Goal: Task Accomplishment & Management: Manage account settings

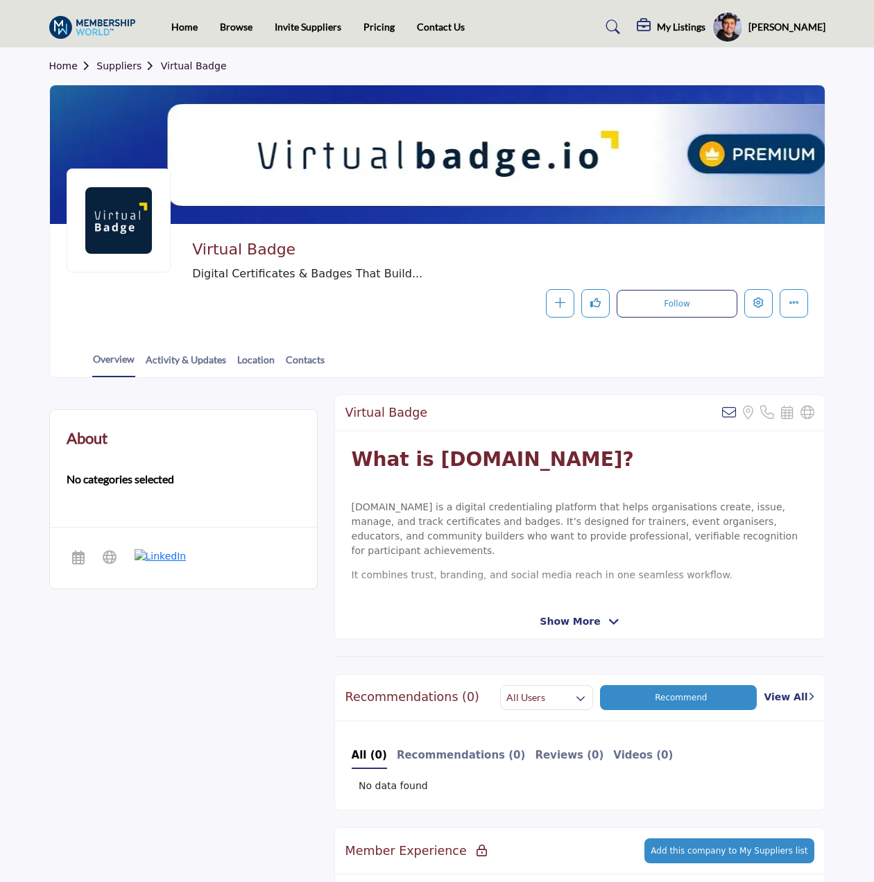
drag, startPoint x: 119, startPoint y: 62, endPoint x: 112, endPoint y: 69, distance: 8.8
click at [119, 62] on link "Suppliers" at bounding box center [128, 65] width 64 height 11
click at [174, 27] on link "Home" at bounding box center [184, 27] width 26 height 12
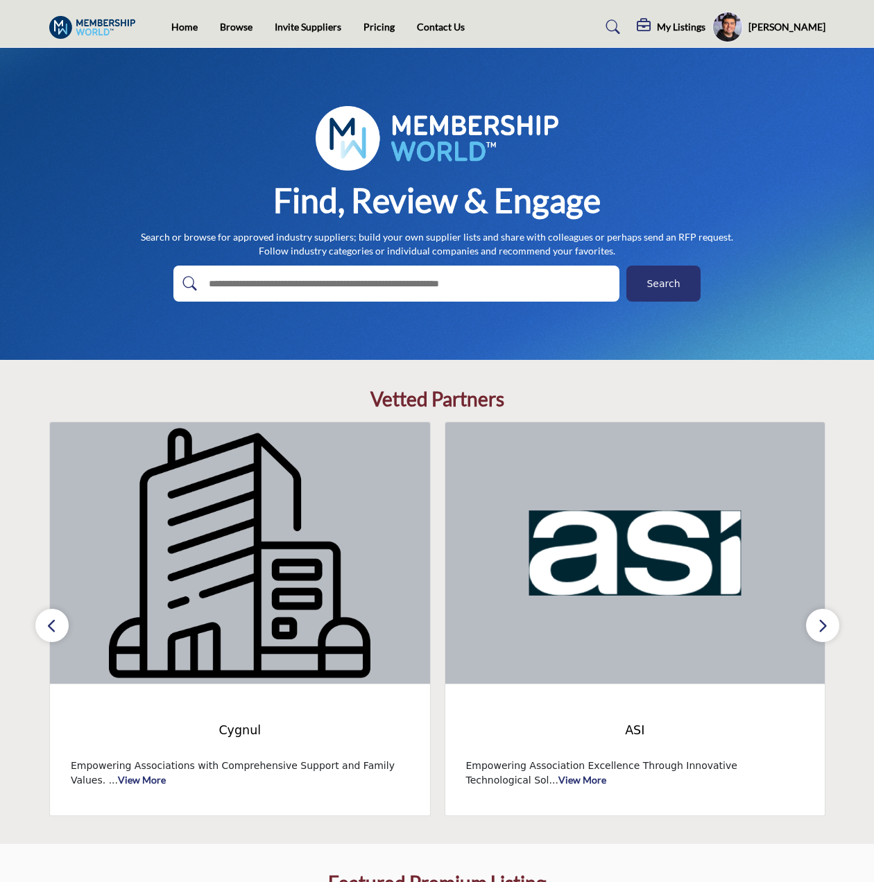
click at [55, 622] on icon "button" at bounding box center [51, 625] width 11 height 17
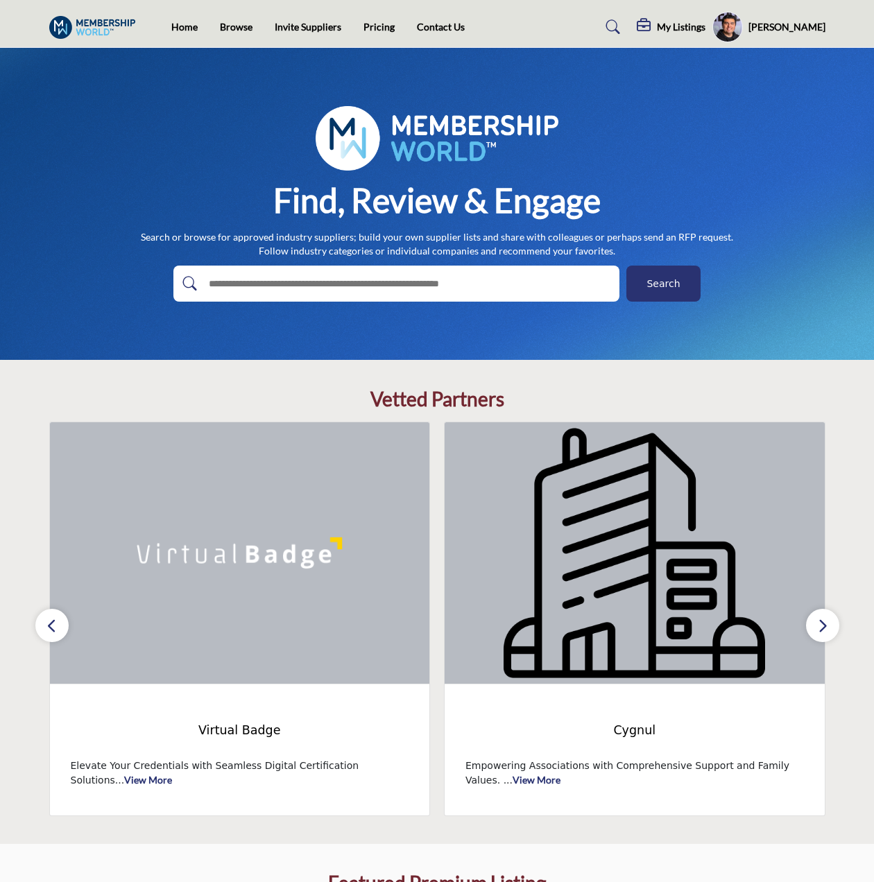
click at [55, 622] on icon "button" at bounding box center [51, 625] width 11 height 17
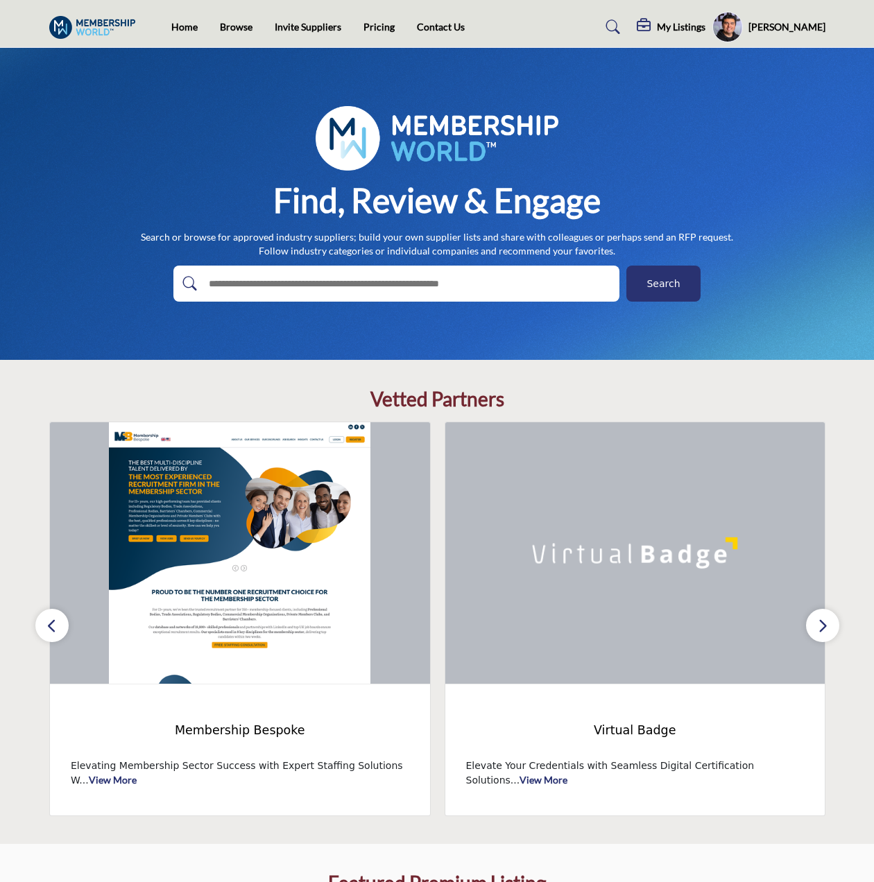
click at [55, 622] on icon "button" at bounding box center [51, 625] width 11 height 17
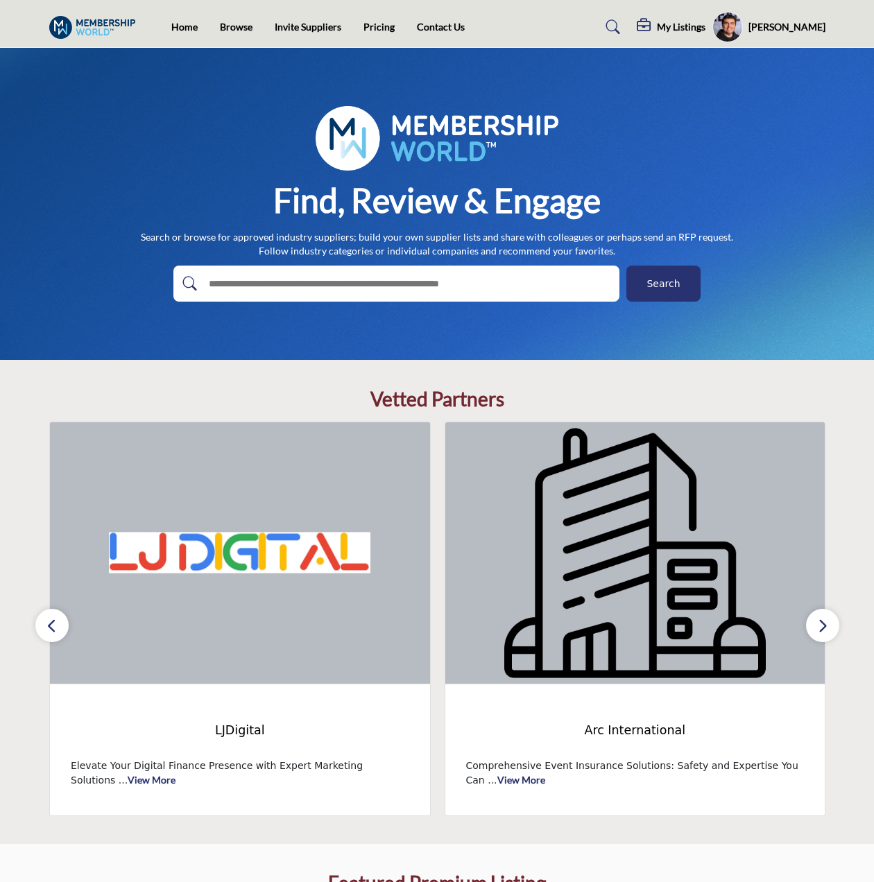
click at [55, 622] on icon "button" at bounding box center [51, 625] width 11 height 17
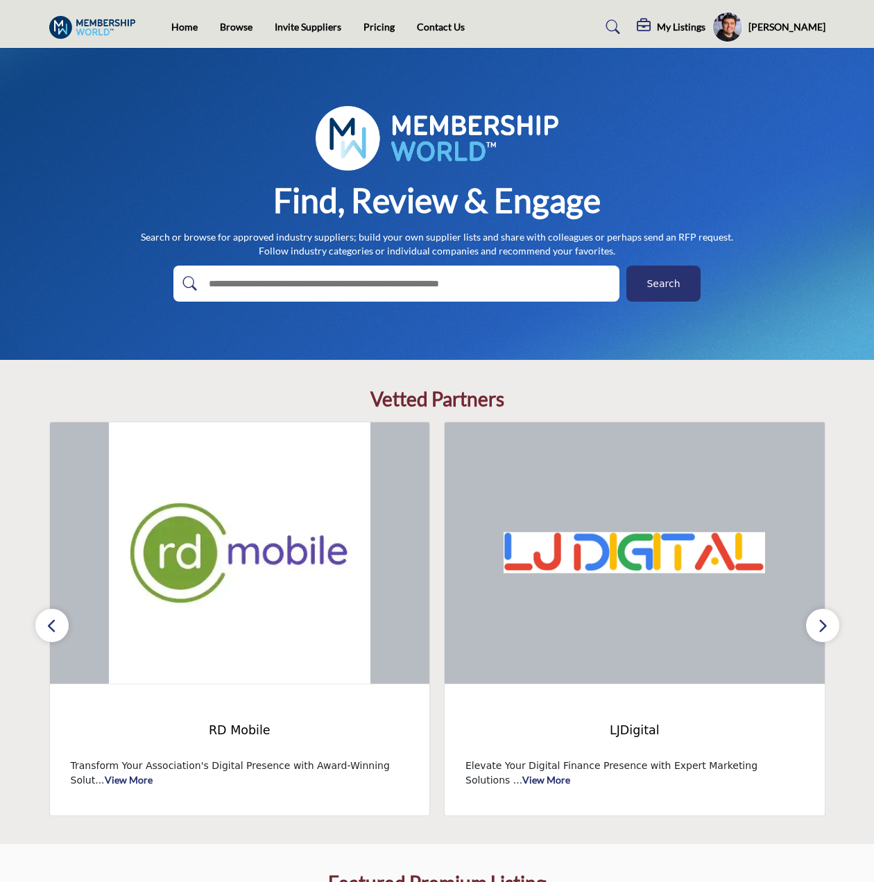
click at [55, 622] on icon "button" at bounding box center [51, 625] width 11 height 17
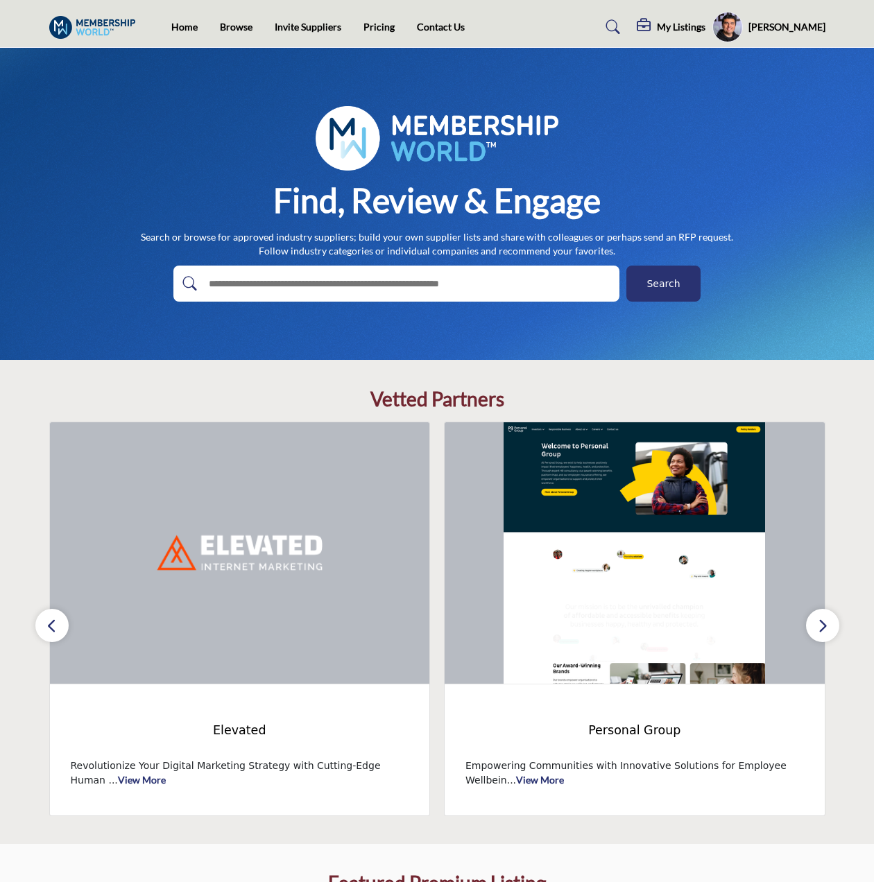
click at [55, 622] on icon "button" at bounding box center [51, 625] width 11 height 17
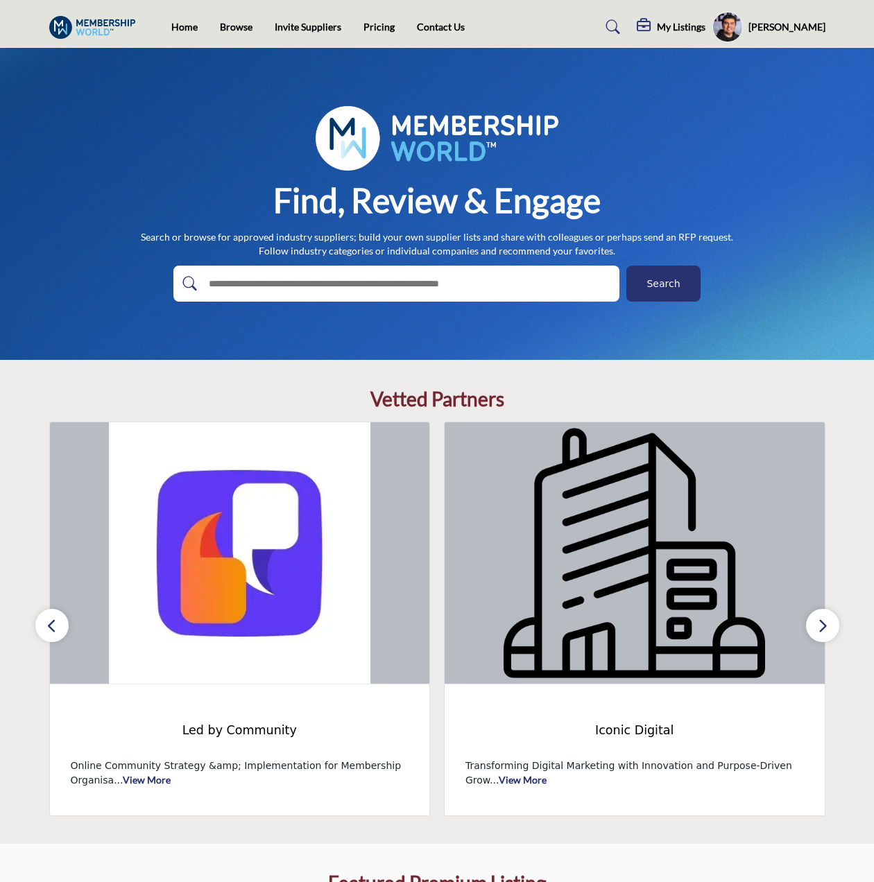
click at [55, 622] on icon "button" at bounding box center [51, 625] width 11 height 17
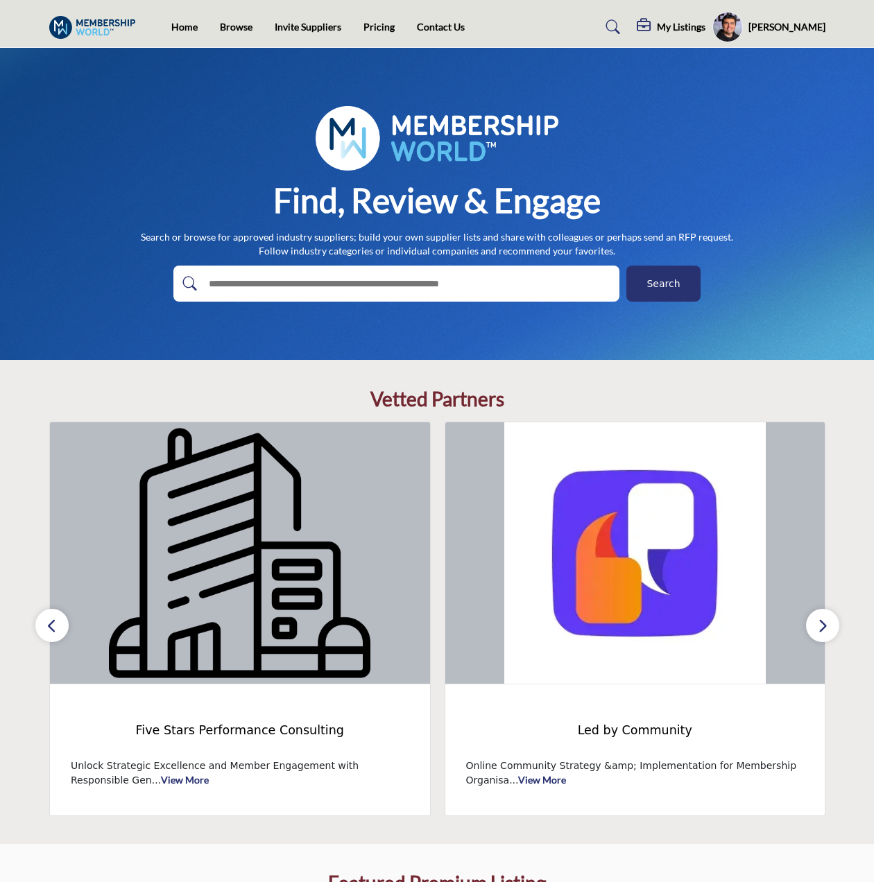
click at [55, 622] on icon "button" at bounding box center [51, 625] width 11 height 17
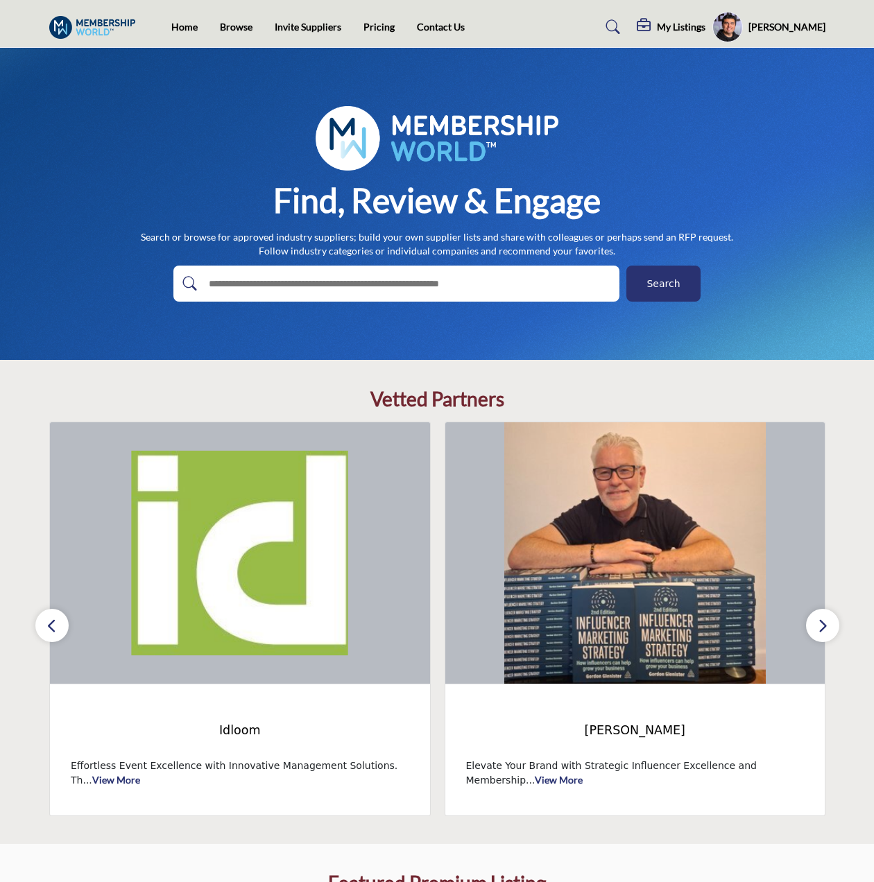
click at [55, 622] on icon "button" at bounding box center [51, 625] width 11 height 17
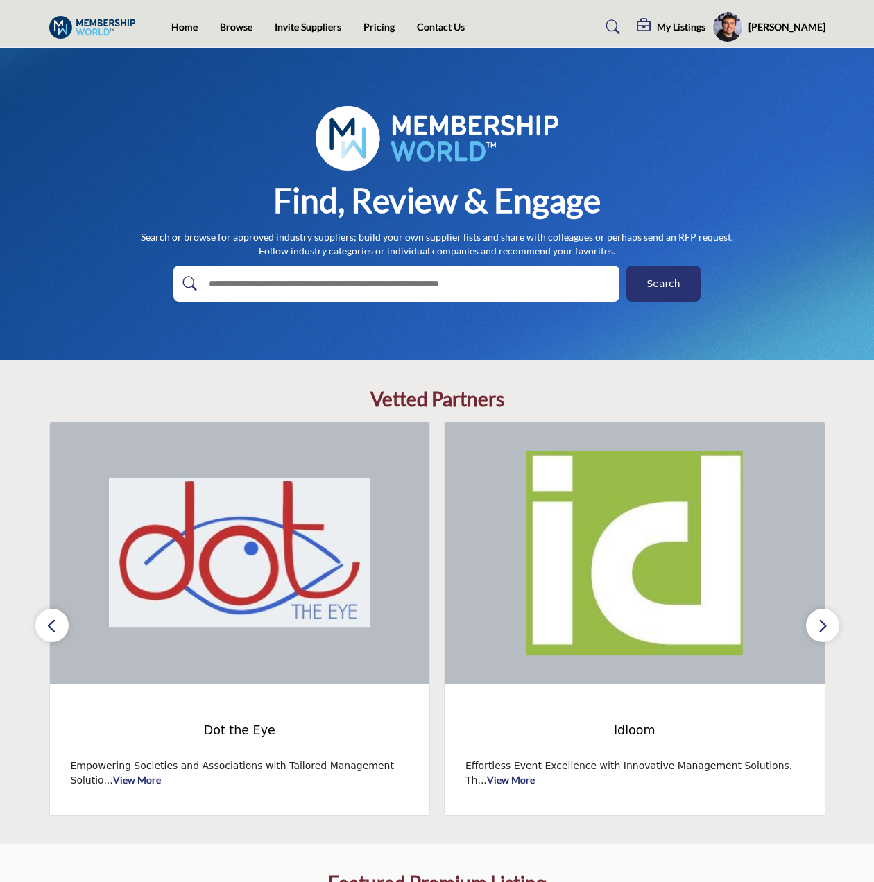
click at [55, 622] on icon "button" at bounding box center [51, 625] width 11 height 17
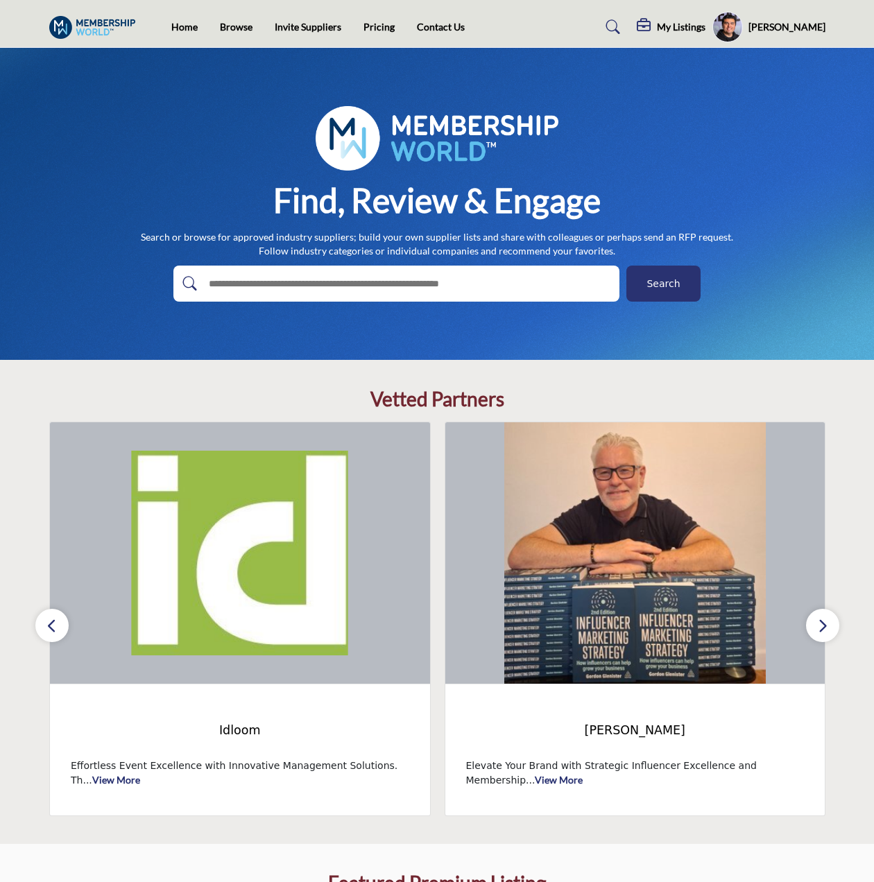
click at [53, 620] on icon "button" at bounding box center [51, 625] width 11 height 17
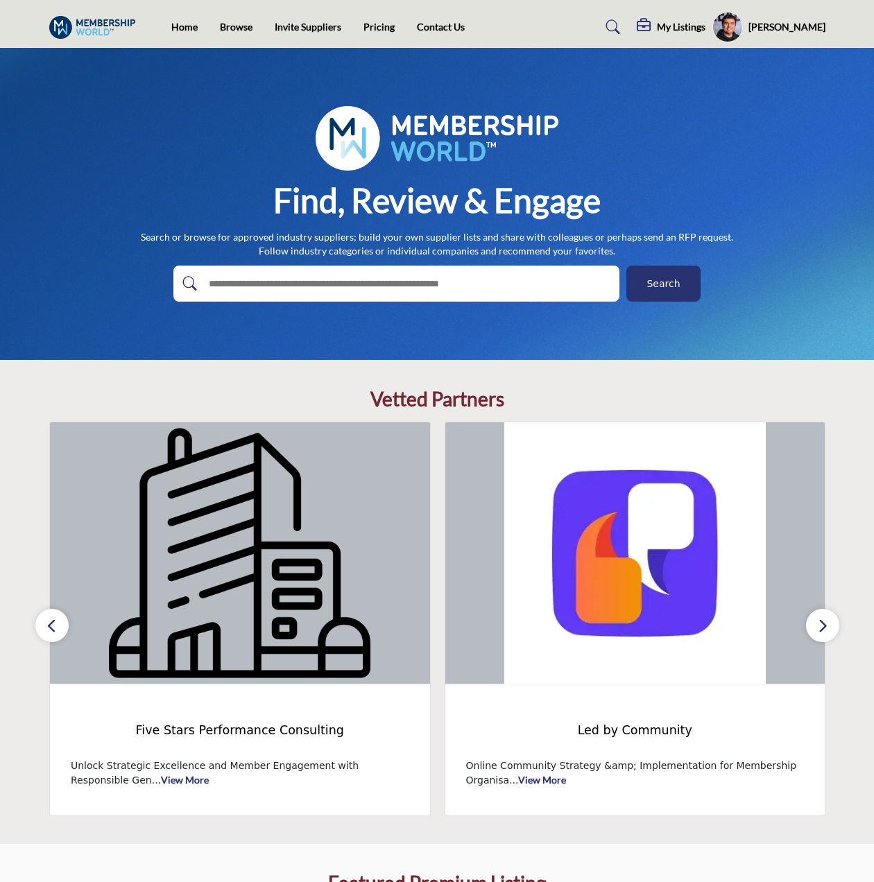
click at [52, 614] on button "button" at bounding box center [51, 625] width 33 height 33
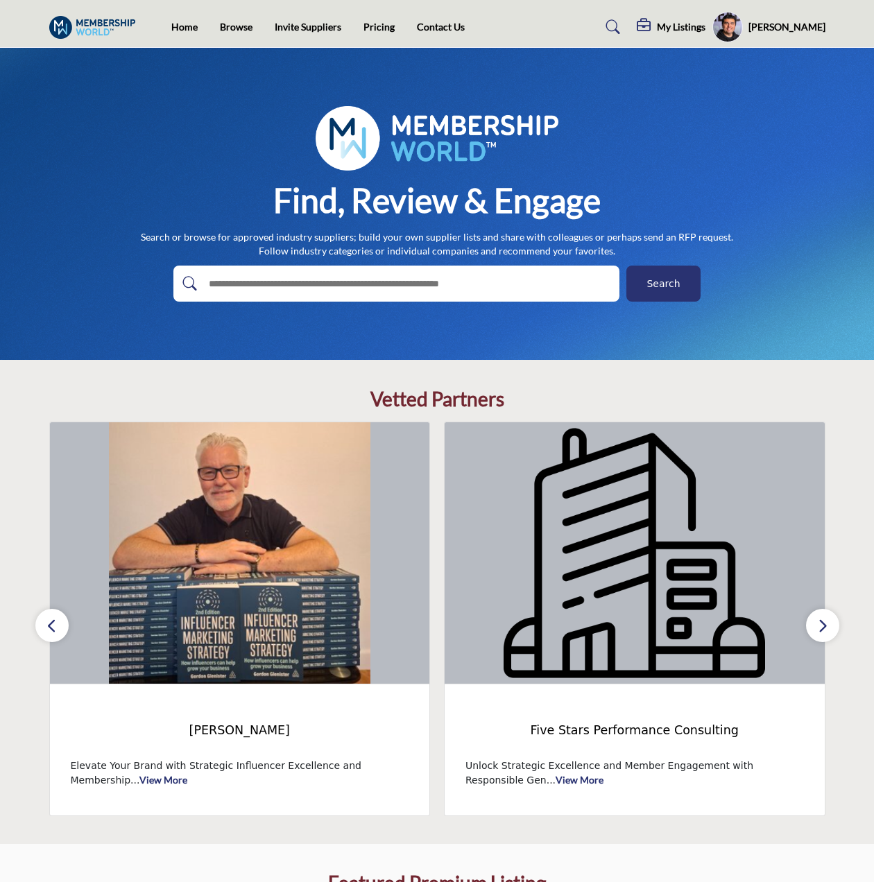
click at [52, 614] on button "button" at bounding box center [51, 625] width 33 height 33
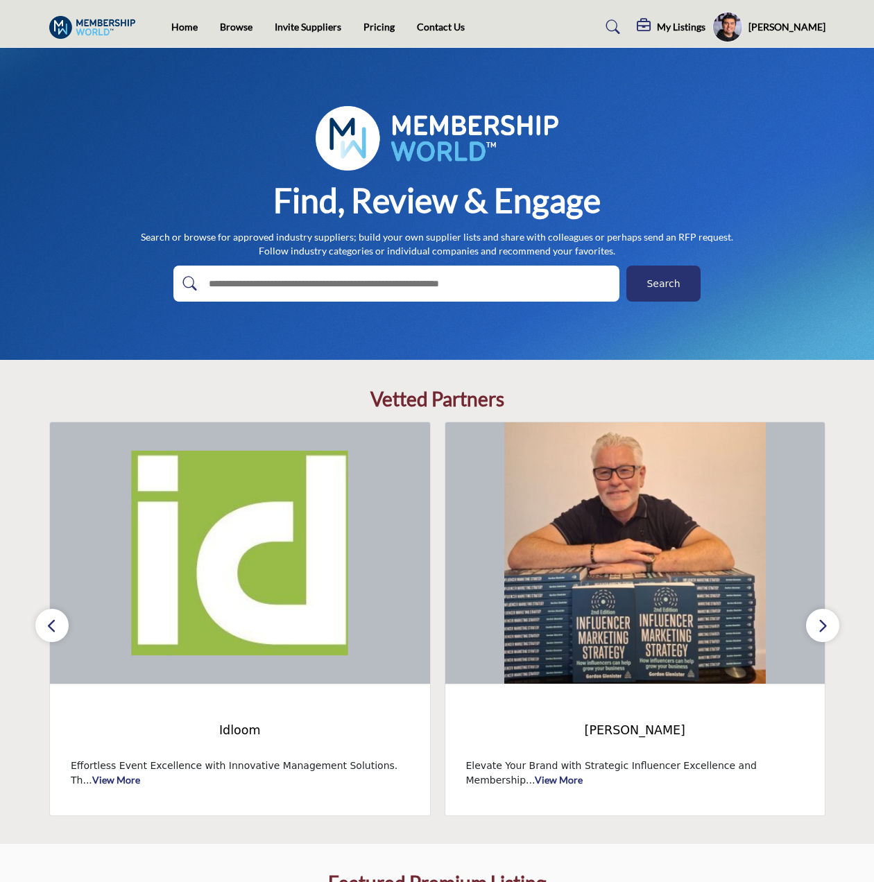
click at [52, 614] on button "button" at bounding box center [51, 625] width 33 height 33
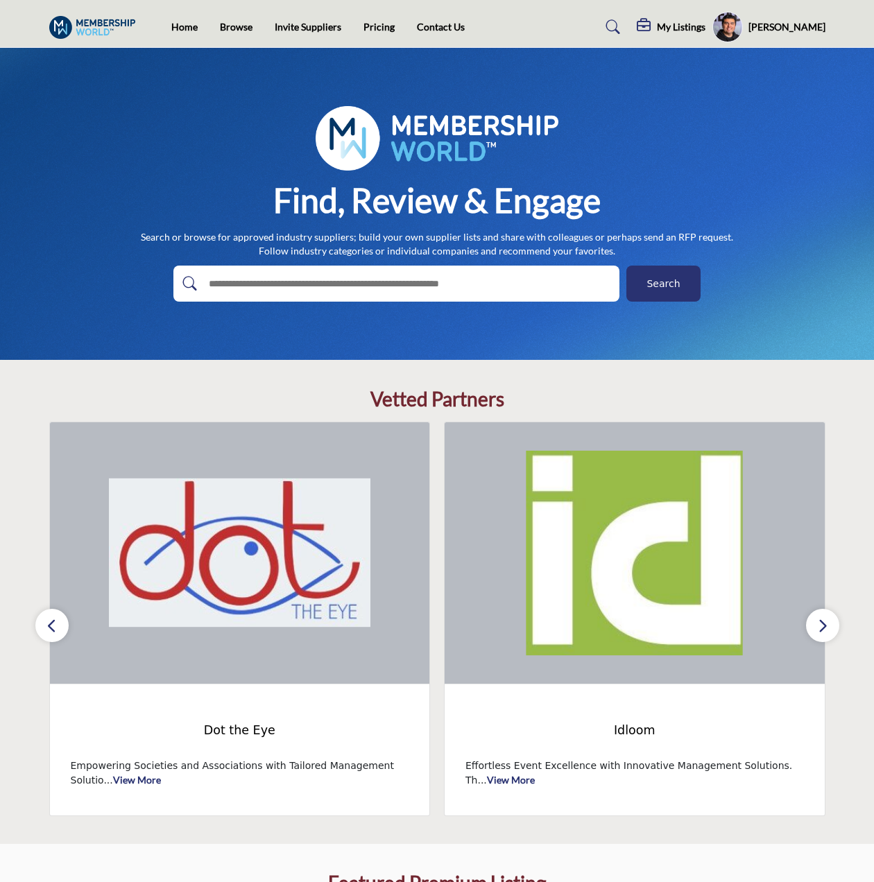
click at [52, 614] on button "button" at bounding box center [51, 625] width 33 height 33
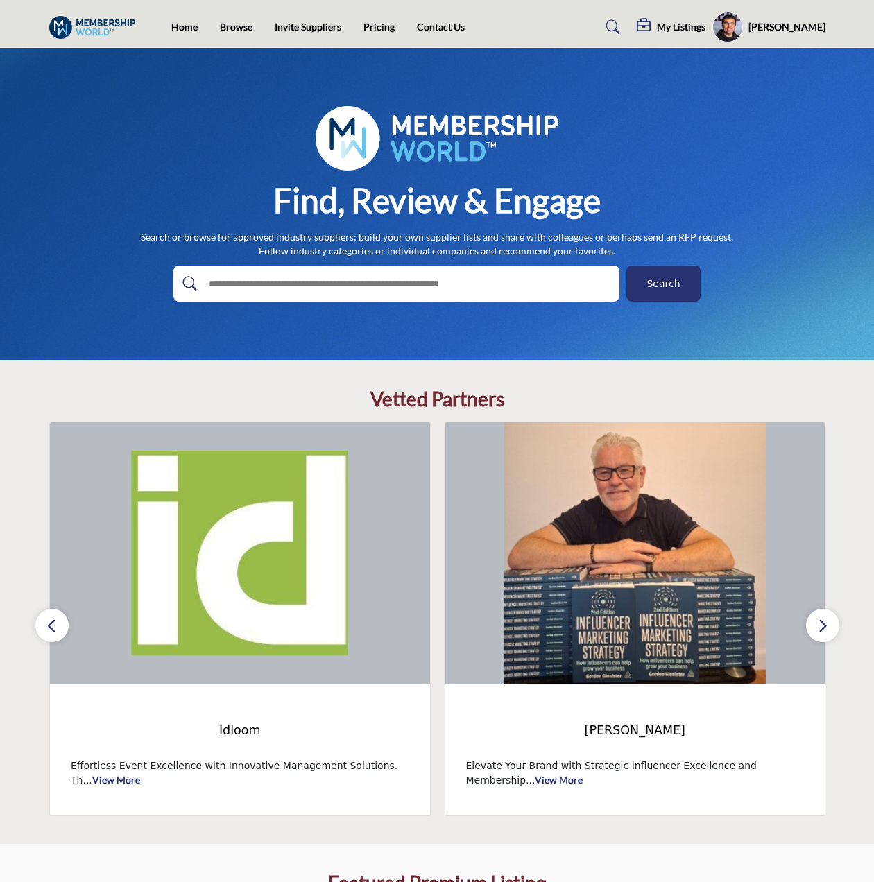
click at [65, 624] on button "button" at bounding box center [51, 625] width 33 height 33
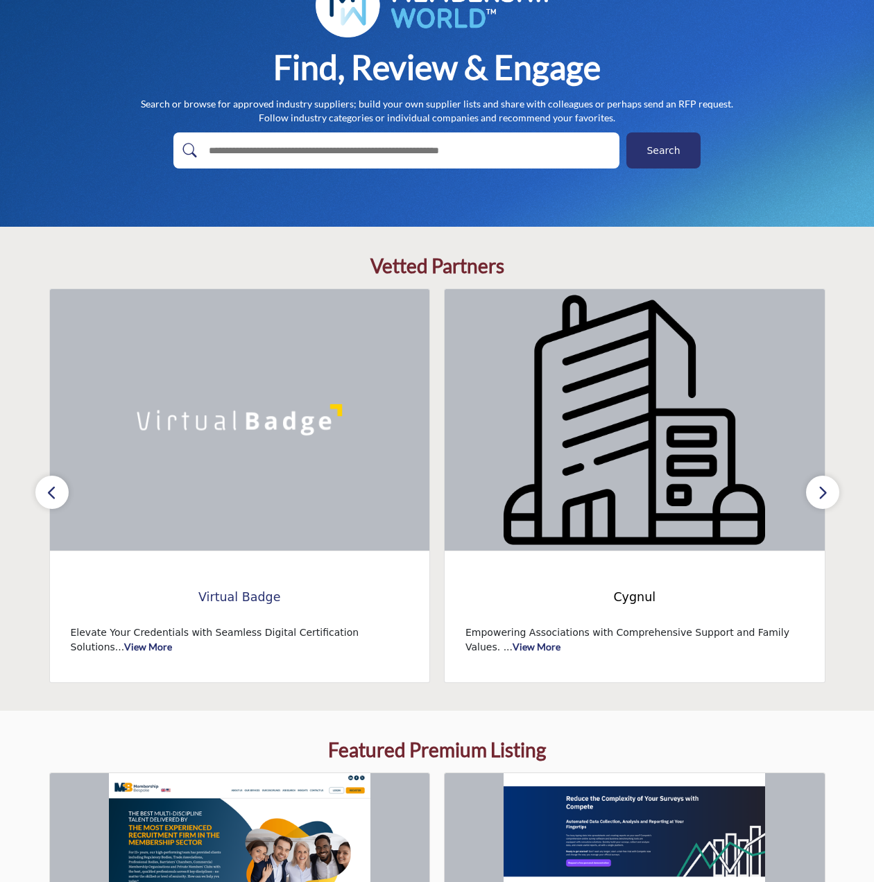
scroll to position [139, 0]
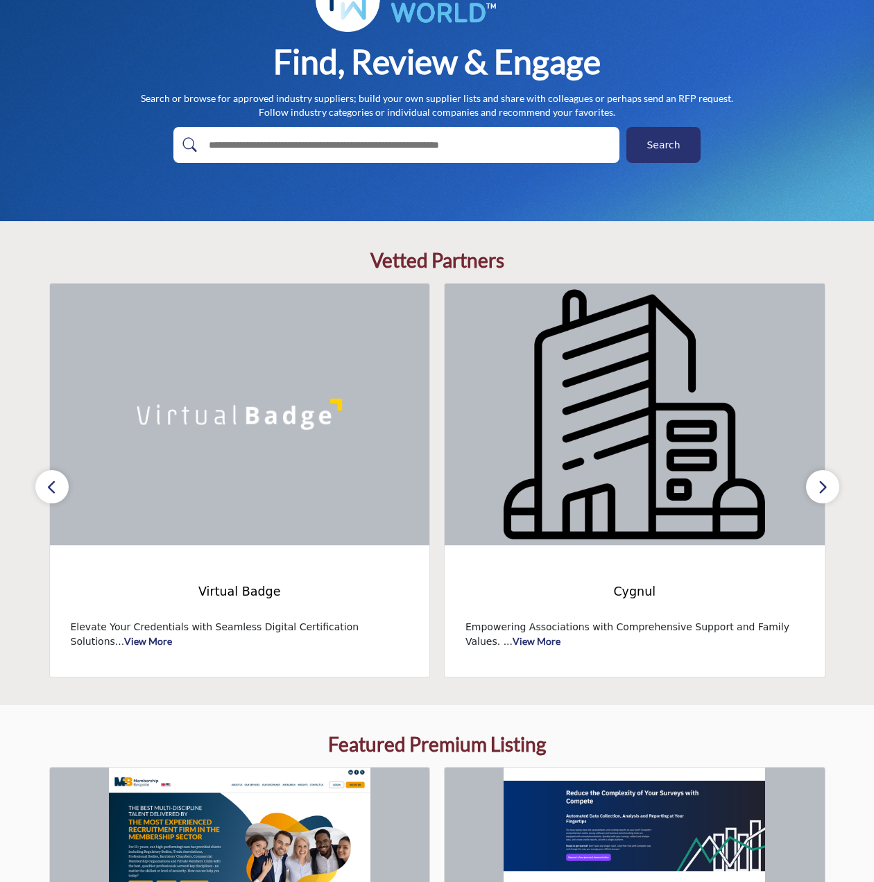
click at [51, 486] on icon "button" at bounding box center [51, 487] width 11 height 17
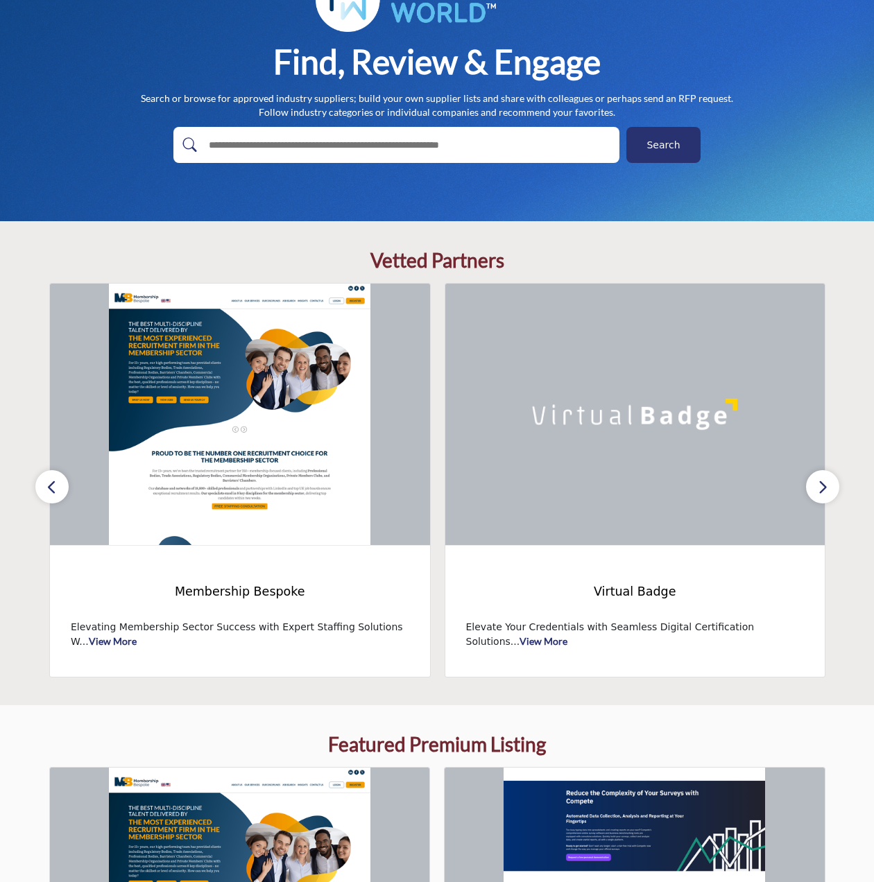
click at [51, 486] on icon "button" at bounding box center [51, 487] width 11 height 17
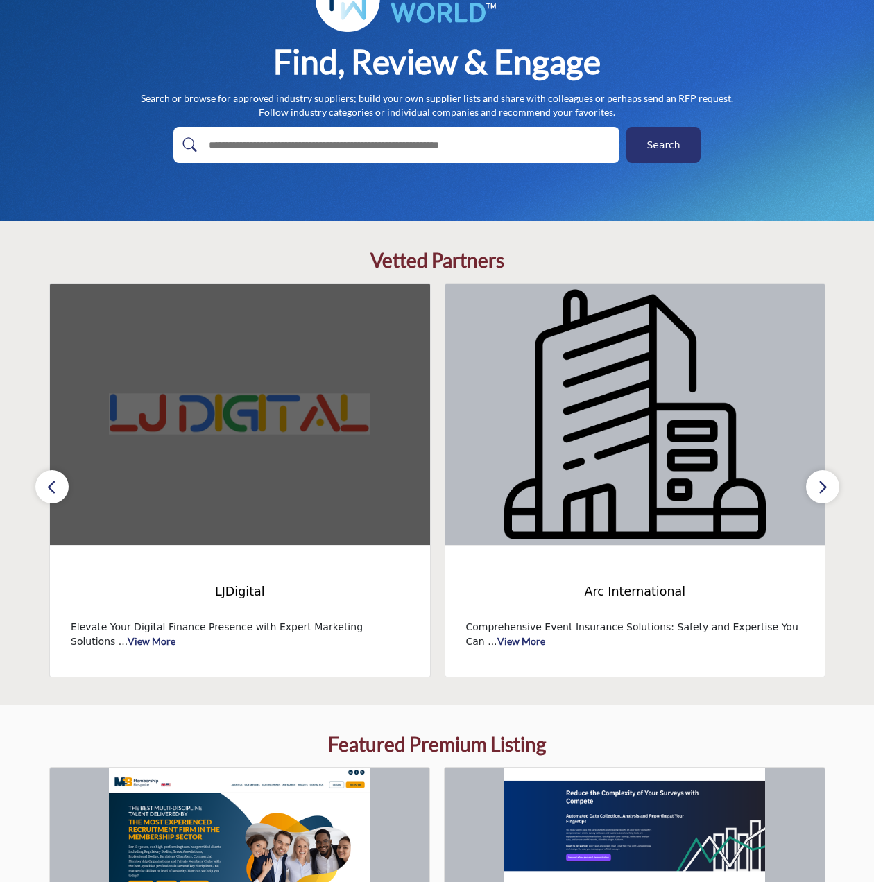
click at [242, 441] on img at bounding box center [240, 415] width 380 height 262
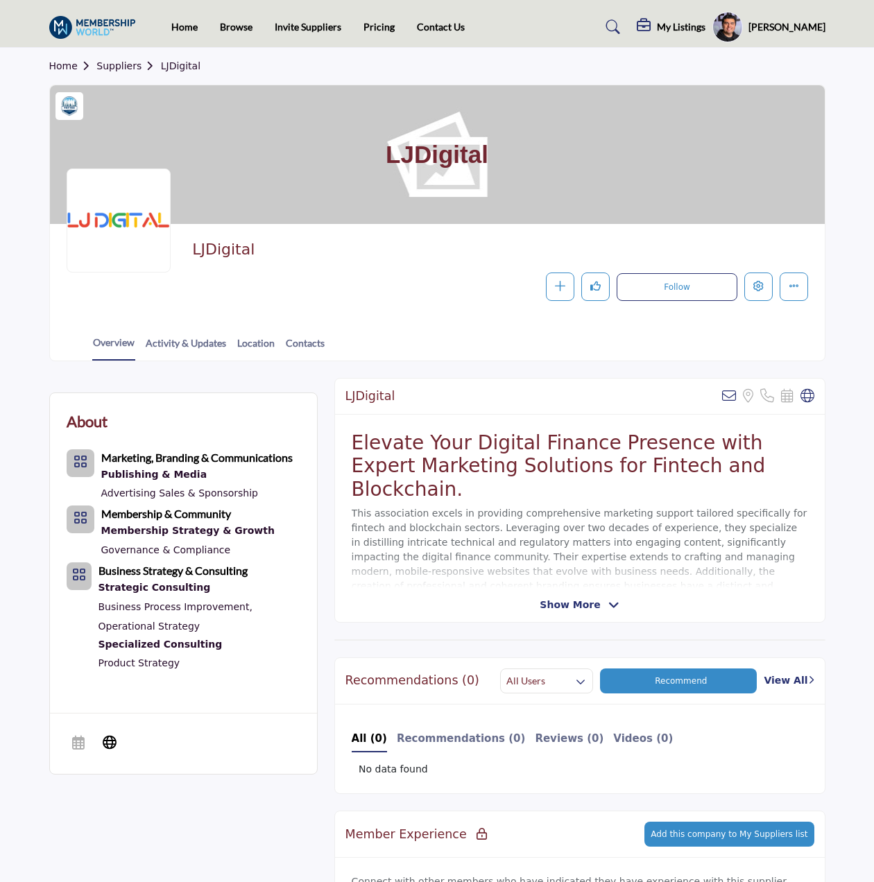
click at [115, 23] on img at bounding box center [96, 27] width 94 height 23
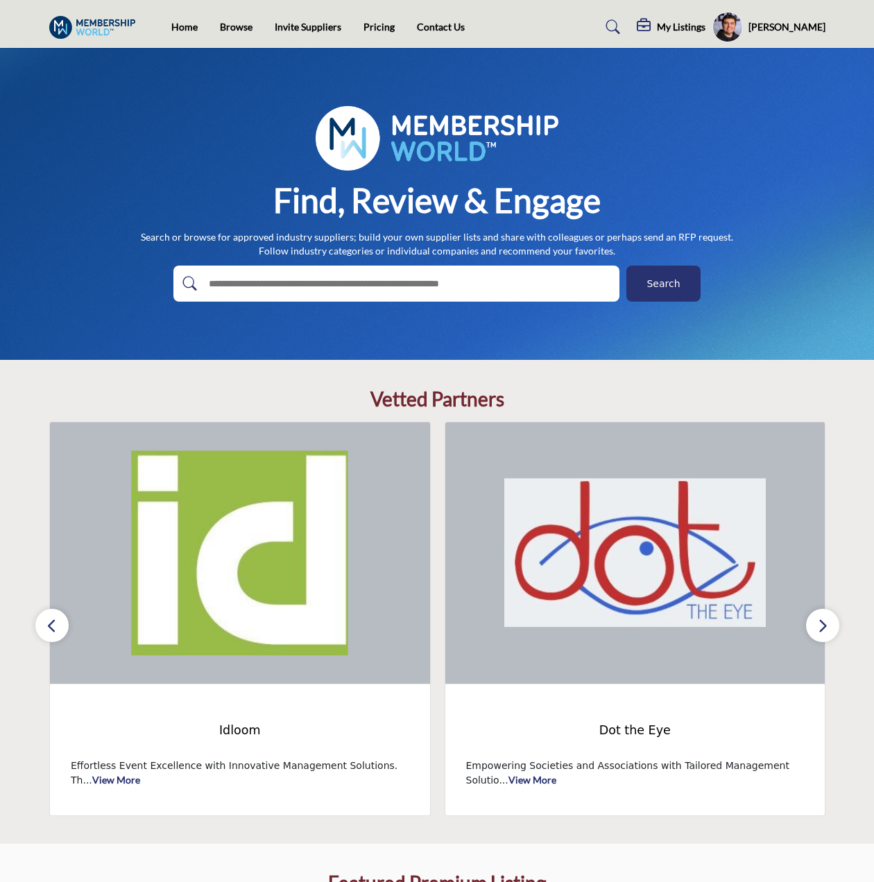
click at [51, 617] on icon "button" at bounding box center [51, 625] width 11 height 17
click at [52, 622] on icon "button" at bounding box center [51, 625] width 11 height 17
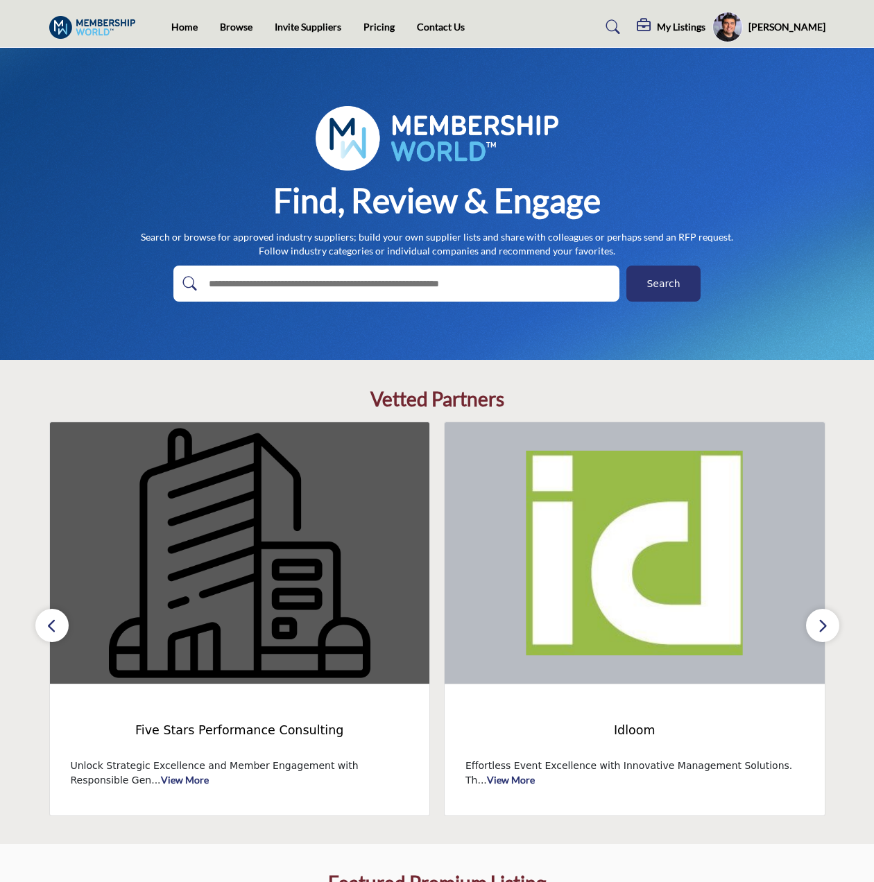
click at [232, 576] on img at bounding box center [240, 553] width 380 height 262
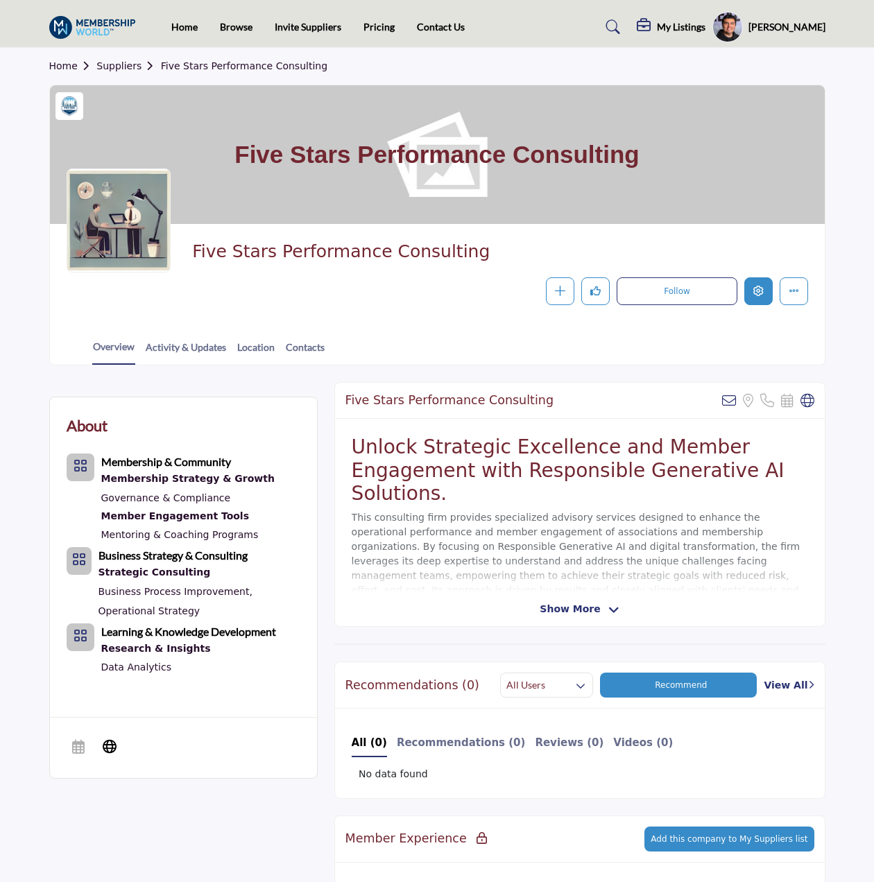
drag, startPoint x: 755, startPoint y: 299, endPoint x: 375, endPoint y: 276, distance: 380.2
click at [391, 297] on div "Follow Following Message Recommend Add to My Suppliers Claim Listing Report Pag…" at bounding box center [499, 291] width 615 height 28
click at [99, 71] on link "Suppliers" at bounding box center [128, 65] width 64 height 11
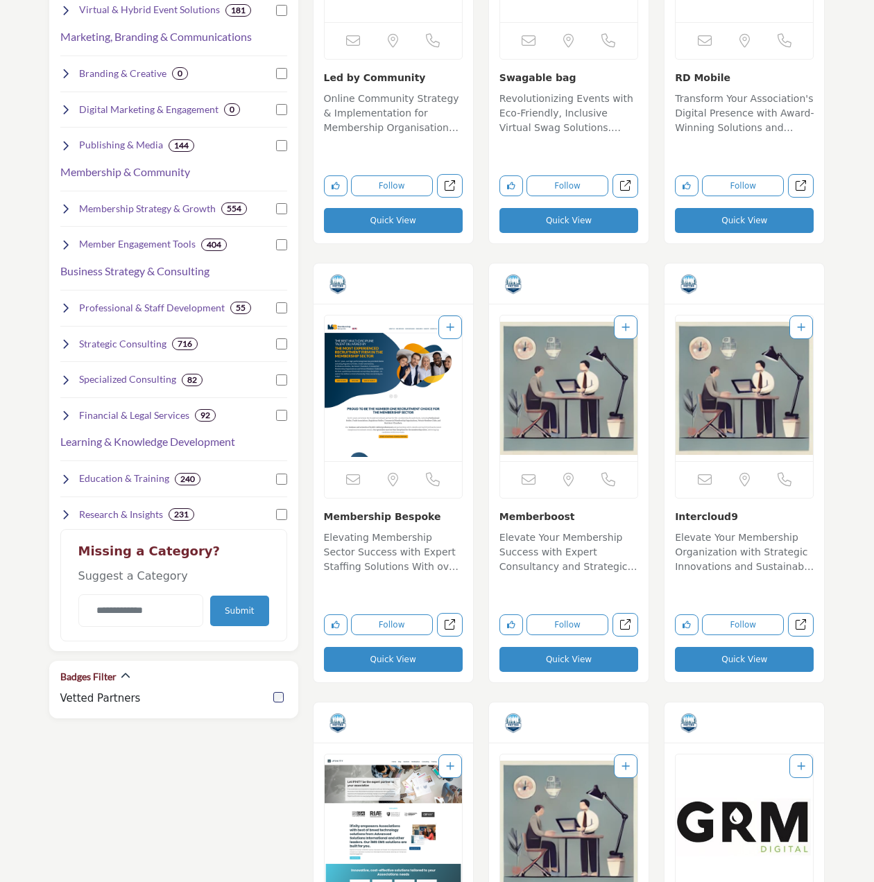
scroll to position [555, 0]
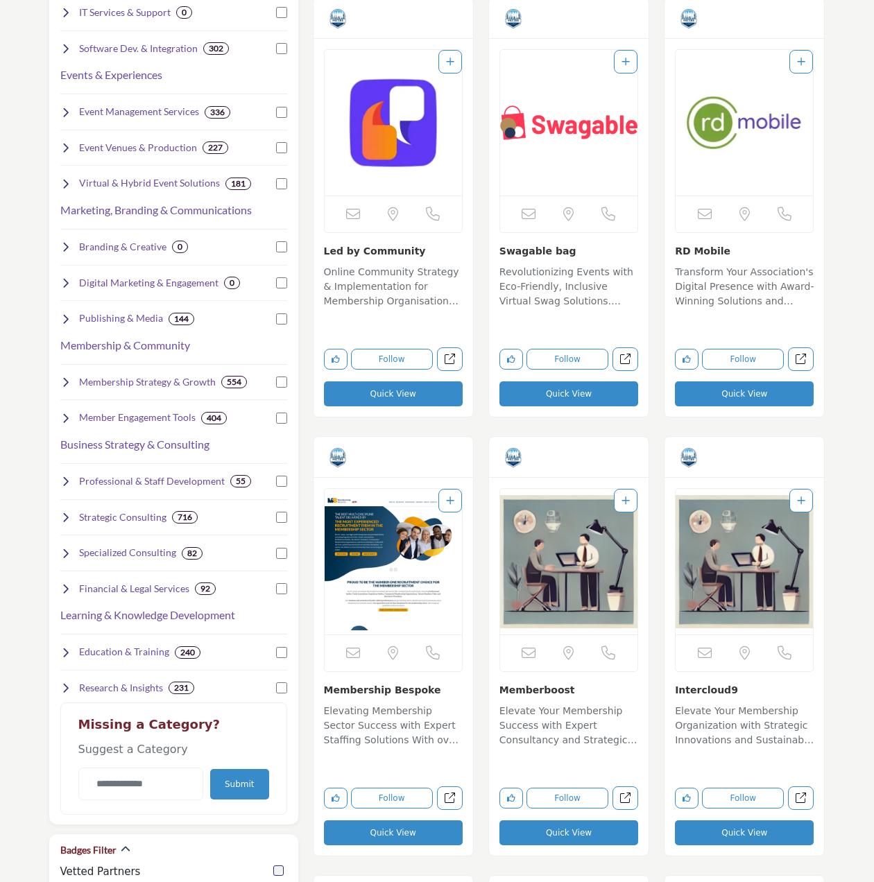
scroll to position [347, 0]
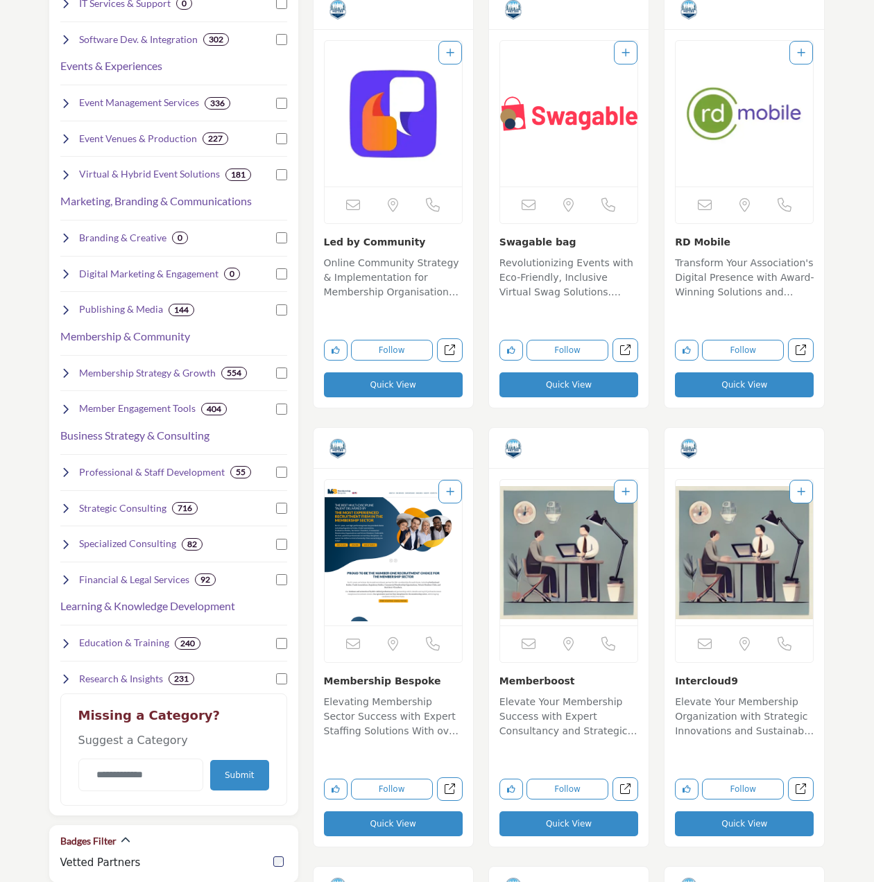
click at [389, 138] on img "Open Listing in new tab" at bounding box center [393, 114] width 137 height 146
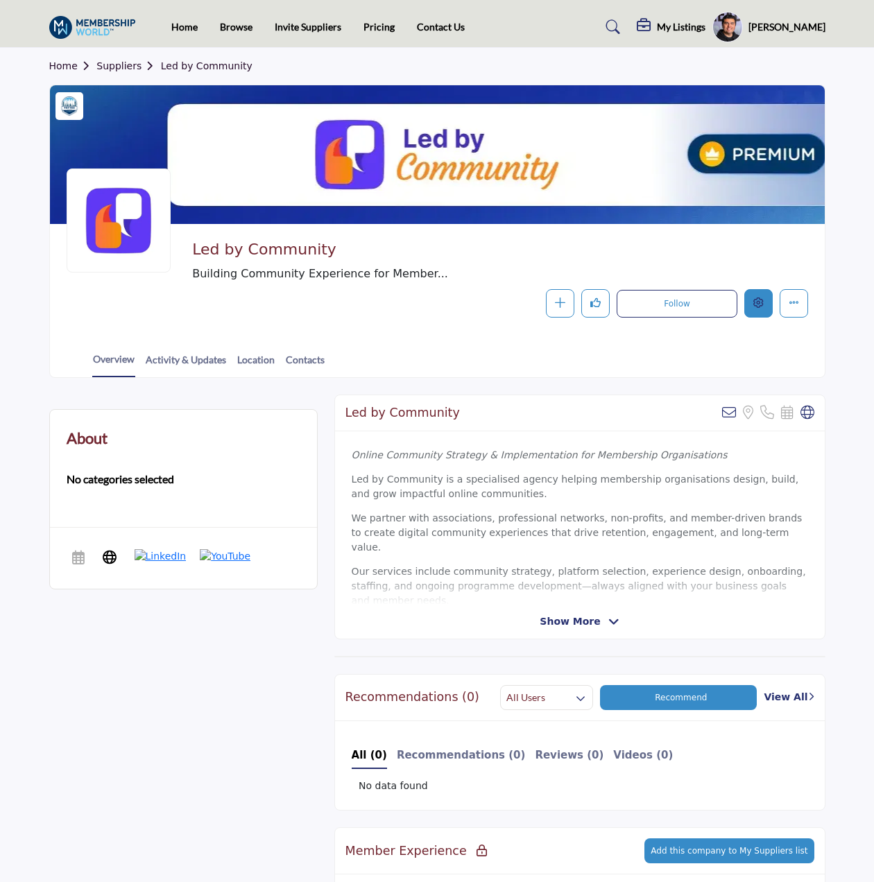
click at [771, 302] on button "Edit company" at bounding box center [758, 303] width 28 height 28
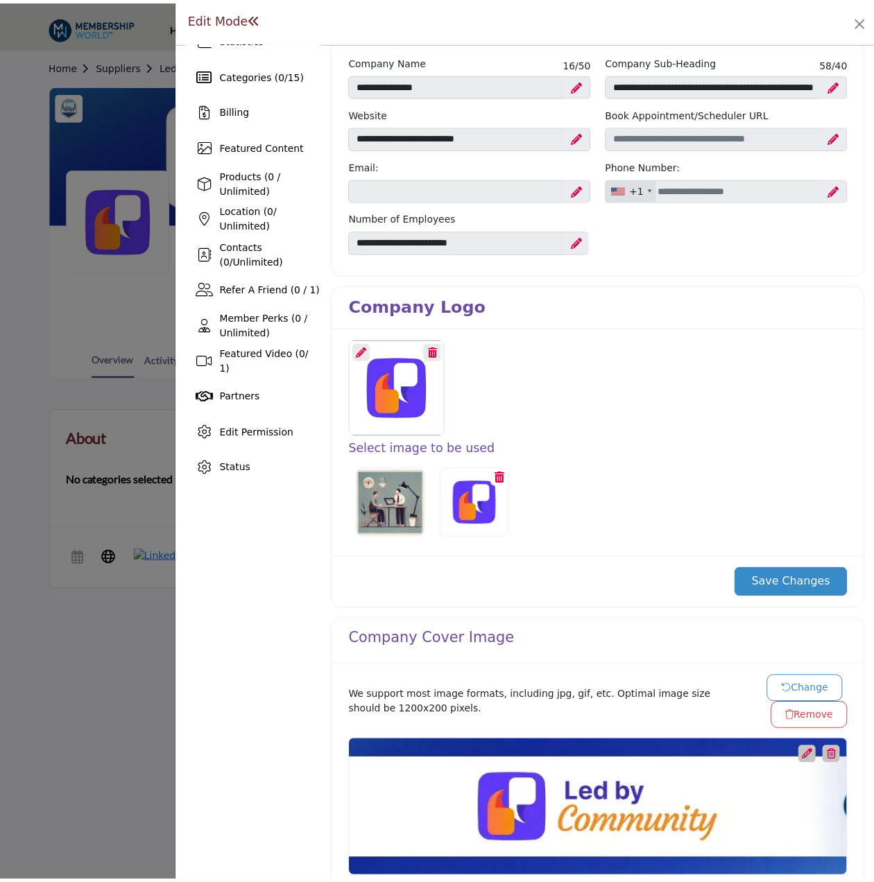
scroll to position [69, 0]
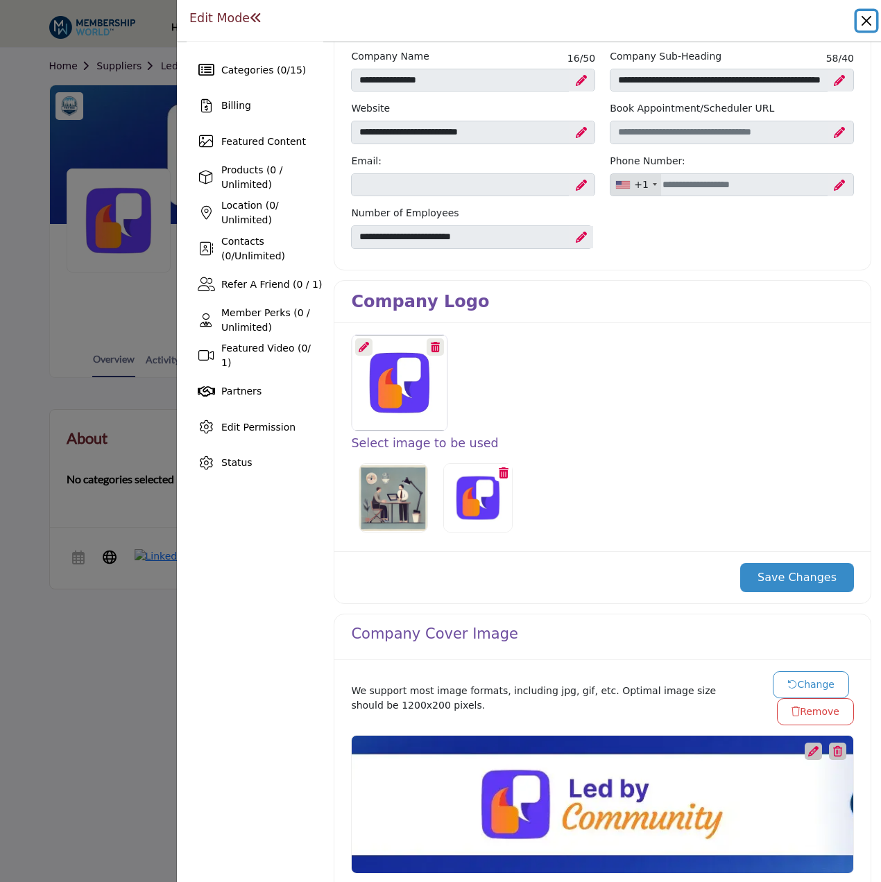
click at [869, 18] on button "Close" at bounding box center [866, 20] width 19 height 19
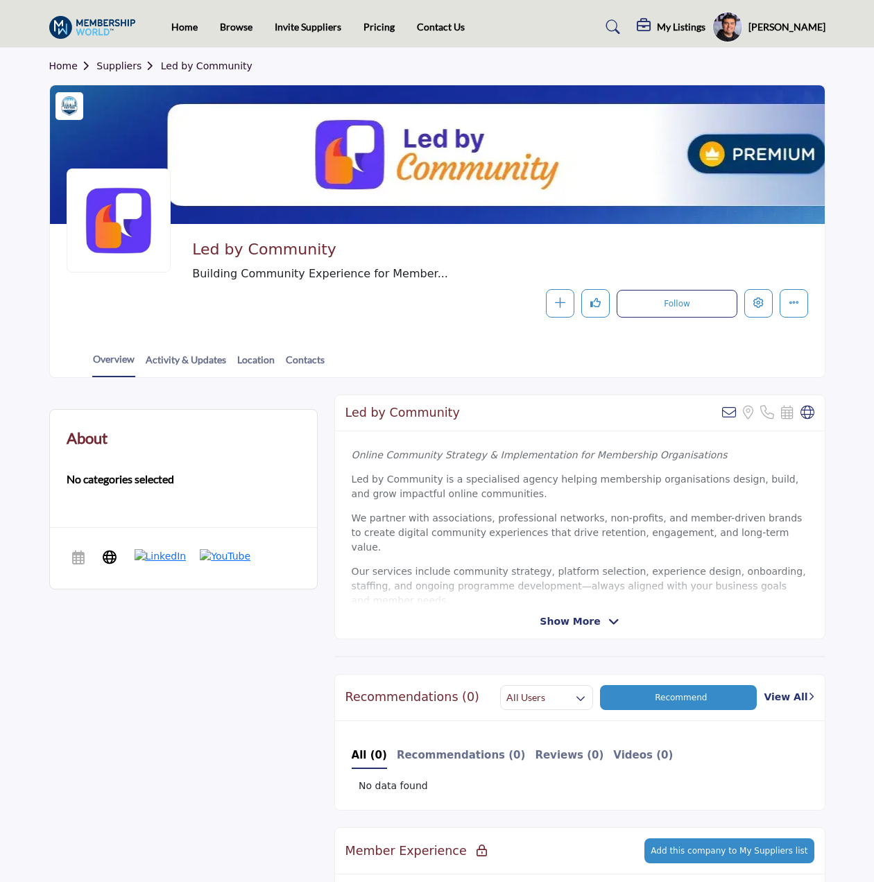
click at [67, 69] on link "Home" at bounding box center [73, 65] width 48 height 11
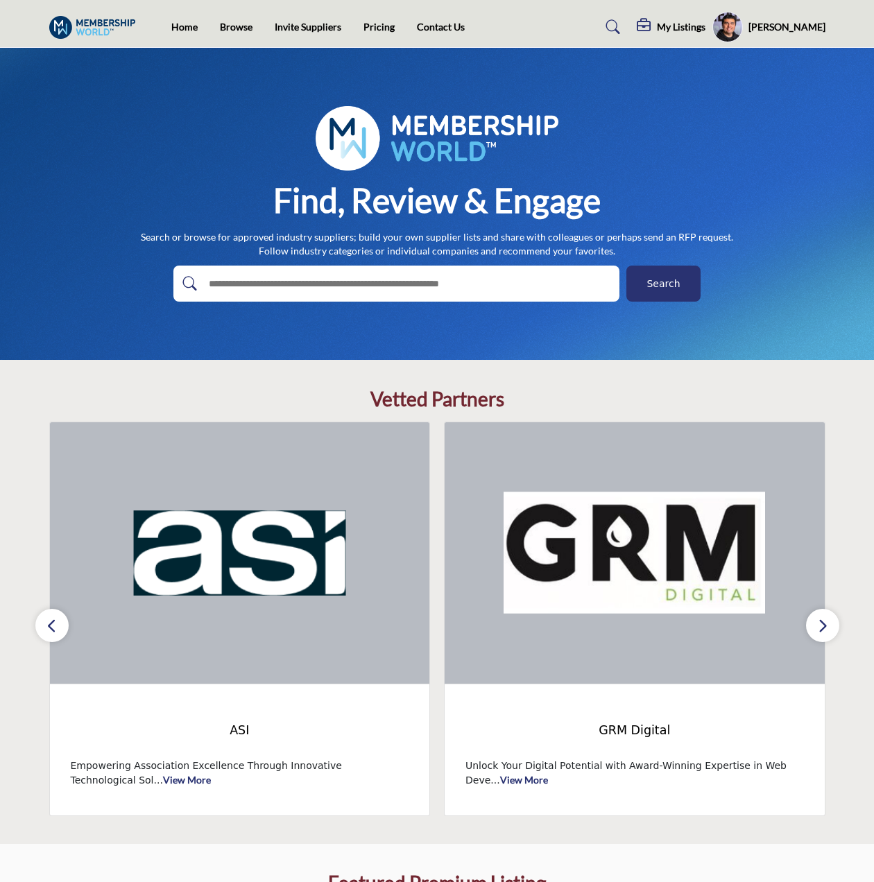
click at [60, 624] on button "button" at bounding box center [51, 625] width 33 height 33
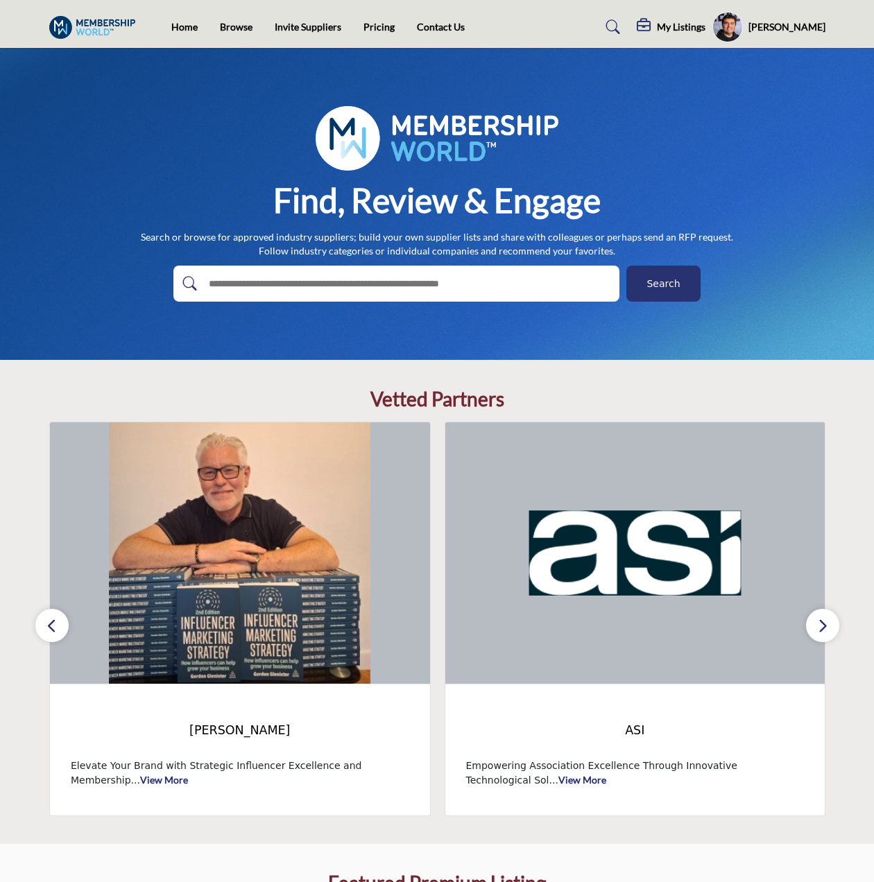
click at [60, 624] on button "button" at bounding box center [51, 625] width 33 height 33
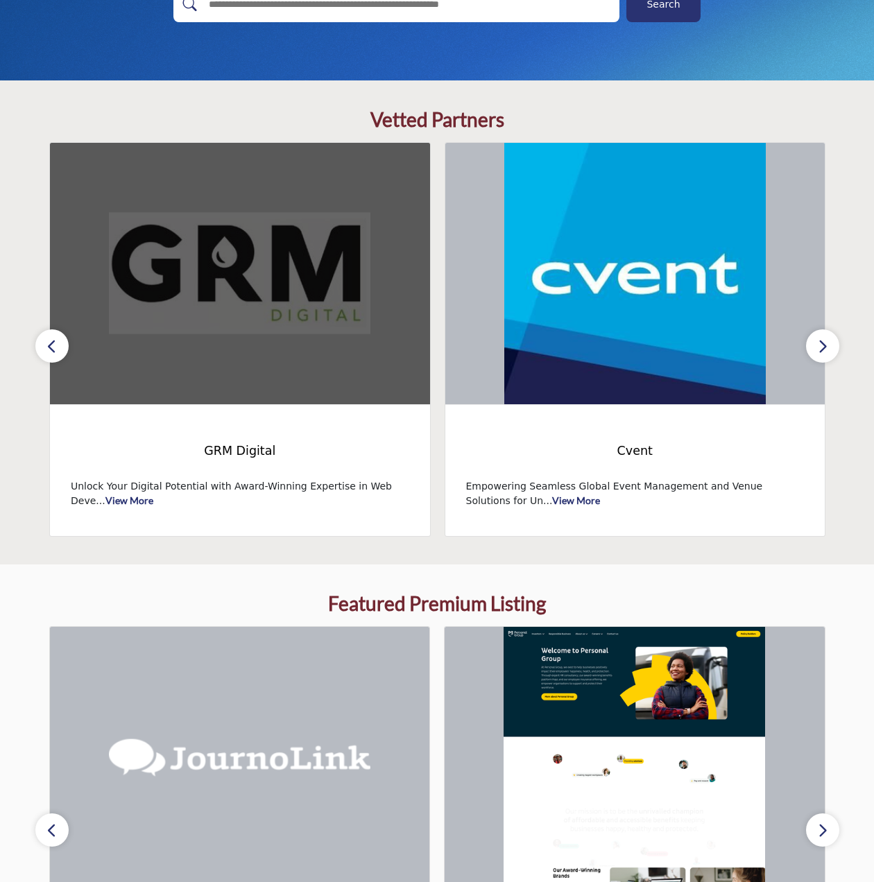
scroll to position [278, 0]
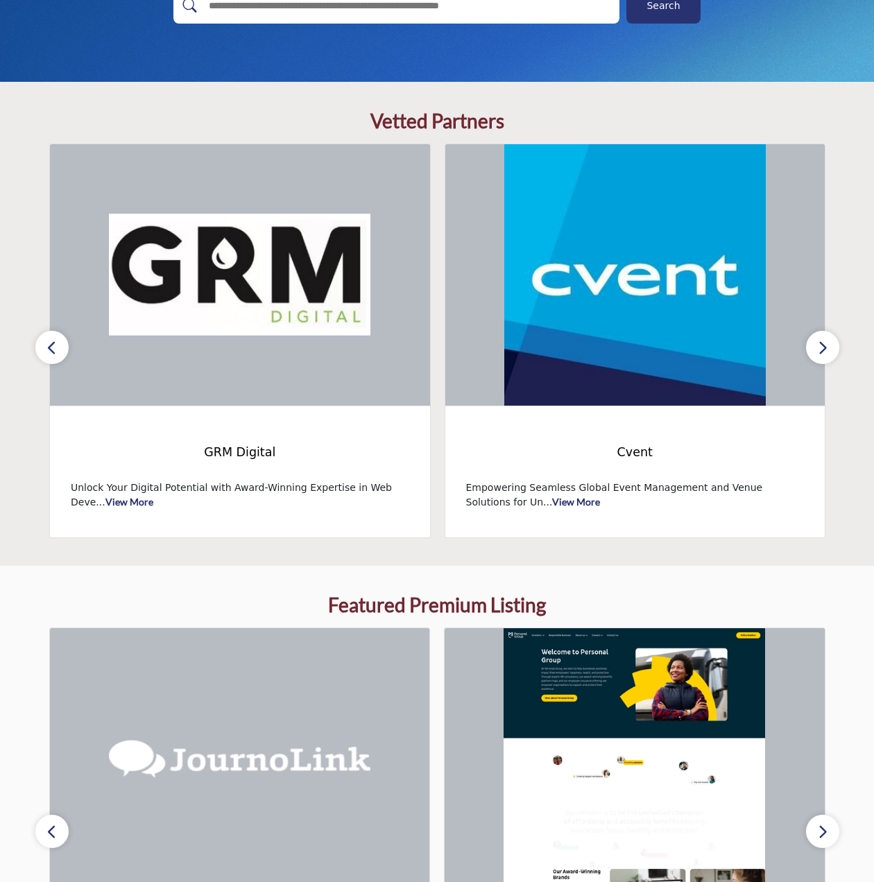
click at [57, 339] on icon "button" at bounding box center [51, 347] width 11 height 17
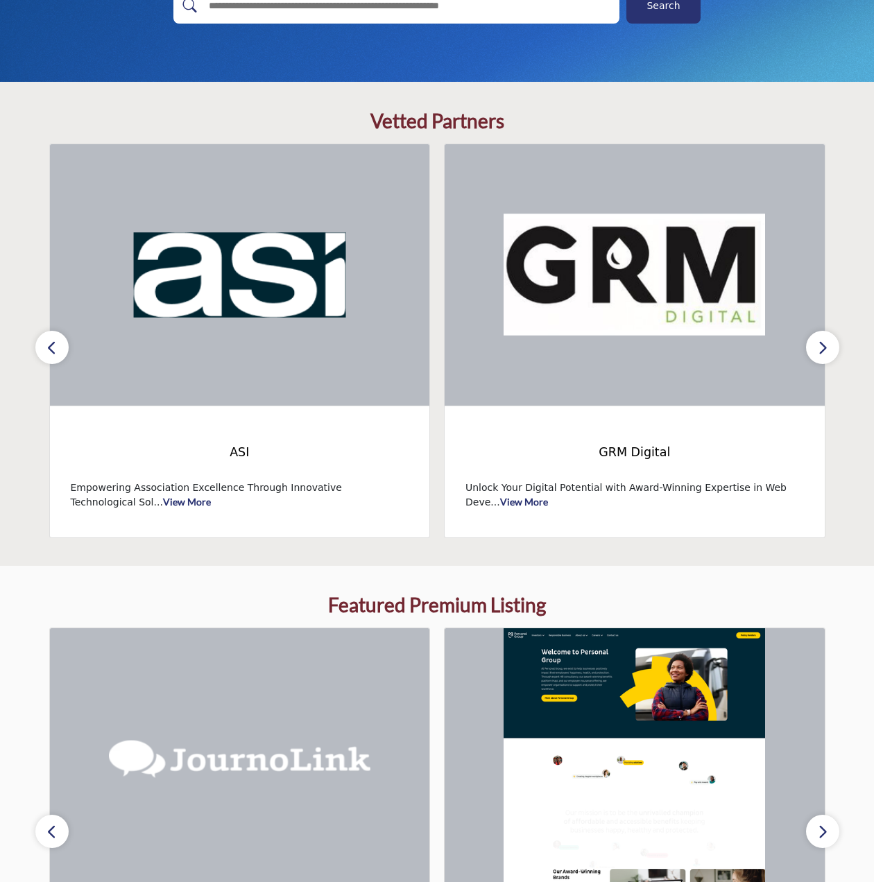
click at [57, 339] on icon "button" at bounding box center [51, 347] width 11 height 17
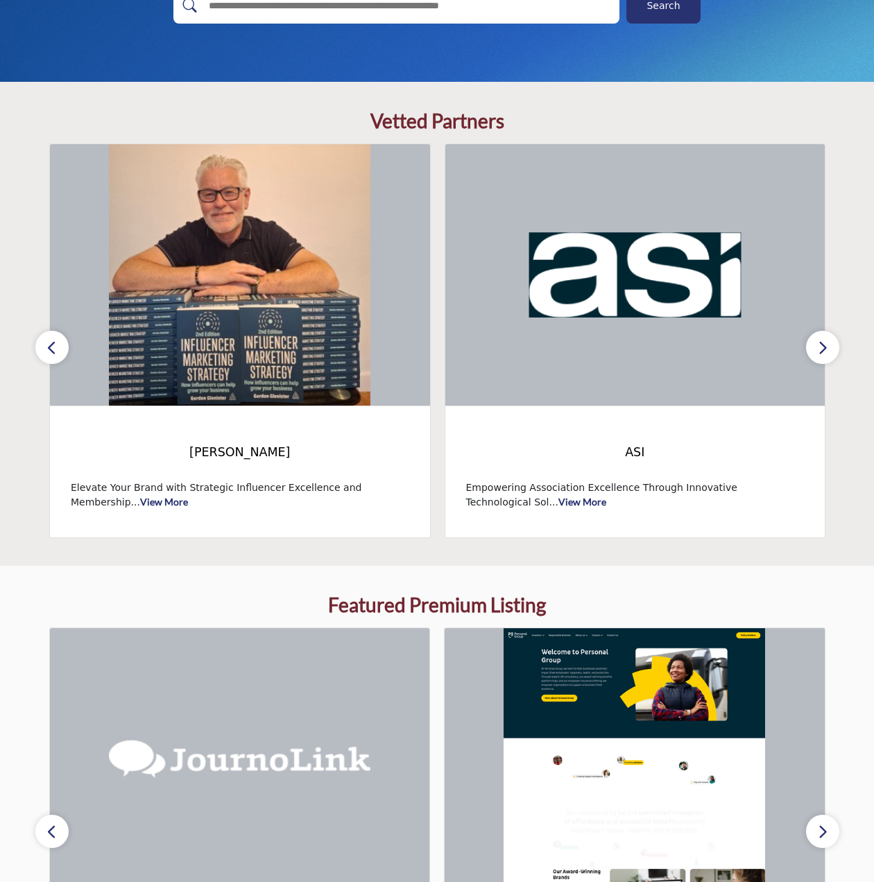
click at [57, 339] on icon "button" at bounding box center [51, 347] width 11 height 17
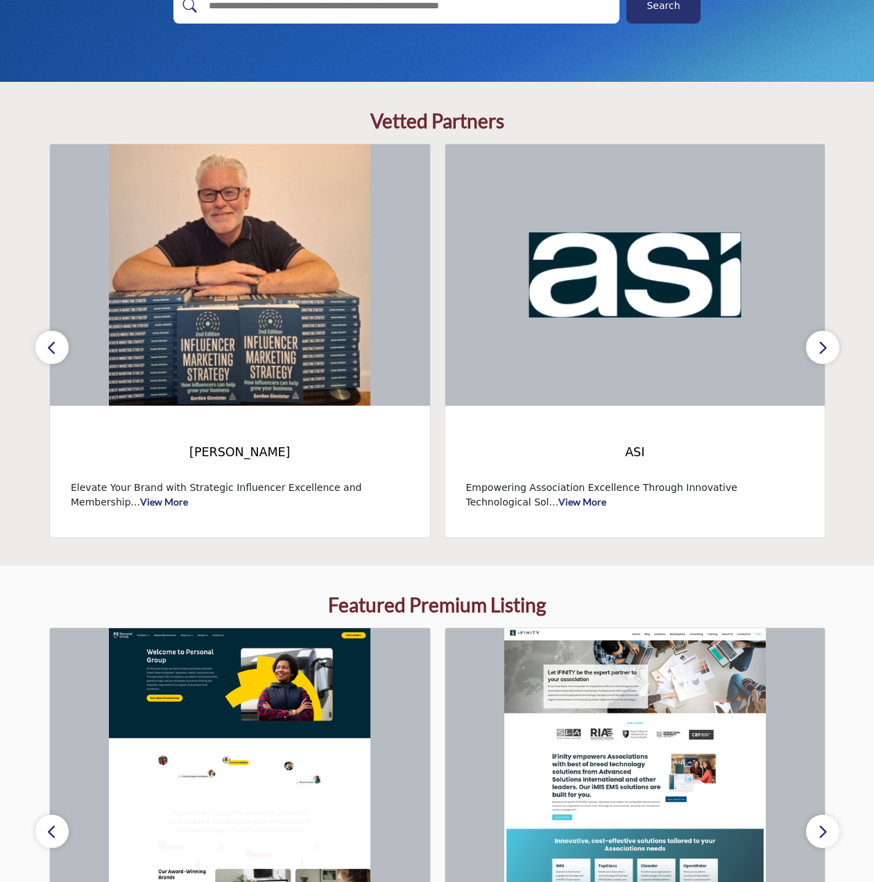
click at [57, 339] on icon "button" at bounding box center [51, 347] width 11 height 17
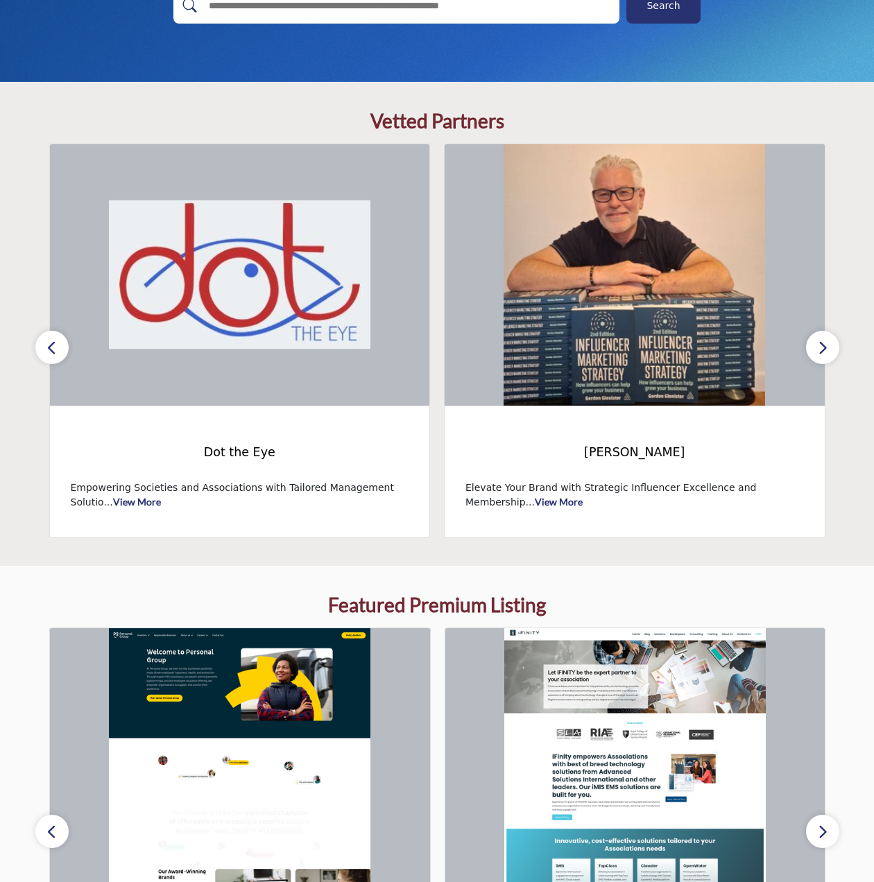
click at [57, 339] on icon "button" at bounding box center [51, 347] width 11 height 17
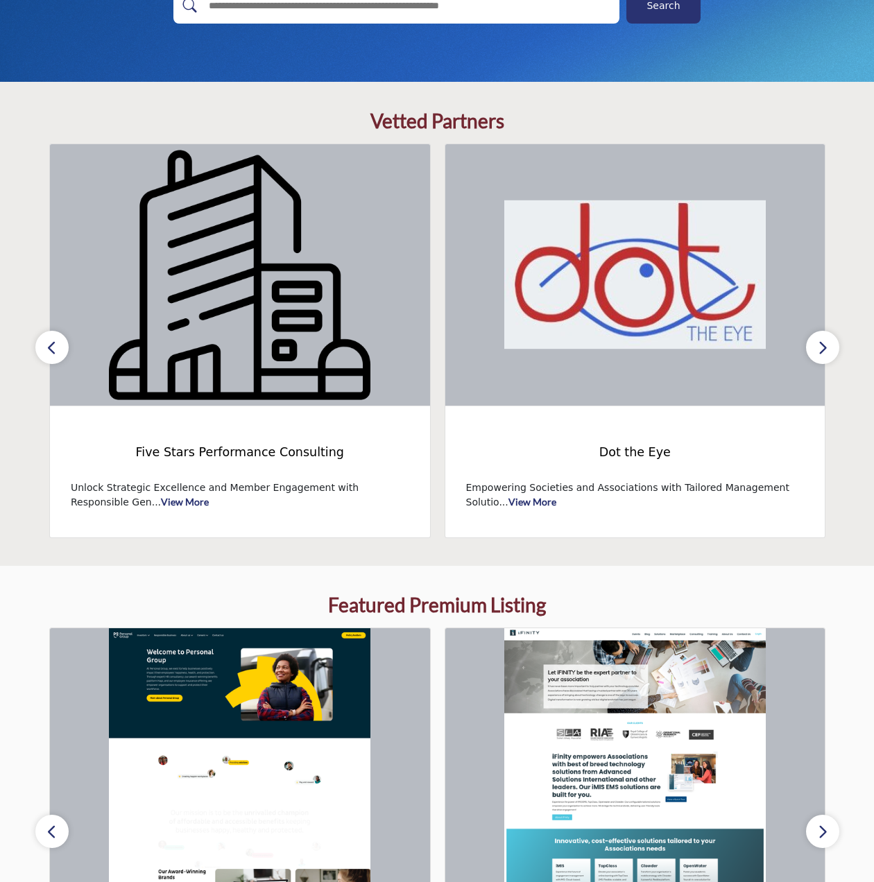
click at [57, 339] on icon "button" at bounding box center [51, 347] width 11 height 17
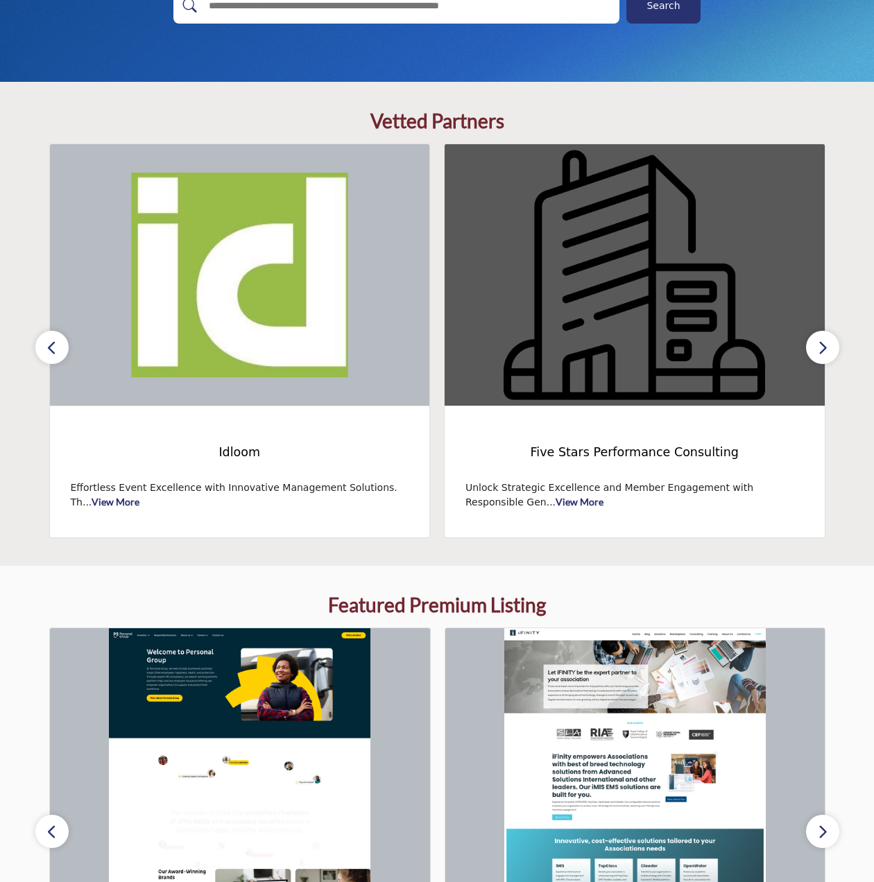
click at [689, 307] on img at bounding box center [635, 275] width 380 height 262
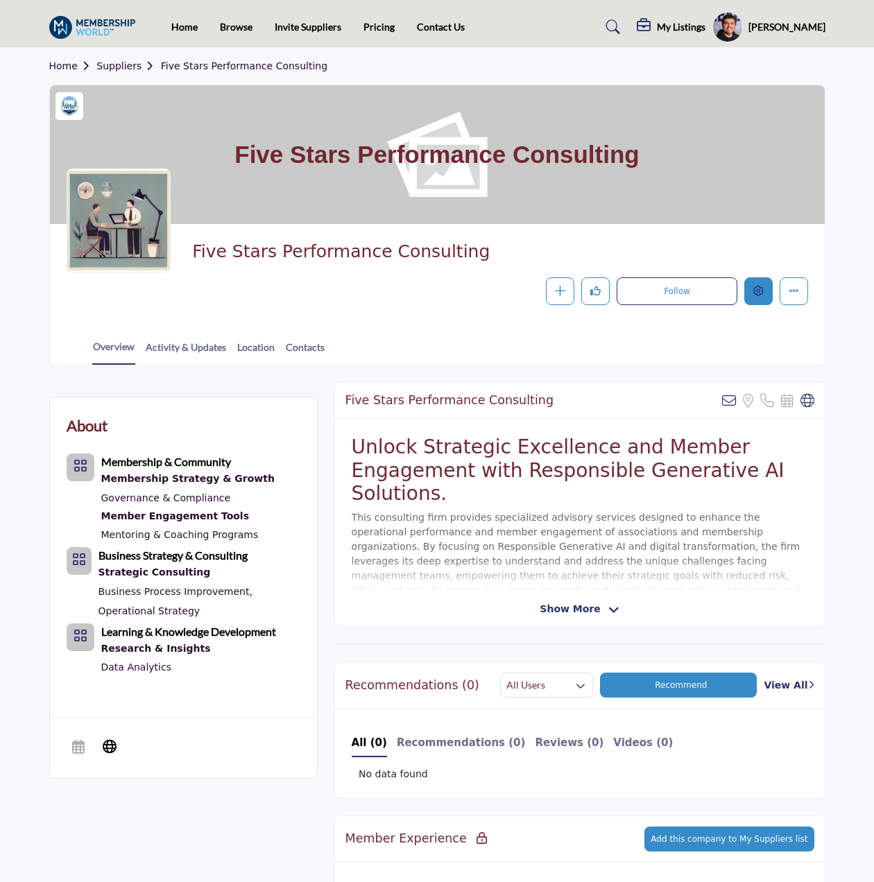
click at [759, 293] on icon "Edit company" at bounding box center [758, 291] width 10 height 10
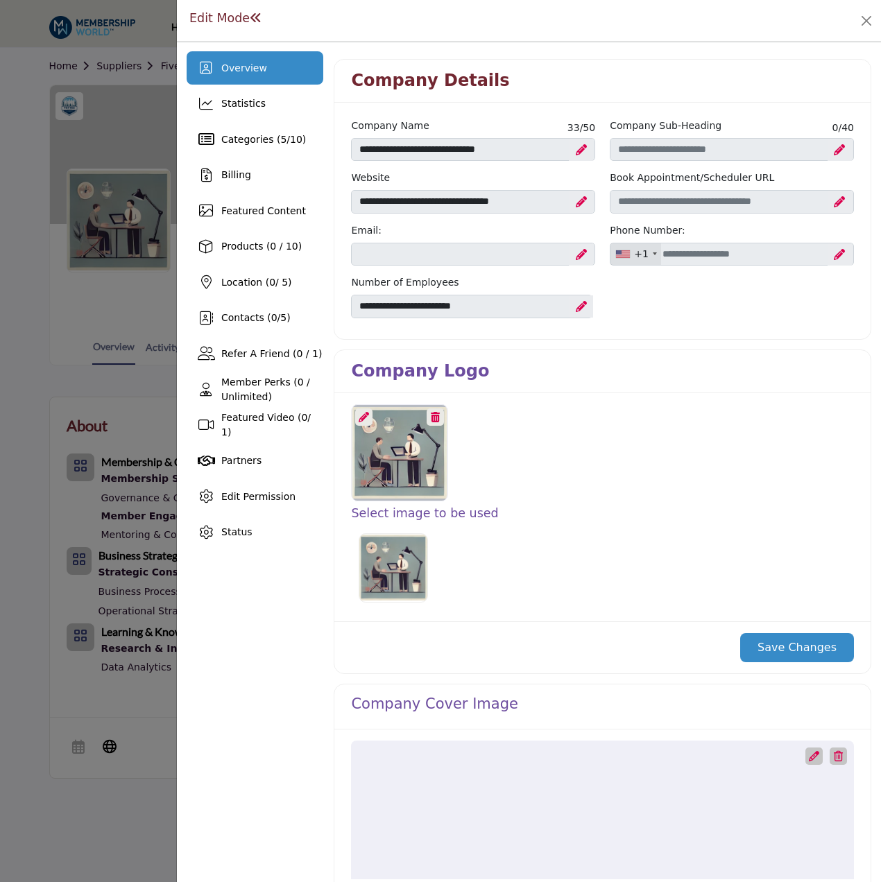
click at [359, 417] on icon at bounding box center [364, 417] width 10 height 10
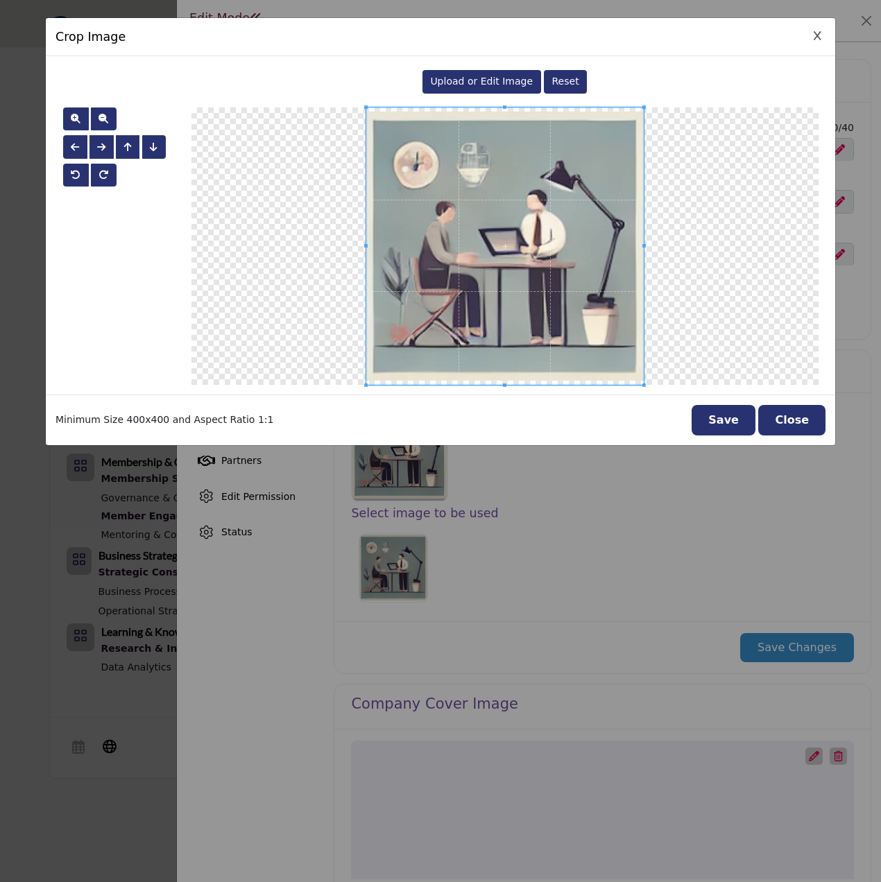
click at [465, 85] on span "Upload or Edit Image" at bounding box center [481, 81] width 103 height 11
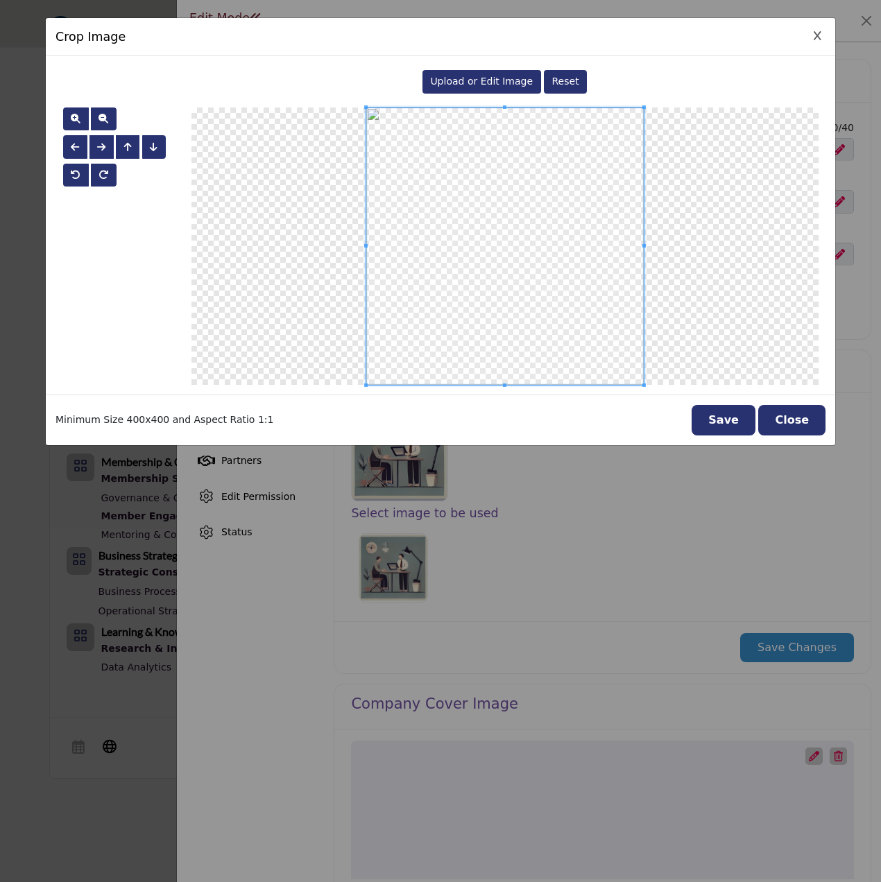
click at [737, 413] on button "Save" at bounding box center [724, 420] width 64 height 31
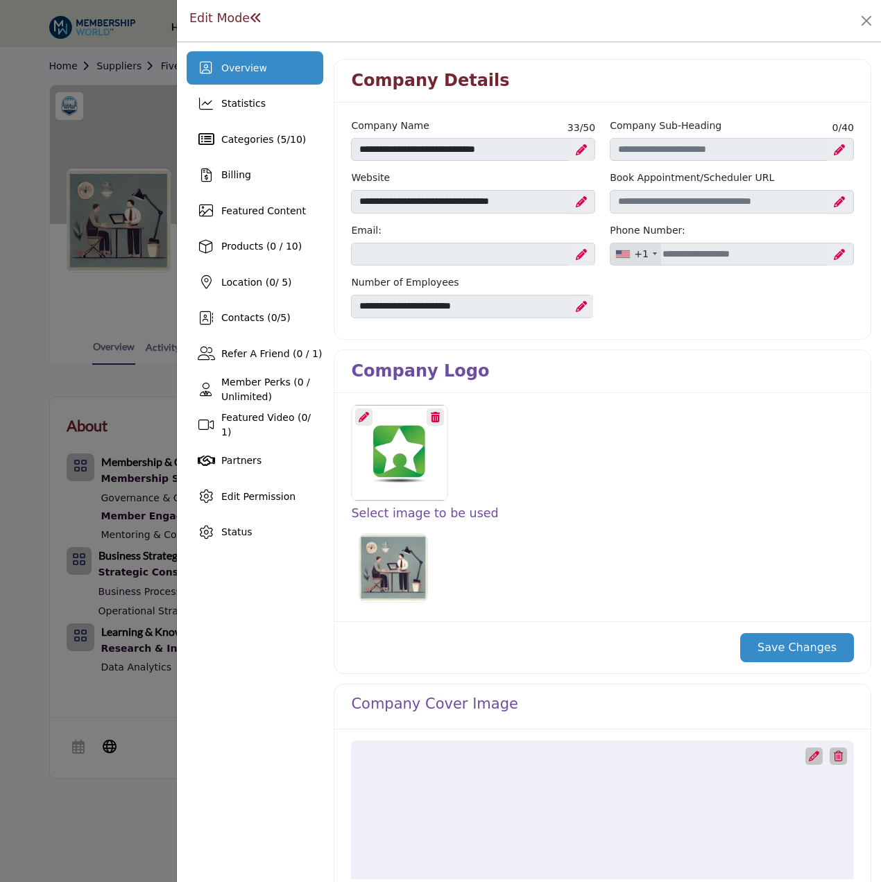
click at [780, 653] on button "Save Changes" at bounding box center [797, 647] width 114 height 29
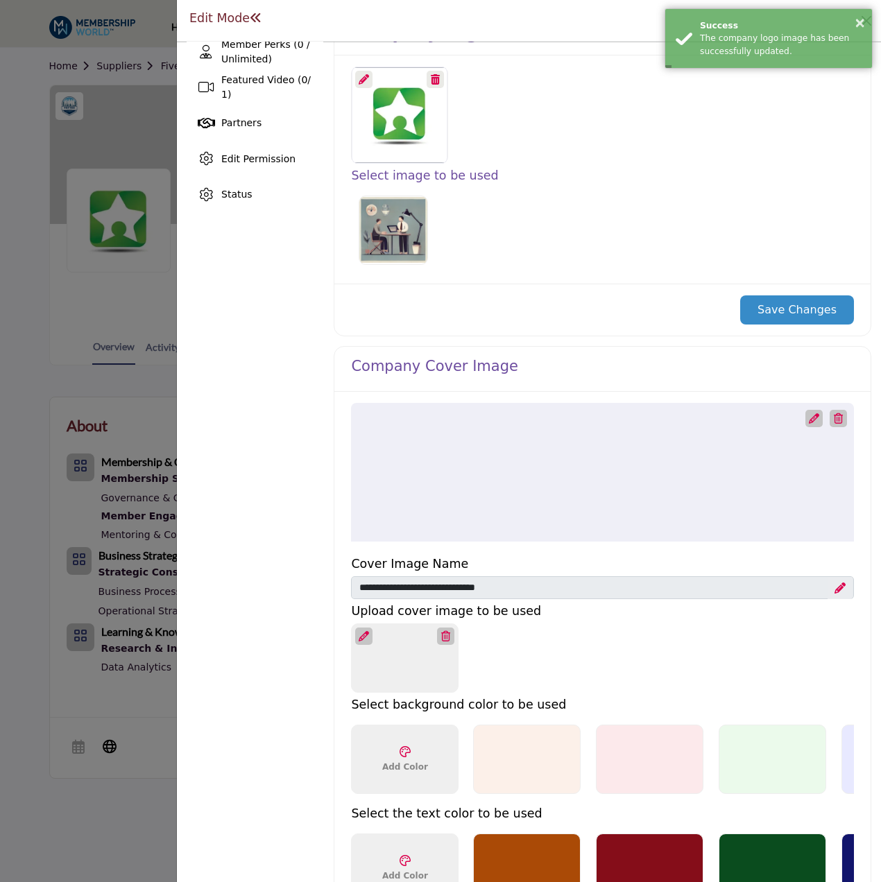
scroll to position [347, 0]
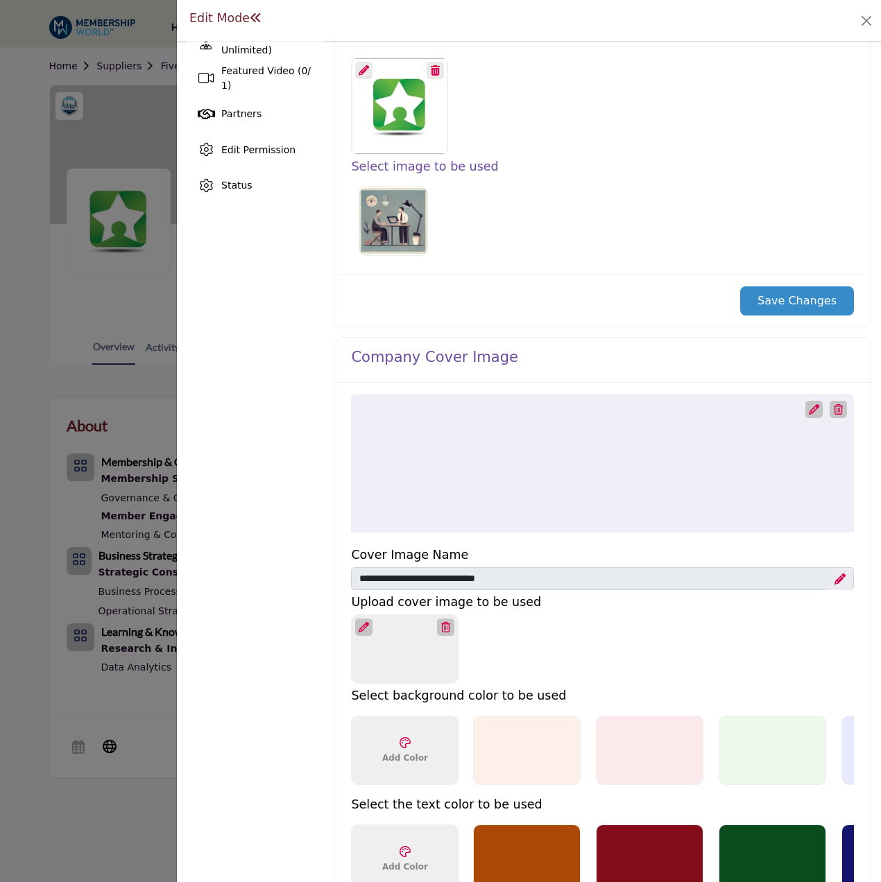
click at [809, 411] on icon at bounding box center [814, 409] width 10 height 10
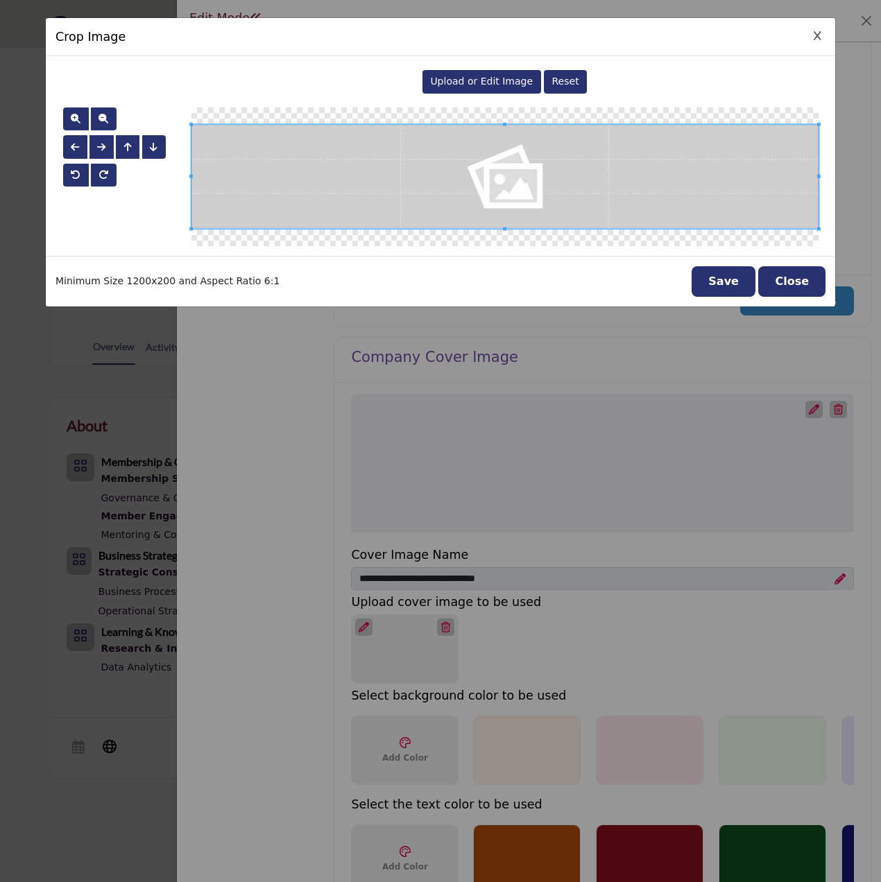
click at [463, 81] on span "Upload or Edit Image" at bounding box center [481, 81] width 103 height 11
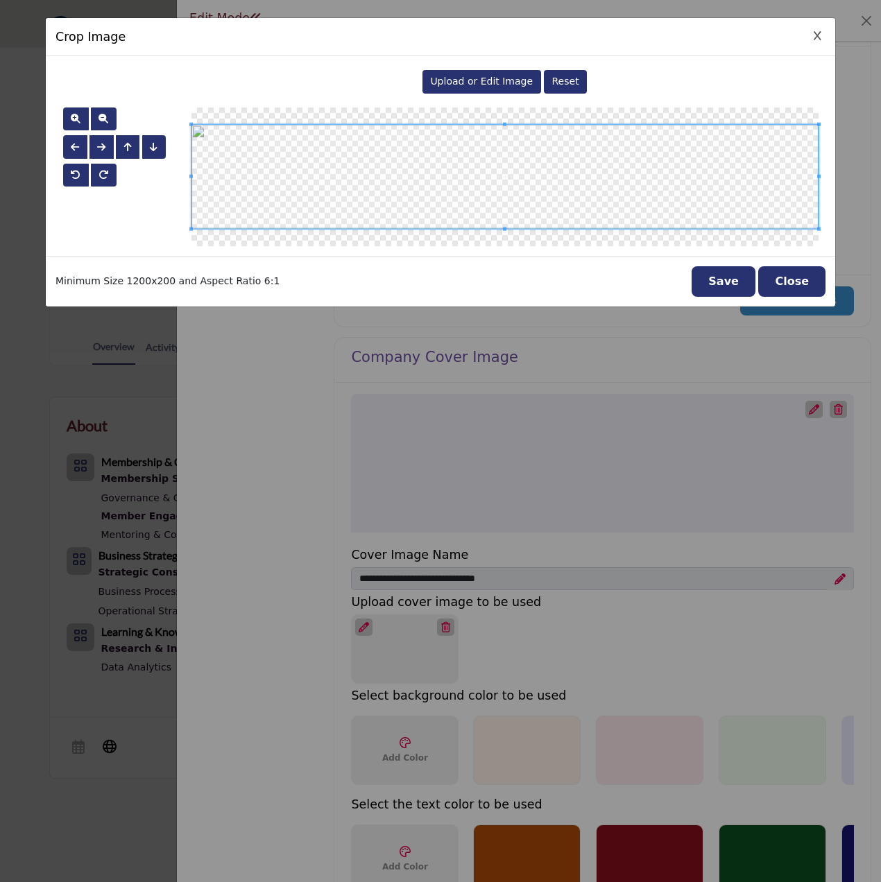
click at [733, 287] on button "Save" at bounding box center [724, 281] width 64 height 31
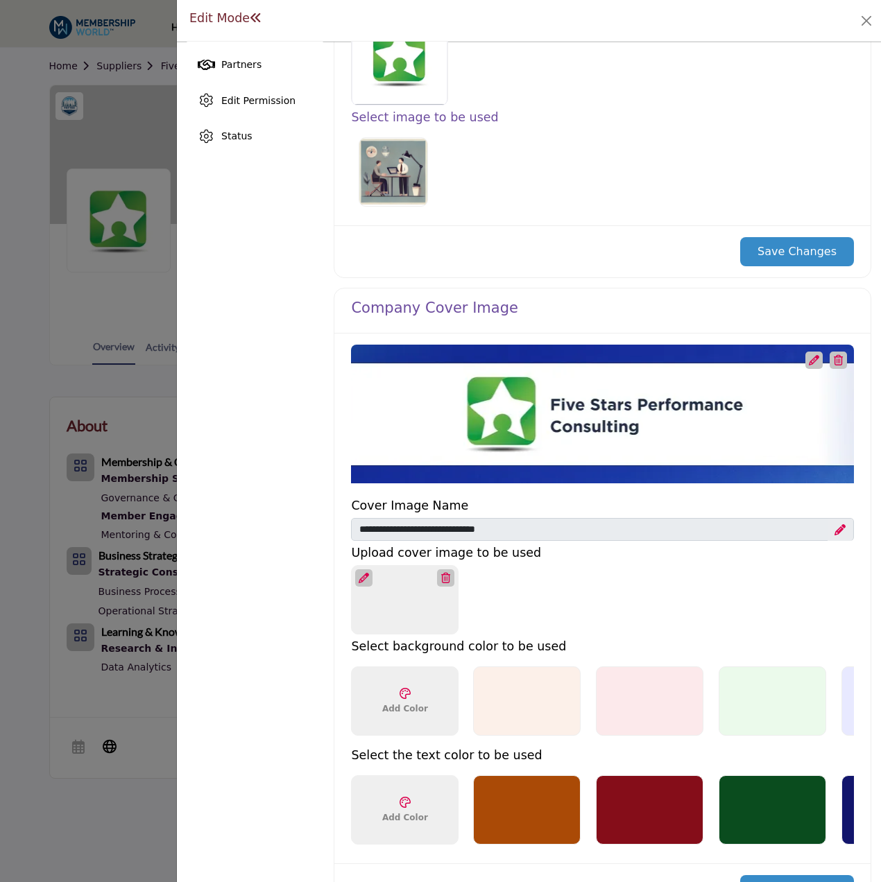
scroll to position [624, 0]
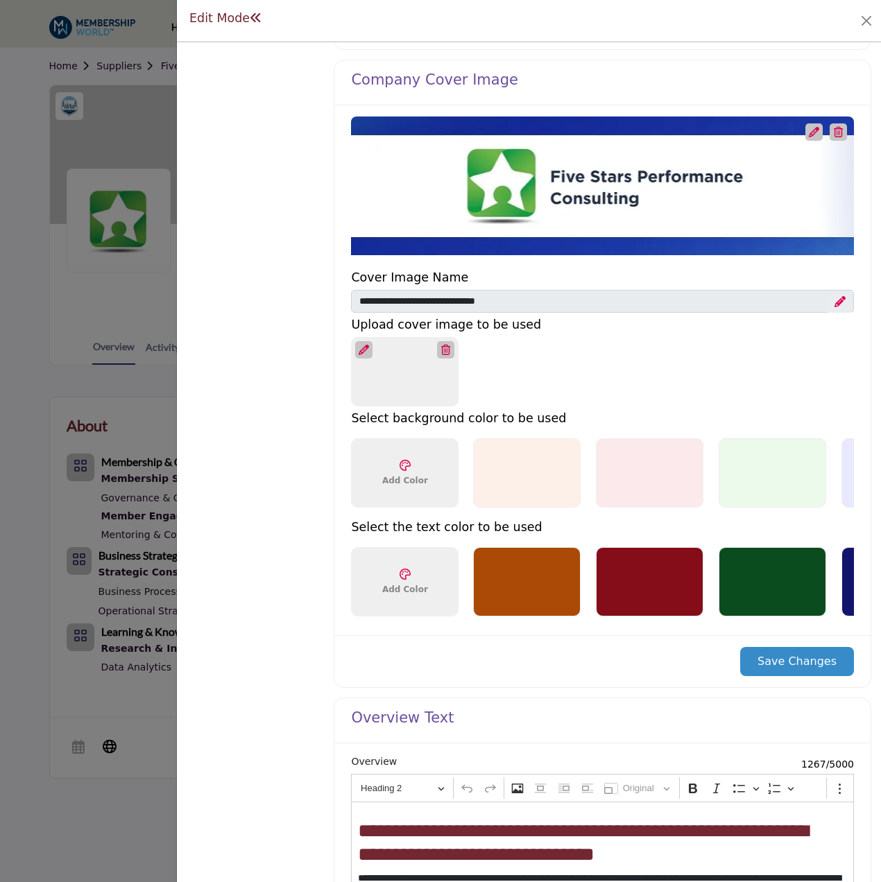
click at [780, 660] on button "Save Changes" at bounding box center [797, 661] width 114 height 29
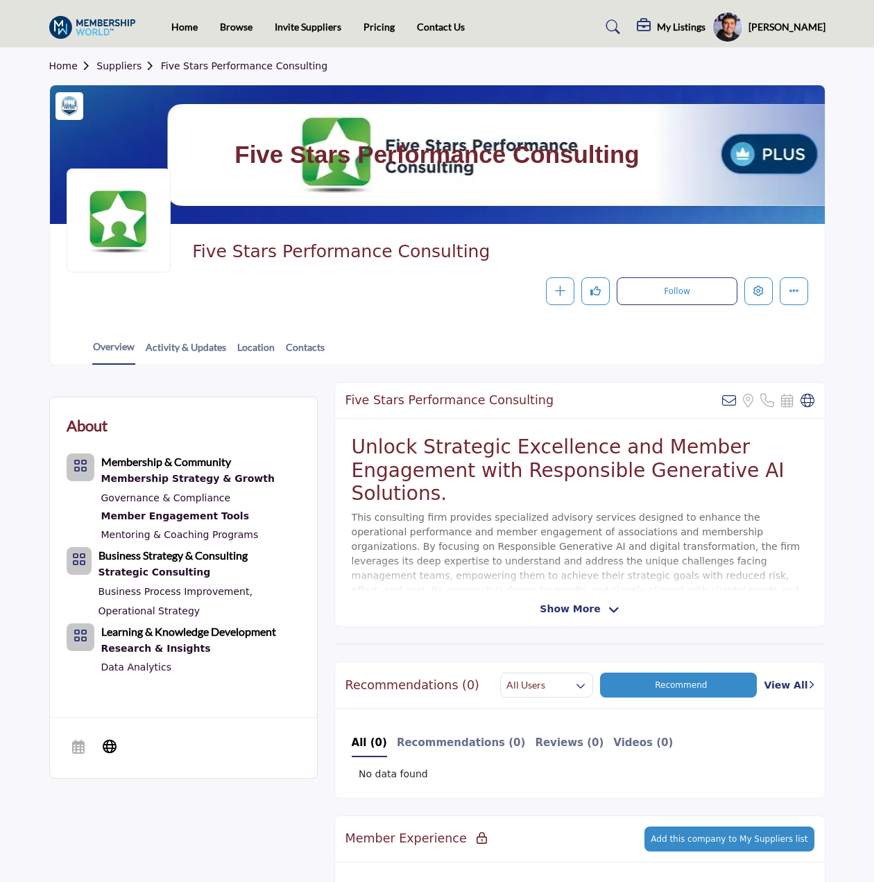
click at [112, 363] on div at bounding box center [440, 441] width 881 height 882
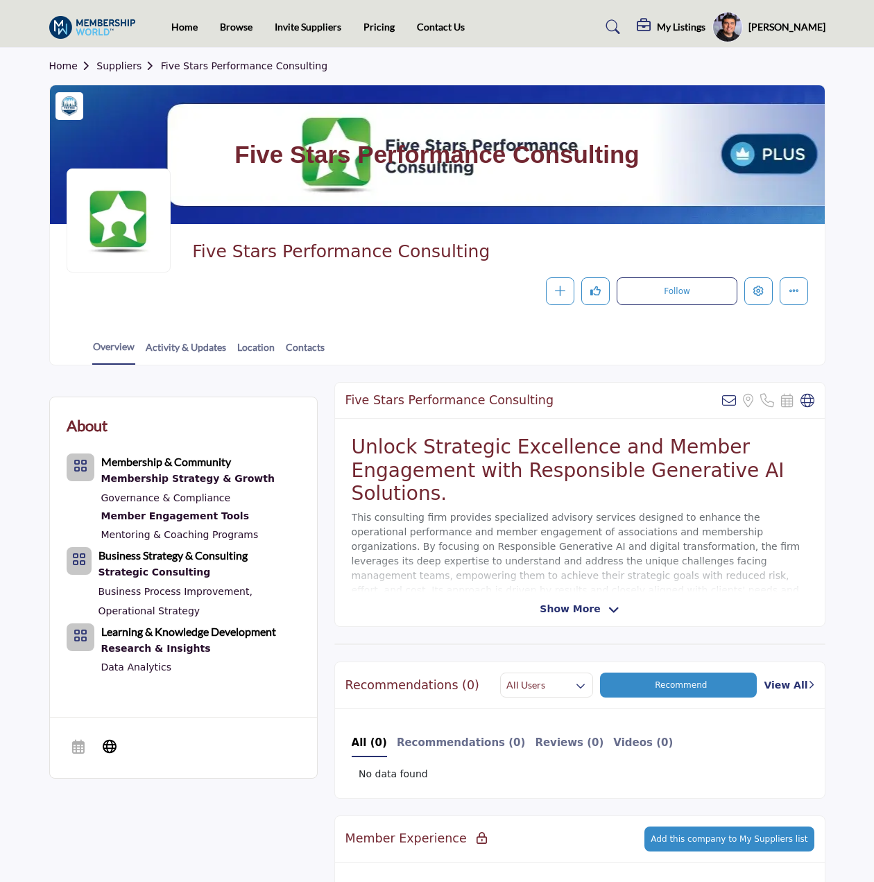
click at [115, 74] on div "Home Suppliers Five Stars Performance Consulting" at bounding box center [437, 66] width 776 height 37
click at [186, 24] on link "Home" at bounding box center [184, 27] width 26 height 12
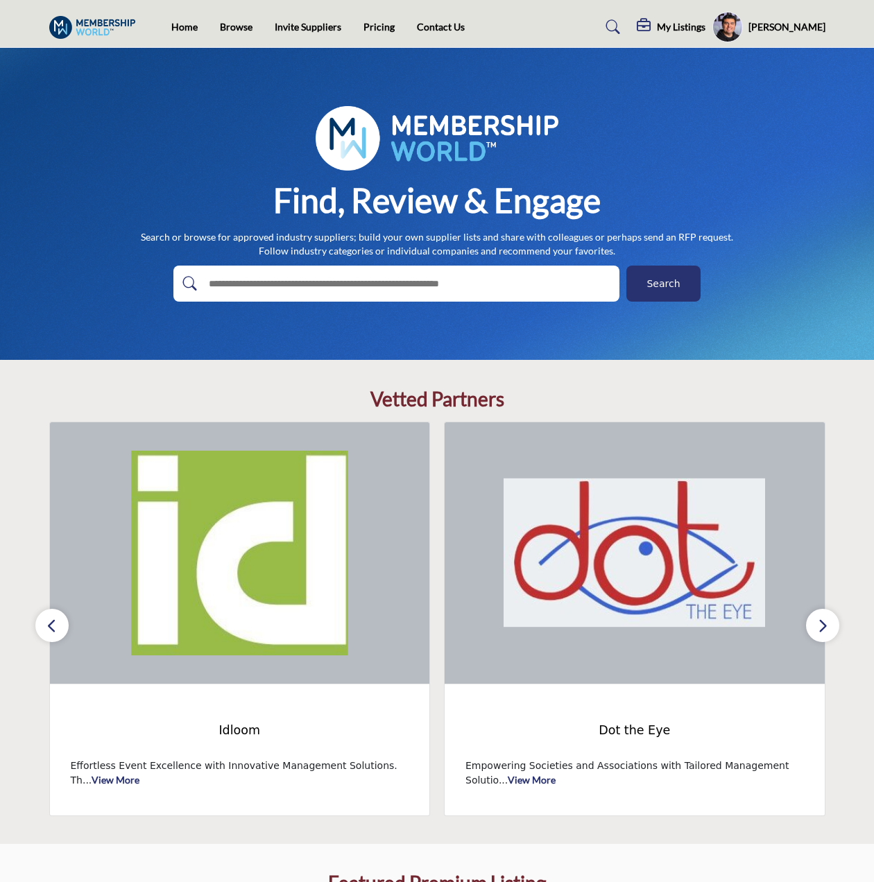
click at [830, 629] on button "button" at bounding box center [822, 625] width 33 height 33
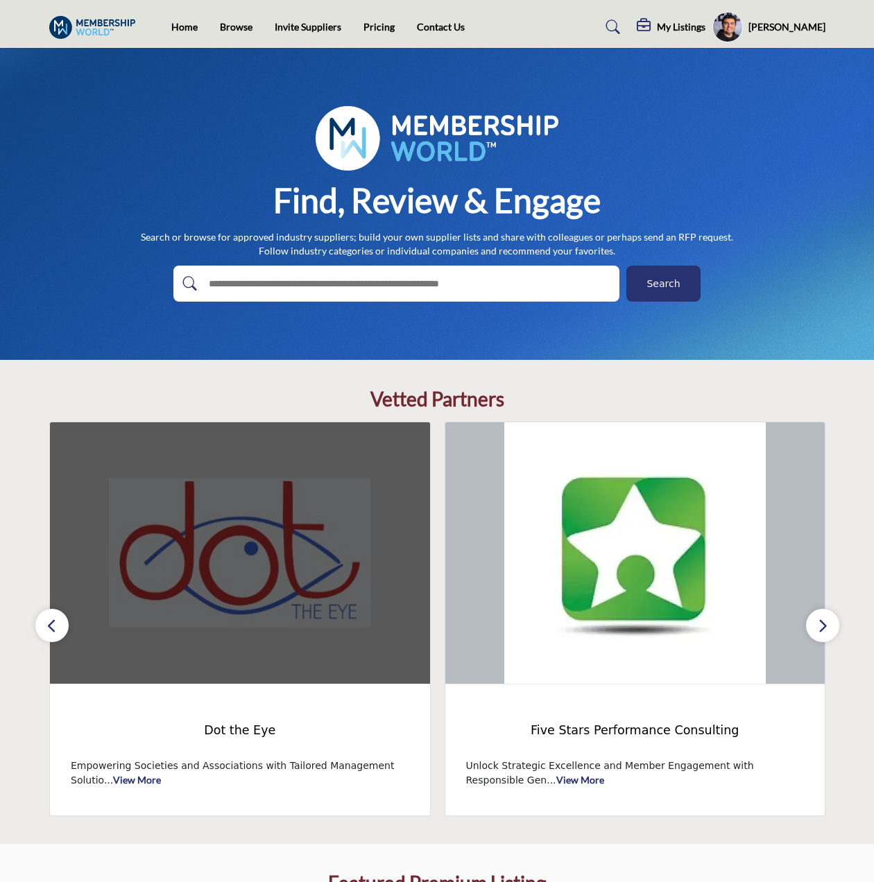
click at [69, 622] on img at bounding box center [240, 553] width 380 height 262
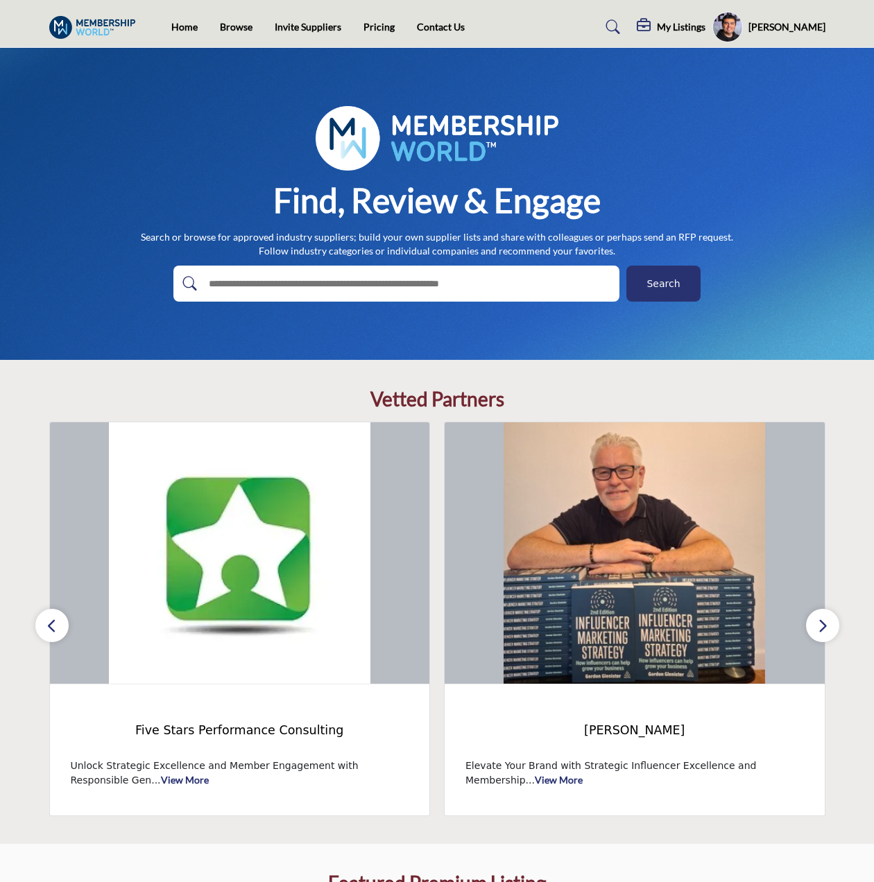
click at [55, 622] on icon "button" at bounding box center [51, 625] width 11 height 17
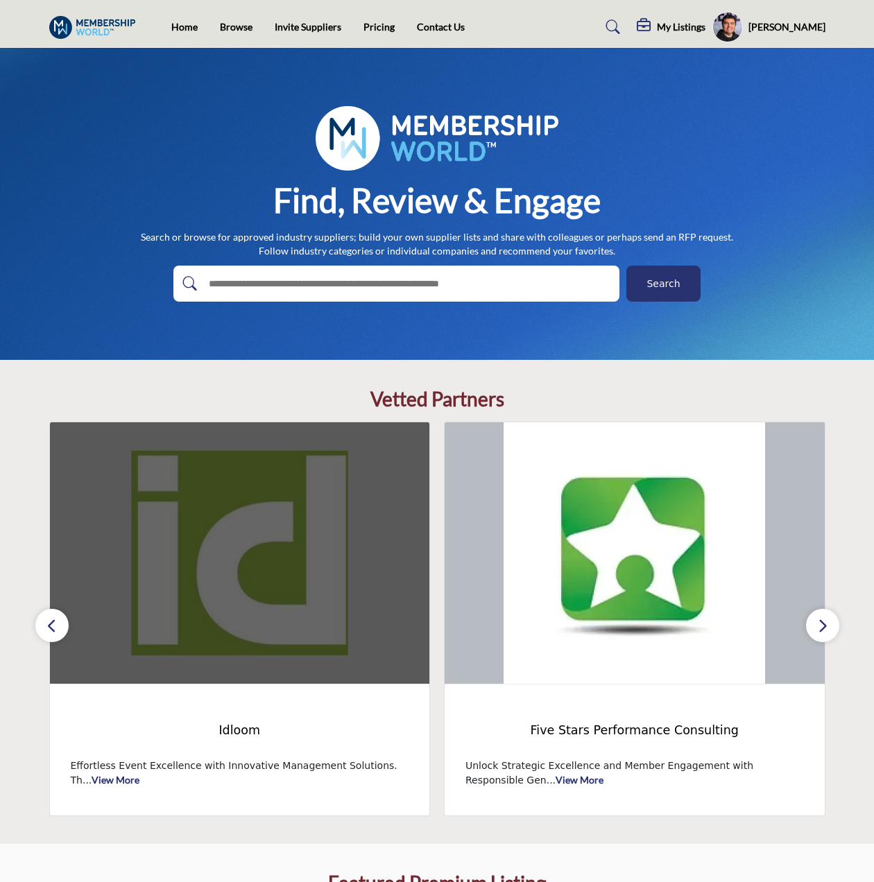
click at [260, 620] on img at bounding box center [240, 553] width 380 height 262
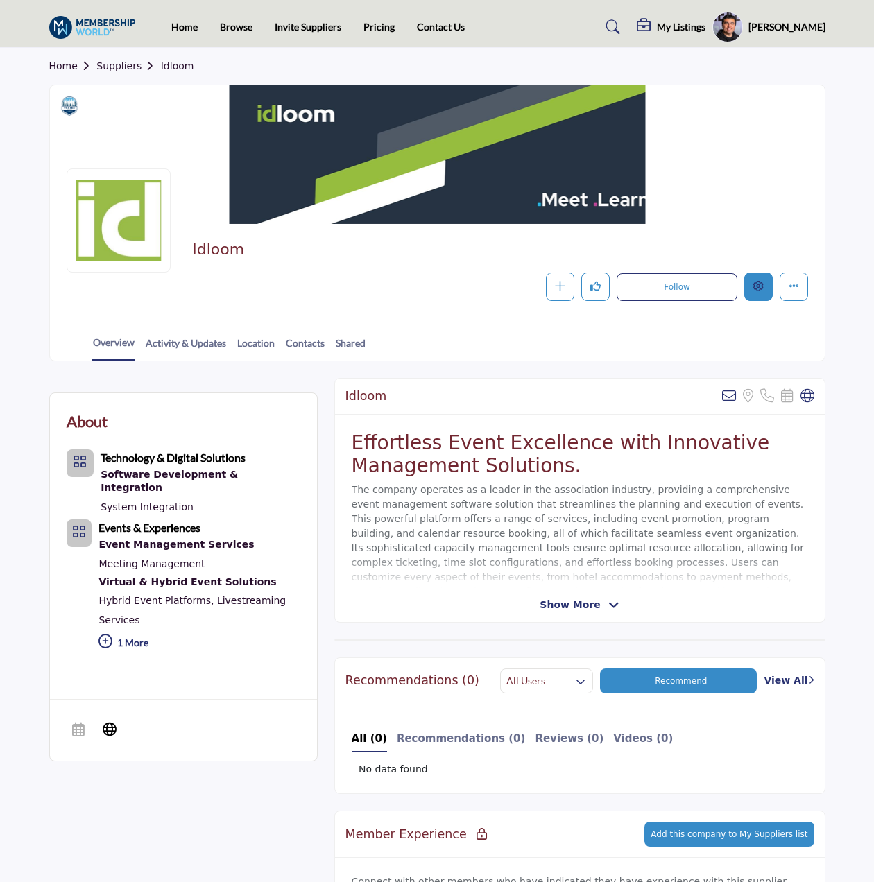
click at [757, 291] on icon "Edit company" at bounding box center [758, 286] width 10 height 10
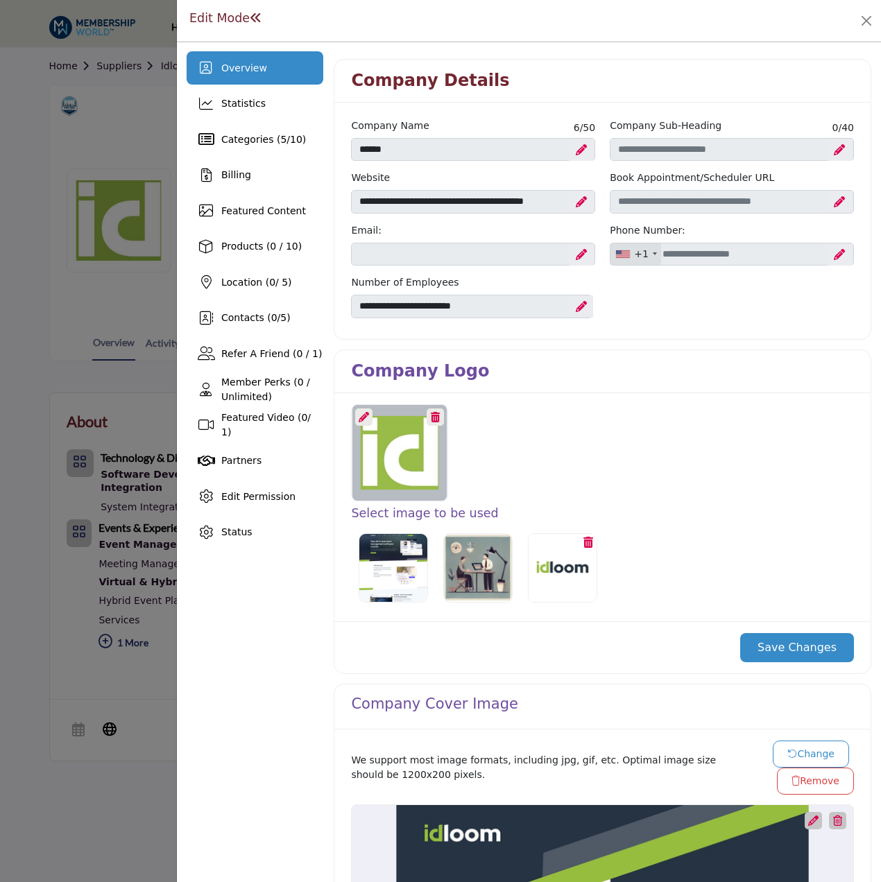
click at [366, 413] on icon at bounding box center [364, 417] width 10 height 10
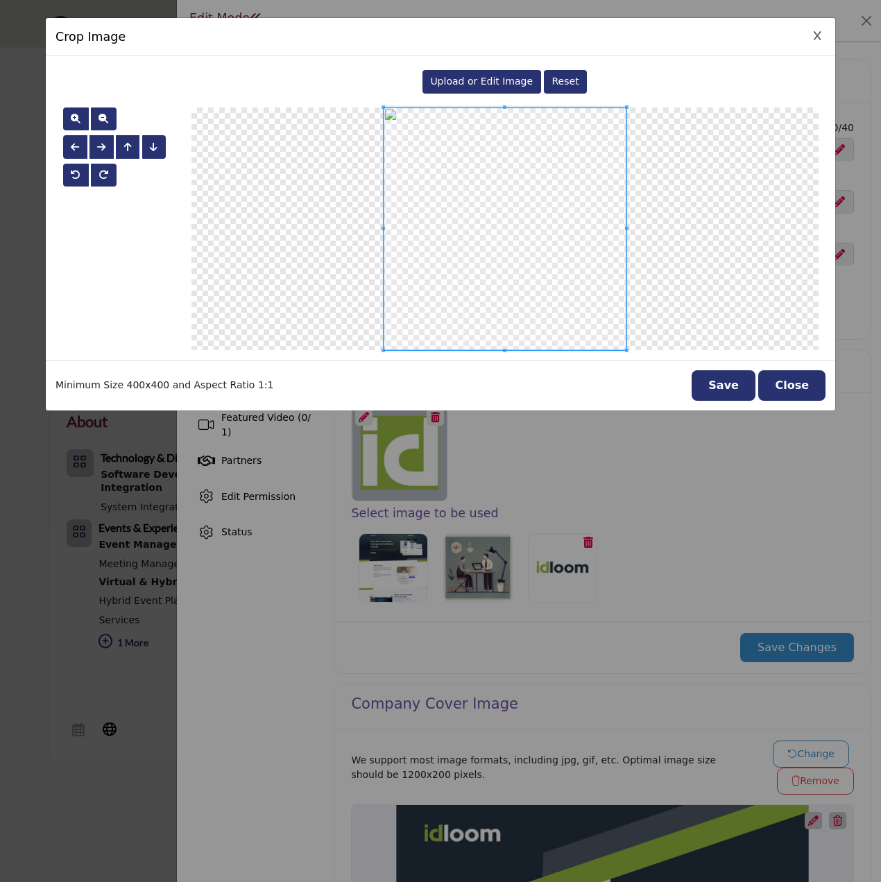
click at [502, 74] on div "Upload or Edit Image" at bounding box center [481, 82] width 119 height 24
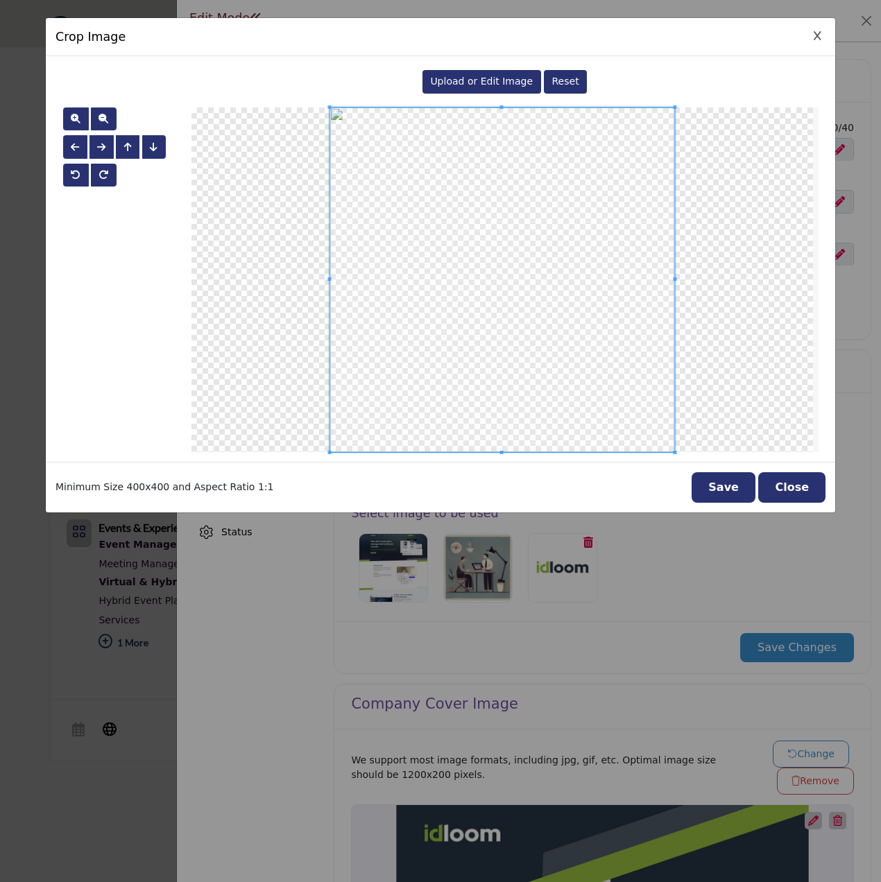
click at [741, 486] on button "Save" at bounding box center [724, 487] width 64 height 31
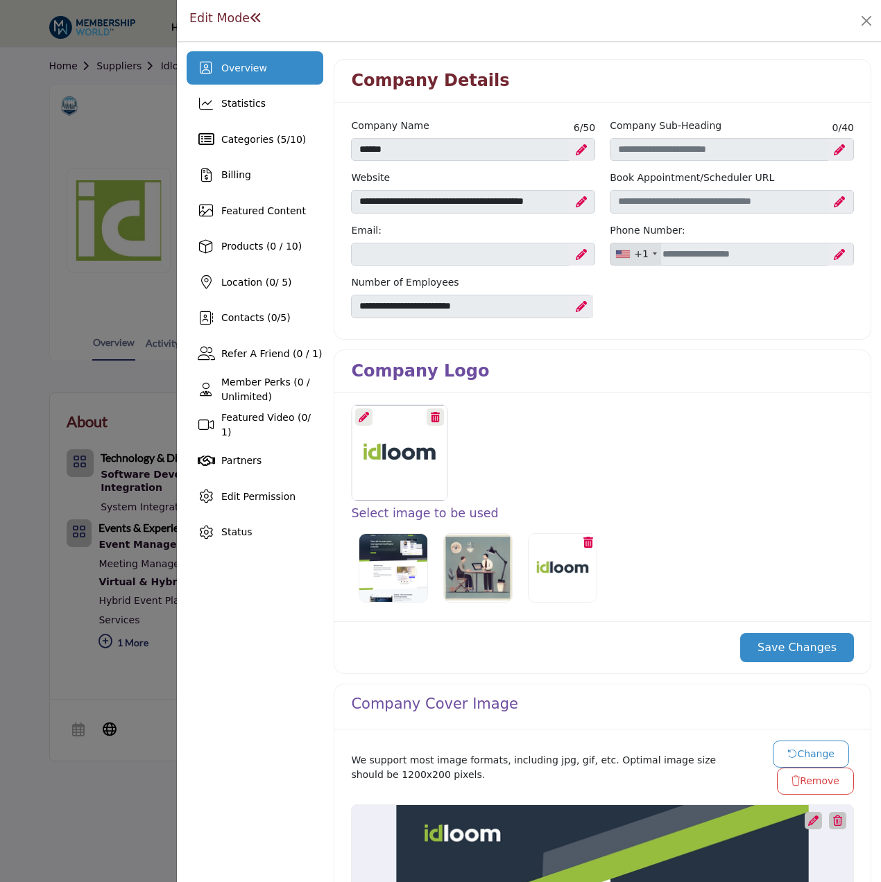
click at [791, 643] on button "Save Changes" at bounding box center [797, 647] width 114 height 29
click at [777, 647] on button "Save Changes" at bounding box center [797, 647] width 114 height 29
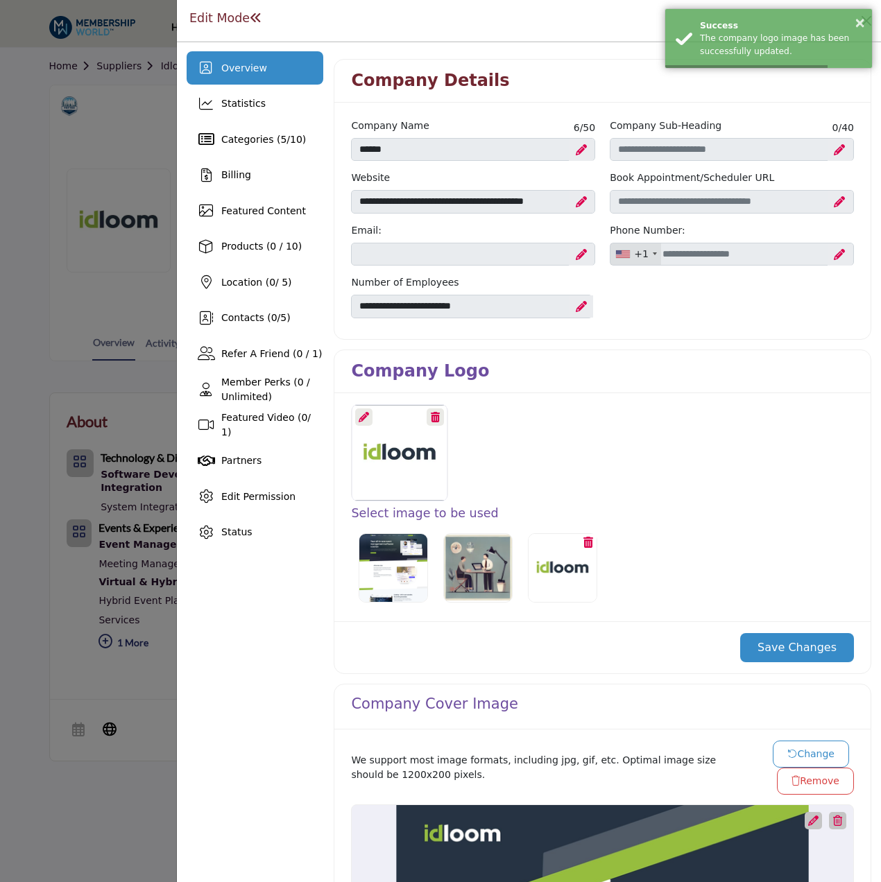
click at [50, 89] on div at bounding box center [440, 441] width 881 height 882
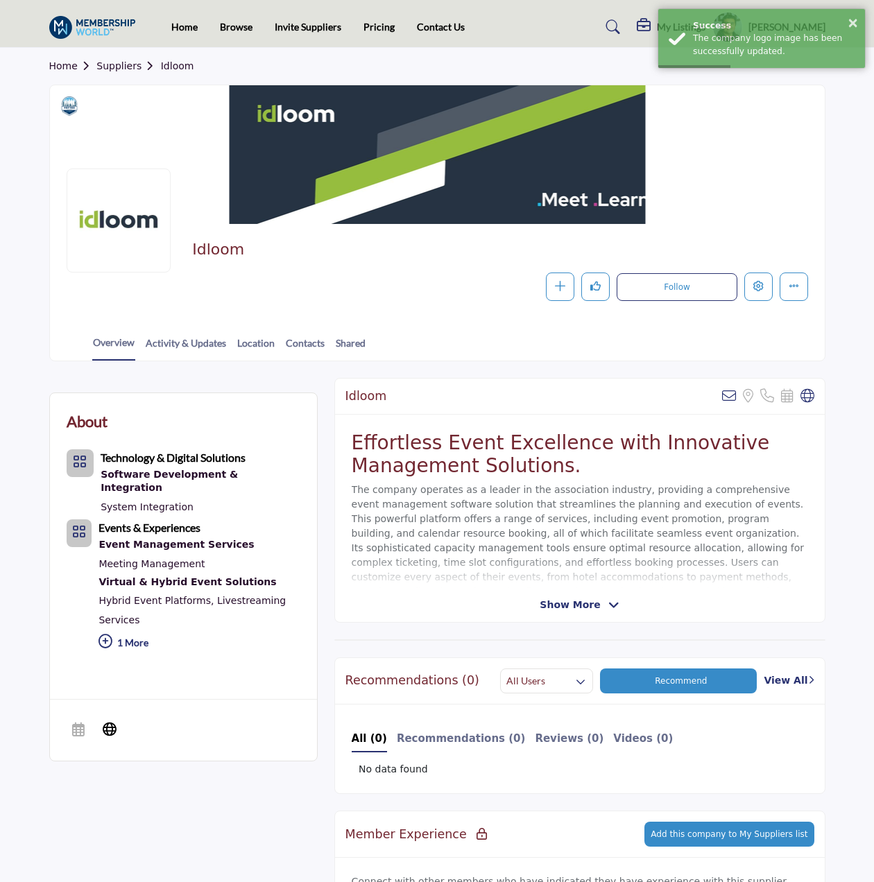
click at [63, 69] on link "Home" at bounding box center [73, 65] width 48 height 11
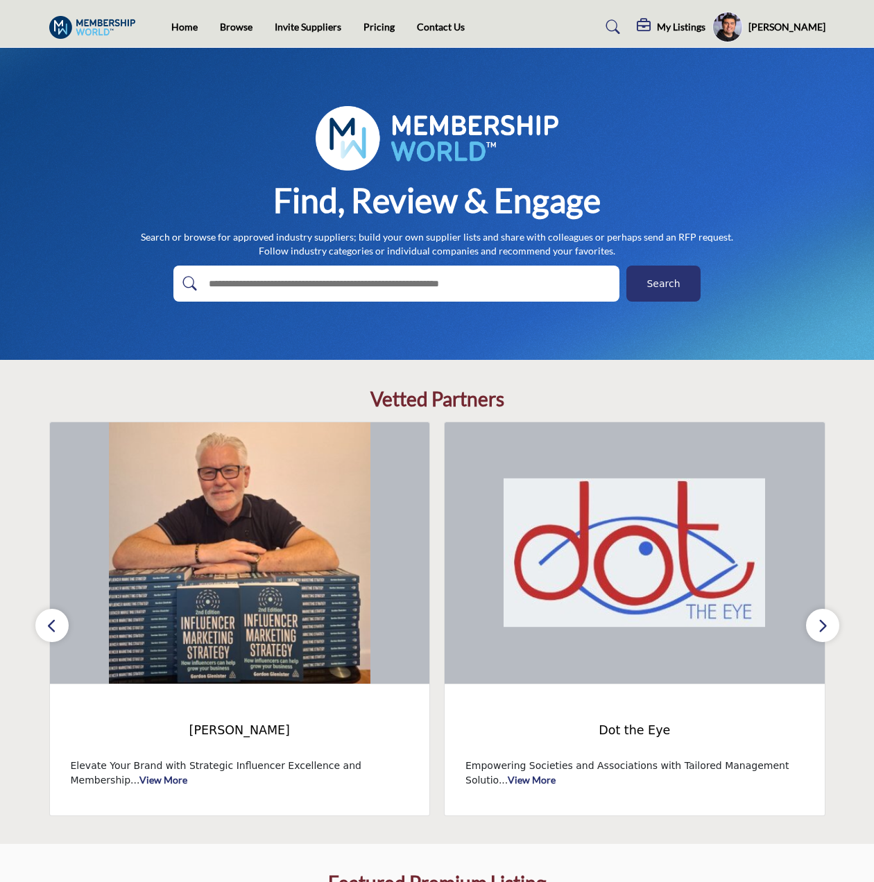
click at [832, 623] on button "button" at bounding box center [822, 625] width 33 height 33
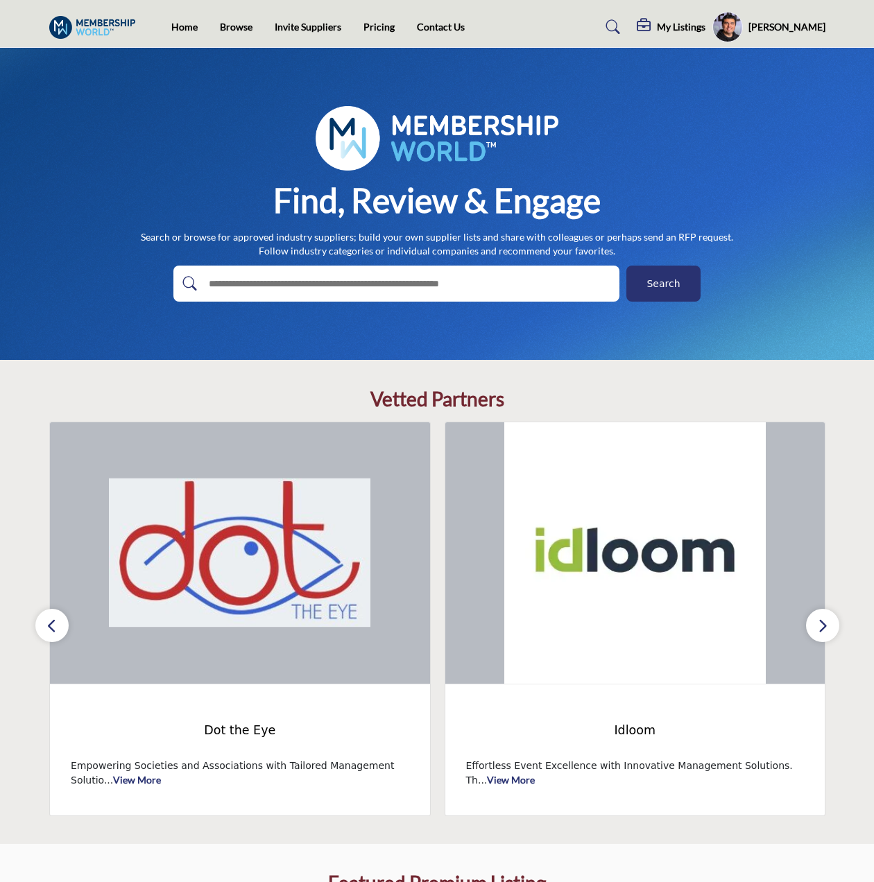
click at [832, 623] on button "button" at bounding box center [822, 625] width 33 height 33
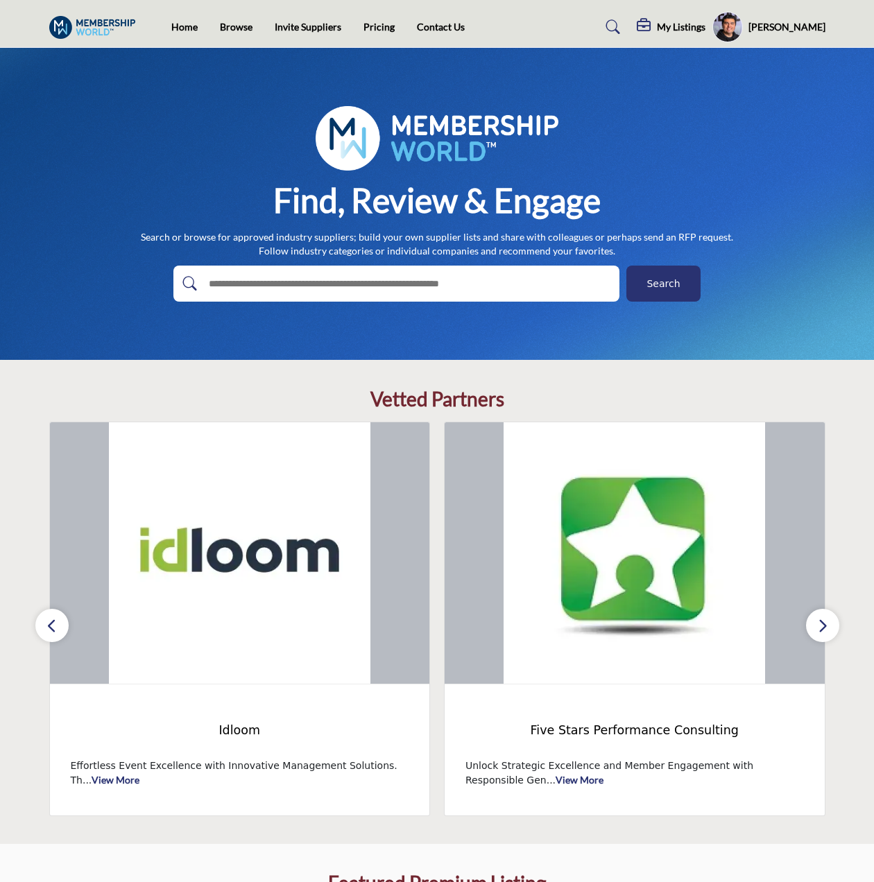
click at [41, 629] on button "button" at bounding box center [51, 625] width 33 height 33
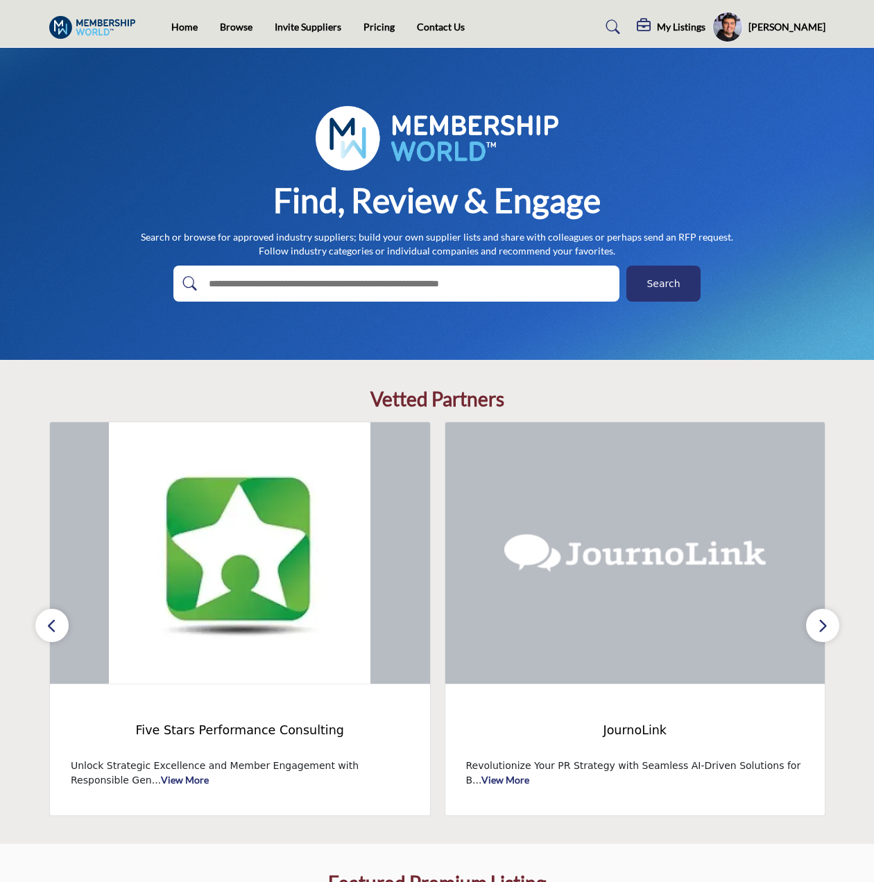
click at [44, 624] on button "button" at bounding box center [51, 625] width 33 height 33
click at [50, 626] on icon "button" at bounding box center [51, 625] width 11 height 17
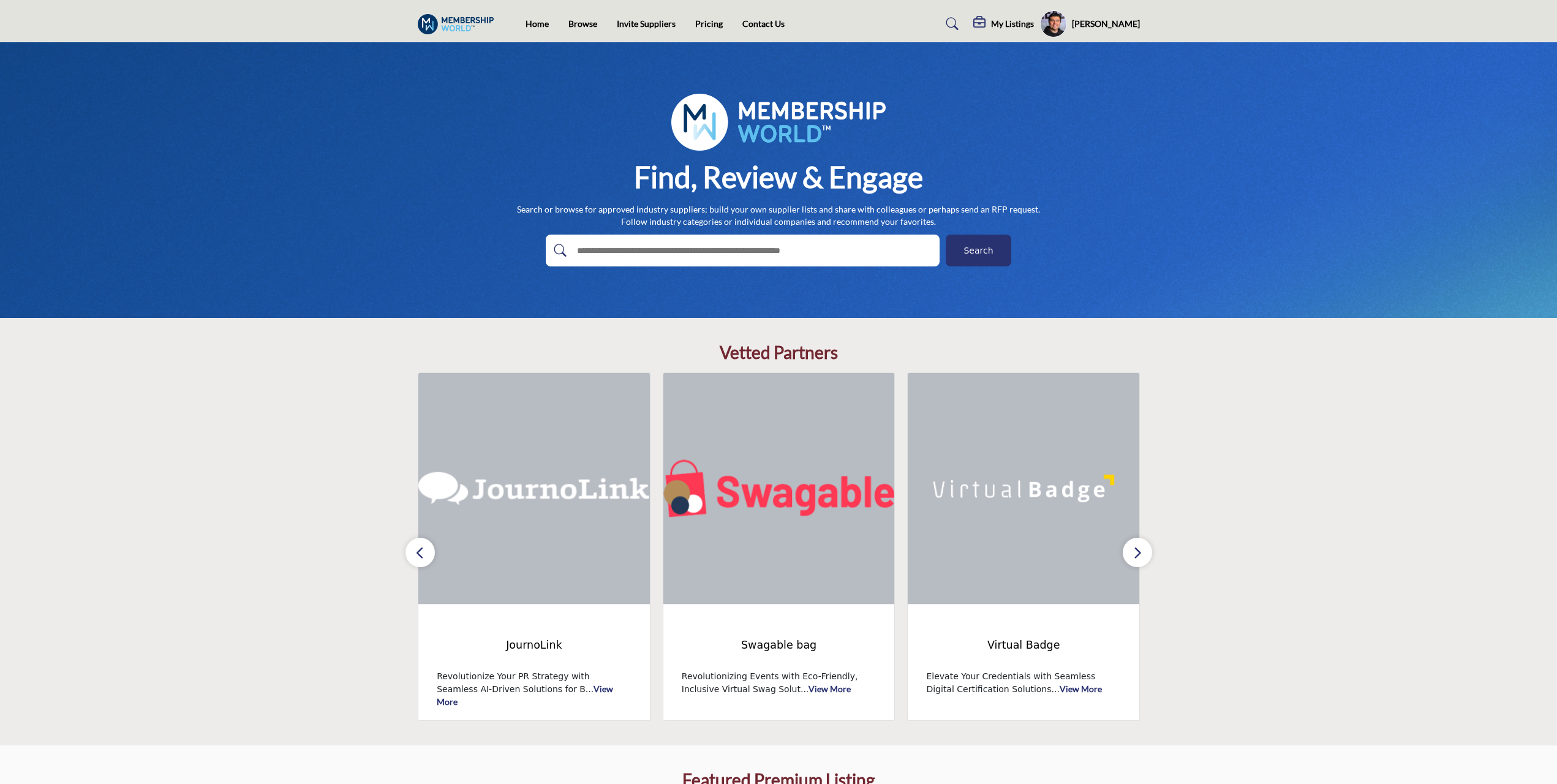
click at [771, 556] on button "button" at bounding box center [1138, 552] width 29 height 29
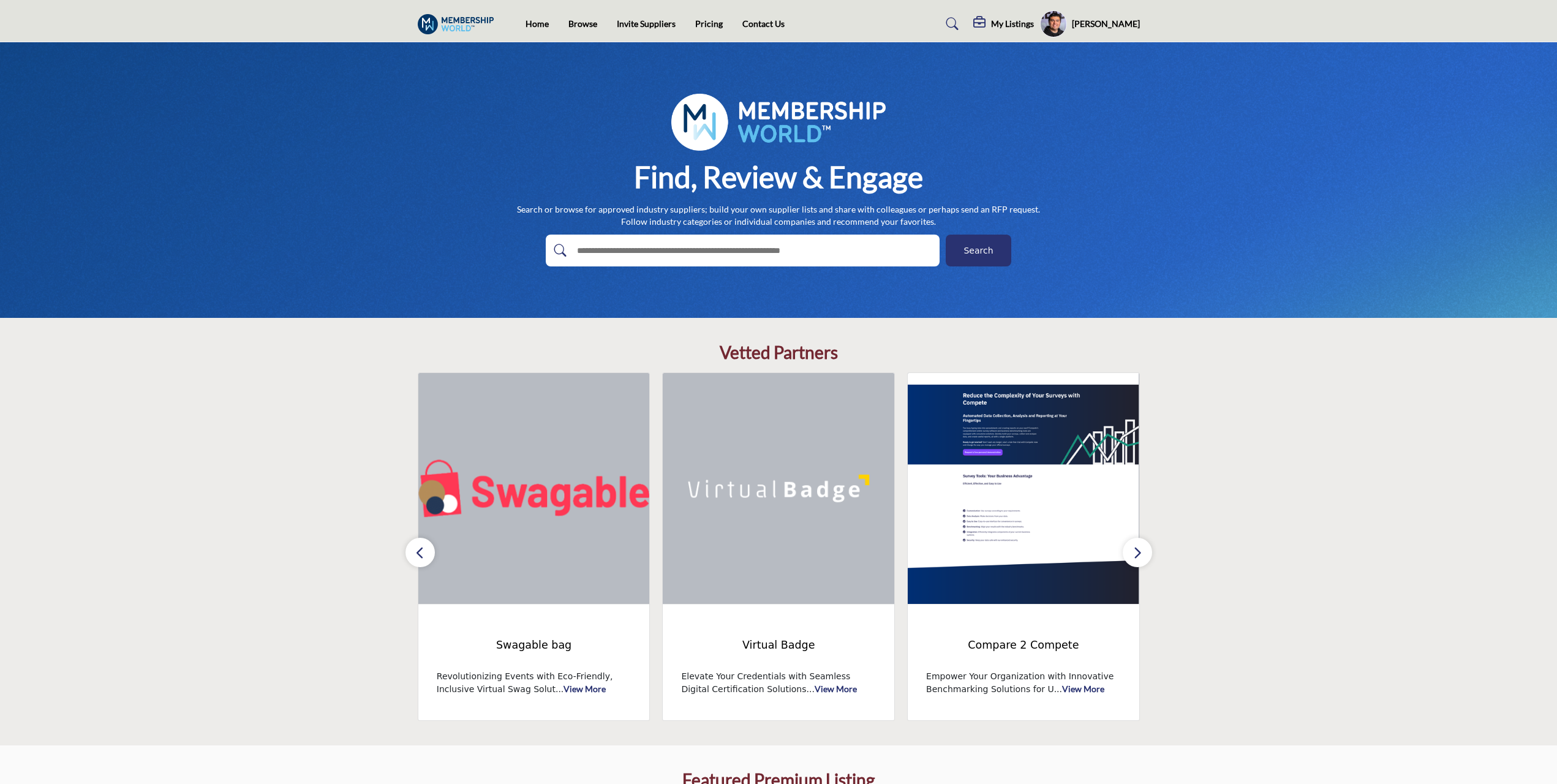
click at [771, 556] on button "button" at bounding box center [1138, 552] width 29 height 29
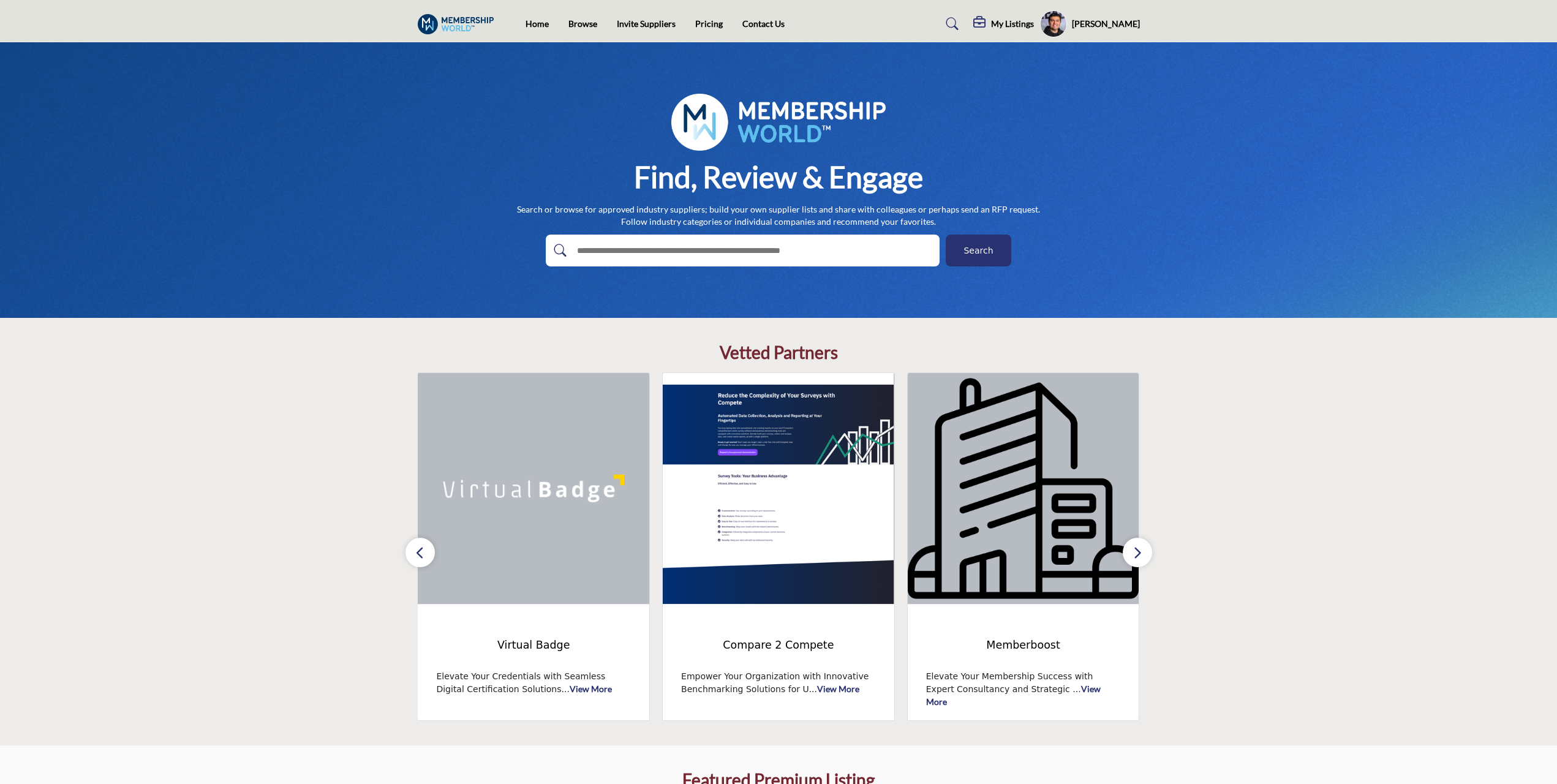
click at [771, 556] on button "button" at bounding box center [1138, 552] width 29 height 29
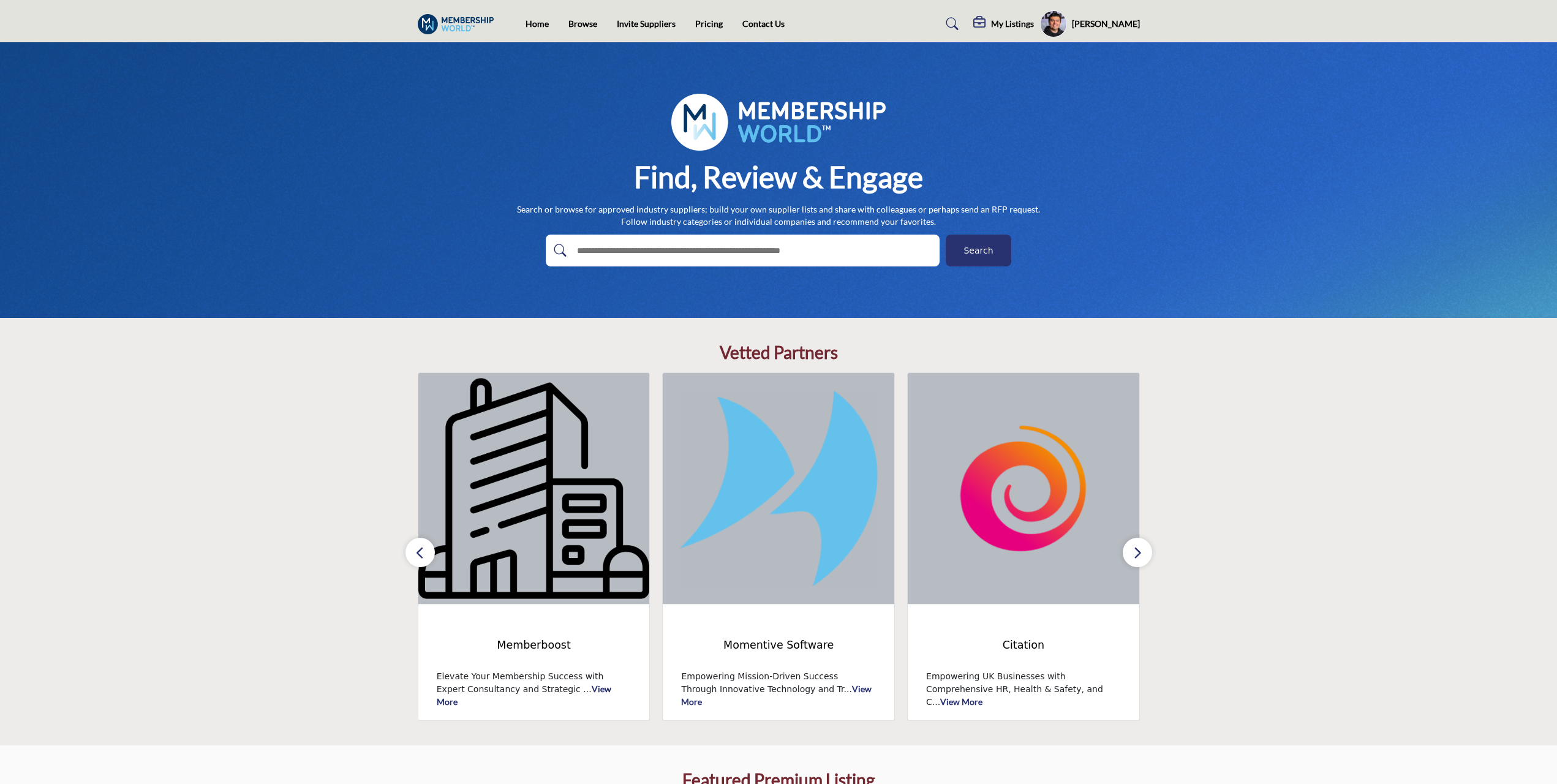
click at [771, 556] on button "button" at bounding box center [1138, 552] width 29 height 29
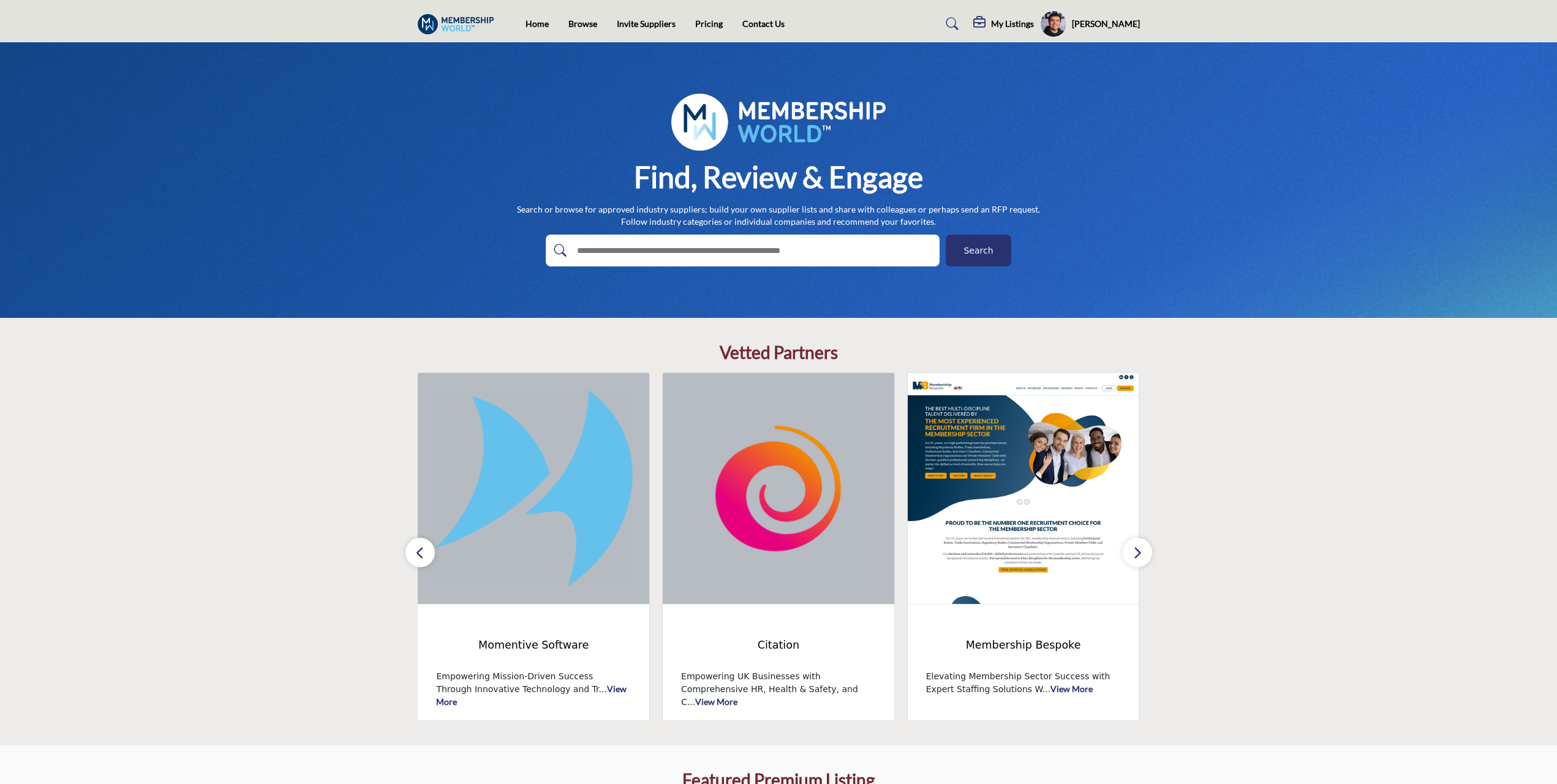
click at [771, 556] on button "button" at bounding box center [1138, 552] width 29 height 29
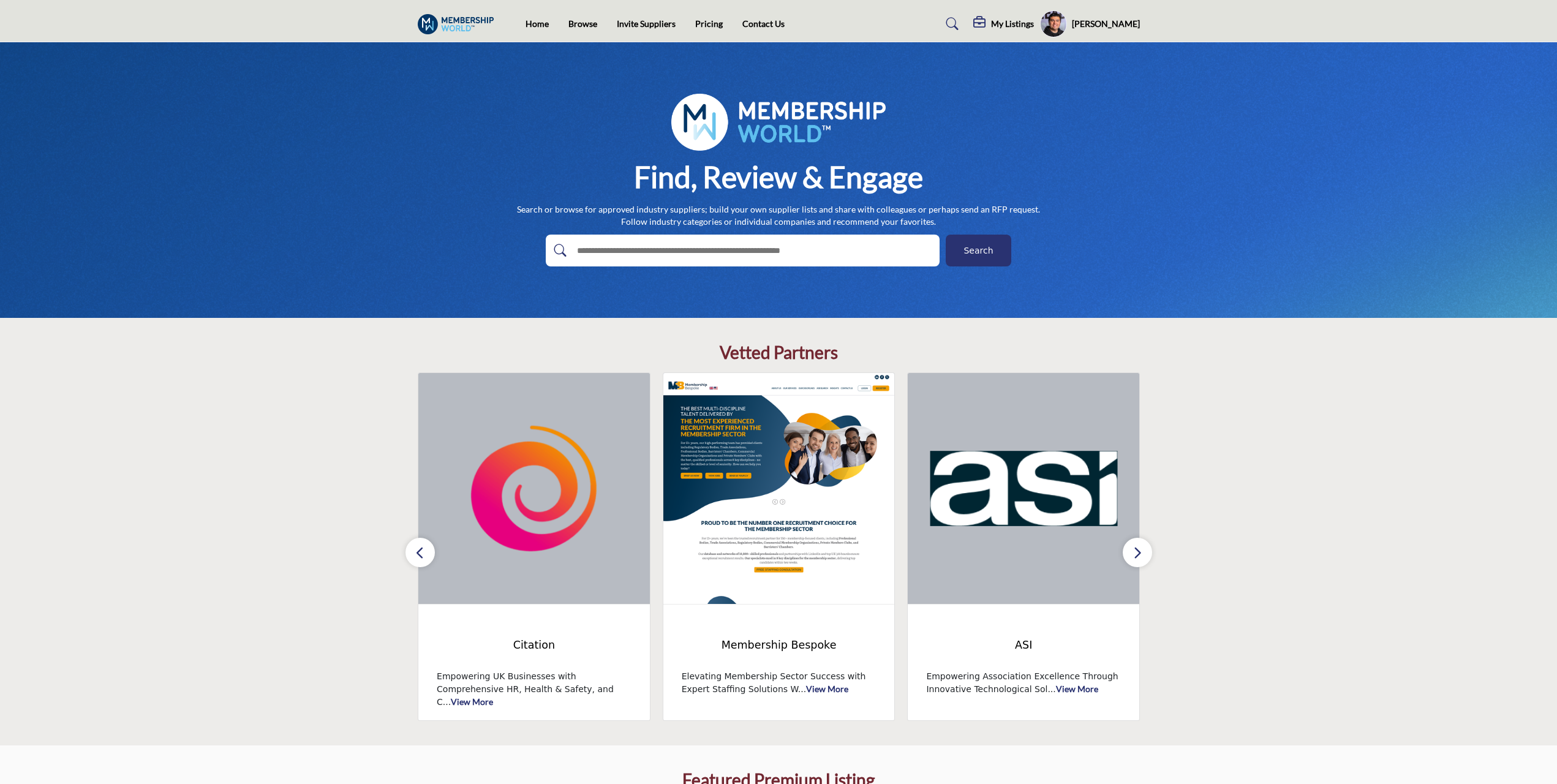
click at [771, 556] on button "button" at bounding box center [1138, 552] width 29 height 29
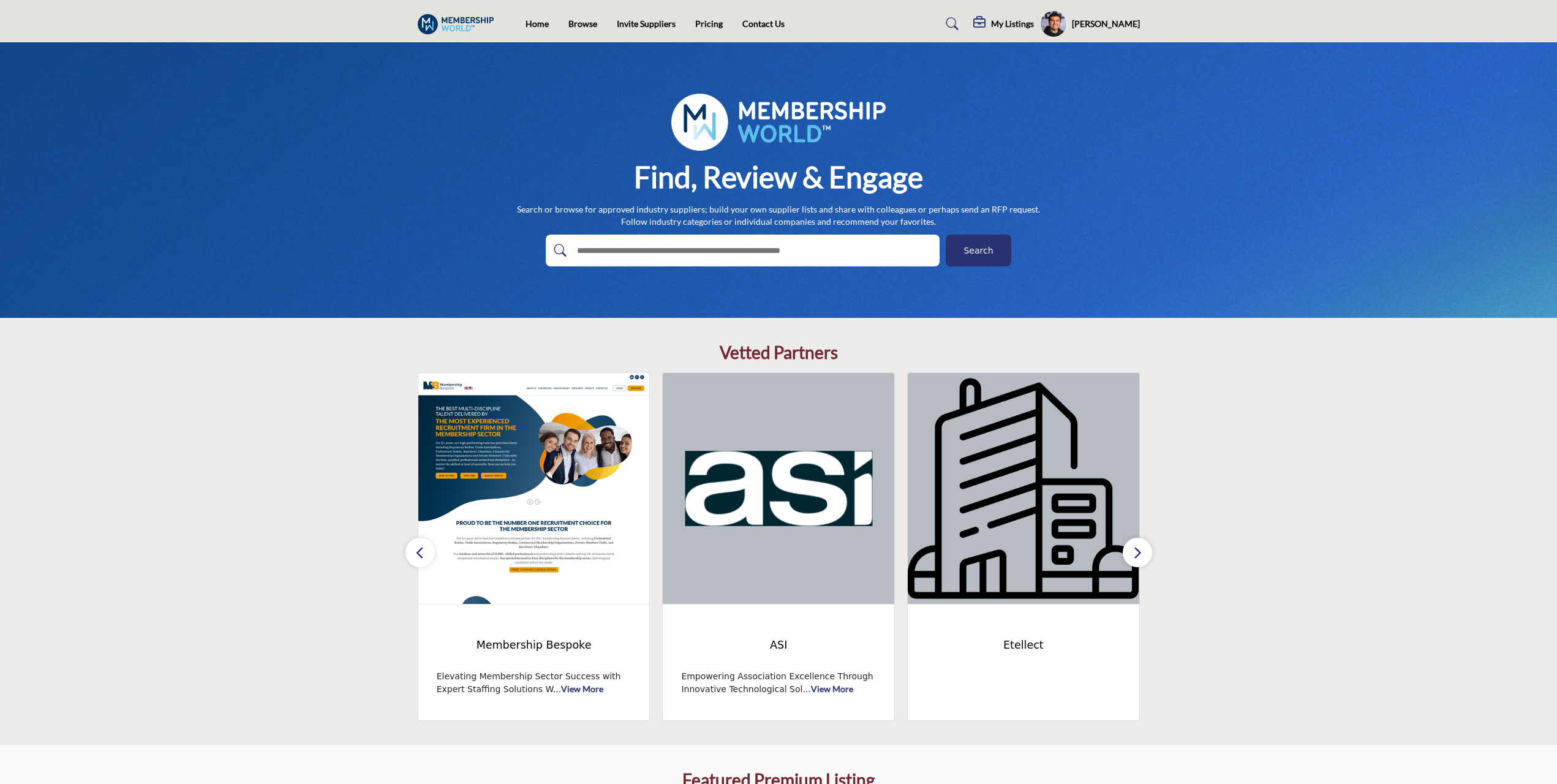
click at [771, 556] on button "button" at bounding box center [1138, 552] width 29 height 29
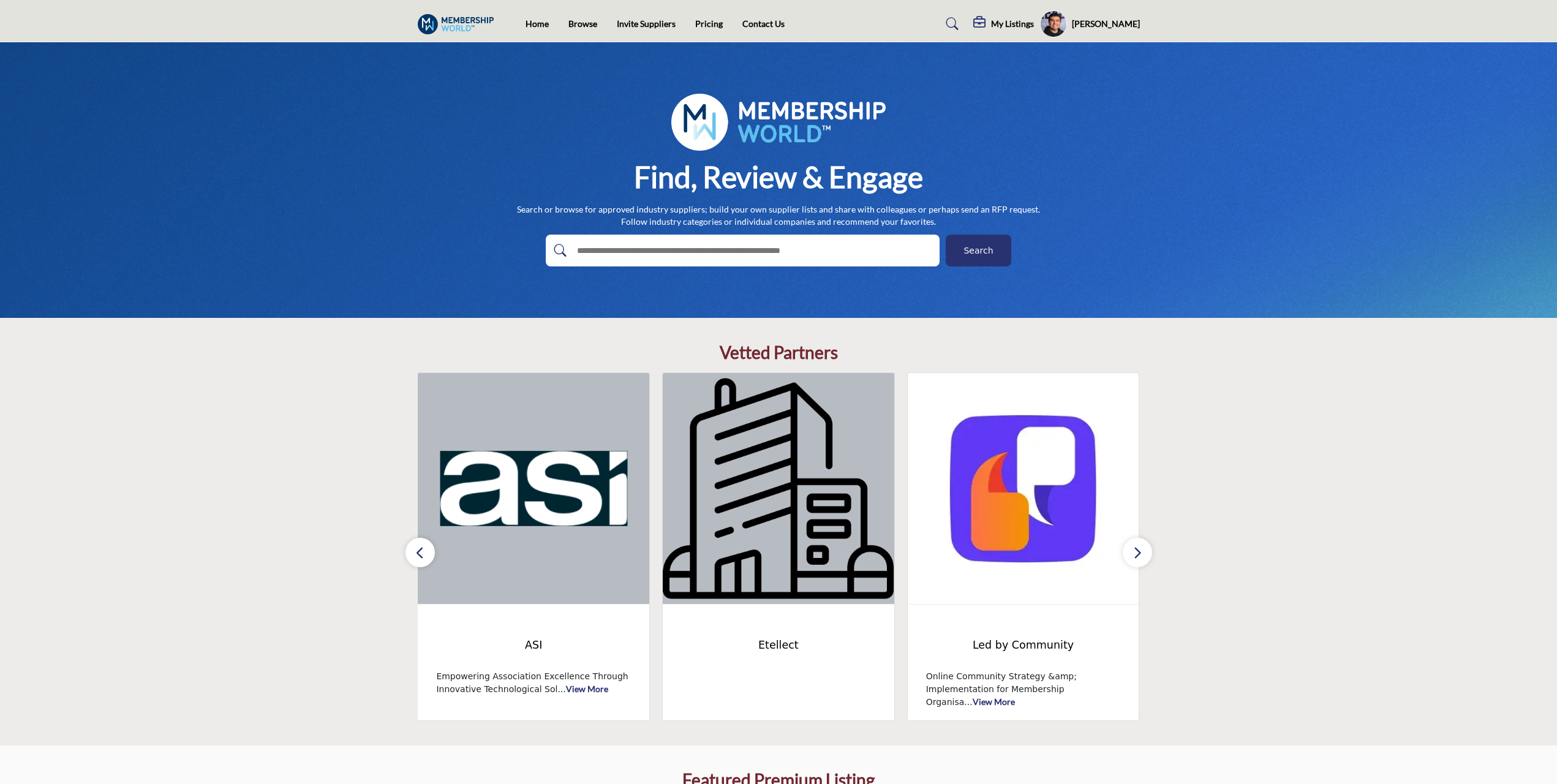
click at [771, 556] on button "button" at bounding box center [1138, 552] width 29 height 29
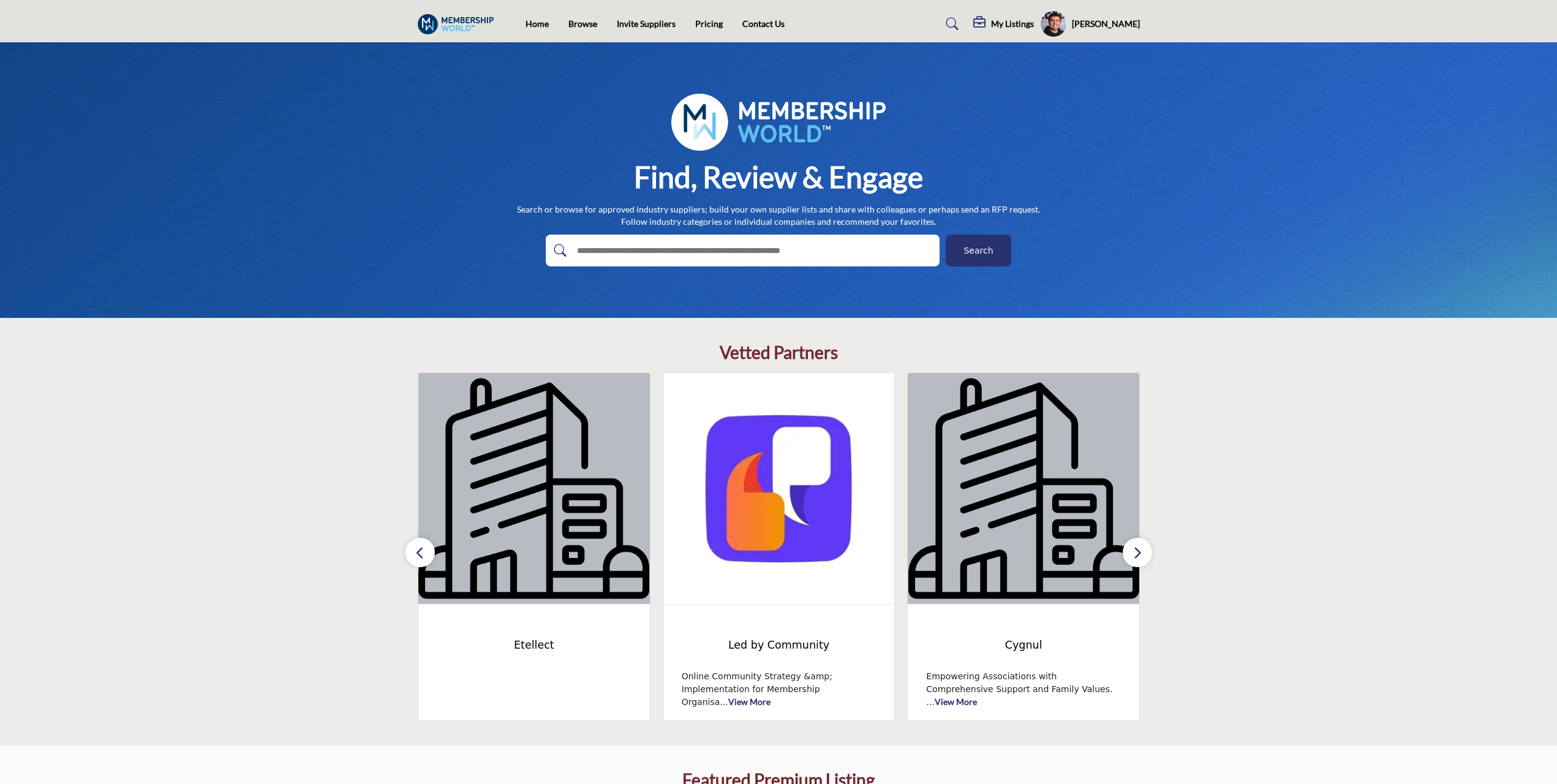
click at [771, 556] on button "button" at bounding box center [1138, 552] width 29 height 29
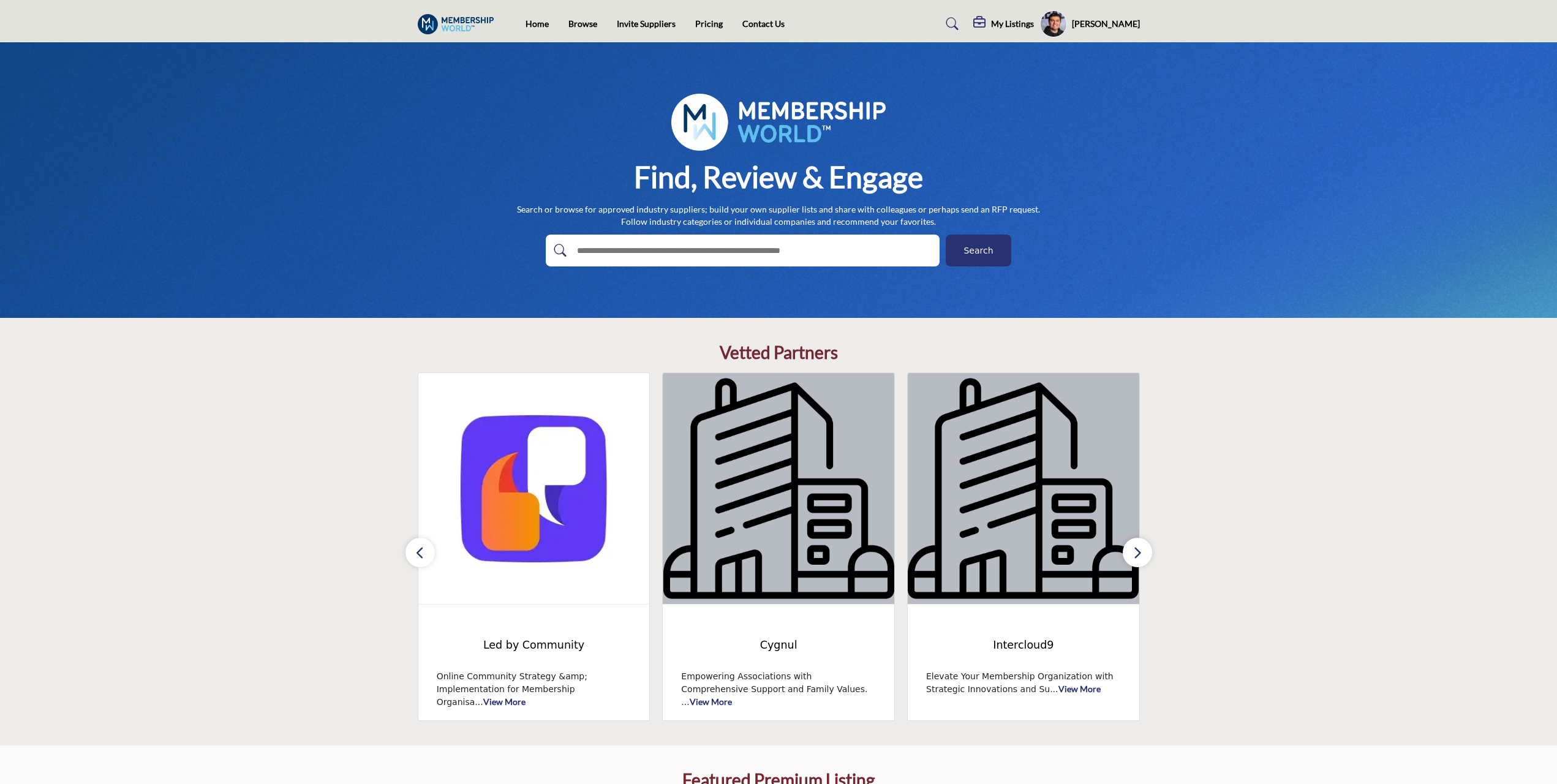
click at [771, 556] on button "button" at bounding box center [1138, 552] width 29 height 29
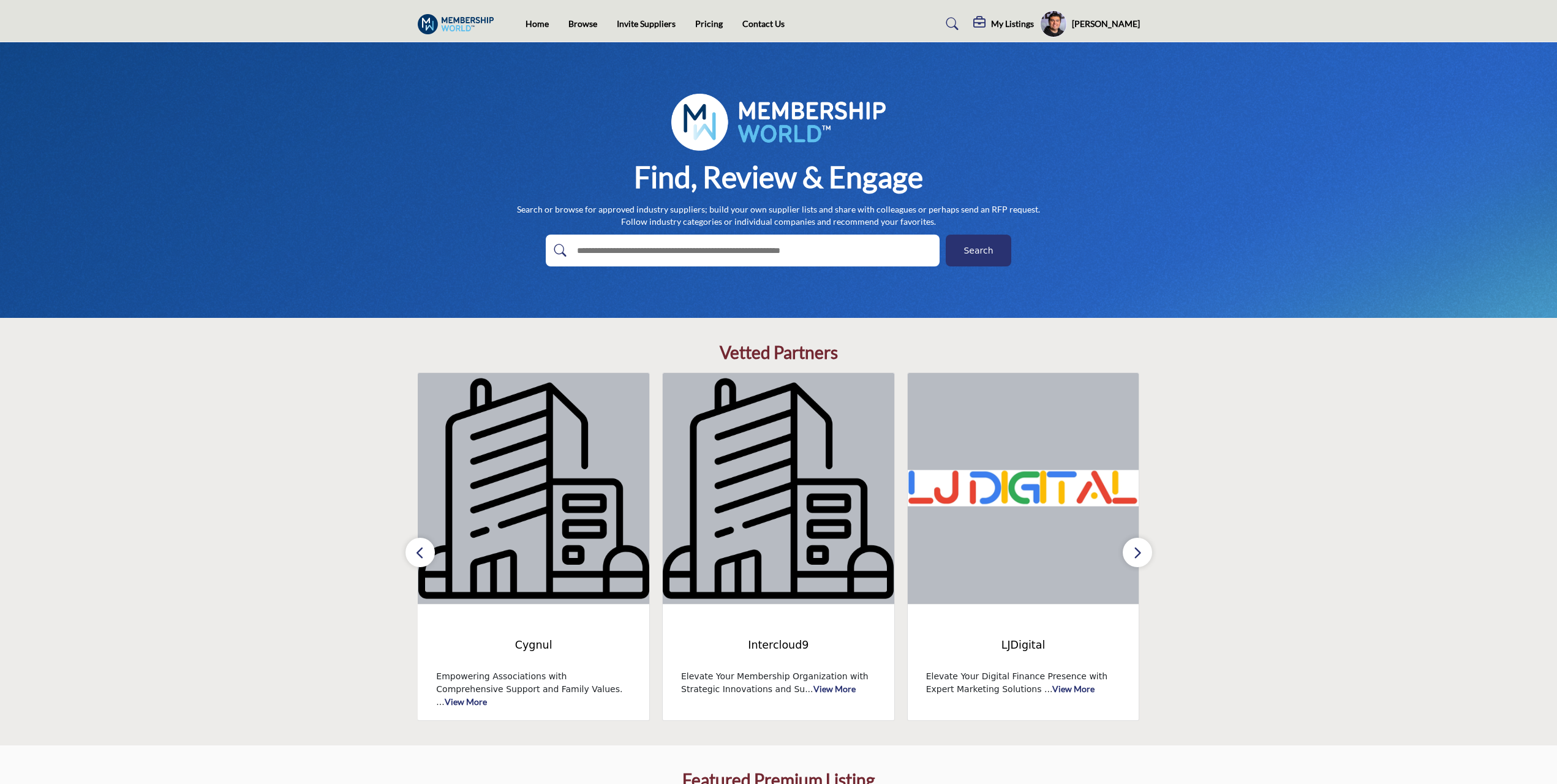
click at [771, 556] on button "button" at bounding box center [1138, 552] width 29 height 29
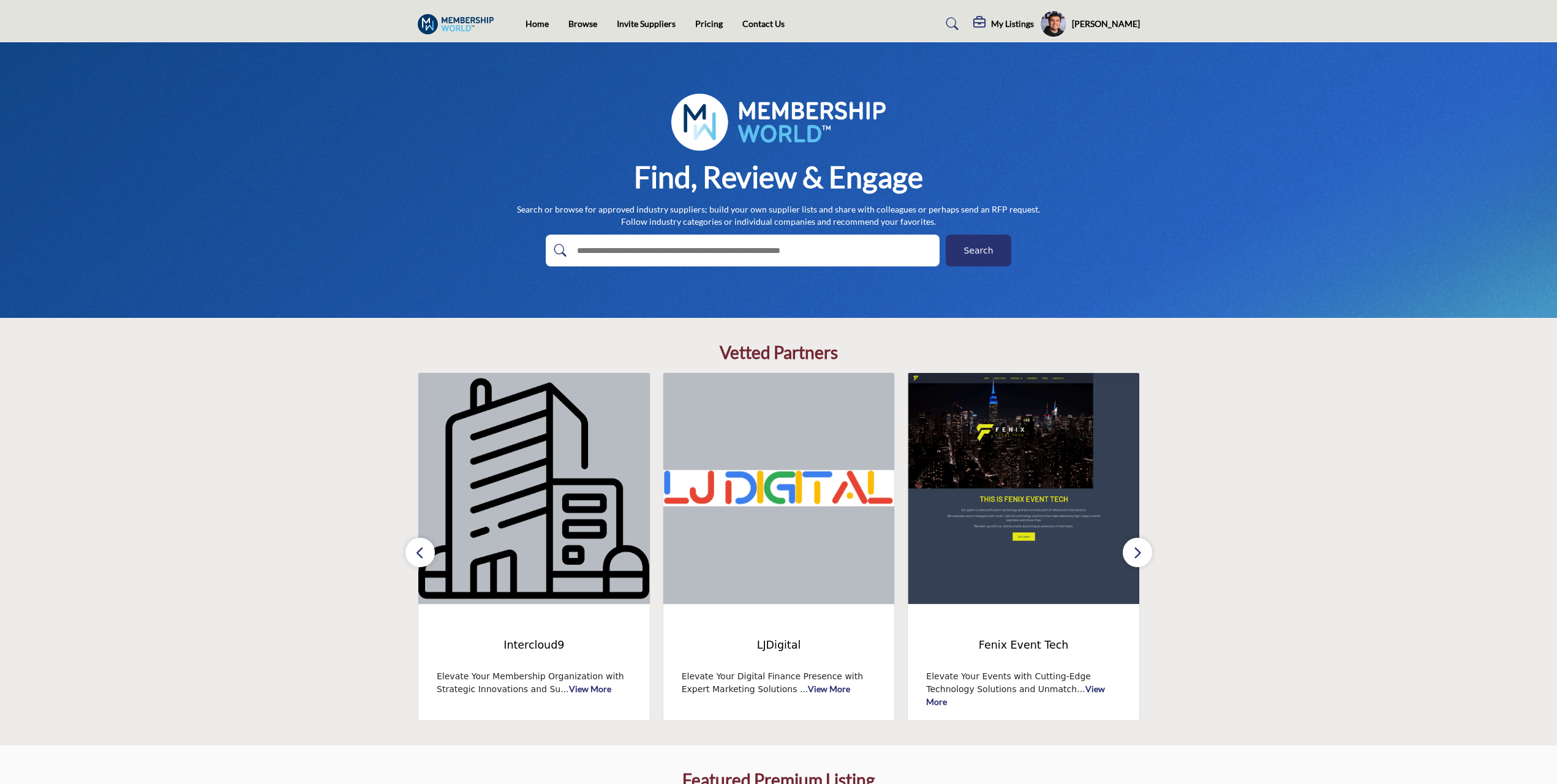
click at [771, 556] on button "button" at bounding box center [1138, 552] width 29 height 29
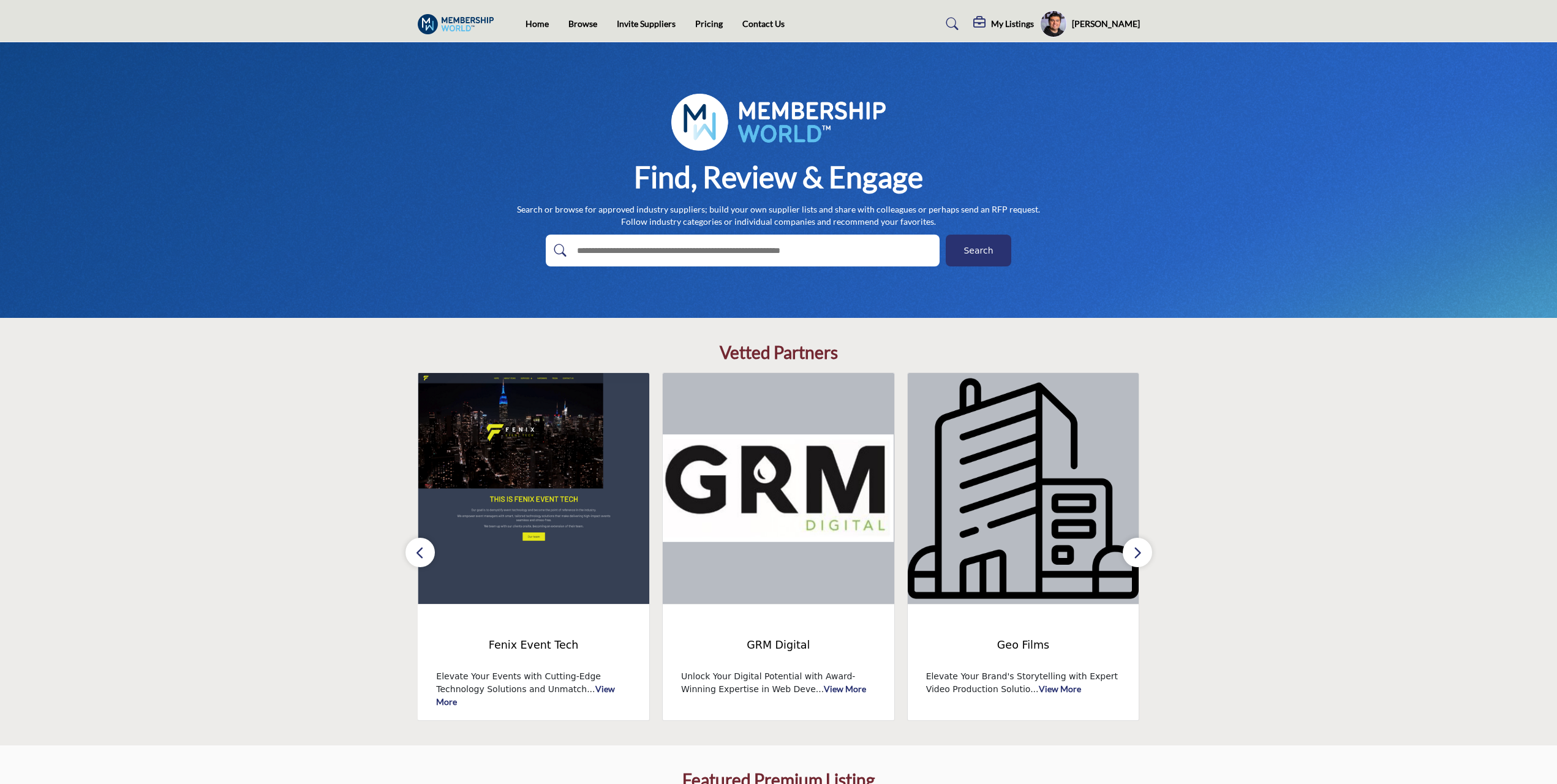
click at [771, 556] on button "button" at bounding box center [1138, 552] width 29 height 29
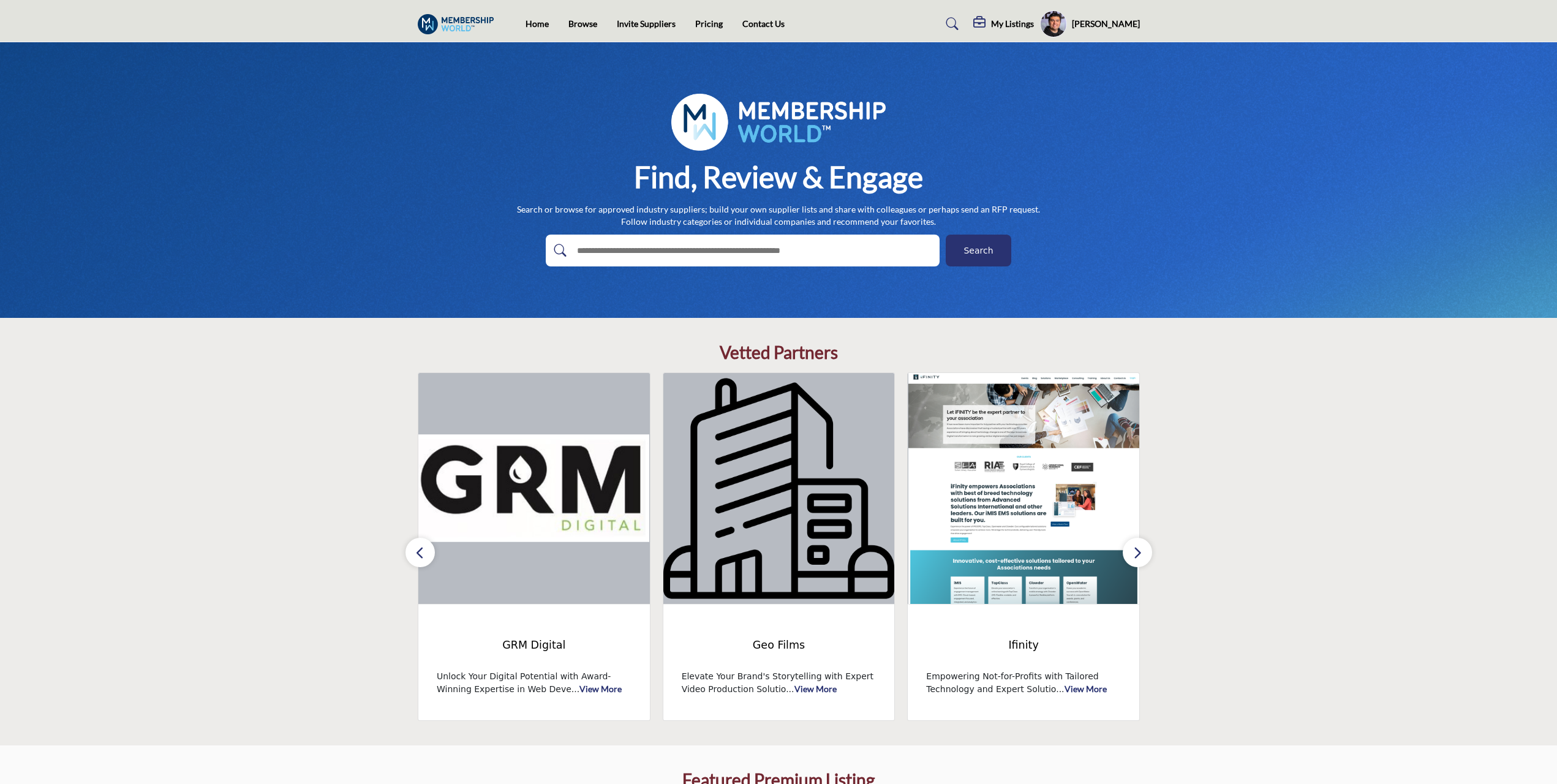
click at [771, 556] on button "button" at bounding box center [1138, 552] width 29 height 29
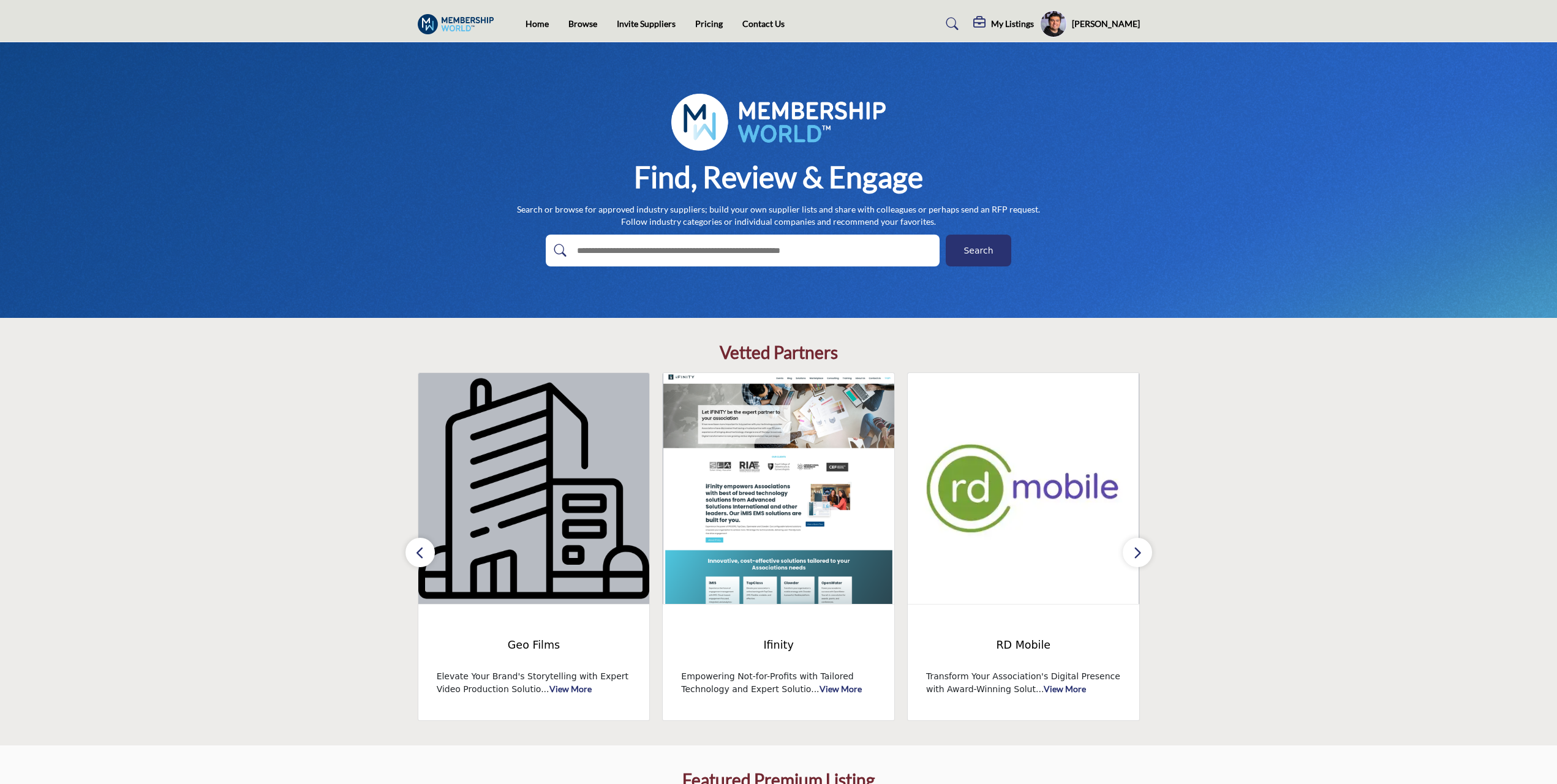
click at [771, 556] on button "button" at bounding box center [1138, 552] width 29 height 29
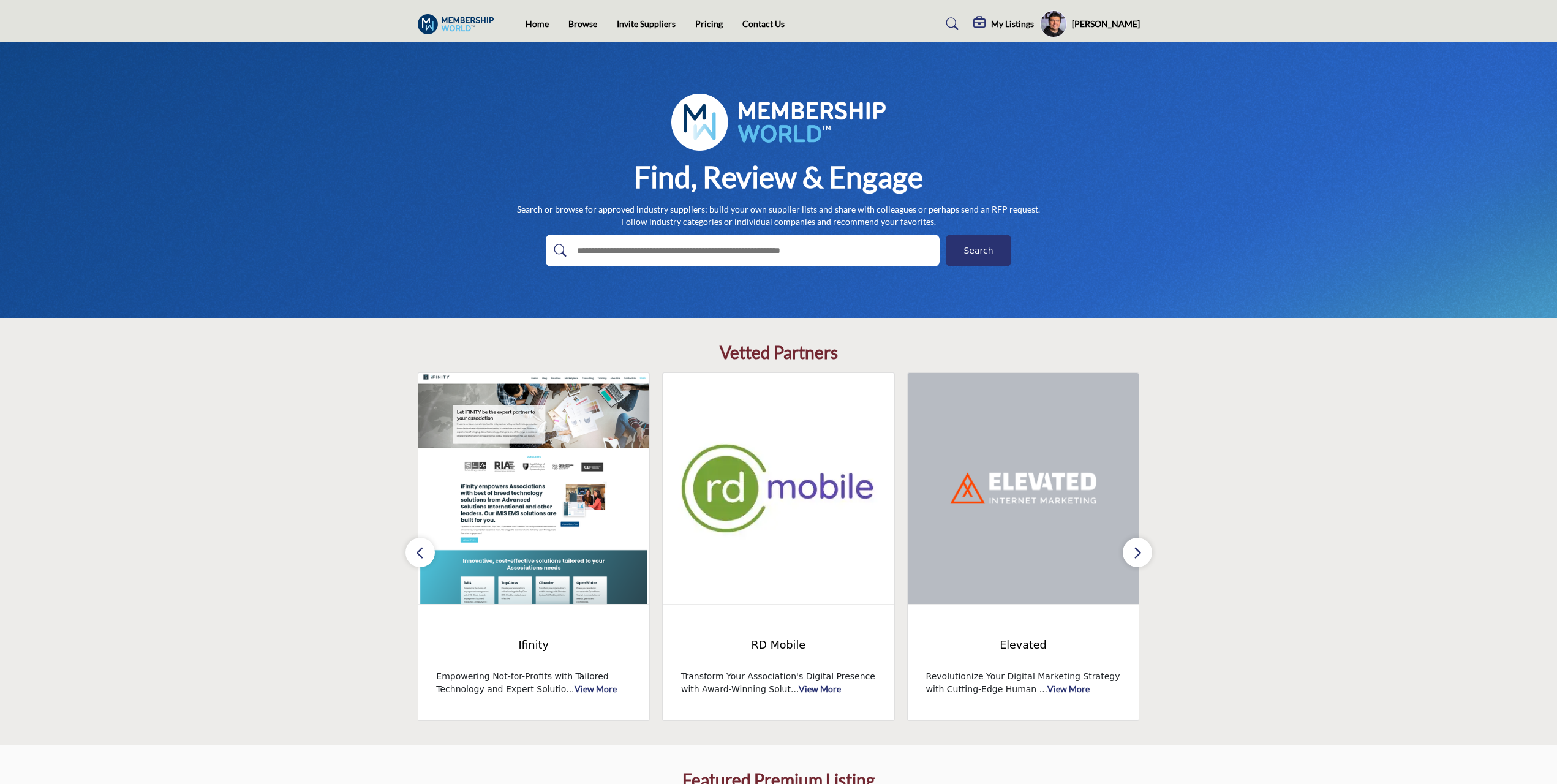
click at [771, 556] on button "button" at bounding box center [1138, 552] width 29 height 29
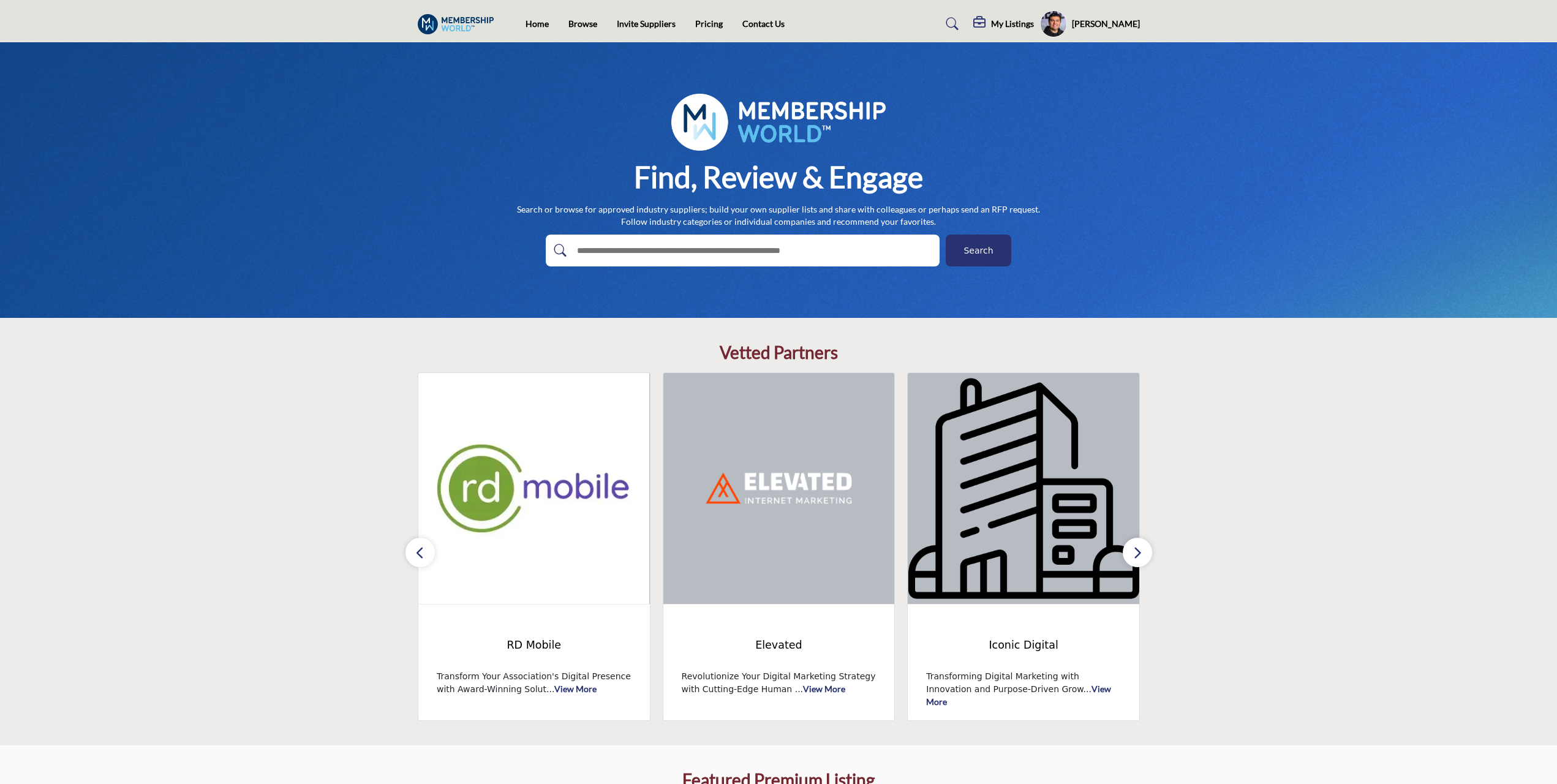
click at [771, 556] on button "button" at bounding box center [1138, 552] width 29 height 29
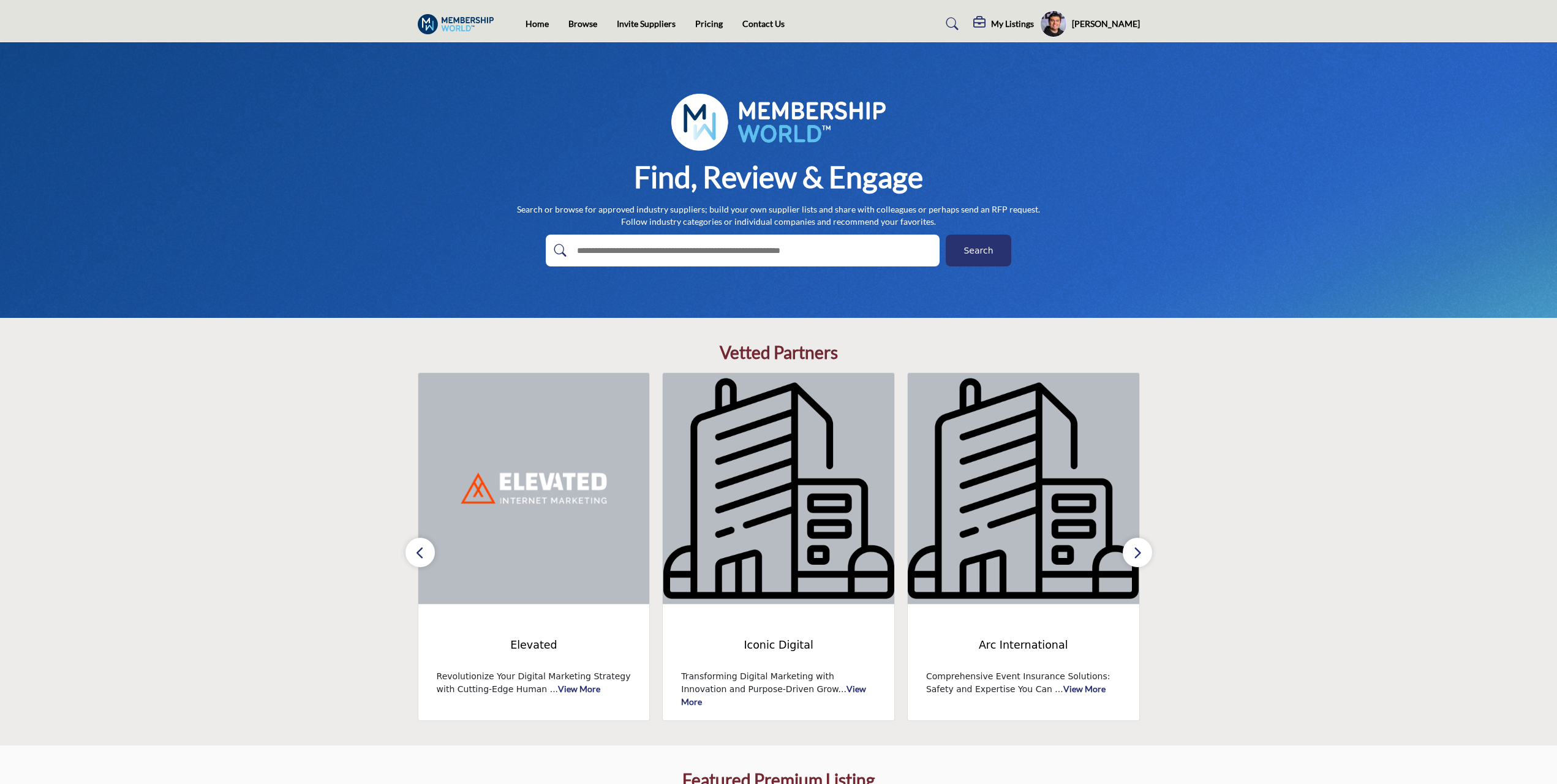
click at [771, 556] on button "button" at bounding box center [1138, 552] width 29 height 29
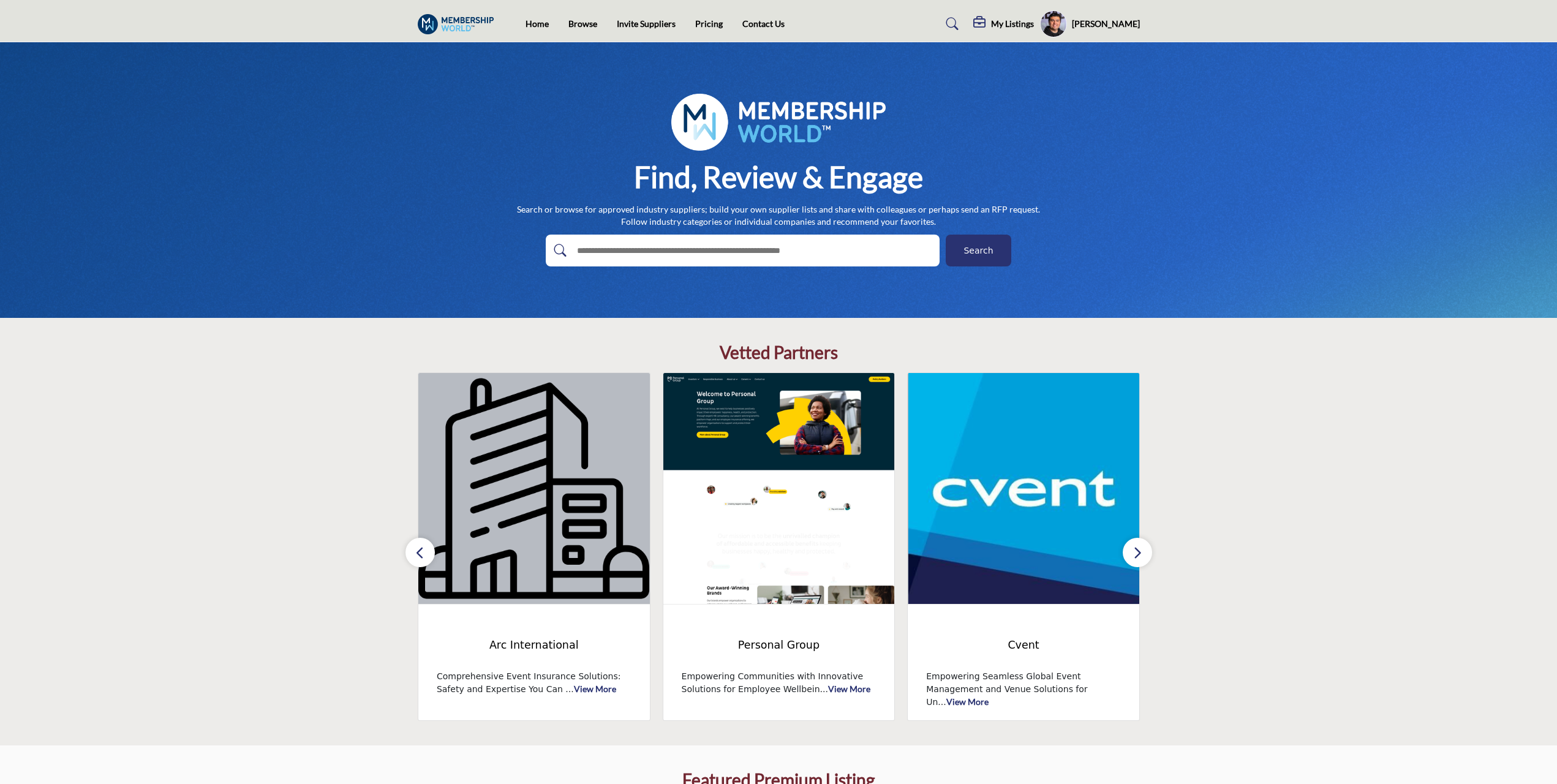
click at [771, 556] on button "button" at bounding box center [1138, 552] width 29 height 29
click at [771, 547] on button "button" at bounding box center [1138, 552] width 29 height 29
click at [427, 558] on button "button" at bounding box center [419, 552] width 29 height 29
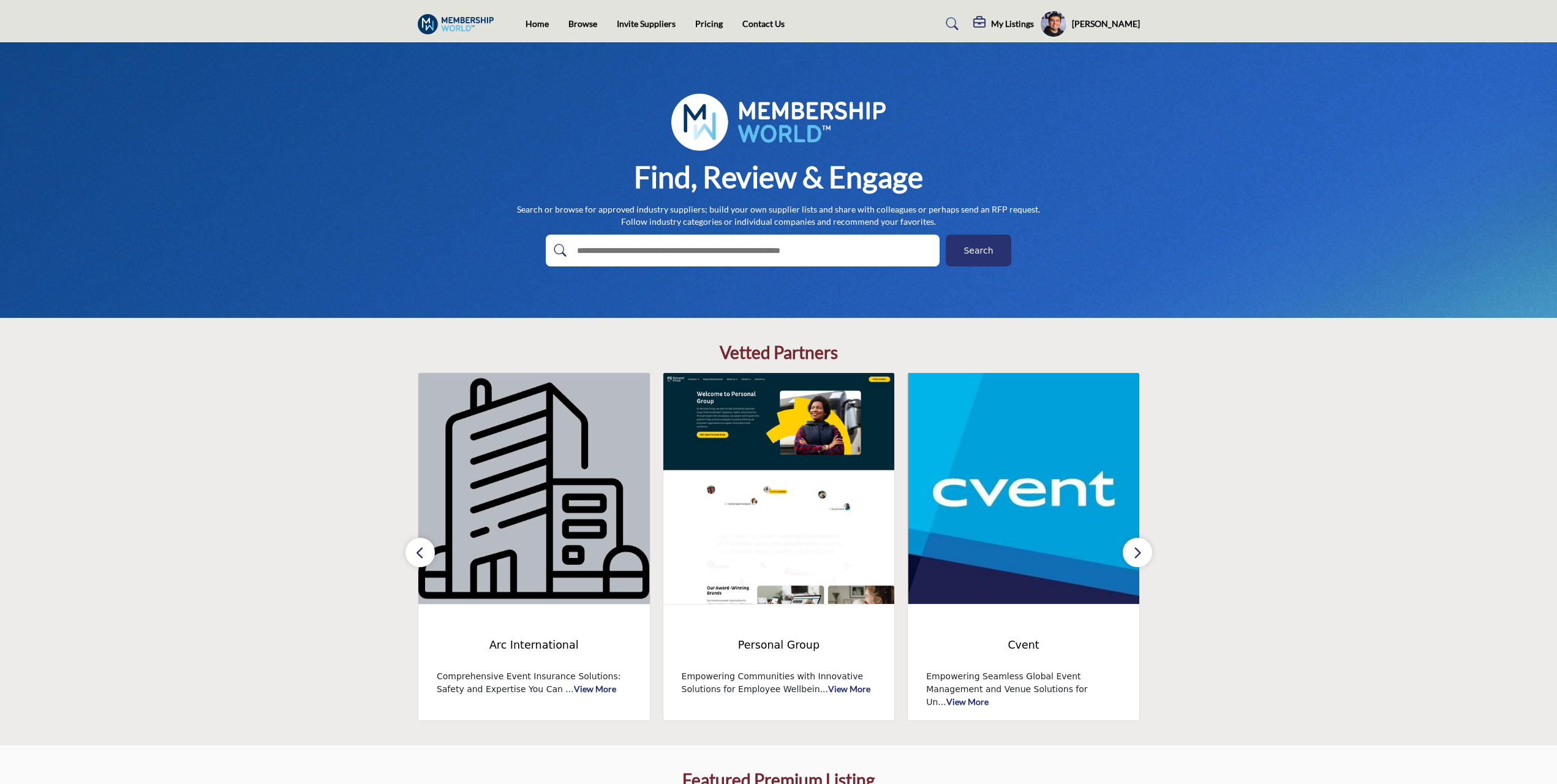
click at [427, 557] on button "button" at bounding box center [419, 552] width 29 height 29
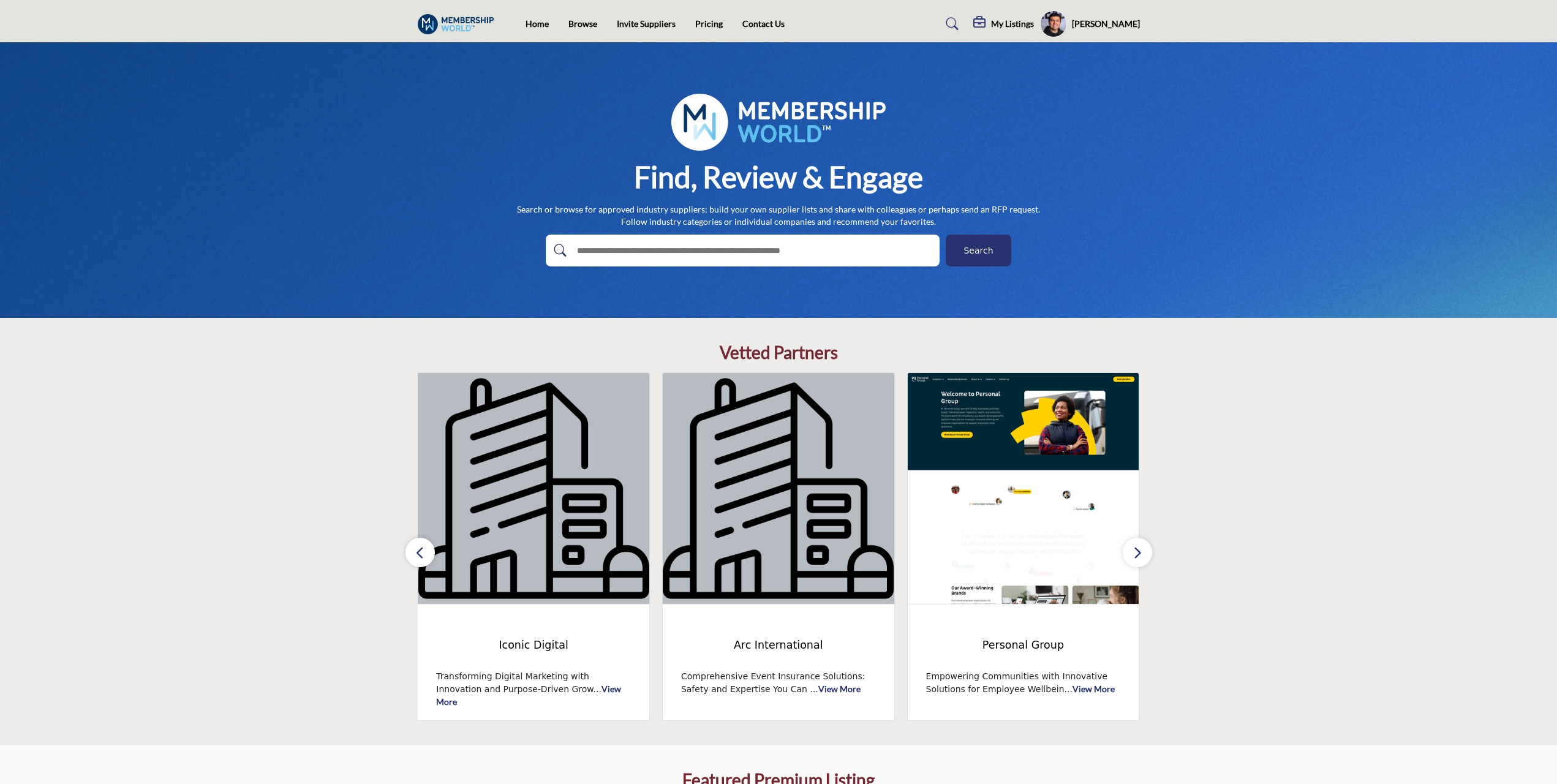
click at [424, 557] on icon "button" at bounding box center [419, 552] width 10 height 15
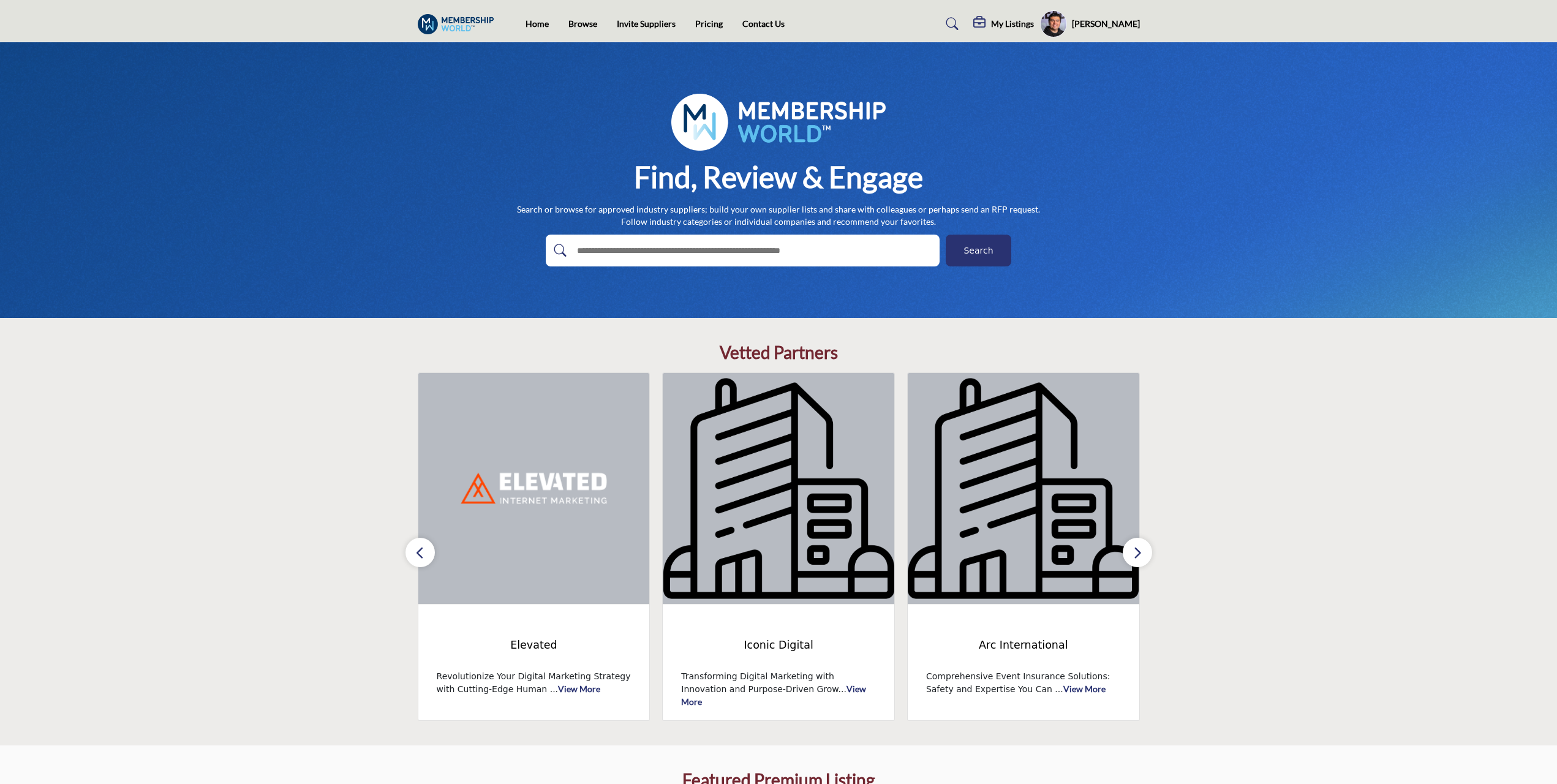
click at [424, 557] on icon "button" at bounding box center [419, 552] width 10 height 15
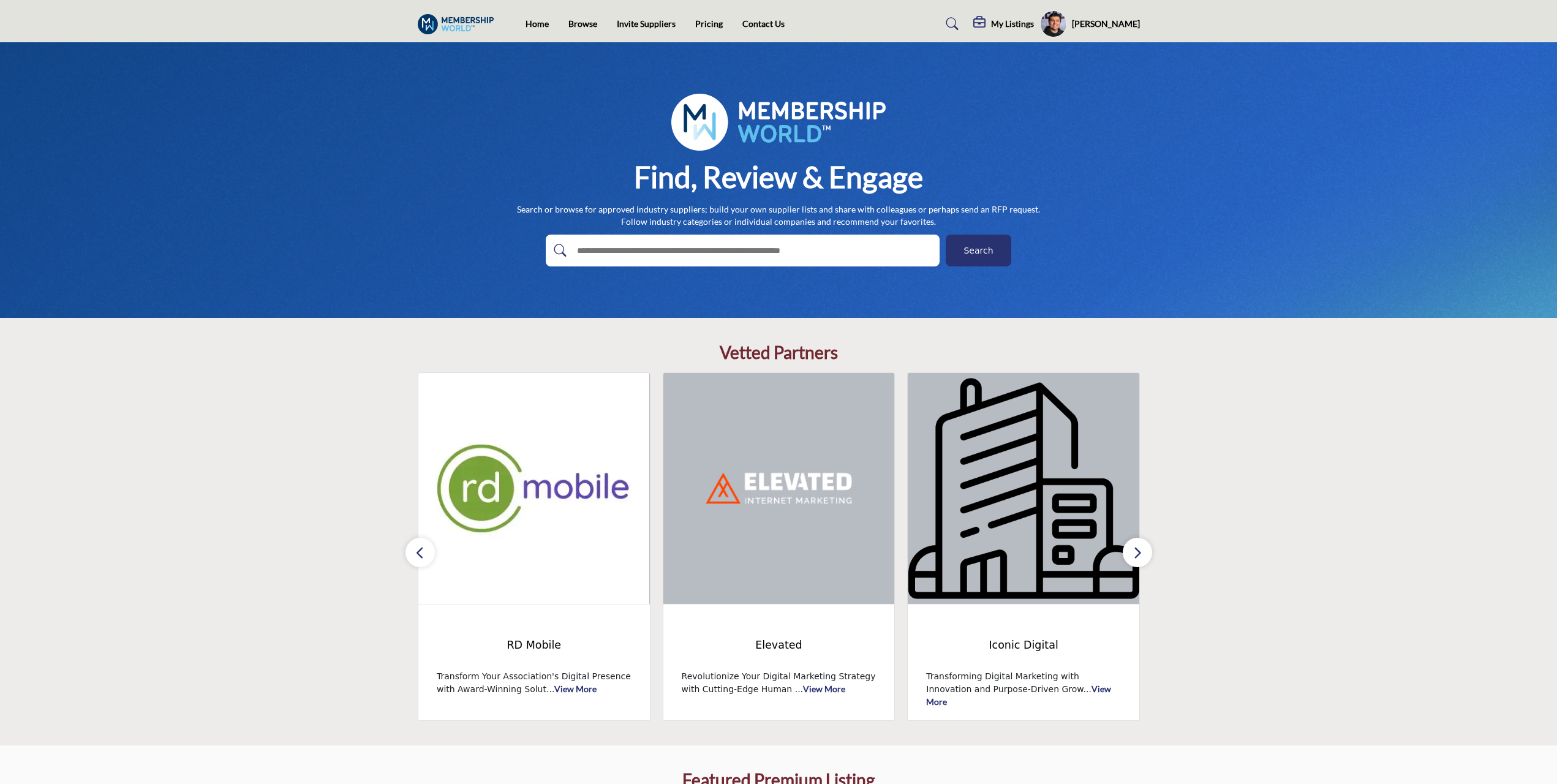
click at [424, 557] on icon "button" at bounding box center [419, 552] width 10 height 15
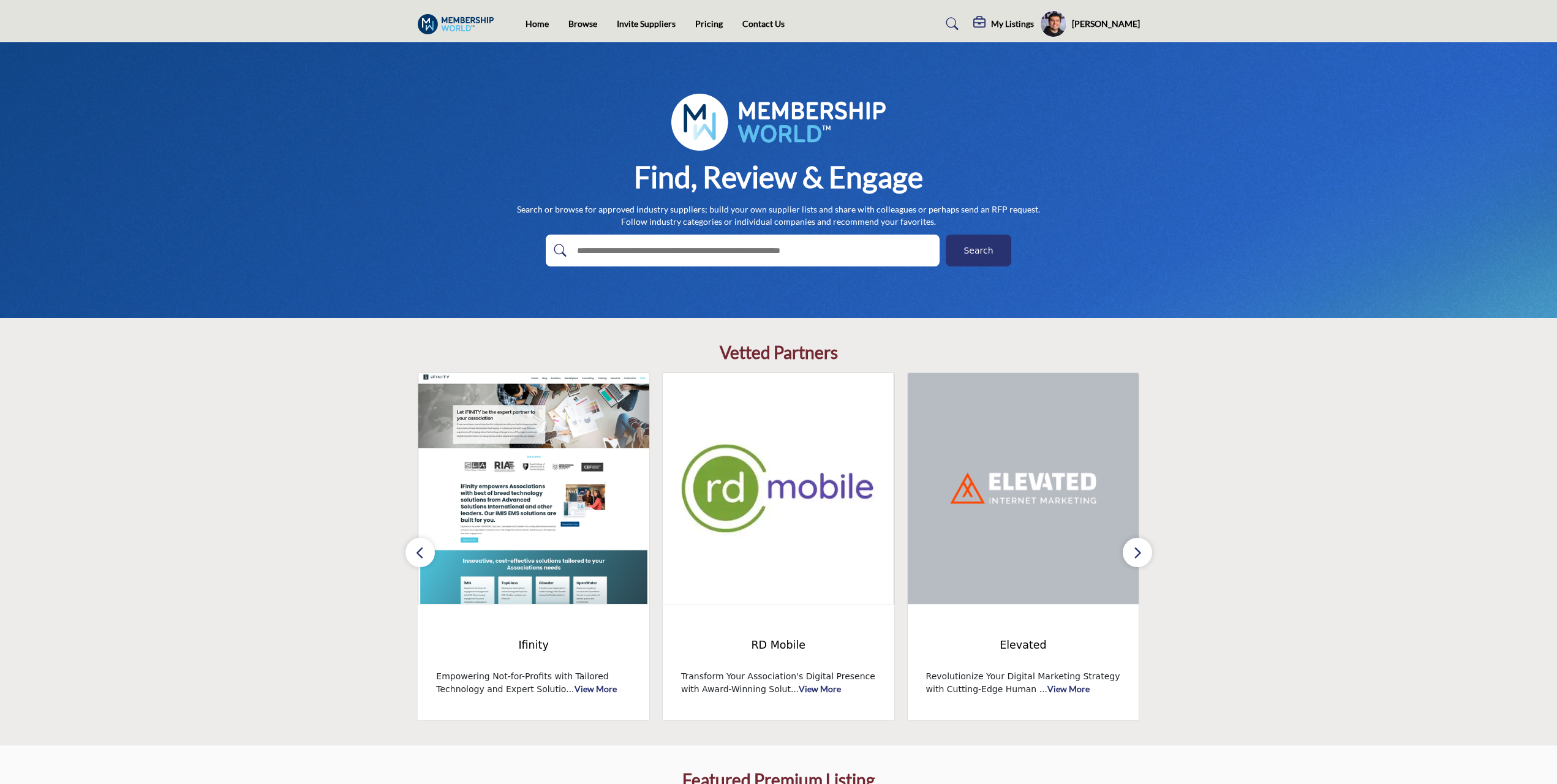
click at [424, 557] on icon "button" at bounding box center [419, 552] width 10 height 15
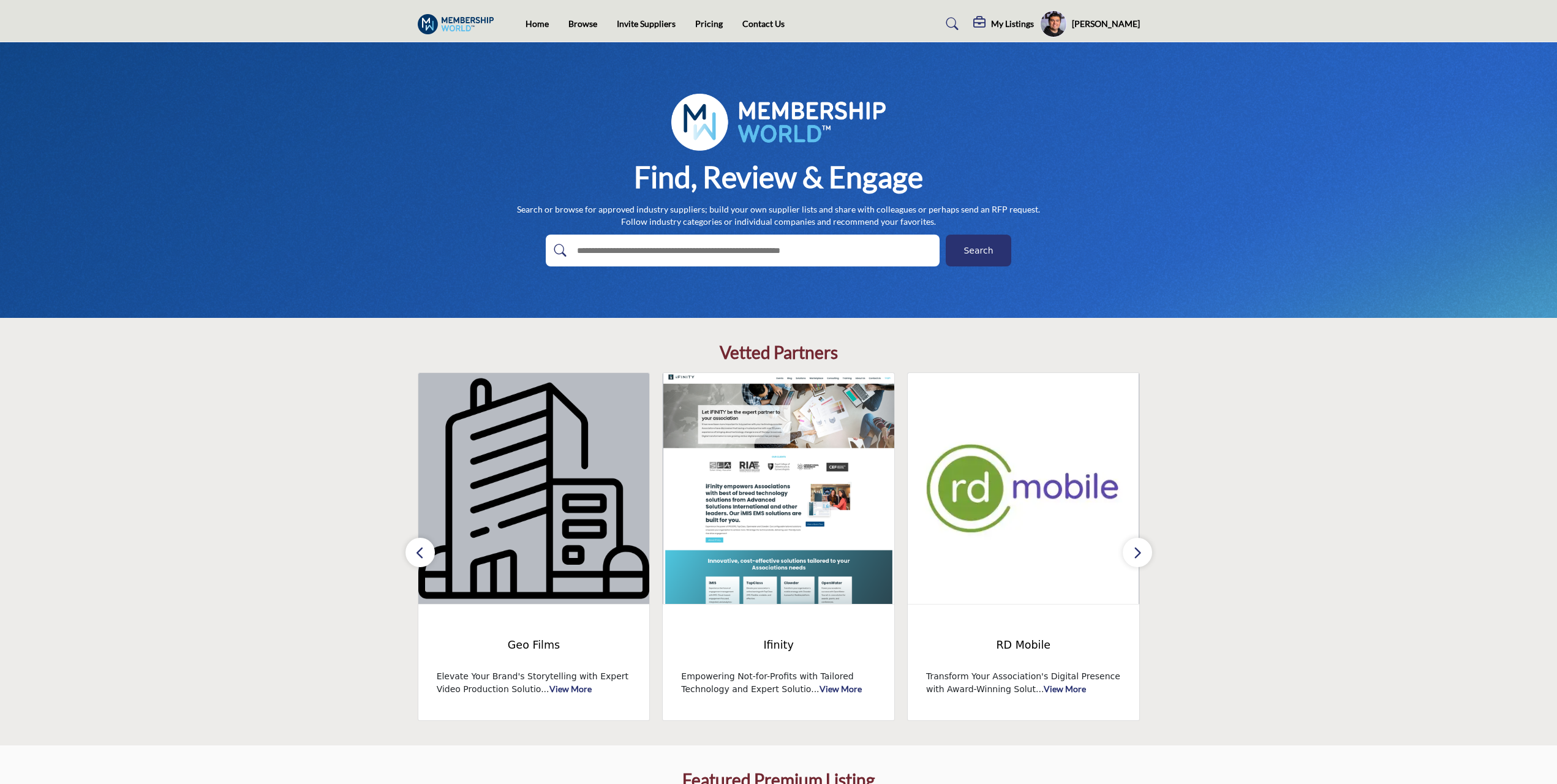
click at [424, 557] on icon "button" at bounding box center [419, 552] width 10 height 15
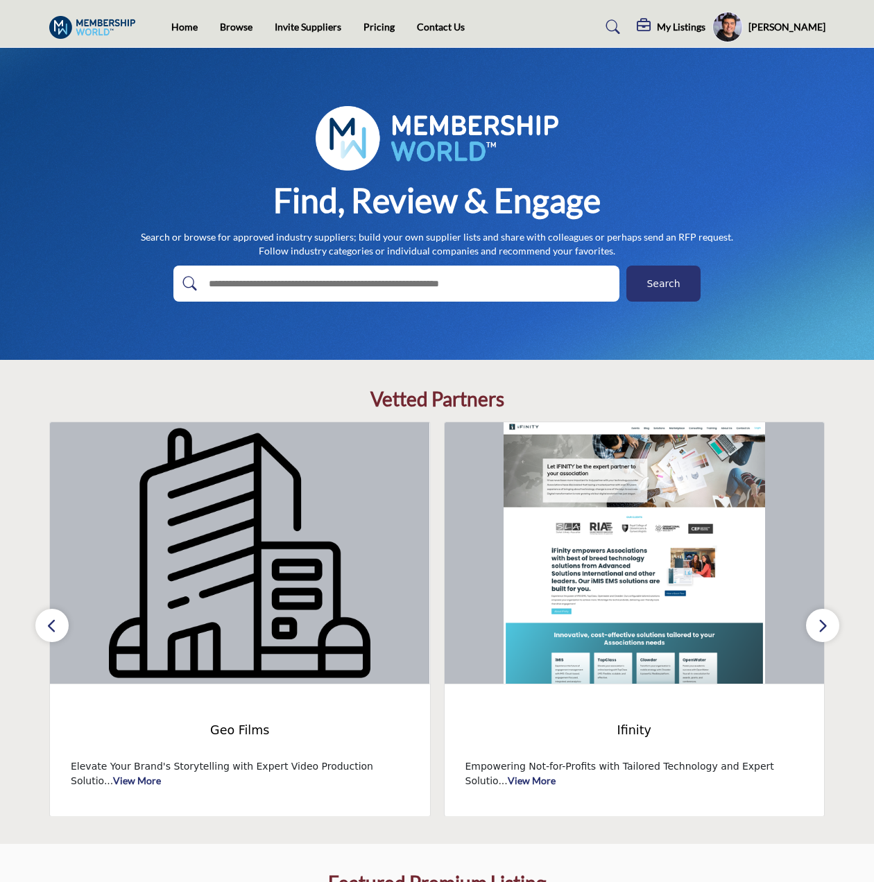
click at [823, 614] on button "button" at bounding box center [822, 625] width 33 height 33
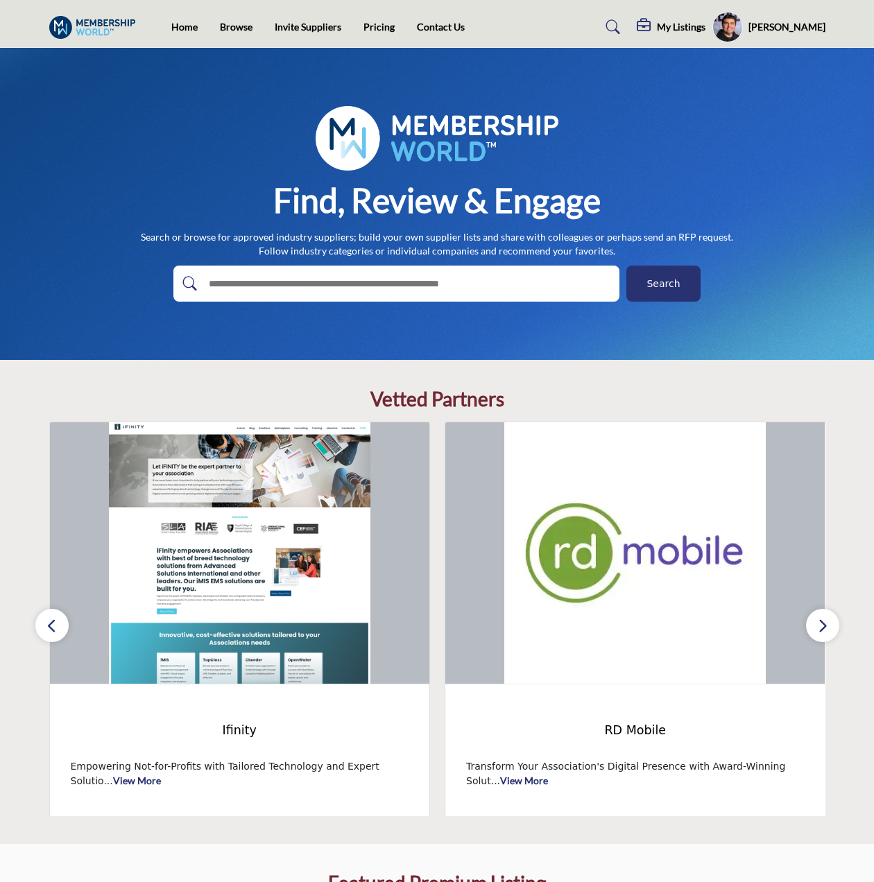
click at [823, 614] on button "button" at bounding box center [822, 625] width 33 height 33
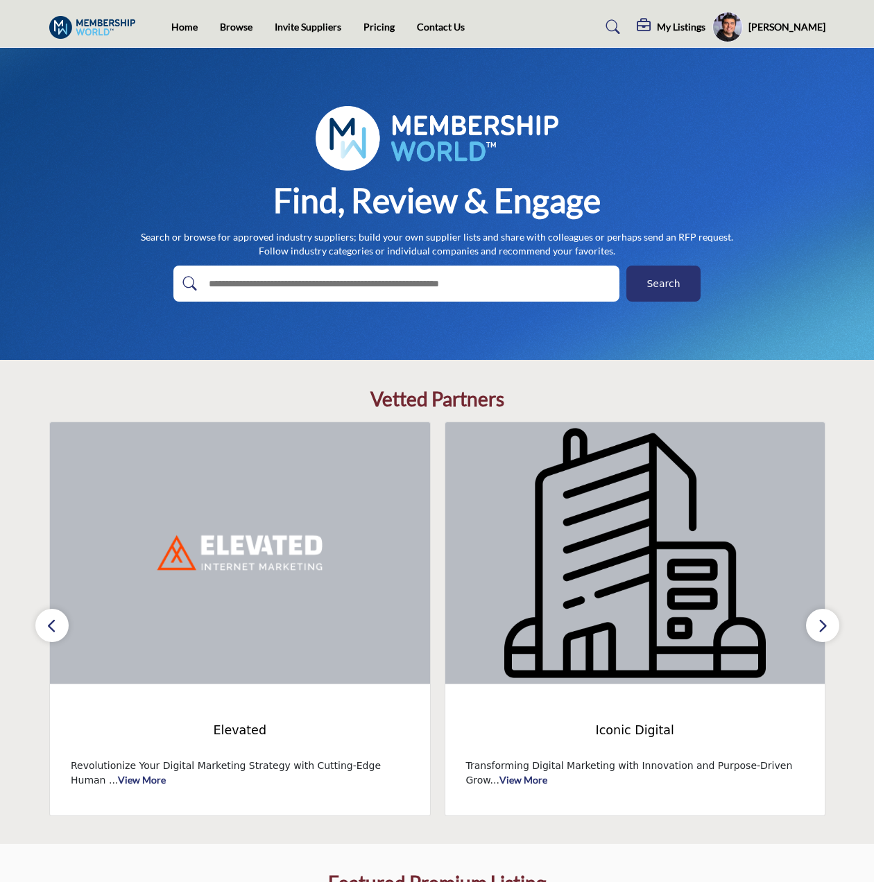
click at [59, 630] on button "button" at bounding box center [51, 625] width 33 height 33
click at [60, 638] on button "button" at bounding box center [51, 625] width 33 height 33
click at [55, 626] on icon "button" at bounding box center [51, 625] width 11 height 17
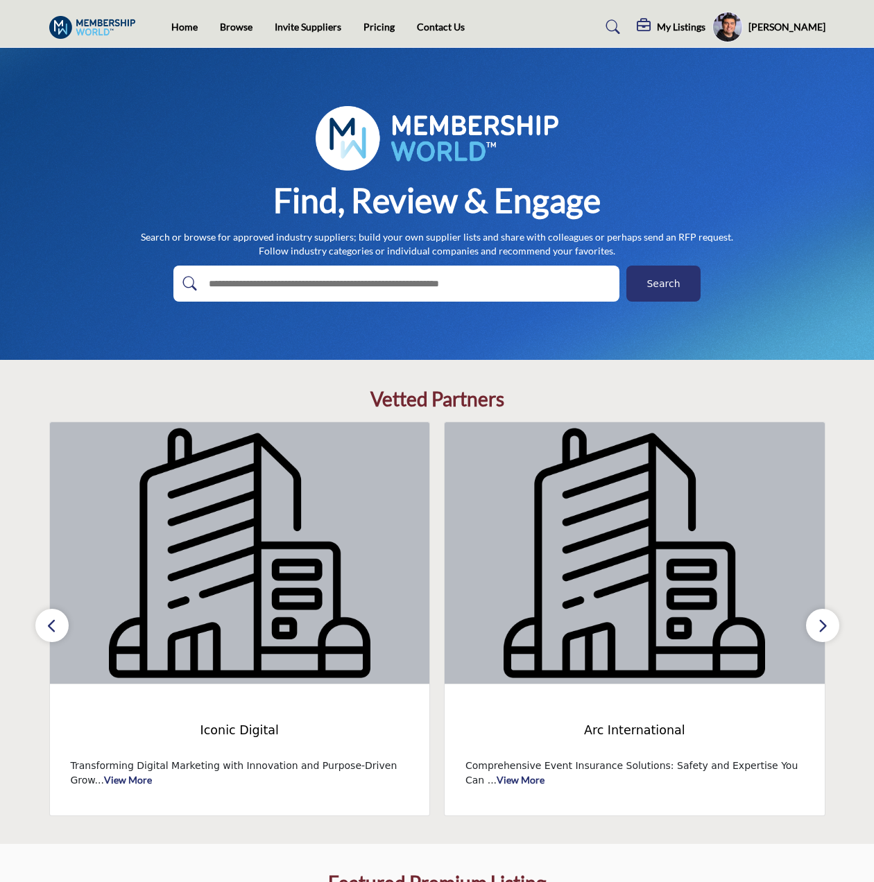
click at [51, 622] on icon "button" at bounding box center [51, 625] width 11 height 17
click at [59, 624] on button "button" at bounding box center [51, 625] width 33 height 33
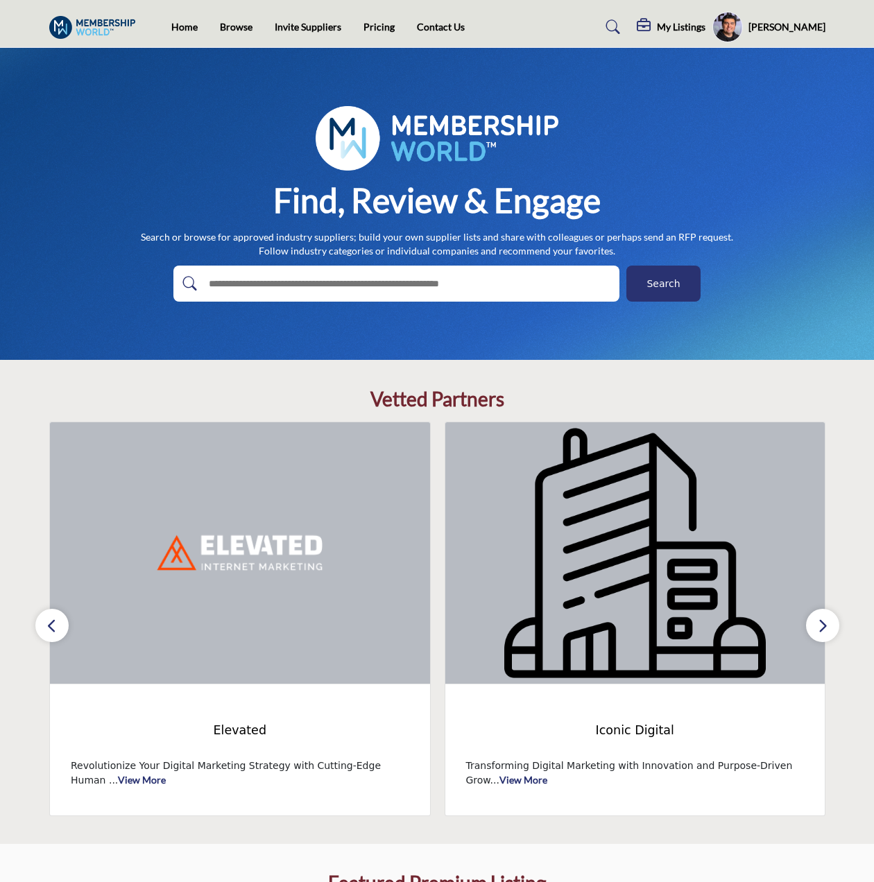
click at [59, 624] on button "button" at bounding box center [51, 625] width 33 height 33
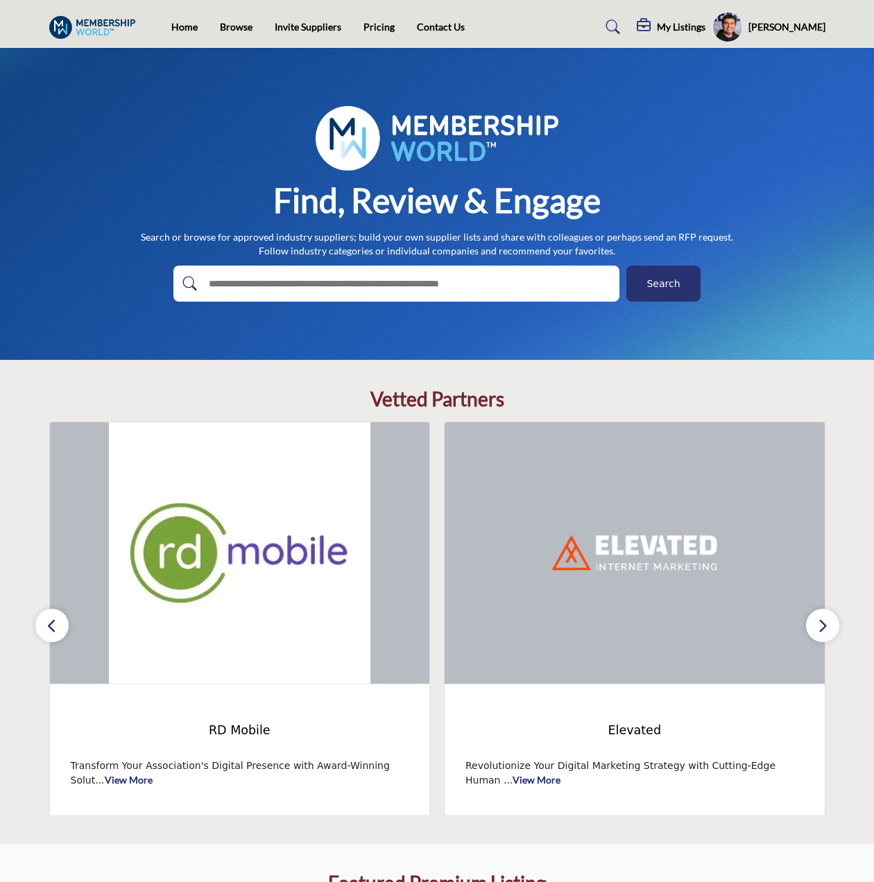
click at [60, 620] on button "button" at bounding box center [51, 625] width 33 height 33
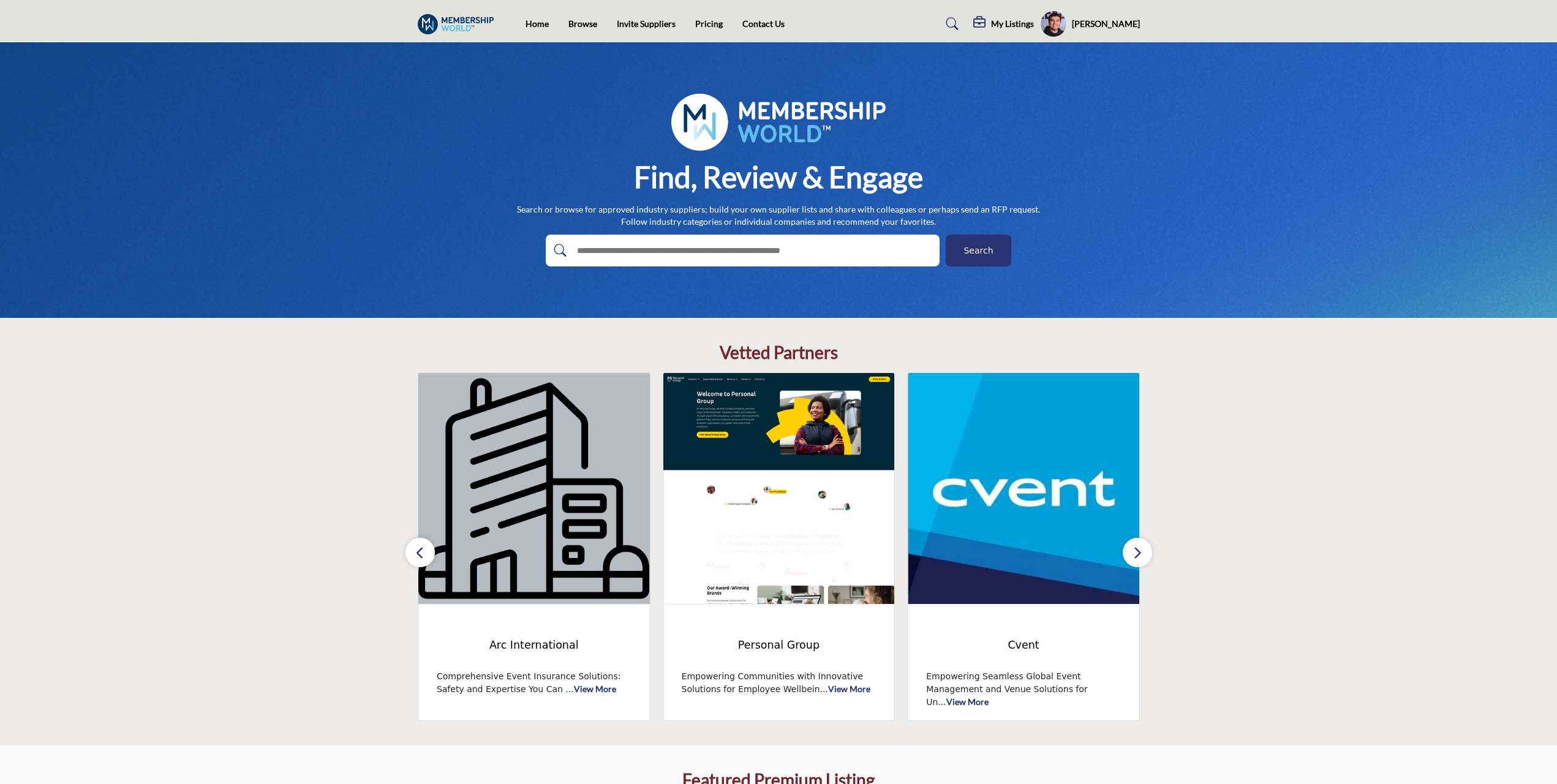
click at [771, 561] on button "button" at bounding box center [1138, 552] width 29 height 29
click at [771, 553] on button "button" at bounding box center [1138, 552] width 29 height 29
click at [423, 553] on icon "button" at bounding box center [419, 552] width 10 height 15
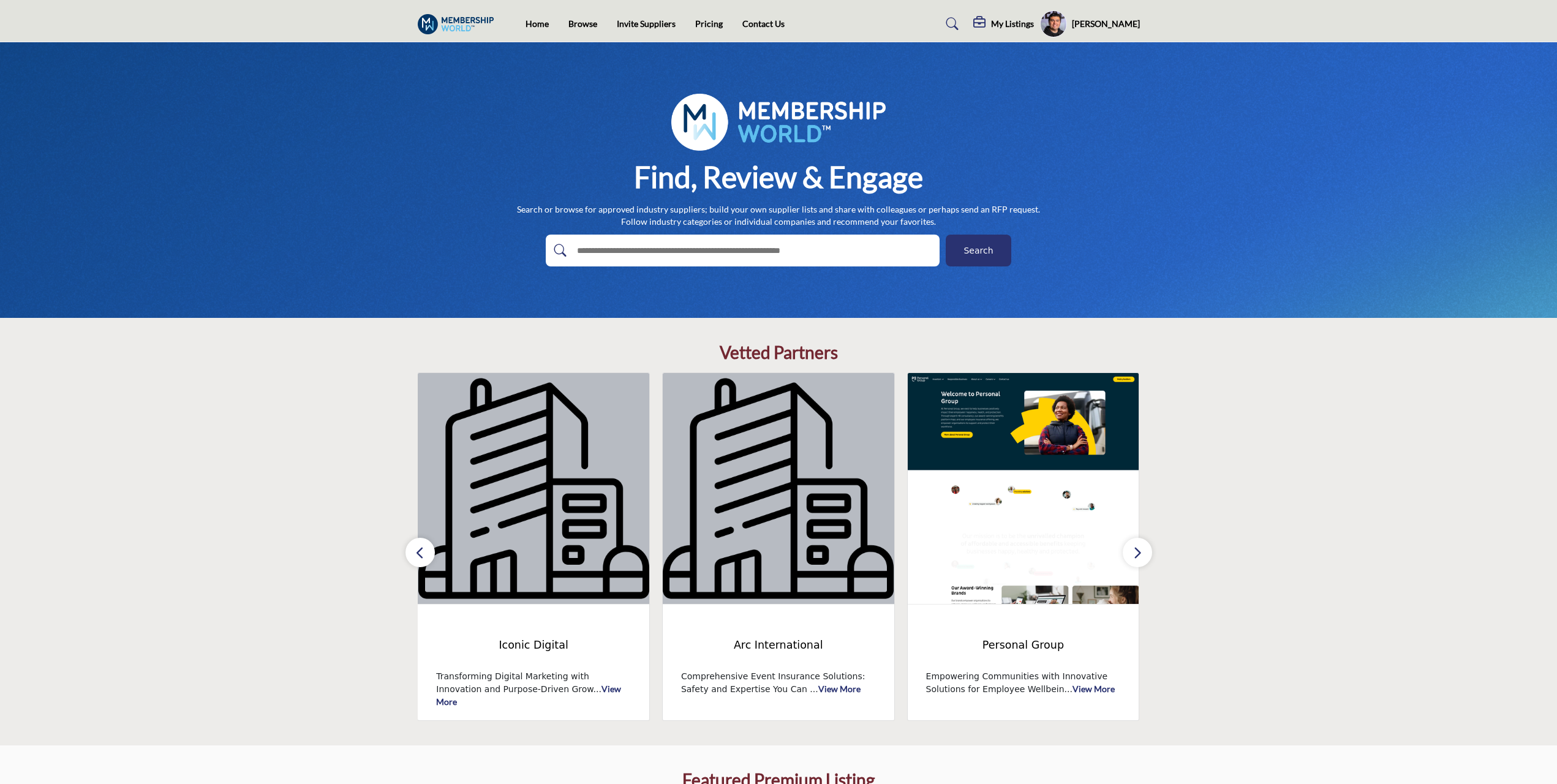
click at [423, 553] on icon "button" at bounding box center [419, 552] width 10 height 15
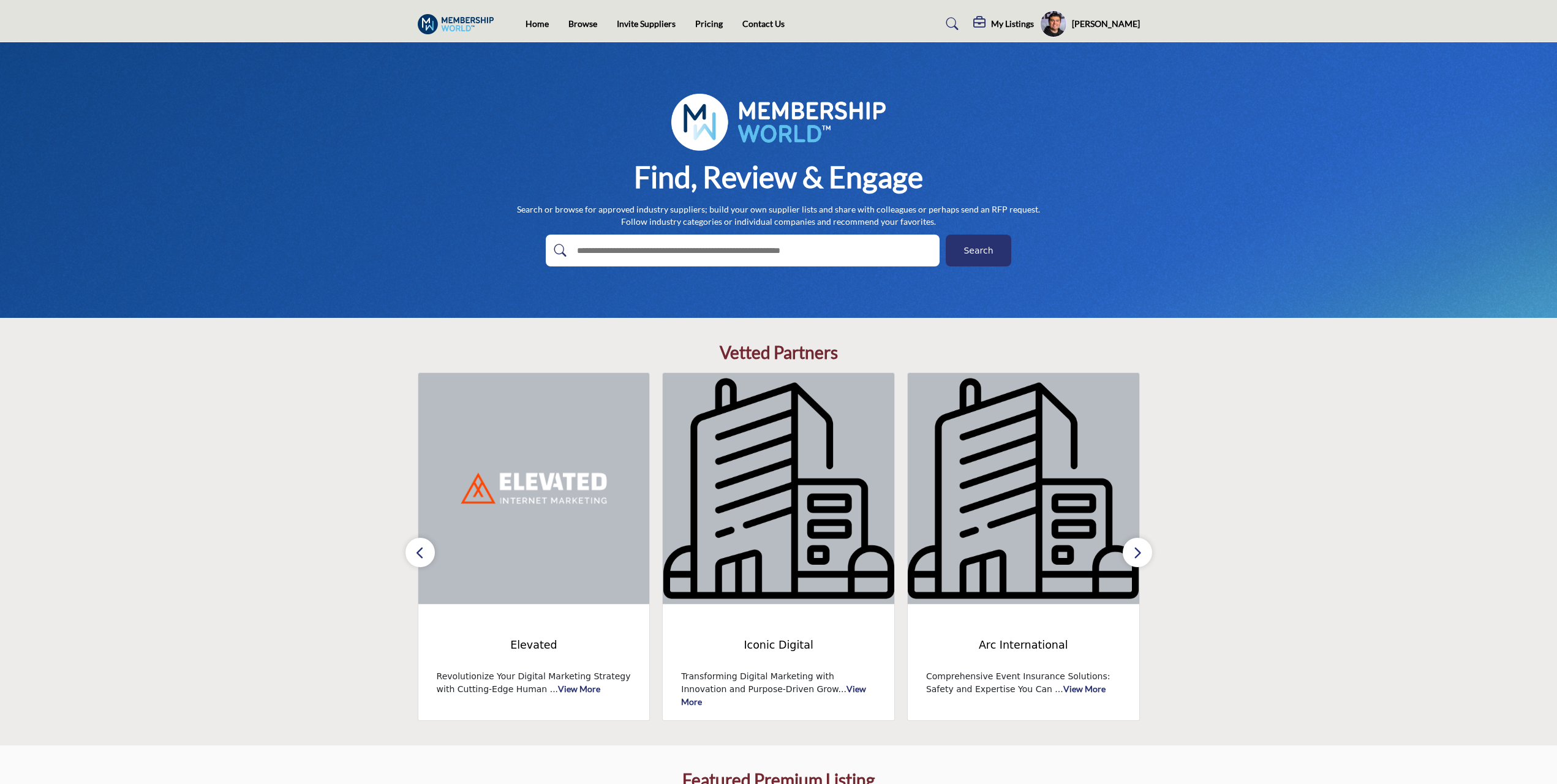
click at [423, 553] on icon "button" at bounding box center [419, 552] width 10 height 15
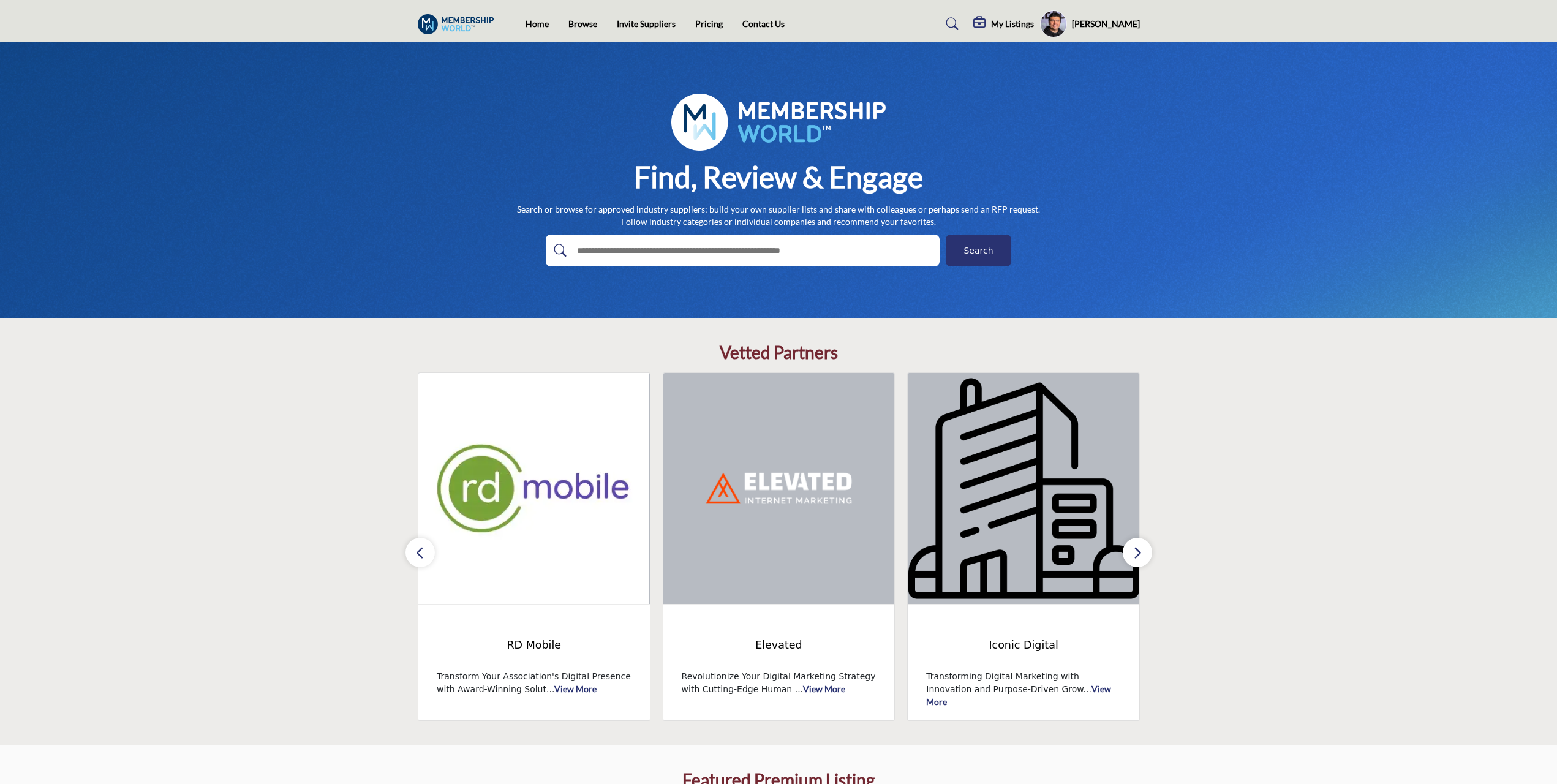
click at [423, 553] on icon "button" at bounding box center [419, 552] width 10 height 15
click at [421, 557] on icon "button" at bounding box center [419, 552] width 10 height 15
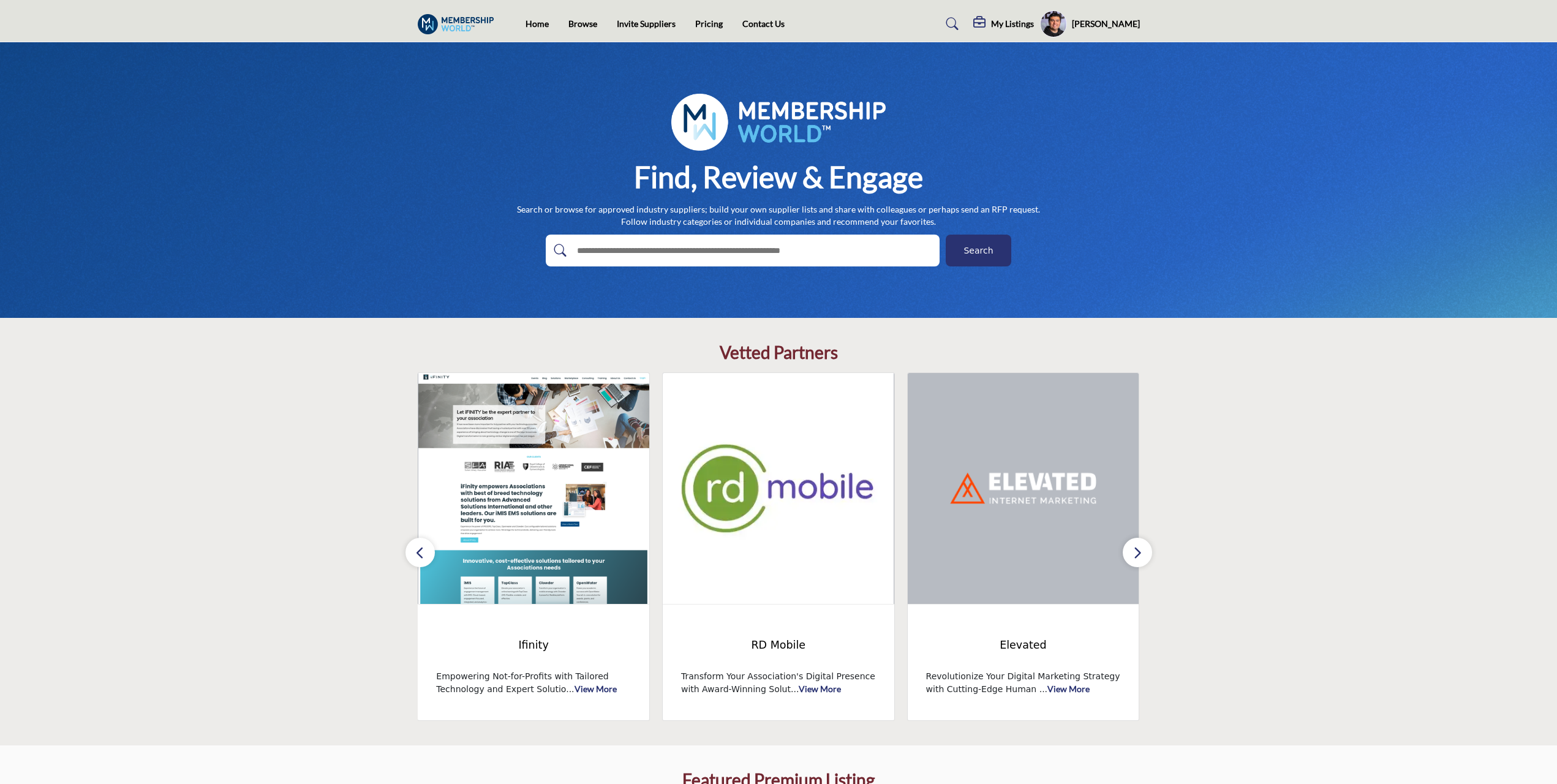
click at [421, 557] on icon "button" at bounding box center [419, 552] width 10 height 15
click at [415, 545] on icon "button" at bounding box center [419, 552] width 10 height 15
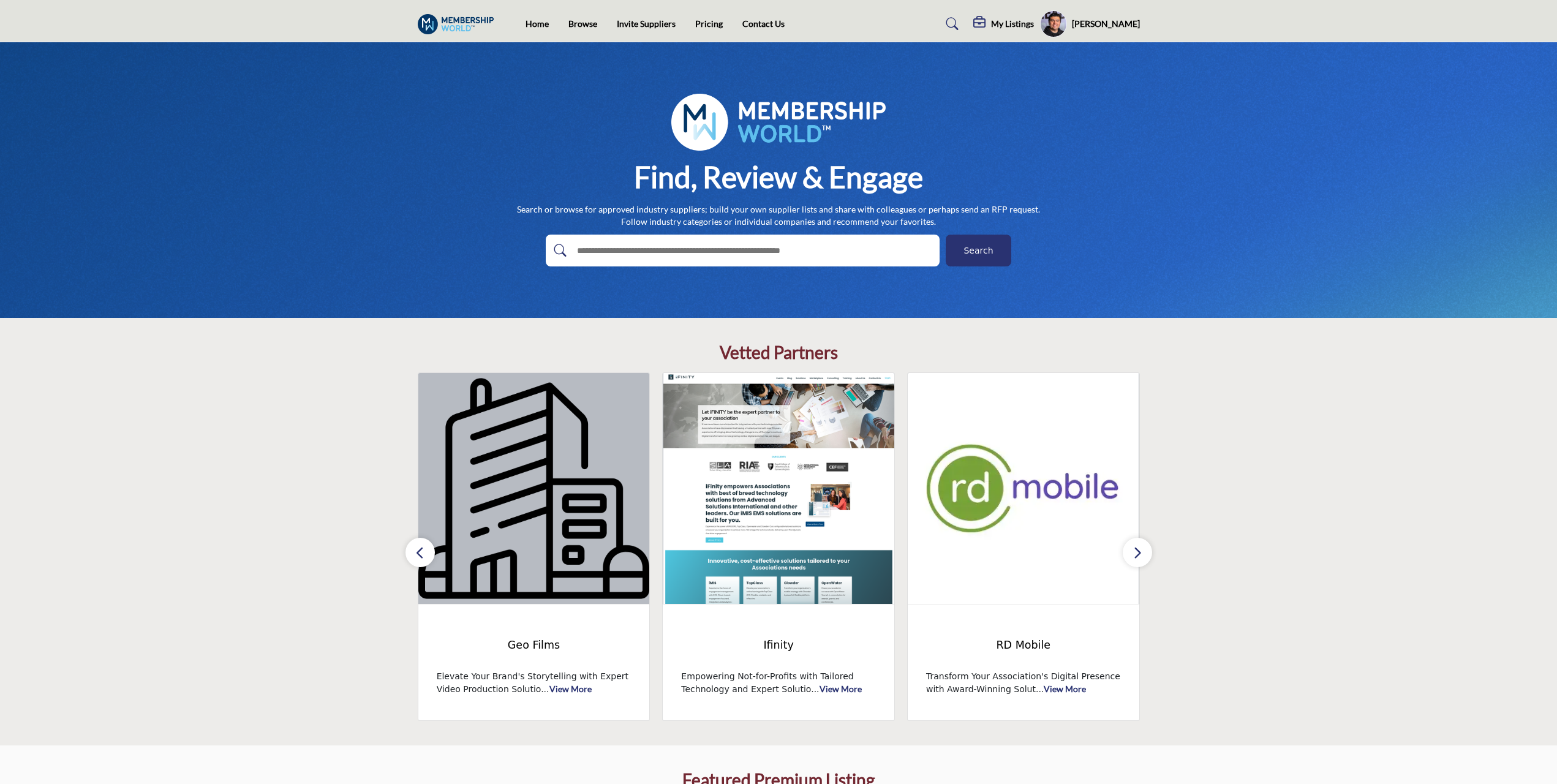
click at [415, 545] on icon "button" at bounding box center [419, 552] width 10 height 15
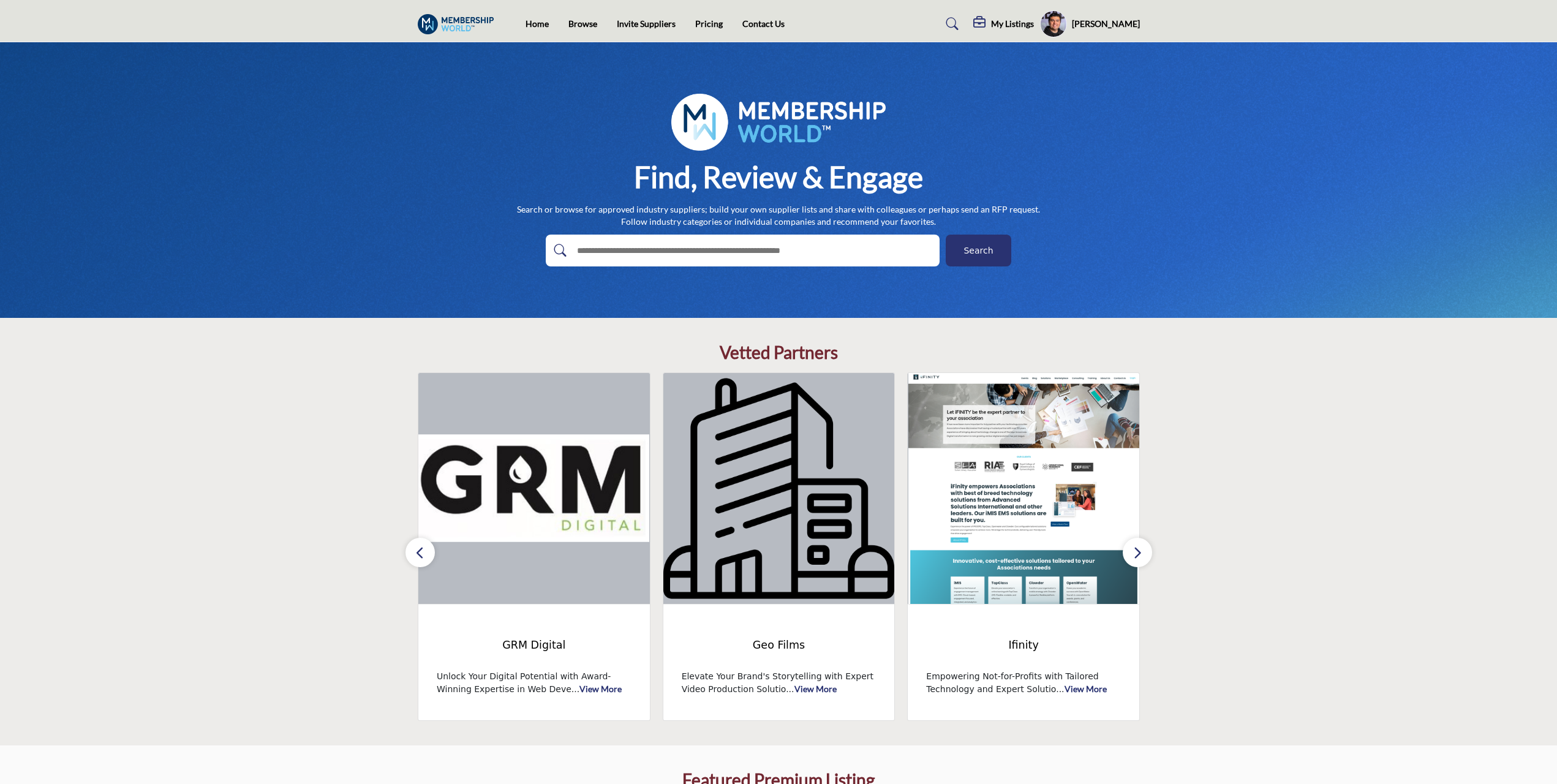
click at [415, 545] on icon "button" at bounding box center [419, 552] width 10 height 15
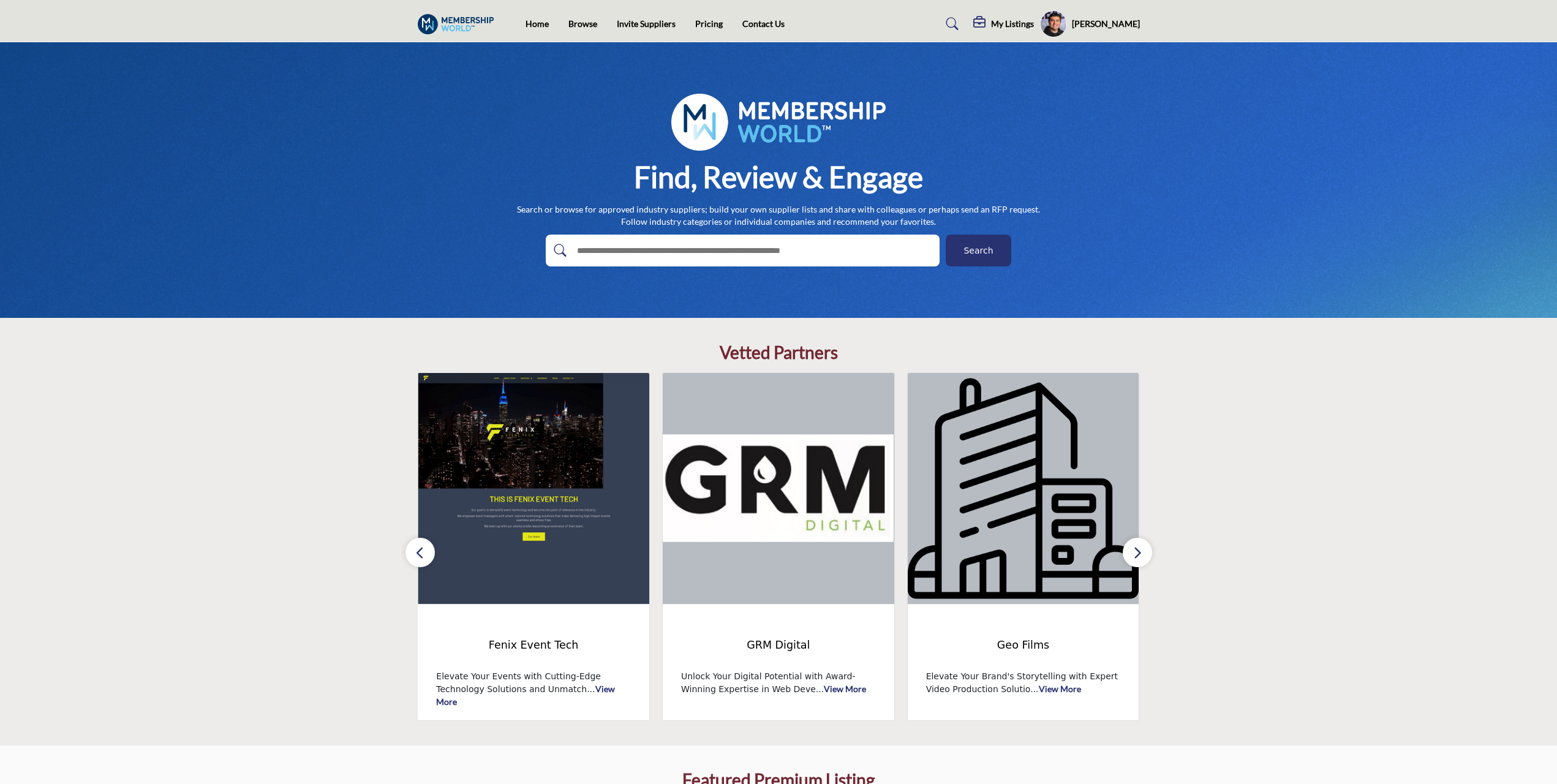
click at [415, 545] on icon "button" at bounding box center [419, 552] width 10 height 15
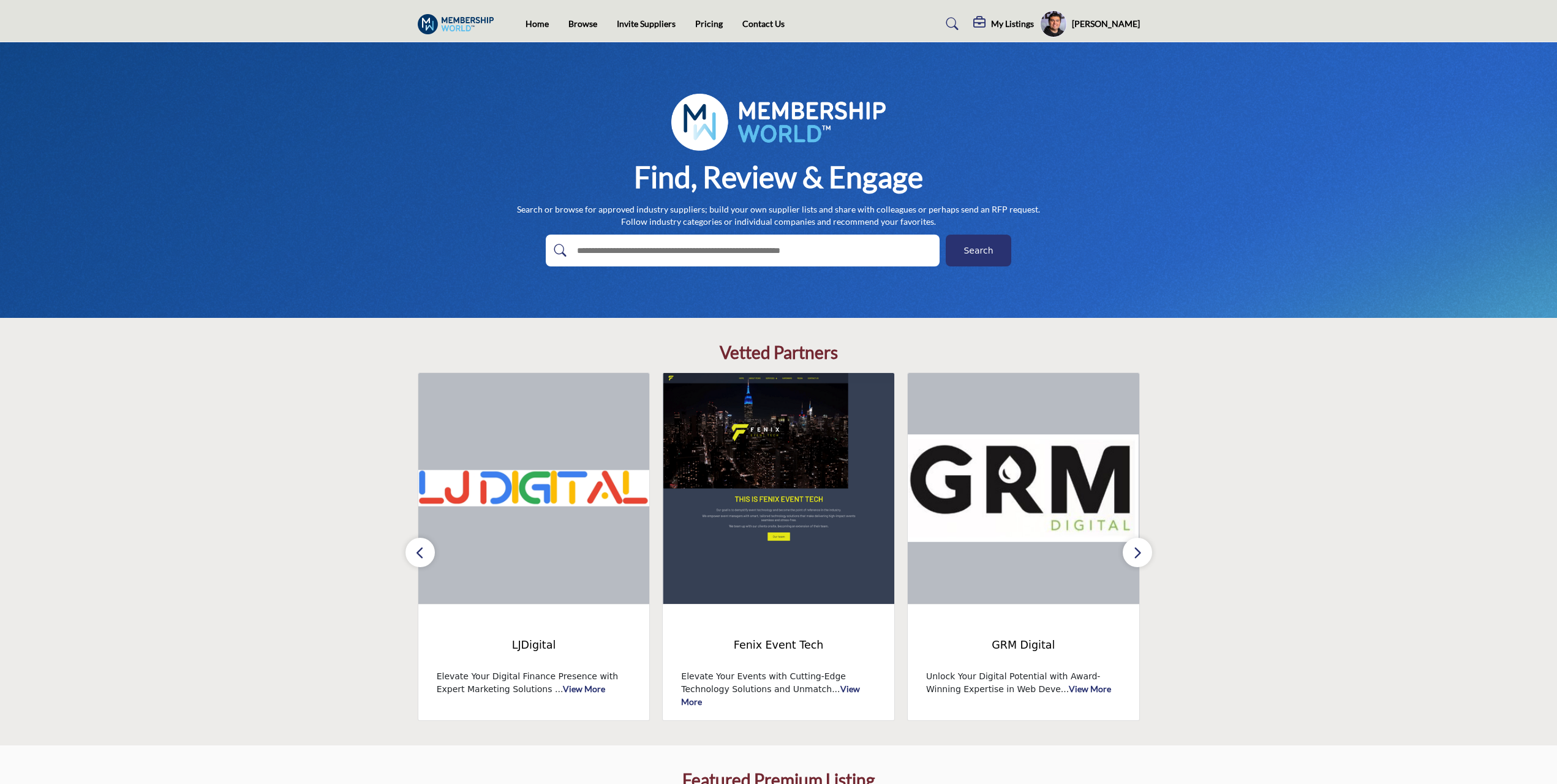
click at [415, 545] on icon "button" at bounding box center [419, 552] width 10 height 15
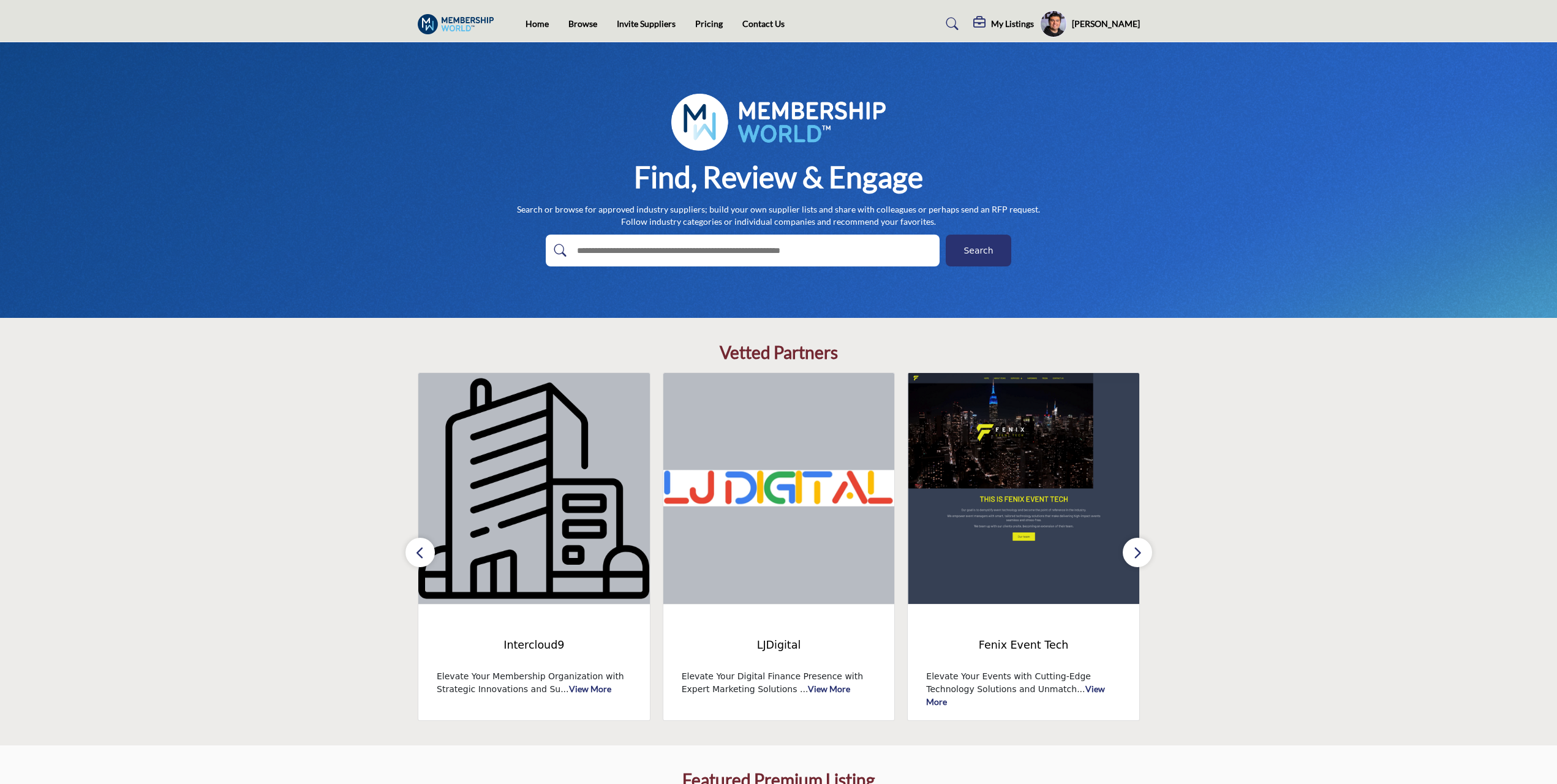
click at [415, 545] on icon "button" at bounding box center [419, 552] width 10 height 15
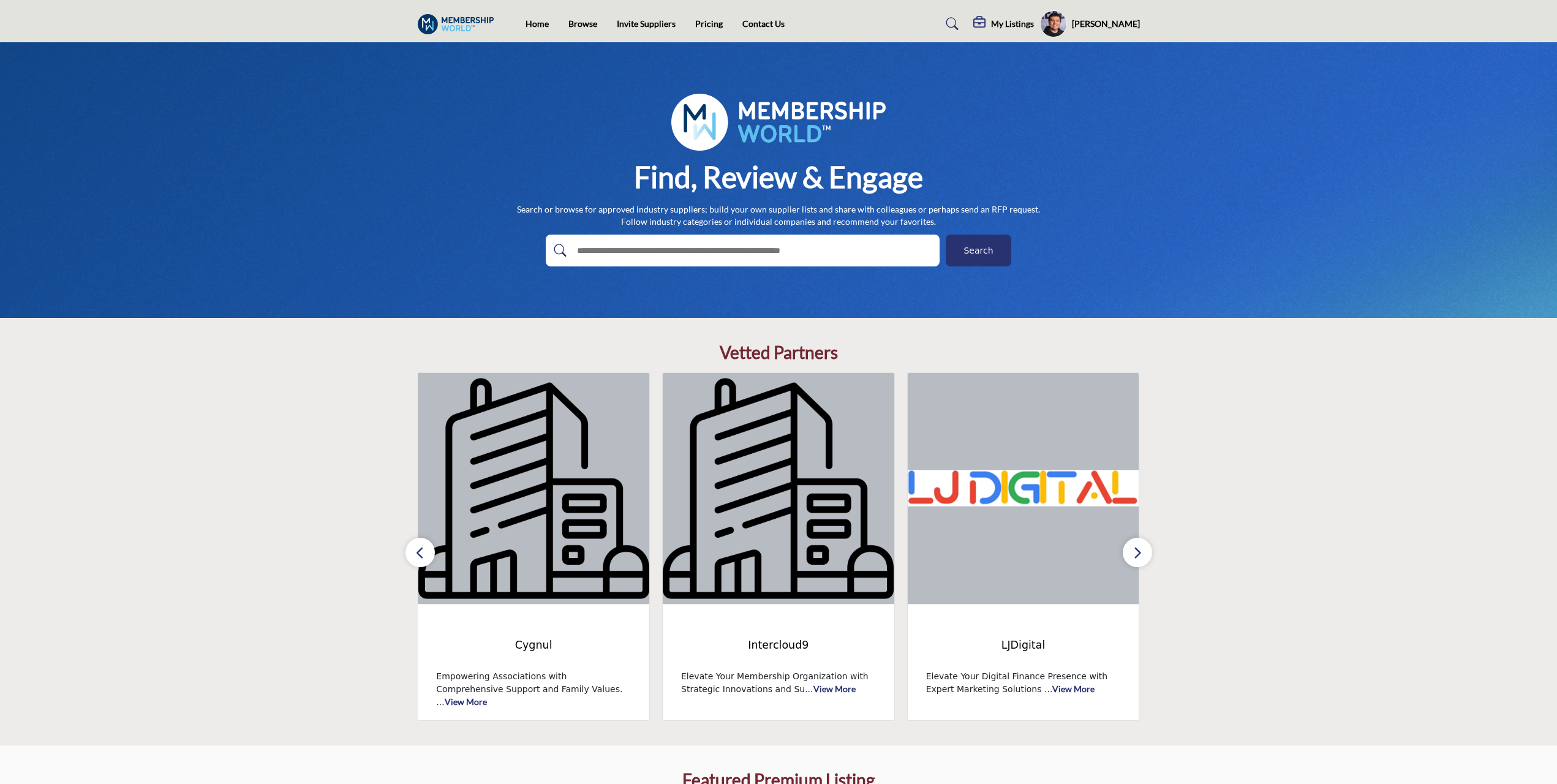
click at [415, 545] on icon "button" at bounding box center [419, 552] width 10 height 15
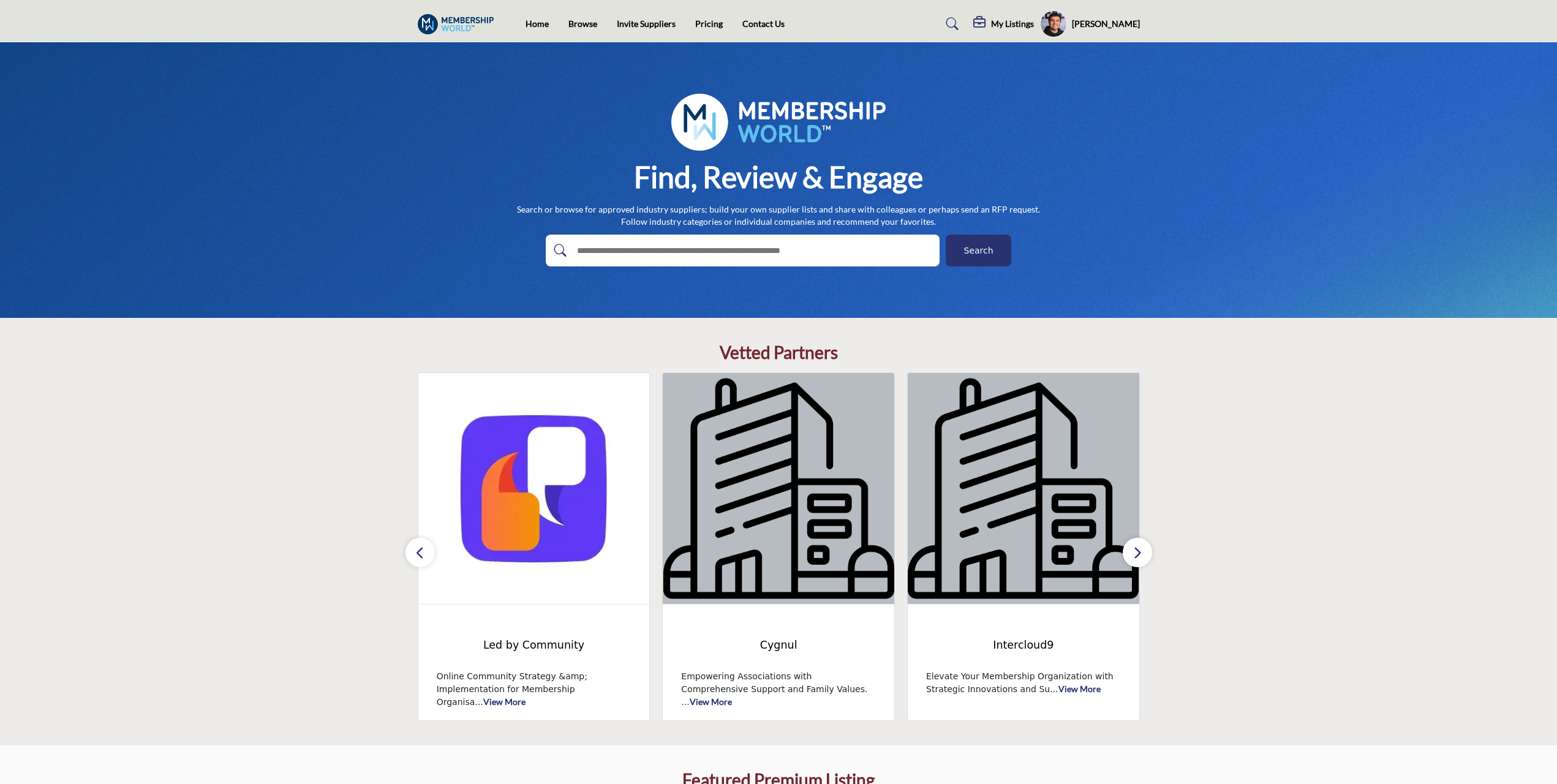
click at [415, 545] on icon "button" at bounding box center [419, 552] width 10 height 15
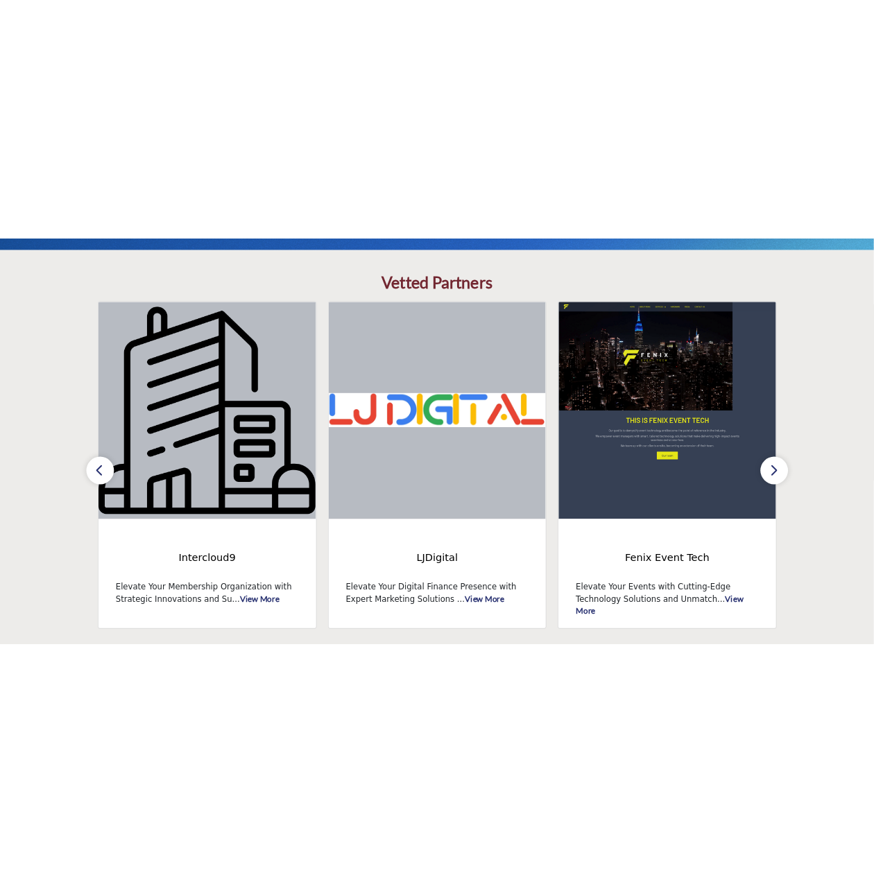
scroll to position [347, 0]
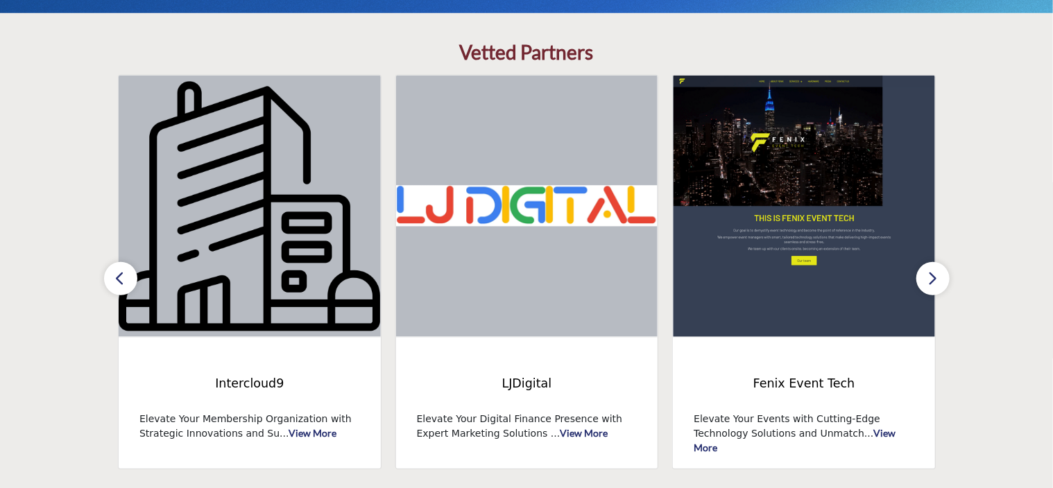
click at [873, 273] on icon "button" at bounding box center [933, 278] width 11 height 17
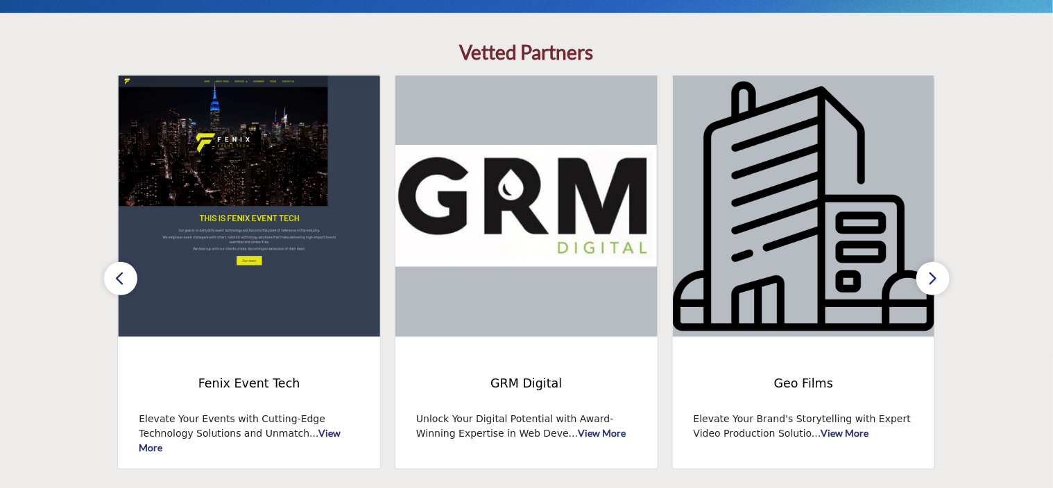
click at [873, 273] on icon "button" at bounding box center [933, 278] width 11 height 17
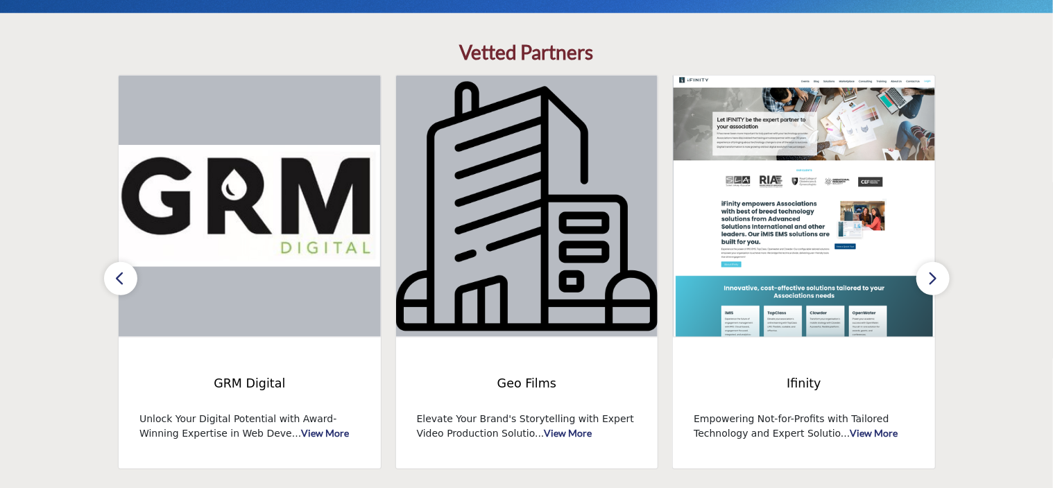
click at [873, 273] on icon "button" at bounding box center [933, 278] width 11 height 17
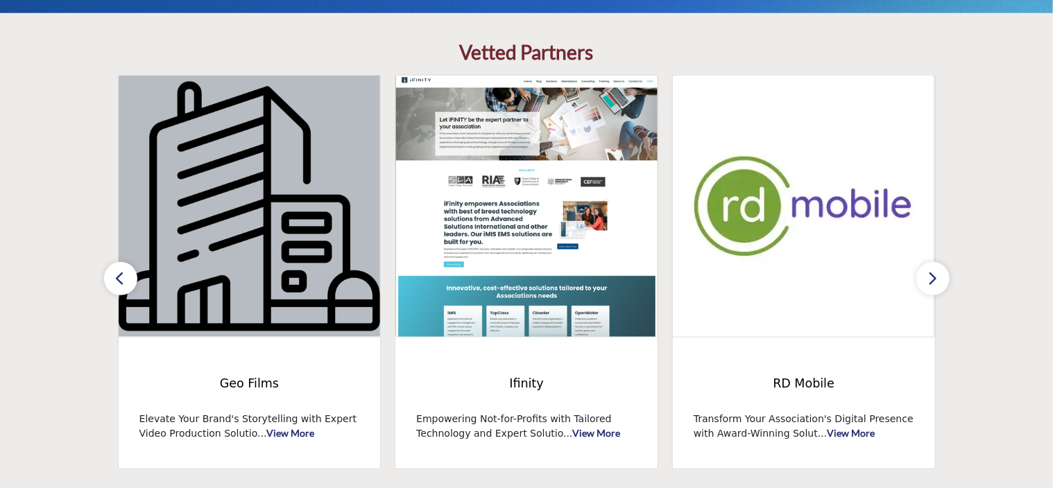
click at [873, 273] on icon "button" at bounding box center [933, 278] width 11 height 17
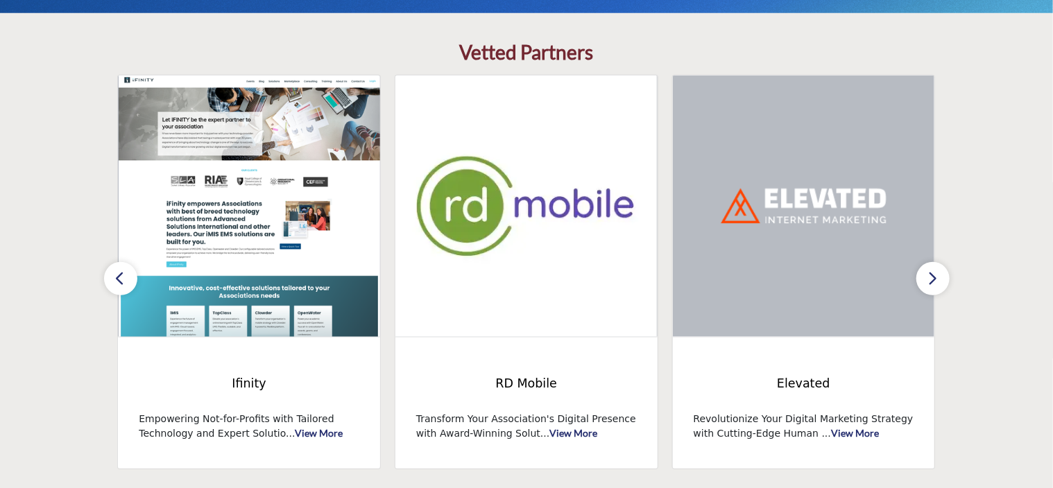
click at [873, 273] on icon "button" at bounding box center [933, 278] width 11 height 17
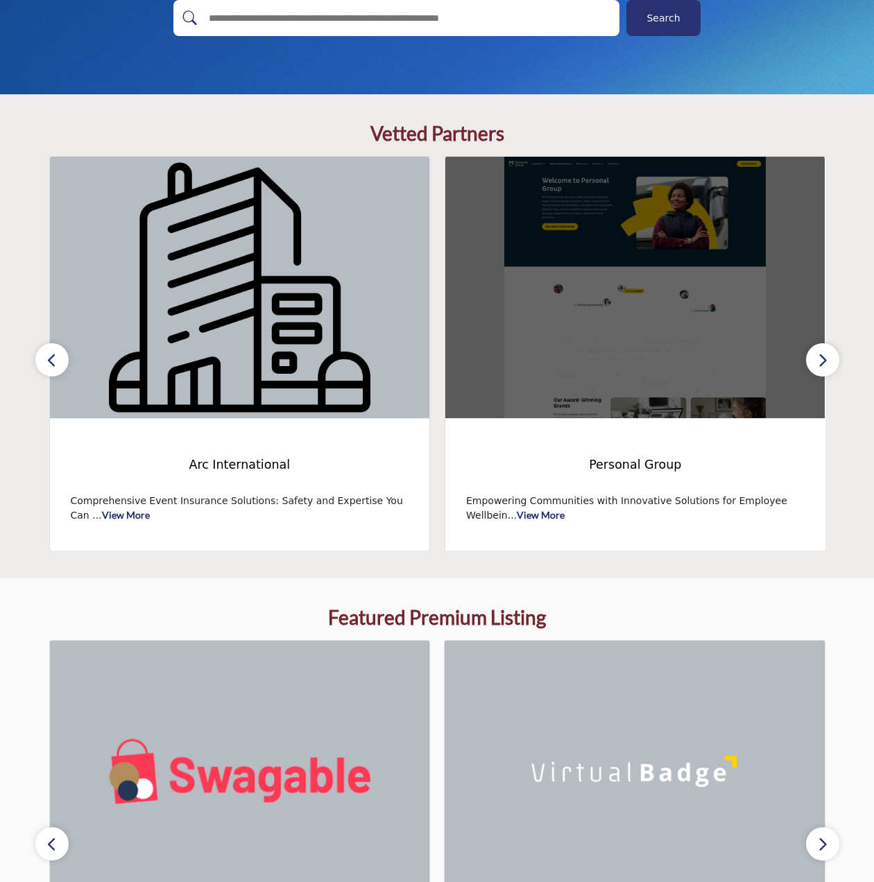
scroll to position [277, 0]
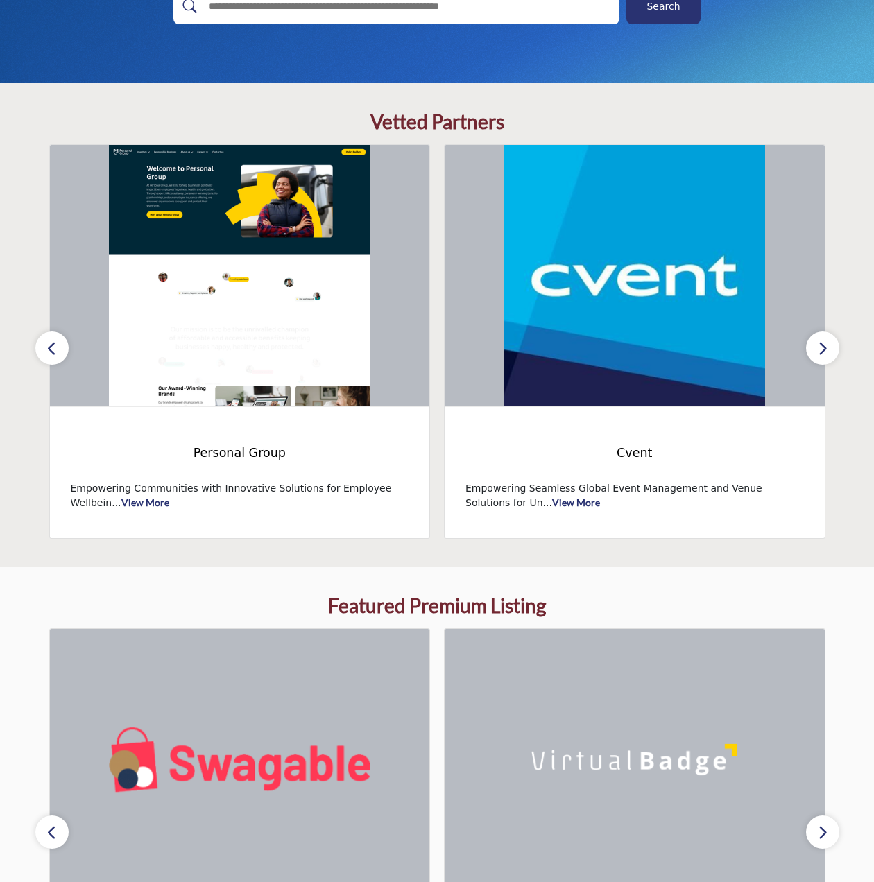
click at [818, 357] on icon "button" at bounding box center [822, 348] width 11 height 17
click at [829, 348] on button "button" at bounding box center [822, 348] width 33 height 33
click at [30, 282] on section "Vetted Partners Gordon Glenister ASI" at bounding box center [437, 325] width 874 height 484
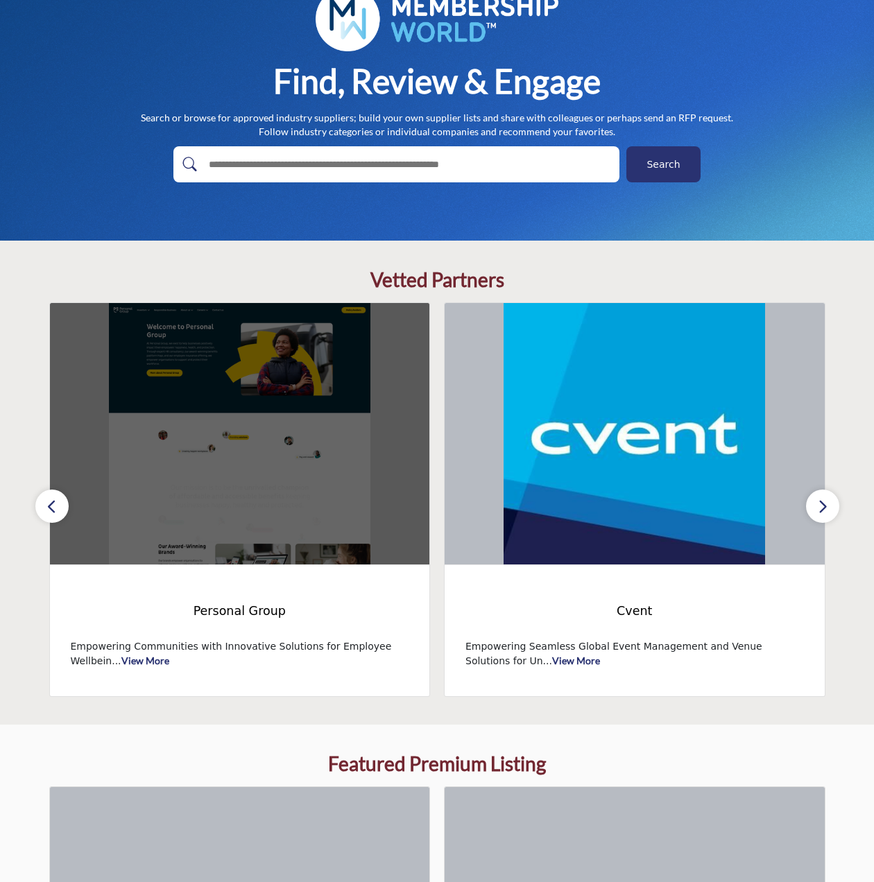
scroll to position [139, 0]
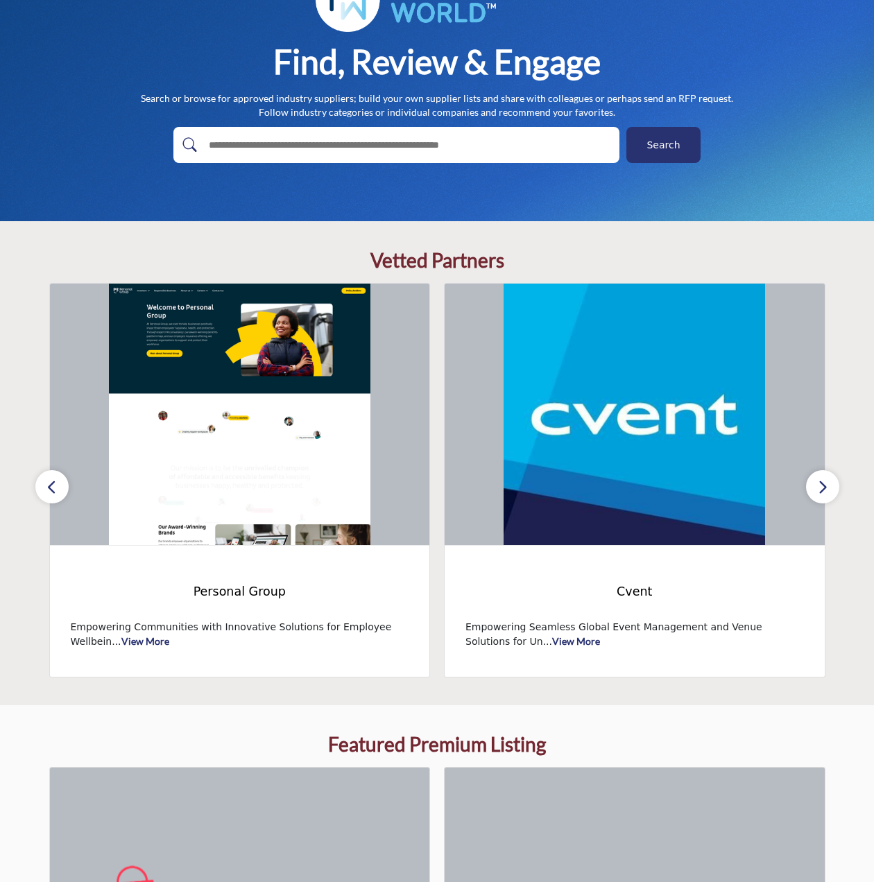
click at [49, 484] on icon "button" at bounding box center [51, 487] width 11 height 17
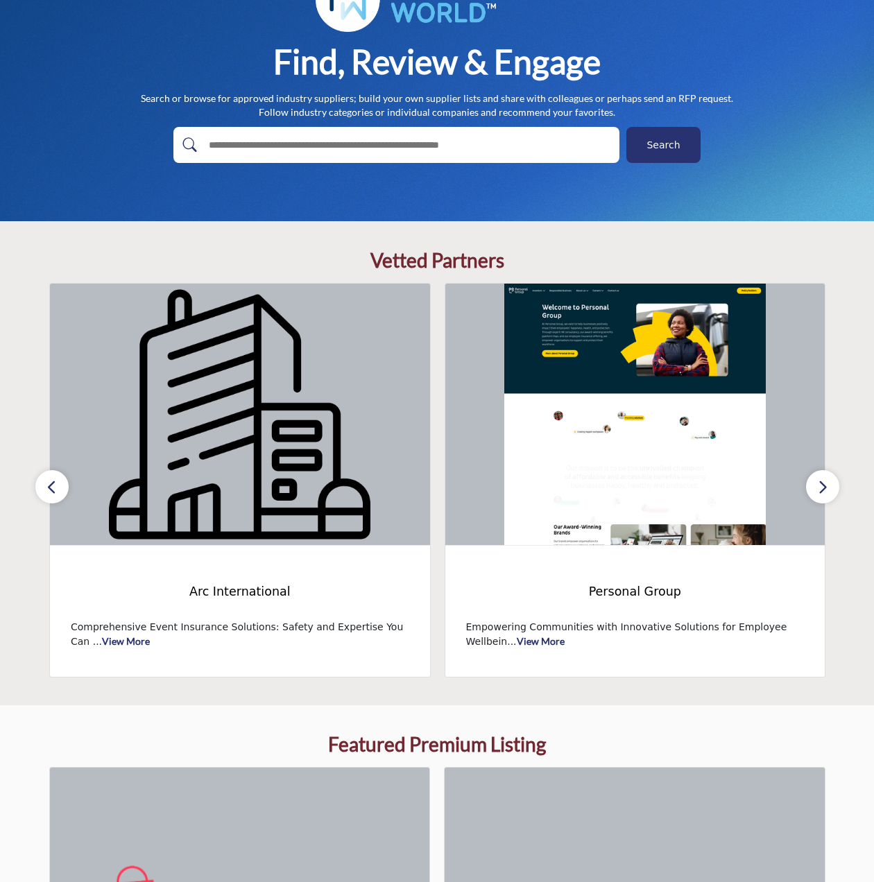
click at [49, 484] on icon "button" at bounding box center [51, 487] width 11 height 17
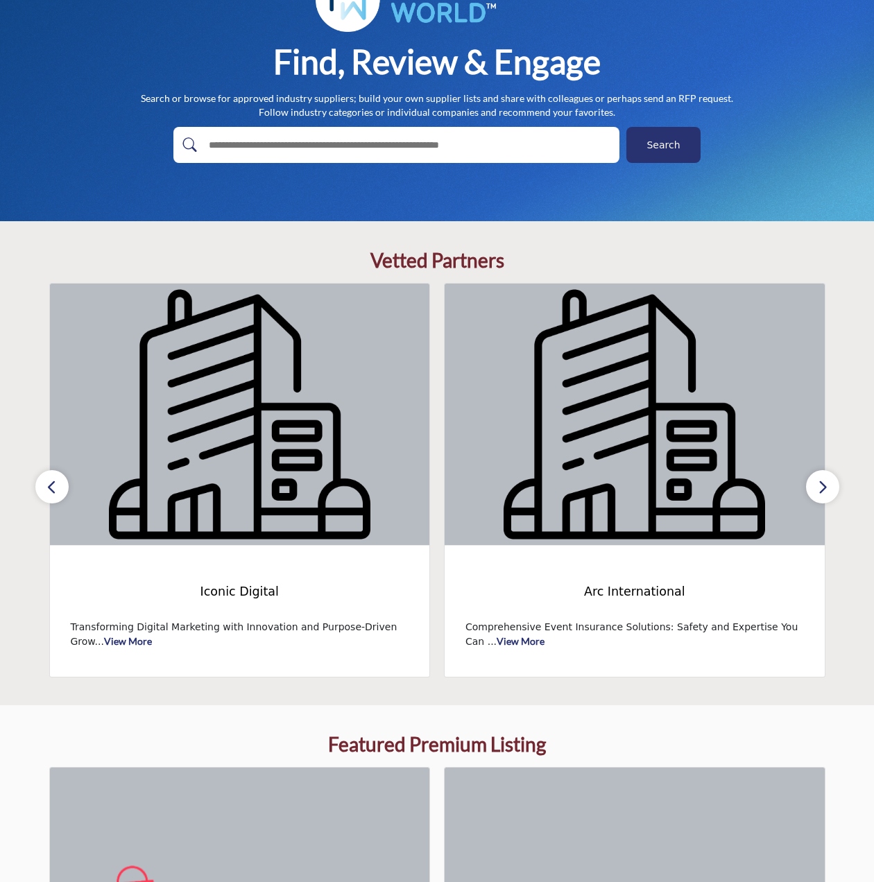
click at [49, 484] on icon "button" at bounding box center [51, 487] width 11 height 17
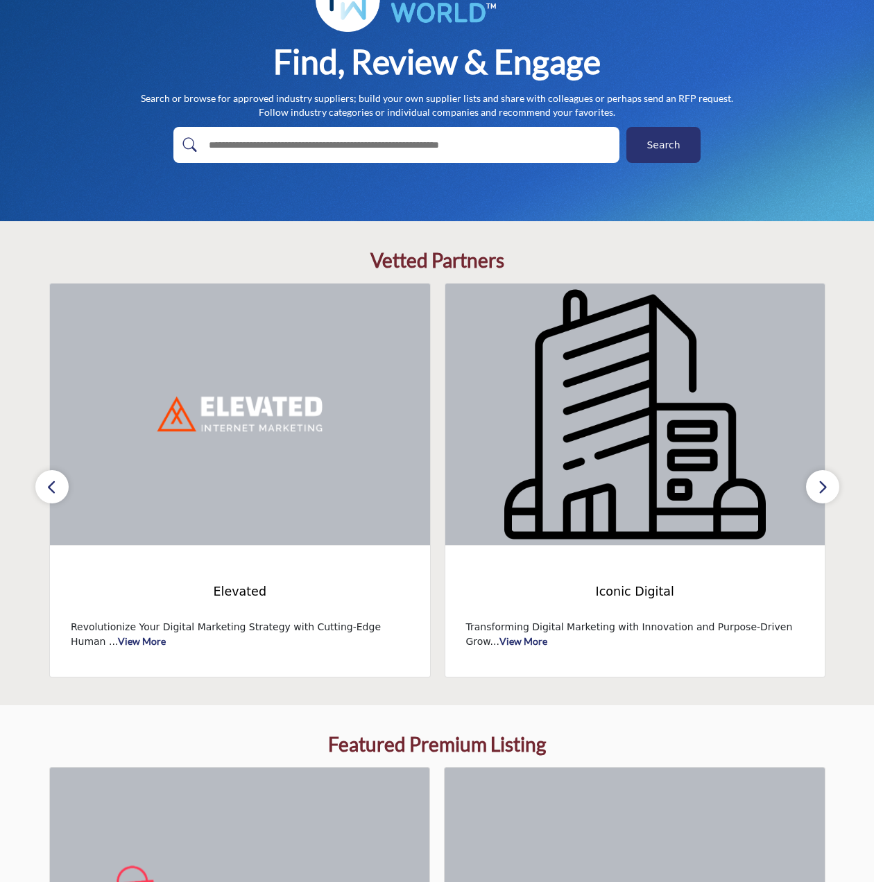
click at [49, 484] on icon "button" at bounding box center [51, 487] width 11 height 17
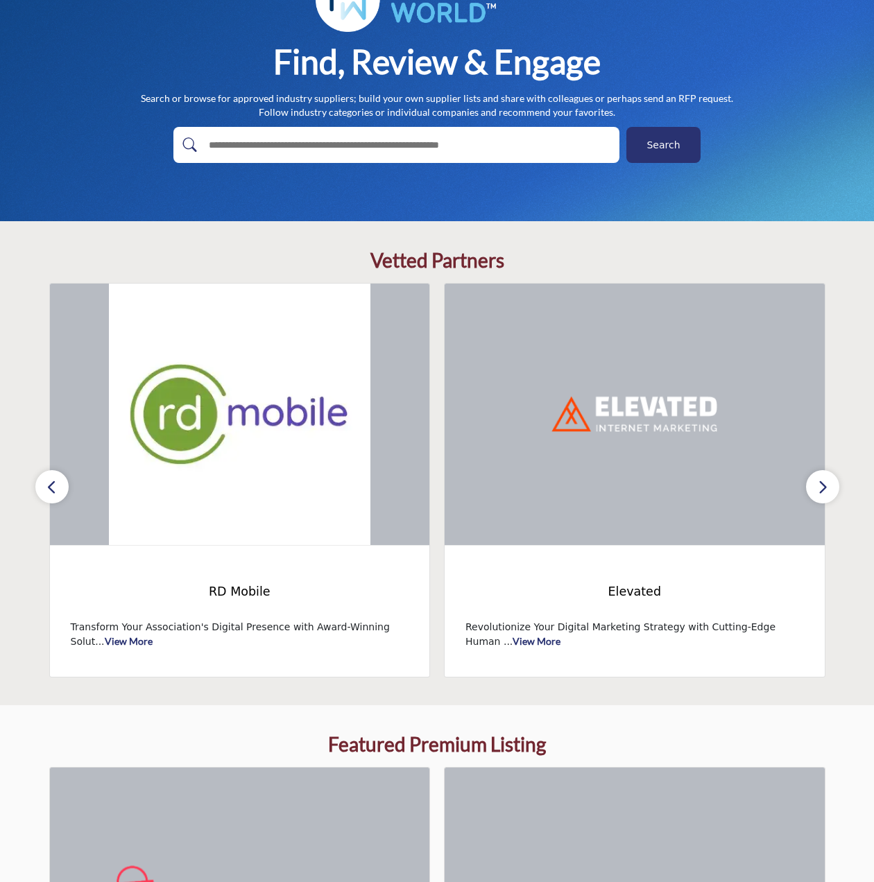
click at [49, 484] on icon "button" at bounding box center [51, 487] width 11 height 17
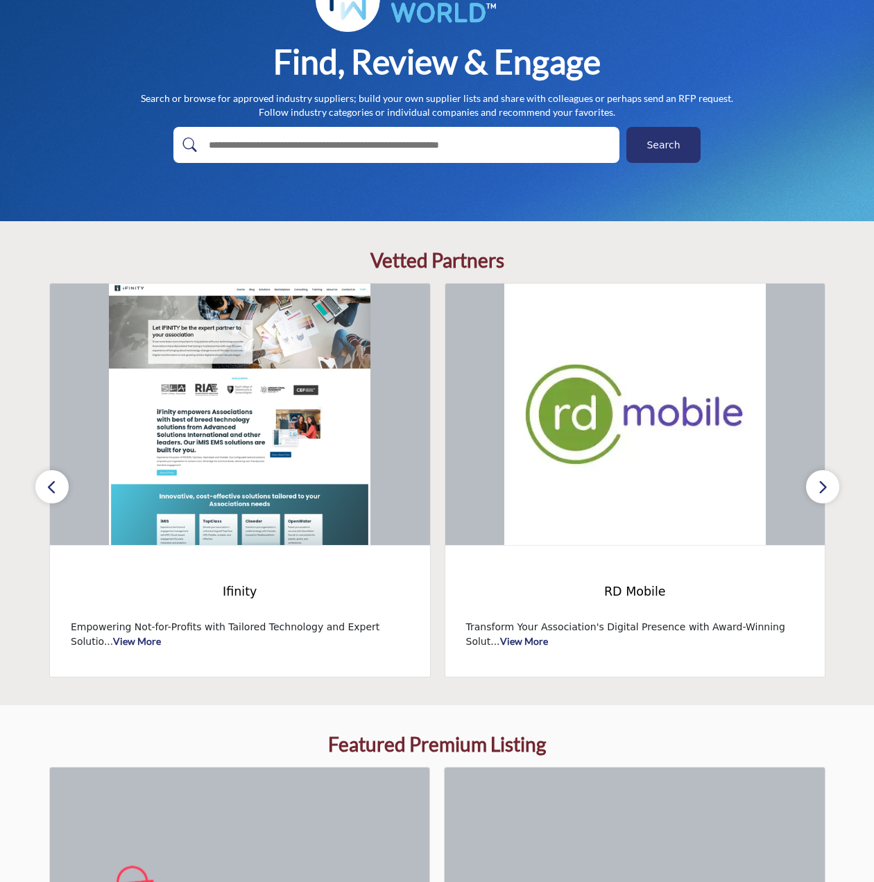
click at [49, 484] on icon "button" at bounding box center [51, 487] width 11 height 17
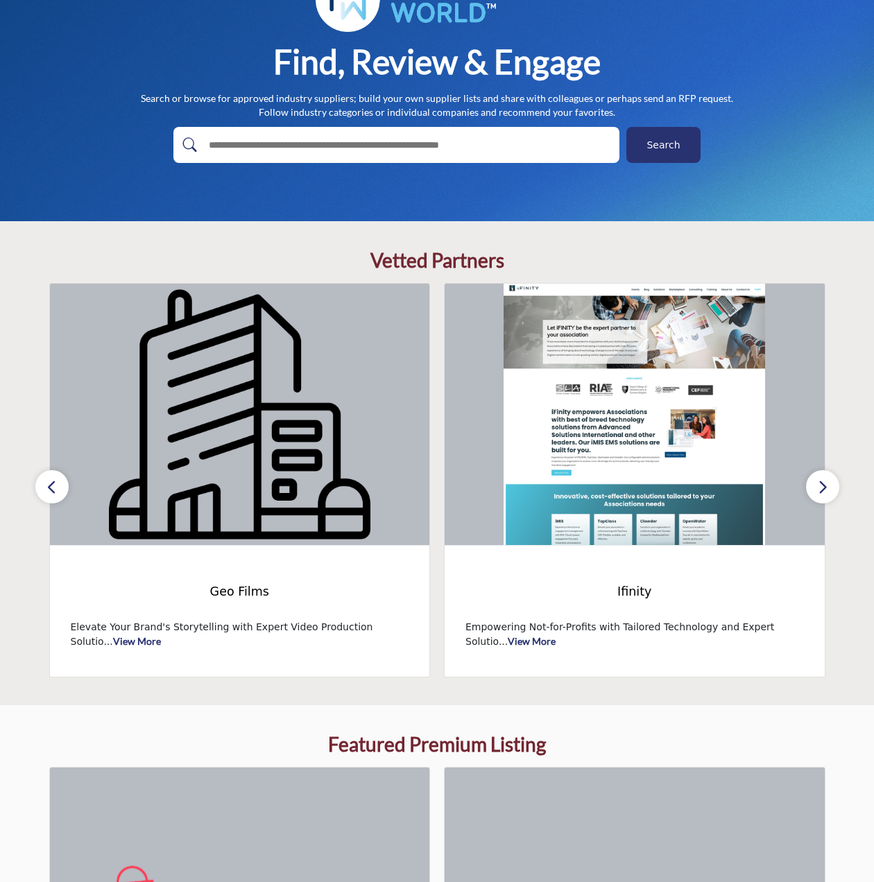
click at [49, 484] on icon "button" at bounding box center [51, 487] width 11 height 17
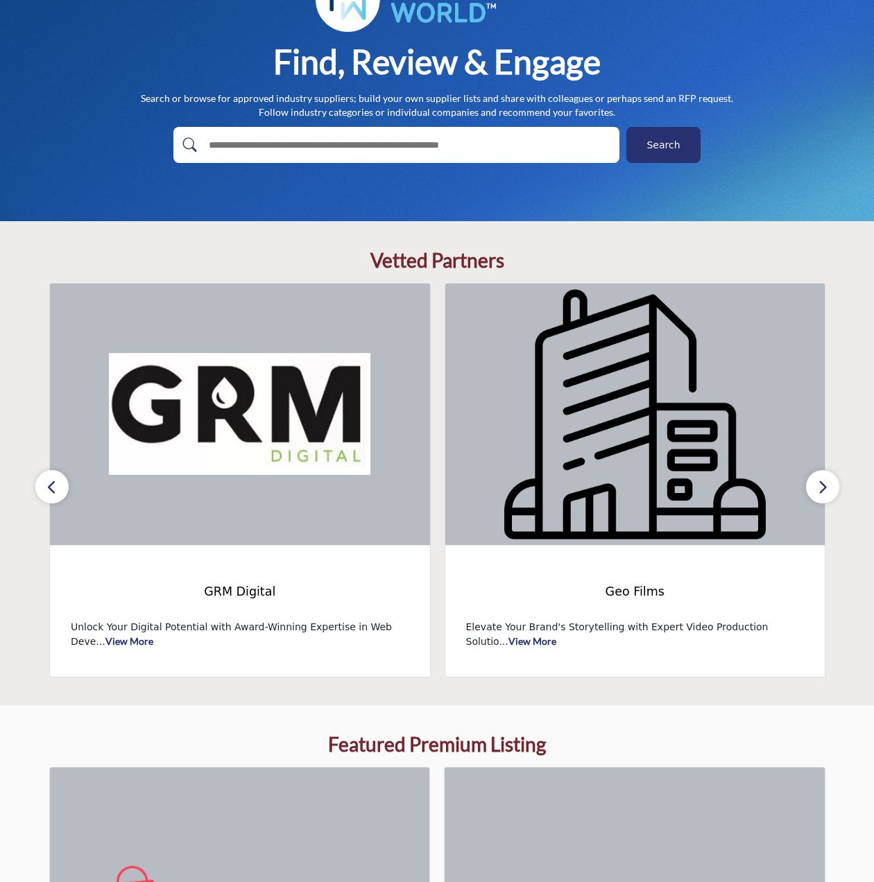
click at [49, 484] on icon "button" at bounding box center [51, 487] width 11 height 17
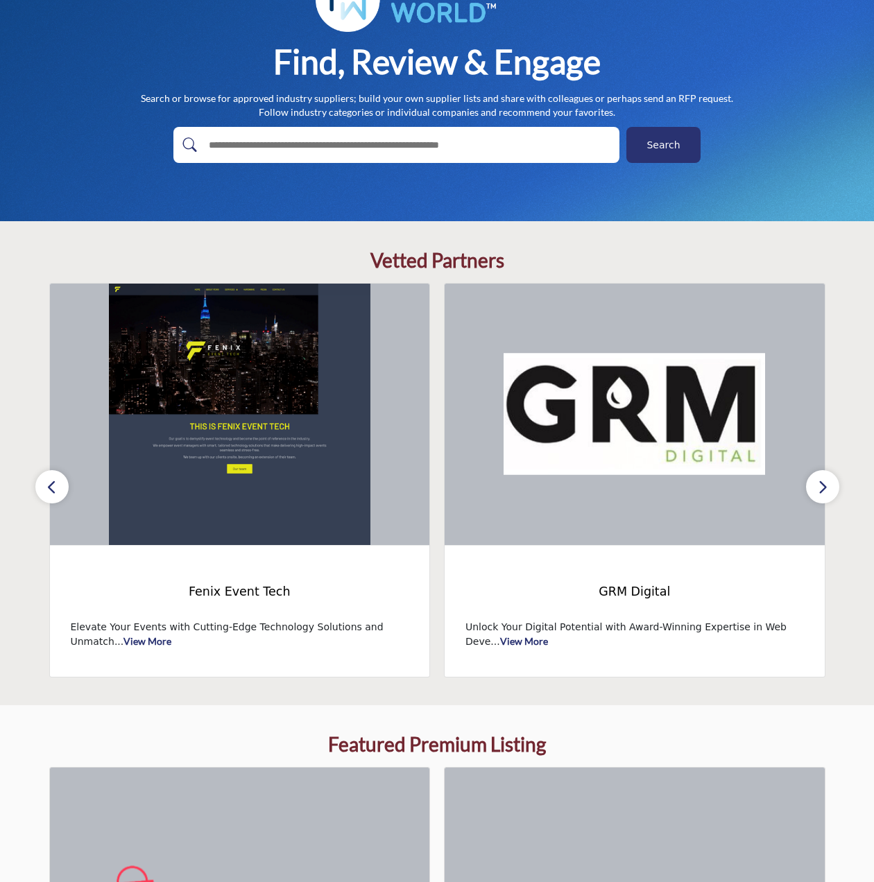
click at [49, 484] on icon "button" at bounding box center [51, 487] width 11 height 17
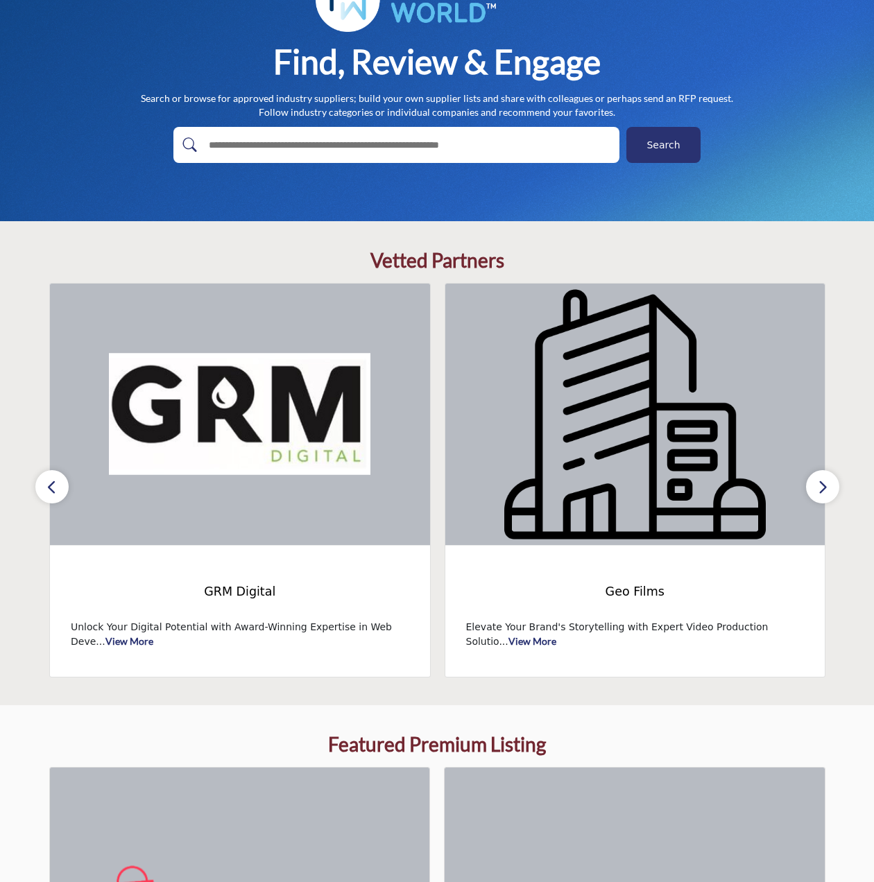
click at [821, 489] on icon "button" at bounding box center [822, 487] width 11 height 17
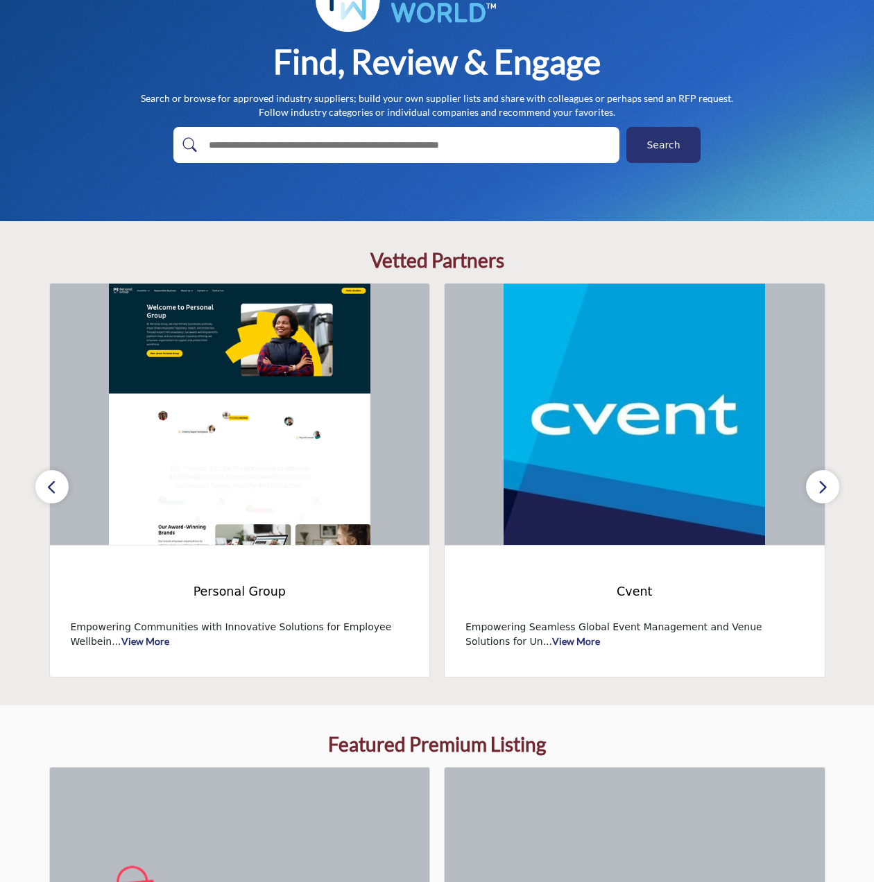
click at [832, 490] on button "button" at bounding box center [822, 486] width 33 height 33
click at [834, 481] on button "button" at bounding box center [822, 486] width 33 height 33
click at [45, 485] on button "button" at bounding box center [51, 486] width 33 height 33
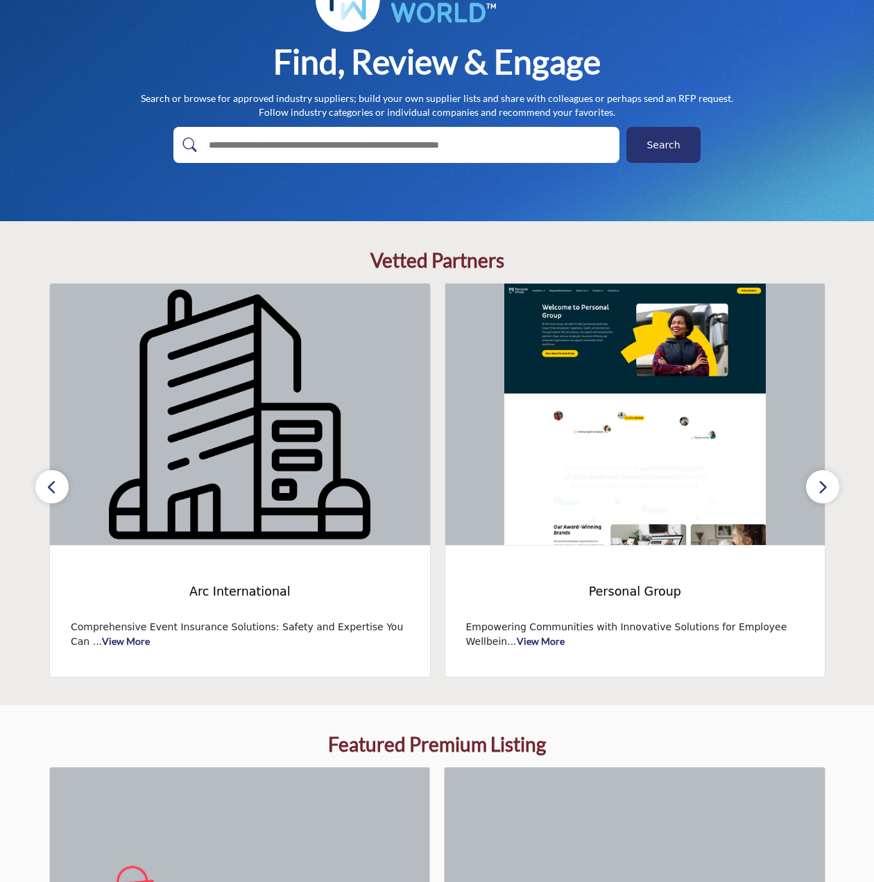
click at [46, 485] on icon "button" at bounding box center [51, 487] width 11 height 17
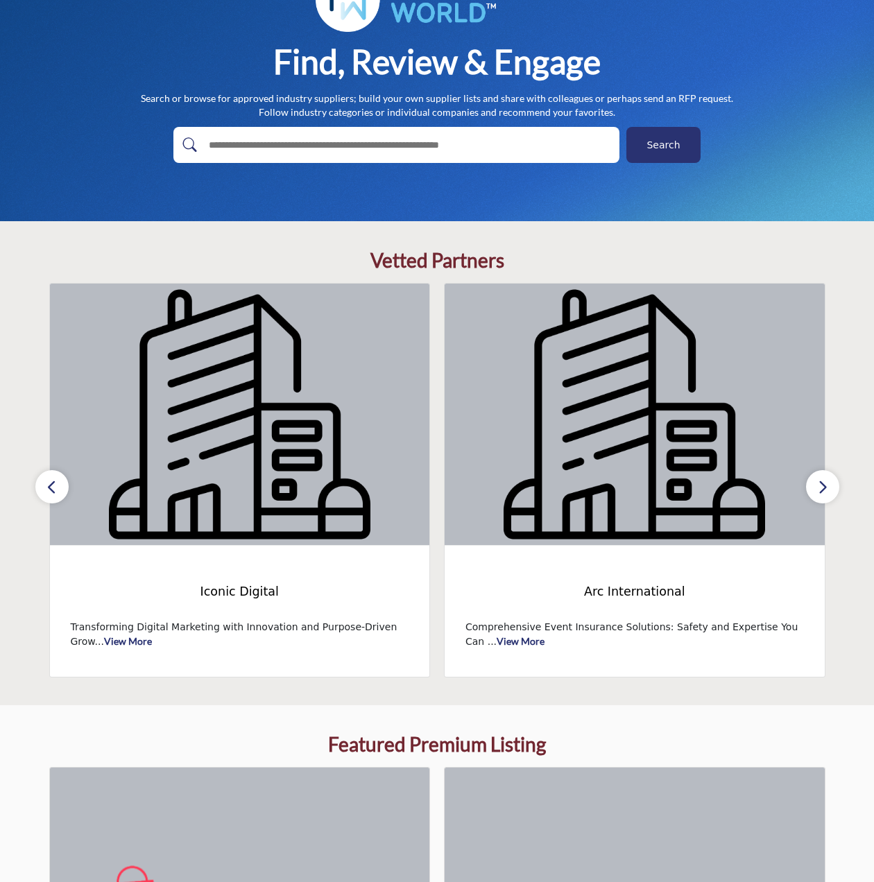
click at [46, 485] on icon "button" at bounding box center [51, 487] width 11 height 17
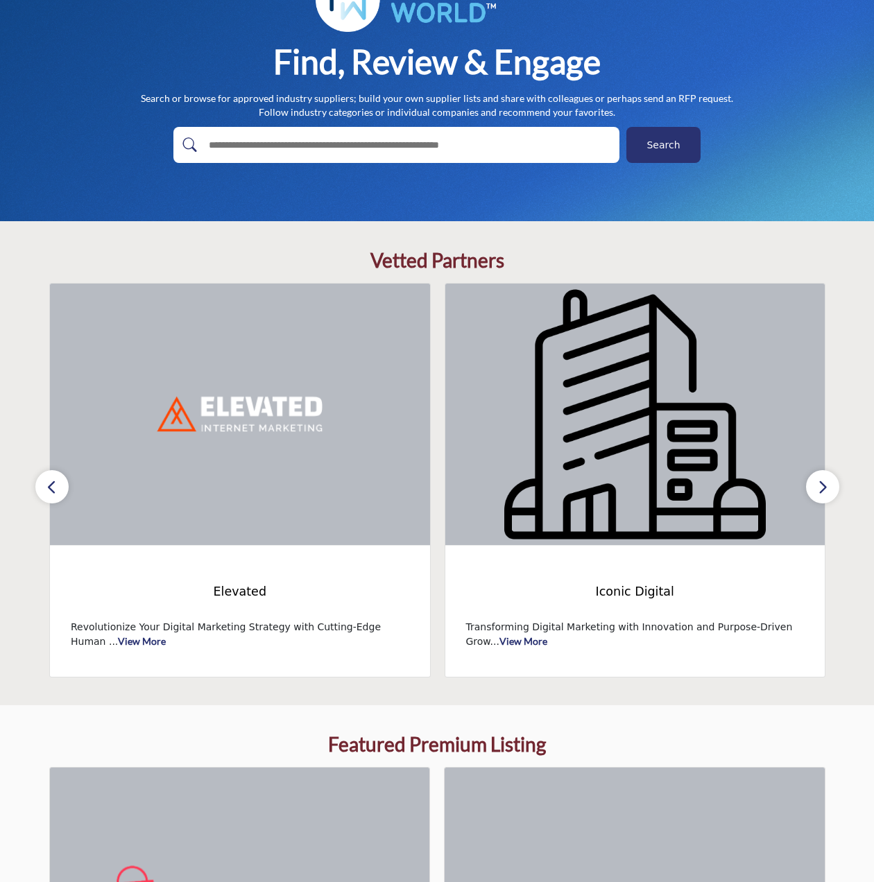
click at [46, 485] on icon "button" at bounding box center [51, 487] width 11 height 17
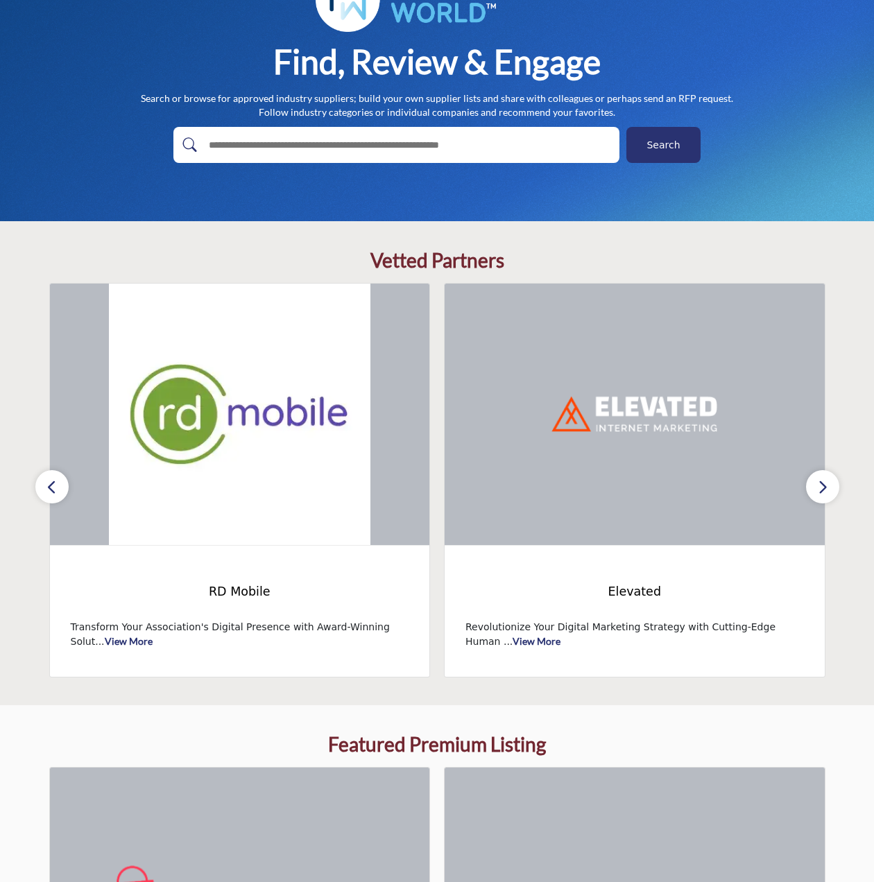
click at [46, 485] on icon "button" at bounding box center [51, 487] width 11 height 17
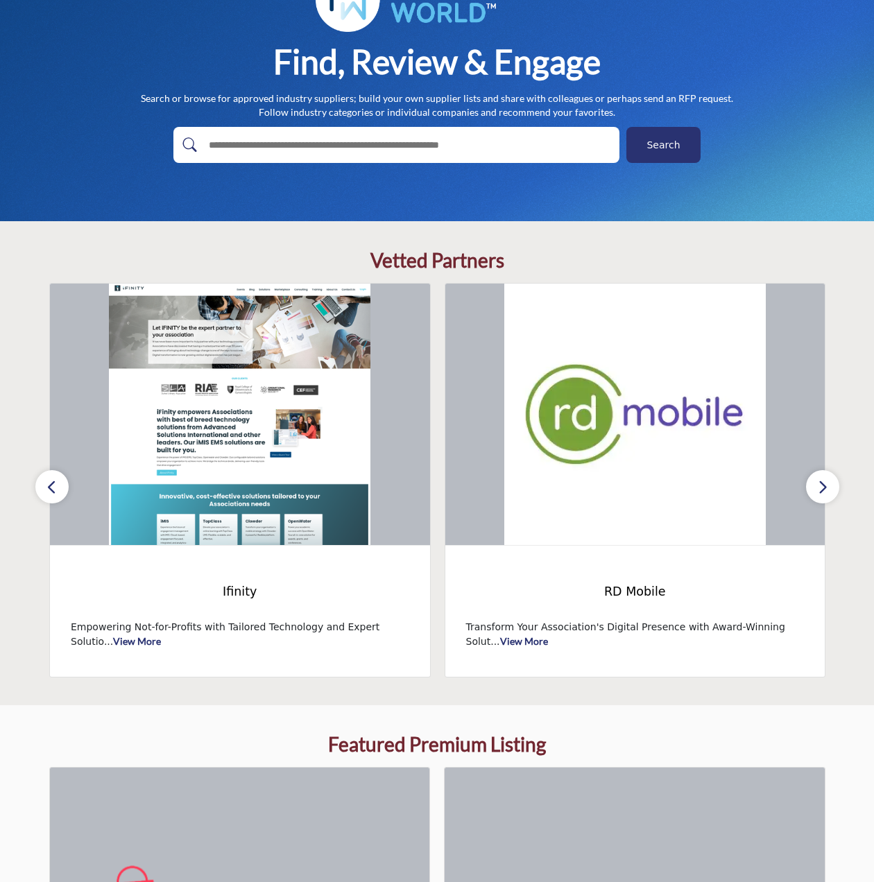
click at [46, 485] on icon "button" at bounding box center [51, 487] width 11 height 17
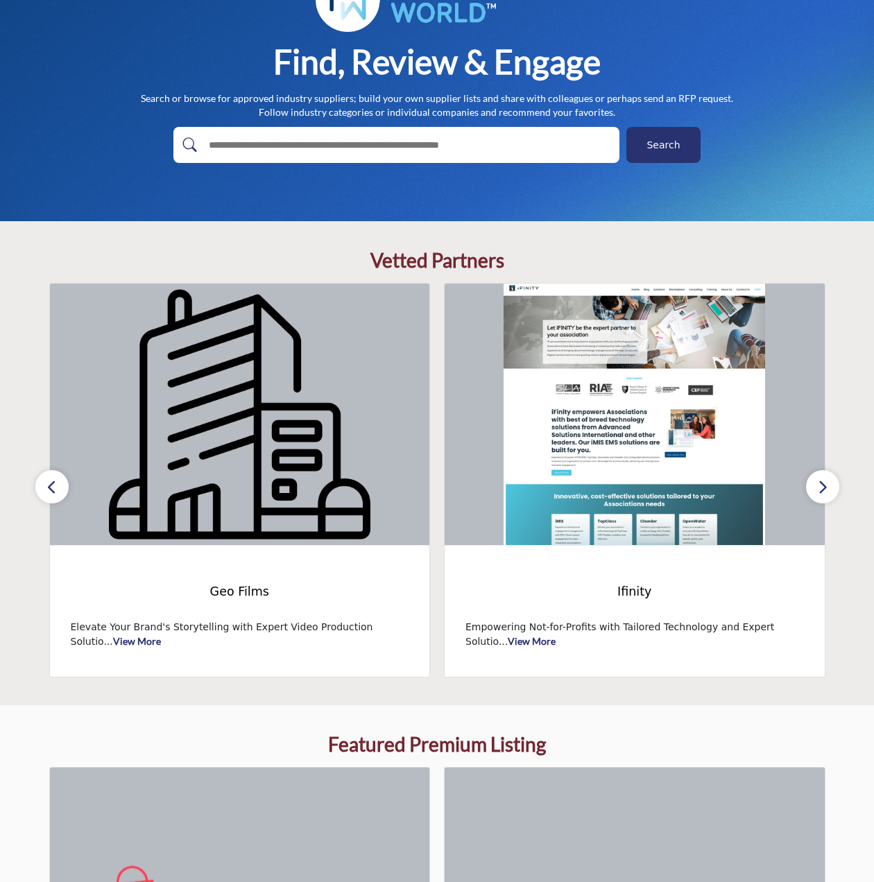
click at [47, 484] on icon "button" at bounding box center [51, 487] width 11 height 17
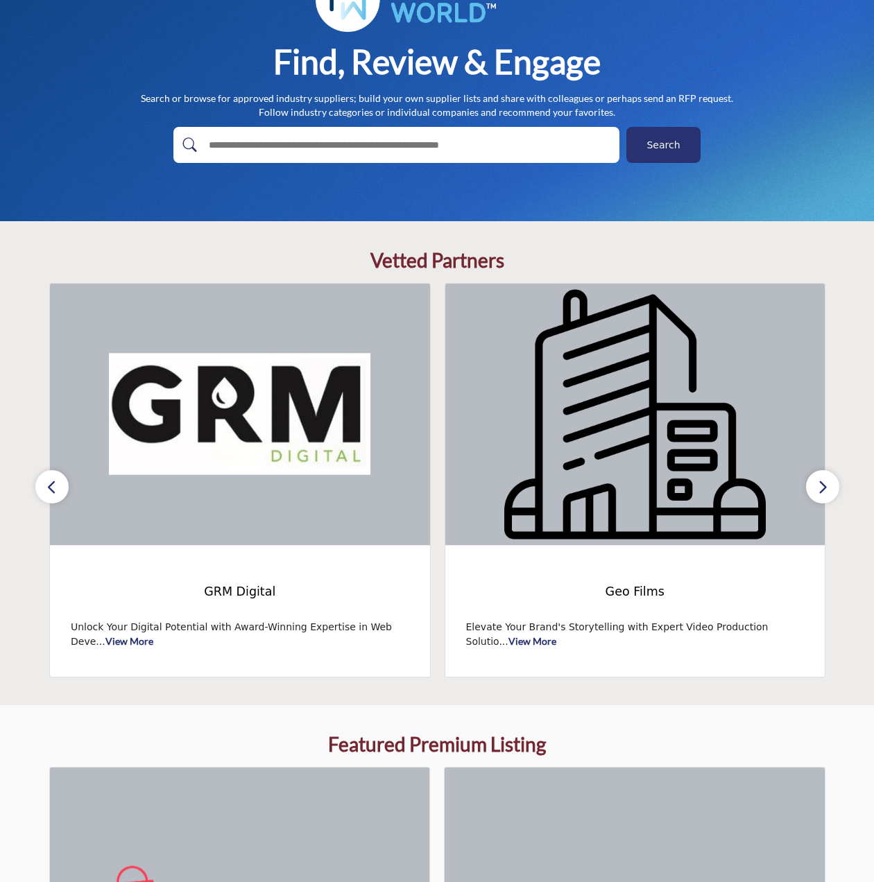
click at [47, 484] on icon "button" at bounding box center [51, 487] width 11 height 17
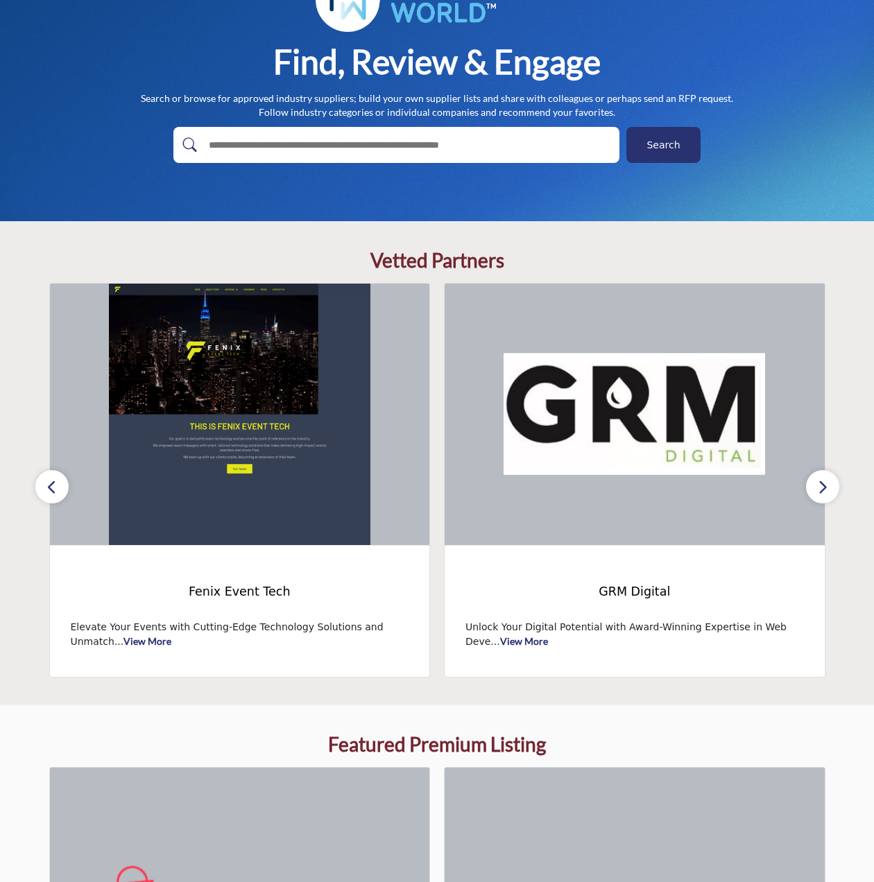
click at [47, 484] on icon "button" at bounding box center [51, 487] width 11 height 17
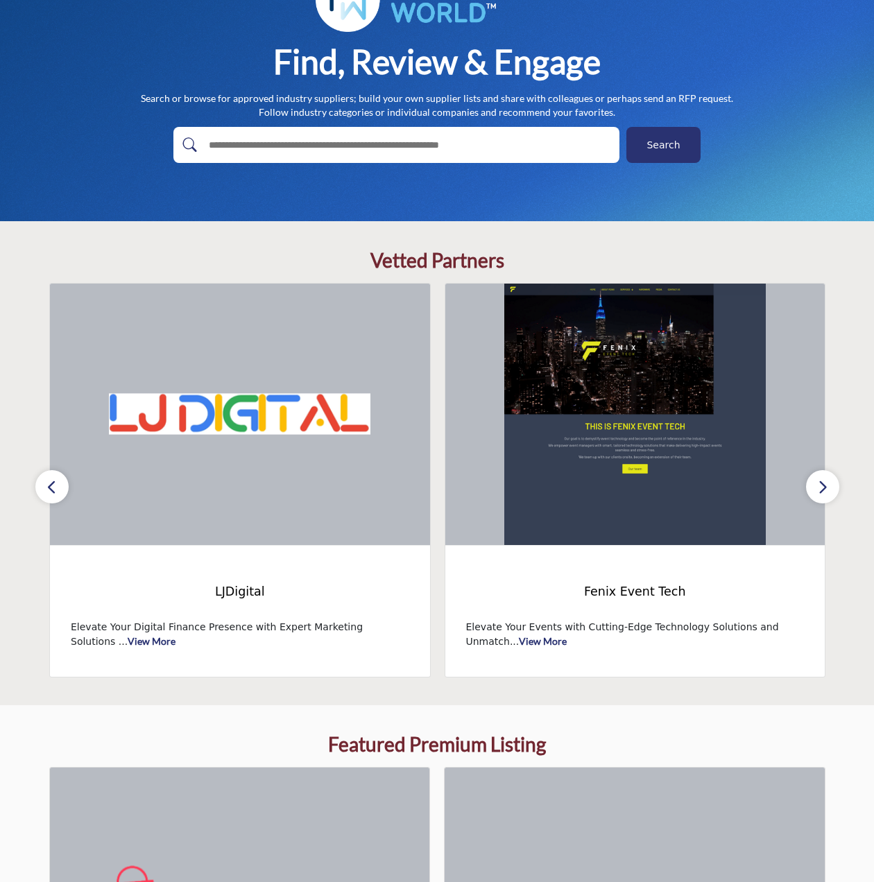
click at [47, 484] on icon "button" at bounding box center [51, 487] width 11 height 17
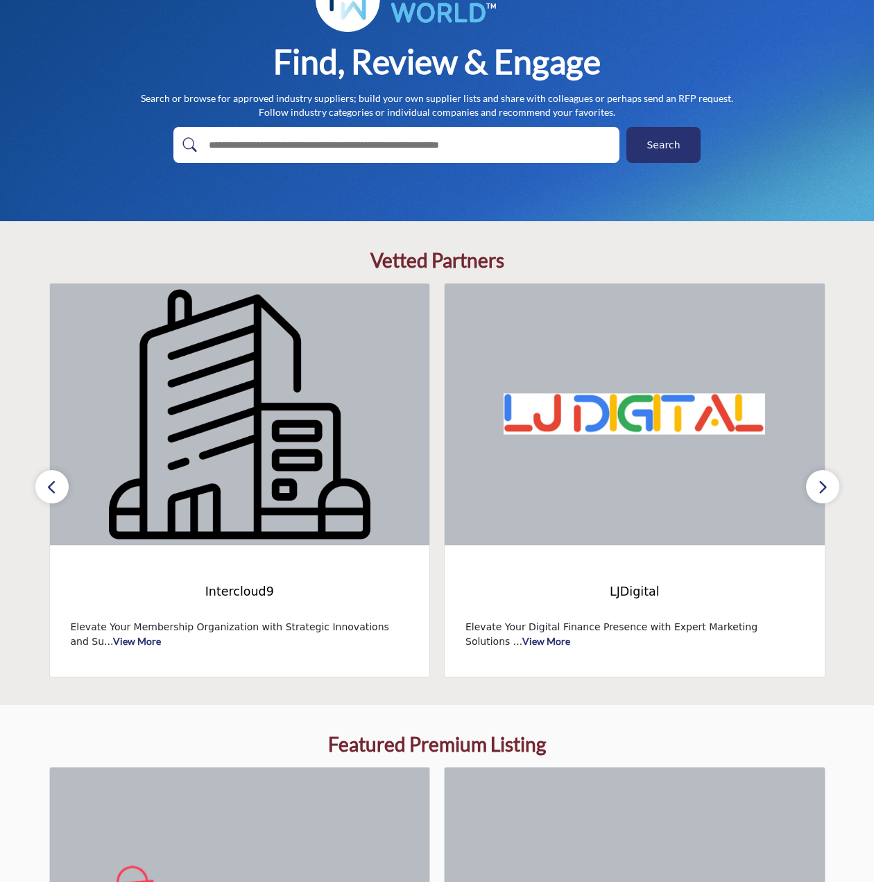
click at [47, 484] on icon "button" at bounding box center [51, 487] width 11 height 17
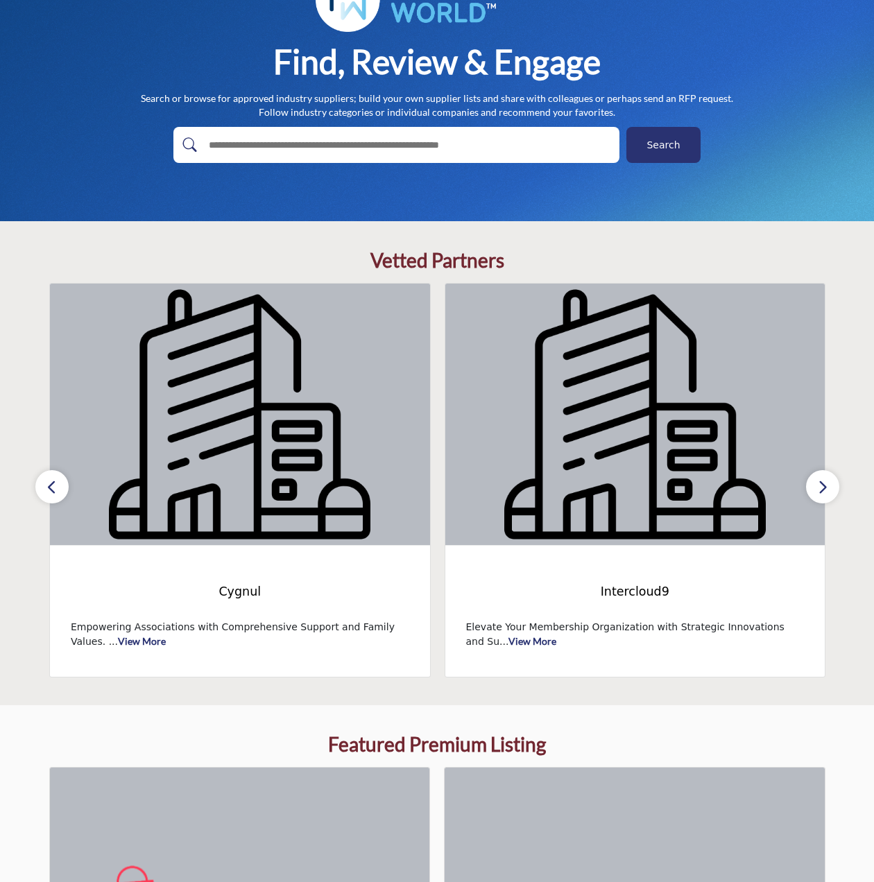
click at [47, 484] on icon "button" at bounding box center [51, 487] width 11 height 17
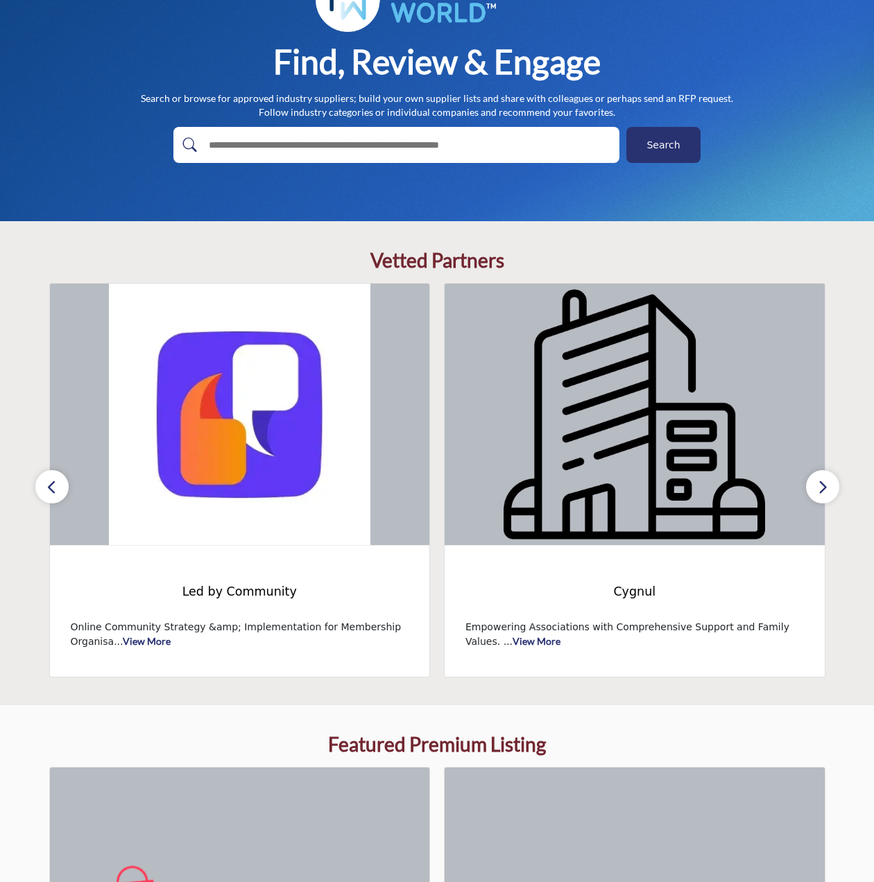
click at [47, 484] on icon "button" at bounding box center [51, 487] width 11 height 17
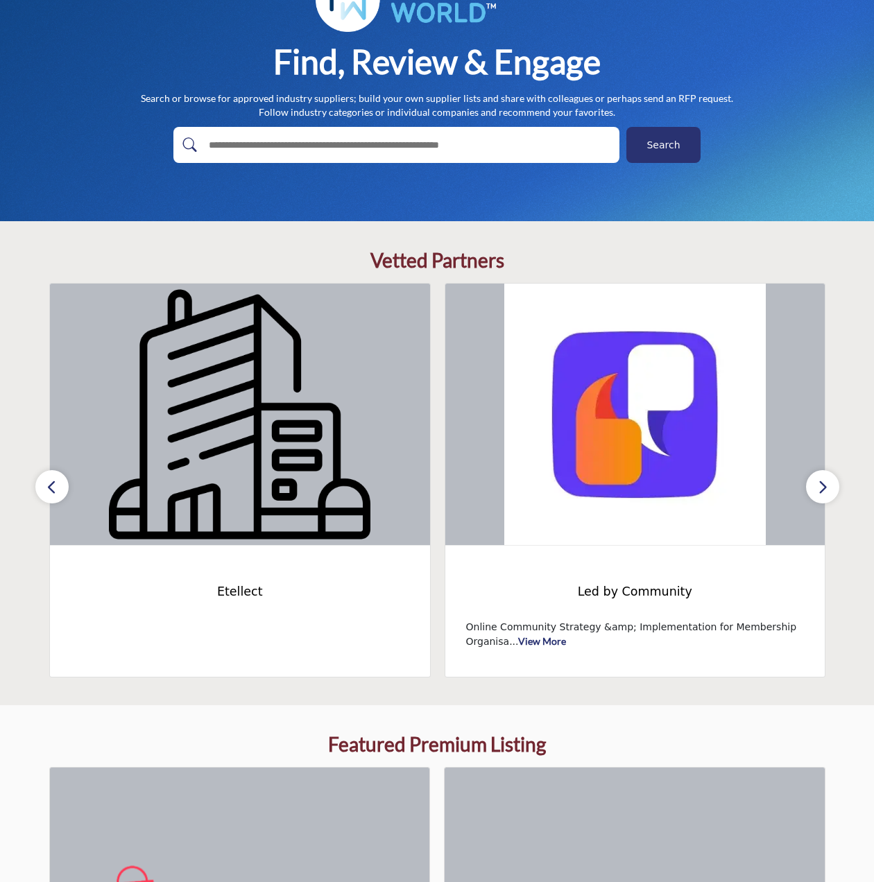
click at [47, 484] on icon "button" at bounding box center [51, 487] width 11 height 17
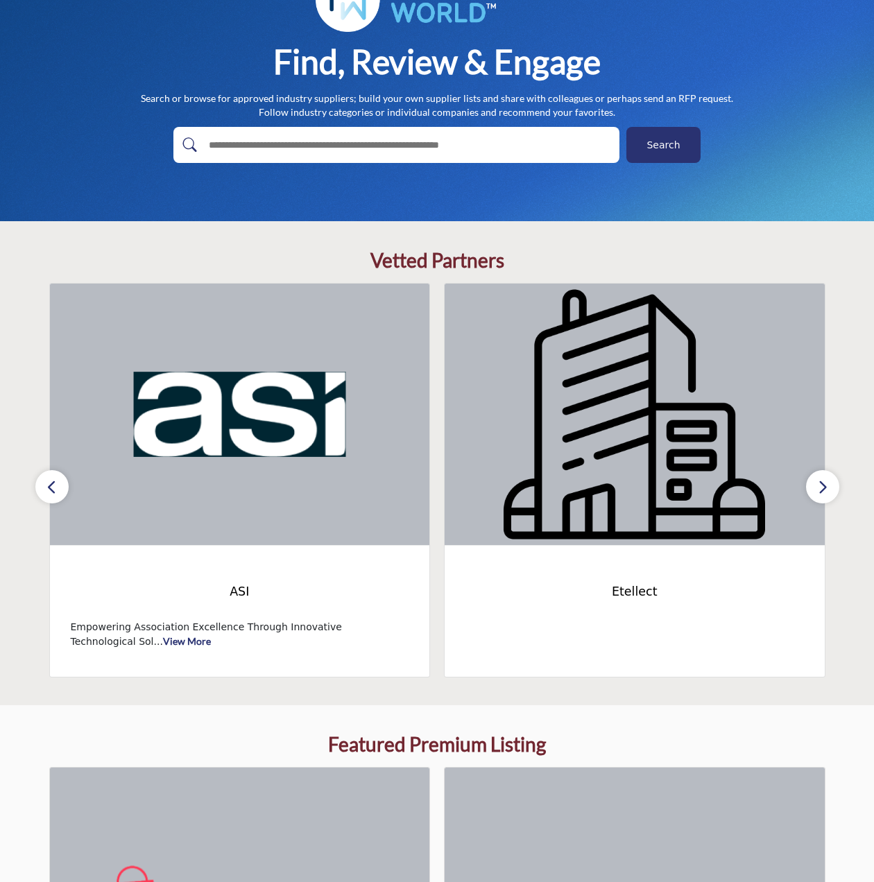
click at [47, 484] on icon "button" at bounding box center [51, 487] width 11 height 17
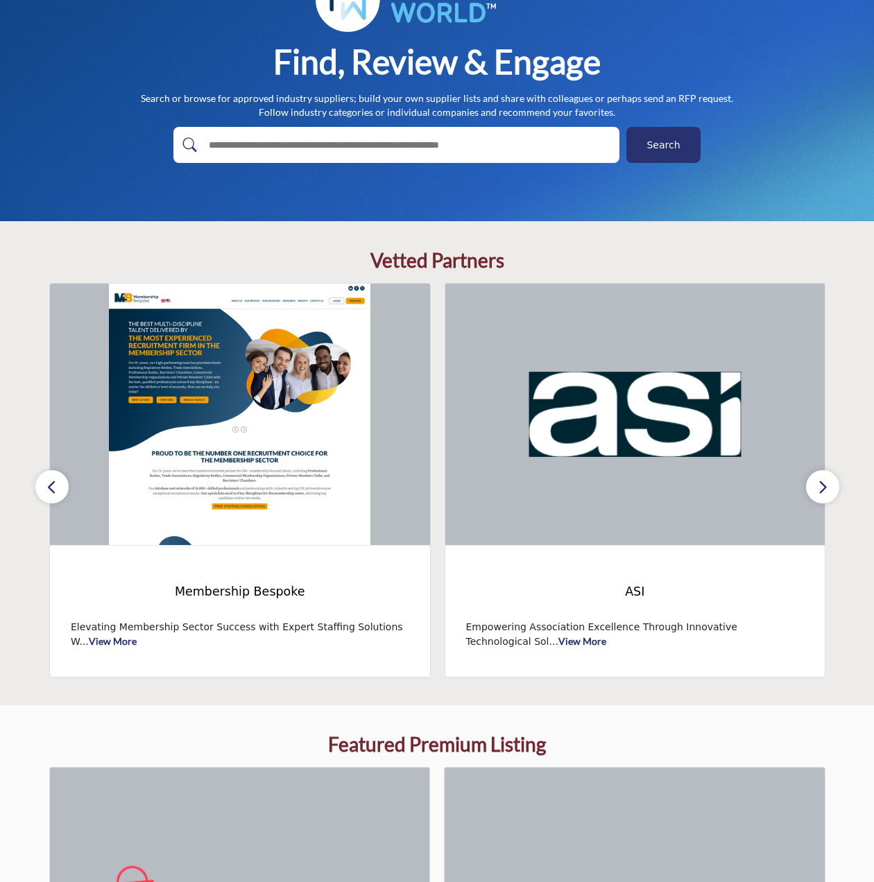
click at [47, 484] on icon "button" at bounding box center [51, 487] width 11 height 17
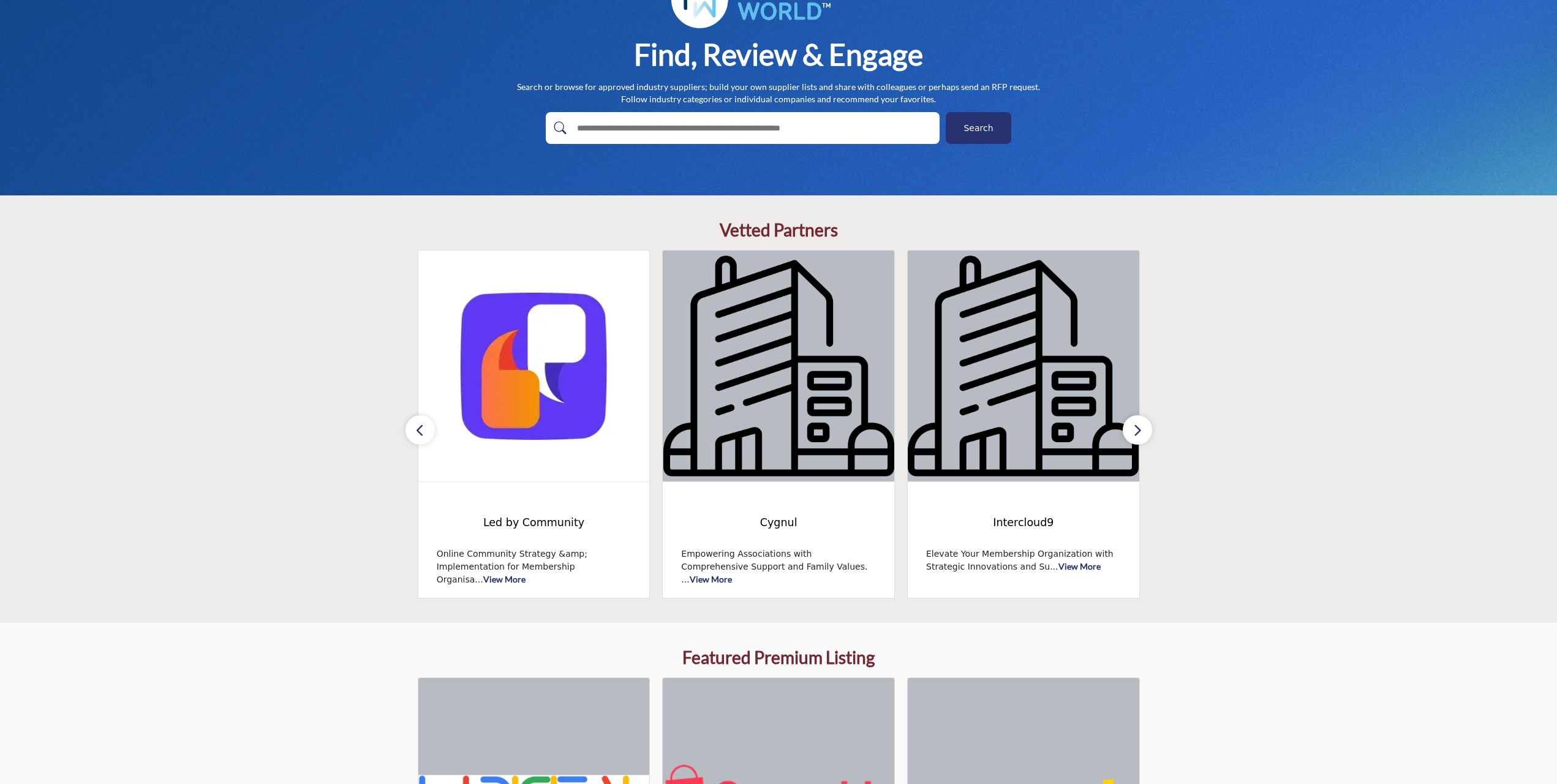
click at [771, 433] on icon "button" at bounding box center [1138, 430] width 10 height 15
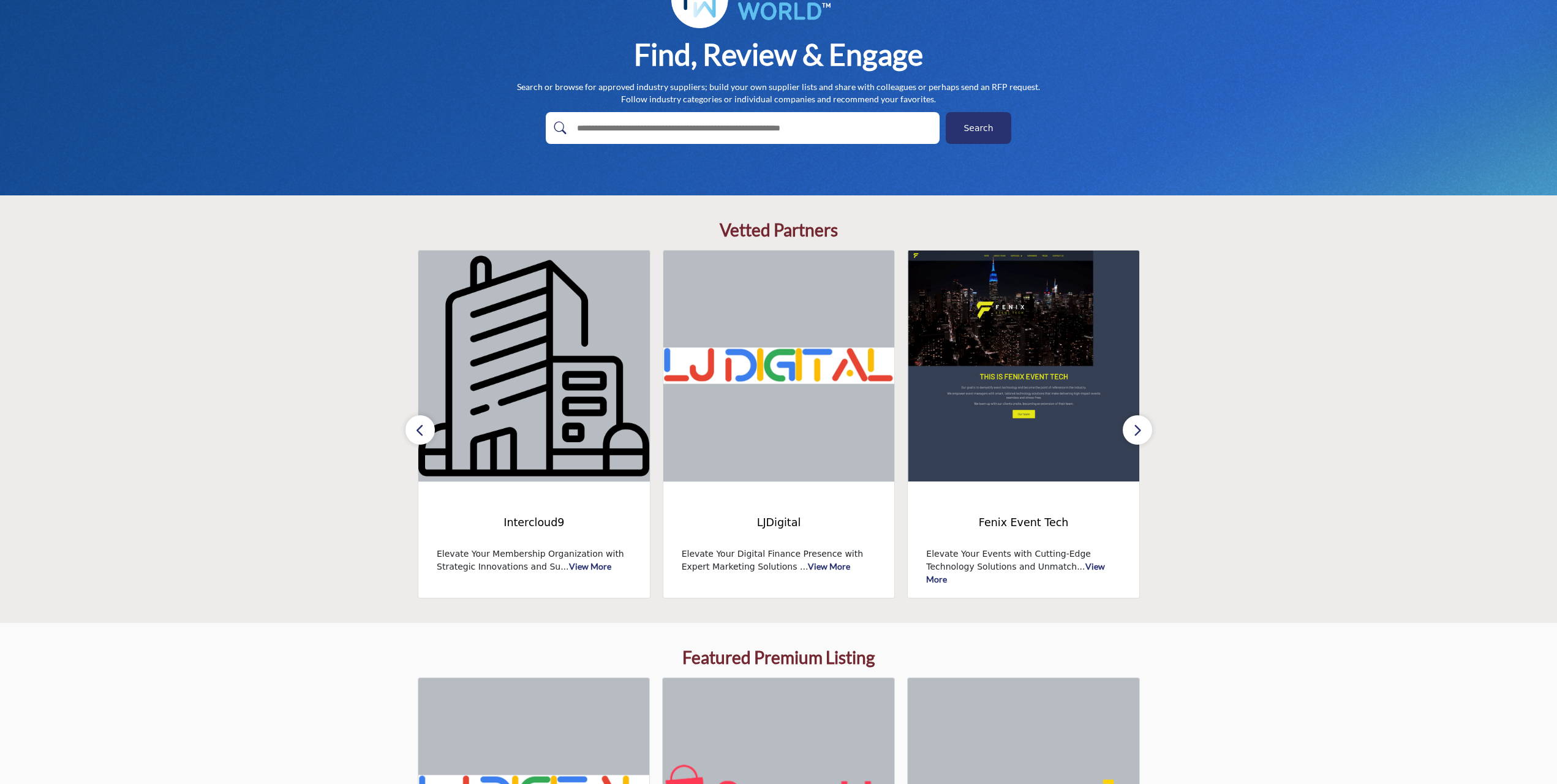
click at [771, 433] on icon "button" at bounding box center [1138, 430] width 10 height 15
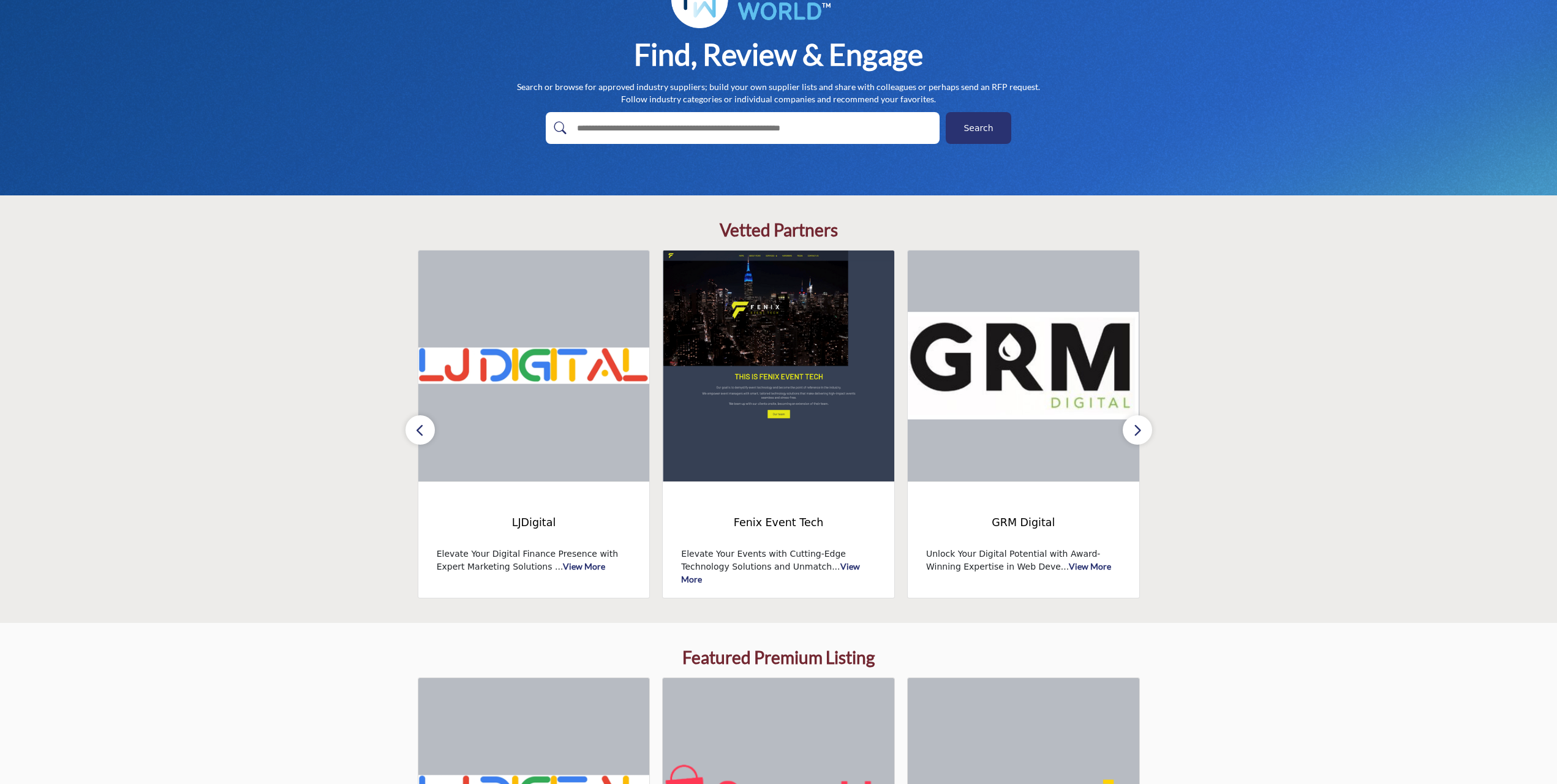
click at [771, 433] on icon "button" at bounding box center [1138, 430] width 10 height 15
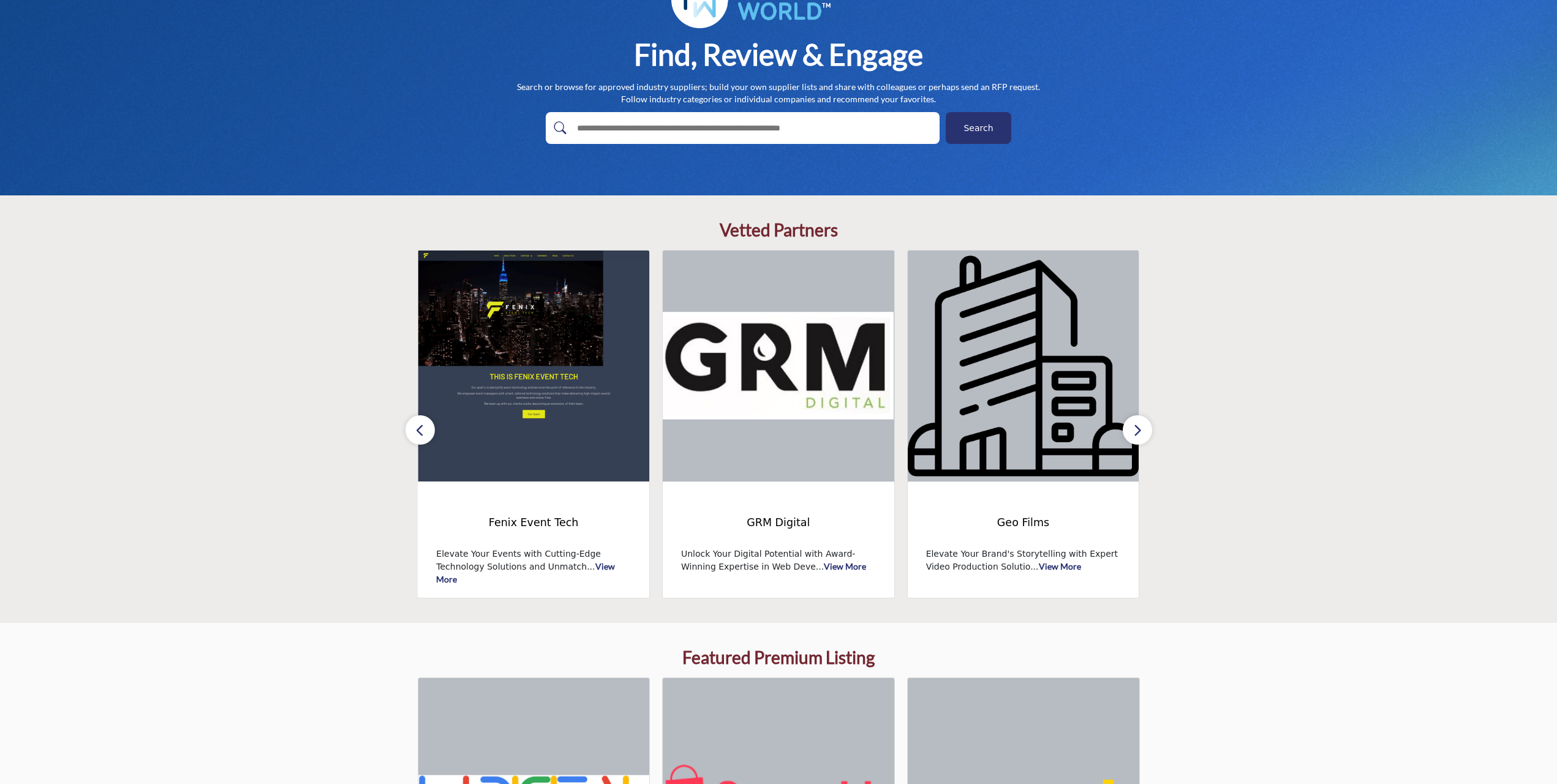
click at [771, 433] on icon "button" at bounding box center [1138, 430] width 10 height 15
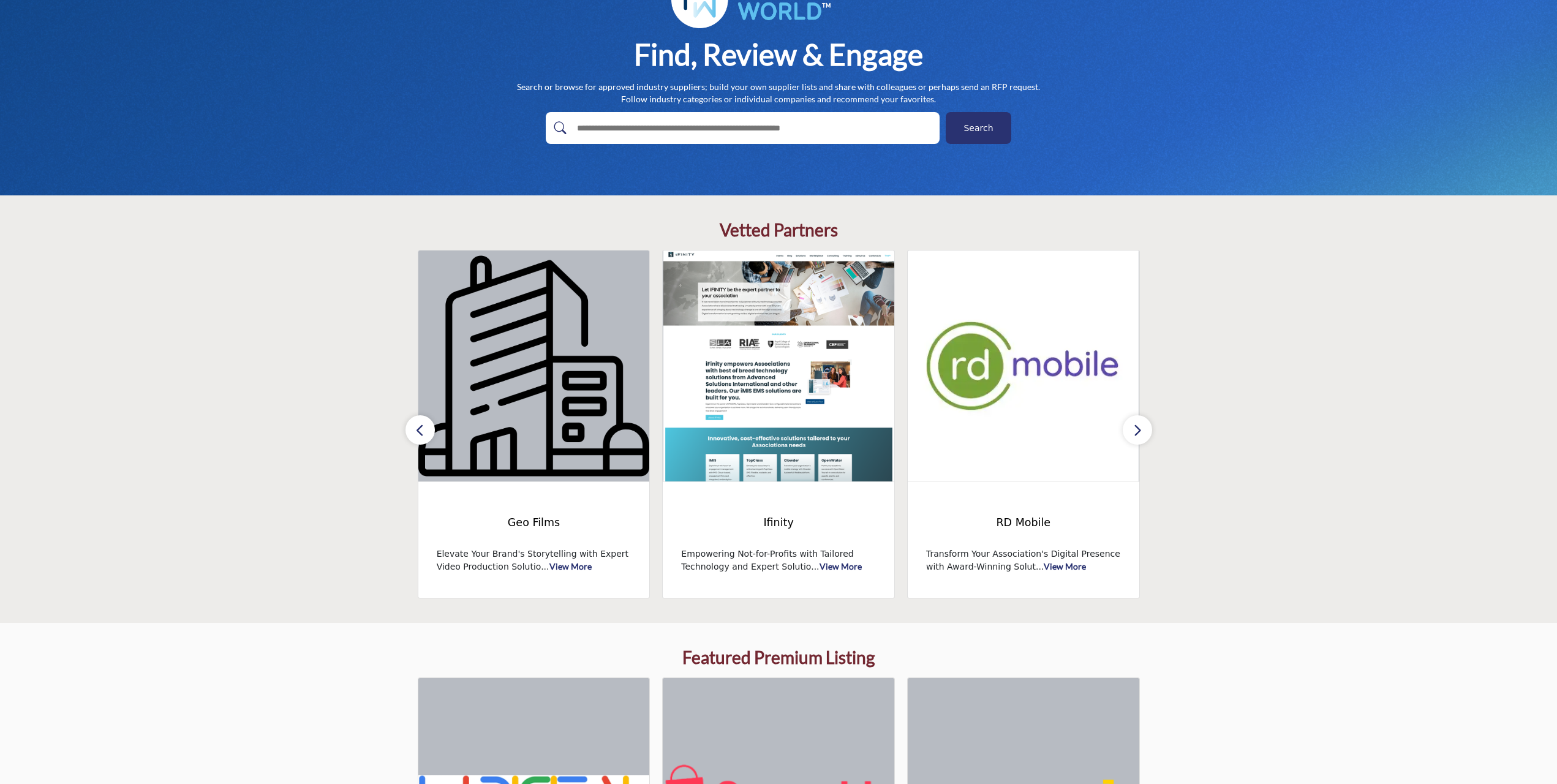
click at [771, 433] on icon "button" at bounding box center [1138, 430] width 10 height 15
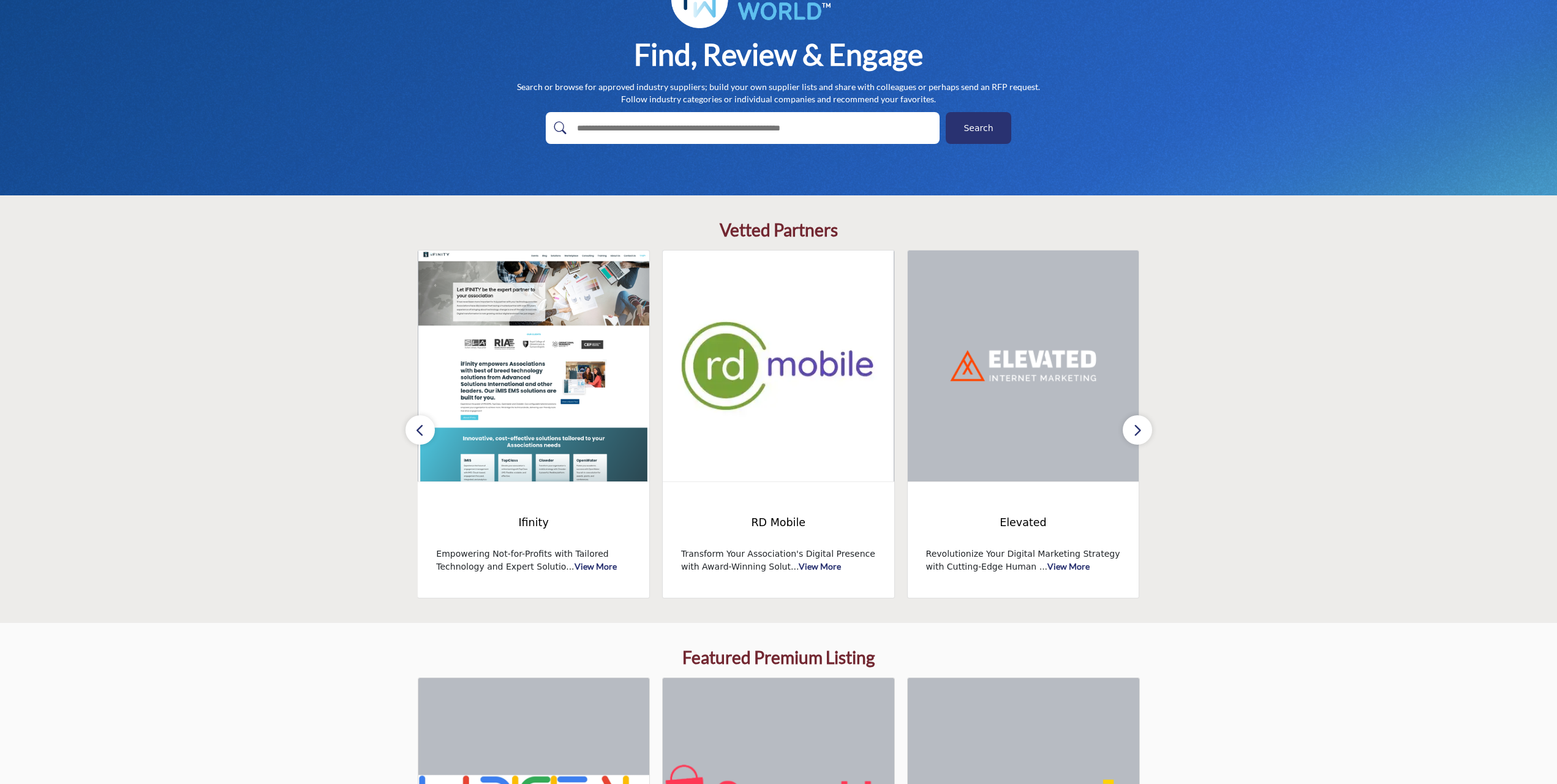
click at [771, 433] on icon "button" at bounding box center [1138, 430] width 10 height 15
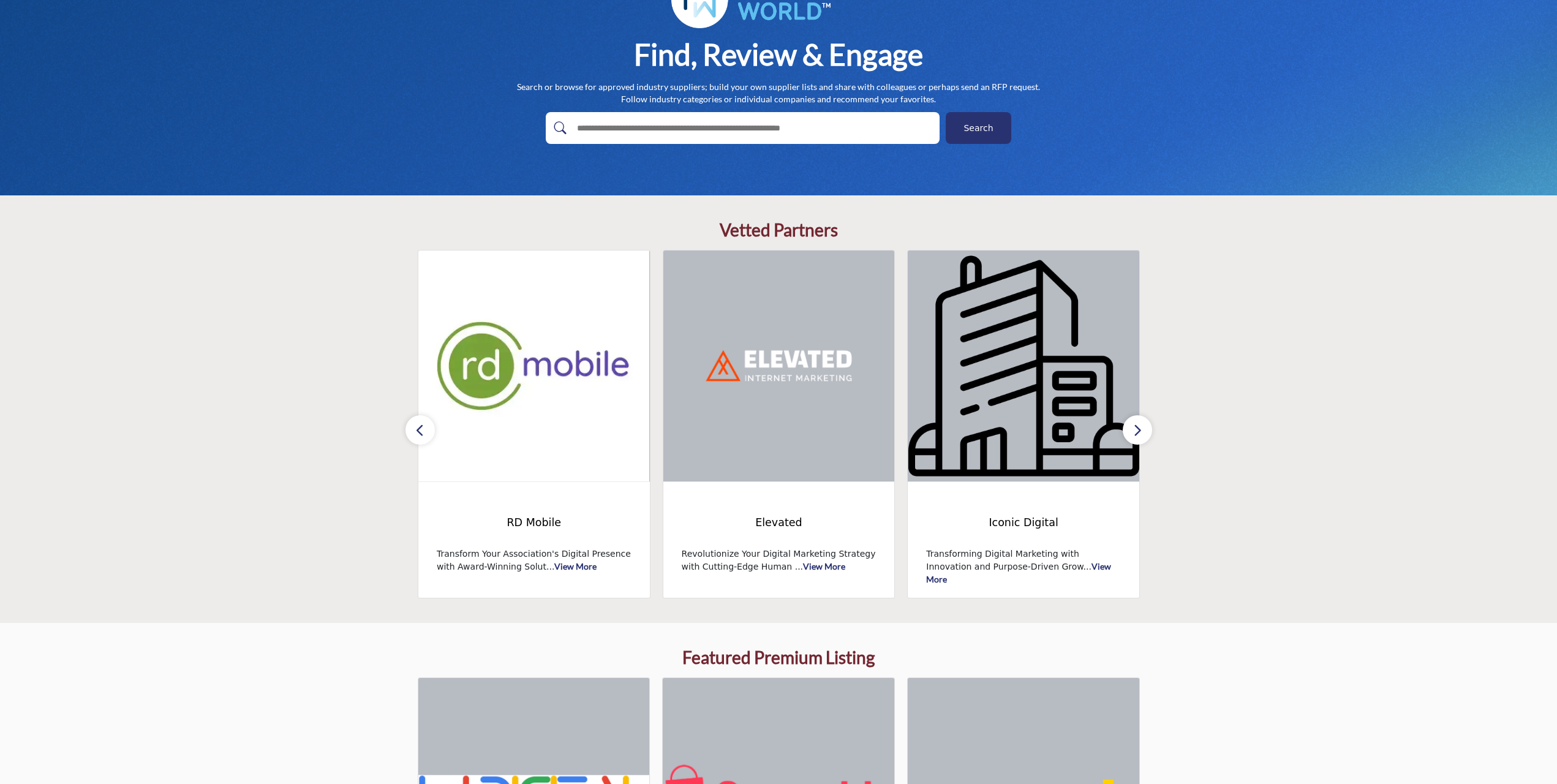
click at [771, 433] on icon "button" at bounding box center [1138, 430] width 10 height 15
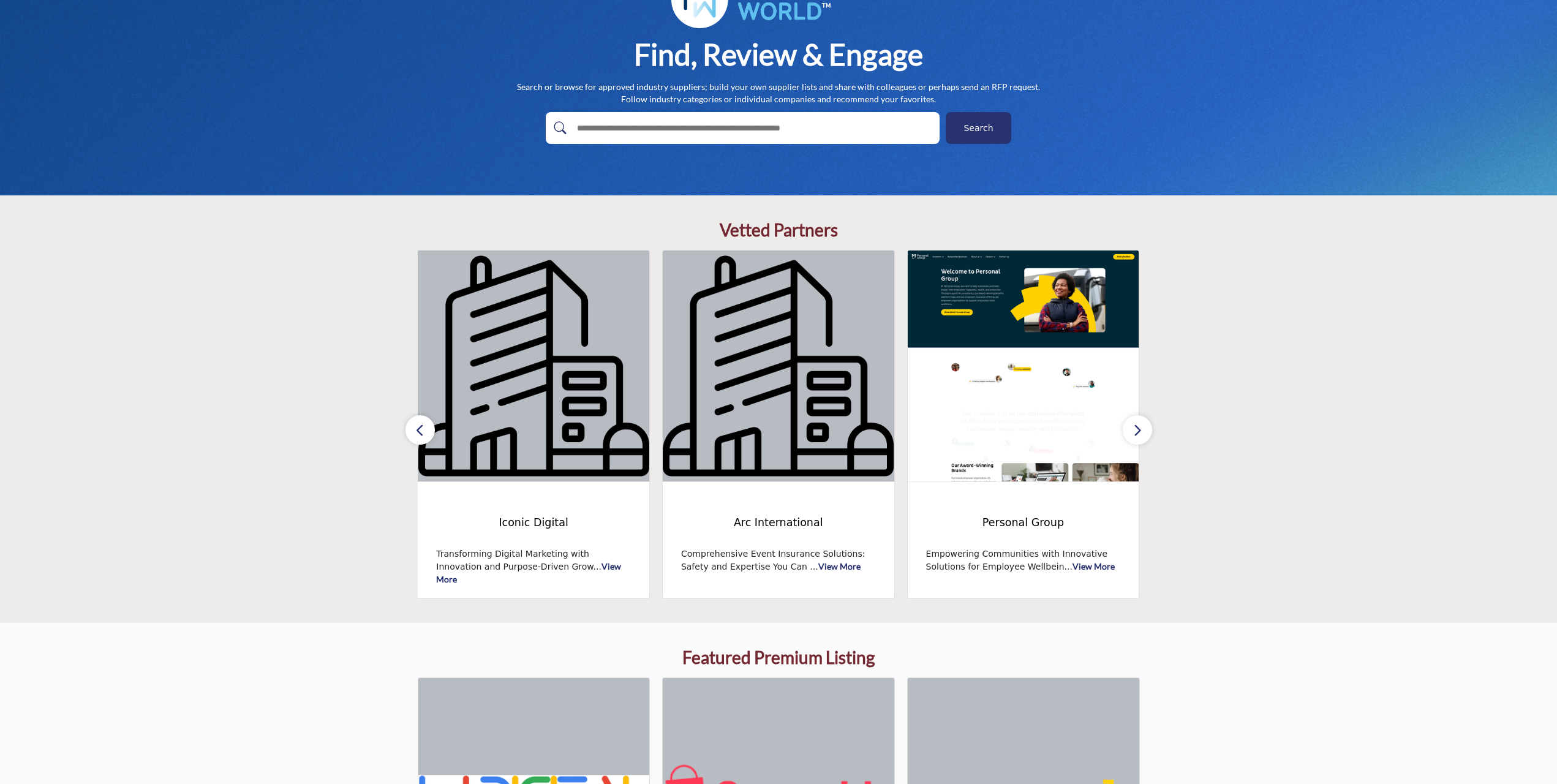
click at [771, 433] on icon "button" at bounding box center [1138, 430] width 10 height 15
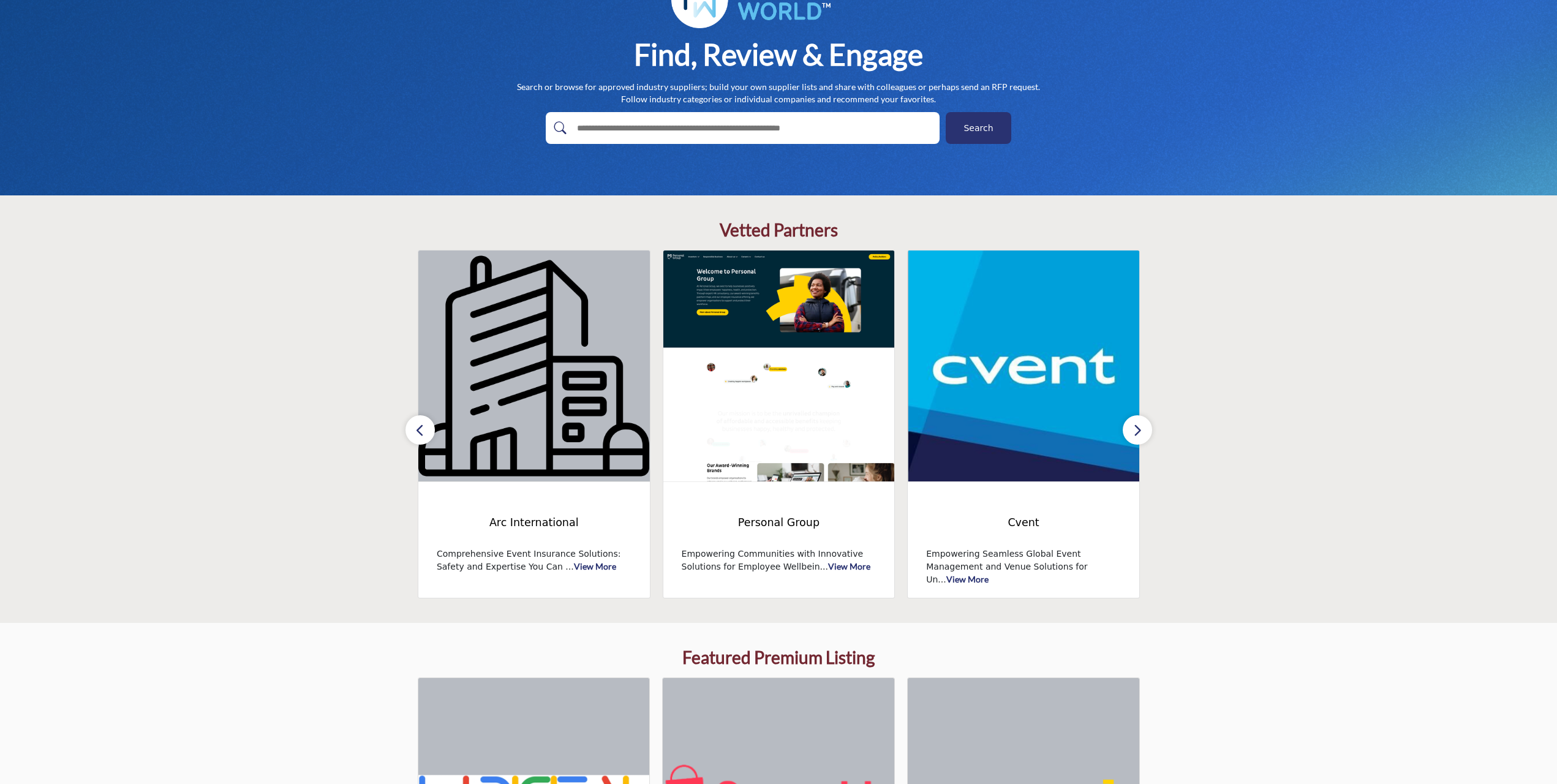
click at [771, 433] on icon "button" at bounding box center [1138, 430] width 10 height 15
click at [423, 428] on icon "button" at bounding box center [419, 430] width 10 height 15
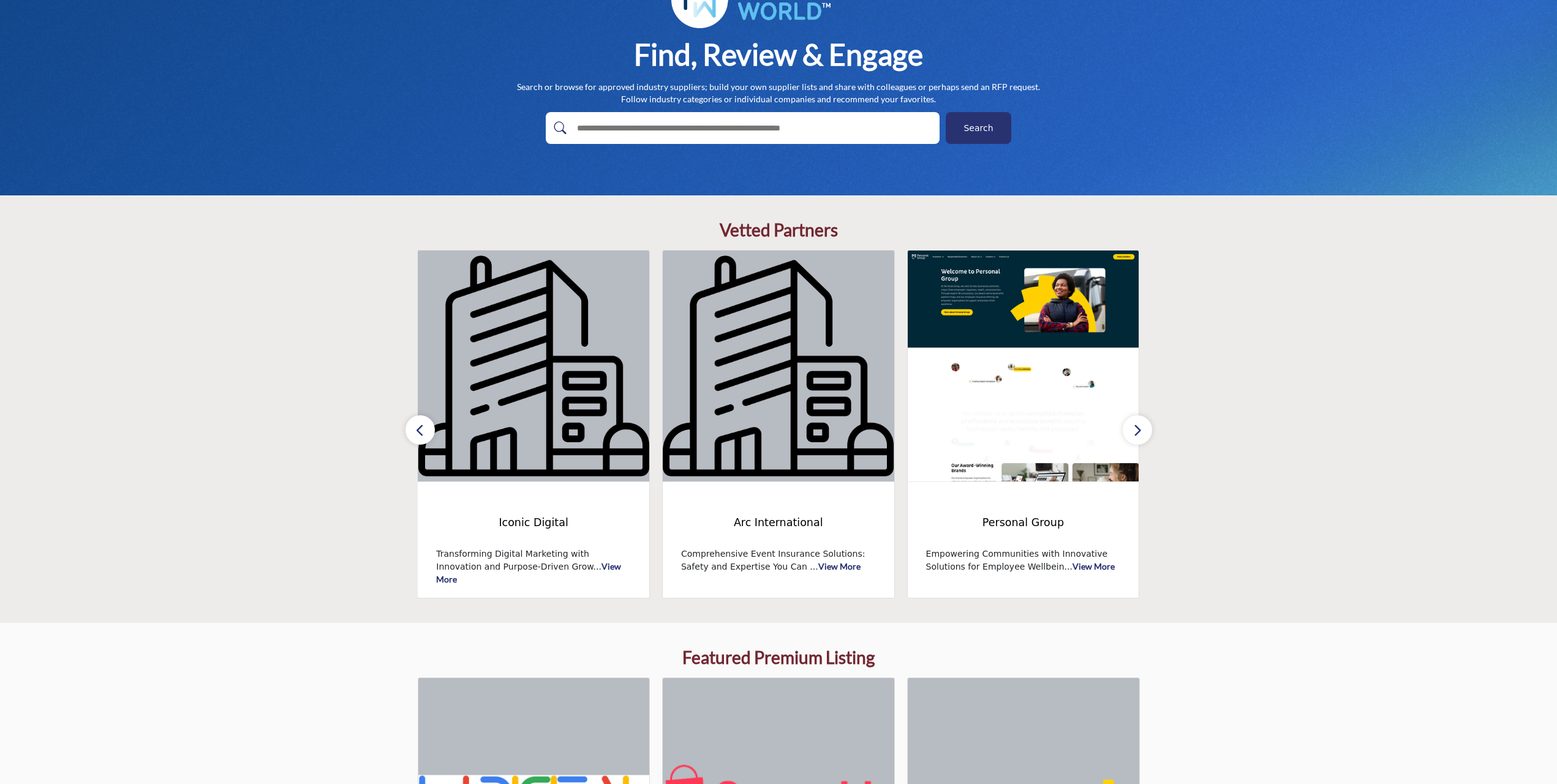
click at [417, 428] on icon "button" at bounding box center [419, 430] width 10 height 15
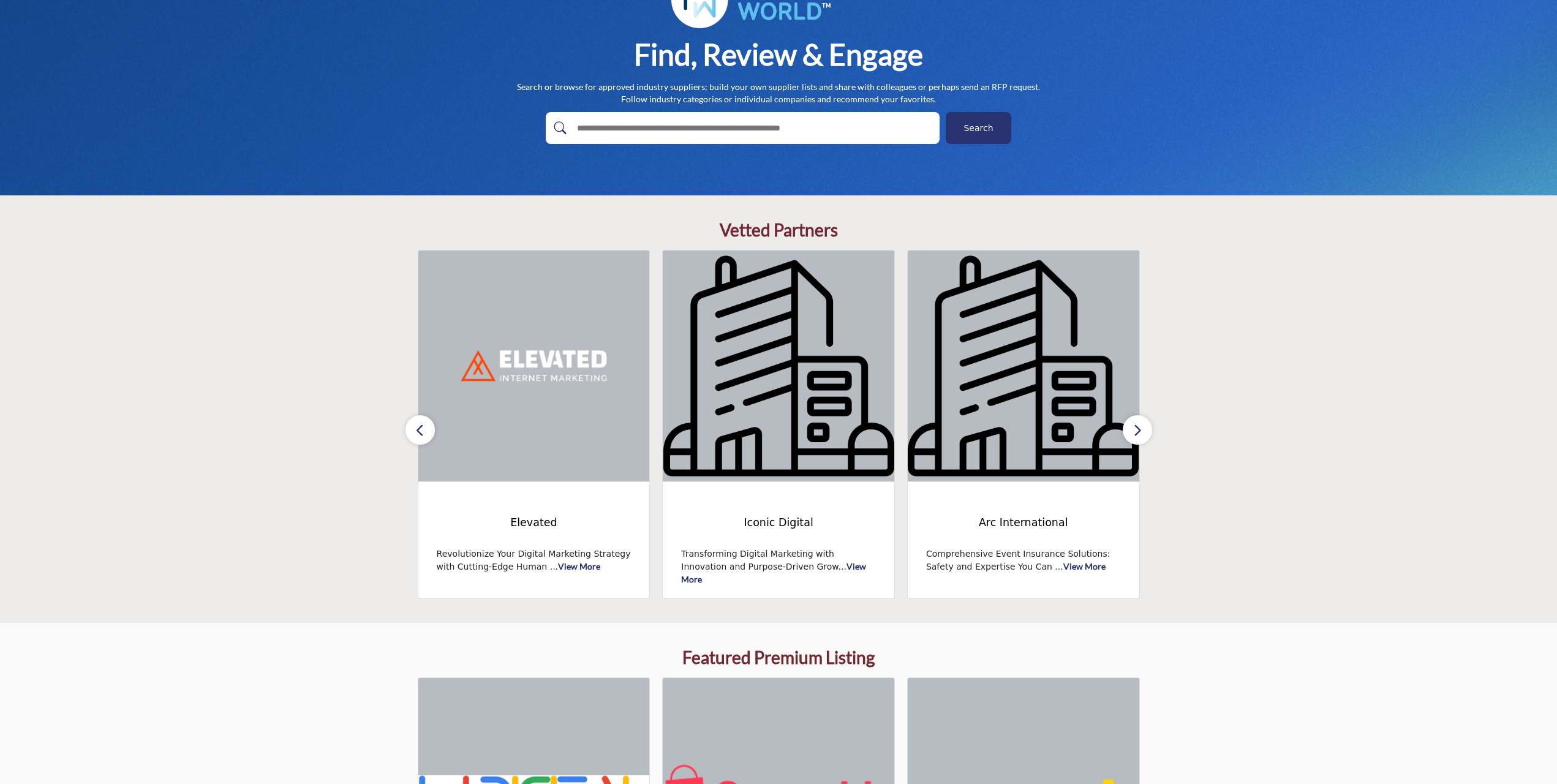
click at [417, 428] on icon "button" at bounding box center [419, 430] width 10 height 15
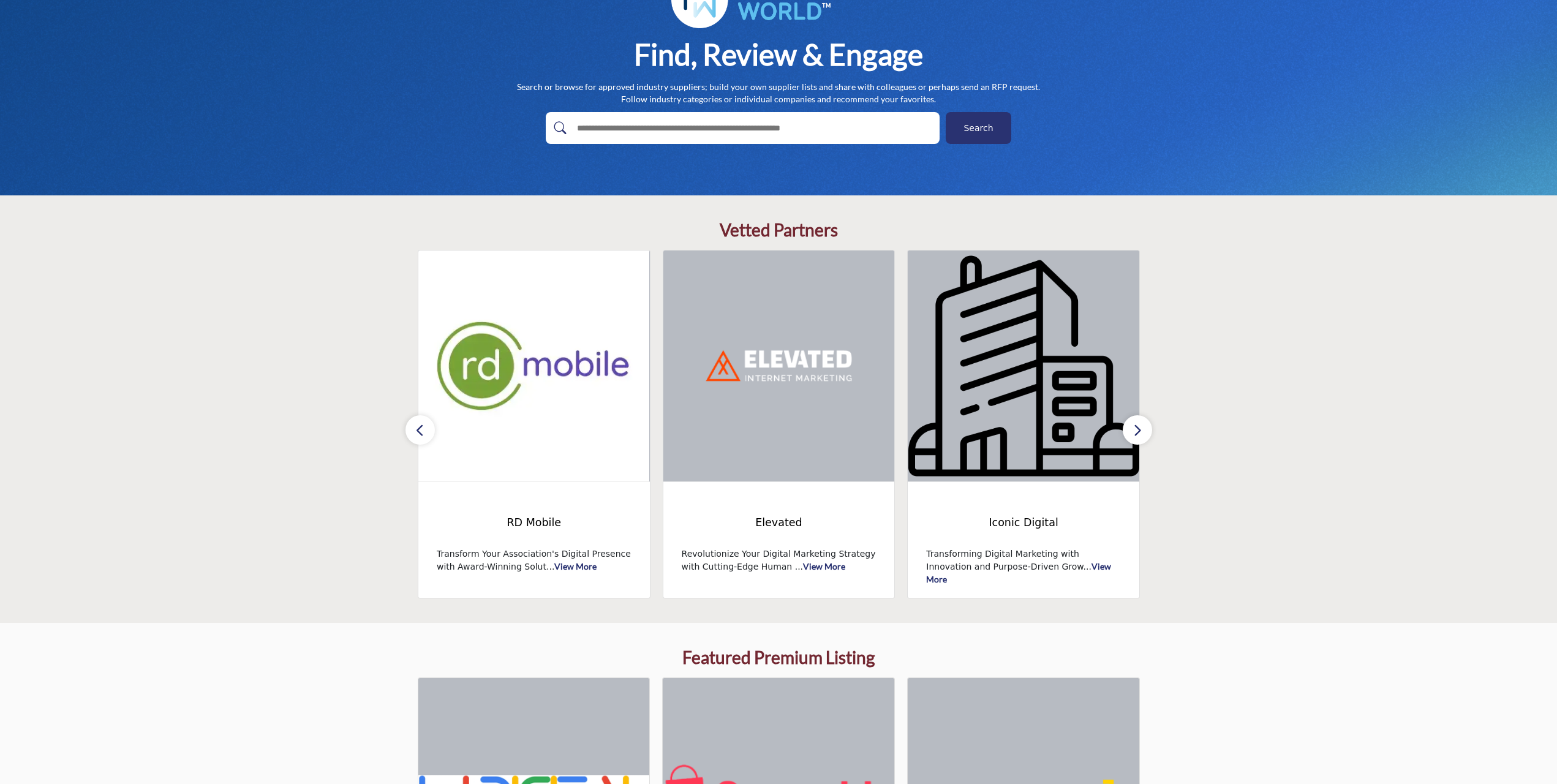
click at [417, 428] on icon "button" at bounding box center [419, 430] width 10 height 15
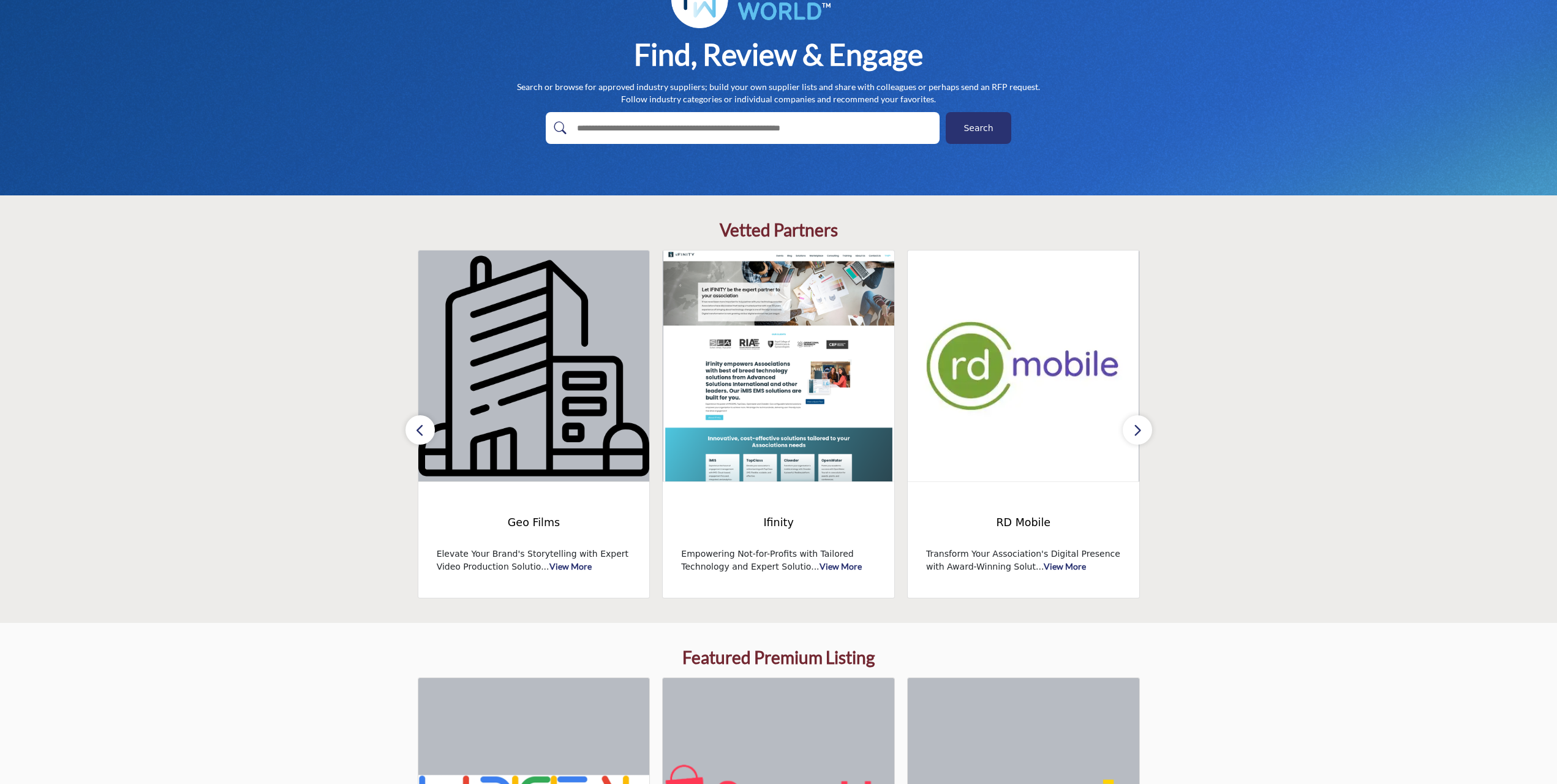
click at [417, 428] on icon "button" at bounding box center [419, 430] width 10 height 15
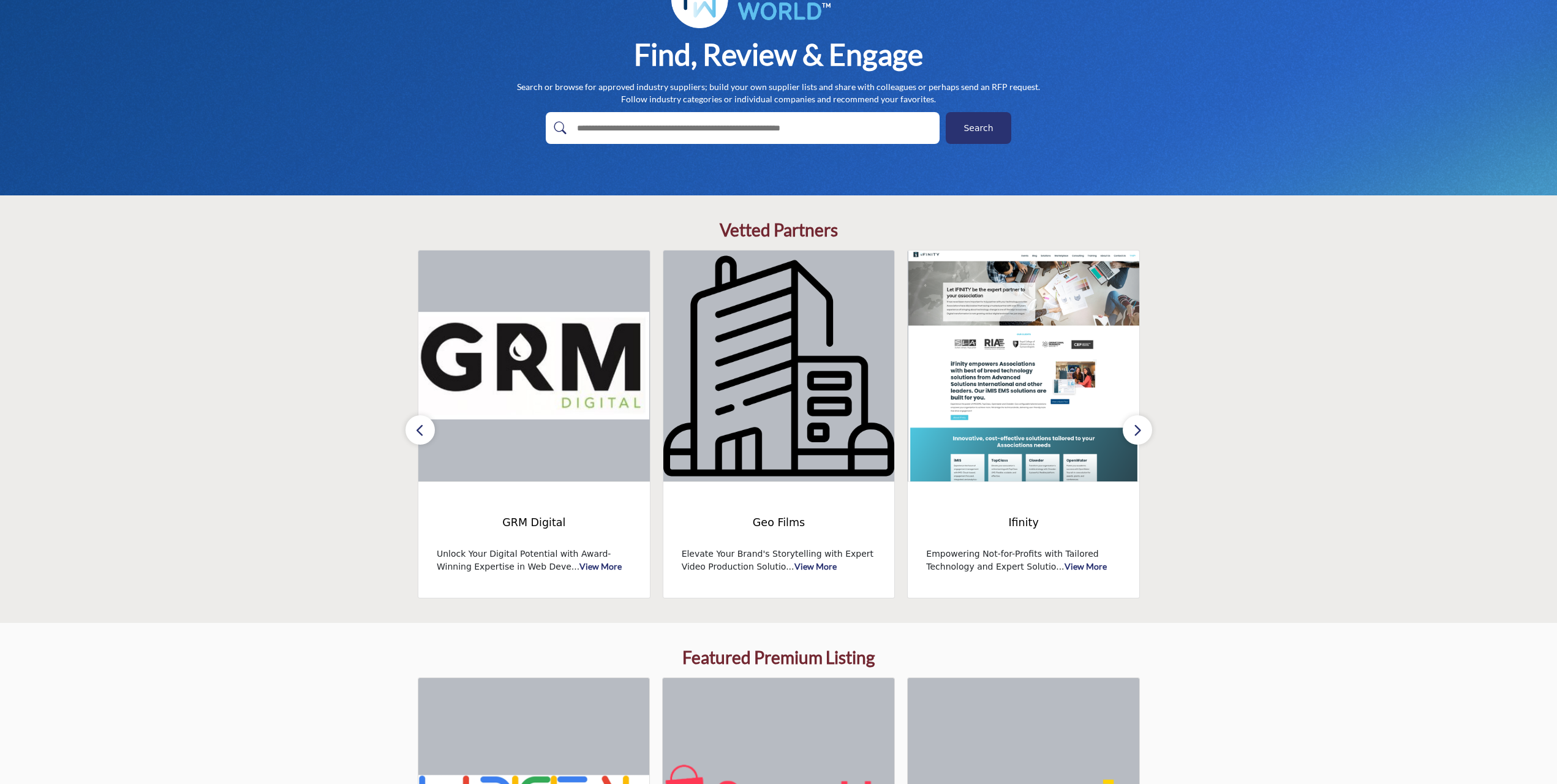
click at [417, 428] on icon "button" at bounding box center [419, 430] width 10 height 15
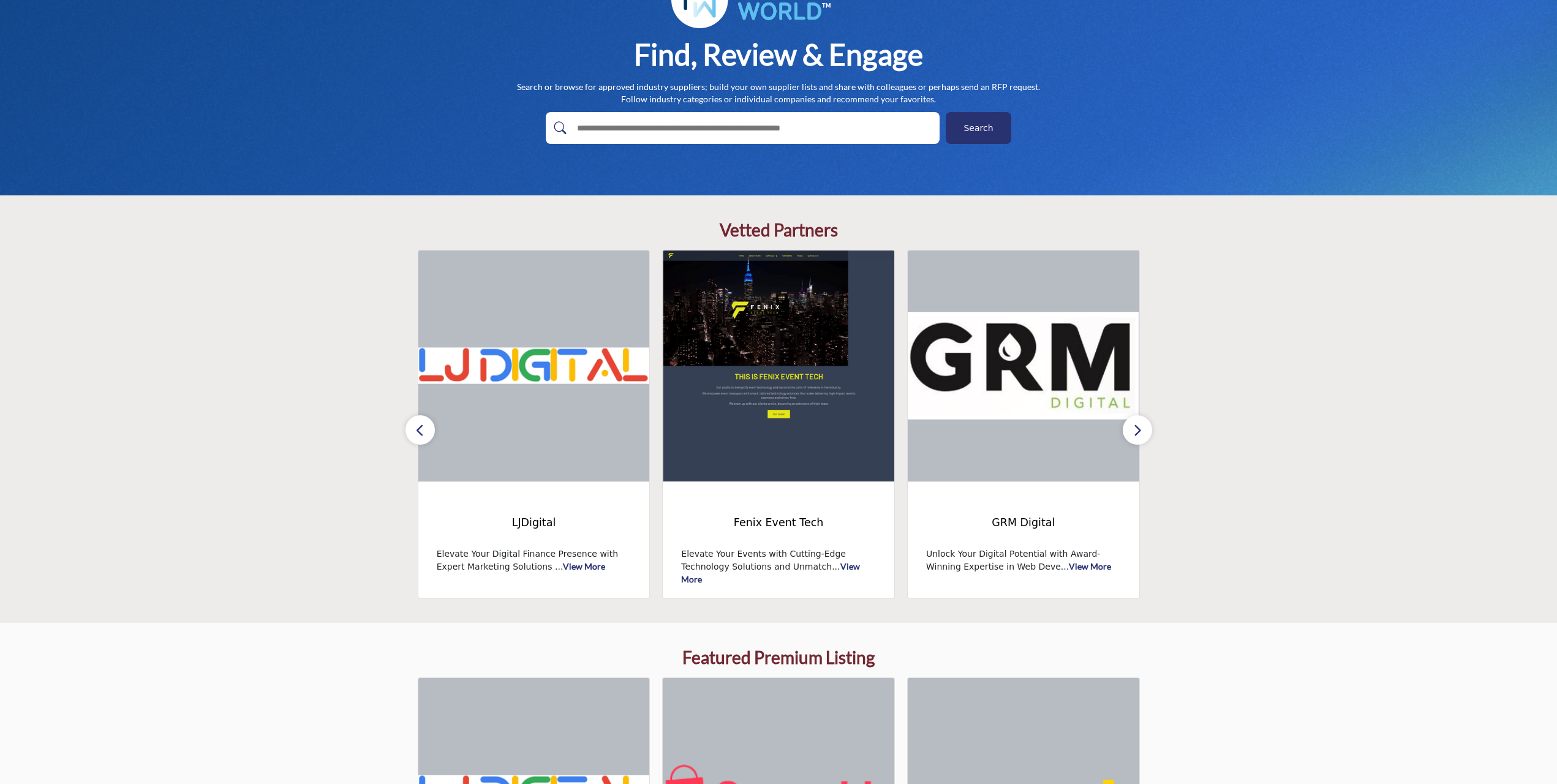
click at [417, 428] on icon "button" at bounding box center [419, 430] width 10 height 15
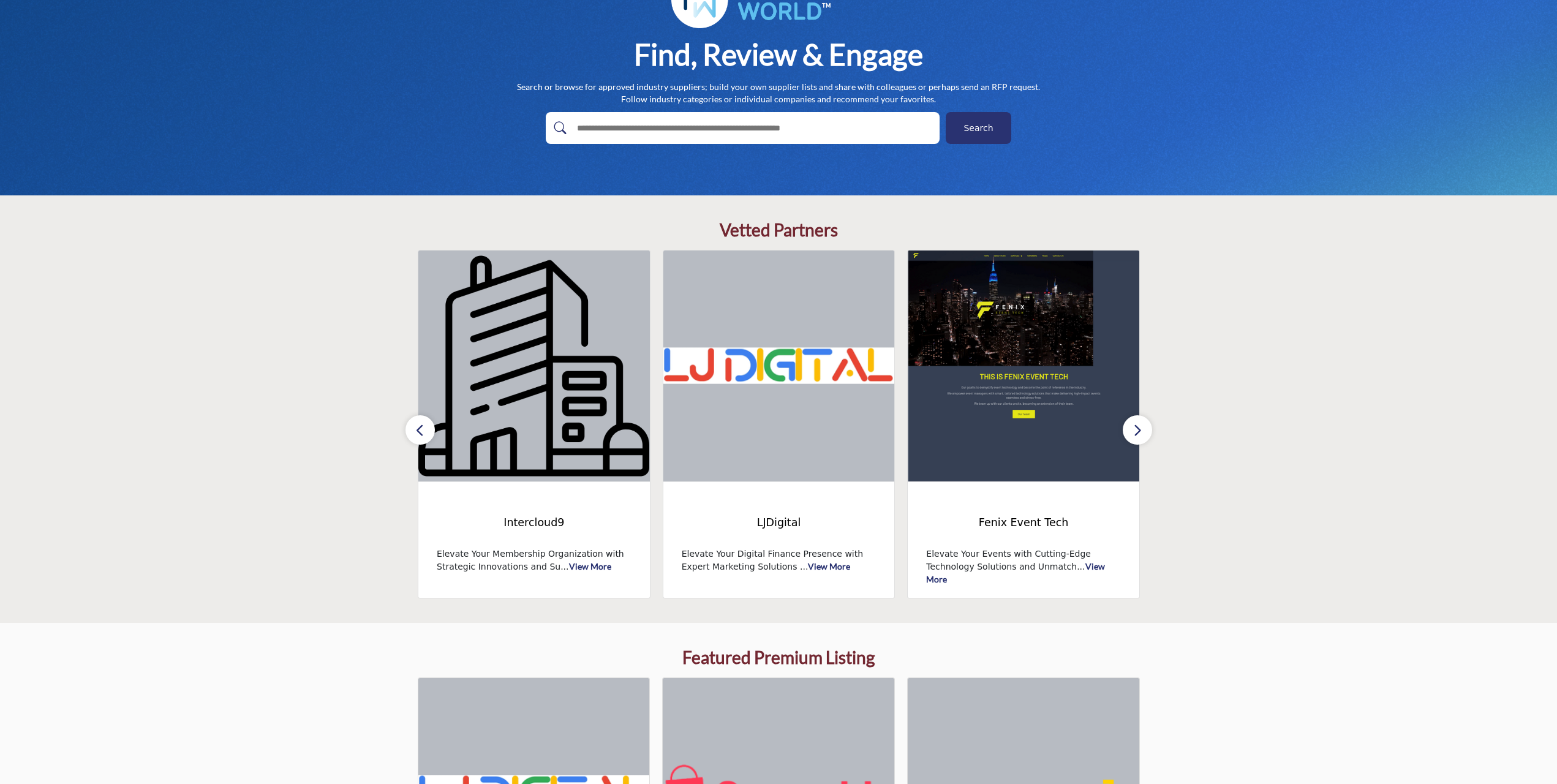
click at [417, 428] on icon "button" at bounding box center [419, 430] width 10 height 15
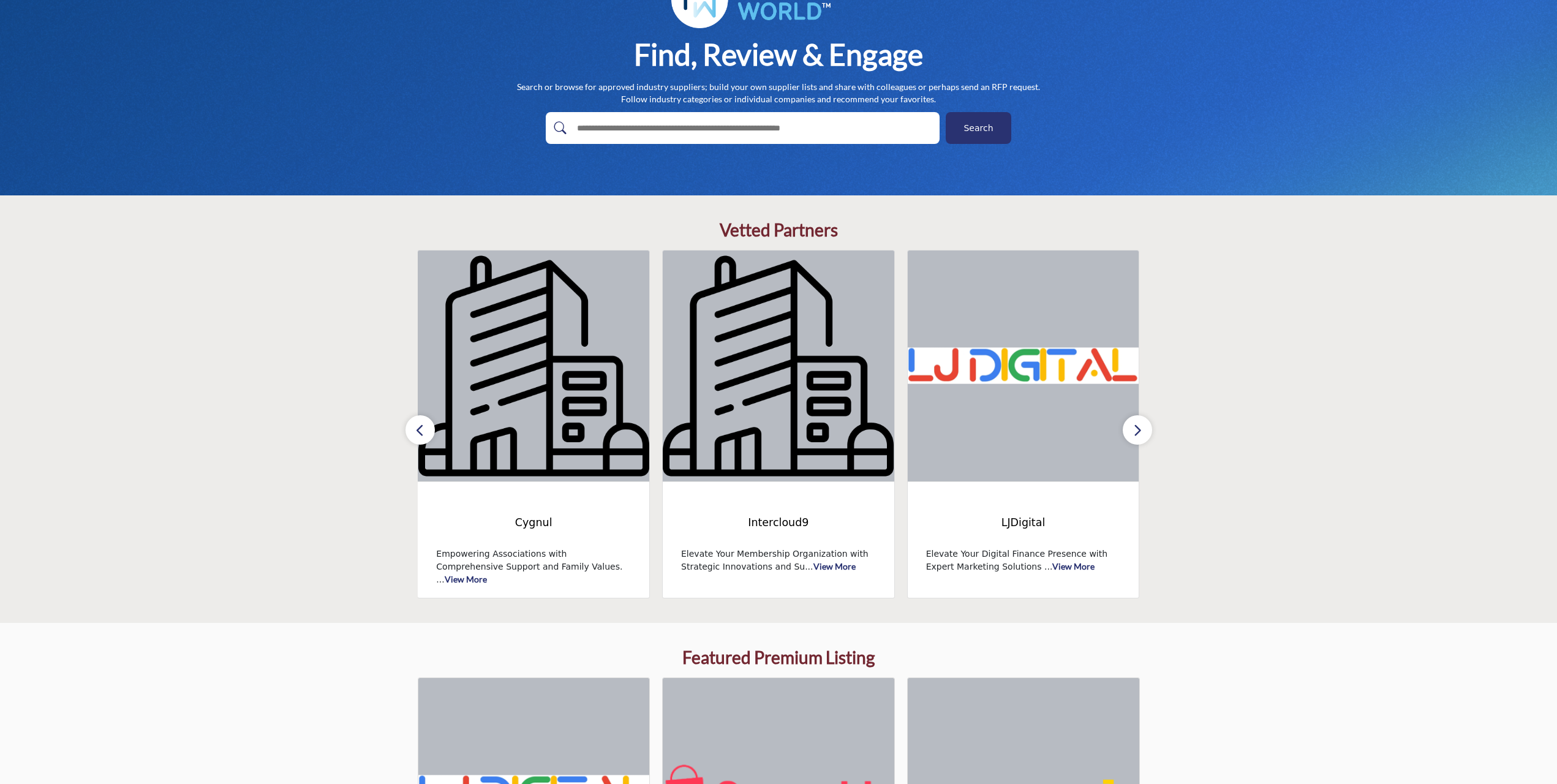
click at [417, 428] on icon "button" at bounding box center [419, 430] width 10 height 15
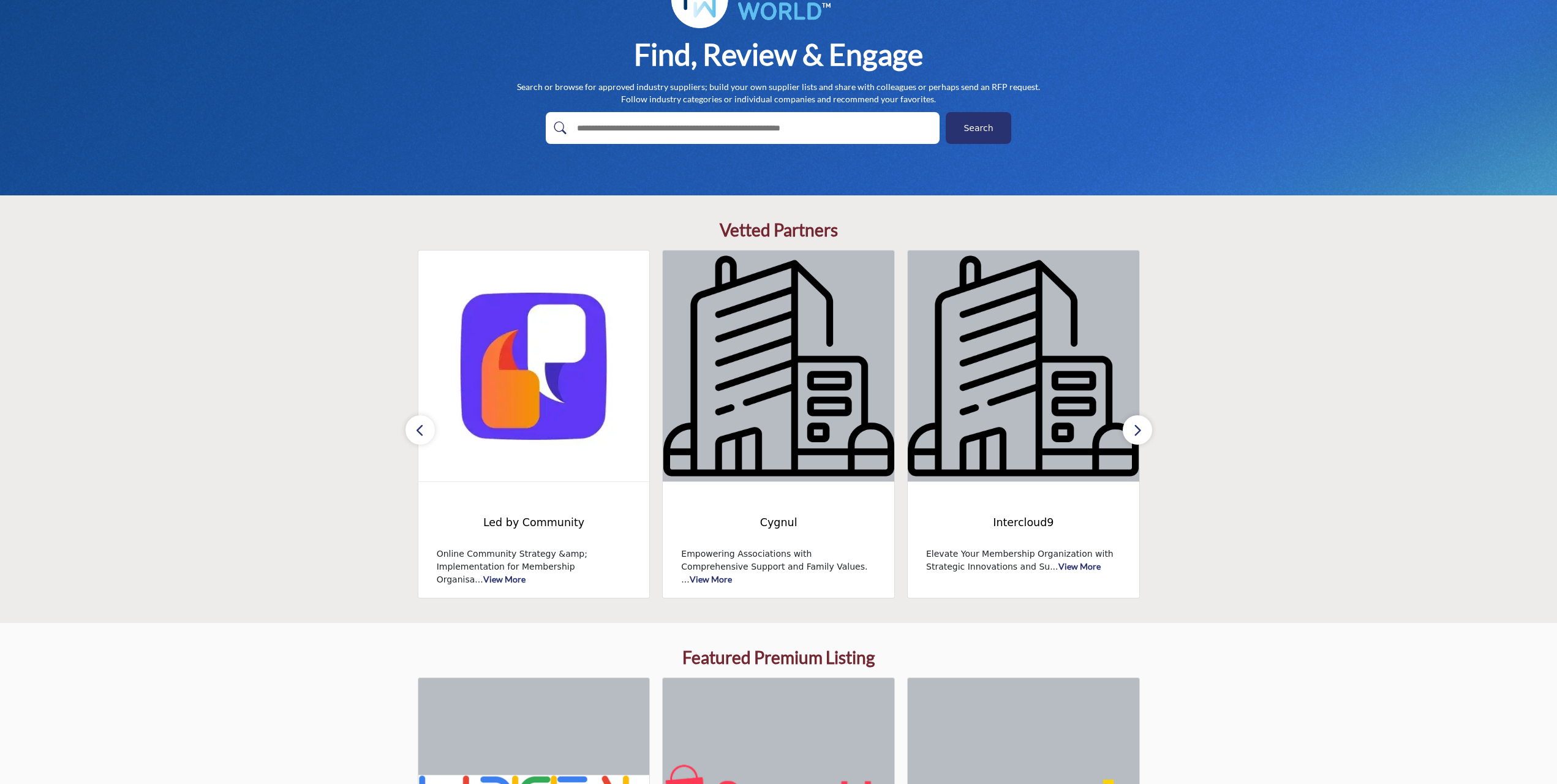
click at [417, 428] on icon "button" at bounding box center [419, 430] width 10 height 15
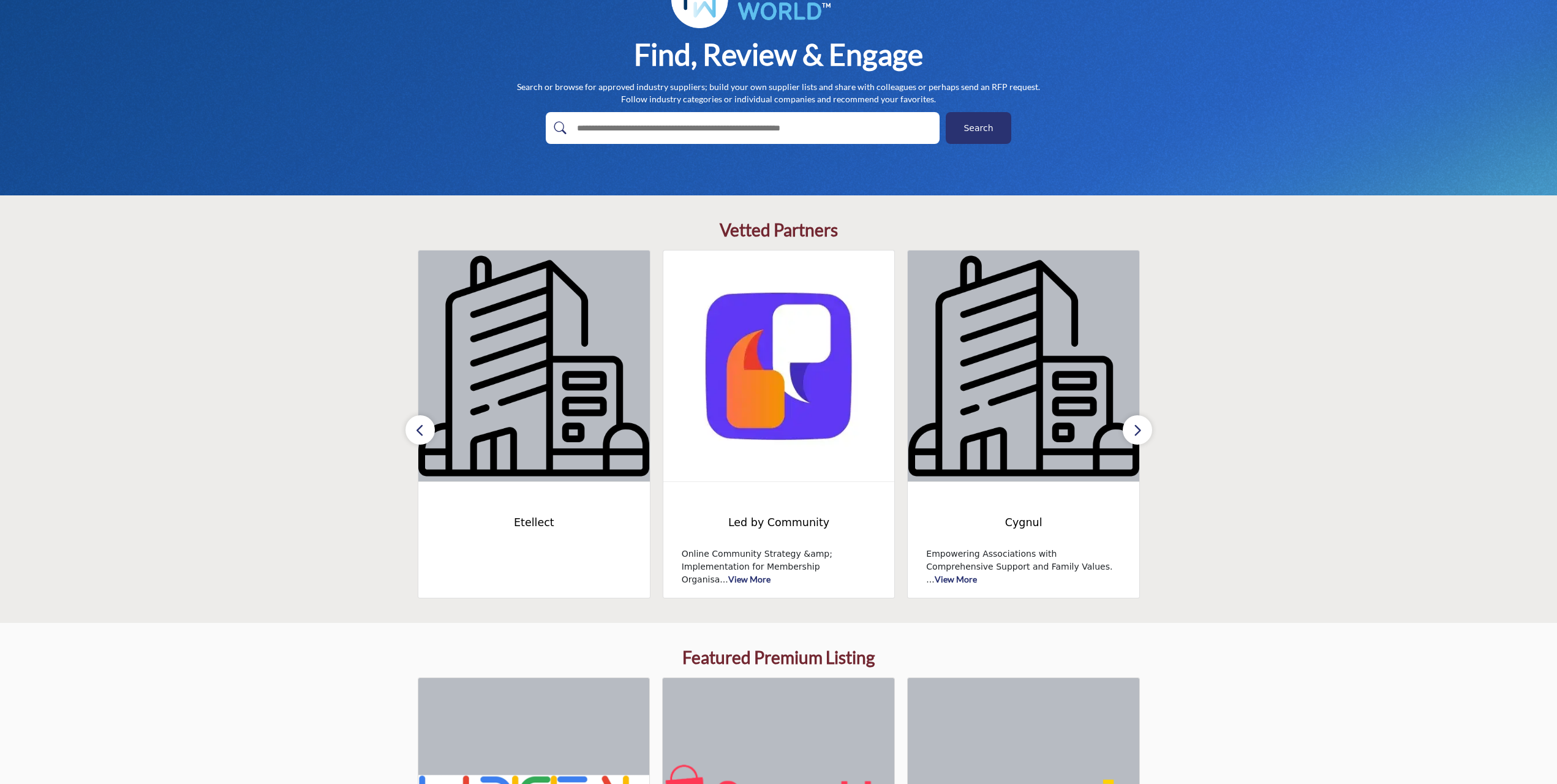
click at [418, 426] on icon "button" at bounding box center [419, 430] width 10 height 15
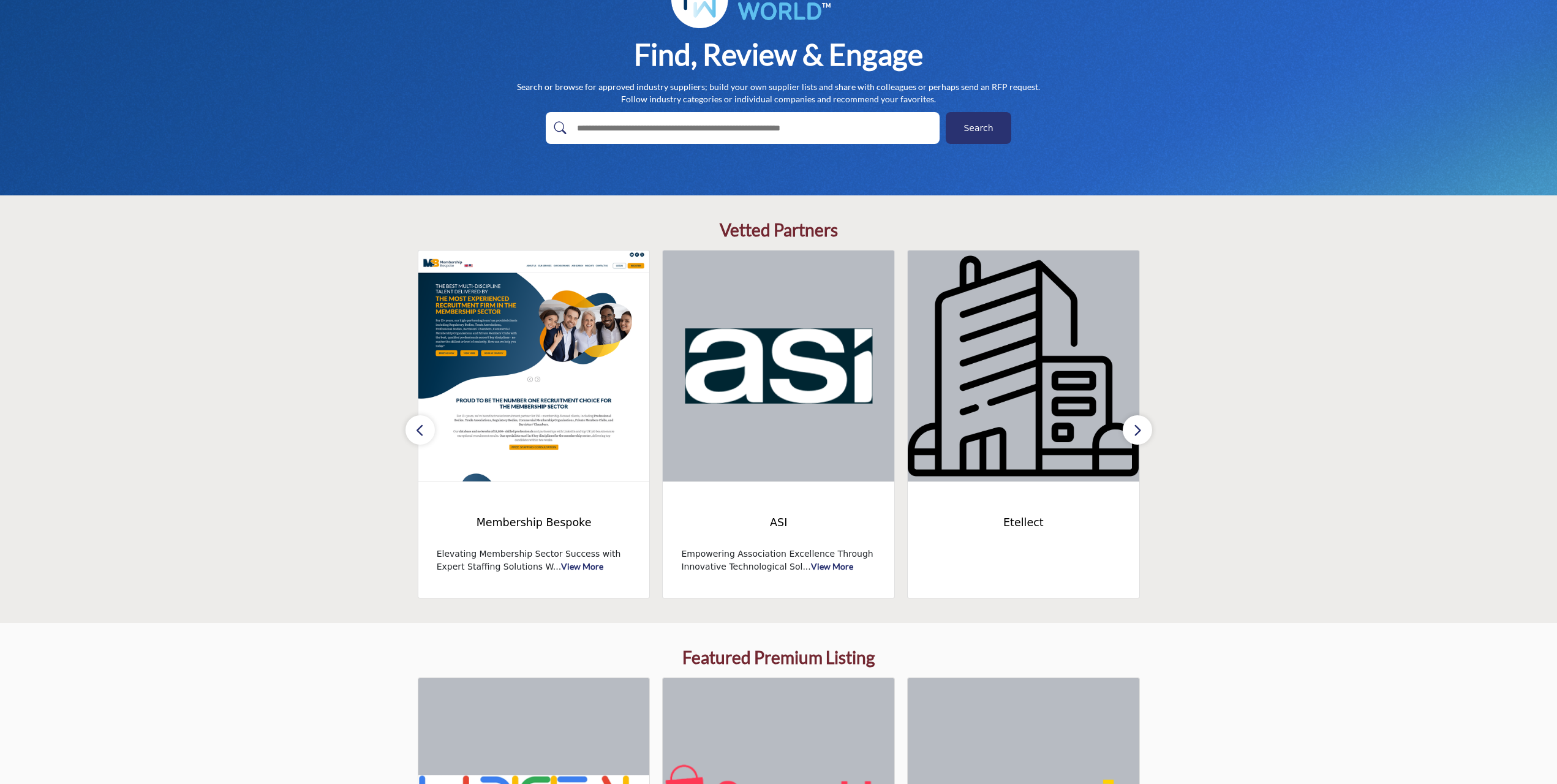
click at [418, 426] on icon "button" at bounding box center [419, 430] width 10 height 15
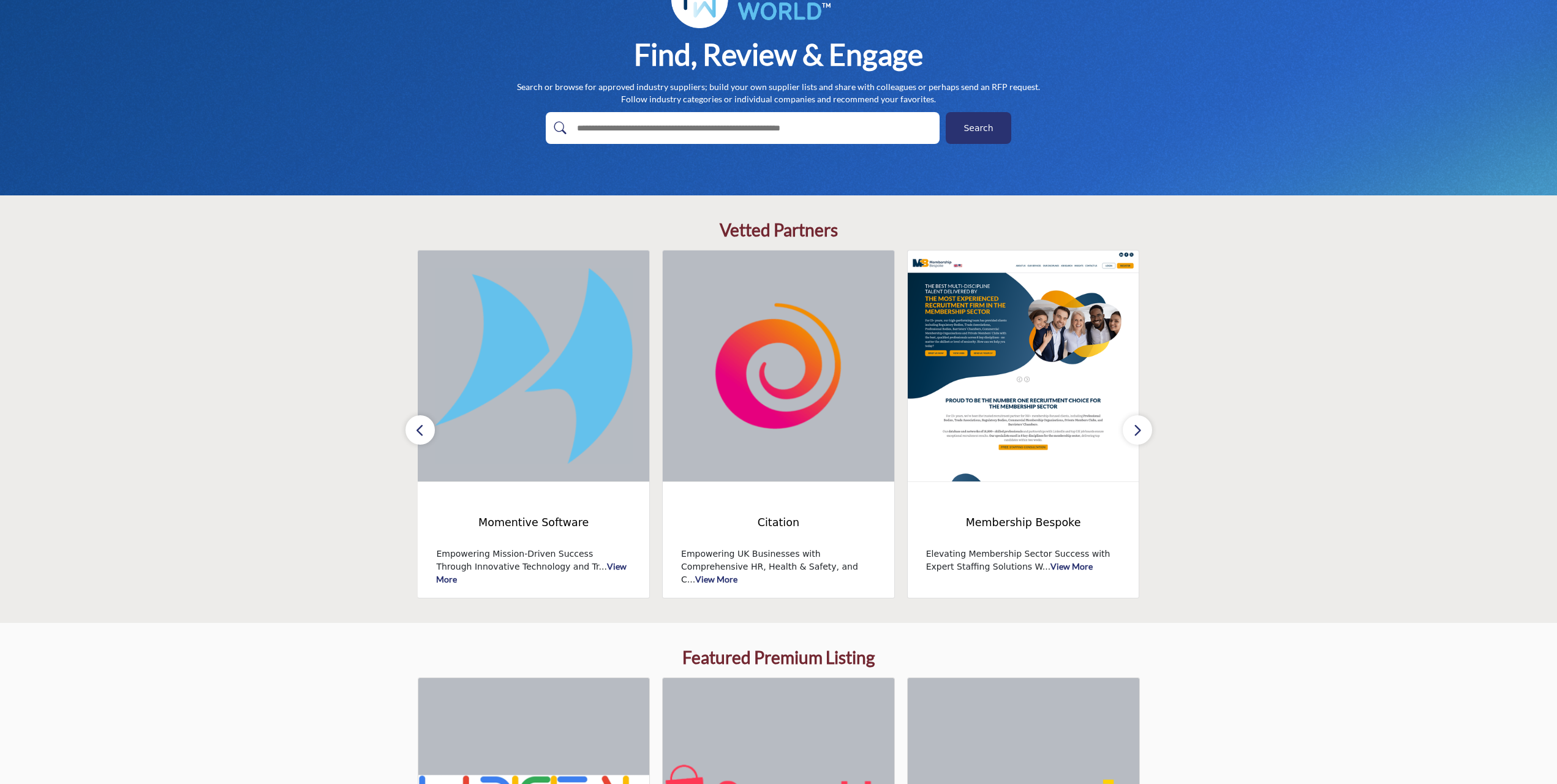
click at [418, 426] on icon "button" at bounding box center [419, 430] width 10 height 15
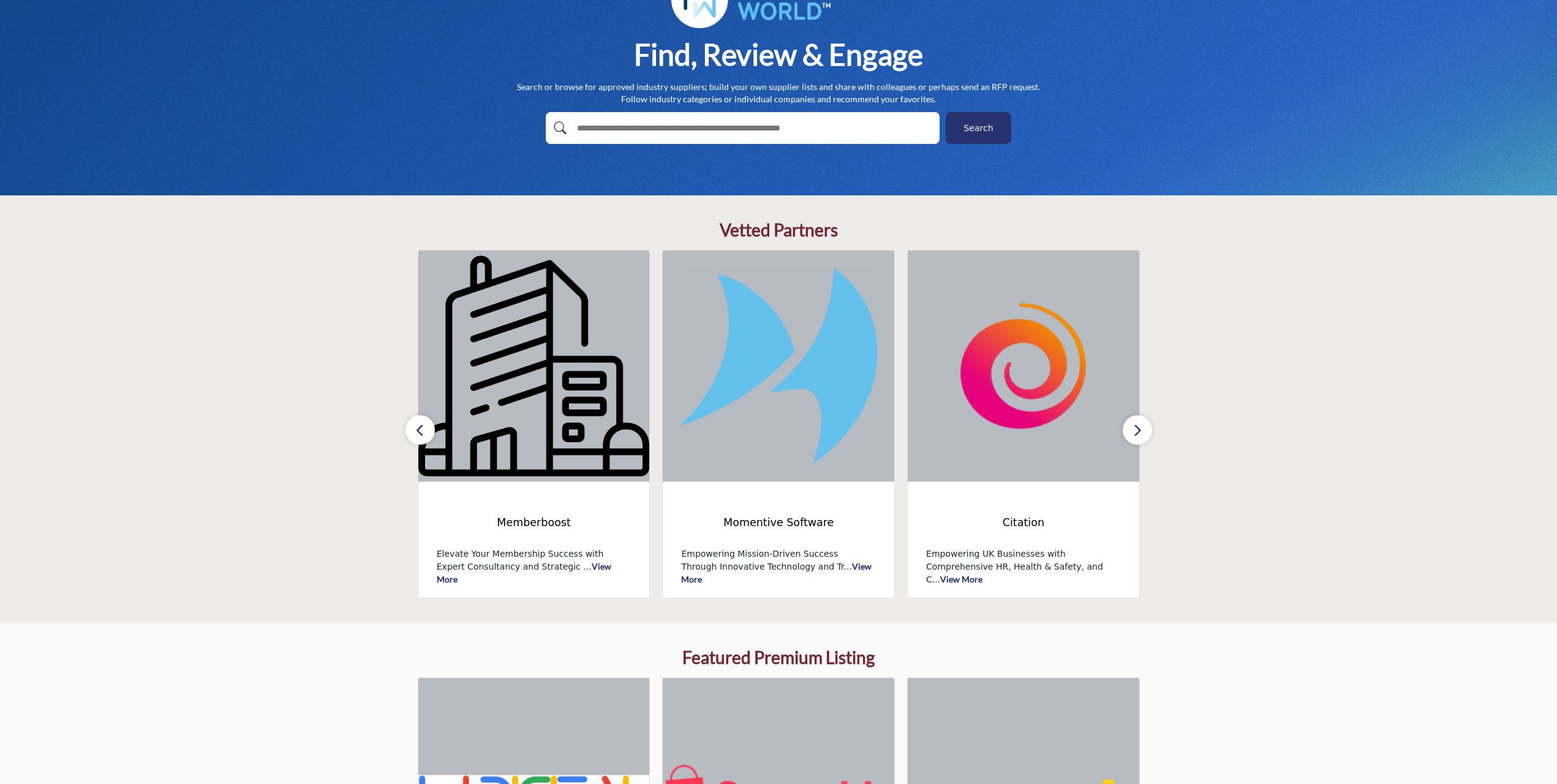
click at [418, 426] on icon "button" at bounding box center [419, 430] width 10 height 15
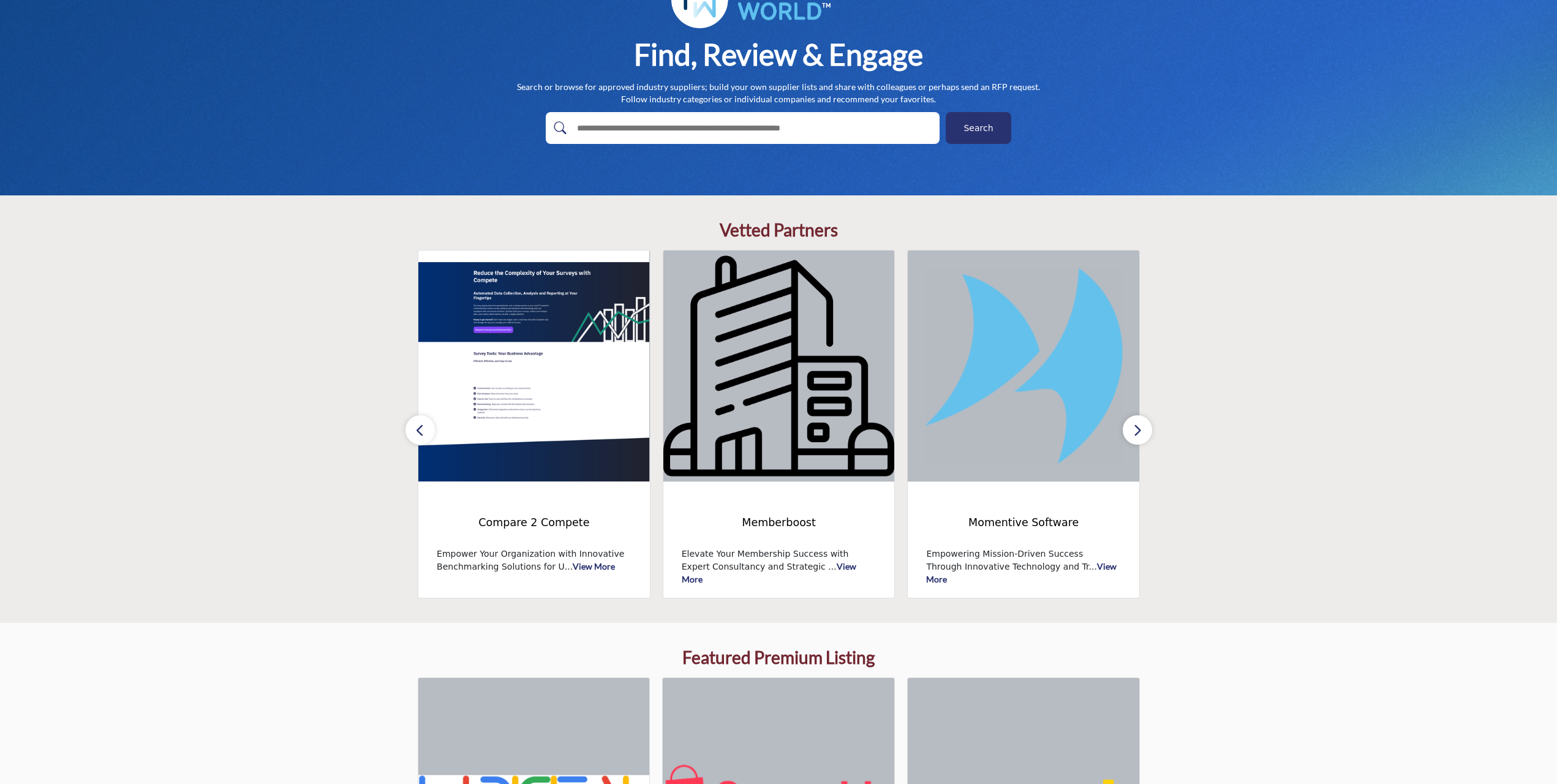
click at [418, 426] on icon "button" at bounding box center [419, 430] width 10 height 15
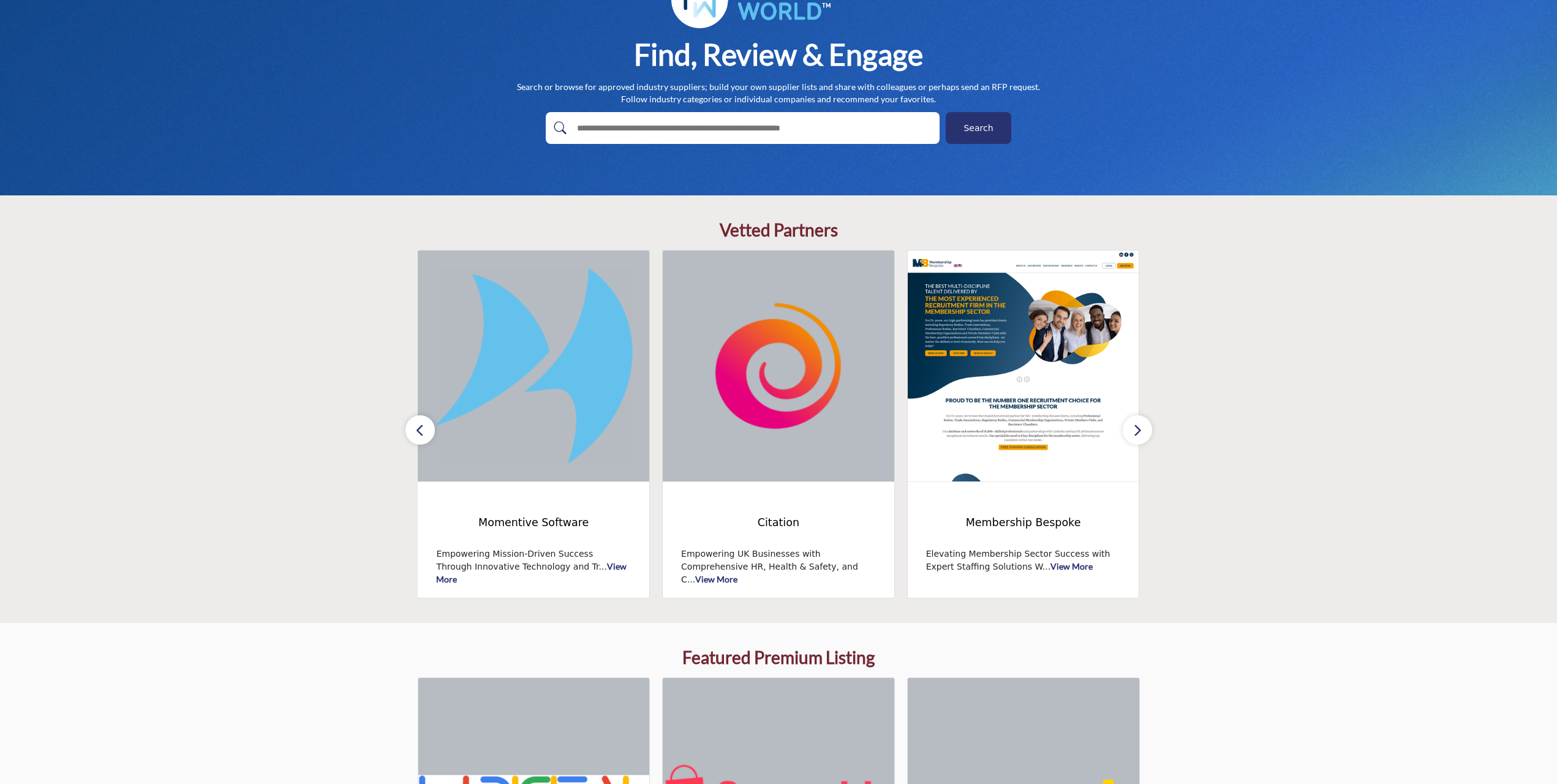
click at [419, 433] on icon "button" at bounding box center [419, 430] width 10 height 15
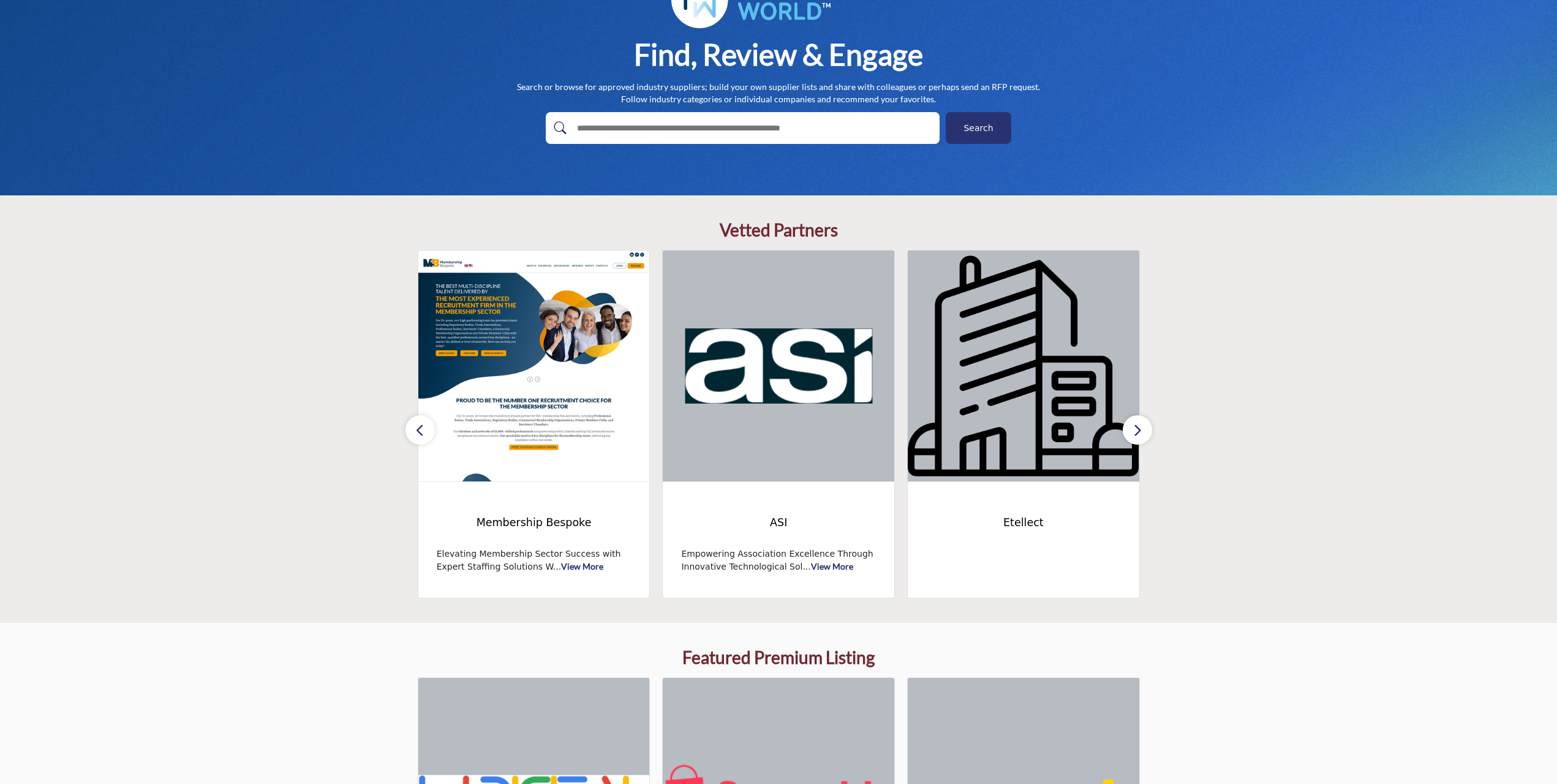
click at [421, 428] on icon "button" at bounding box center [419, 430] width 10 height 15
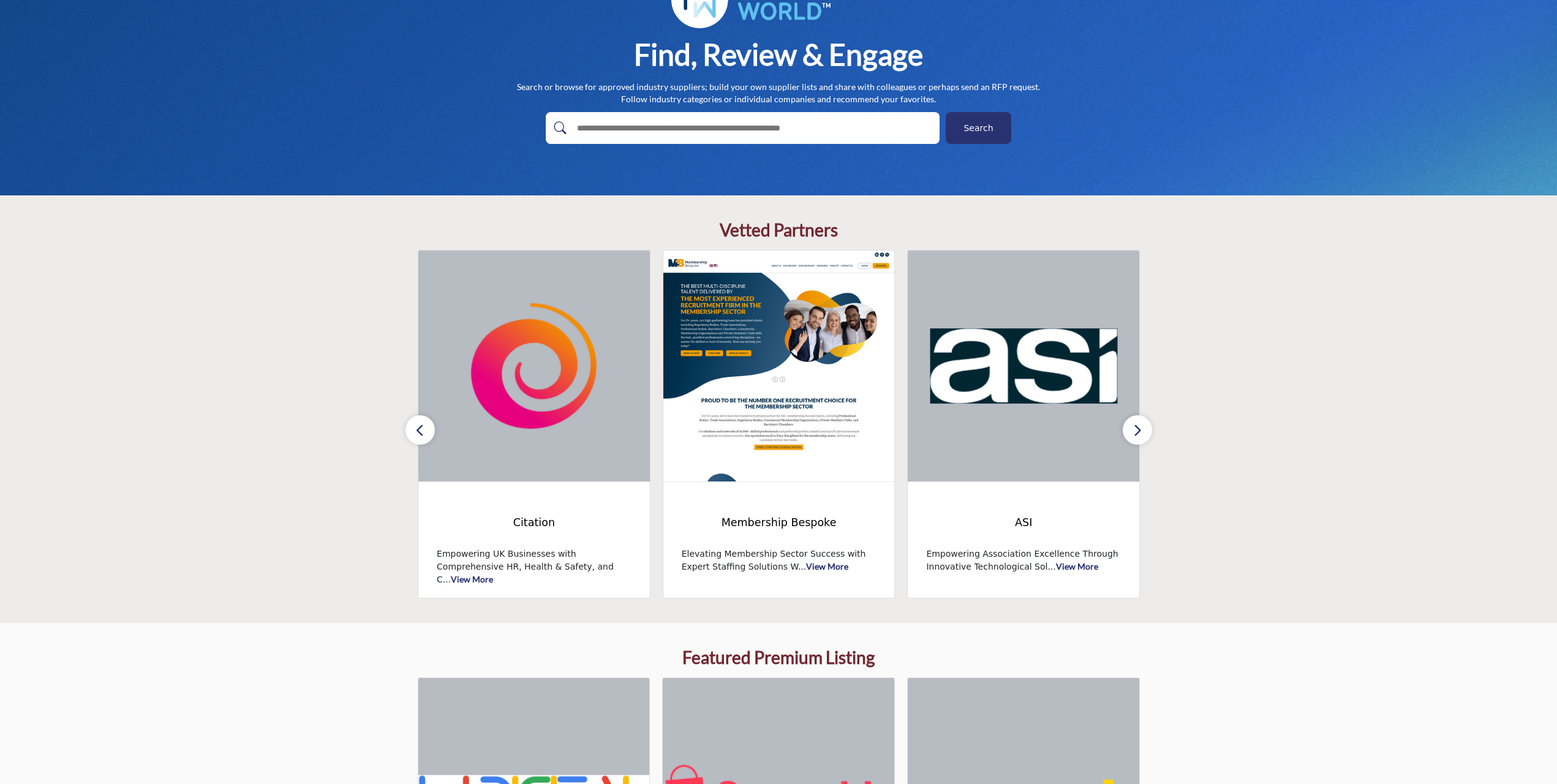
click at [421, 428] on icon "button" at bounding box center [419, 430] width 10 height 15
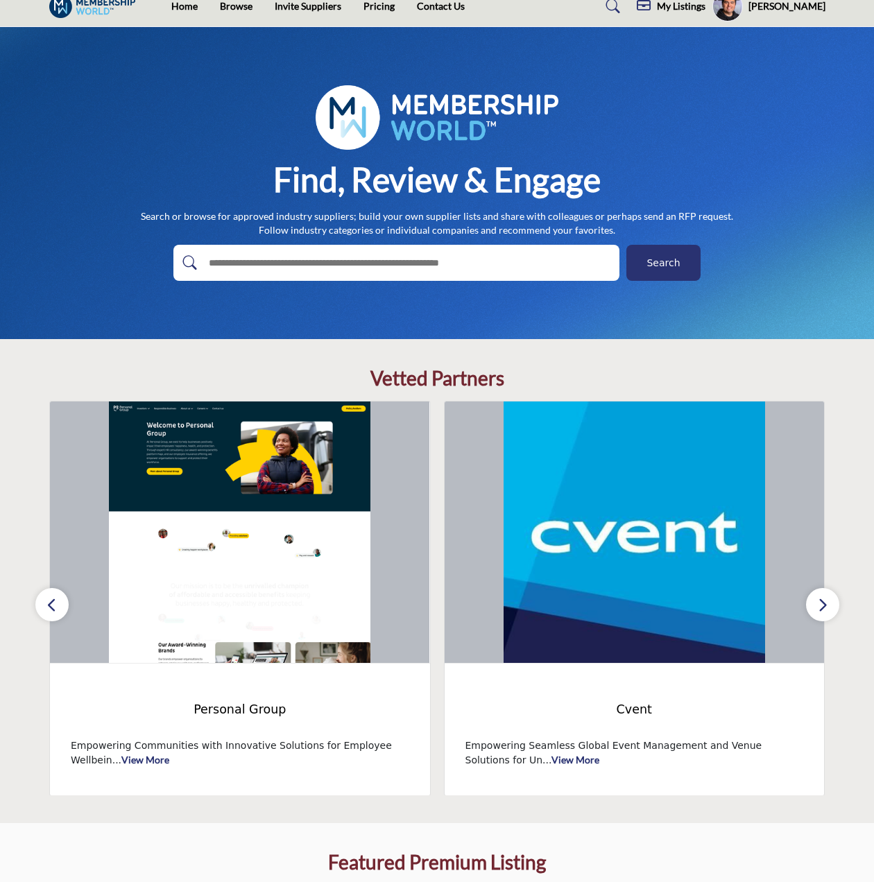
scroll to position [0, 0]
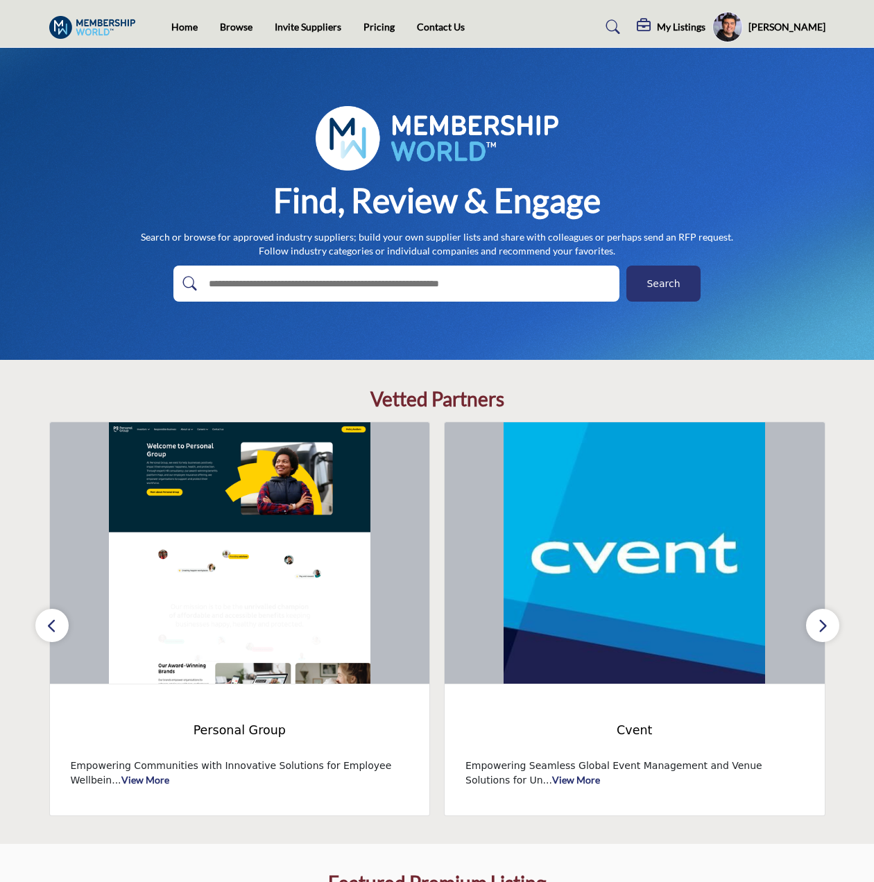
click at [758, 30] on h5 "[PERSON_NAME]" at bounding box center [787, 27] width 77 height 14
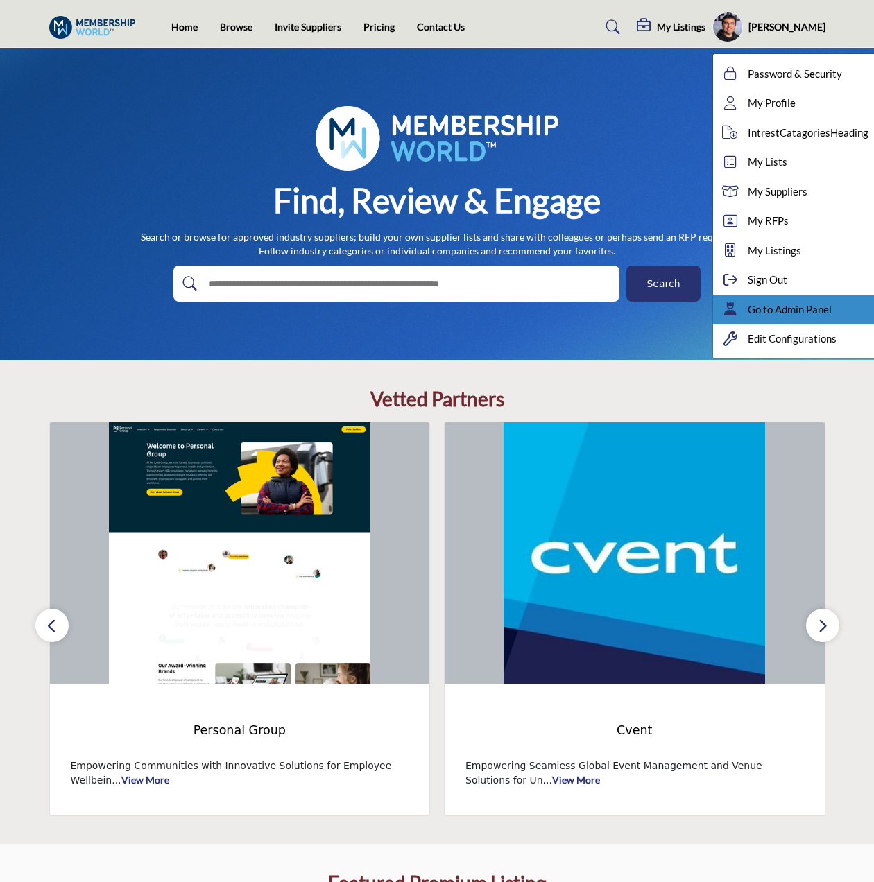
click at [797, 300] on div "Go to Admin Panel" at bounding box center [799, 310] width 173 height 30
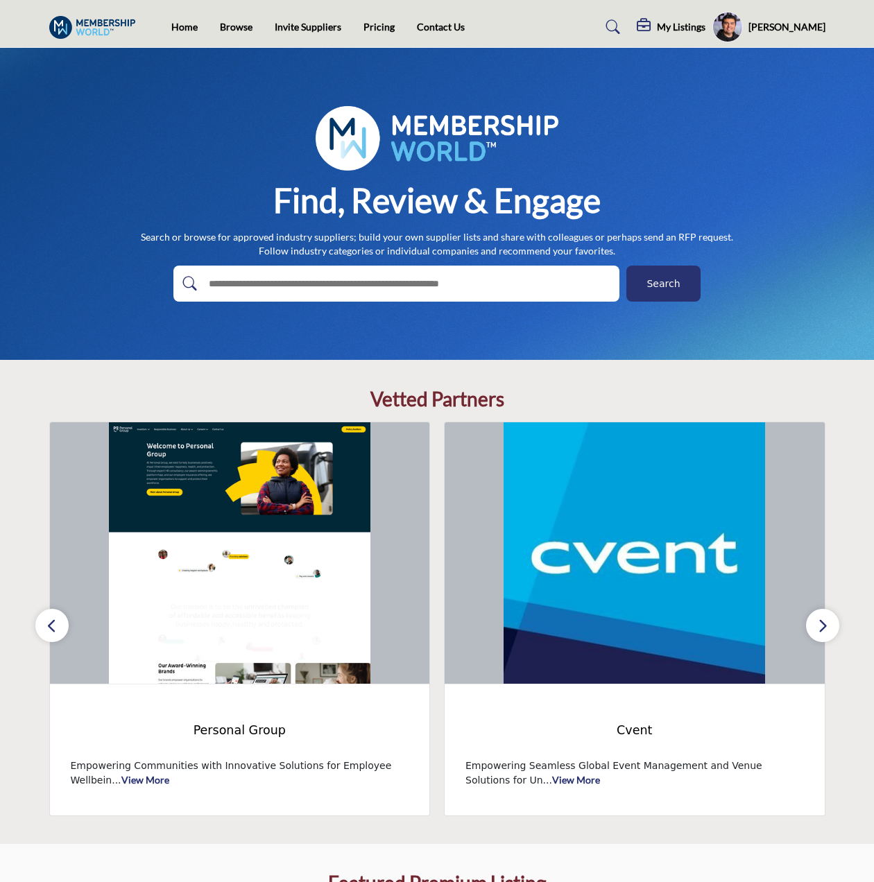
click at [57, 626] on icon "button" at bounding box center [51, 625] width 11 height 17
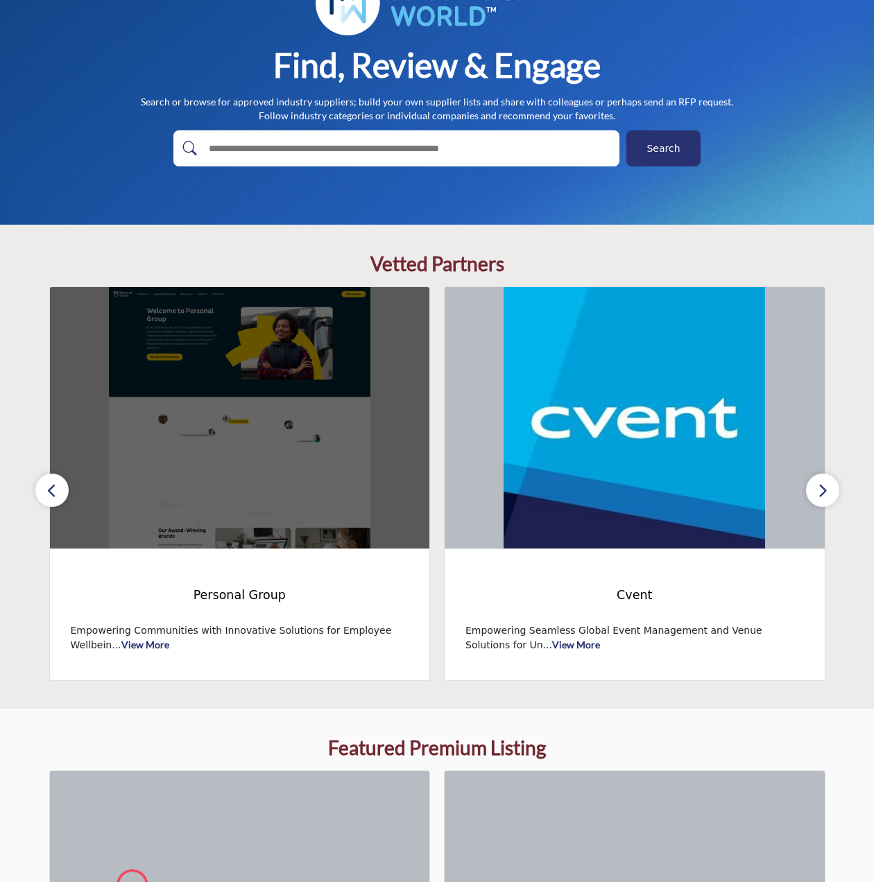
scroll to position [69, 0]
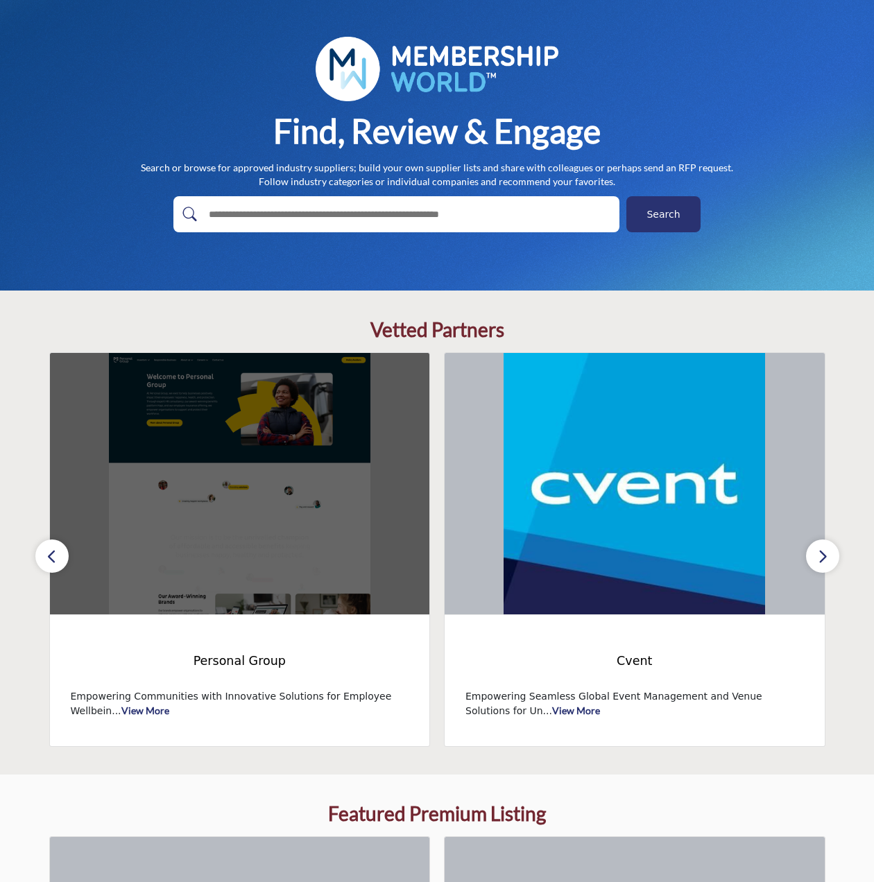
click at [177, 521] on img at bounding box center [240, 484] width 380 height 262
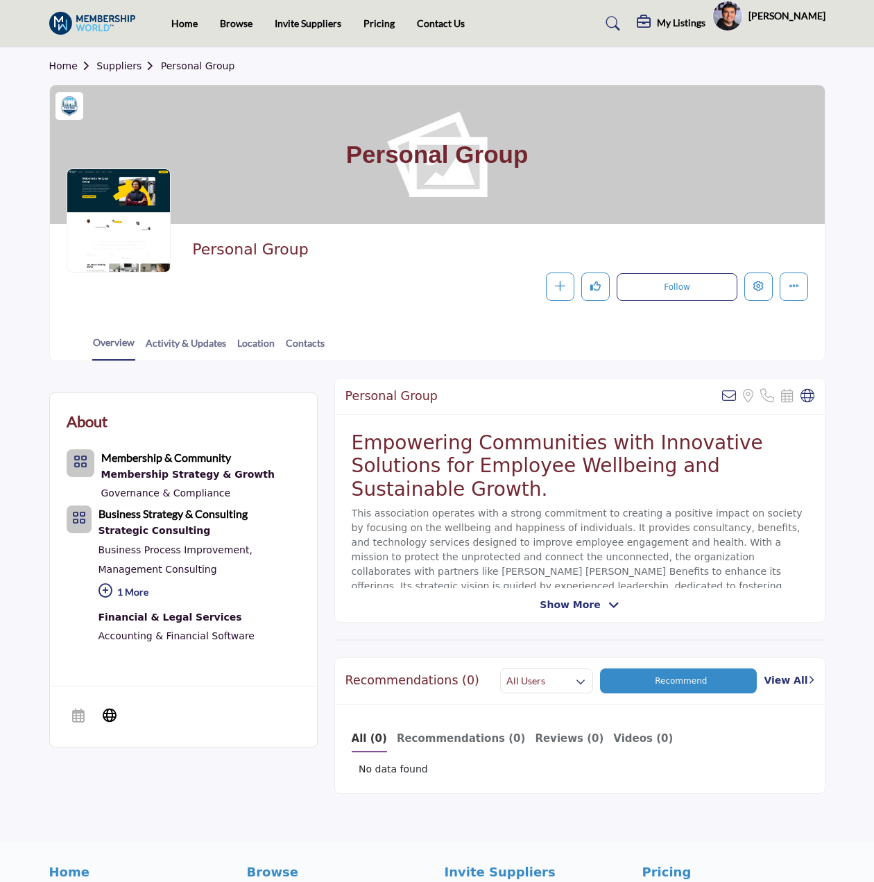
drag, startPoint x: 143, startPoint y: 411, endPoint x: 172, endPoint y: 405, distance: 29.7
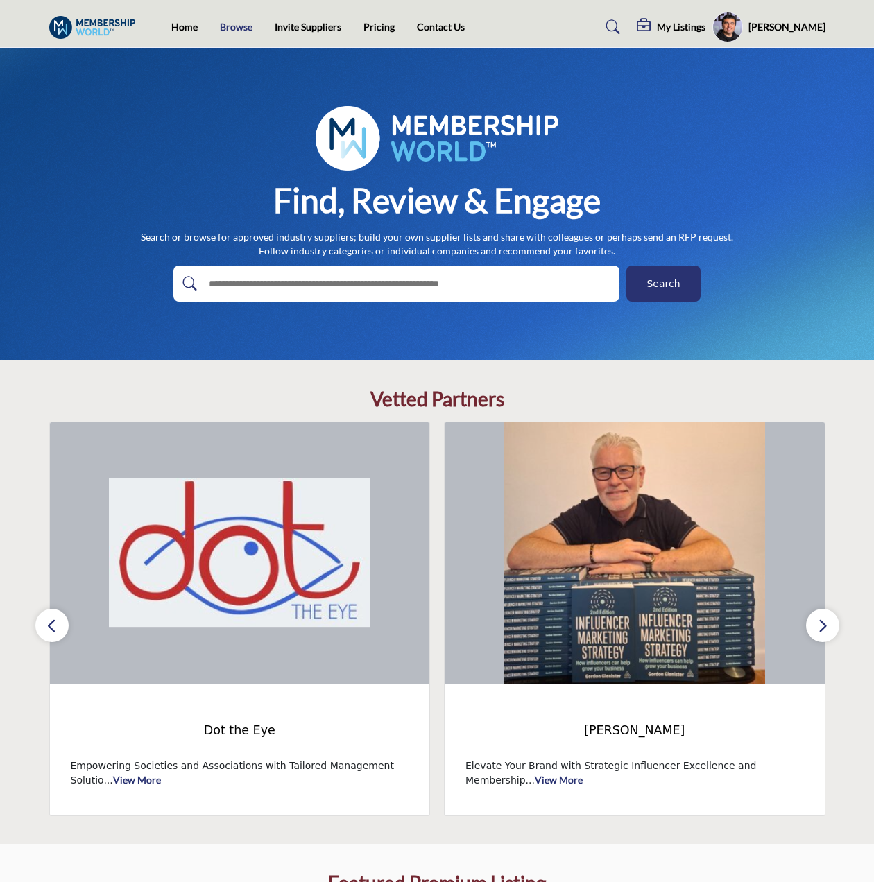
click at [225, 31] on link "Browse" at bounding box center [236, 27] width 33 height 12
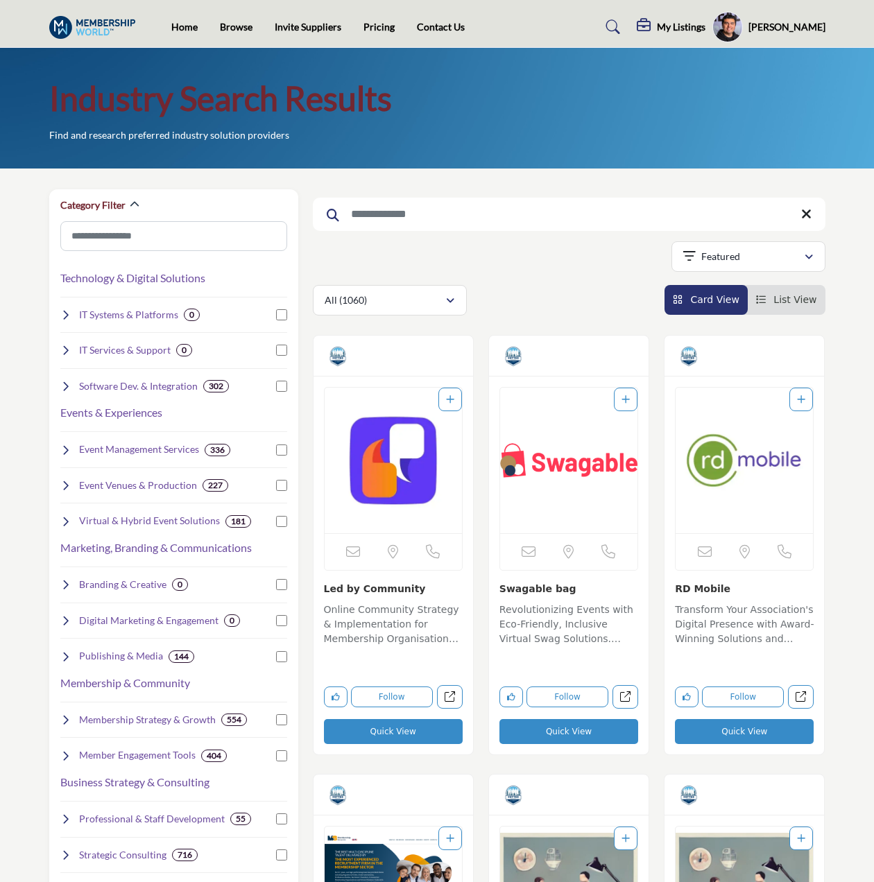
click at [494, 214] on input "Search Keyword" at bounding box center [569, 214] width 513 height 33
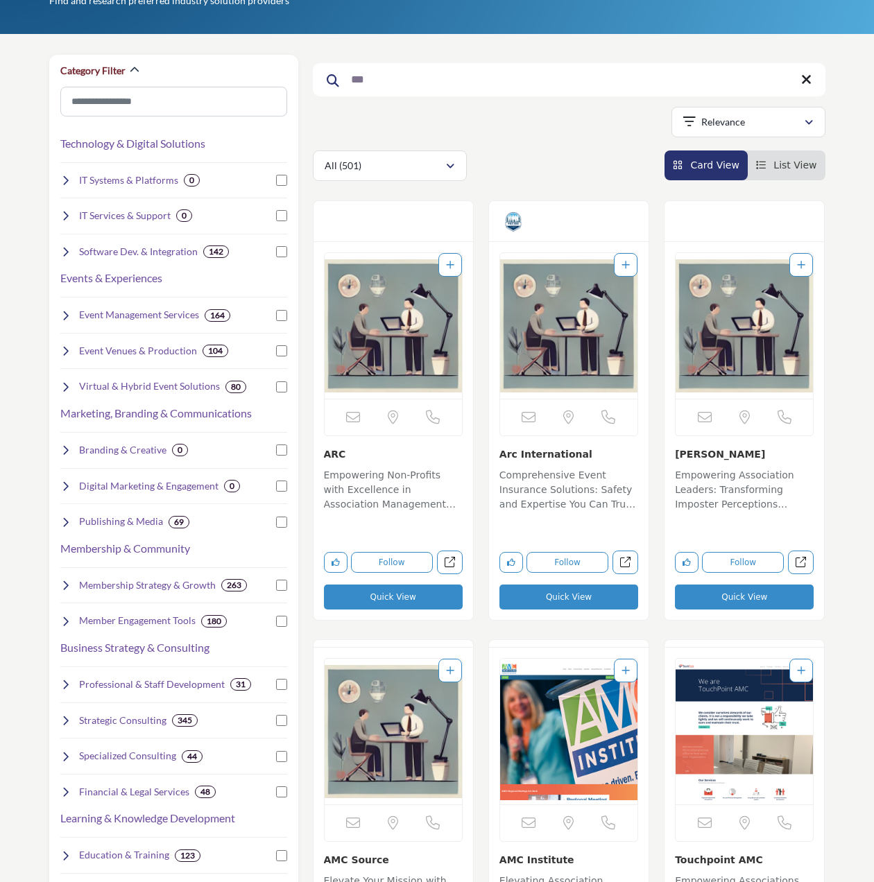
scroll to position [139, 0]
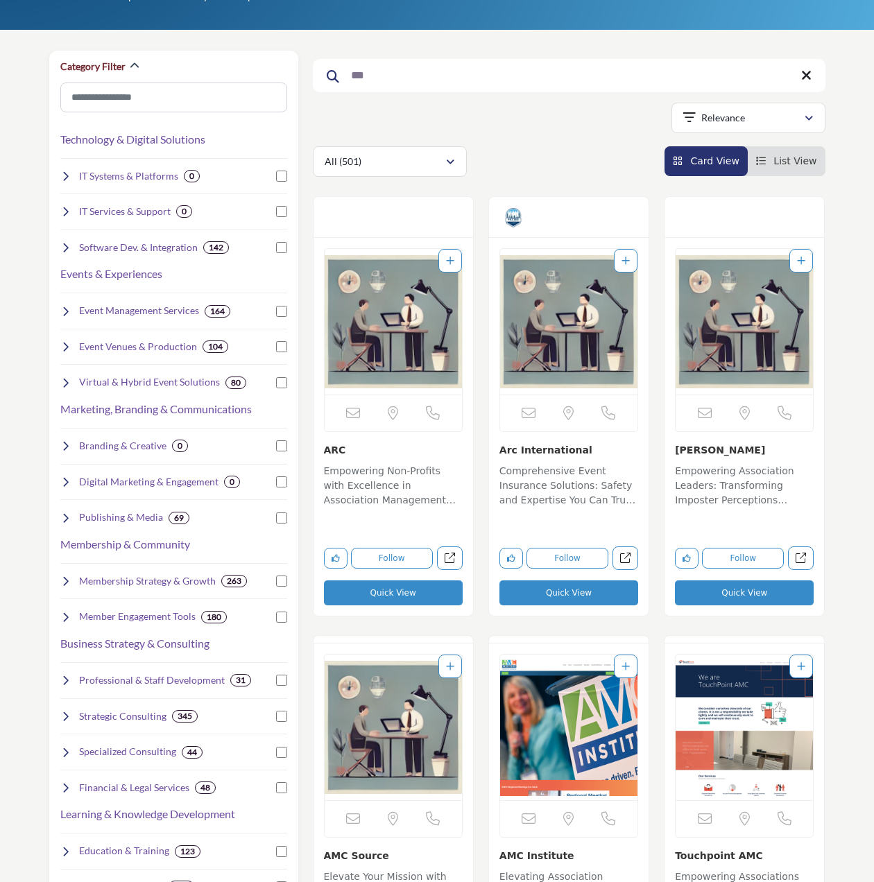
click at [426, 78] on input "***" at bounding box center [569, 75] width 513 height 33
click at [575, 72] on input "***" at bounding box center [569, 75] width 513 height 33
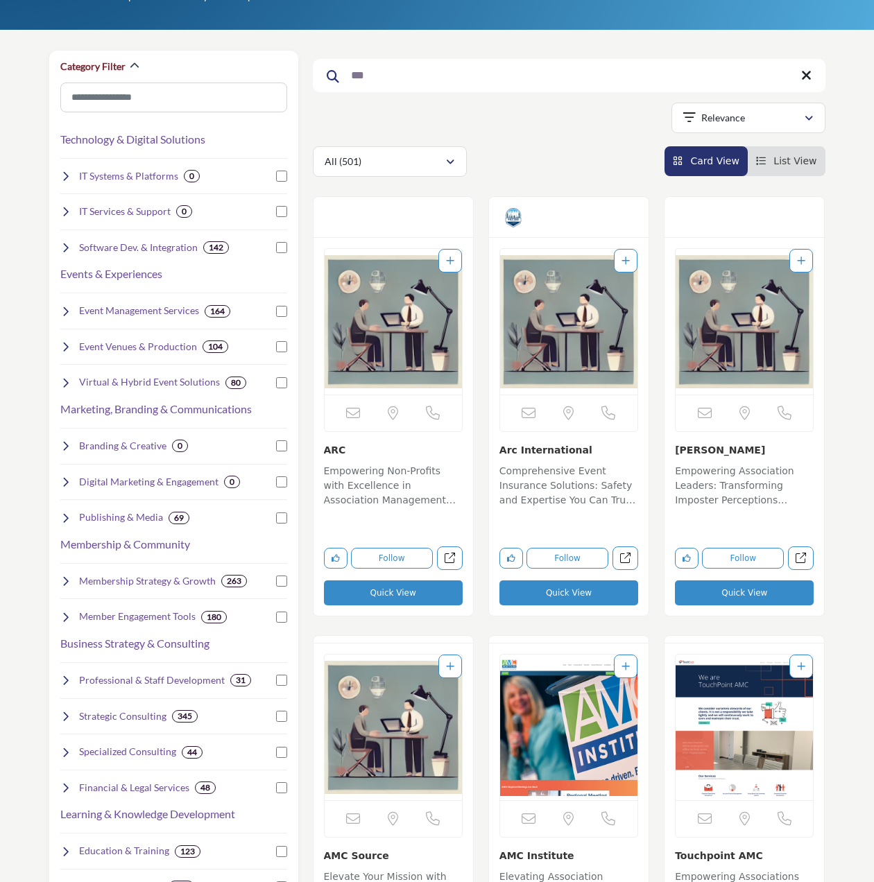
click at [575, 72] on input "***" at bounding box center [569, 75] width 513 height 33
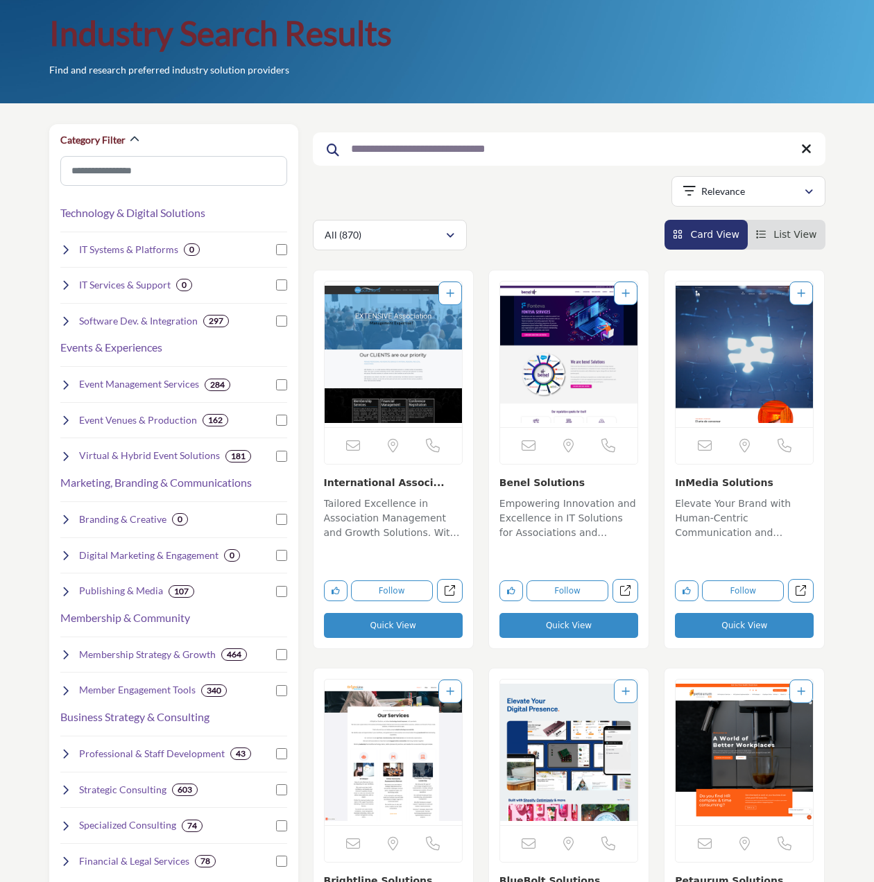
scroll to position [69, 0]
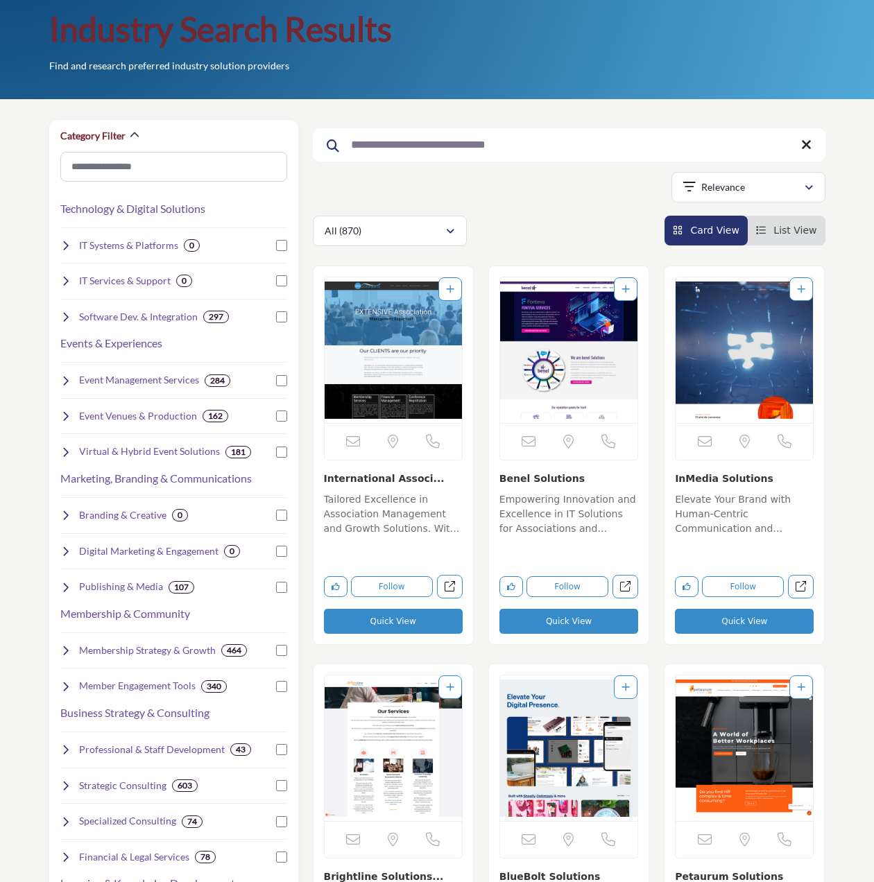
click at [542, 134] on input "**********" at bounding box center [569, 144] width 513 height 33
click at [545, 133] on input "**********" at bounding box center [569, 144] width 513 height 33
click at [540, 141] on input "**********" at bounding box center [569, 144] width 513 height 33
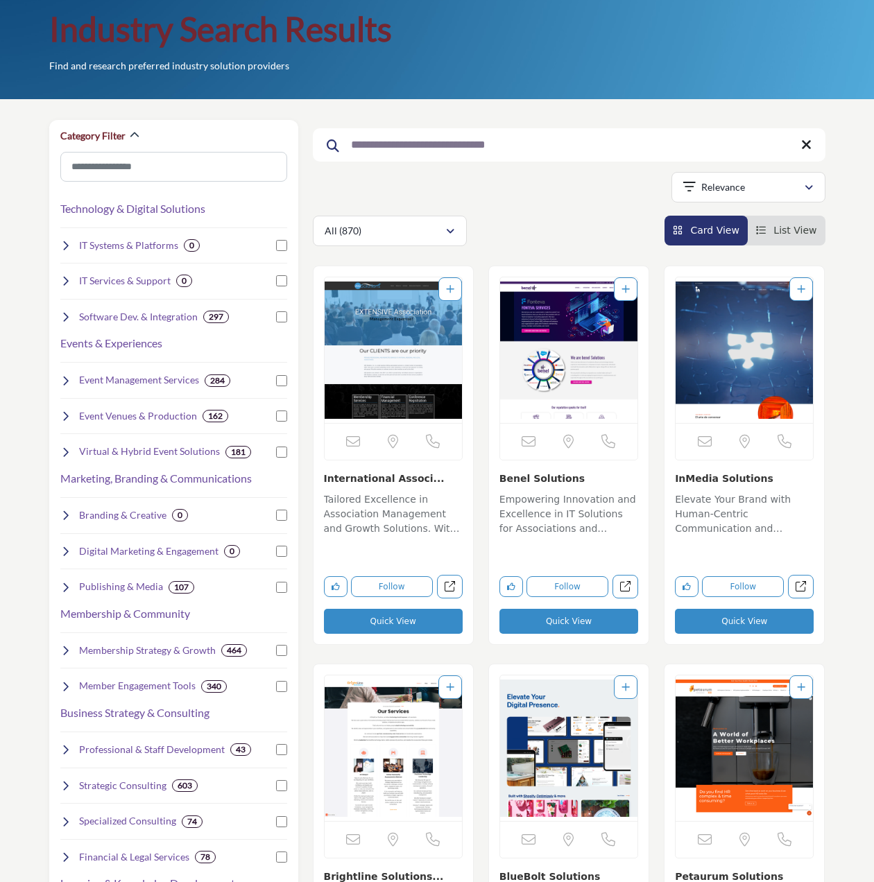
click at [540, 141] on input "**********" at bounding box center [569, 144] width 513 height 33
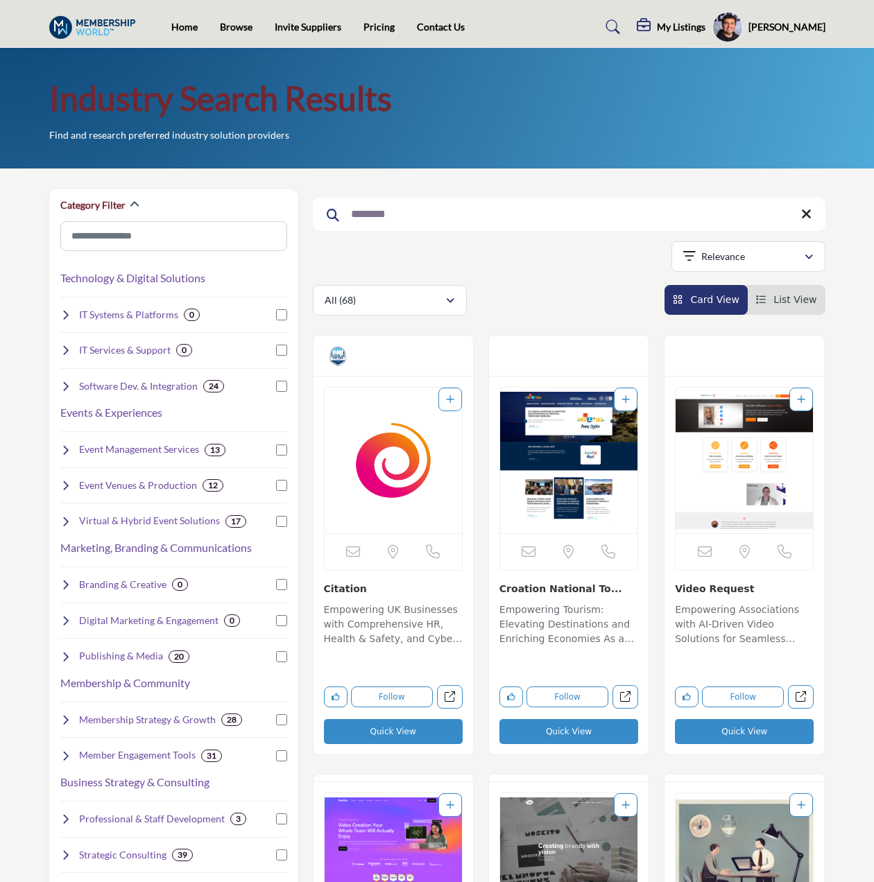
click at [409, 195] on div "Searched Term ******** Categories" at bounding box center [569, 252] width 513 height 126
click at [410, 222] on input "********" at bounding box center [569, 214] width 513 height 33
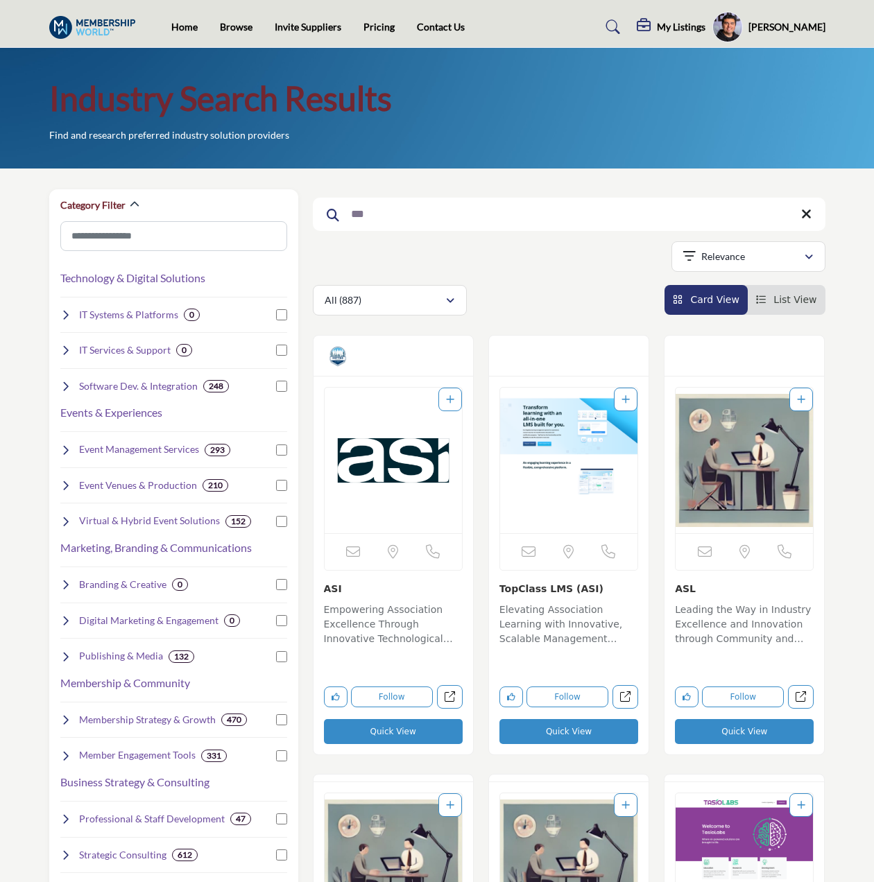
type input "***"
click at [395, 474] on img "Open Listing in new tab" at bounding box center [393, 461] width 137 height 146
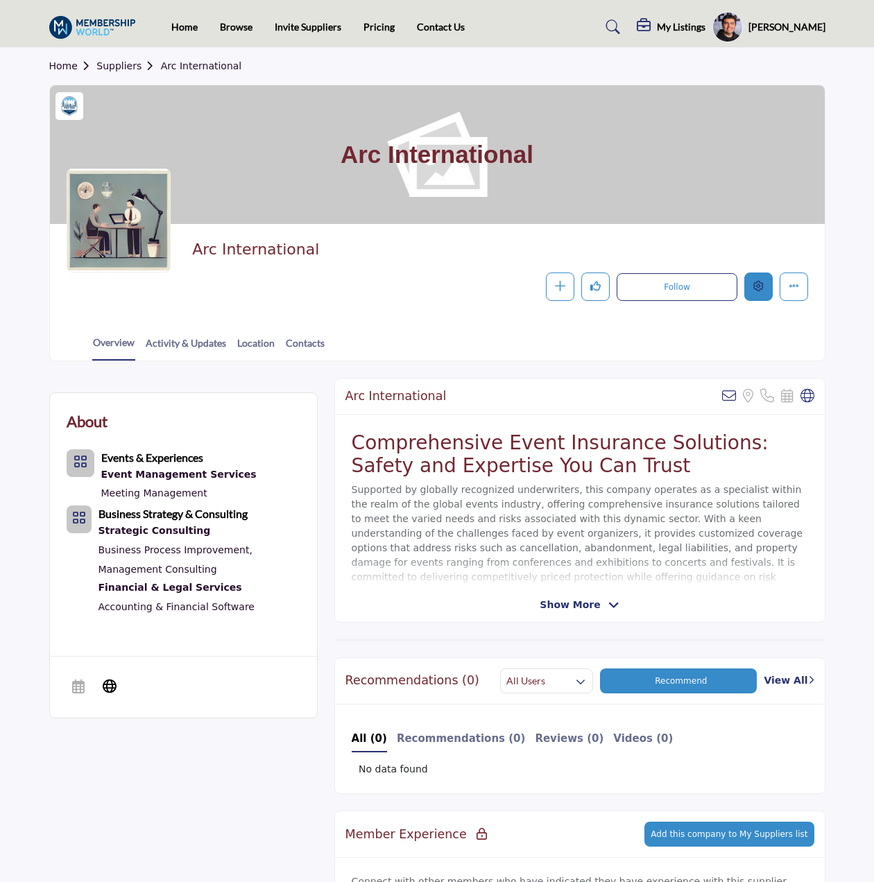
click at [753, 280] on button "Edit company" at bounding box center [758, 287] width 28 height 28
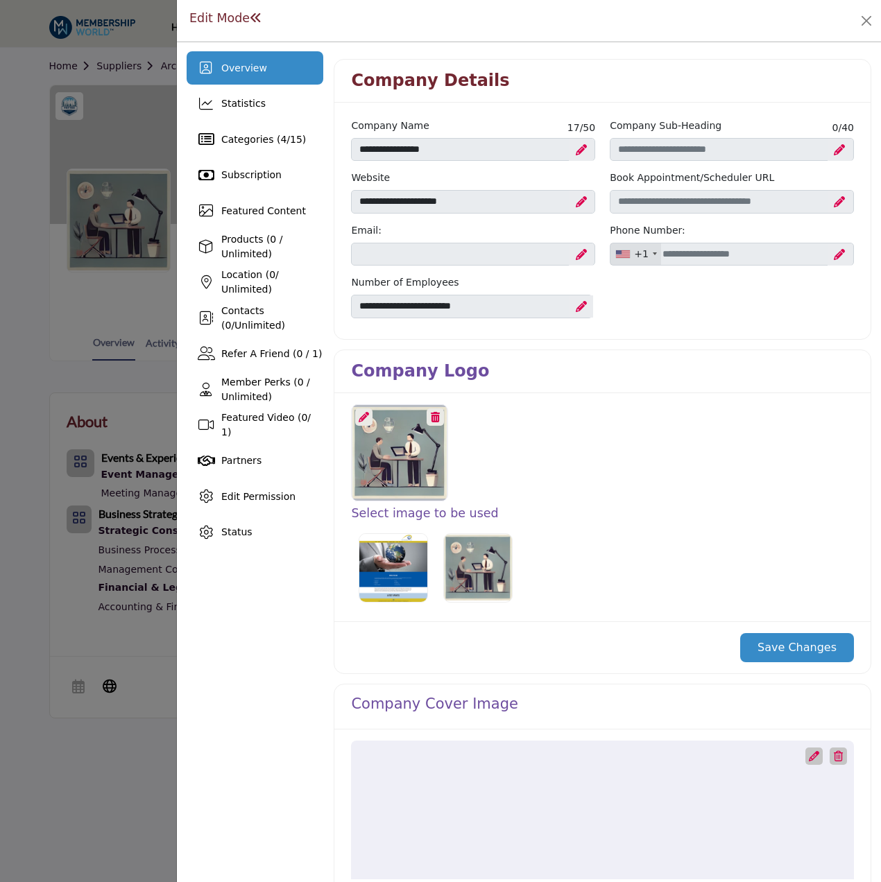
click at [576, 152] on icon at bounding box center [581, 149] width 11 height 11
click at [369, 149] on input "**********" at bounding box center [473, 150] width 244 height 24
click at [375, 146] on input "**********" at bounding box center [473, 150] width 244 height 24
click at [370, 146] on input "**********" at bounding box center [473, 150] width 244 height 24
type input "**********"
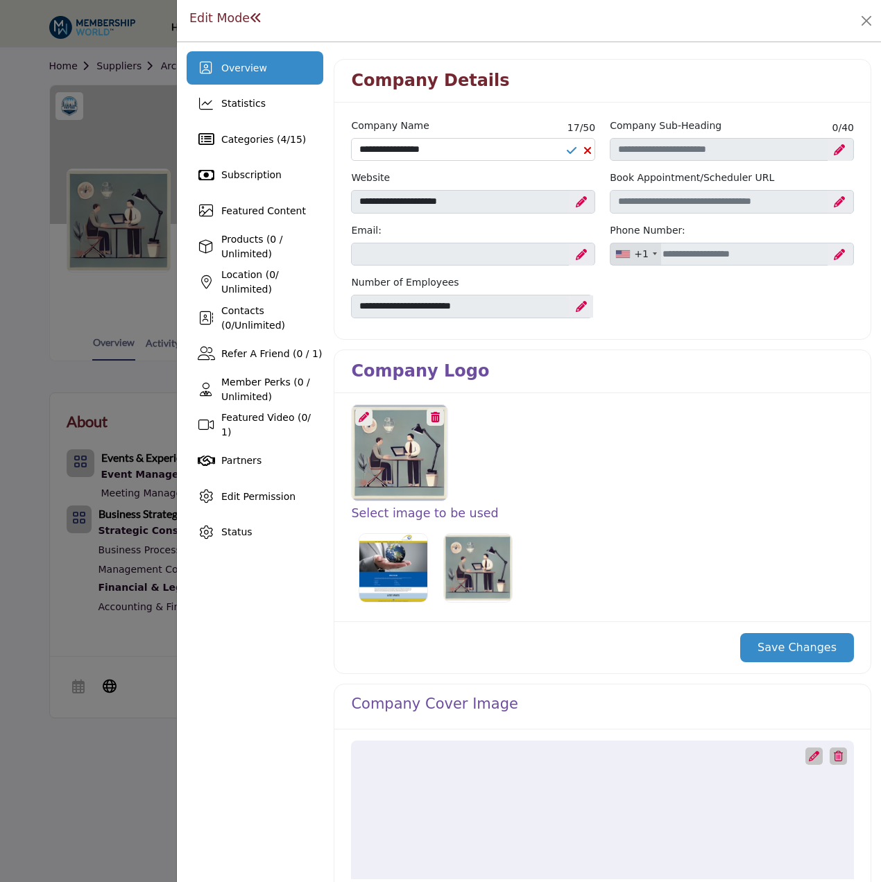
click at [567, 154] on icon at bounding box center [572, 150] width 10 height 11
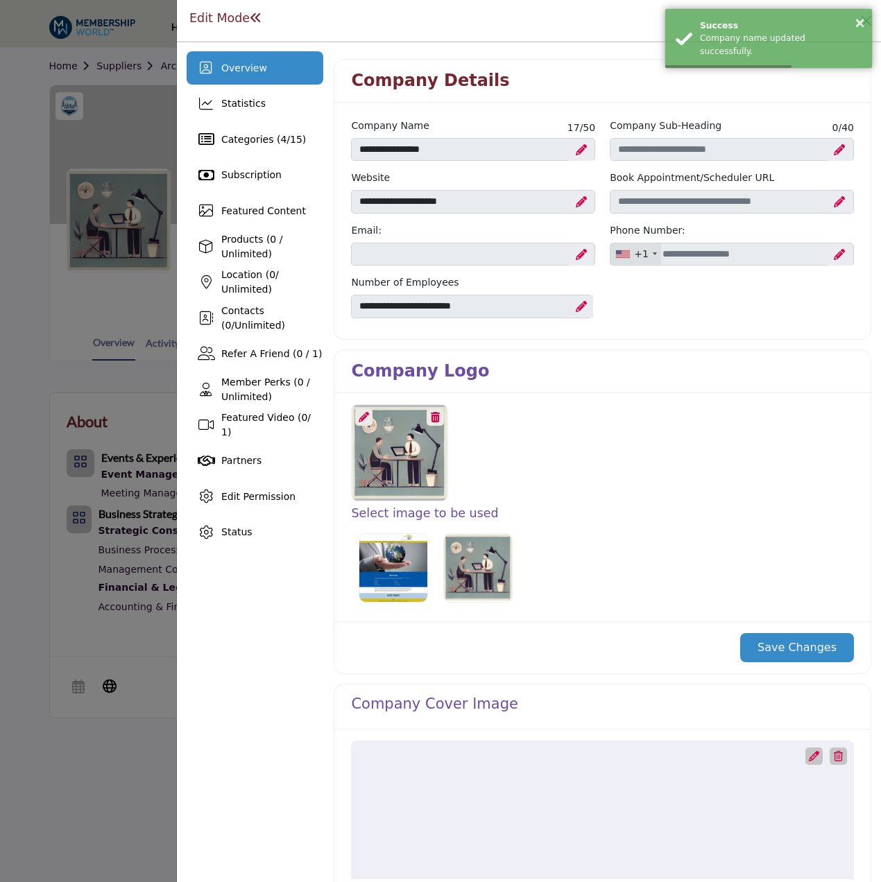
click at [363, 415] on icon at bounding box center [364, 417] width 10 height 10
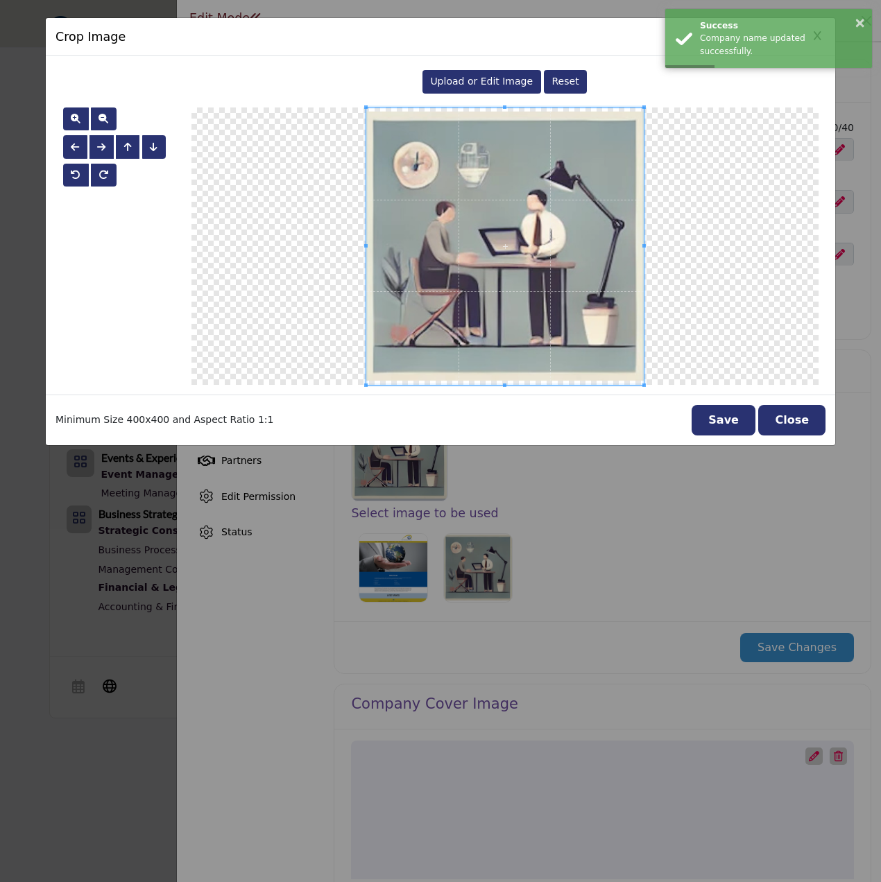
click at [496, 84] on span "Upload or Edit Image" at bounding box center [481, 81] width 103 height 11
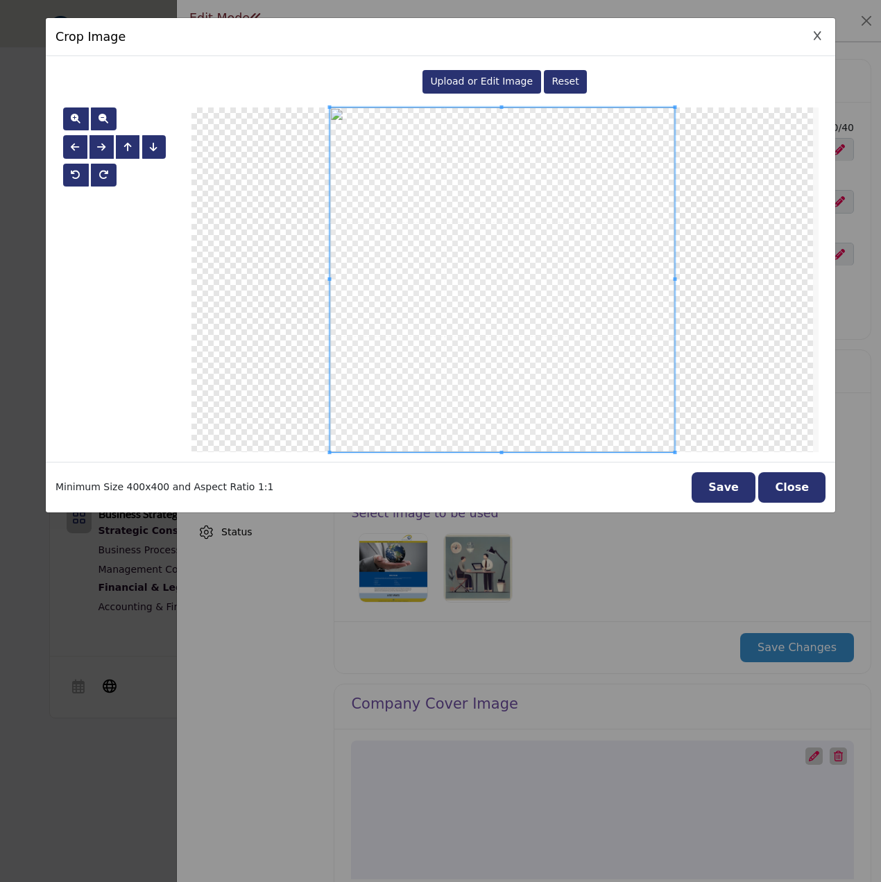
click at [729, 487] on button "Save" at bounding box center [724, 487] width 64 height 31
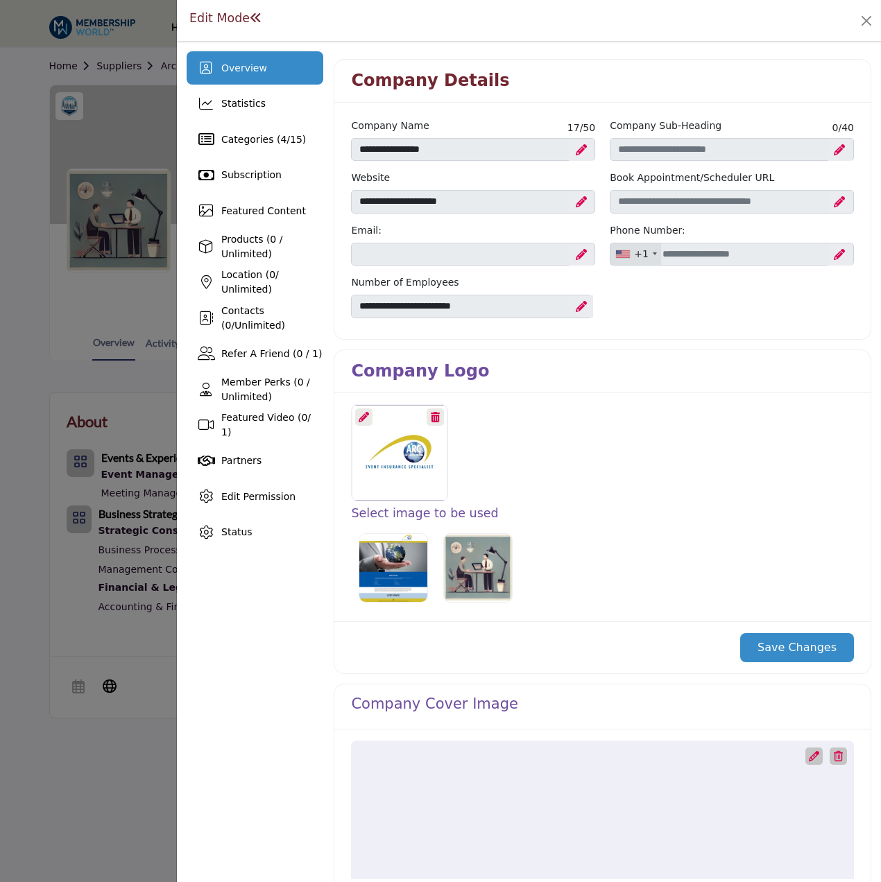
click at [788, 652] on button "Save Changes" at bounding box center [797, 647] width 114 height 29
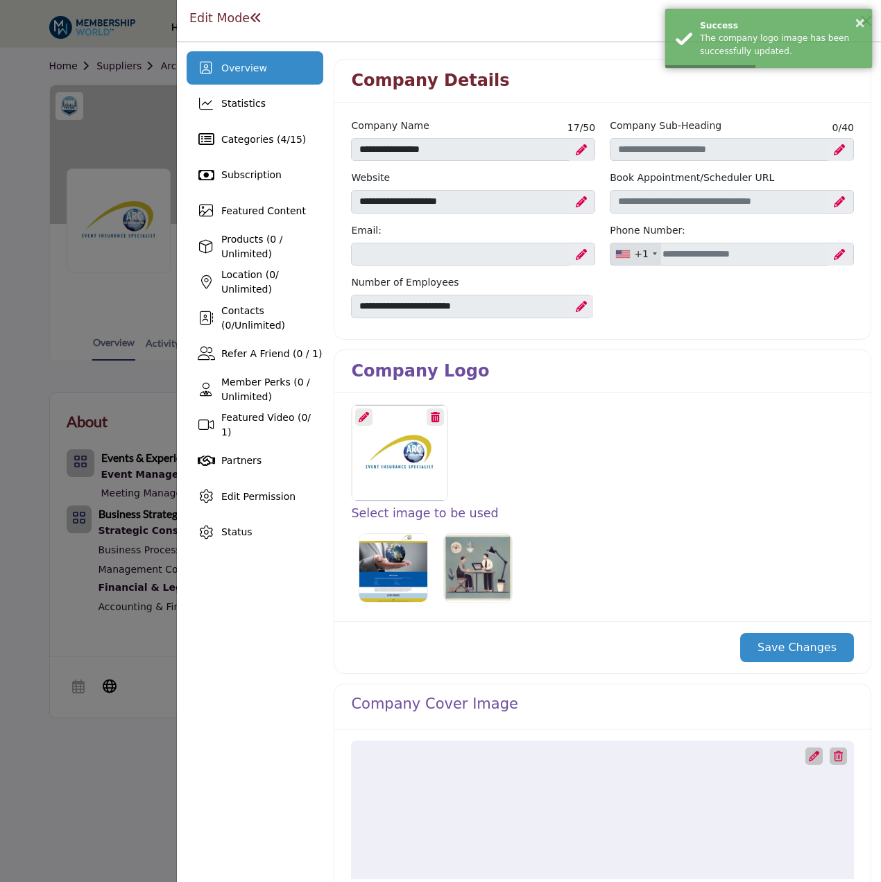
click at [86, 383] on div at bounding box center [440, 441] width 881 height 882
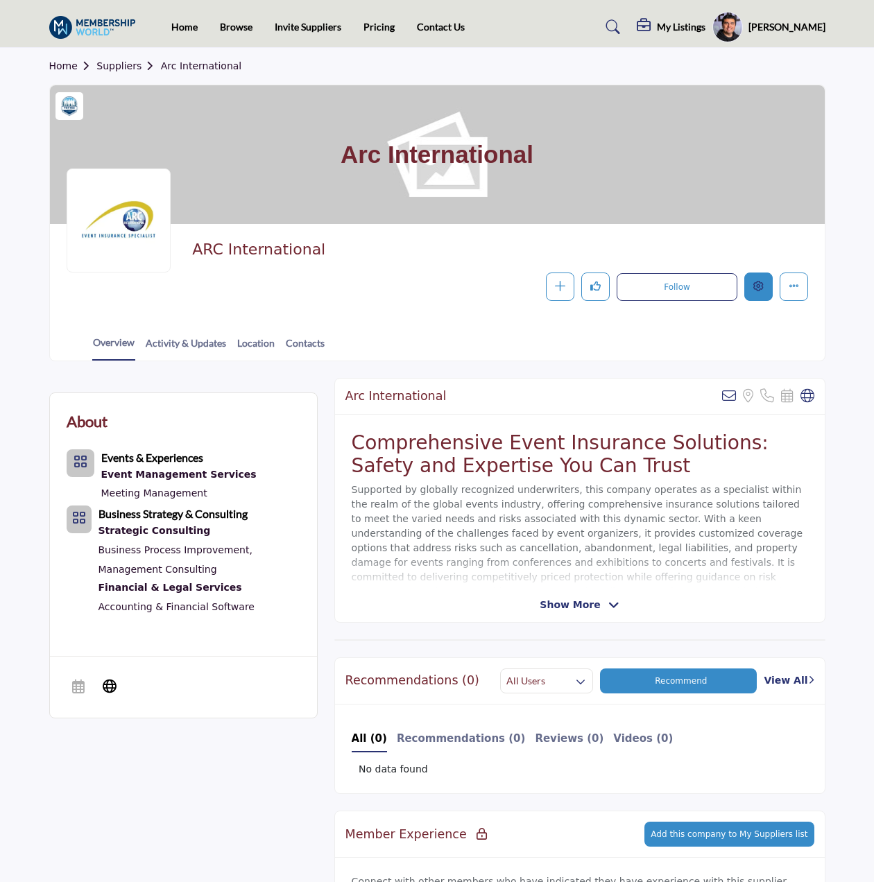
click at [767, 288] on button "Edit company" at bounding box center [758, 287] width 28 height 28
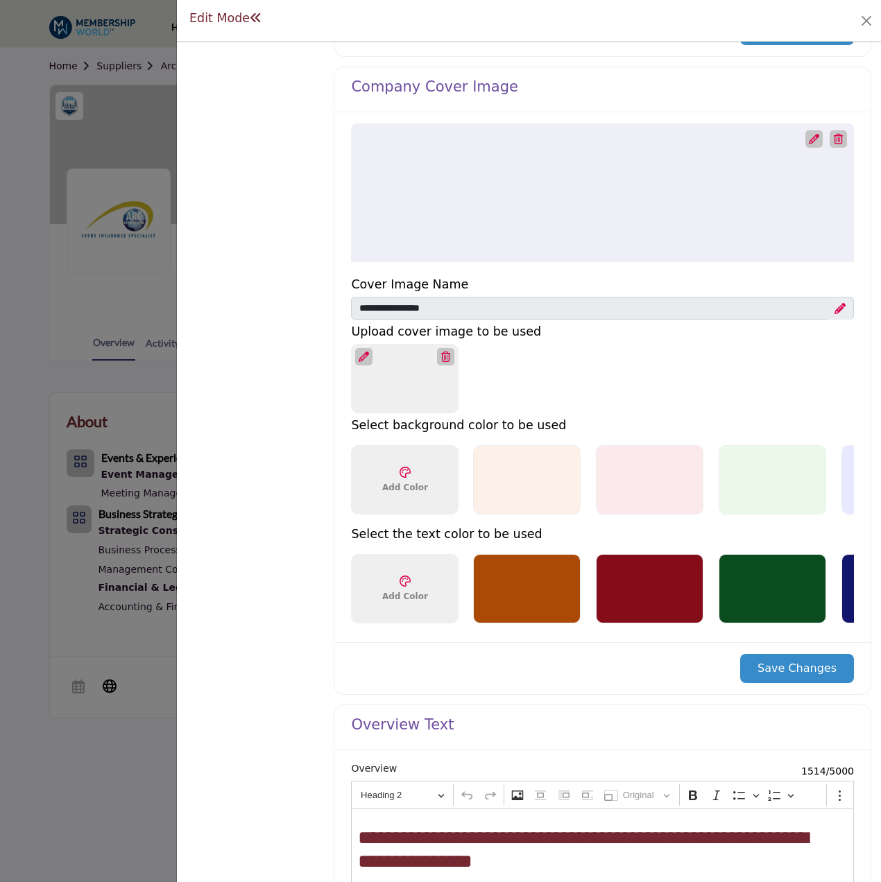
scroll to position [586, 0]
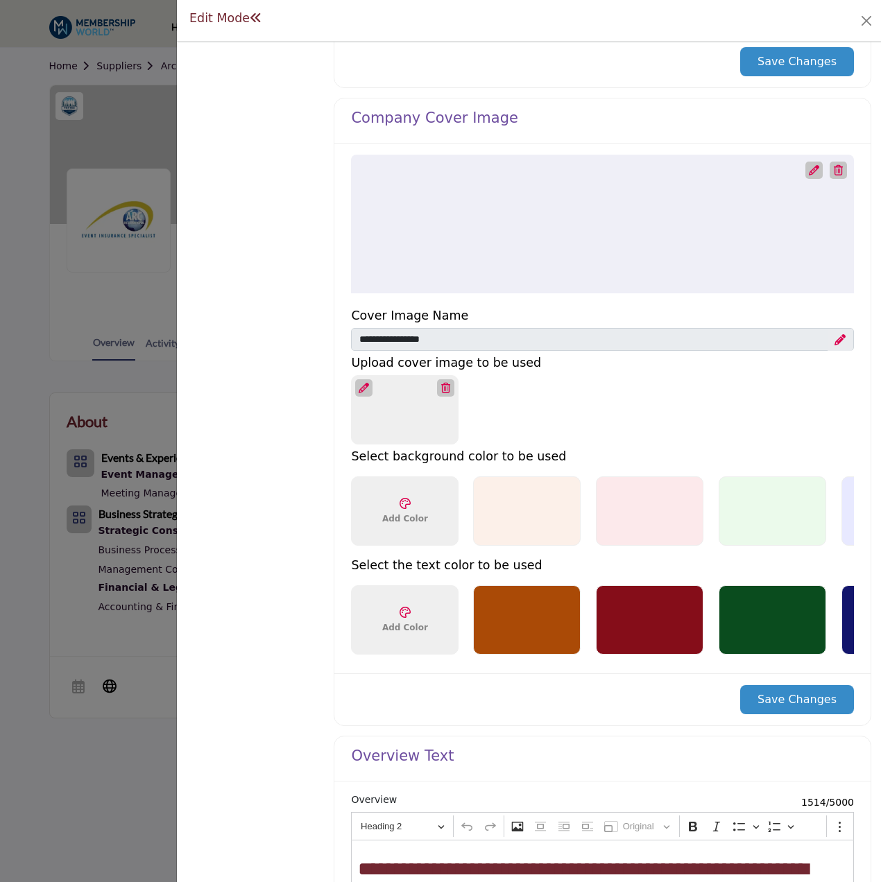
click at [812, 169] on icon at bounding box center [814, 170] width 10 height 10
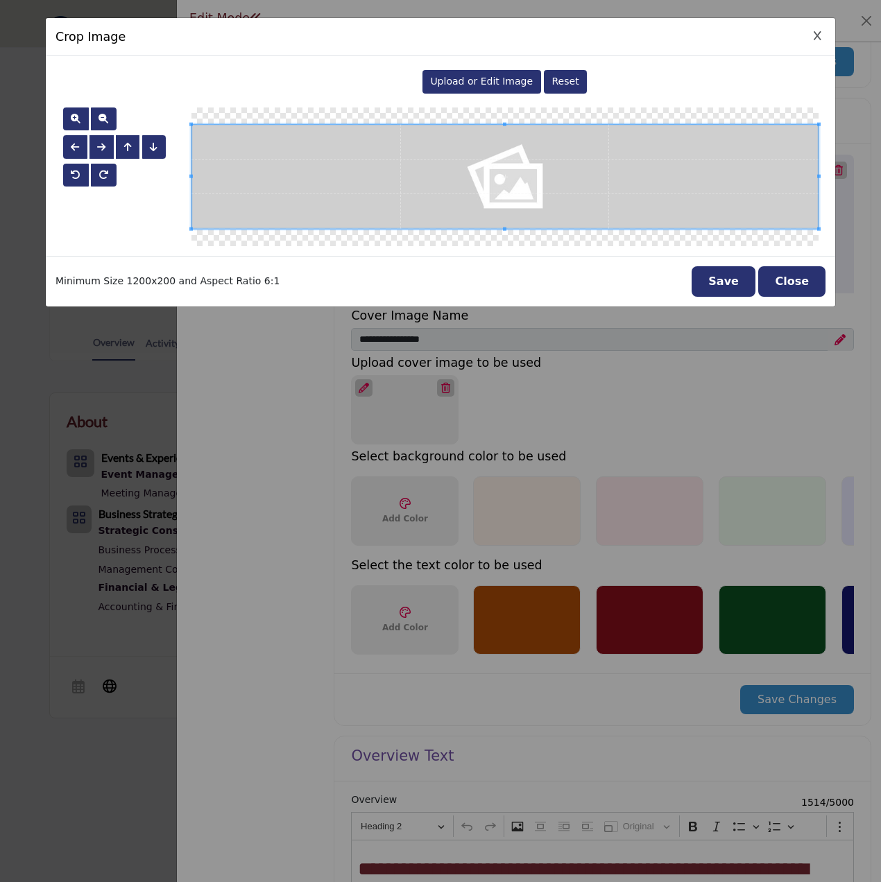
click at [483, 67] on div "Upload or Edit Image Reset" at bounding box center [504, 82] width 627 height 32
click at [485, 73] on div "Upload or Edit Image" at bounding box center [481, 82] width 119 height 24
click at [783, 277] on button "Close" at bounding box center [791, 281] width 67 height 31
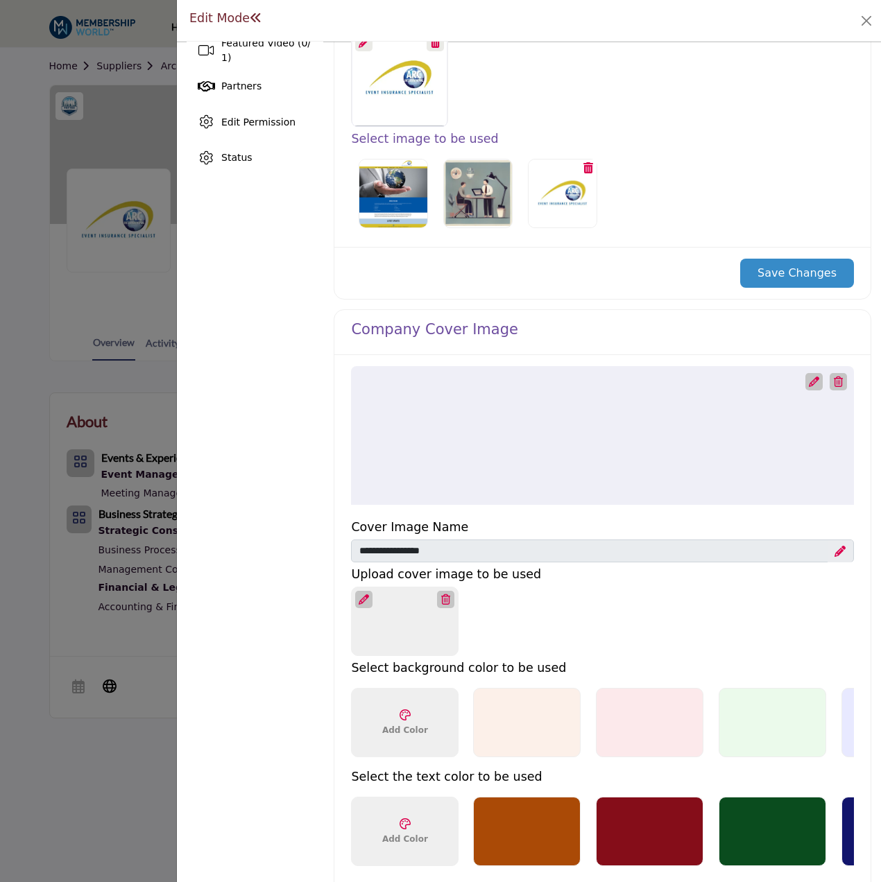
scroll to position [347, 0]
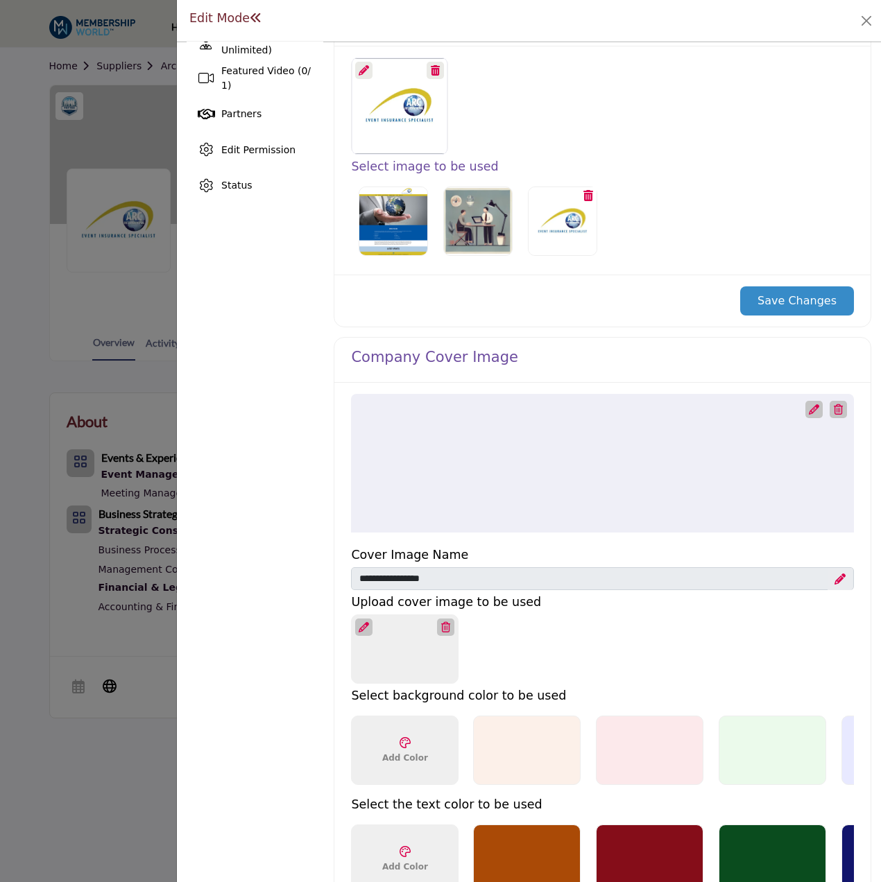
click at [809, 404] on icon at bounding box center [814, 409] width 10 height 10
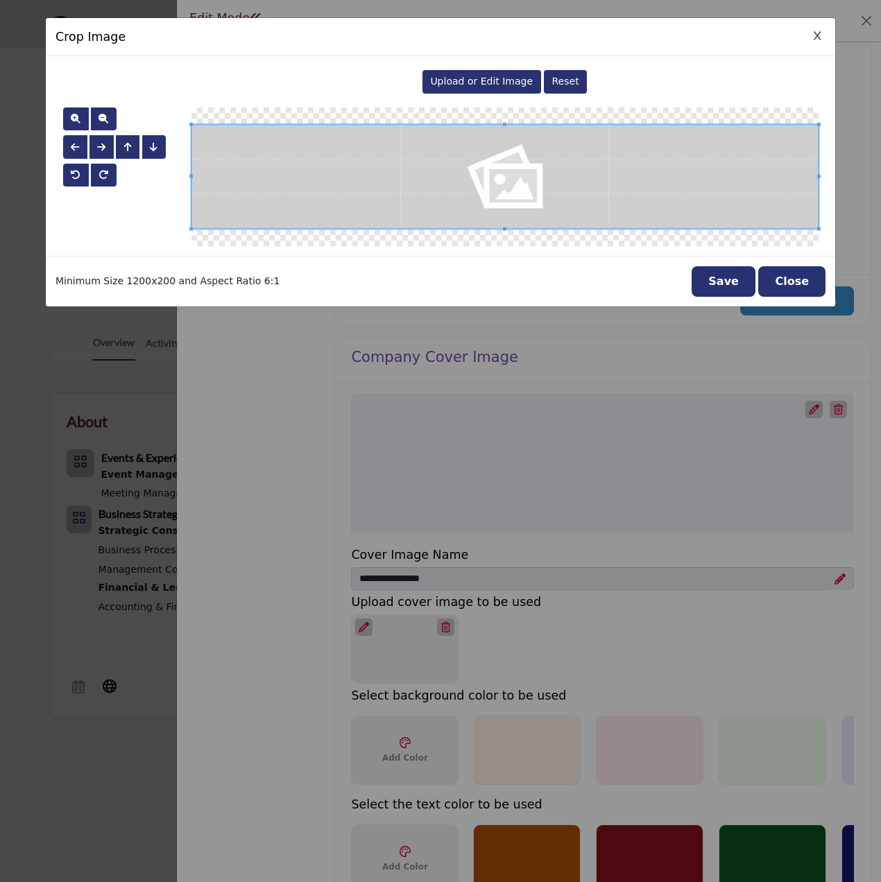
click at [488, 72] on div "Upload or Edit Image" at bounding box center [481, 82] width 119 height 24
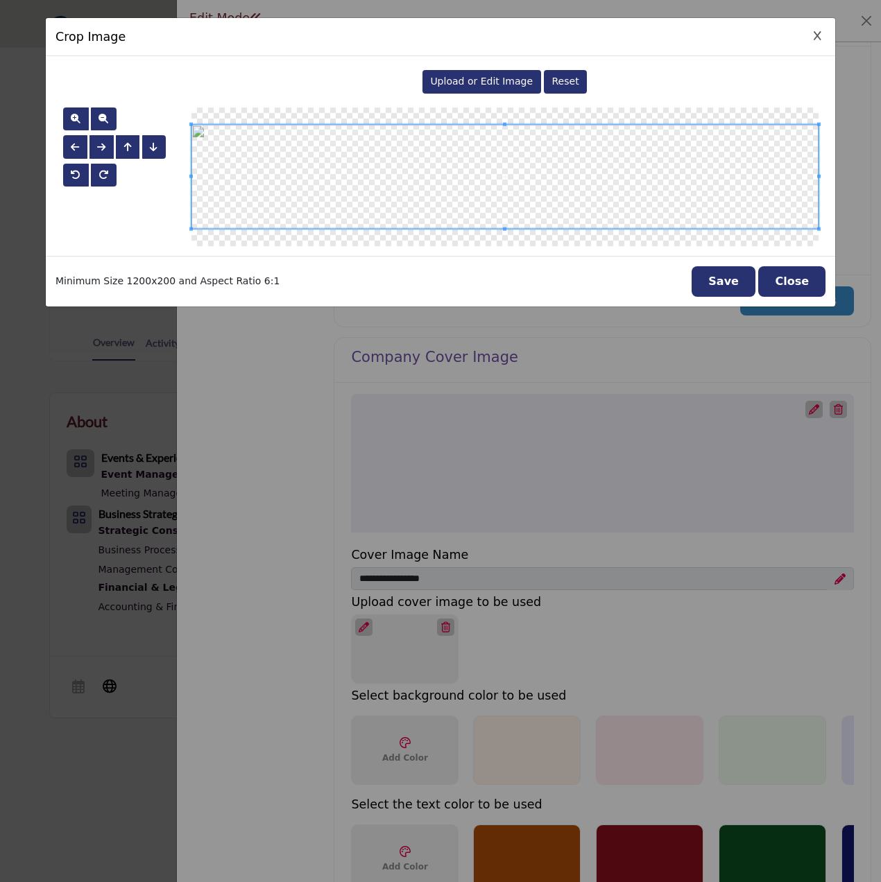
click at [717, 278] on button "Save" at bounding box center [724, 281] width 64 height 31
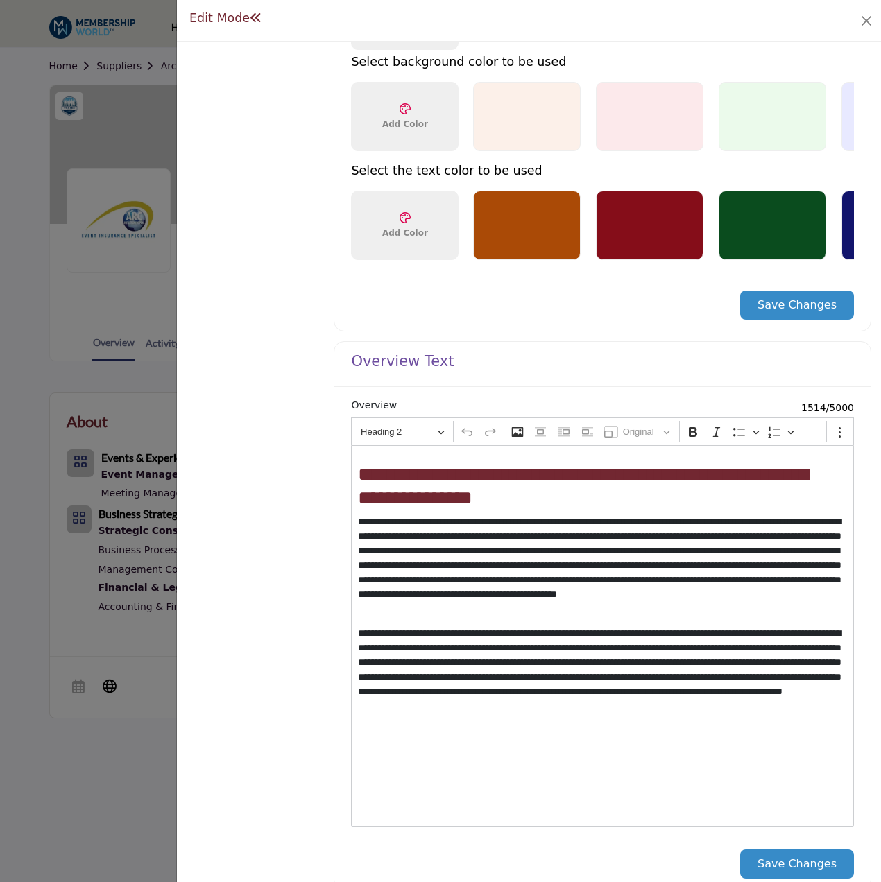
scroll to position [933, 0]
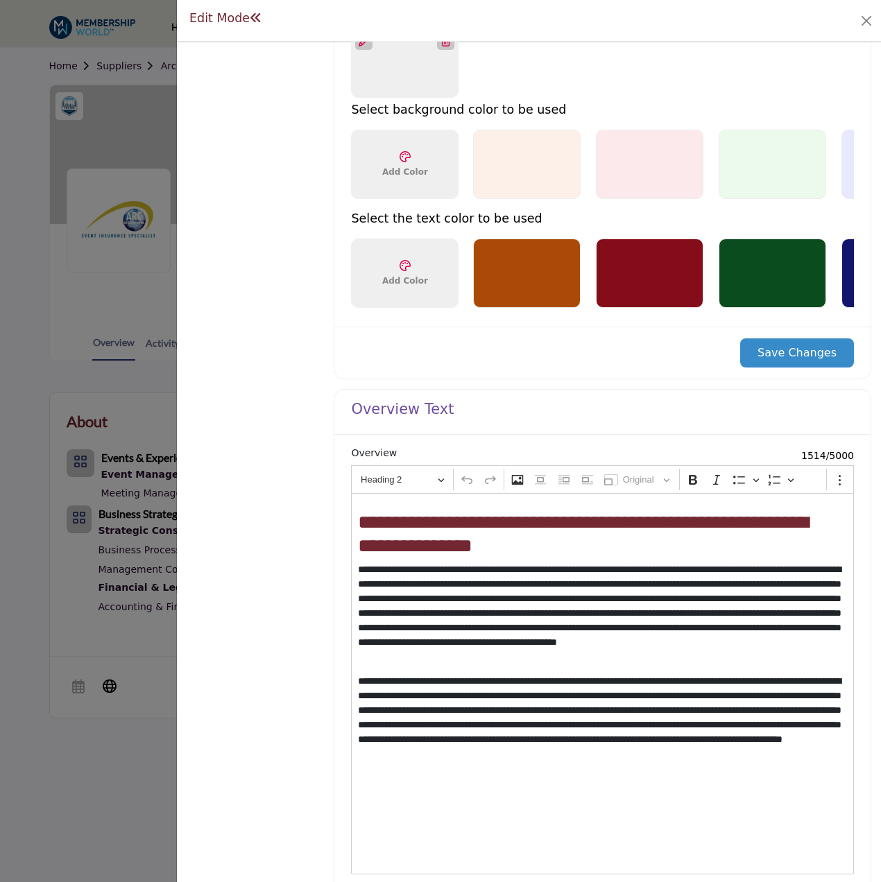
click at [800, 359] on button "Save Changes" at bounding box center [797, 353] width 114 height 29
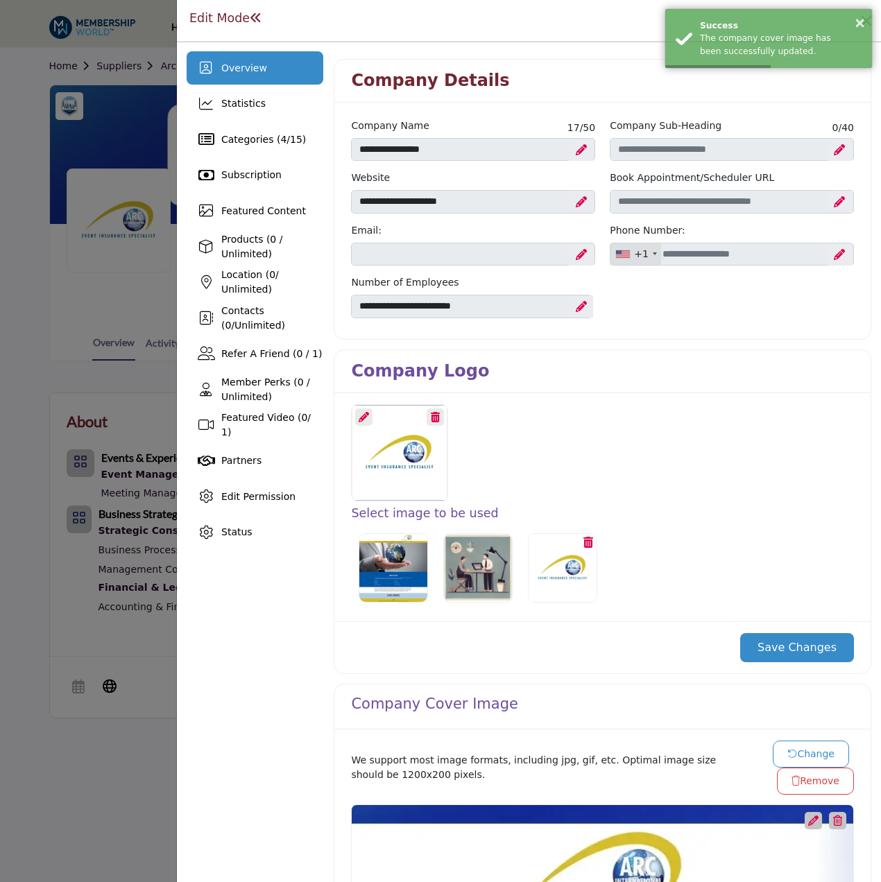
click at [119, 290] on div at bounding box center [440, 441] width 881 height 882
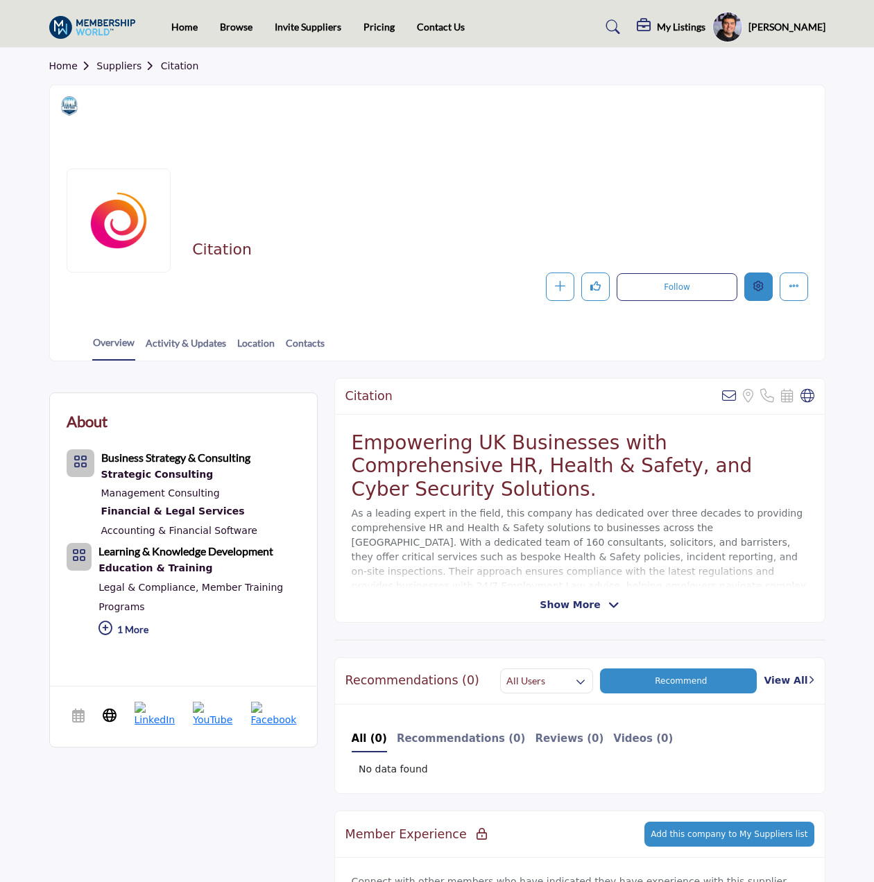
click at [758, 280] on button "Edit company" at bounding box center [758, 287] width 28 height 28
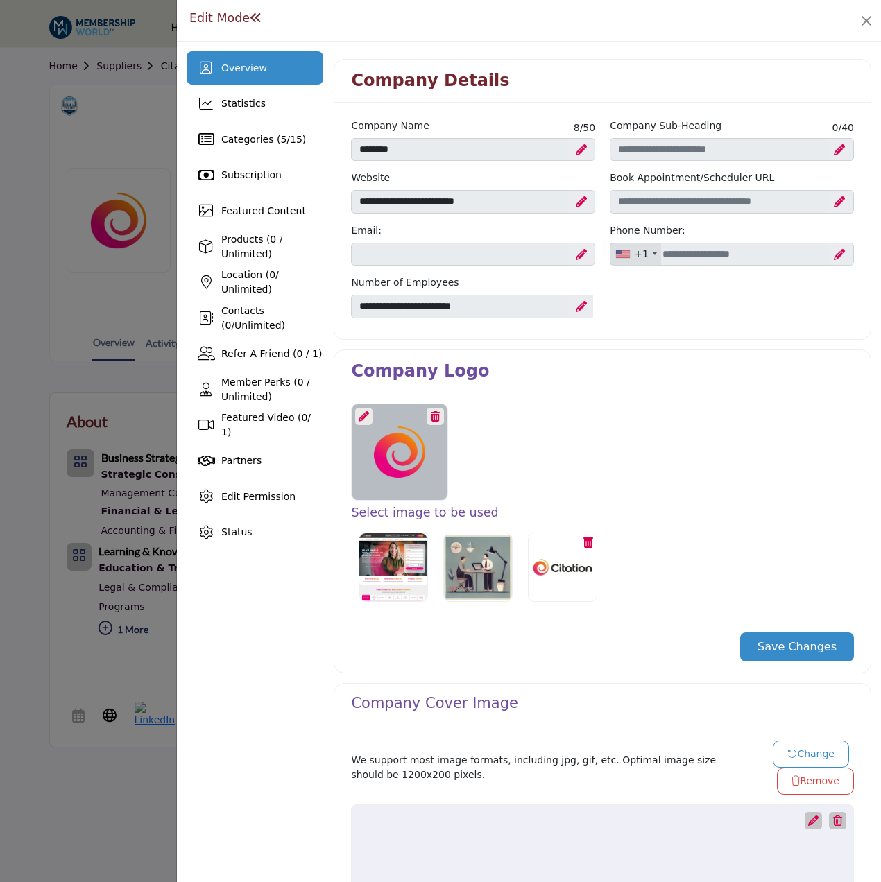
click at [364, 414] on icon at bounding box center [364, 416] width 10 height 10
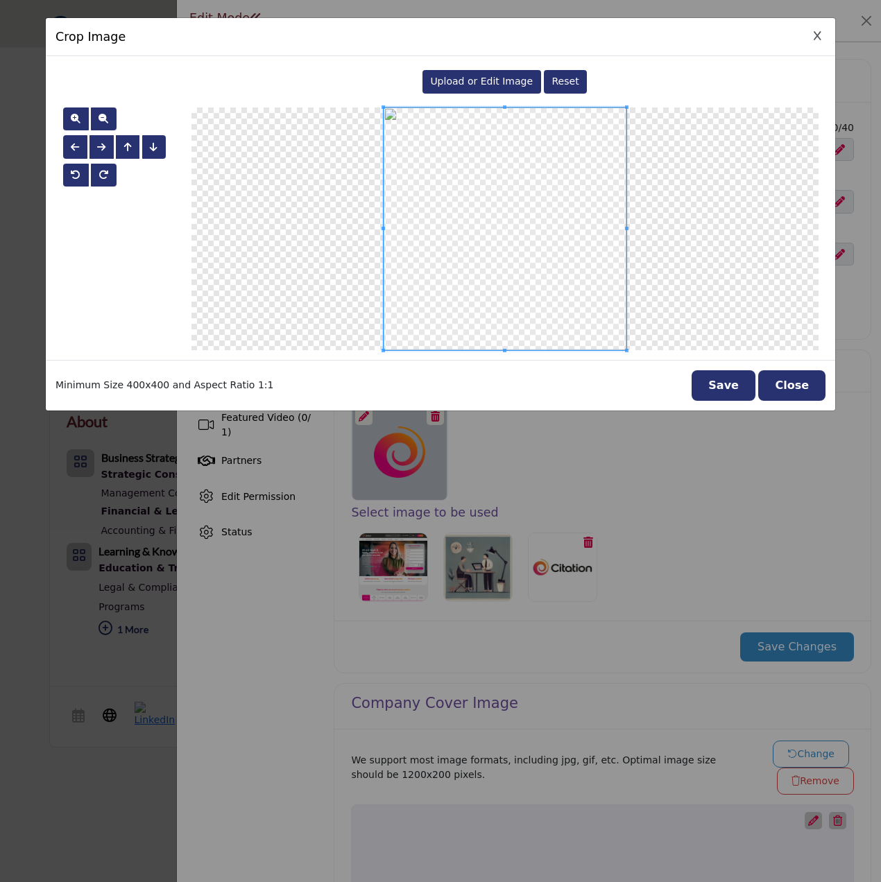
click at [498, 85] on span "Upload or Edit Image" at bounding box center [481, 81] width 103 height 11
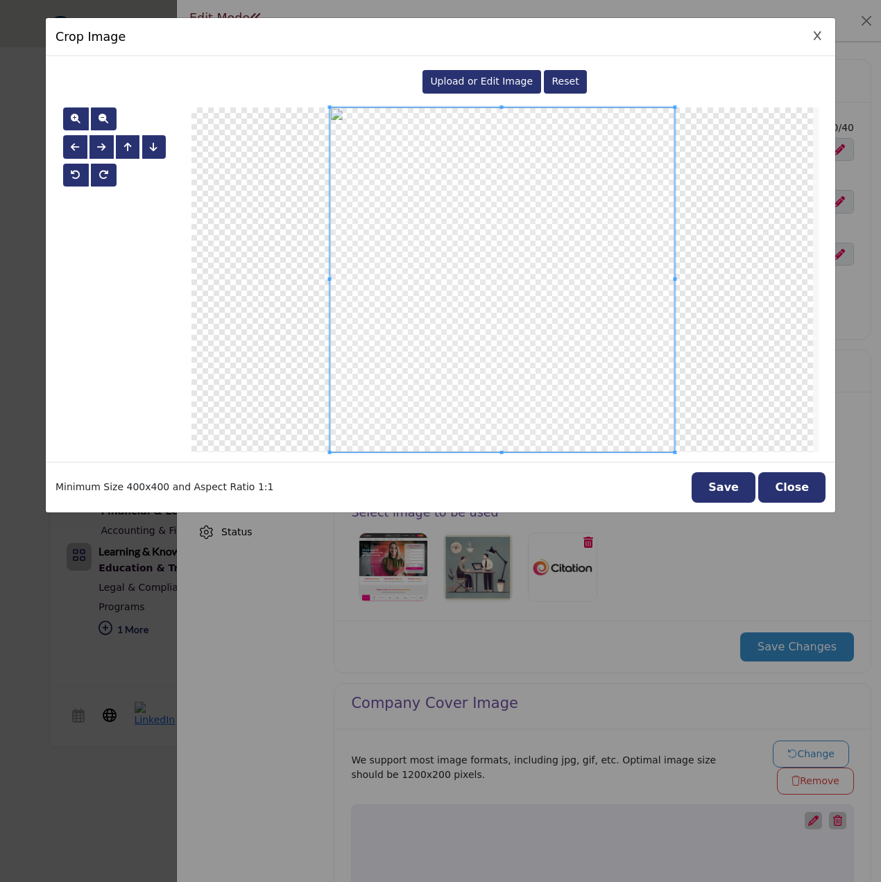
click at [733, 488] on button "Save" at bounding box center [724, 487] width 64 height 31
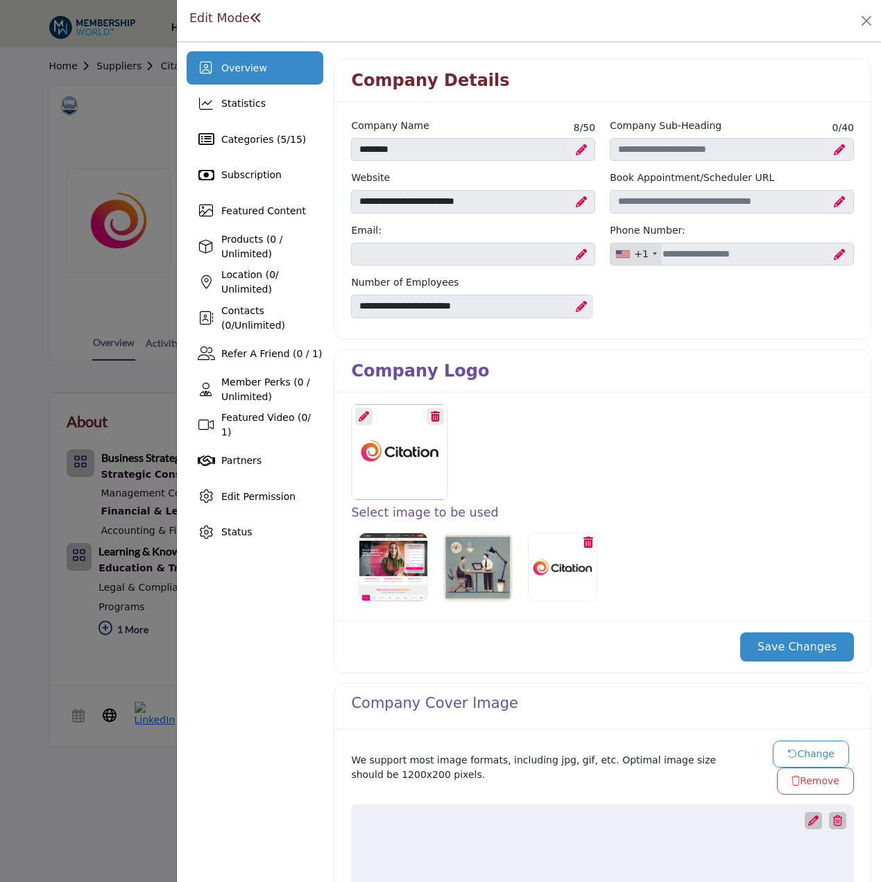
click at [791, 649] on button "Save Changes" at bounding box center [797, 647] width 114 height 29
click at [125, 635] on div at bounding box center [440, 441] width 881 height 882
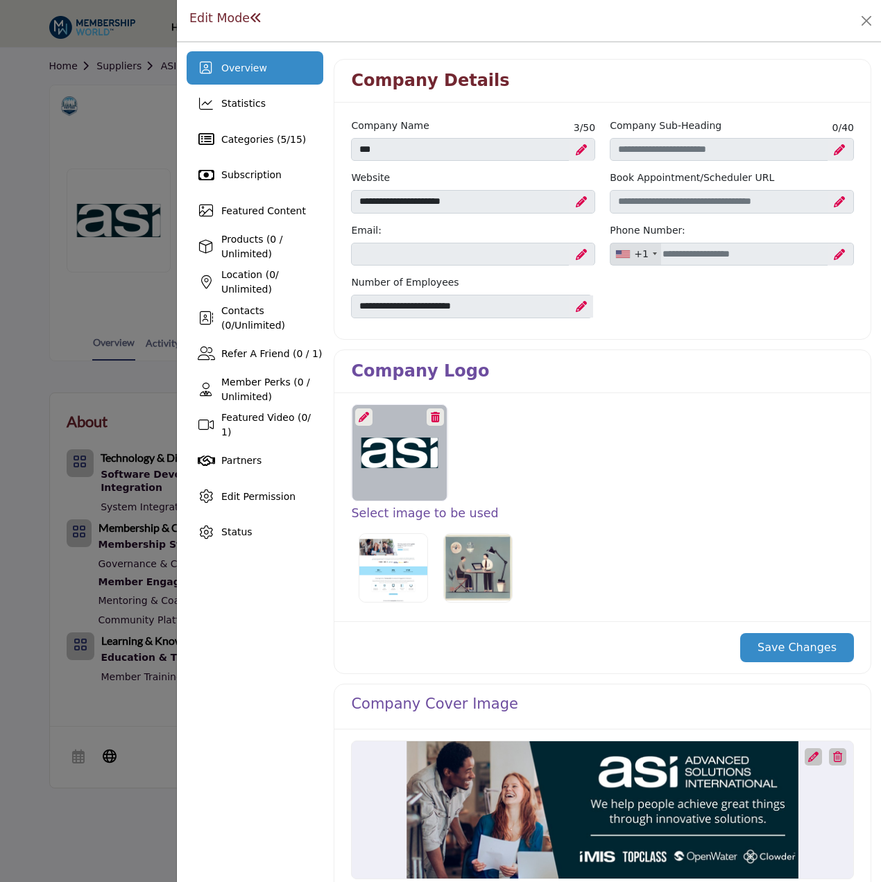
click at [360, 416] on icon at bounding box center [364, 417] width 10 height 10
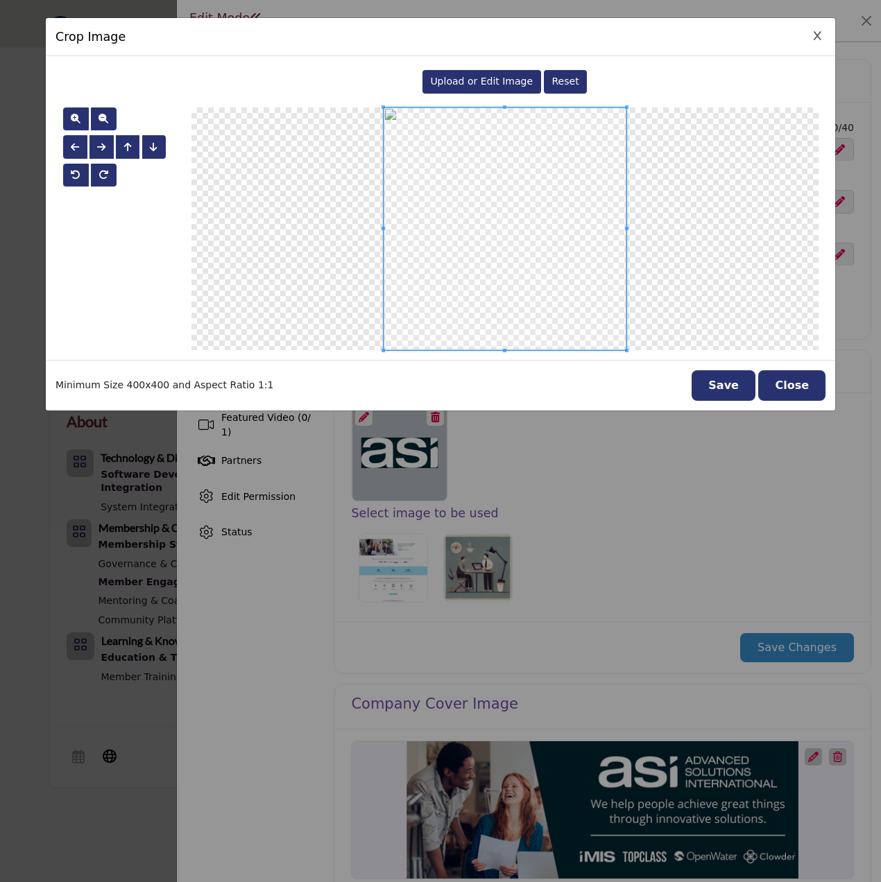
click at [506, 85] on span "Upload or Edit Image" at bounding box center [481, 81] width 103 height 11
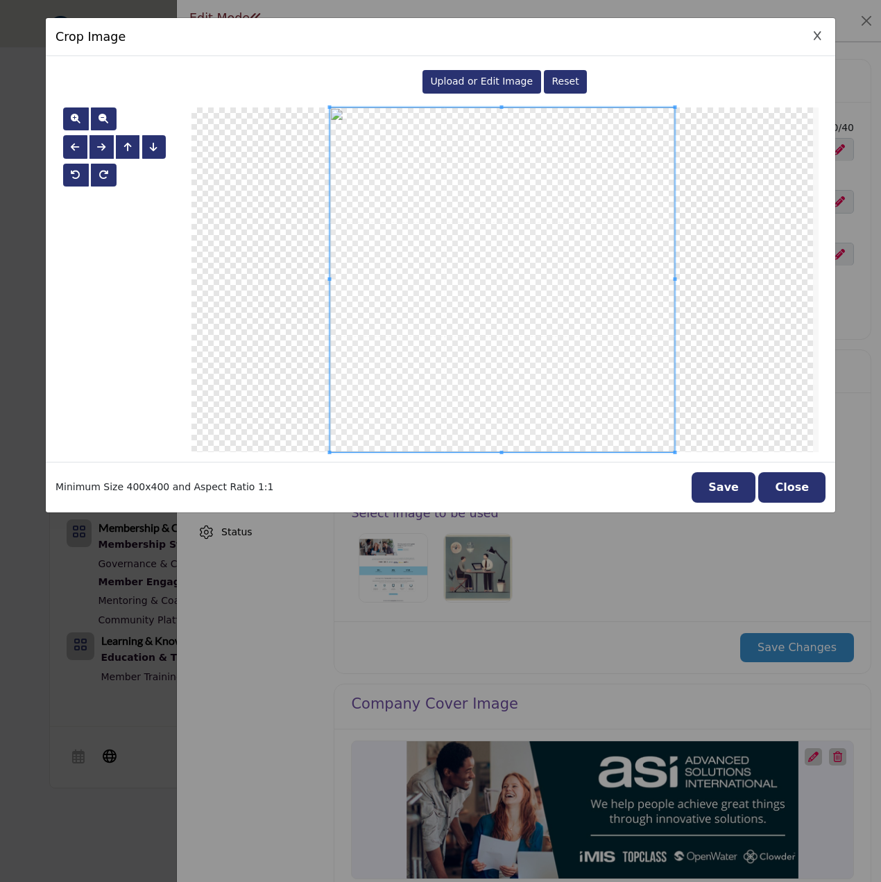
click at [731, 488] on button "Save" at bounding box center [724, 487] width 64 height 31
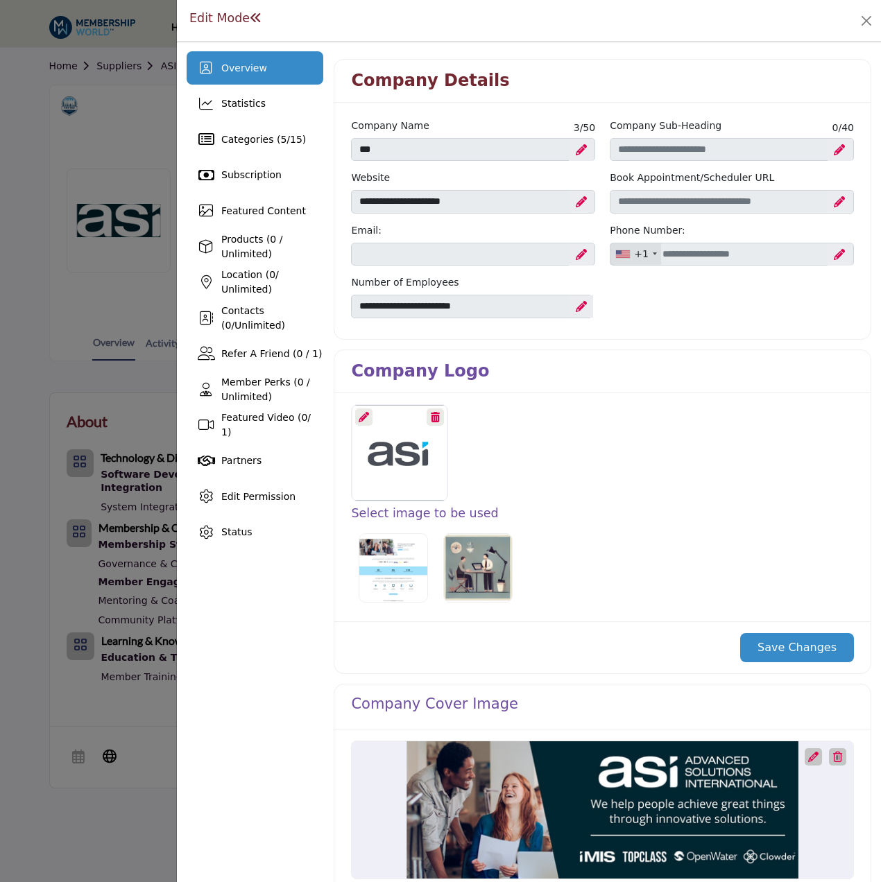
click at [795, 644] on button "Save Changes" at bounding box center [797, 647] width 114 height 29
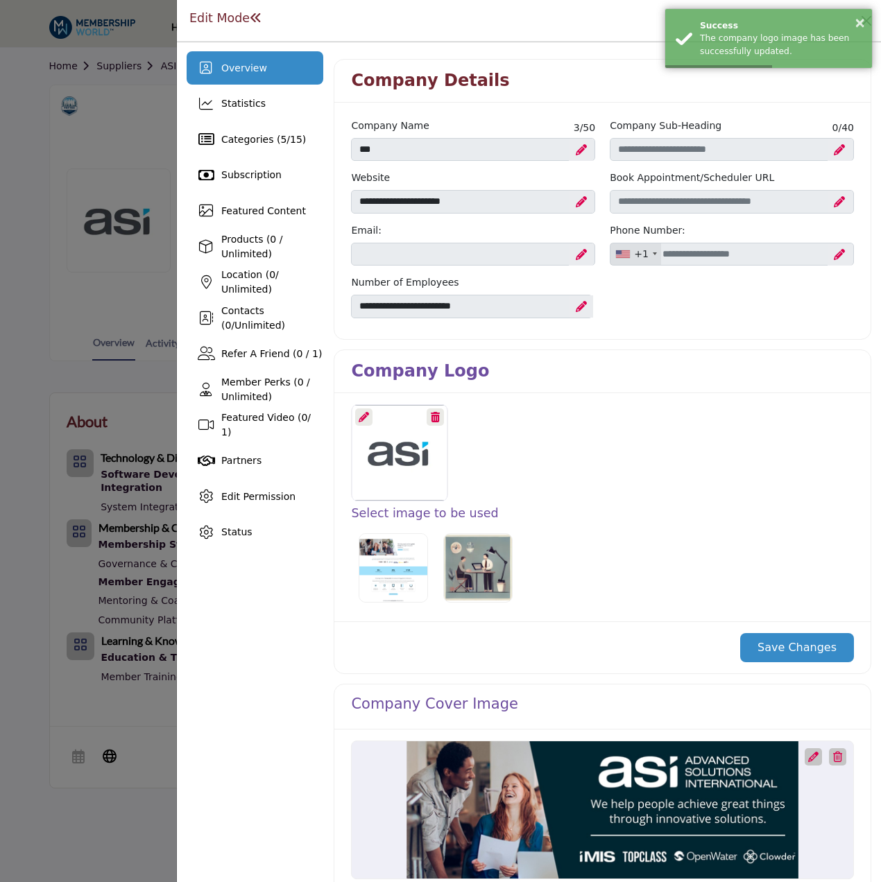
click at [142, 142] on div at bounding box center [440, 441] width 881 height 882
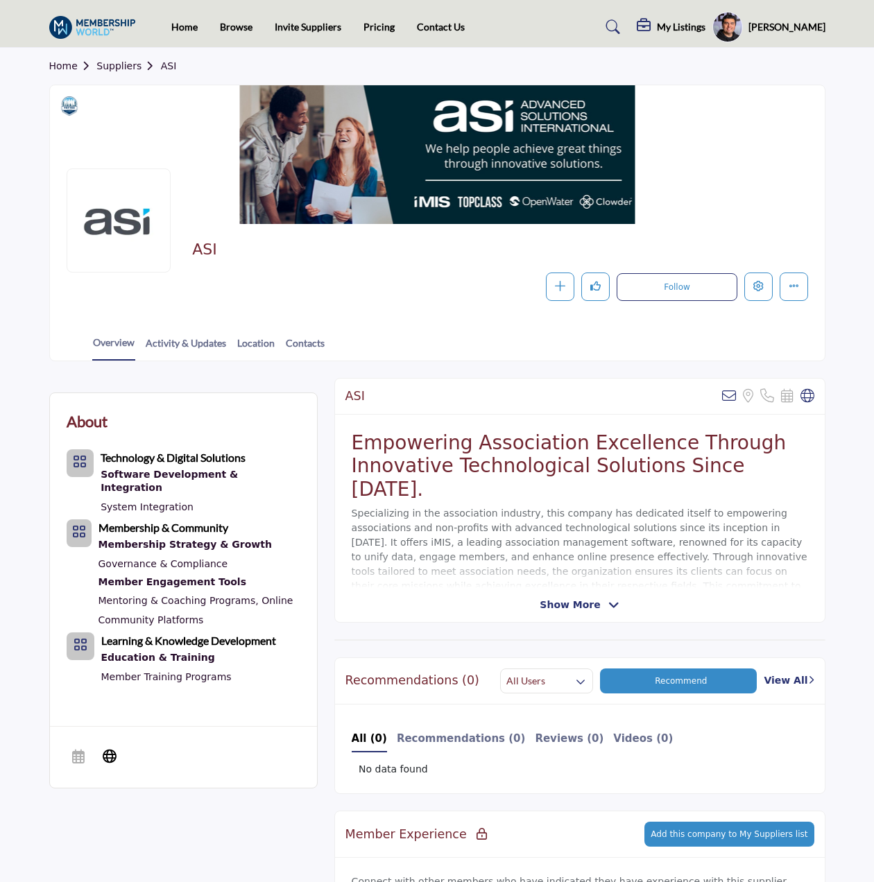
drag, startPoint x: 234, startPoint y: 244, endPoint x: 242, endPoint y: 237, distance: 10.3
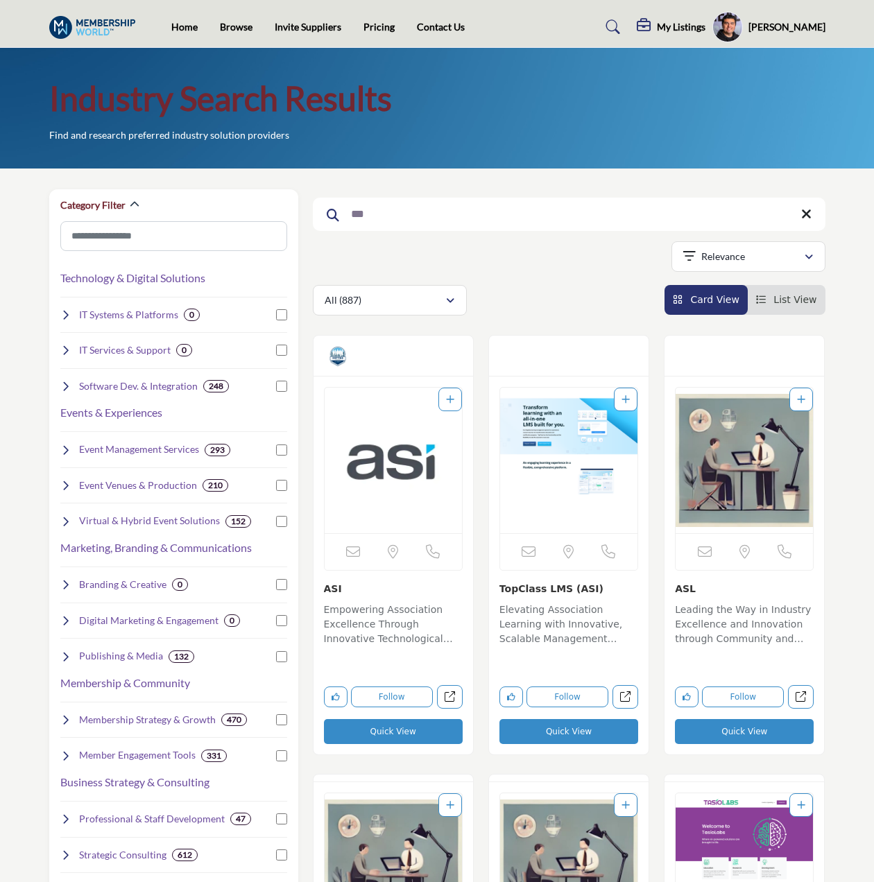
click at [432, 211] on input "***" at bounding box center [569, 214] width 513 height 33
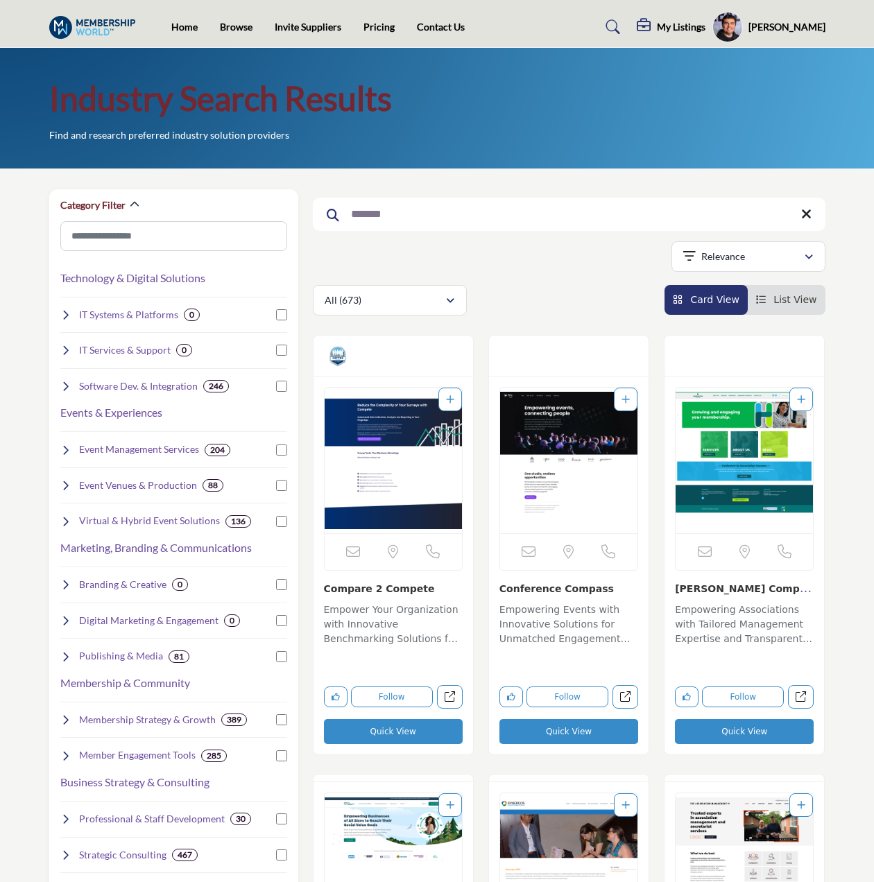
click at [452, 207] on input "*******" at bounding box center [569, 214] width 513 height 33
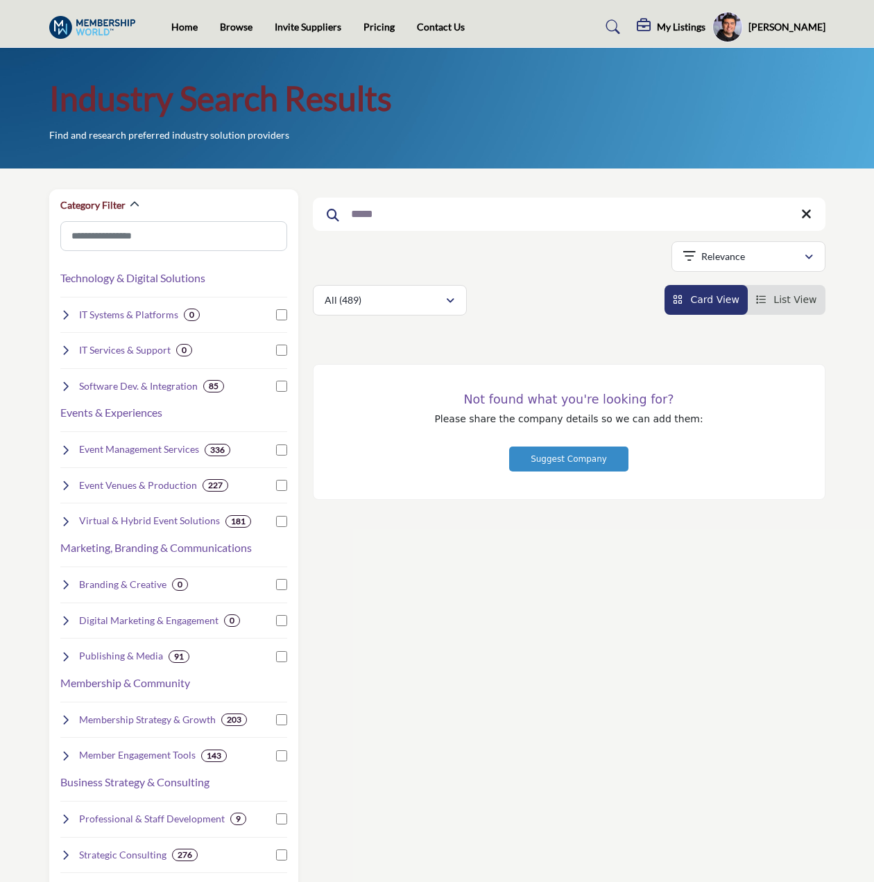
click at [566, 218] on input "*****" at bounding box center [569, 214] width 513 height 33
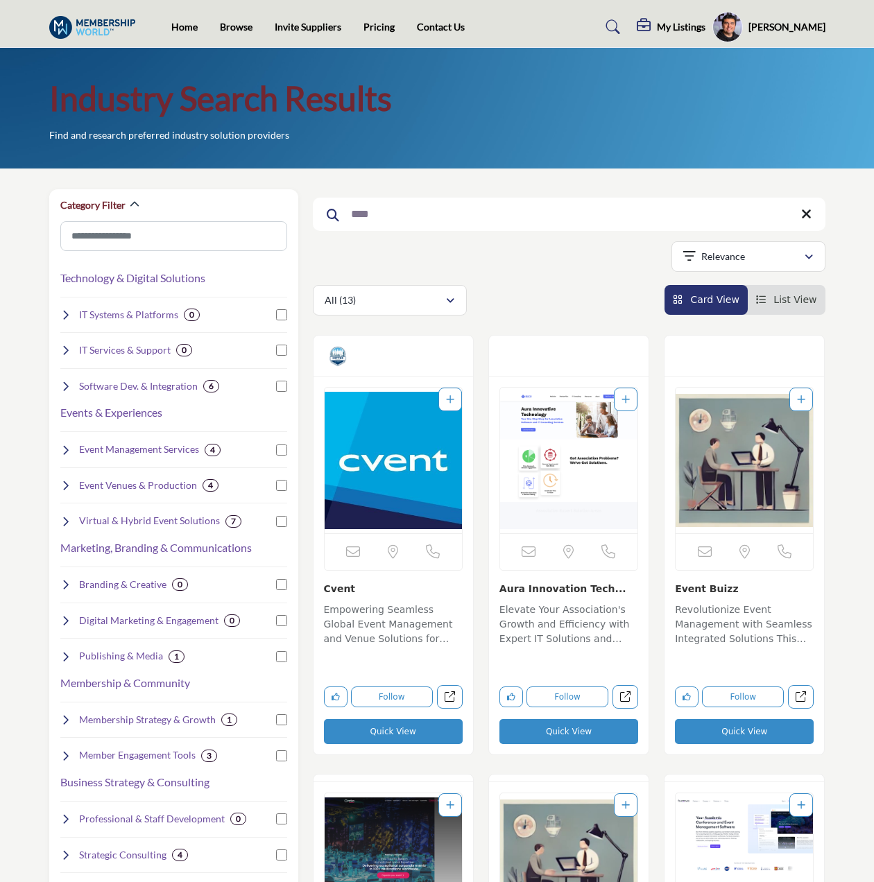
type input "****"
click at [402, 454] on img "Open Listing in new tab" at bounding box center [393, 461] width 137 height 146
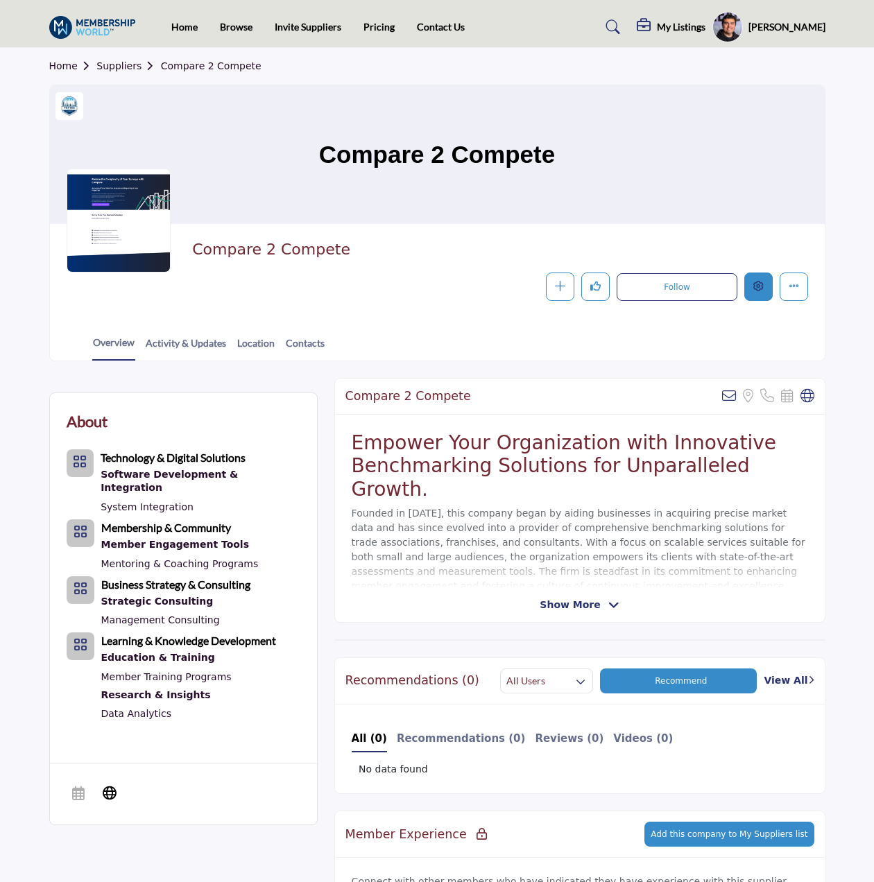
click at [763, 287] on icon "Edit company" at bounding box center [758, 286] width 10 height 10
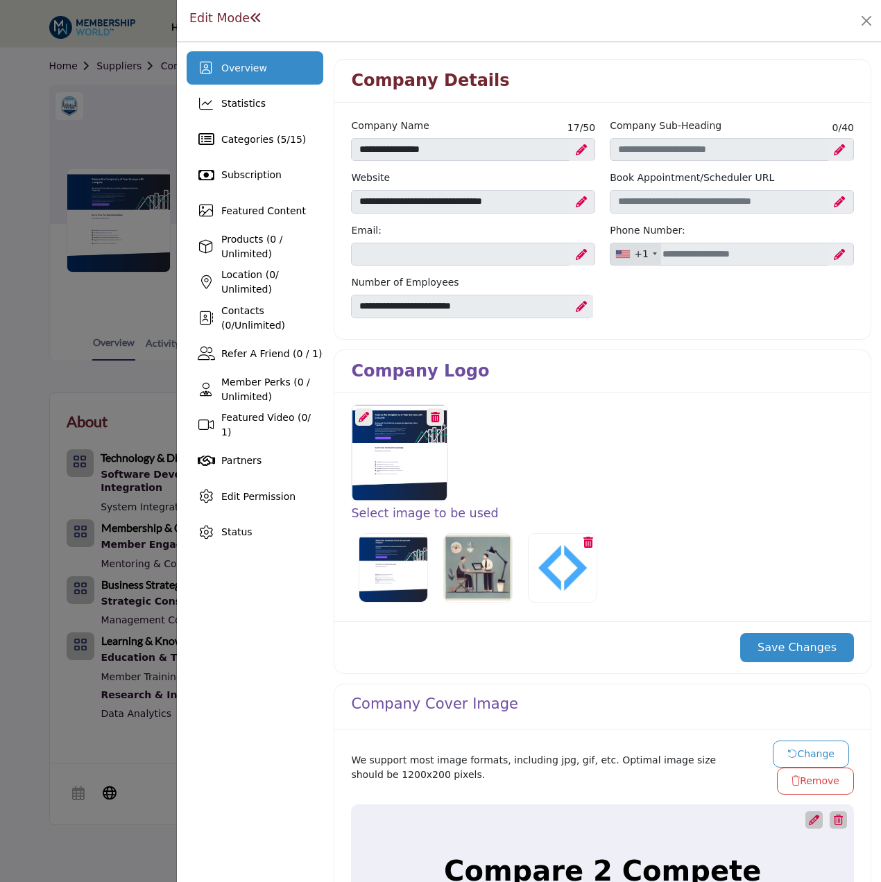
click at [365, 413] on icon at bounding box center [364, 417] width 10 height 10
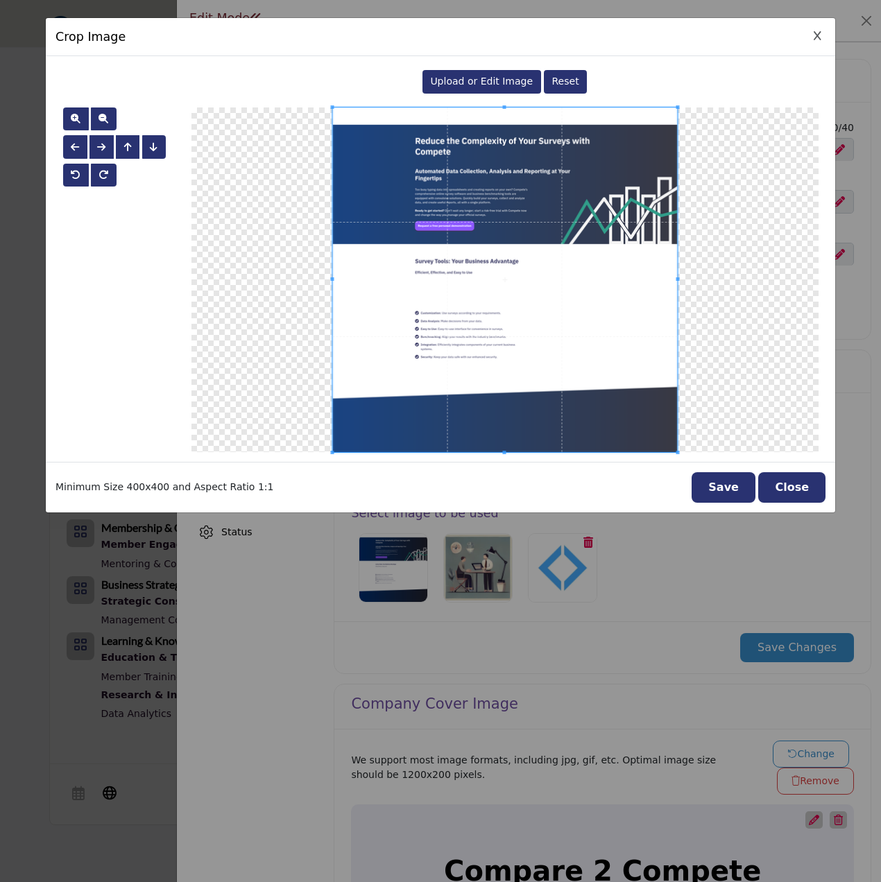
click at [488, 81] on span "Upload or Edit Image" at bounding box center [481, 81] width 103 height 11
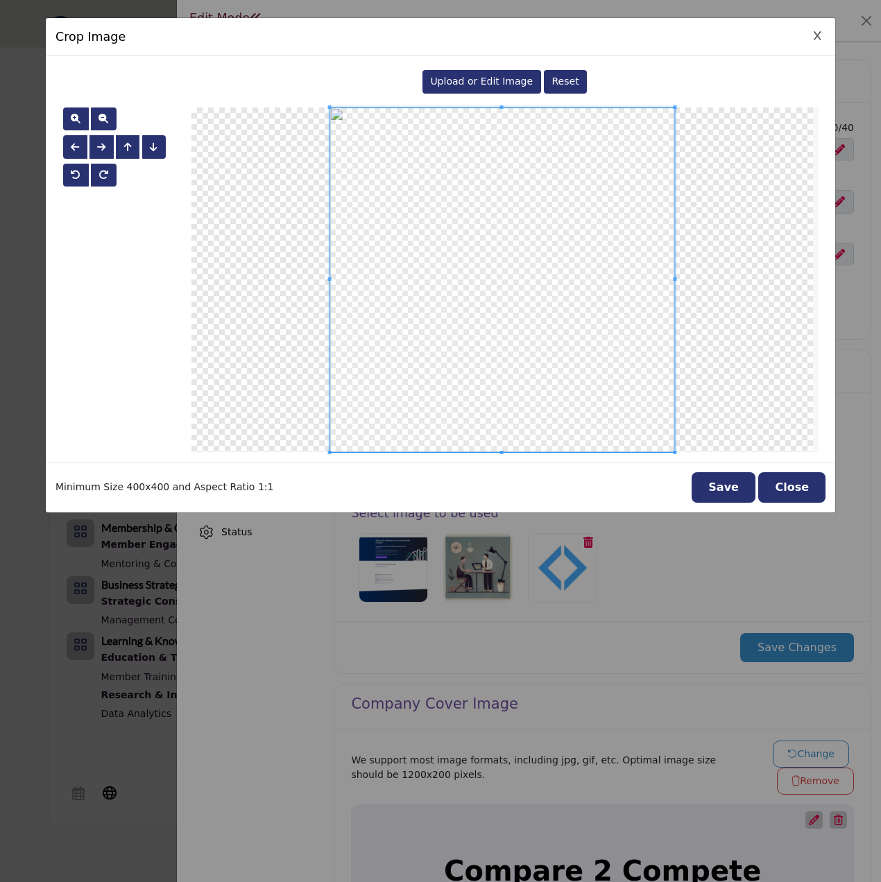
click at [731, 481] on button "Save" at bounding box center [724, 487] width 64 height 31
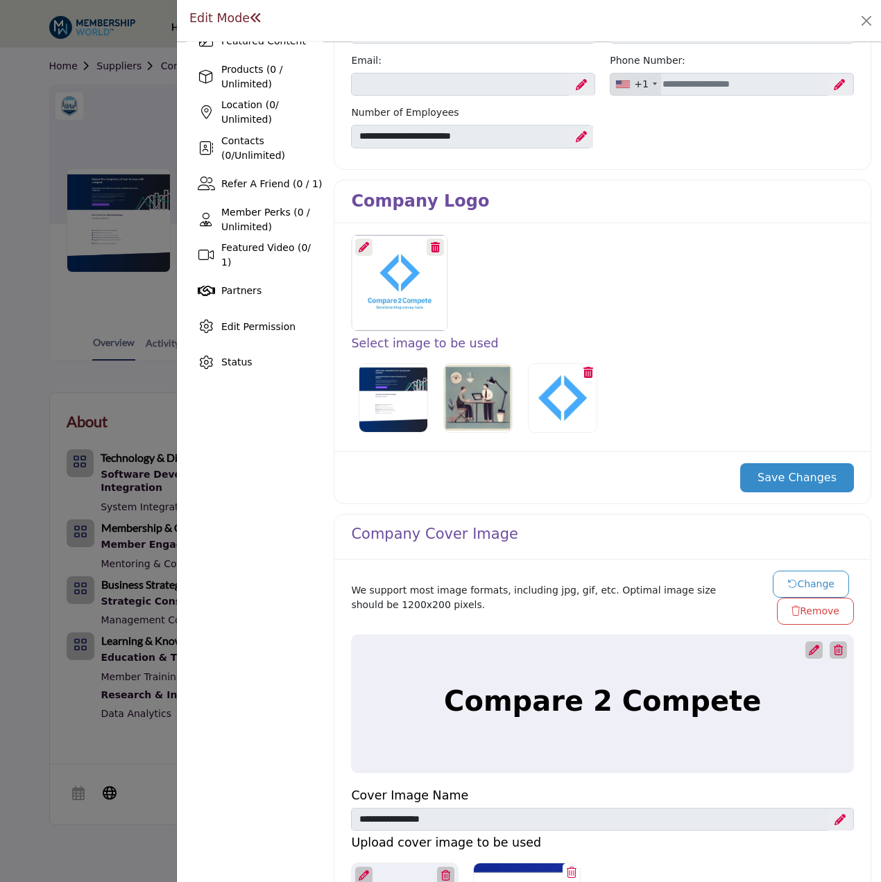
scroll to position [208, 0]
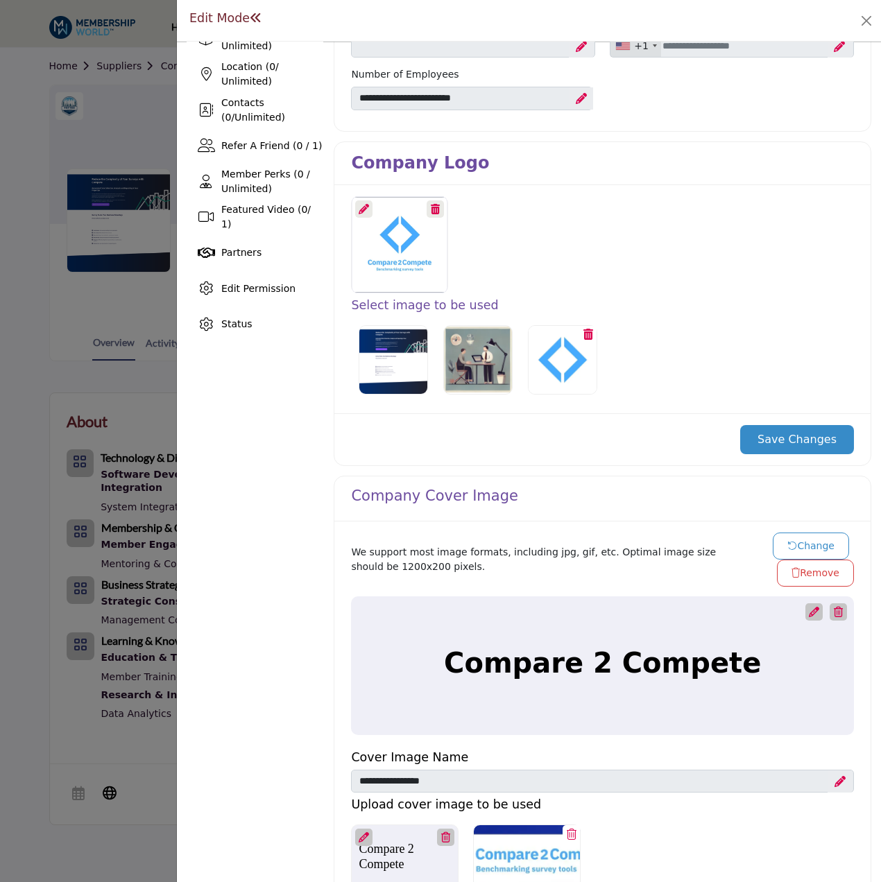
click at [780, 441] on button "Save Changes" at bounding box center [797, 439] width 114 height 29
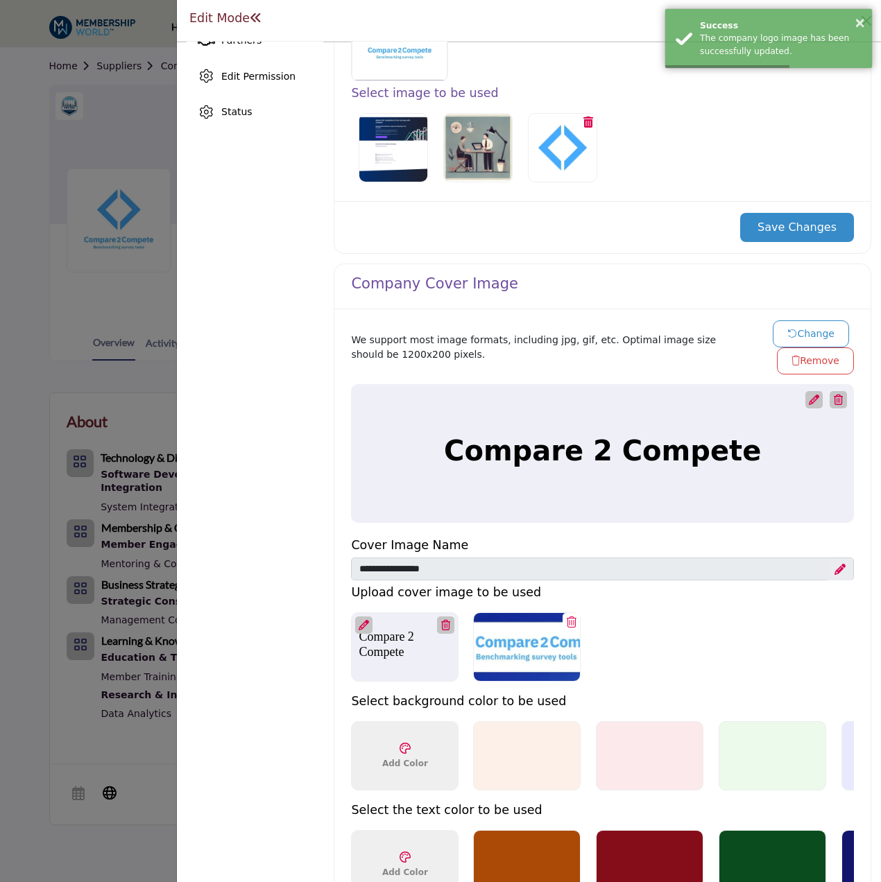
scroll to position [486, 0]
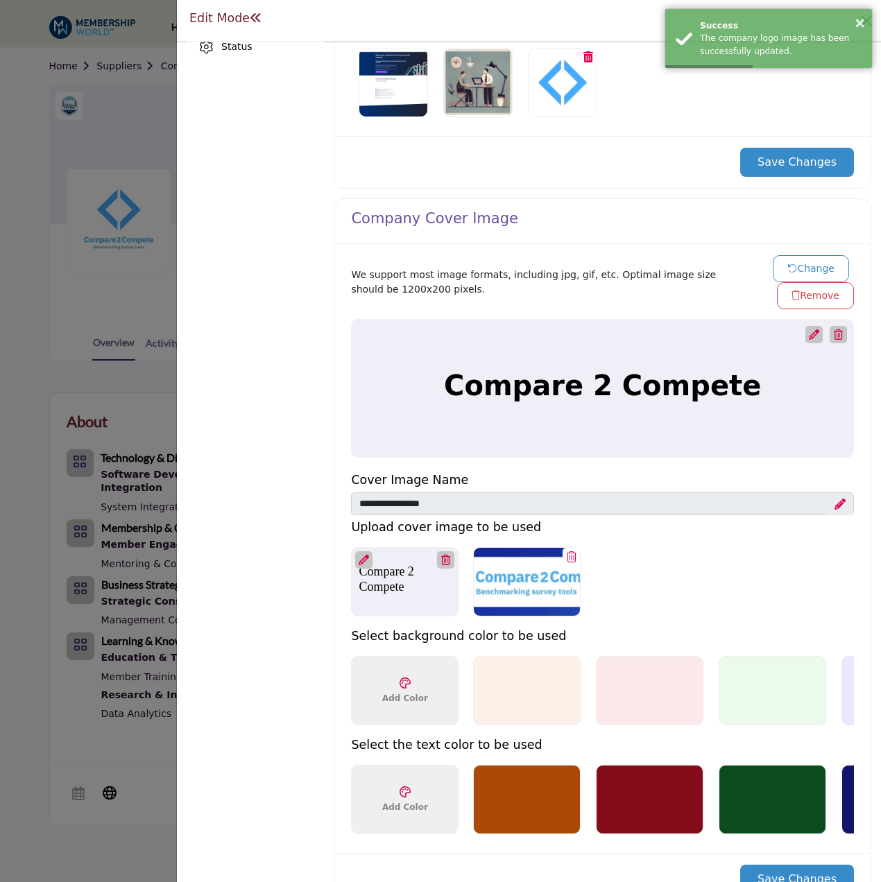
click at [824, 265] on button "Change" at bounding box center [811, 268] width 76 height 27
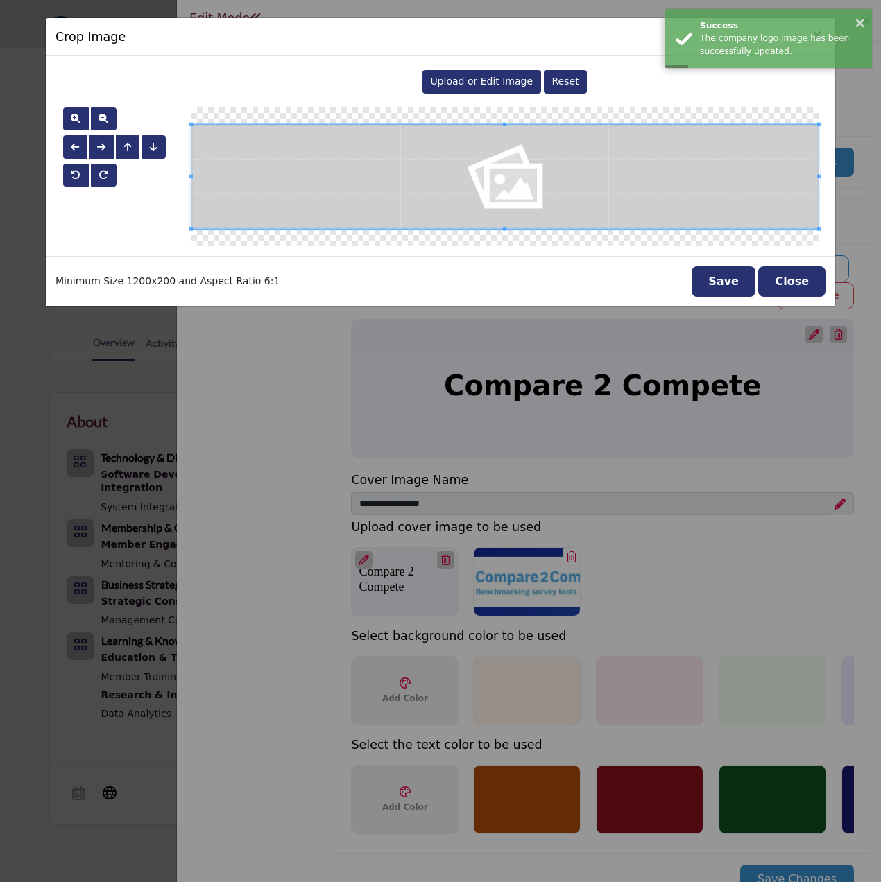
click at [470, 78] on span "Upload or Edit Image" at bounding box center [481, 81] width 103 height 11
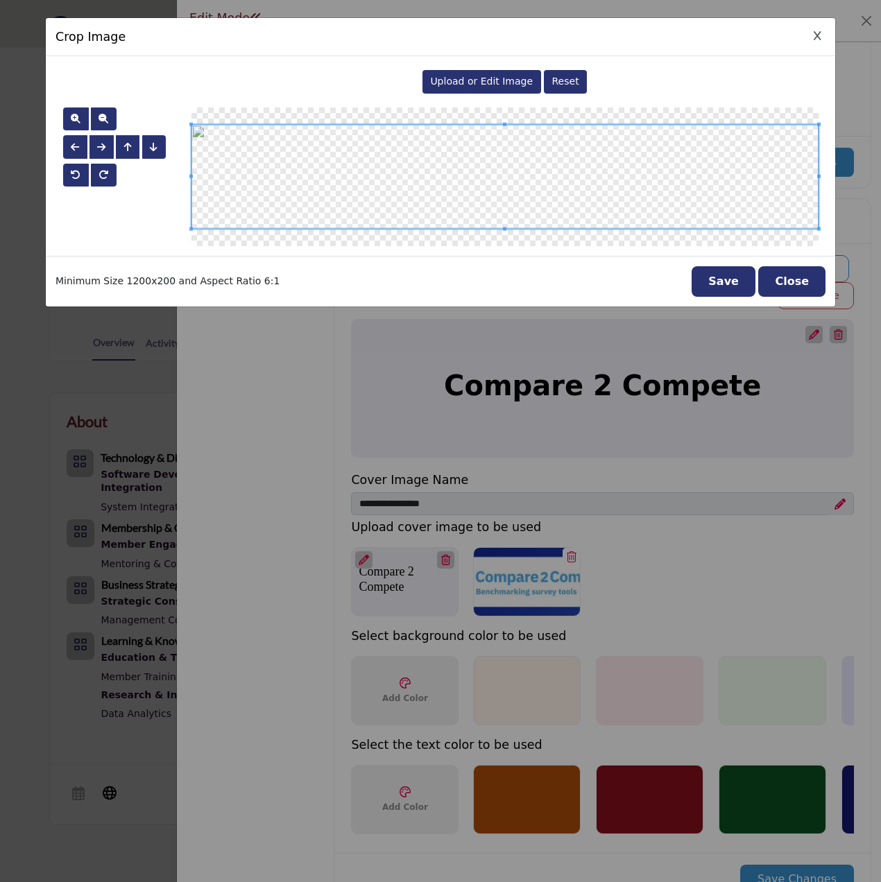
click at [728, 282] on button "Save" at bounding box center [724, 281] width 64 height 31
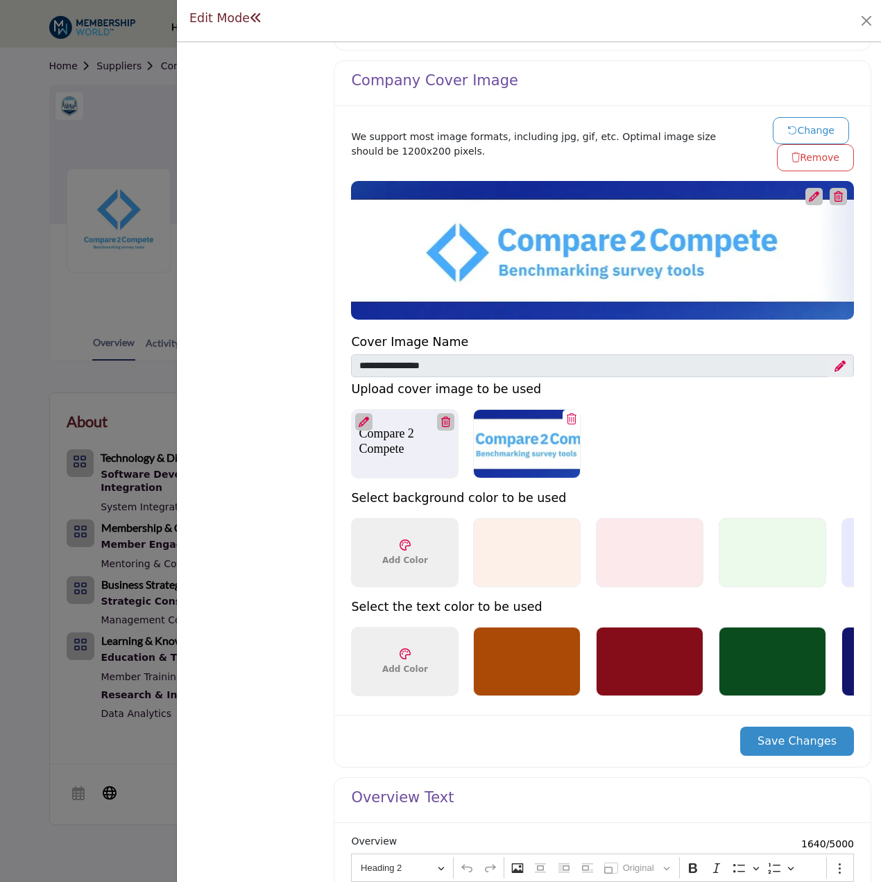
scroll to position [763, 0]
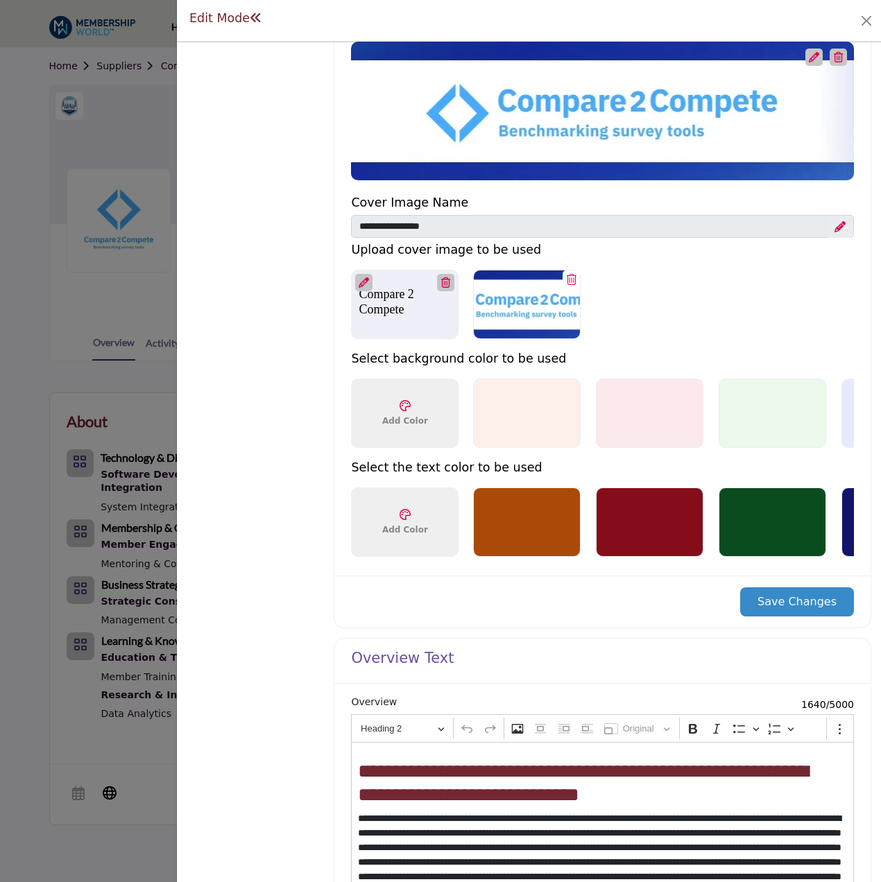
click at [795, 611] on button "Save Changes" at bounding box center [797, 602] width 114 height 29
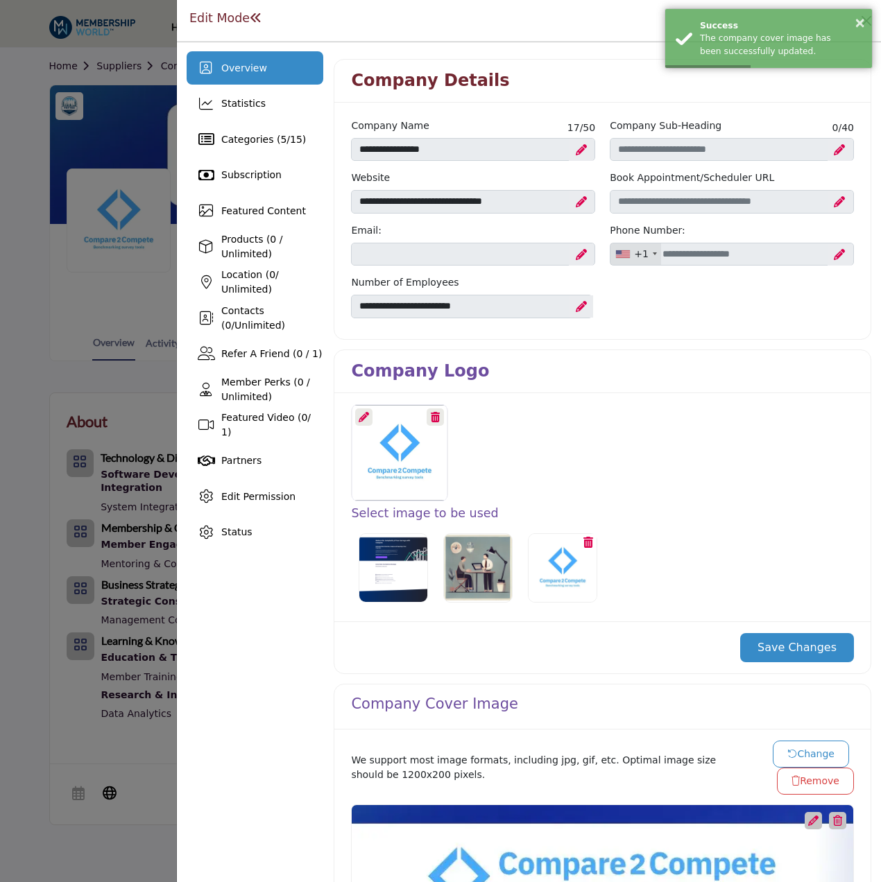
click at [134, 386] on div at bounding box center [440, 441] width 881 height 882
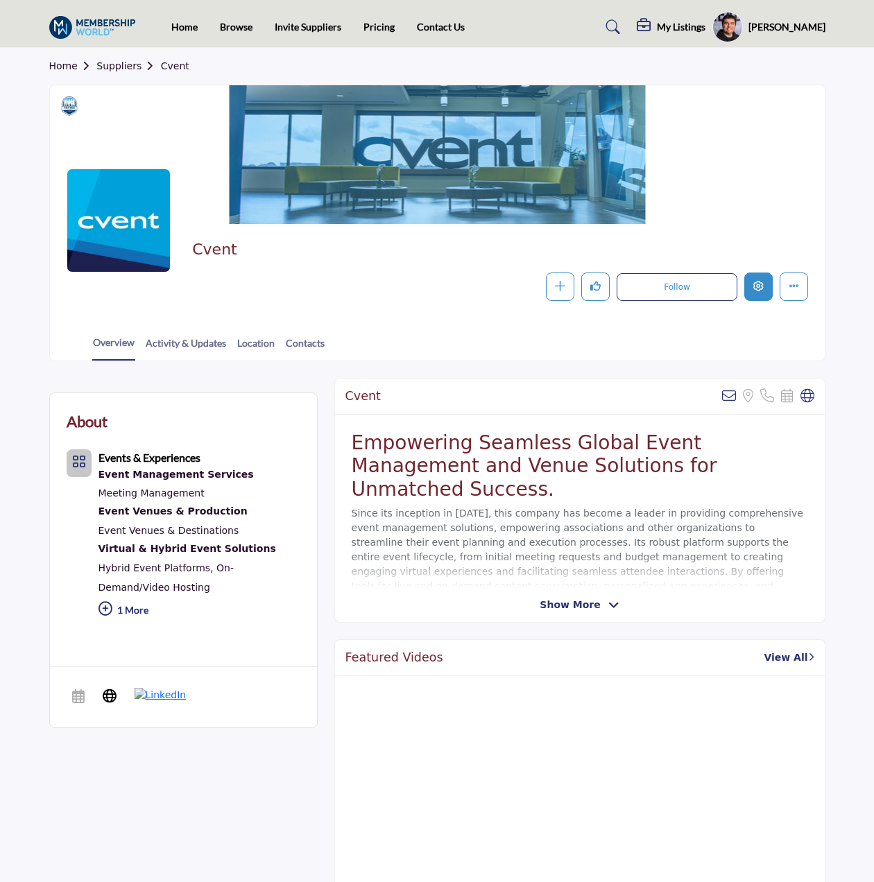
click at [754, 289] on icon "Edit company" at bounding box center [758, 286] width 10 height 10
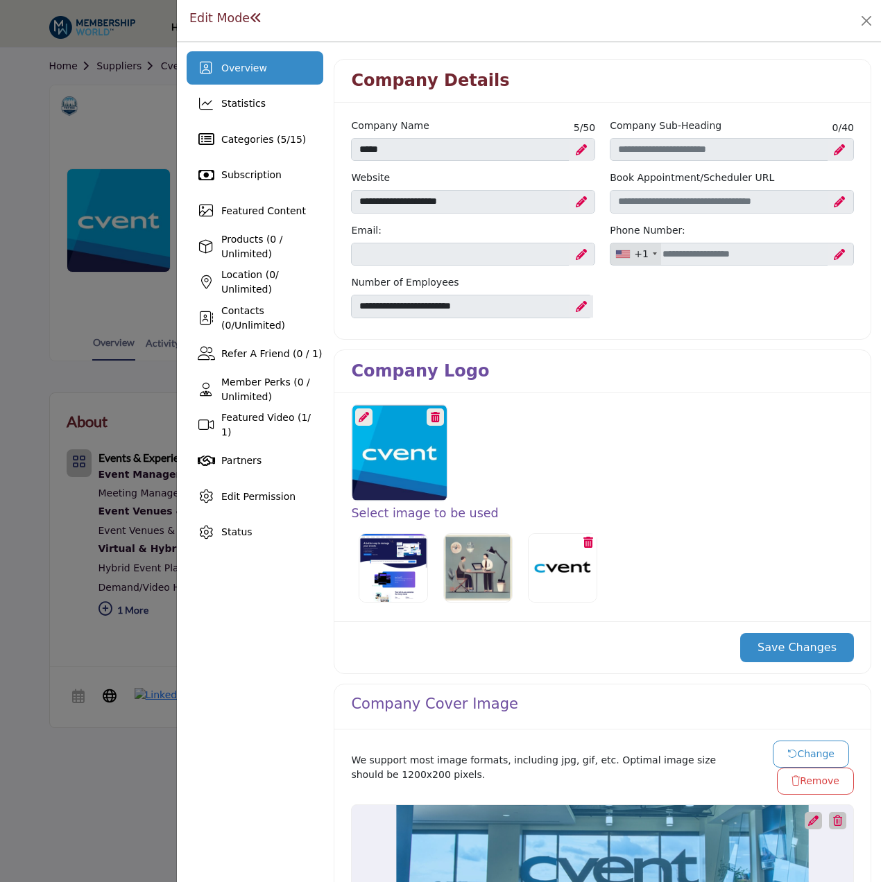
click at [364, 415] on icon at bounding box center [364, 417] width 10 height 10
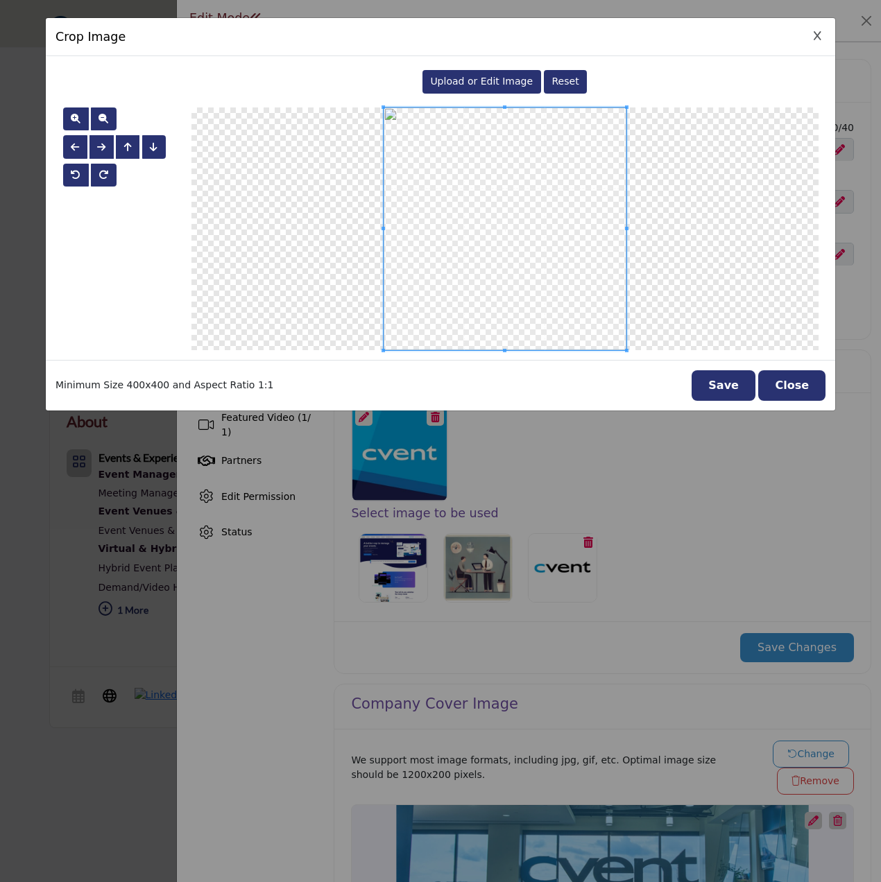
click at [484, 83] on span "Upload or Edit Image" at bounding box center [481, 81] width 103 height 11
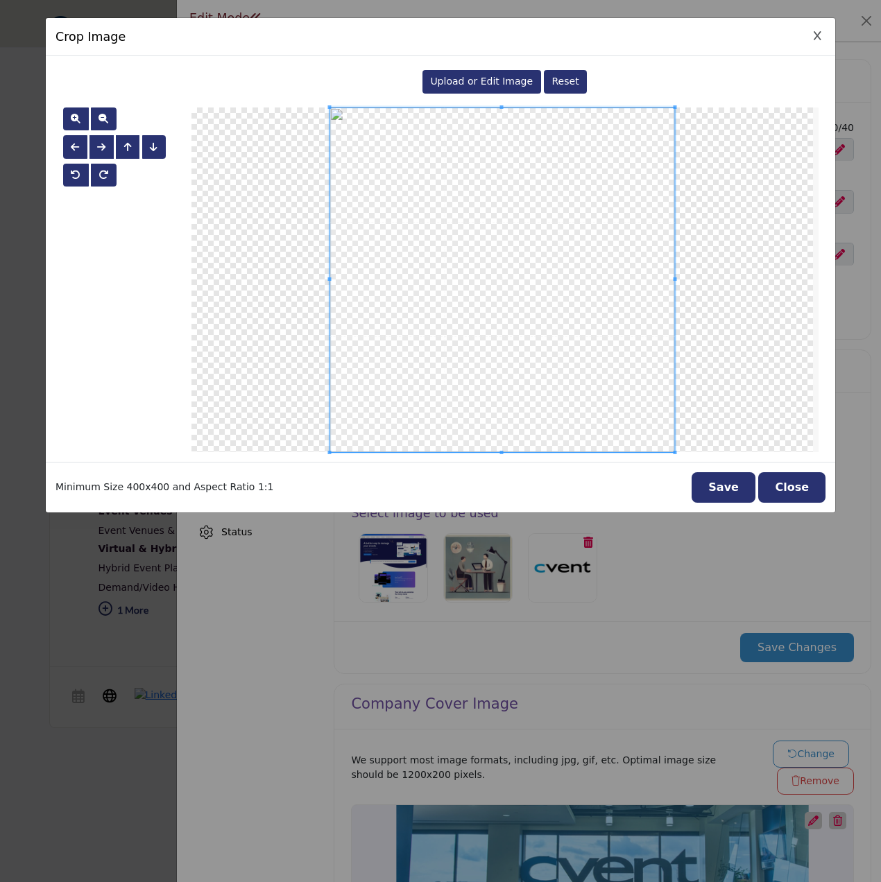
click at [737, 484] on button "Save" at bounding box center [724, 487] width 64 height 31
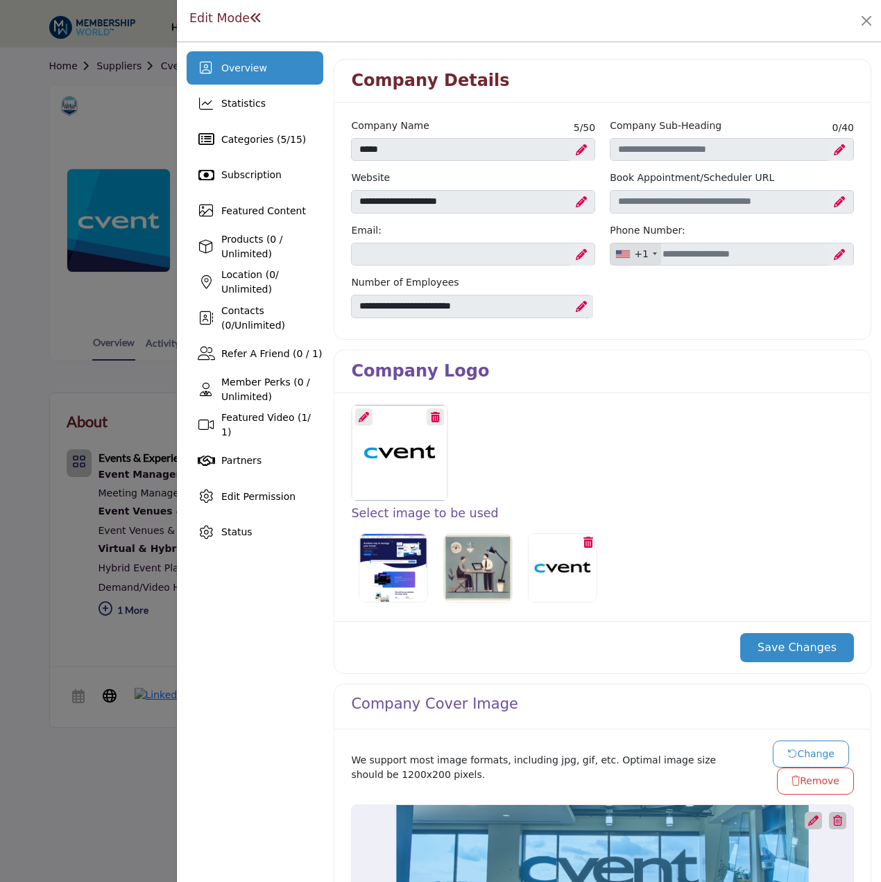
click at [783, 648] on button "Save Changes" at bounding box center [797, 647] width 114 height 29
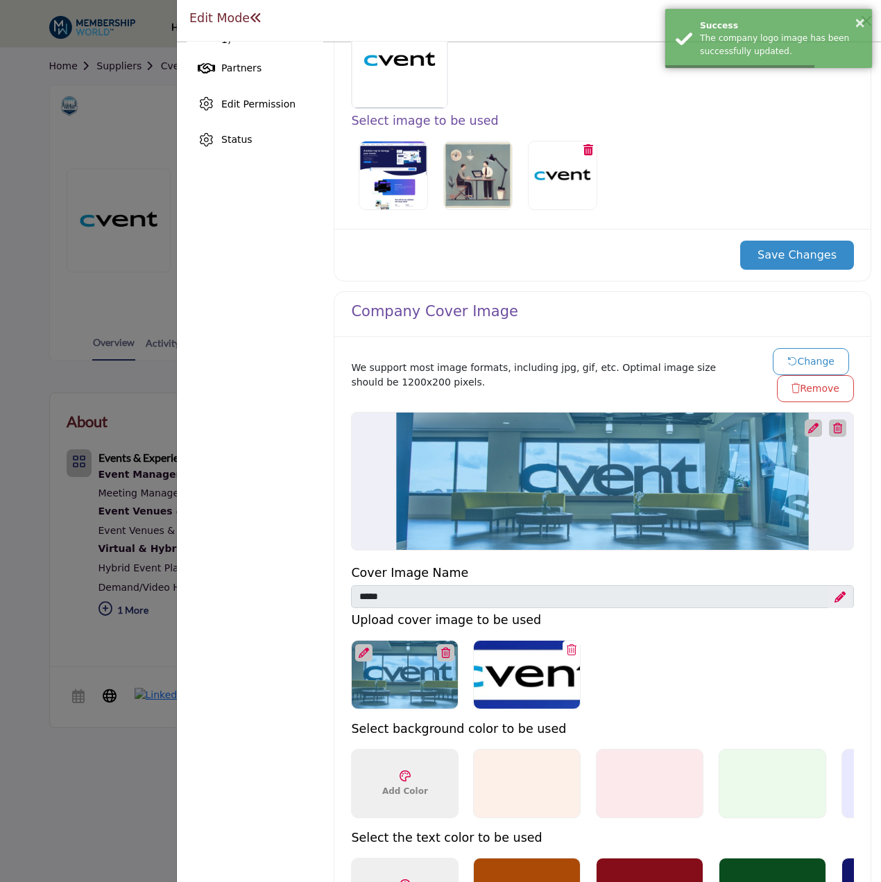
scroll to position [416, 0]
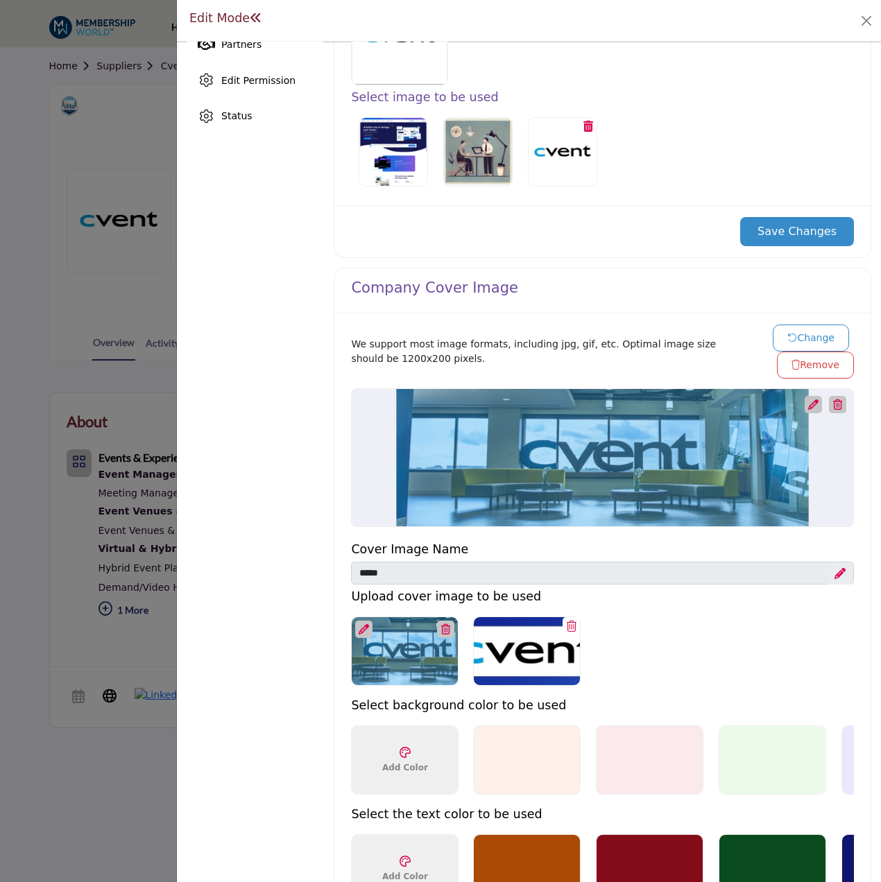
click at [816, 331] on button "Change" at bounding box center [811, 338] width 76 height 27
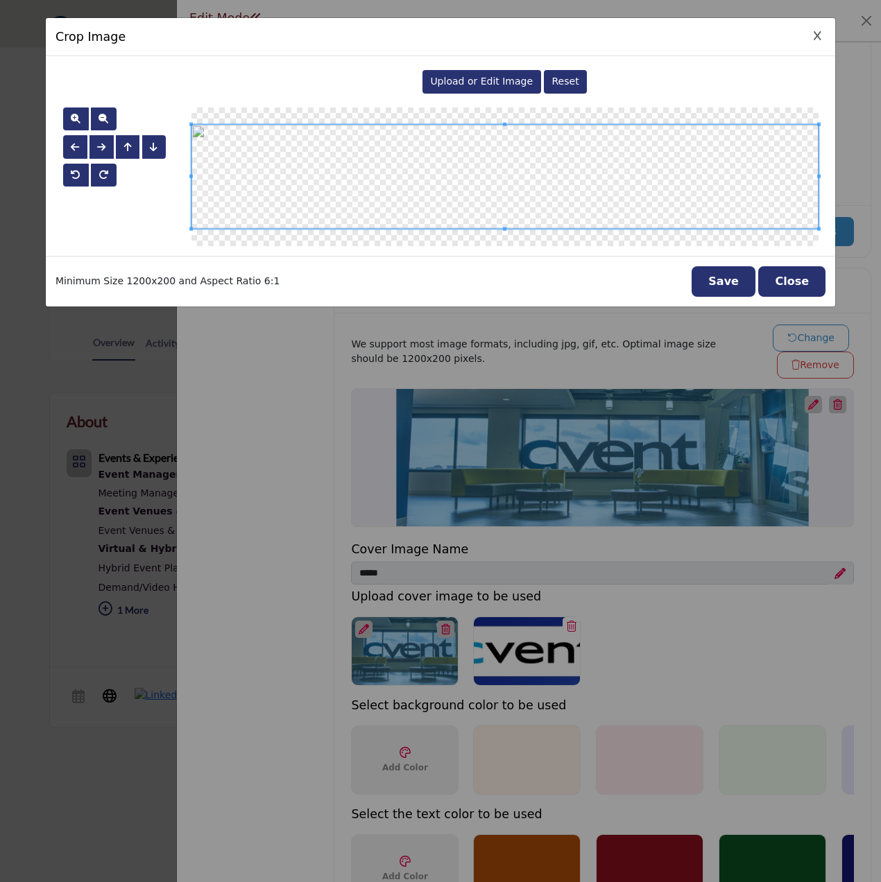
click at [487, 78] on span "Upload or Edit Image" at bounding box center [481, 81] width 103 height 11
click at [728, 282] on button "Save" at bounding box center [724, 281] width 64 height 31
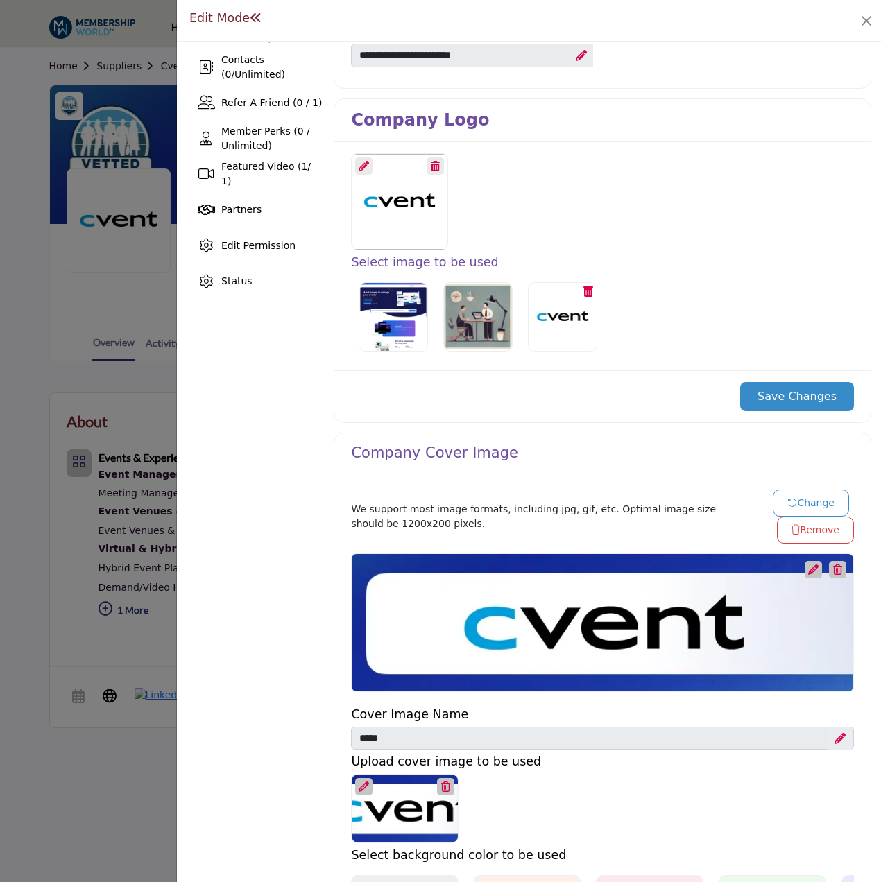
scroll to position [347, 0]
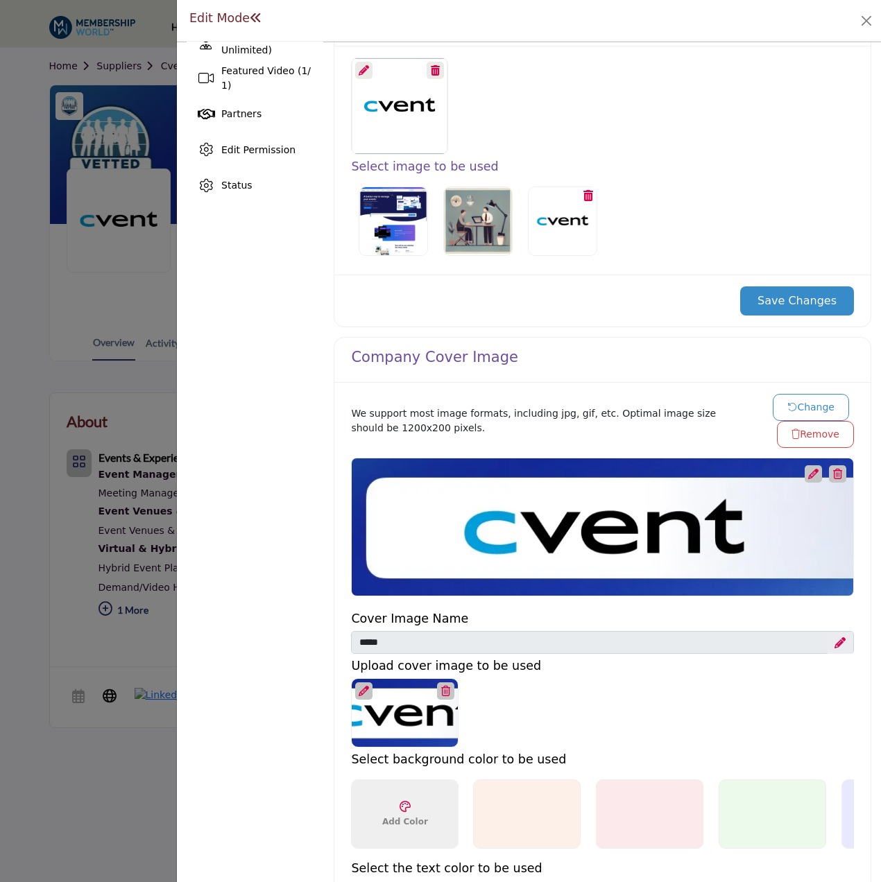
click at [792, 409] on button "Change" at bounding box center [811, 407] width 76 height 27
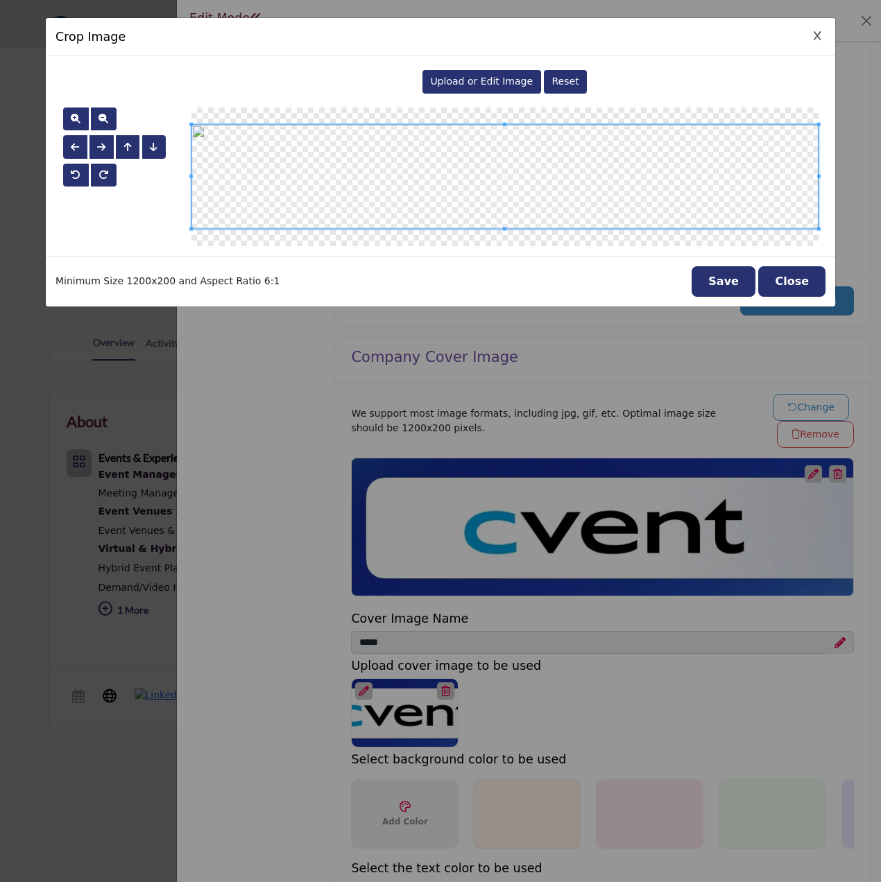
click at [499, 84] on span "Upload or Edit Image" at bounding box center [481, 81] width 103 height 11
click at [743, 270] on button "Save" at bounding box center [724, 281] width 64 height 31
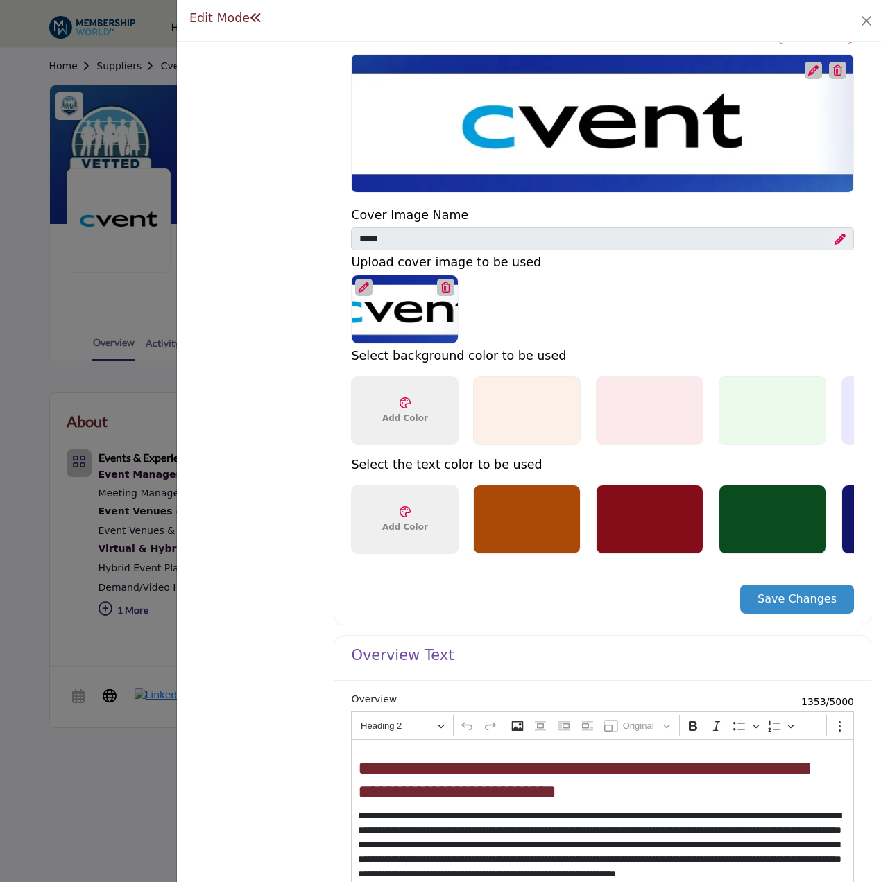
scroll to position [763, 0]
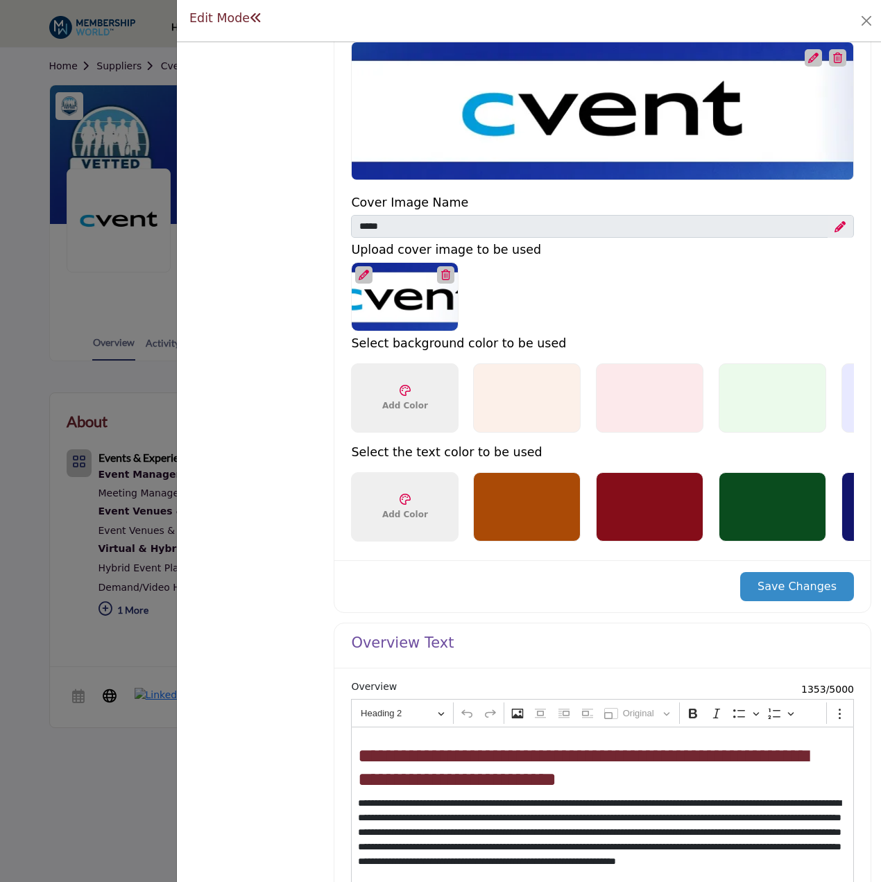
click at [763, 592] on button "Save Changes" at bounding box center [797, 586] width 114 height 29
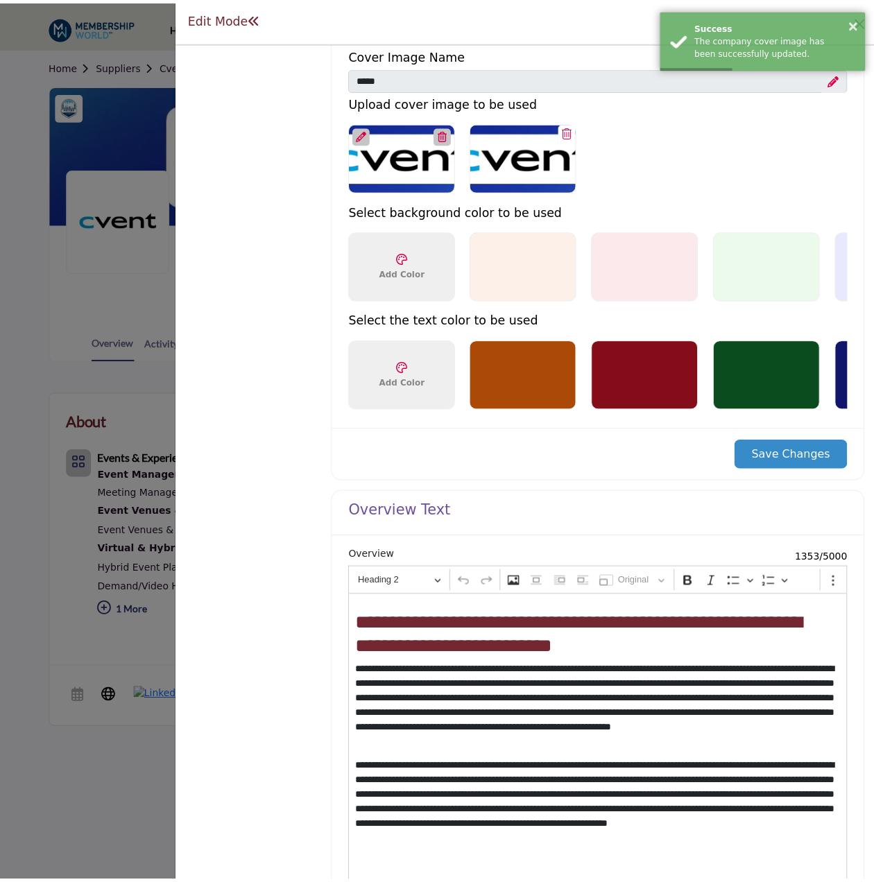
scroll to position [1233, 0]
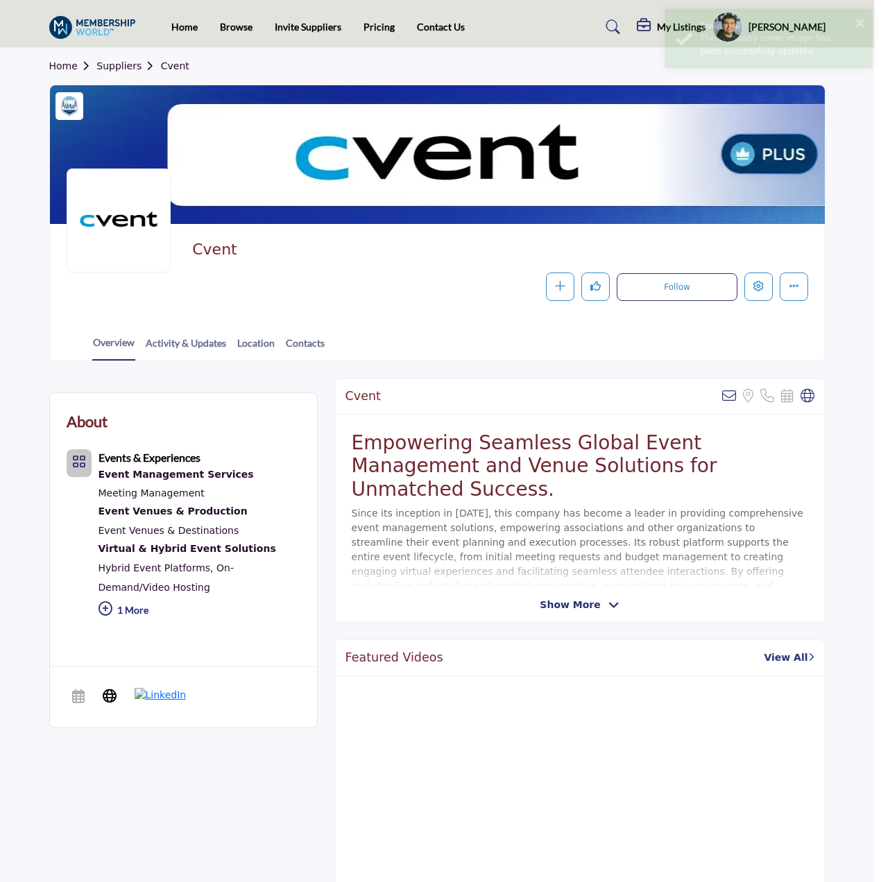
click at [131, 576] on div at bounding box center [440, 441] width 881 height 882
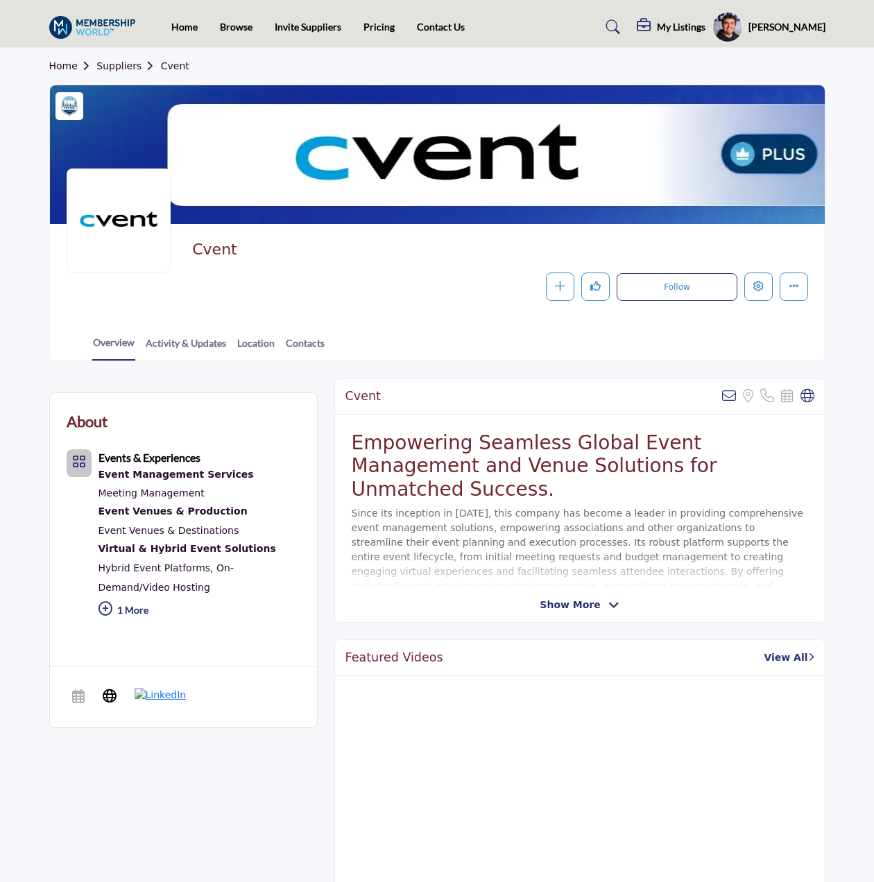
click at [121, 63] on link "Suppliers" at bounding box center [128, 65] width 64 height 11
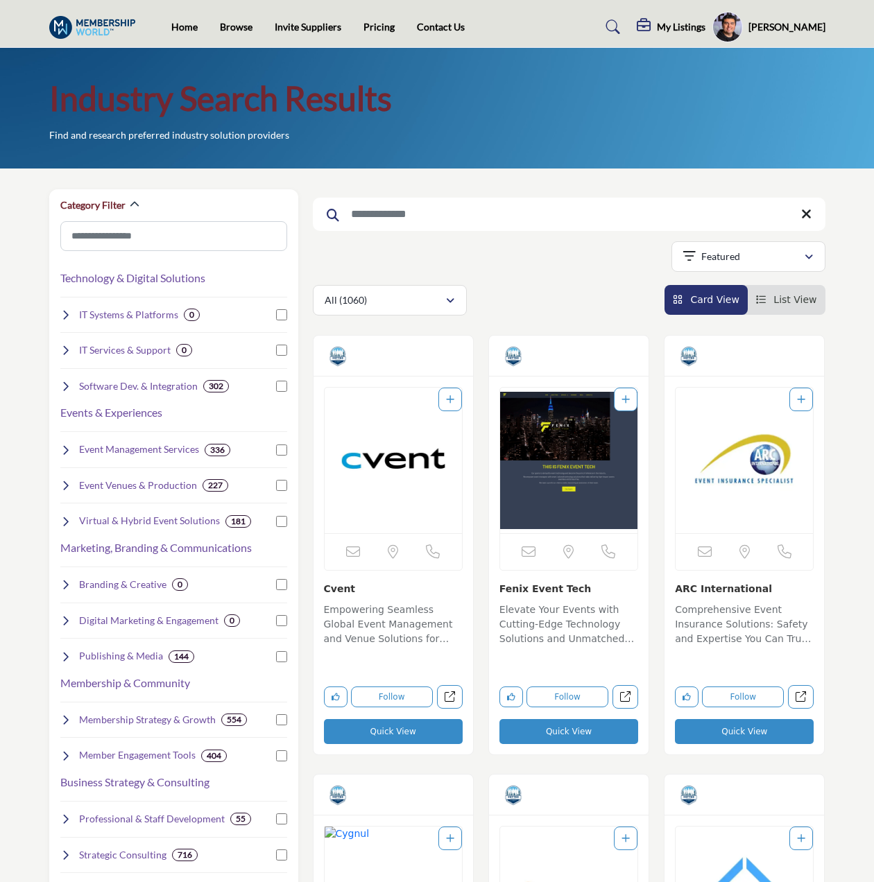
click at [522, 217] on input "Search Keyword" at bounding box center [569, 214] width 513 height 33
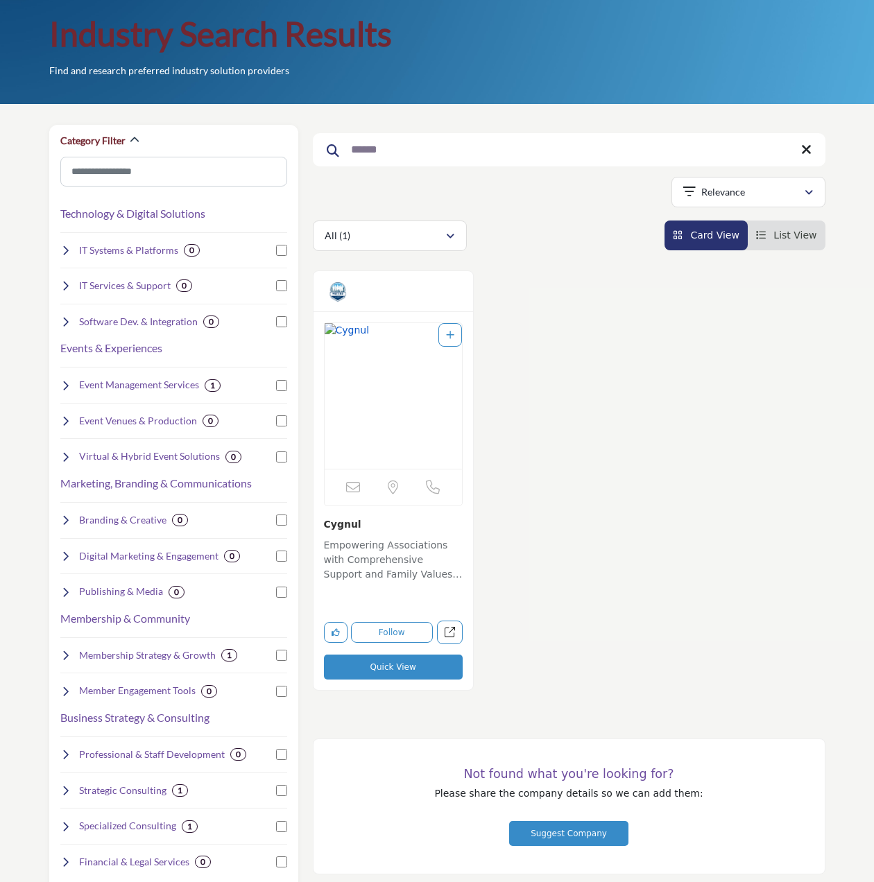
scroll to position [69, 0]
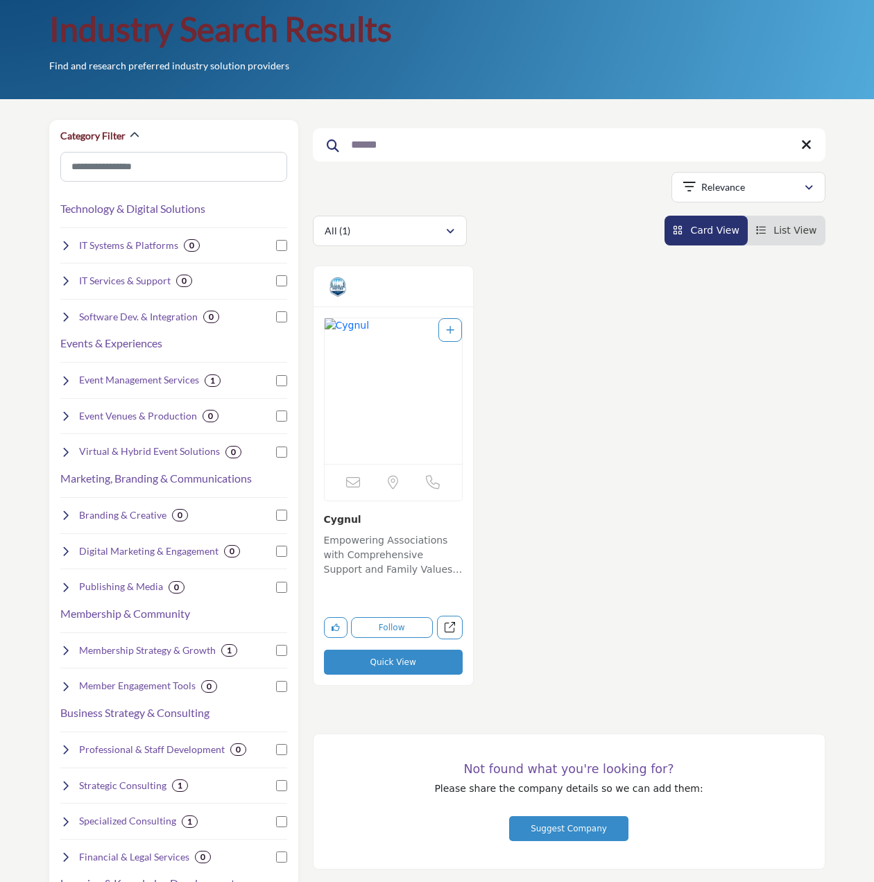
click at [464, 146] on input "******" at bounding box center [569, 144] width 513 height 33
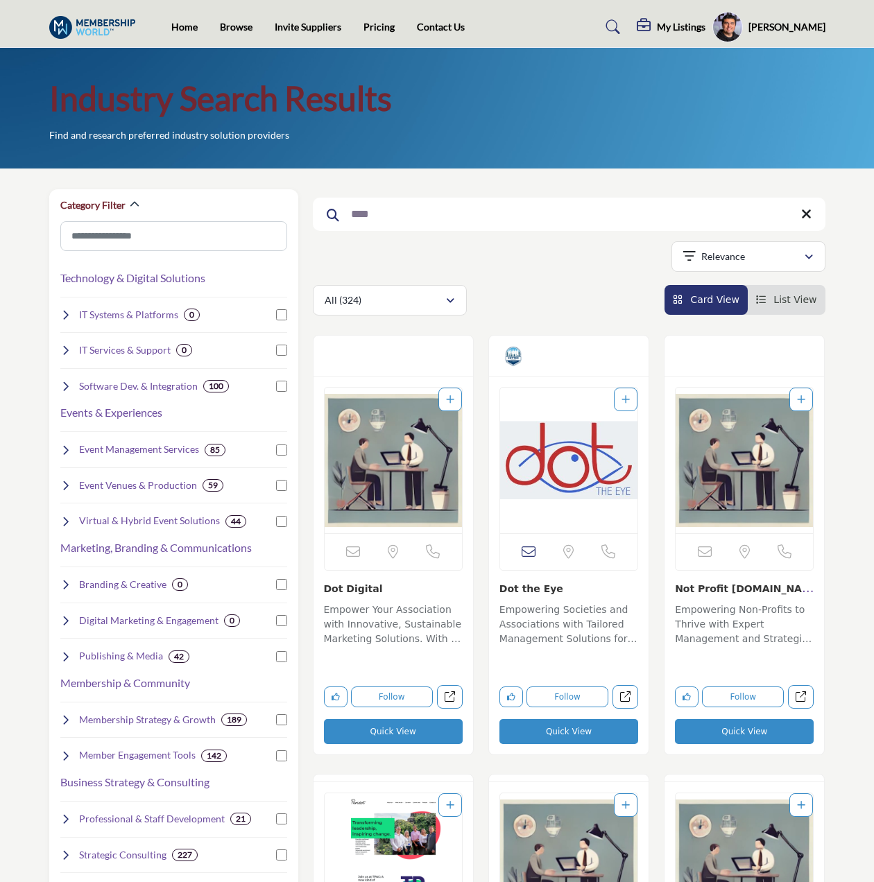
type input "***"
click at [545, 433] on img "Open Listing in new tab" at bounding box center [568, 461] width 137 height 146
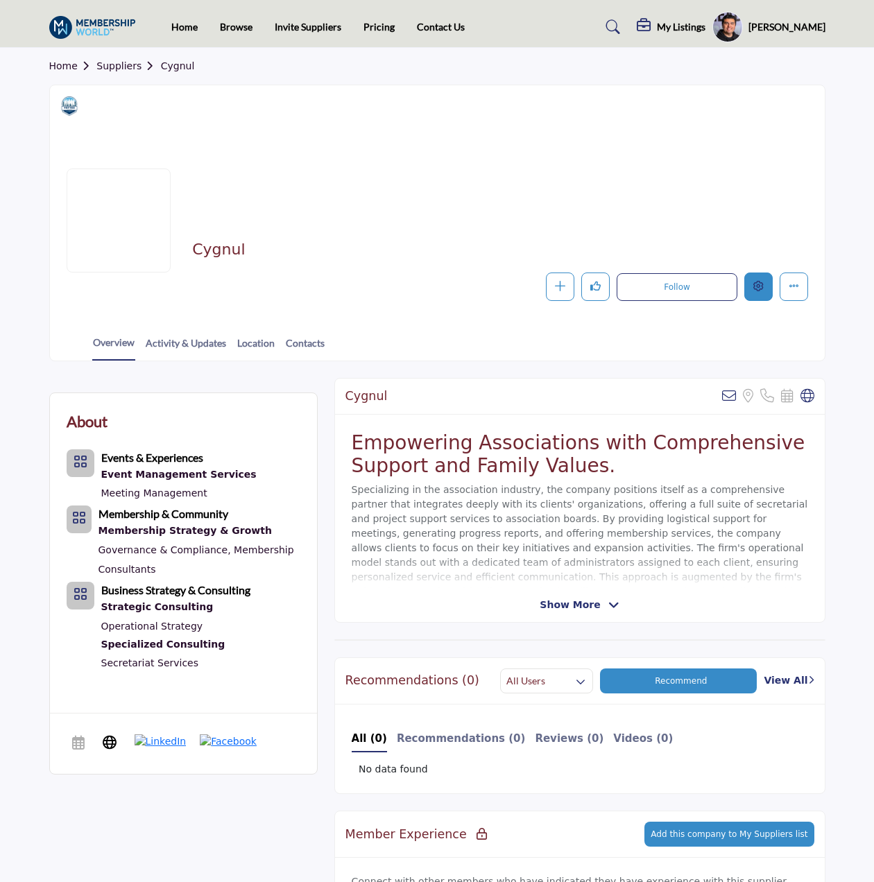
click at [769, 284] on button "Edit company" at bounding box center [758, 287] width 28 height 28
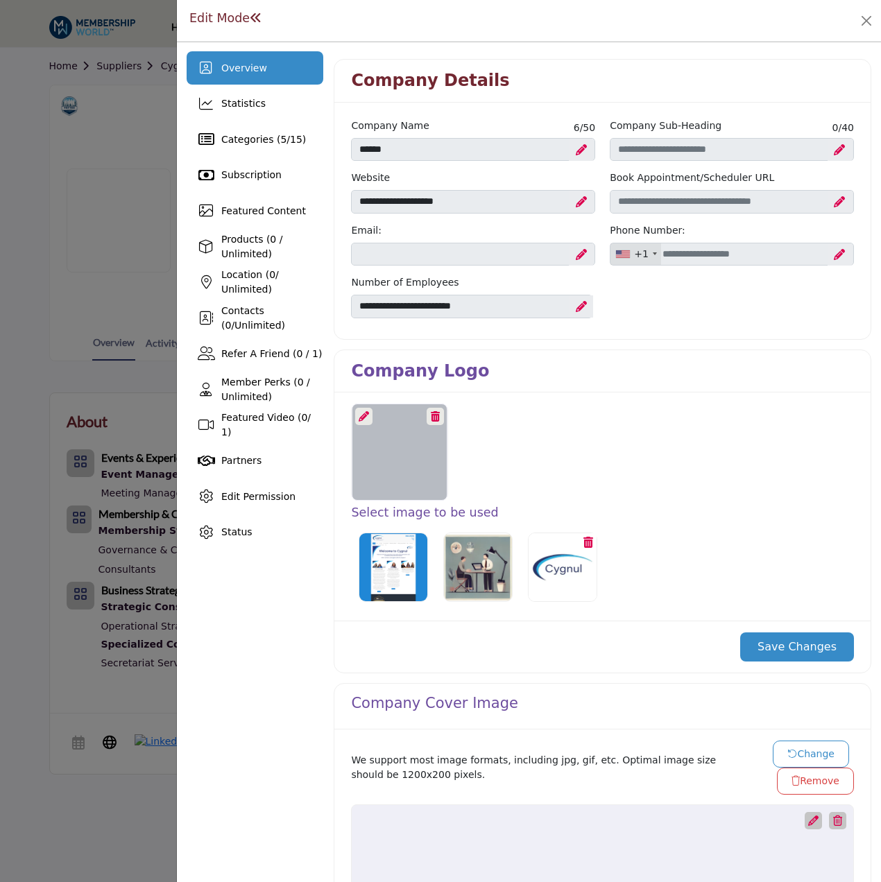
click at [364, 410] on div at bounding box center [363, 416] width 17 height 17
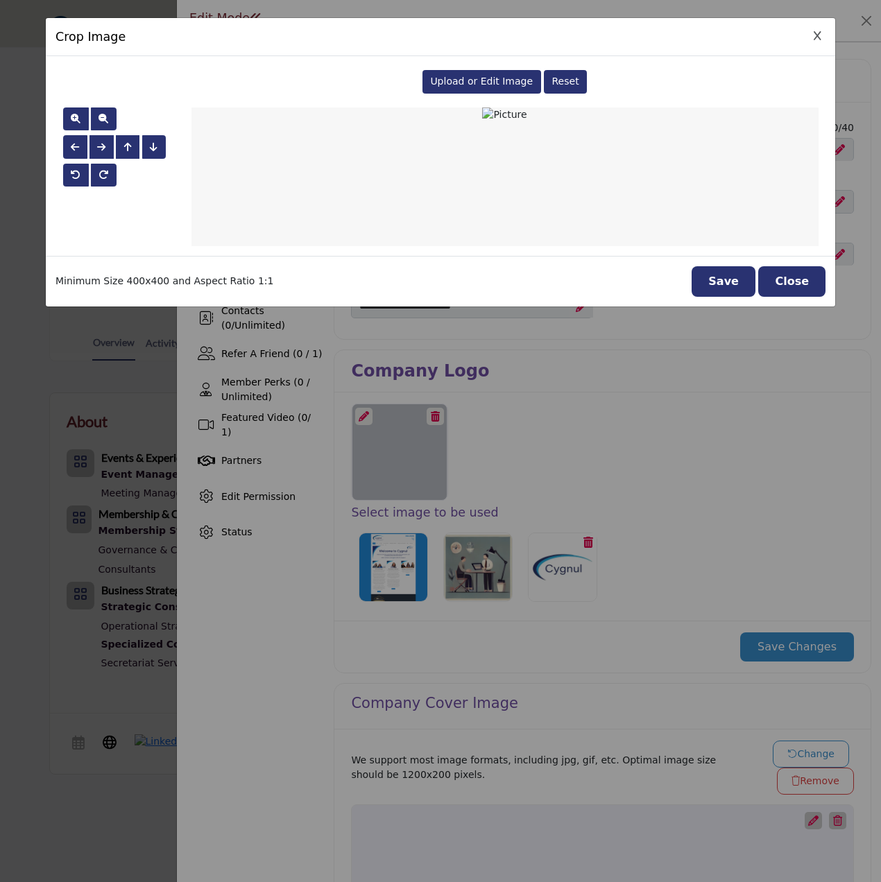
click at [504, 80] on span "Upload or Edit Image" at bounding box center [481, 81] width 103 height 11
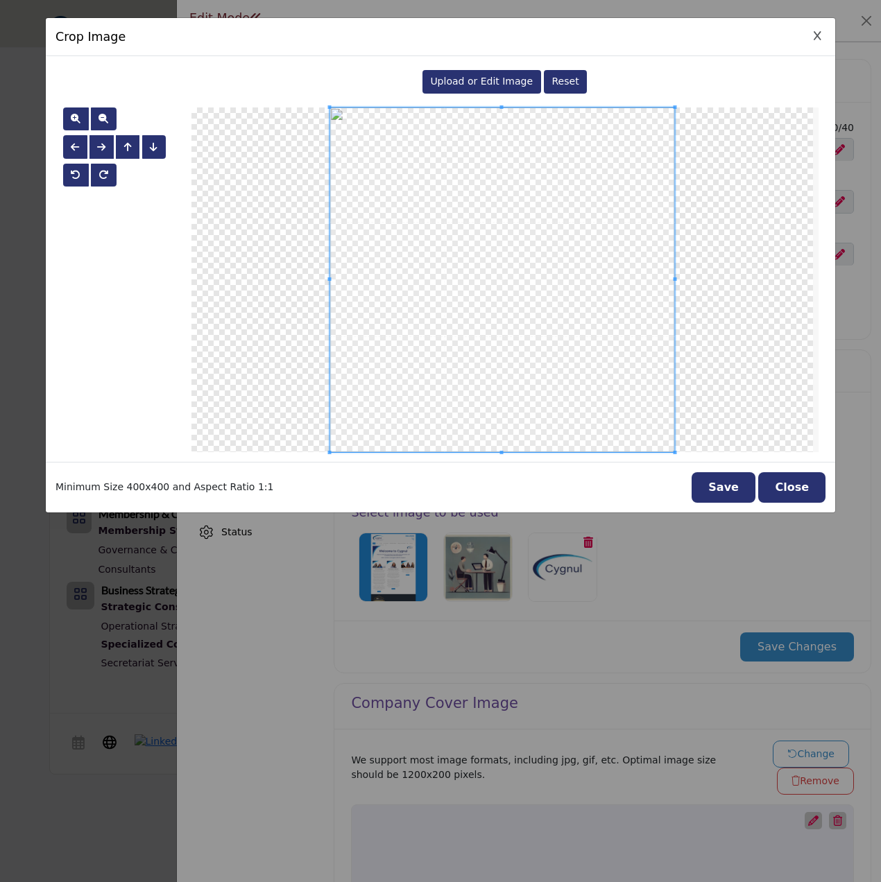
click at [731, 483] on button "Save" at bounding box center [724, 487] width 64 height 31
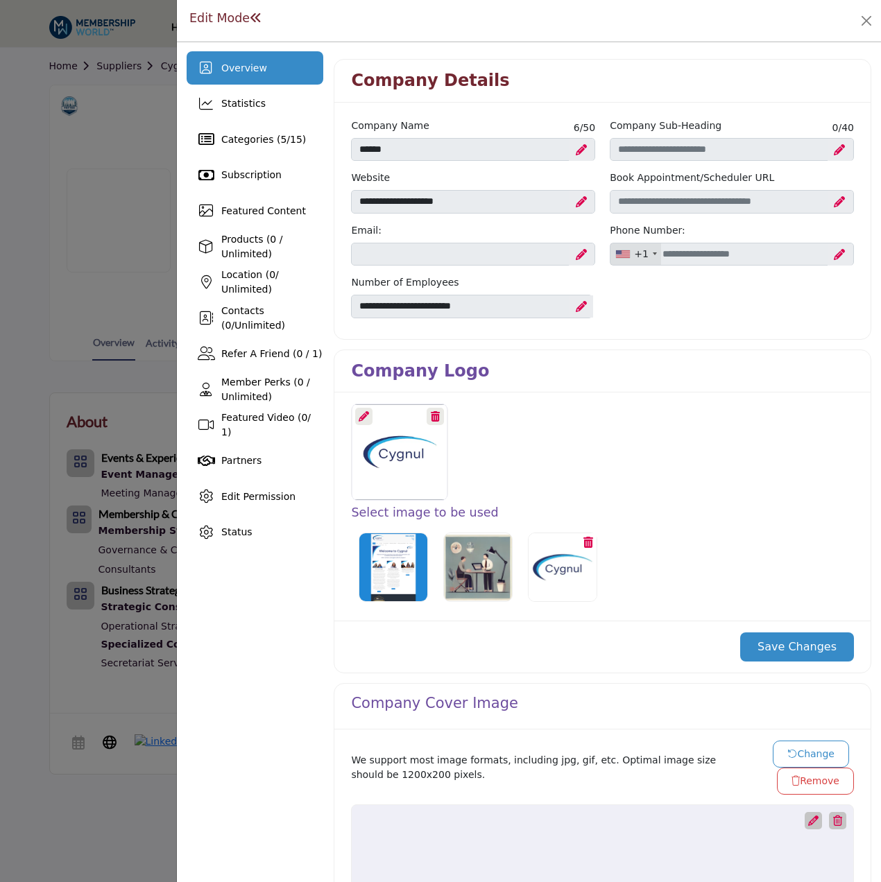
click at [811, 655] on button "Save Changes" at bounding box center [797, 647] width 114 height 29
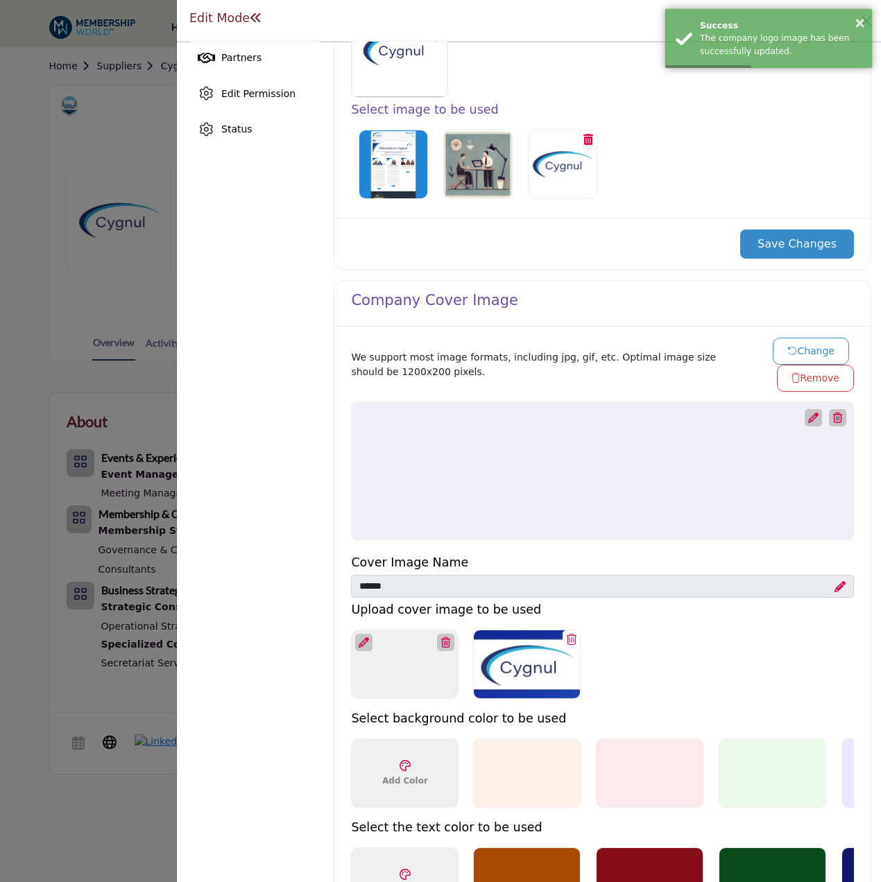
scroll to position [416, 0]
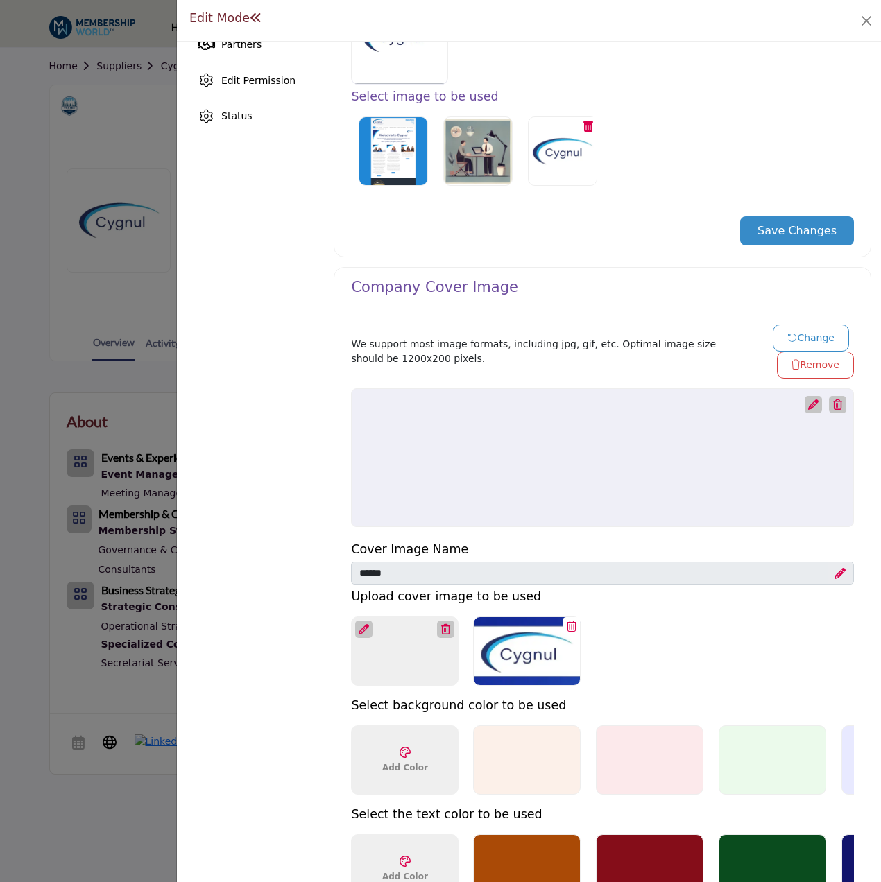
click at [801, 341] on button "Change" at bounding box center [811, 338] width 76 height 27
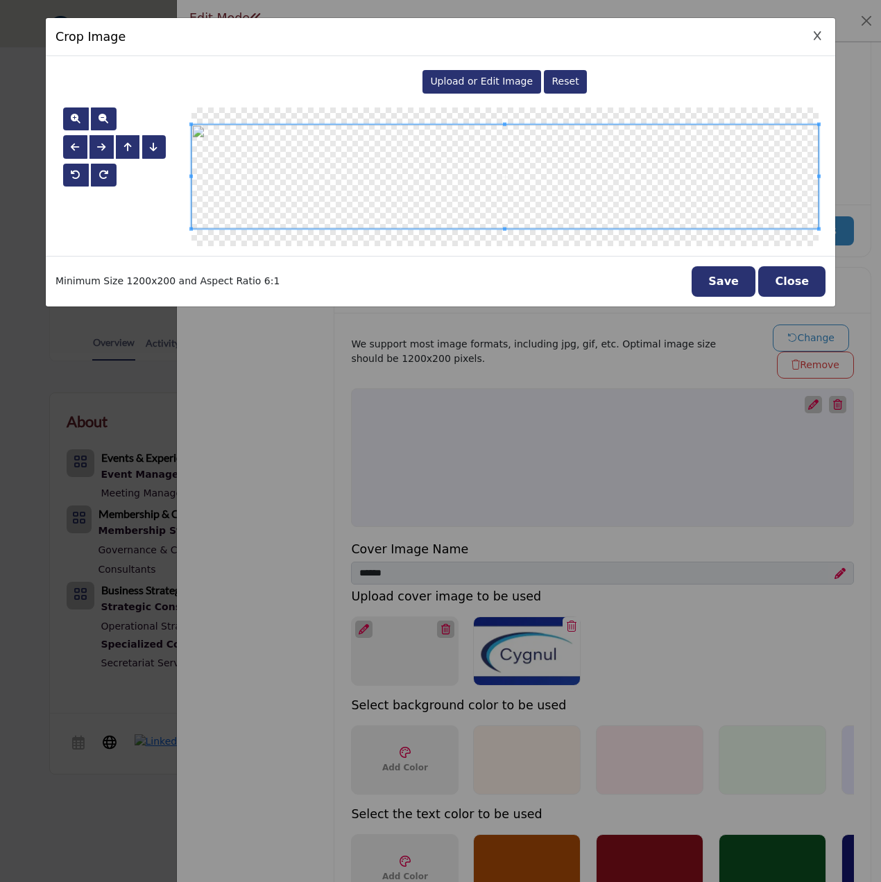
click at [450, 85] on span "Upload or Edit Image" at bounding box center [481, 81] width 103 height 11
click at [721, 280] on button "Save" at bounding box center [724, 281] width 64 height 31
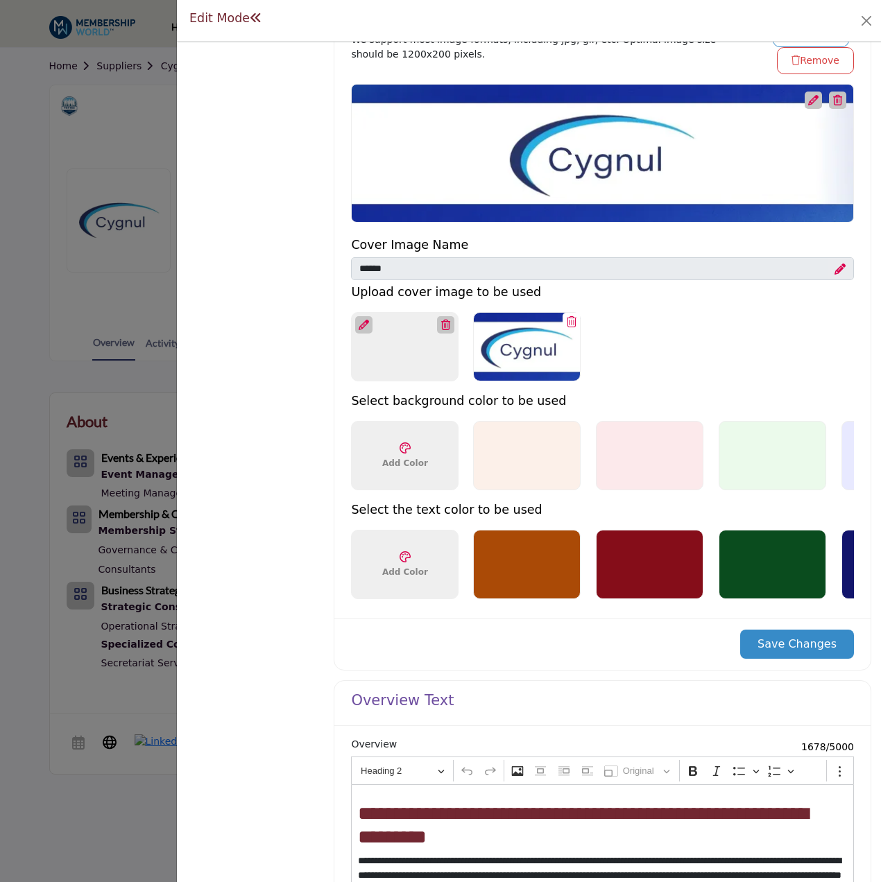
scroll to position [763, 0]
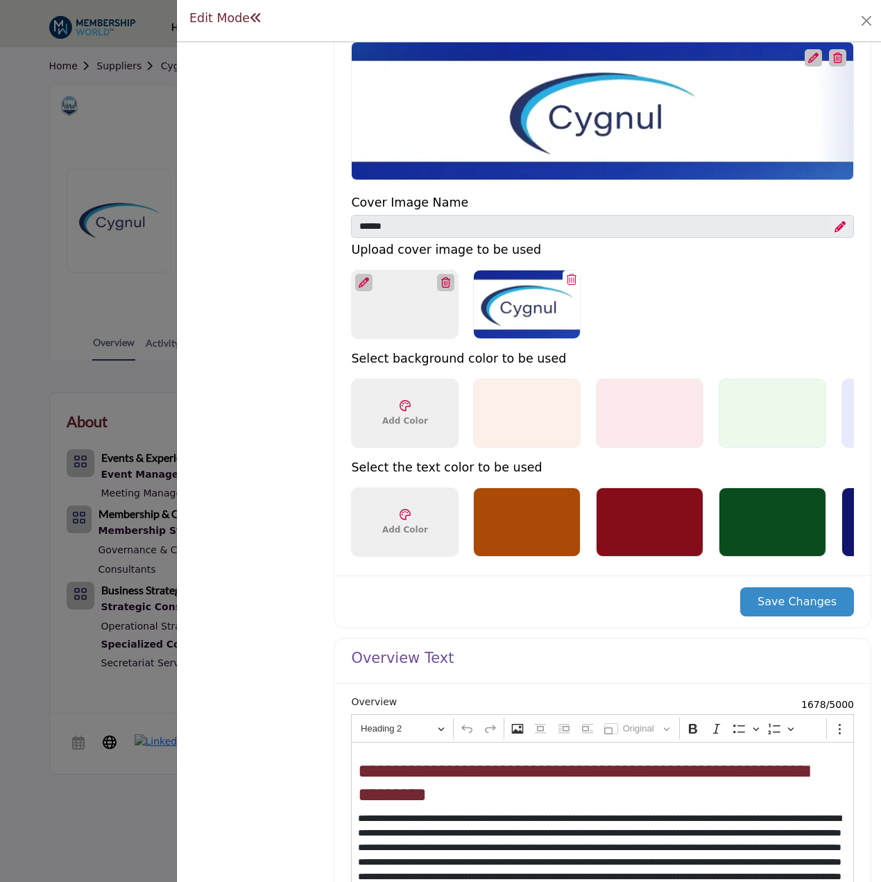
click at [789, 595] on button "Save Changes" at bounding box center [797, 602] width 114 height 29
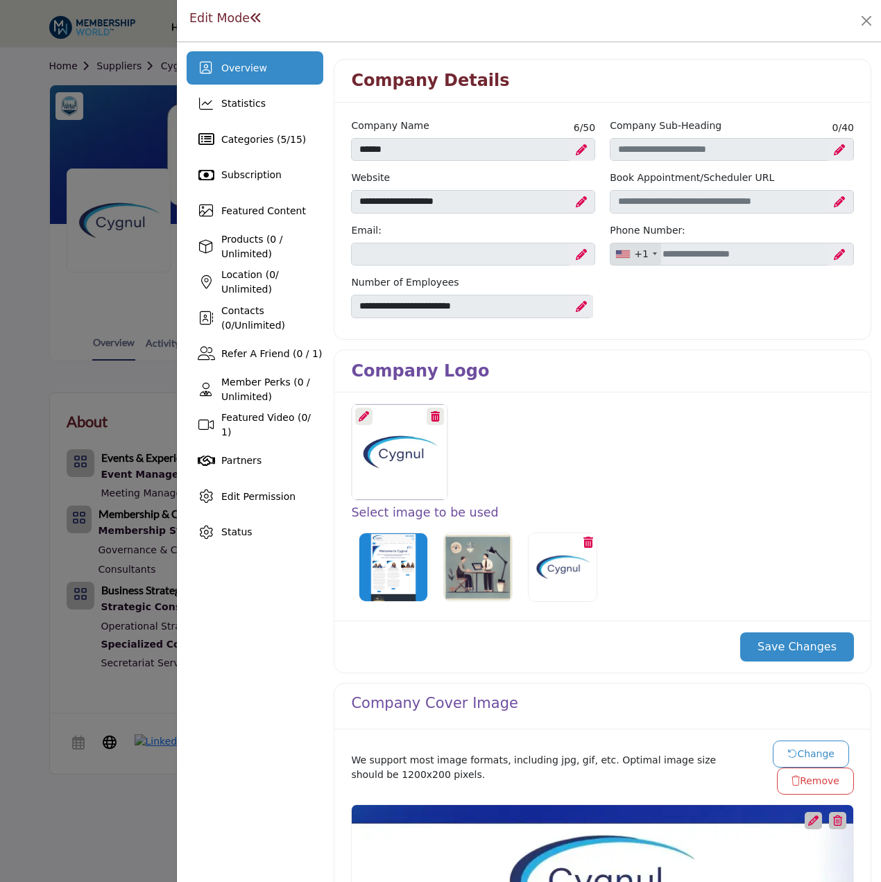
click at [777, 637] on button "Save Changes" at bounding box center [797, 647] width 114 height 29
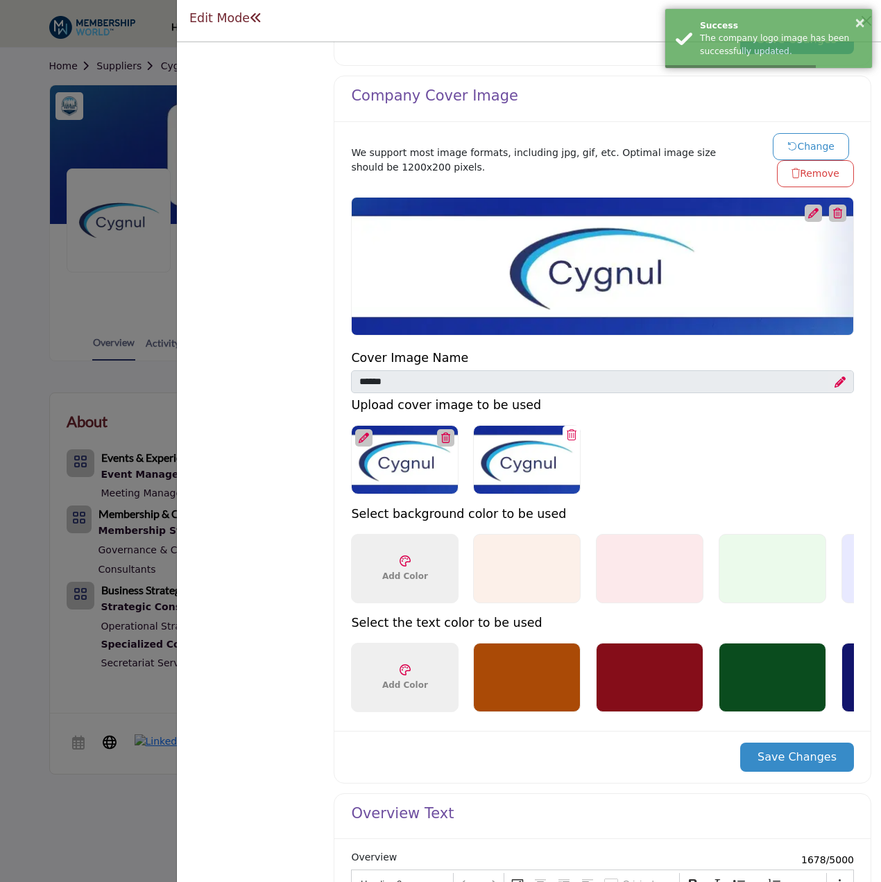
scroll to position [624, 0]
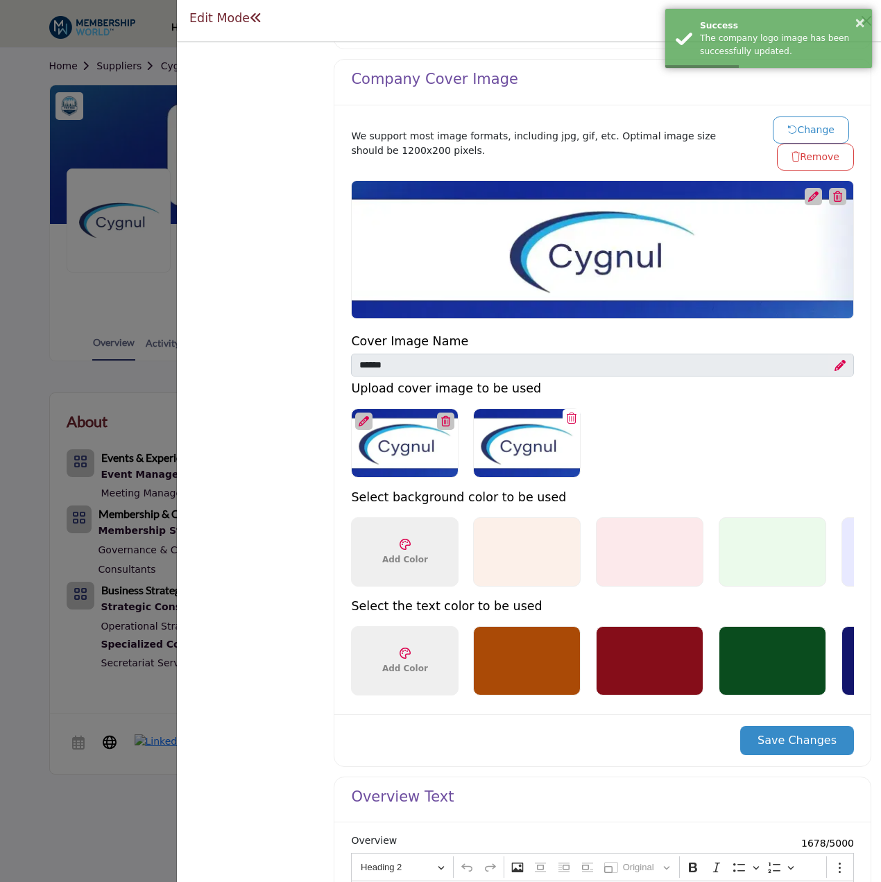
click at [774, 745] on button "Save Changes" at bounding box center [797, 740] width 114 height 29
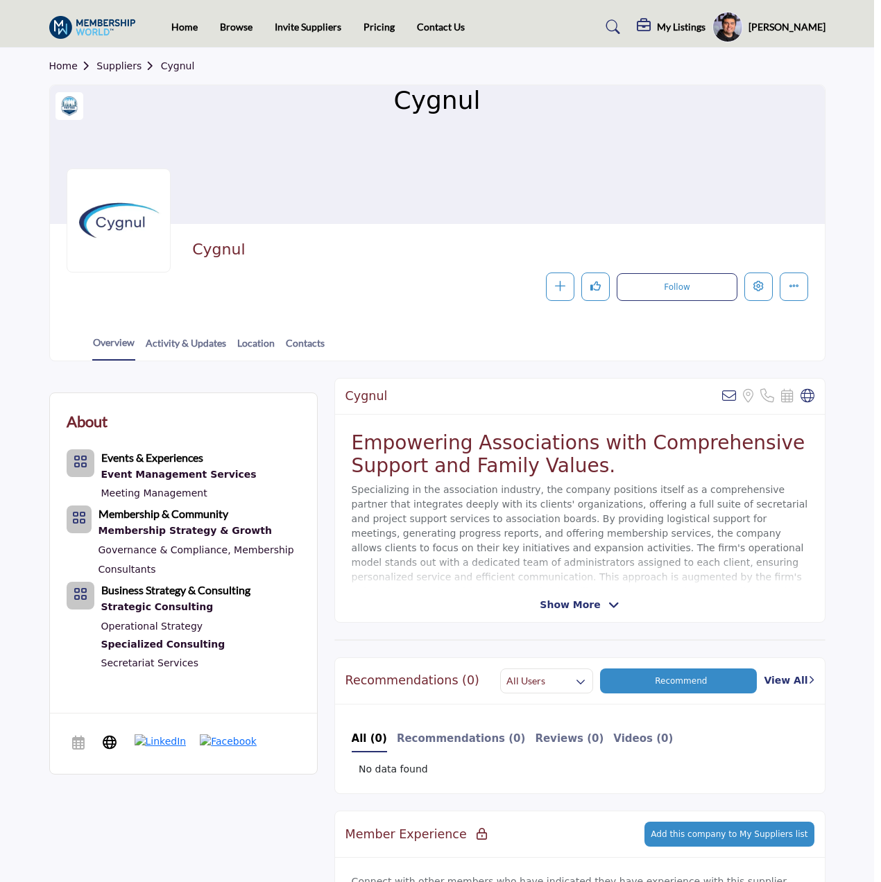
click at [162, 447] on div at bounding box center [440, 441] width 881 height 882
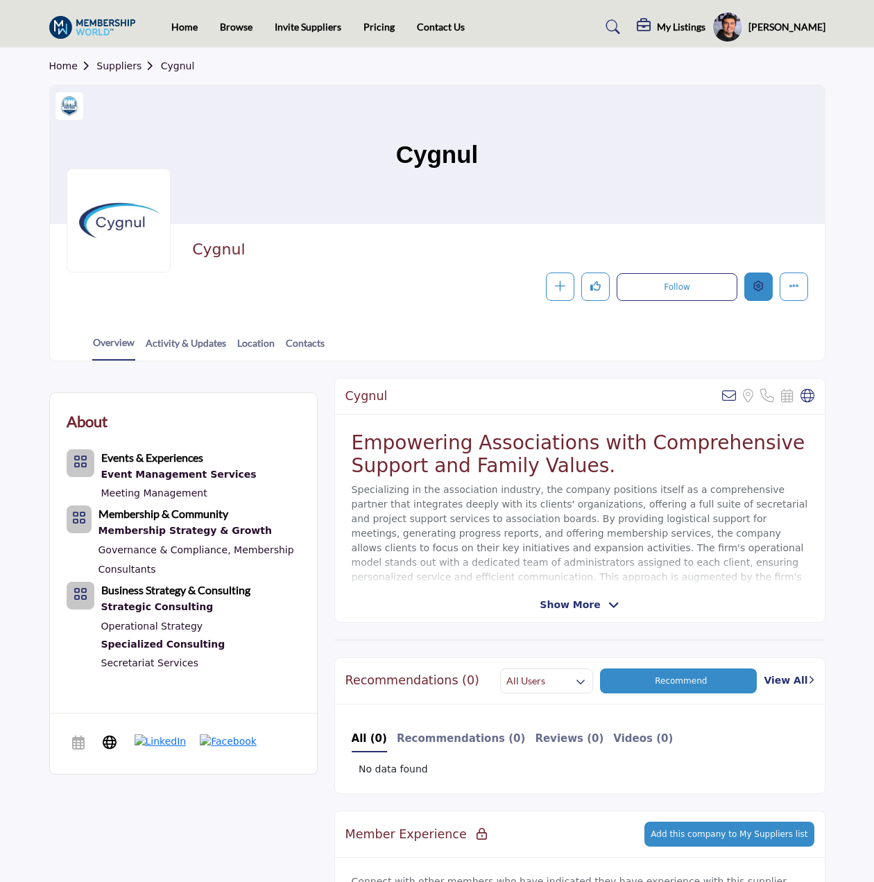
click at [757, 280] on button "Edit company" at bounding box center [758, 287] width 28 height 28
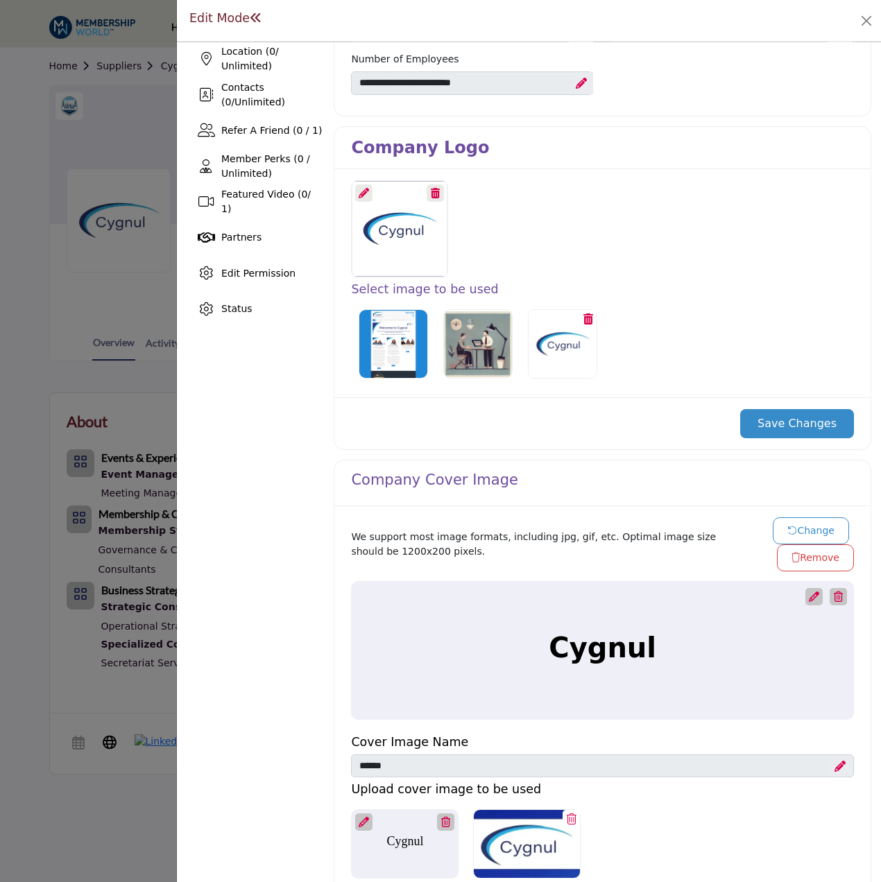
scroll to position [347, 0]
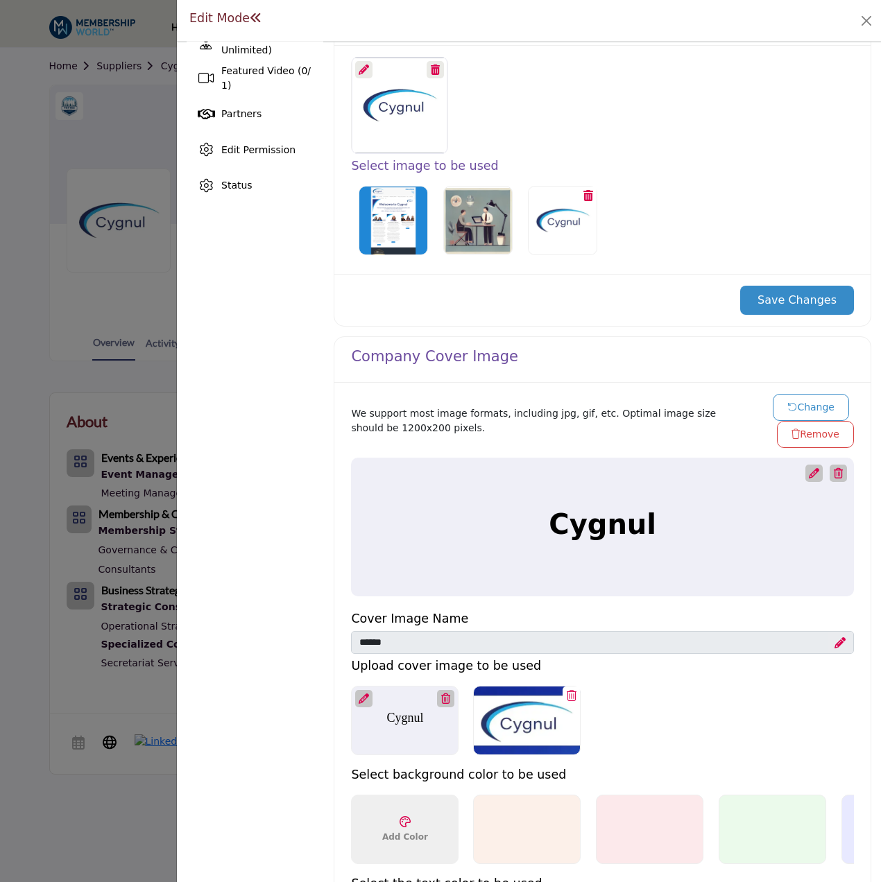
click at [792, 410] on button "Change" at bounding box center [811, 407] width 76 height 27
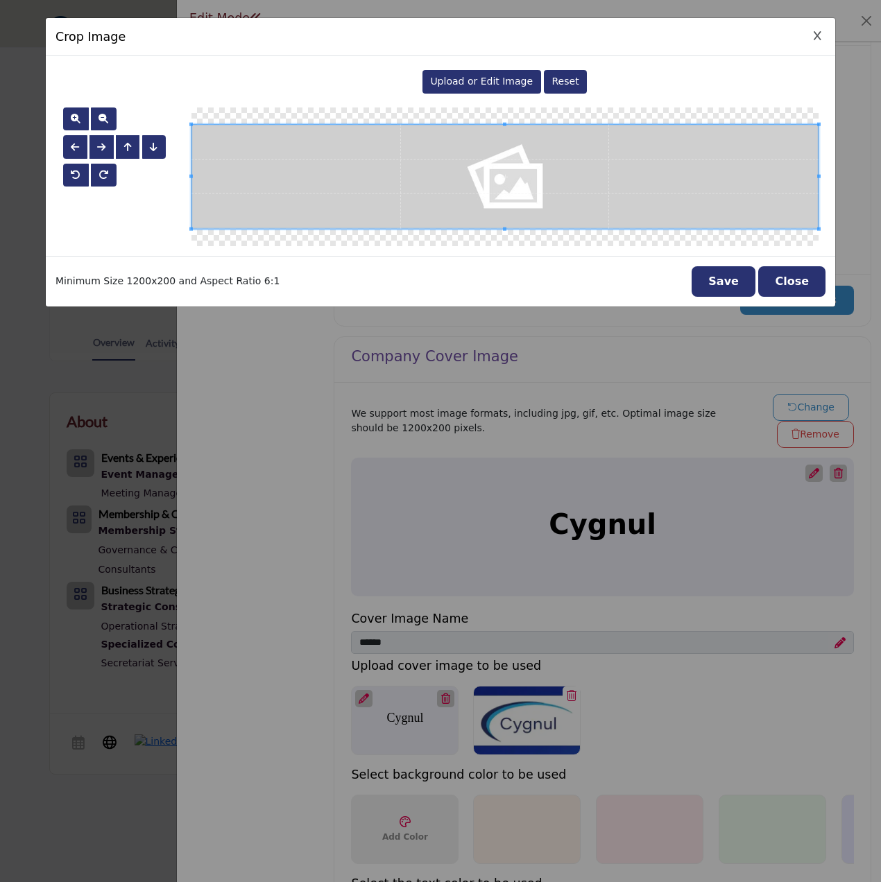
click at [468, 87] on span "Upload or Edit Image" at bounding box center [481, 81] width 103 height 11
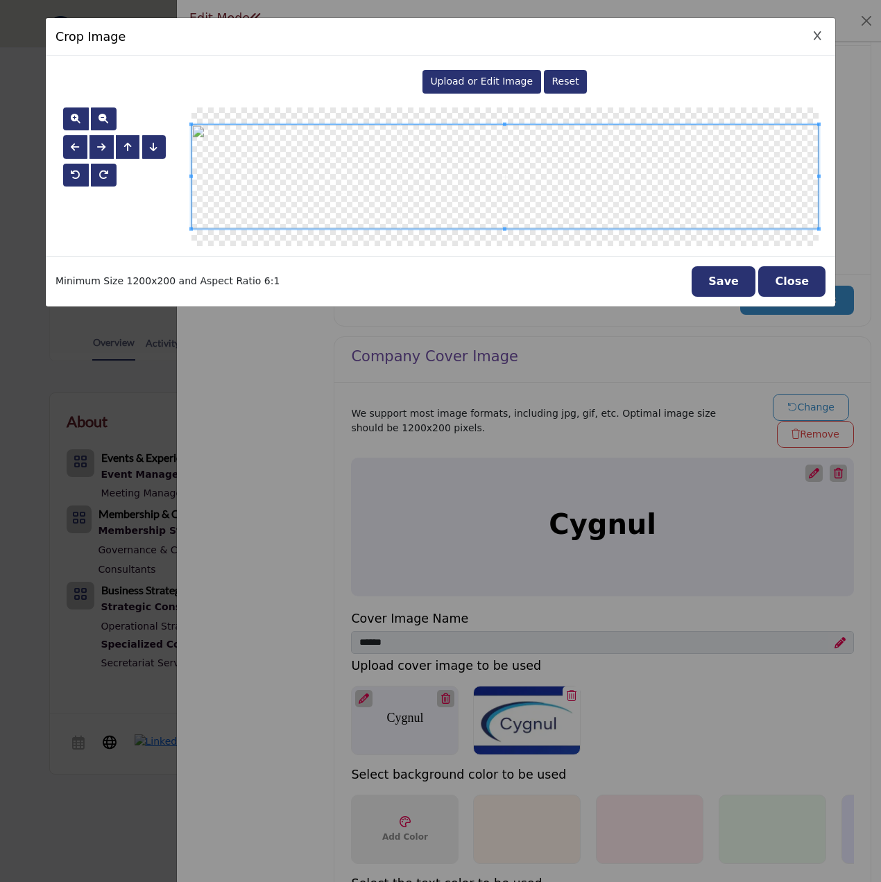
click at [739, 277] on button "Save" at bounding box center [724, 281] width 64 height 31
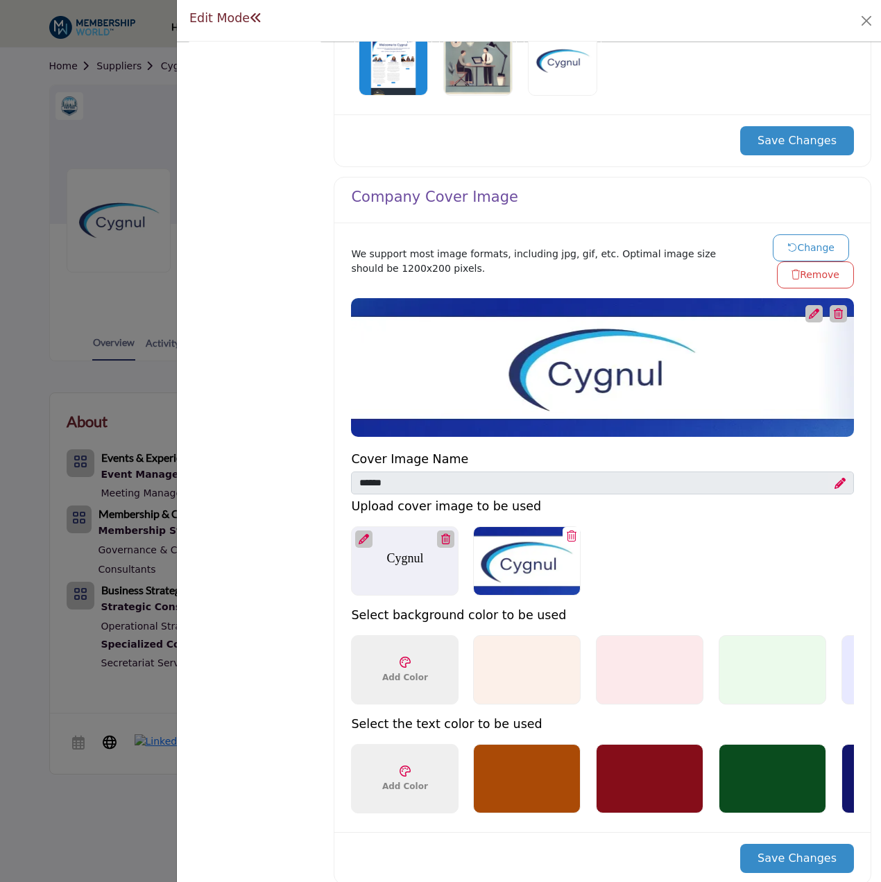
scroll to position [624, 0]
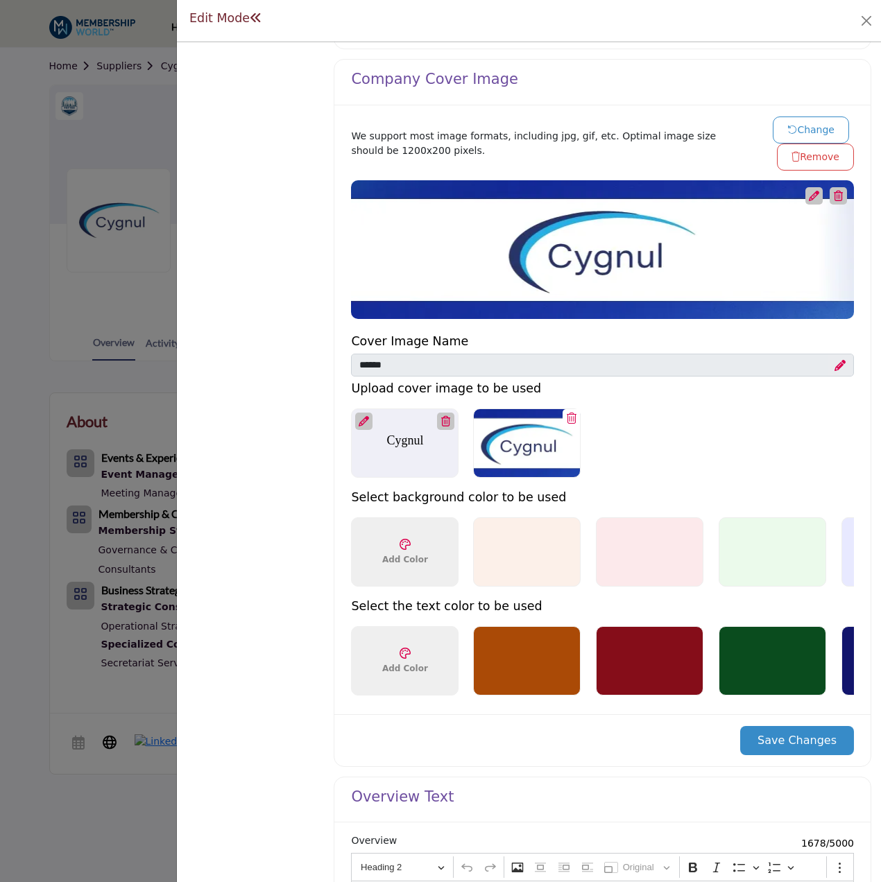
click at [795, 748] on button "Save Changes" at bounding box center [797, 740] width 114 height 29
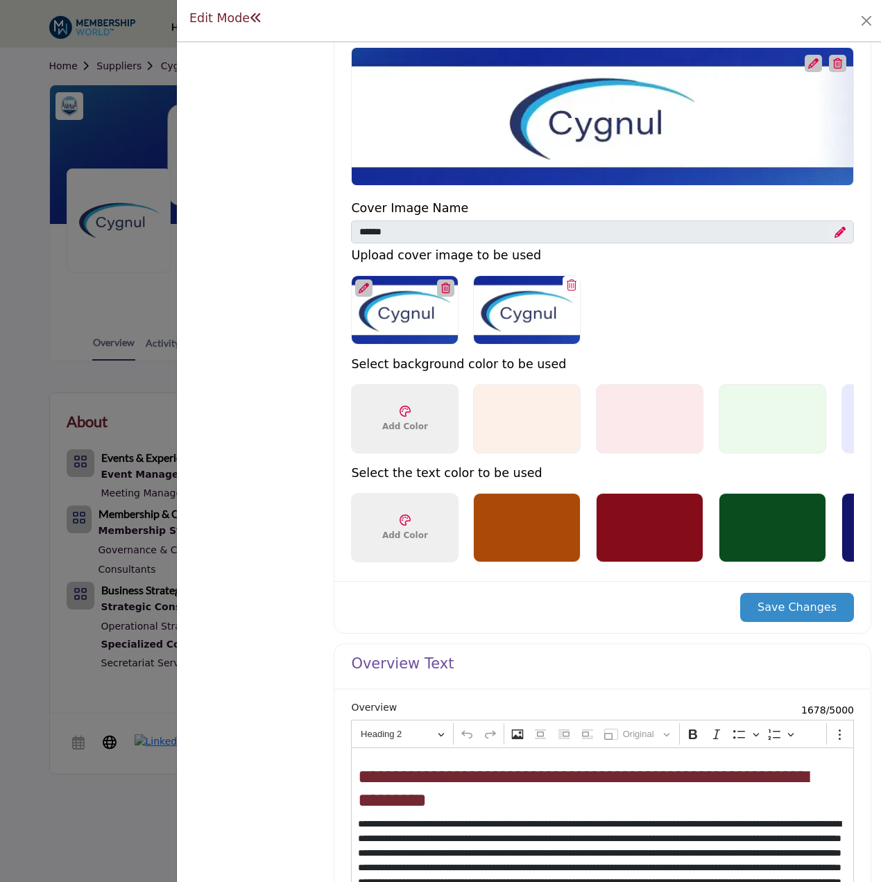
scroll to position [763, 0]
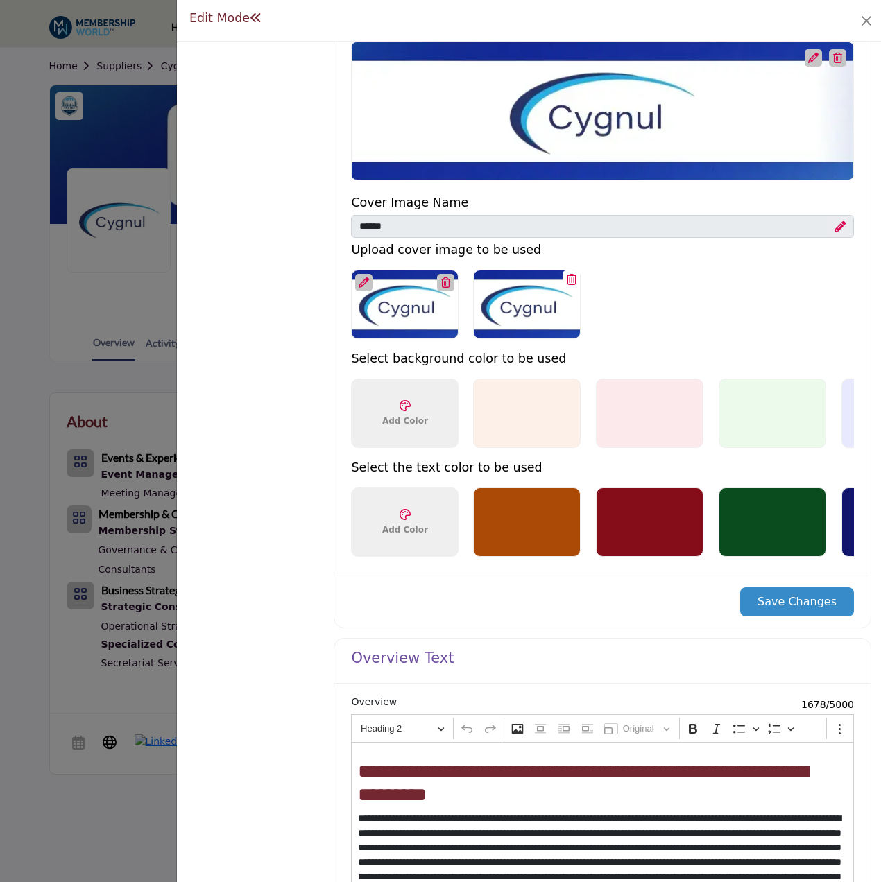
click at [814, 610] on button "Save Changes" at bounding box center [797, 602] width 114 height 29
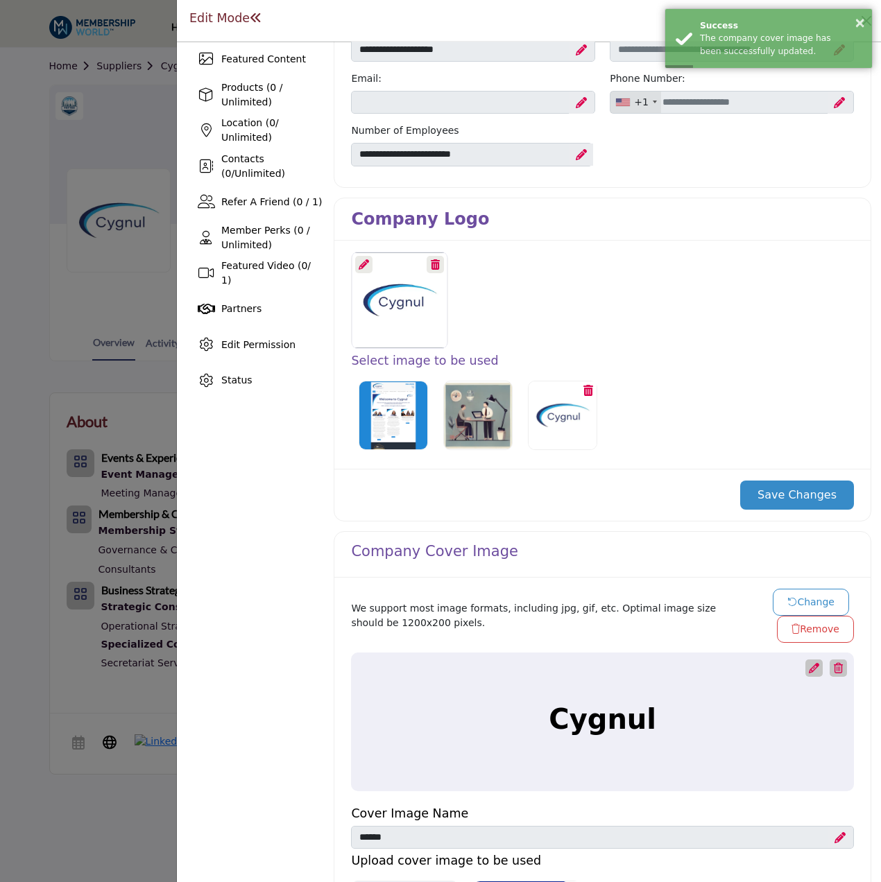
scroll to position [277, 0]
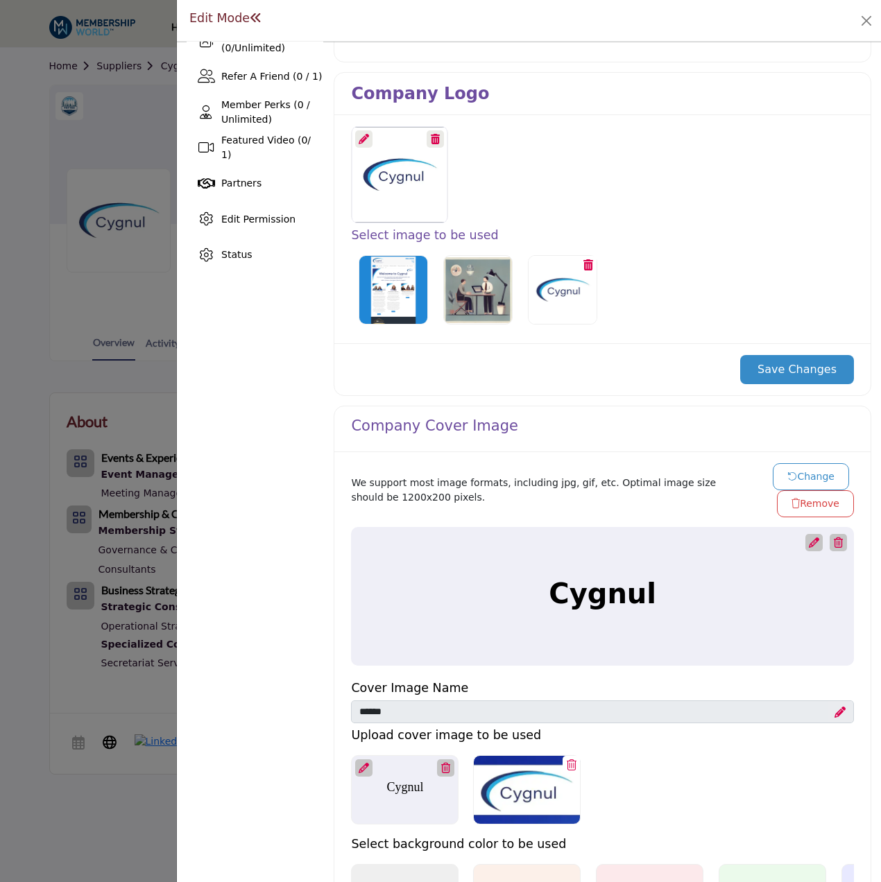
click at [813, 478] on button "Change" at bounding box center [811, 476] width 76 height 27
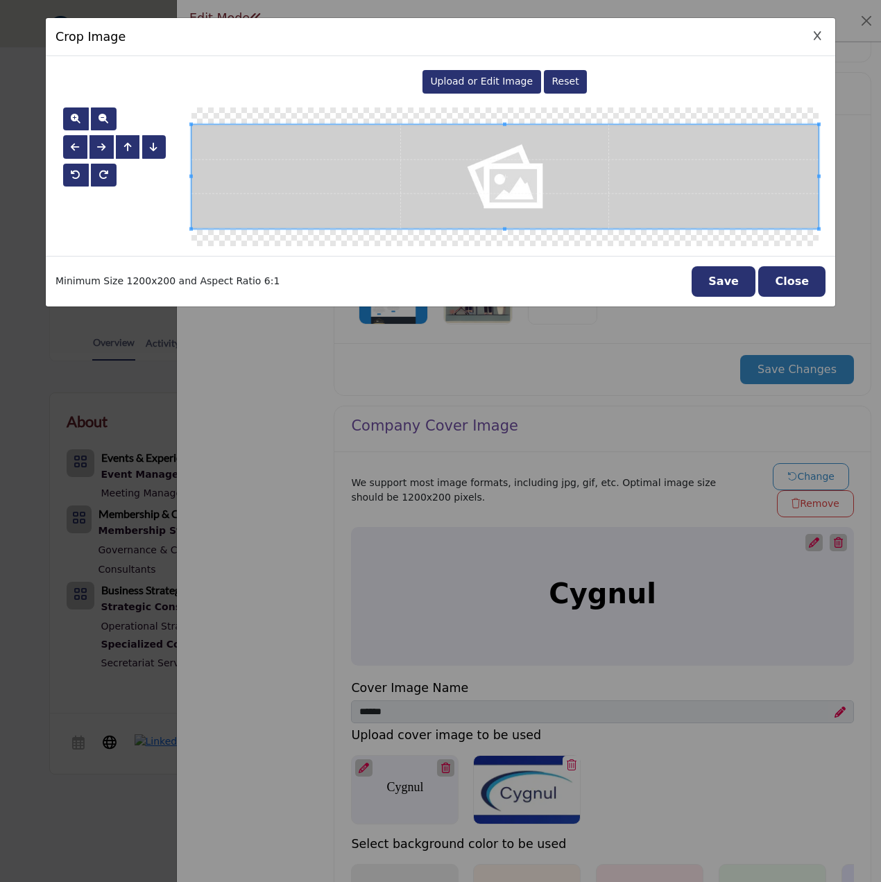
click at [477, 77] on span "Upload or Edit Image" at bounding box center [481, 81] width 103 height 11
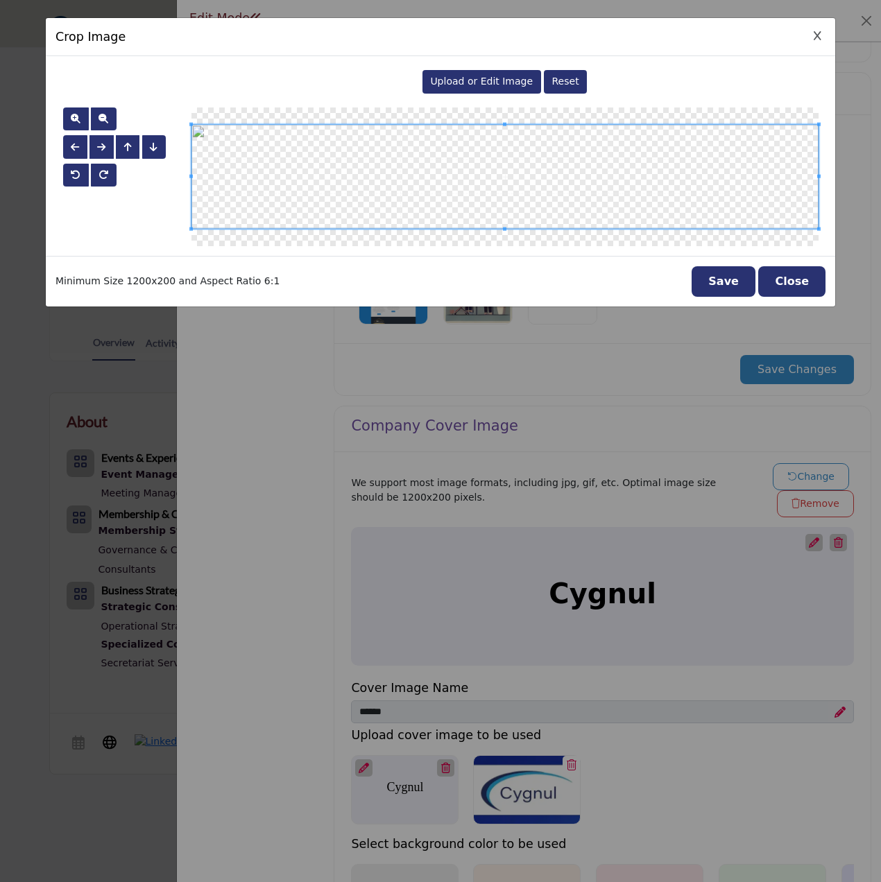
click at [742, 277] on button "Save" at bounding box center [724, 281] width 64 height 31
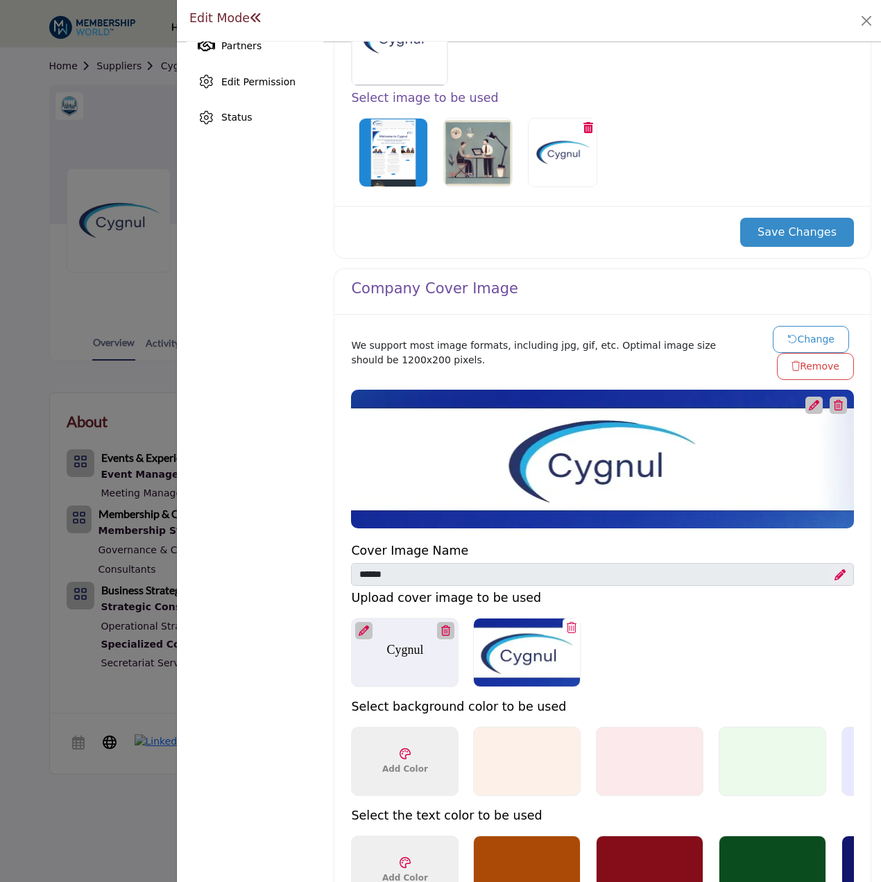
scroll to position [555, 0]
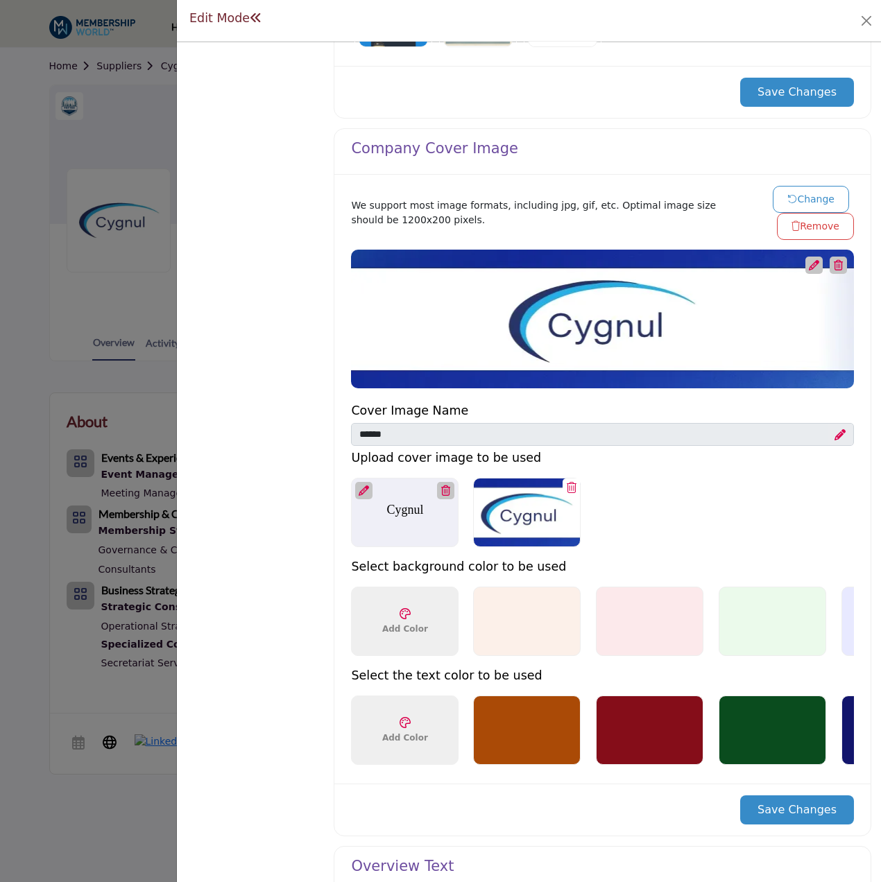
click at [807, 812] on button "Save Changes" at bounding box center [797, 810] width 114 height 29
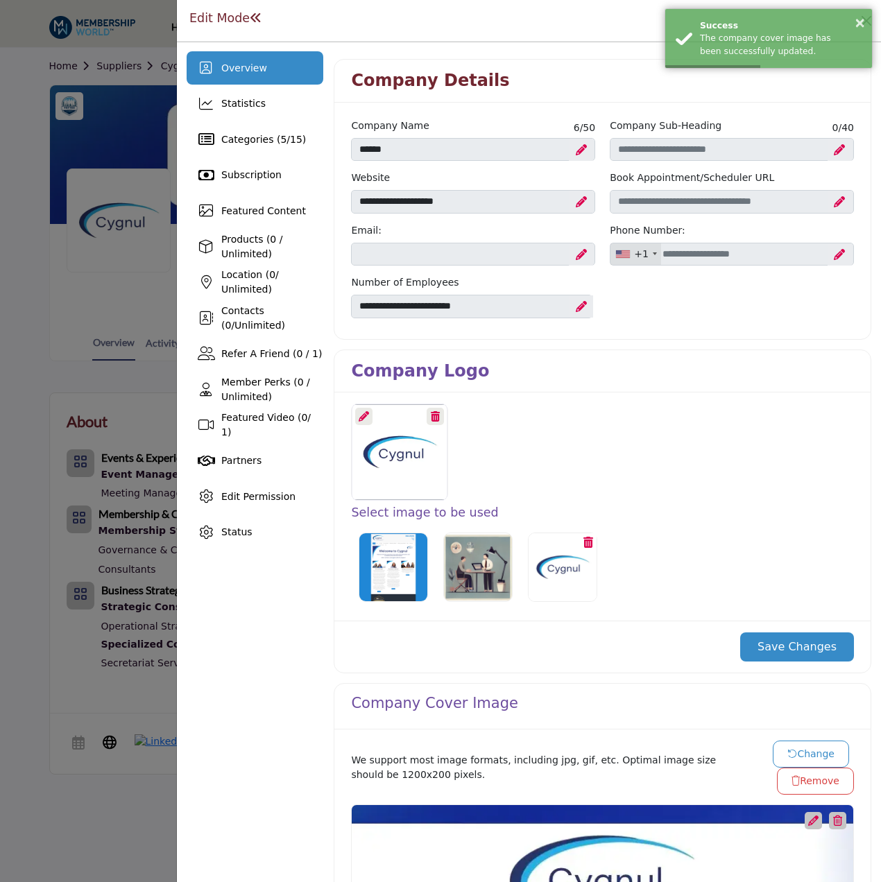
click at [16, 390] on div at bounding box center [440, 441] width 881 height 882
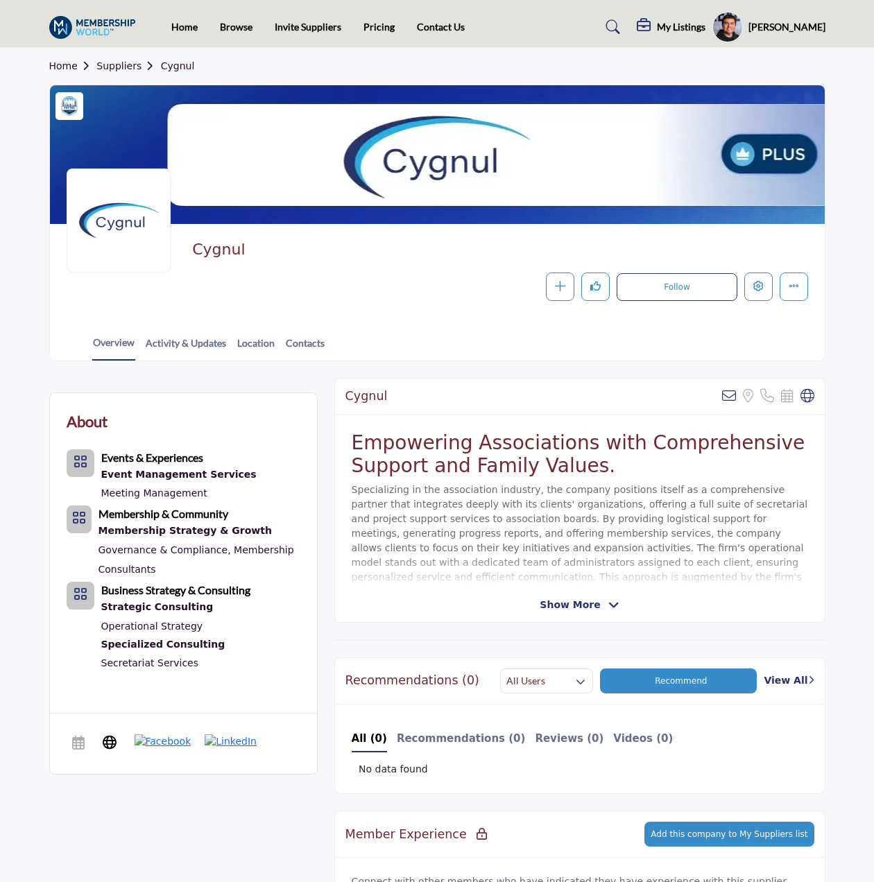
click at [126, 67] on link "Suppliers" at bounding box center [128, 65] width 64 height 11
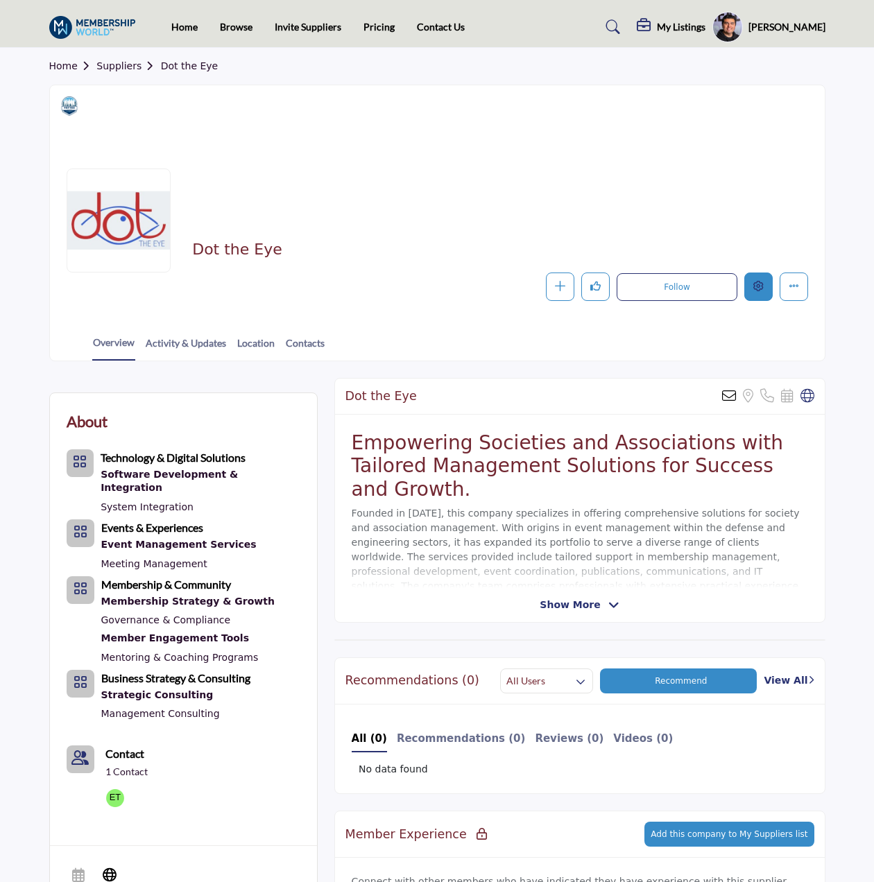
drag, startPoint x: 0, startPoint y: 0, endPoint x: 762, endPoint y: 289, distance: 815.5
click at [762, 289] on icon "Edit company" at bounding box center [758, 286] width 10 height 10
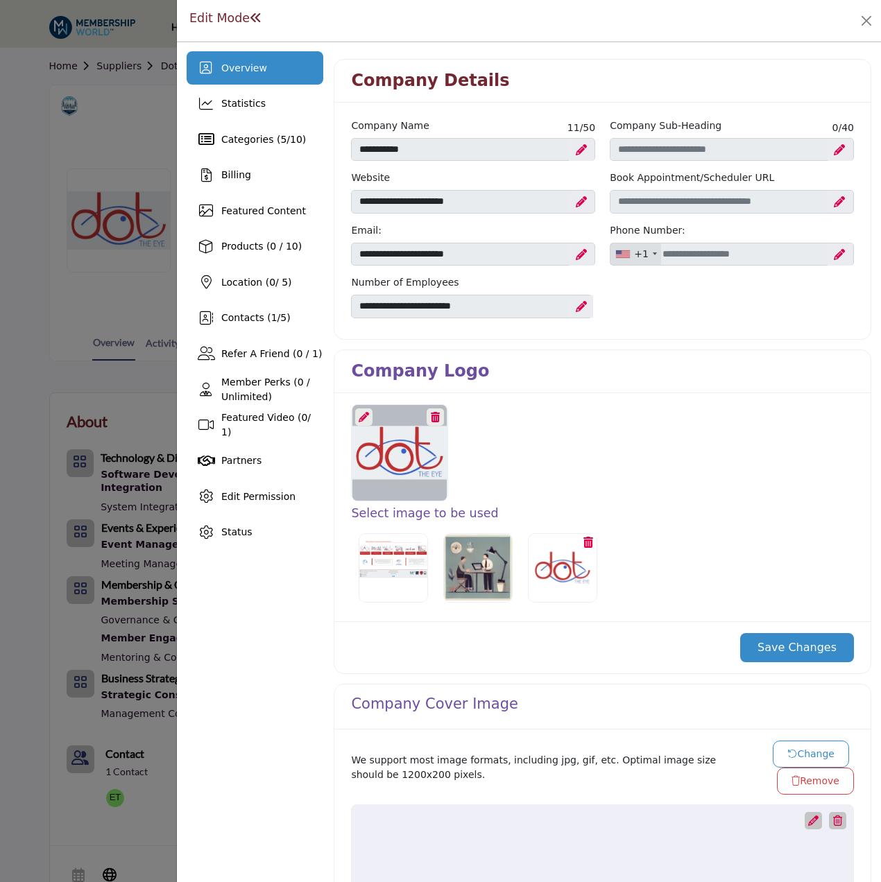
click at [362, 419] on icon at bounding box center [364, 417] width 10 height 10
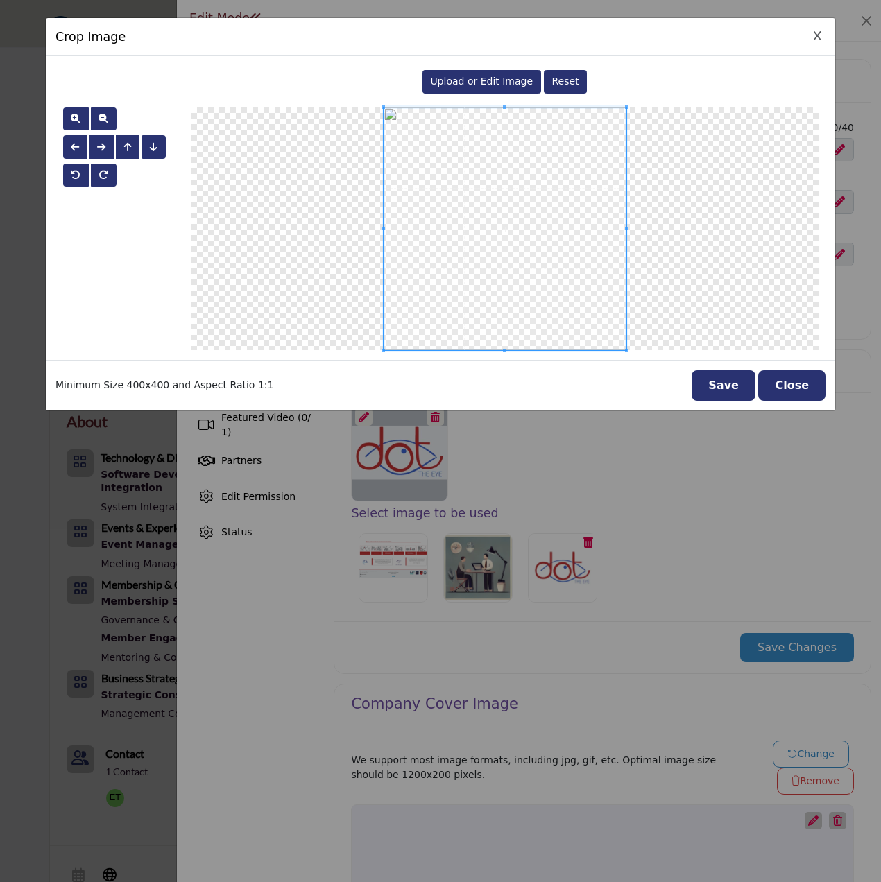
click at [470, 77] on span "Upload or Edit Image" at bounding box center [481, 81] width 103 height 11
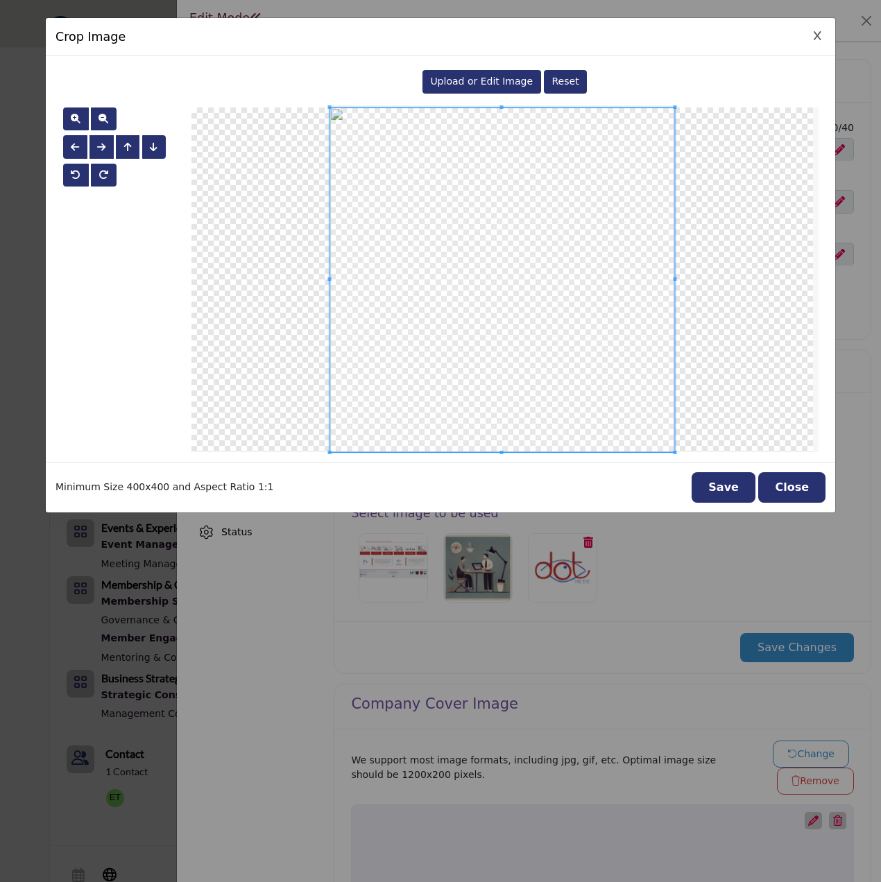
click at [752, 483] on button "Save" at bounding box center [724, 487] width 64 height 31
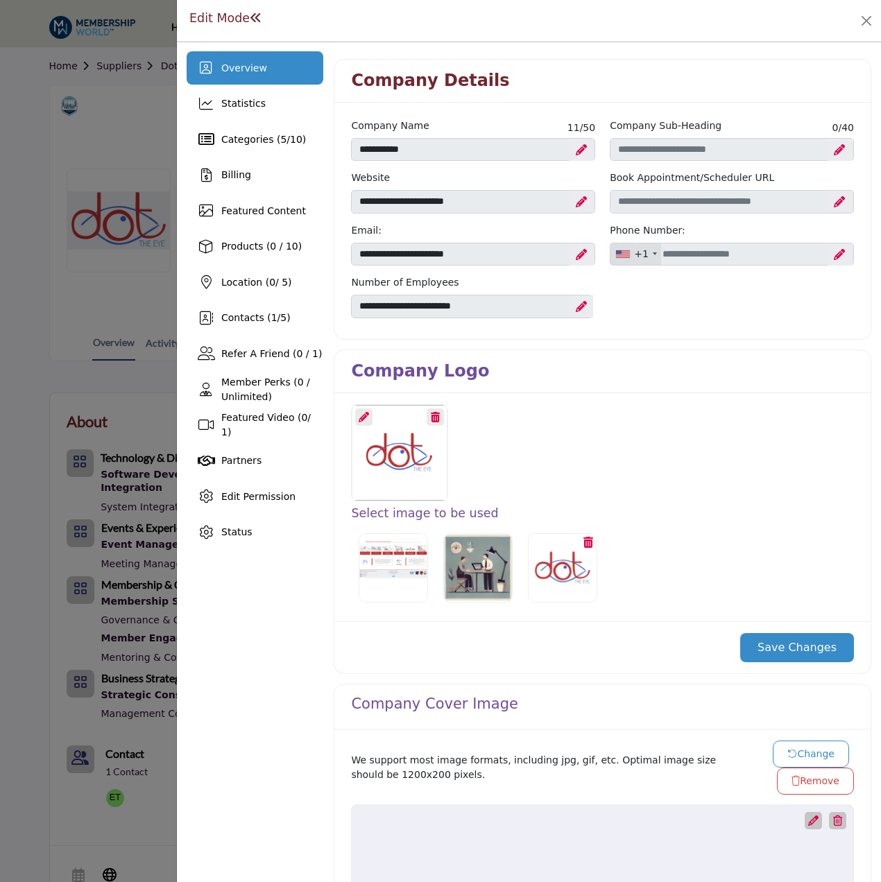
click at [775, 635] on button "Save Changes" at bounding box center [797, 647] width 114 height 29
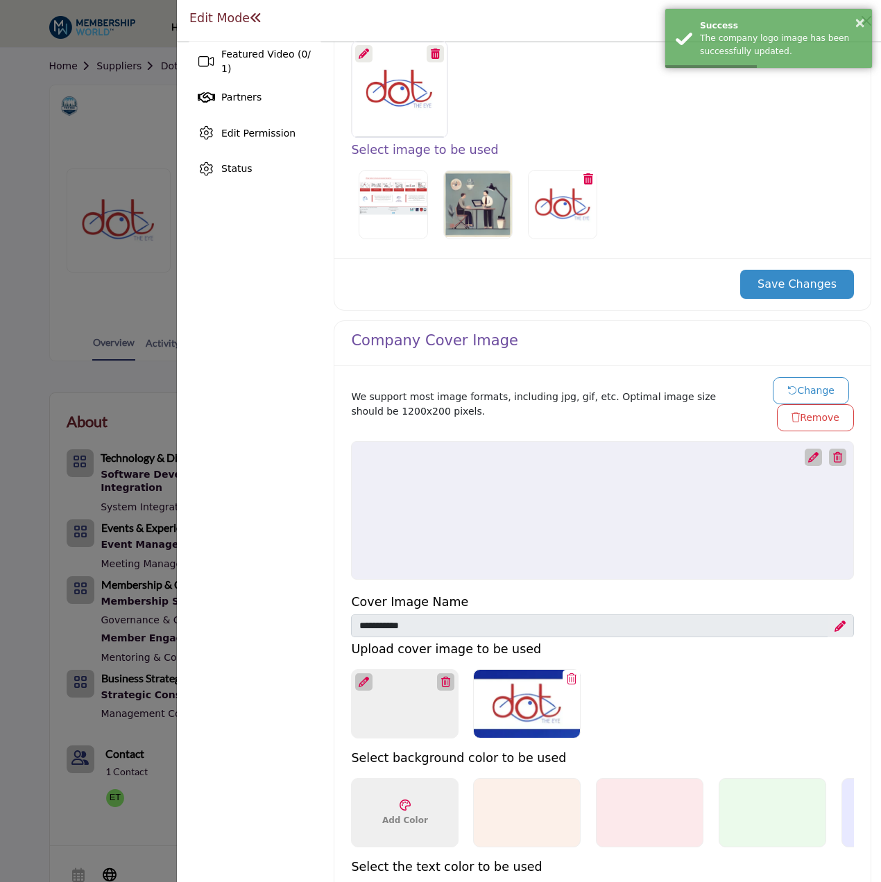
scroll to position [416, 0]
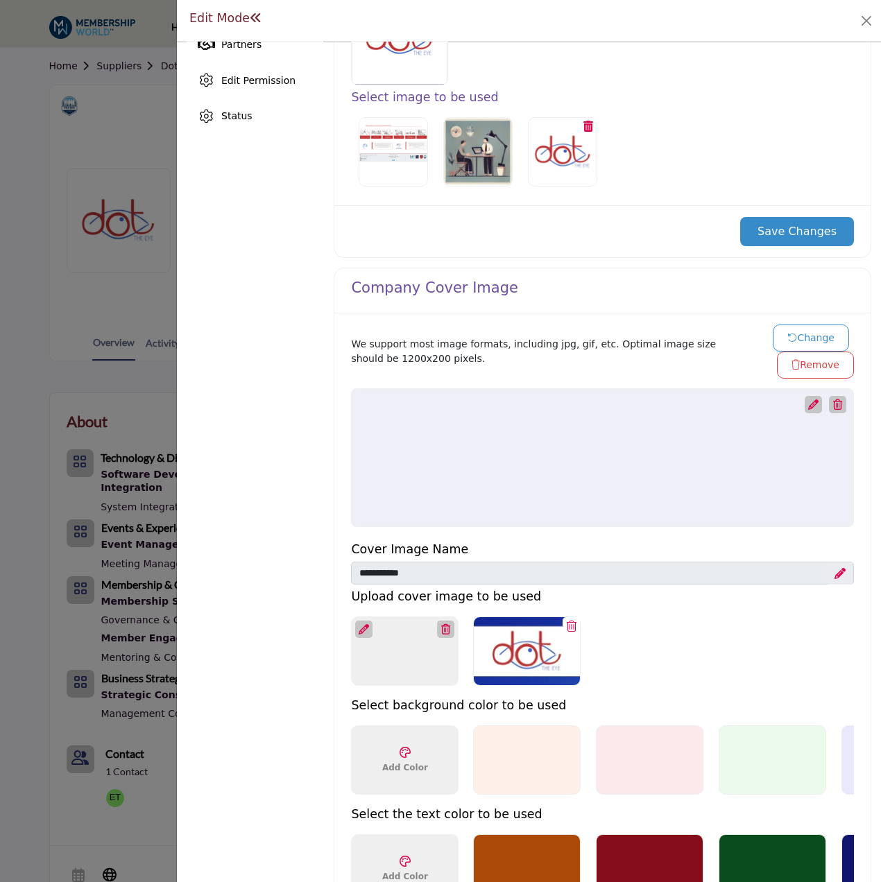
click at [531, 650] on div at bounding box center [527, 651] width 108 height 69
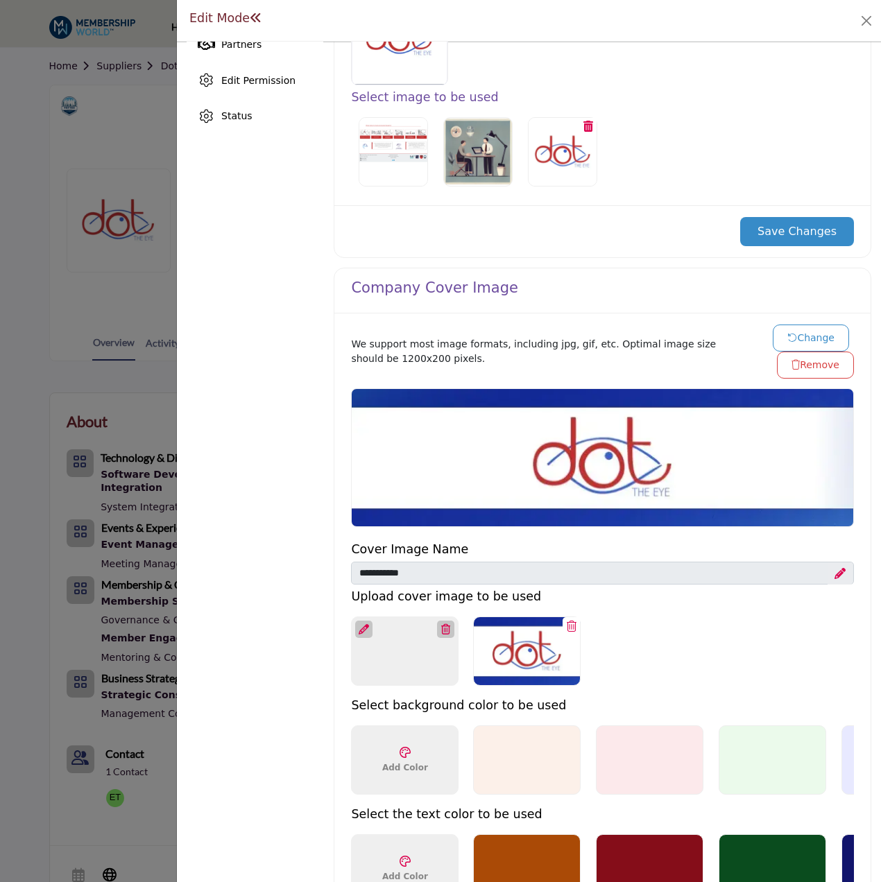
click at [802, 339] on button "Change" at bounding box center [811, 338] width 76 height 27
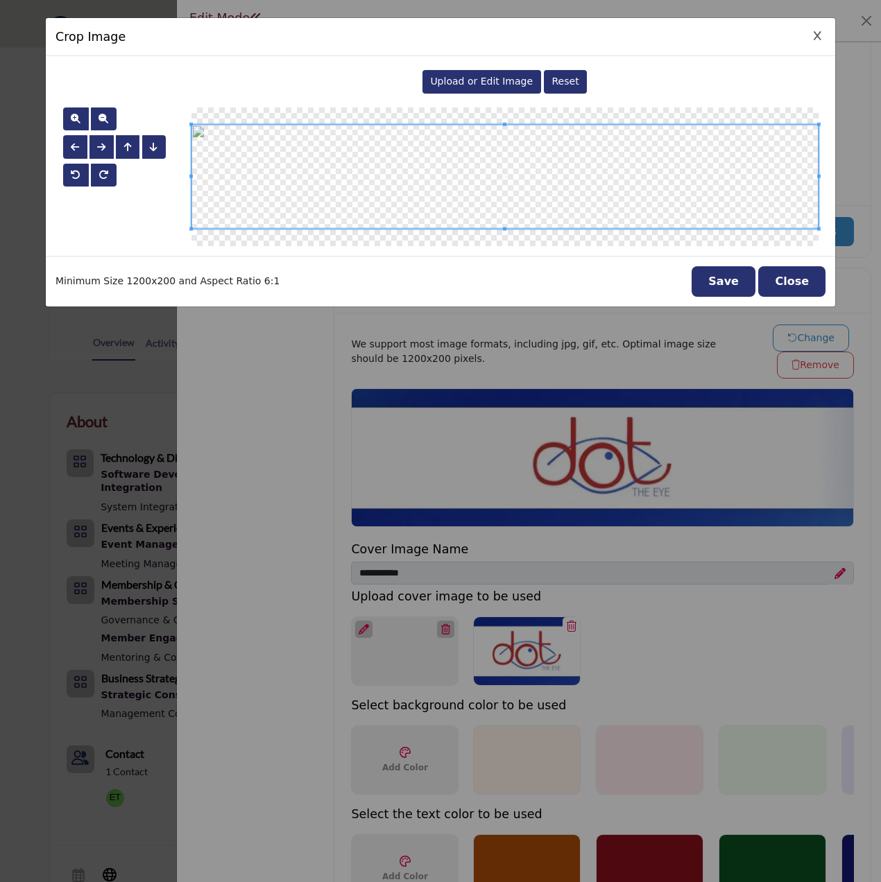
click at [794, 281] on button "Close" at bounding box center [791, 281] width 67 height 31
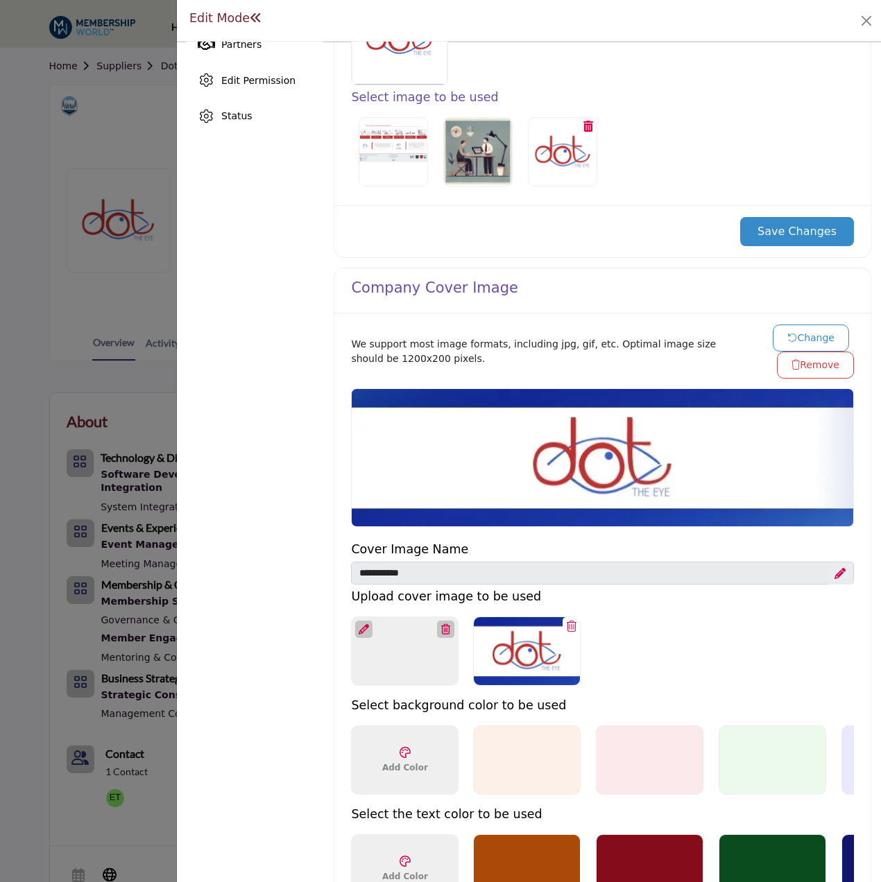
click at [783, 332] on button "Change" at bounding box center [811, 338] width 76 height 27
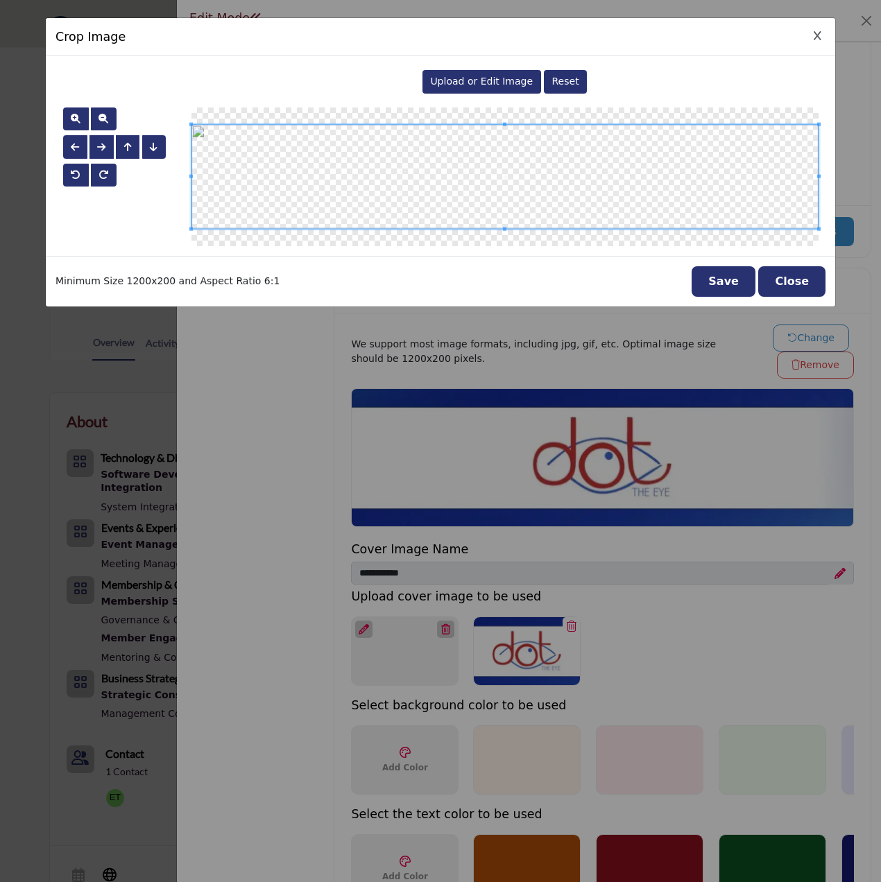
click at [722, 279] on button "Save" at bounding box center [724, 281] width 64 height 31
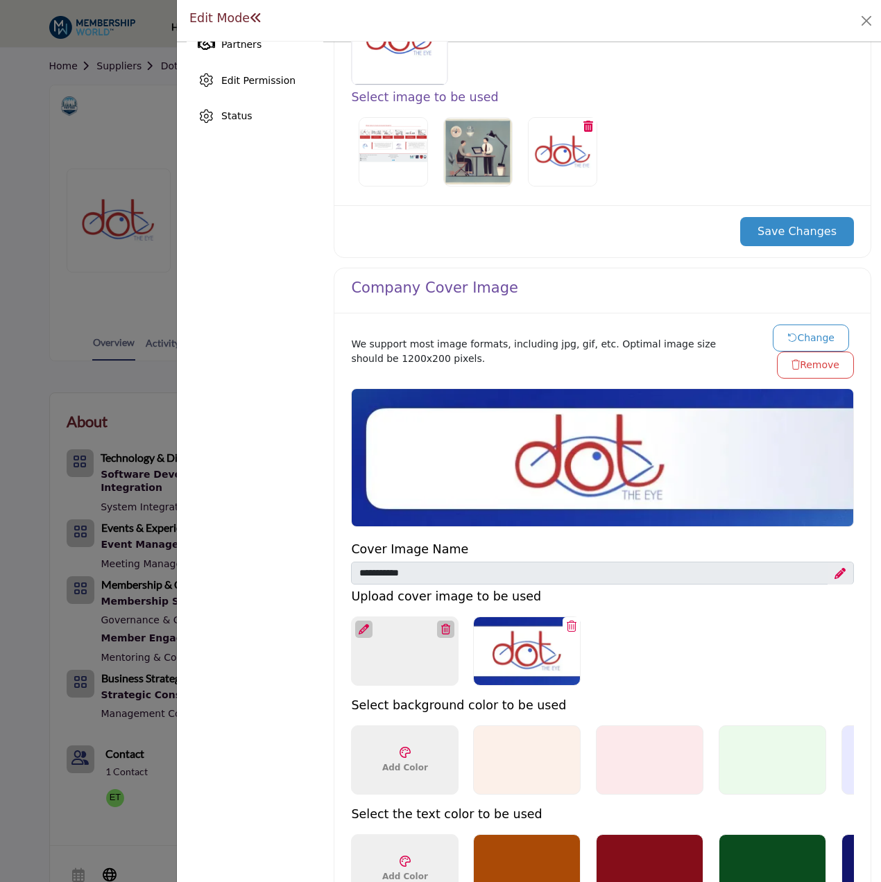
click at [779, 330] on button "Change" at bounding box center [811, 338] width 76 height 27
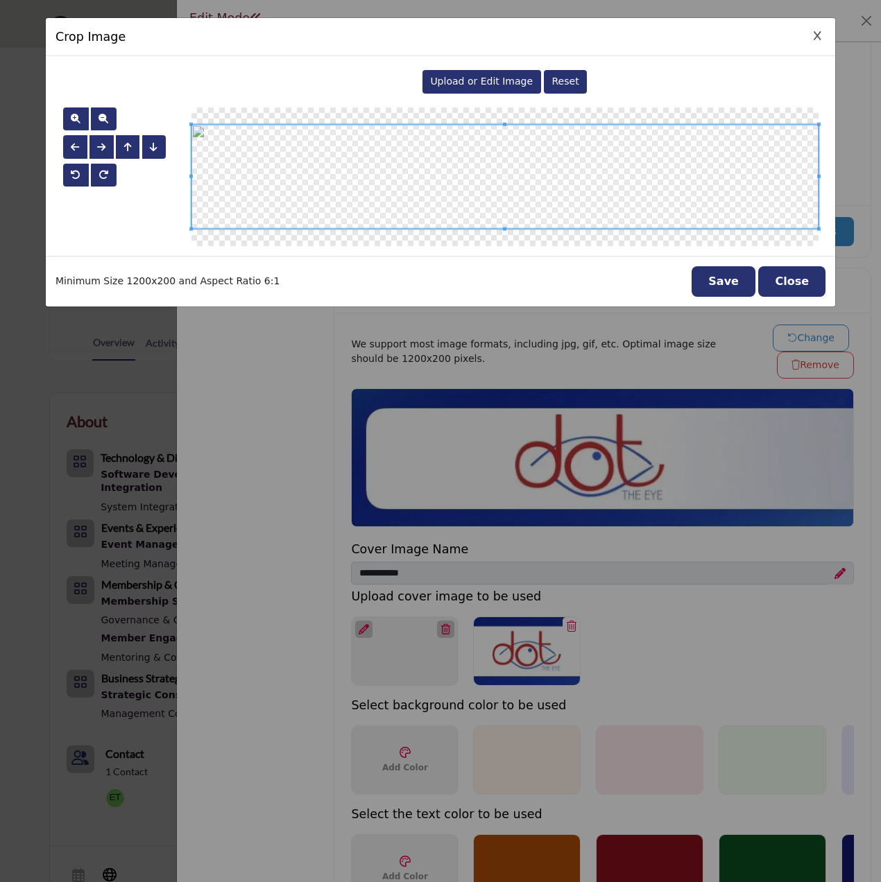
click at [459, 78] on span "Upload or Edit Image" at bounding box center [481, 81] width 103 height 11
click at [742, 284] on button "Save" at bounding box center [724, 281] width 64 height 31
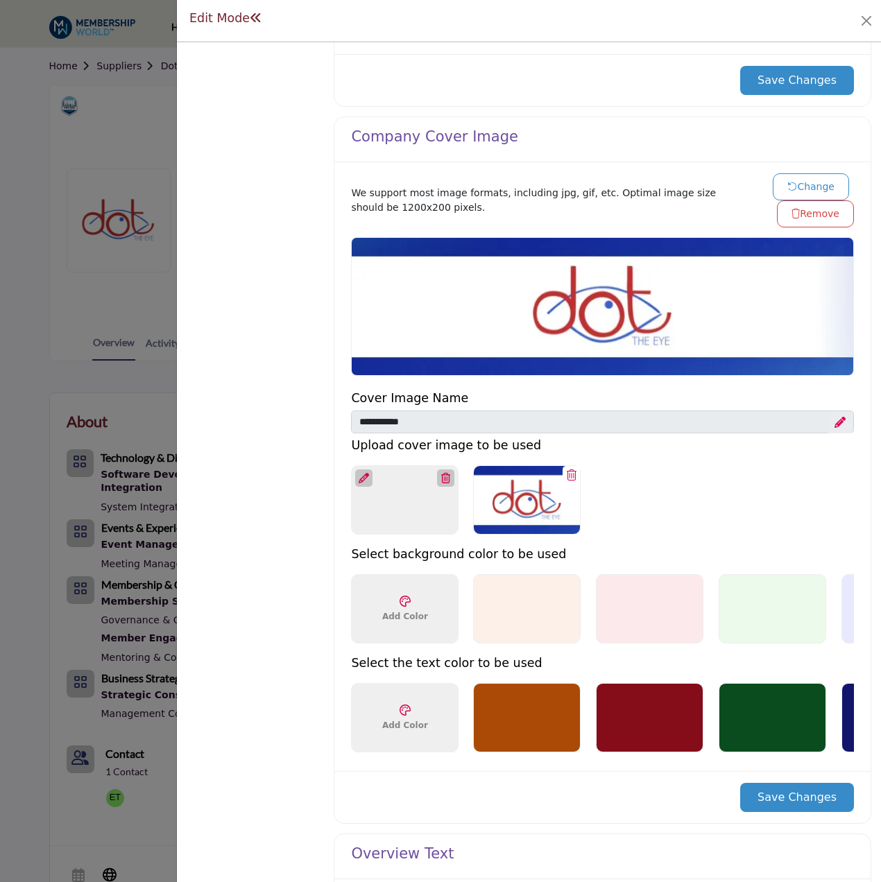
scroll to position [624, 0]
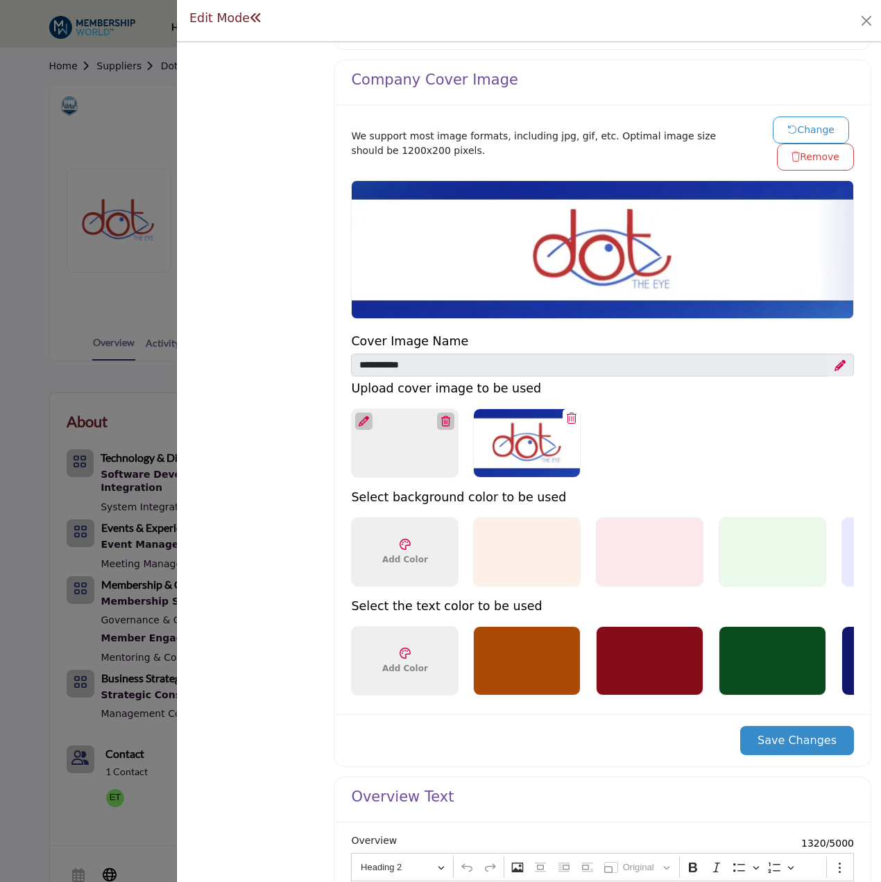
click at [792, 755] on button "Save Changes" at bounding box center [797, 740] width 114 height 29
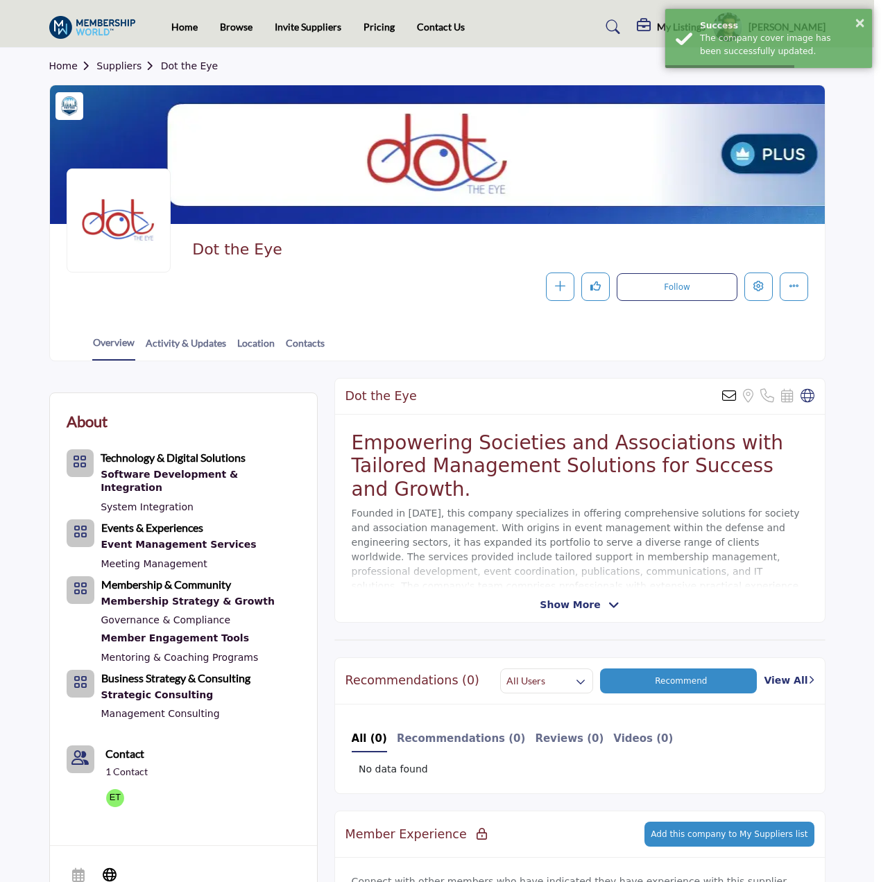
click at [0, 0] on div at bounding box center [0, 0] width 0 height 0
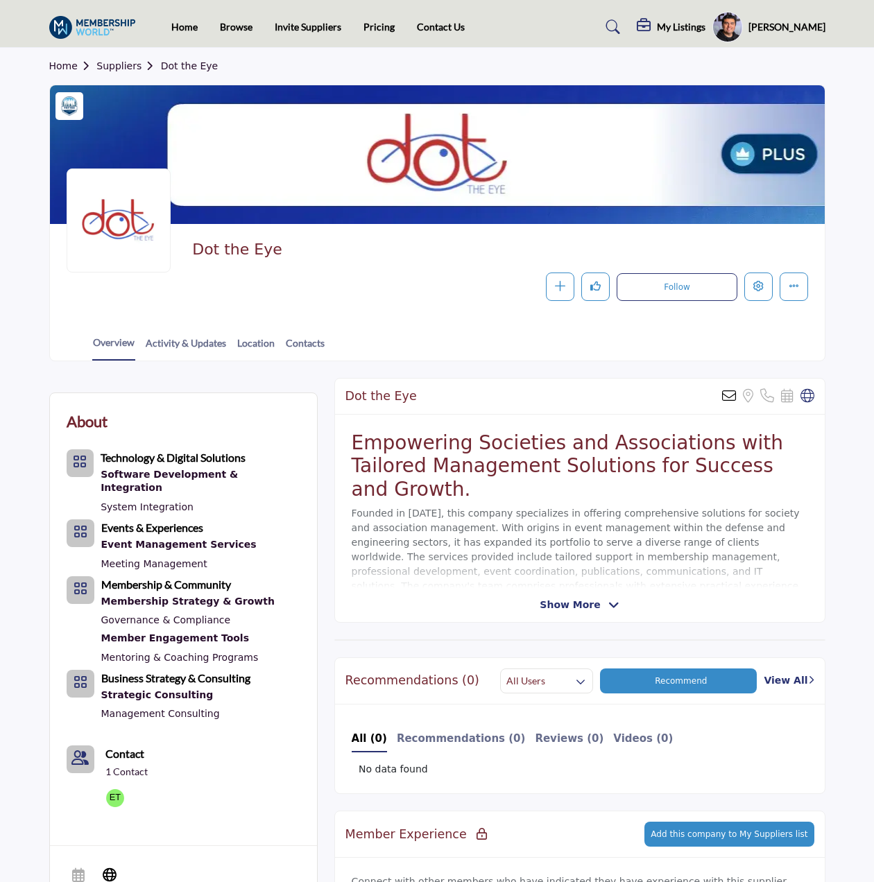
click at [126, 60] on link "Suppliers" at bounding box center [128, 65] width 64 height 11
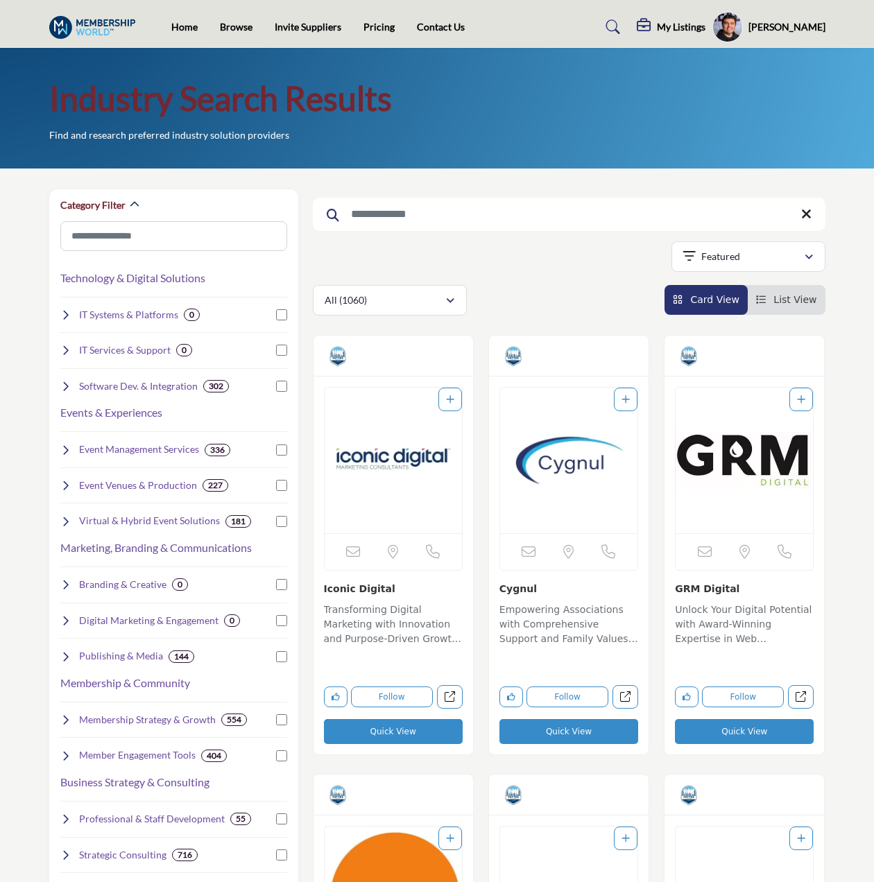
click at [419, 203] on input "Search Keyword" at bounding box center [569, 214] width 513 height 33
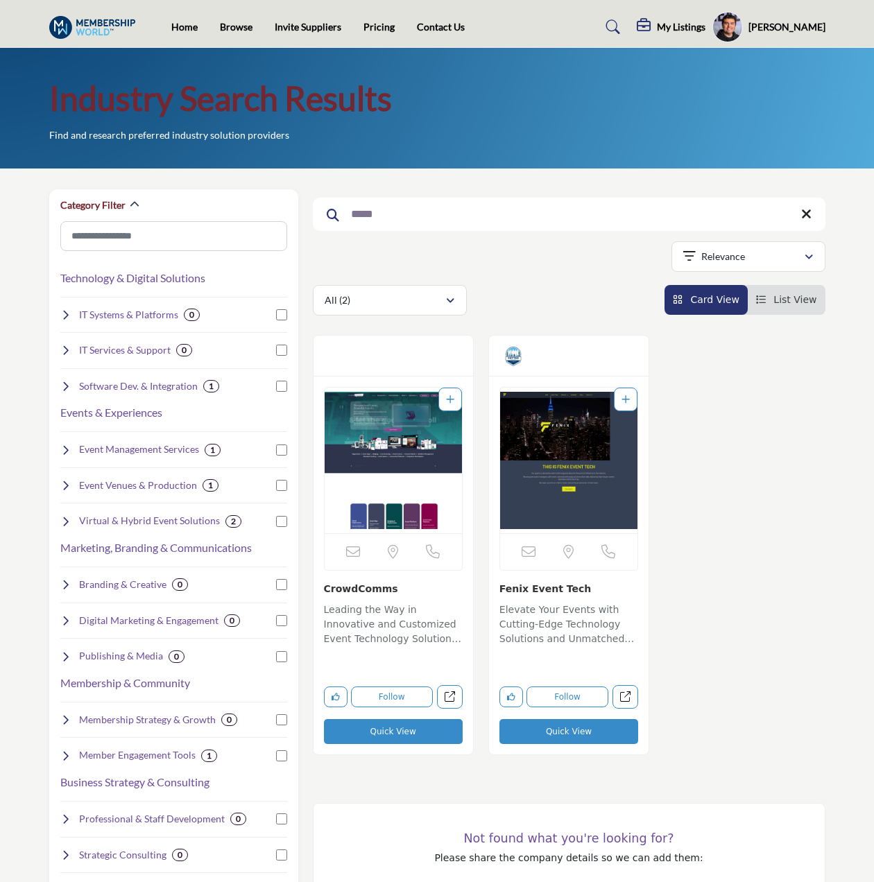
click at [430, 213] on input "*****" at bounding box center [569, 214] width 513 height 33
click at [430, 214] on input "*****" at bounding box center [569, 214] width 513 height 33
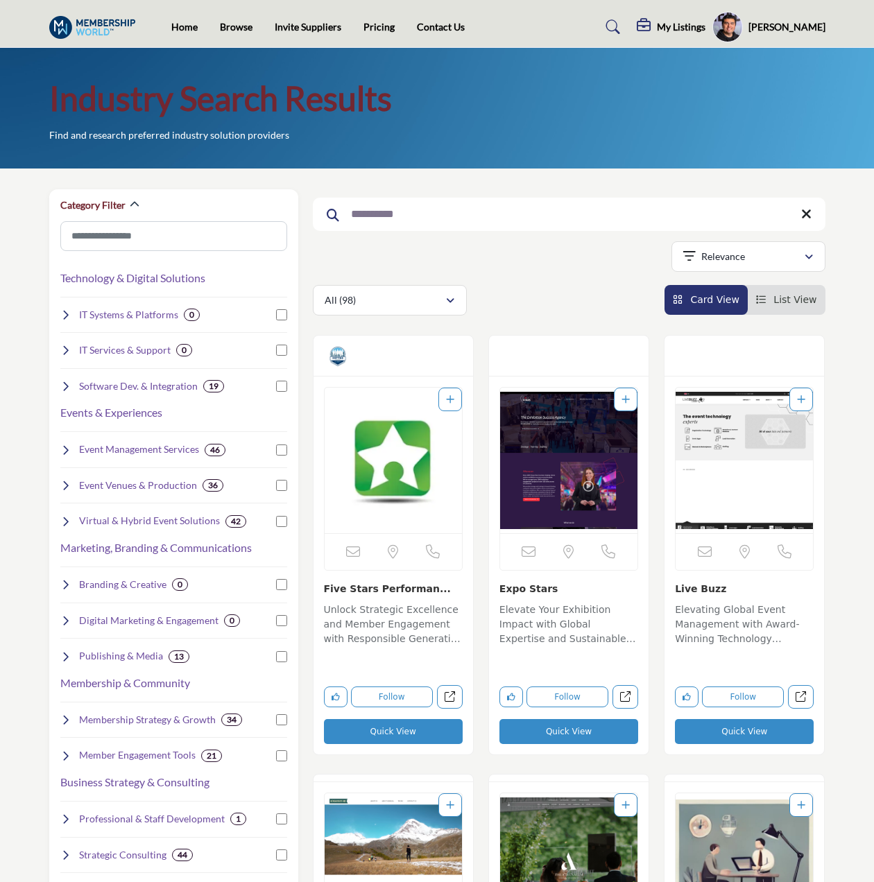
click at [459, 222] on input "**********" at bounding box center [569, 214] width 513 height 33
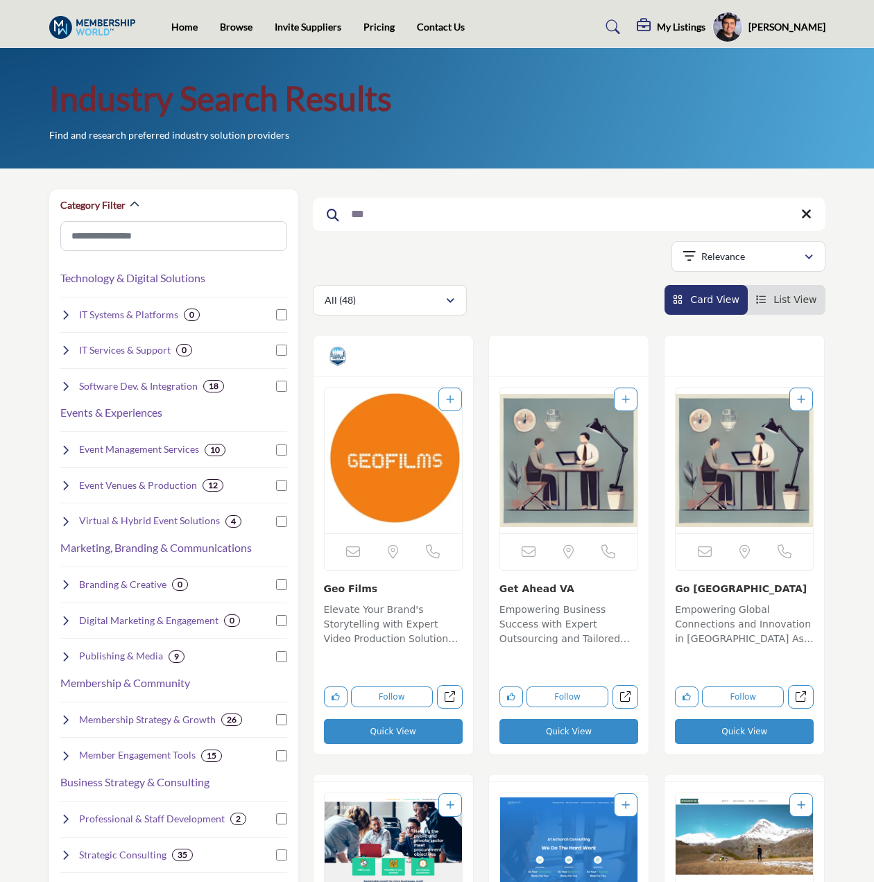
type input "***"
click at [376, 456] on img "Open Listing in new tab" at bounding box center [393, 461] width 137 height 146
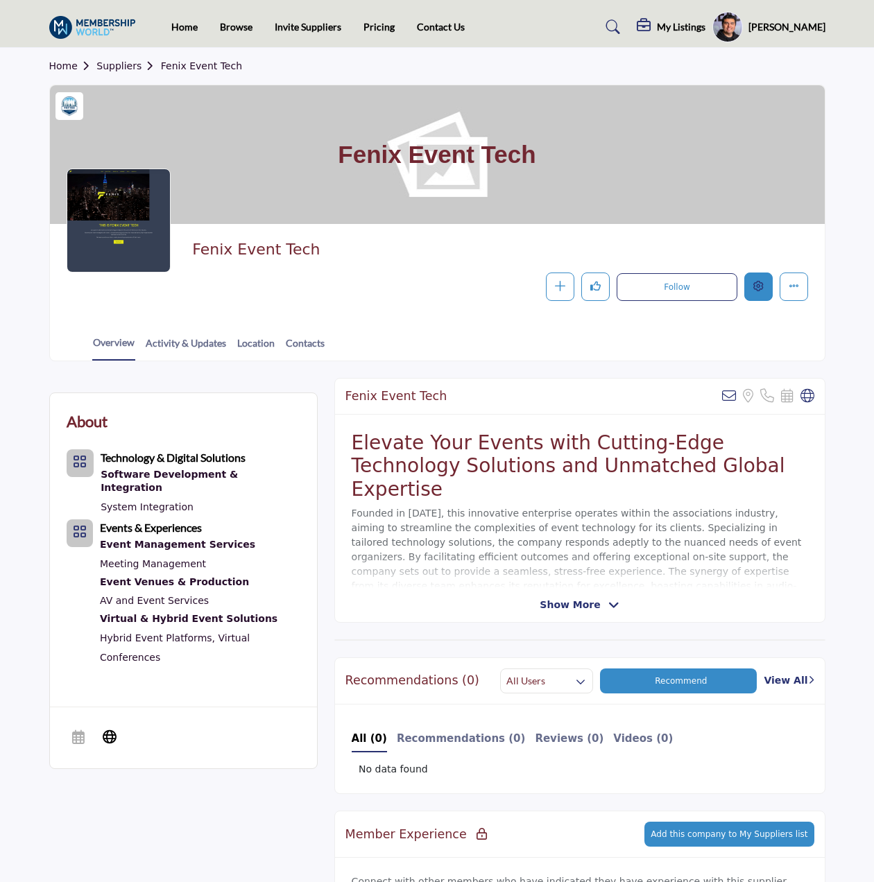
click at [754, 280] on button "Edit company" at bounding box center [758, 287] width 28 height 28
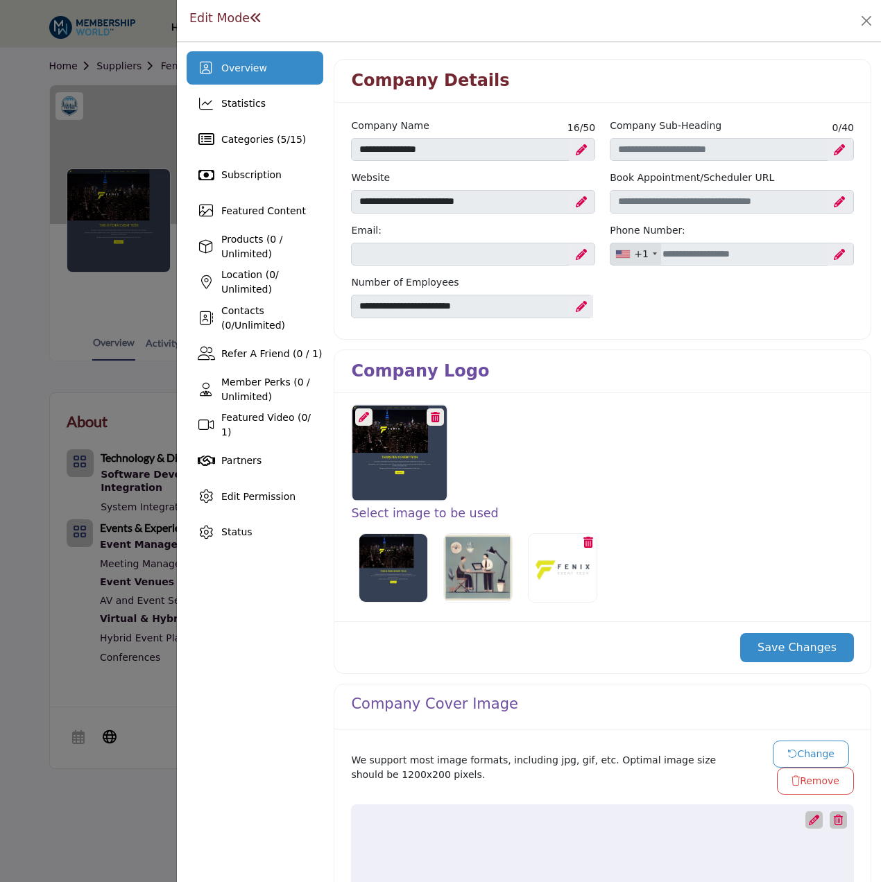
click at [365, 420] on icon at bounding box center [364, 417] width 10 height 10
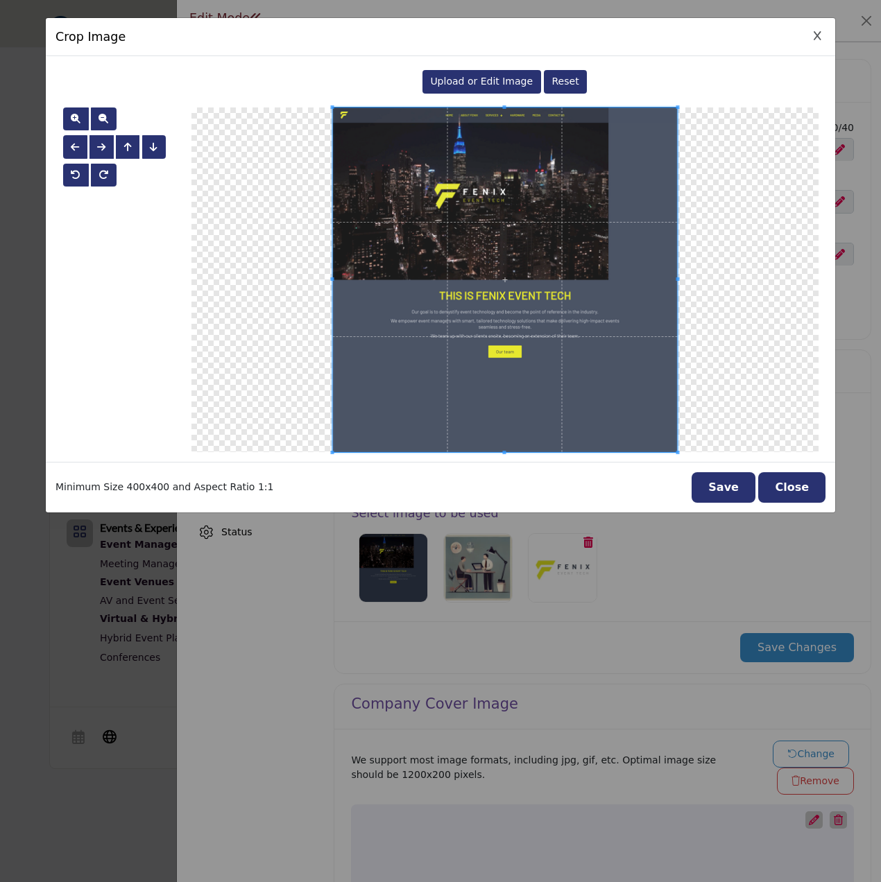
click at [493, 78] on span "Upload or Edit Image" at bounding box center [481, 81] width 103 height 11
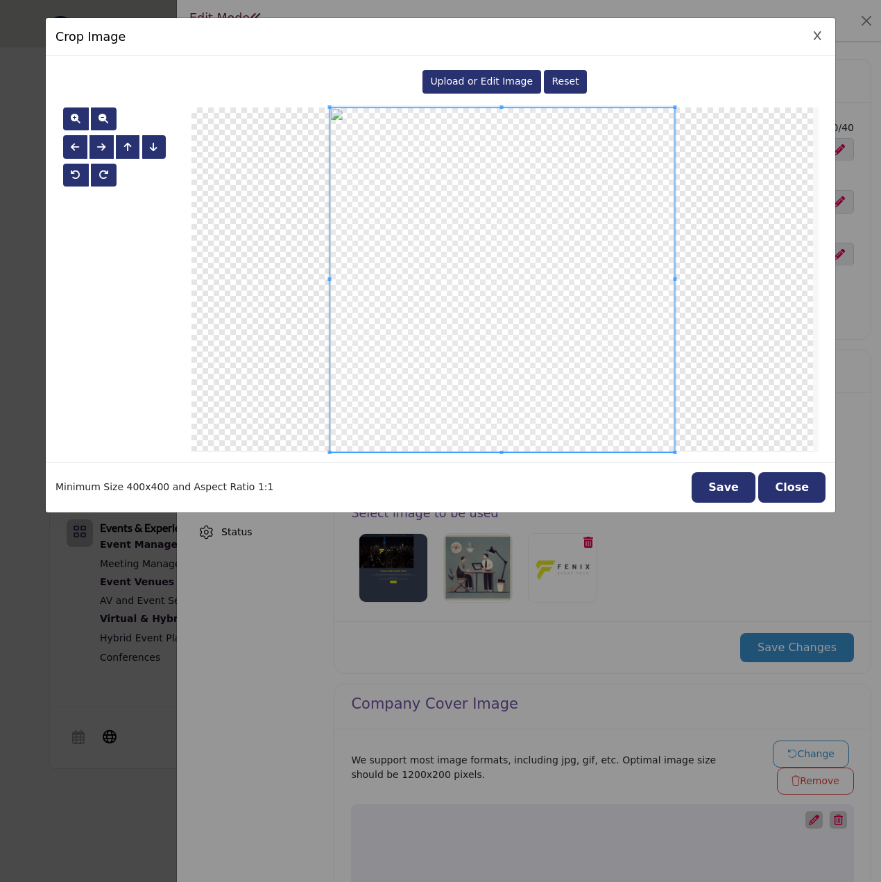
click at [734, 481] on div "Crop Image Upload or Edit Image Reset" at bounding box center [440, 441] width 881 height 882
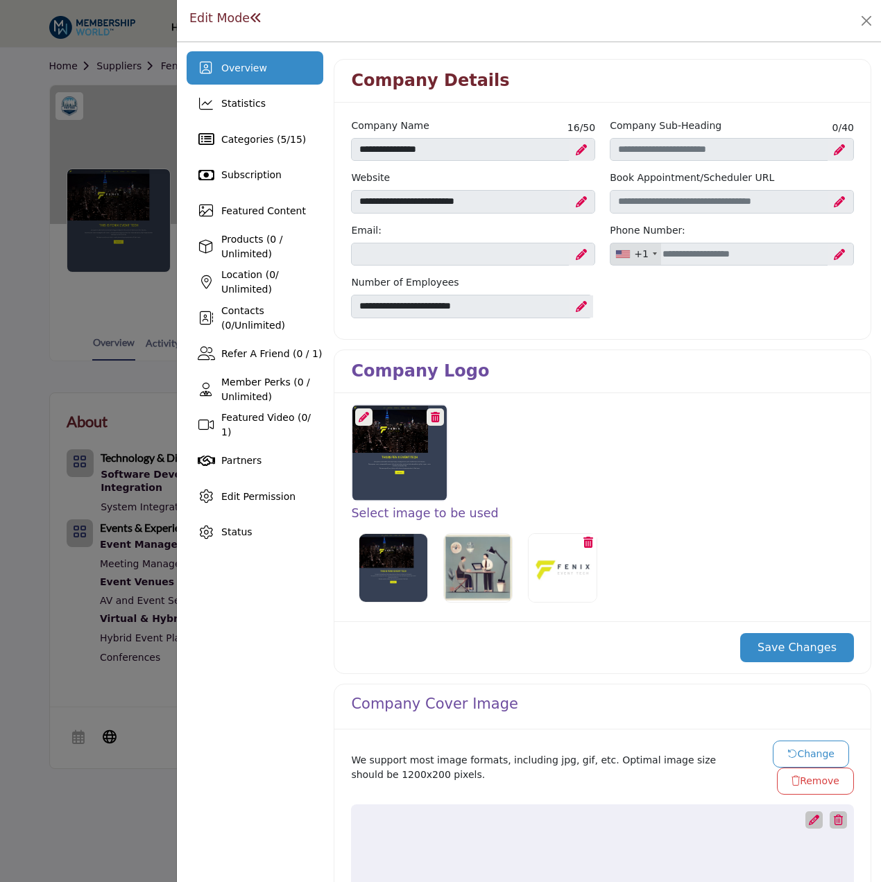
click at [366, 422] on div at bounding box center [363, 417] width 17 height 17
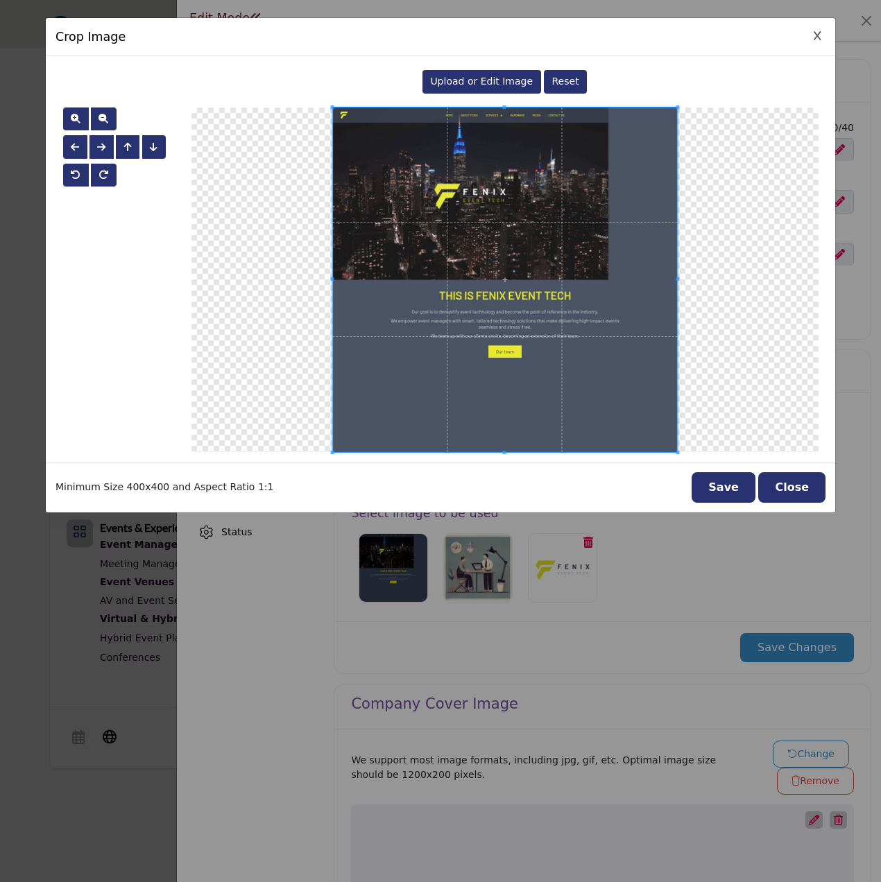
click at [485, 80] on span "Upload or Edit Image" at bounding box center [481, 81] width 103 height 11
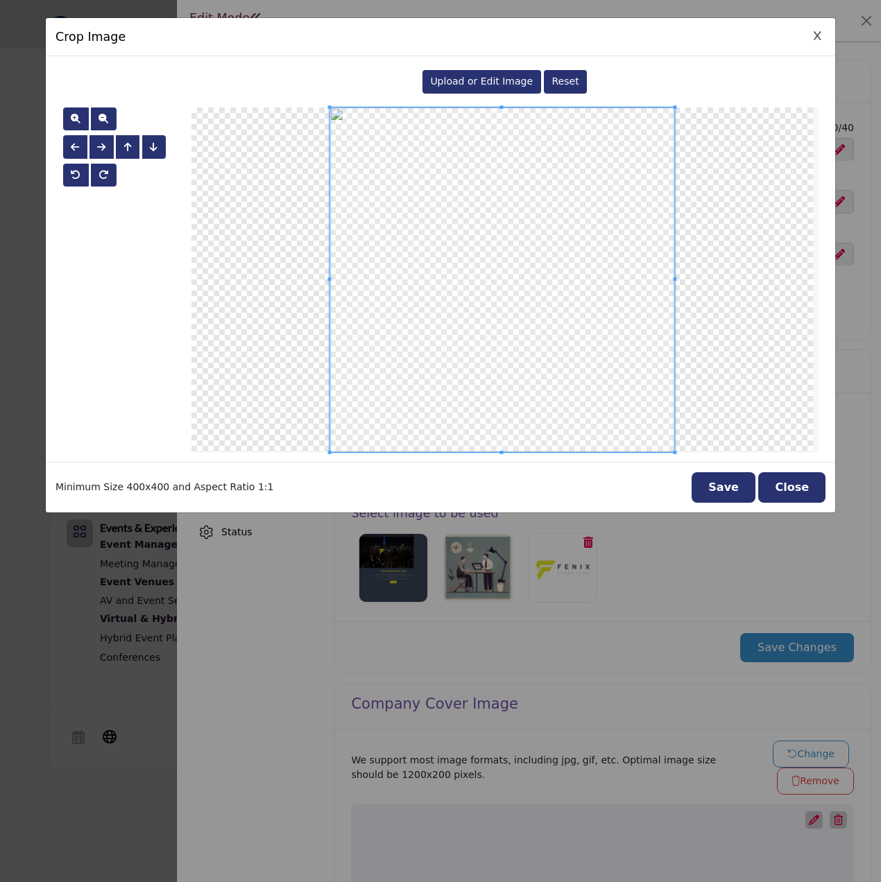
click at [736, 479] on button "Save" at bounding box center [724, 487] width 64 height 31
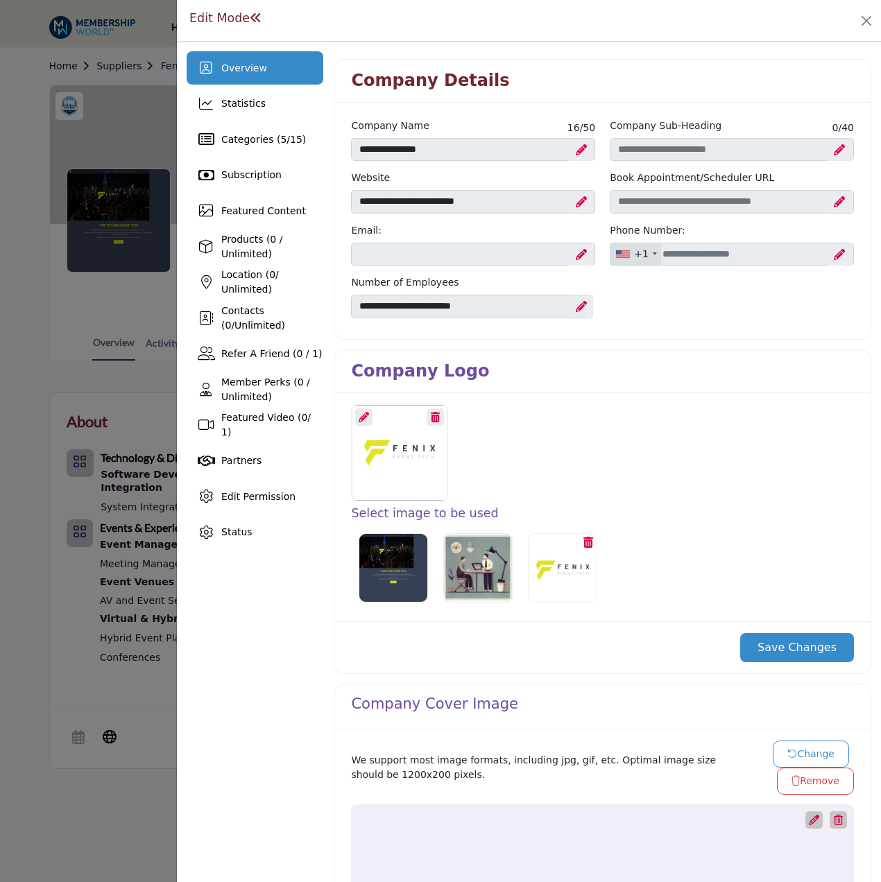
click at [785, 650] on button "Save Changes" at bounding box center [797, 647] width 114 height 29
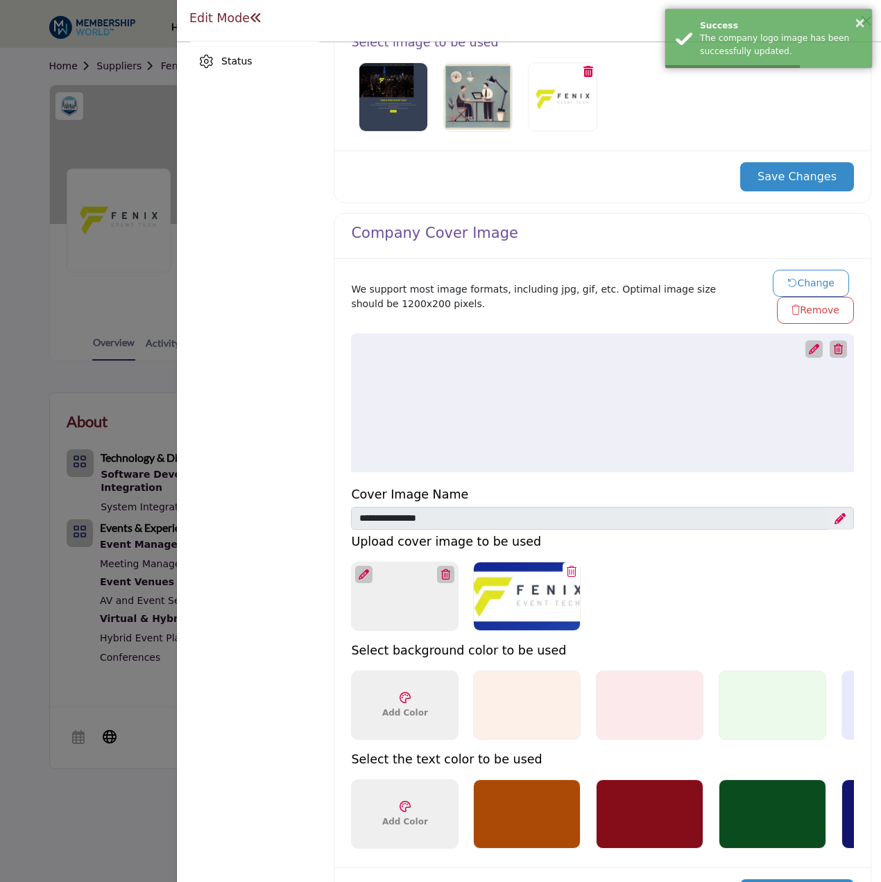
scroll to position [486, 0]
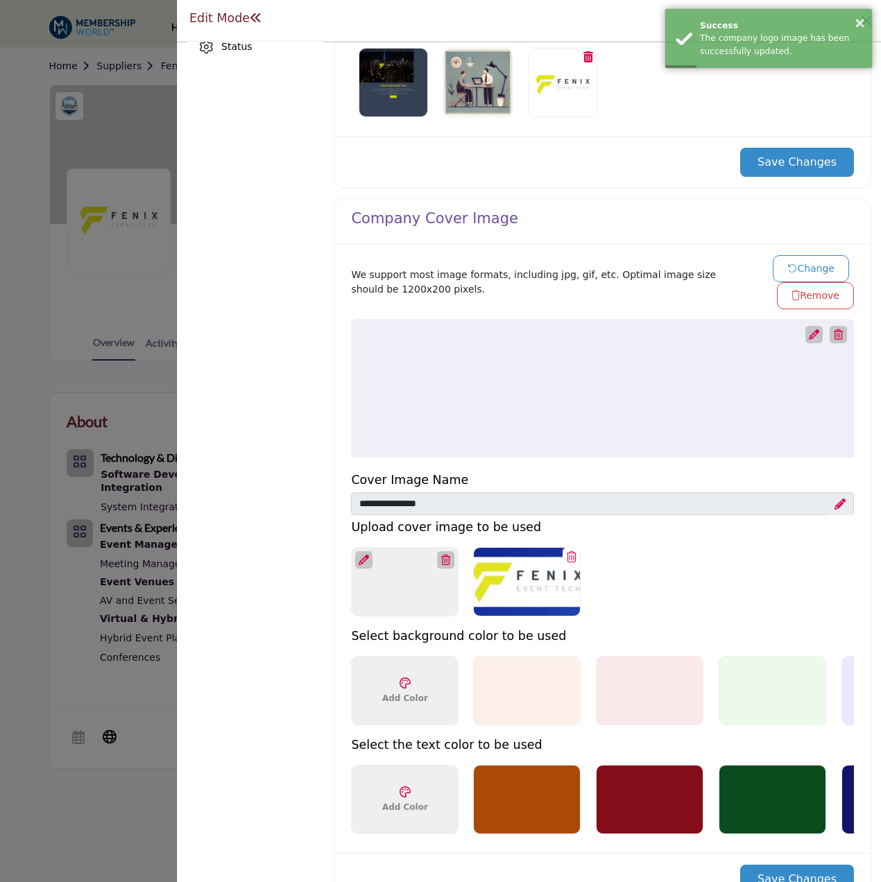
click at [797, 266] on button "Change" at bounding box center [811, 268] width 76 height 27
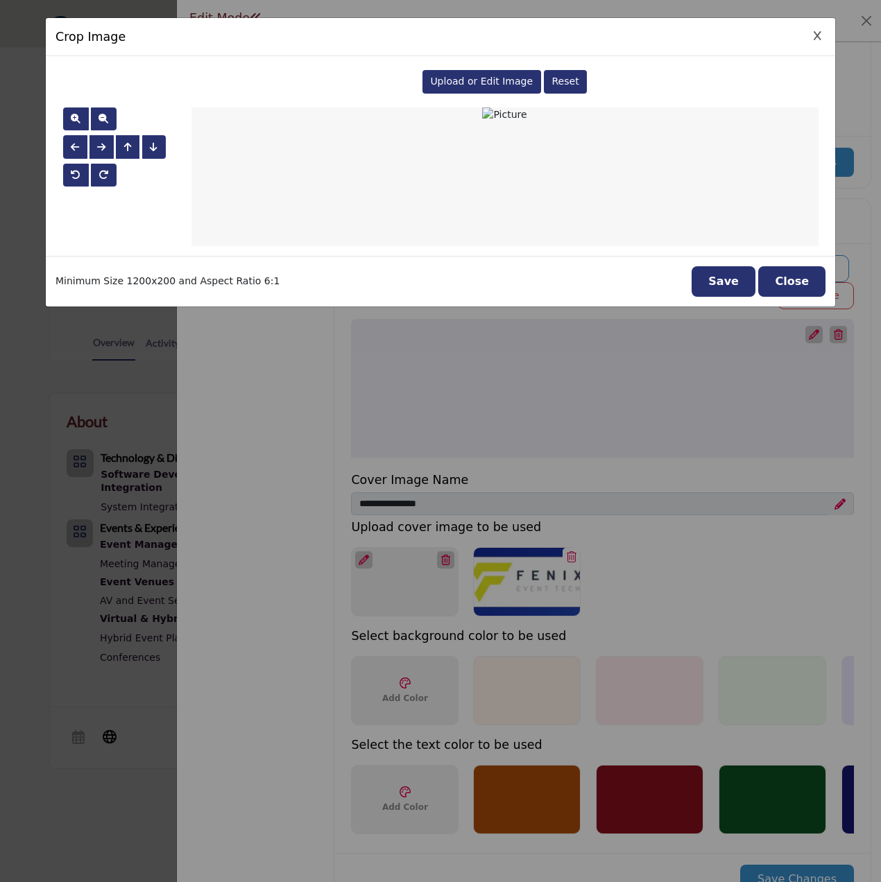
click at [464, 80] on span "Upload or Edit Image" at bounding box center [481, 81] width 103 height 11
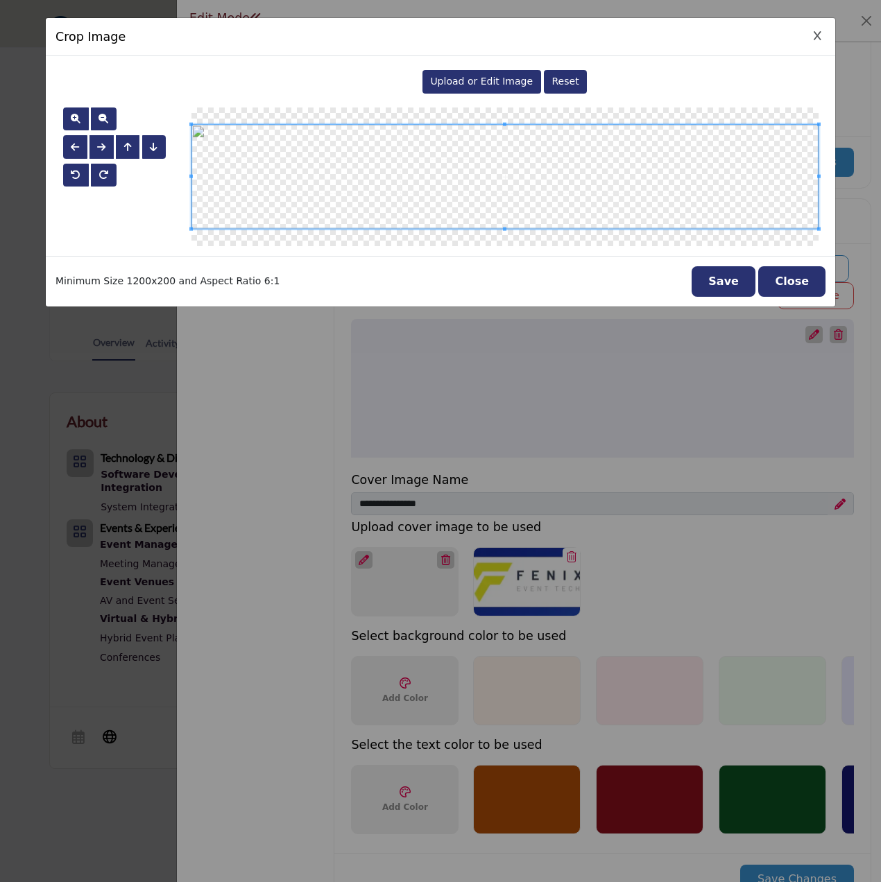
click at [712, 276] on button "Save" at bounding box center [724, 281] width 64 height 31
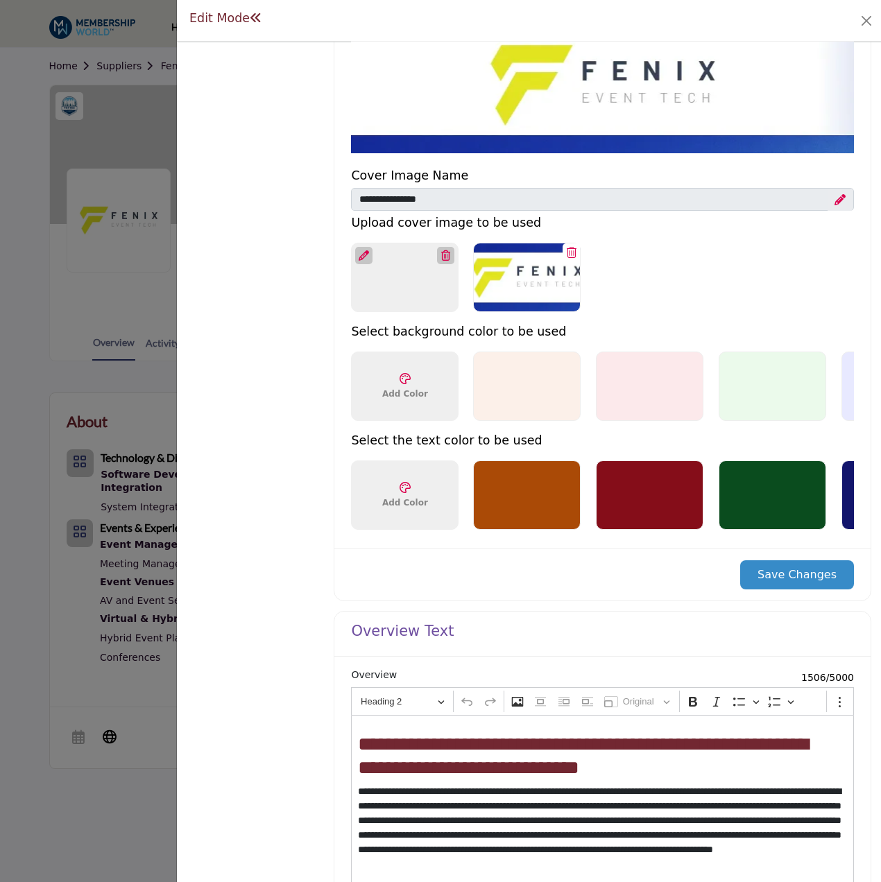
scroll to position [902, 0]
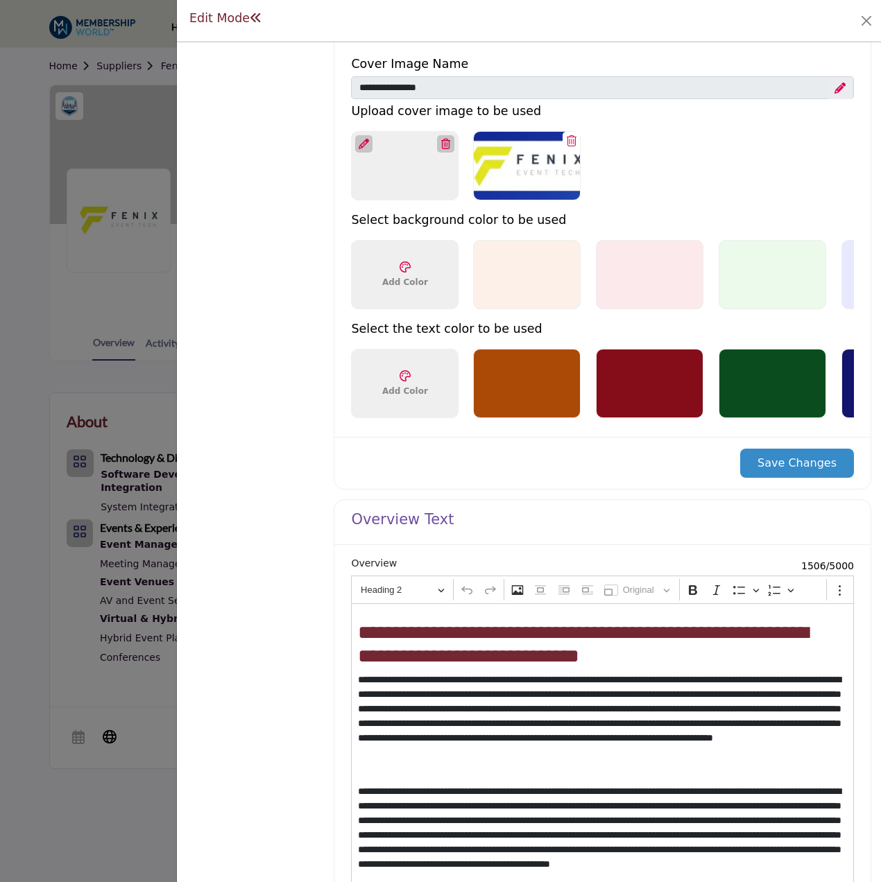
click at [780, 475] on button "Save Changes" at bounding box center [797, 463] width 114 height 29
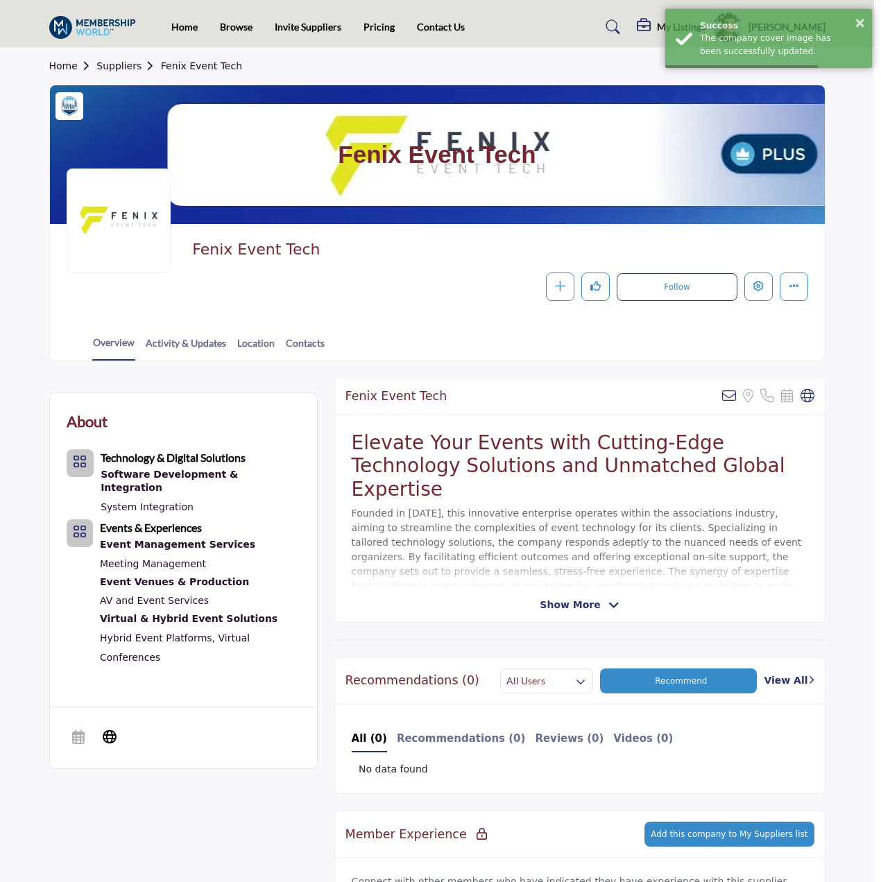
click at [26, 275] on div at bounding box center [440, 441] width 881 height 882
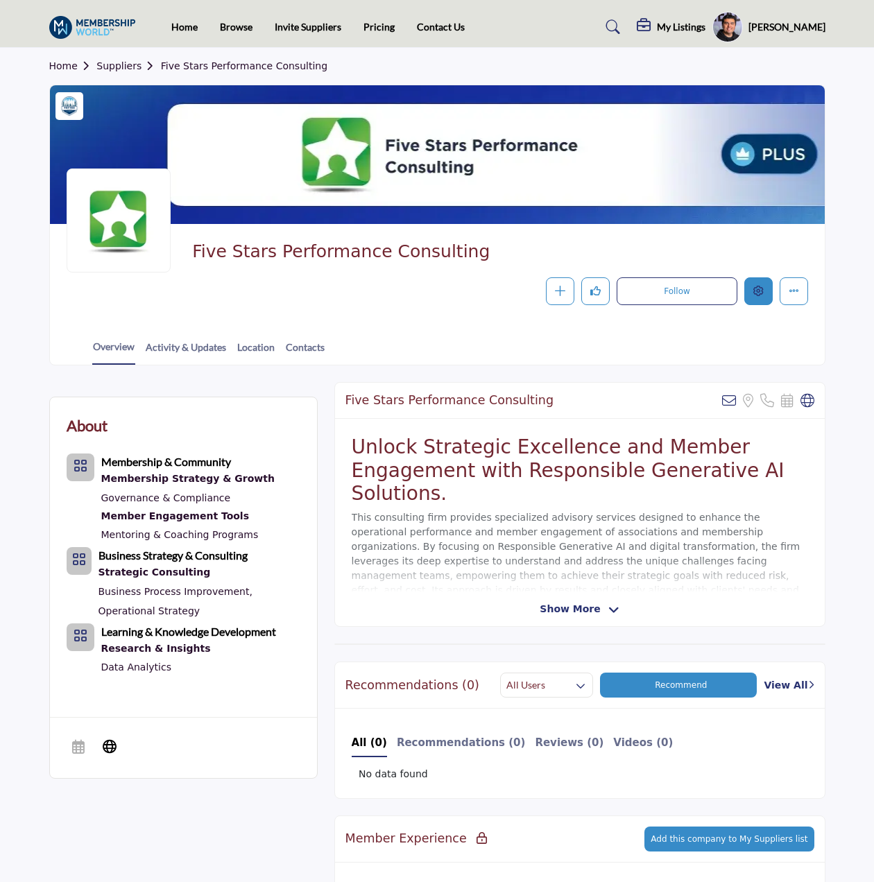
click at [747, 286] on button "Edit company" at bounding box center [758, 291] width 28 height 28
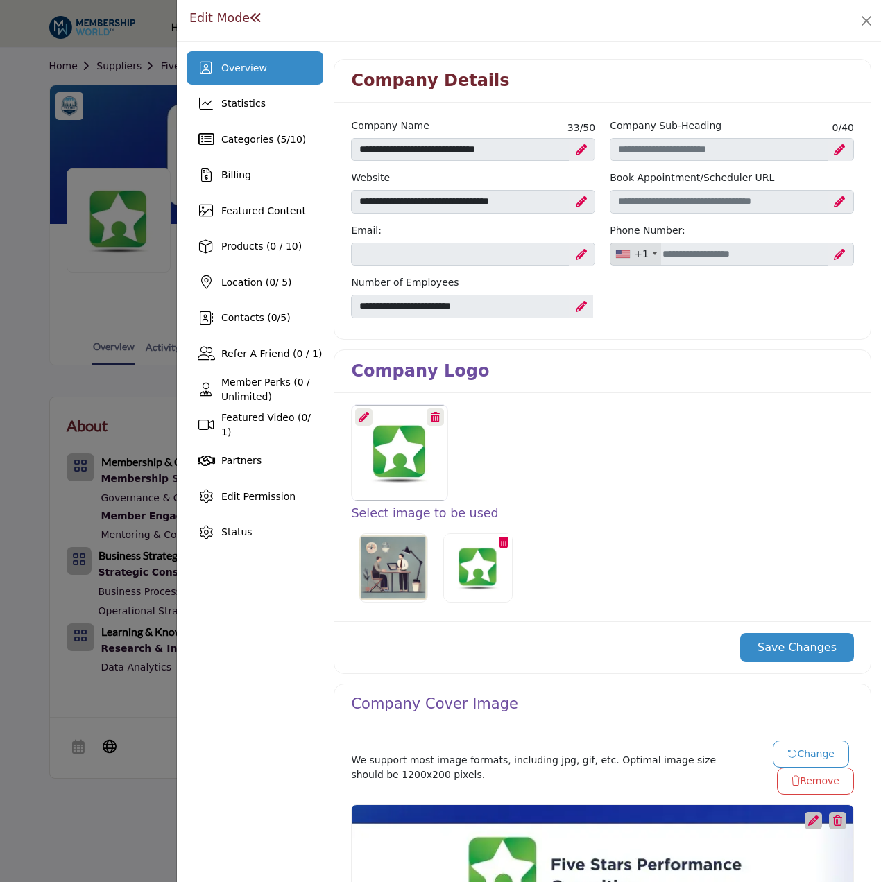
click at [361, 418] on icon at bounding box center [364, 417] width 10 height 10
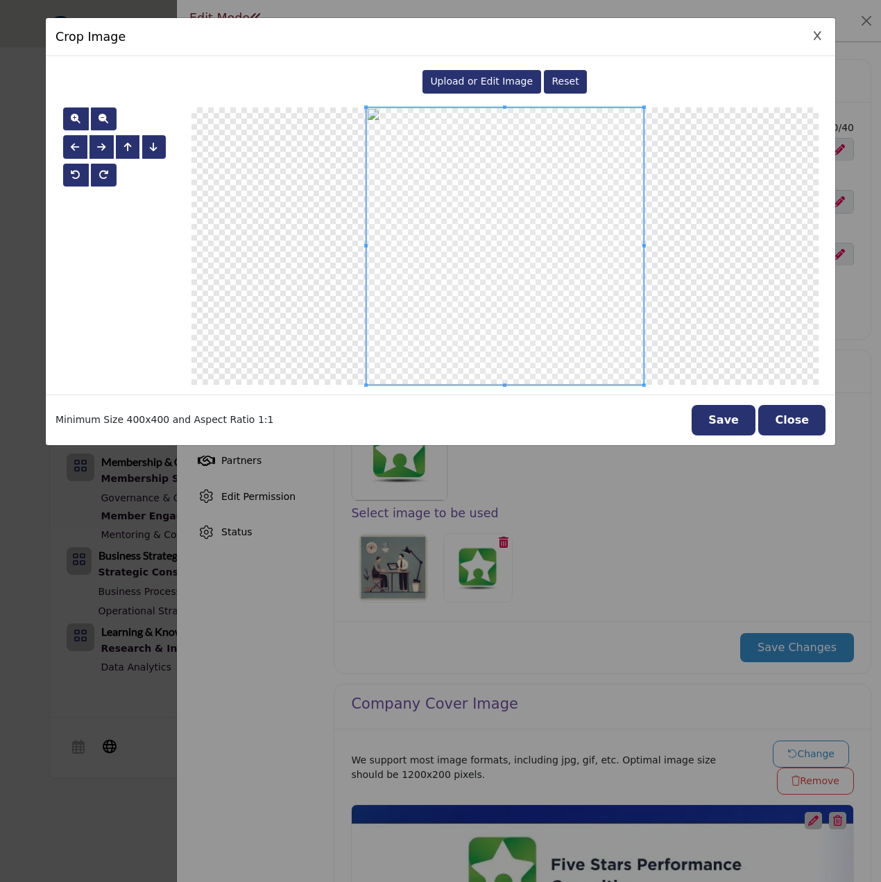
click at [513, 80] on span "Upload or Edit Image" at bounding box center [481, 81] width 103 height 11
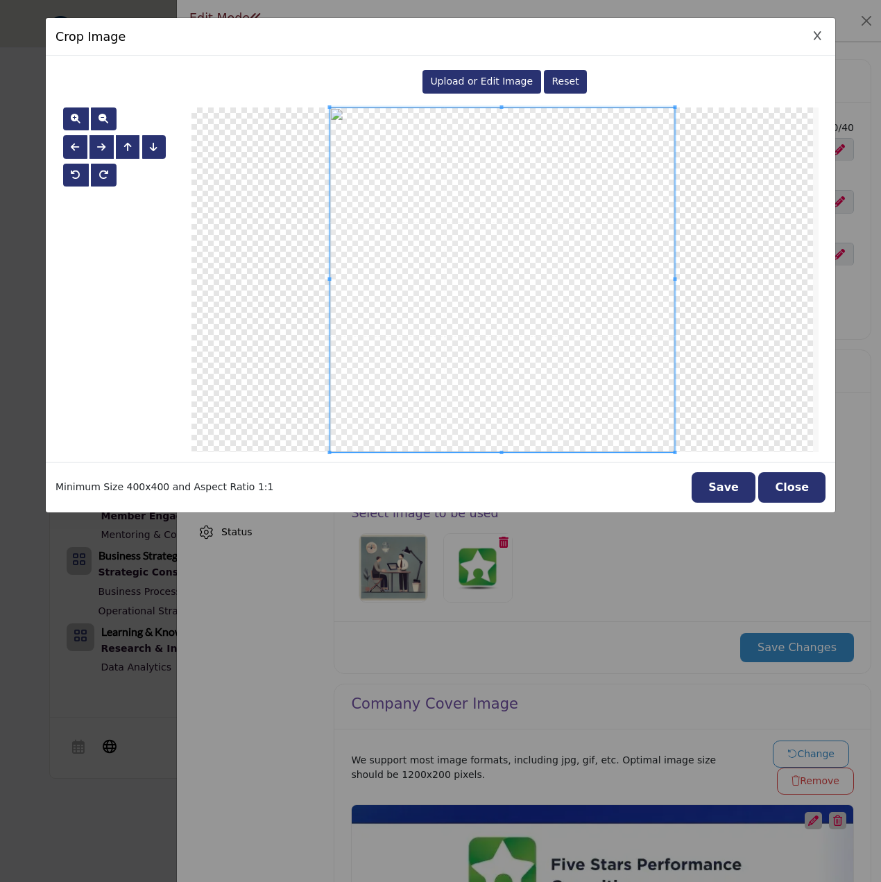
click at [731, 495] on button "Save" at bounding box center [724, 487] width 64 height 31
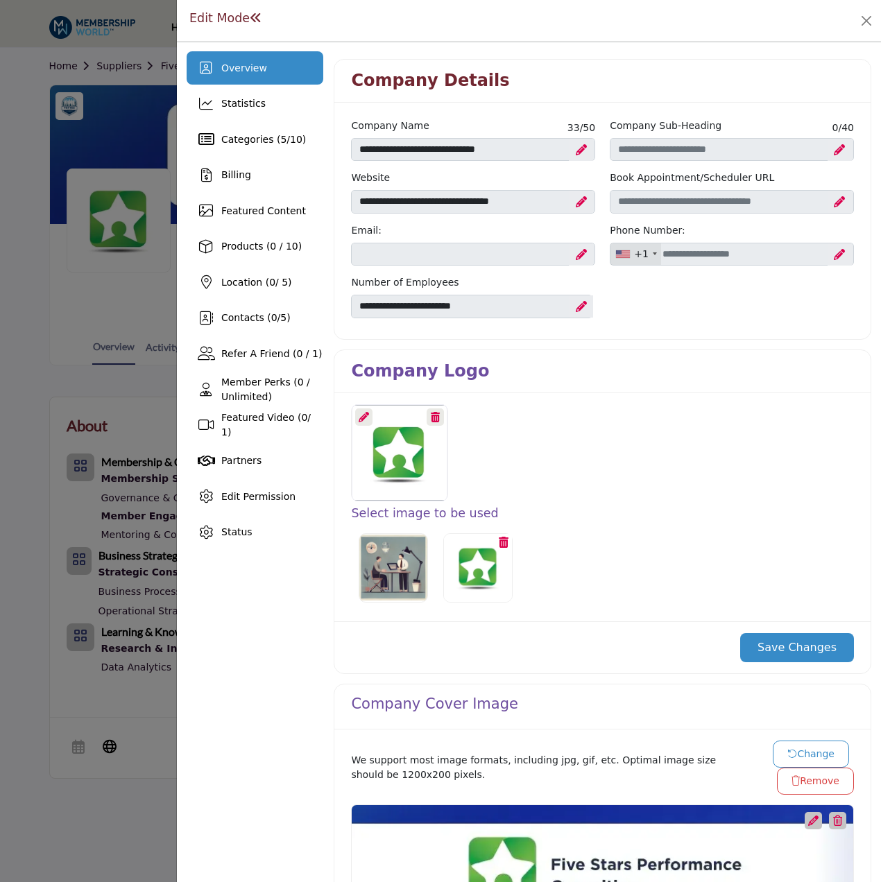
click at [808, 644] on button "Save Changes" at bounding box center [797, 647] width 114 height 29
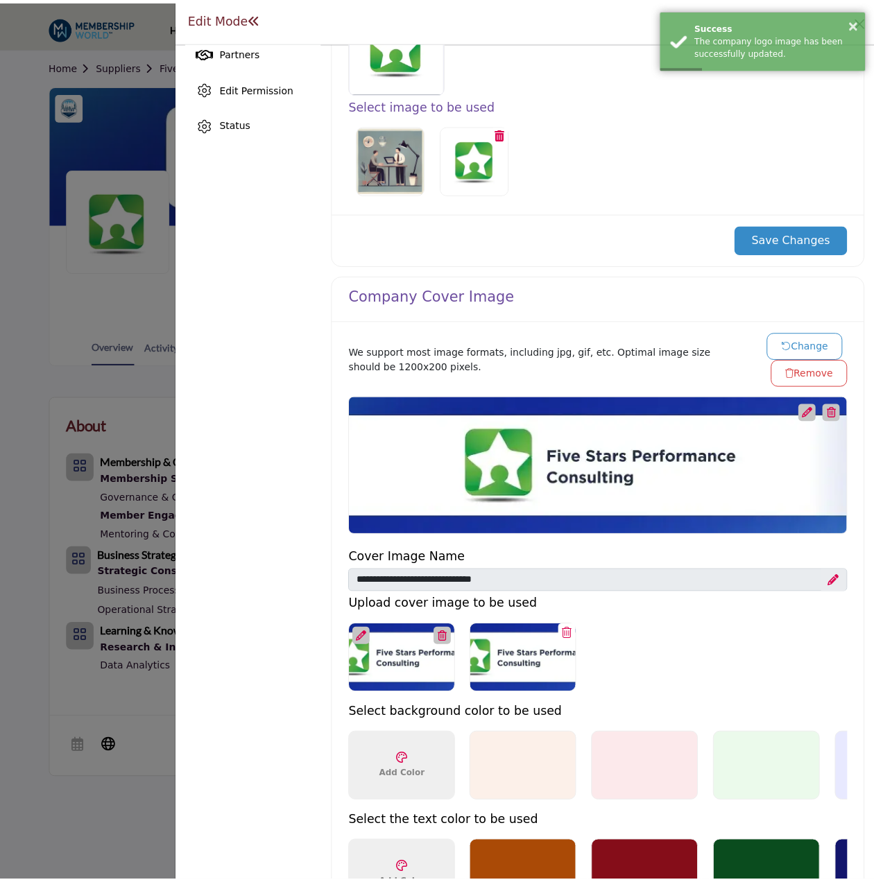
scroll to position [416, 0]
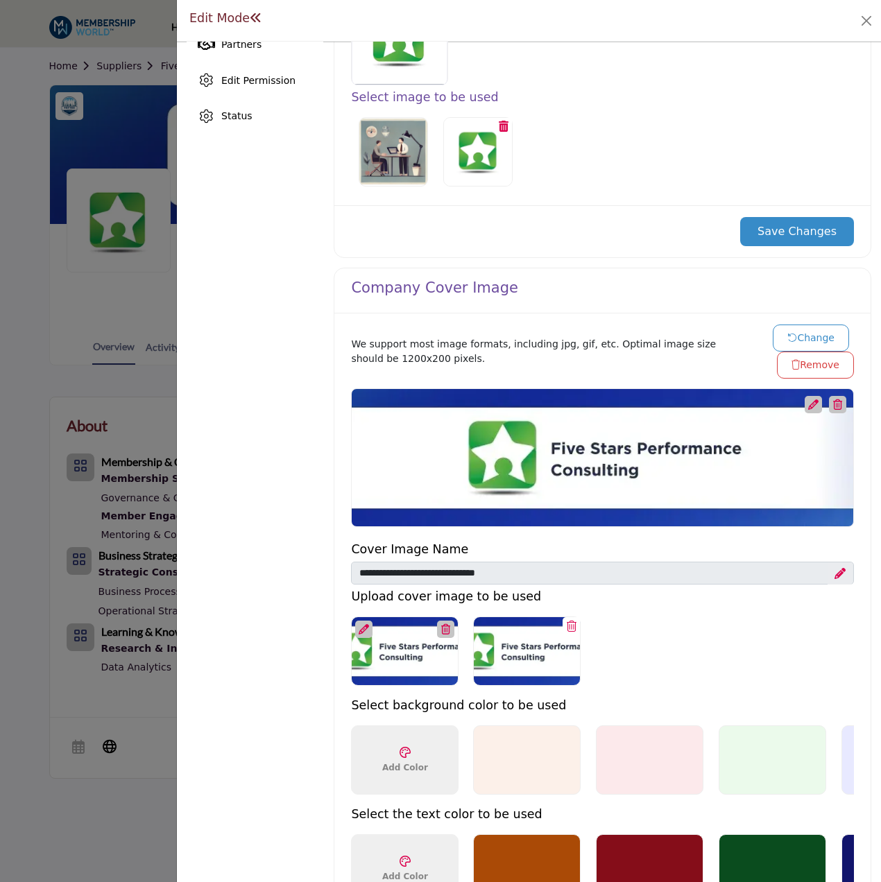
click at [114, 708] on div at bounding box center [440, 441] width 881 height 882
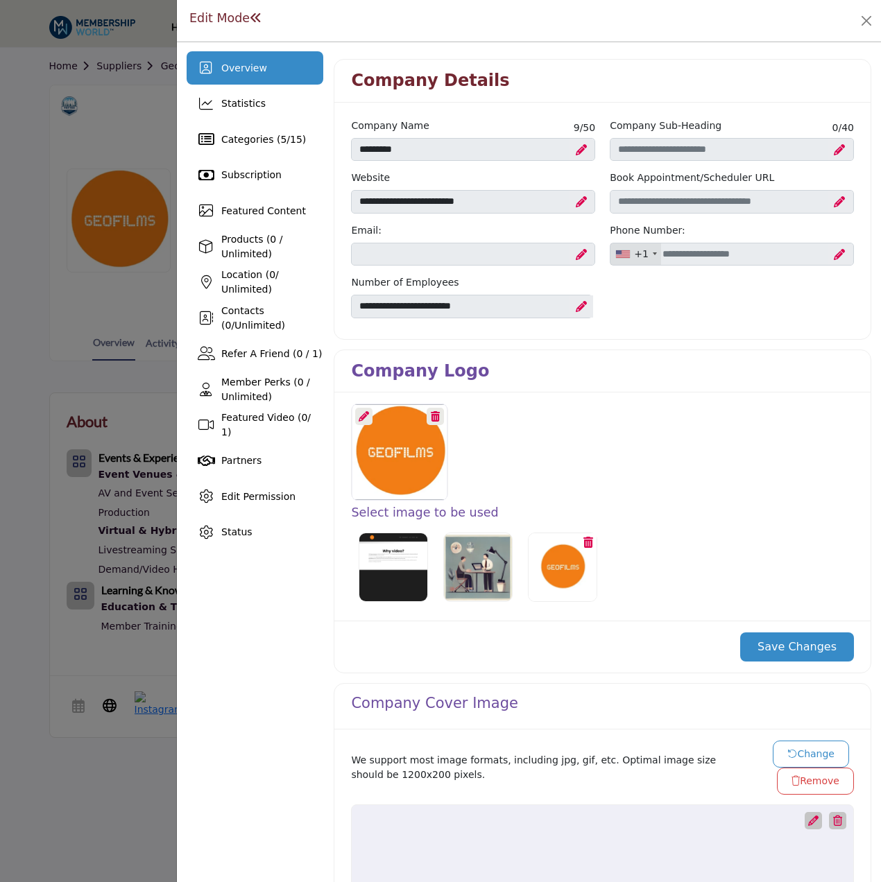
click at [359, 411] on div at bounding box center [363, 416] width 17 height 17
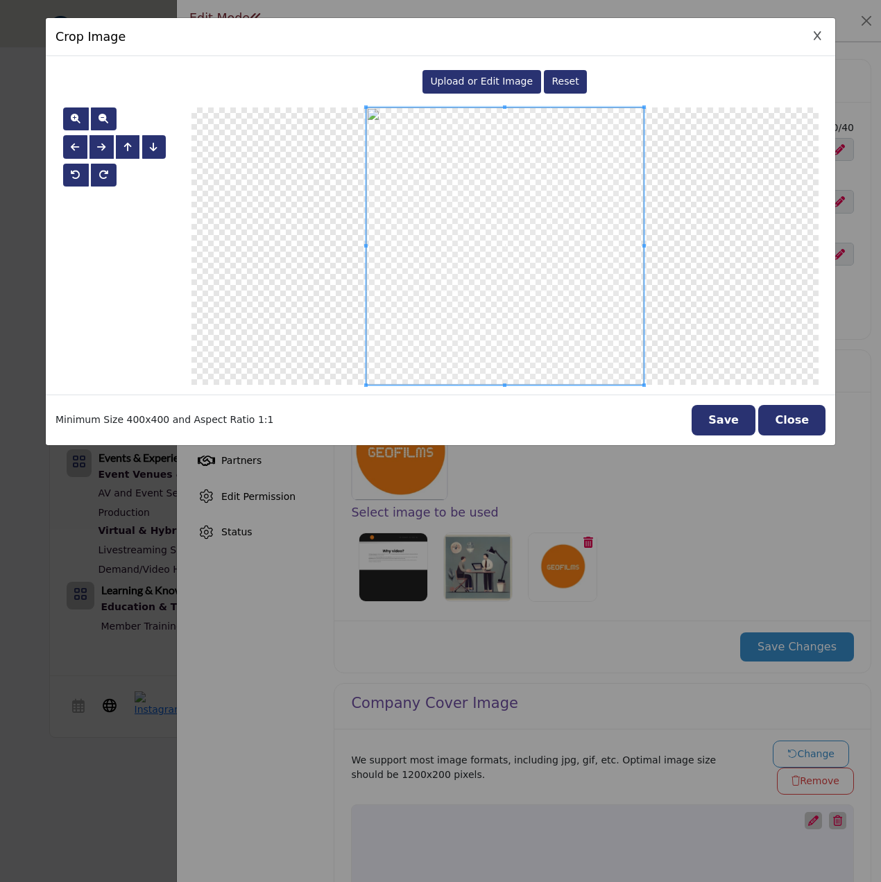
click at [497, 84] on span "Upload or Edit Image" at bounding box center [481, 81] width 103 height 11
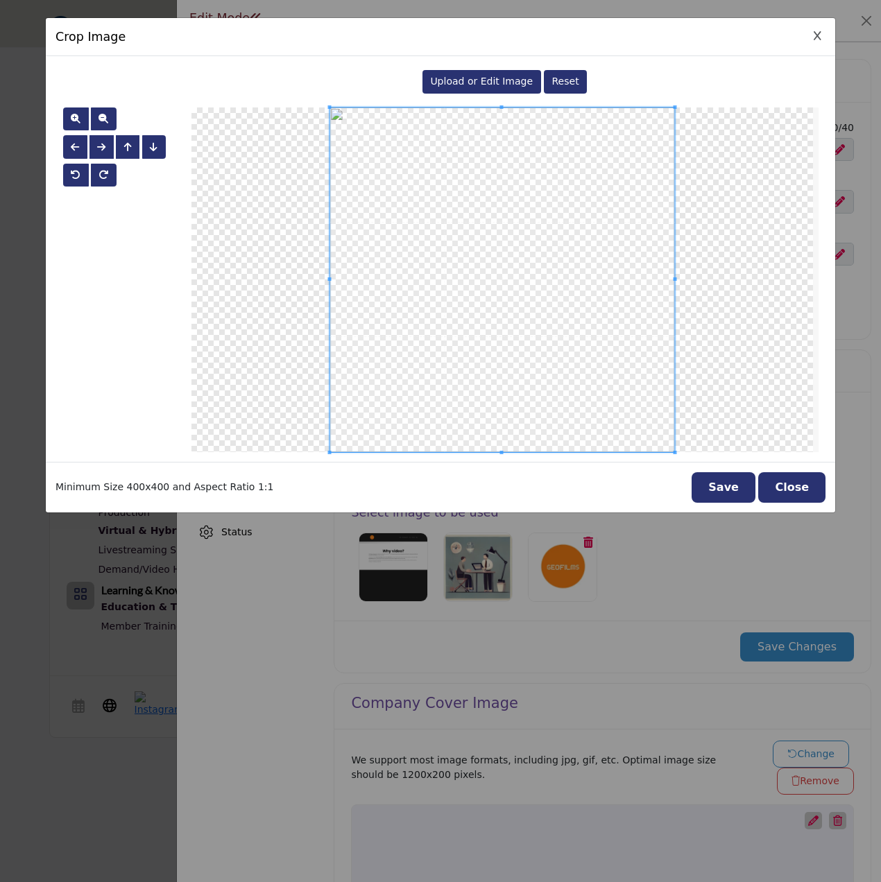
click at [734, 492] on button "Save" at bounding box center [724, 487] width 64 height 31
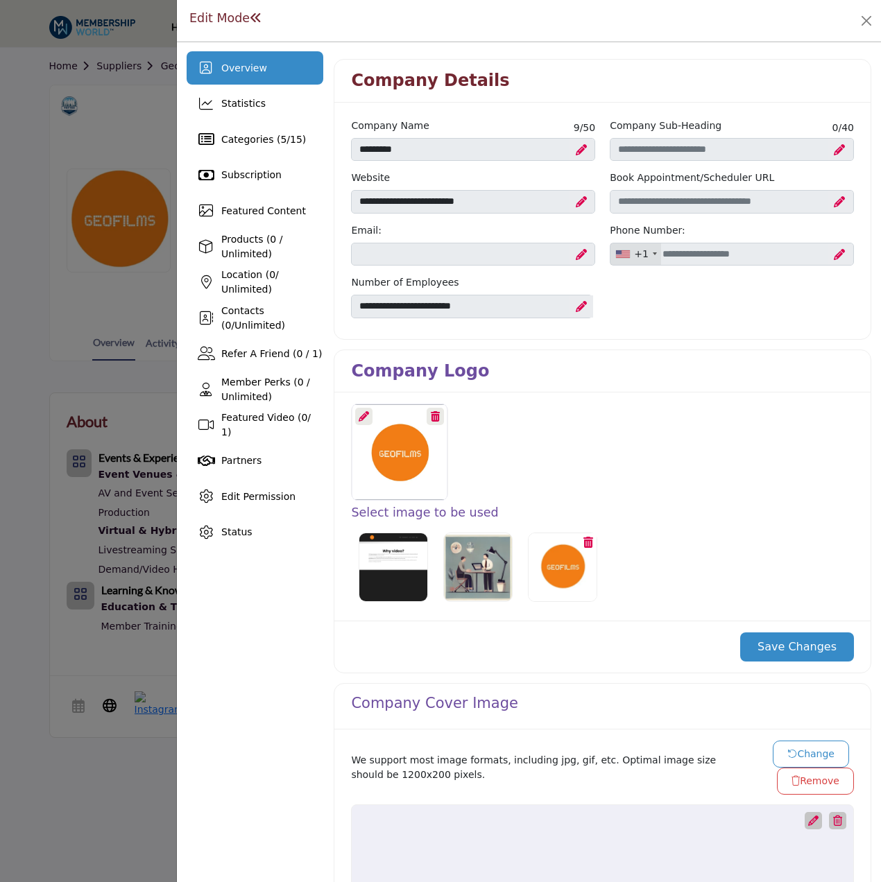
click at [777, 641] on button "Save Changes" at bounding box center [797, 647] width 114 height 29
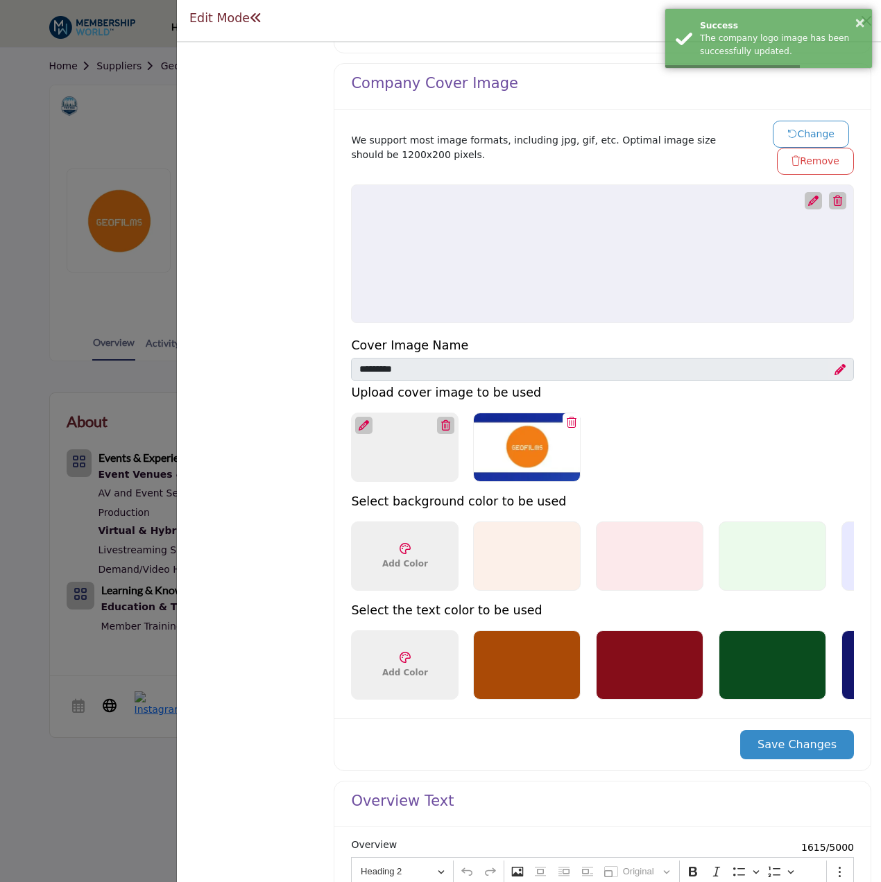
scroll to position [624, 0]
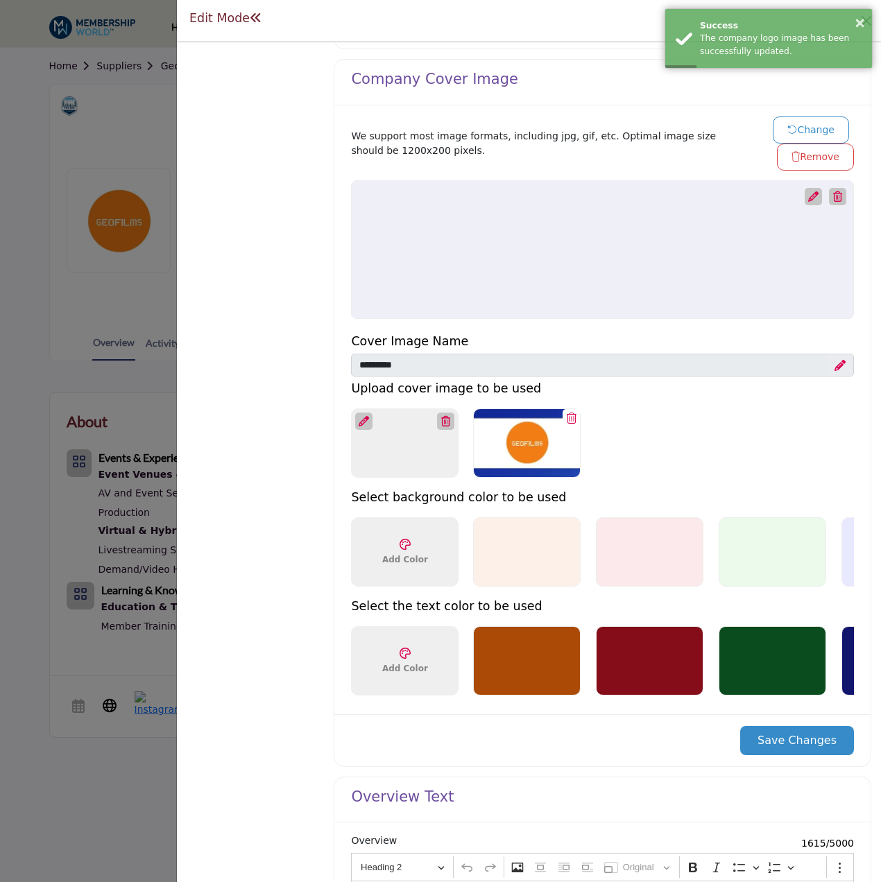
click at [807, 120] on button "Change" at bounding box center [811, 130] width 76 height 27
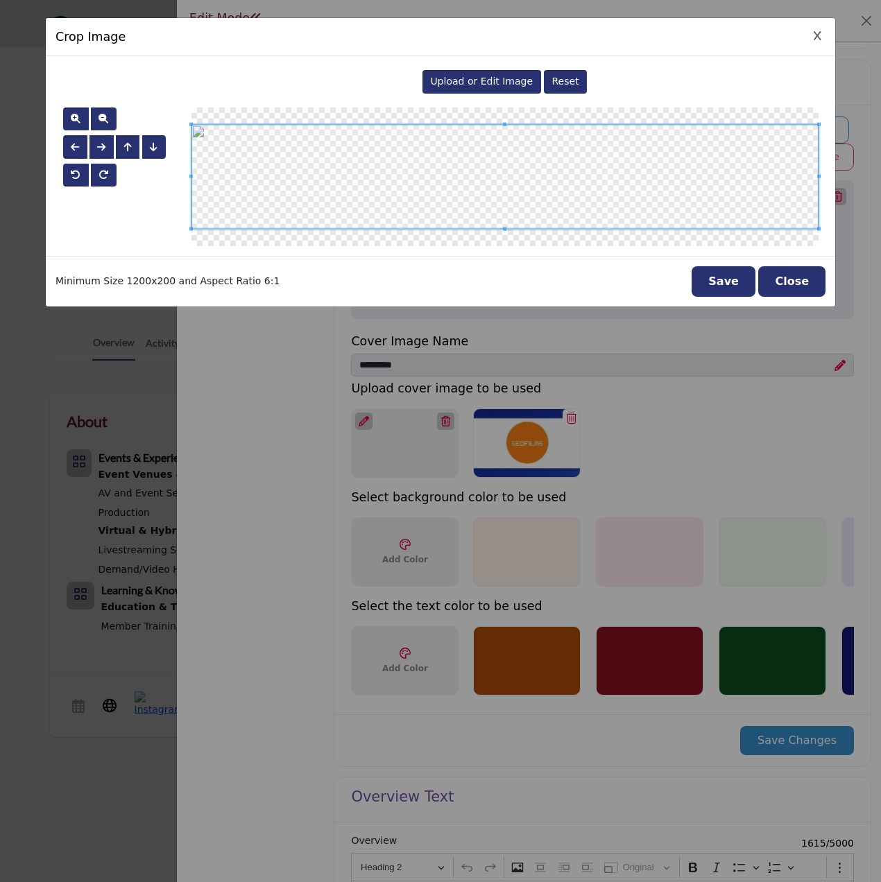
click at [492, 71] on div "Upload or Edit Image" at bounding box center [481, 82] width 119 height 24
click at [728, 288] on button "Save" at bounding box center [724, 281] width 64 height 31
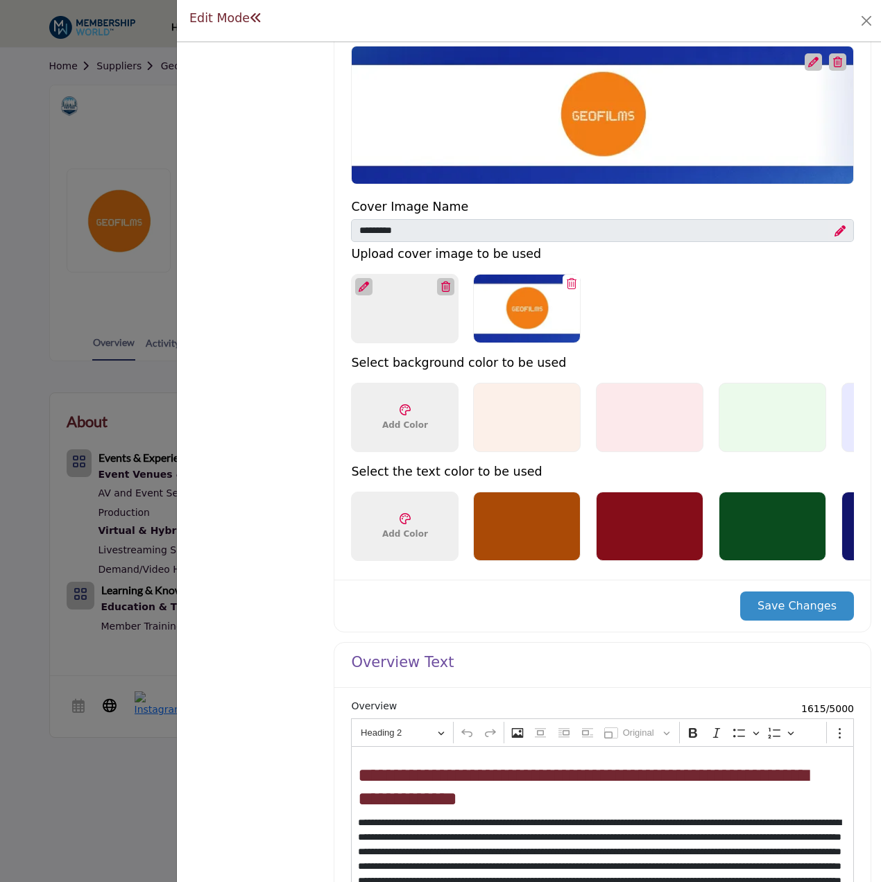
scroll to position [763, 0]
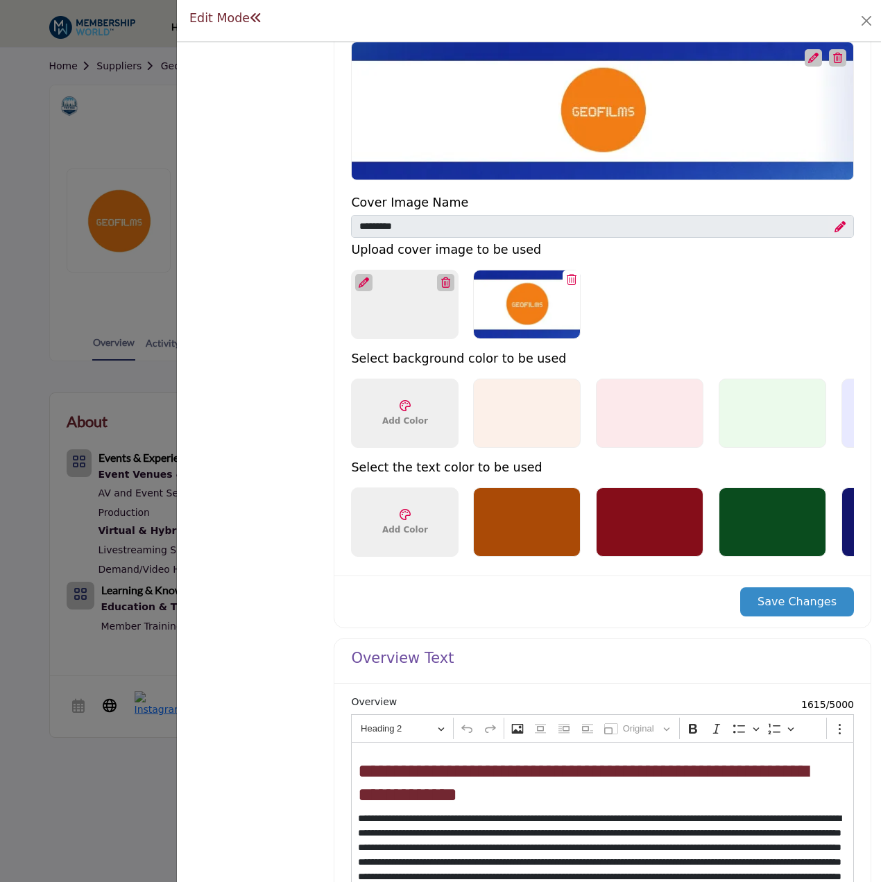
click at [804, 603] on button "Save Changes" at bounding box center [797, 602] width 114 height 29
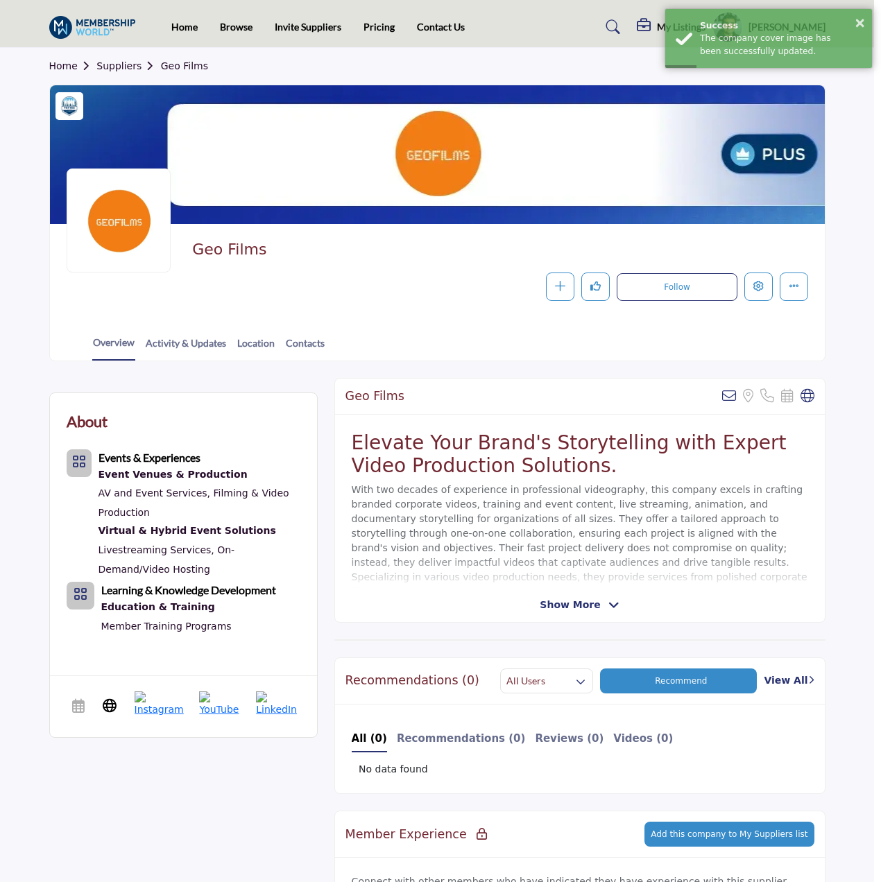
click at [94, 748] on div at bounding box center [440, 441] width 881 height 882
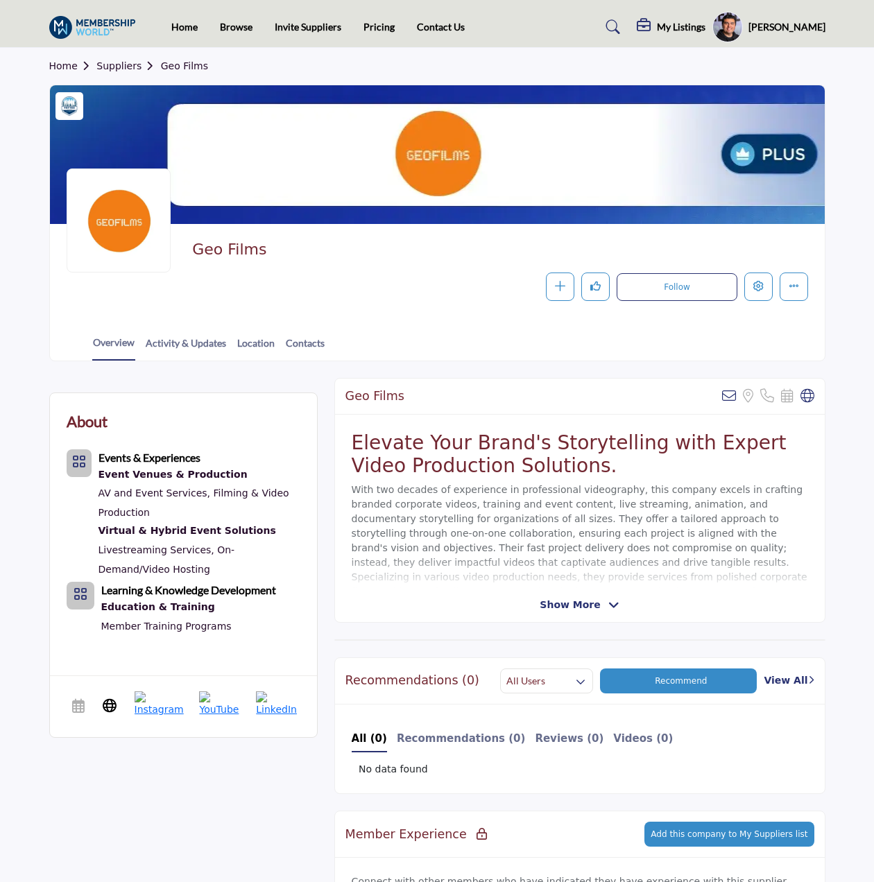
click at [133, 60] on link "Suppliers" at bounding box center [128, 65] width 64 height 11
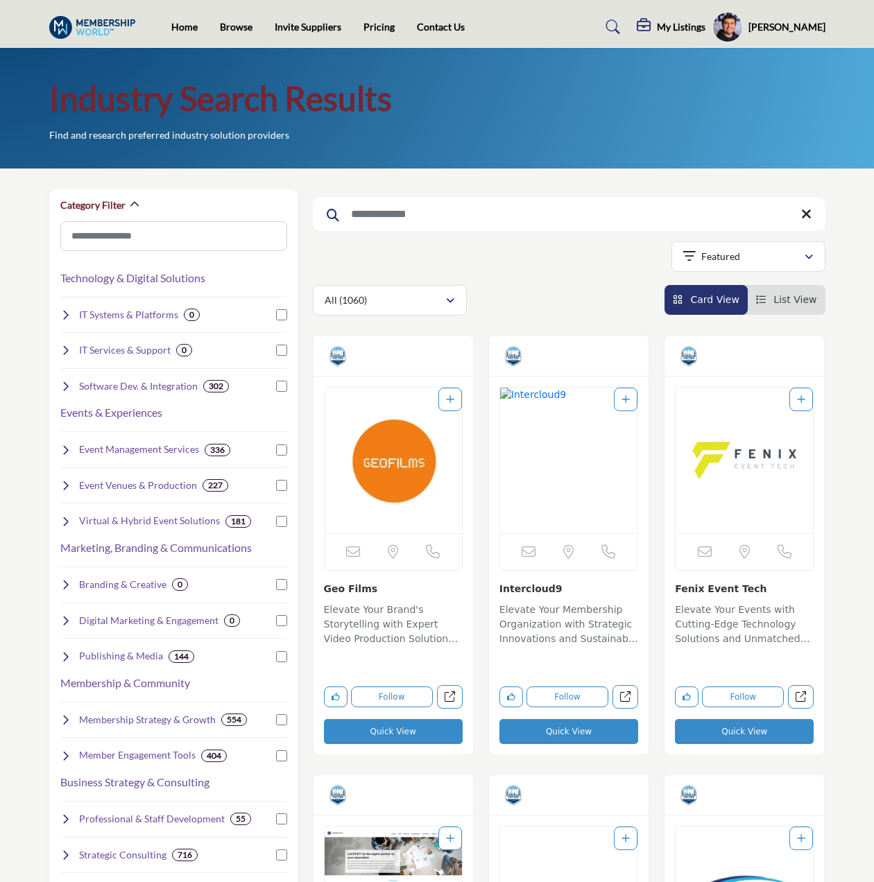
click at [458, 212] on input "Search Keyword" at bounding box center [569, 214] width 513 height 33
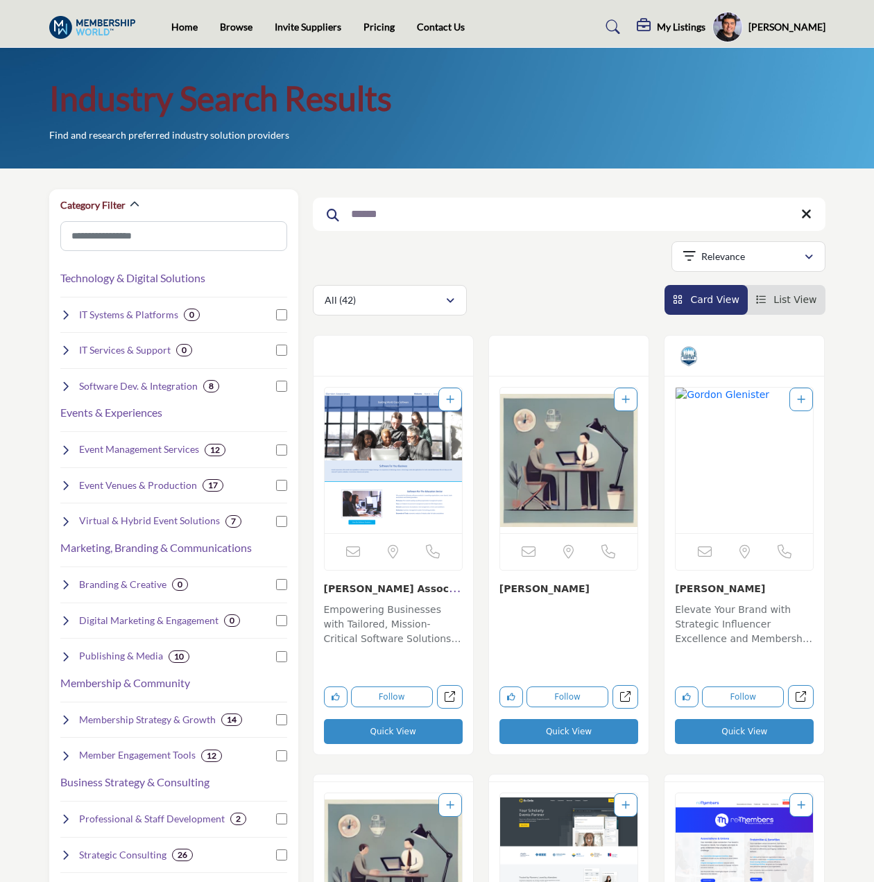
click at [400, 217] on input "******" at bounding box center [569, 214] width 513 height 33
click at [395, 216] on input "******" at bounding box center [569, 214] width 513 height 33
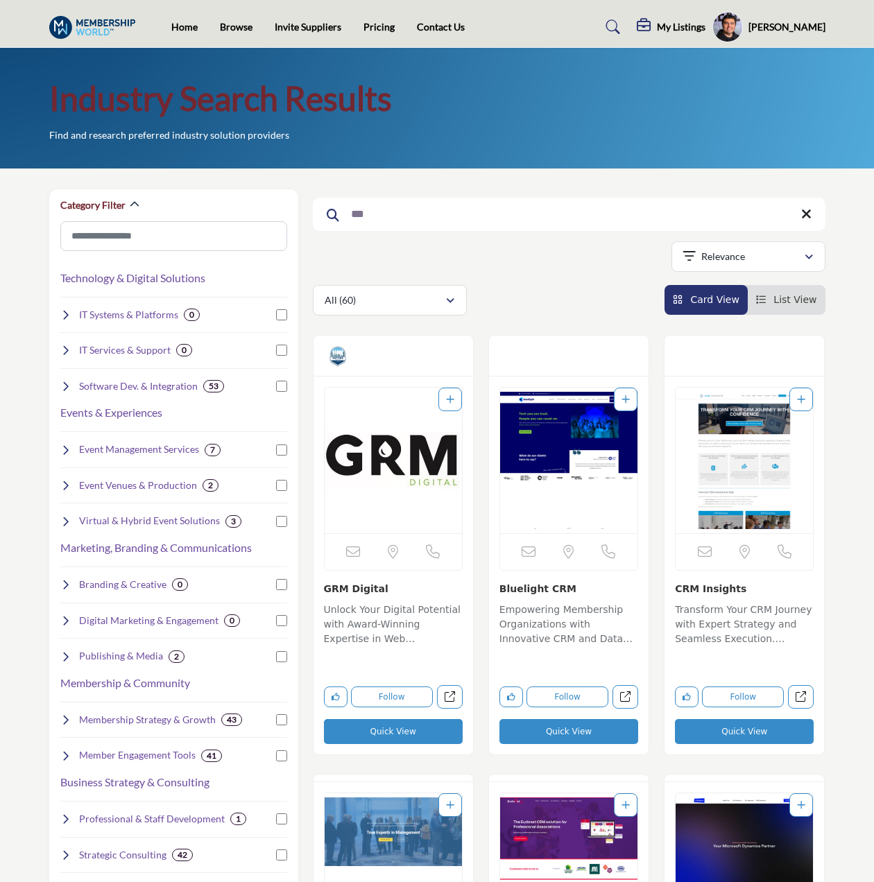
click at [455, 222] on input "***" at bounding box center [569, 214] width 513 height 33
click at [454, 222] on input "***" at bounding box center [569, 214] width 513 height 33
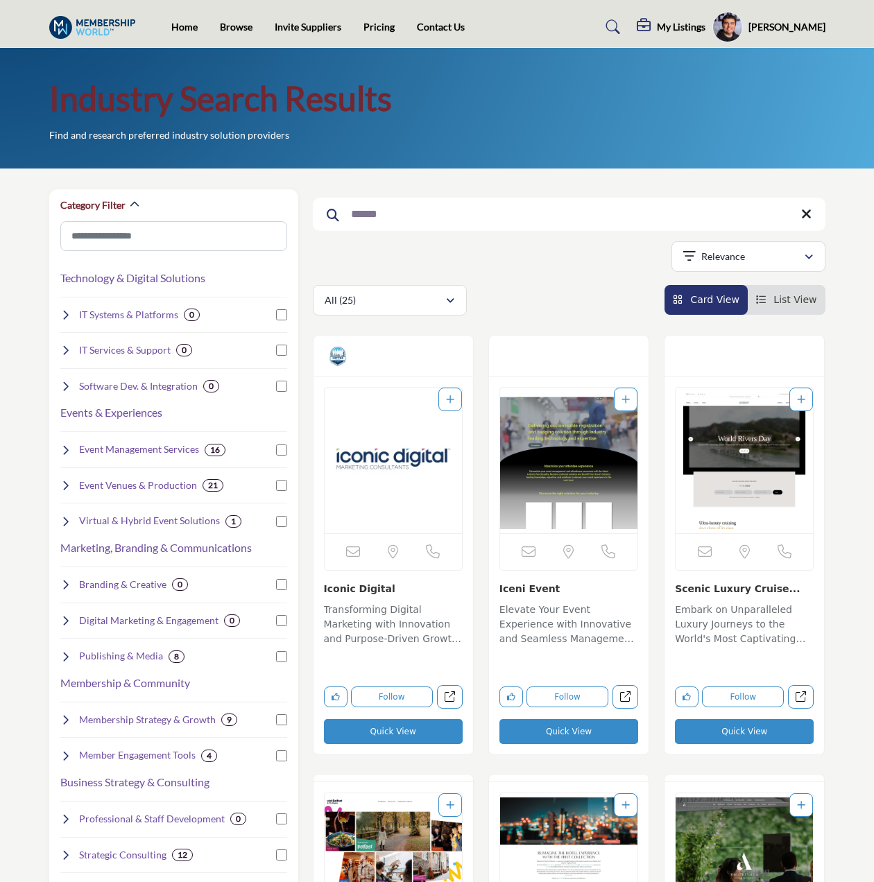
click at [434, 215] on input "******" at bounding box center [569, 214] width 513 height 33
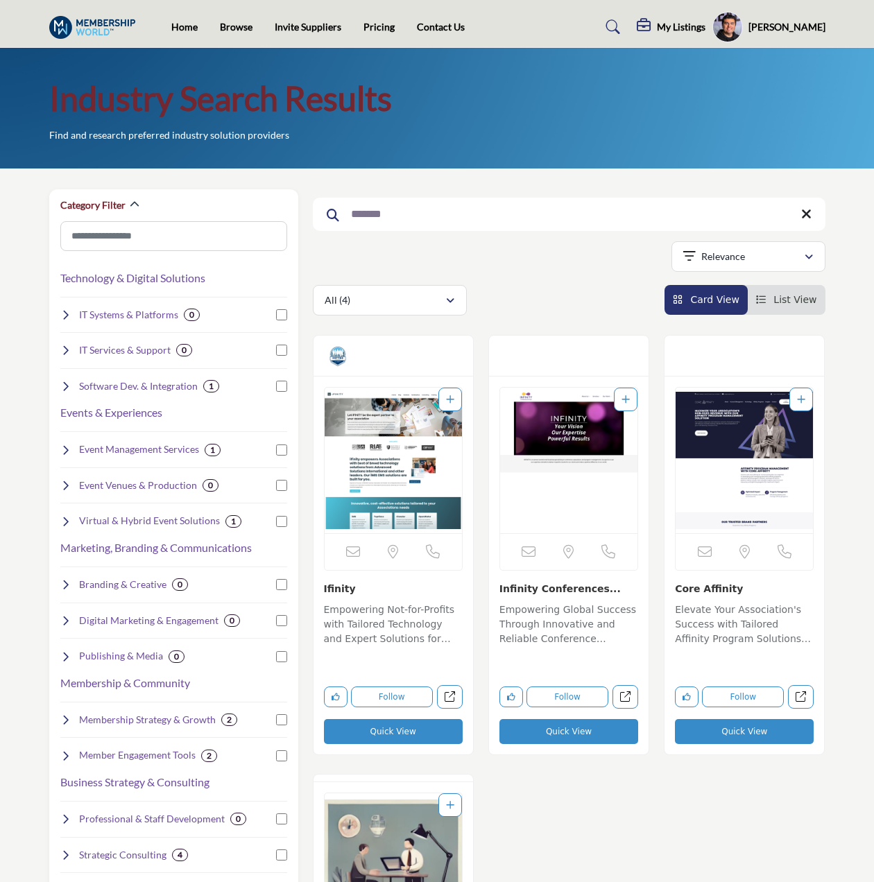
click at [404, 209] on input "*******" at bounding box center [569, 214] width 513 height 33
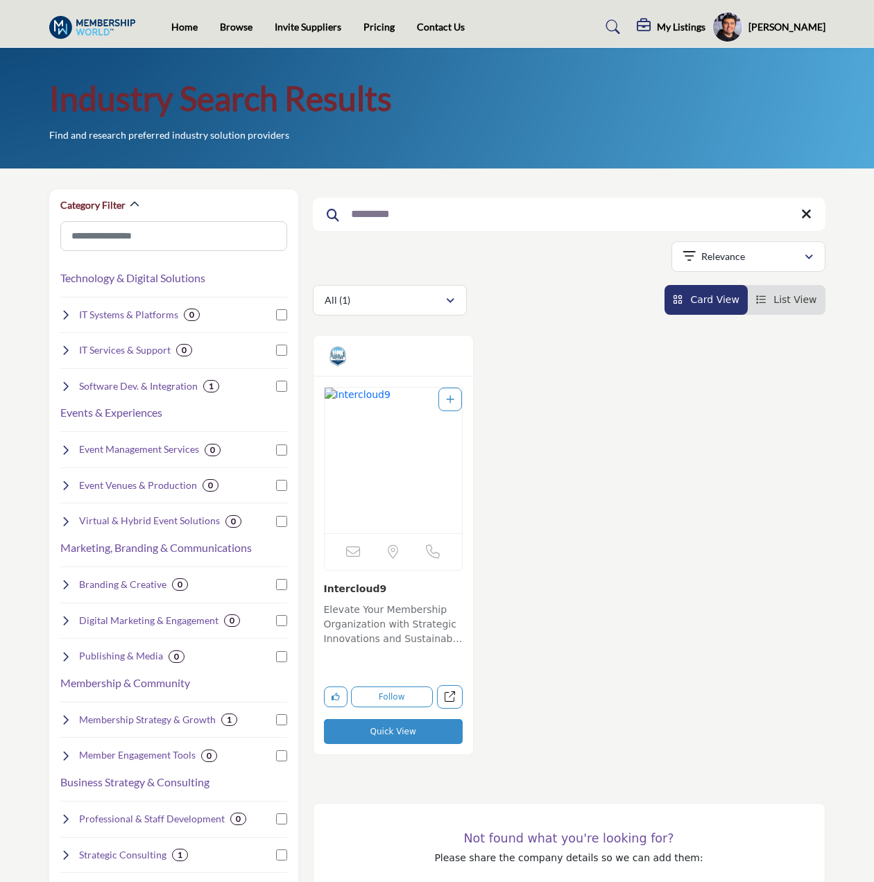
click at [459, 209] on input "*********" at bounding box center [569, 214] width 513 height 33
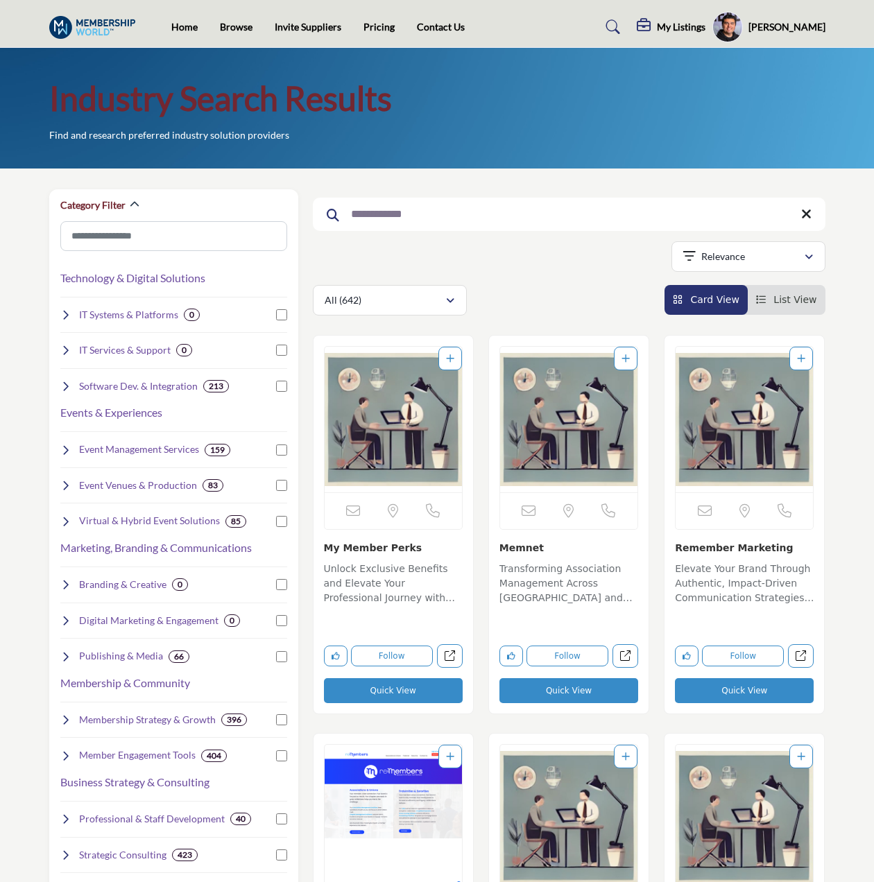
click at [395, 214] on input "**********" at bounding box center [569, 214] width 513 height 33
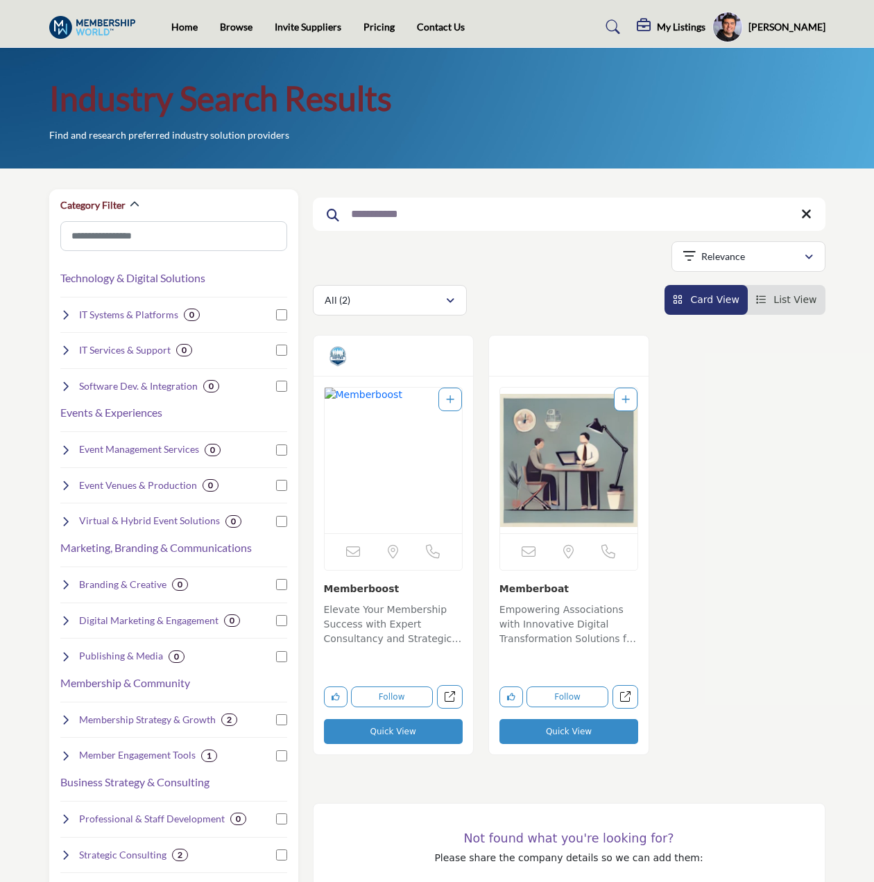
click at [439, 218] on input "**********" at bounding box center [569, 214] width 513 height 33
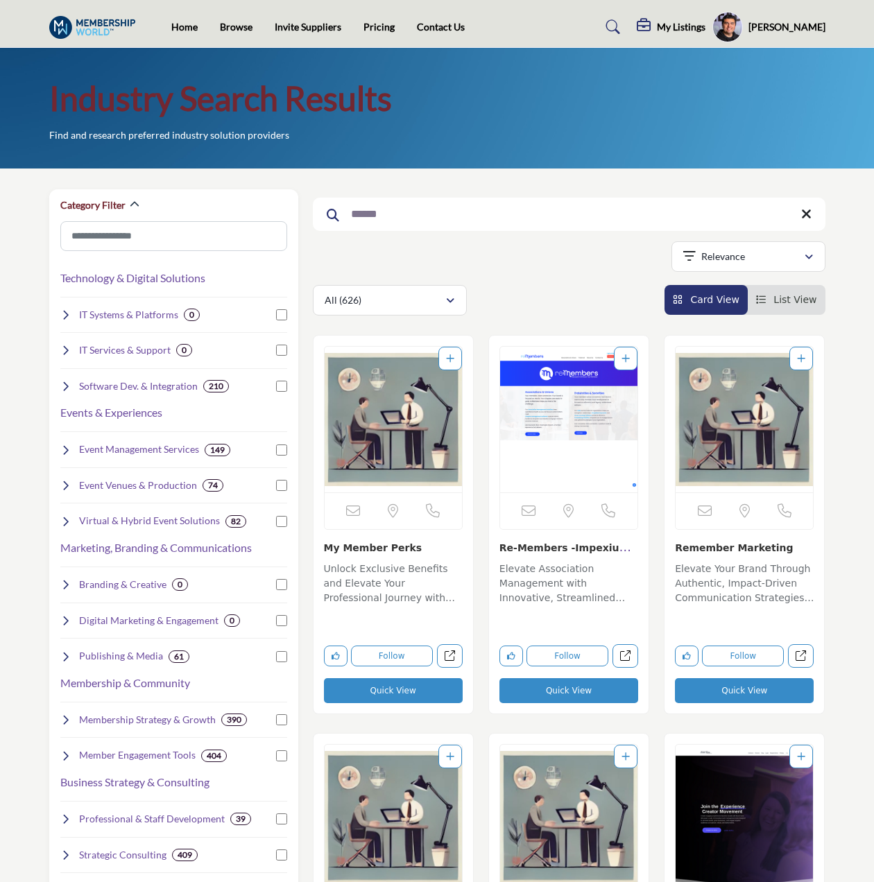
click at [483, 214] on input "******" at bounding box center [569, 214] width 513 height 33
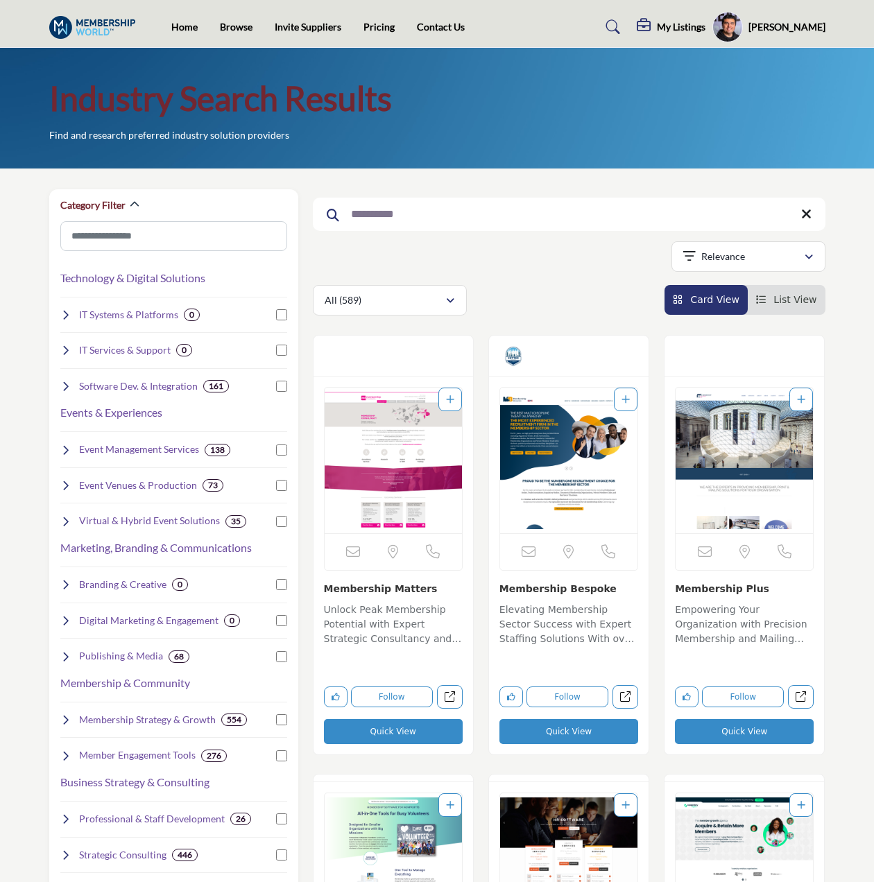
click at [576, 465] on img "Open Listing in new tab" at bounding box center [568, 461] width 137 height 146
click at [419, 209] on input "**********" at bounding box center [569, 214] width 513 height 33
click at [416, 209] on input "**********" at bounding box center [569, 214] width 513 height 33
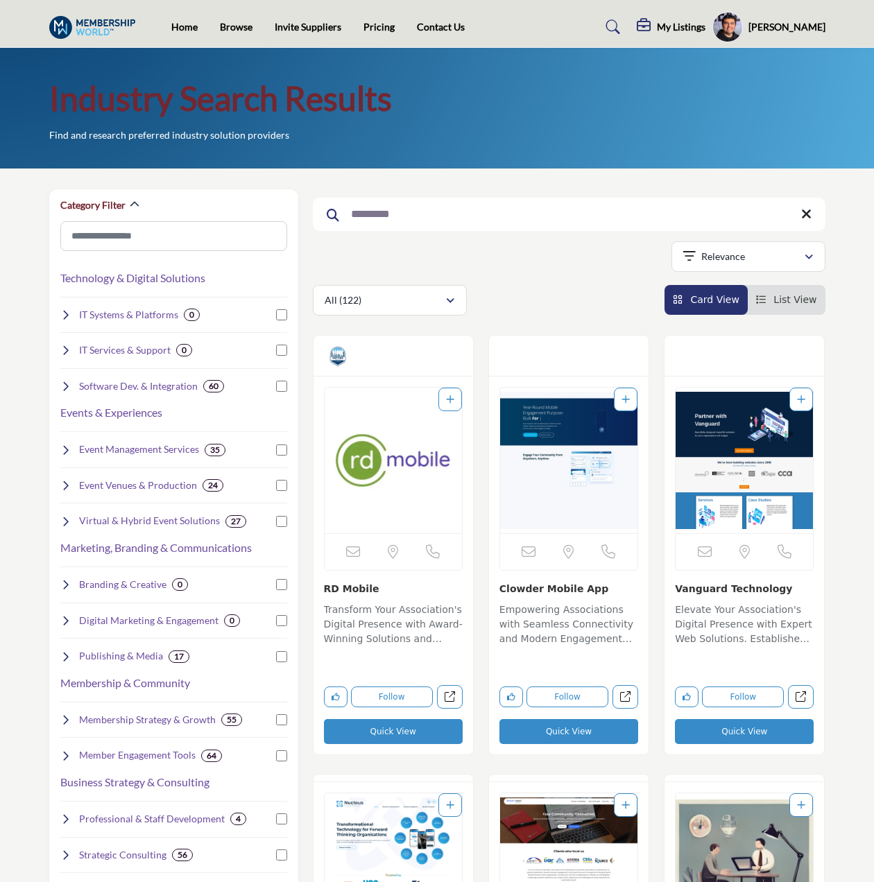
click at [686, 208] on input "*********" at bounding box center [569, 214] width 513 height 33
drag, startPoint x: 686, startPoint y: 208, endPoint x: 694, endPoint y: 207, distance: 7.7
click at [694, 207] on input "*********" at bounding box center [569, 214] width 513 height 33
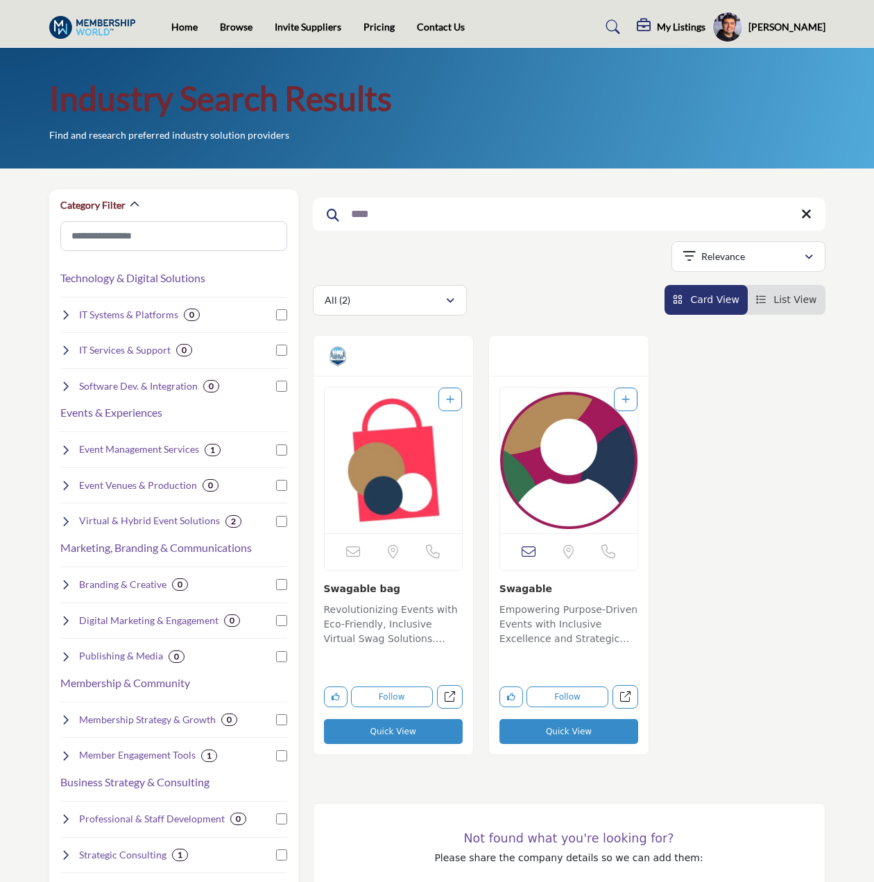
click at [714, 501] on div at bounding box center [568, 554] width 527 height 439
click at [449, 212] on input "****" at bounding box center [569, 214] width 513 height 33
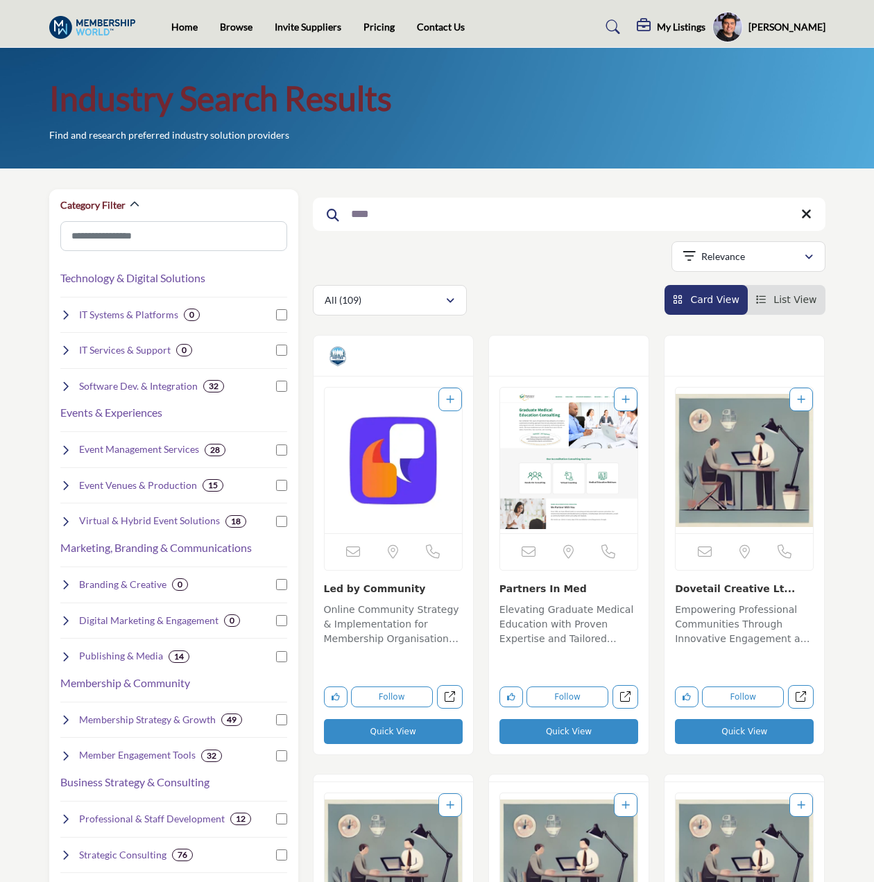
type input "***"
click at [401, 480] on img "Open Listing in new tab" at bounding box center [393, 461] width 137 height 146
click at [409, 214] on input "***" at bounding box center [569, 214] width 513 height 33
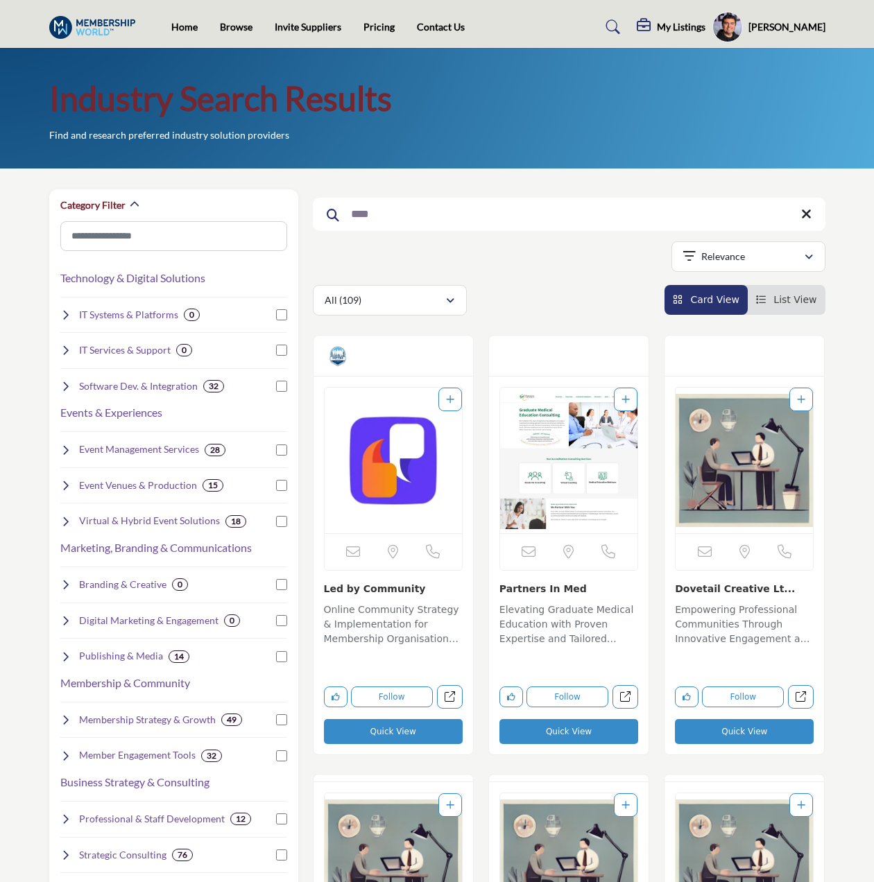
click at [804, 210] on icon at bounding box center [806, 214] width 10 height 14
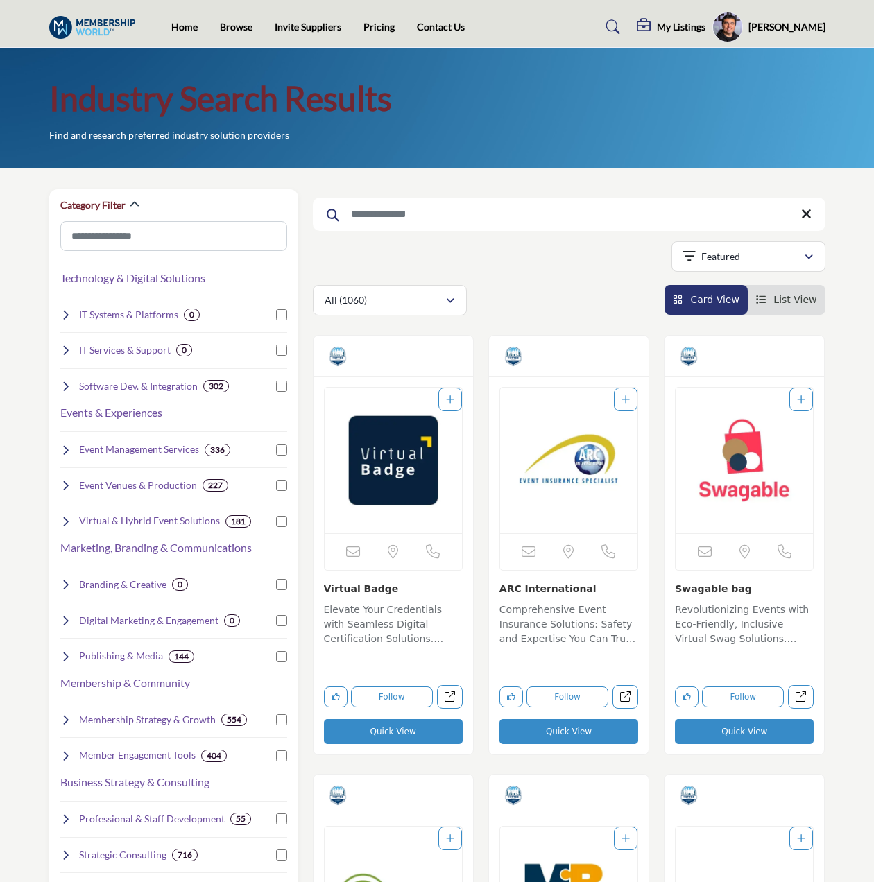
click at [586, 207] on input "Search Keyword" at bounding box center [569, 214] width 513 height 33
click at [604, 217] on input "Search Keyword" at bounding box center [569, 214] width 513 height 33
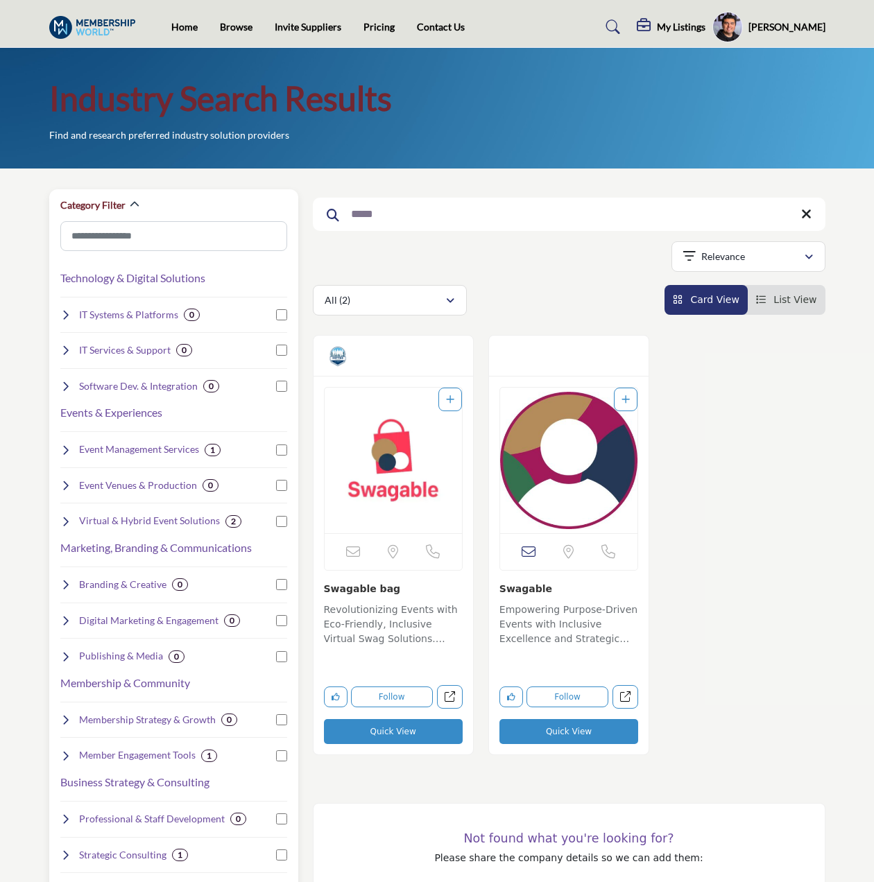
type input "*****"
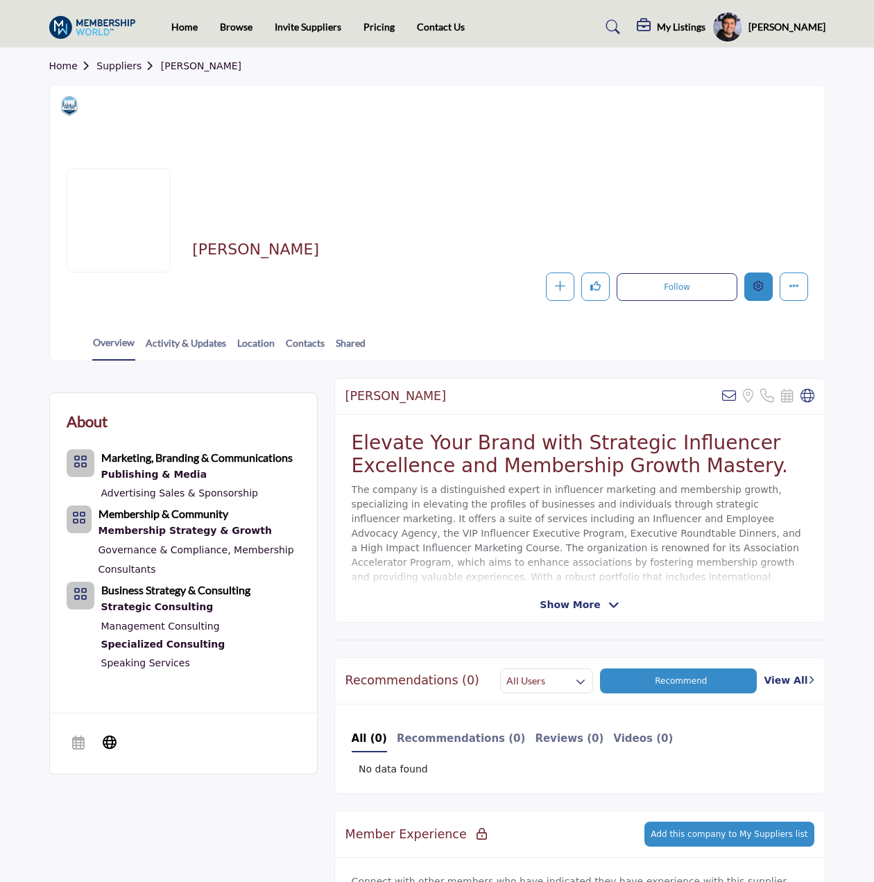
click at [761, 280] on button "Edit company" at bounding box center [758, 287] width 28 height 28
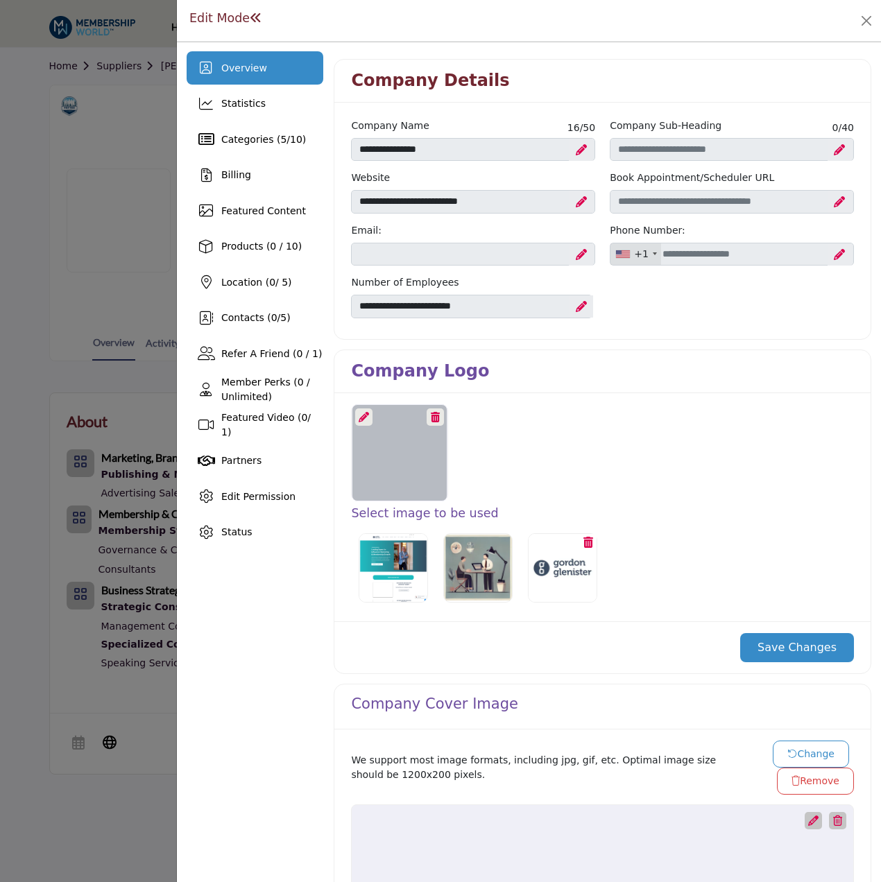
click at [365, 413] on icon at bounding box center [364, 417] width 10 height 10
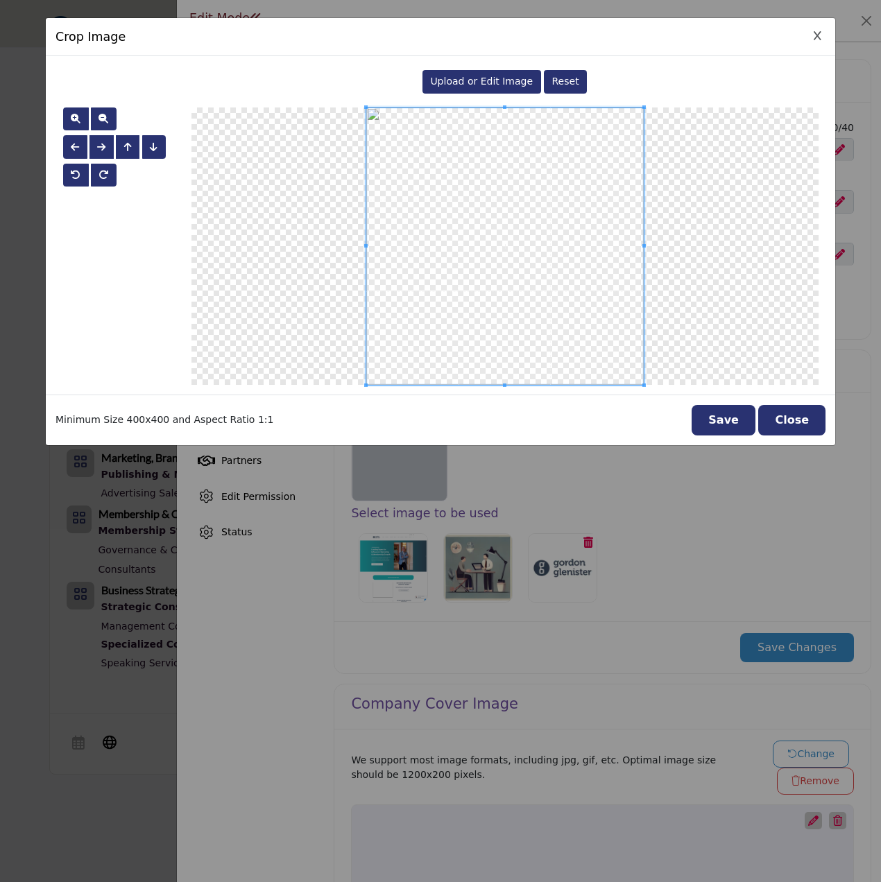
click at [492, 80] on span "Upload or Edit Image" at bounding box center [481, 81] width 103 height 11
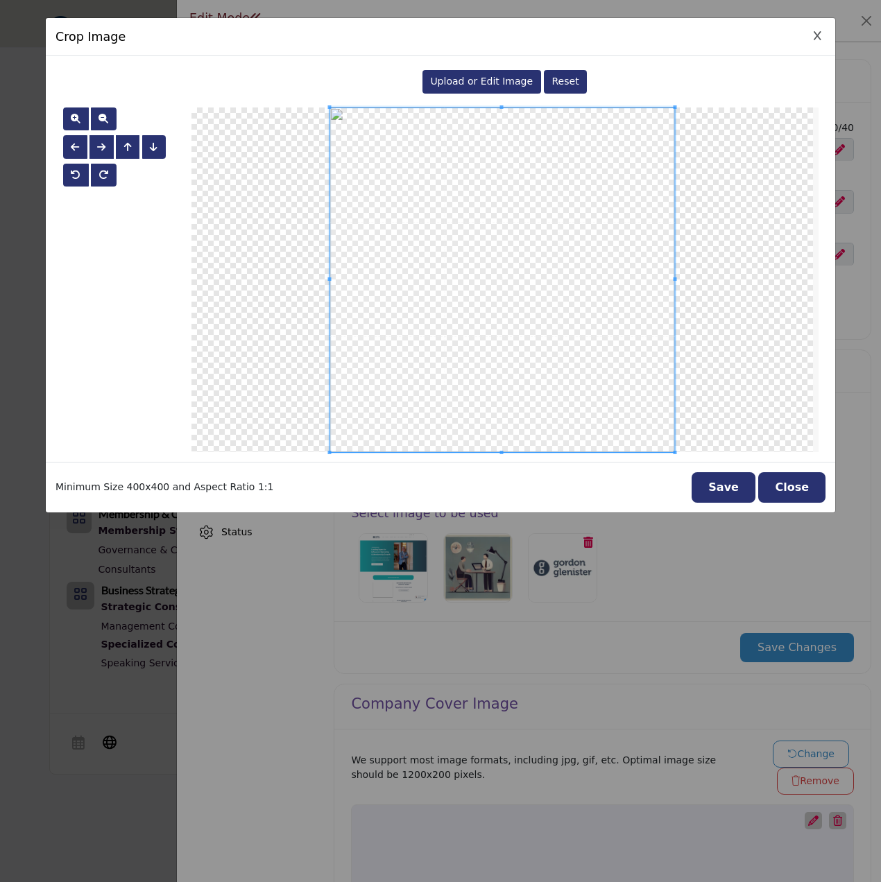
click at [733, 481] on button "Save" at bounding box center [724, 487] width 64 height 31
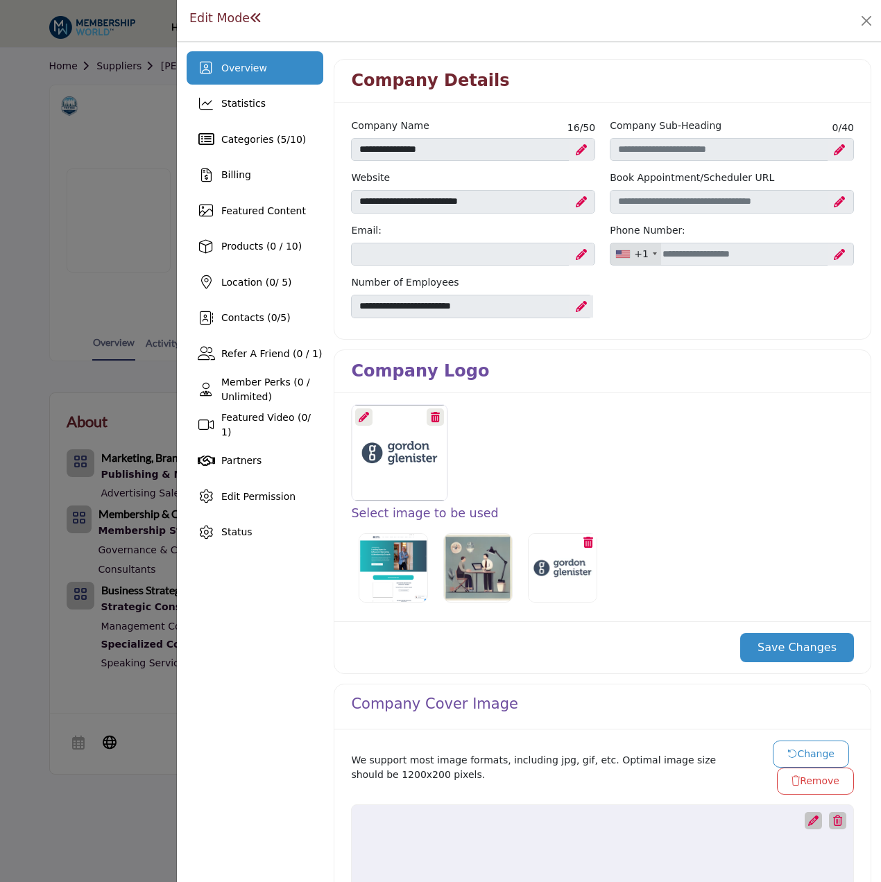
click at [817, 648] on button "Save Changes" at bounding box center [797, 647] width 114 height 29
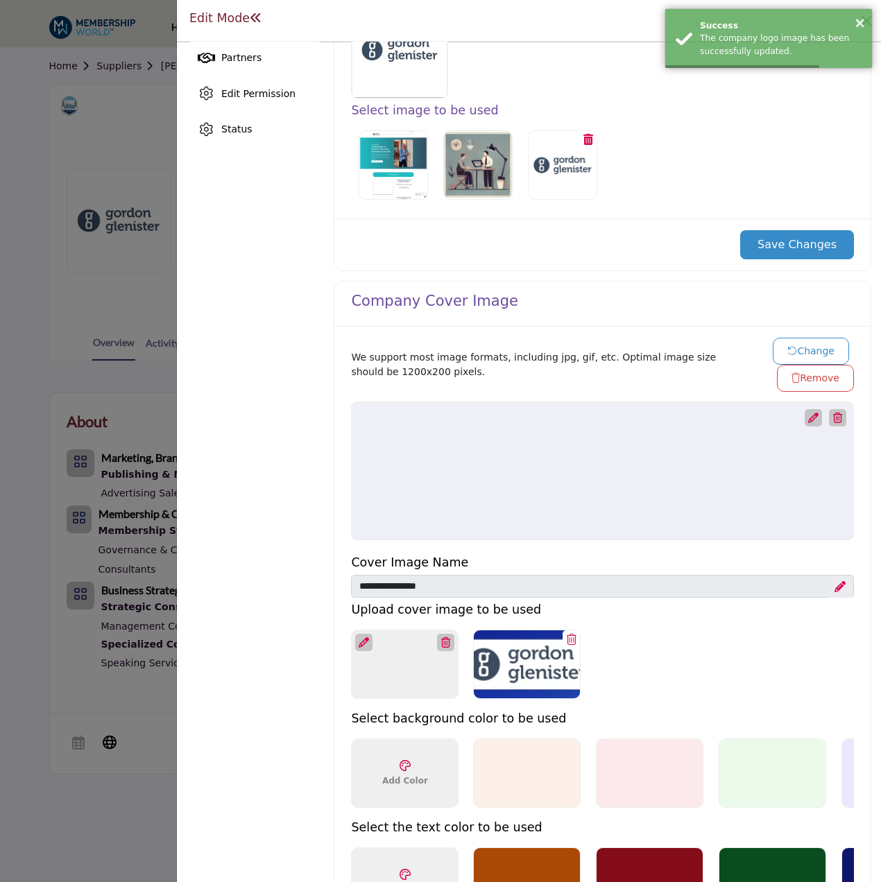
scroll to position [416, 0]
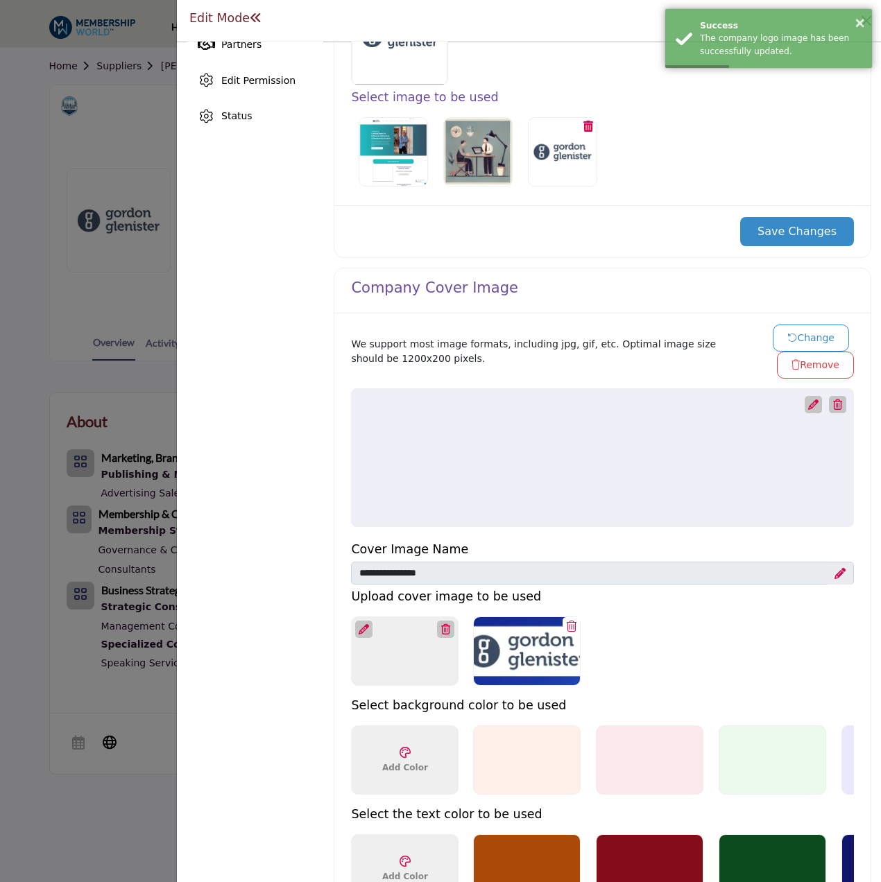
click at [822, 332] on button "Change" at bounding box center [811, 338] width 76 height 27
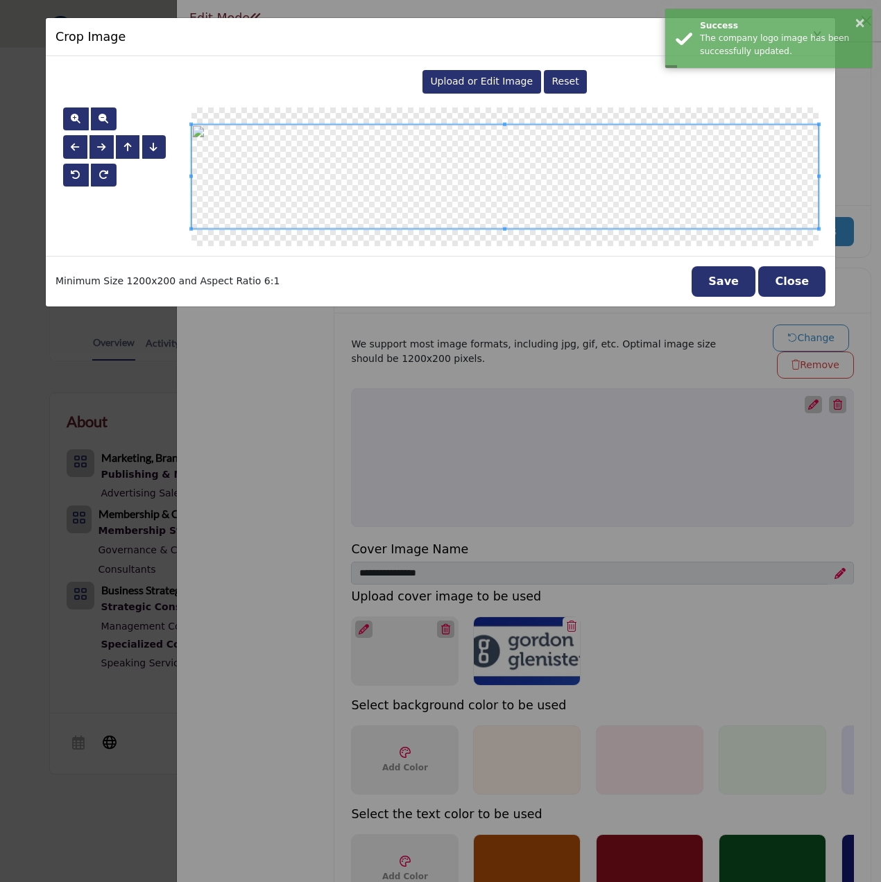
click at [511, 78] on span "Upload or Edit Image" at bounding box center [481, 81] width 103 height 11
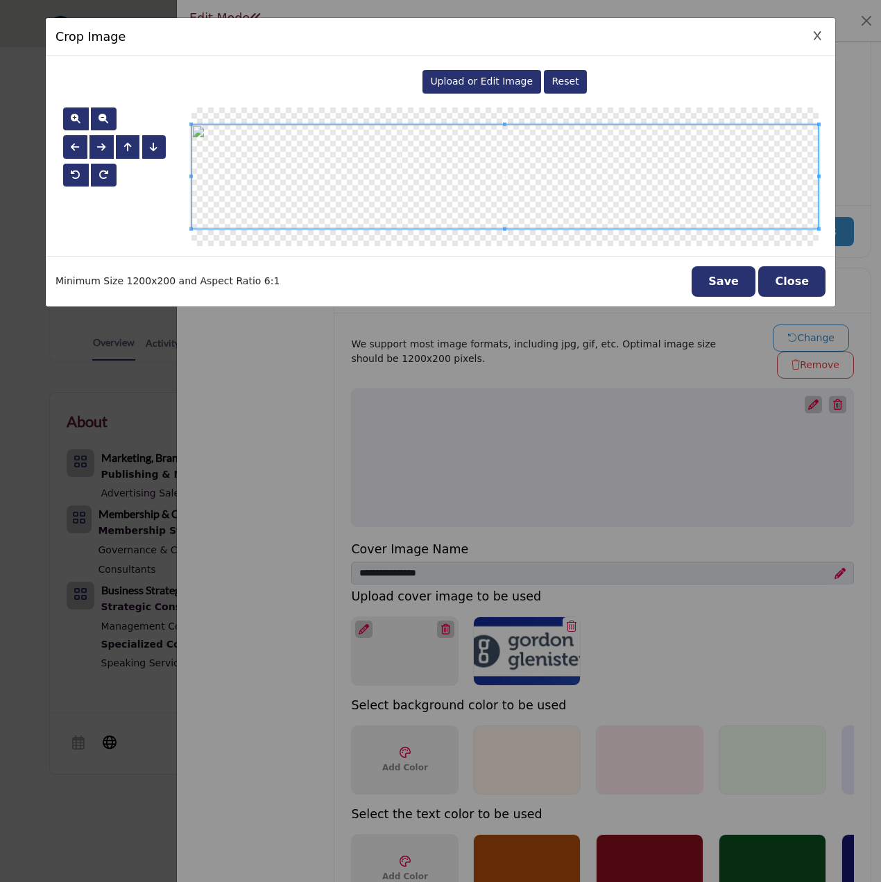
click at [740, 289] on button "Save" at bounding box center [724, 281] width 64 height 31
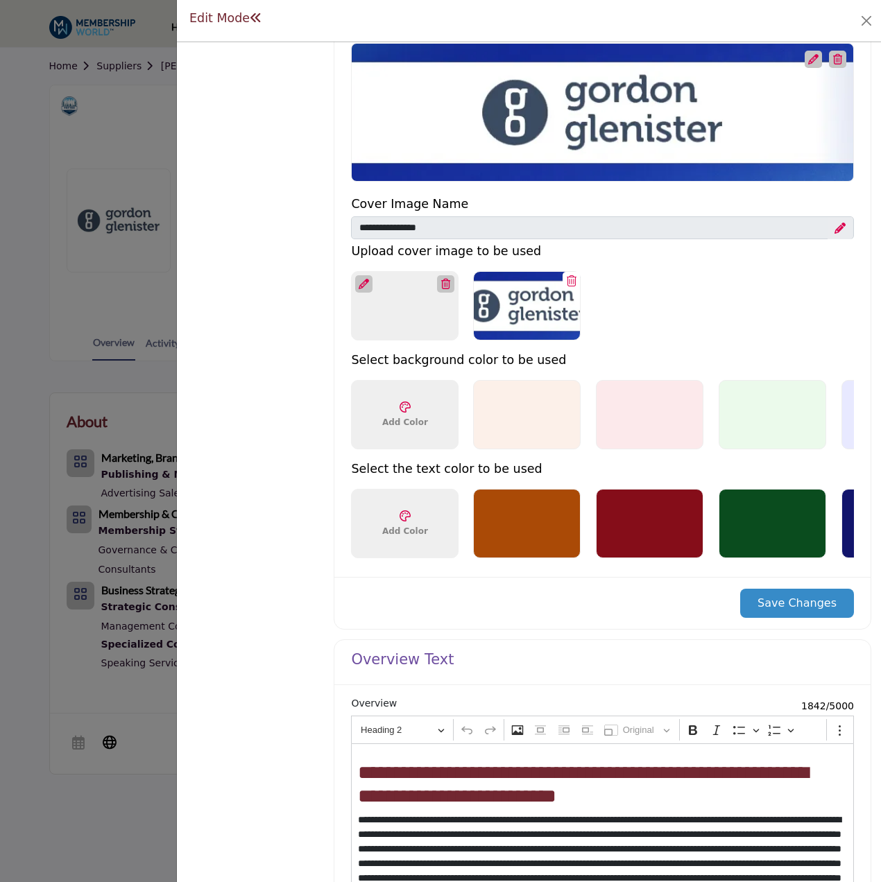
scroll to position [763, 0]
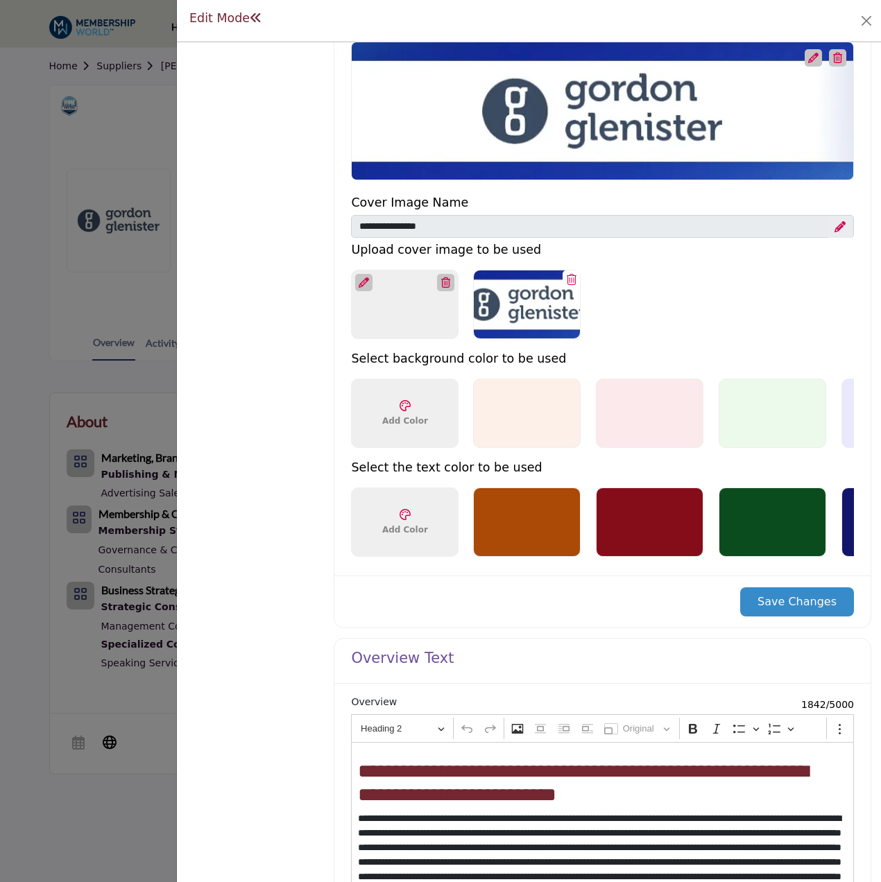
click at [783, 611] on button "Save Changes" at bounding box center [797, 602] width 114 height 29
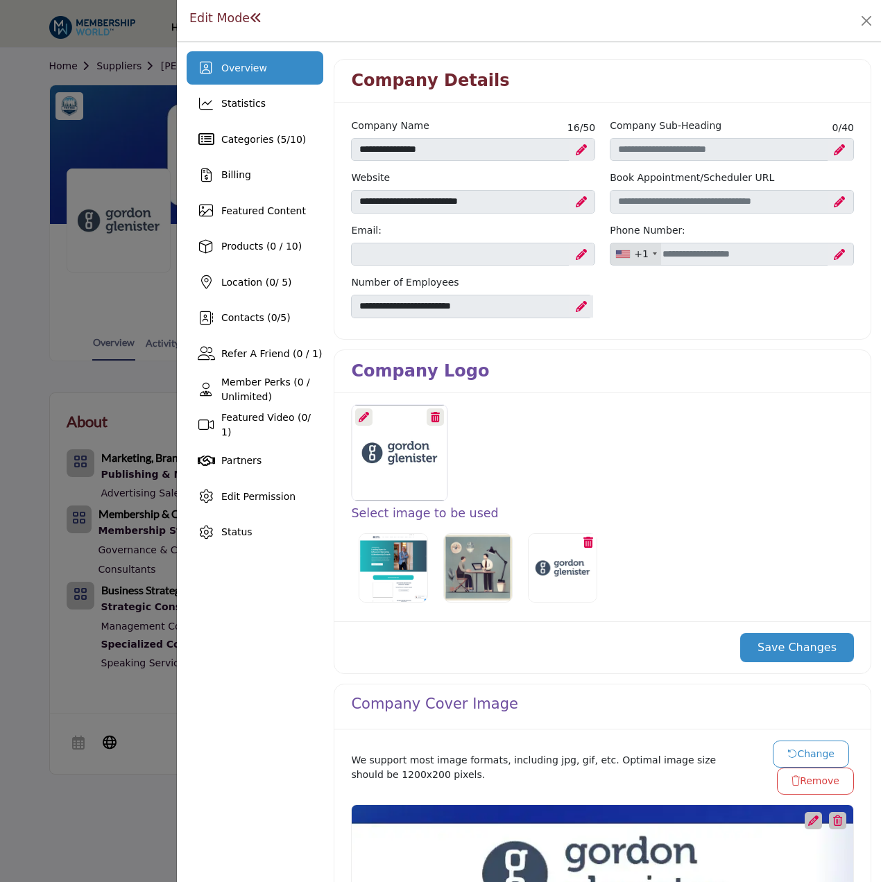
click at [148, 680] on div at bounding box center [440, 441] width 881 height 882
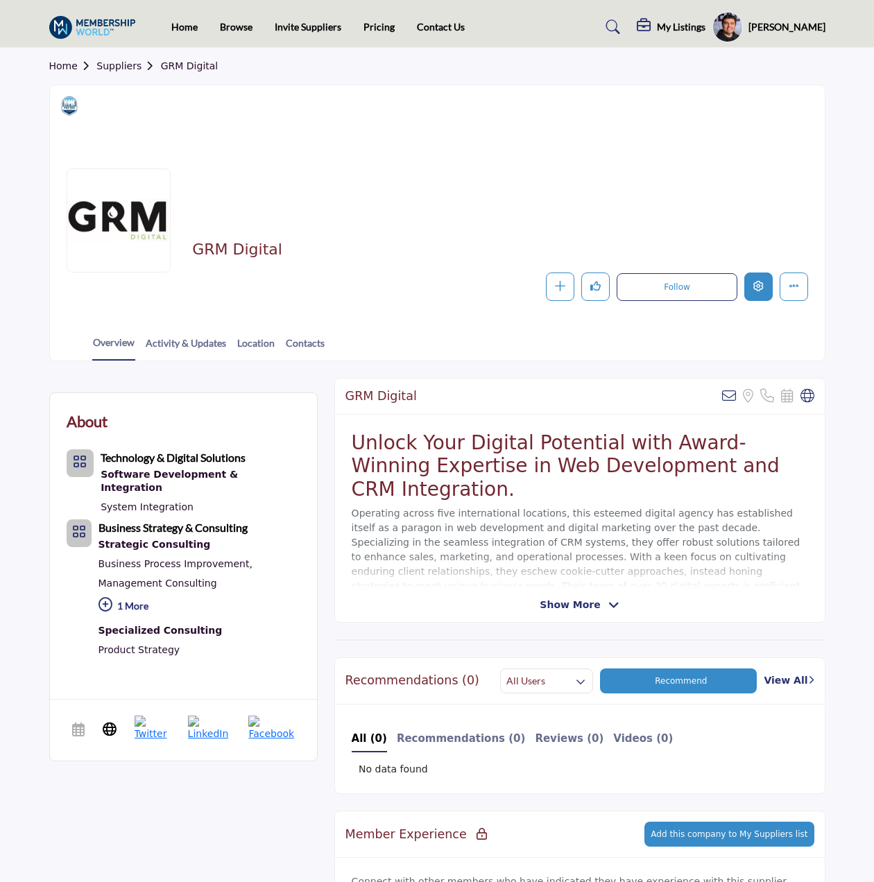
click at [759, 287] on icon "Edit company" at bounding box center [758, 286] width 10 height 10
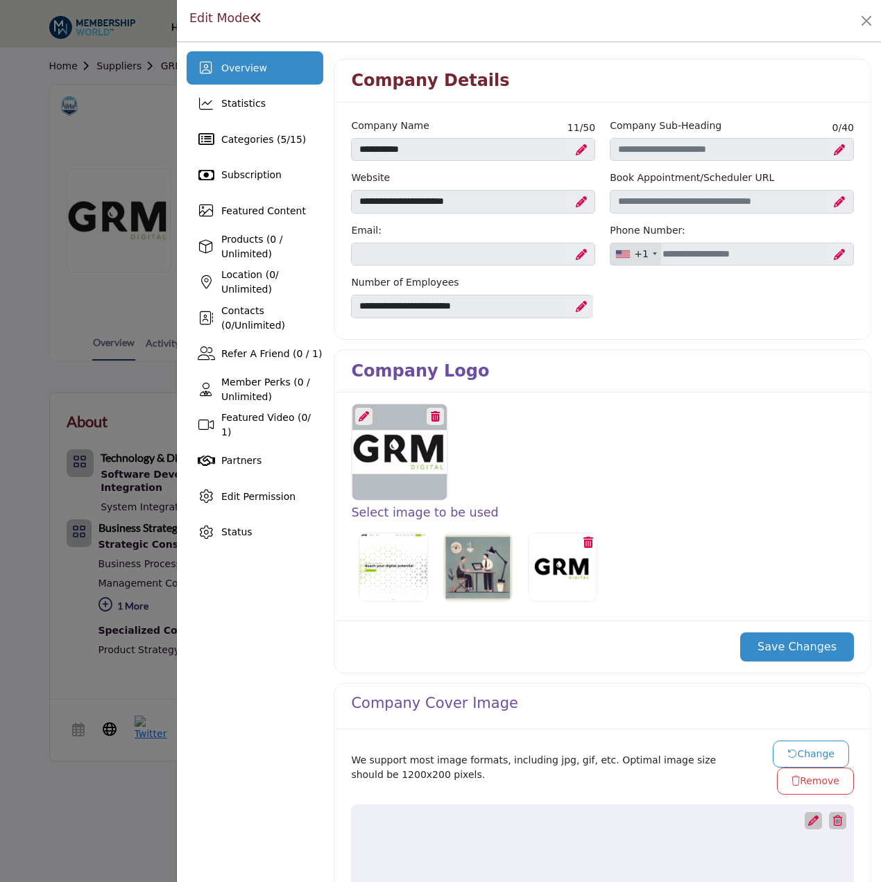
click at [362, 417] on icon at bounding box center [364, 416] width 10 height 10
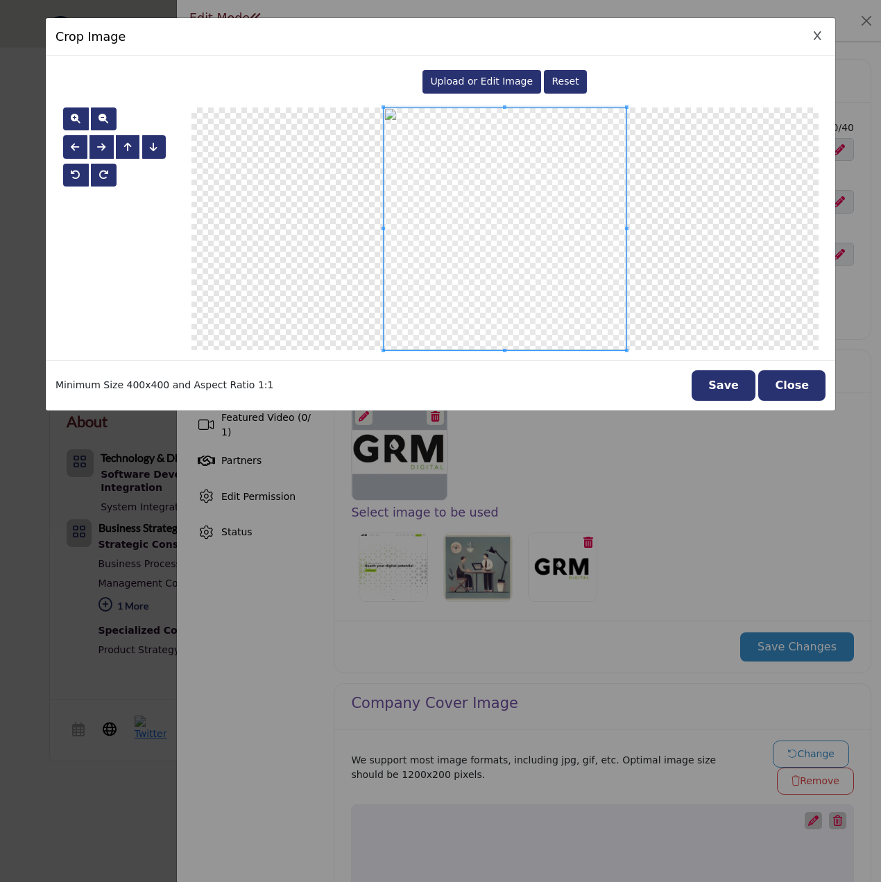
click at [481, 79] on span "Upload or Edit Image" at bounding box center [481, 81] width 103 height 11
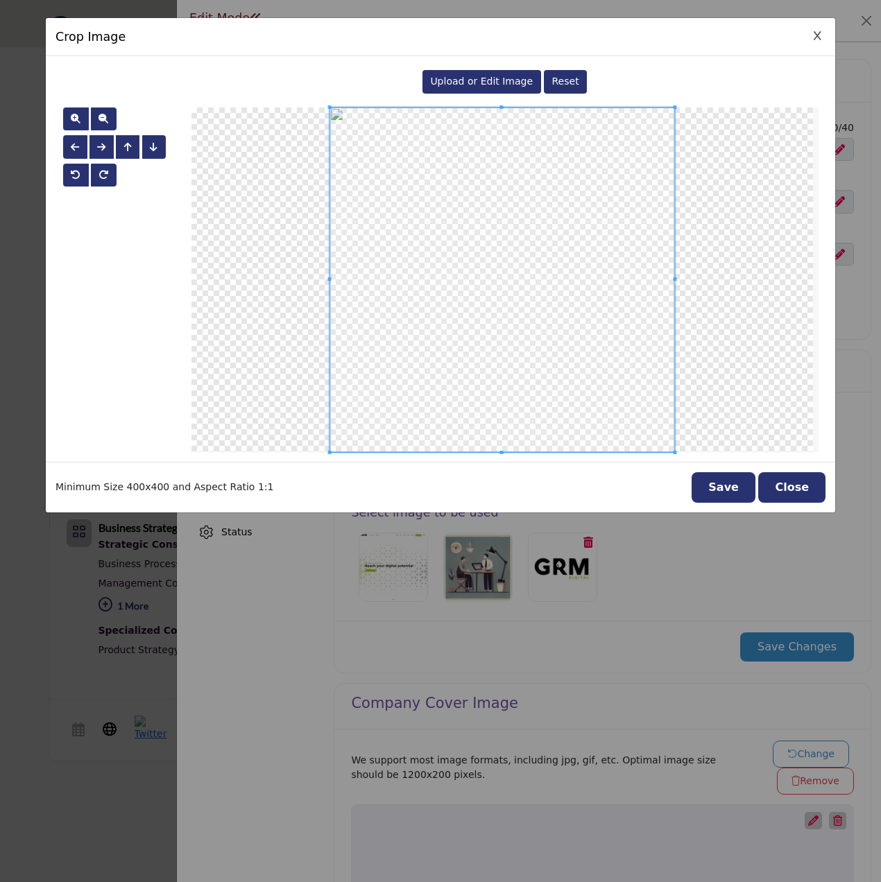
click at [735, 486] on button "Save" at bounding box center [724, 487] width 64 height 31
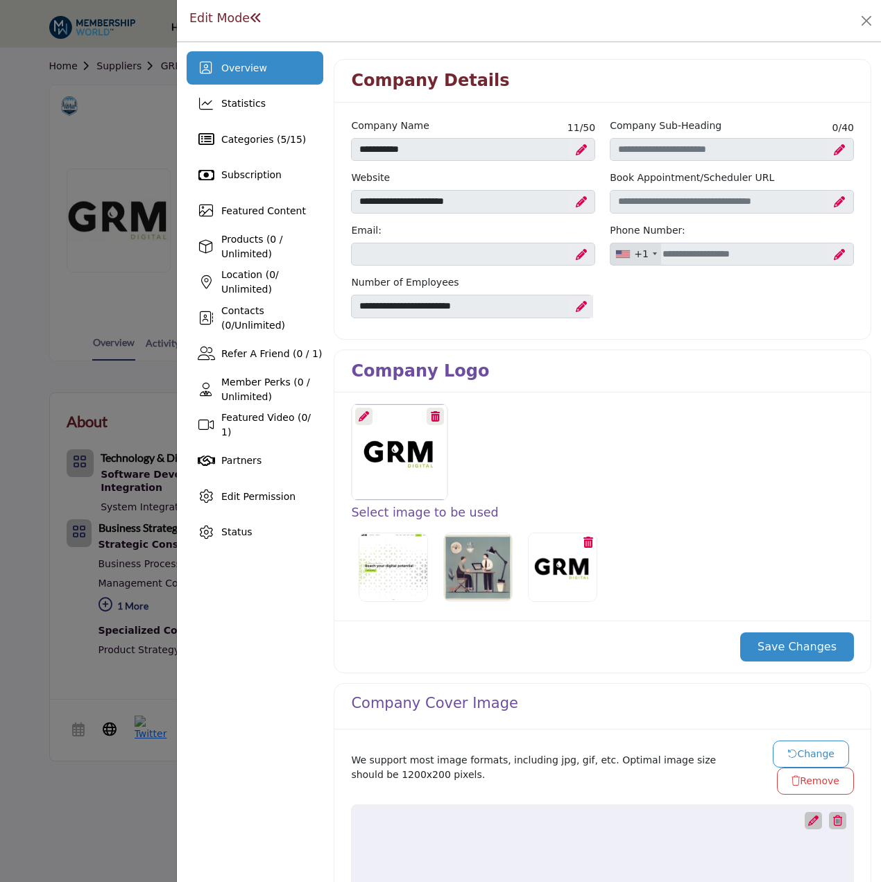
click at [778, 635] on button "Save Changes" at bounding box center [797, 647] width 114 height 29
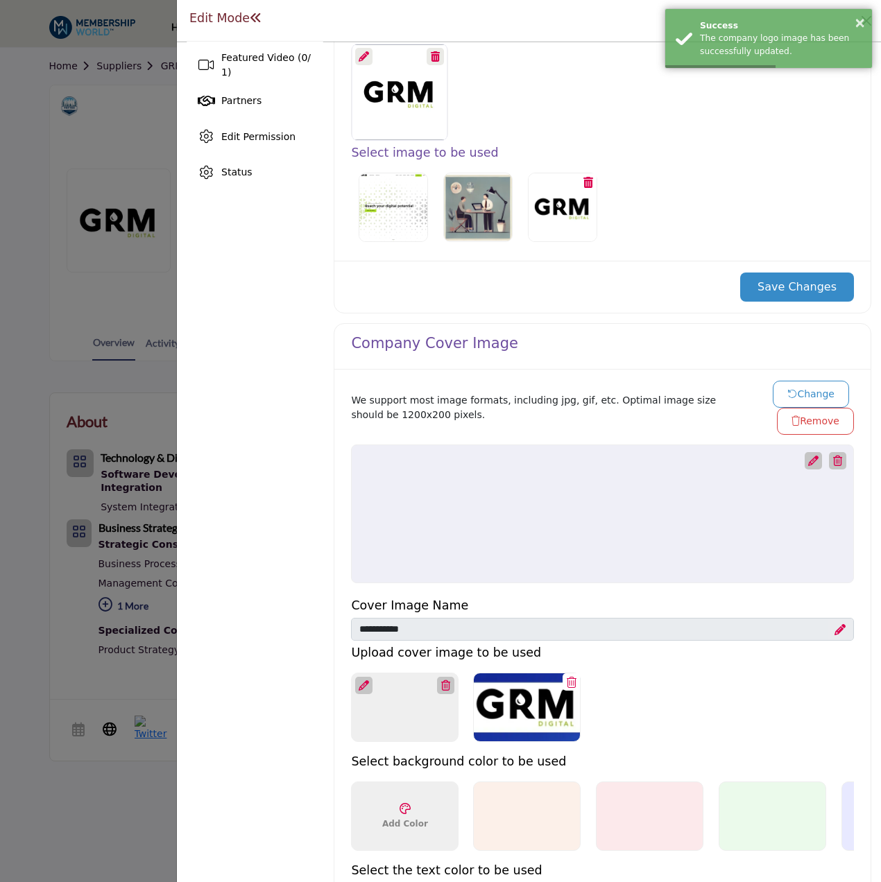
scroll to position [416, 0]
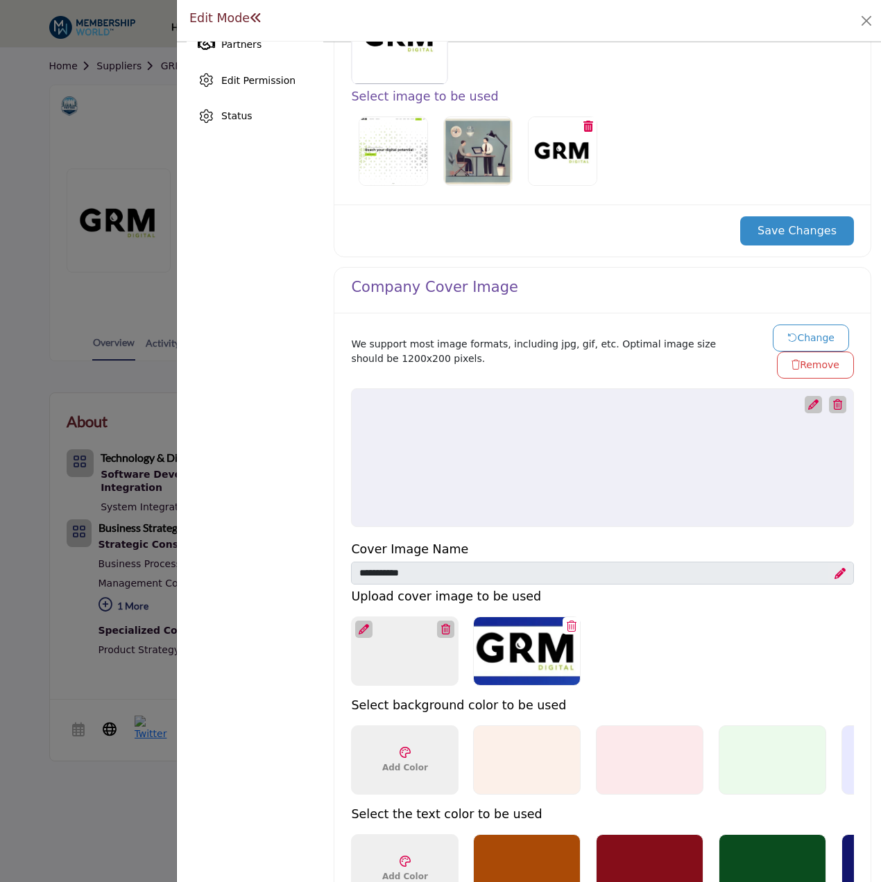
click at [794, 333] on button "Change" at bounding box center [811, 338] width 76 height 27
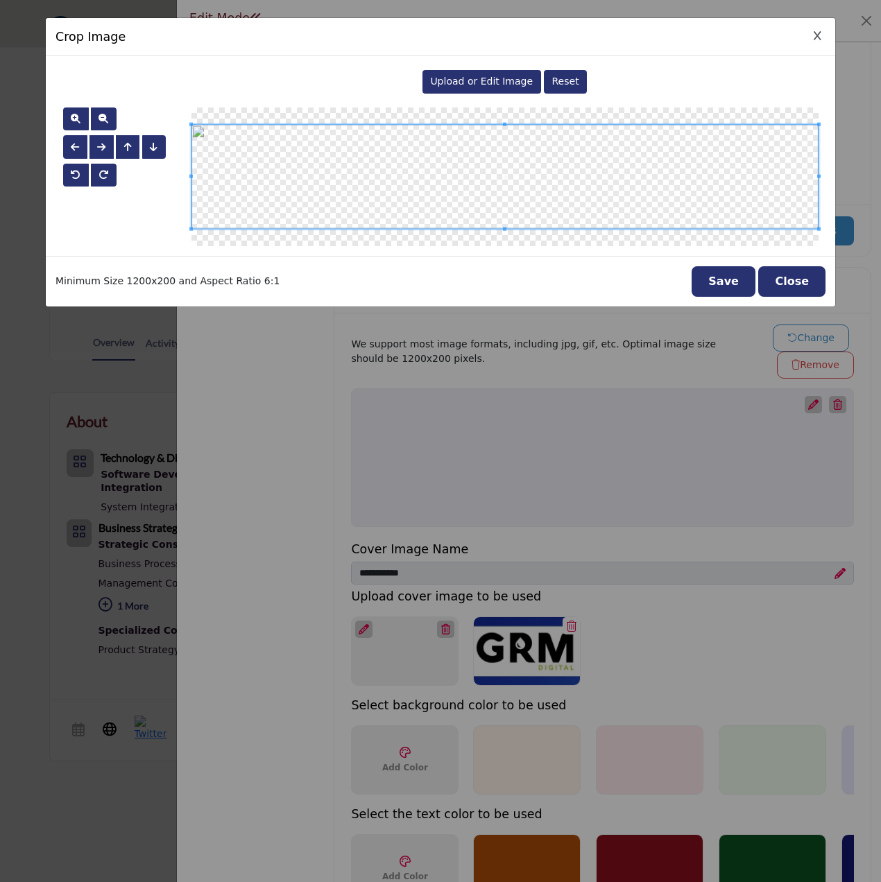
click at [459, 76] on span "Upload or Edit Image" at bounding box center [481, 81] width 103 height 11
click at [724, 279] on button "Save" at bounding box center [724, 281] width 64 height 31
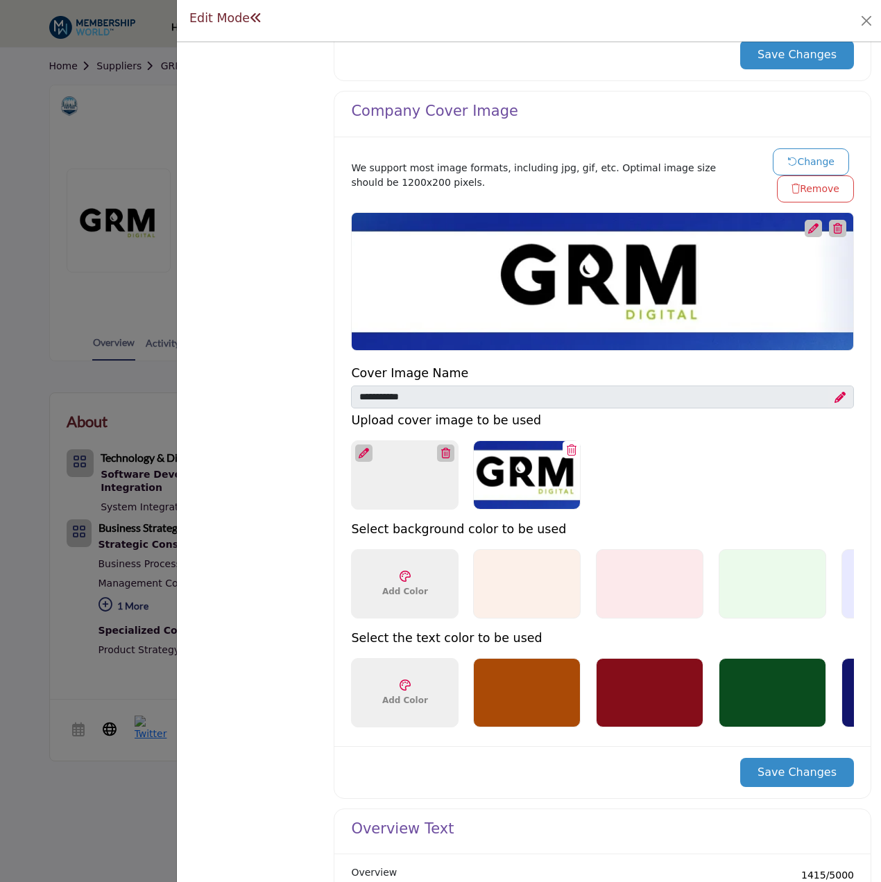
scroll to position [694, 0]
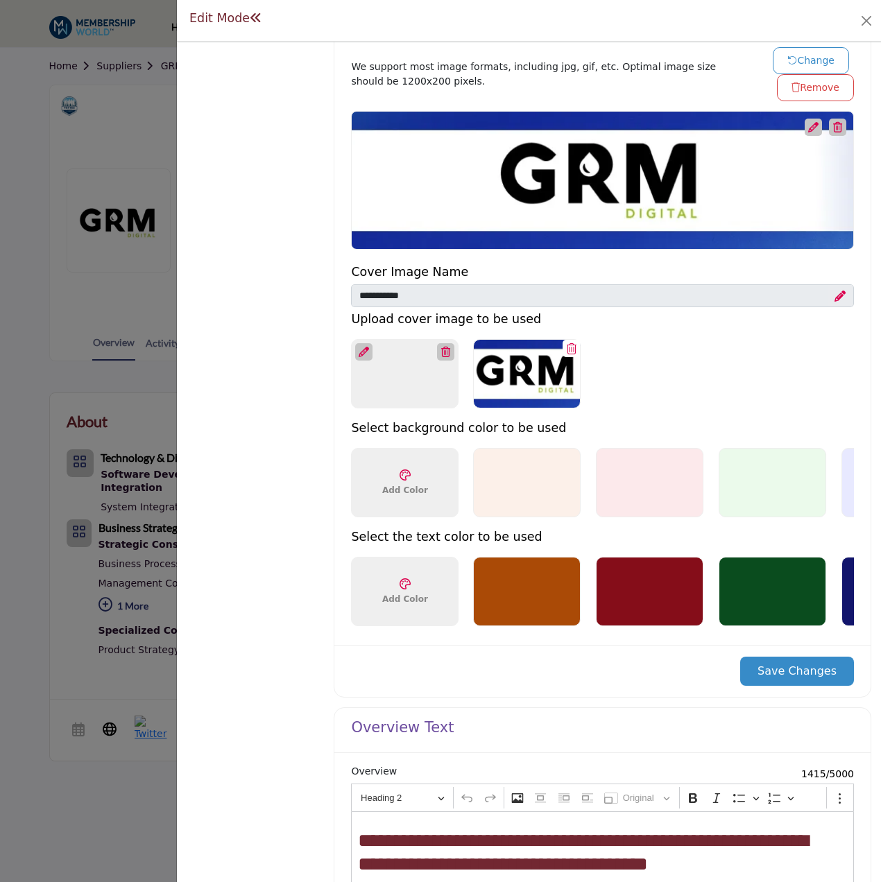
click at [773, 681] on button "Save Changes" at bounding box center [797, 671] width 114 height 29
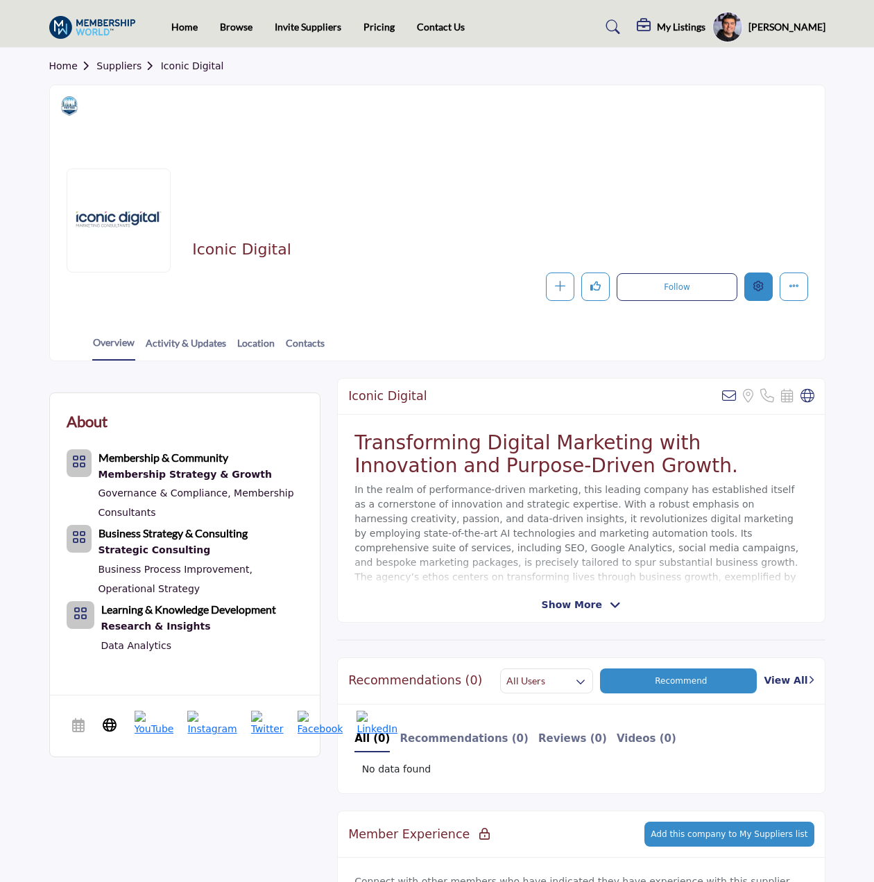
click at [753, 296] on button "Edit company" at bounding box center [758, 287] width 28 height 28
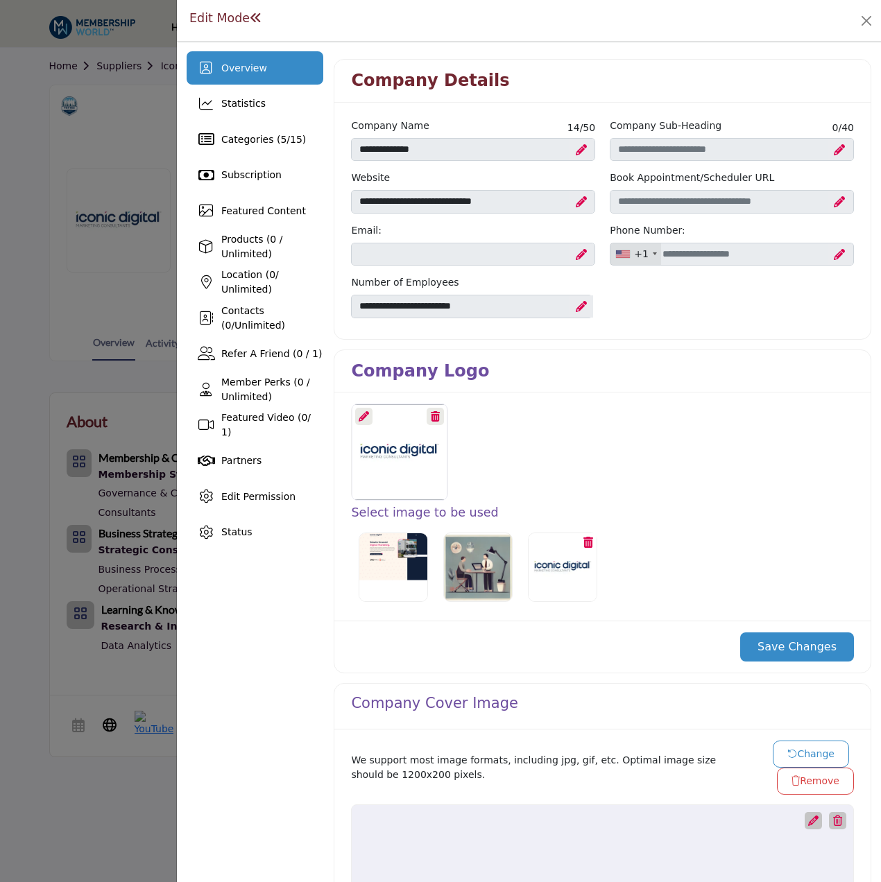
click at [366, 418] on icon at bounding box center [364, 416] width 10 height 10
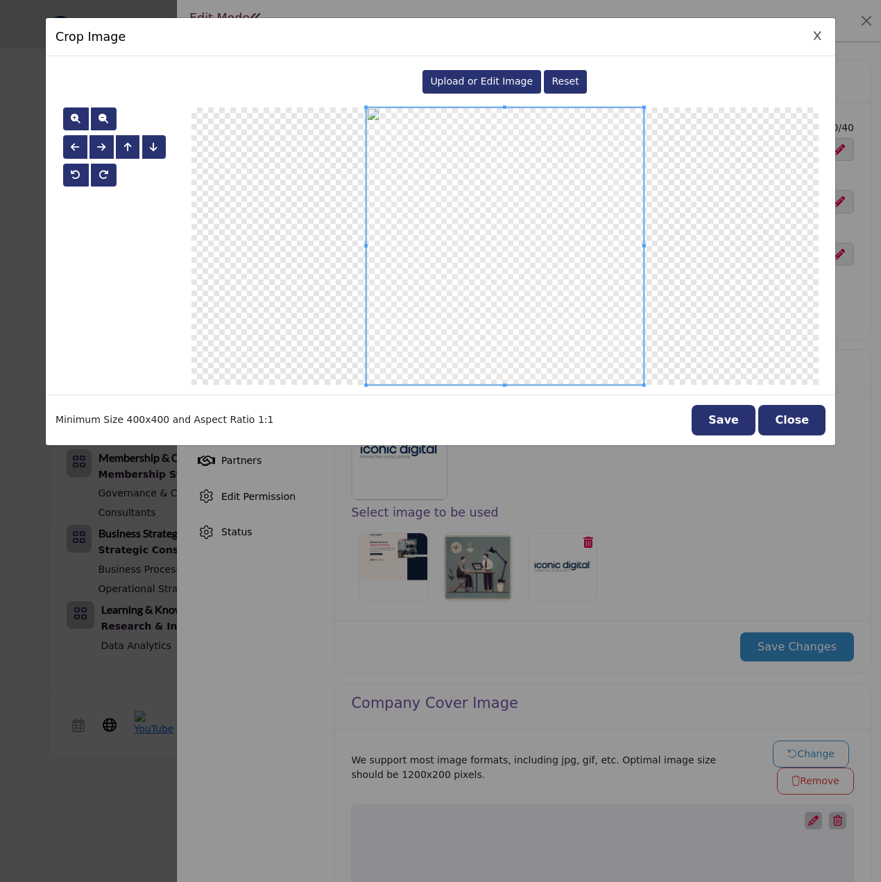
click at [502, 87] on span "Upload or Edit Image" at bounding box center [481, 81] width 103 height 11
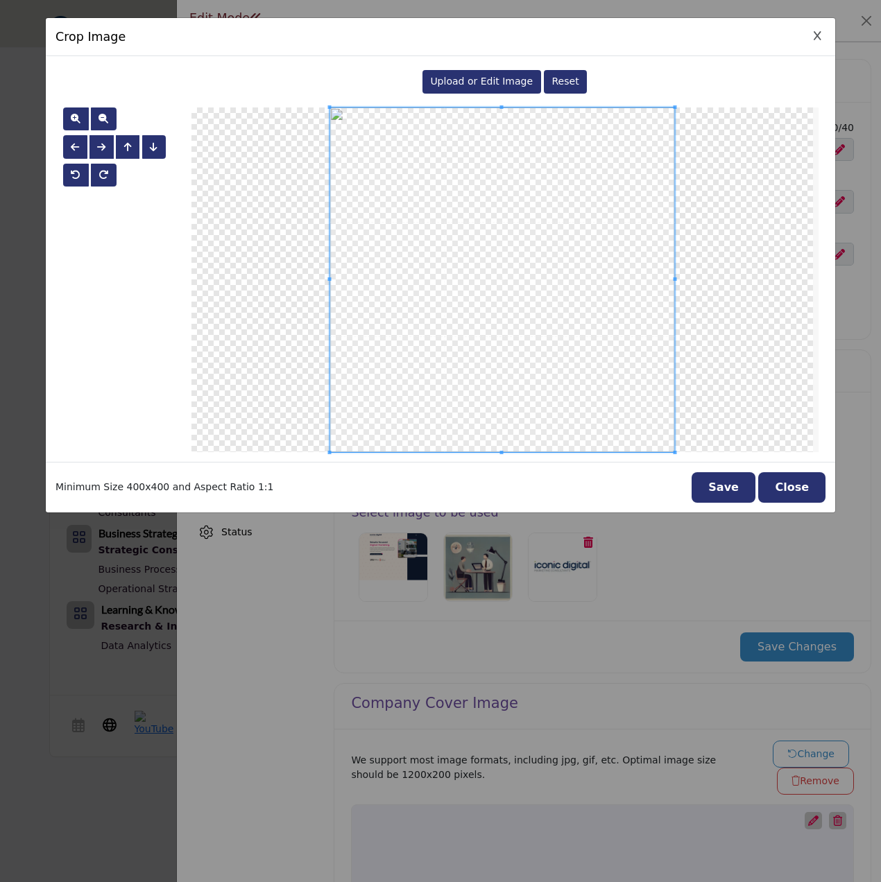
click at [730, 494] on button "Save" at bounding box center [724, 487] width 64 height 31
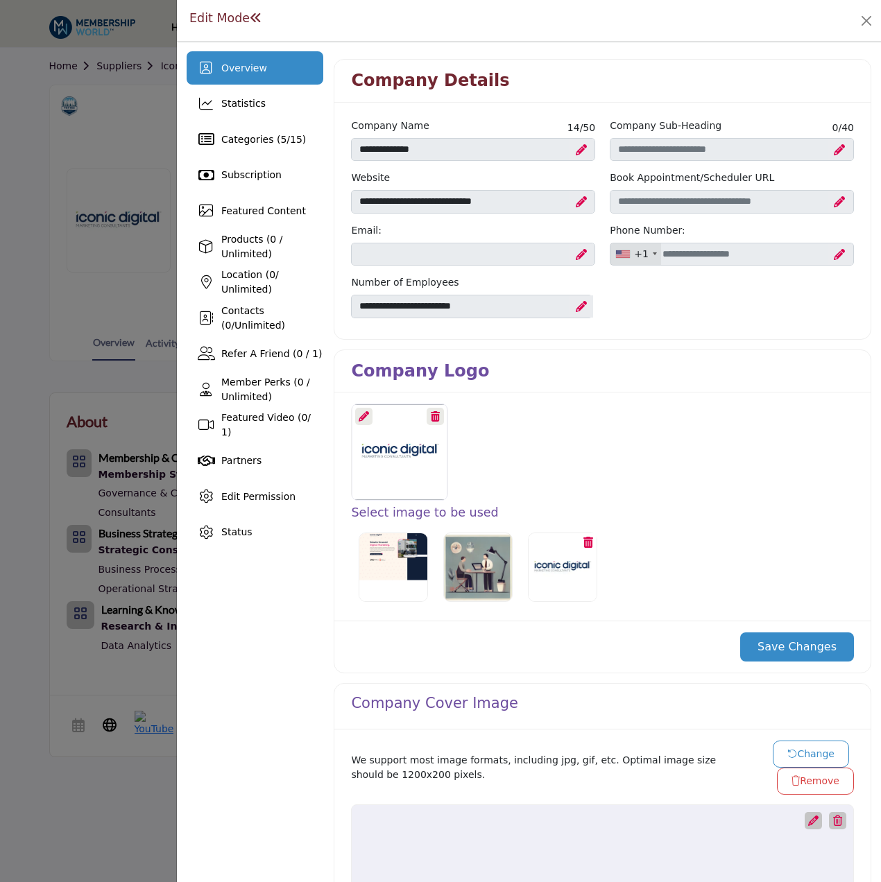
click at [780, 638] on button "Save Changes" at bounding box center [797, 647] width 114 height 29
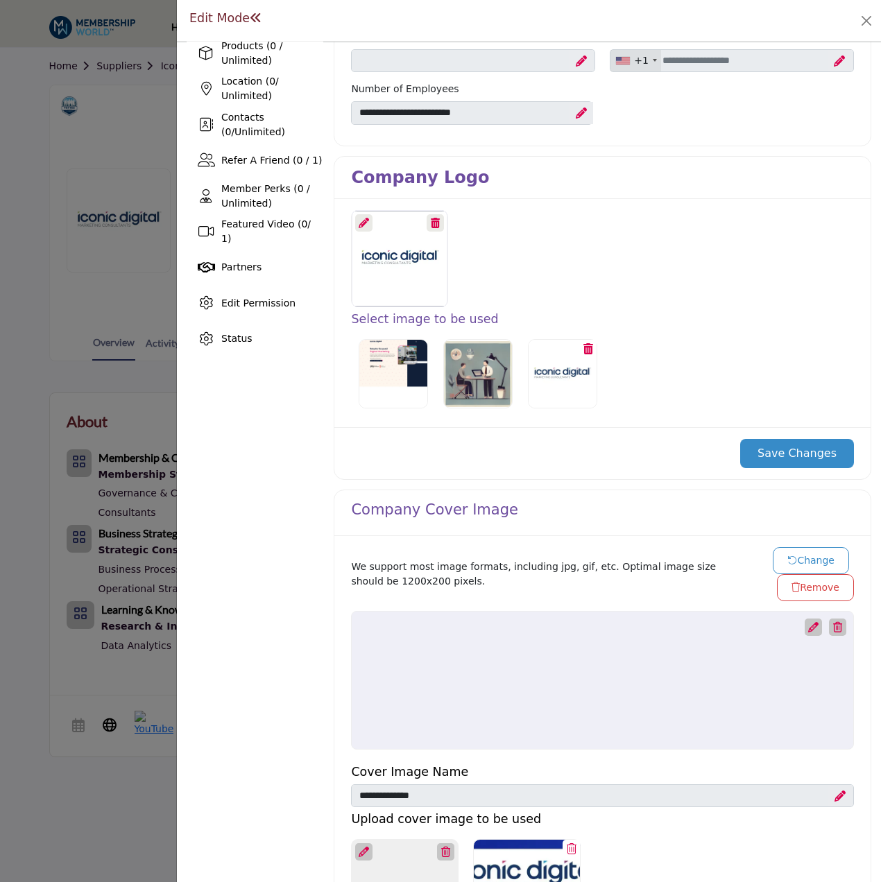
scroll to position [277, 0]
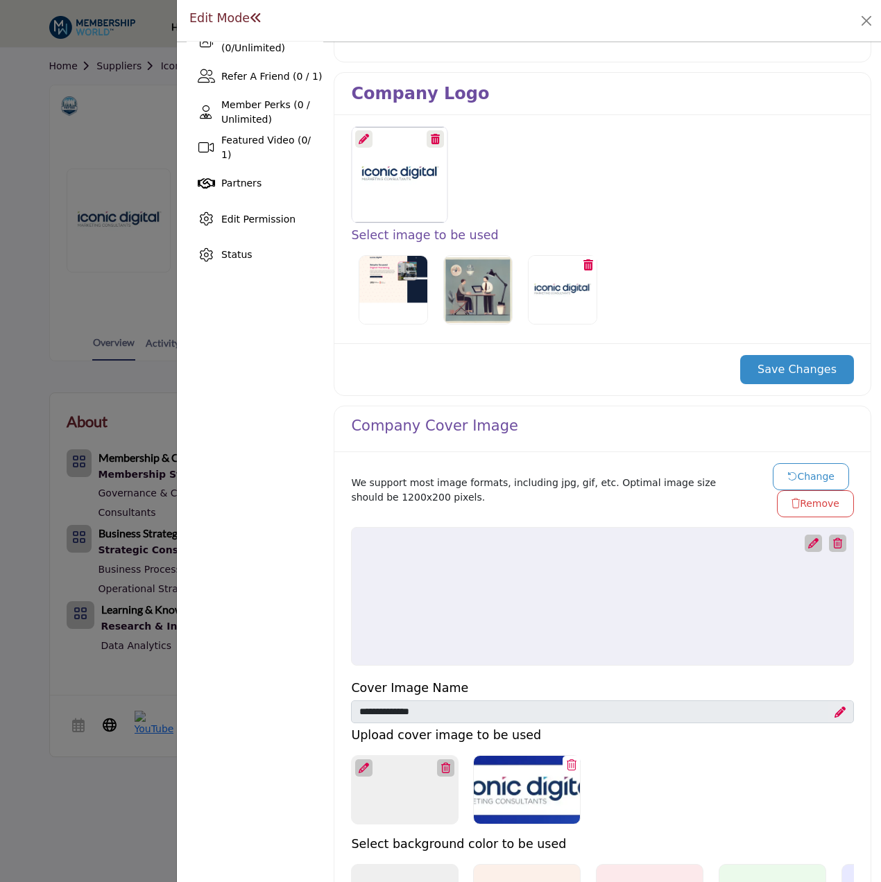
click at [798, 474] on button "Change" at bounding box center [811, 476] width 76 height 27
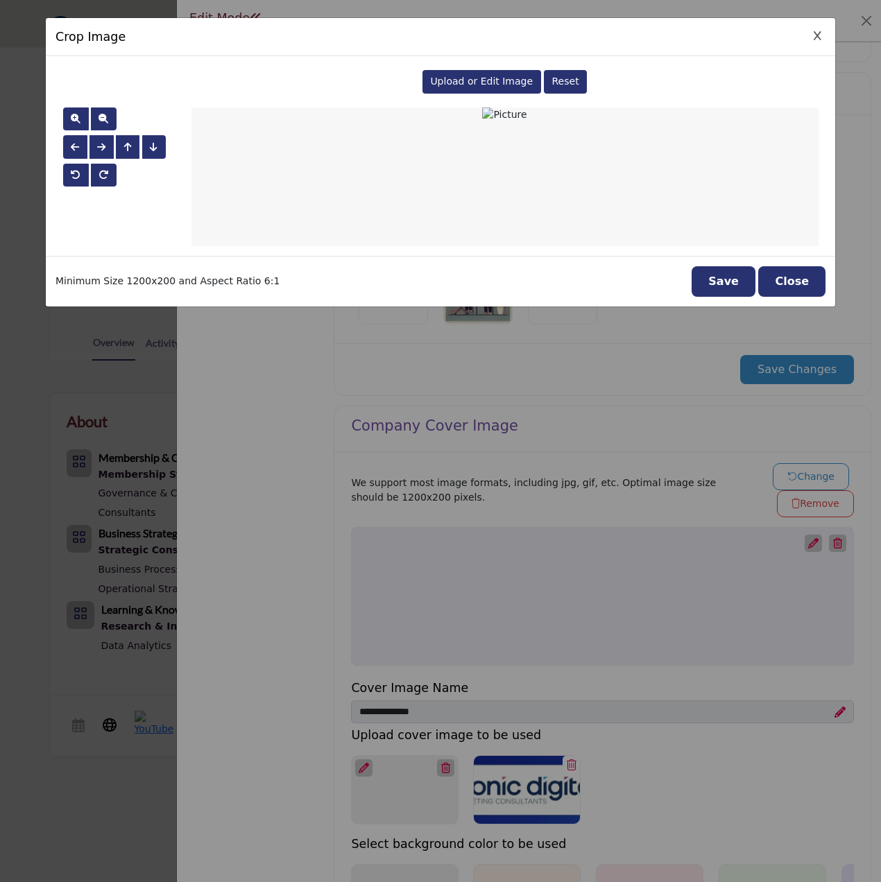
click at [481, 77] on span "Upload or Edit Image" at bounding box center [481, 81] width 103 height 11
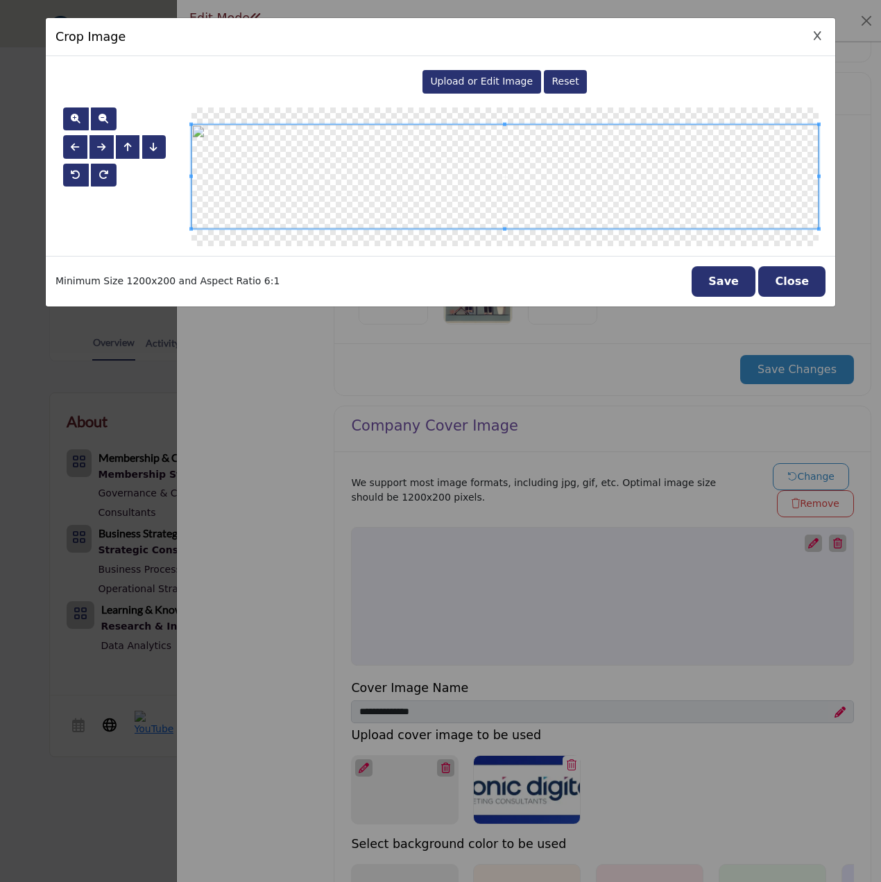
click at [737, 274] on button "Save" at bounding box center [724, 281] width 64 height 31
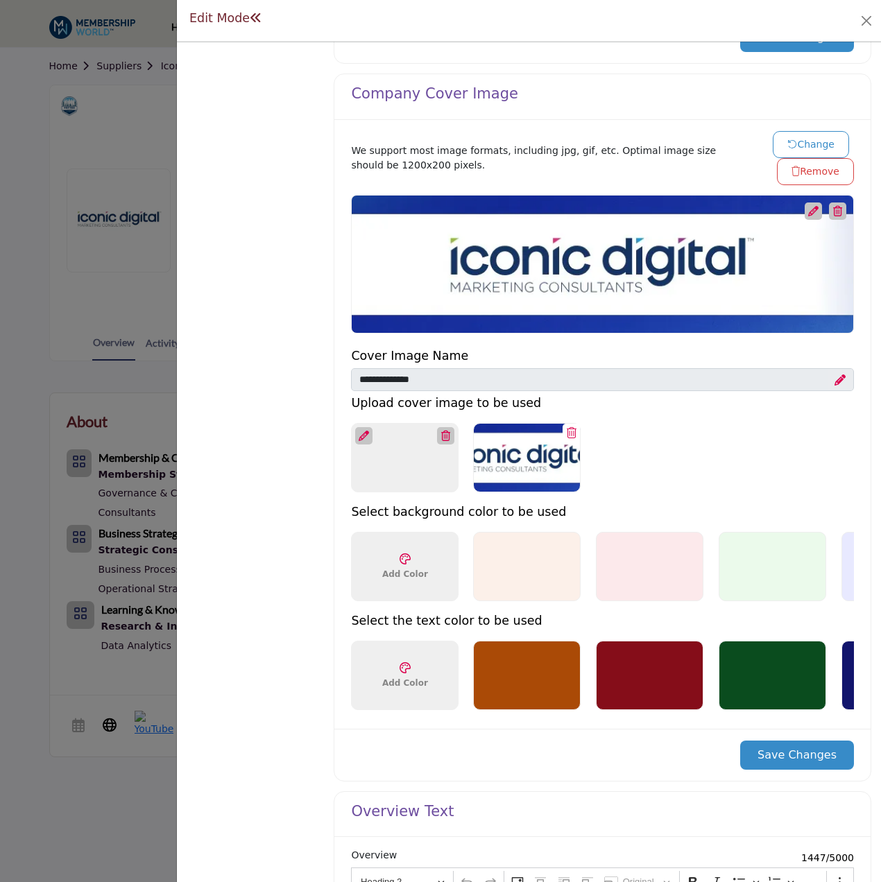
scroll to position [624, 0]
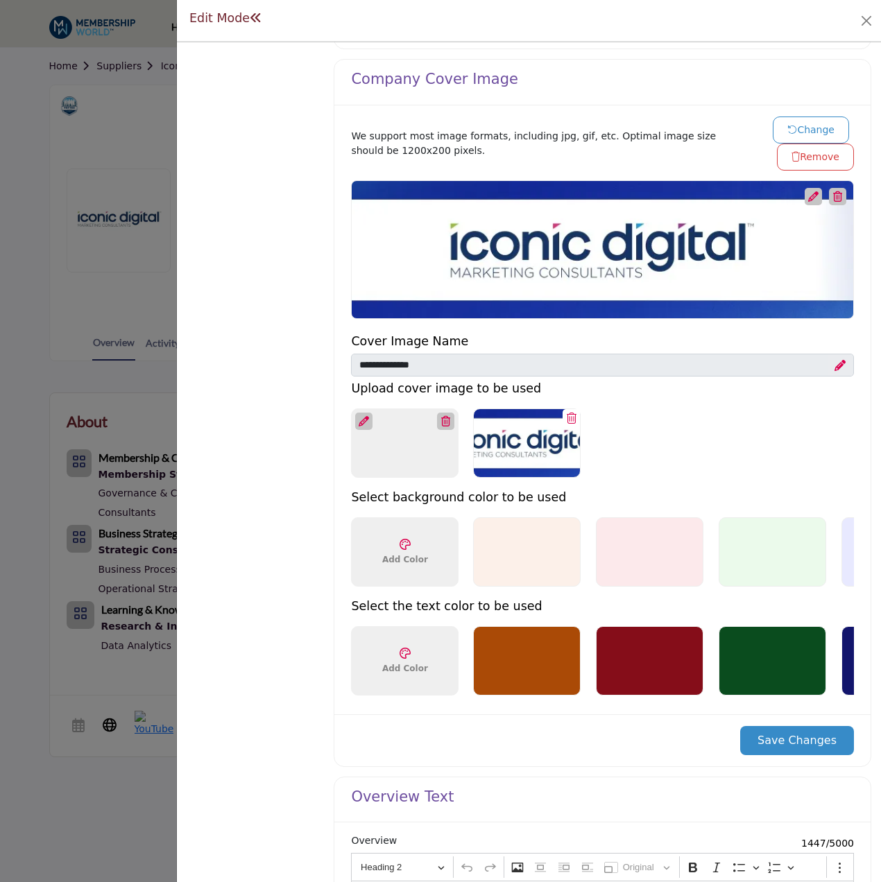
click at [796, 755] on button "Save Changes" at bounding box center [797, 740] width 114 height 29
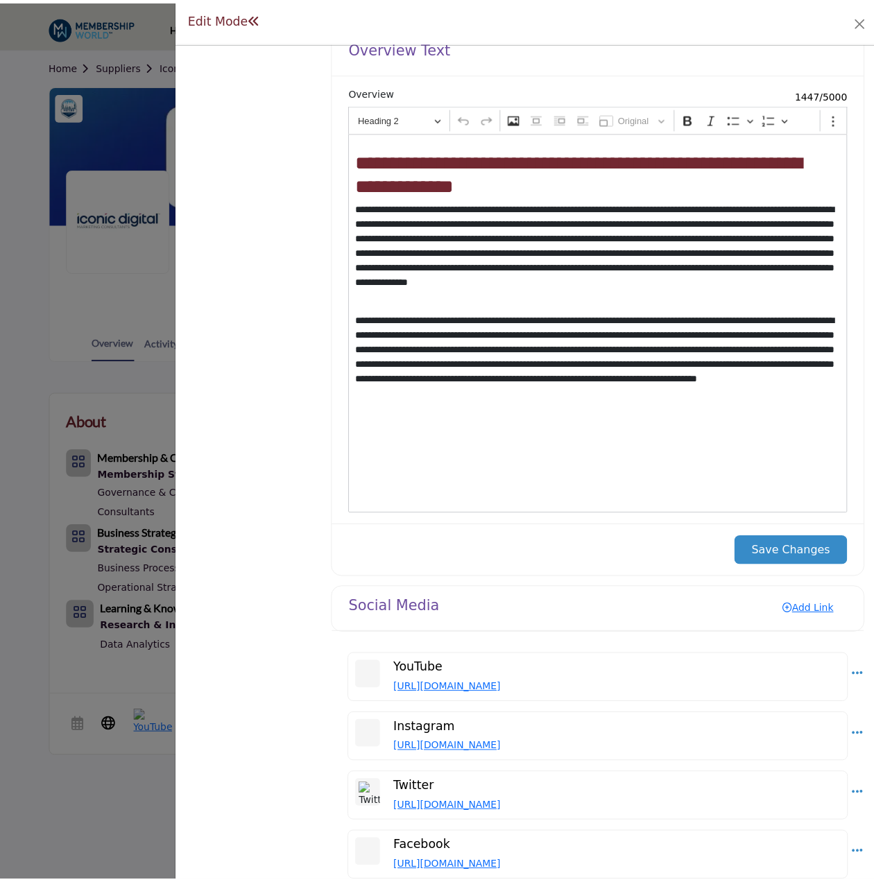
scroll to position [1387, 0]
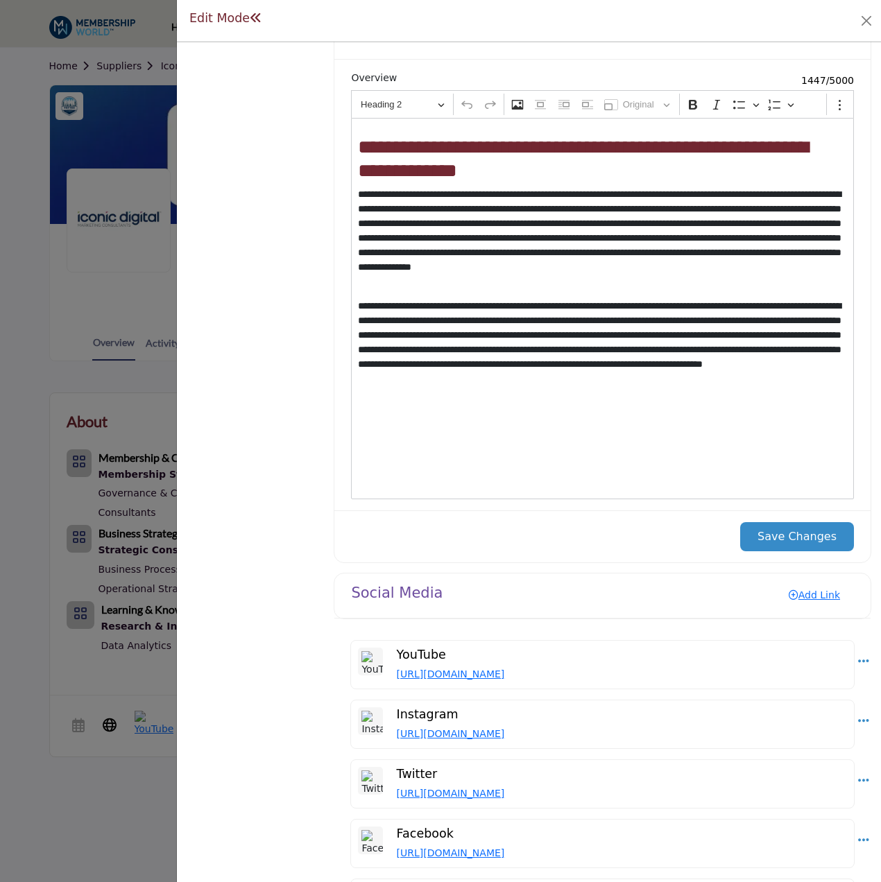
click at [24, 427] on div at bounding box center [440, 441] width 881 height 882
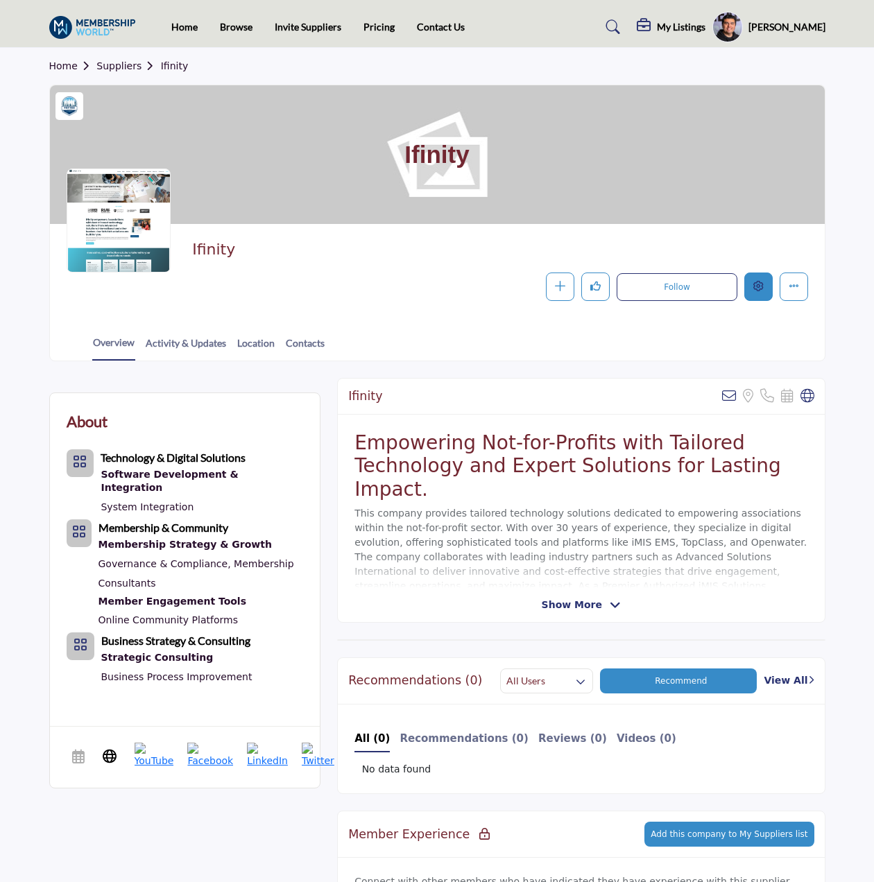
click at [765, 290] on button "Edit company" at bounding box center [758, 287] width 28 height 28
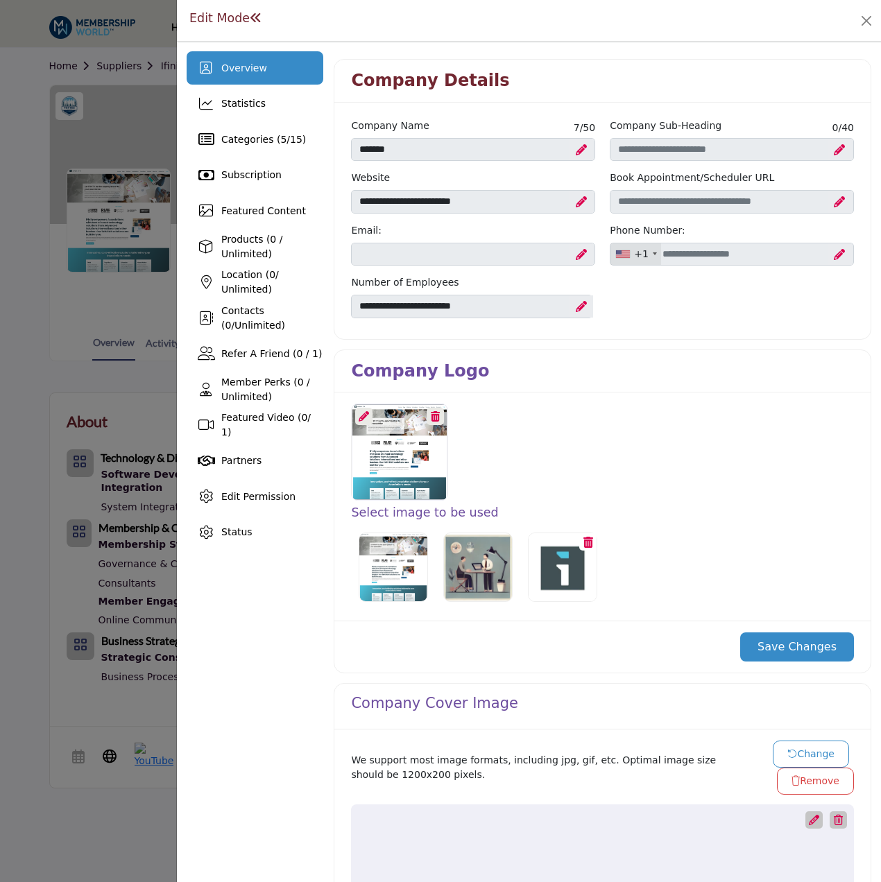
click at [359, 412] on icon at bounding box center [364, 416] width 10 height 10
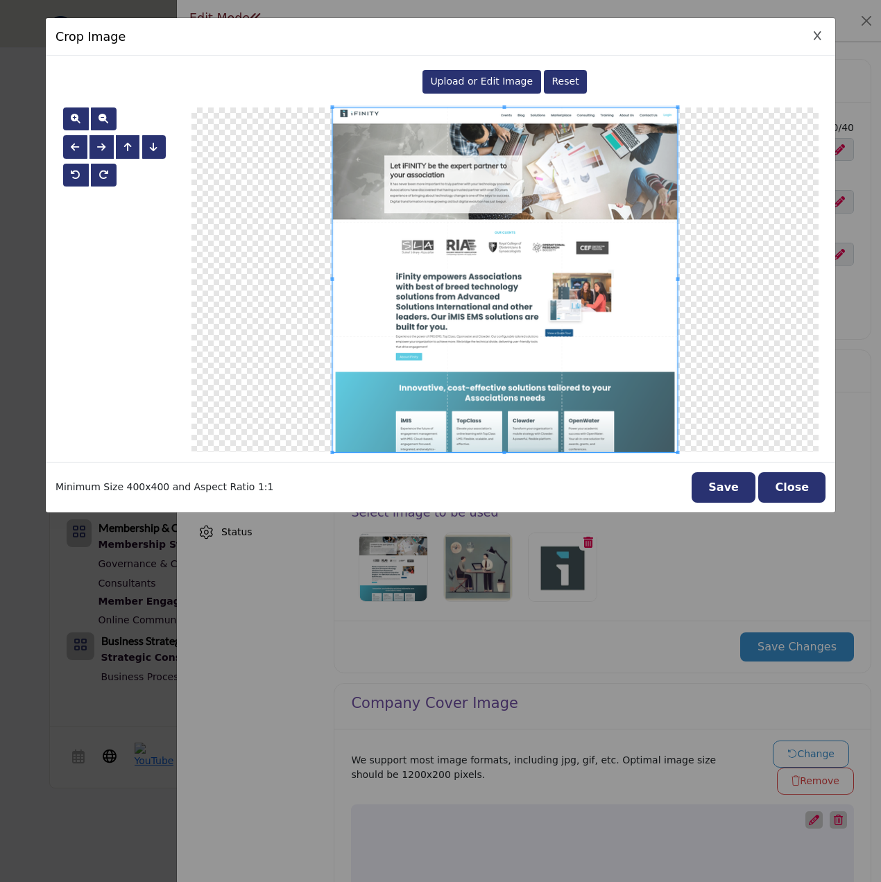
click at [476, 79] on span "Upload or Edit Image" at bounding box center [481, 81] width 103 height 11
click at [800, 479] on button "Close" at bounding box center [791, 487] width 67 height 31
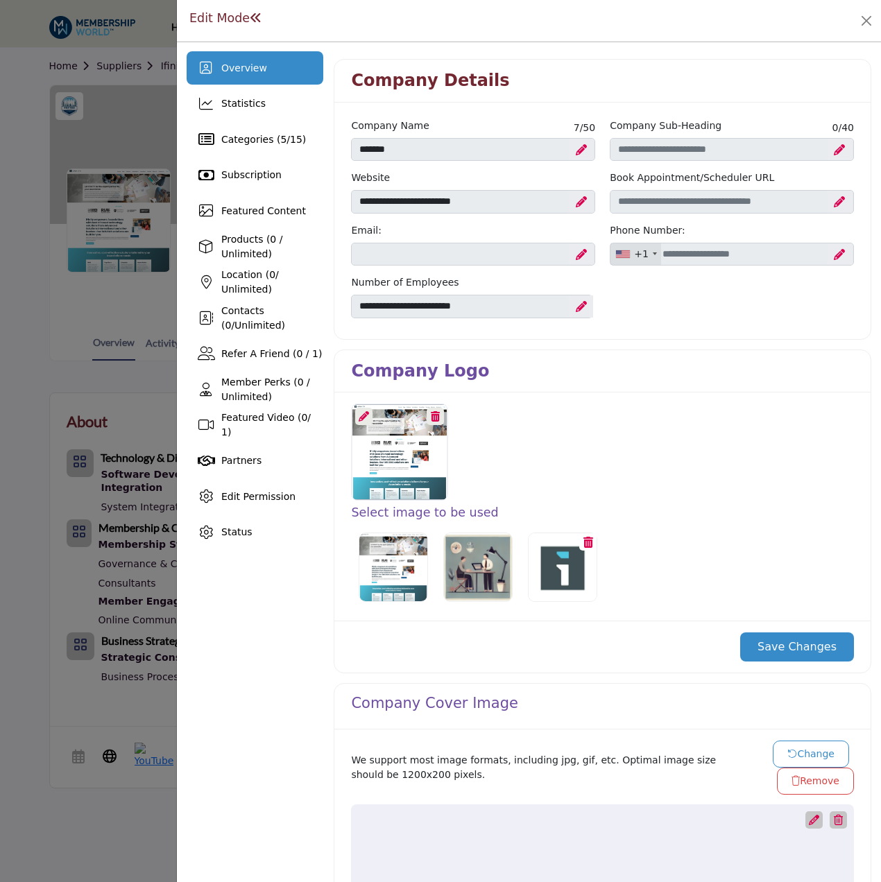
click at [361, 416] on icon at bounding box center [364, 416] width 10 height 10
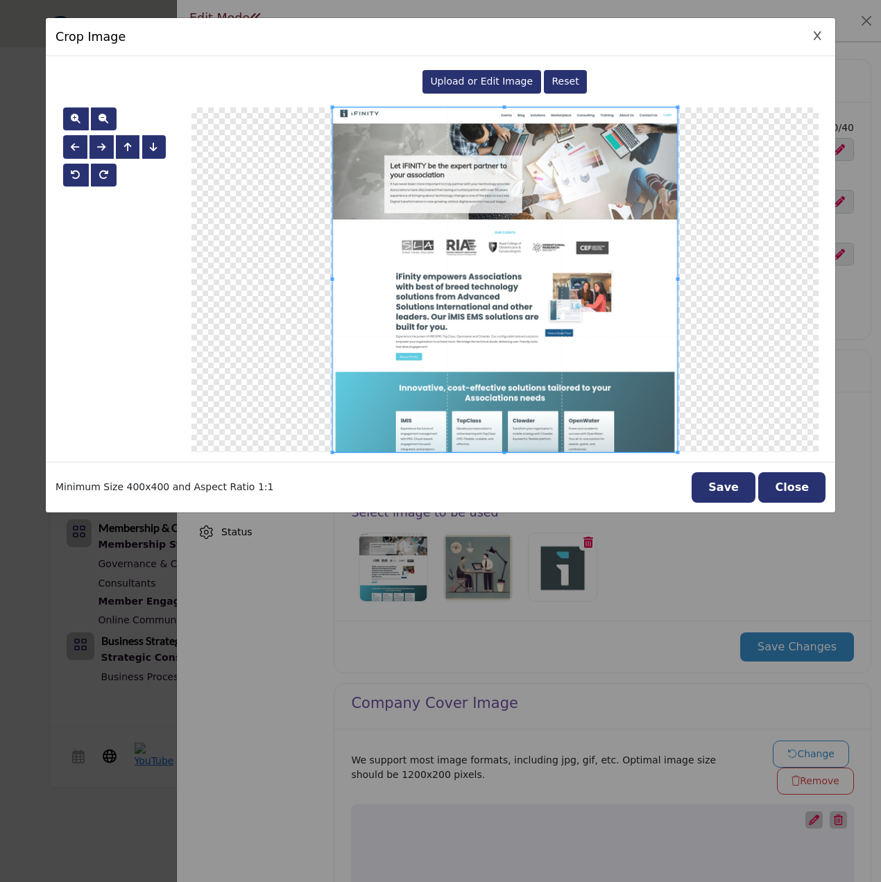
click at [465, 76] on span "Upload or Edit Image" at bounding box center [481, 81] width 103 height 11
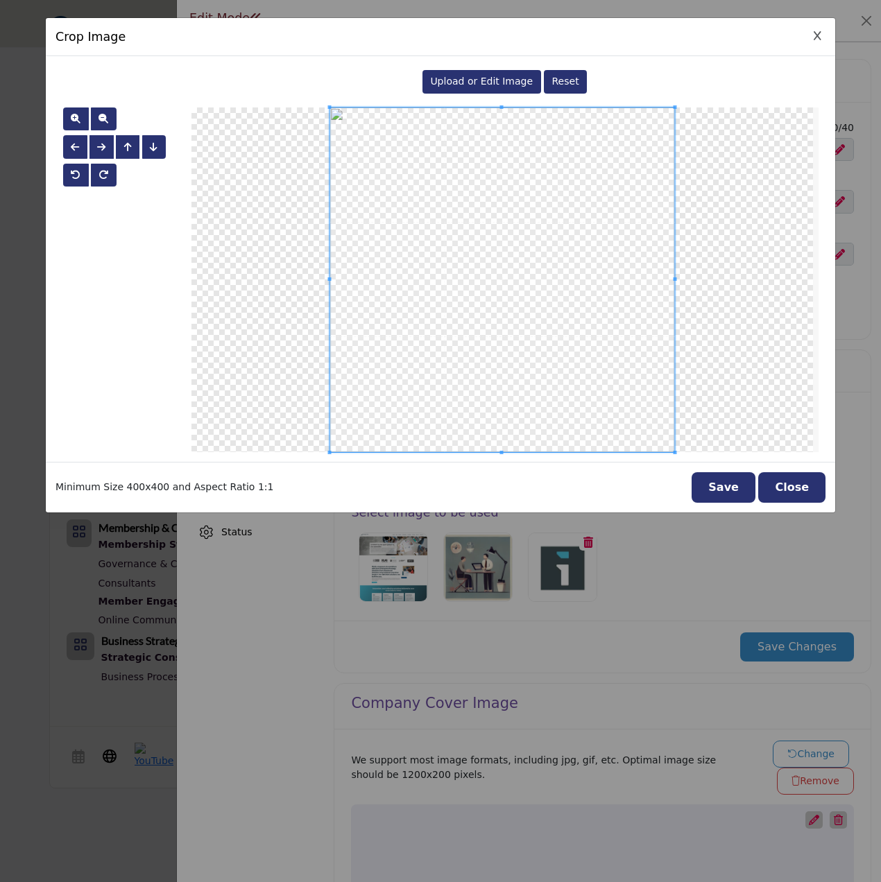
click at [736, 480] on button "Save" at bounding box center [724, 487] width 64 height 31
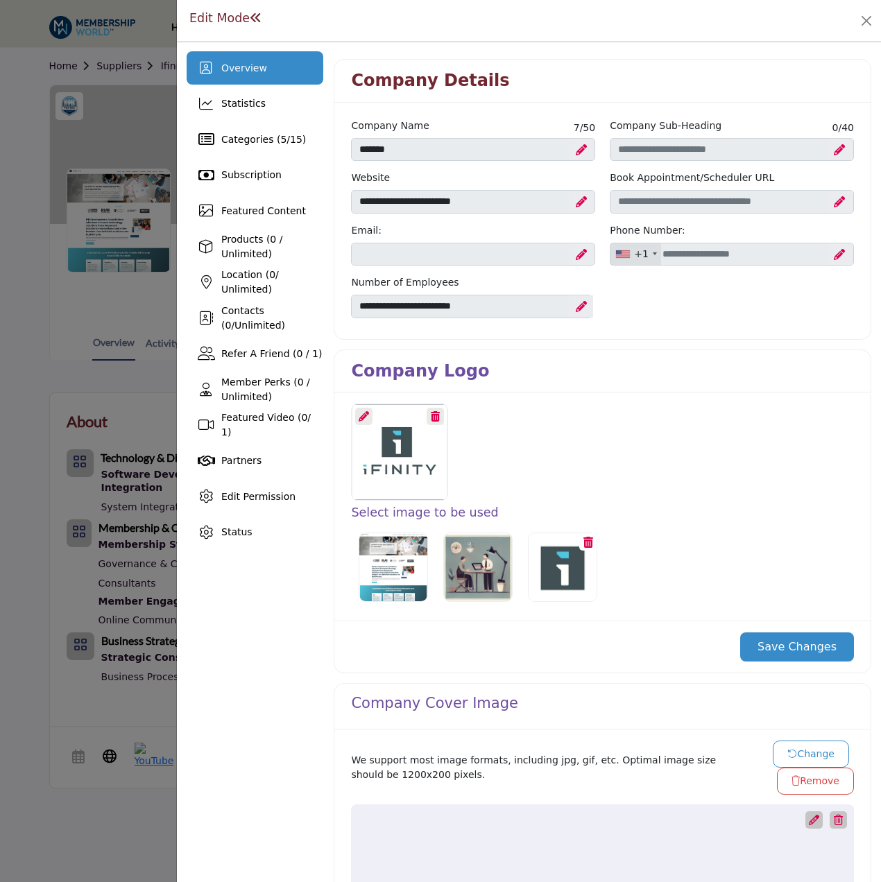
click at [794, 640] on button "Save Changes" at bounding box center [797, 647] width 114 height 29
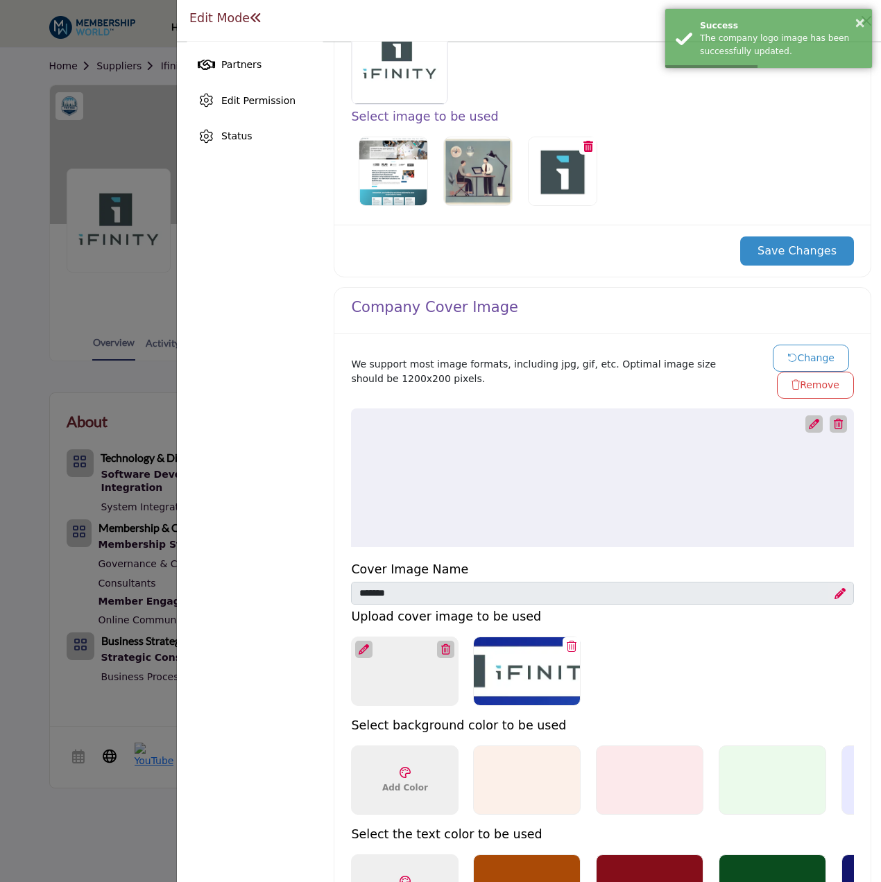
scroll to position [416, 0]
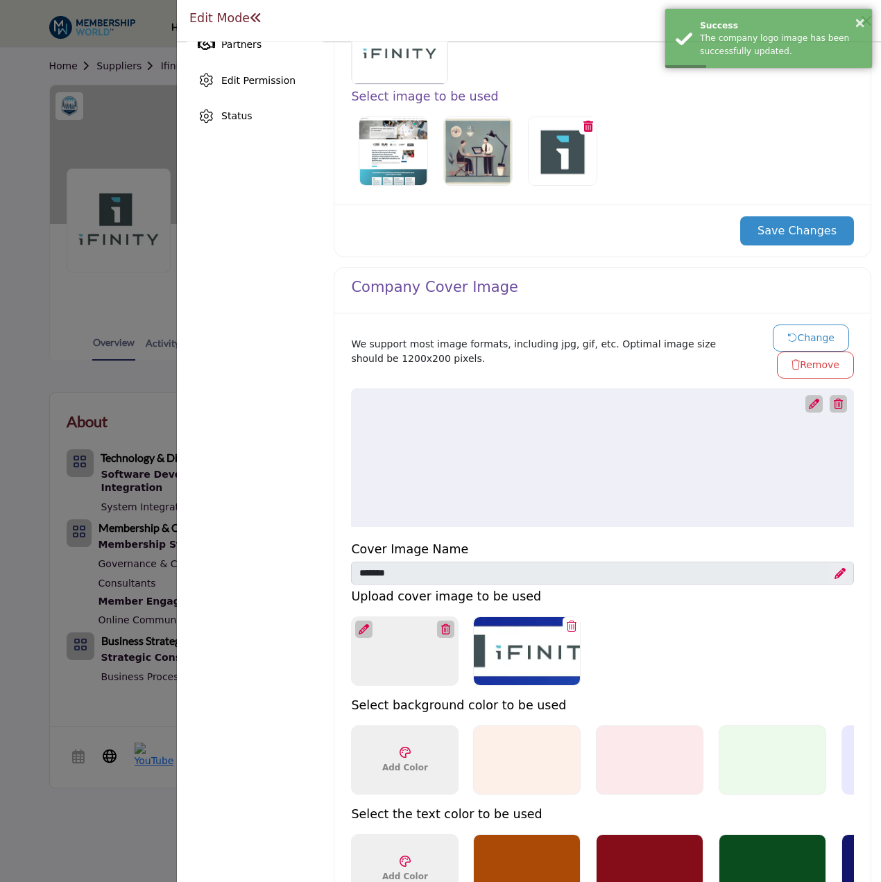
click at [811, 334] on button "Change" at bounding box center [811, 338] width 76 height 27
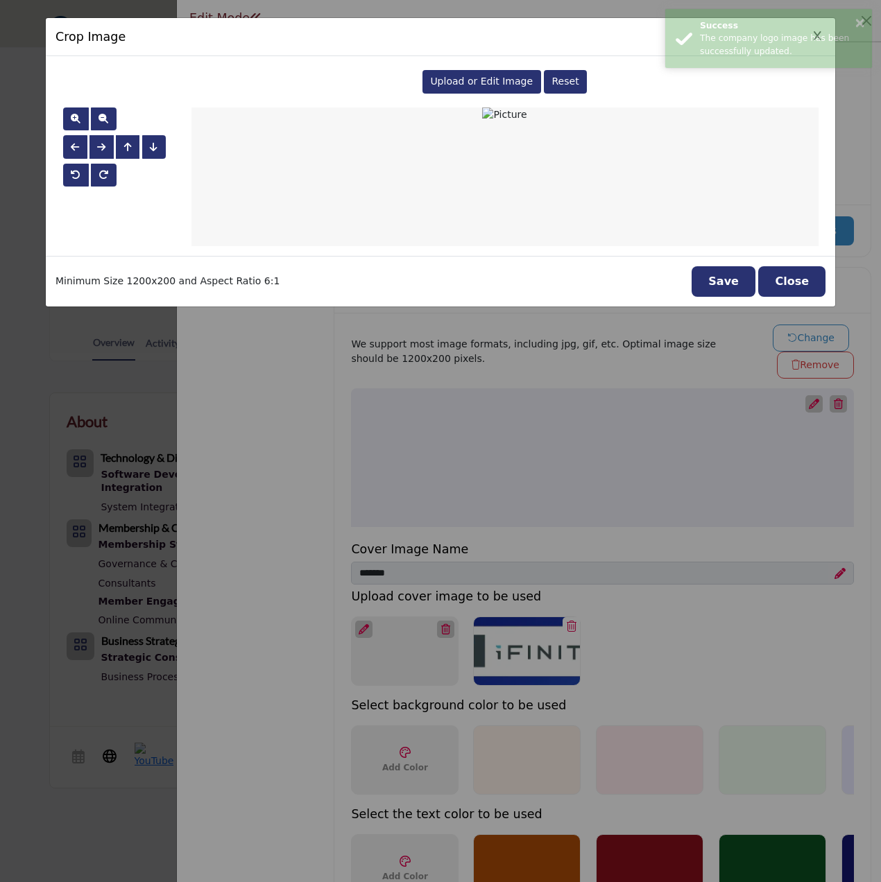
click at [479, 74] on div "Upload or Edit Image" at bounding box center [481, 82] width 119 height 24
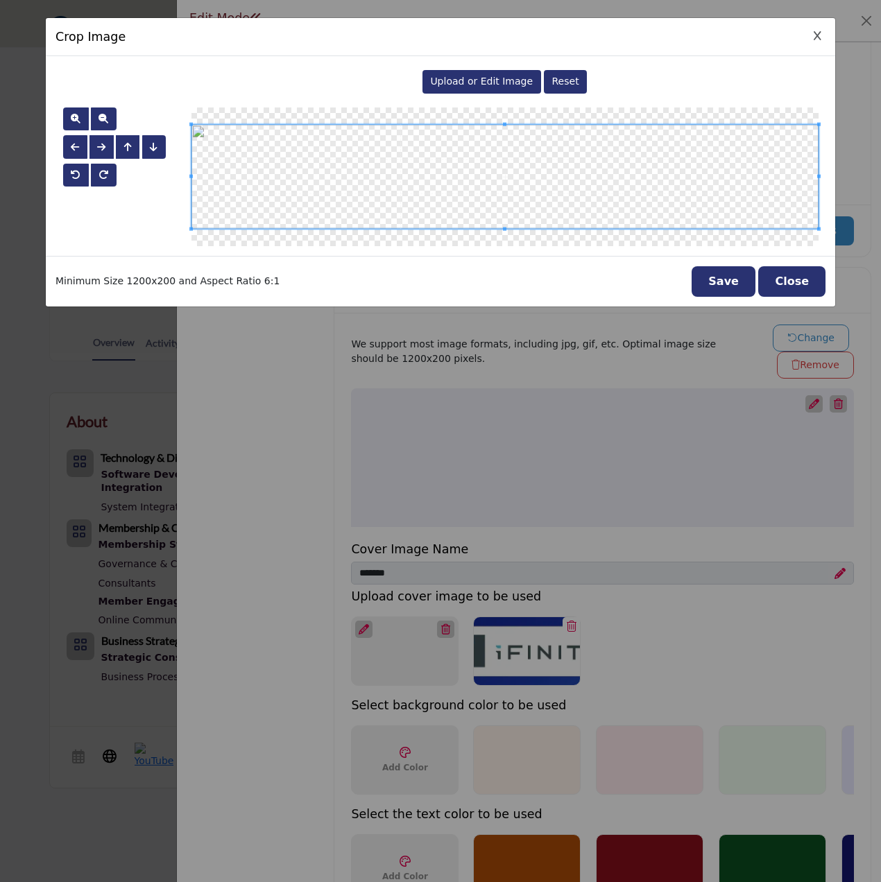
click at [731, 276] on button "Save" at bounding box center [724, 281] width 64 height 31
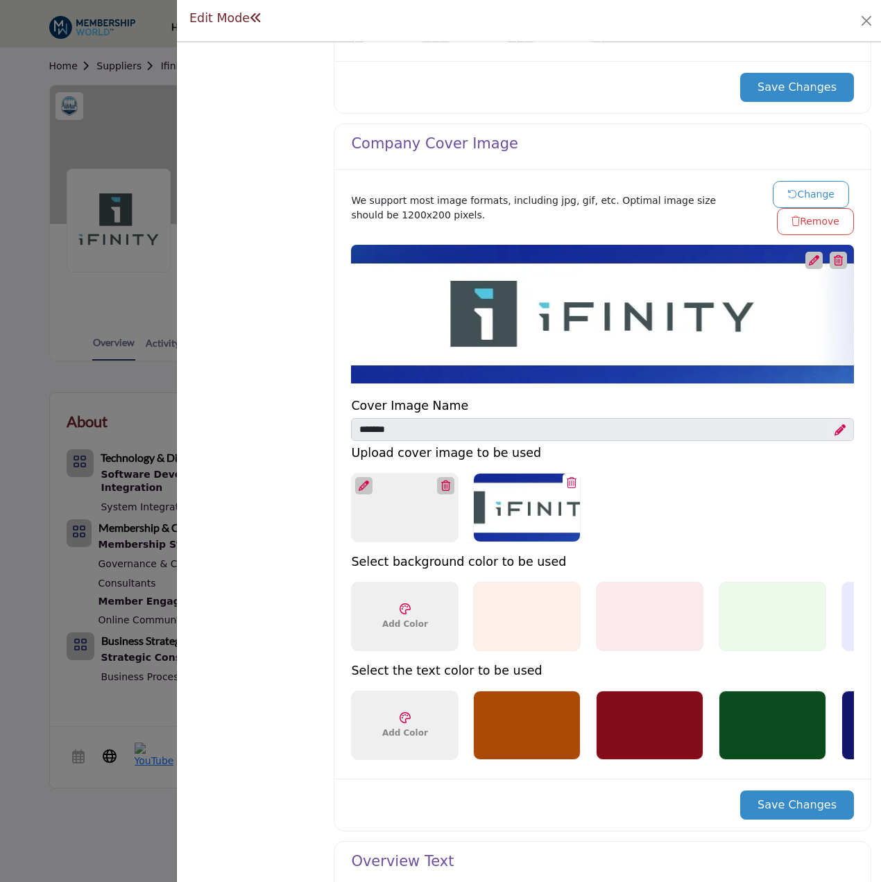
scroll to position [555, 0]
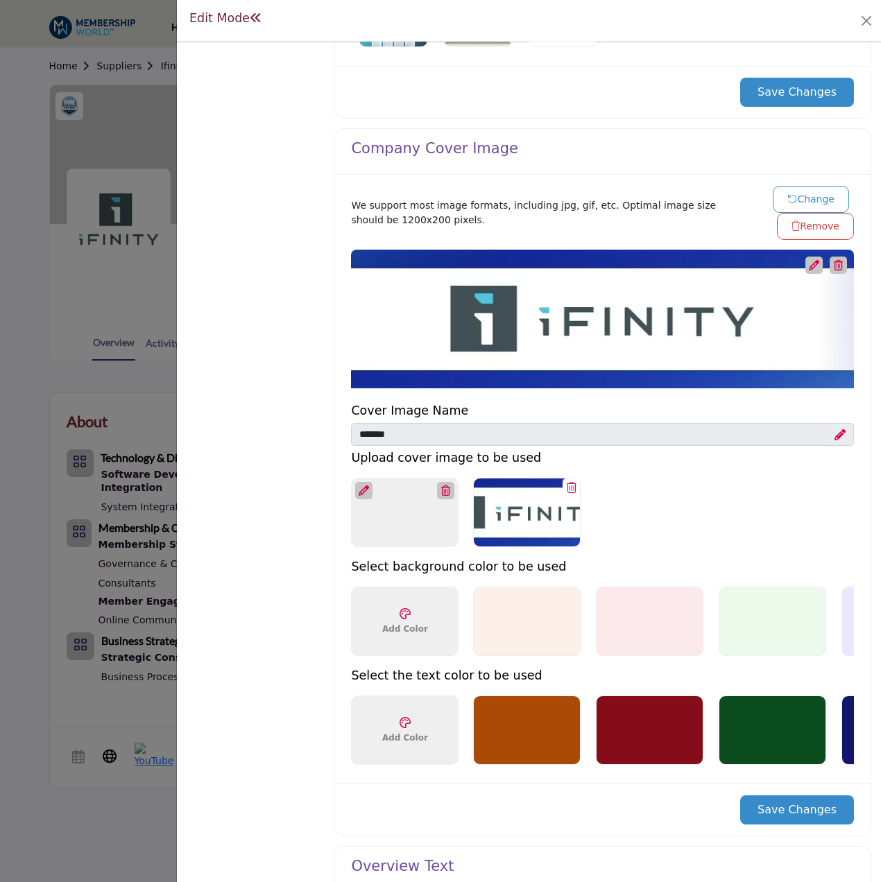
click at [793, 812] on button "Save Changes" at bounding box center [797, 810] width 114 height 29
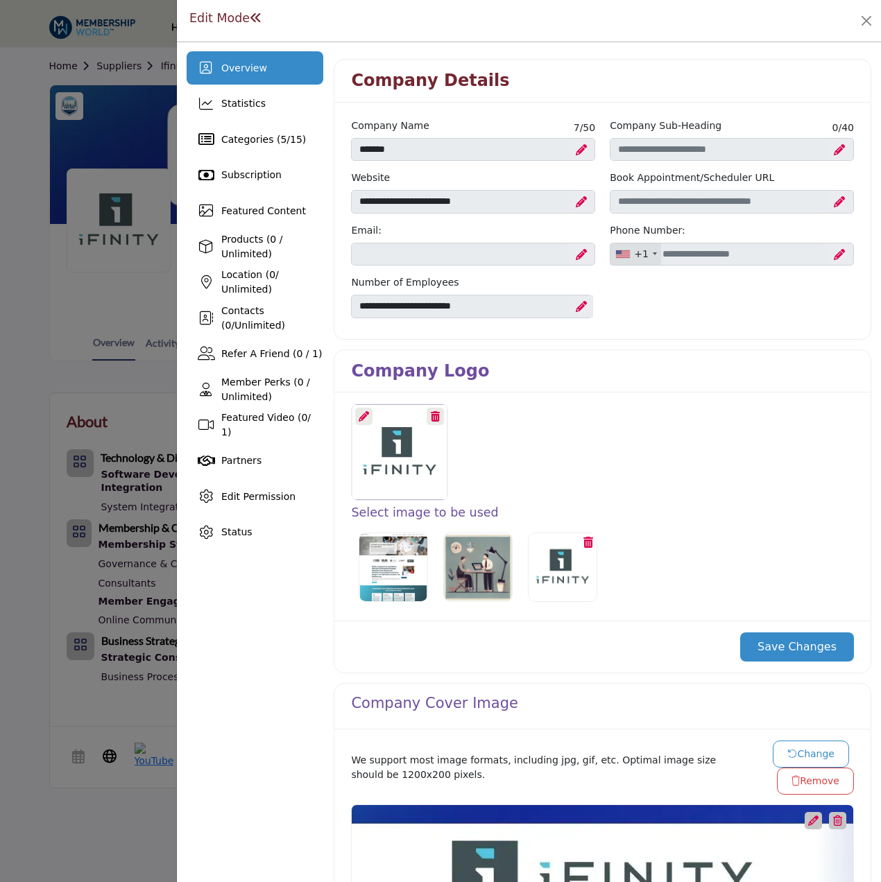
click at [22, 377] on div at bounding box center [440, 441] width 881 height 882
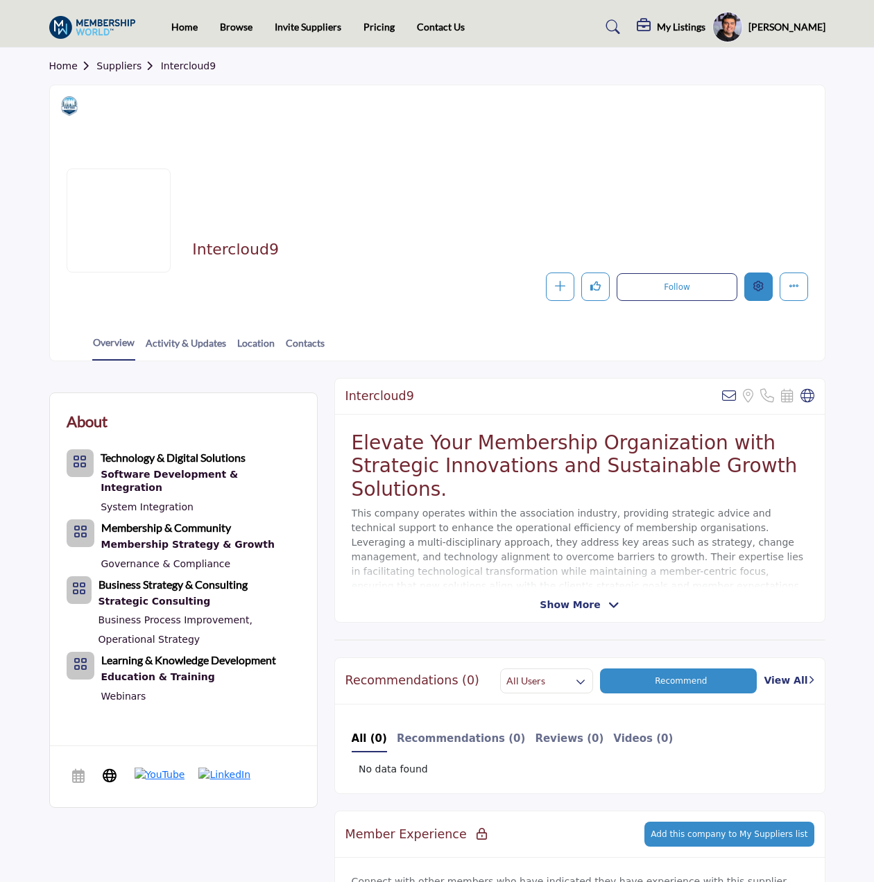
click at [759, 283] on icon "Edit company" at bounding box center [758, 286] width 10 height 10
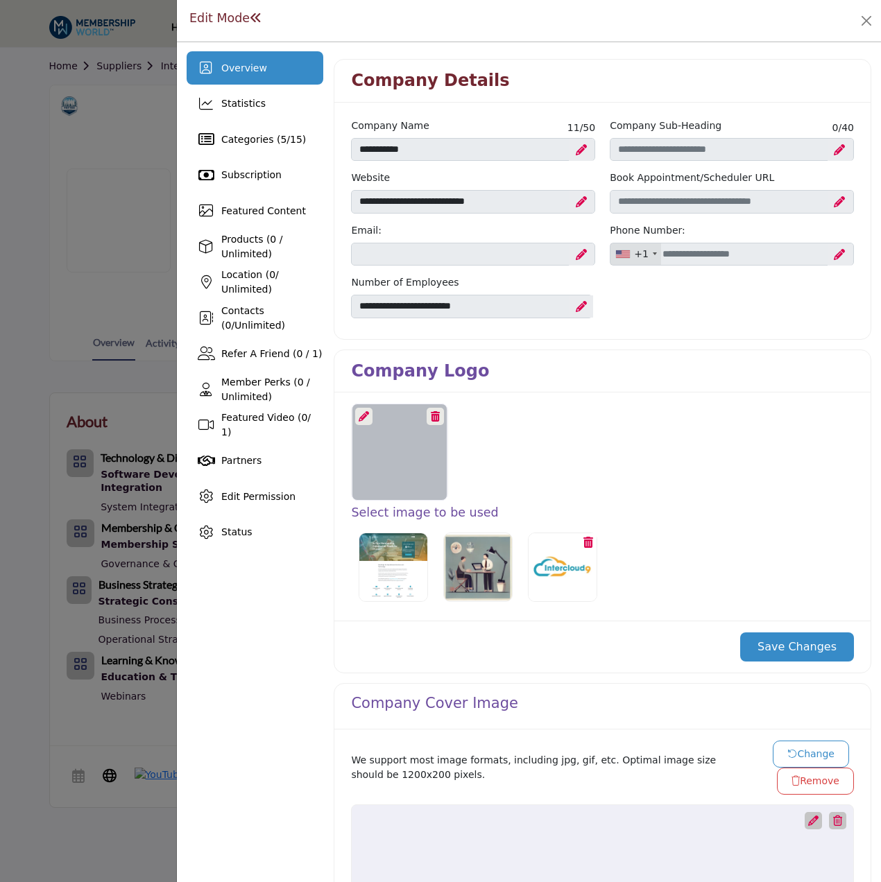
click at [359, 416] on icon at bounding box center [364, 416] width 10 height 10
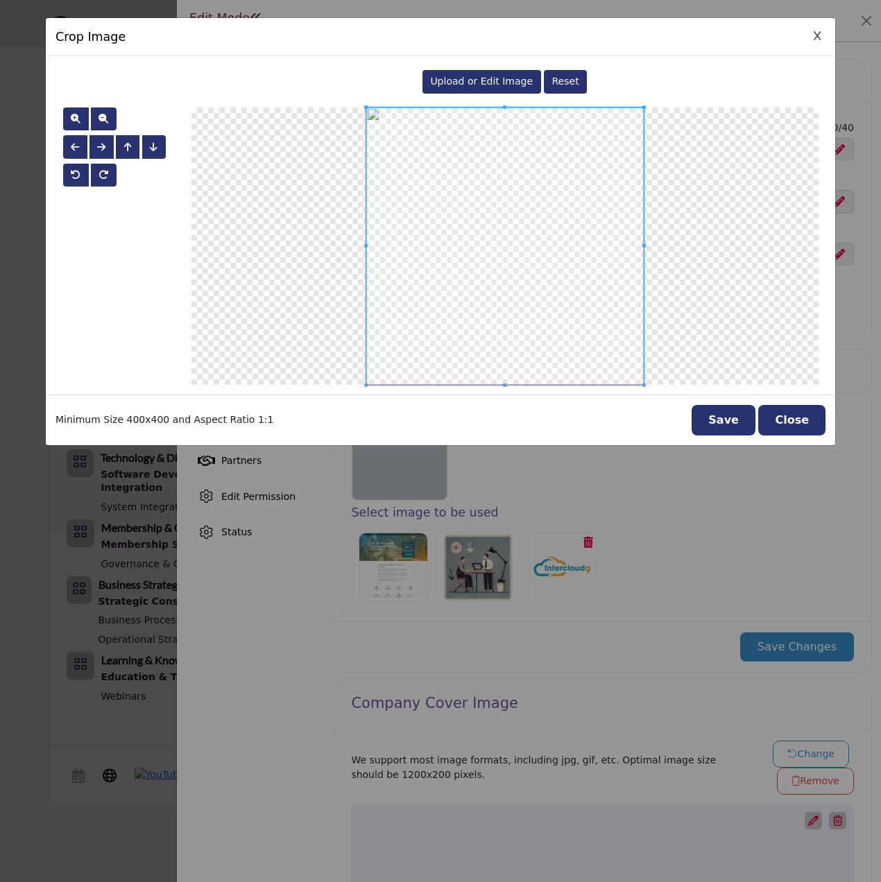
click at [492, 83] on span "Upload or Edit Image" at bounding box center [481, 81] width 103 height 11
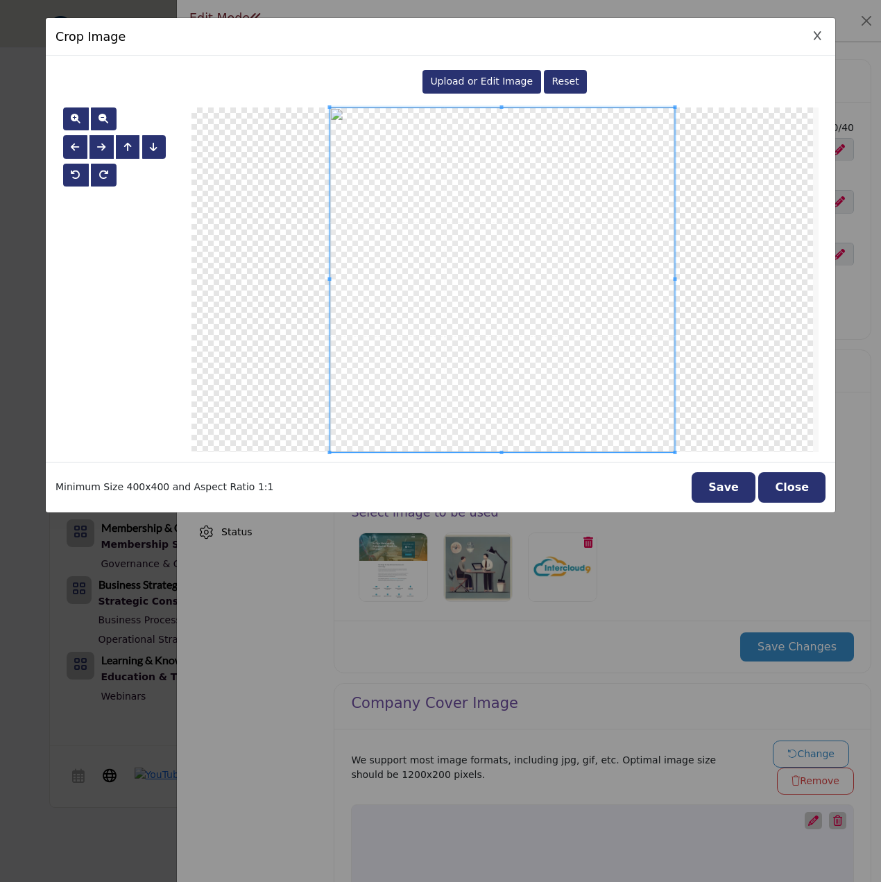
click at [730, 491] on button "Save" at bounding box center [724, 487] width 64 height 31
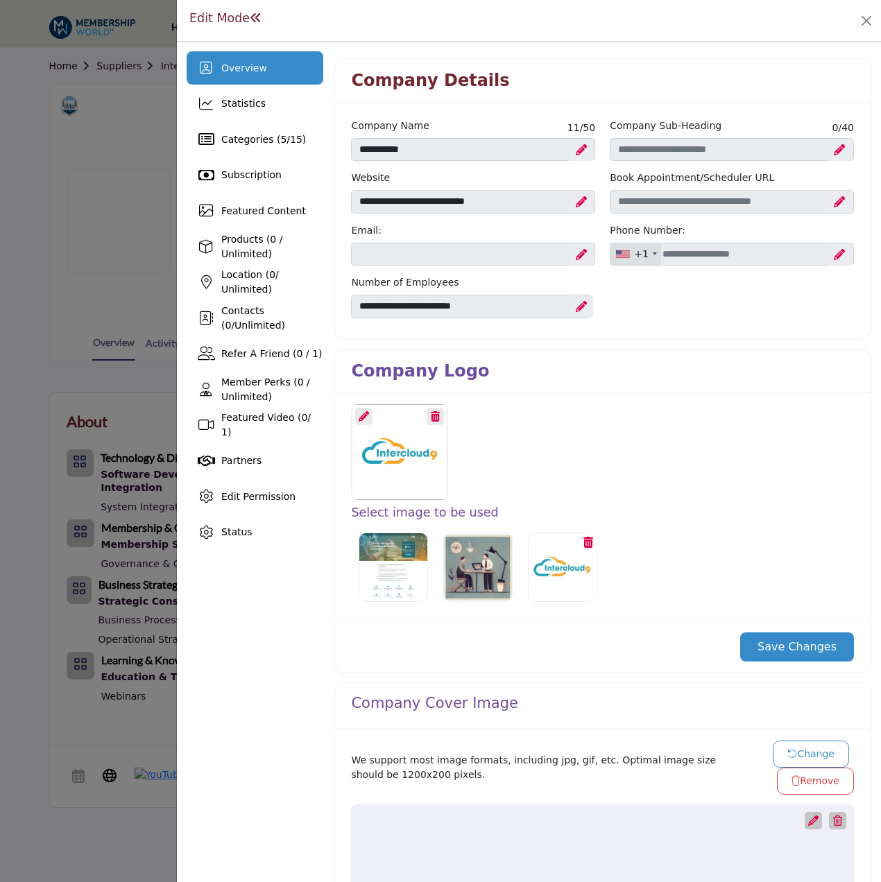
click at [772, 635] on button "Save Changes" at bounding box center [797, 647] width 114 height 29
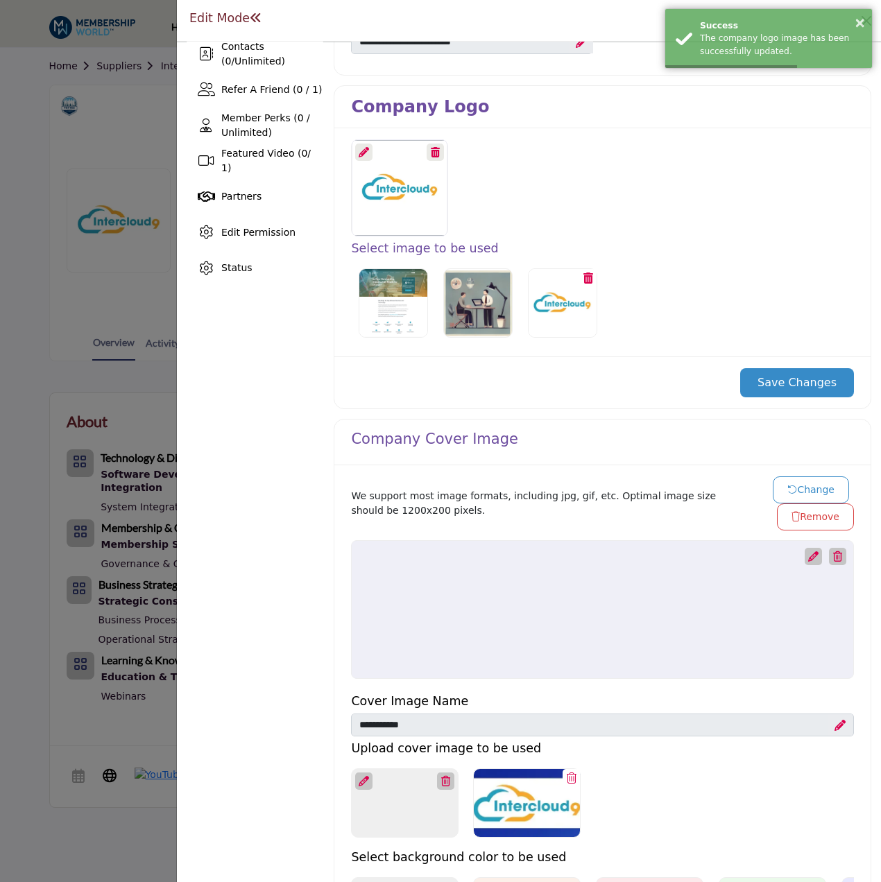
scroll to position [277, 0]
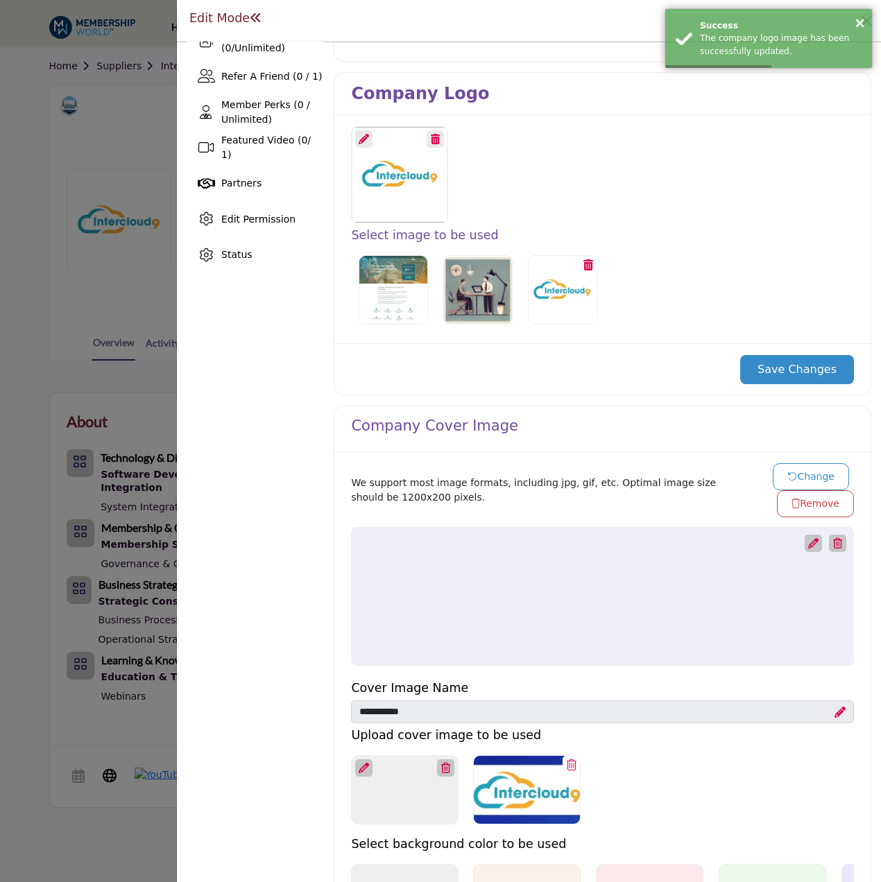
click at [805, 473] on button "Change" at bounding box center [811, 476] width 76 height 27
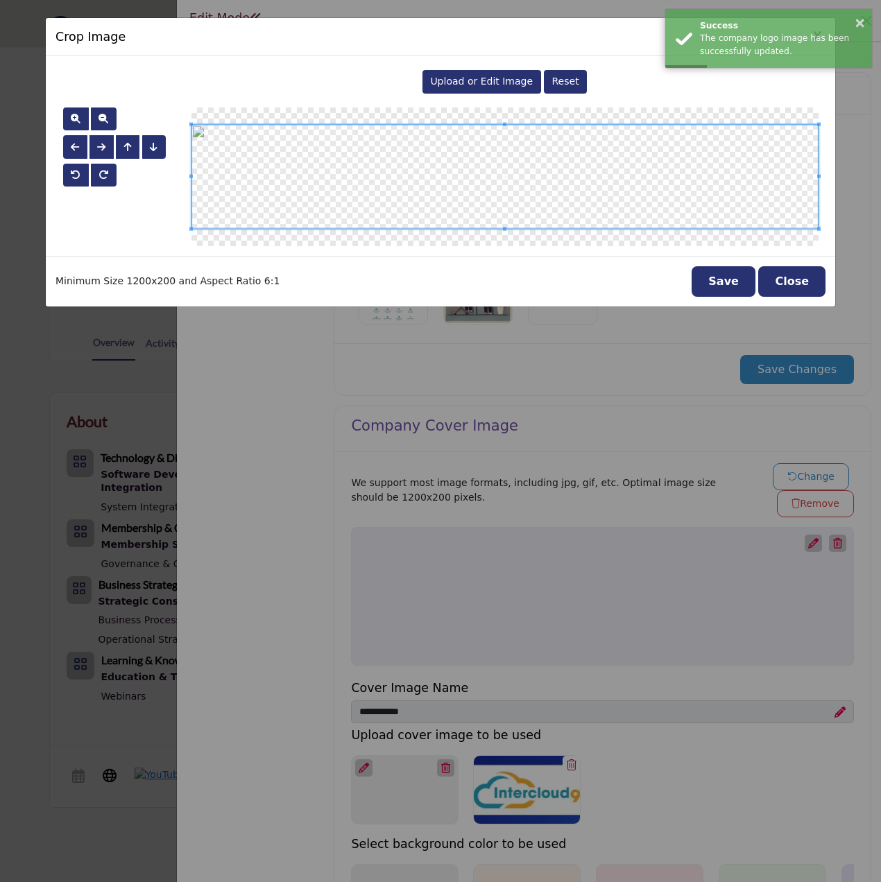
click at [499, 87] on span "Upload or Edit Image" at bounding box center [481, 81] width 103 height 11
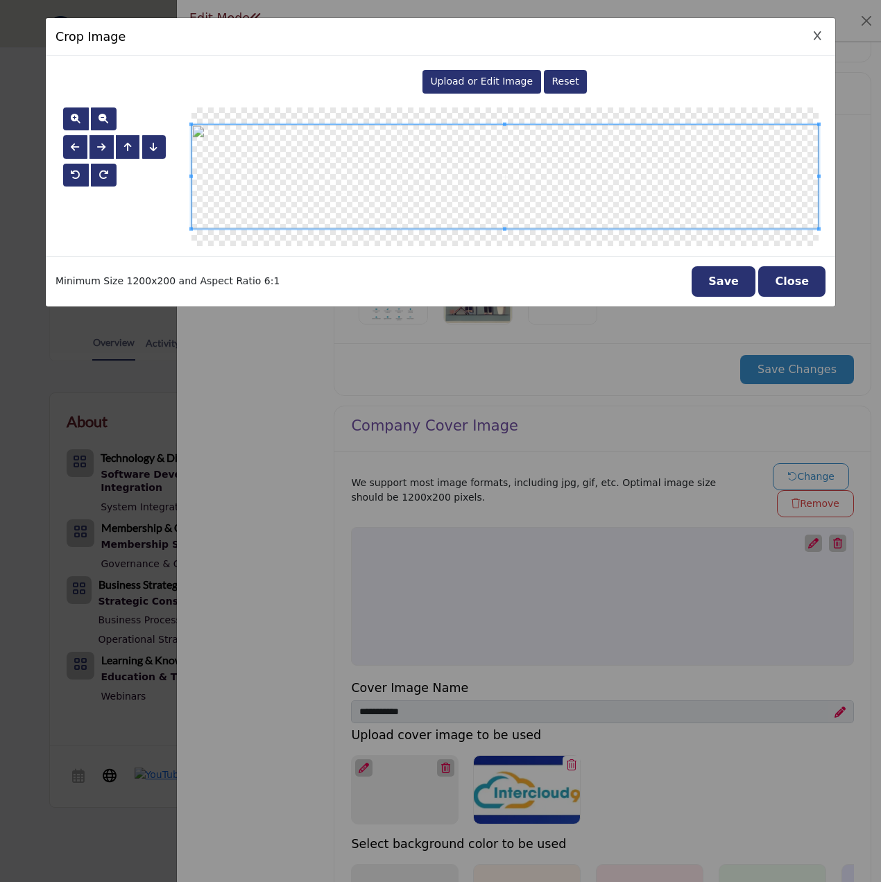
click at [735, 285] on button "Save" at bounding box center [724, 281] width 64 height 31
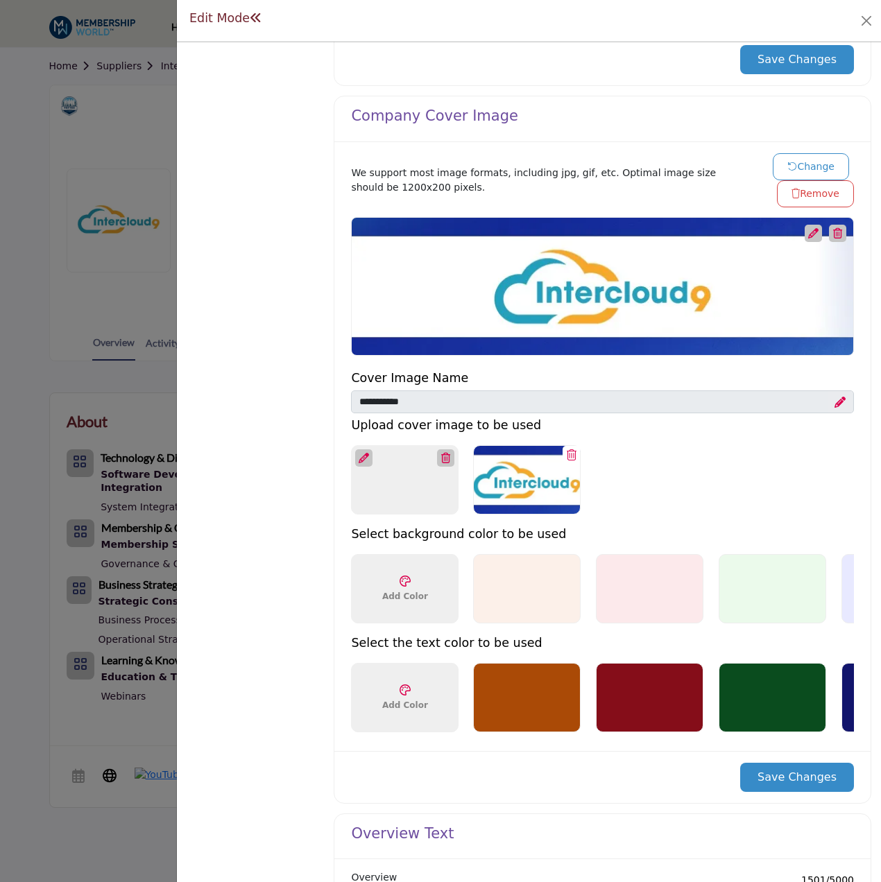
scroll to position [624, 0]
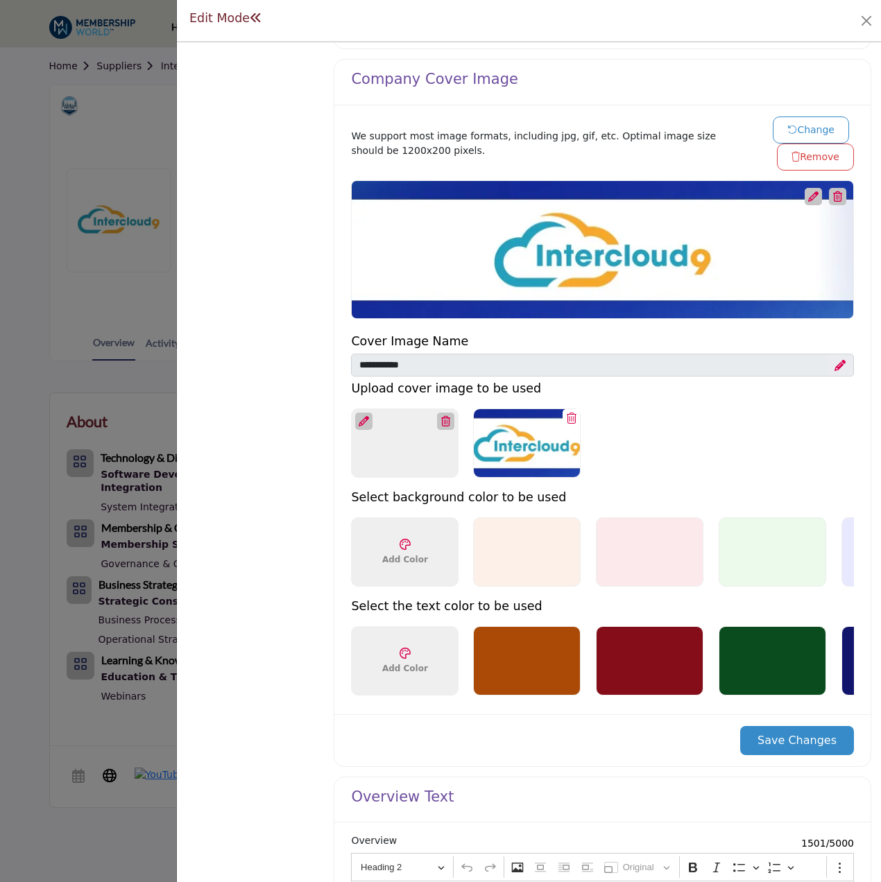
click at [798, 755] on button "Save Changes" at bounding box center [797, 740] width 114 height 29
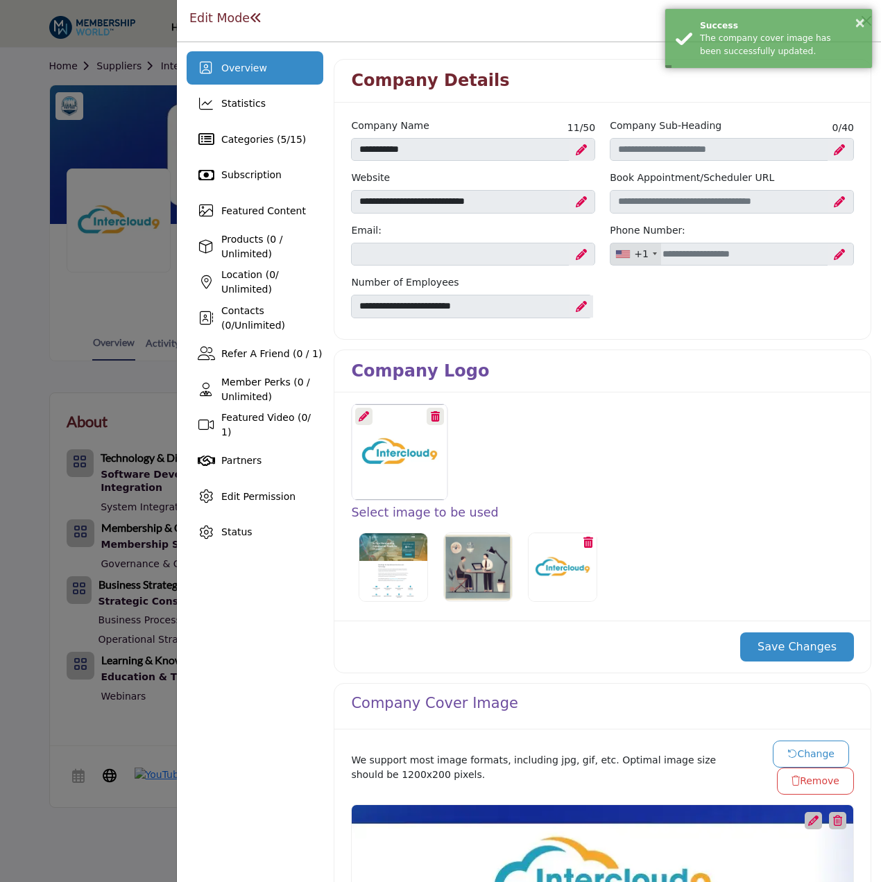
click at [544, 369] on div "Company Logo" at bounding box center [602, 371] width 536 height 43
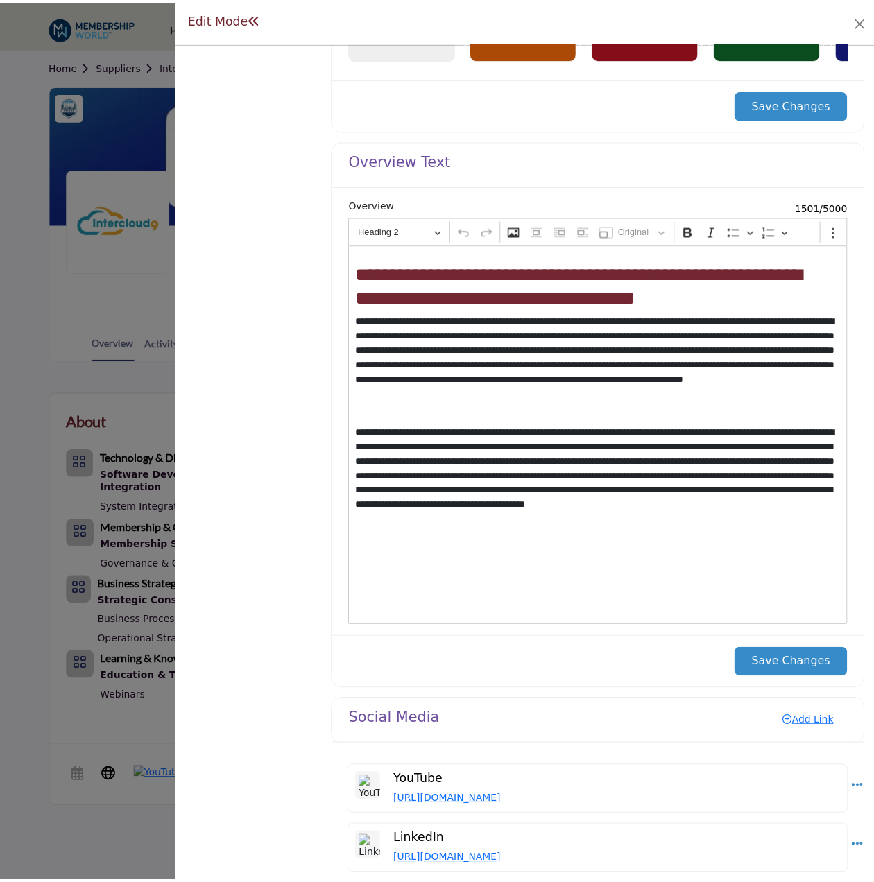
scroll to position [1292, 0]
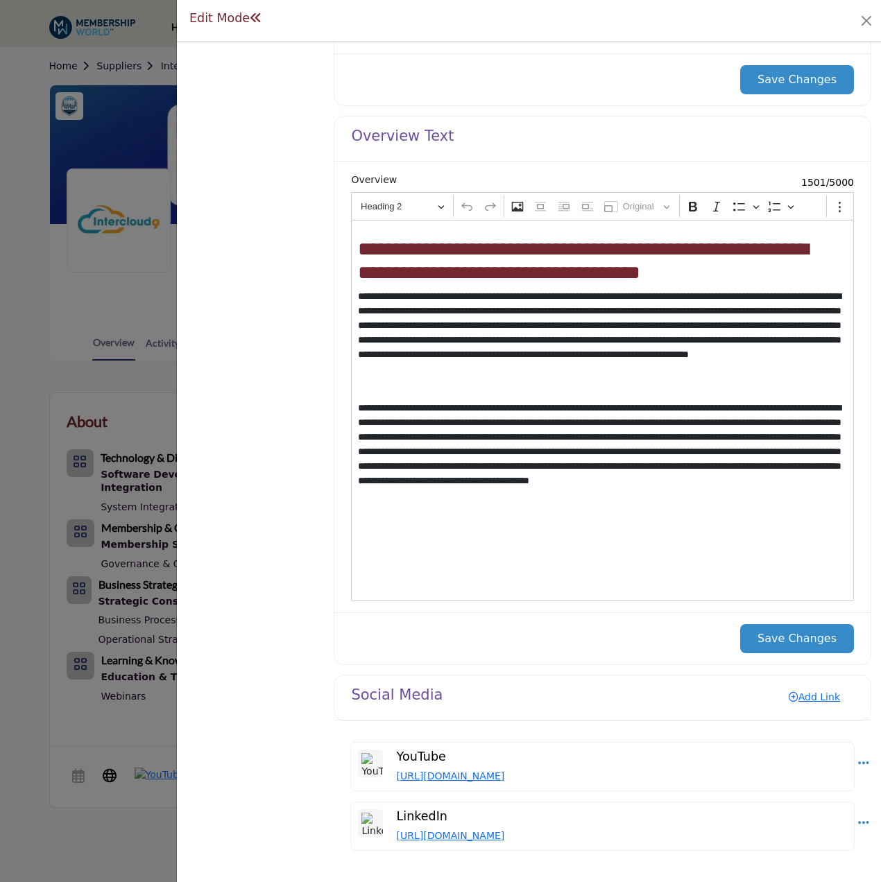
click at [74, 279] on div at bounding box center [440, 441] width 881 height 882
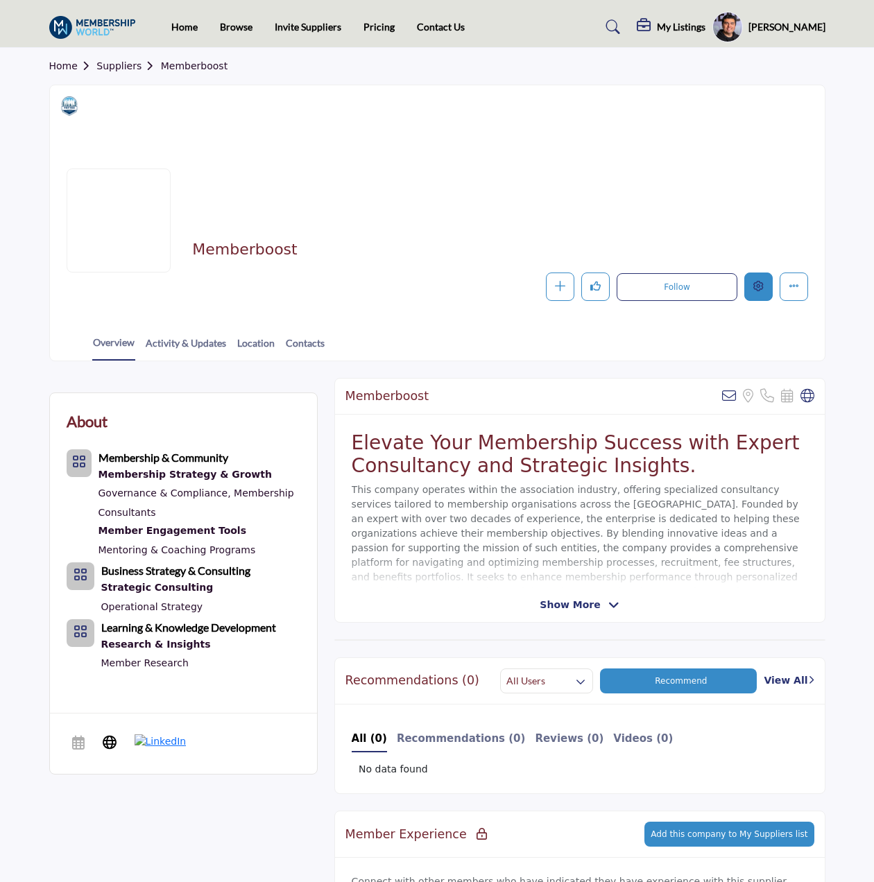
click at [765, 282] on button "Edit company" at bounding box center [758, 287] width 28 height 28
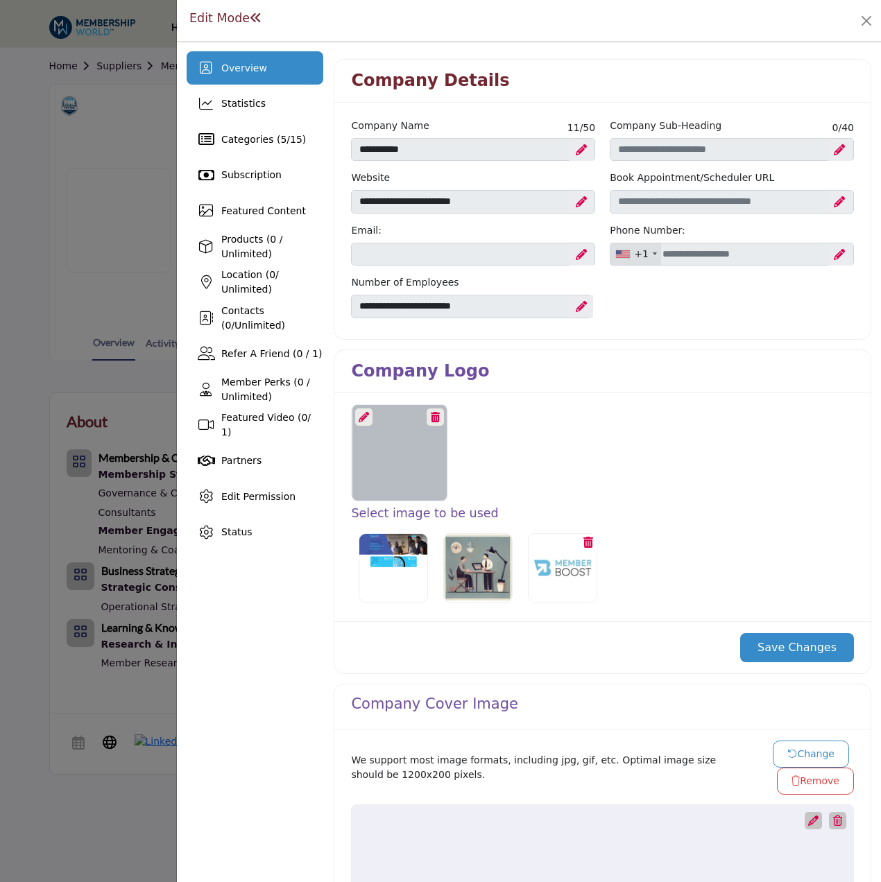
click at [363, 416] on icon at bounding box center [364, 417] width 10 height 10
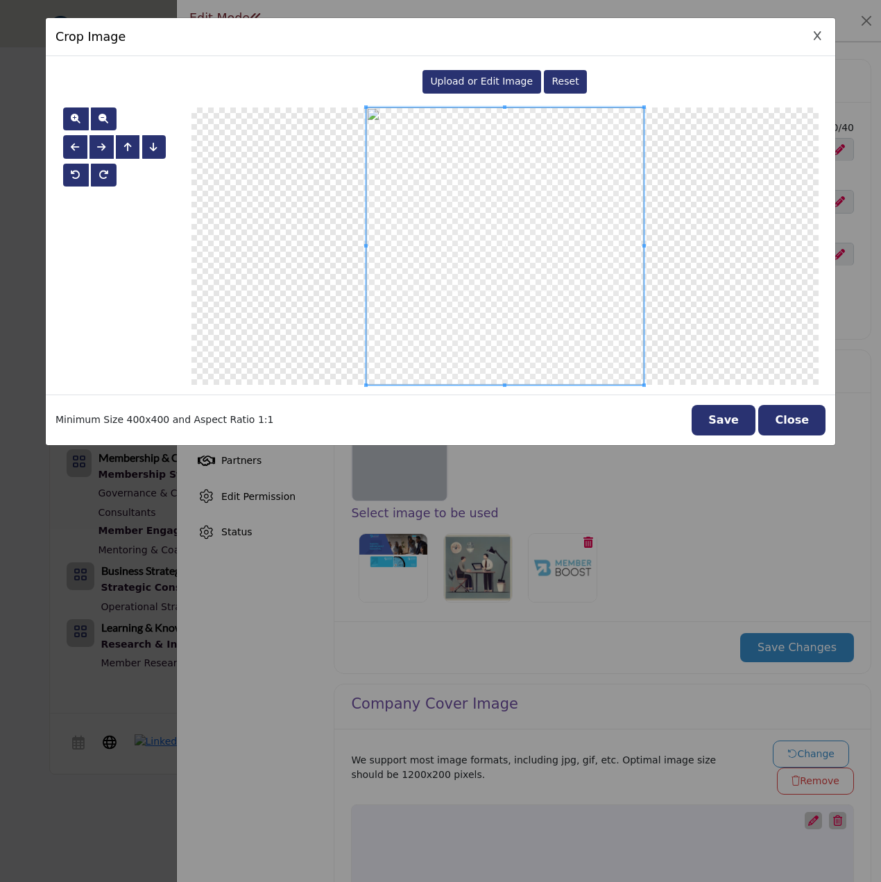
click at [488, 81] on span "Upload or Edit Image" at bounding box center [481, 81] width 103 height 11
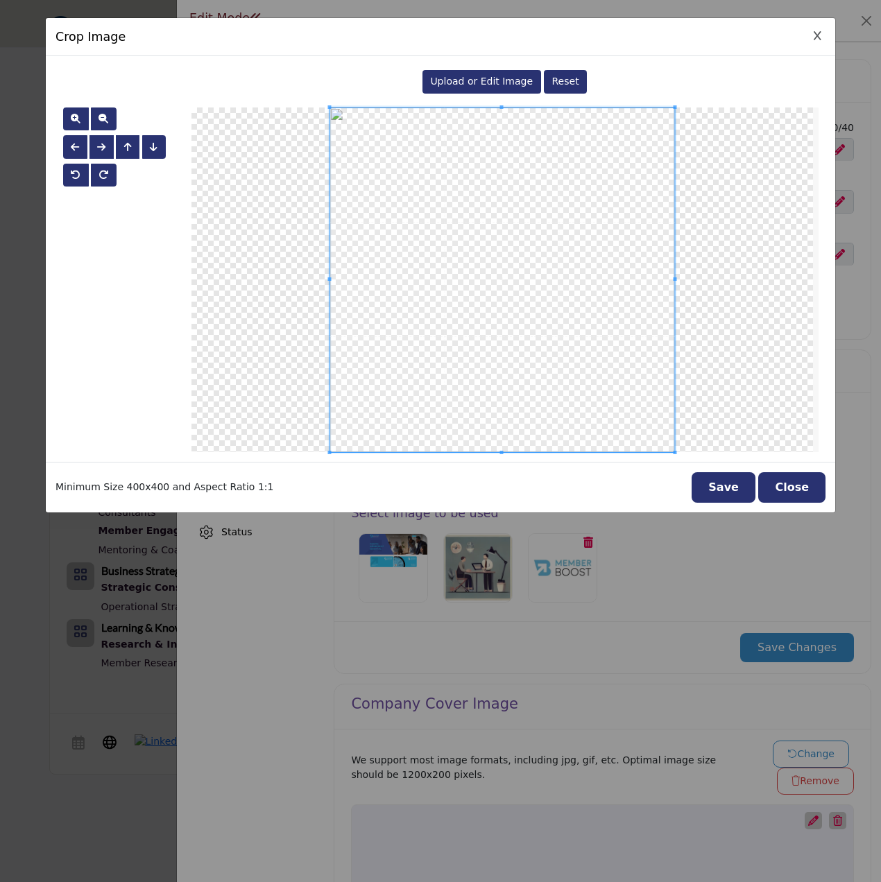
click at [735, 492] on button "Save" at bounding box center [724, 487] width 64 height 31
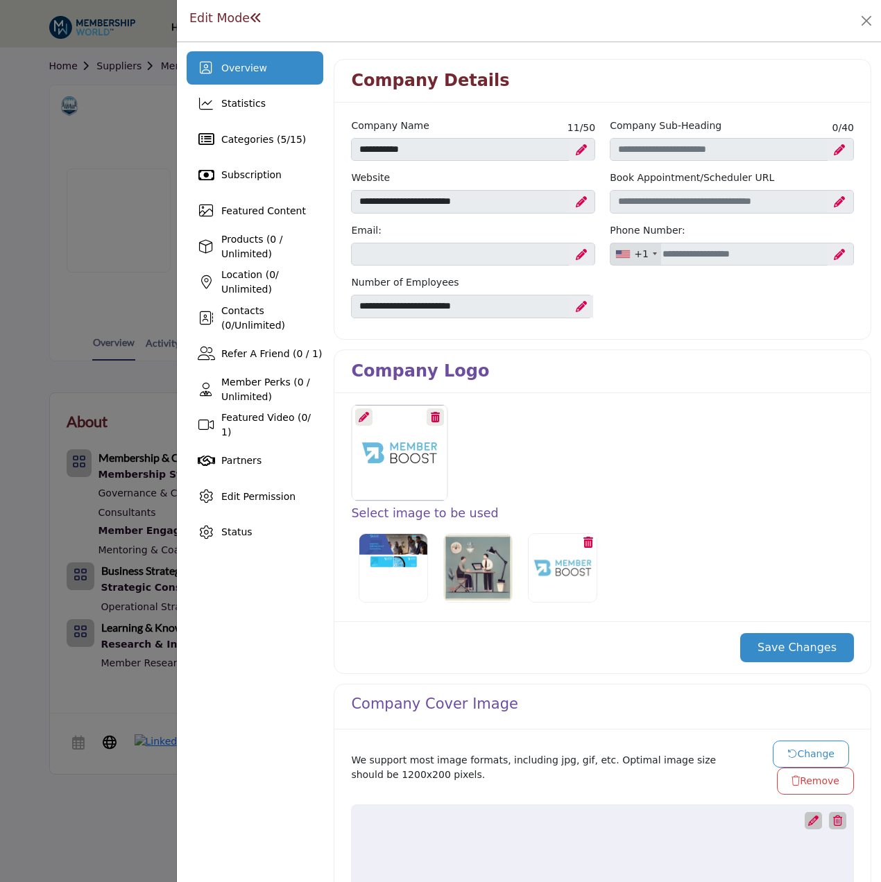
click at [798, 645] on button "Save Changes" at bounding box center [797, 647] width 114 height 29
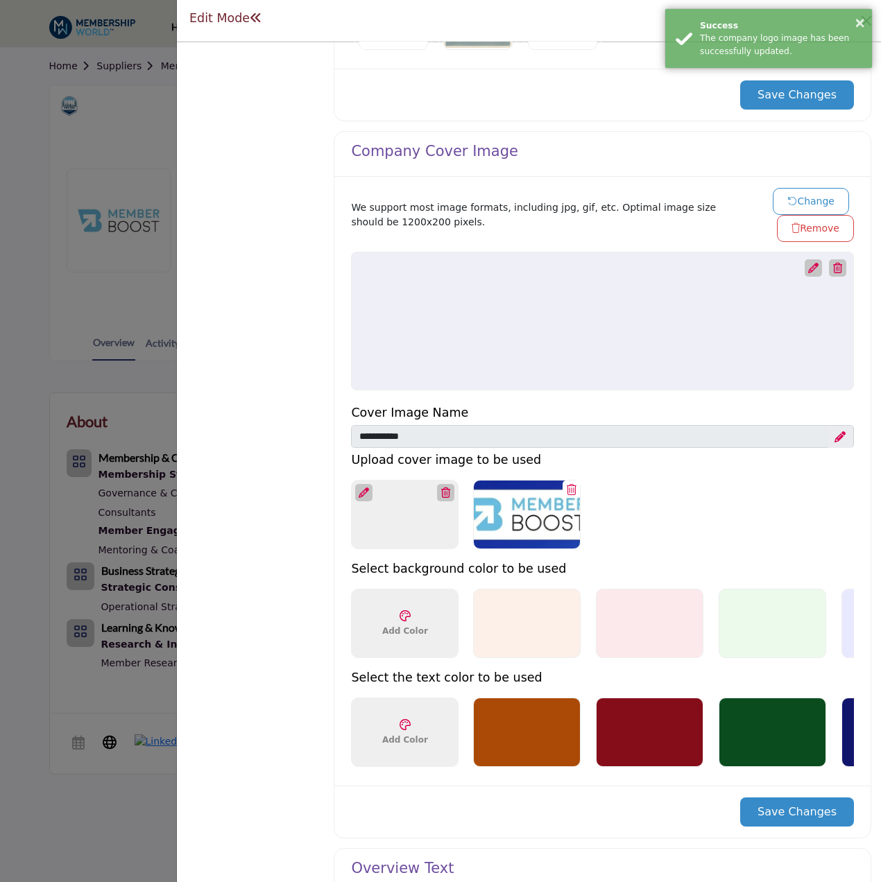
scroll to position [555, 0]
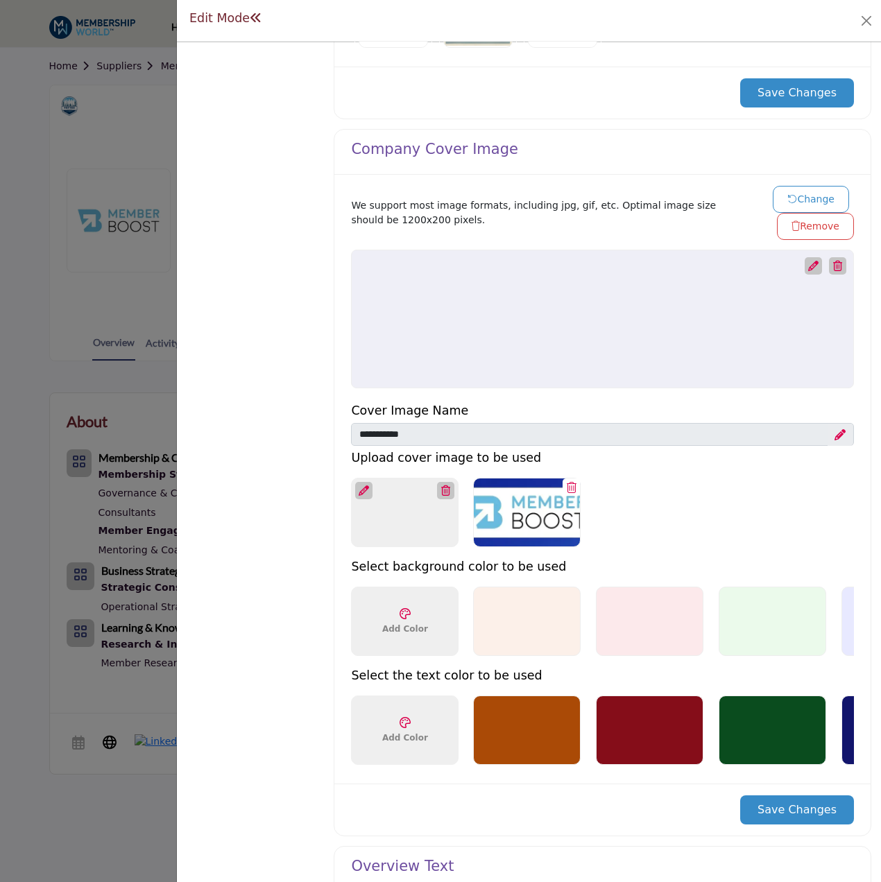
click at [794, 196] on button "Change" at bounding box center [811, 199] width 76 height 27
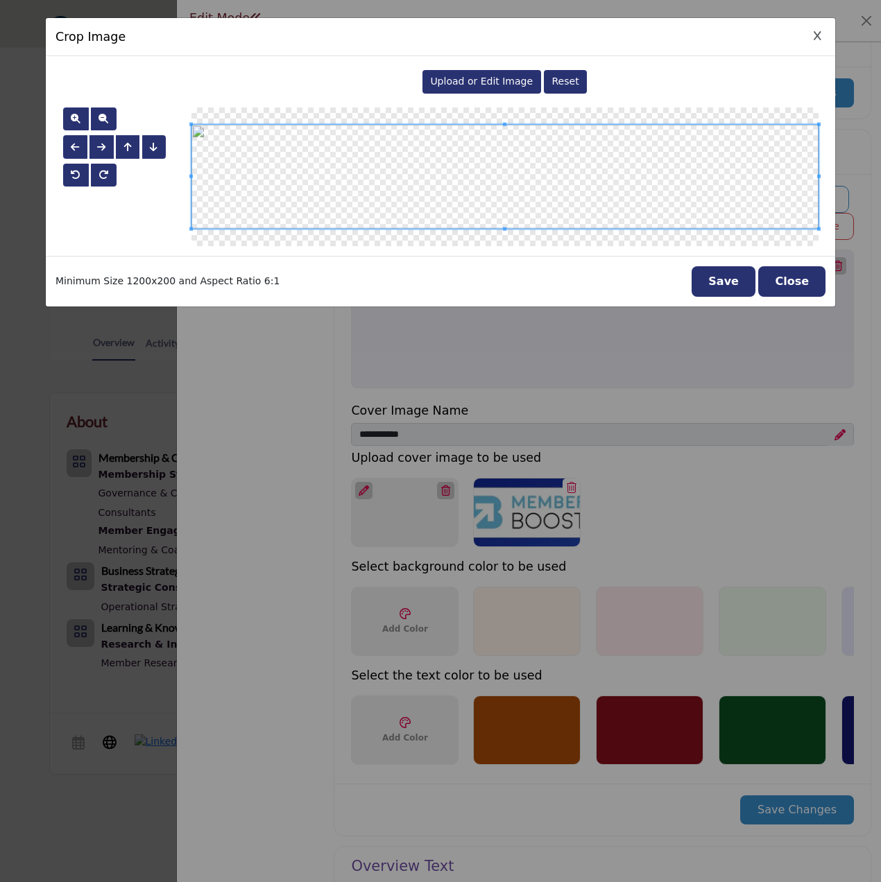
click at [511, 79] on span "Upload or Edit Image" at bounding box center [481, 81] width 103 height 11
click at [734, 276] on button "Save" at bounding box center [724, 281] width 64 height 31
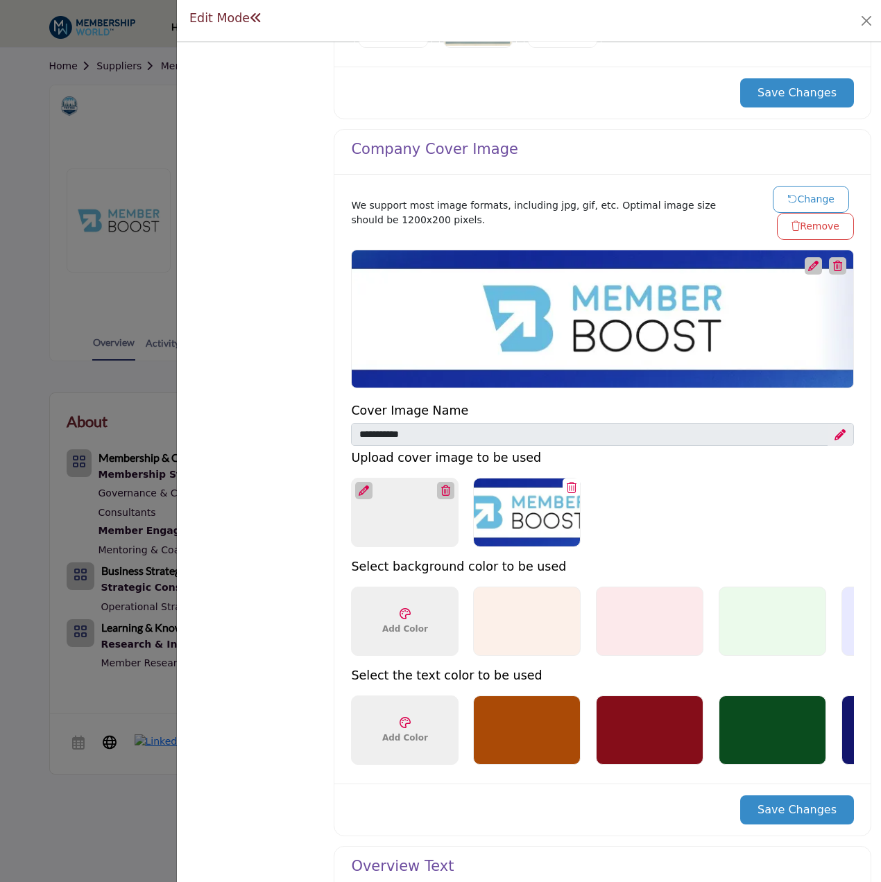
click at [824, 809] on button "Save Changes" at bounding box center [797, 810] width 114 height 29
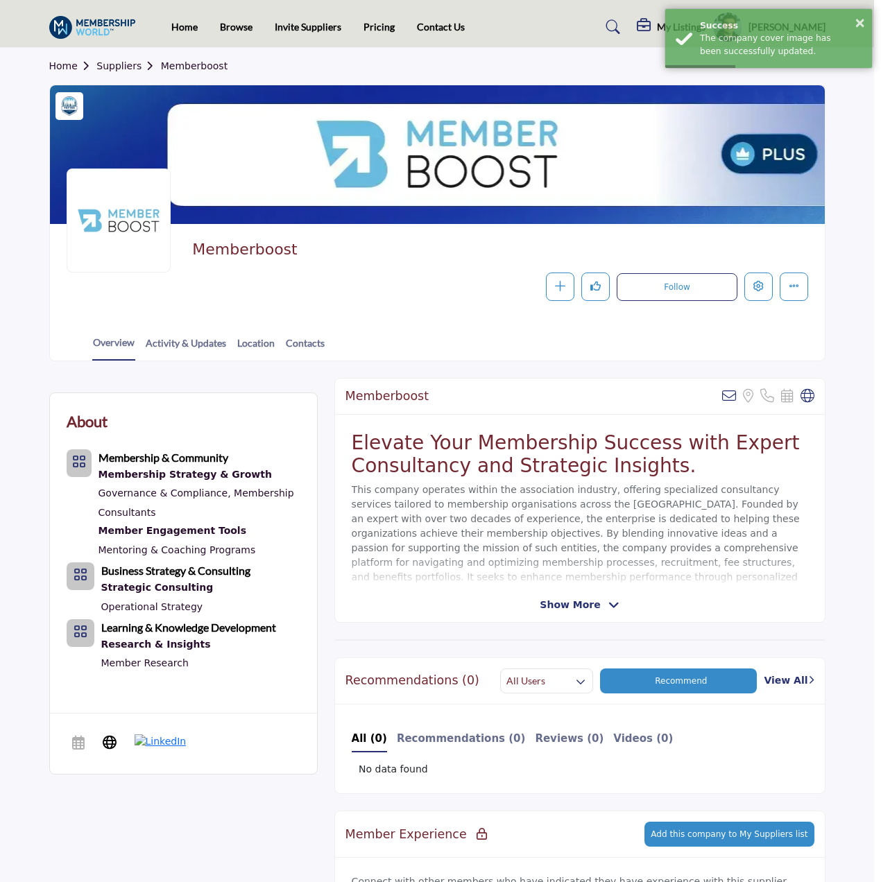
click at [126, 388] on div at bounding box center [440, 441] width 881 height 882
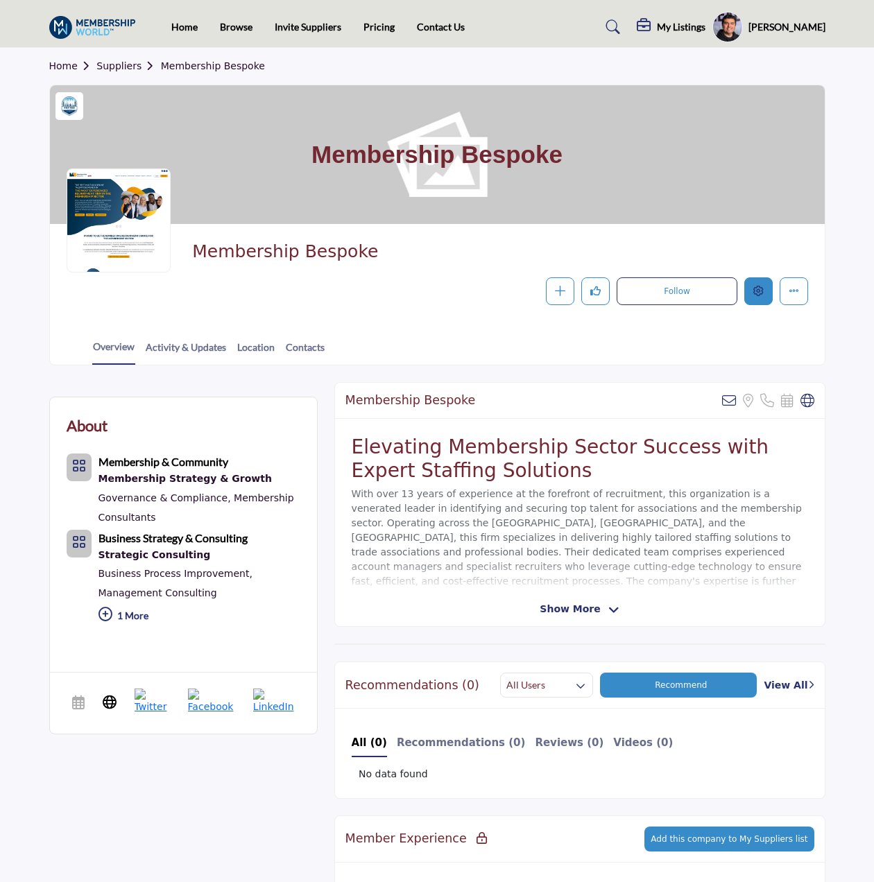
click at [766, 289] on button "Edit company" at bounding box center [758, 291] width 28 height 28
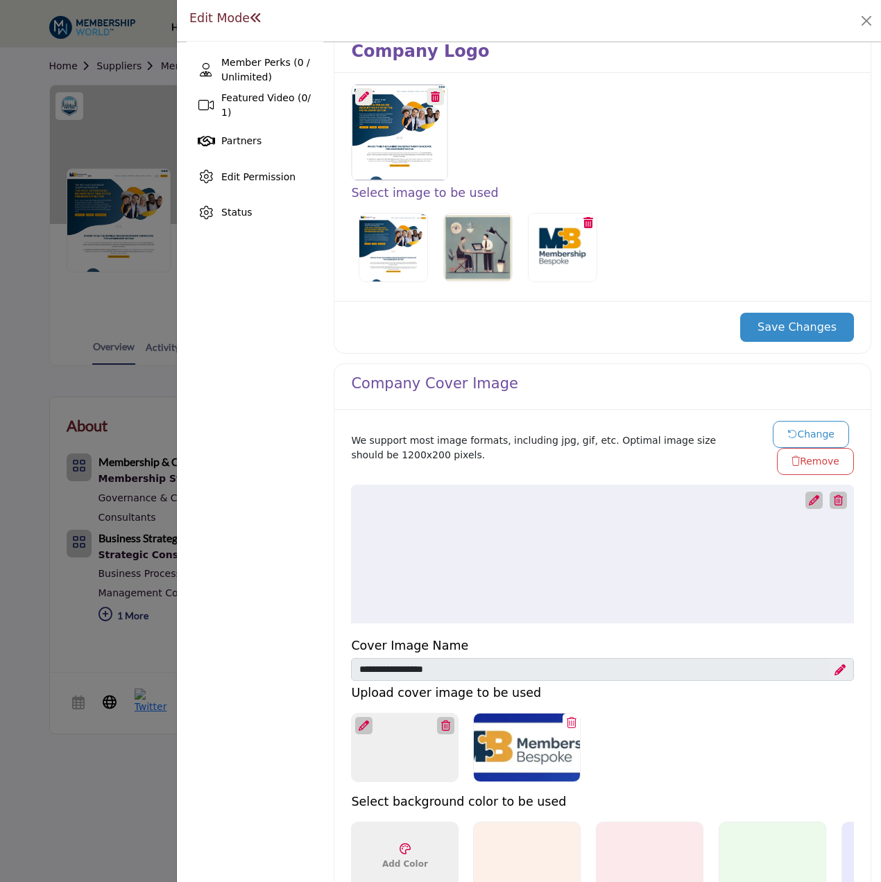
scroll to position [416, 0]
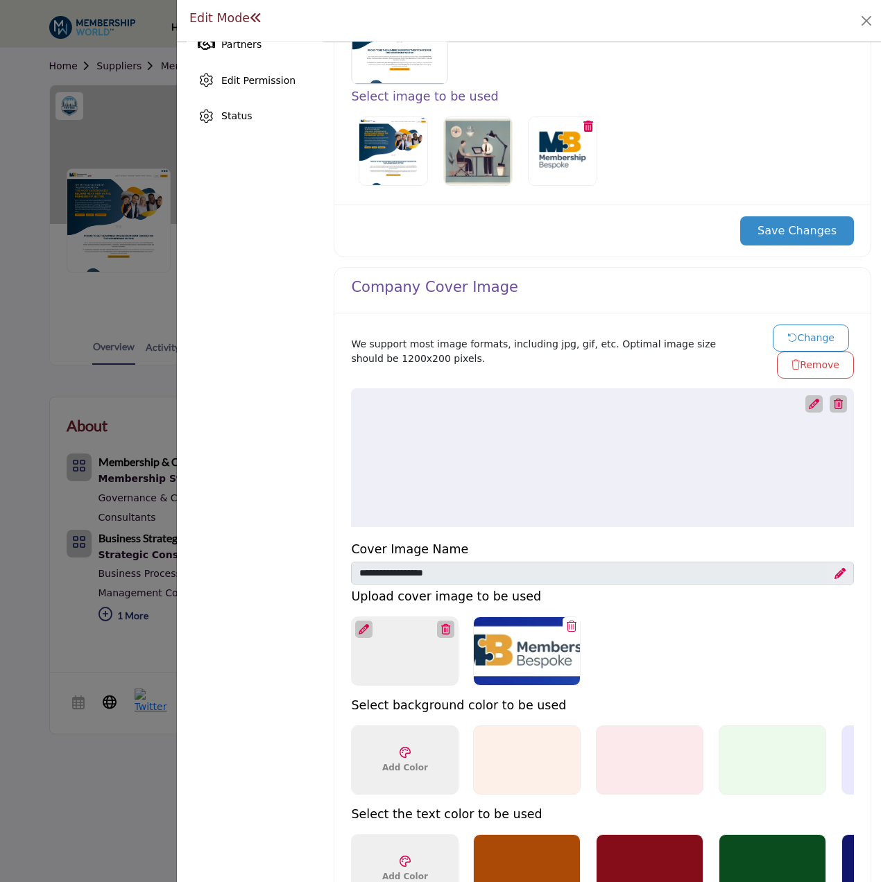
click at [800, 332] on button "Change" at bounding box center [811, 338] width 76 height 27
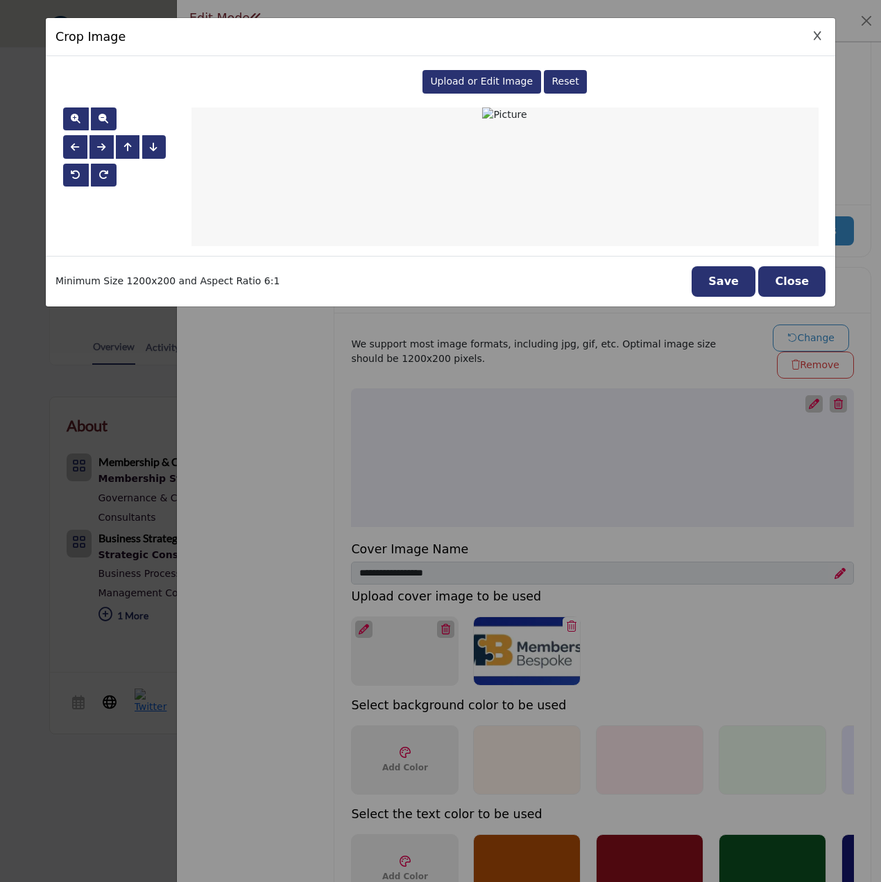
click at [470, 80] on span "Upload or Edit Image" at bounding box center [481, 81] width 103 height 11
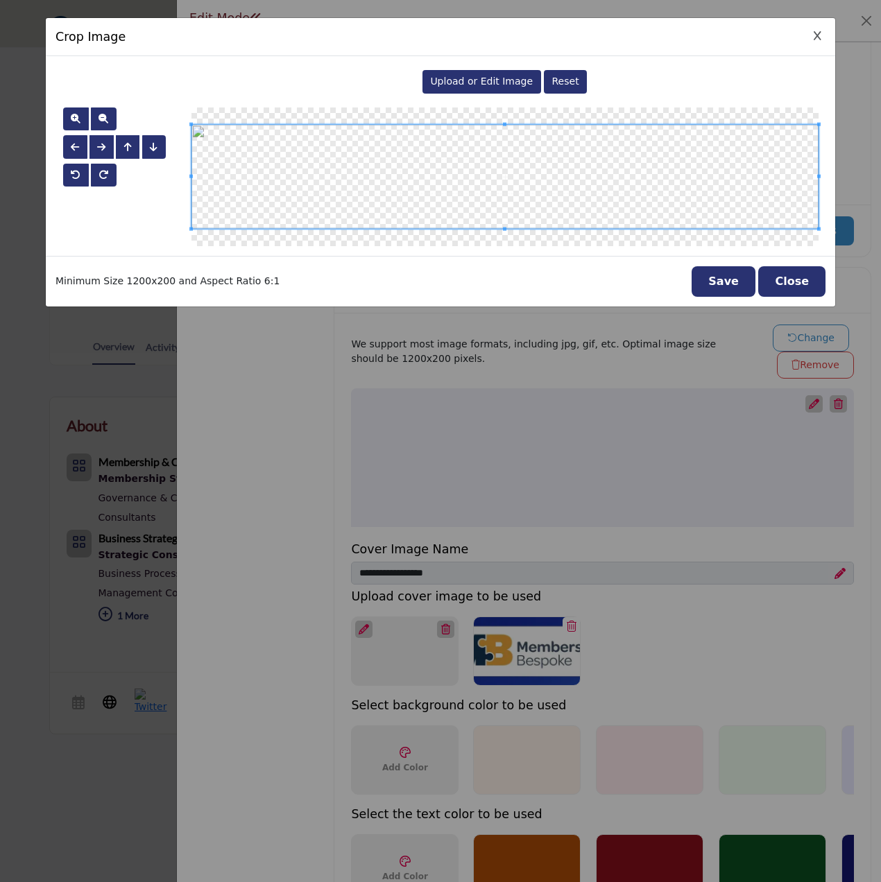
click at [722, 275] on button "Save" at bounding box center [724, 281] width 64 height 31
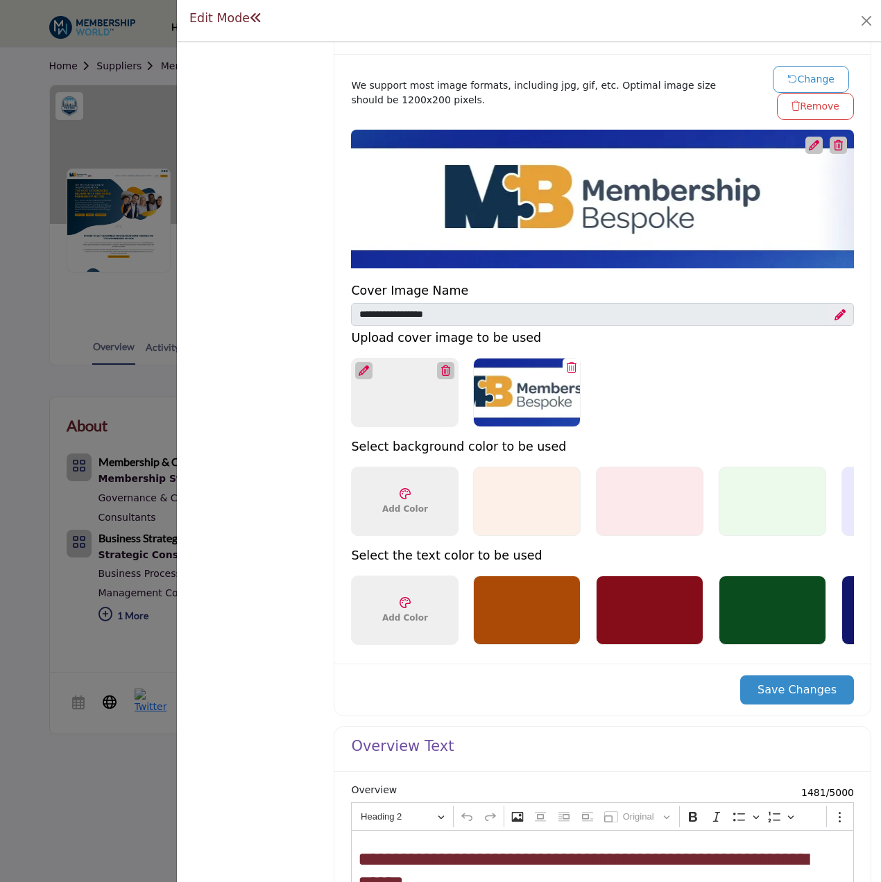
scroll to position [694, 0]
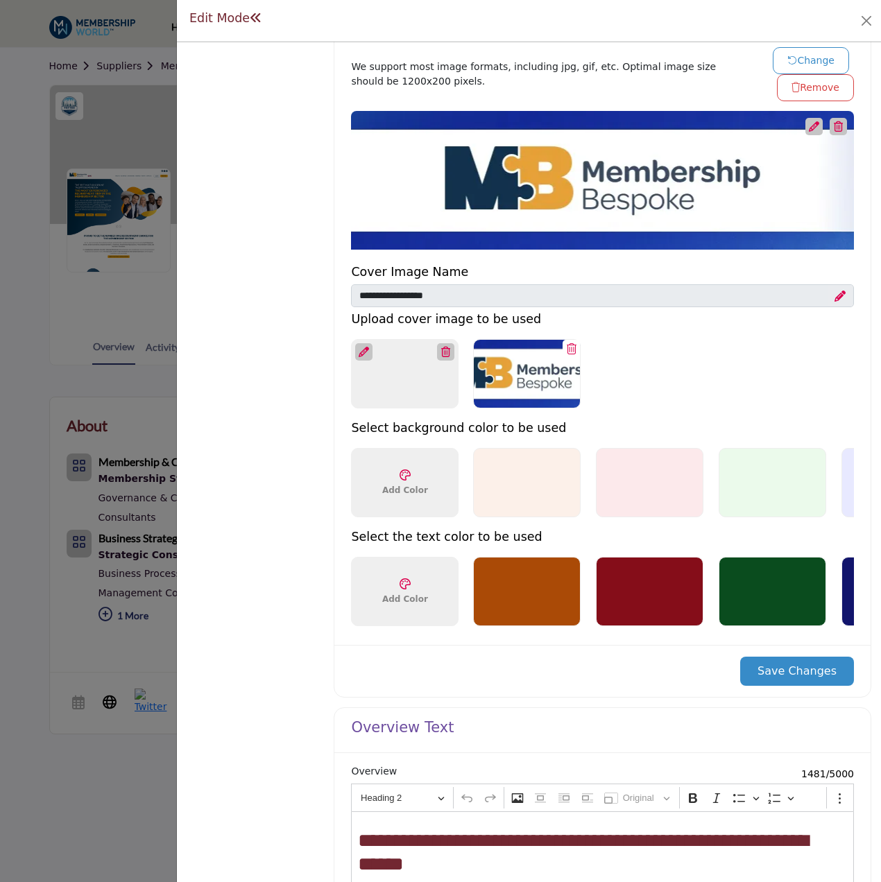
click at [808, 683] on button "Save Changes" at bounding box center [797, 671] width 114 height 29
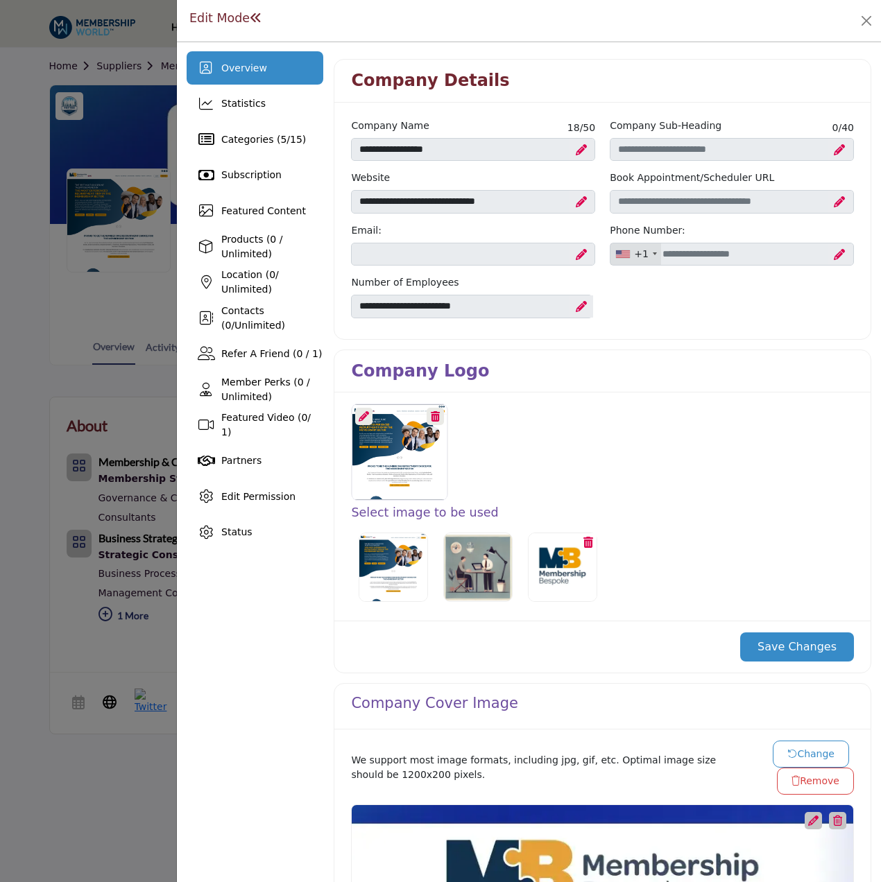
click at [359, 418] on icon at bounding box center [364, 416] width 10 height 10
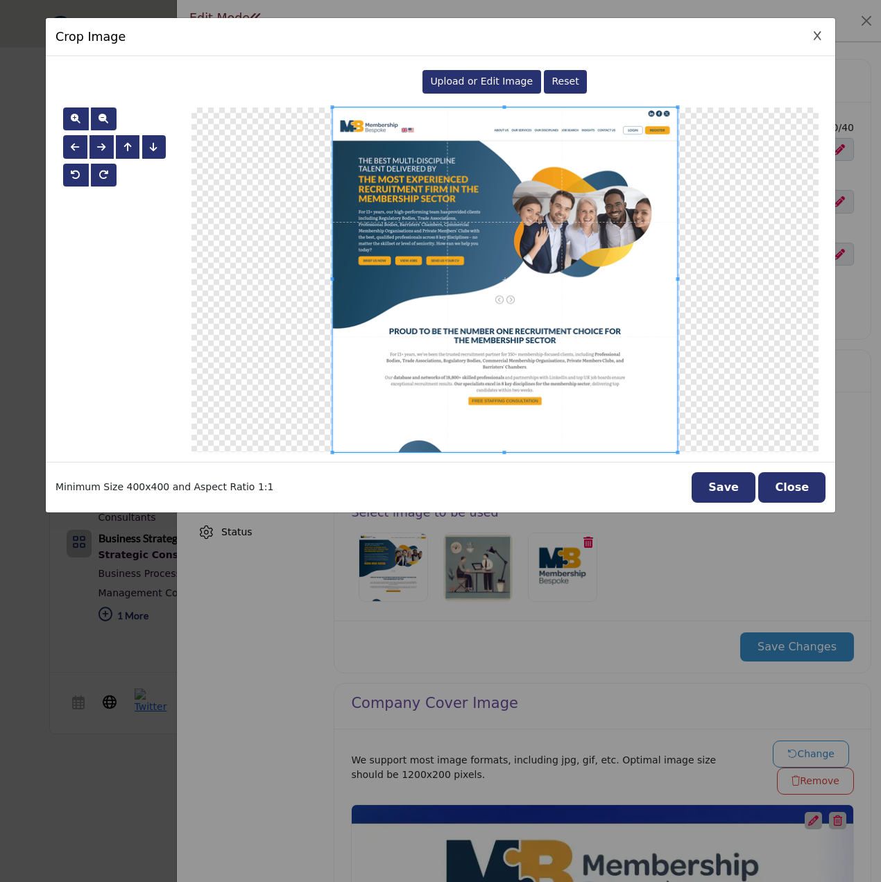
click at [495, 81] on span "Upload or Edit Image" at bounding box center [481, 81] width 103 height 11
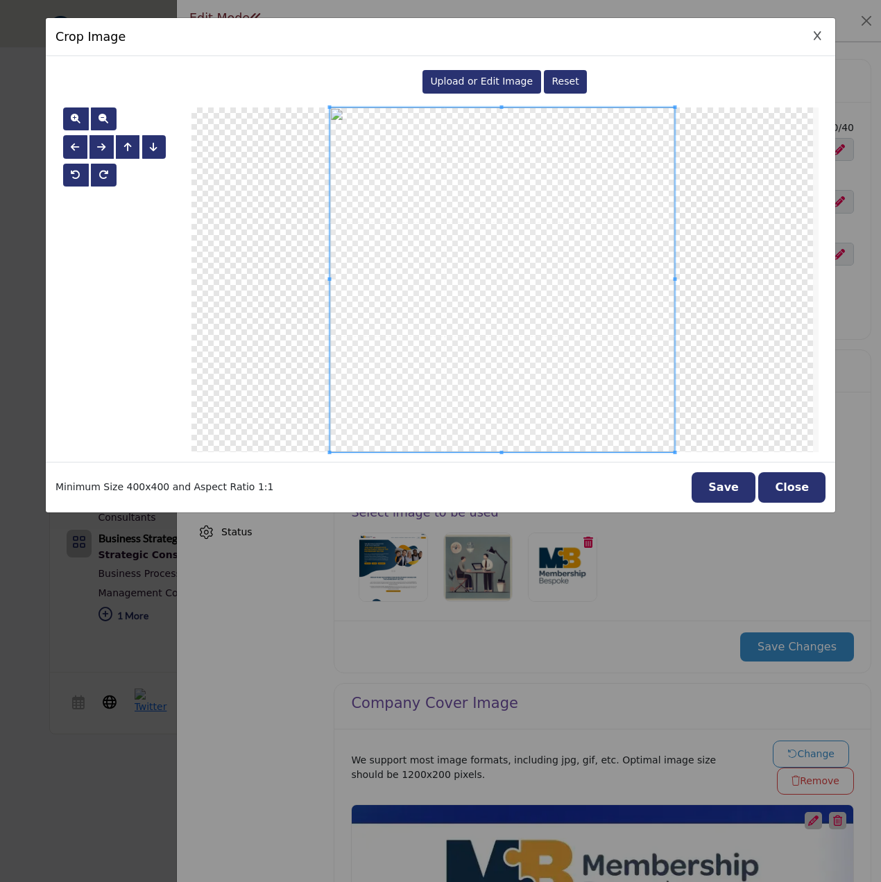
click at [740, 484] on button "Save" at bounding box center [724, 487] width 64 height 31
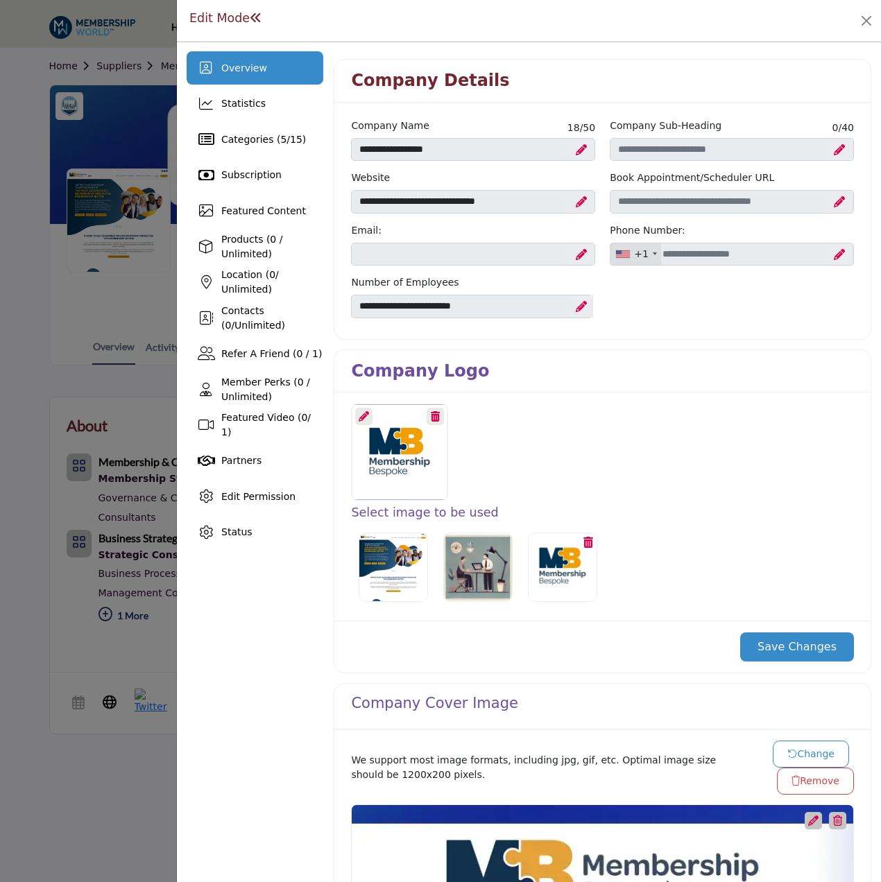
click at [785, 657] on button "Save Changes" at bounding box center [797, 647] width 114 height 29
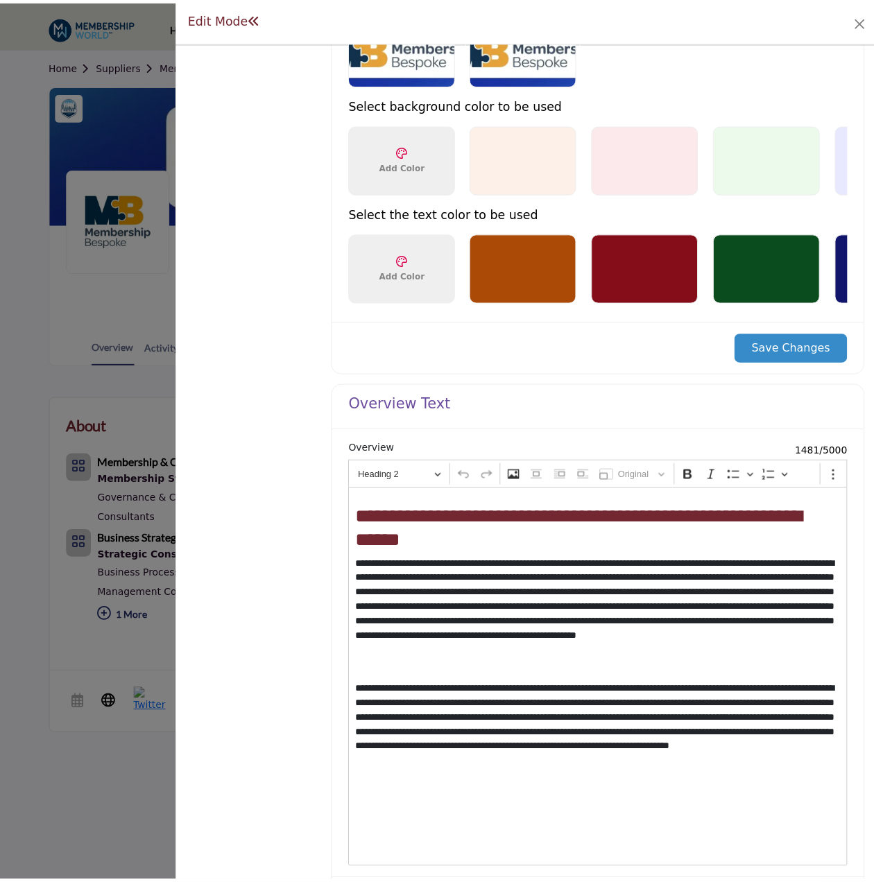
scroll to position [1352, 0]
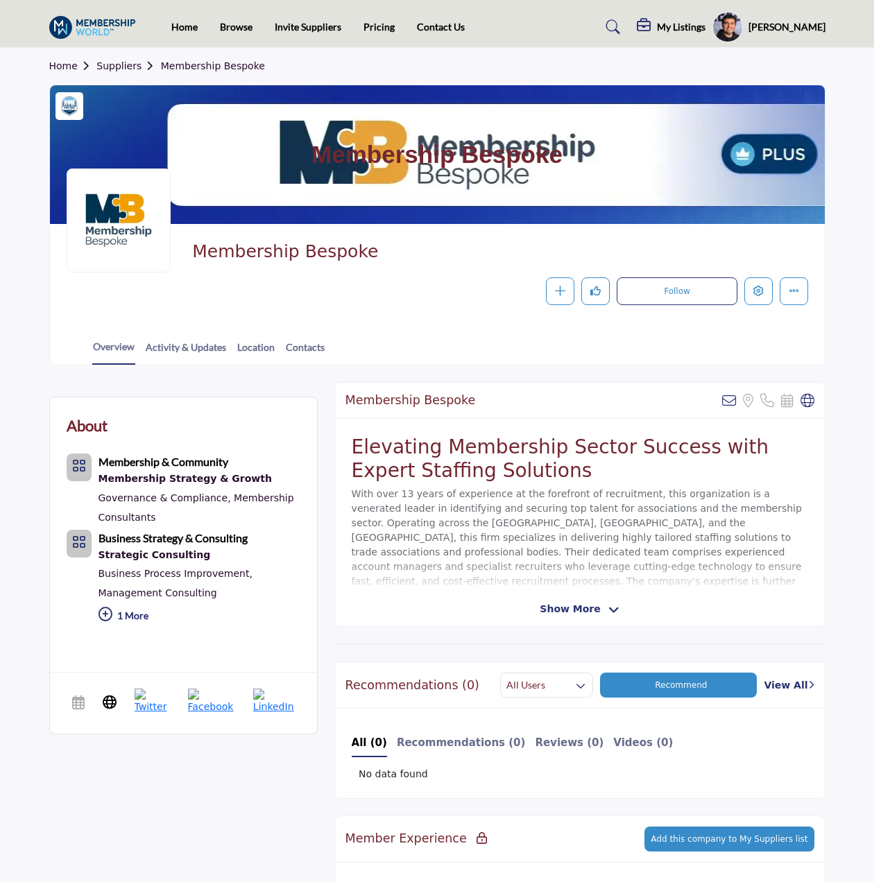
click at [108, 407] on div at bounding box center [440, 441] width 881 height 882
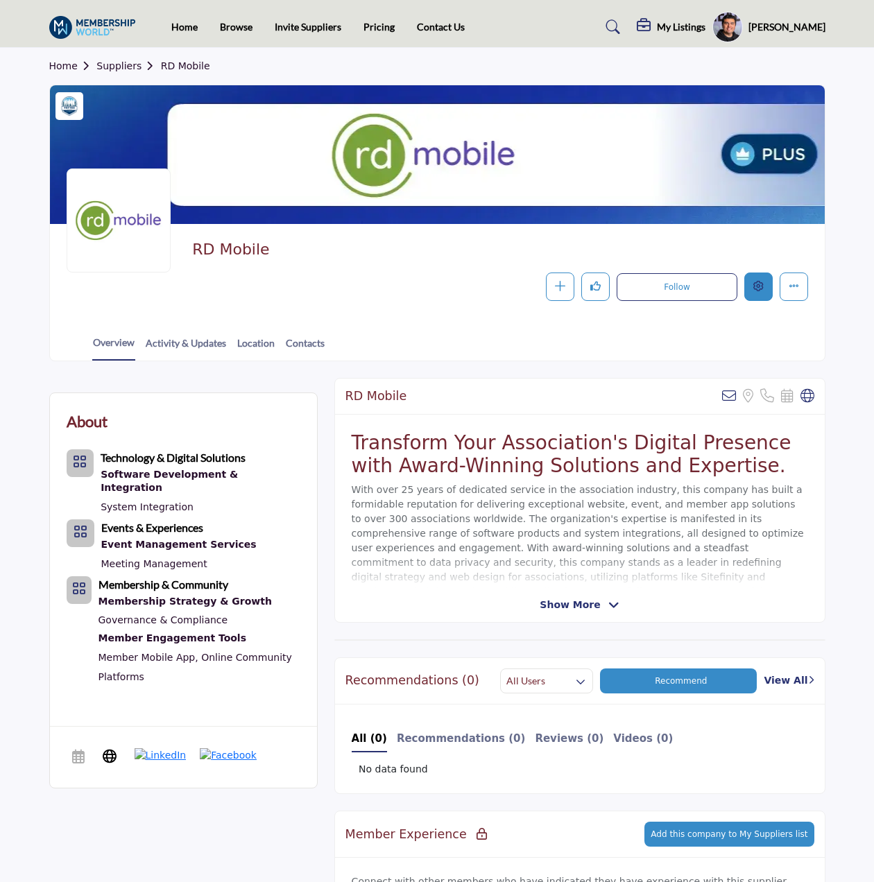
click at [753, 289] on icon "Edit company" at bounding box center [758, 286] width 10 height 10
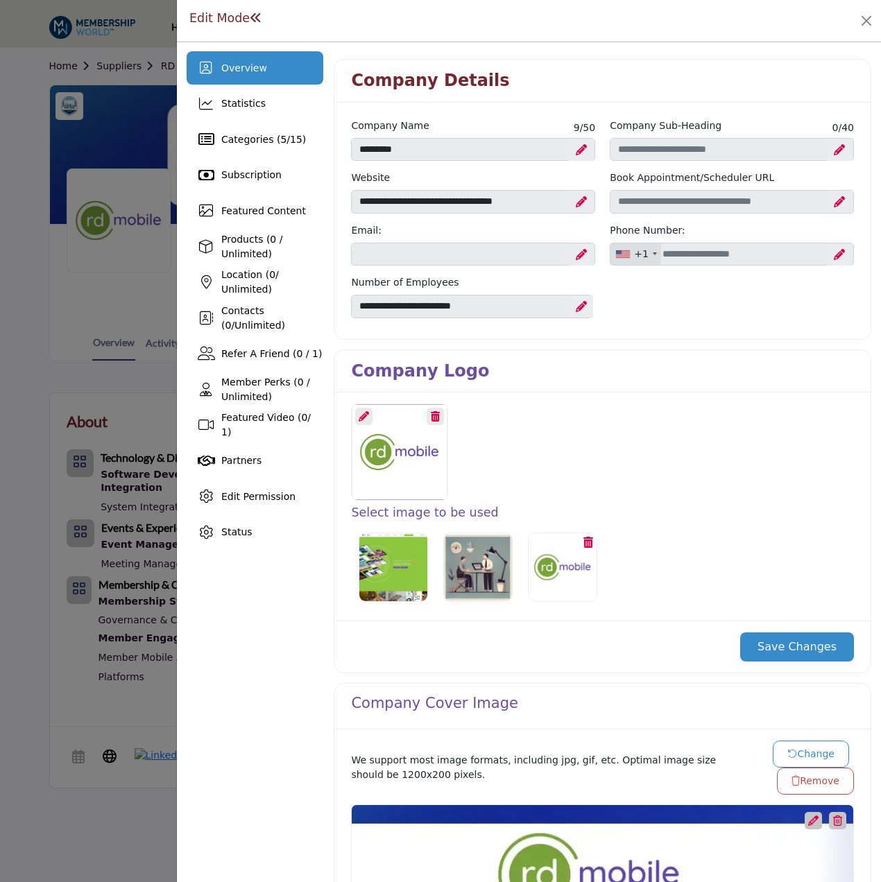
click at [360, 411] on icon at bounding box center [364, 416] width 10 height 10
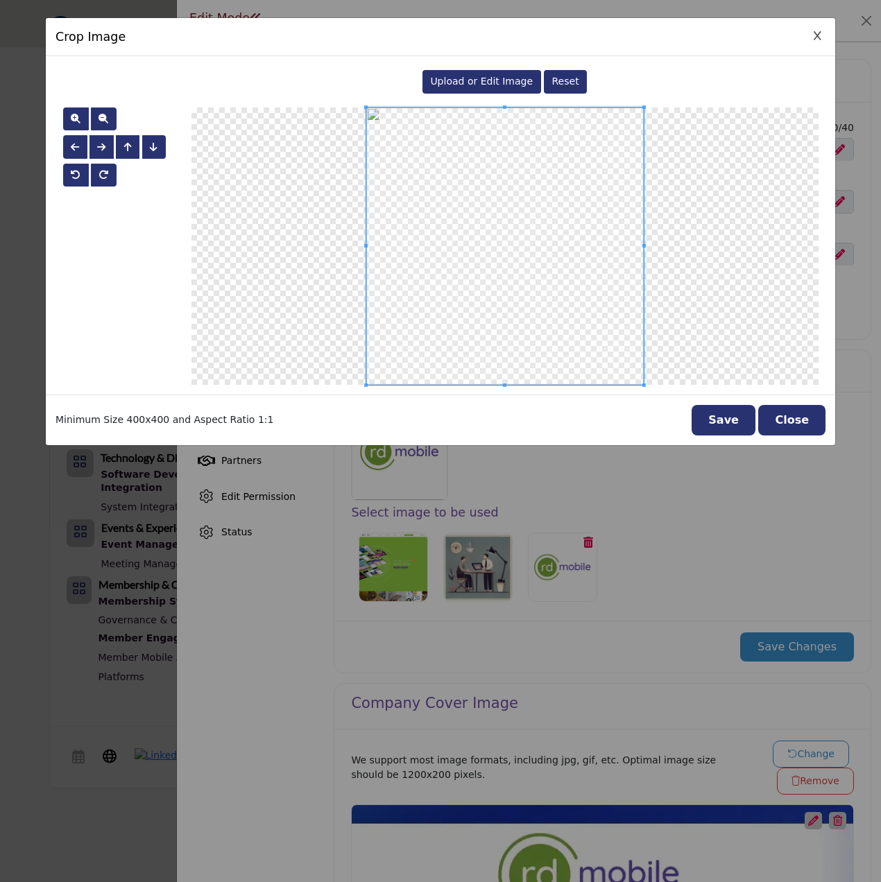
click at [485, 86] on span "Upload or Edit Image" at bounding box center [481, 81] width 103 height 11
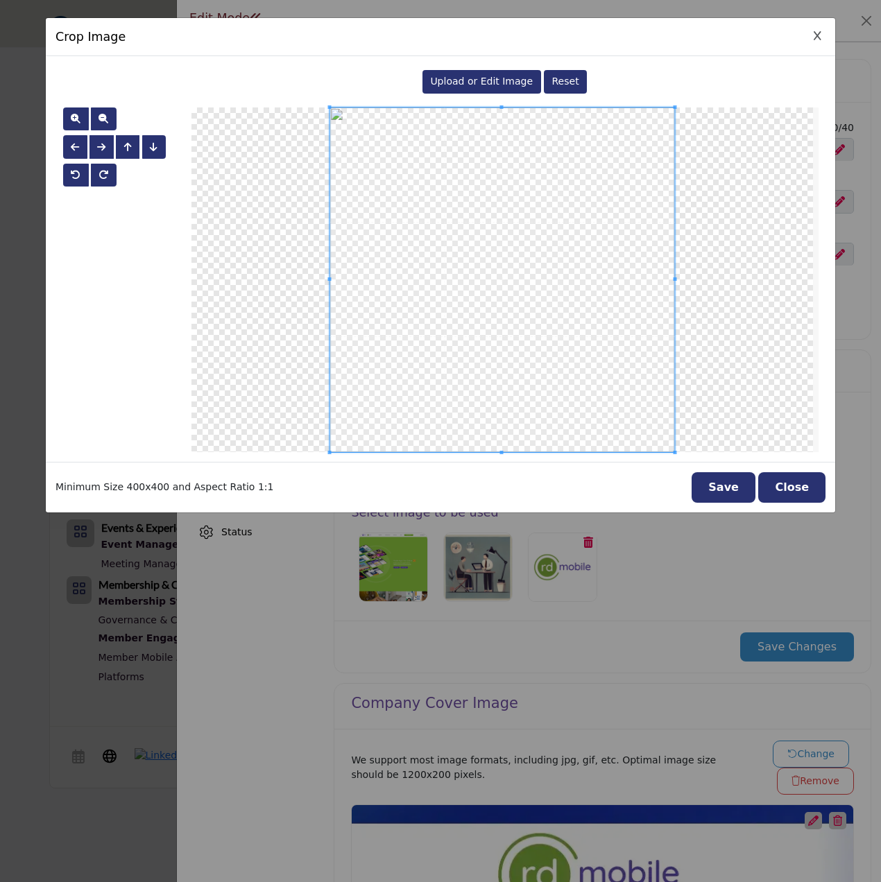
click at [738, 494] on button "Save" at bounding box center [724, 487] width 64 height 31
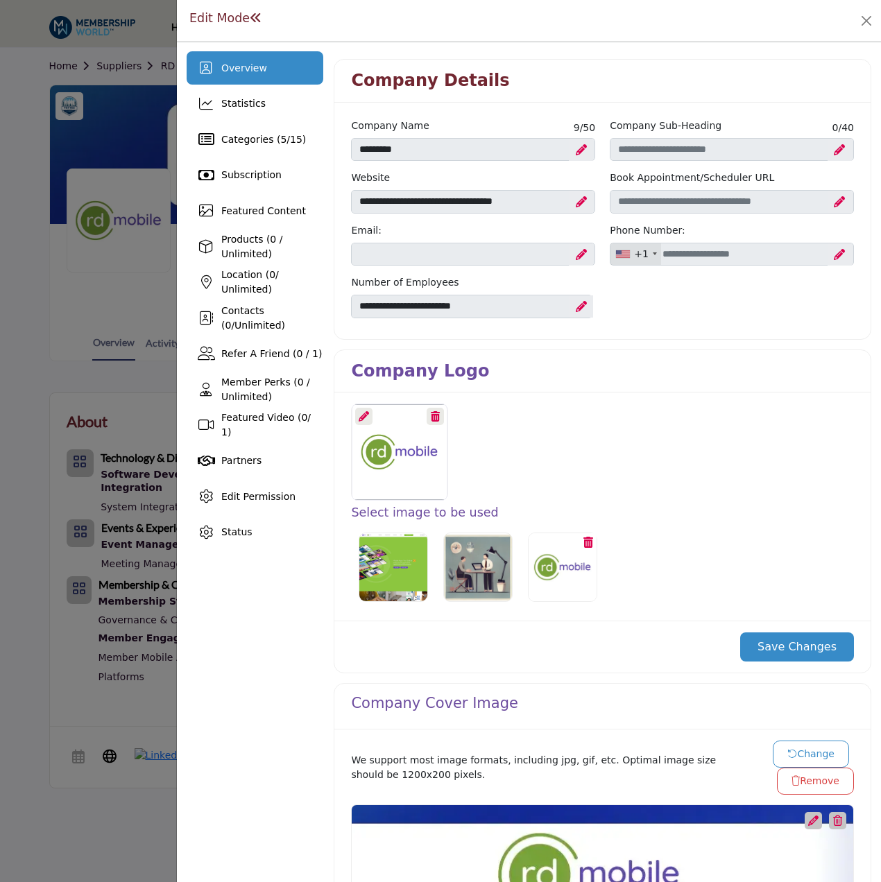
click at [776, 650] on button "Save Changes" at bounding box center [797, 647] width 114 height 29
click at [101, 303] on div at bounding box center [440, 441] width 881 height 882
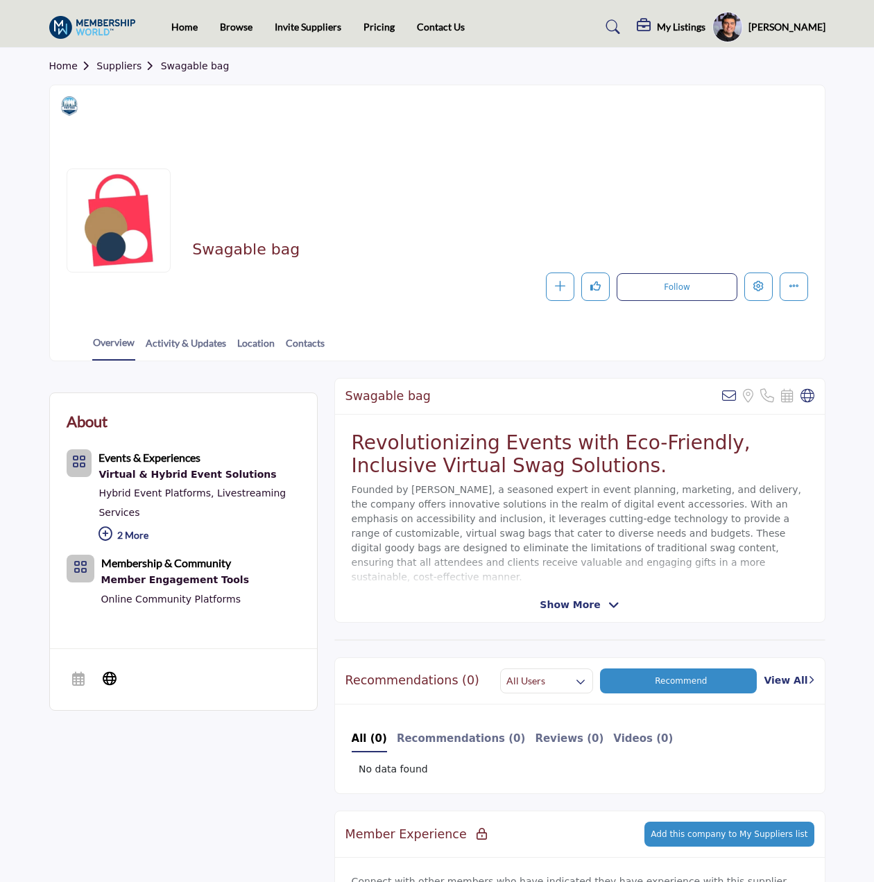
click at [130, 528] on p "2 More" at bounding box center [199, 537] width 201 height 30
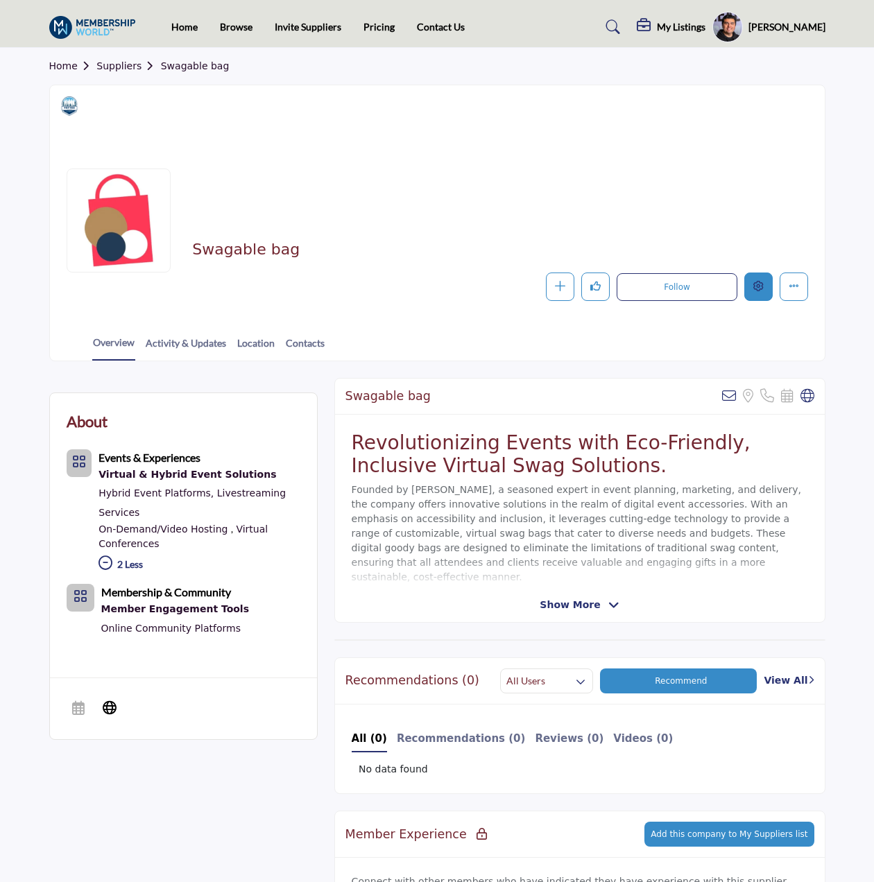
click at [760, 287] on icon "Edit company" at bounding box center [758, 286] width 10 height 10
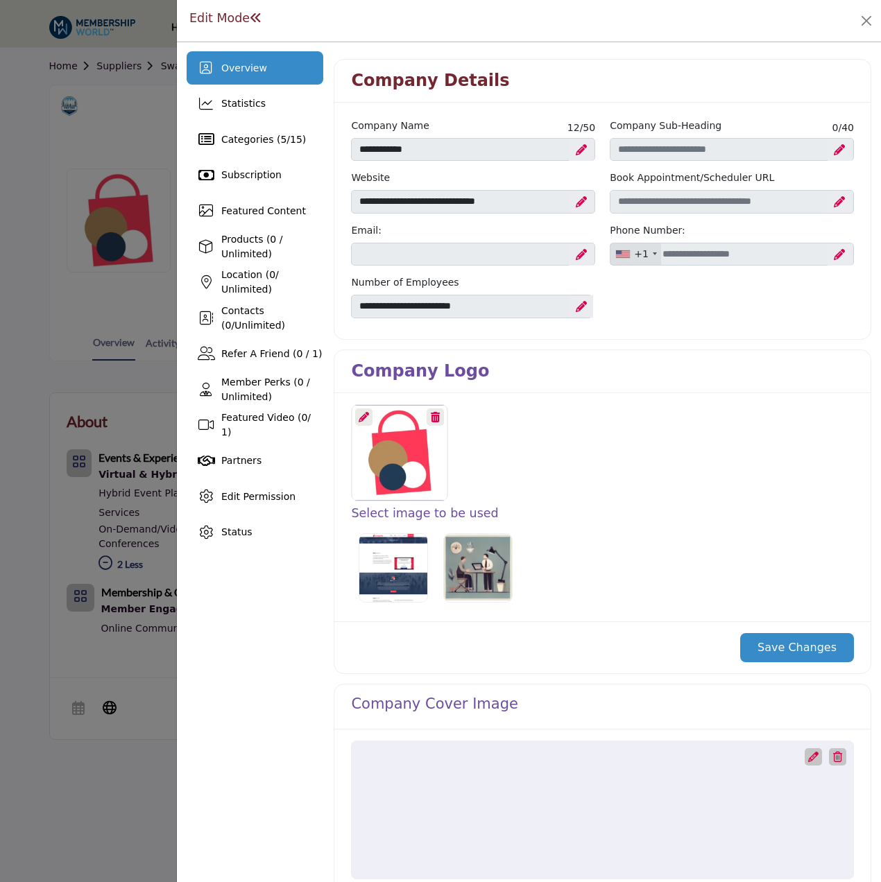
click at [366, 414] on icon at bounding box center [364, 417] width 10 height 10
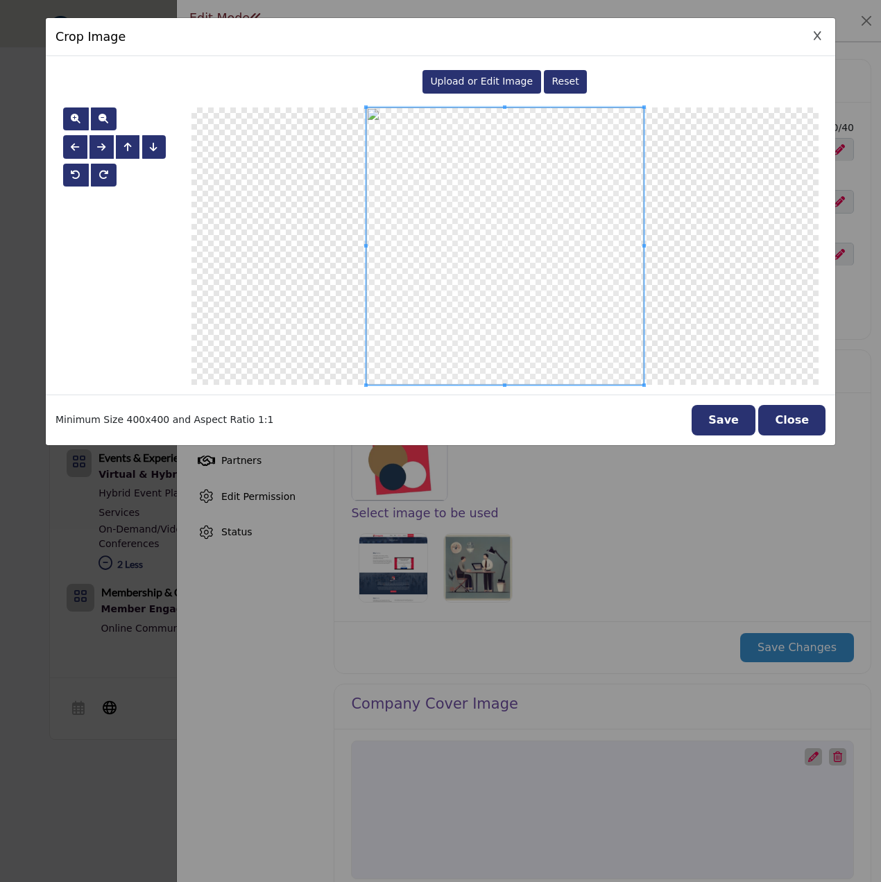
click at [801, 410] on button "Close" at bounding box center [791, 420] width 67 height 31
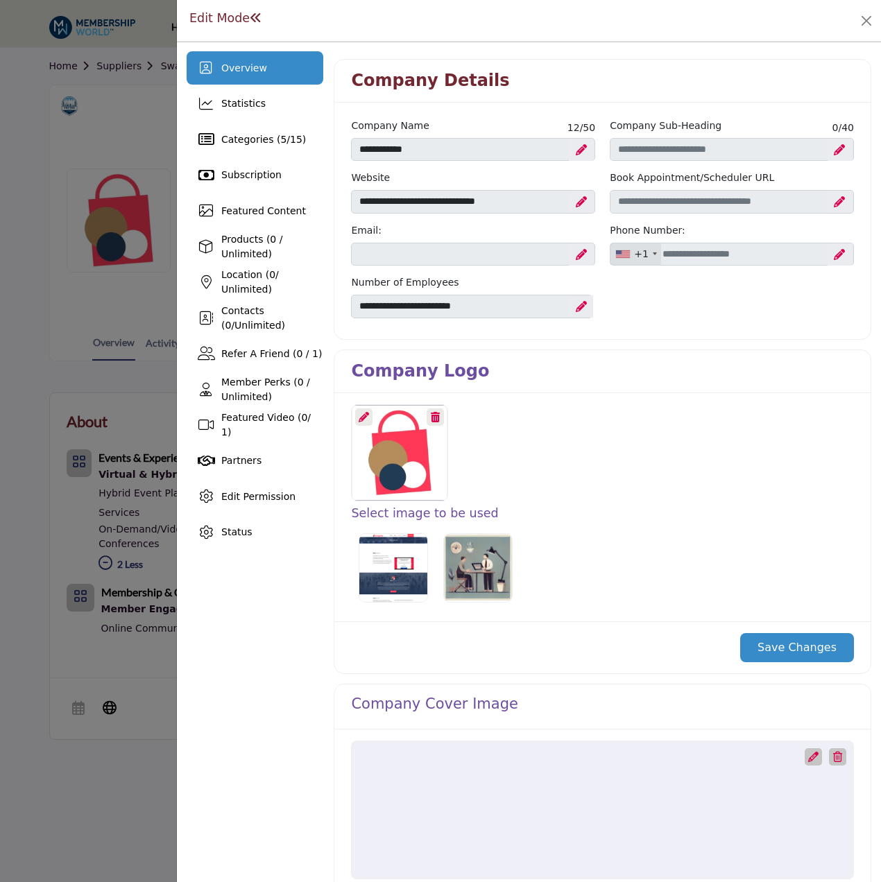
click at [368, 412] on icon at bounding box center [364, 417] width 10 height 10
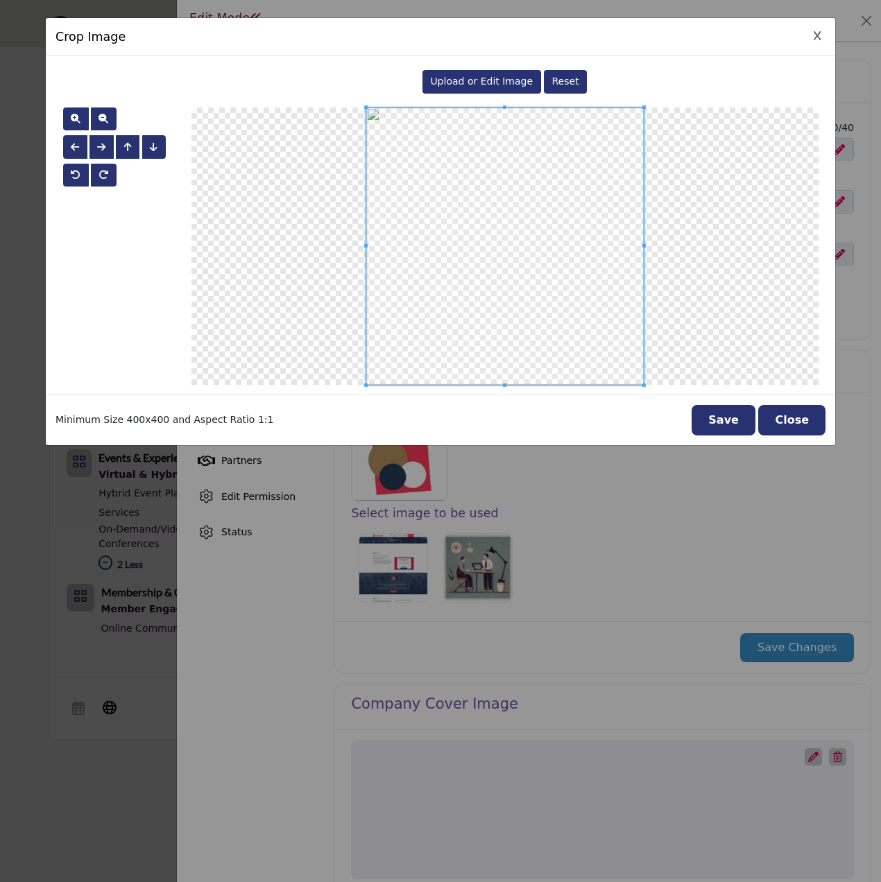
click at [471, 82] on span "Upload or Edit Image" at bounding box center [481, 81] width 103 height 11
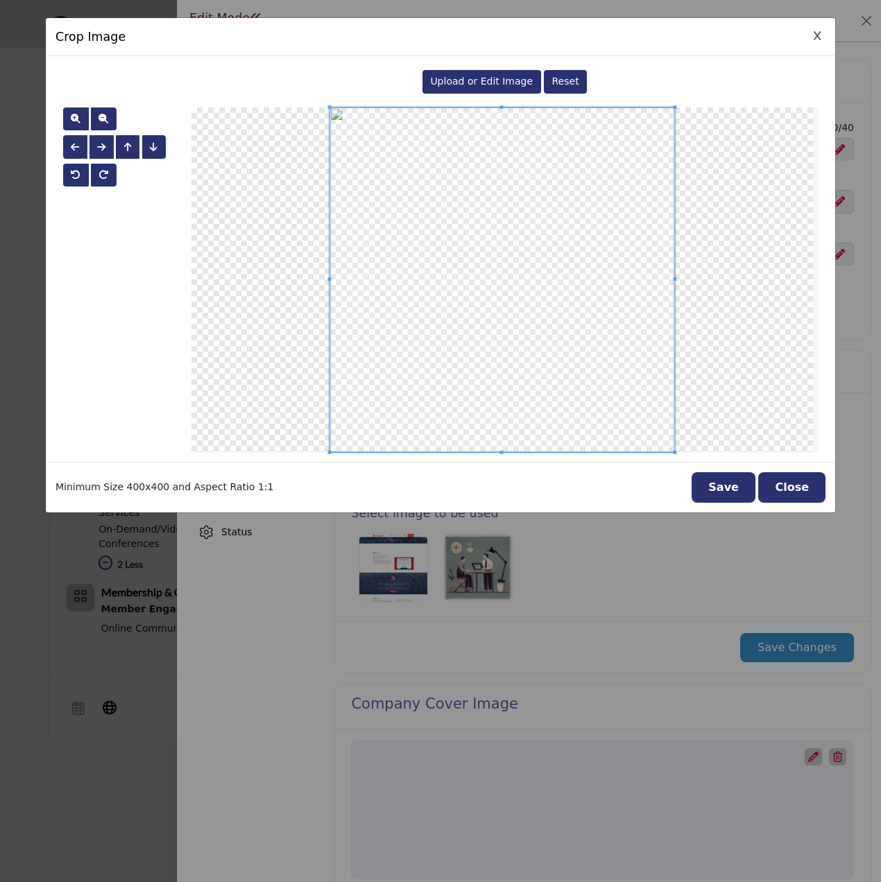
click at [725, 483] on button "Save" at bounding box center [724, 487] width 64 height 31
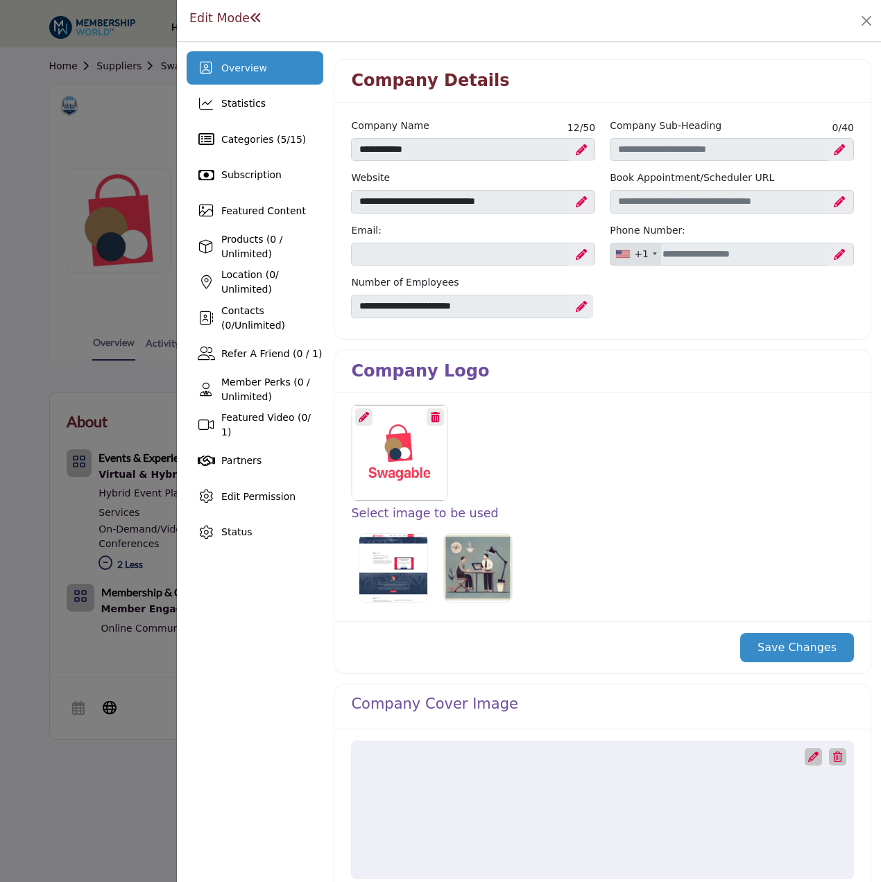
click at [808, 650] on button "Save Changes" at bounding box center [797, 647] width 114 height 29
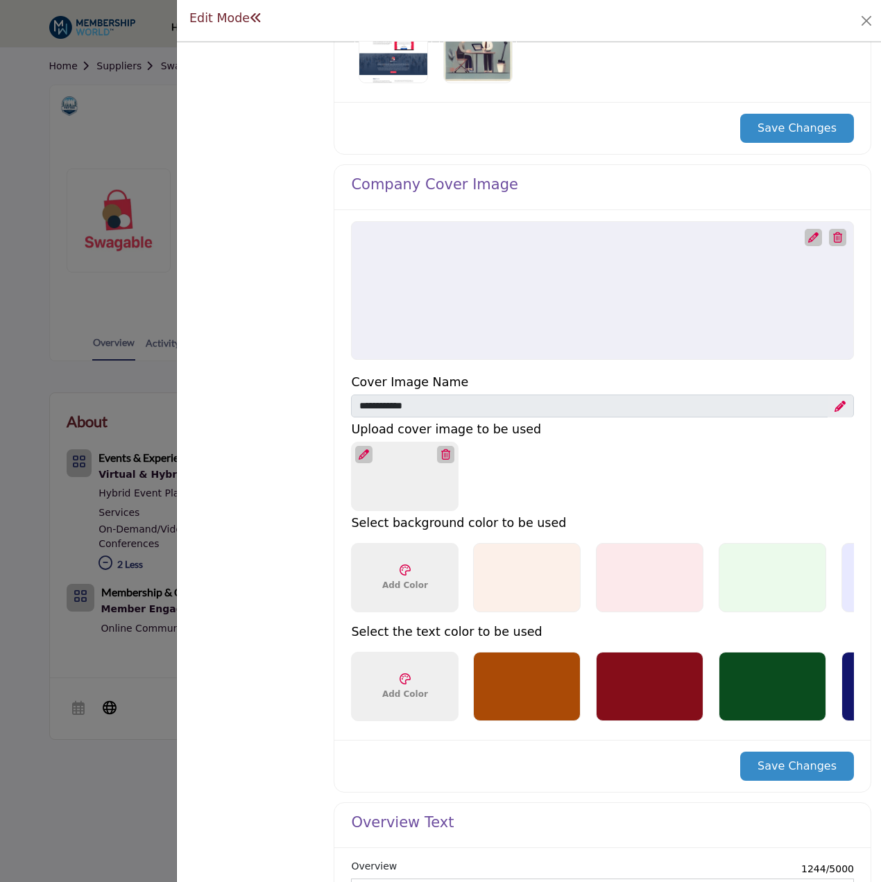
scroll to position [416, 0]
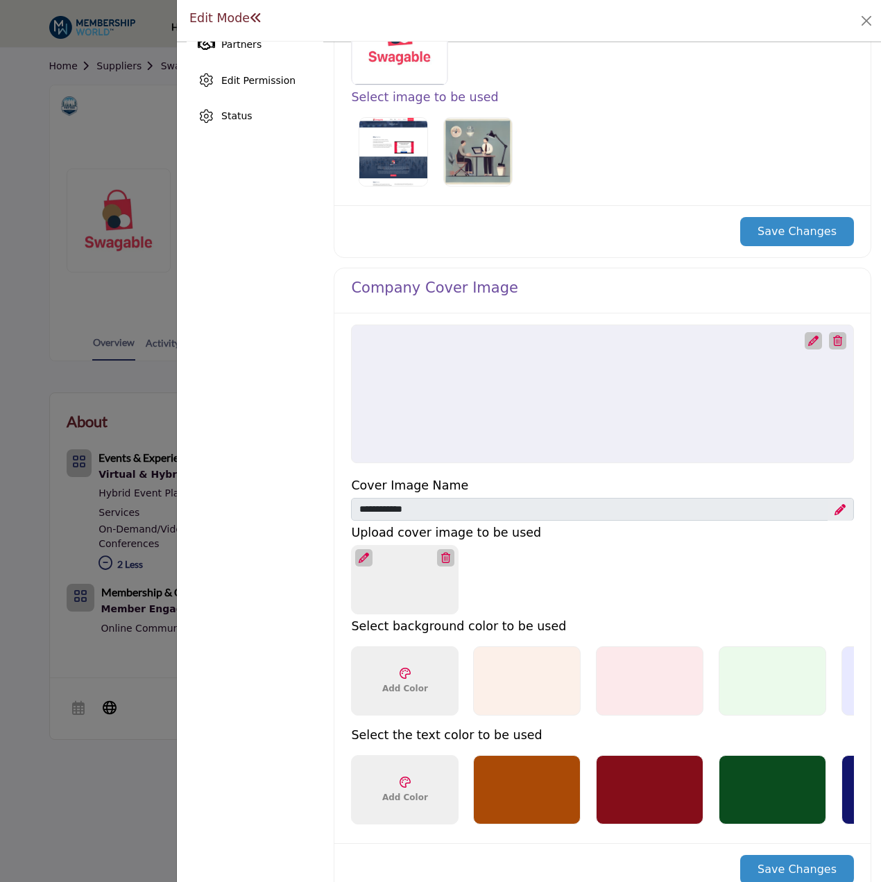
click at [808, 340] on icon at bounding box center [813, 341] width 10 height 10
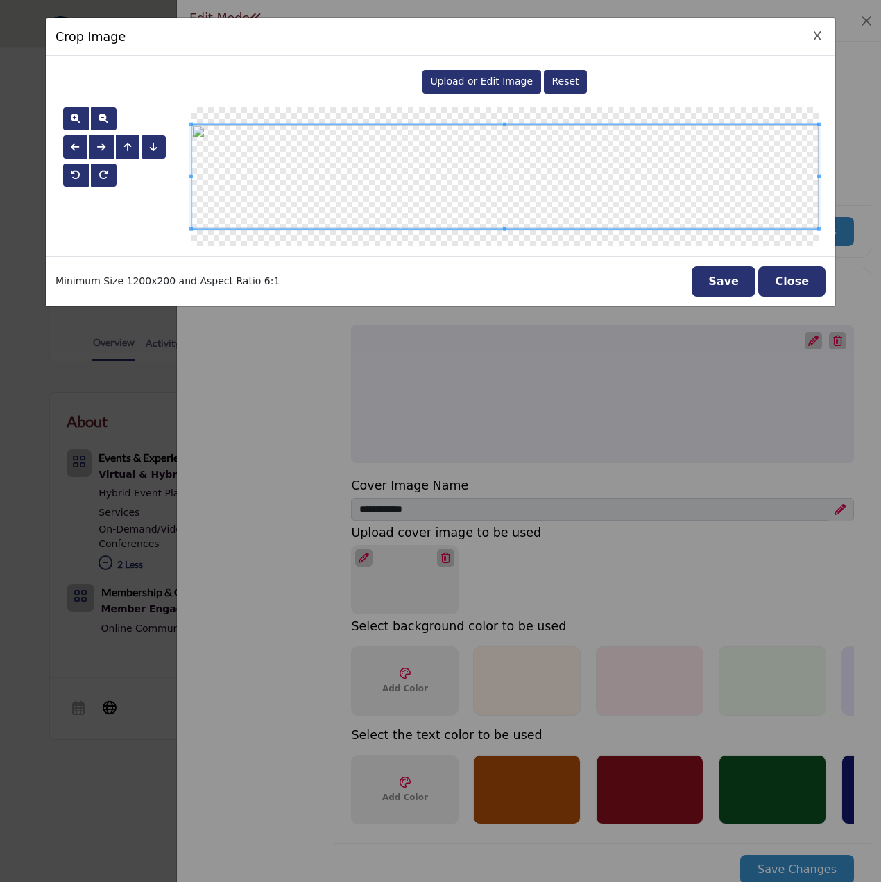
click at [491, 76] on span "Upload or Edit Image" at bounding box center [481, 81] width 103 height 11
click at [738, 285] on button "Save" at bounding box center [724, 281] width 64 height 31
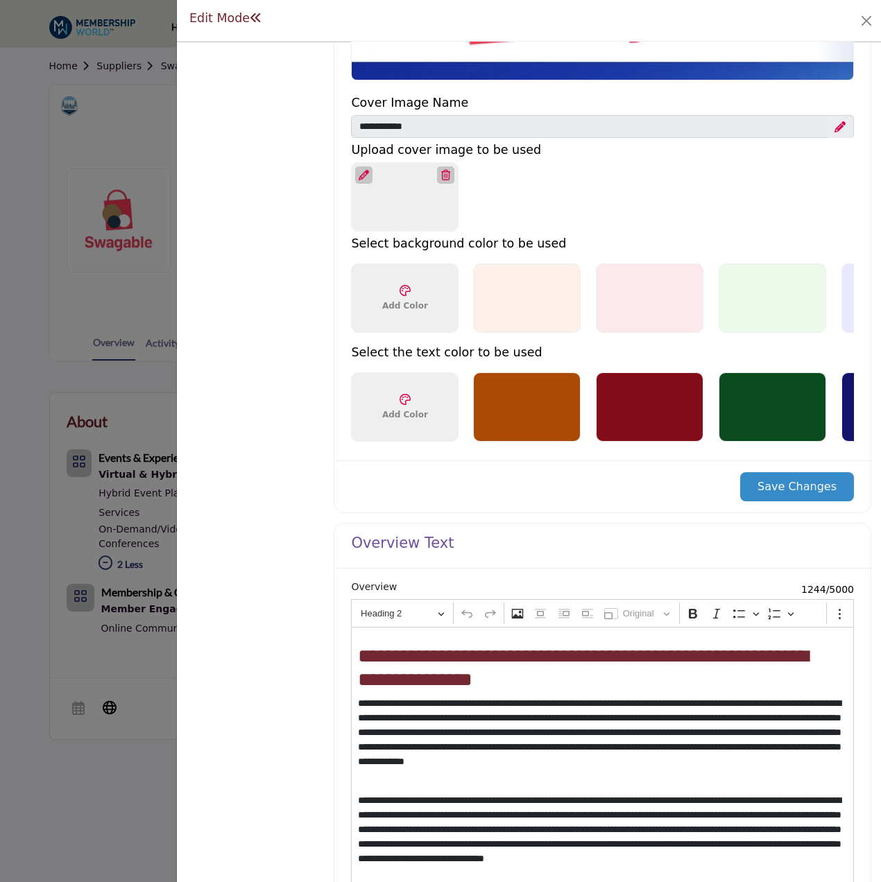
scroll to position [832, 0]
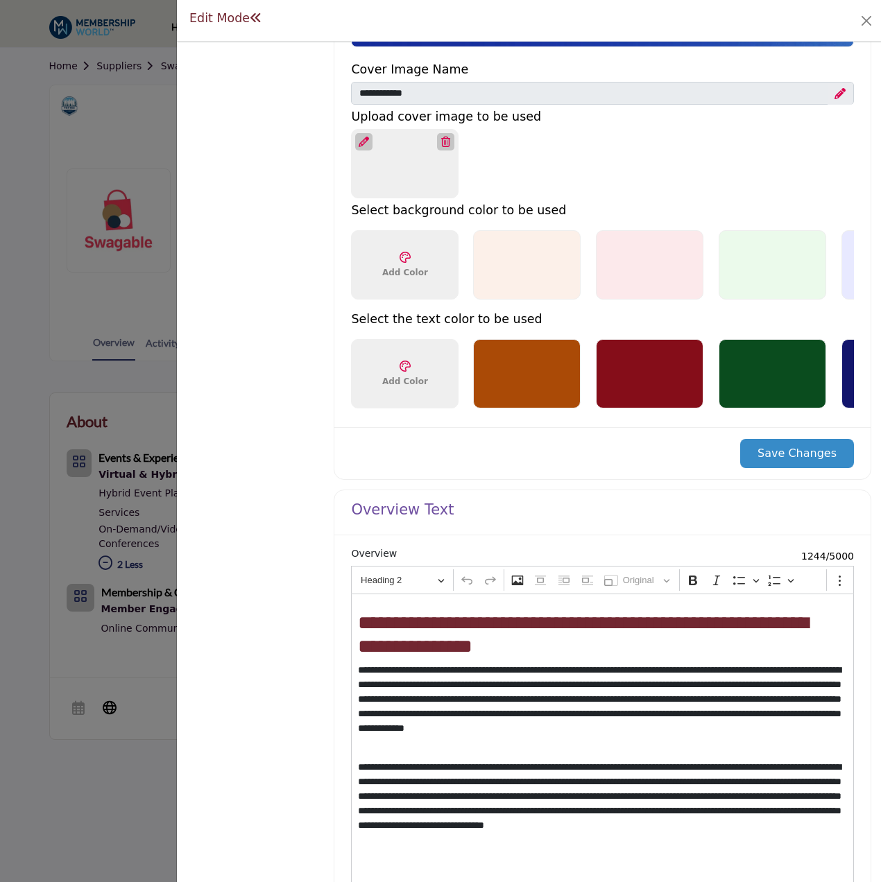
click at [802, 458] on button "Save Changes" at bounding box center [797, 453] width 114 height 29
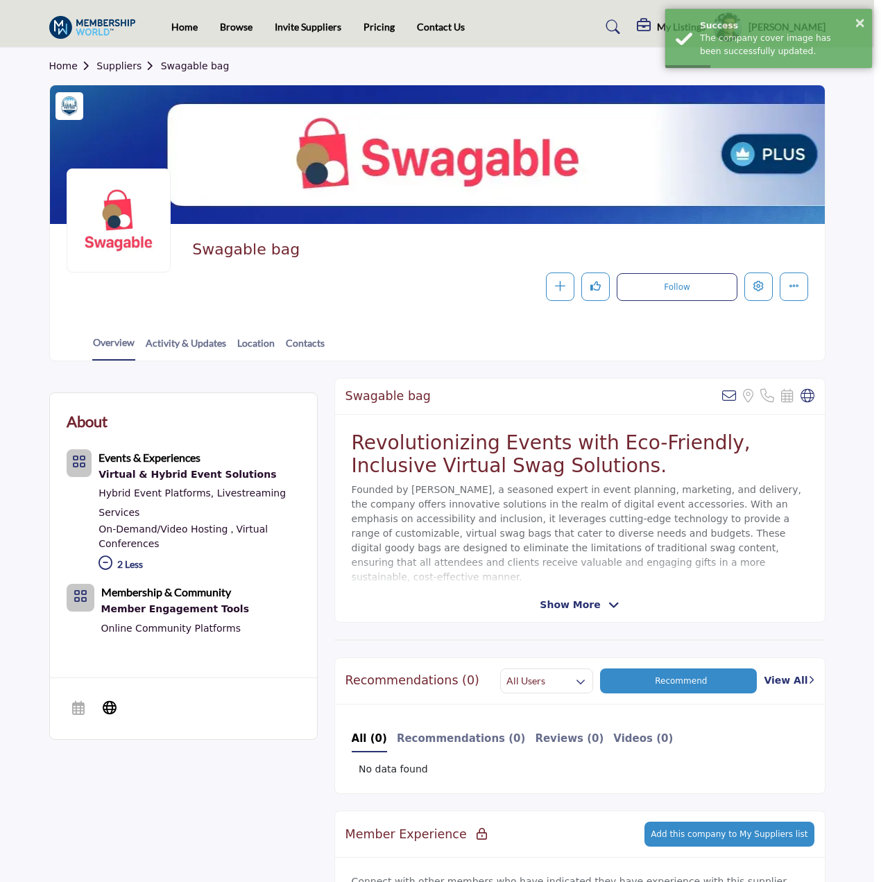
click at [118, 343] on div at bounding box center [440, 441] width 881 height 882
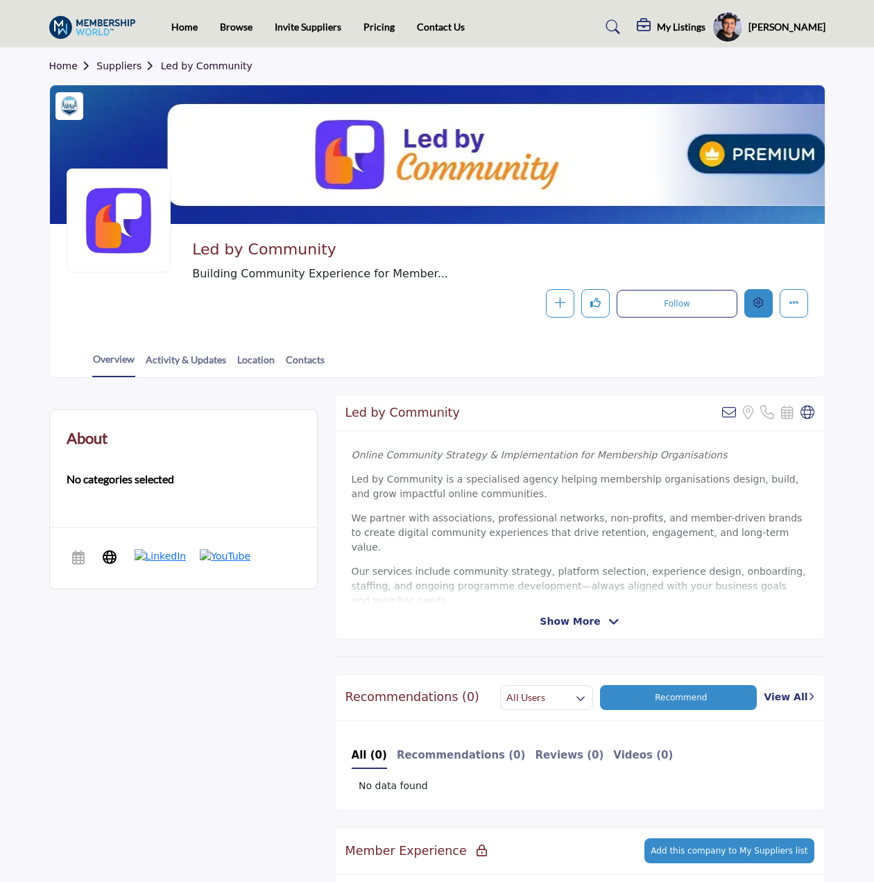
click at [763, 302] on icon "Edit company" at bounding box center [758, 303] width 10 height 10
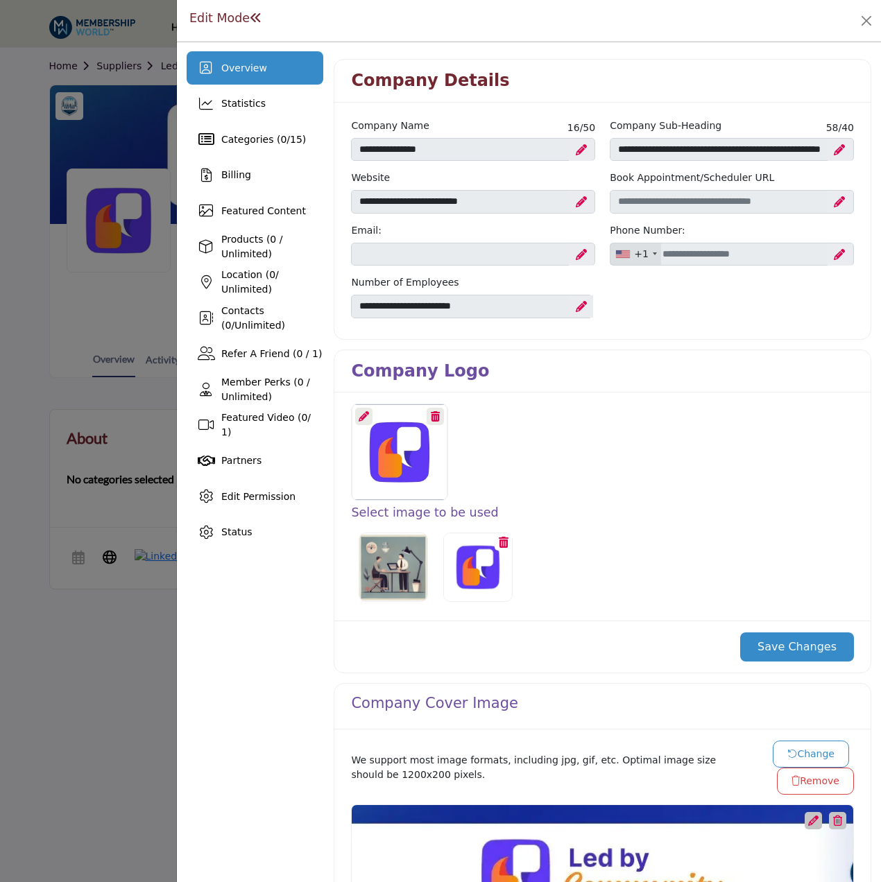
click at [359, 415] on icon at bounding box center [364, 416] width 10 height 10
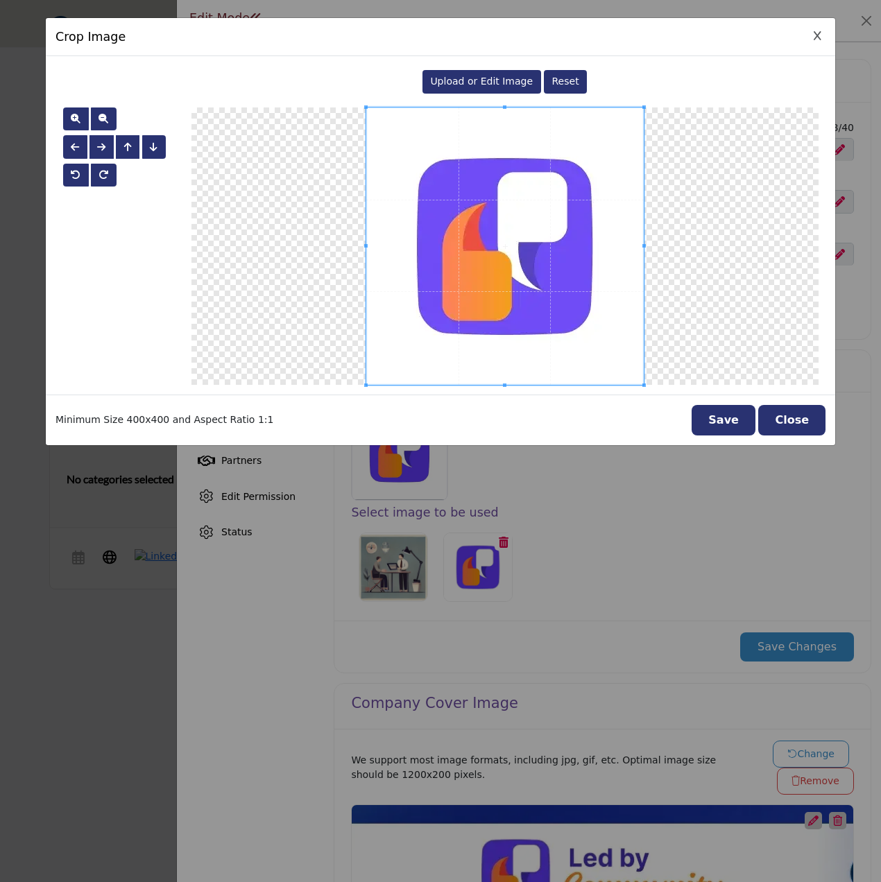
click at [473, 71] on div "Upload or Edit Image" at bounding box center [481, 82] width 119 height 24
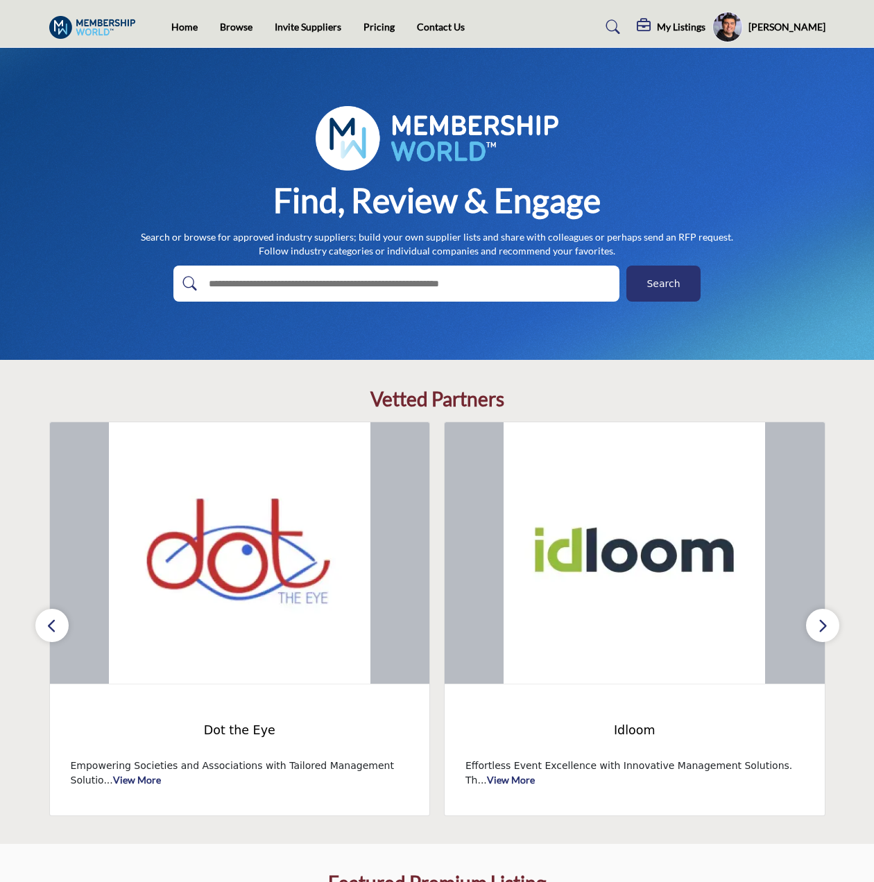
click at [828, 619] on button "button" at bounding box center [822, 625] width 33 height 33
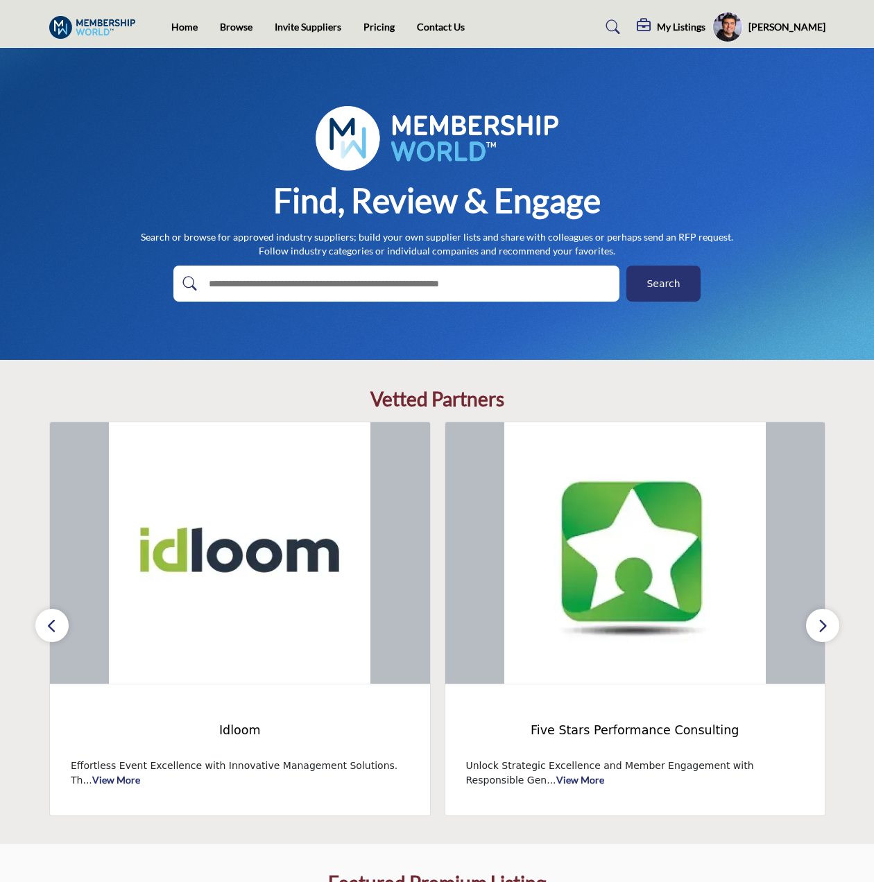
click at [828, 619] on button "button" at bounding box center [822, 625] width 33 height 33
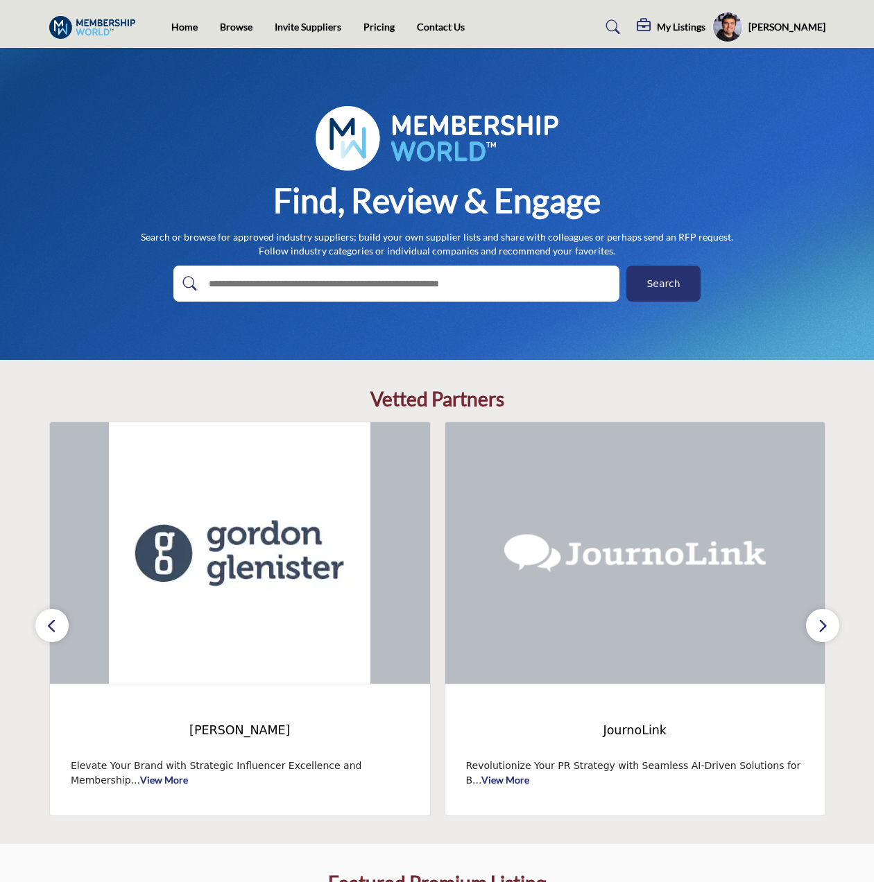
click at [828, 619] on button "button" at bounding box center [822, 625] width 33 height 33
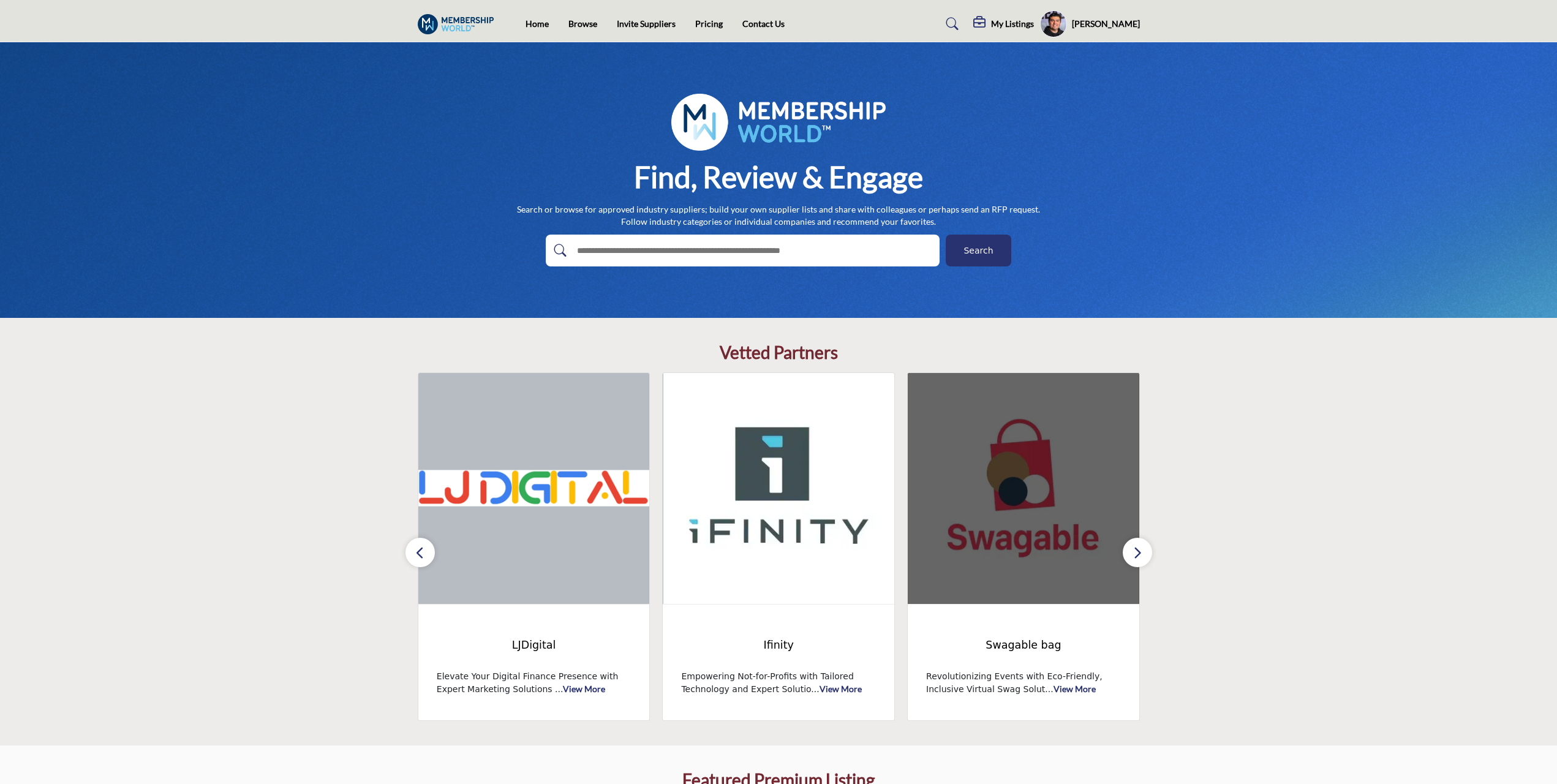
click at [771, 541] on img at bounding box center [1024, 488] width 231 height 231
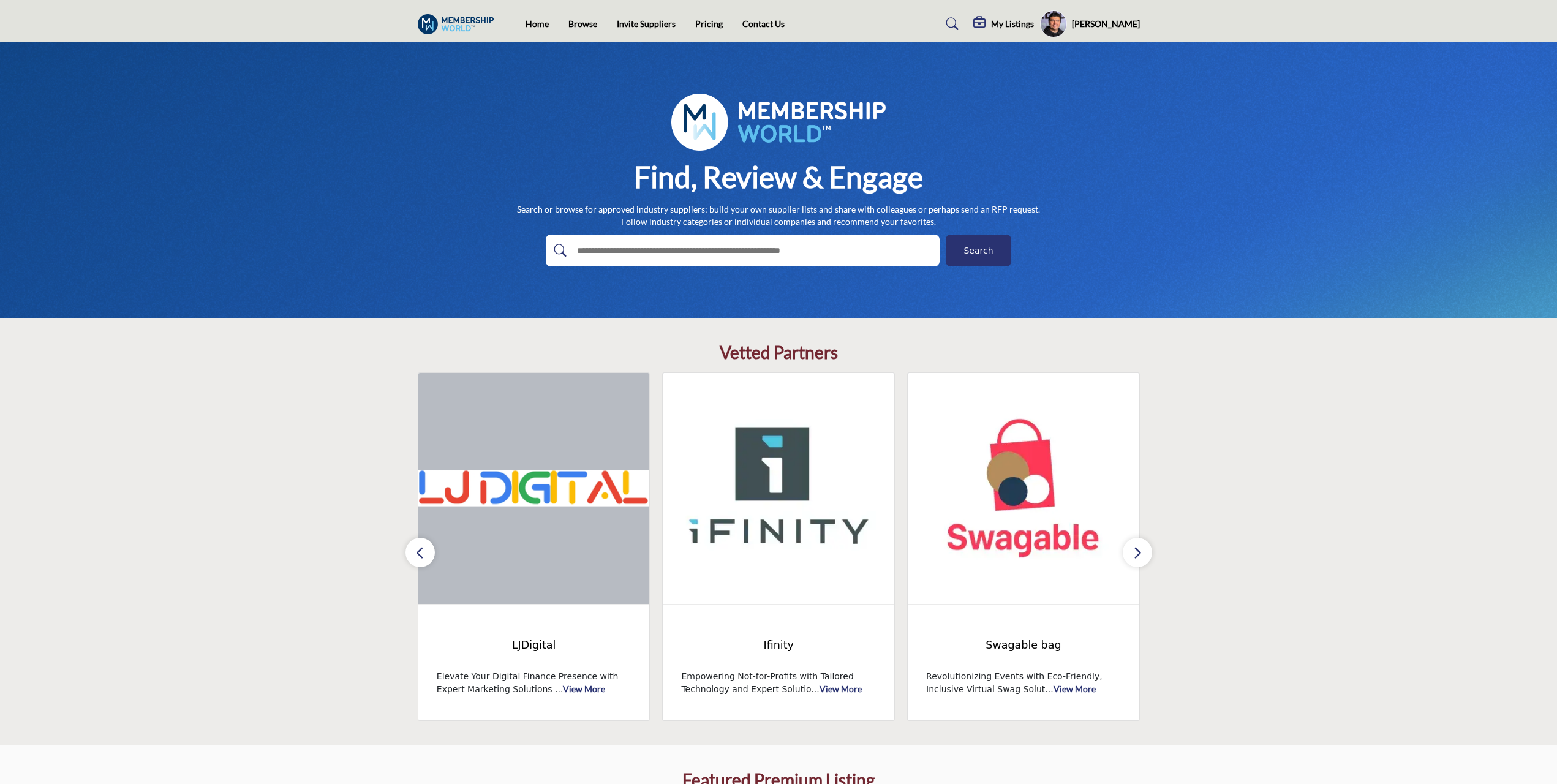
click at [771, 554] on button "button" at bounding box center [1138, 552] width 29 height 29
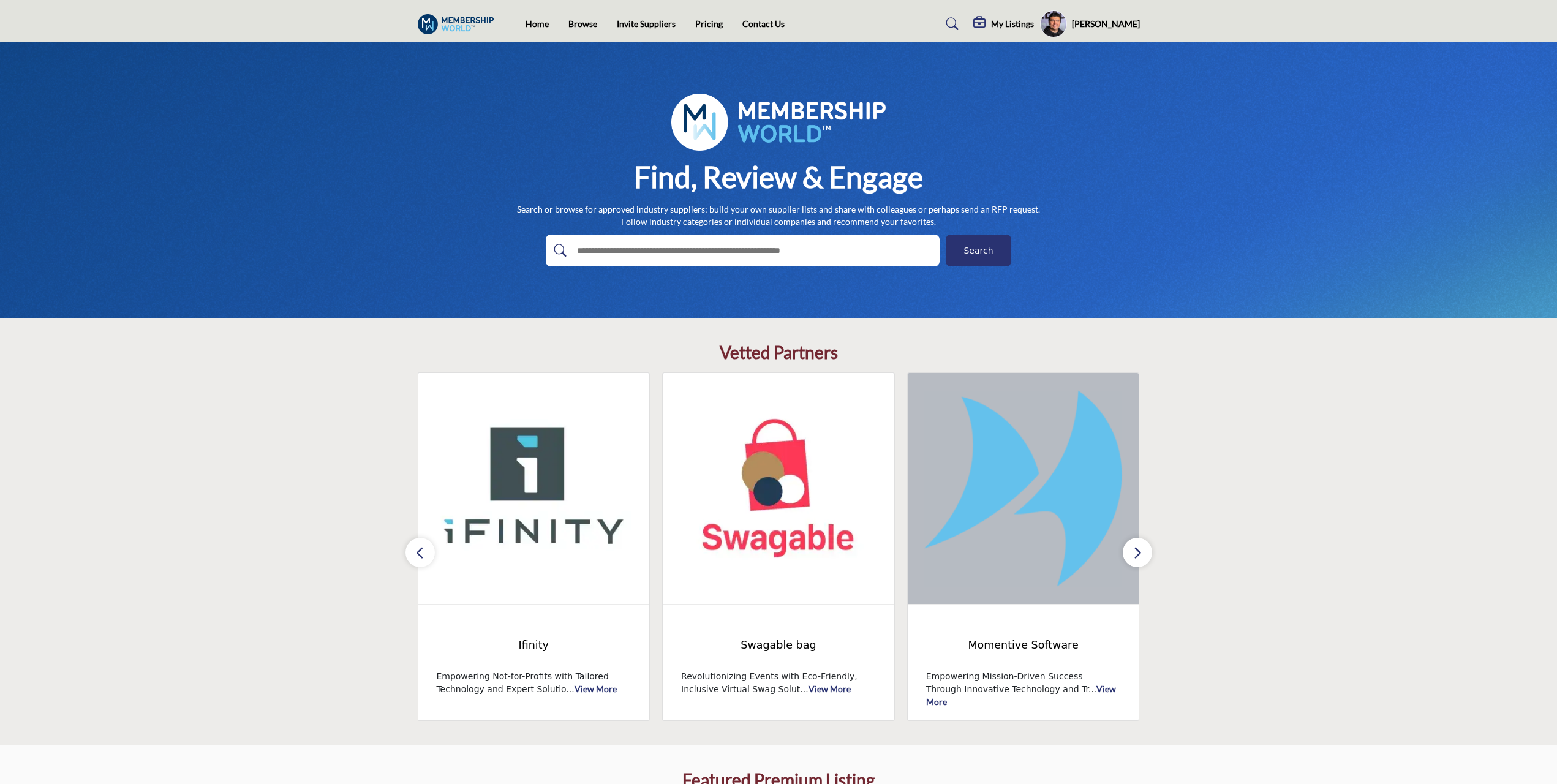
click at [771, 554] on button "button" at bounding box center [1138, 552] width 29 height 29
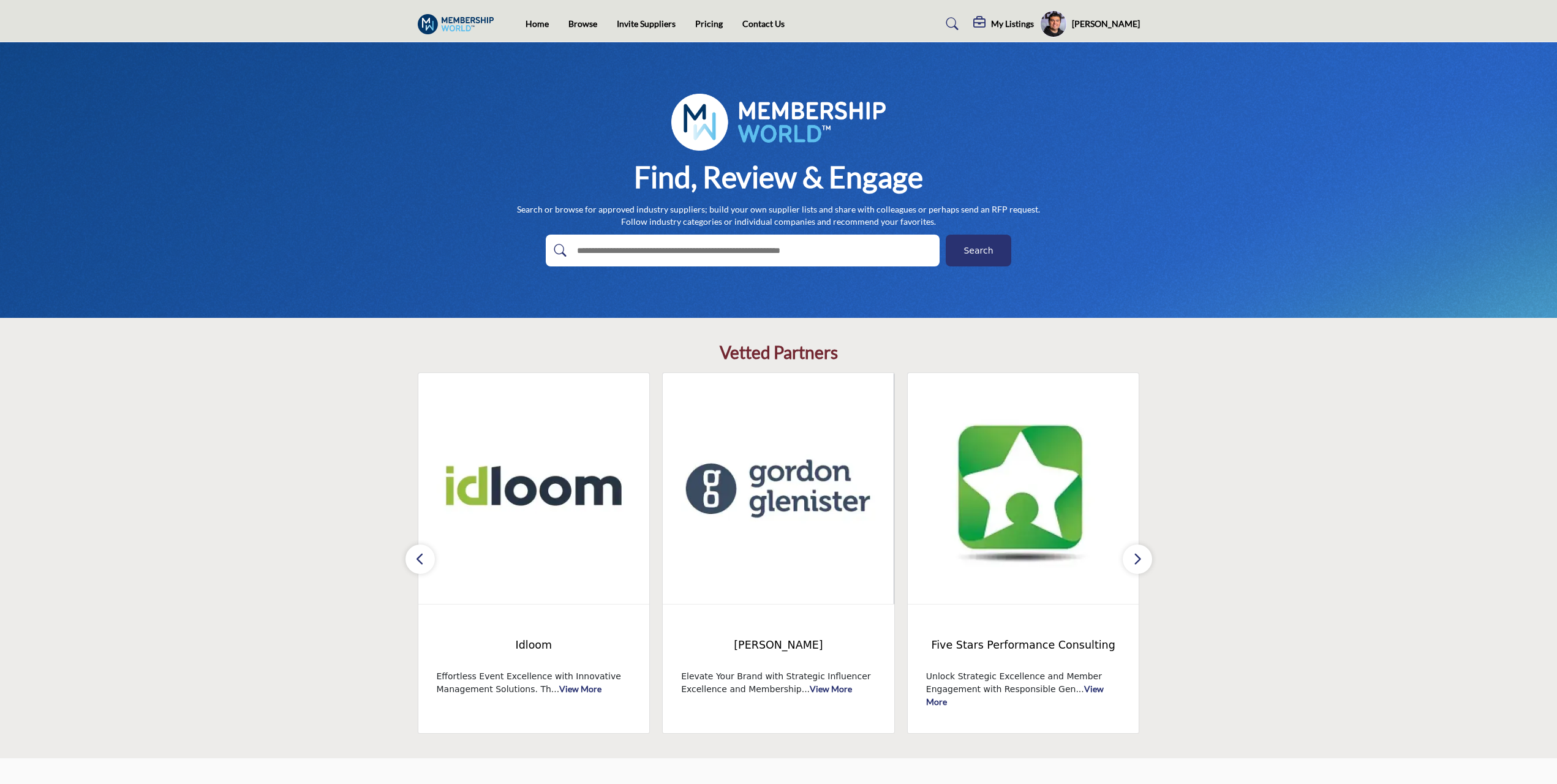
click at [1139, 563] on icon "button" at bounding box center [1138, 558] width 10 height 15
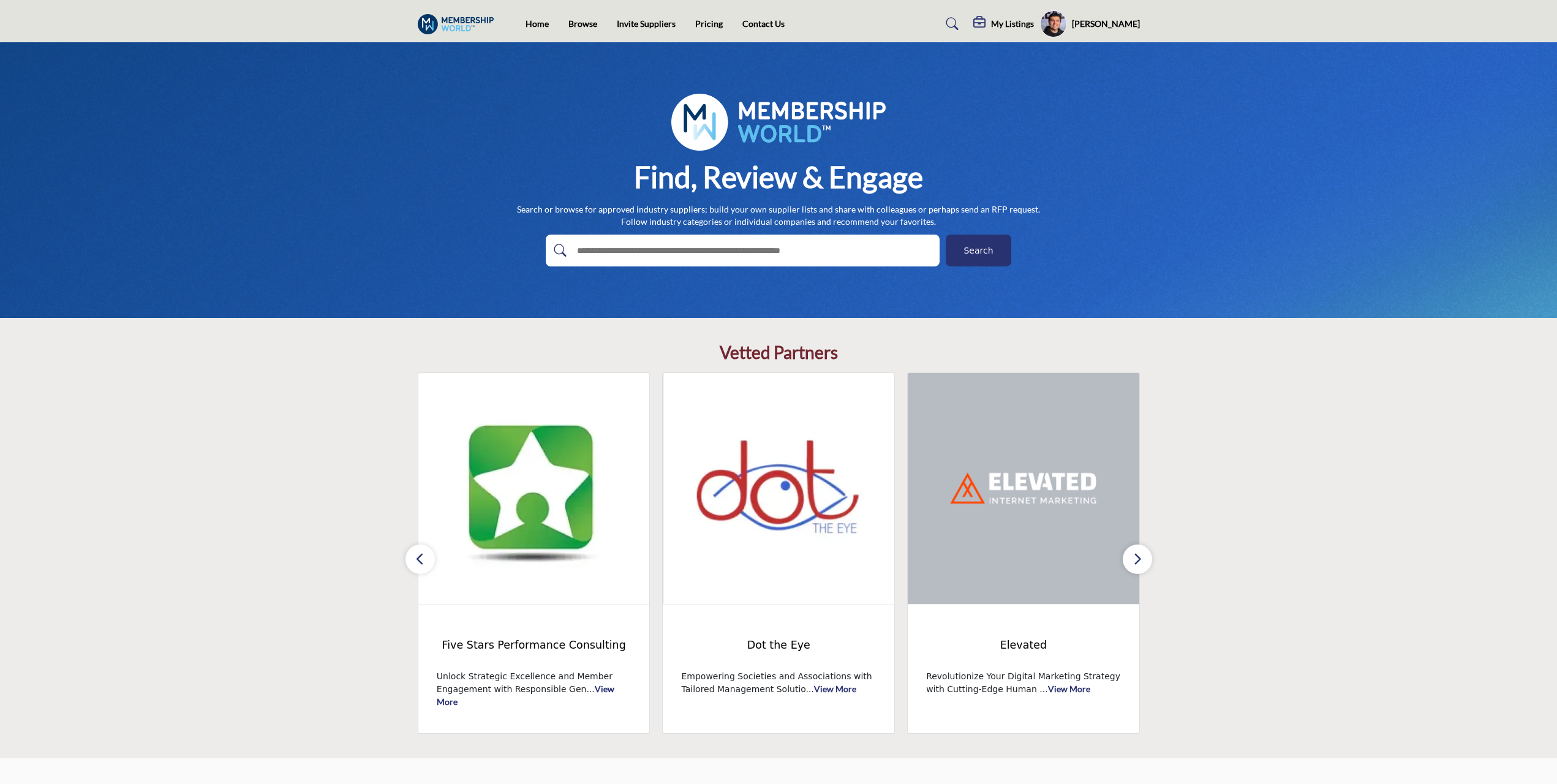
click at [1139, 563] on icon "button" at bounding box center [1138, 558] width 10 height 15
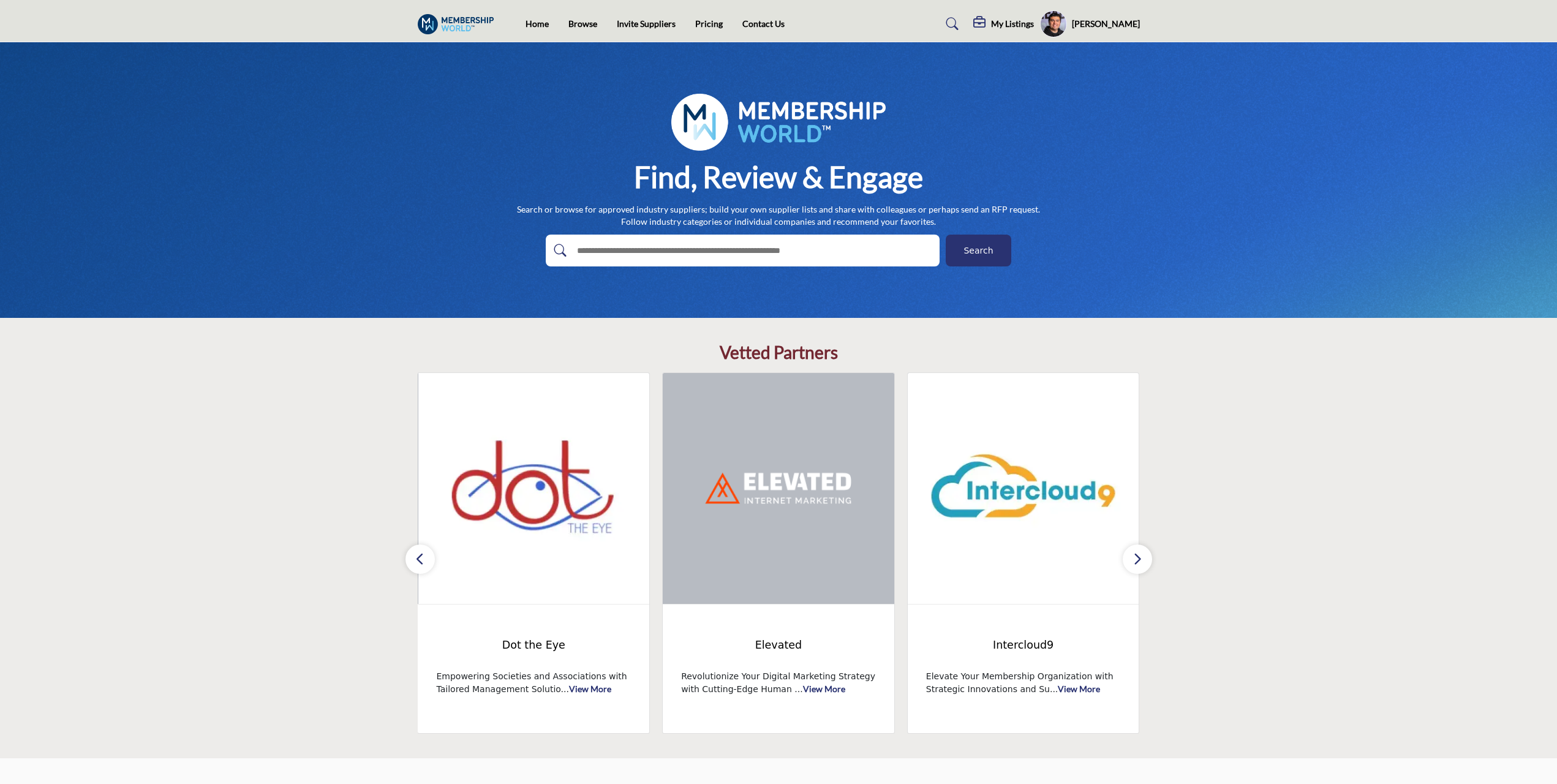
click at [1139, 563] on icon "button" at bounding box center [1138, 558] width 10 height 15
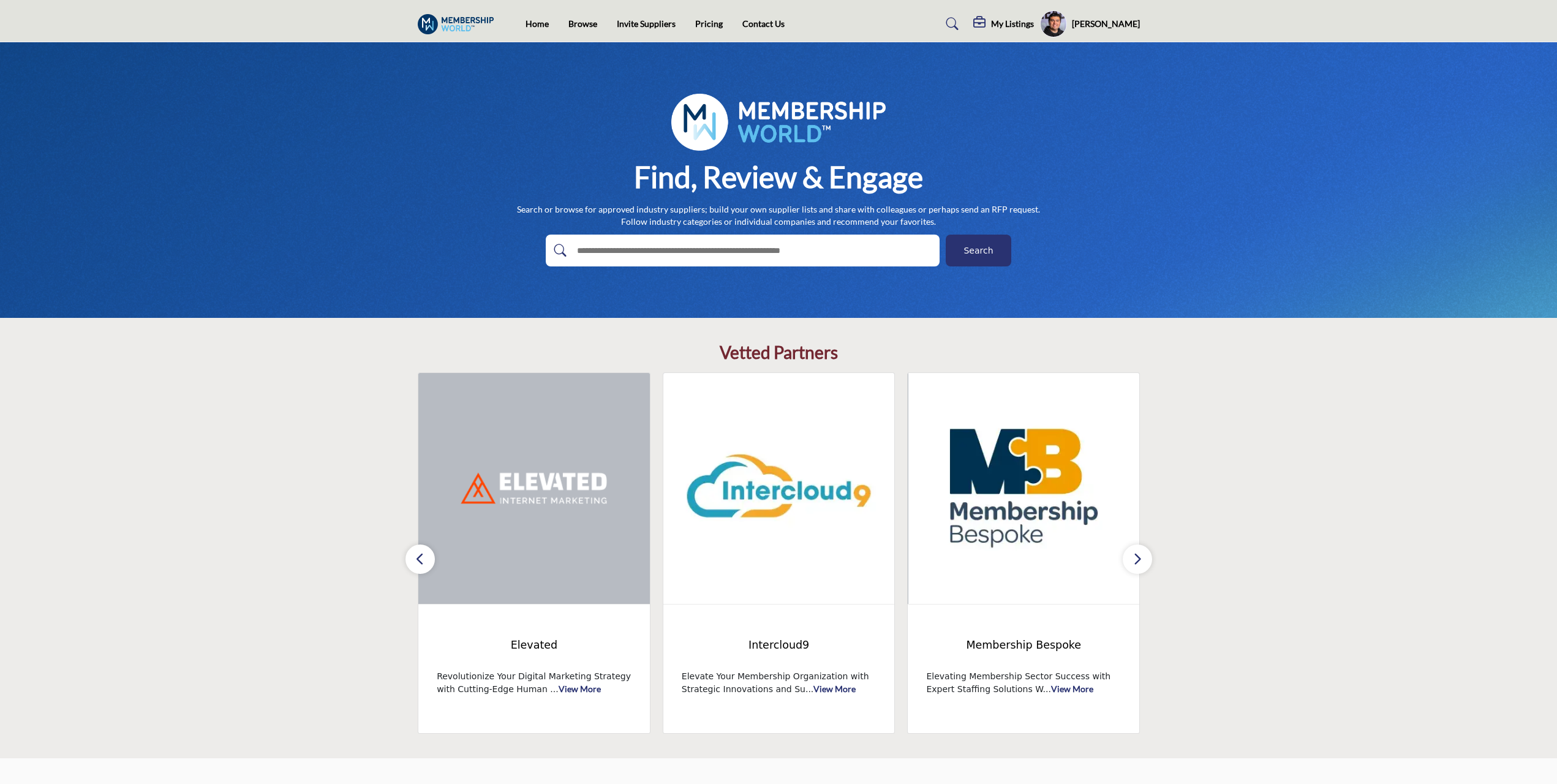
click at [1149, 561] on button "button" at bounding box center [1138, 559] width 29 height 29
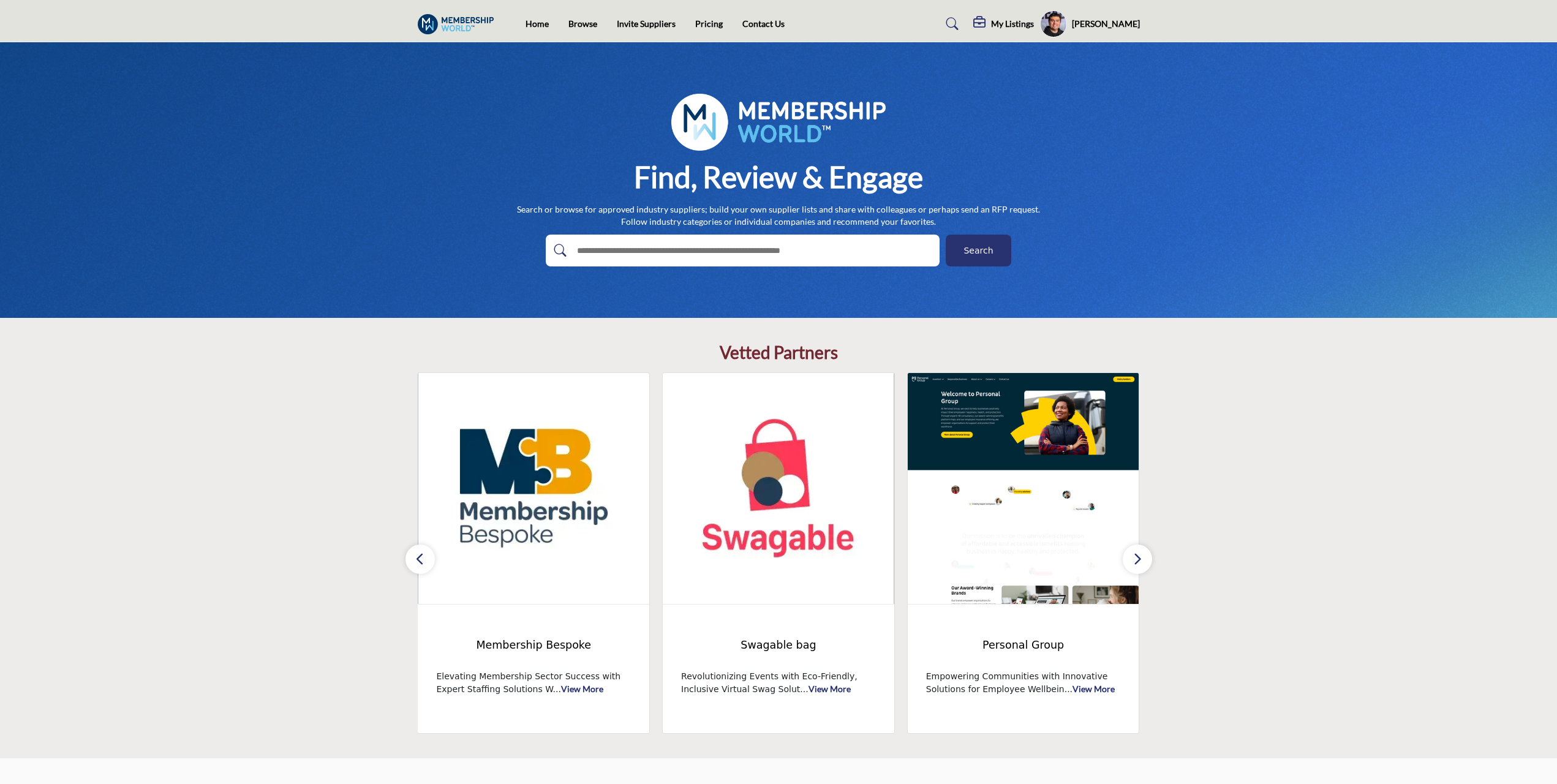
click at [1149, 561] on button "button" at bounding box center [1138, 559] width 29 height 29
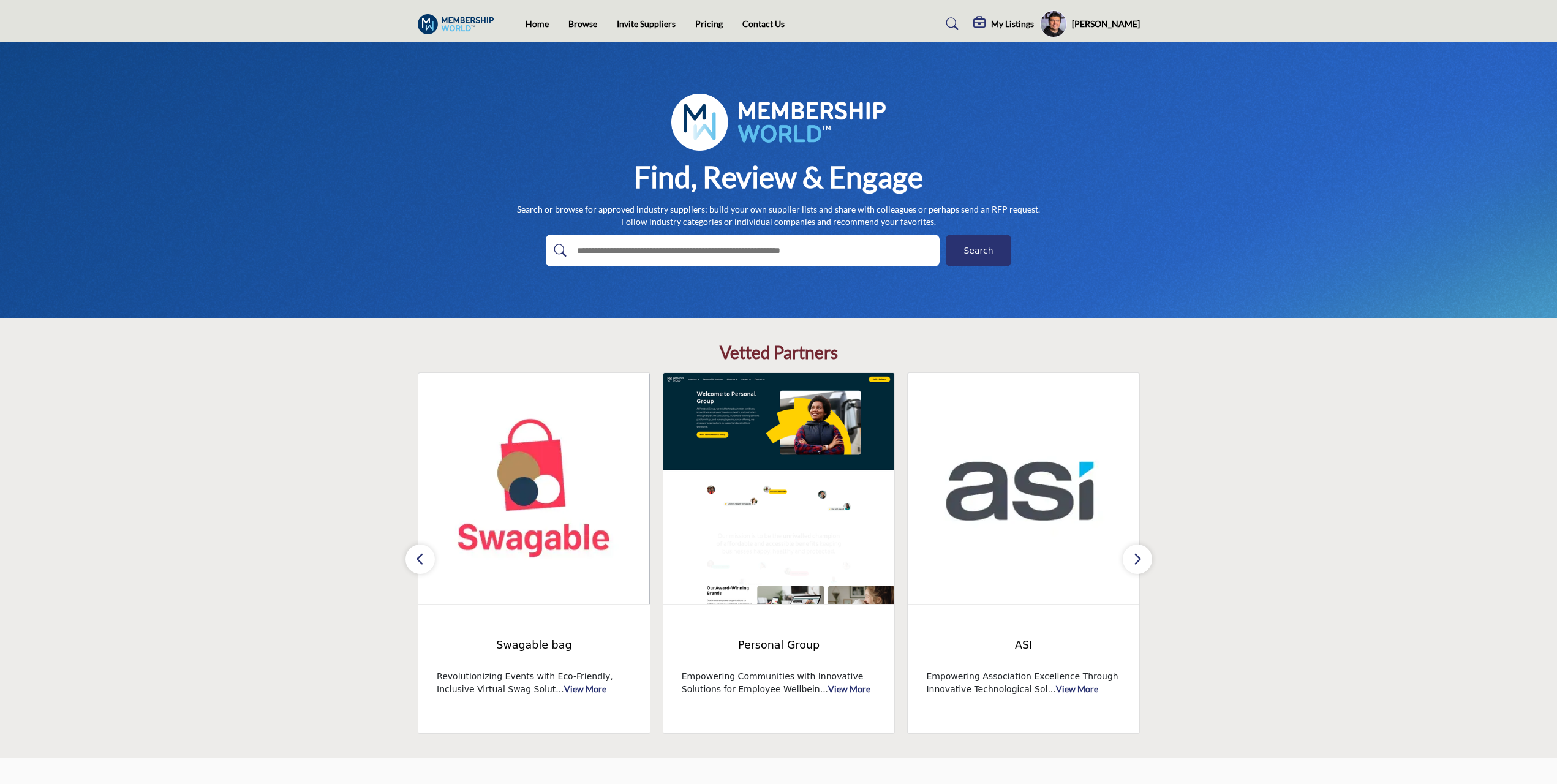
click at [1149, 561] on button "button" at bounding box center [1138, 559] width 29 height 29
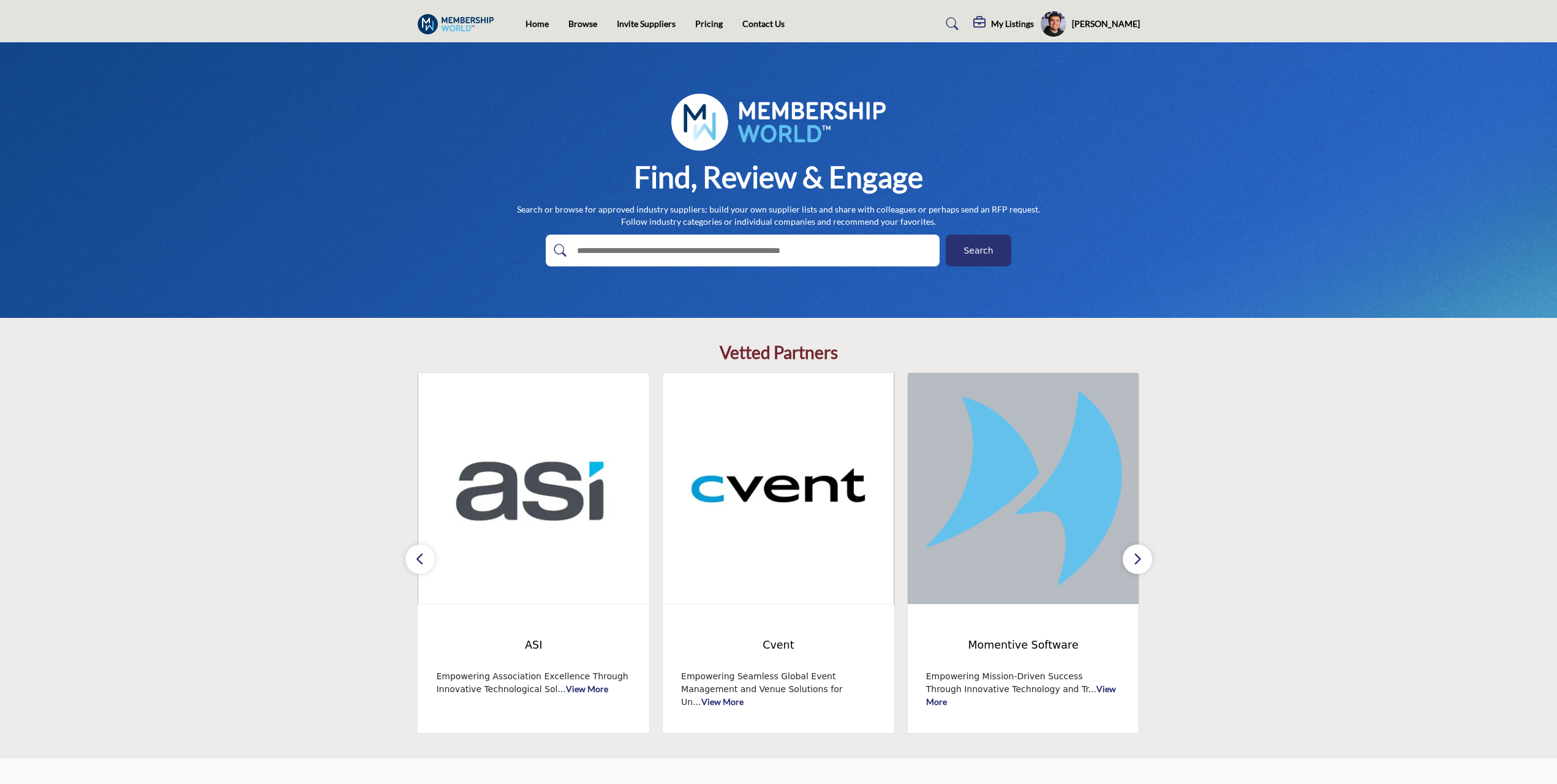
click at [417, 556] on icon "button" at bounding box center [419, 558] width 10 height 15
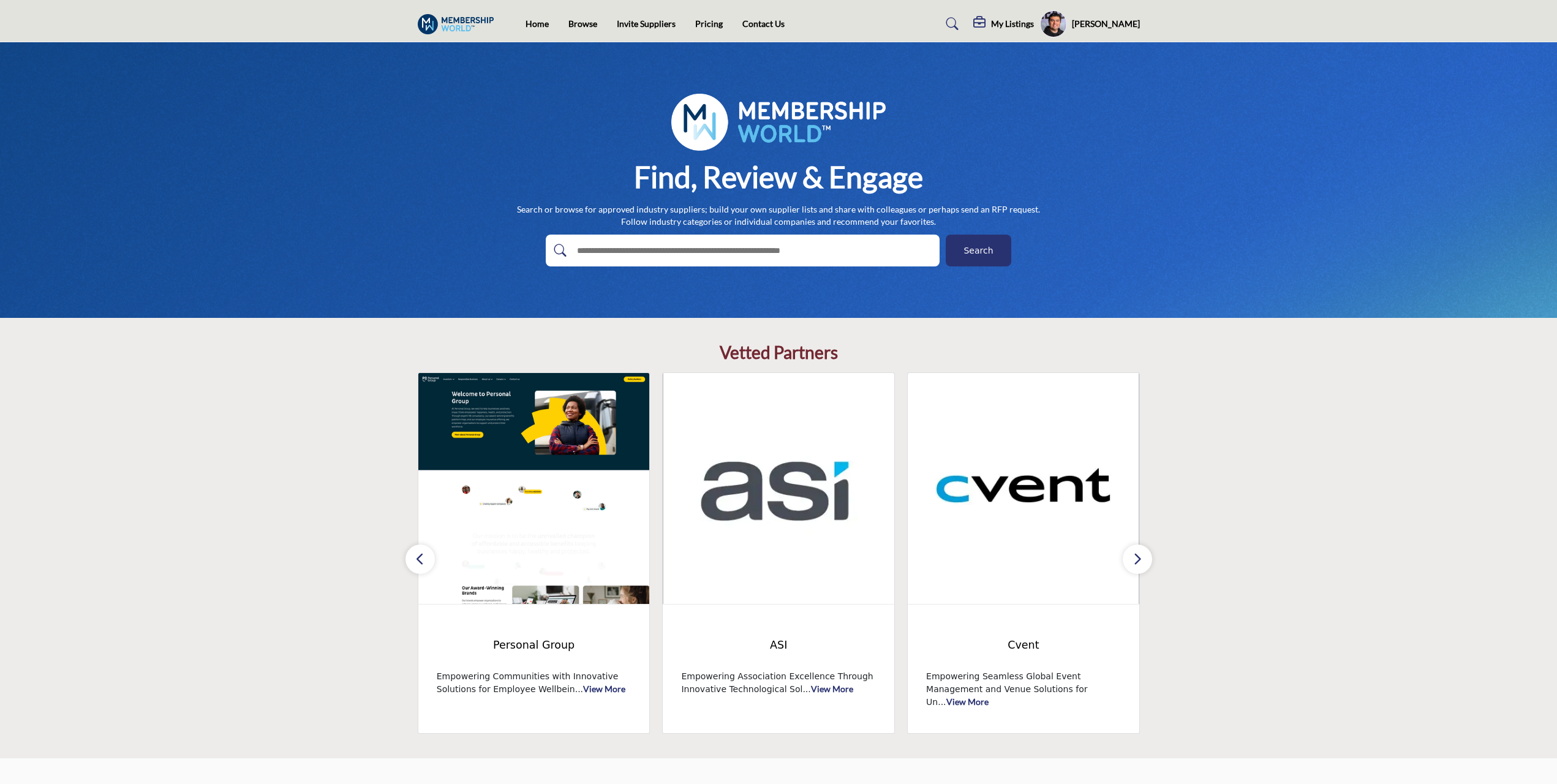
click at [417, 556] on icon "button" at bounding box center [419, 558] width 10 height 15
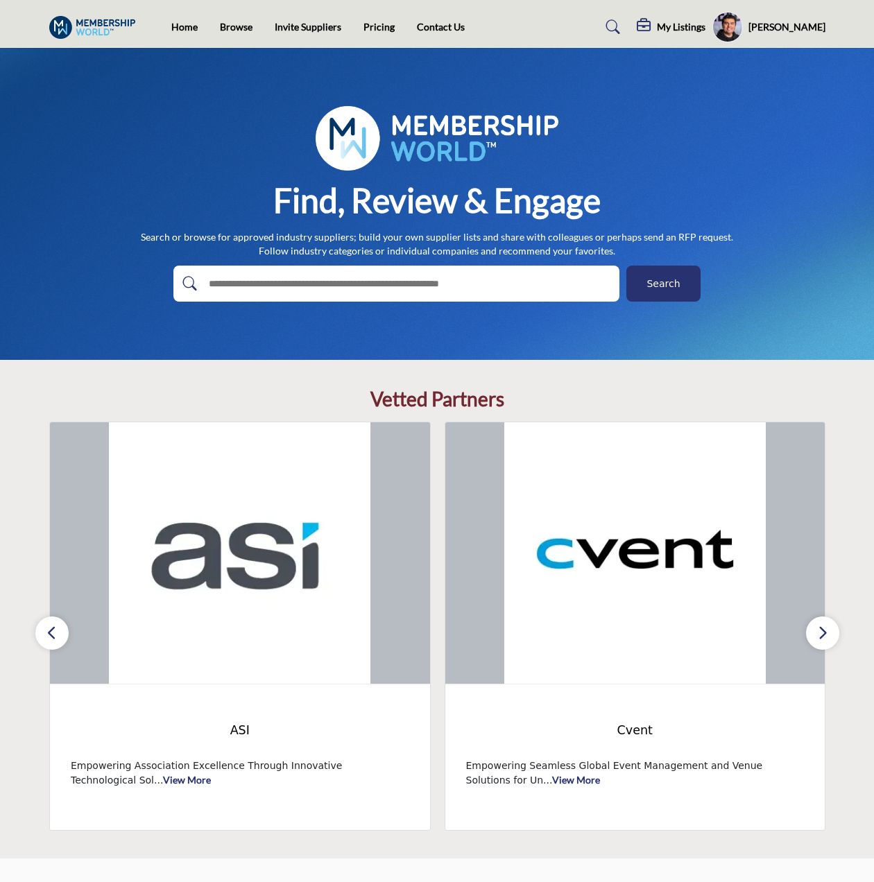
click at [828, 626] on button "button" at bounding box center [822, 633] width 33 height 33
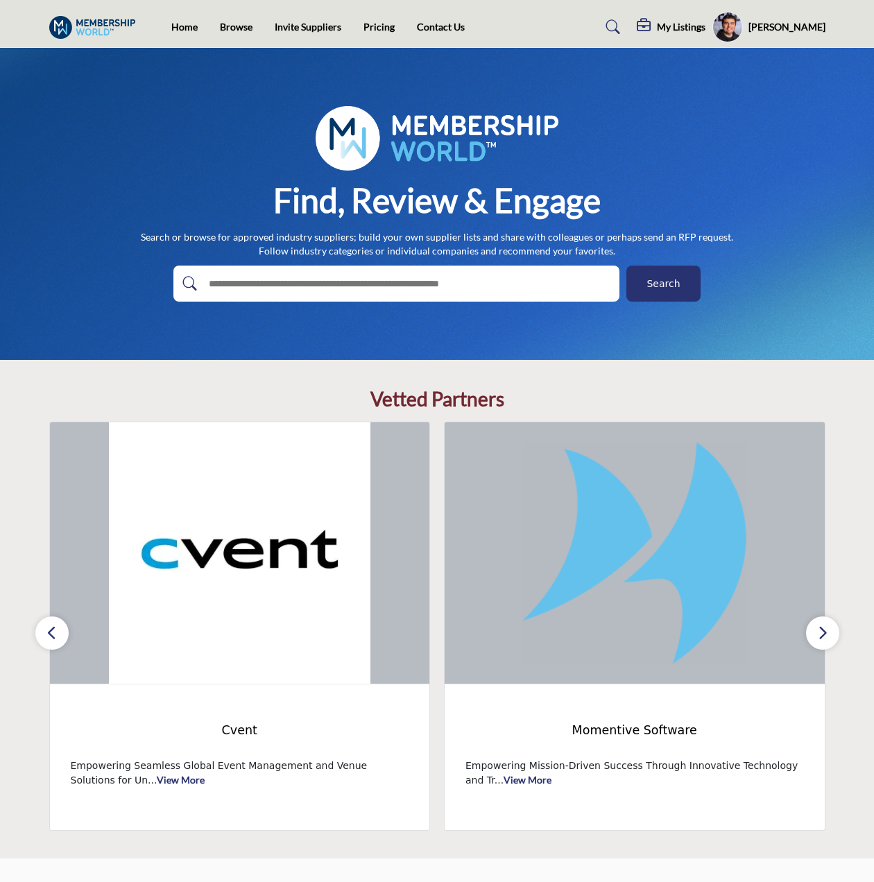
click at [828, 626] on button "button" at bounding box center [822, 633] width 33 height 33
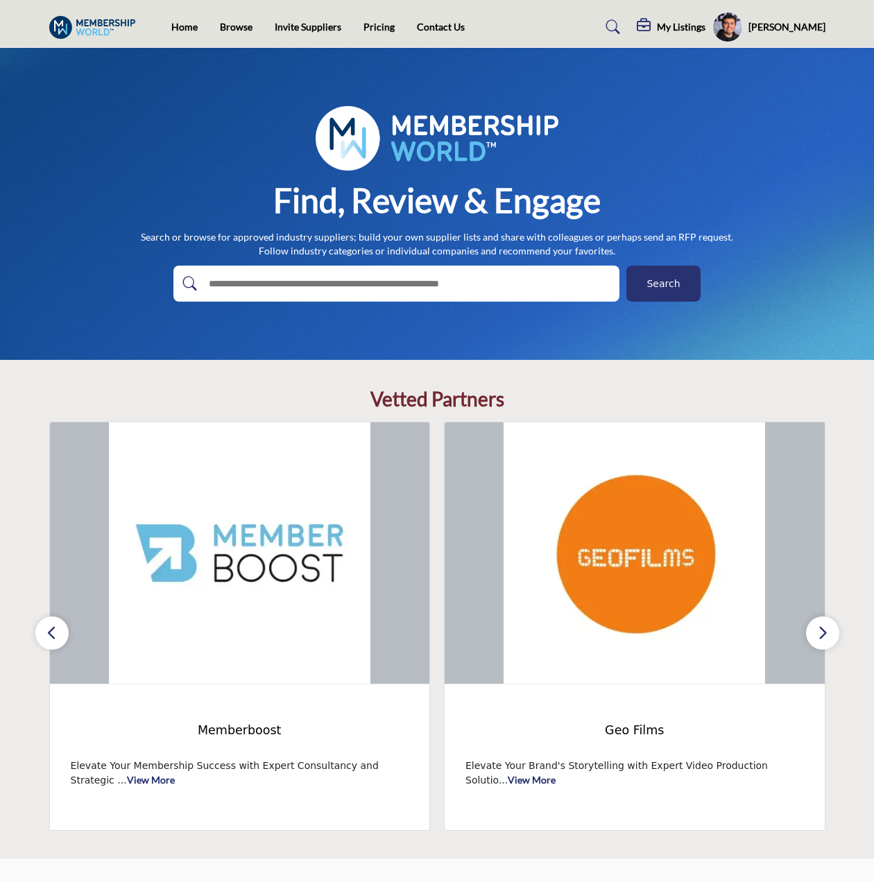
click at [828, 626] on button "button" at bounding box center [822, 633] width 33 height 33
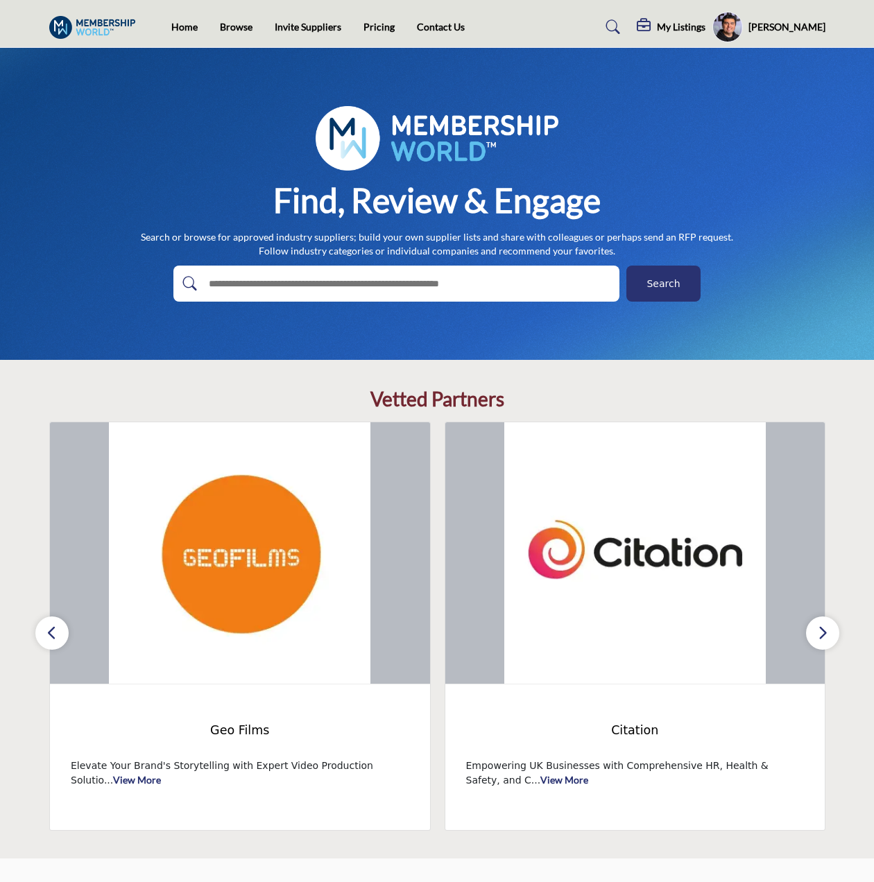
click at [828, 626] on button "button" at bounding box center [822, 633] width 33 height 33
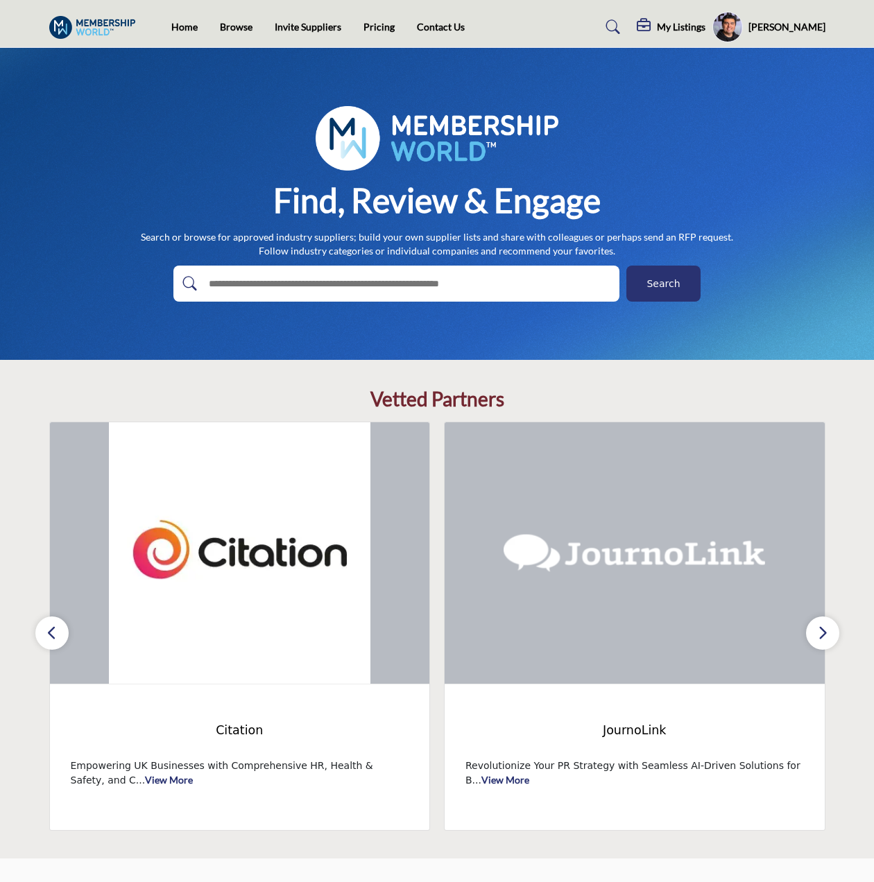
click at [828, 626] on button "button" at bounding box center [822, 633] width 33 height 33
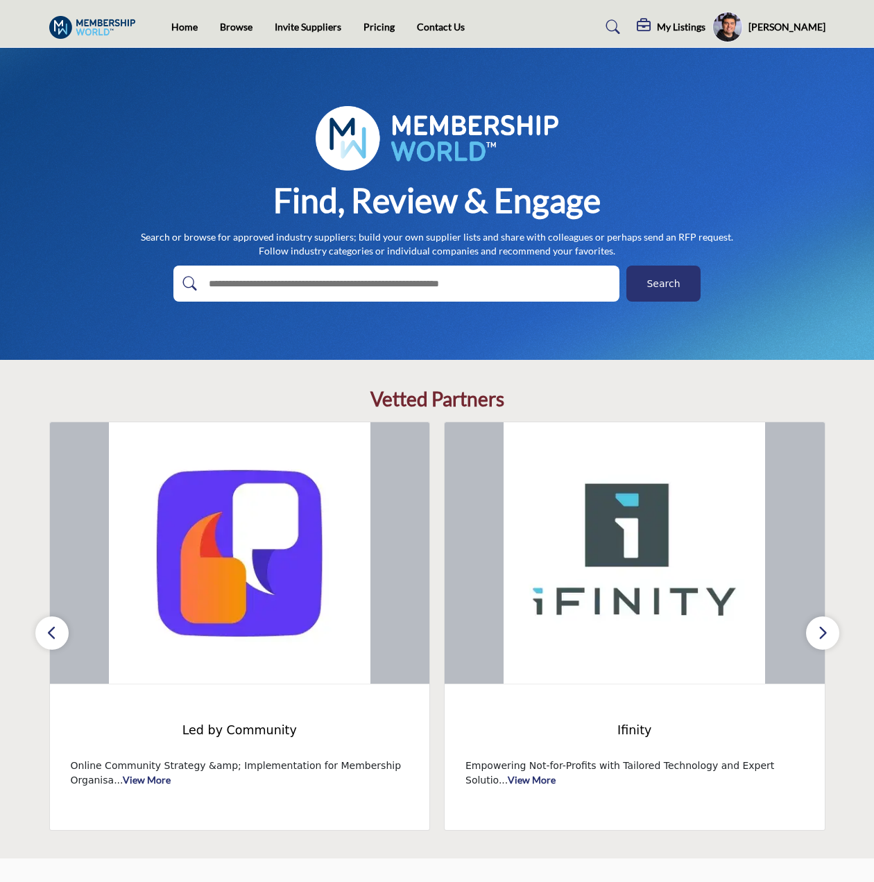
click at [828, 626] on button "button" at bounding box center [822, 633] width 33 height 33
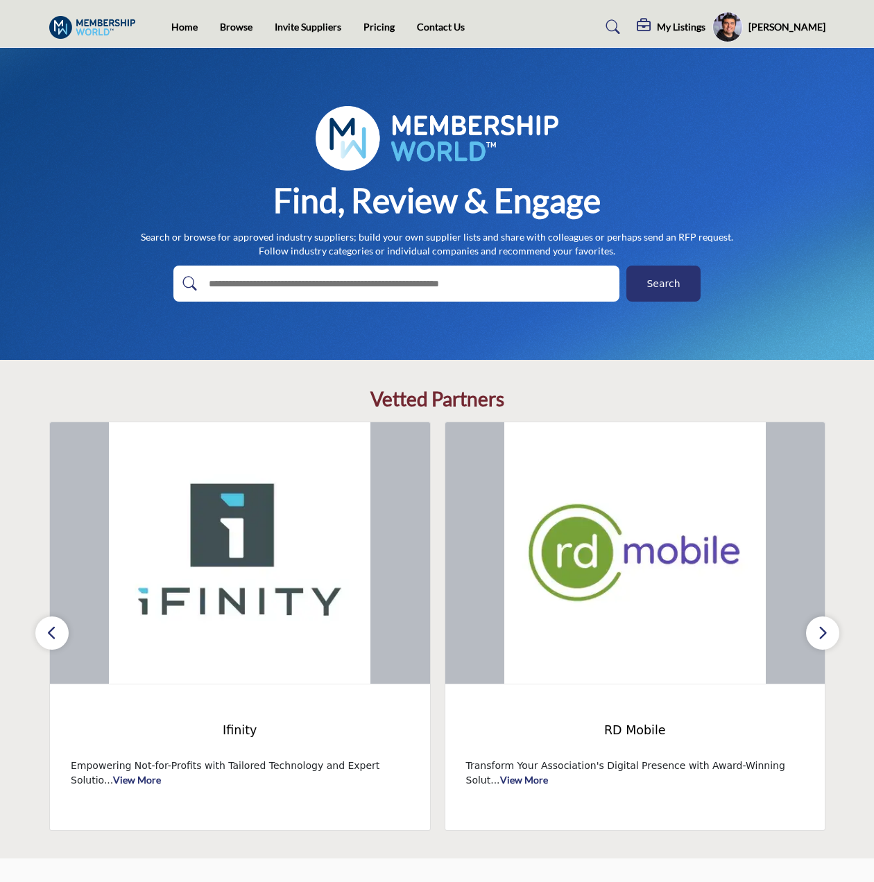
click at [828, 626] on button "button" at bounding box center [822, 633] width 33 height 33
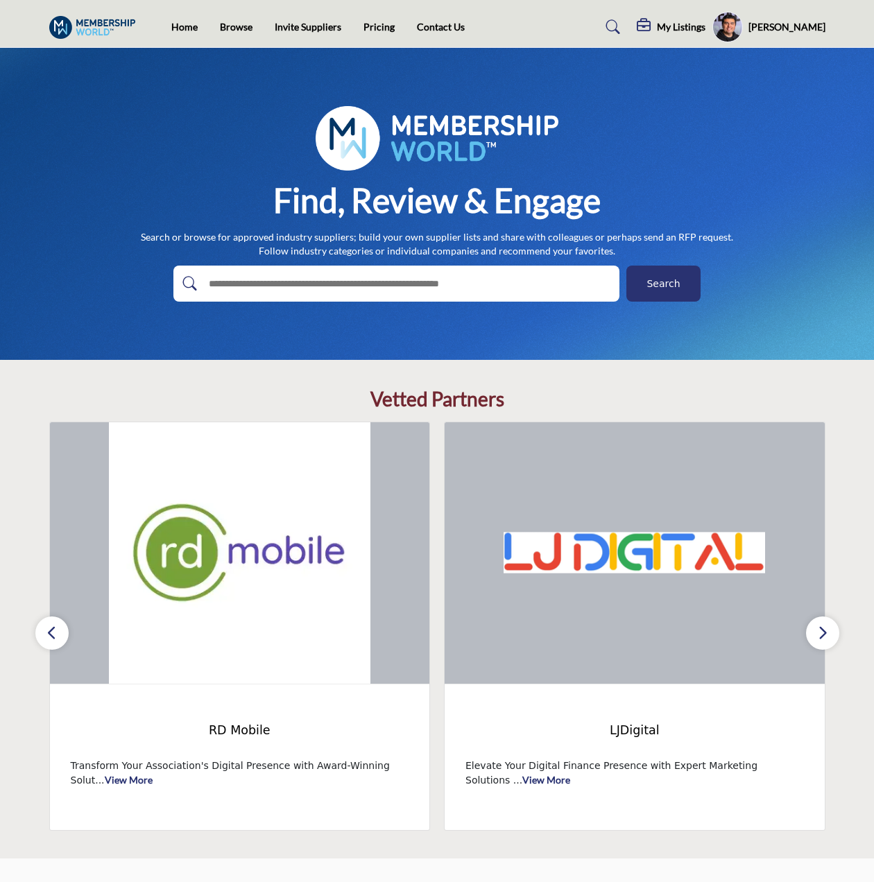
click at [828, 626] on button "button" at bounding box center [822, 633] width 33 height 33
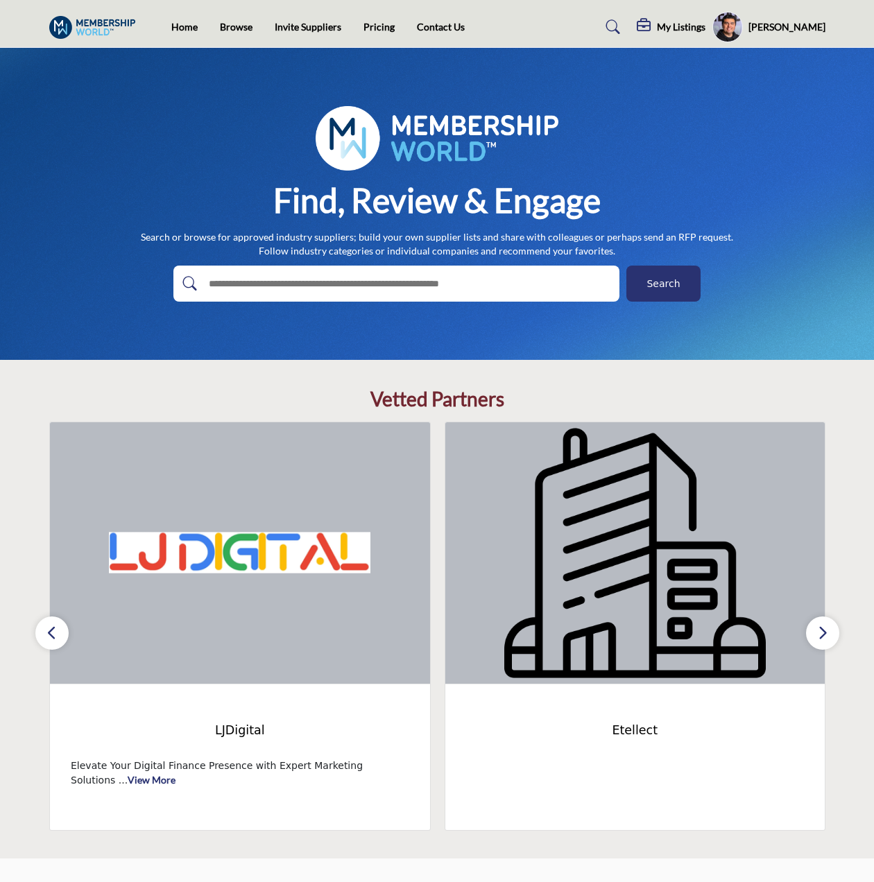
click at [828, 626] on button "button" at bounding box center [822, 633] width 33 height 33
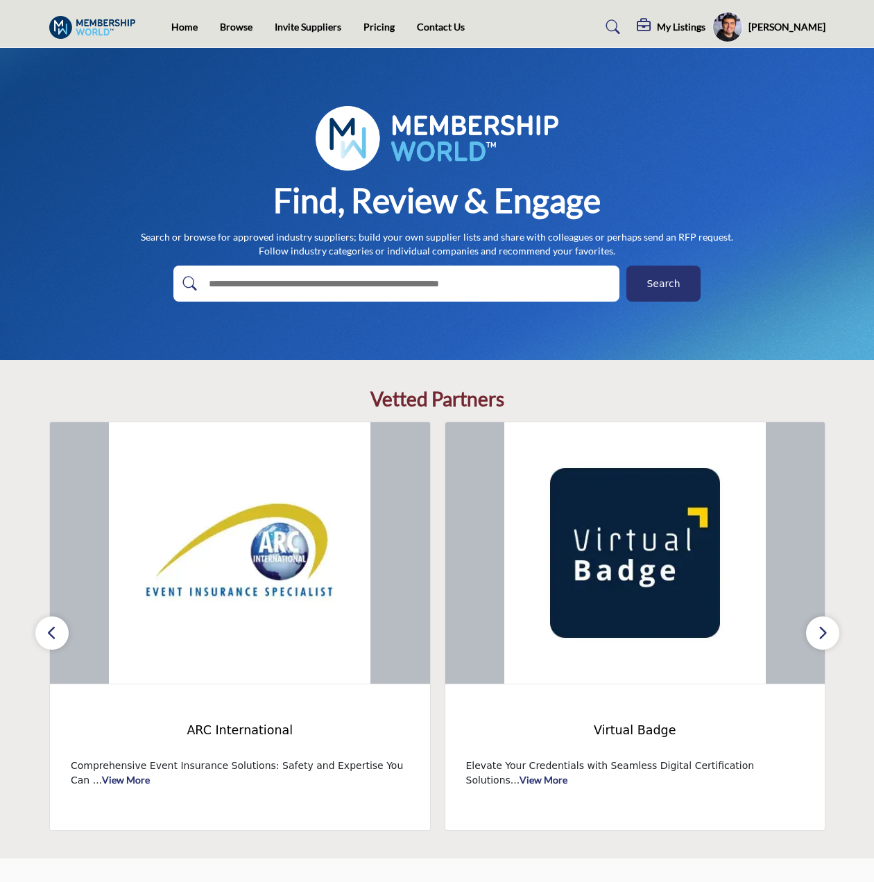
click at [55, 629] on icon "button" at bounding box center [51, 632] width 11 height 17
click at [830, 631] on button "button" at bounding box center [822, 633] width 33 height 33
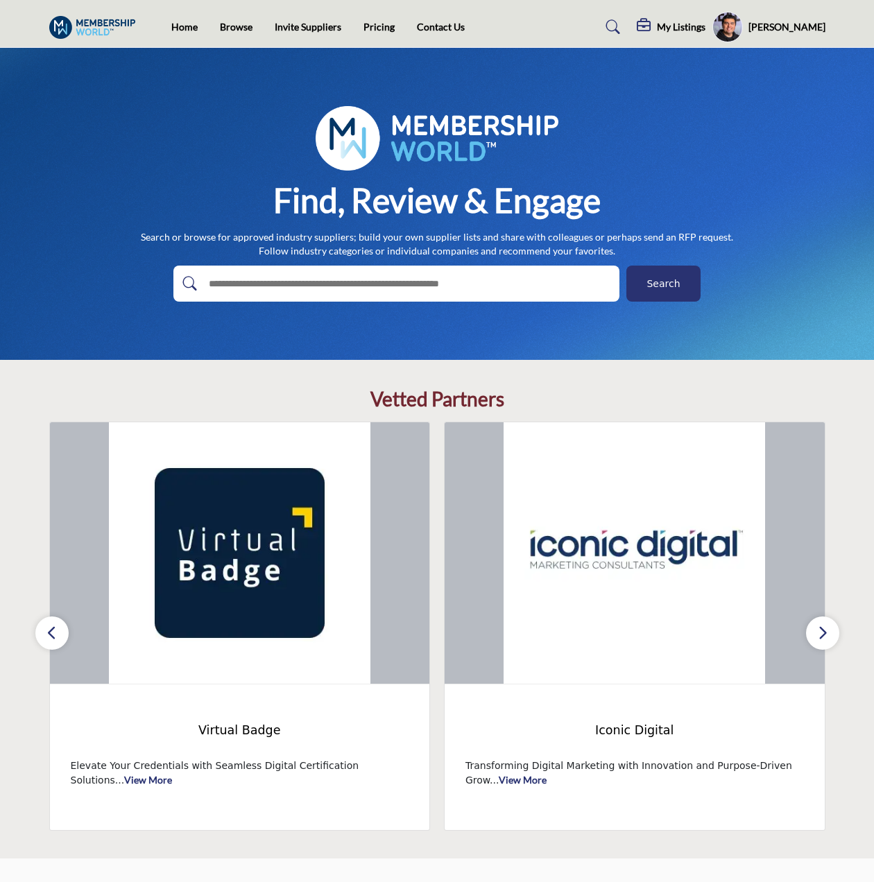
click at [830, 631] on button "button" at bounding box center [822, 633] width 33 height 33
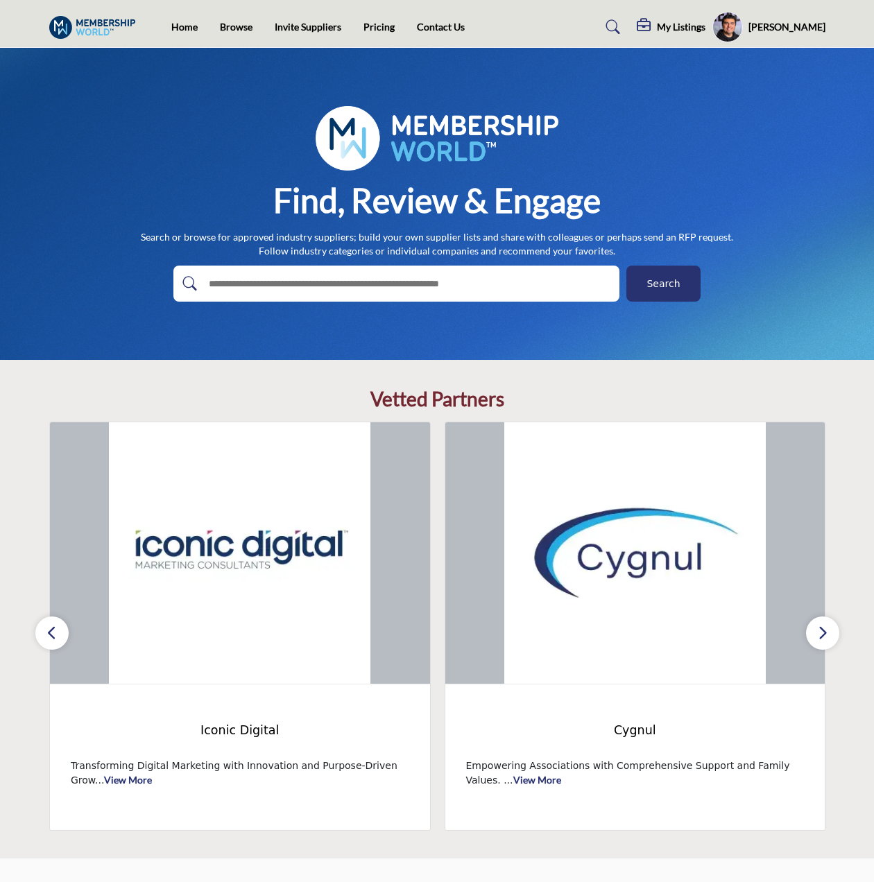
click at [830, 631] on button "button" at bounding box center [822, 633] width 33 height 33
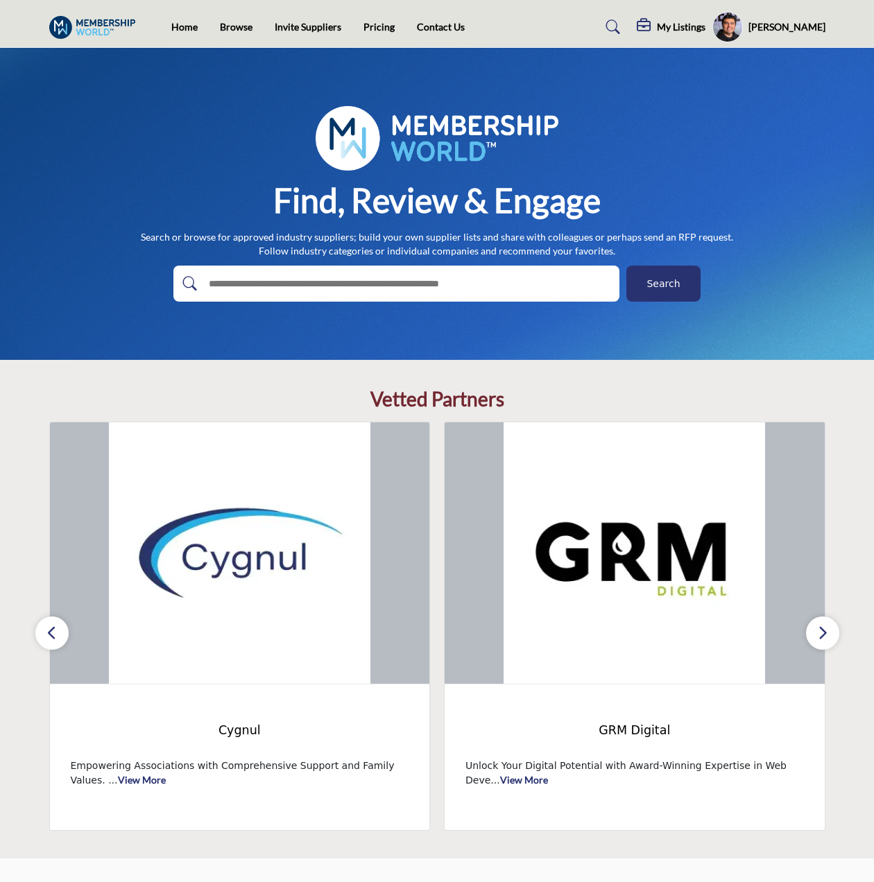
click at [830, 631] on button "button" at bounding box center [822, 633] width 33 height 33
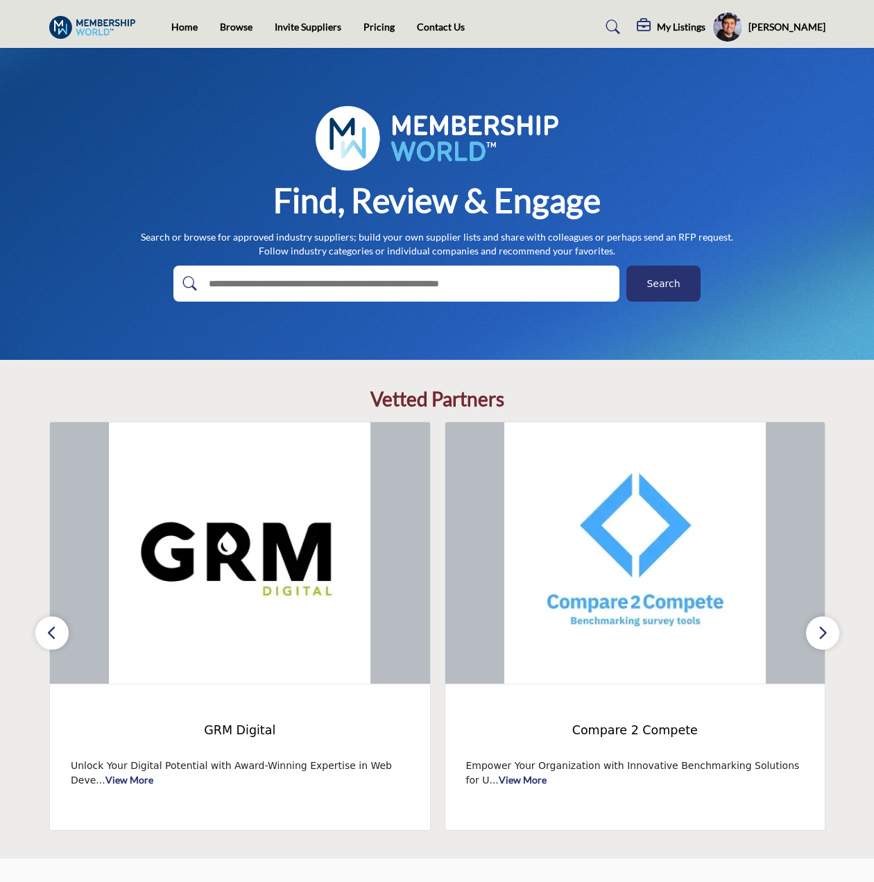
click at [830, 631] on button "button" at bounding box center [822, 633] width 33 height 33
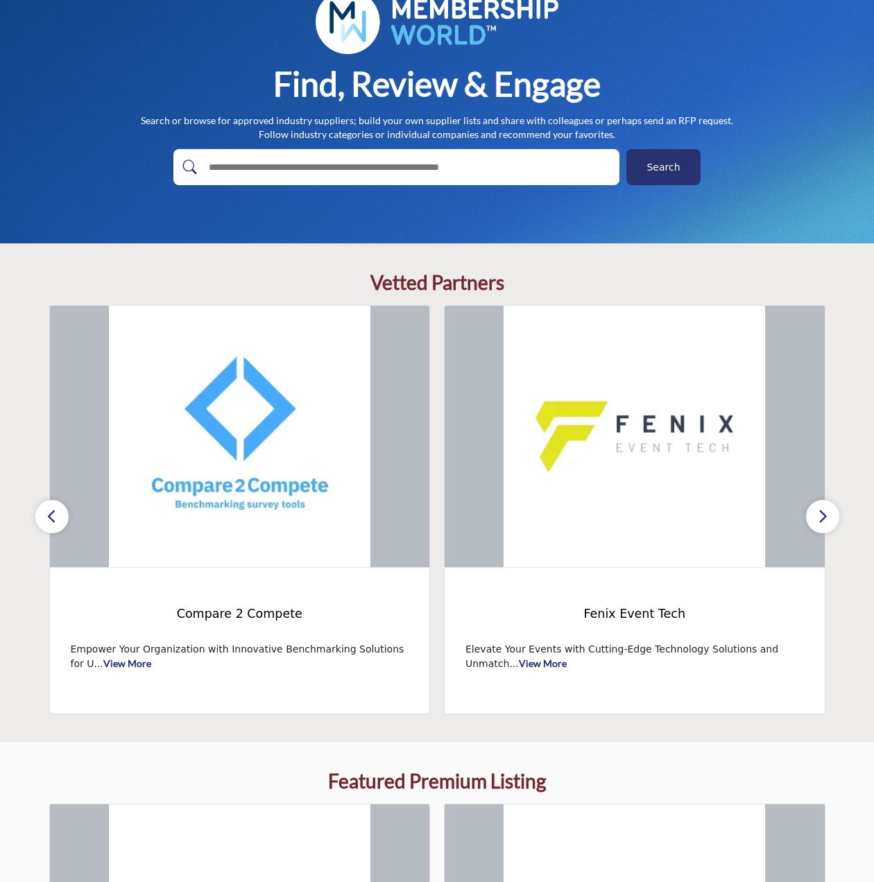
scroll to position [69, 0]
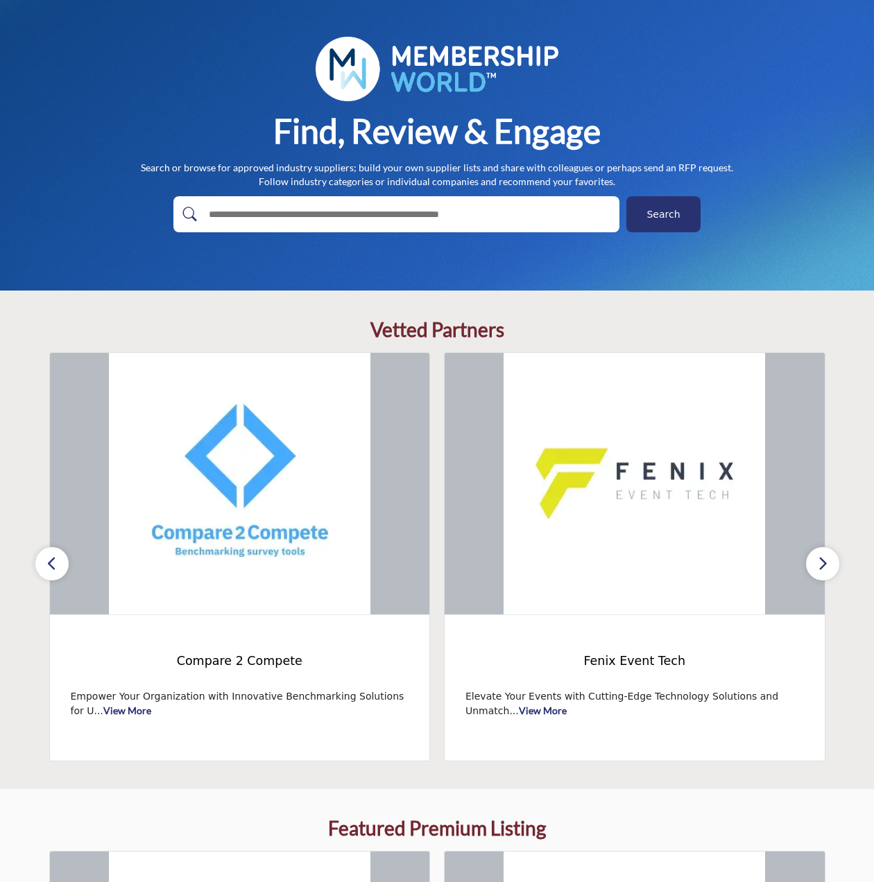
click at [835, 563] on button "button" at bounding box center [822, 563] width 33 height 33
click at [832, 561] on button "button" at bounding box center [822, 563] width 33 height 33
click at [48, 560] on icon "button" at bounding box center [51, 563] width 11 height 17
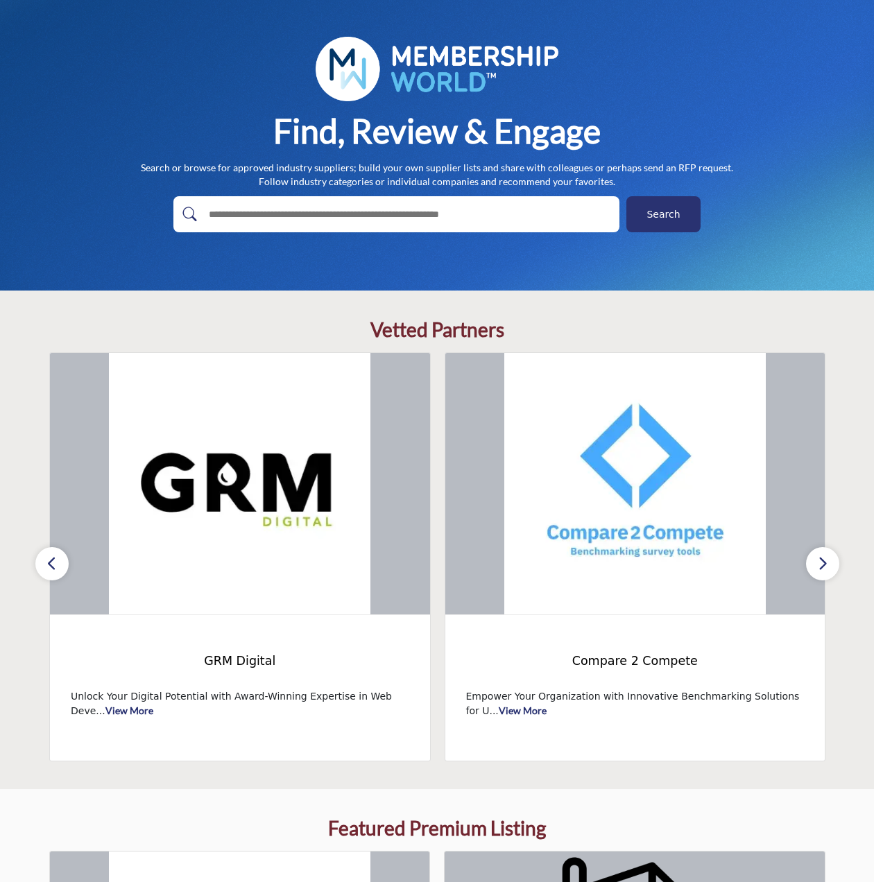
click at [48, 560] on icon "button" at bounding box center [51, 563] width 11 height 17
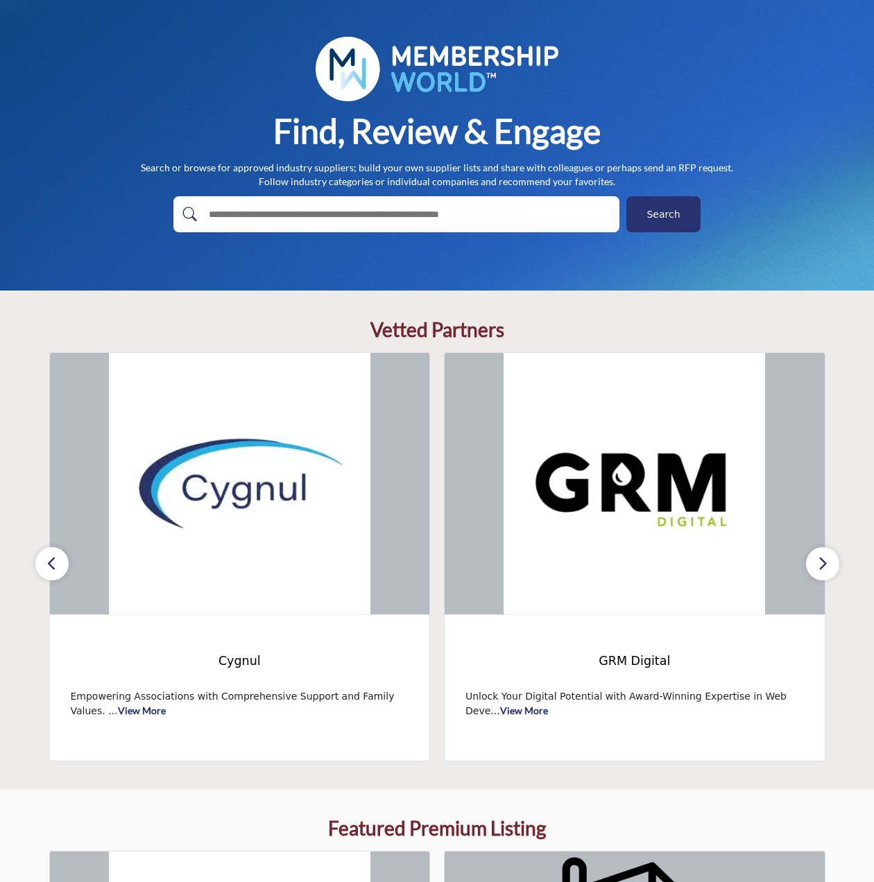
click at [48, 560] on icon "button" at bounding box center [51, 563] width 11 height 17
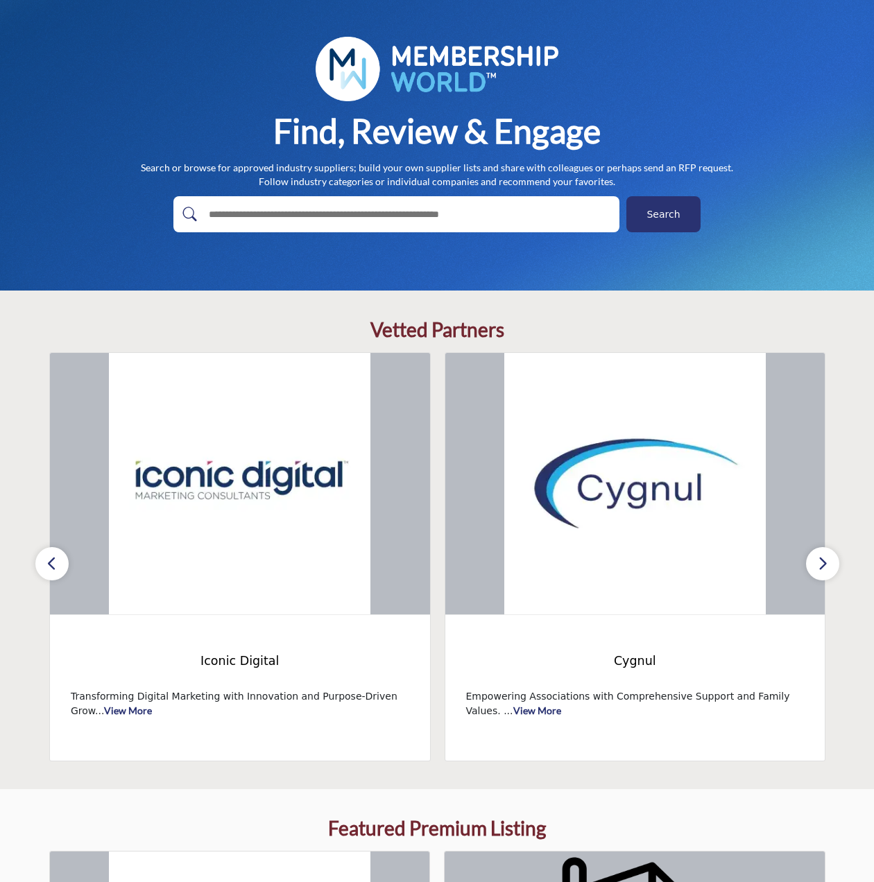
click at [48, 560] on icon "button" at bounding box center [51, 563] width 11 height 17
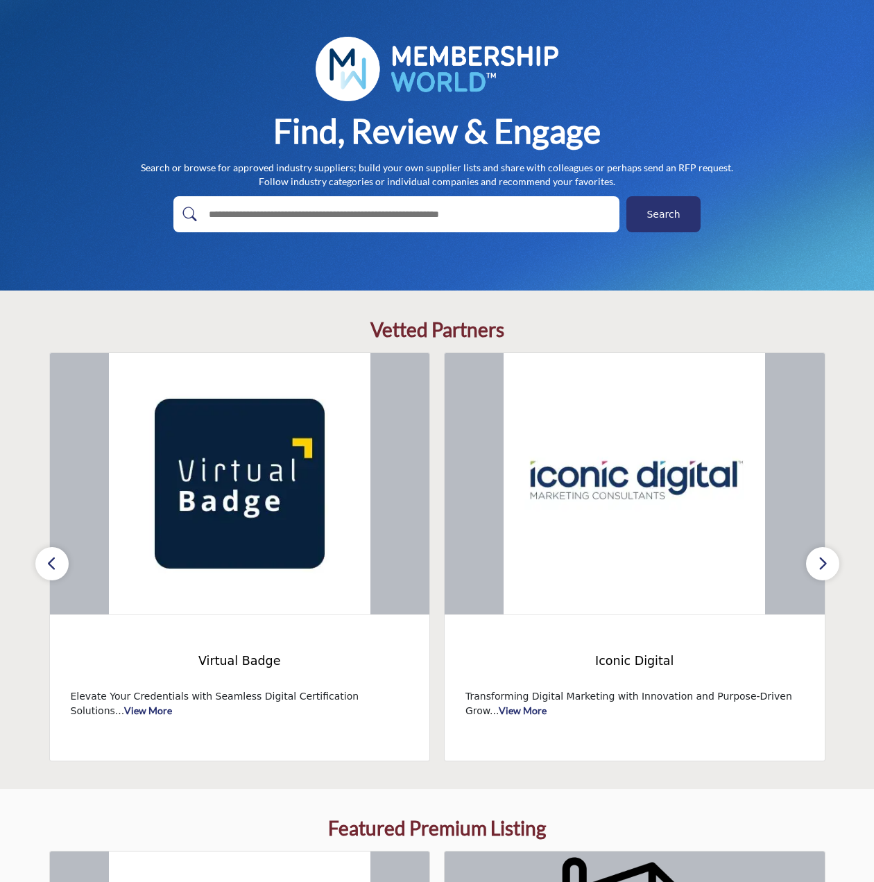
click at [48, 560] on icon "button" at bounding box center [51, 563] width 11 height 17
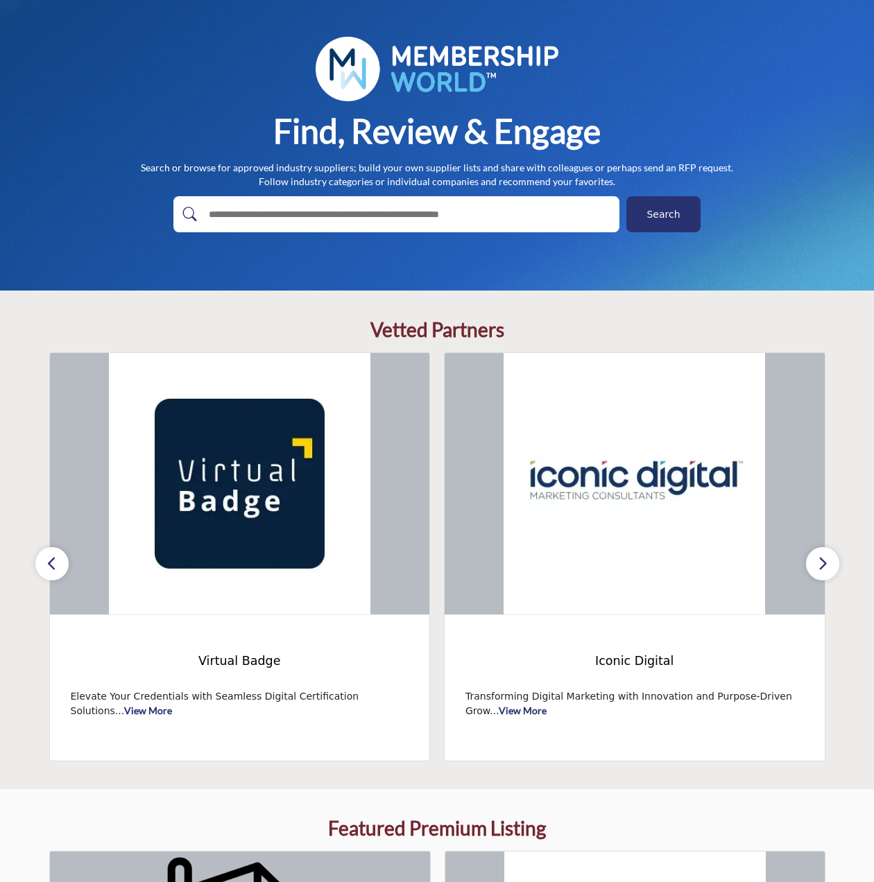
click at [48, 560] on icon "button" at bounding box center [51, 563] width 11 height 17
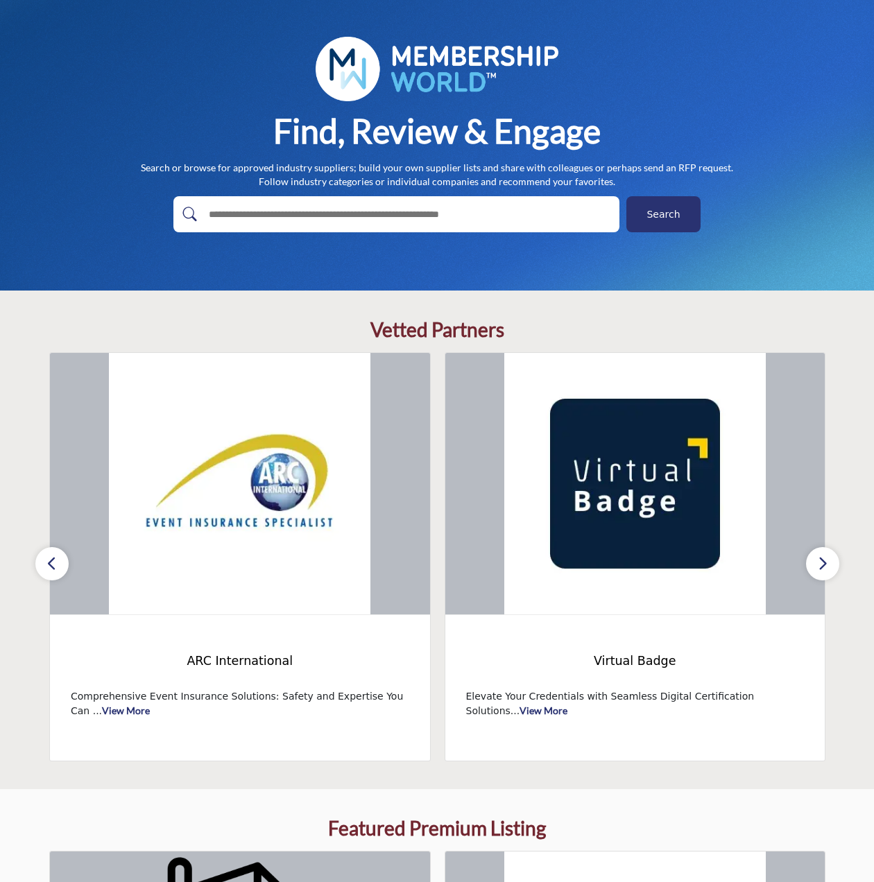
click at [48, 560] on icon "button" at bounding box center [51, 563] width 11 height 17
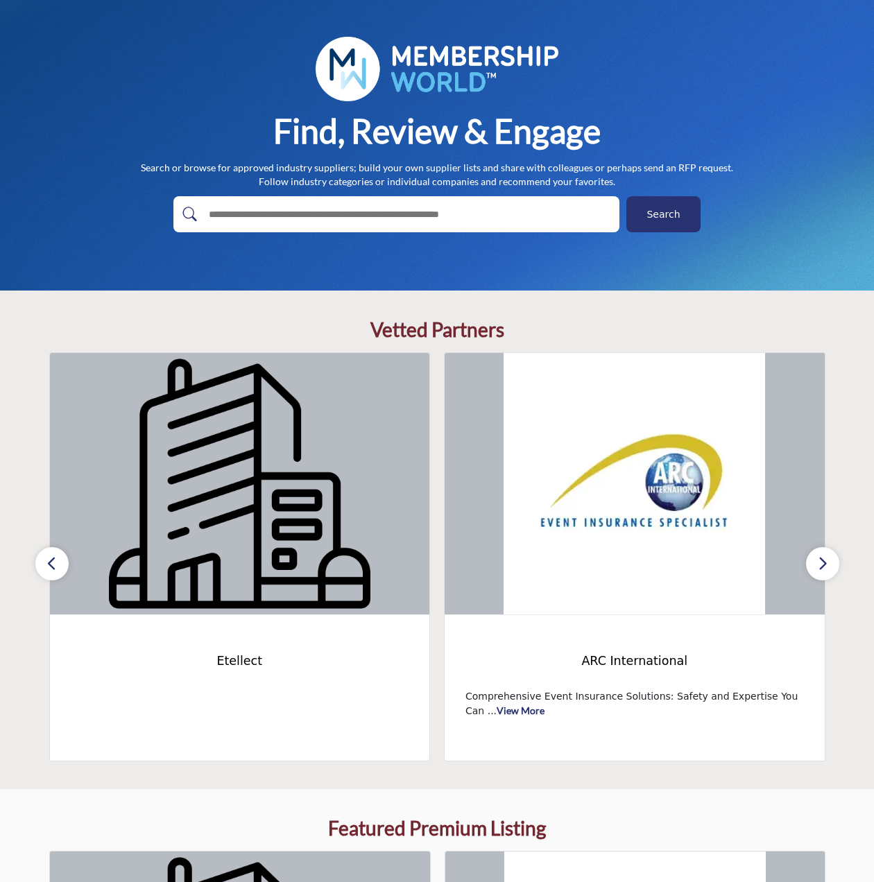
click at [41, 560] on button "button" at bounding box center [51, 563] width 33 height 33
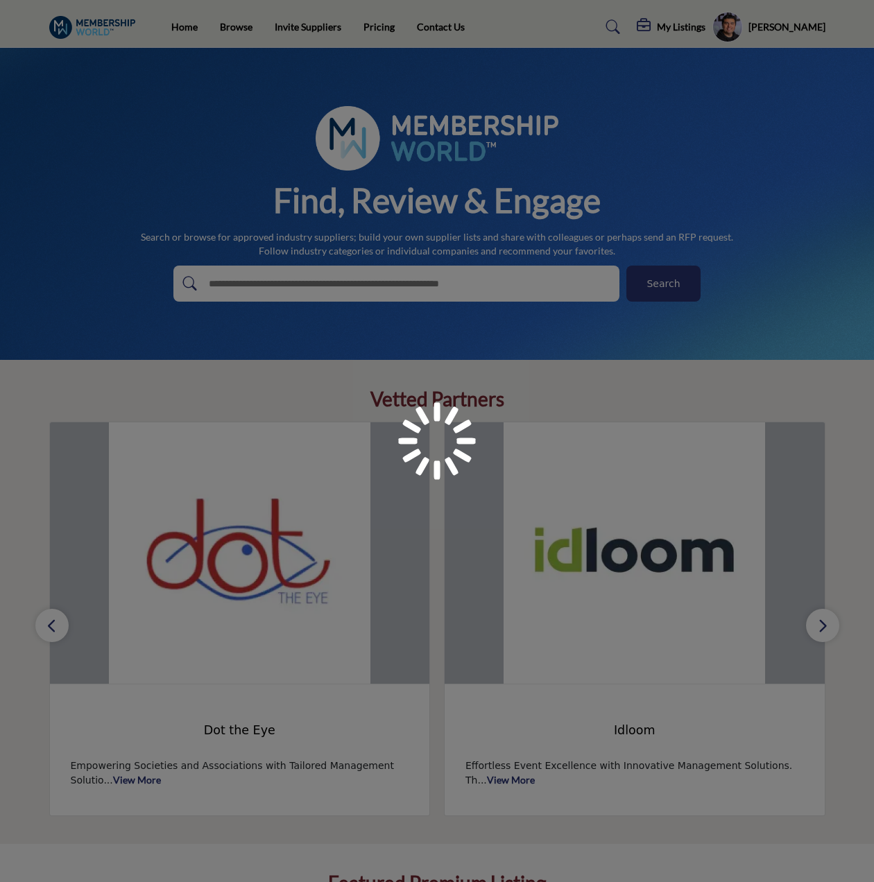
scroll to position [69, 0]
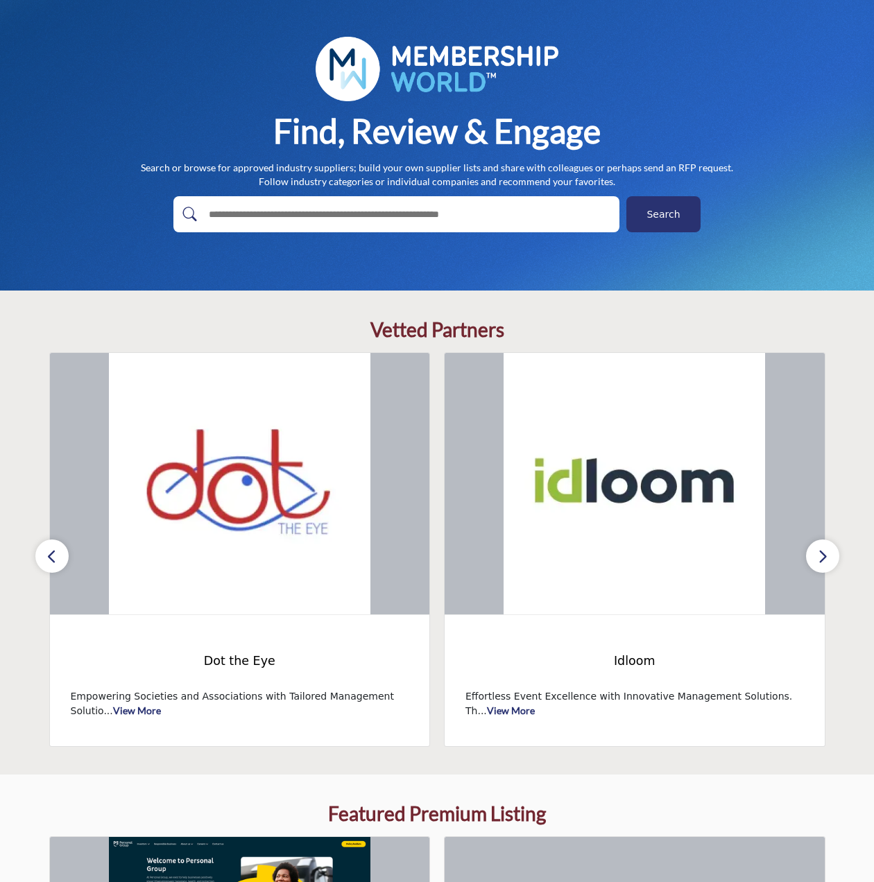
click at [832, 563] on button "button" at bounding box center [822, 556] width 33 height 33
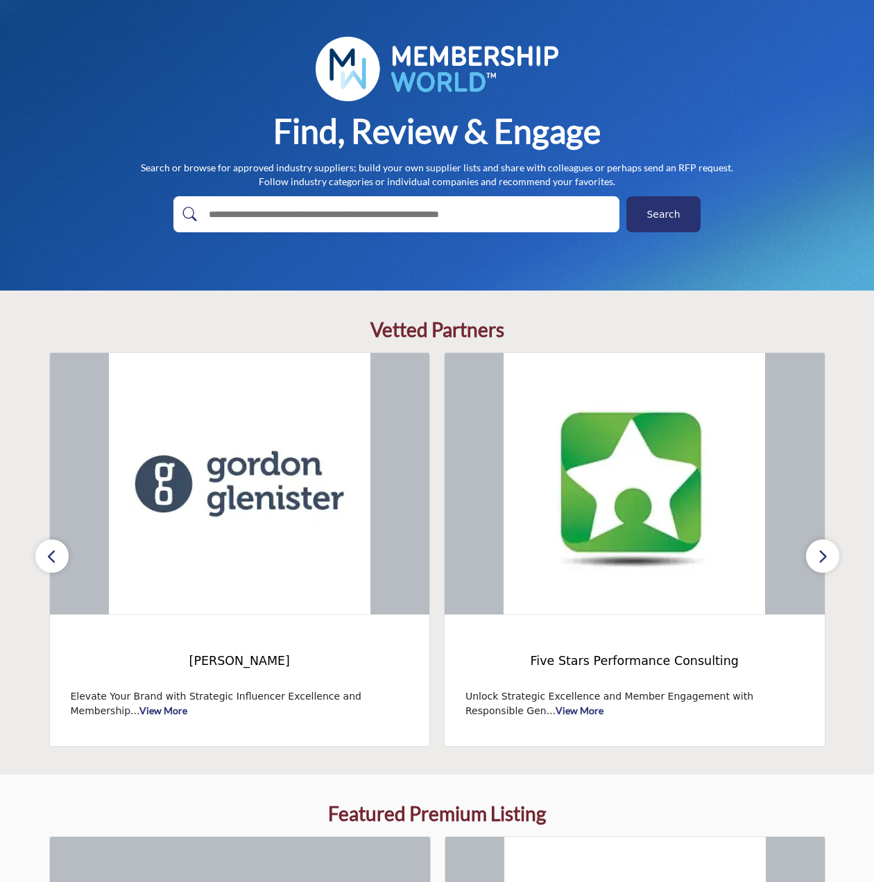
click at [832, 563] on button "button" at bounding box center [822, 556] width 33 height 33
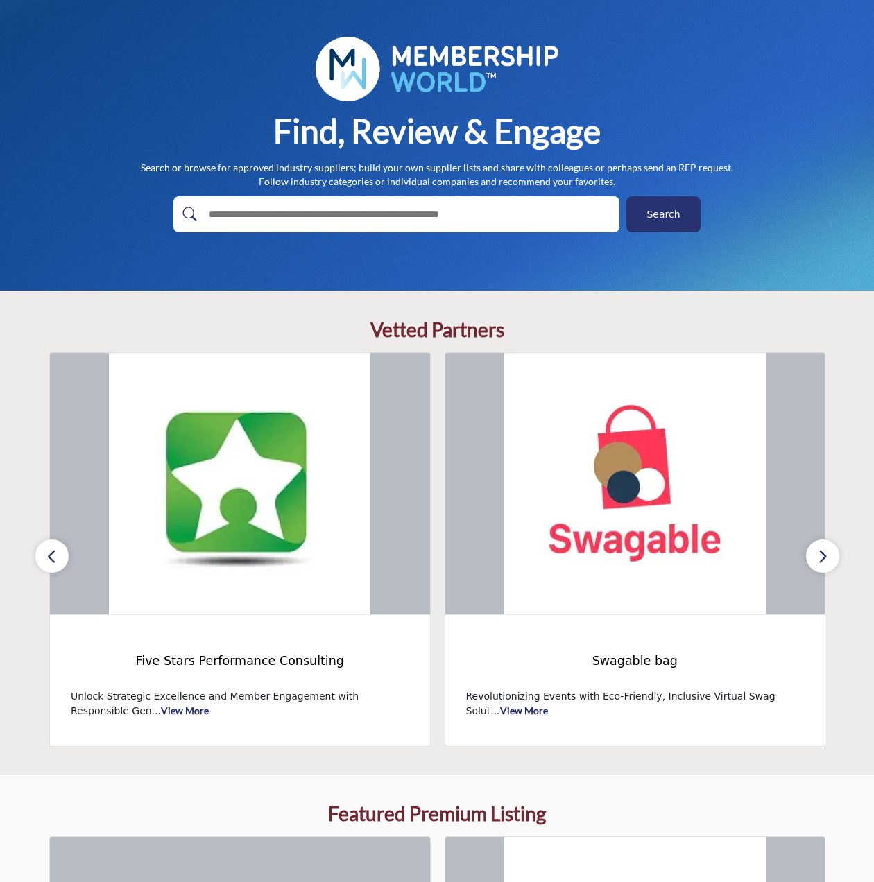
click at [832, 563] on button "button" at bounding box center [822, 556] width 33 height 33
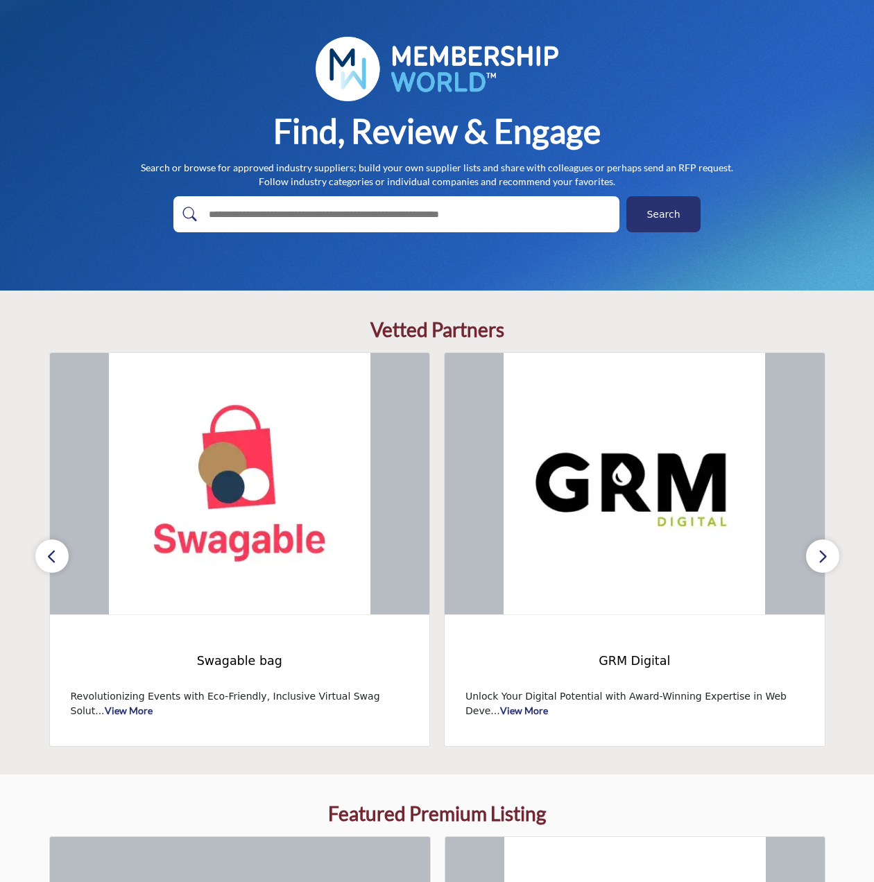
click at [832, 563] on button "button" at bounding box center [822, 556] width 33 height 33
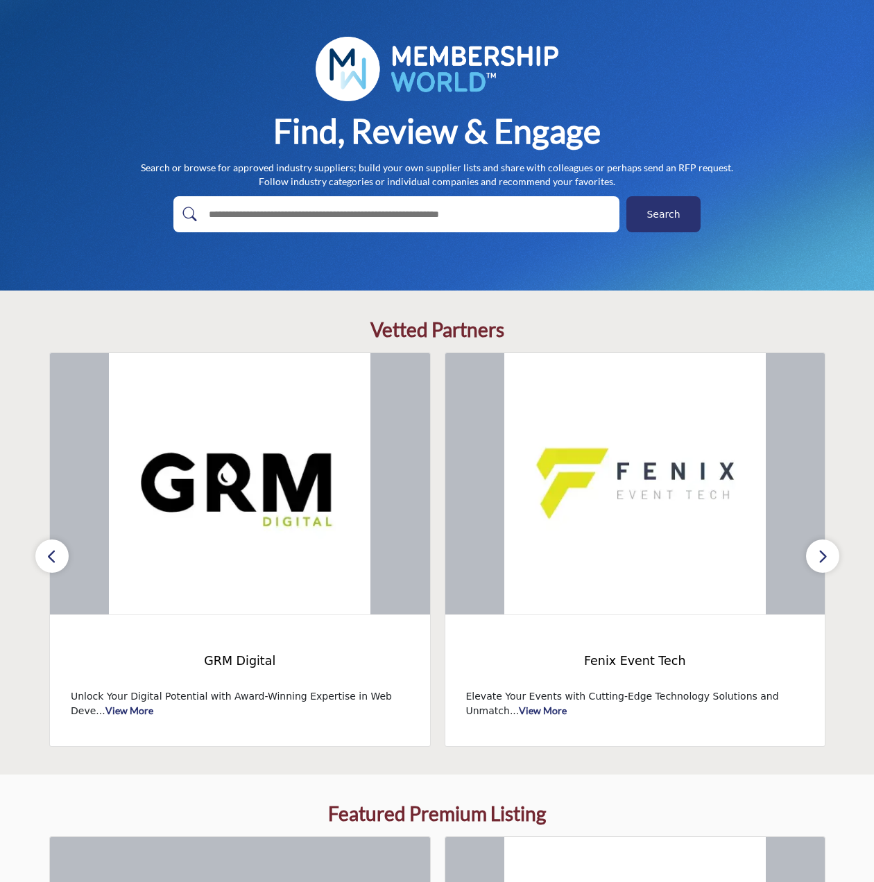
click at [832, 563] on button "button" at bounding box center [822, 556] width 33 height 33
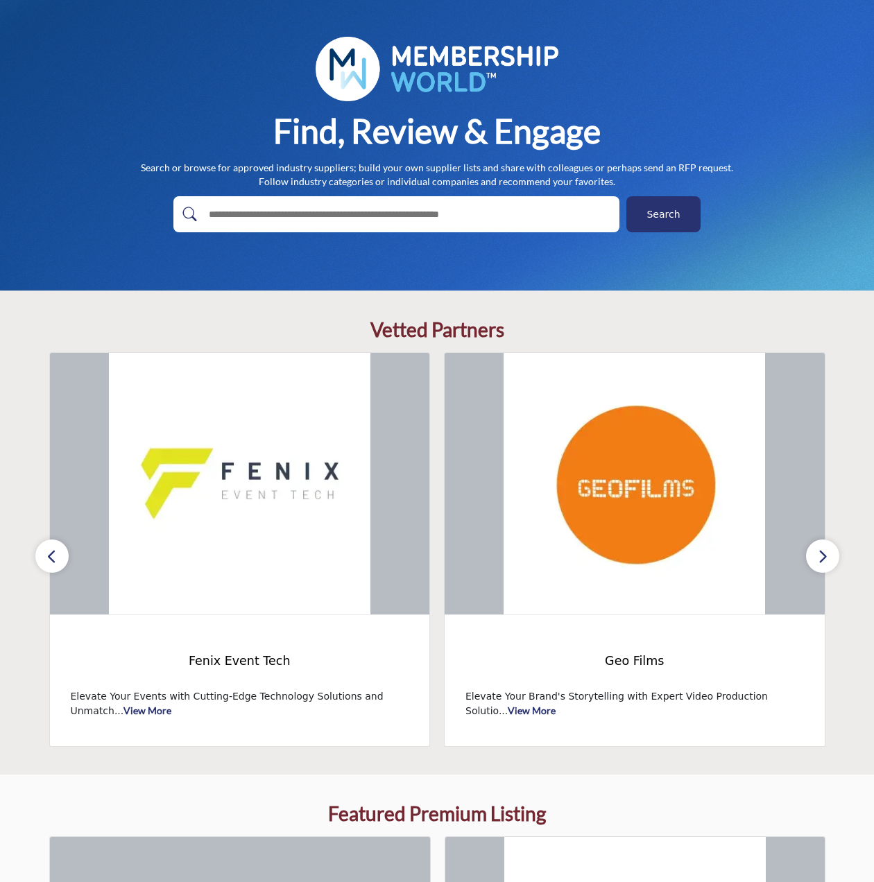
click at [832, 563] on button "button" at bounding box center [822, 556] width 33 height 33
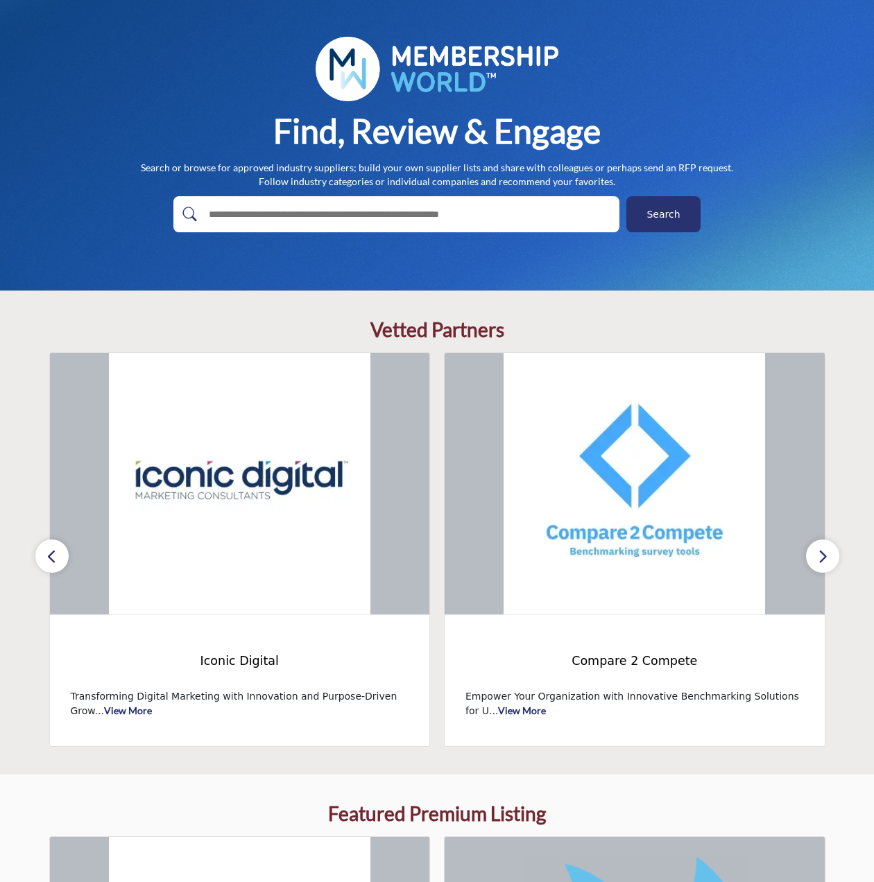
click at [832, 563] on button "button" at bounding box center [822, 556] width 33 height 33
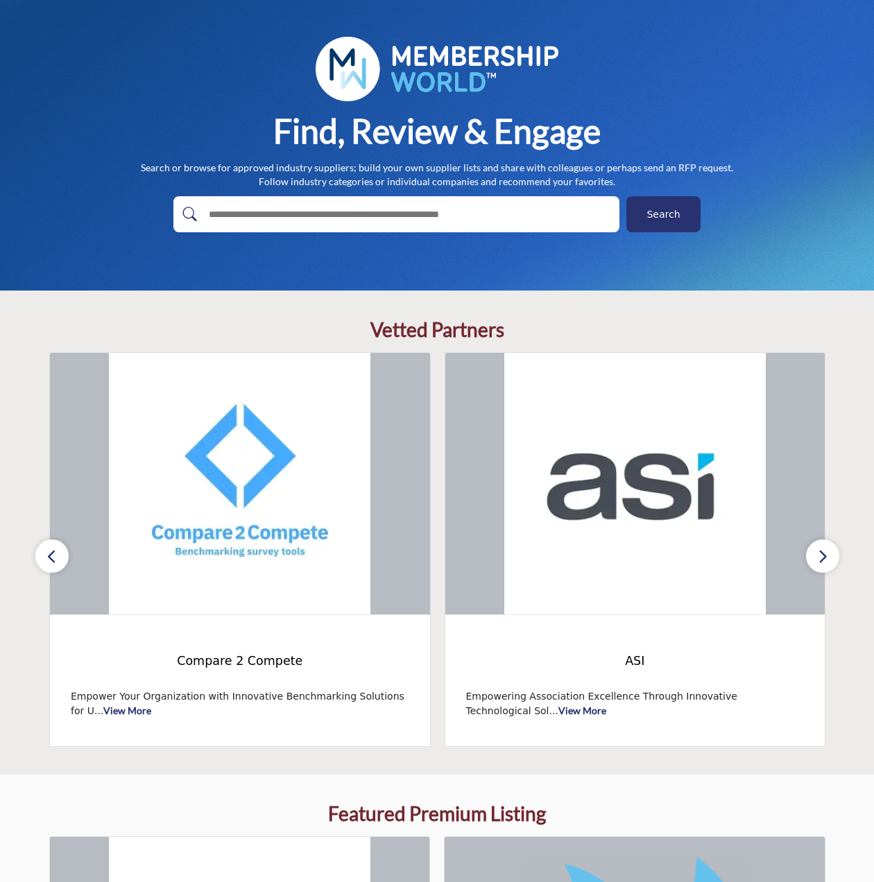
click at [832, 563] on button "button" at bounding box center [822, 556] width 33 height 33
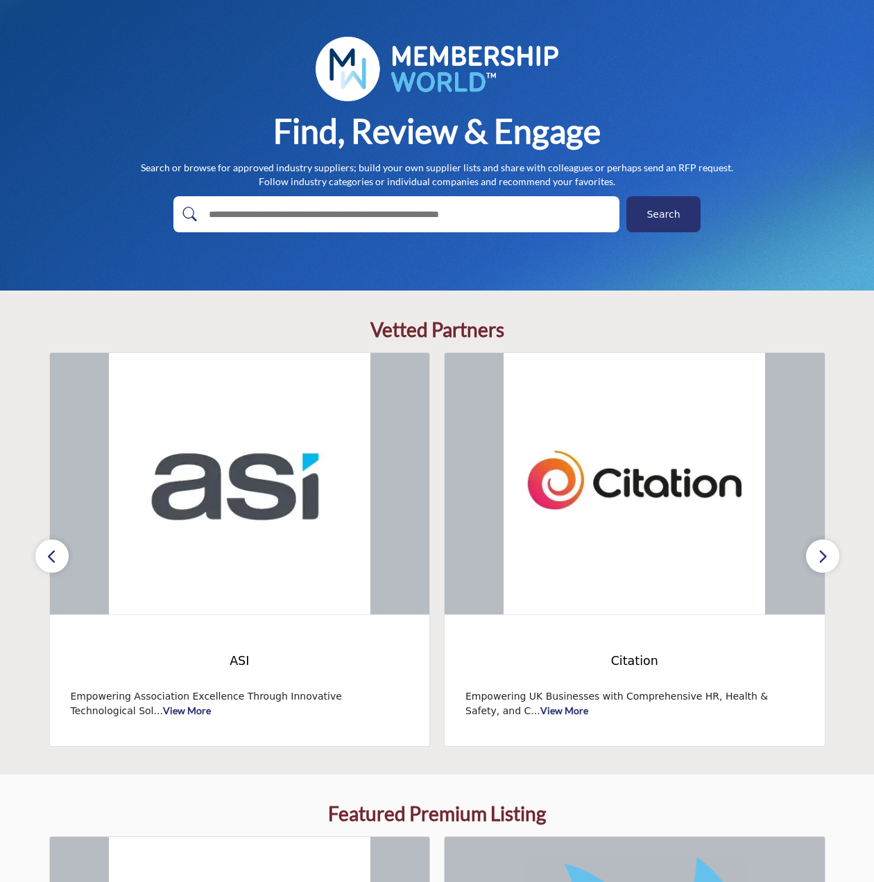
click at [832, 563] on button "button" at bounding box center [822, 556] width 33 height 33
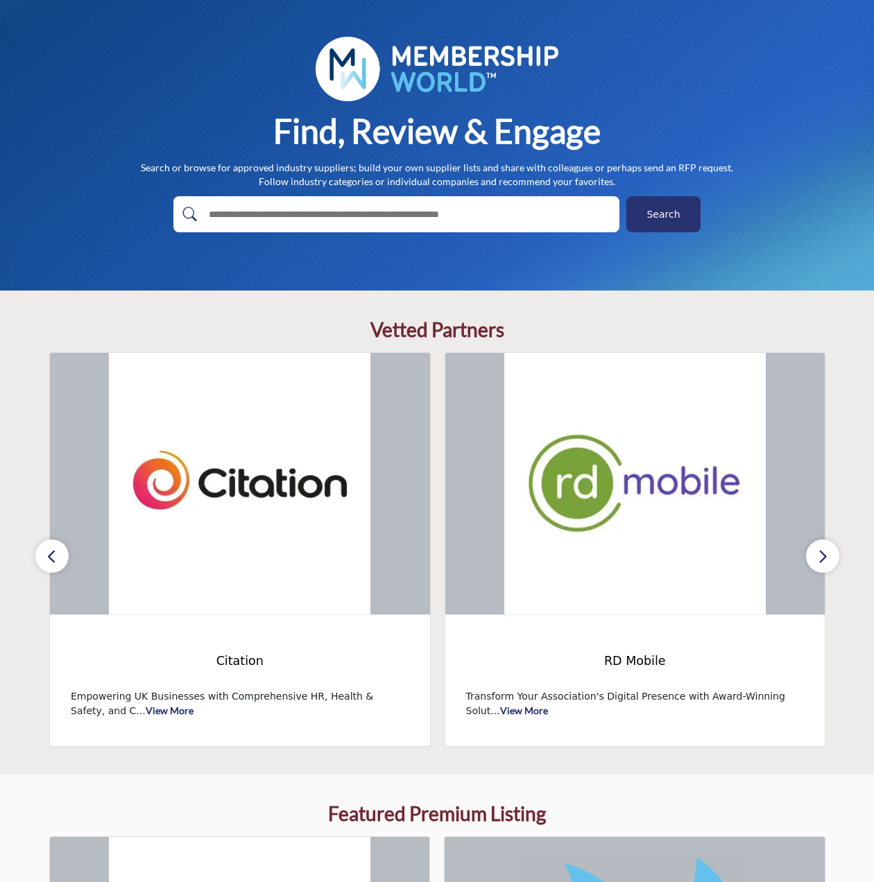
click at [832, 563] on button "button" at bounding box center [822, 556] width 33 height 33
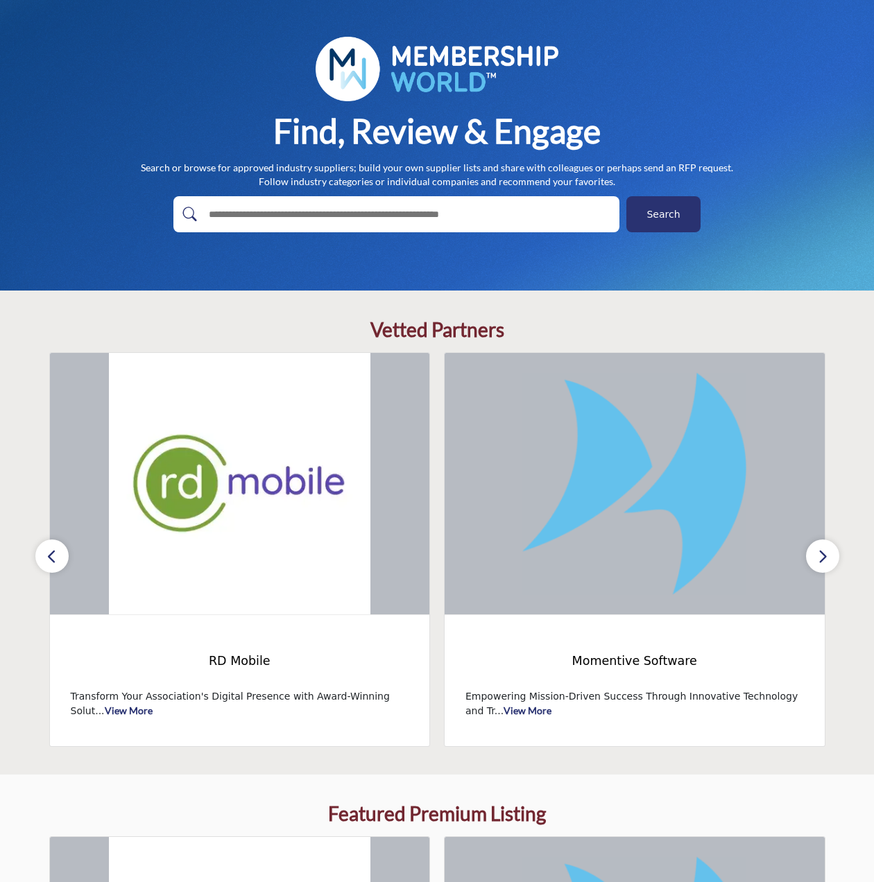
click at [832, 563] on button "button" at bounding box center [822, 556] width 33 height 33
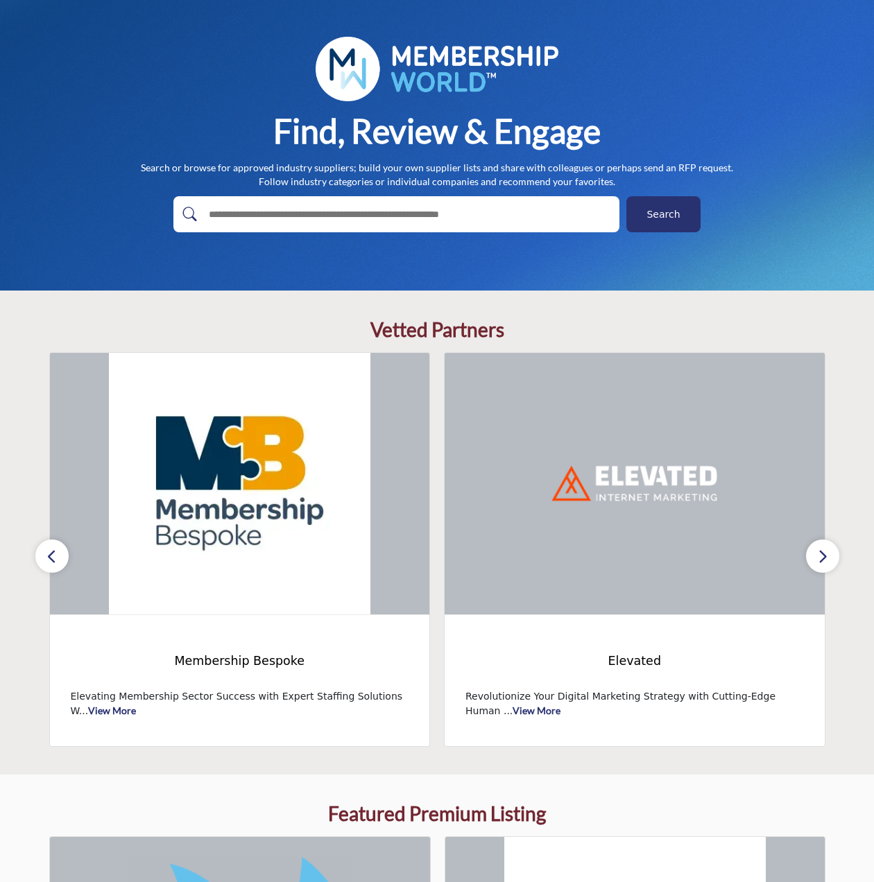
click at [832, 563] on button "button" at bounding box center [822, 556] width 33 height 33
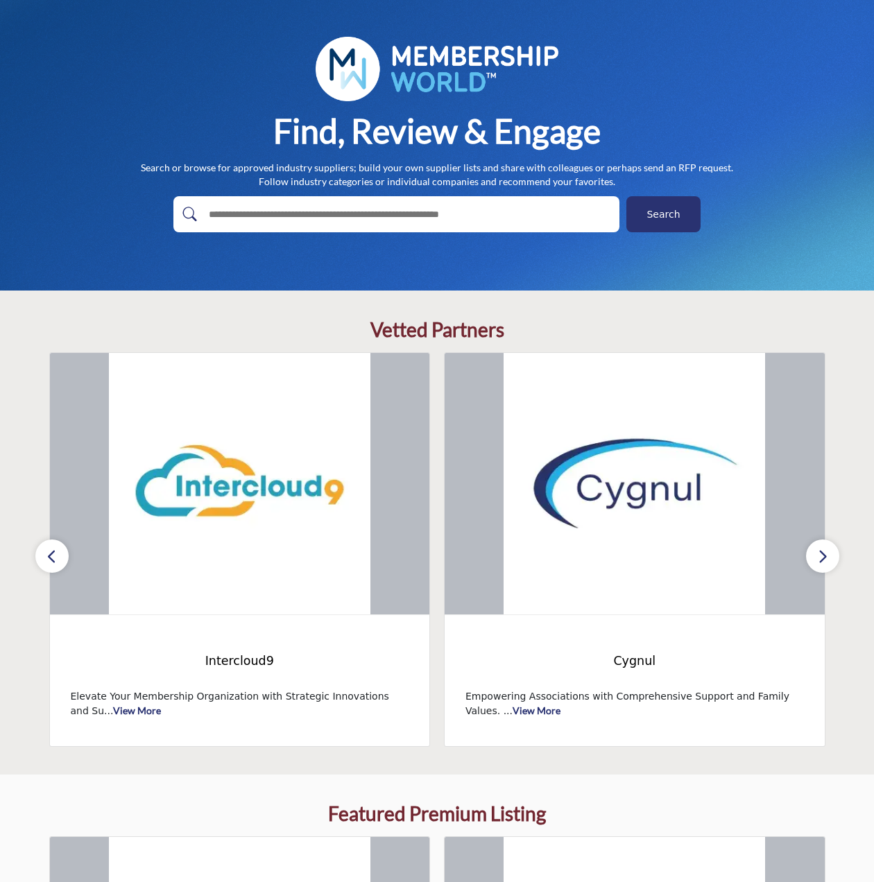
click at [57, 549] on icon "button" at bounding box center [51, 556] width 11 height 17
click at [51, 549] on icon "button" at bounding box center [51, 556] width 11 height 17
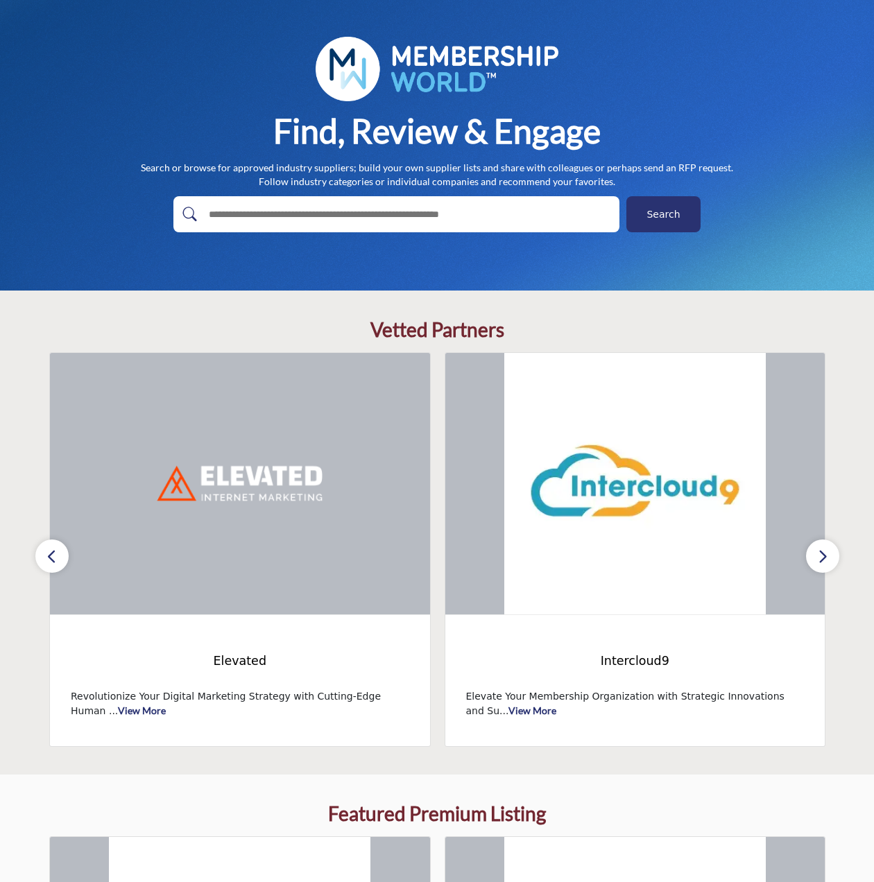
click at [51, 549] on icon "button" at bounding box center [51, 556] width 11 height 17
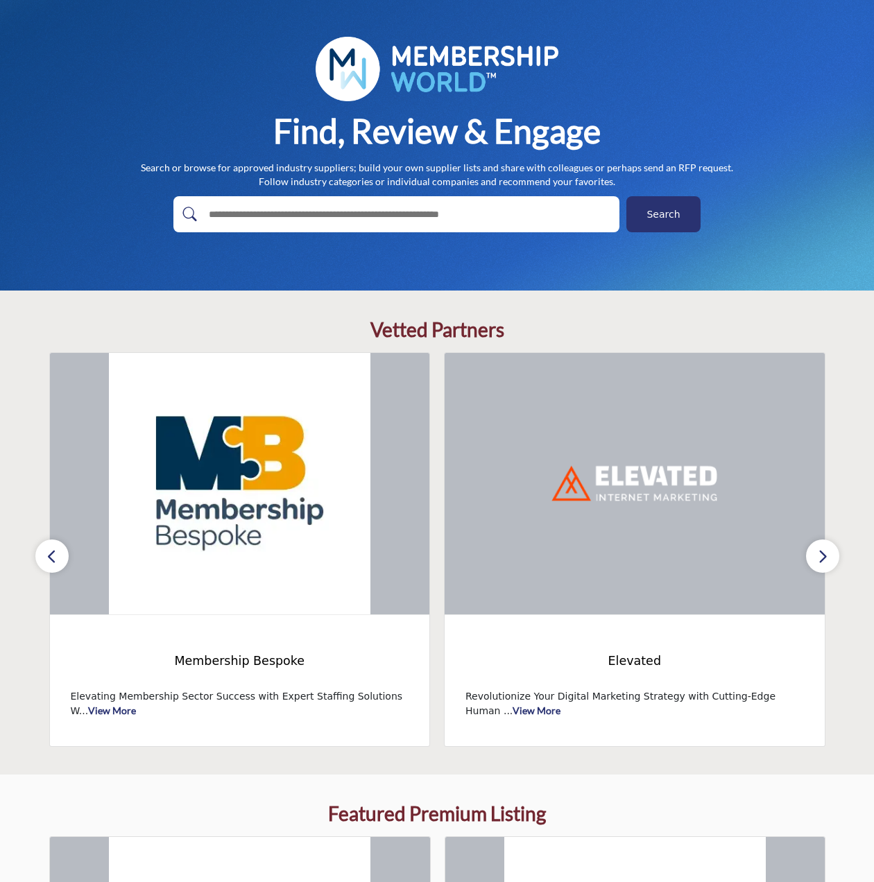
click at [51, 549] on icon "button" at bounding box center [51, 556] width 11 height 17
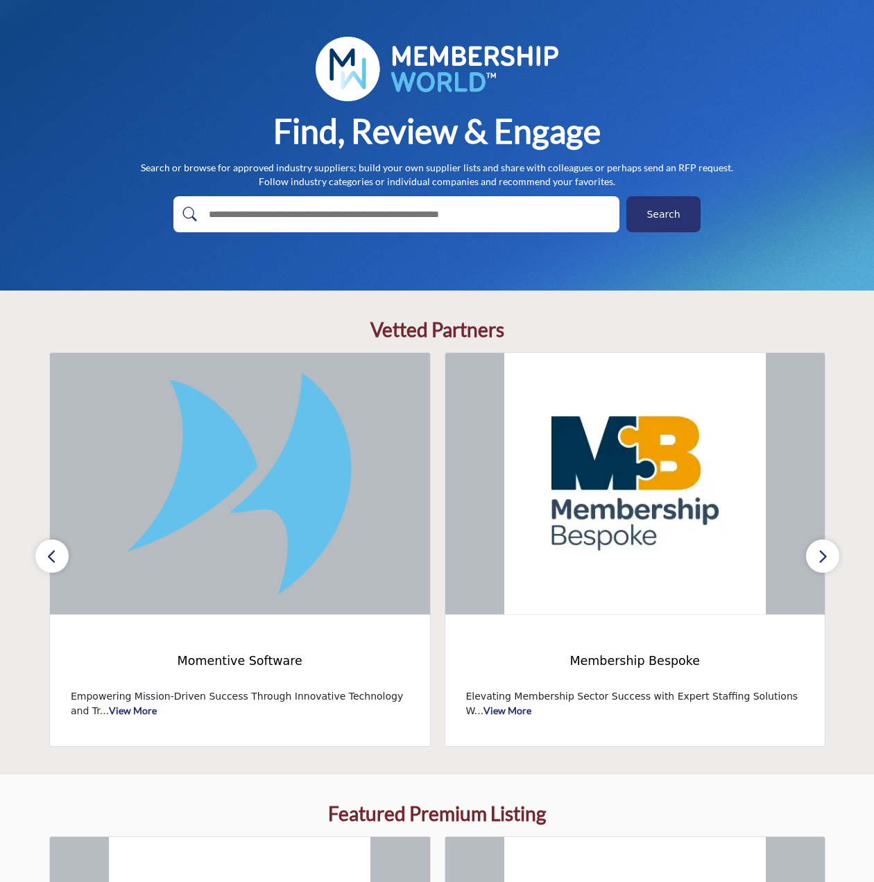
click at [51, 549] on icon "button" at bounding box center [51, 556] width 11 height 17
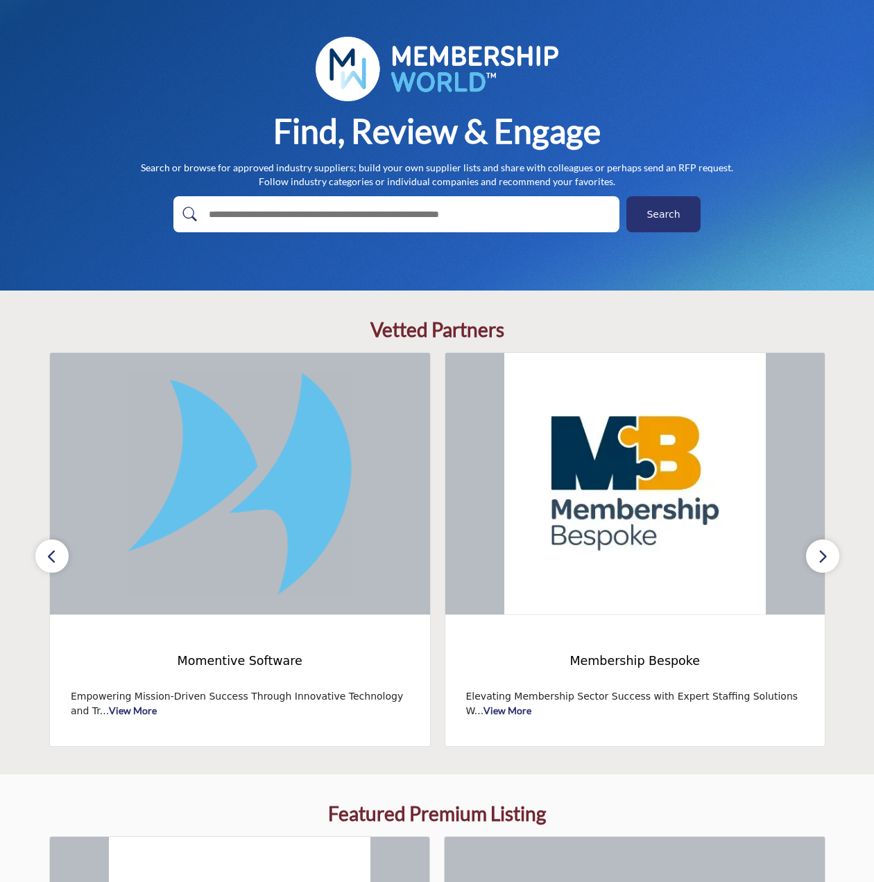
click at [51, 549] on icon "button" at bounding box center [51, 556] width 11 height 17
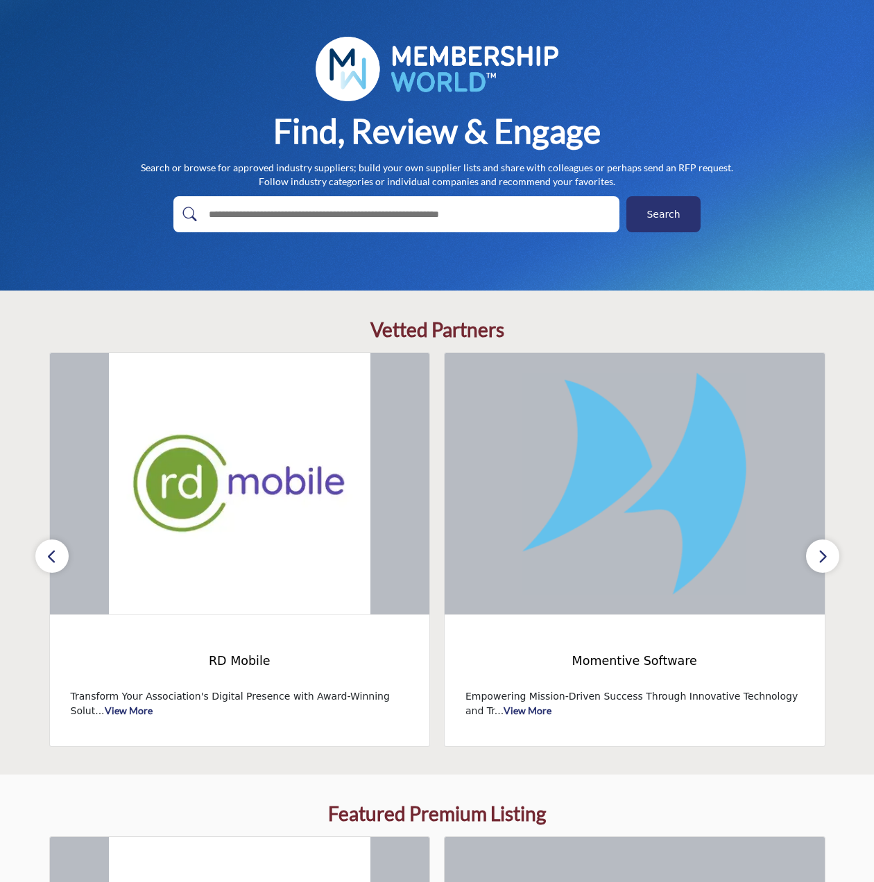
click at [51, 549] on icon "button" at bounding box center [51, 556] width 11 height 17
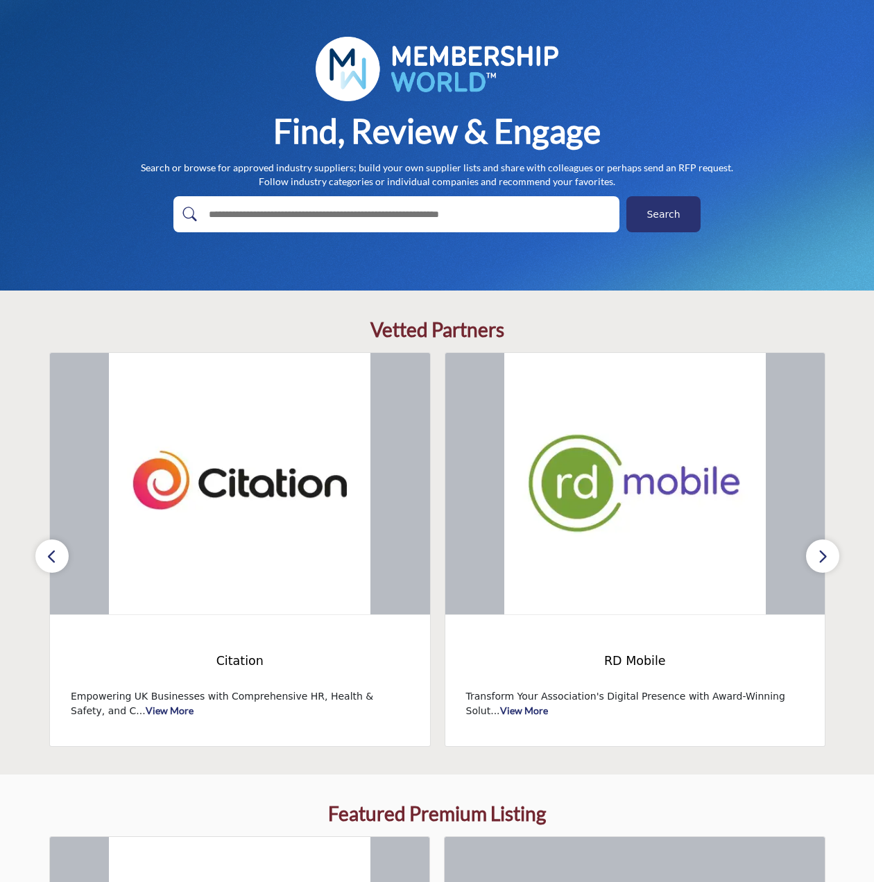
click at [51, 549] on icon "button" at bounding box center [51, 556] width 11 height 17
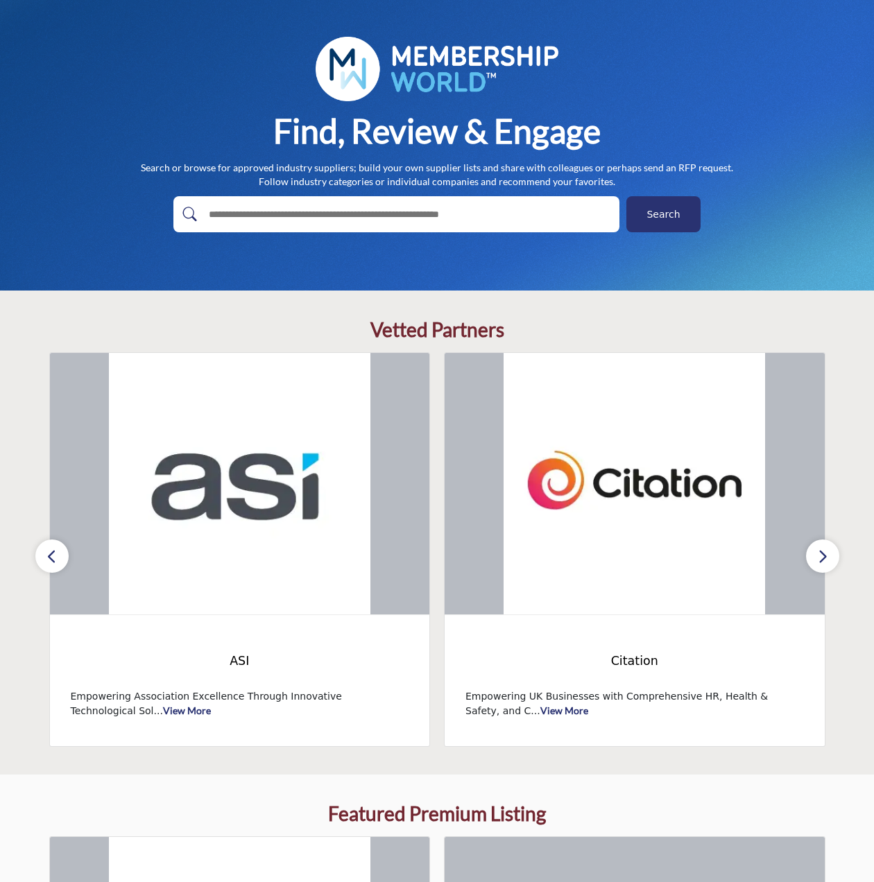
click at [51, 549] on icon "button" at bounding box center [51, 556] width 11 height 17
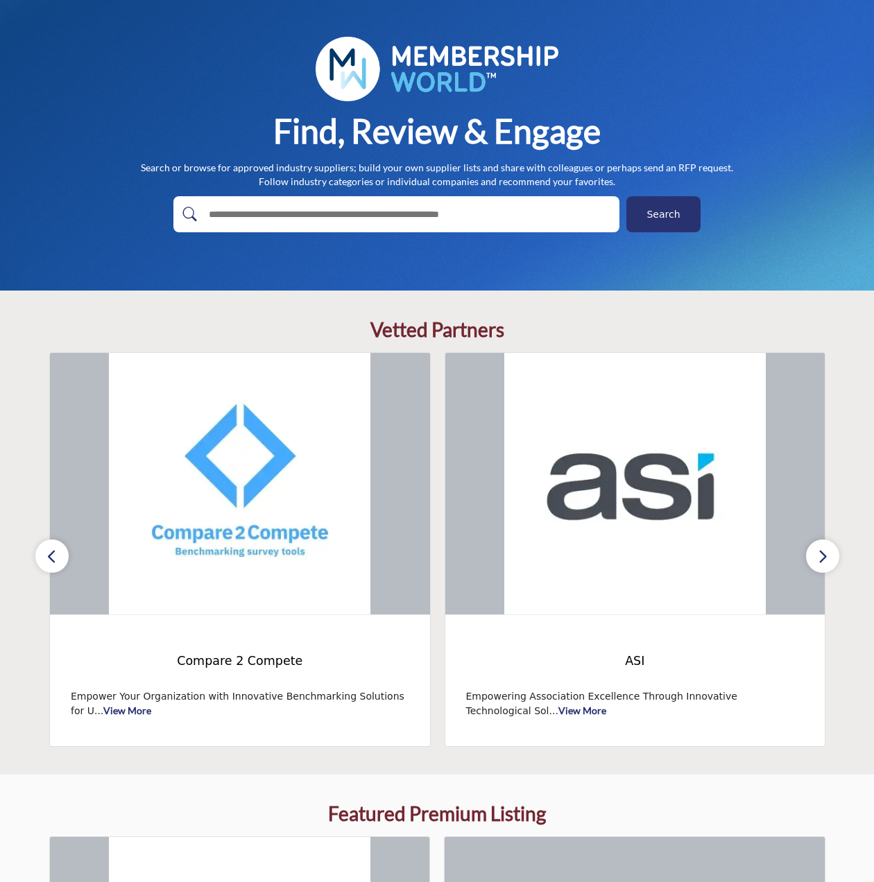
click at [51, 549] on icon "button" at bounding box center [51, 556] width 11 height 17
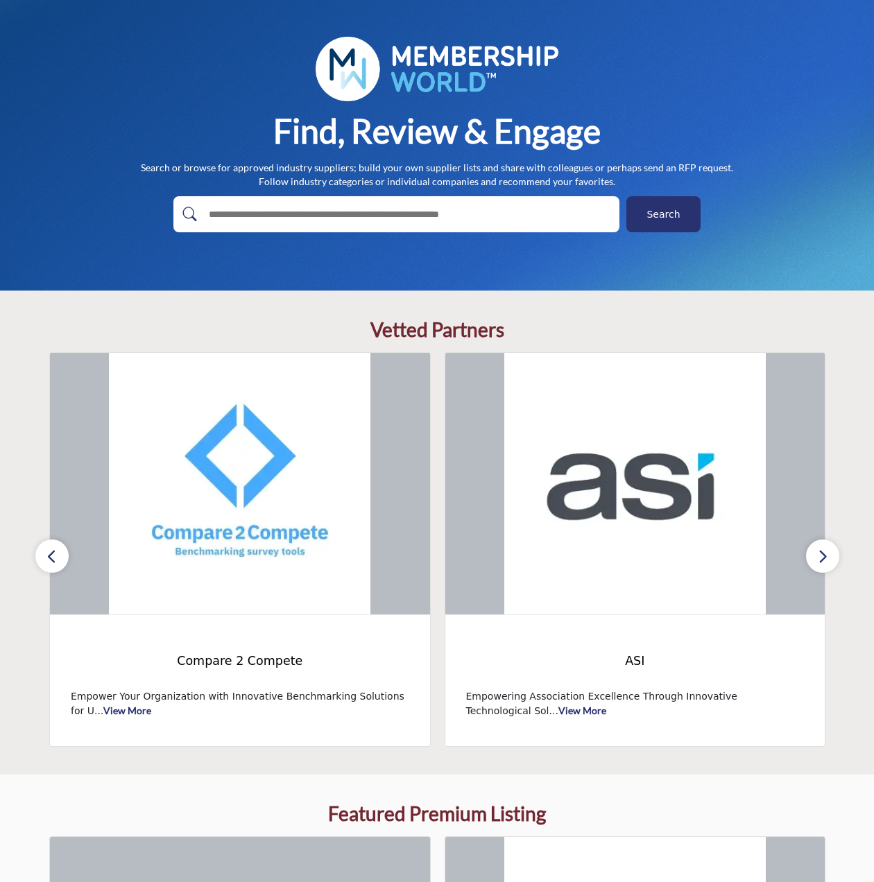
click at [827, 563] on icon "button" at bounding box center [822, 556] width 11 height 17
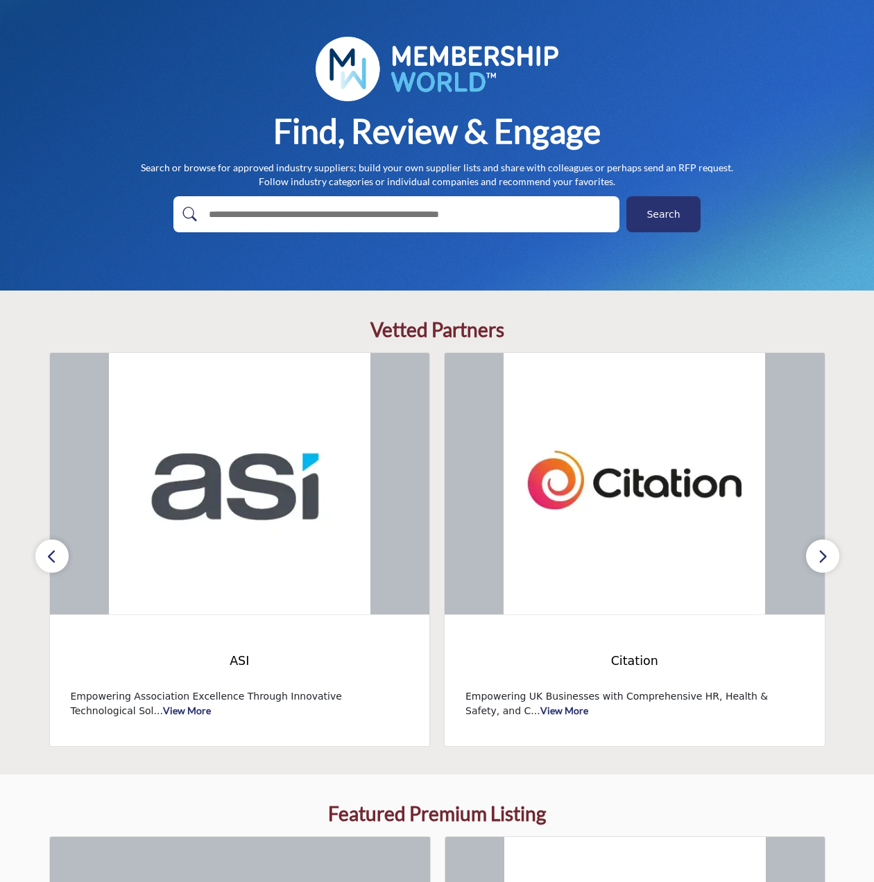
click at [827, 563] on icon "button" at bounding box center [822, 556] width 11 height 17
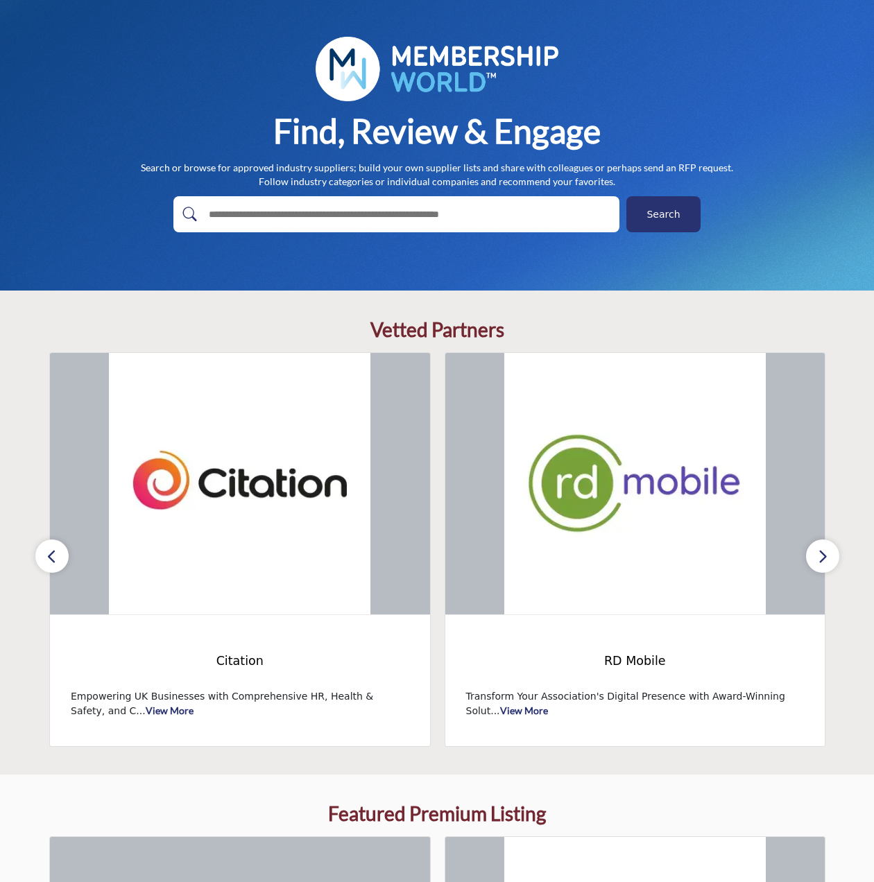
click at [827, 563] on icon "button" at bounding box center [822, 556] width 11 height 17
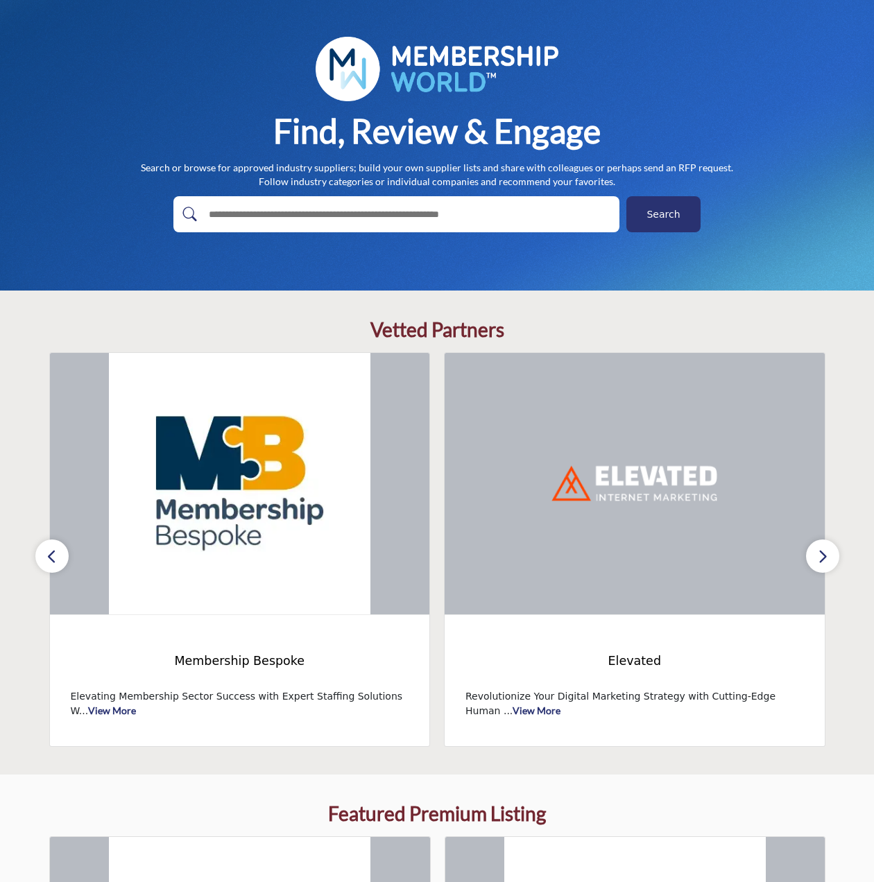
click at [56, 561] on icon "button" at bounding box center [51, 556] width 11 height 17
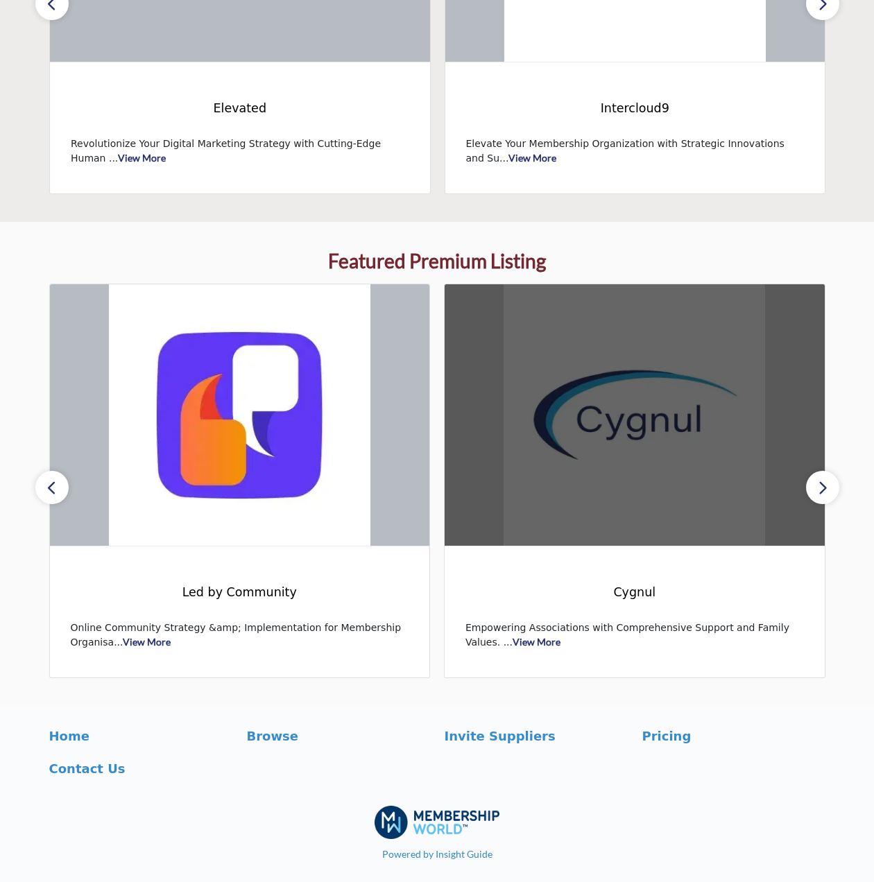
scroll to position [625, 0]
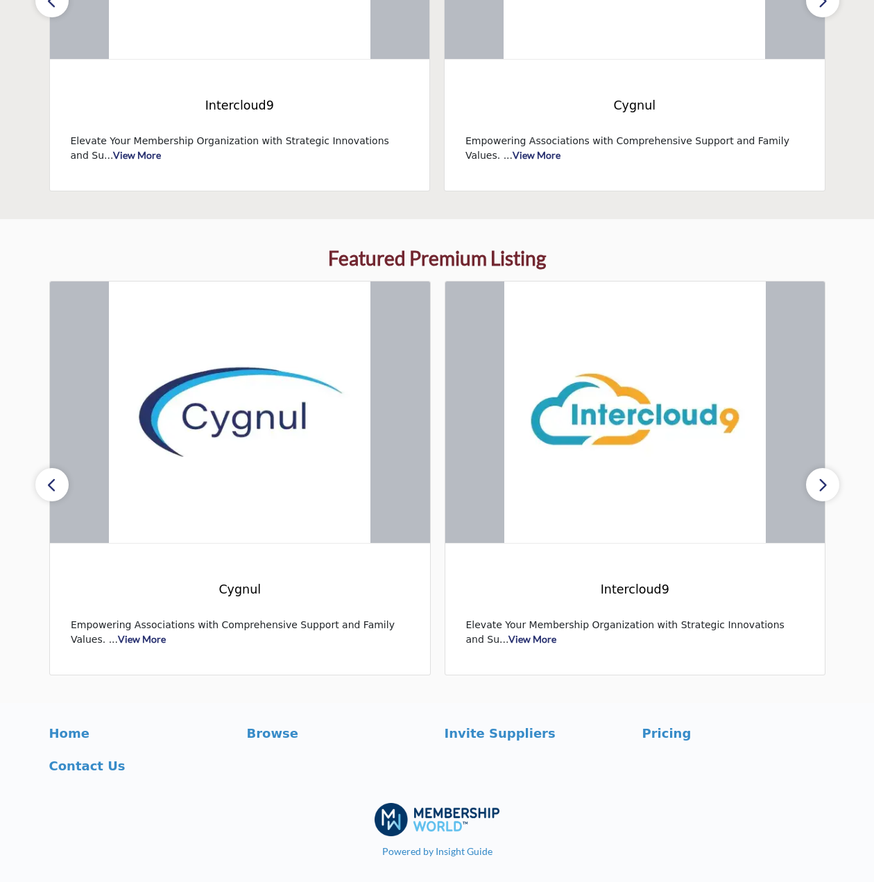
click at [828, 475] on button "button" at bounding box center [822, 484] width 33 height 33
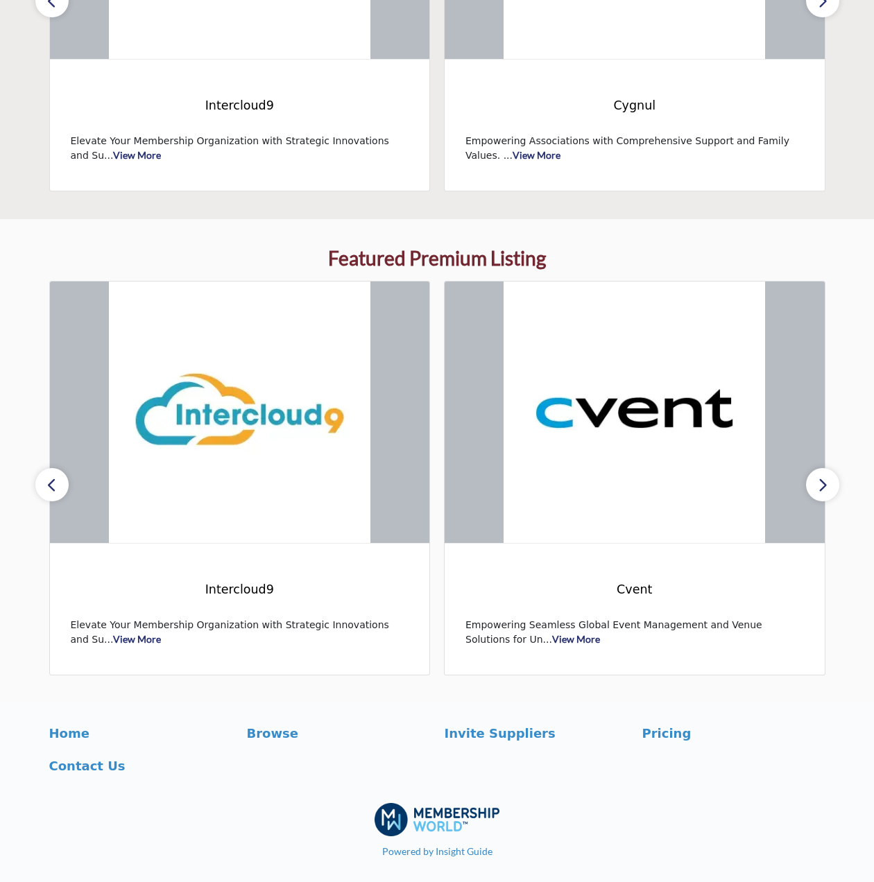
click at [828, 475] on button "button" at bounding box center [822, 484] width 33 height 33
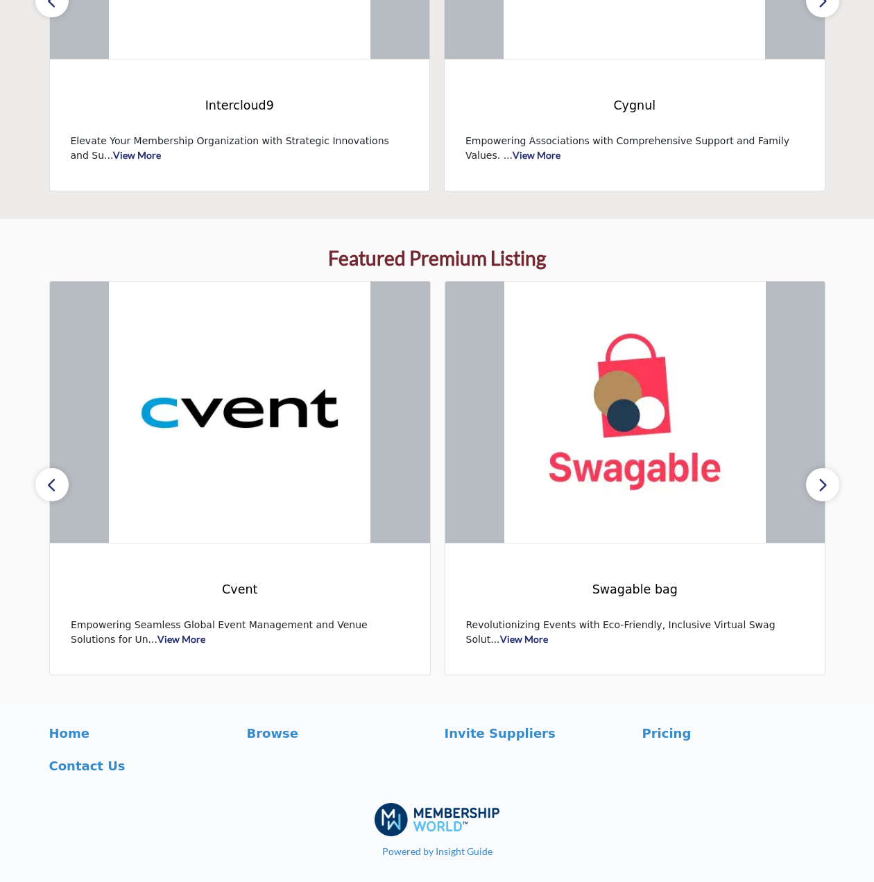
click at [828, 475] on button "button" at bounding box center [822, 484] width 33 height 33
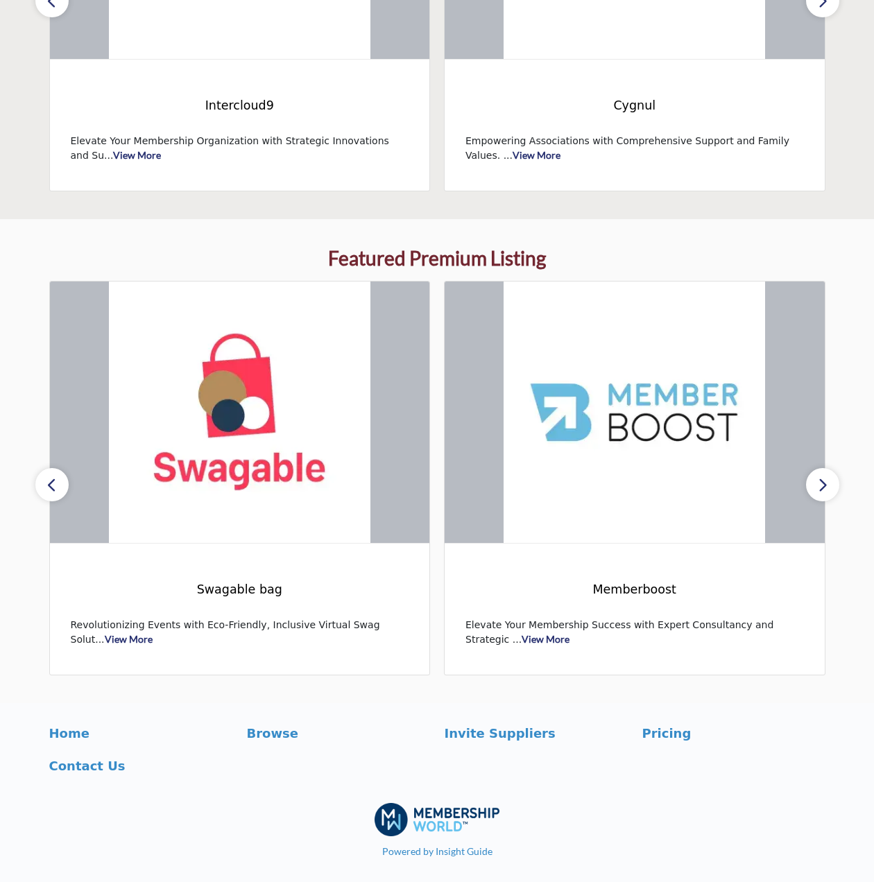
click at [828, 475] on button "button" at bounding box center [822, 484] width 33 height 33
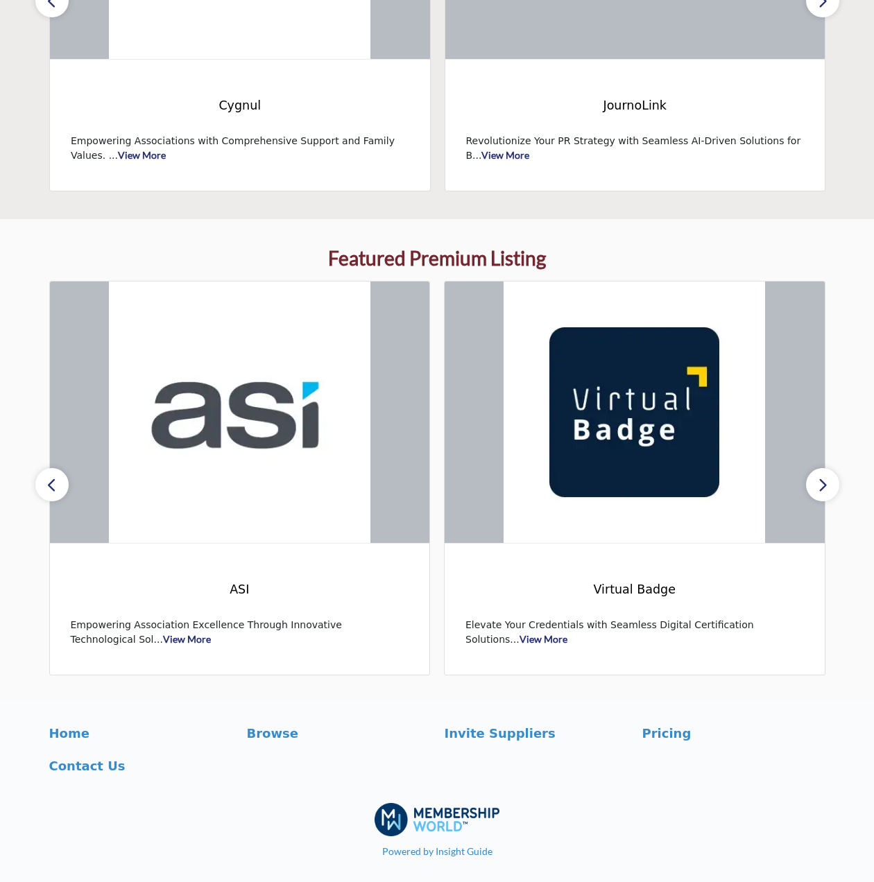
click at [828, 475] on button "button" at bounding box center [822, 484] width 33 height 33
click at [834, 484] on button "button" at bounding box center [822, 484] width 33 height 33
click at [55, 484] on icon "button" at bounding box center [51, 485] width 11 height 17
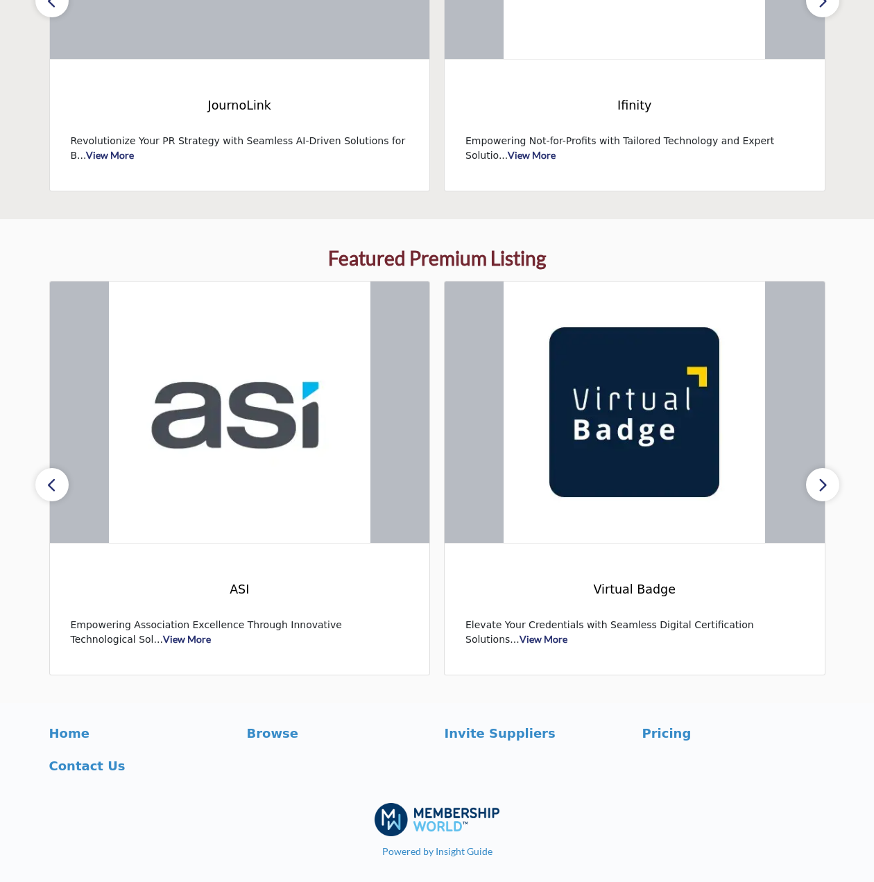
click at [55, 484] on icon "button" at bounding box center [51, 485] width 11 height 17
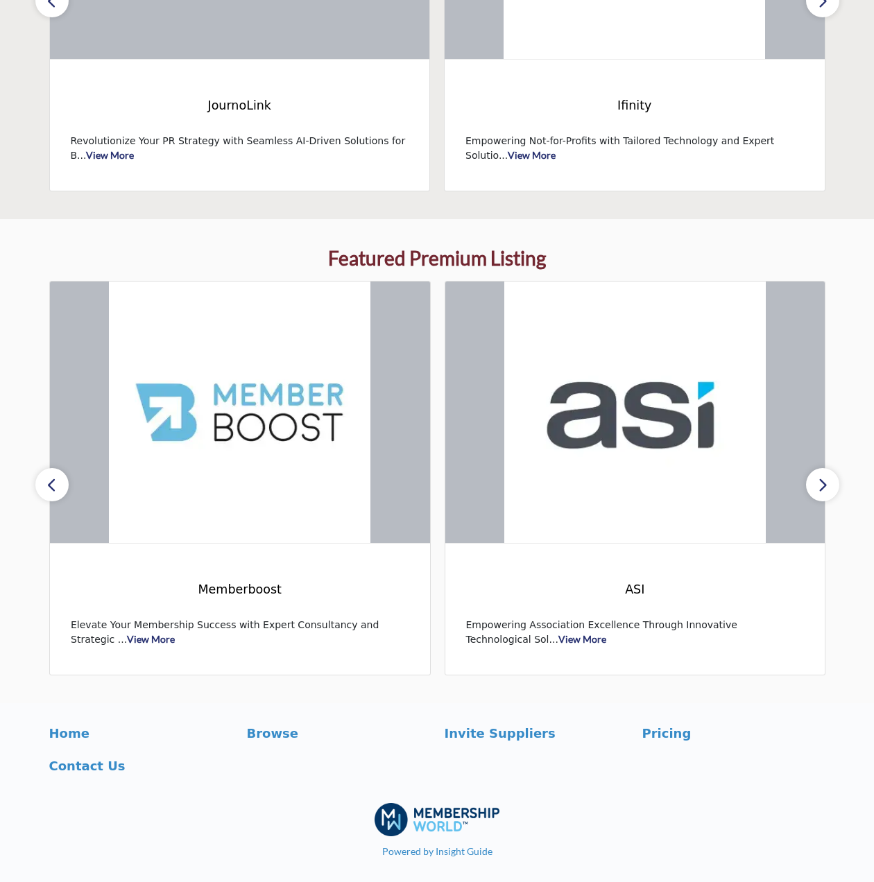
click at [55, 484] on icon "button" at bounding box center [51, 485] width 11 height 17
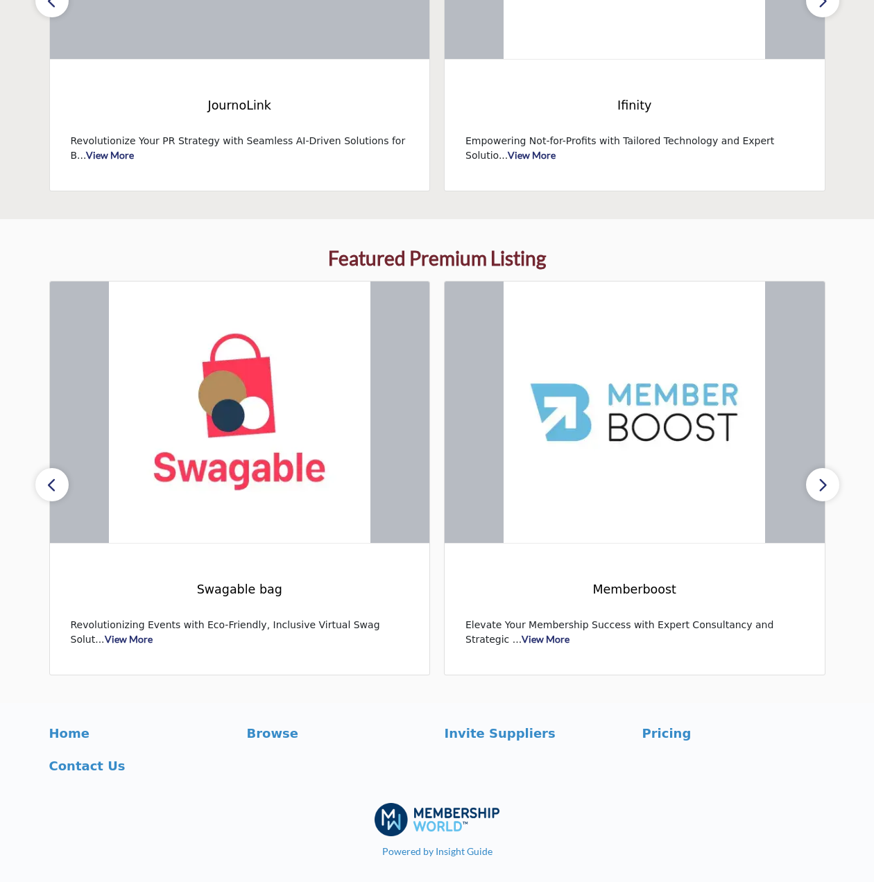
click at [55, 484] on icon "button" at bounding box center [51, 485] width 11 height 17
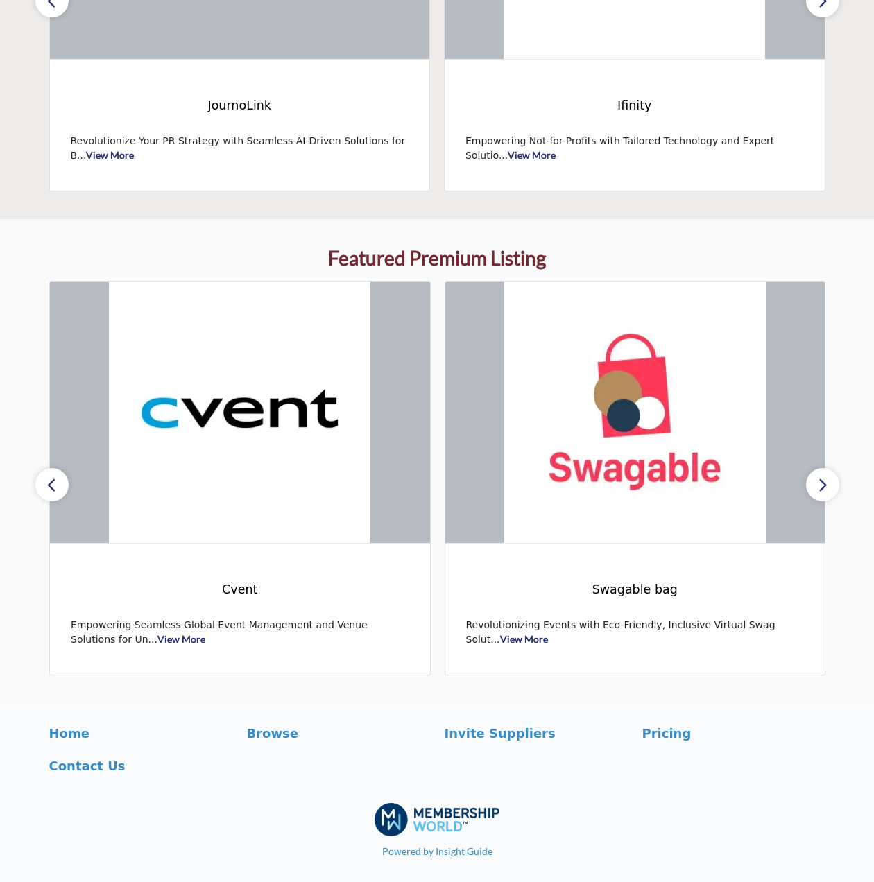
click at [55, 484] on icon "button" at bounding box center [51, 485] width 11 height 17
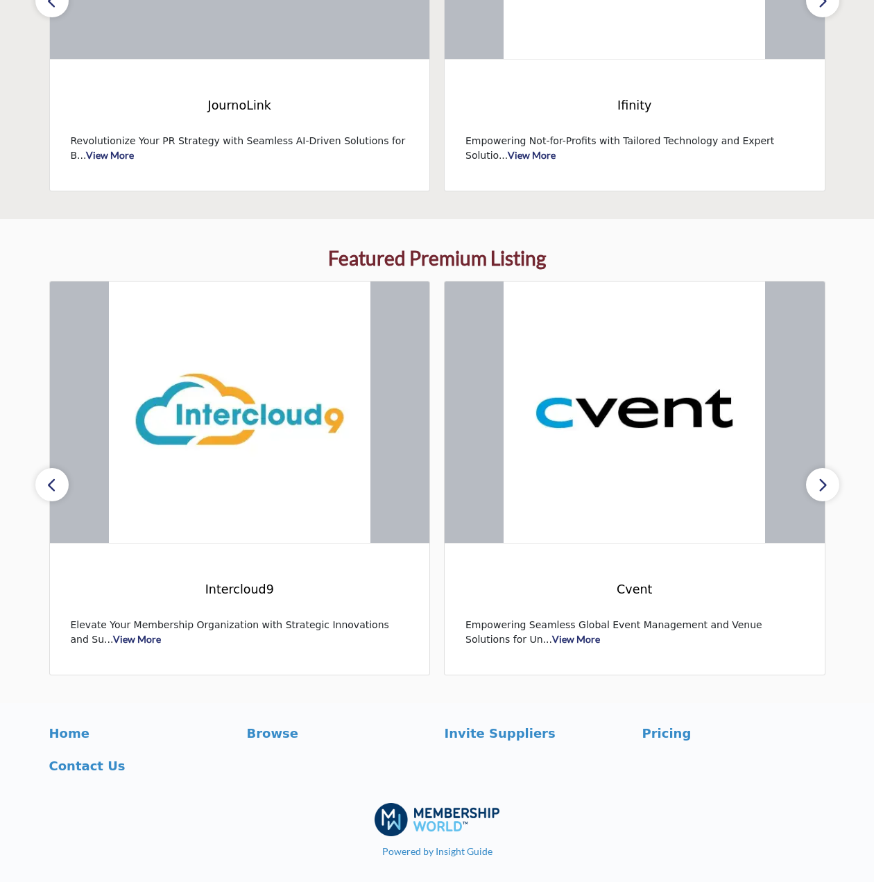
click at [55, 484] on icon "button" at bounding box center [51, 485] width 11 height 17
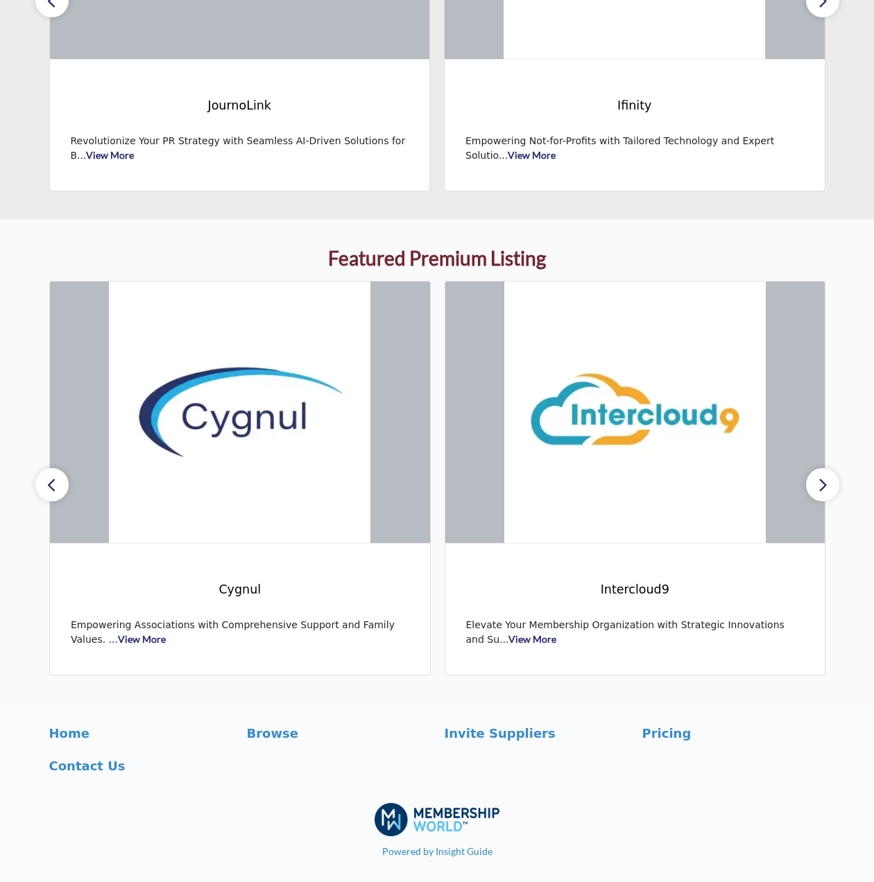
click at [55, 484] on icon "button" at bounding box center [51, 485] width 11 height 17
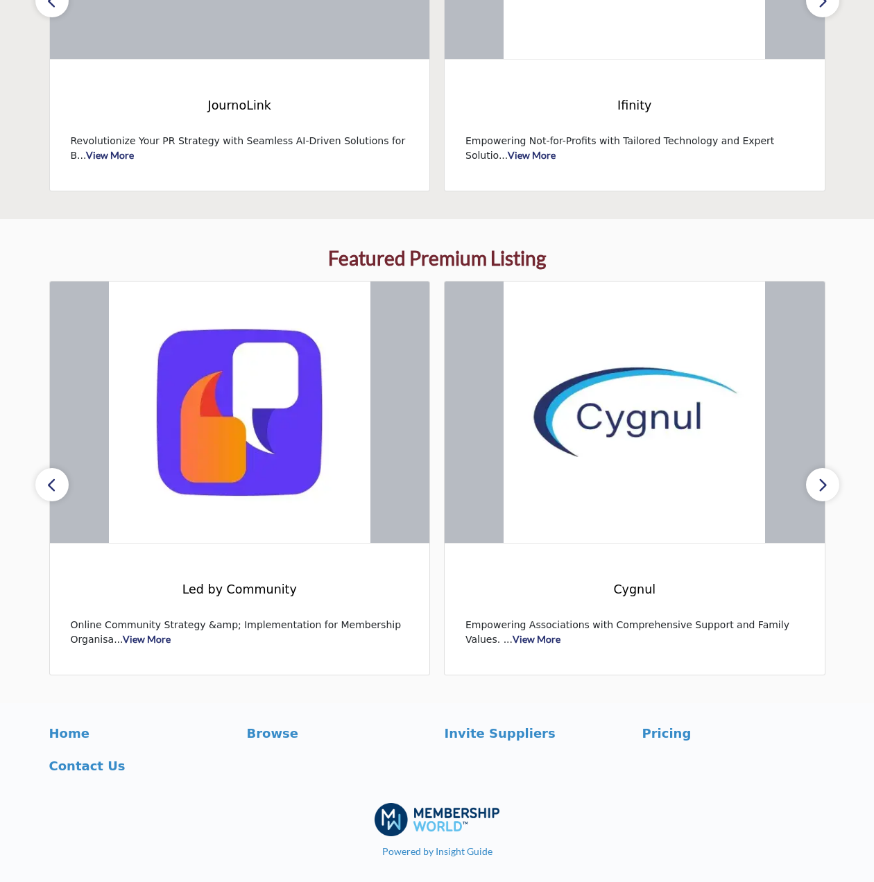
click at [55, 484] on icon "button" at bounding box center [51, 485] width 11 height 17
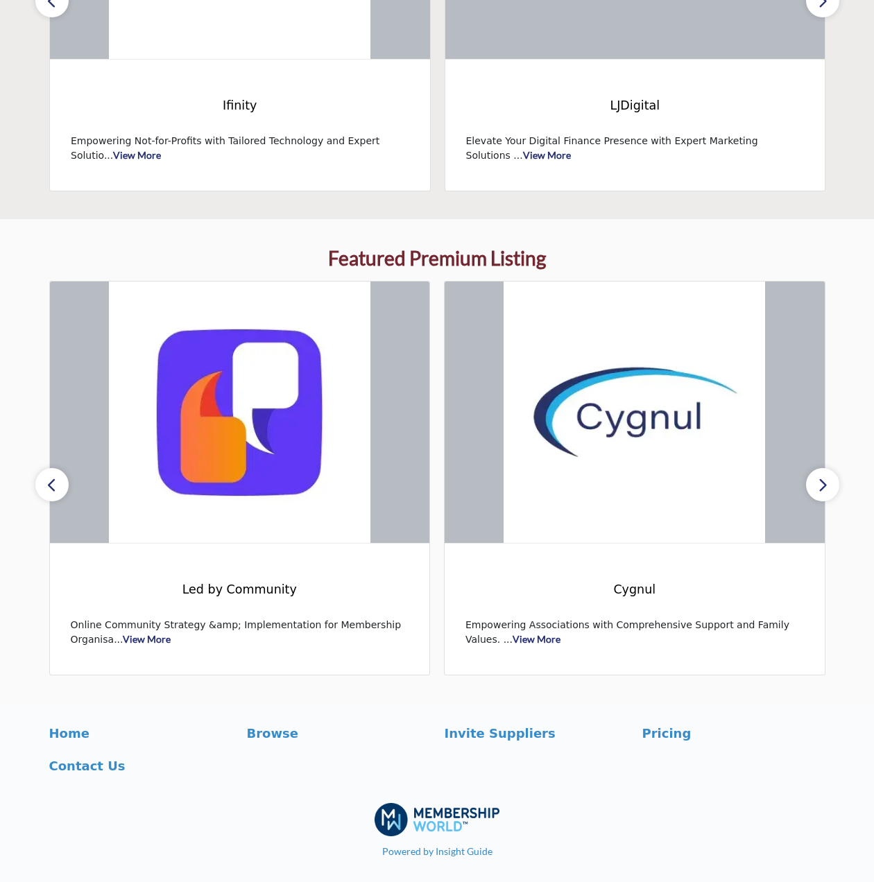
click at [55, 484] on icon "button" at bounding box center [51, 485] width 11 height 17
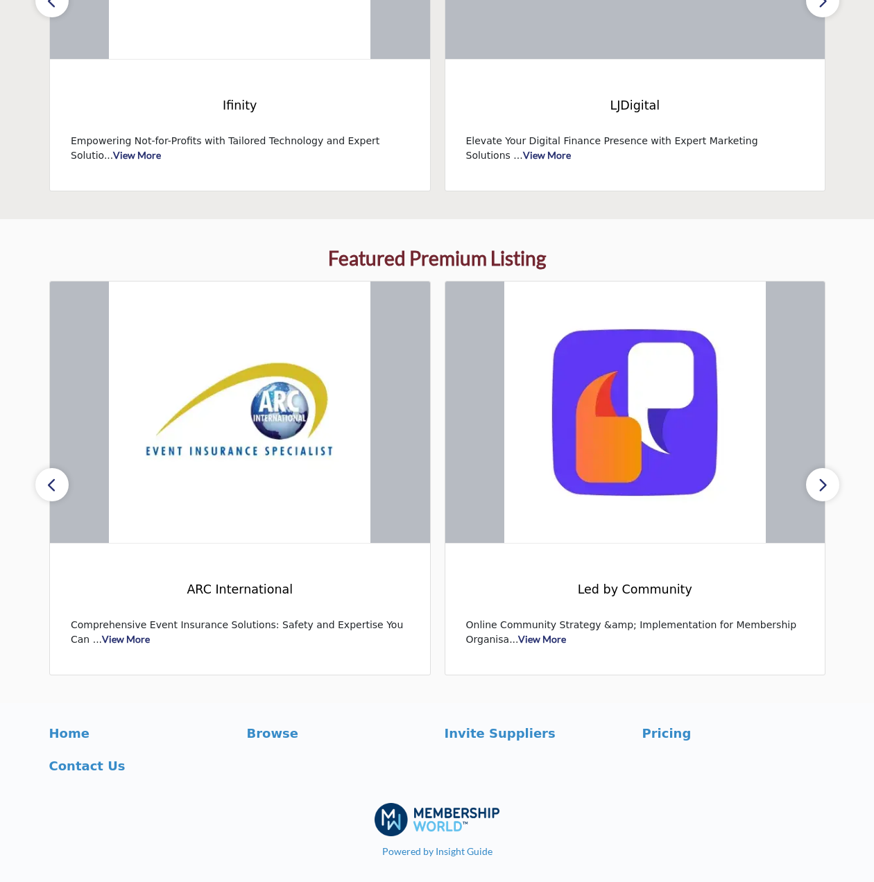
click at [55, 484] on icon "button" at bounding box center [51, 485] width 11 height 17
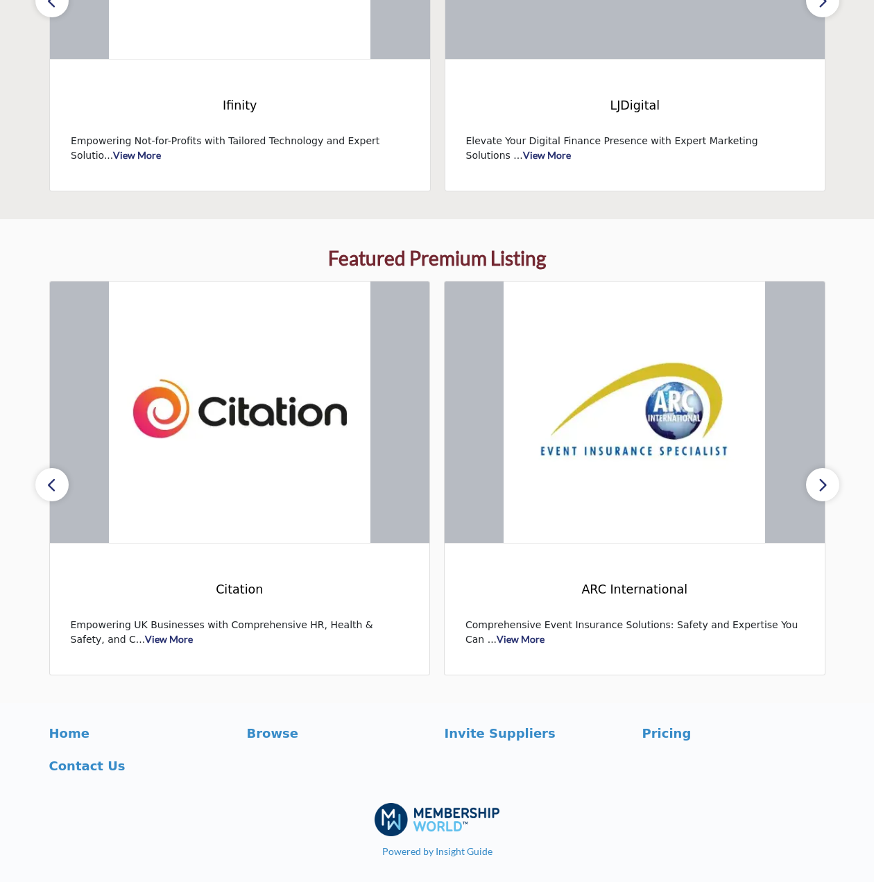
click at [55, 484] on icon "button" at bounding box center [51, 485] width 11 height 17
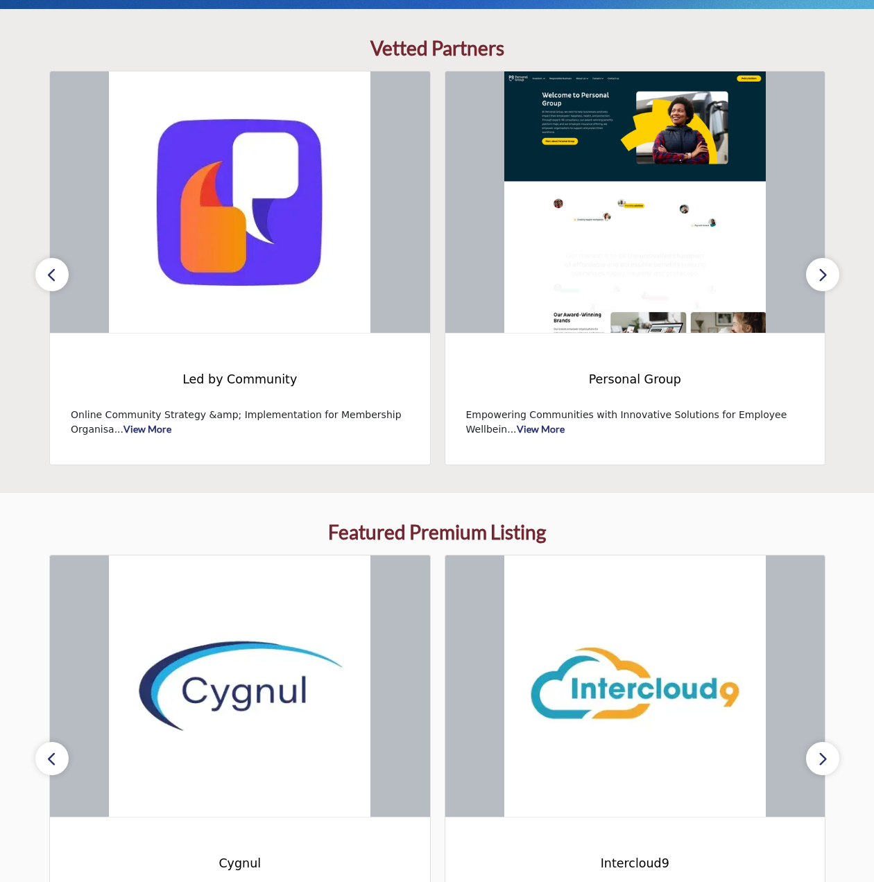
scroll to position [348, 0]
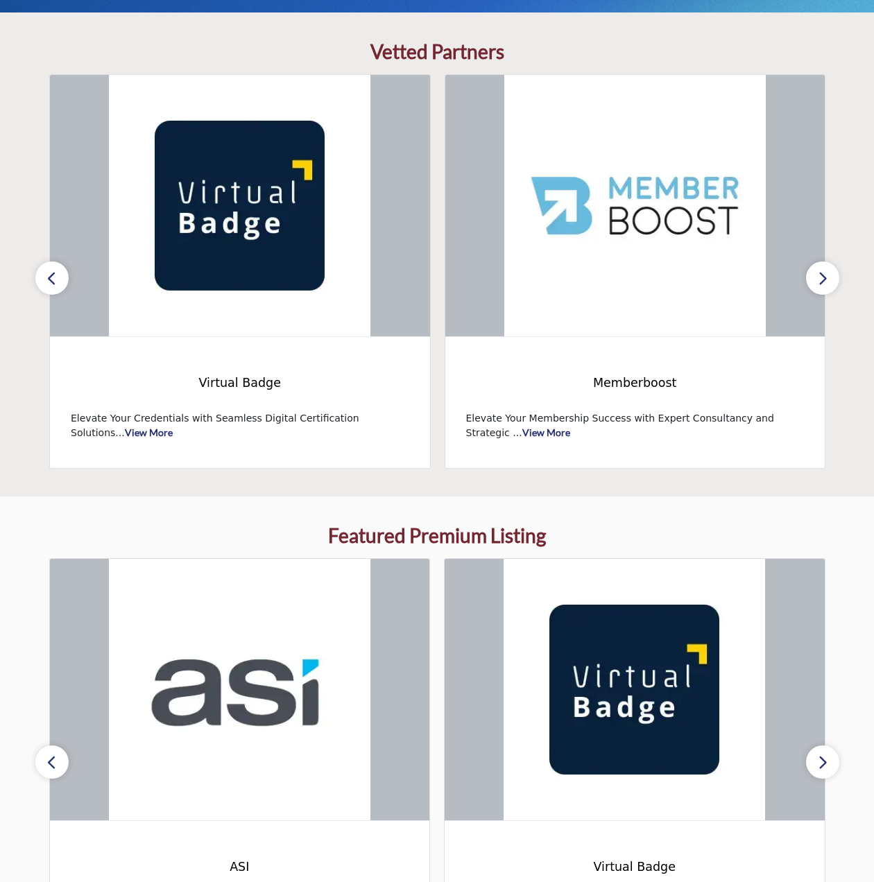
click at [837, 284] on button "button" at bounding box center [822, 278] width 33 height 33
click at [832, 274] on button "button" at bounding box center [822, 278] width 33 height 33
click at [54, 271] on icon "button" at bounding box center [51, 278] width 11 height 17
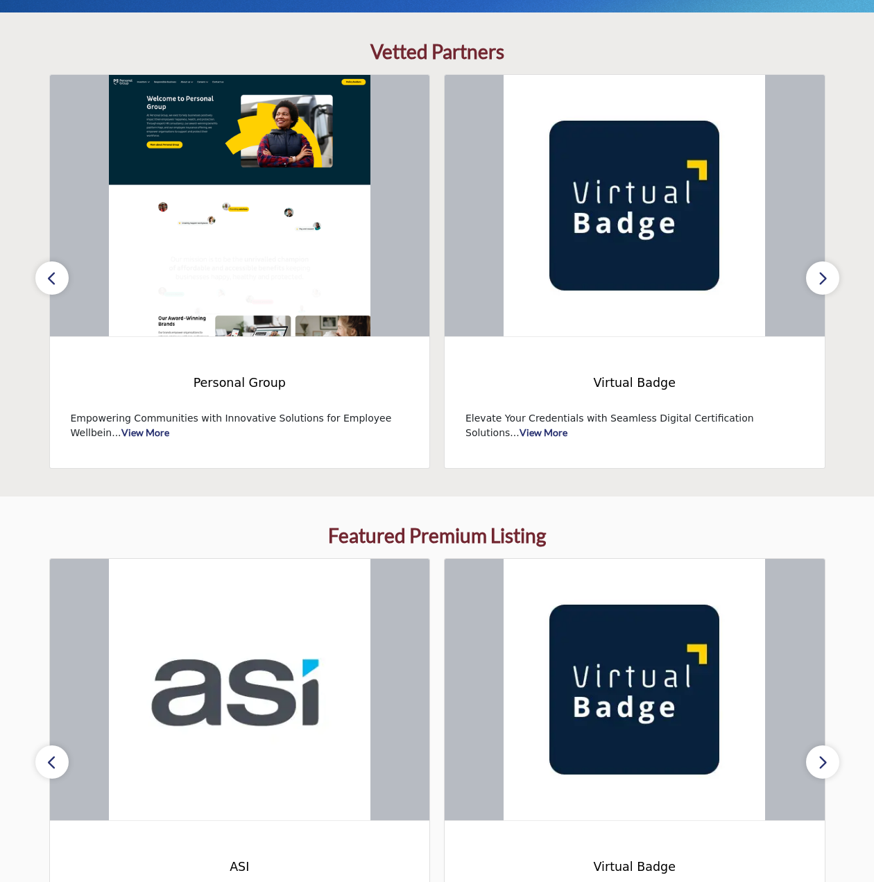
click at [54, 271] on icon "button" at bounding box center [51, 278] width 11 height 17
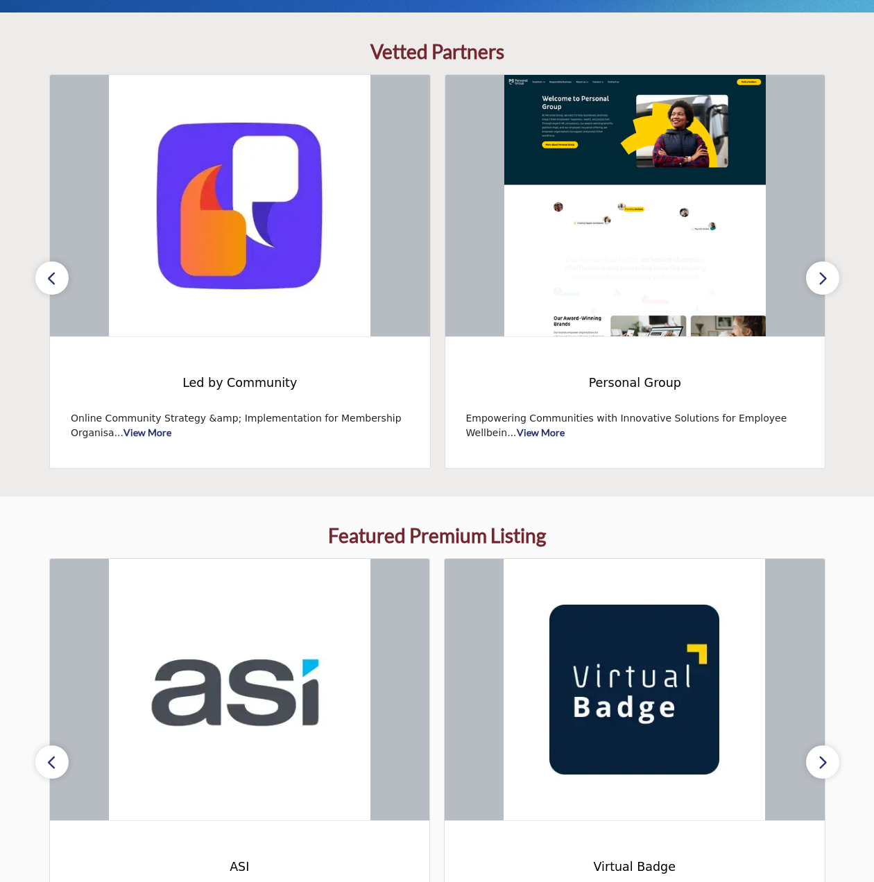
click at [54, 271] on icon "button" at bounding box center [51, 278] width 11 height 17
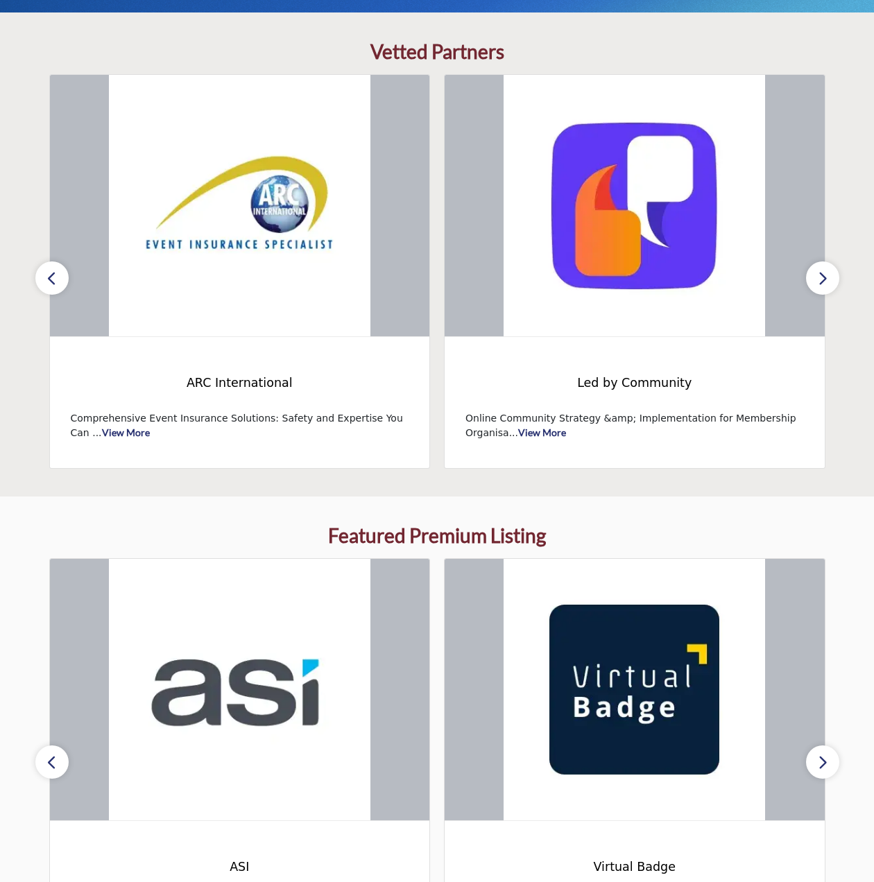
click at [54, 271] on icon "button" at bounding box center [51, 278] width 11 height 17
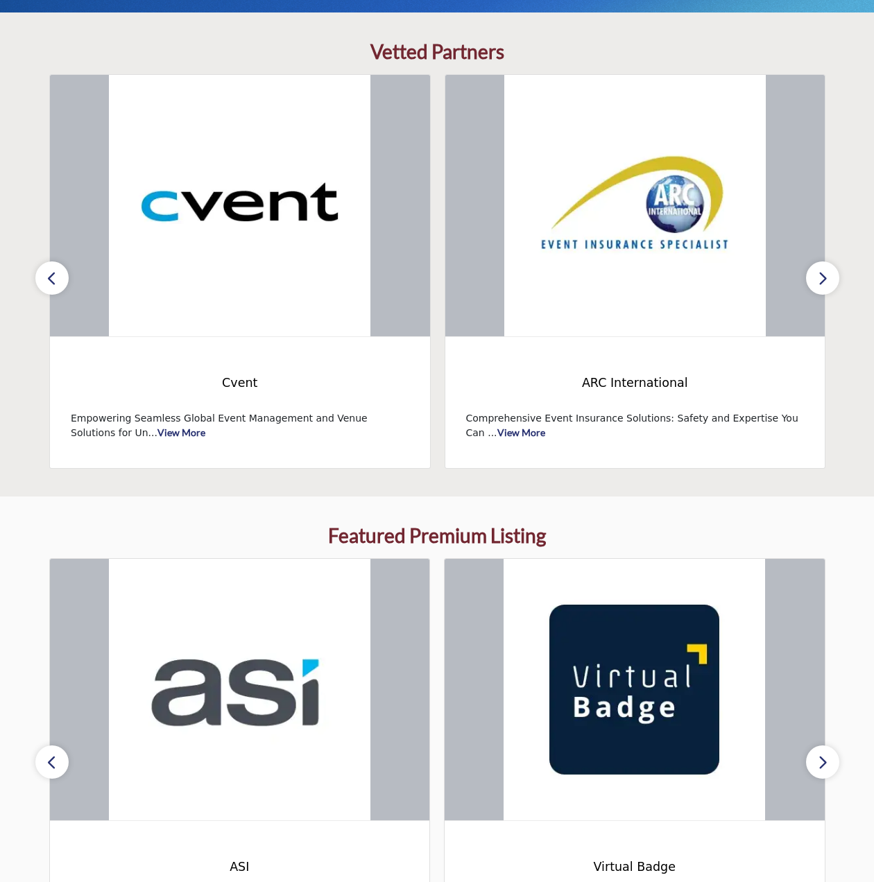
click at [54, 271] on icon "button" at bounding box center [51, 278] width 11 height 17
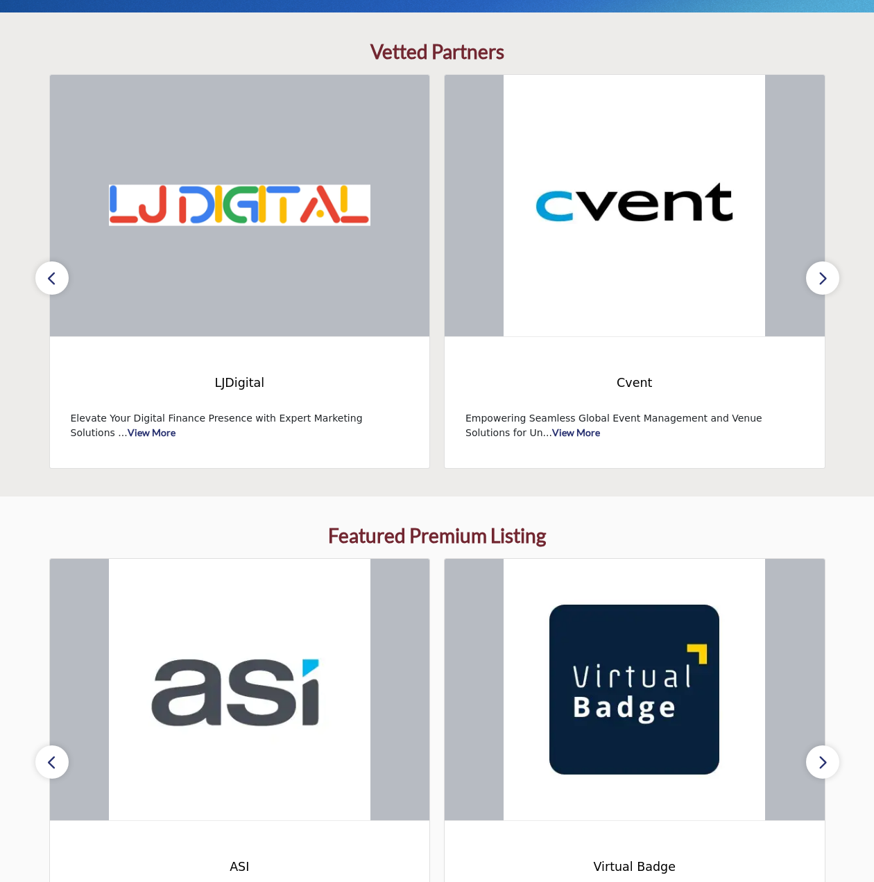
click at [54, 271] on icon "button" at bounding box center [51, 278] width 11 height 17
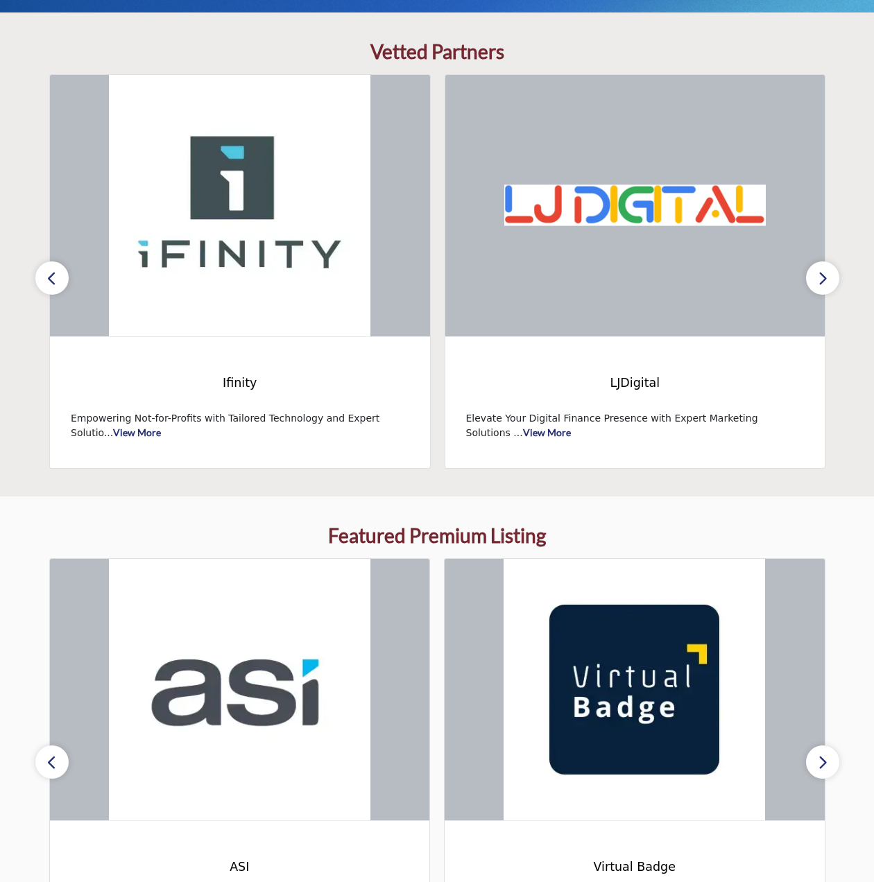
click at [54, 271] on icon "button" at bounding box center [51, 278] width 11 height 17
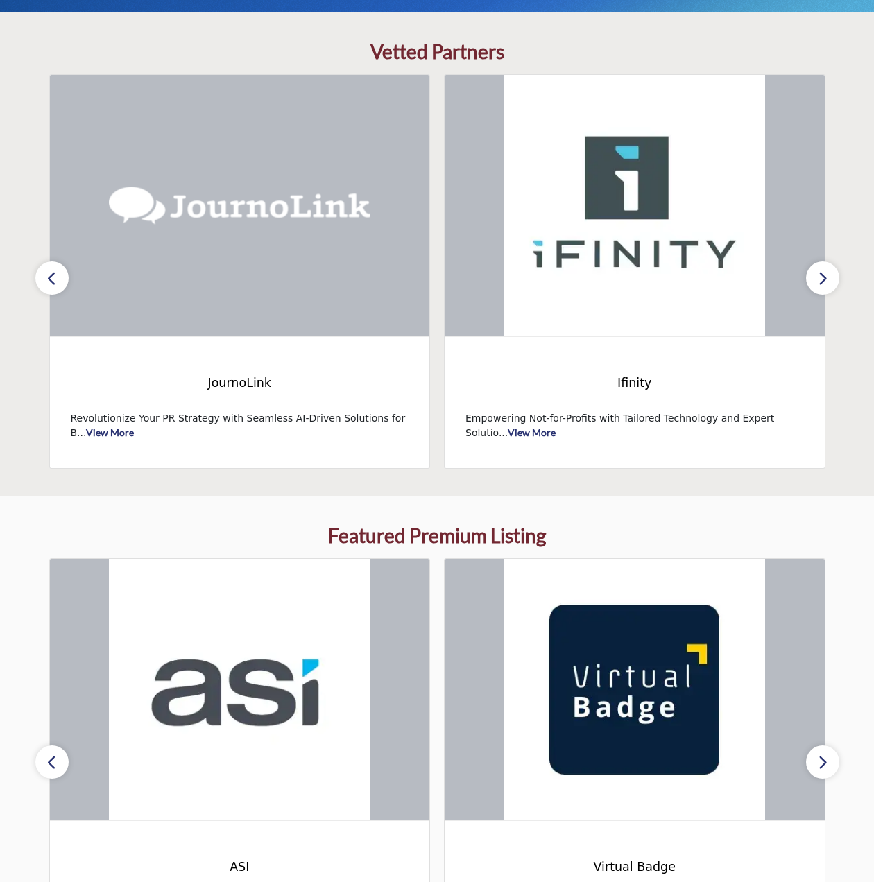
click at [54, 271] on icon "button" at bounding box center [51, 278] width 11 height 17
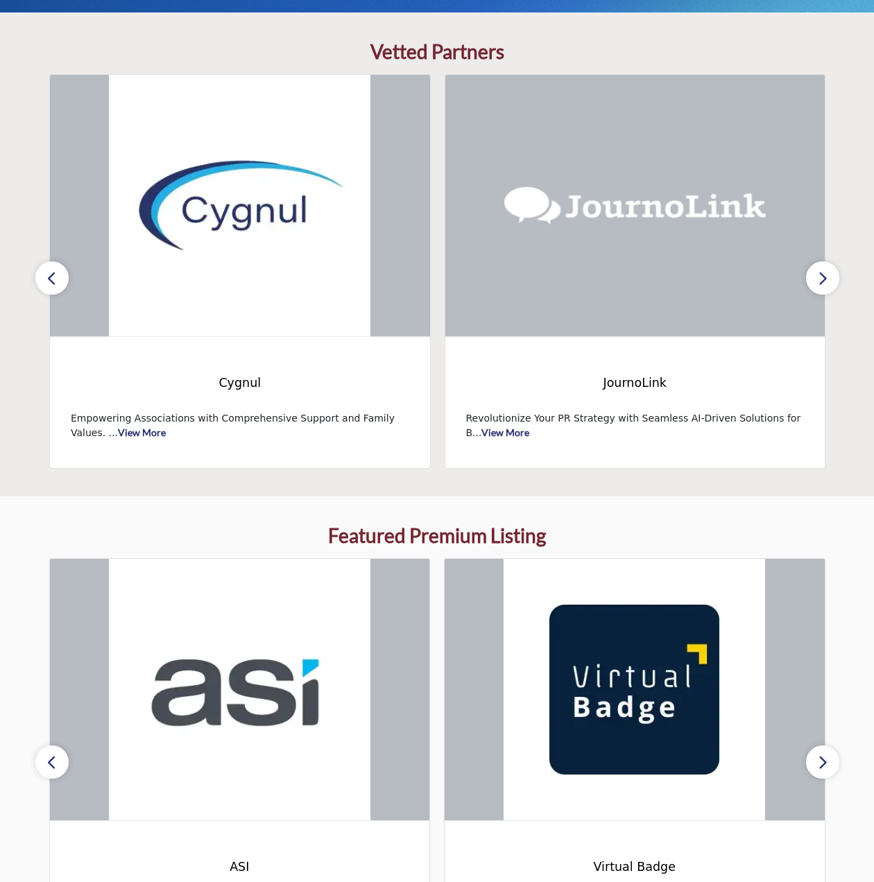
click at [54, 271] on icon "button" at bounding box center [51, 278] width 11 height 17
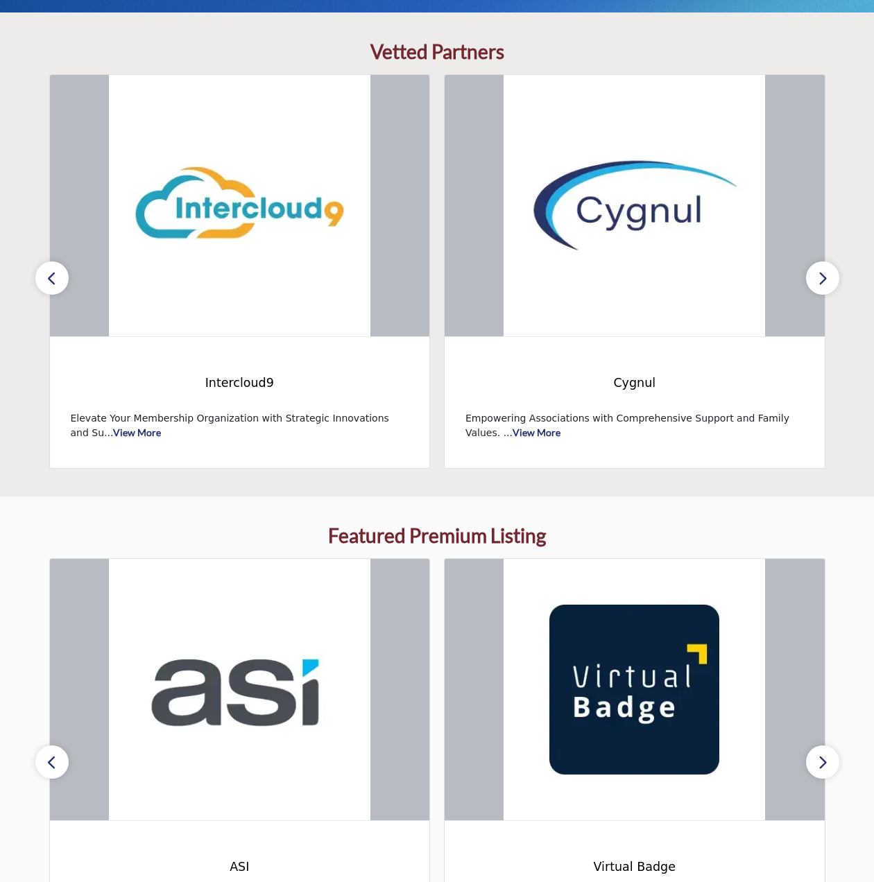
click at [823, 283] on icon "button" at bounding box center [822, 278] width 11 height 17
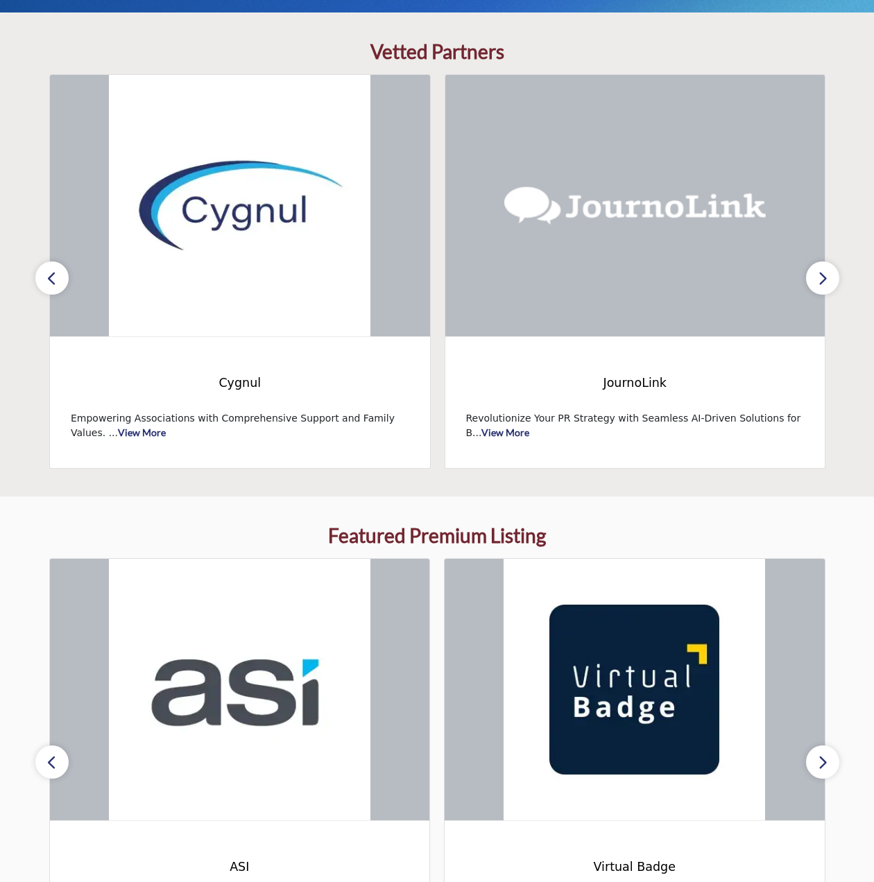
click at [823, 283] on icon "button" at bounding box center [822, 278] width 11 height 17
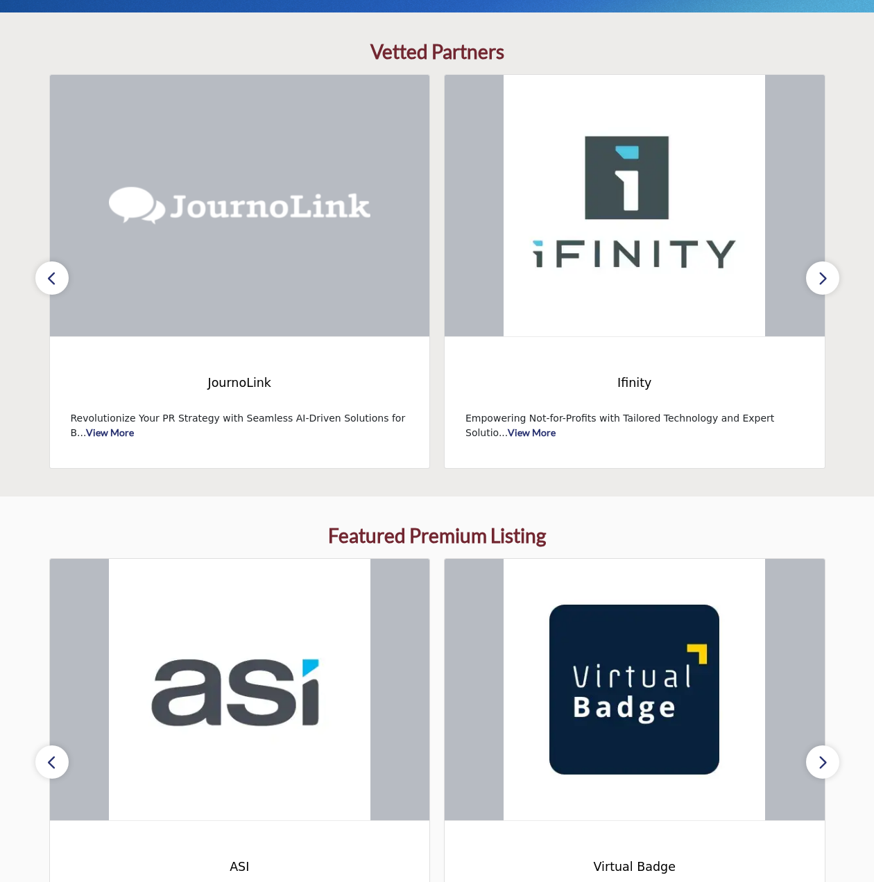
click at [823, 283] on icon "button" at bounding box center [822, 278] width 11 height 17
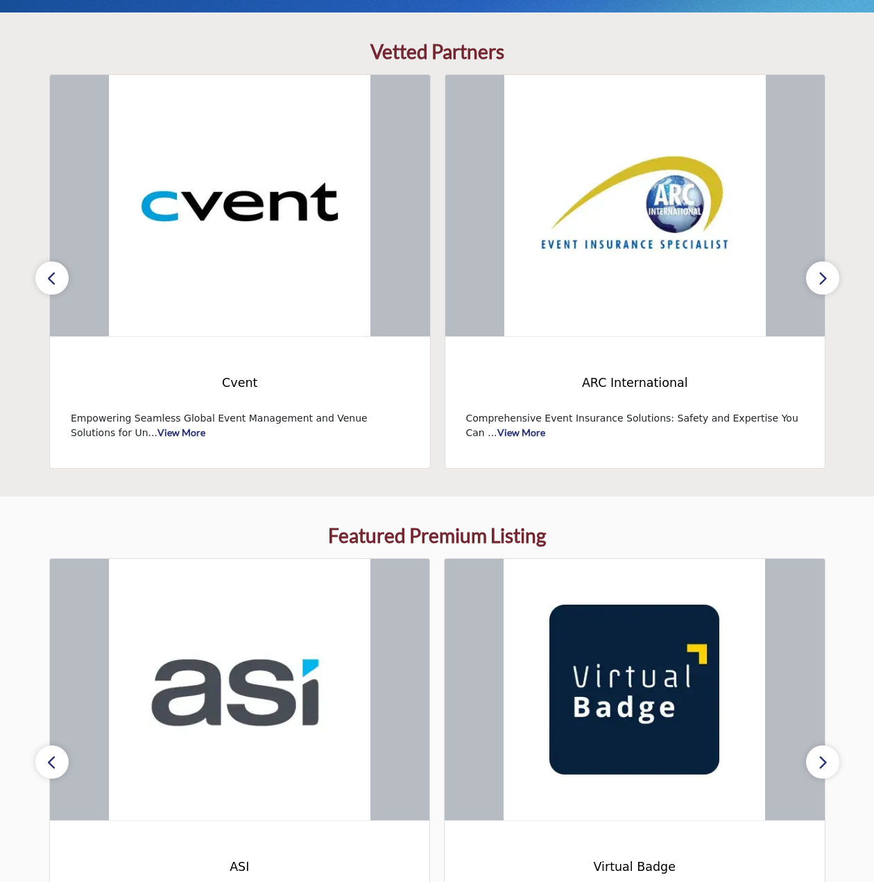
click at [49, 268] on button "button" at bounding box center [51, 278] width 33 height 33
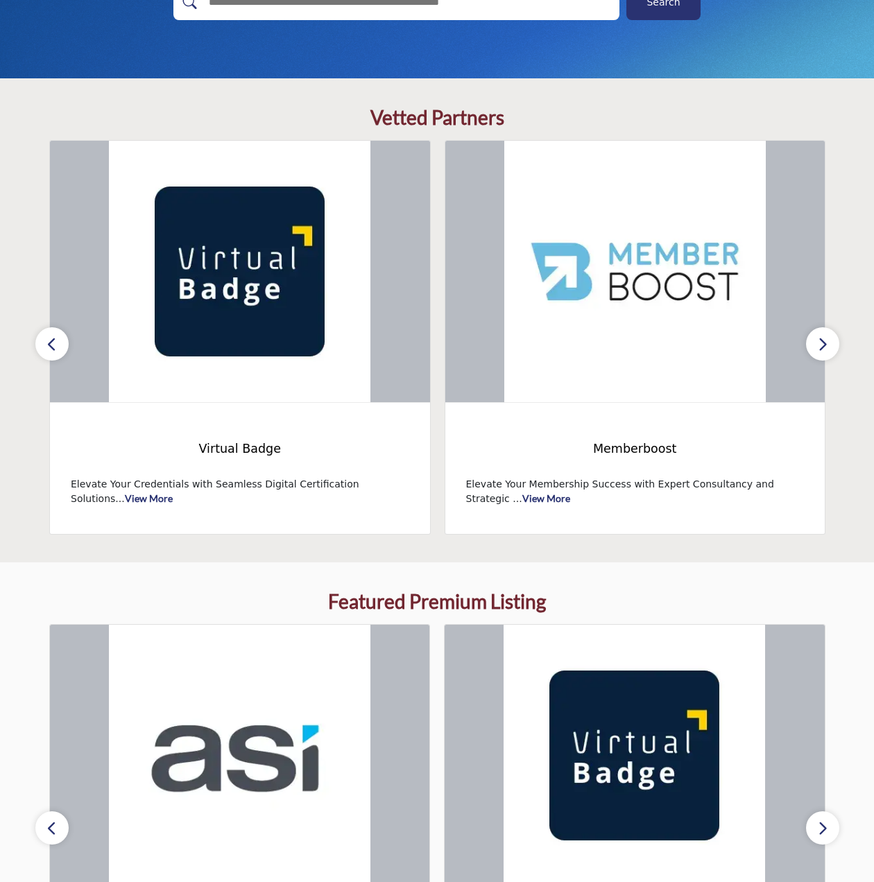
scroll to position [278, 0]
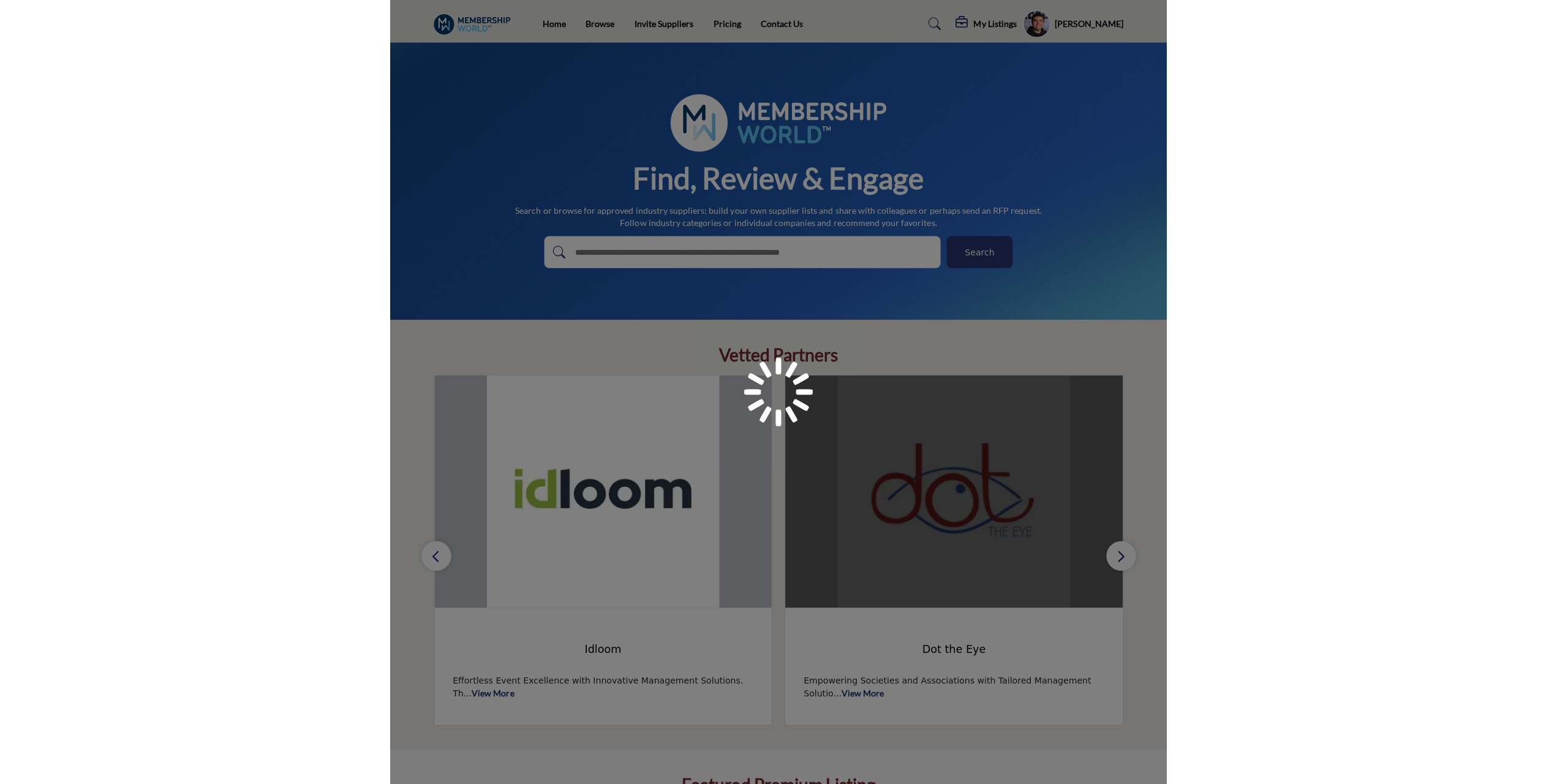
scroll to position [245, 0]
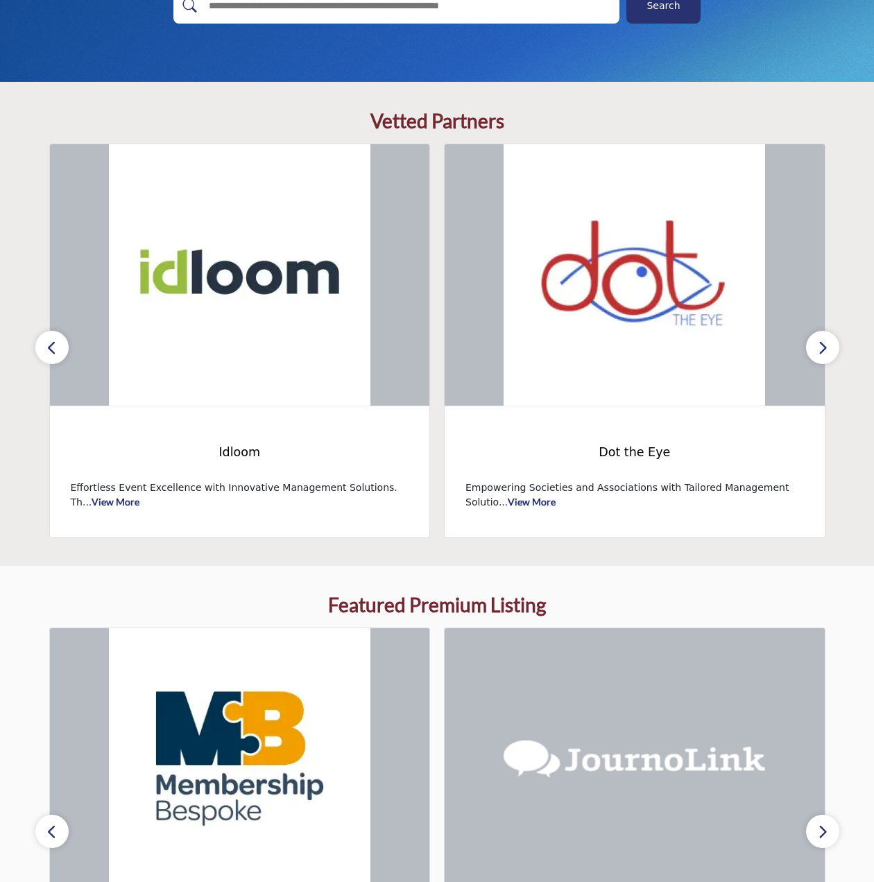
click at [51, 347] on icon "button" at bounding box center [51, 347] width 11 height 17
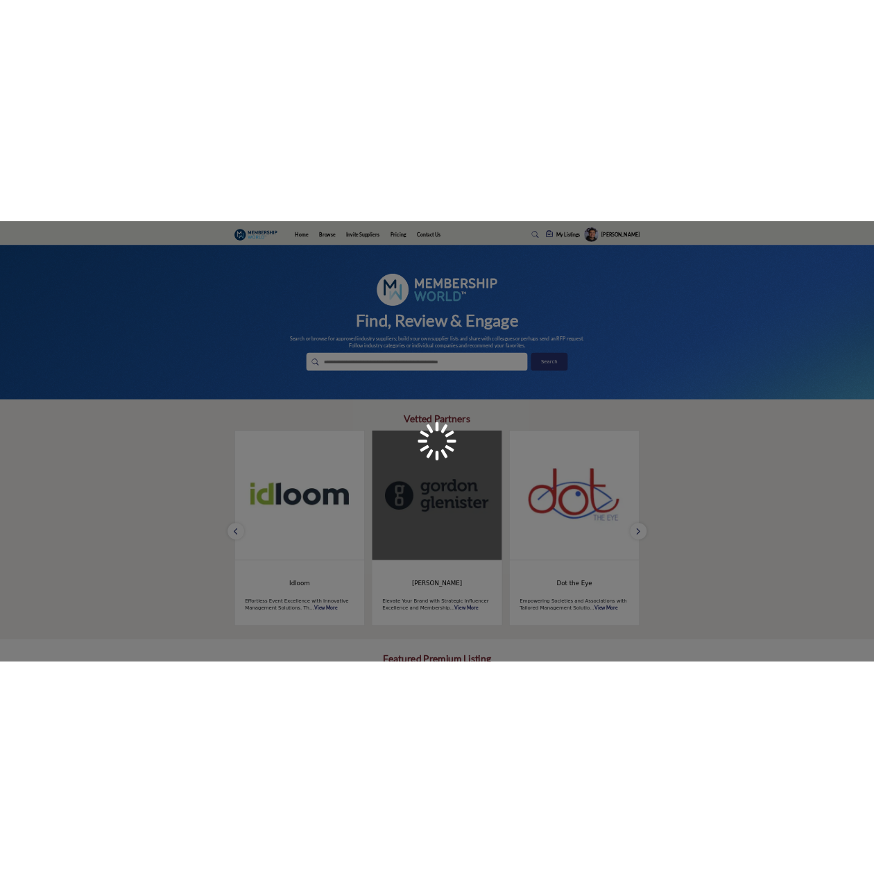
scroll to position [278, 0]
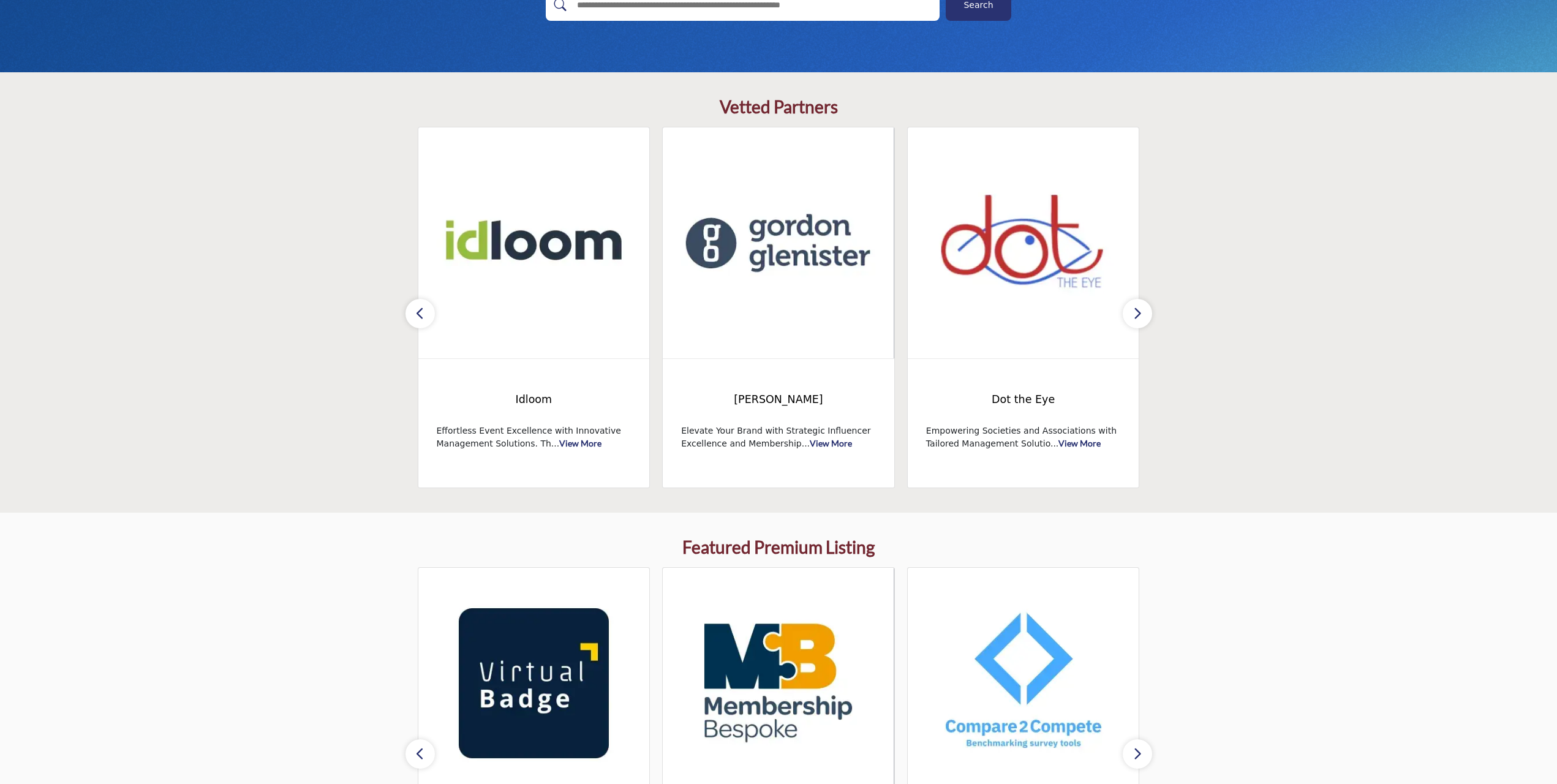
click at [1146, 315] on button "button" at bounding box center [1138, 313] width 29 height 29
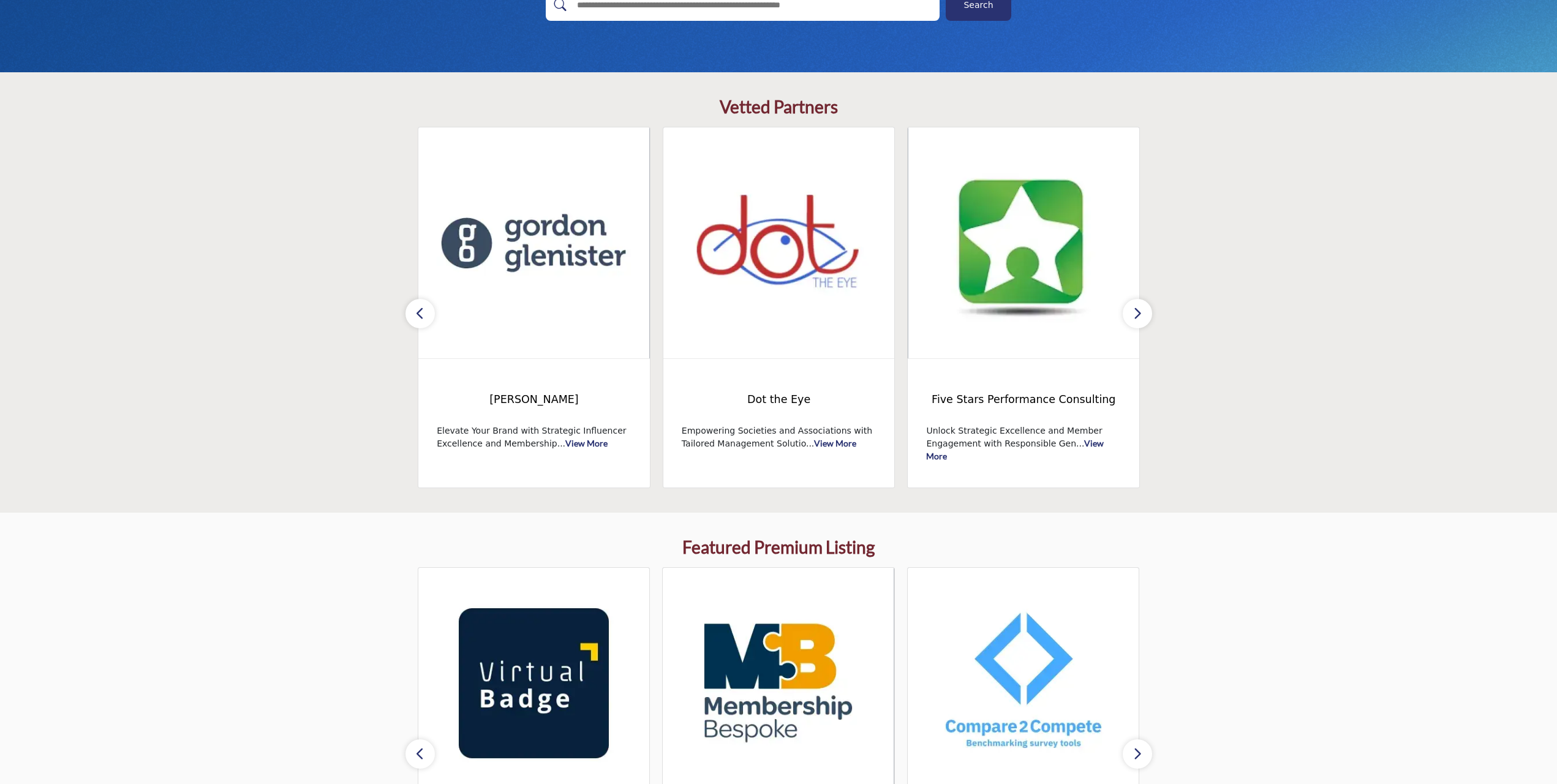
click at [1146, 315] on button "button" at bounding box center [1138, 313] width 29 height 29
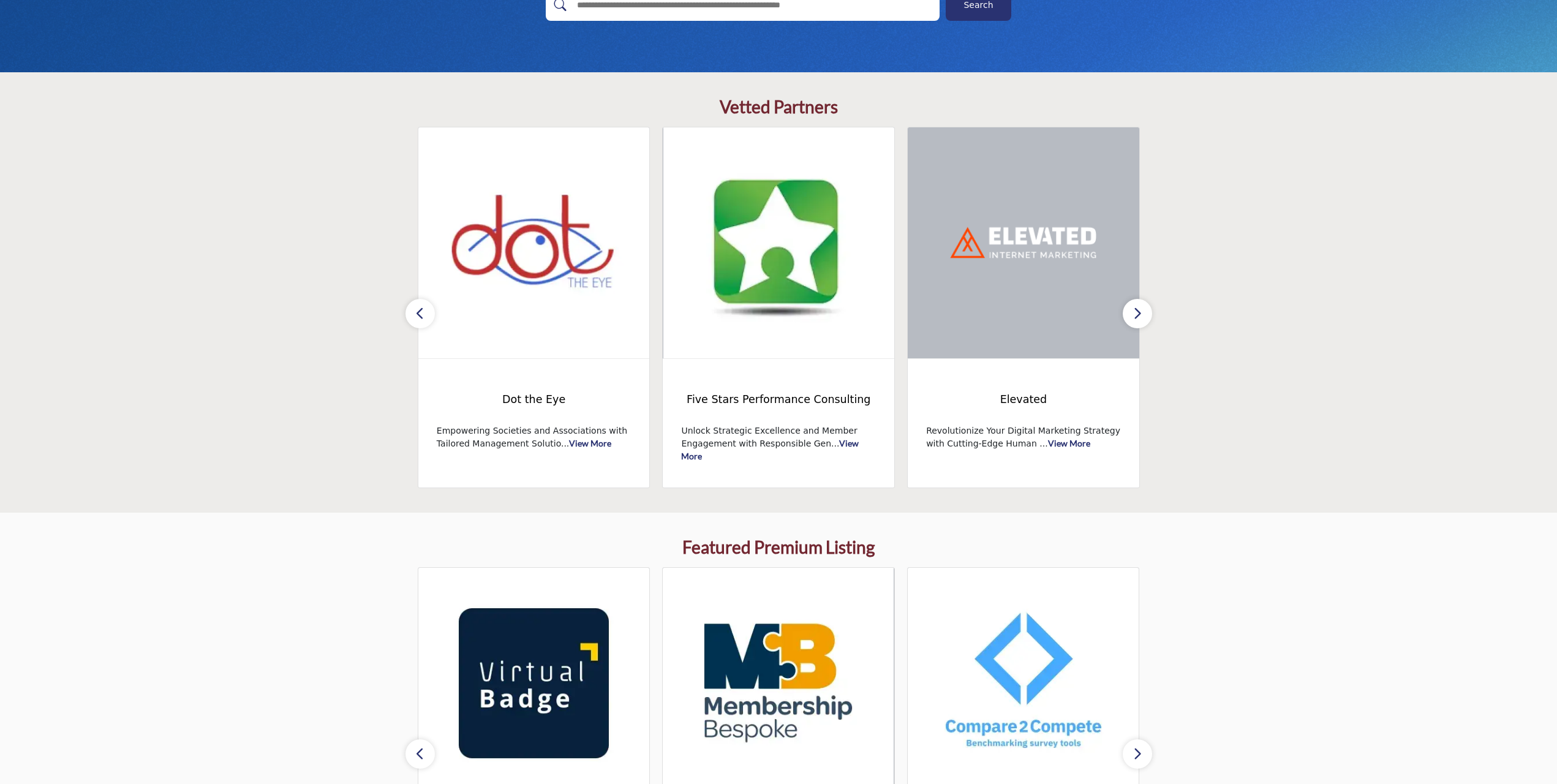
click at [1146, 315] on button "button" at bounding box center [1138, 313] width 29 height 29
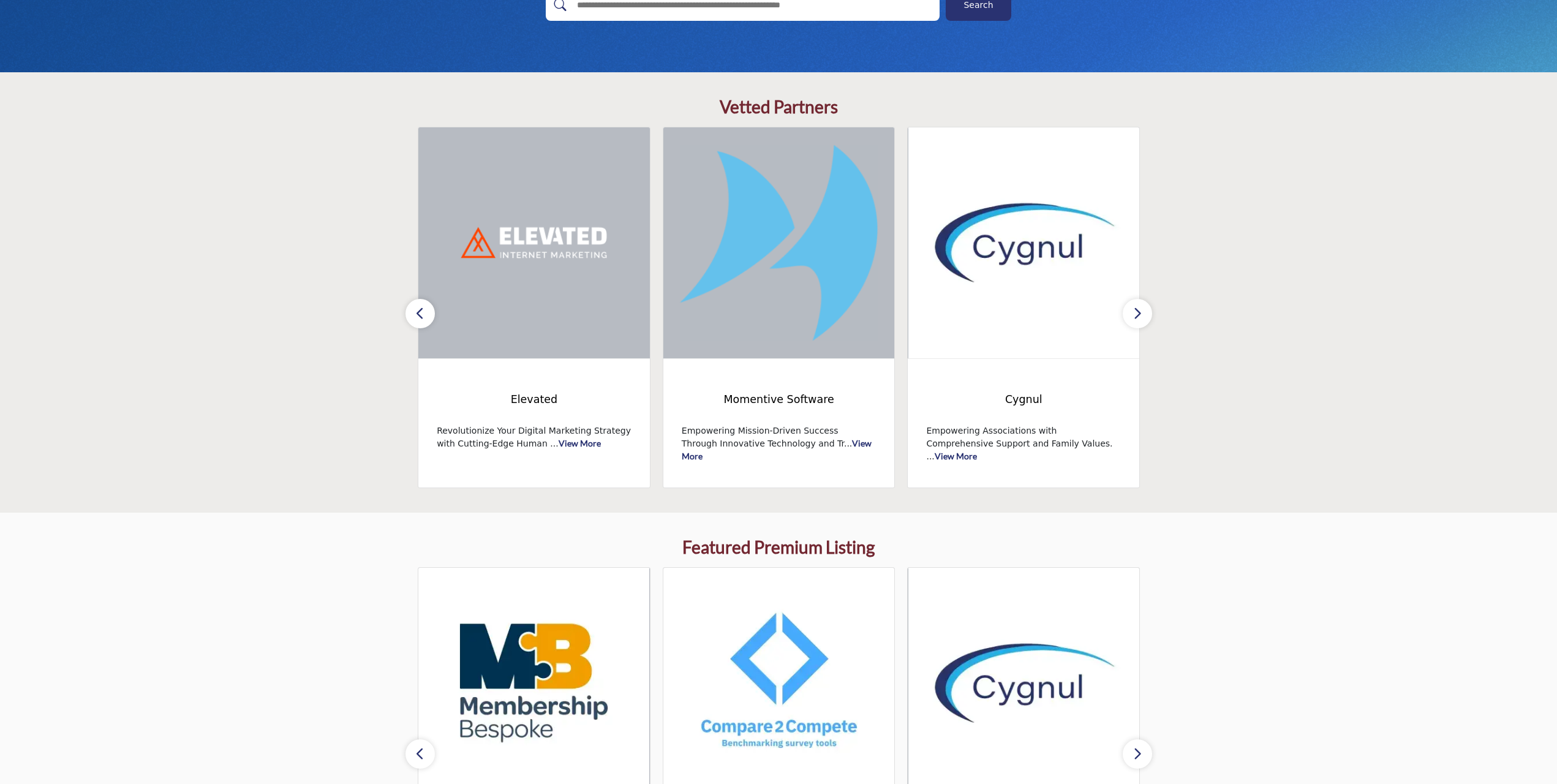
click at [1146, 315] on button "button" at bounding box center [1138, 313] width 29 height 29
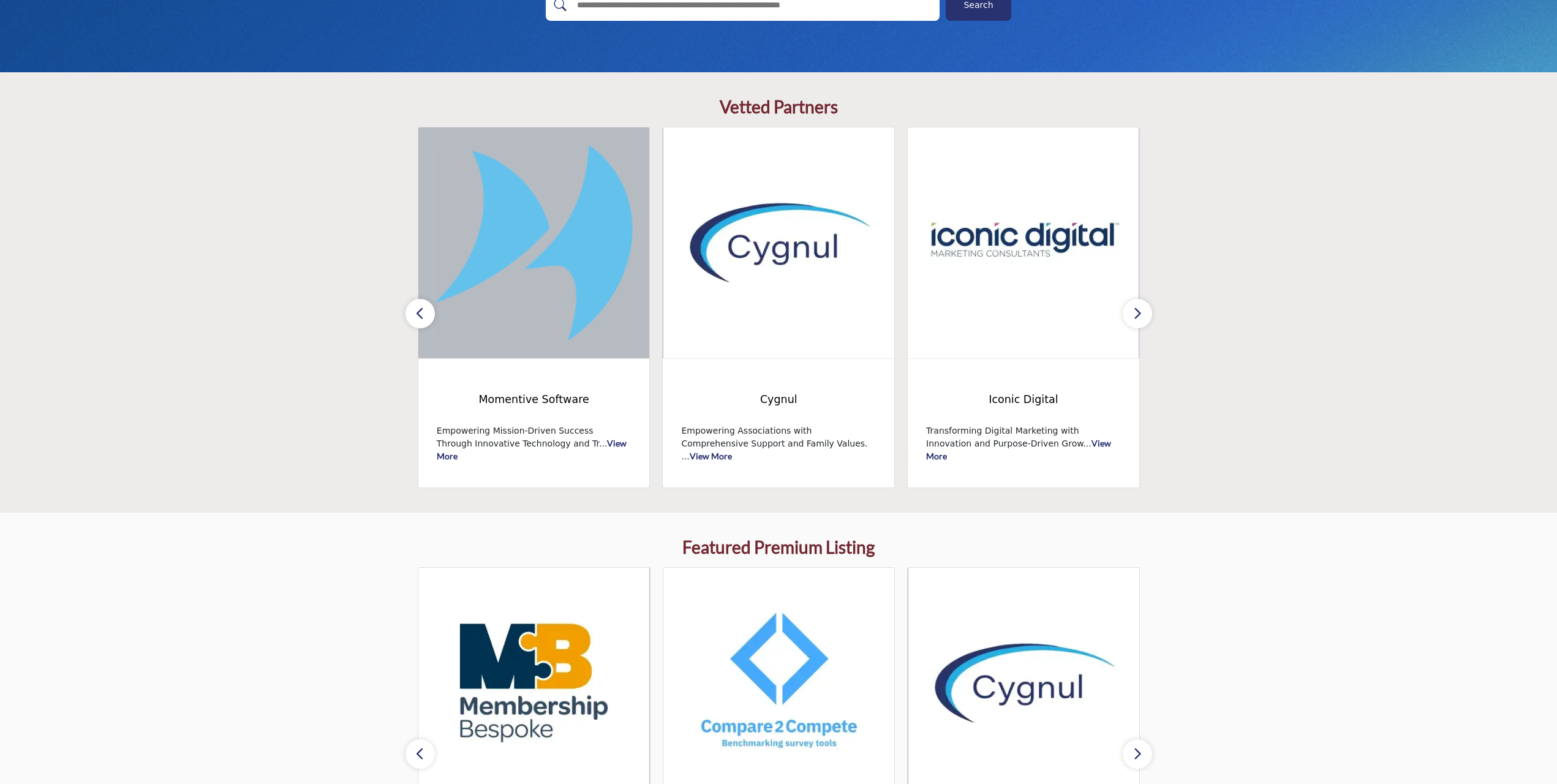
click at [1146, 315] on button "button" at bounding box center [1138, 313] width 29 height 29
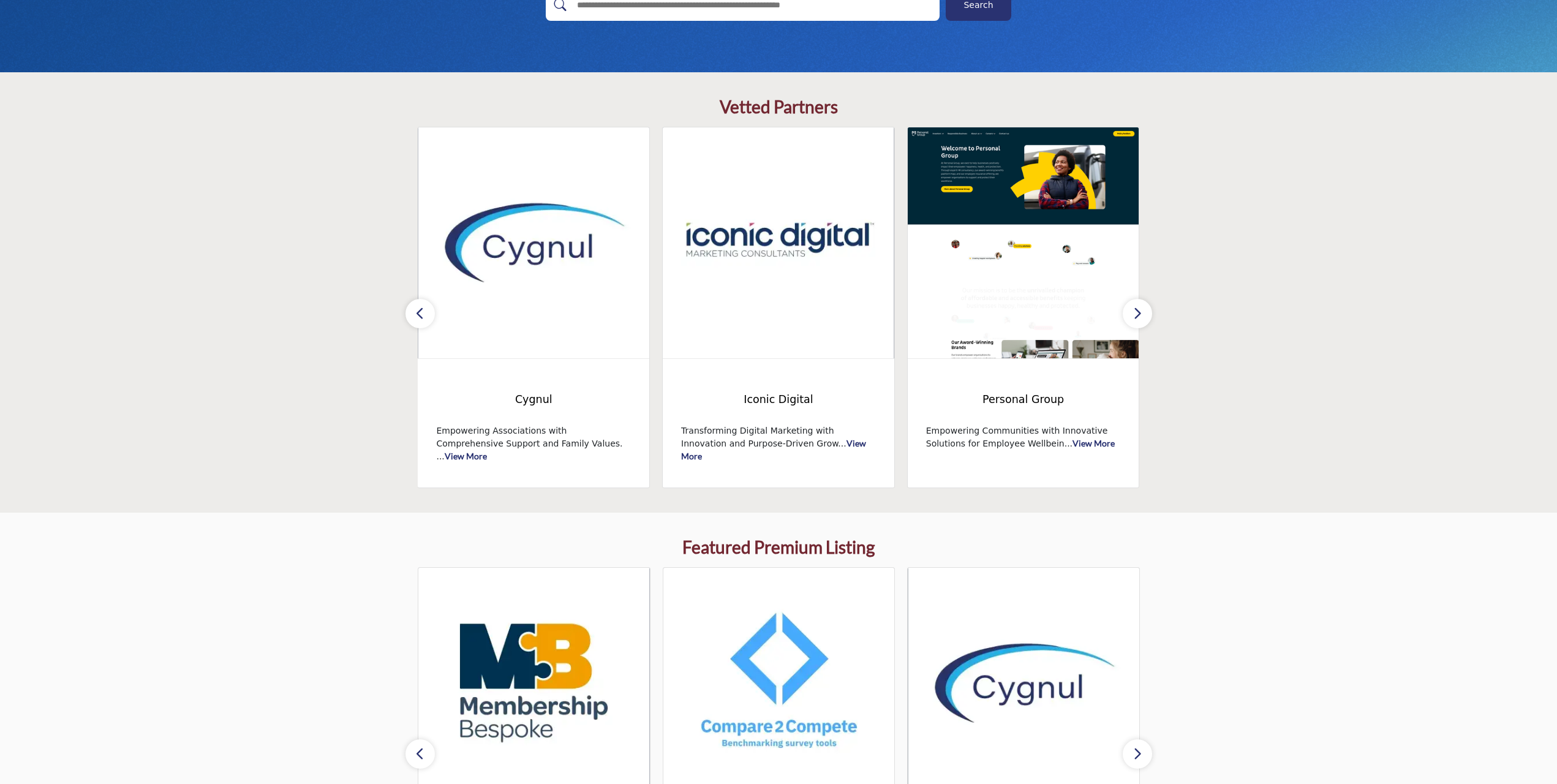
click at [1146, 315] on button "button" at bounding box center [1138, 313] width 29 height 29
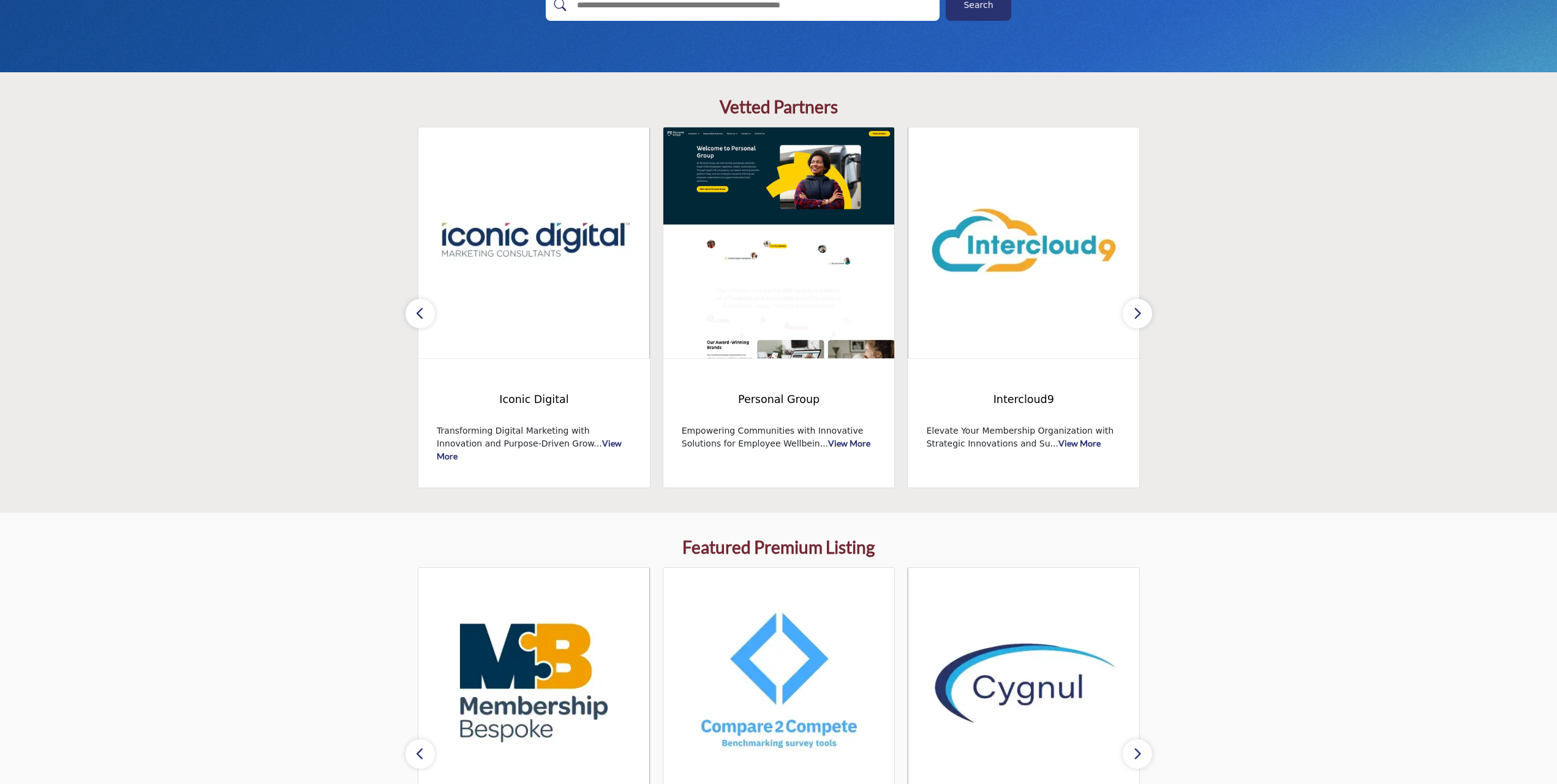
click at [1146, 315] on button "button" at bounding box center [1138, 313] width 29 height 29
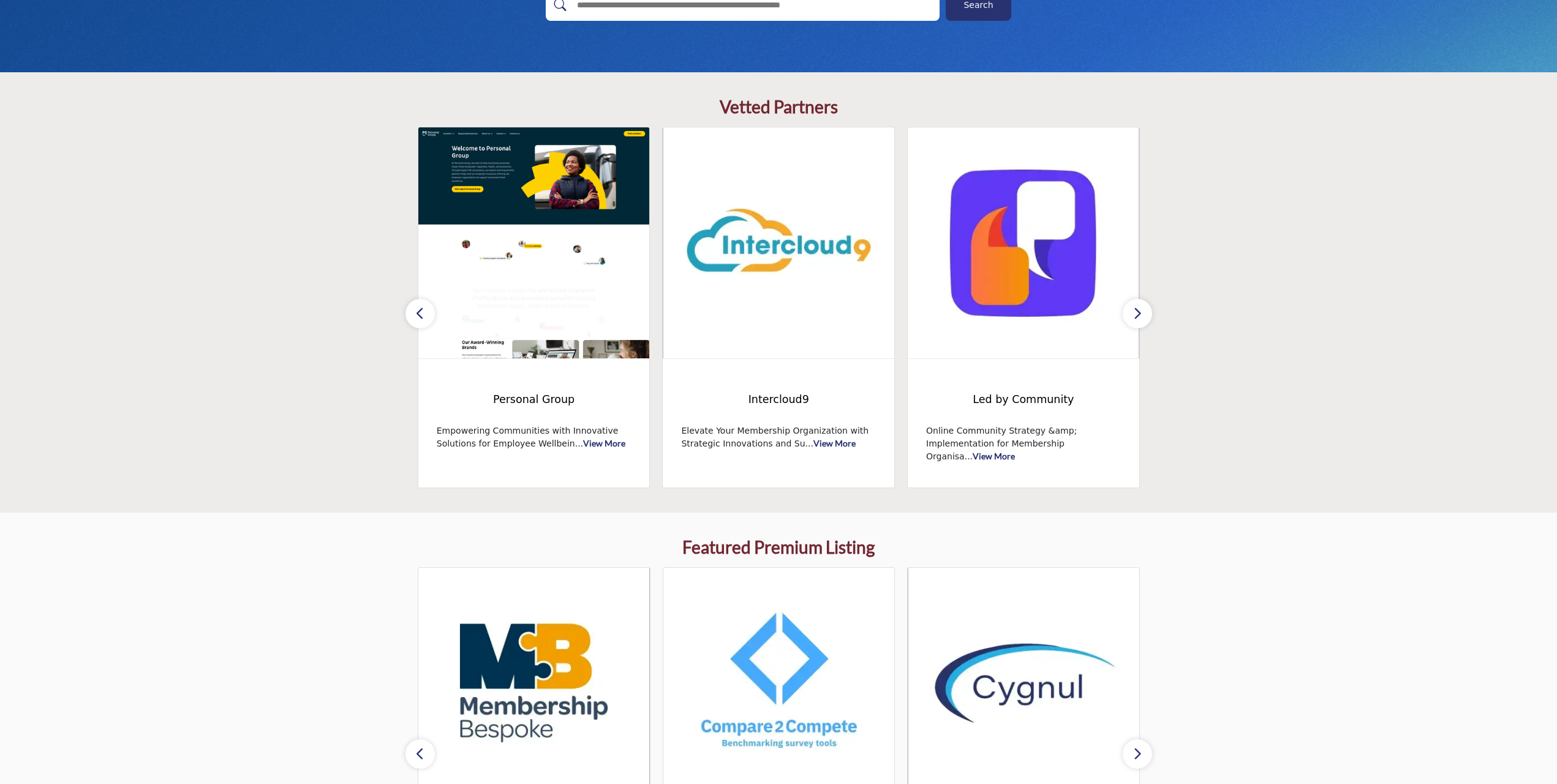
click at [413, 315] on button "button" at bounding box center [419, 313] width 29 height 29
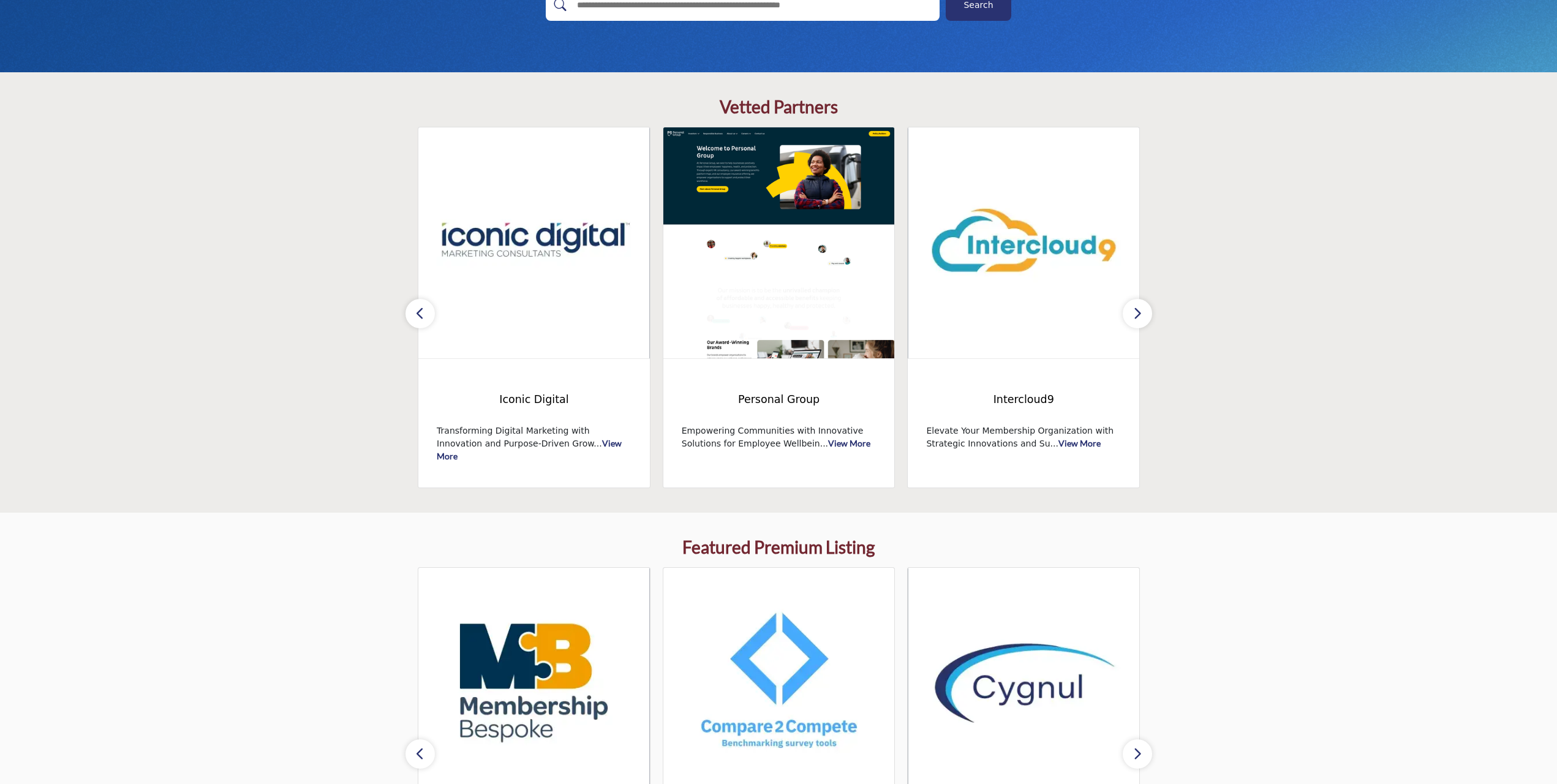
click at [413, 315] on button "button" at bounding box center [419, 313] width 29 height 29
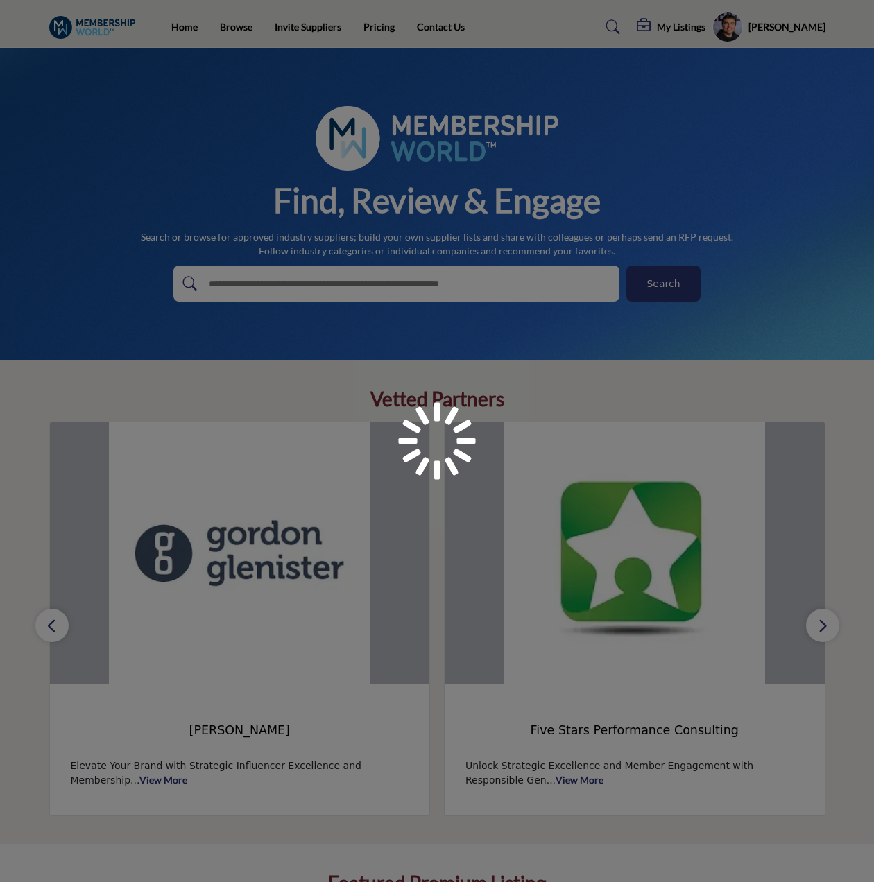
scroll to position [278, 0]
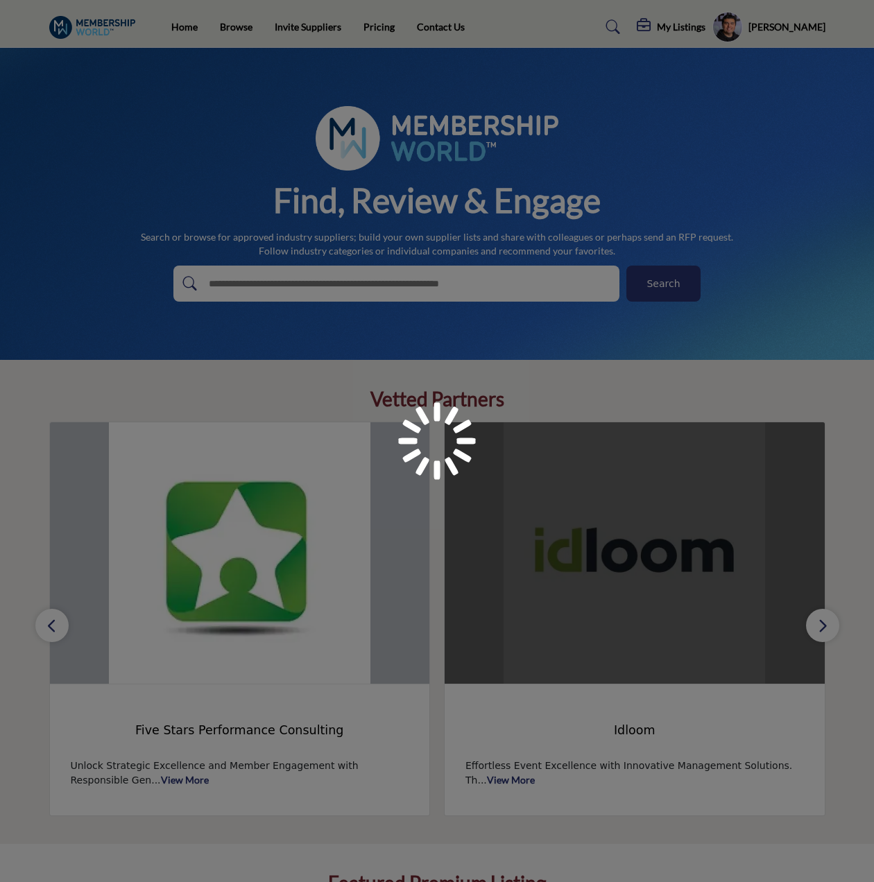
scroll to position [278, 0]
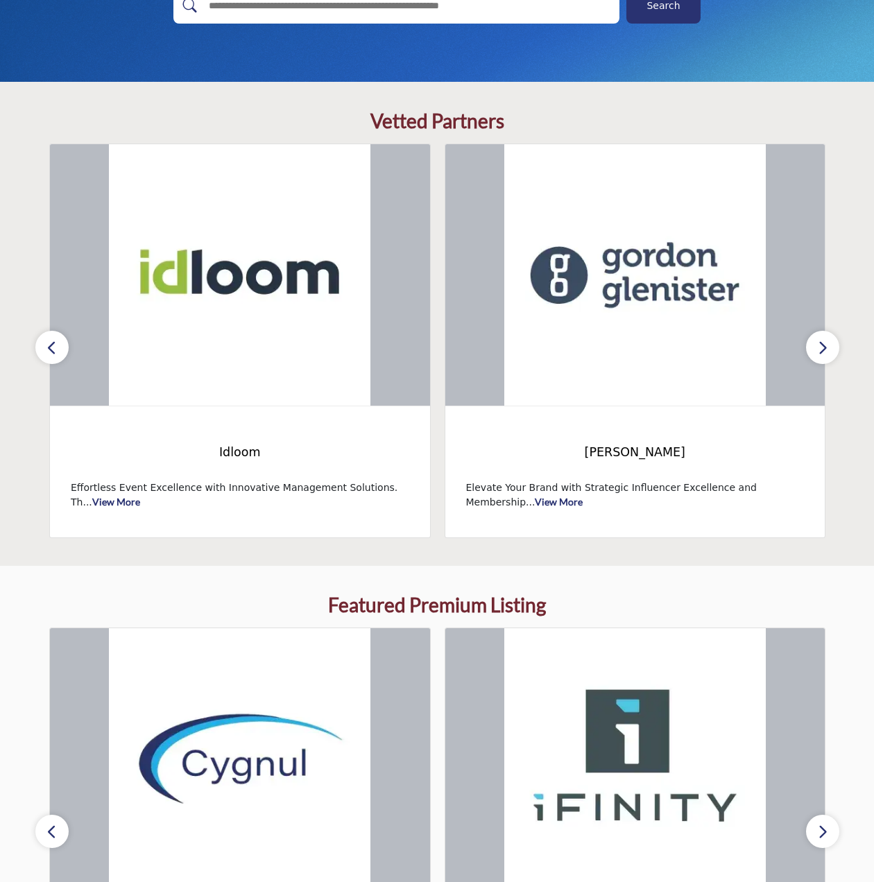
click at [822, 345] on icon "button" at bounding box center [822, 347] width 11 height 17
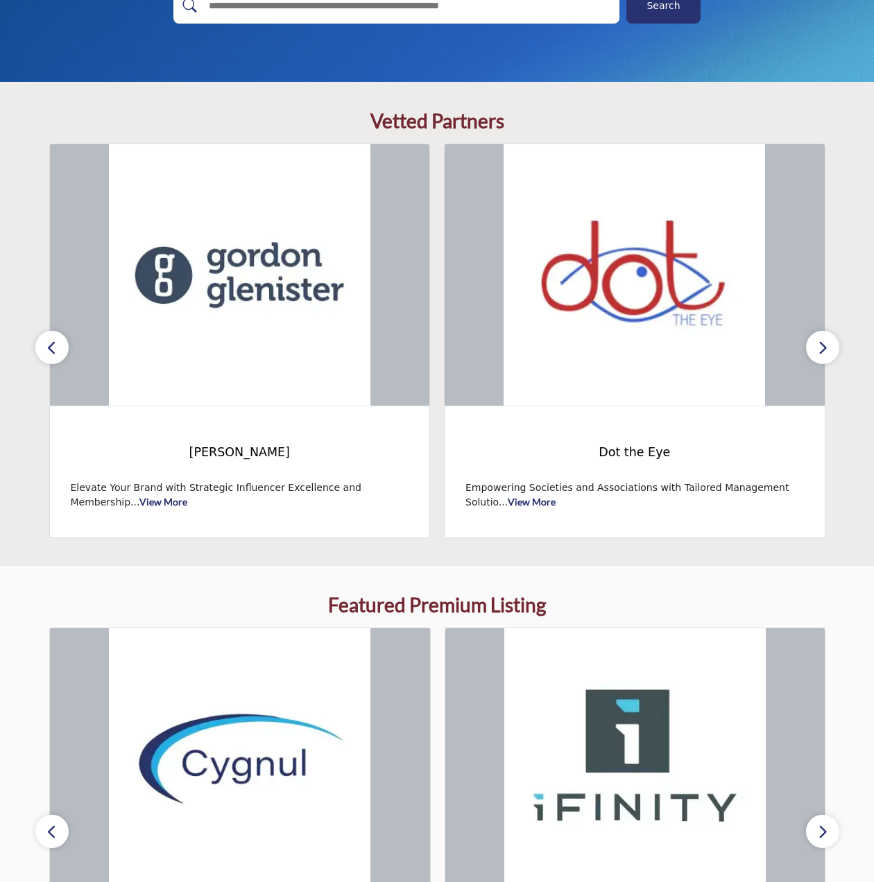
click at [822, 345] on icon "button" at bounding box center [822, 347] width 11 height 17
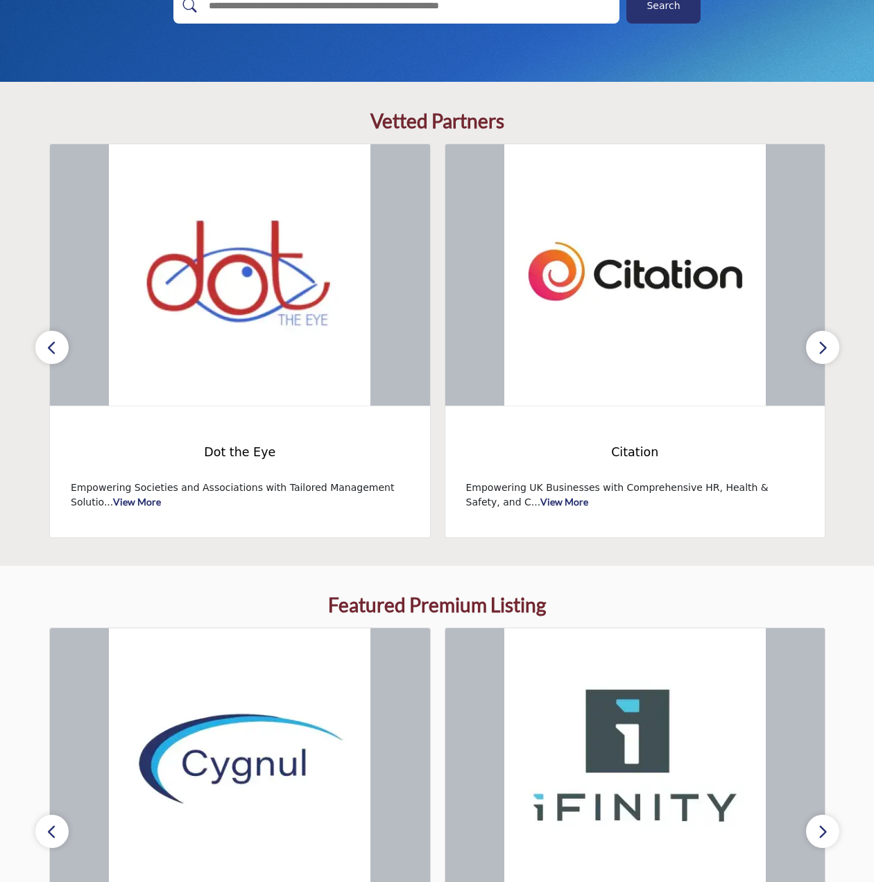
click at [822, 345] on icon "button" at bounding box center [822, 347] width 11 height 17
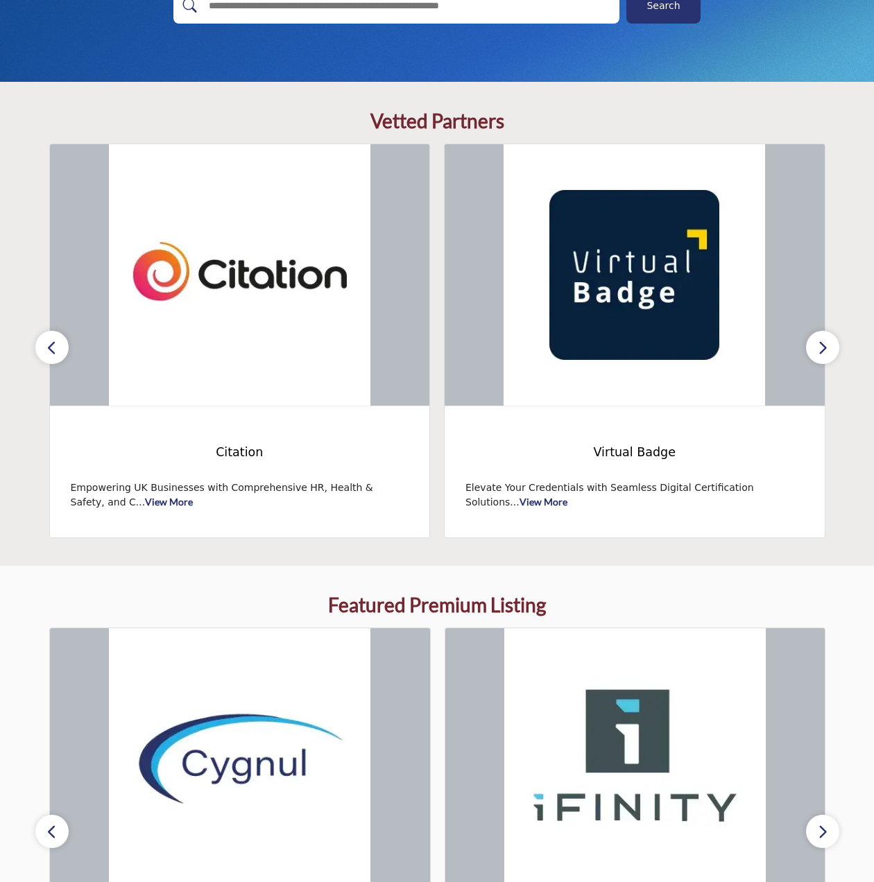
click at [822, 345] on icon "button" at bounding box center [822, 347] width 11 height 17
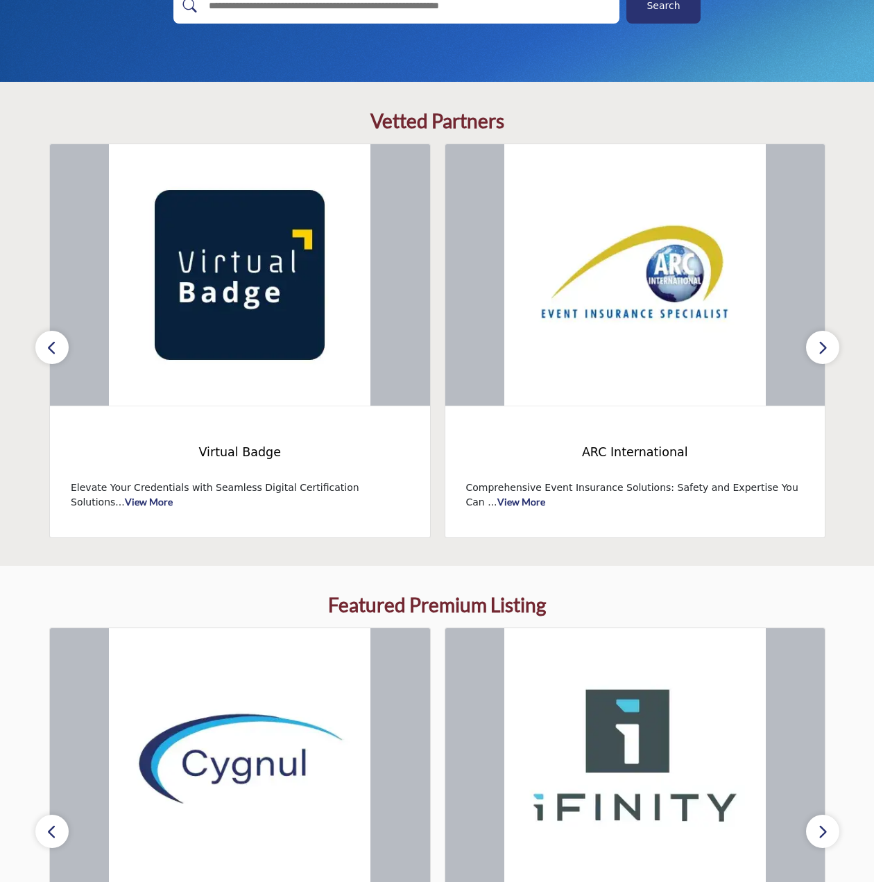
click at [822, 345] on icon "button" at bounding box center [822, 347] width 11 height 17
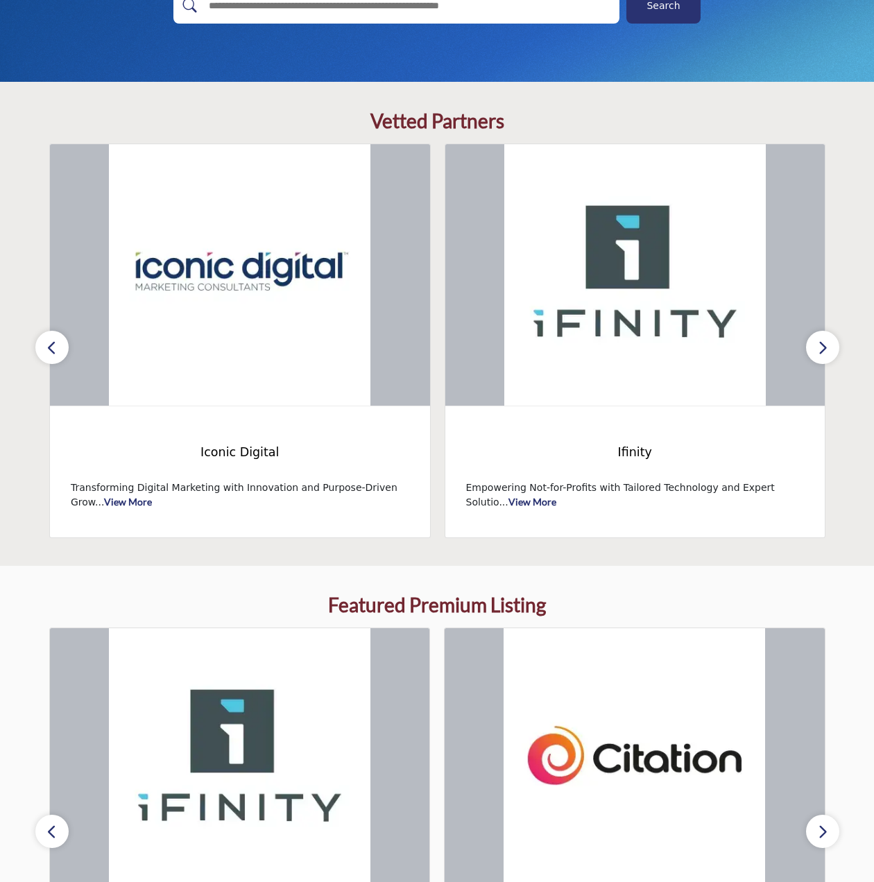
click at [822, 345] on icon "button" at bounding box center [822, 347] width 11 height 17
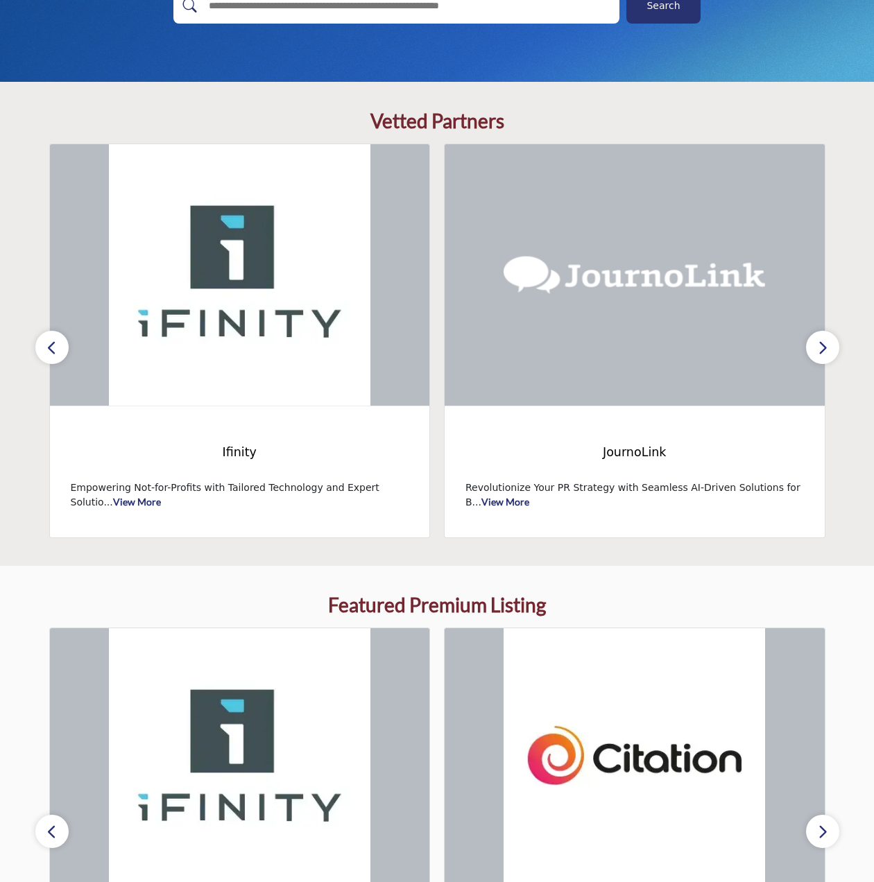
click at [822, 345] on icon "button" at bounding box center [822, 347] width 11 height 17
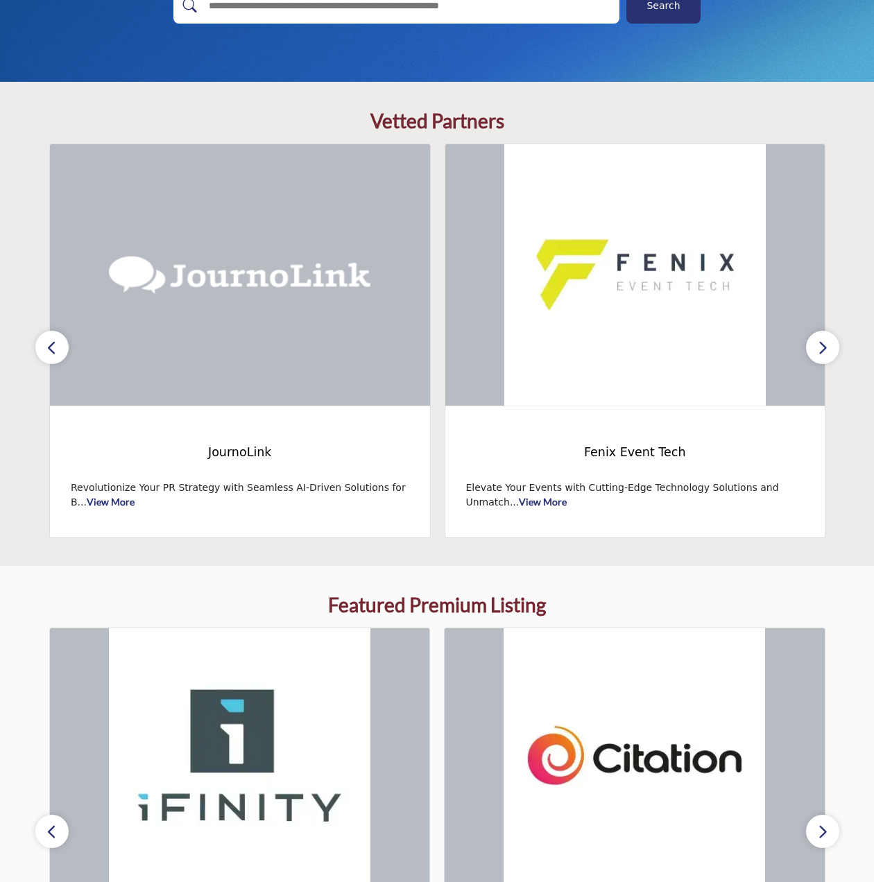
click at [822, 345] on icon "button" at bounding box center [822, 347] width 11 height 17
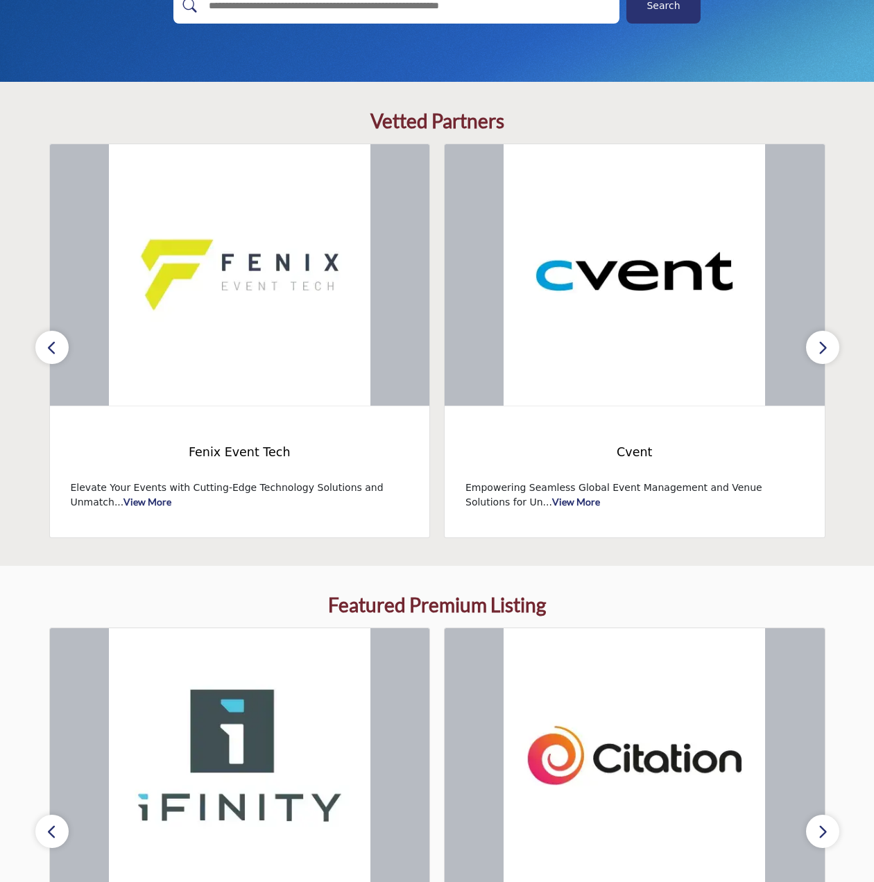
click at [822, 345] on icon "button" at bounding box center [822, 347] width 11 height 17
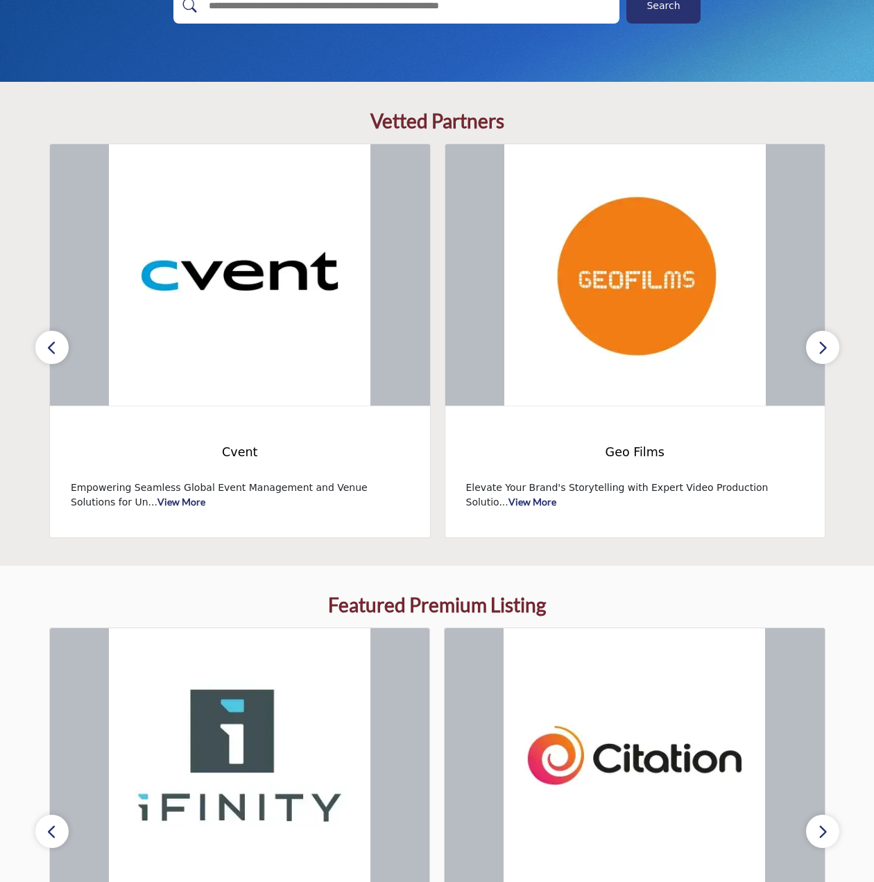
click at [822, 345] on icon "button" at bounding box center [822, 347] width 11 height 17
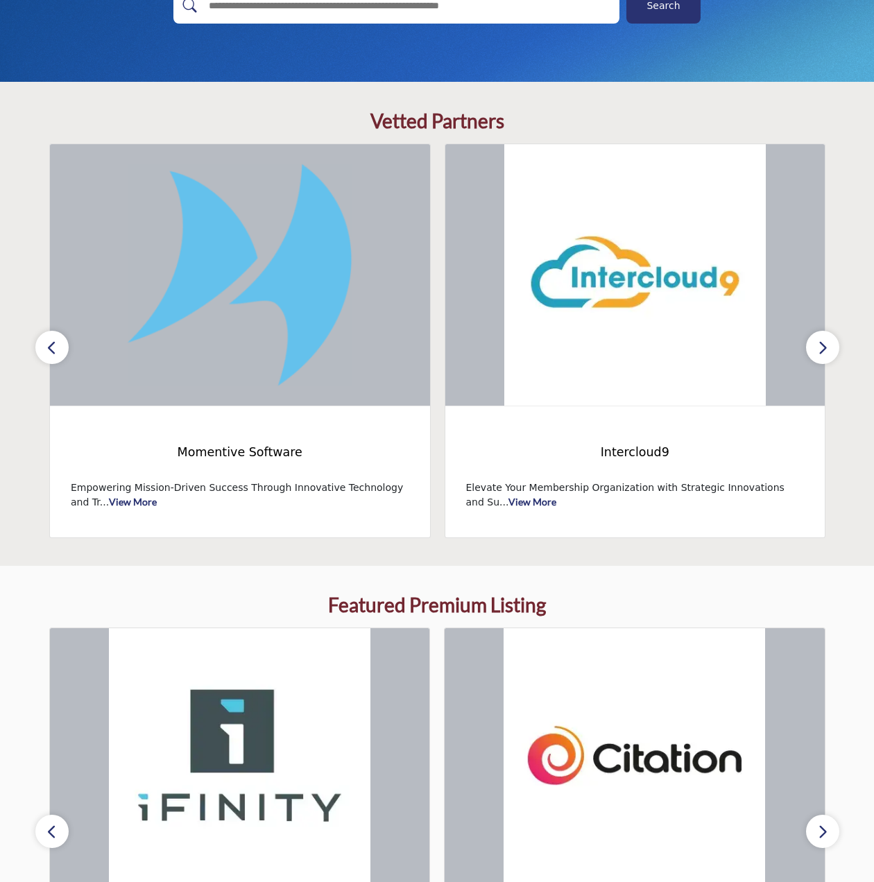
click at [822, 345] on icon "button" at bounding box center [822, 347] width 11 height 17
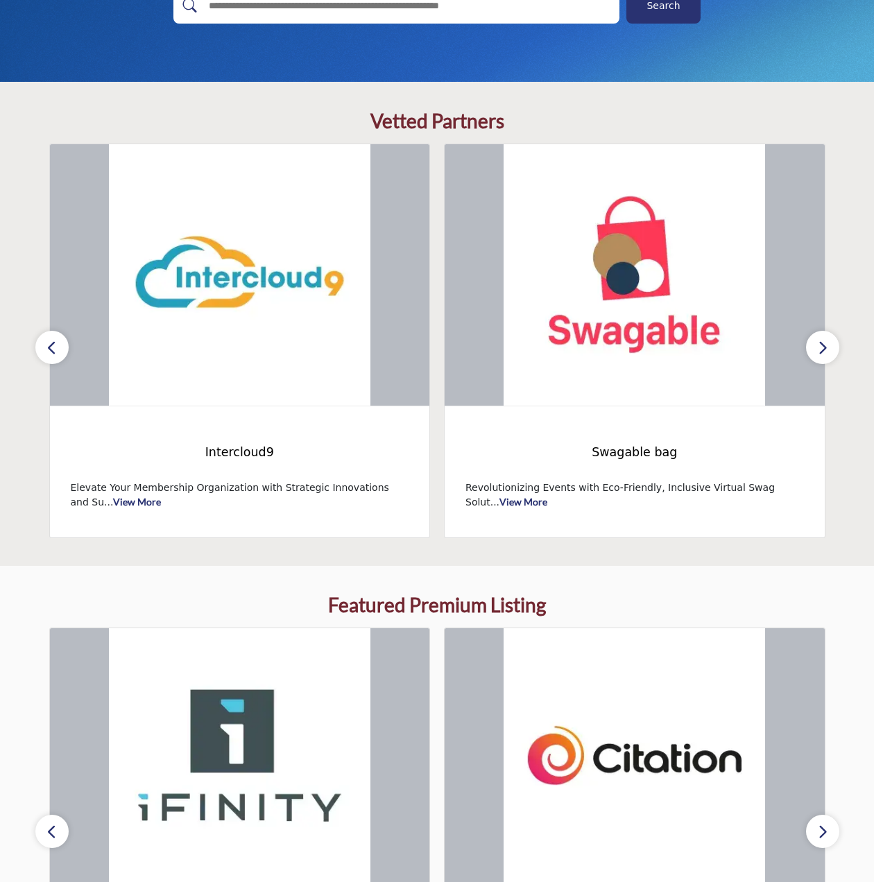
click at [822, 345] on icon "button" at bounding box center [822, 347] width 11 height 17
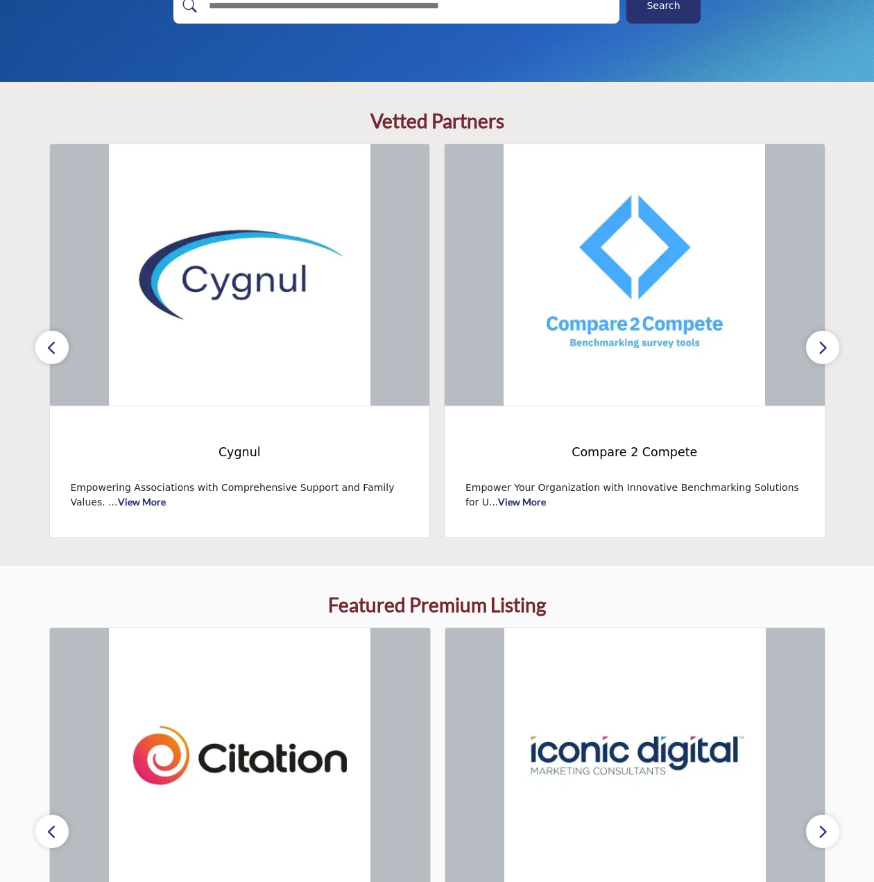
click at [822, 345] on icon "button" at bounding box center [822, 347] width 11 height 17
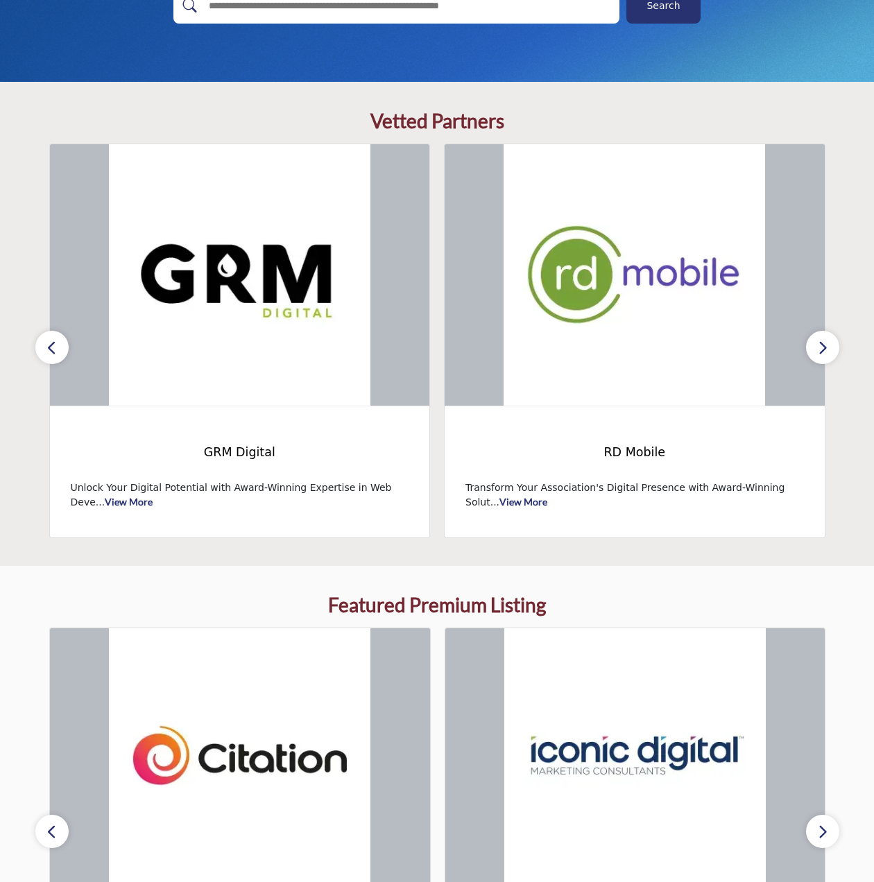
click at [822, 345] on icon "button" at bounding box center [822, 347] width 11 height 17
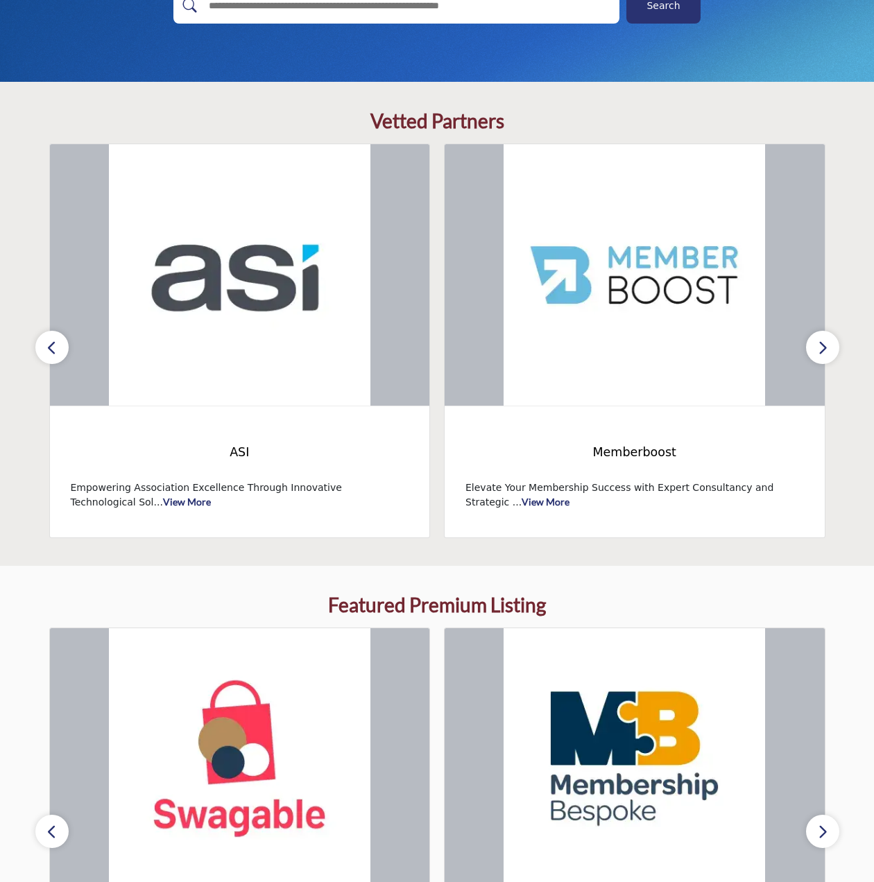
click at [820, 343] on icon "button" at bounding box center [822, 347] width 11 height 17
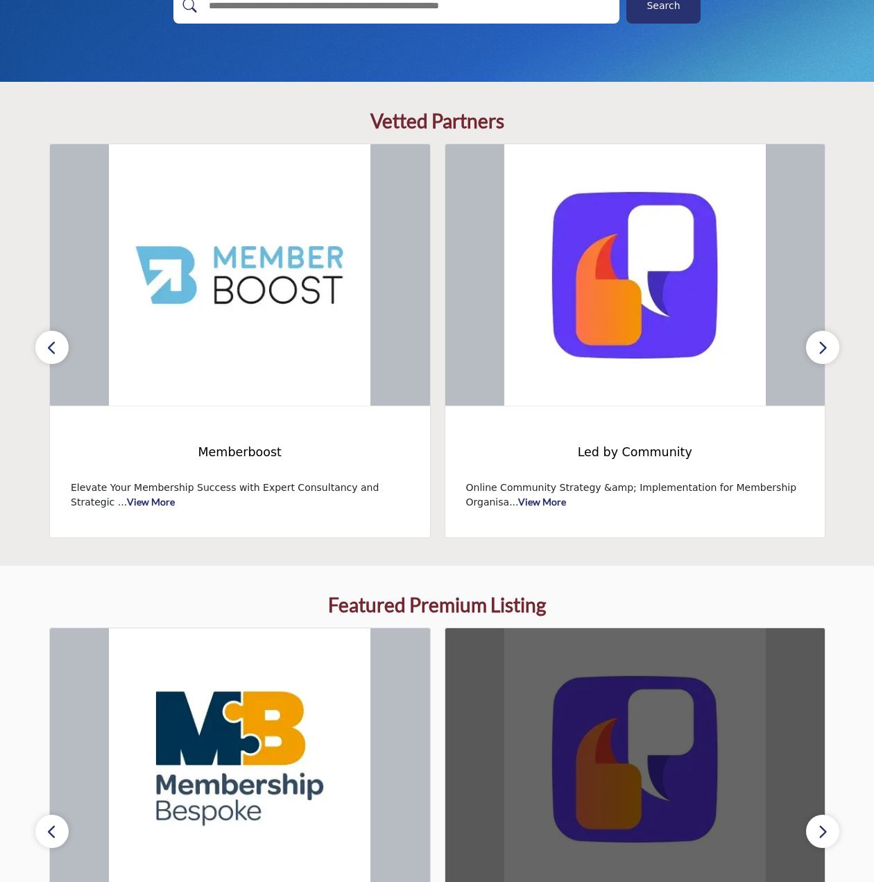
click at [597, 735] on img at bounding box center [635, 760] width 380 height 262
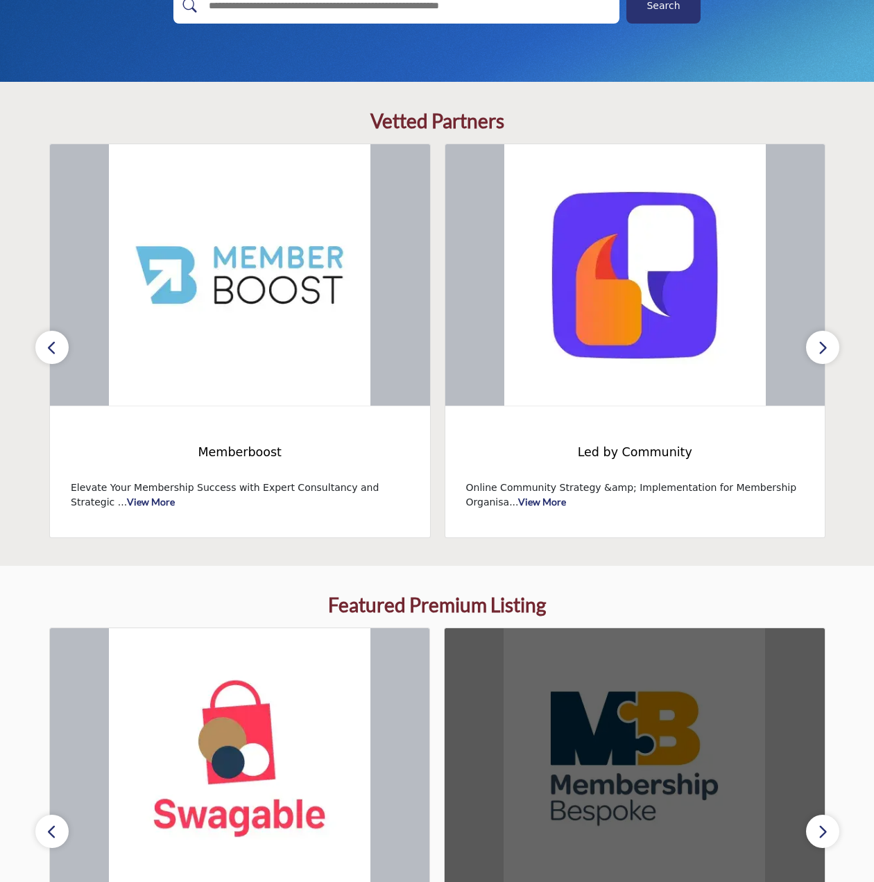
click at [474, 758] on img at bounding box center [635, 760] width 380 height 262
click at [549, 763] on img at bounding box center [635, 760] width 380 height 262
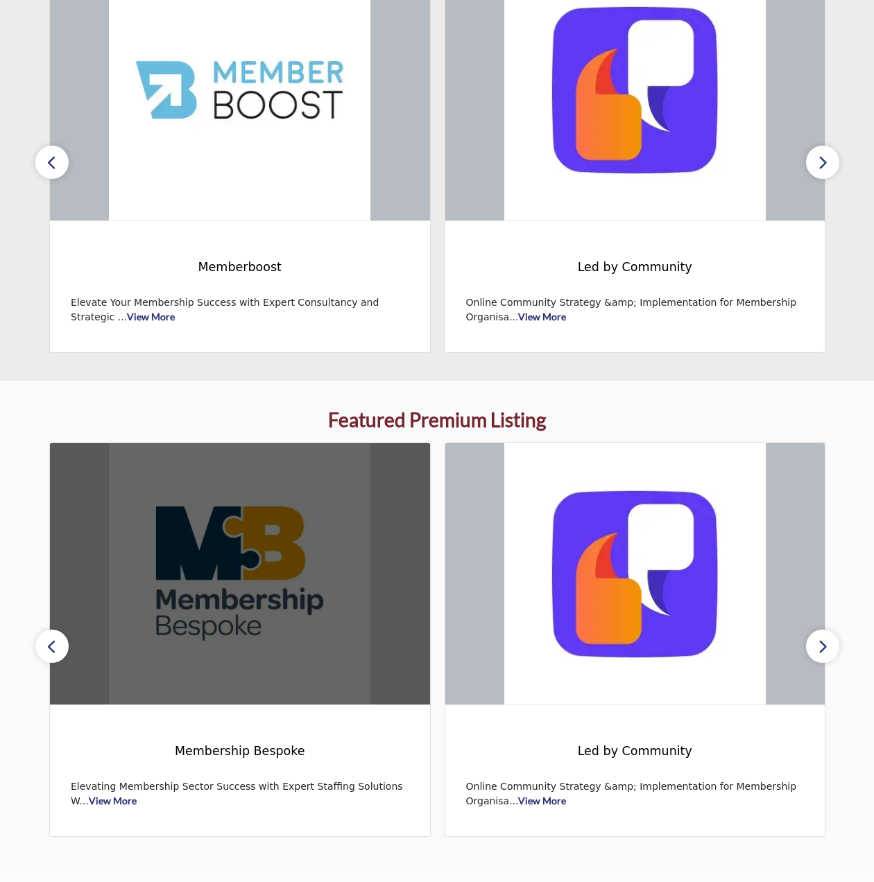
scroll to position [486, 0]
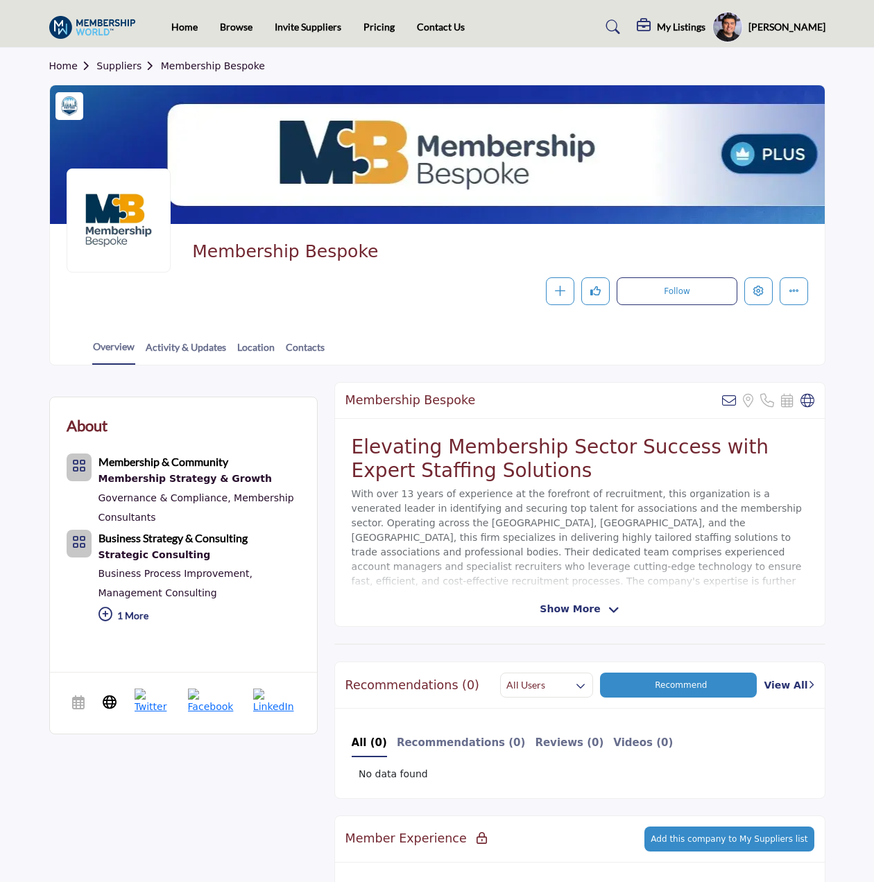
click at [572, 601] on div "Membership Bespoke Sorry, but we don't have an email address for this listing S…" at bounding box center [579, 504] width 491 height 245
click at [573, 608] on span "Show More" at bounding box center [570, 609] width 60 height 15
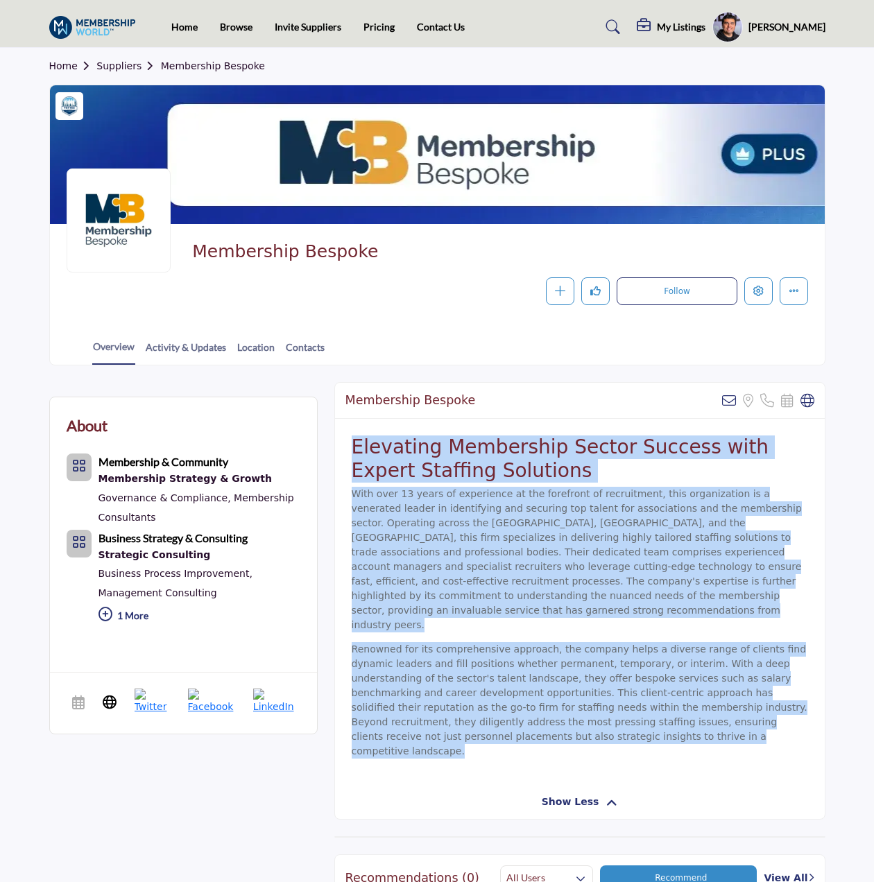
drag, startPoint x: 510, startPoint y: 717, endPoint x: 355, endPoint y: 449, distance: 309.6
click at [355, 449] on div "Elevating Membership Sector Success with Expert Staffing Solutions With over 13…" at bounding box center [580, 602] width 490 height 366
drag, startPoint x: 355, startPoint y: 449, endPoint x: 409, endPoint y: 502, distance: 75.6
click at [411, 504] on p "With over 13 years of experience at the forefront of recruitment, this organiza…" at bounding box center [580, 560] width 456 height 146
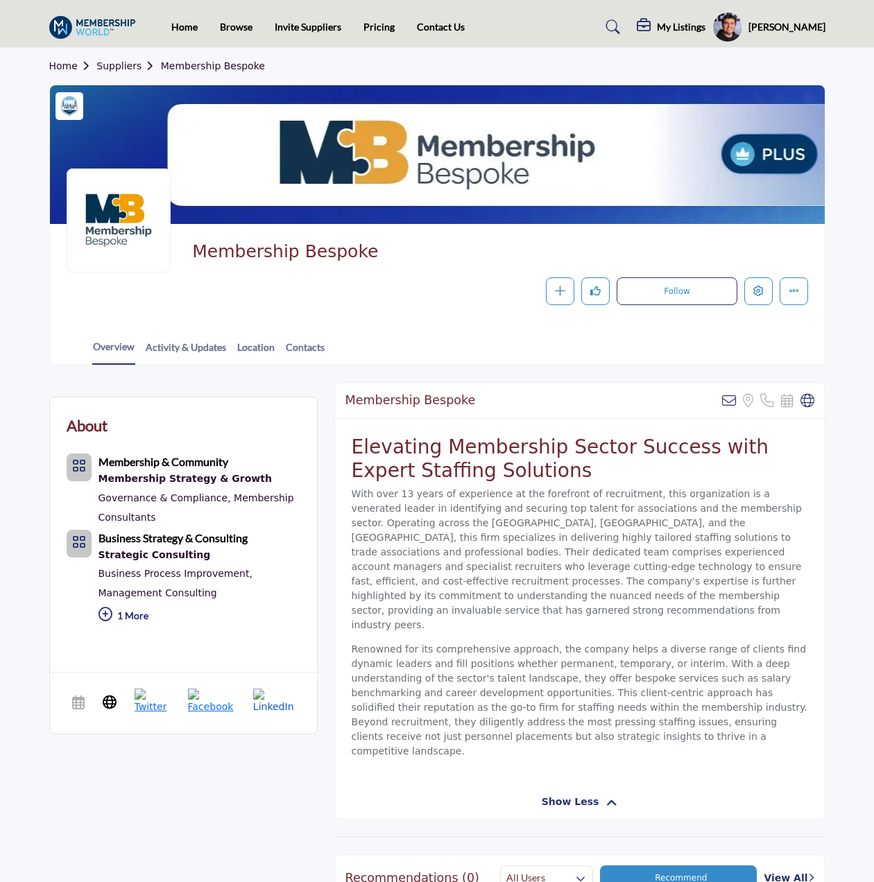
click at [277, 713] on img at bounding box center [276, 702] width 47 height 26
click at [488, 573] on p "With over 13 years of experience at the forefront of recruitment, this organiza…" at bounding box center [580, 560] width 456 height 146
click at [51, 71] on link "Home" at bounding box center [73, 65] width 48 height 11
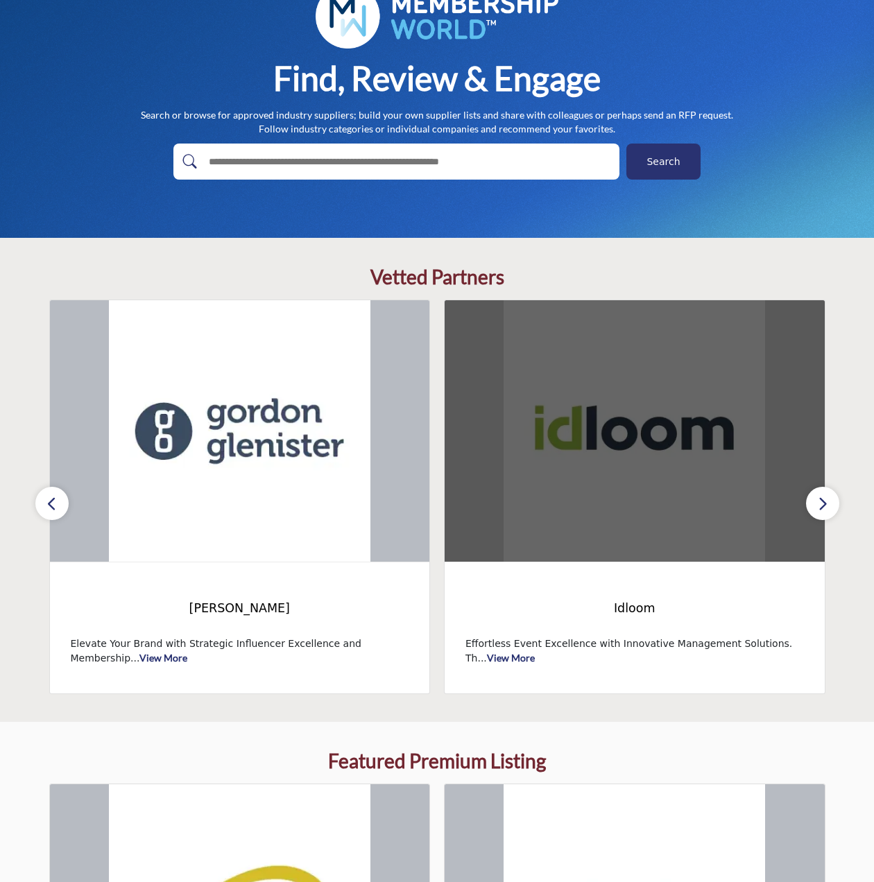
scroll to position [208, 0]
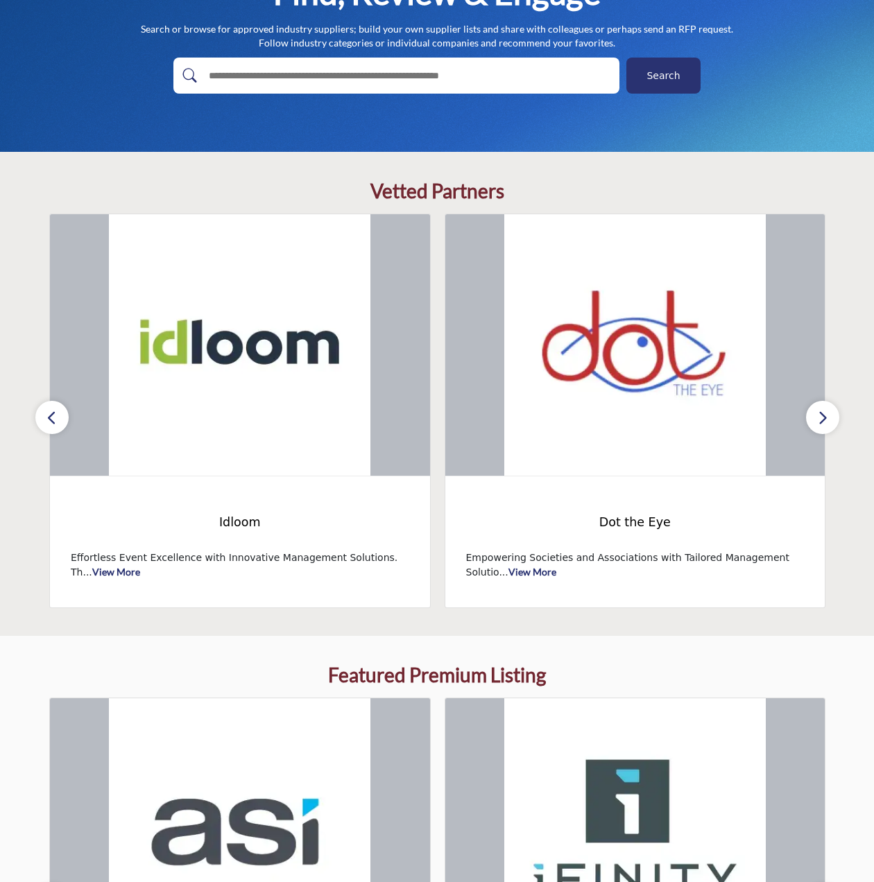
click at [821, 409] on icon "button" at bounding box center [822, 417] width 11 height 17
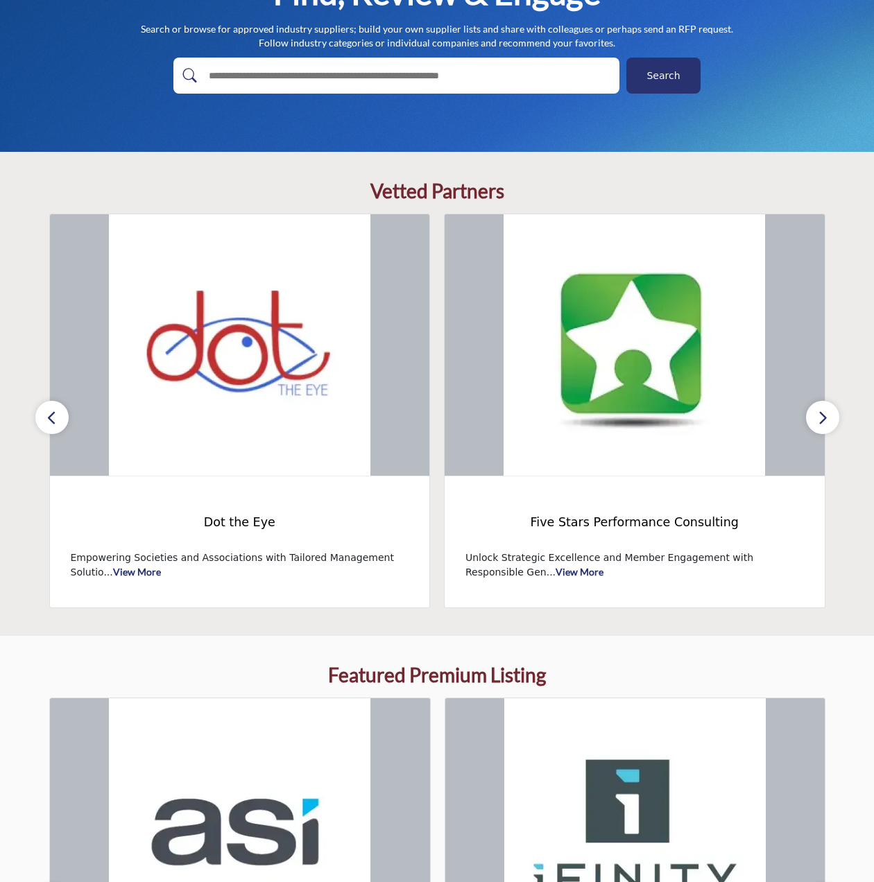
click at [821, 409] on icon "button" at bounding box center [822, 417] width 11 height 17
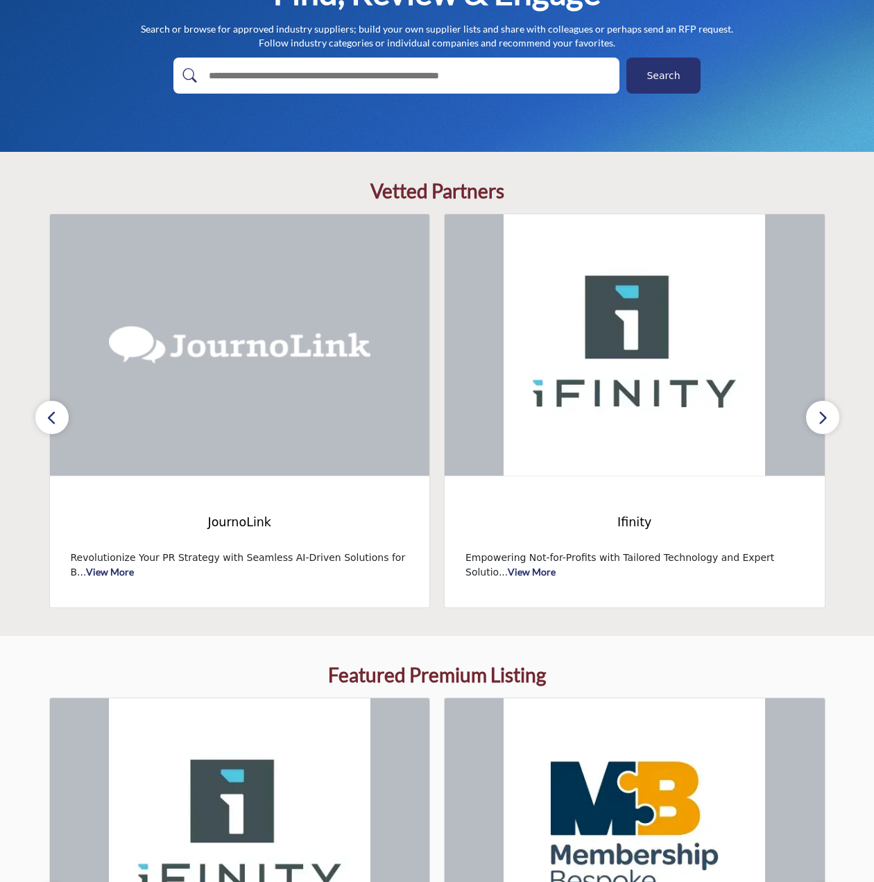
click at [821, 409] on icon "button" at bounding box center [822, 417] width 11 height 17
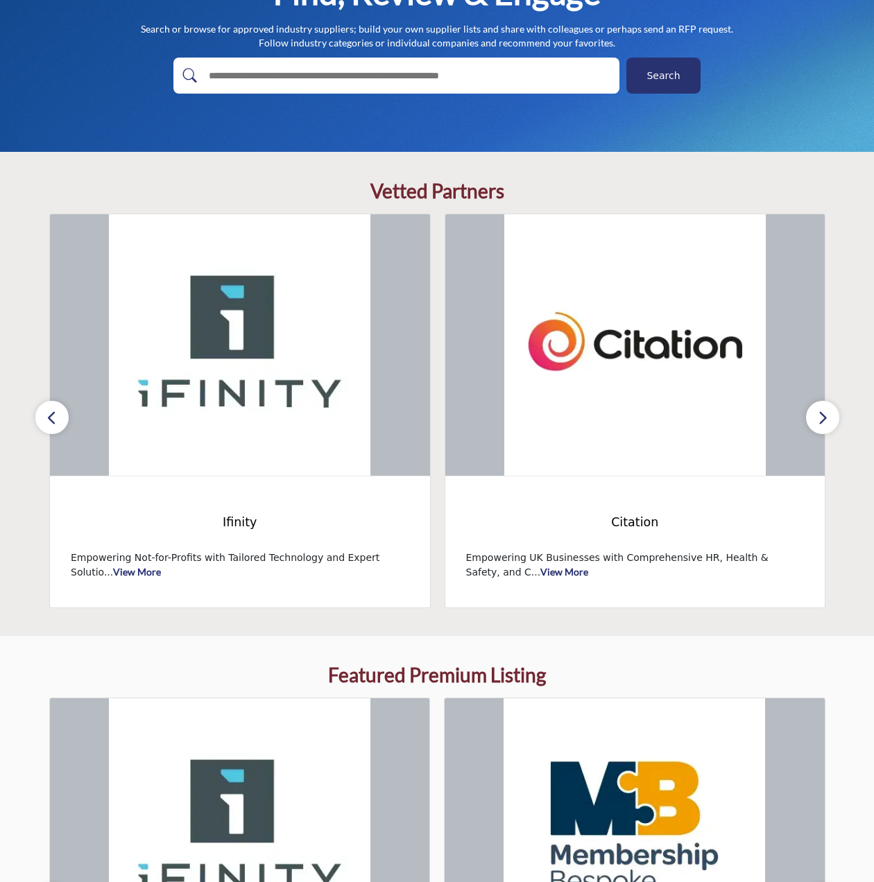
click at [821, 409] on icon "button" at bounding box center [822, 417] width 11 height 17
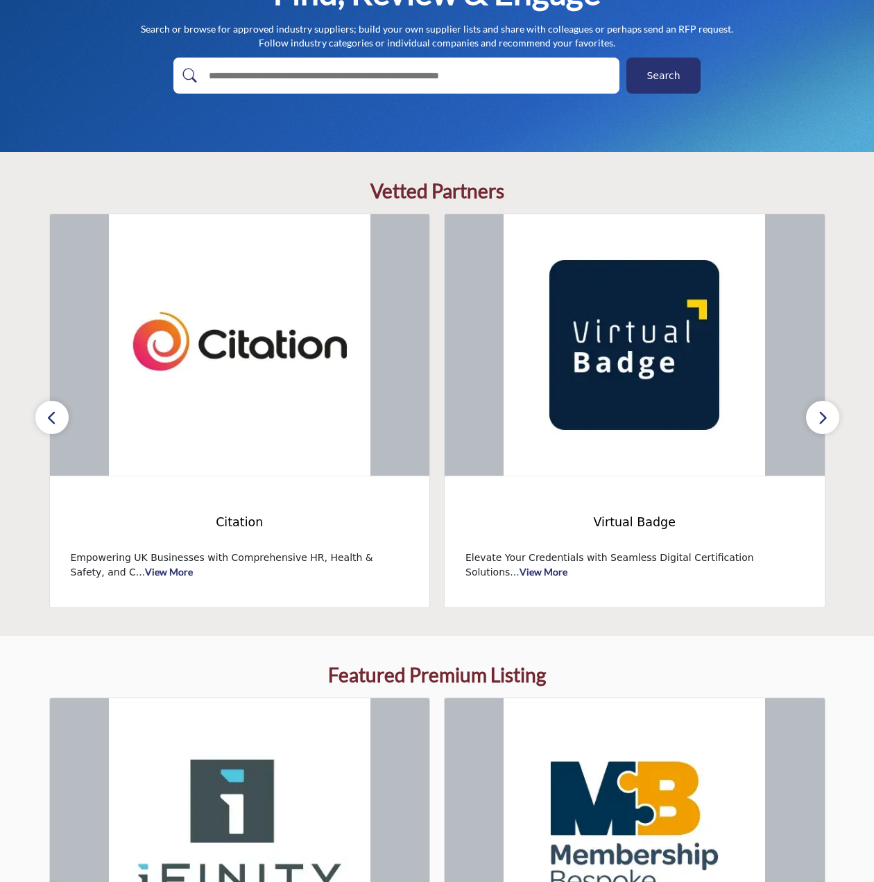
click at [821, 409] on icon "button" at bounding box center [822, 417] width 11 height 17
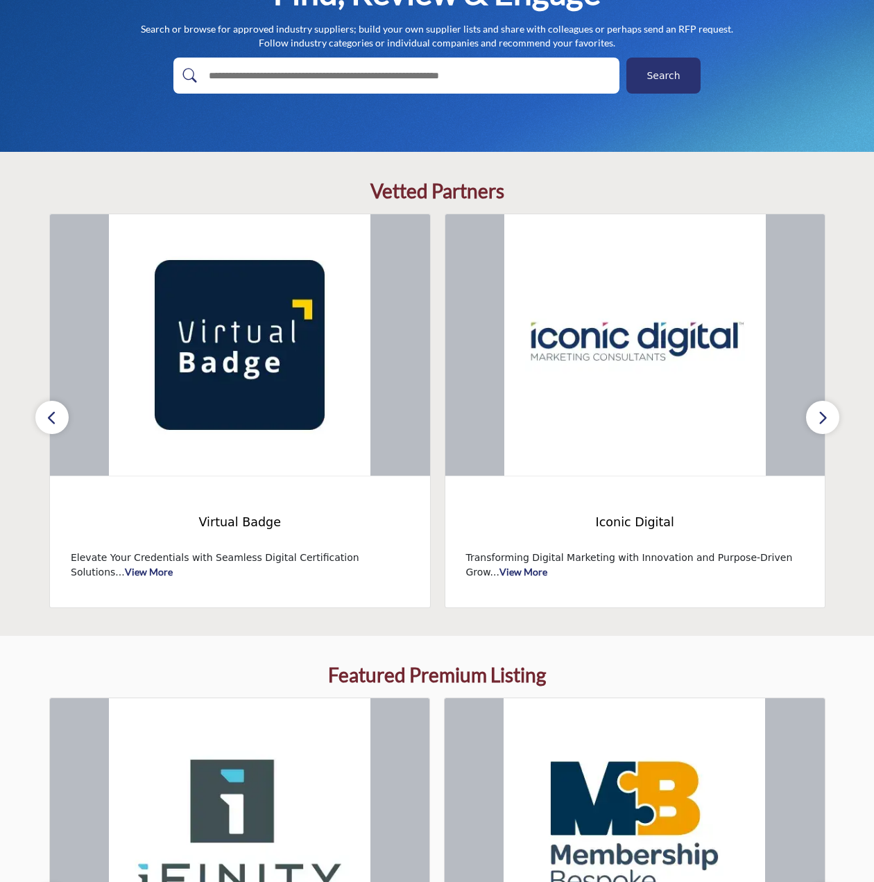
click at [821, 409] on icon "button" at bounding box center [822, 417] width 11 height 17
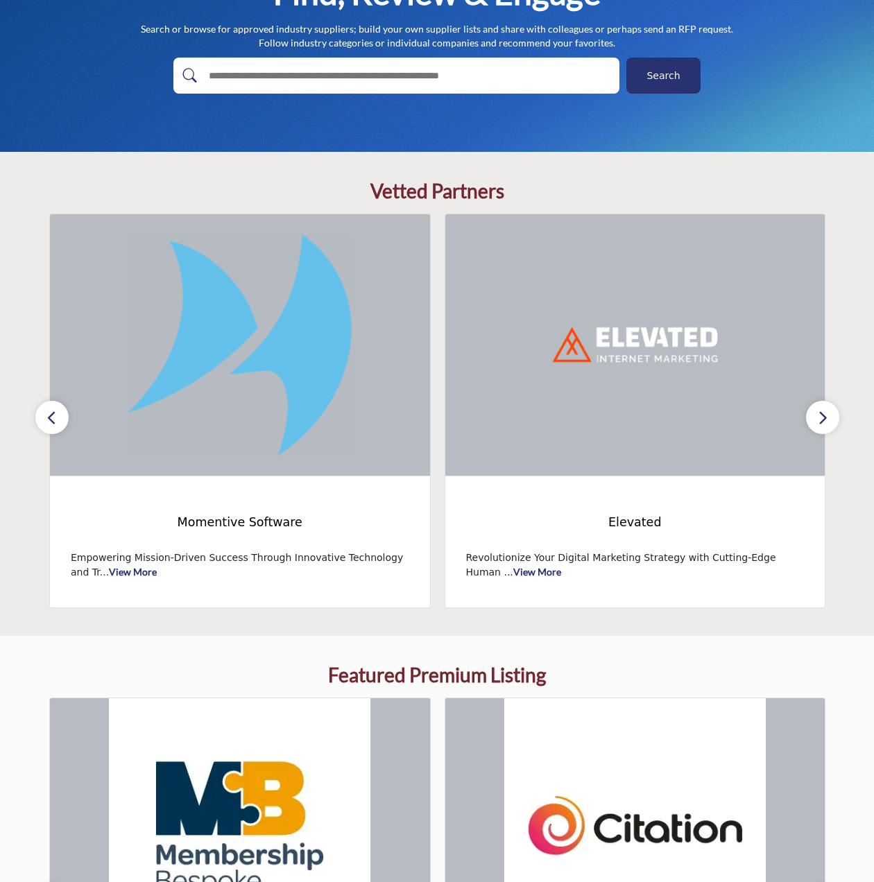
click at [821, 409] on icon "button" at bounding box center [822, 417] width 11 height 17
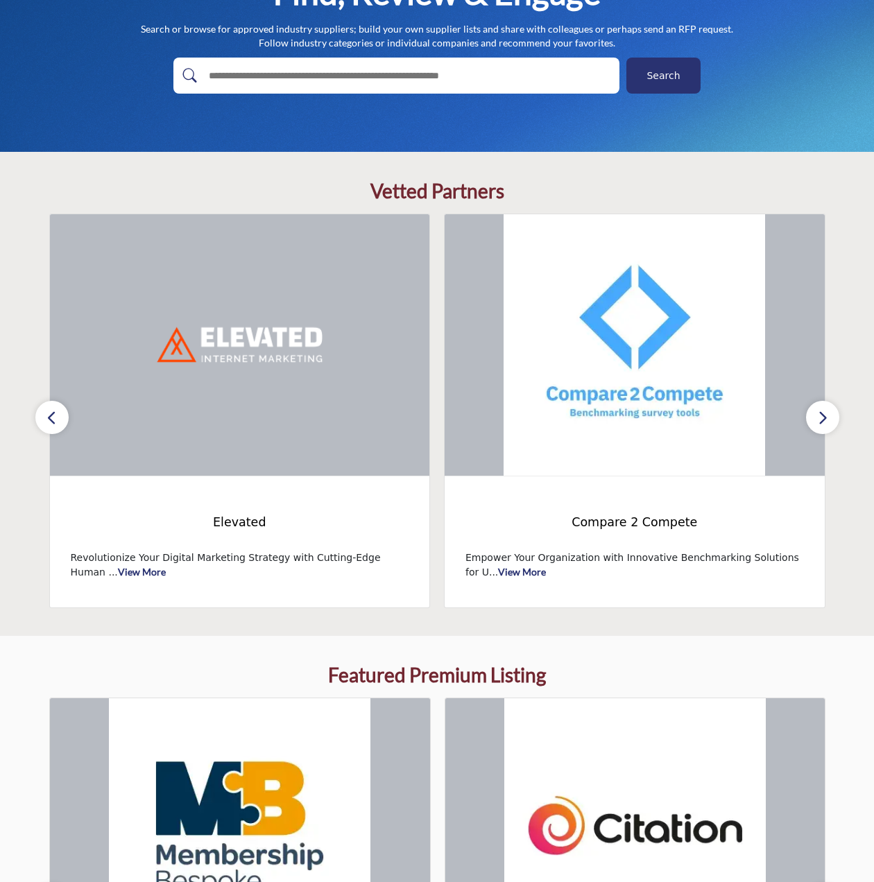
click at [35, 422] on section "Vetted Partners Gordon Glenister ASI" at bounding box center [437, 394] width 874 height 484
click at [43, 420] on button "button" at bounding box center [51, 417] width 33 height 33
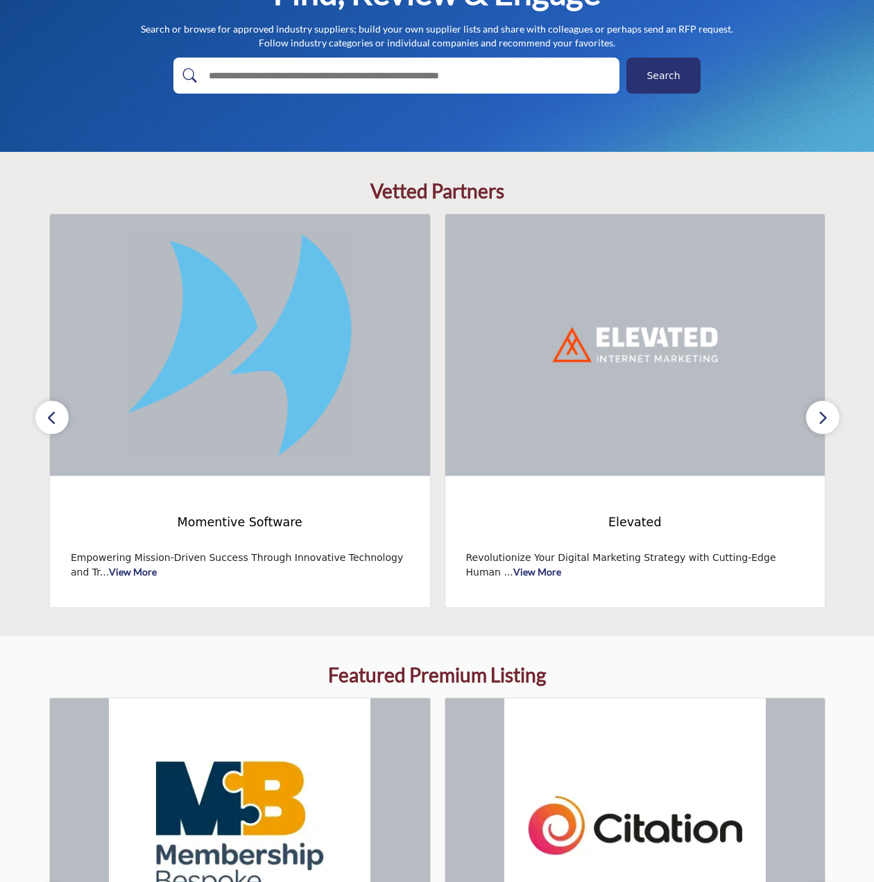
click at [43, 420] on button "button" at bounding box center [51, 417] width 33 height 33
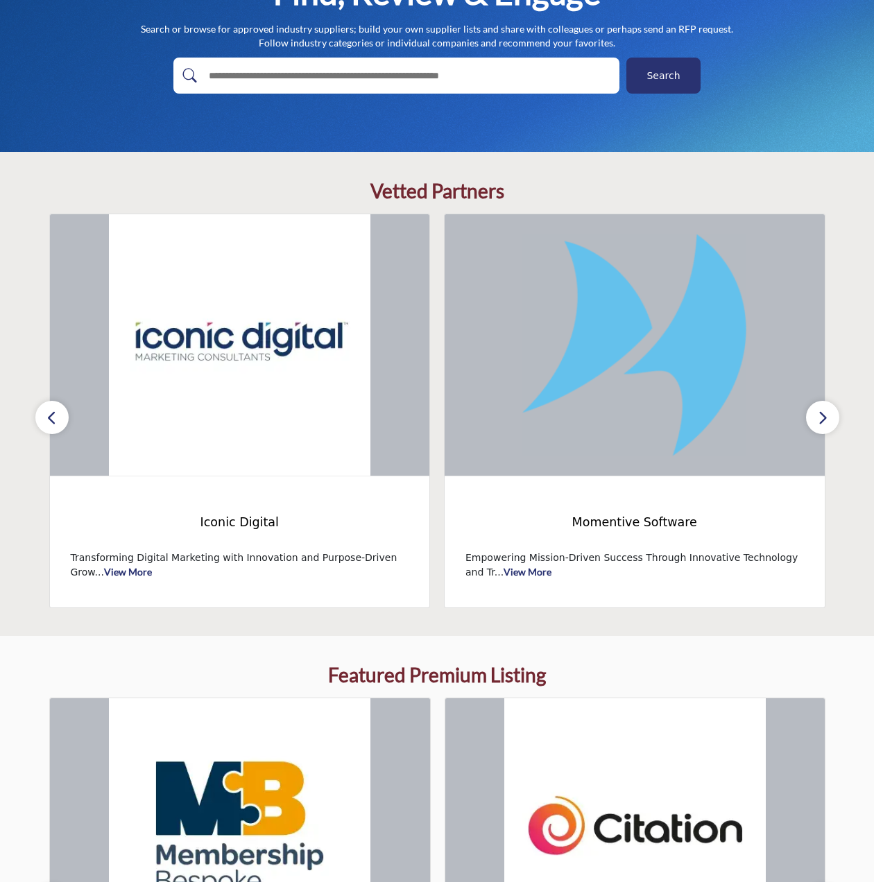
click at [45, 420] on button "button" at bounding box center [51, 417] width 33 height 33
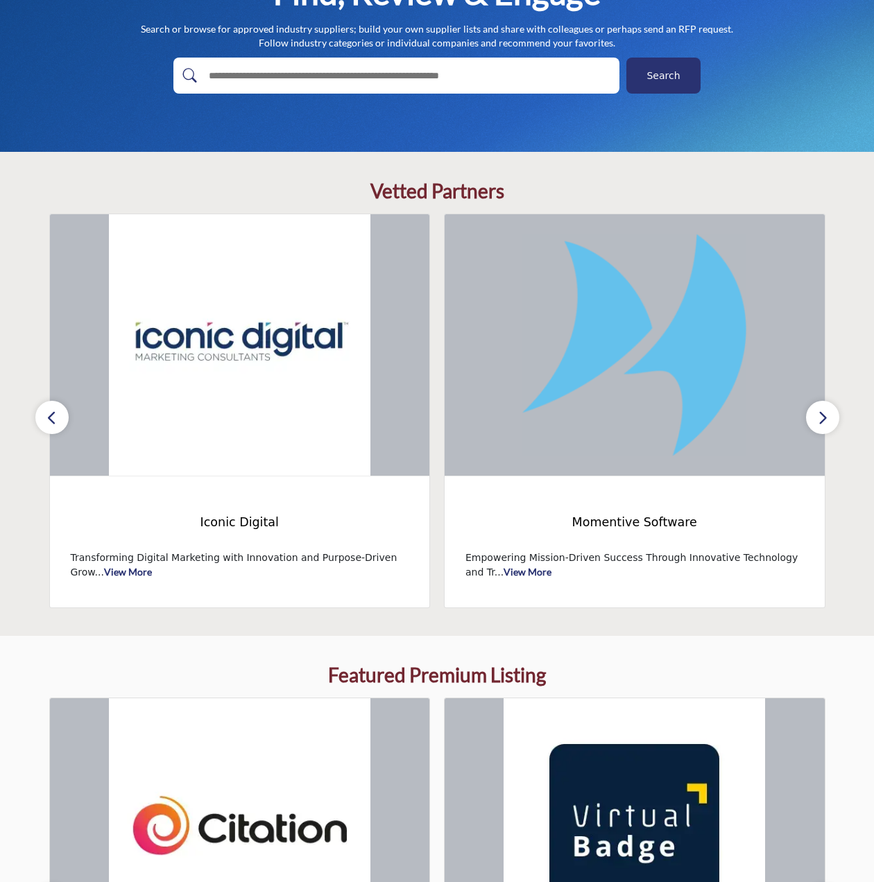
click at [45, 420] on button "button" at bounding box center [51, 417] width 33 height 33
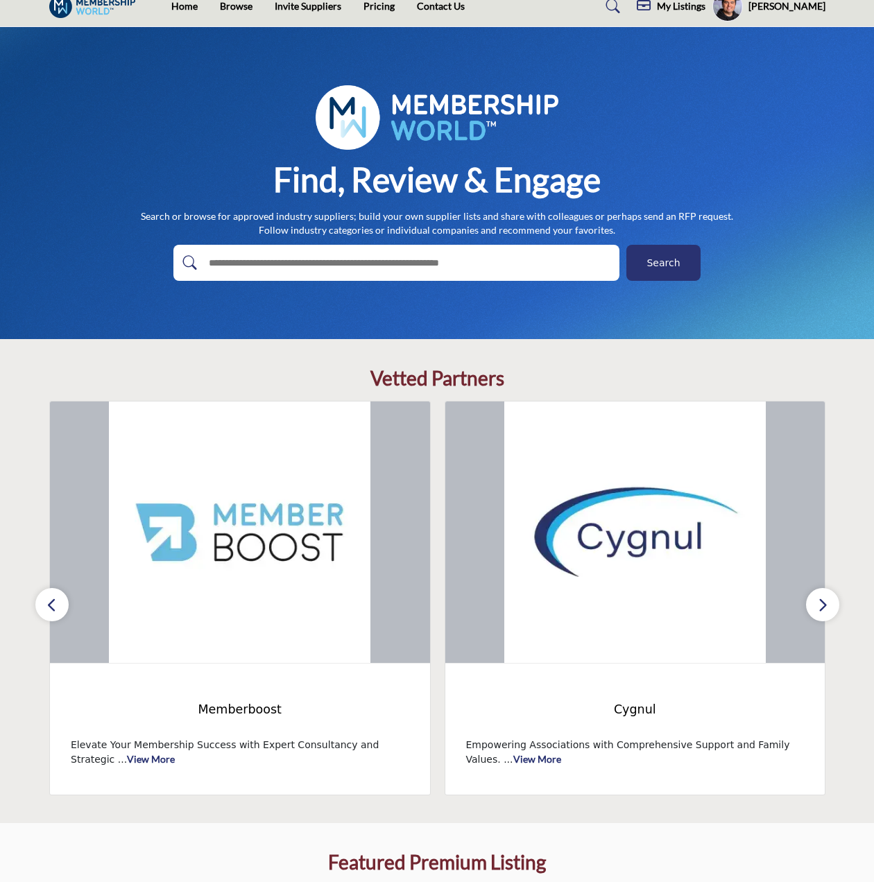
scroll to position [0, 0]
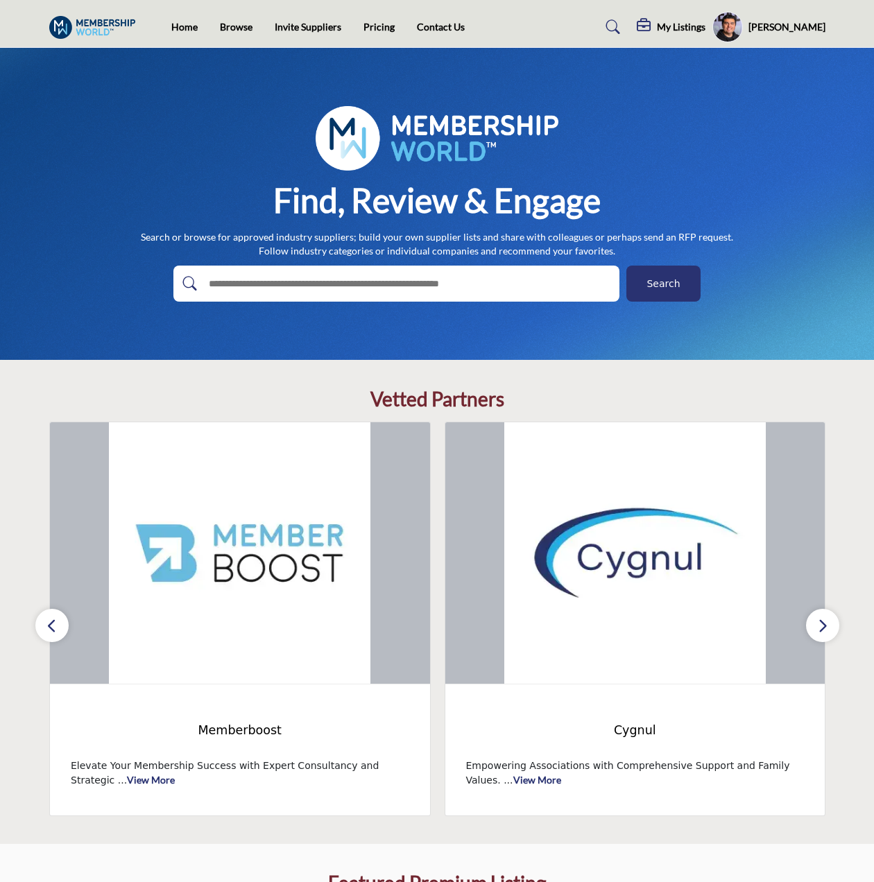
click at [823, 624] on icon "button" at bounding box center [822, 625] width 11 height 17
click at [842, 630] on section "Vetted Partners Gordon Glenister ASI" at bounding box center [437, 602] width 874 height 484
click at [834, 630] on button "button" at bounding box center [822, 625] width 33 height 33
click at [837, 621] on section "Vetted Partners Gordon Glenister ASI" at bounding box center [437, 602] width 874 height 484
click at [835, 622] on button "button" at bounding box center [822, 625] width 33 height 33
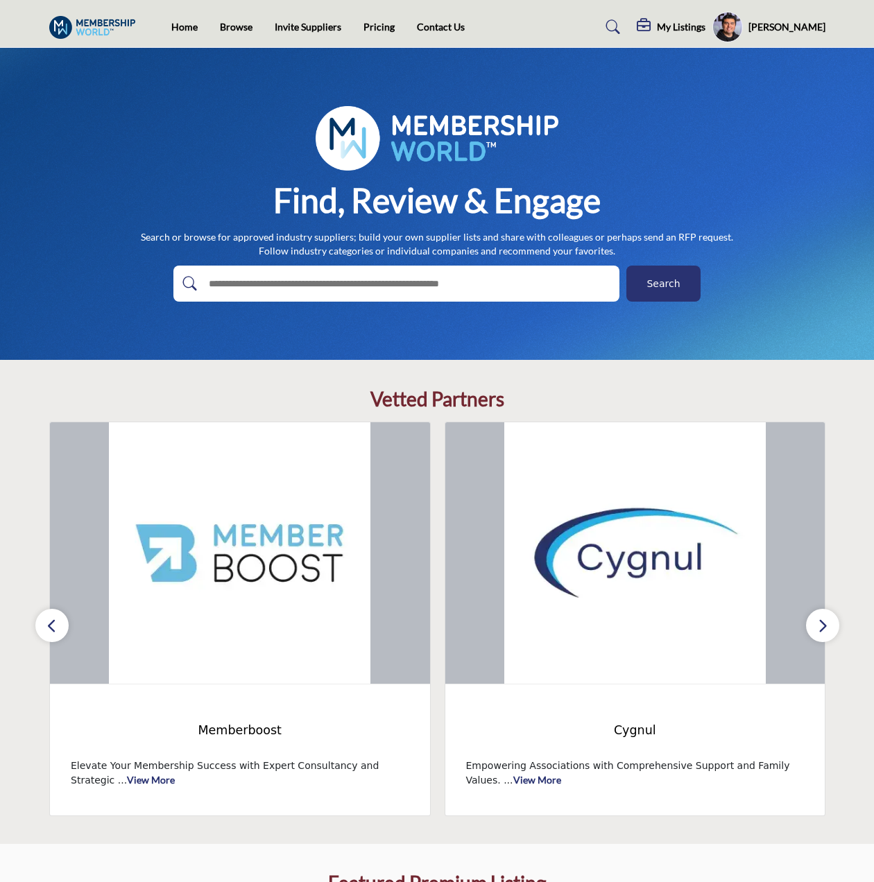
click at [835, 623] on button "button" at bounding box center [822, 625] width 33 height 33
click at [54, 634] on icon "button" at bounding box center [51, 625] width 11 height 17
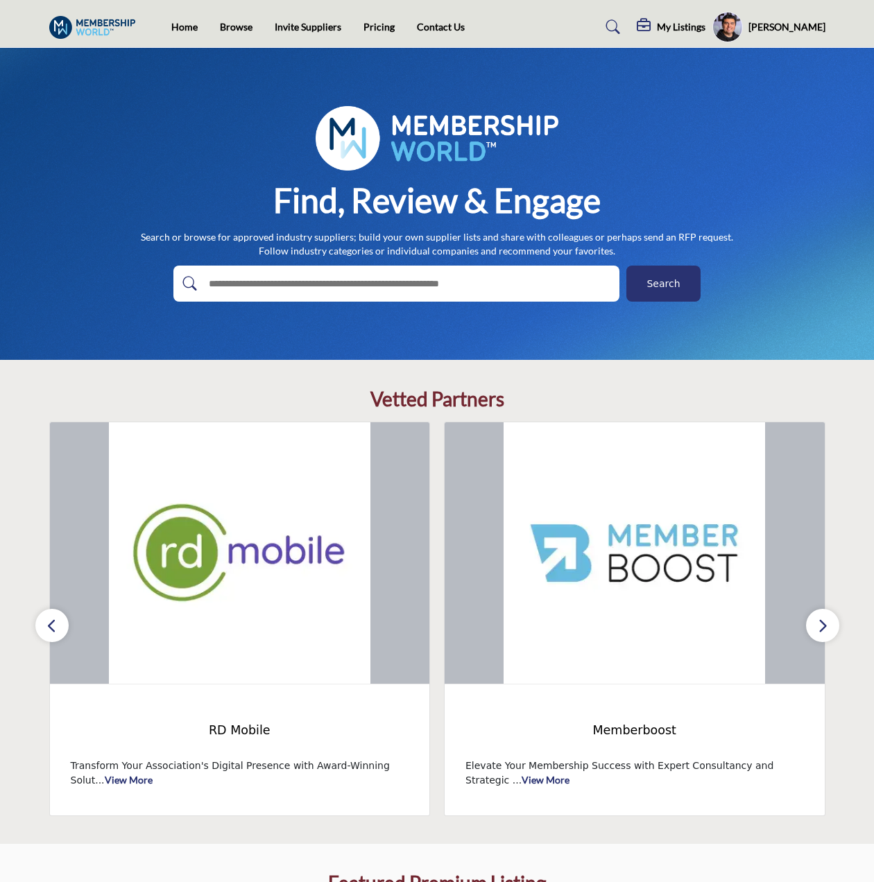
click at [56, 634] on icon "button" at bounding box center [51, 625] width 11 height 17
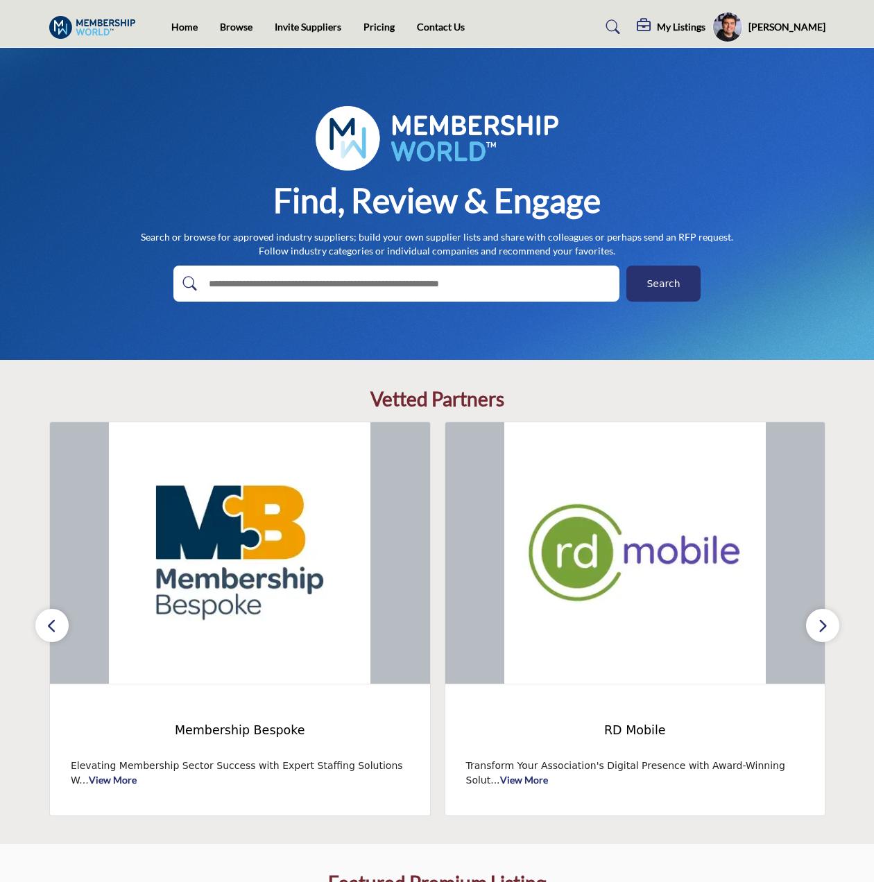
click at [56, 634] on icon "button" at bounding box center [51, 625] width 11 height 17
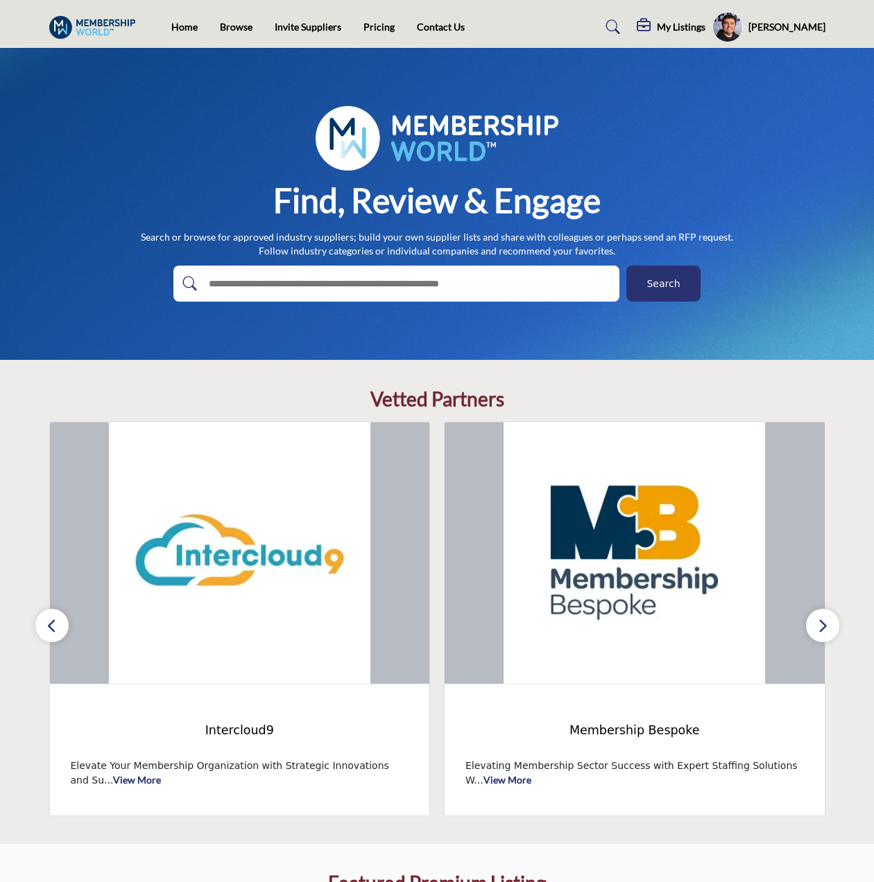
click at [56, 634] on icon "button" at bounding box center [51, 625] width 11 height 17
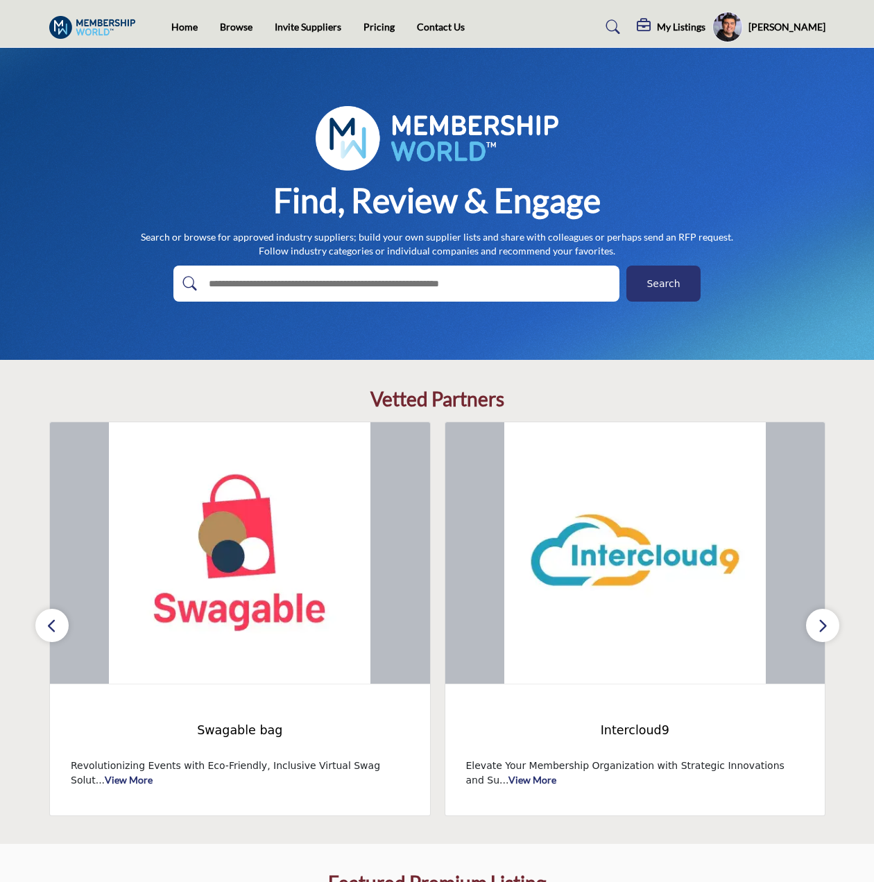
click at [56, 634] on icon "button" at bounding box center [51, 625] width 11 height 17
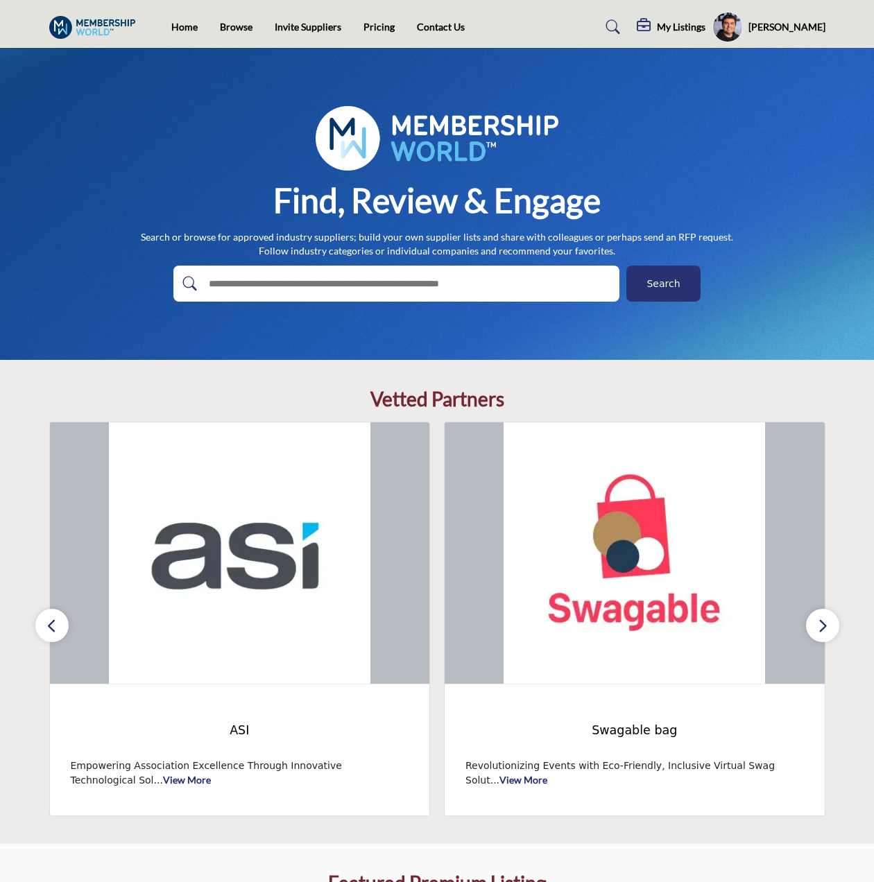
click at [56, 634] on icon "button" at bounding box center [51, 625] width 11 height 17
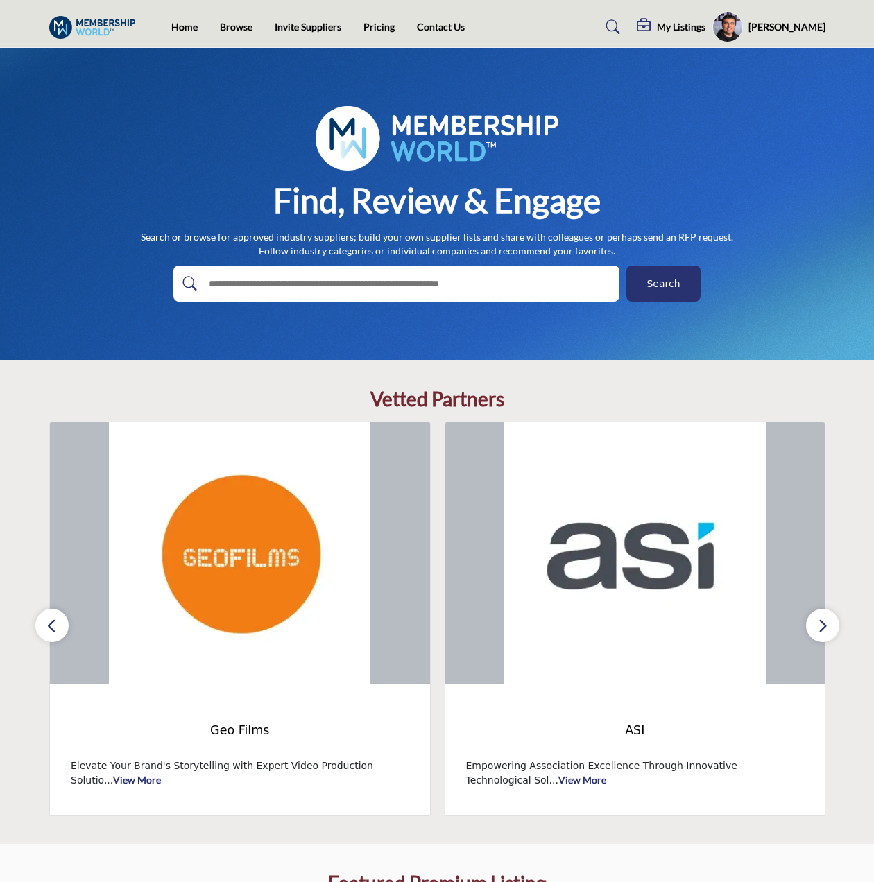
click at [56, 634] on icon "button" at bounding box center [51, 625] width 11 height 17
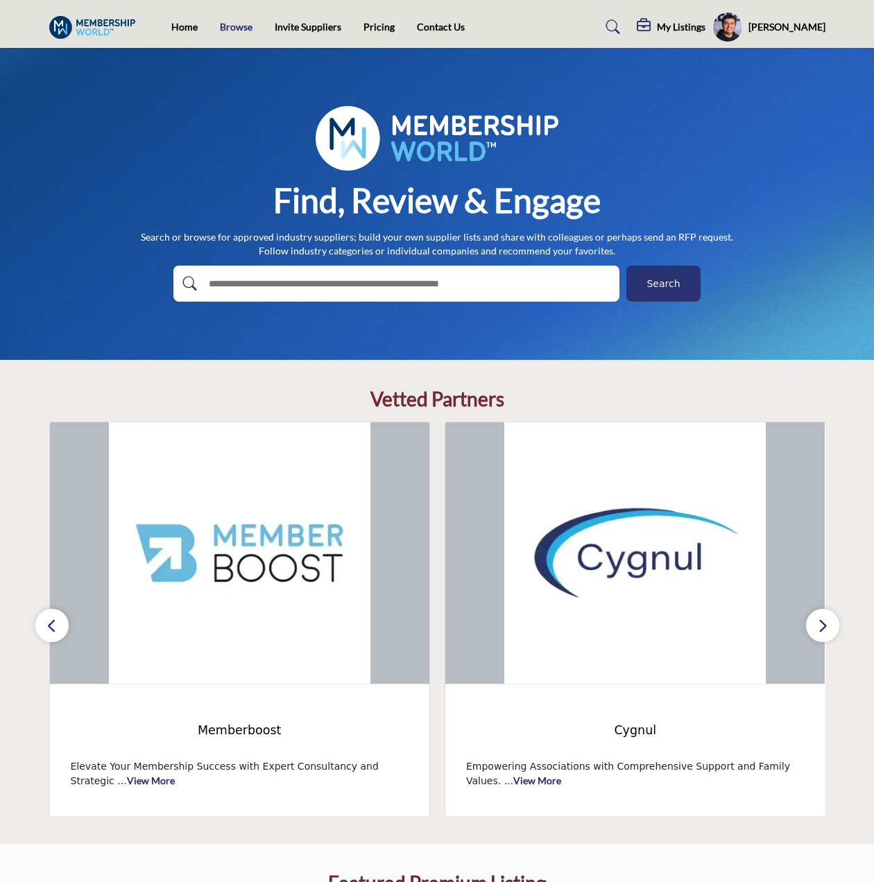
click at [224, 27] on link "Browse" at bounding box center [236, 27] width 33 height 12
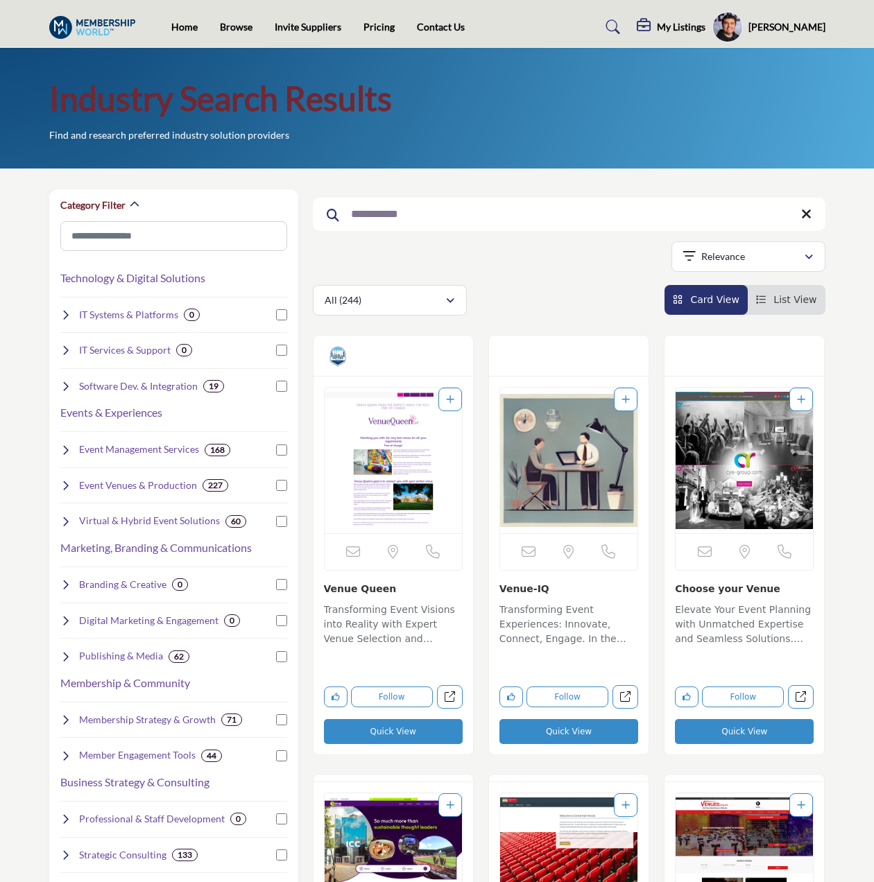
drag, startPoint x: 399, startPoint y: 210, endPoint x: 418, endPoint y: 221, distance: 21.8
click at [399, 210] on input "**********" at bounding box center [569, 214] width 513 height 33
paste input "**********"
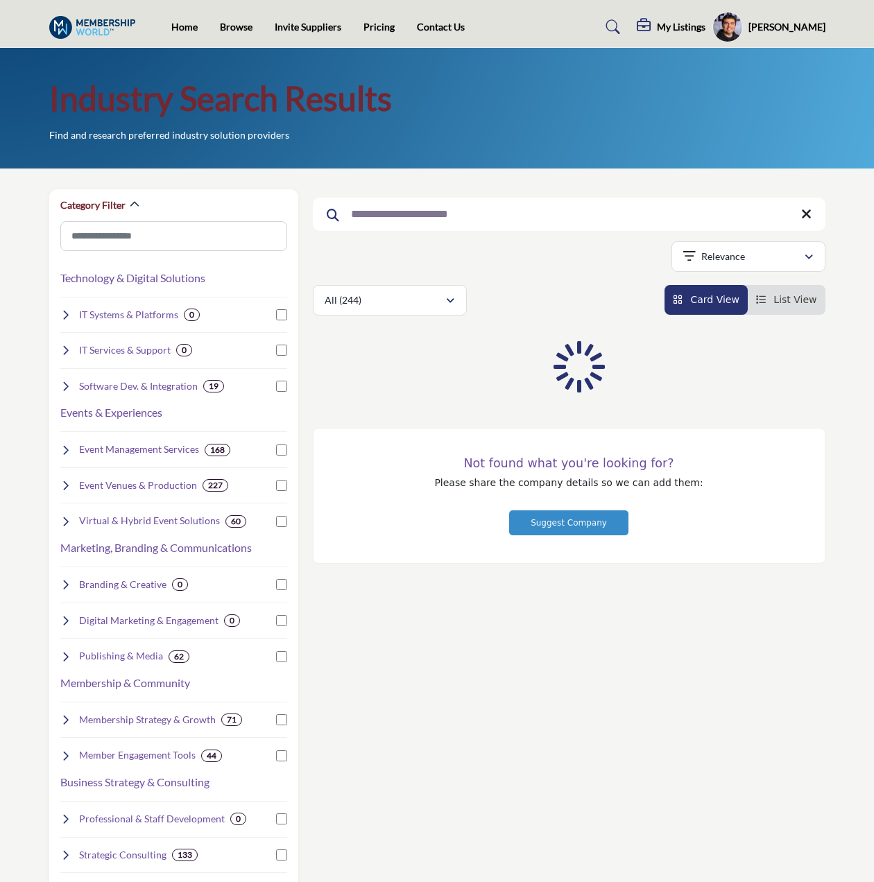
paste input "**********"
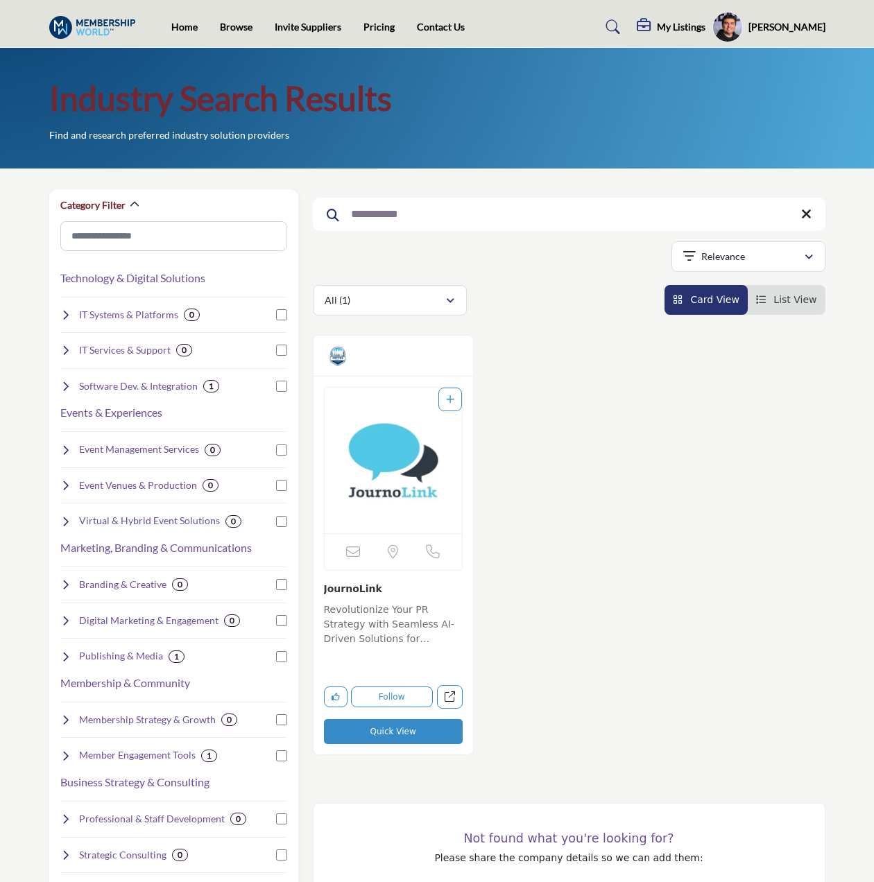
click at [447, 208] on input "**********" at bounding box center [569, 214] width 513 height 33
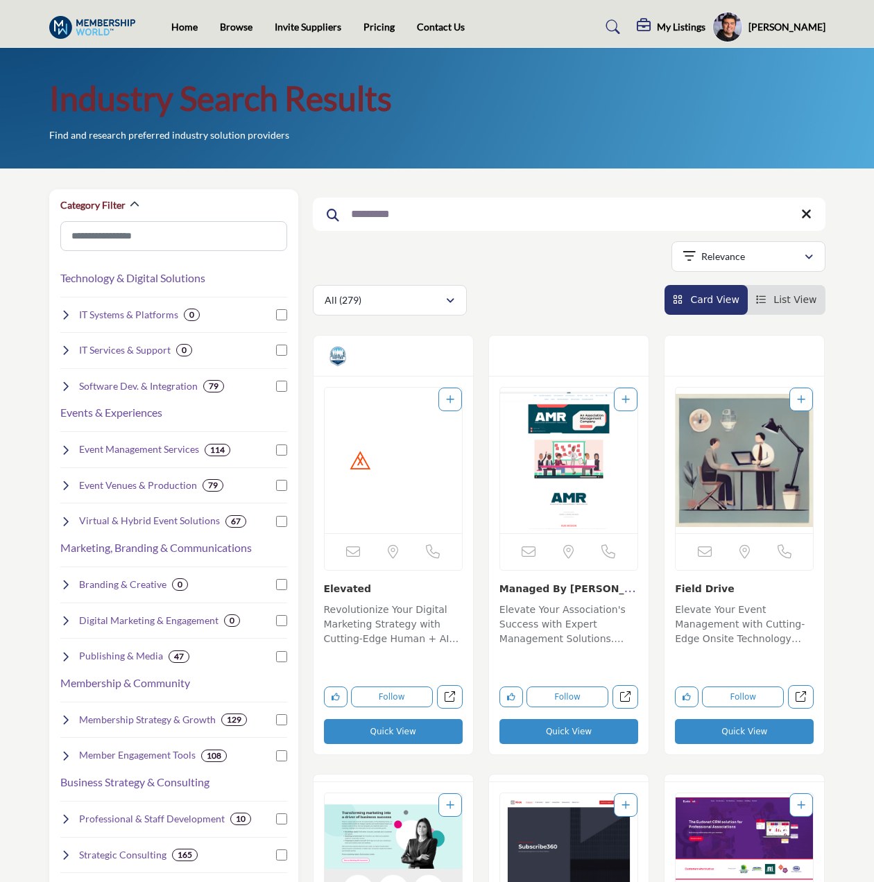
type input "********"
click at [404, 466] on img "Open Listing in new tab" at bounding box center [393, 461] width 137 height 146
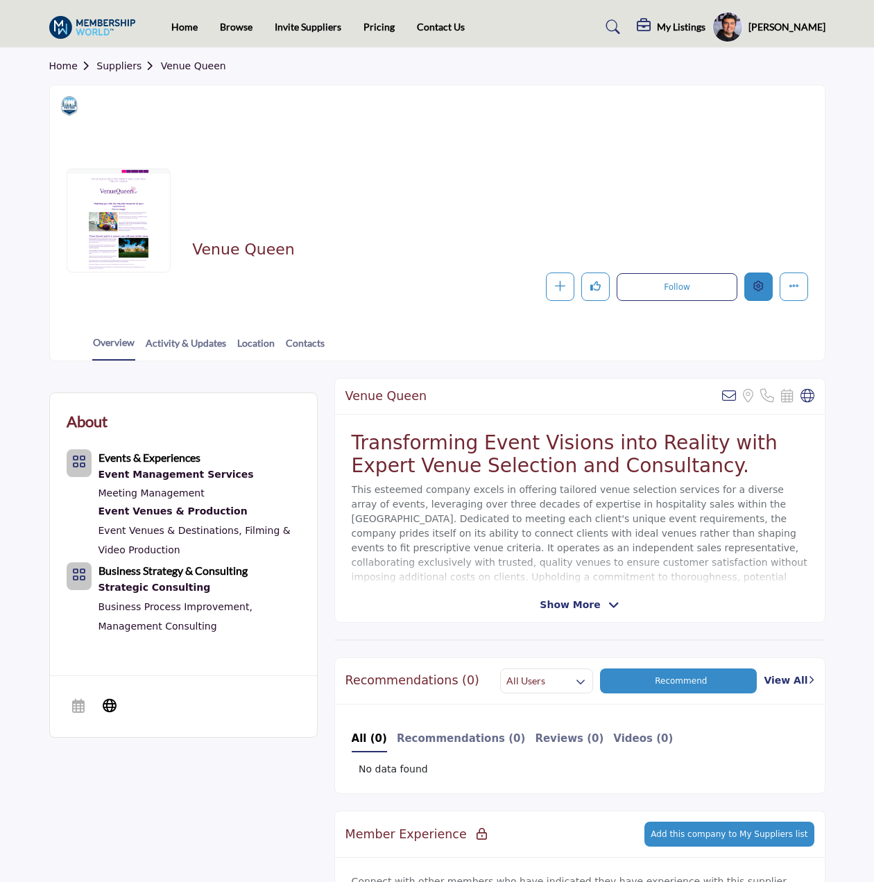
click at [752, 283] on button "Edit company" at bounding box center [758, 287] width 28 height 28
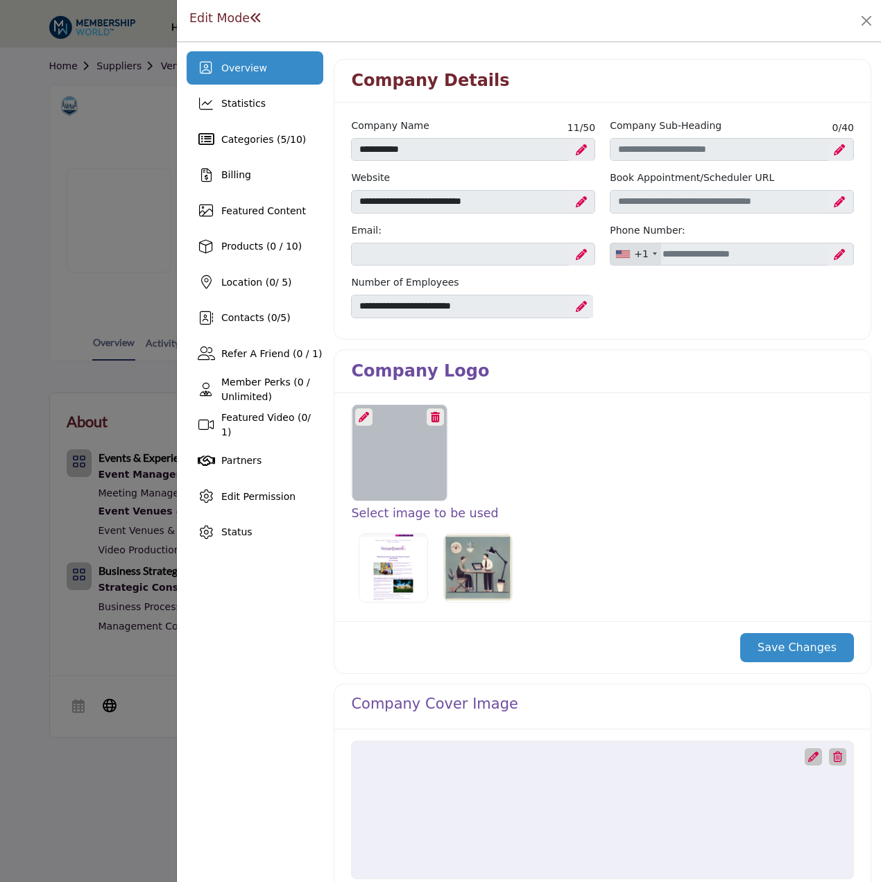
click at [368, 420] on icon at bounding box center [364, 417] width 10 height 10
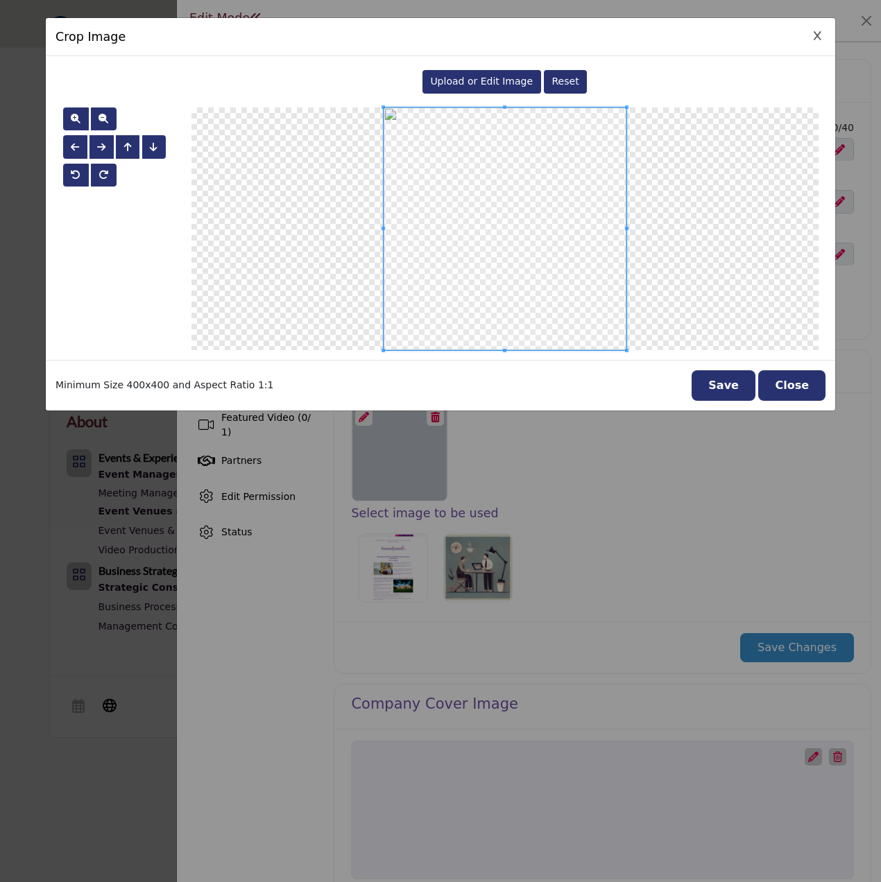
click at [498, 74] on div "Upload or Edit Image" at bounding box center [481, 82] width 119 height 24
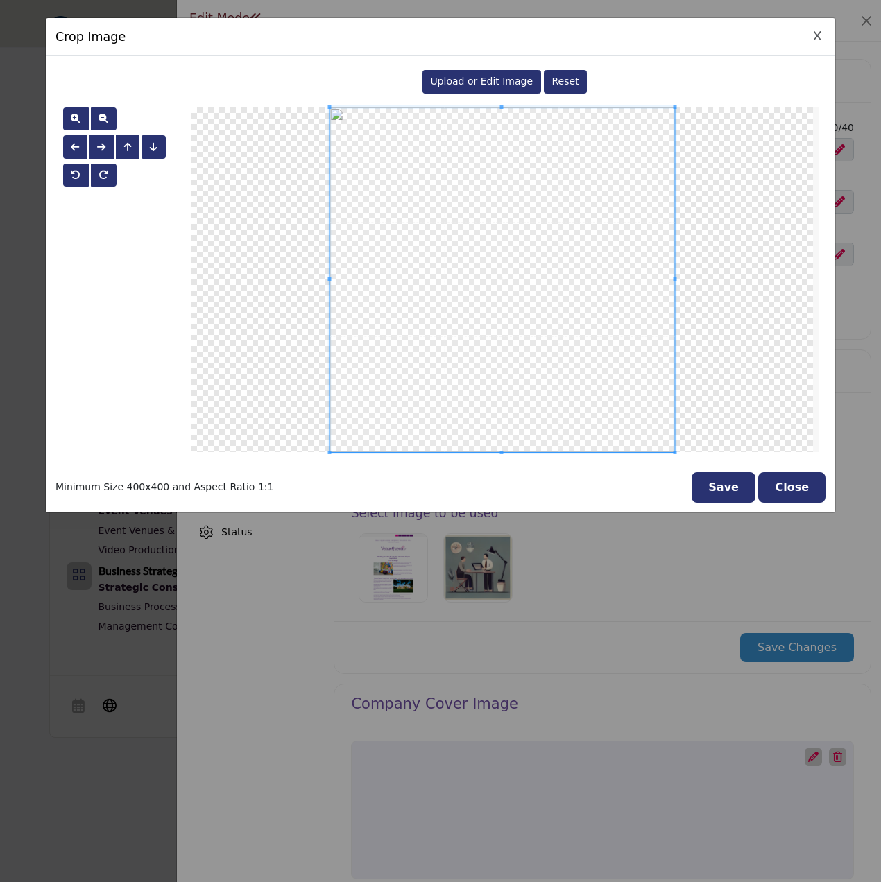
click at [711, 495] on button "Save" at bounding box center [724, 487] width 64 height 31
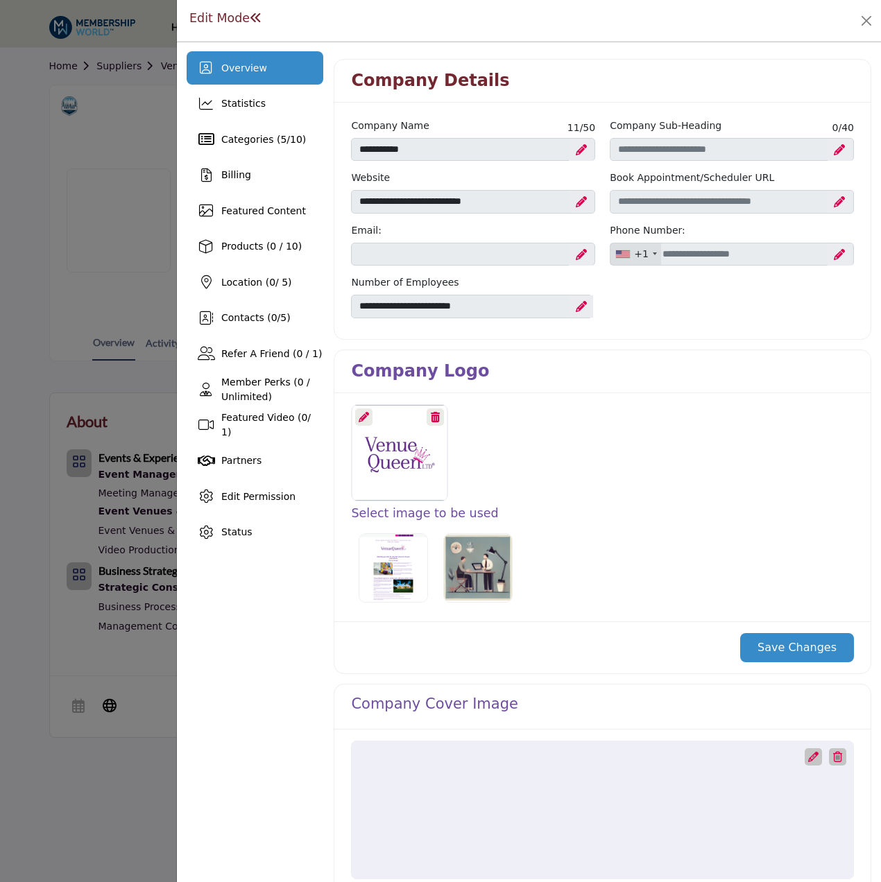
click at [779, 647] on button "Save Changes" at bounding box center [797, 647] width 114 height 29
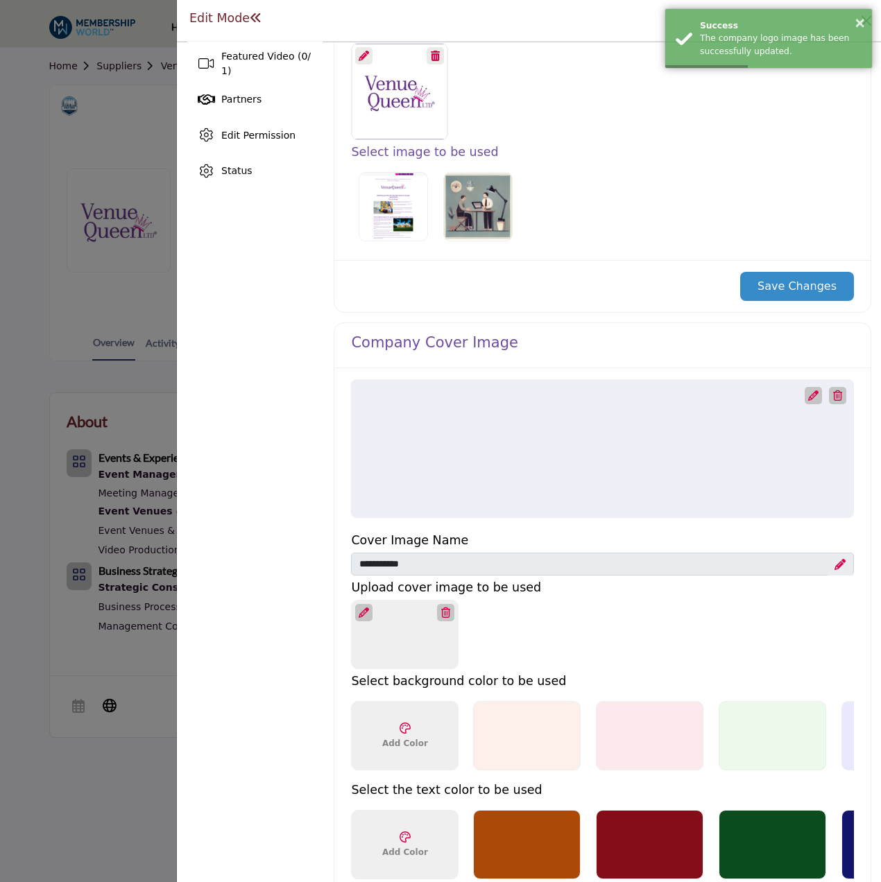
scroll to position [416, 0]
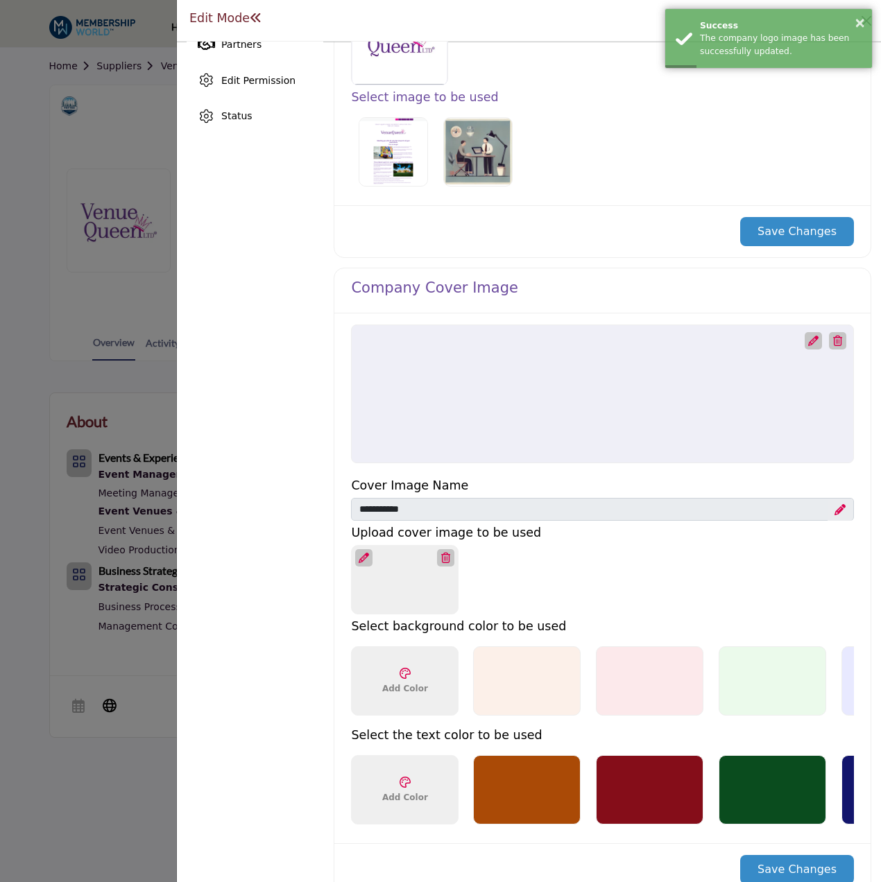
click at [808, 336] on icon at bounding box center [813, 341] width 10 height 10
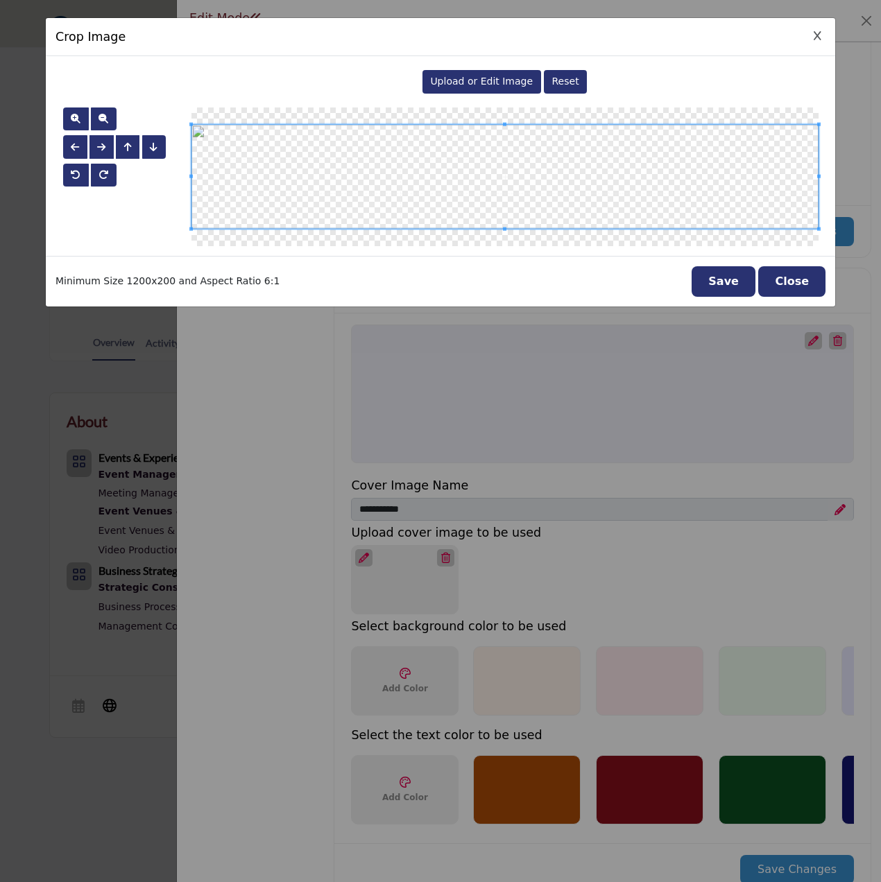
click at [477, 74] on div "Upload or Edit Image" at bounding box center [481, 82] width 119 height 24
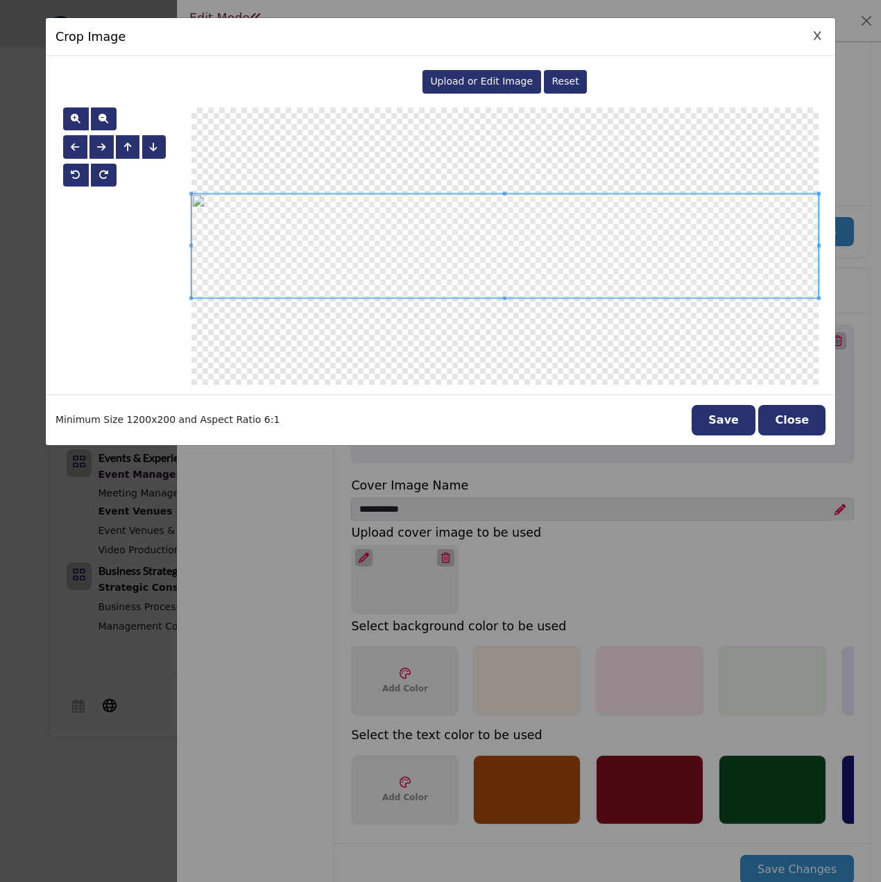
click at [733, 412] on button "Save" at bounding box center [724, 420] width 64 height 31
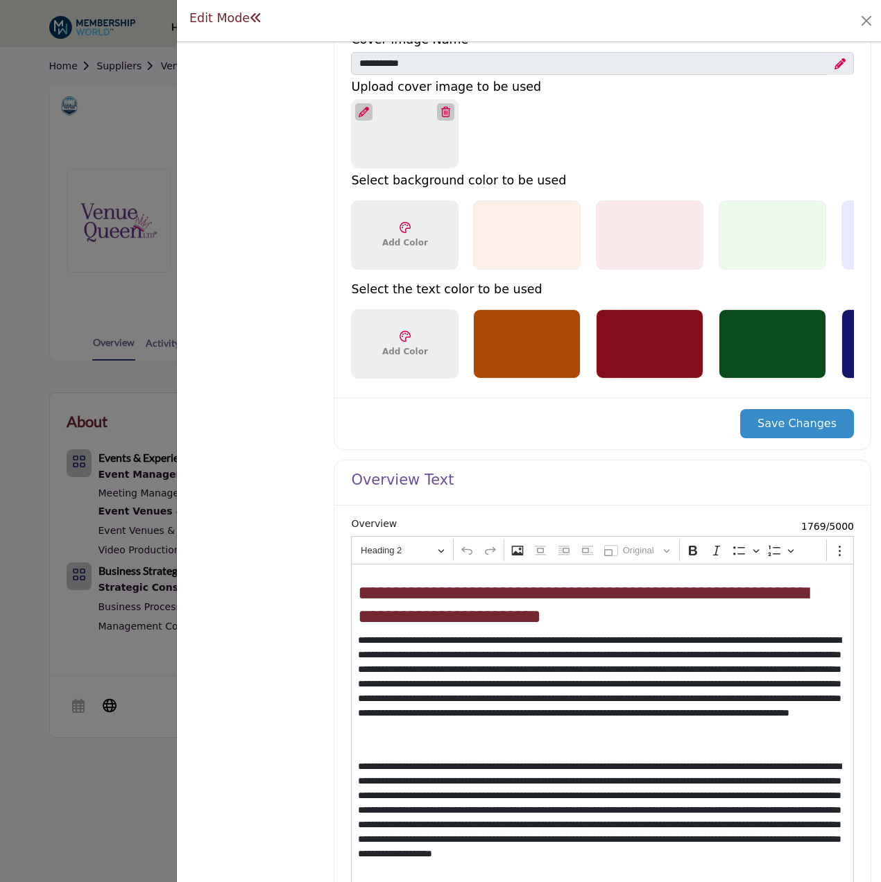
scroll to position [902, 0]
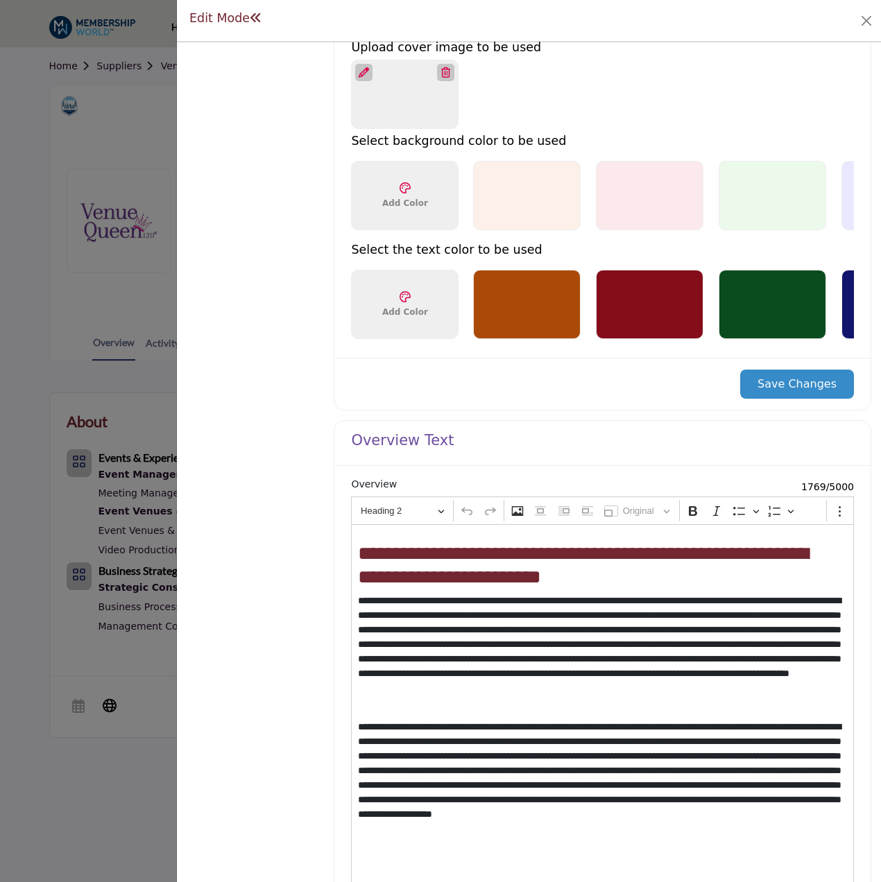
click at [801, 398] on button "Save Changes" at bounding box center [797, 384] width 114 height 29
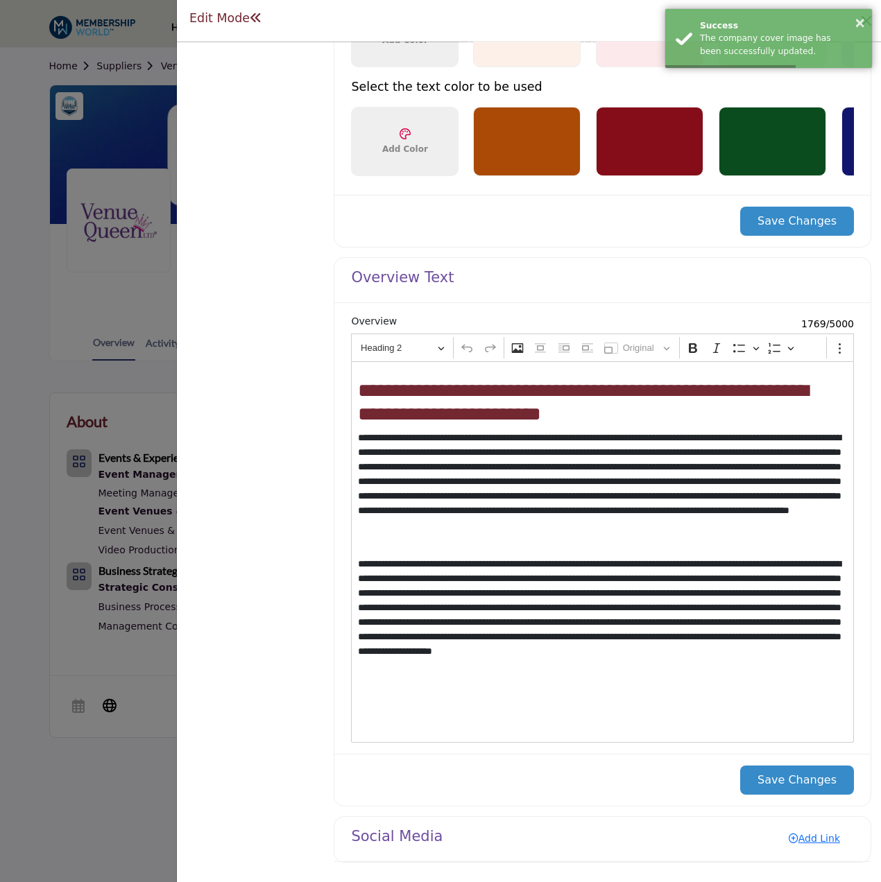
scroll to position [1151, 0]
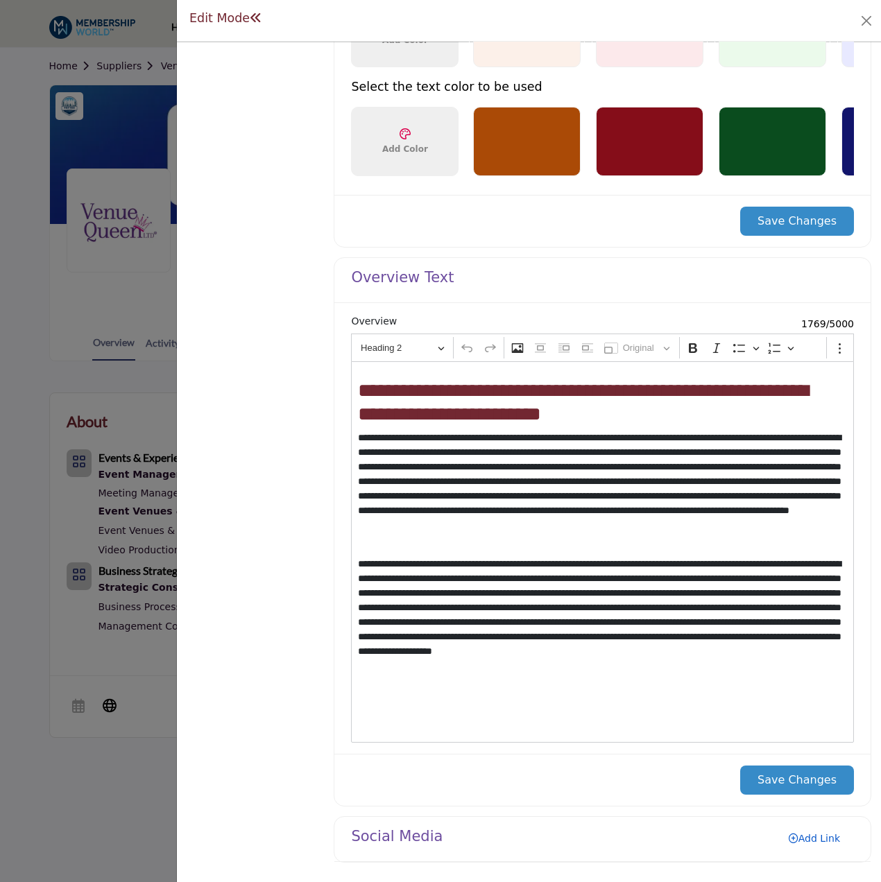
click at [812, 832] on link "Add Link" at bounding box center [814, 839] width 79 height 22
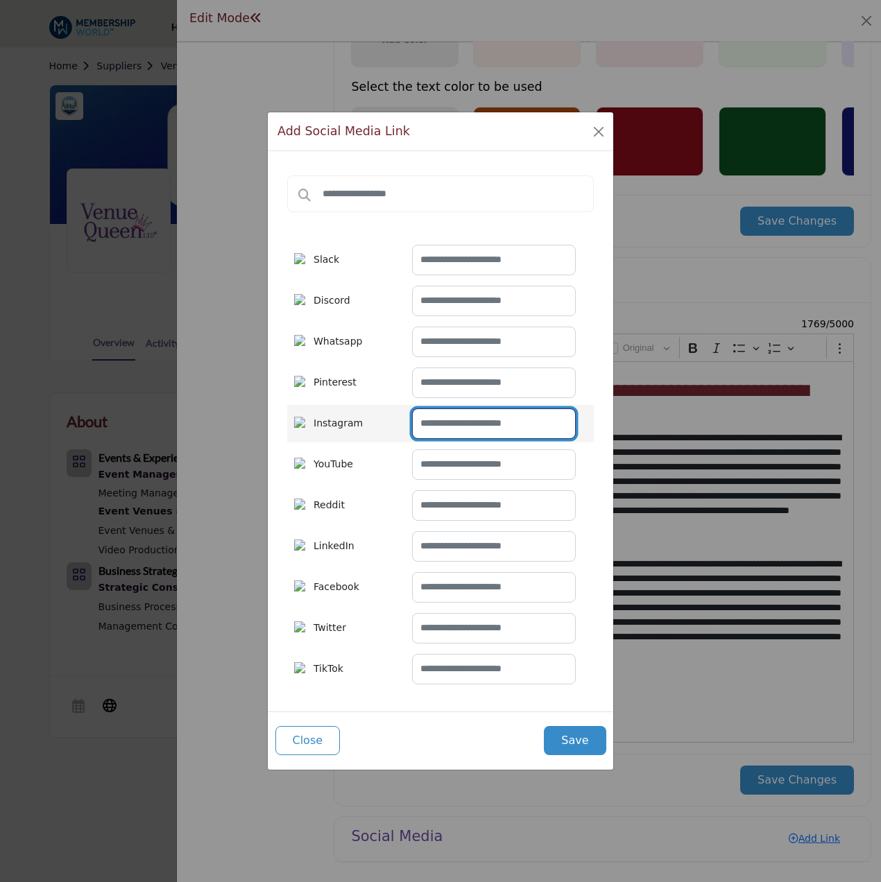
click at [489, 430] on input "text" at bounding box center [494, 424] width 164 height 31
paste input "**********"
type input "**********"
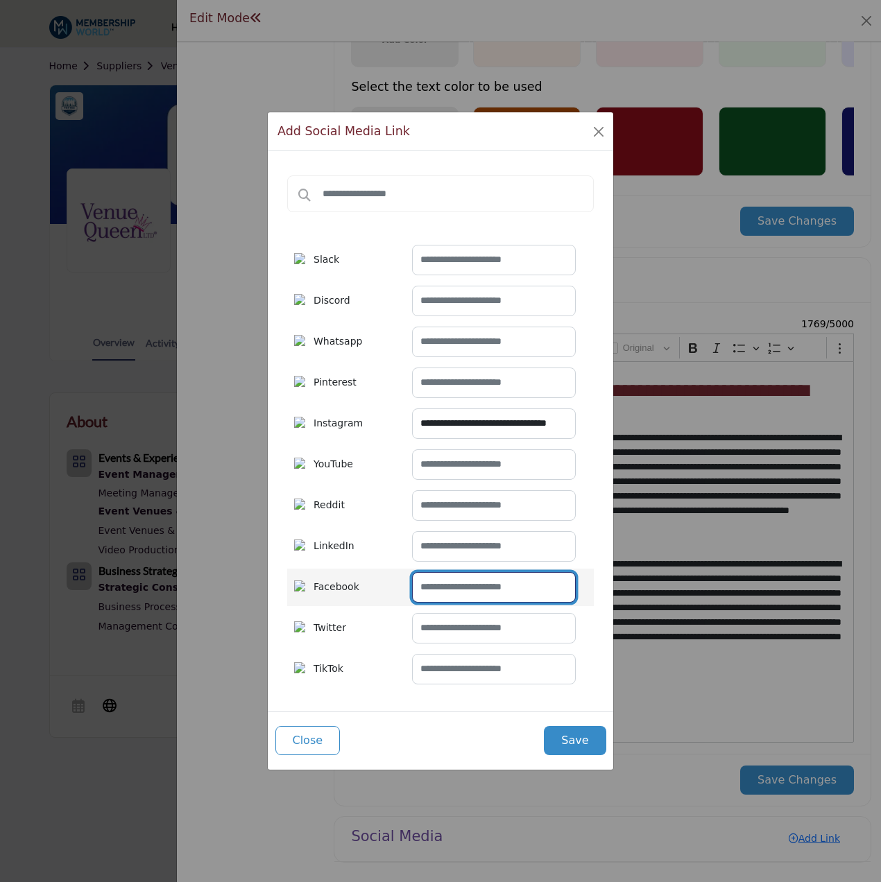
click at [459, 581] on input "text" at bounding box center [494, 587] width 164 height 31
paste input "**********"
type input "**********"
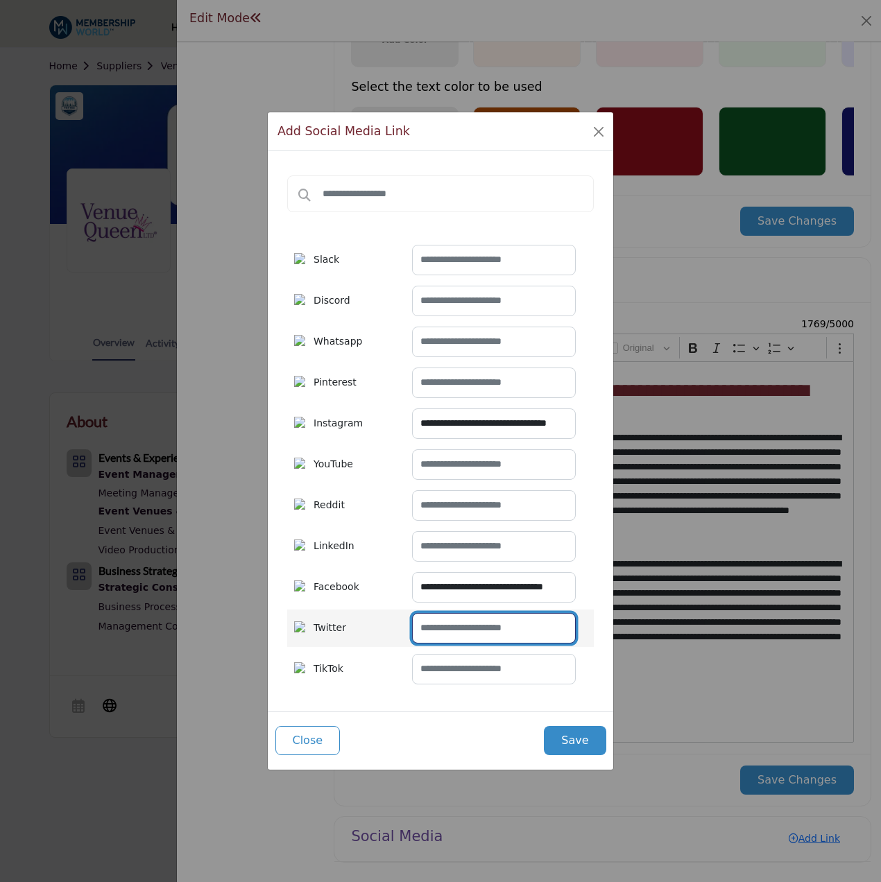
click at [500, 628] on input "text" at bounding box center [494, 628] width 164 height 31
paste input "**********"
type input "**********"
click at [615, 740] on div "Add Social Media Link Slack Discord Whatsapp Pinterest" at bounding box center [440, 441] width 881 height 882
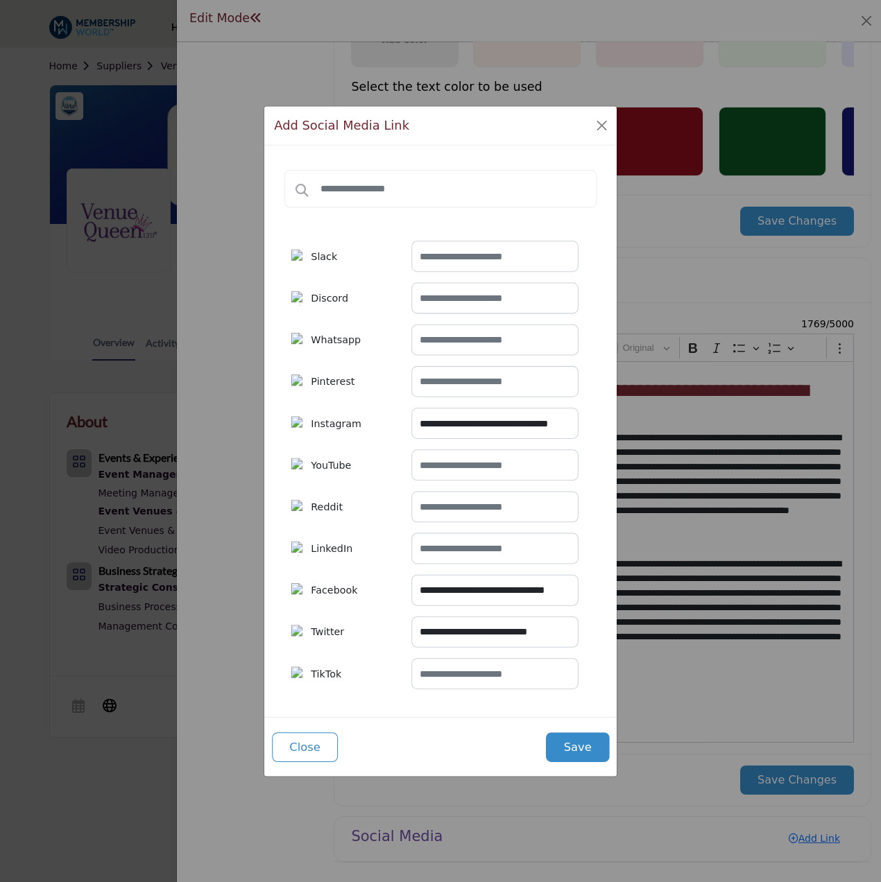
click at [592, 742] on button "Save" at bounding box center [577, 747] width 63 height 30
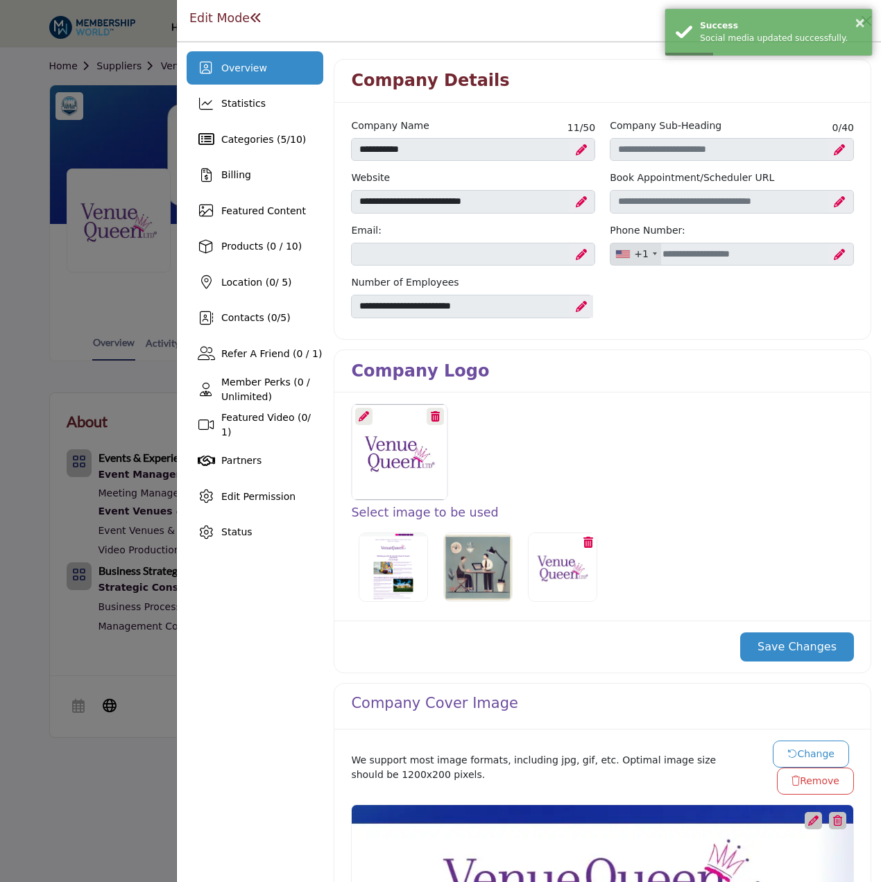
click at [85, 191] on div at bounding box center [440, 441] width 881 height 882
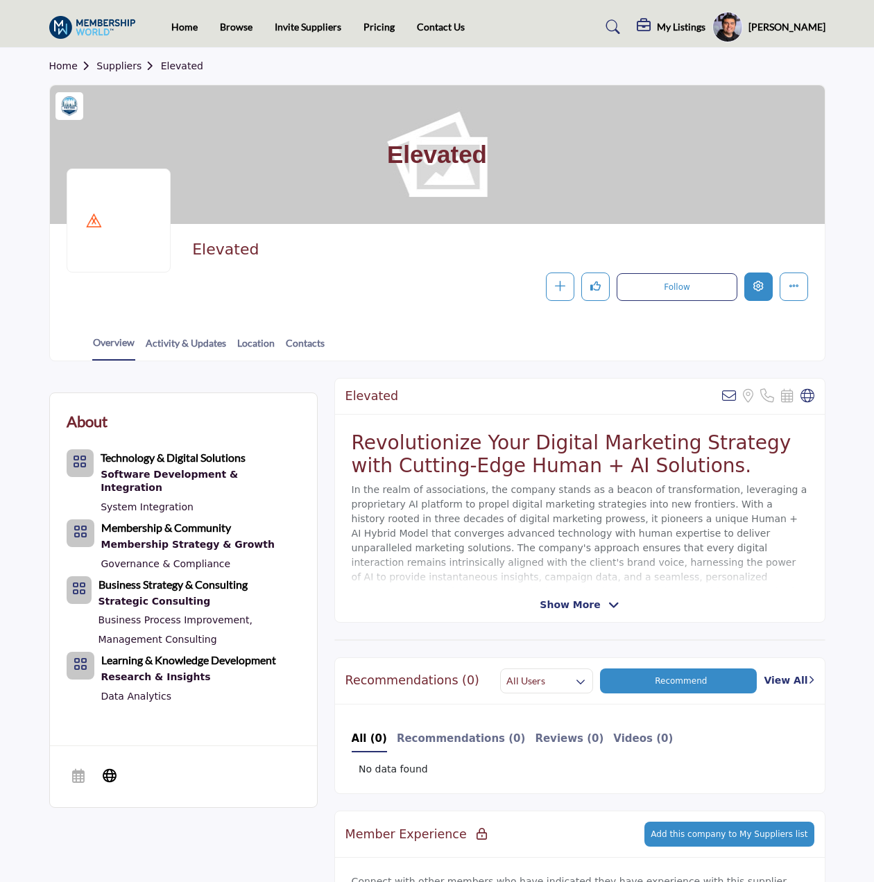
click at [766, 294] on button "Edit company" at bounding box center [758, 287] width 28 height 28
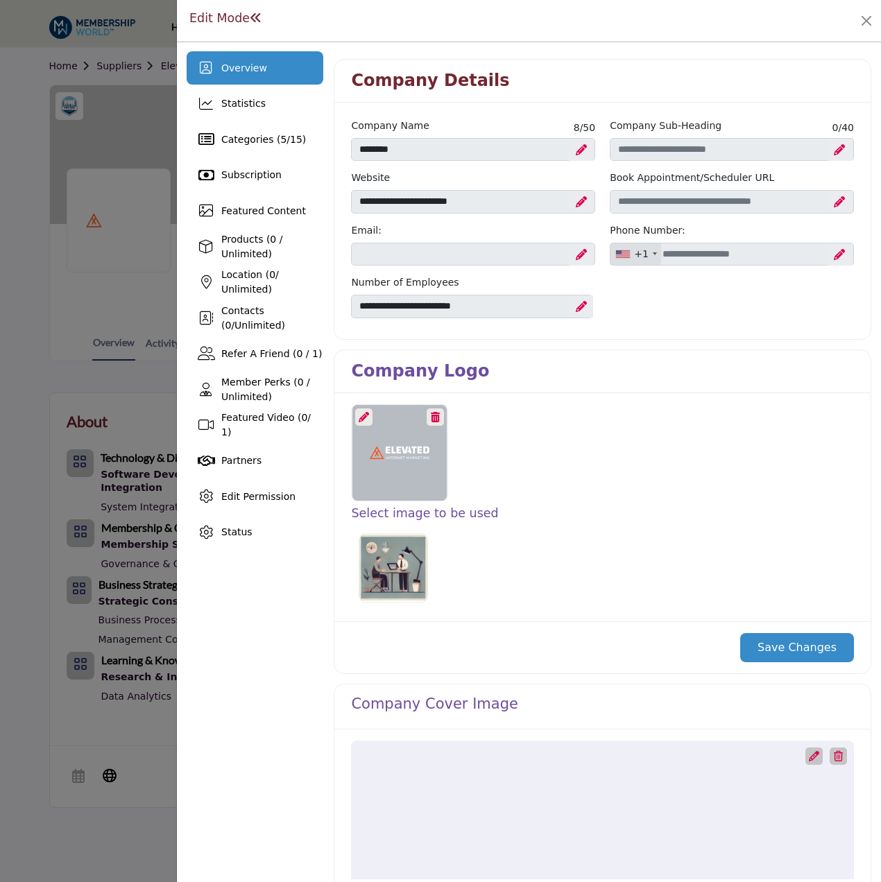
click at [369, 420] on div at bounding box center [363, 417] width 17 height 17
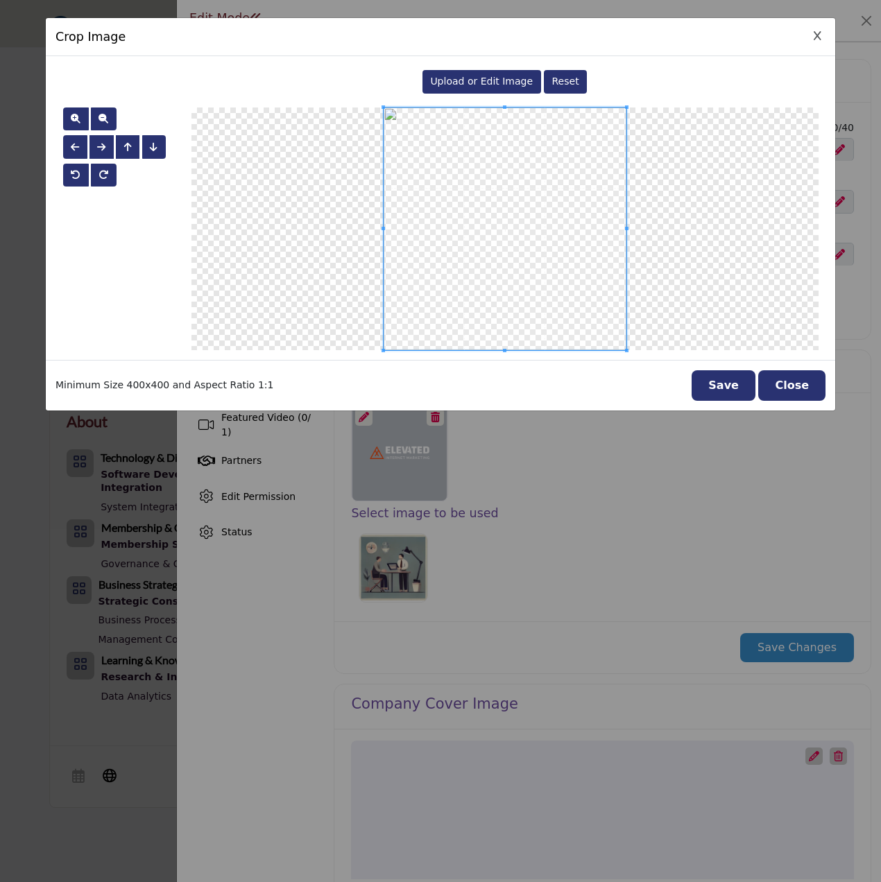
click at [484, 82] on span "Upload or Edit Image" at bounding box center [481, 81] width 103 height 11
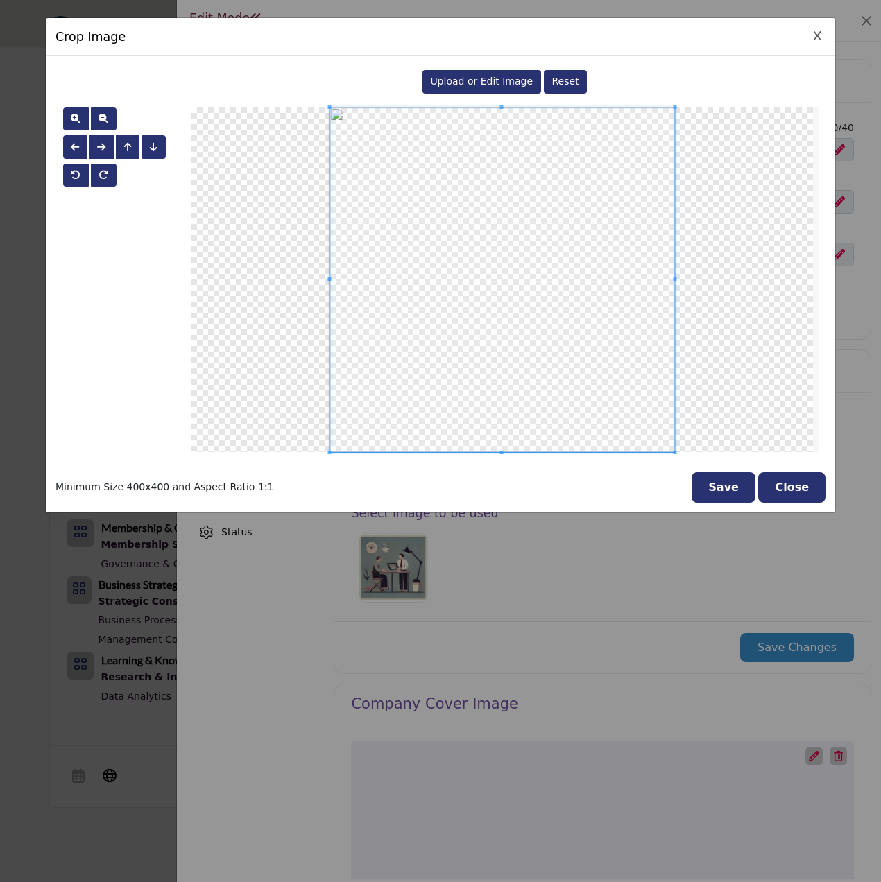
click at [735, 498] on button "Save" at bounding box center [724, 487] width 64 height 31
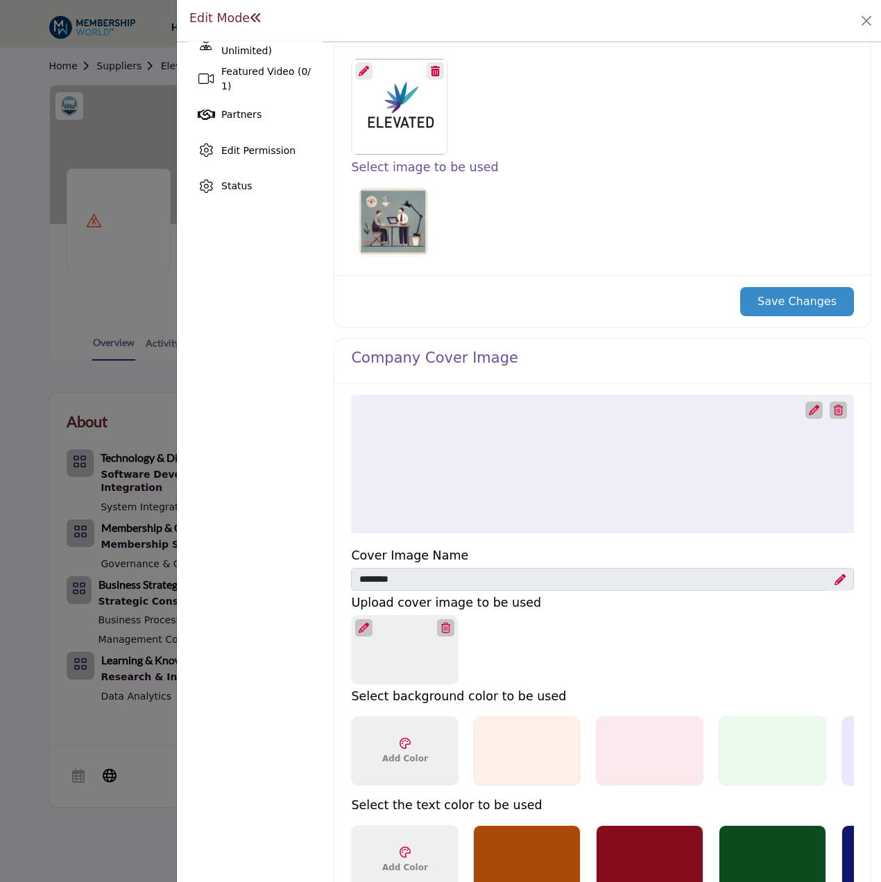
scroll to position [347, 0]
click at [809, 410] on icon at bounding box center [814, 409] width 10 height 10
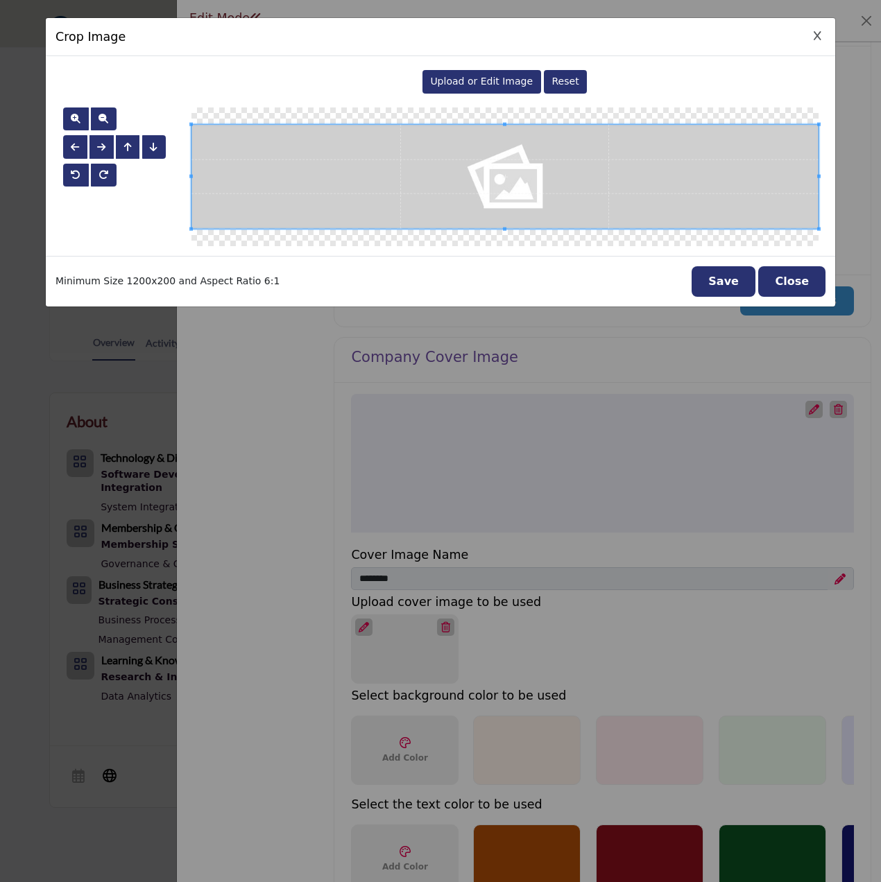
click at [502, 87] on span "Upload or Edit Image" at bounding box center [481, 81] width 103 height 11
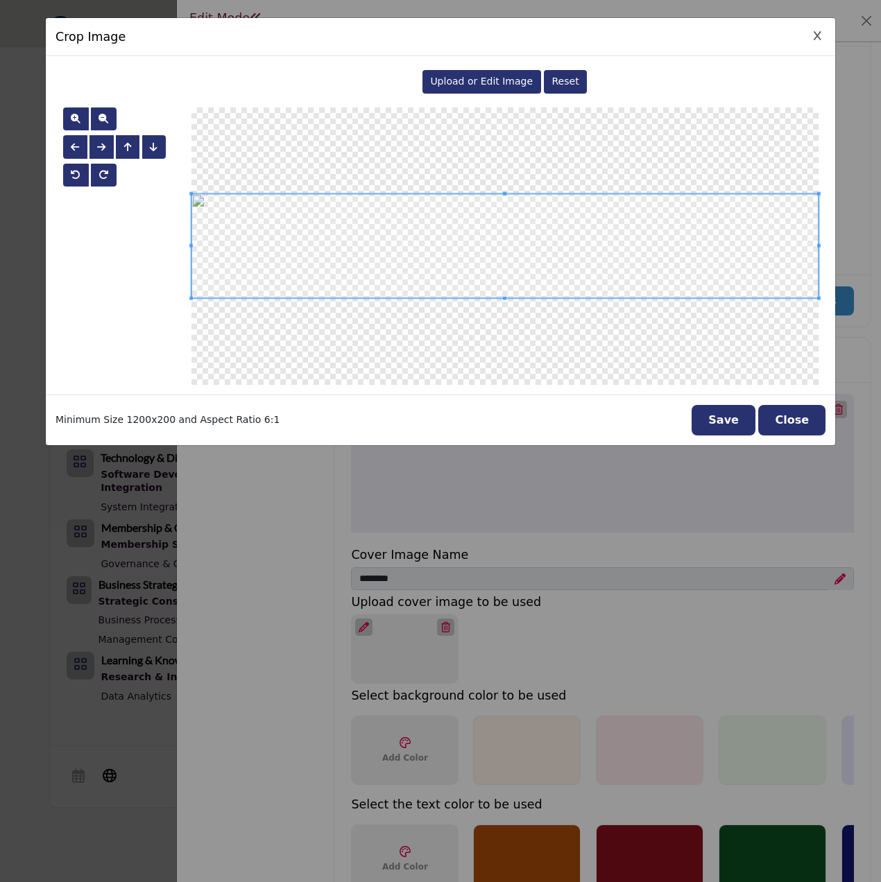
click at [726, 434] on button "Save" at bounding box center [724, 420] width 64 height 31
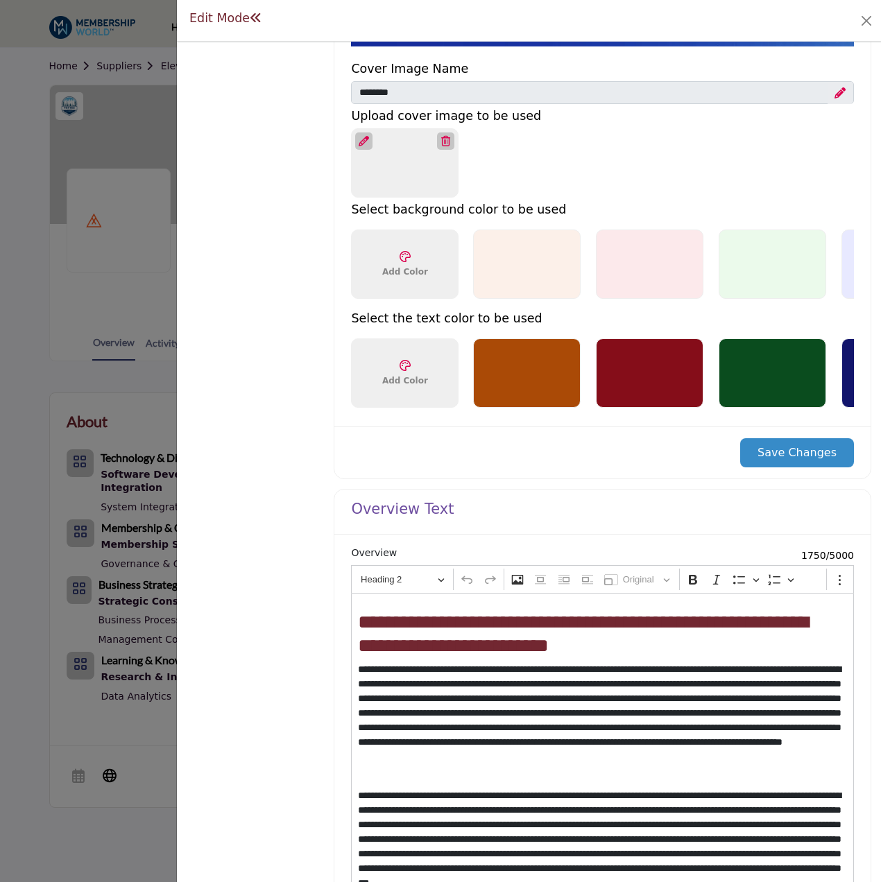
scroll to position [1072, 0]
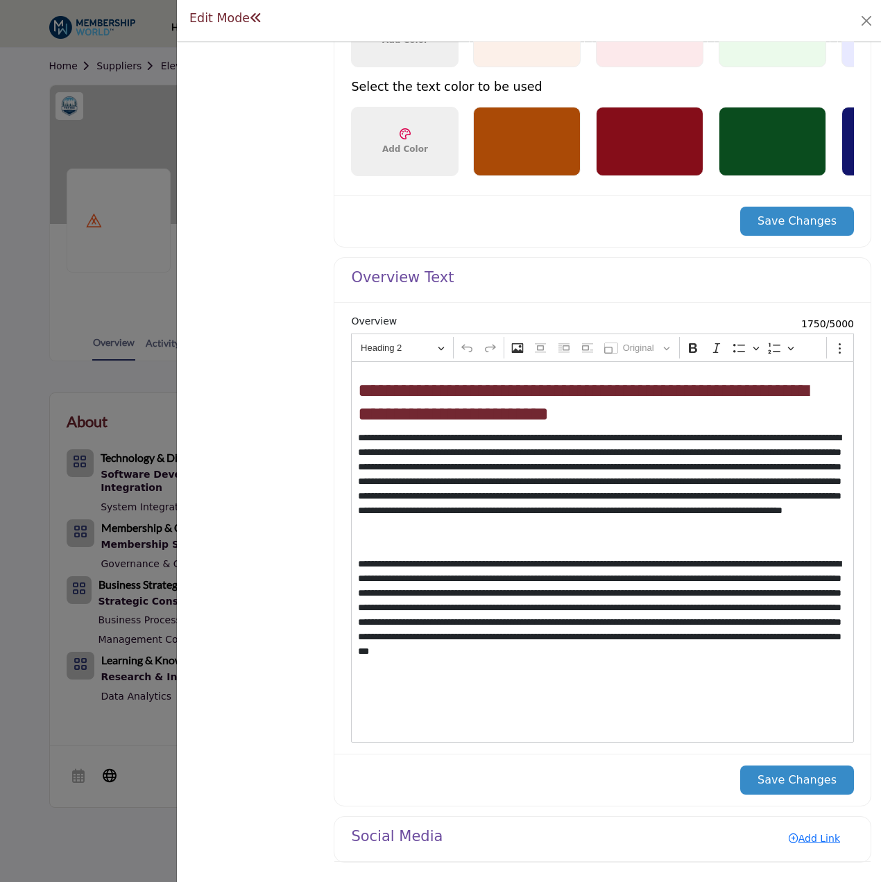
click at [803, 771] on button "Save Changes" at bounding box center [797, 780] width 114 height 29
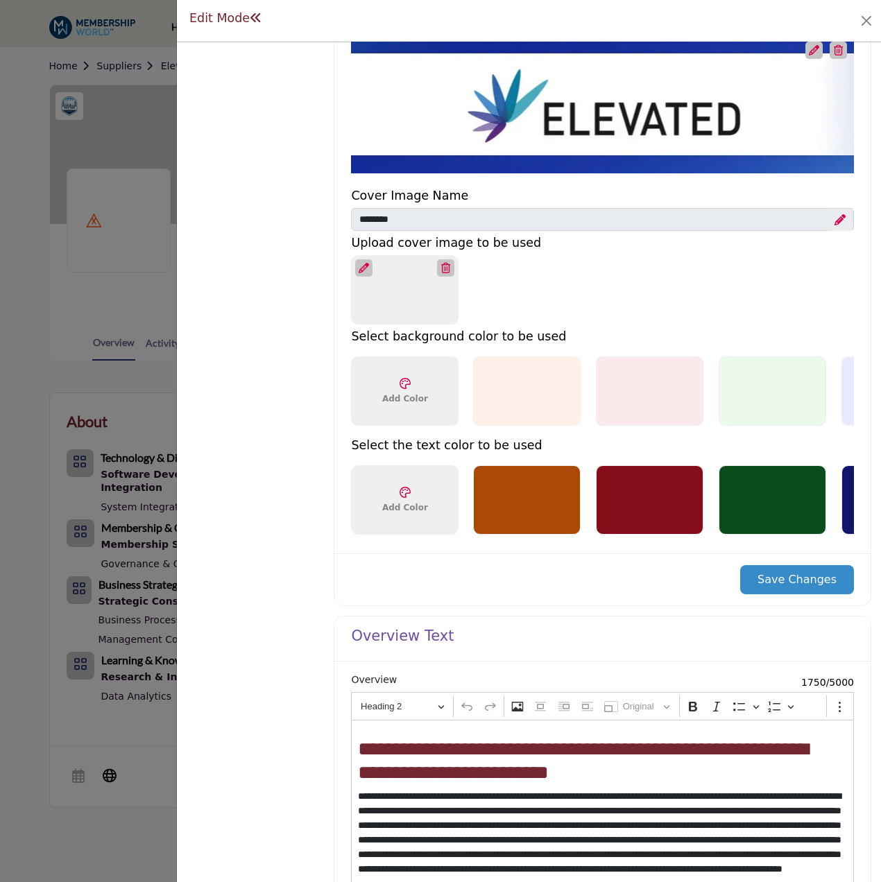
scroll to position [656, 0]
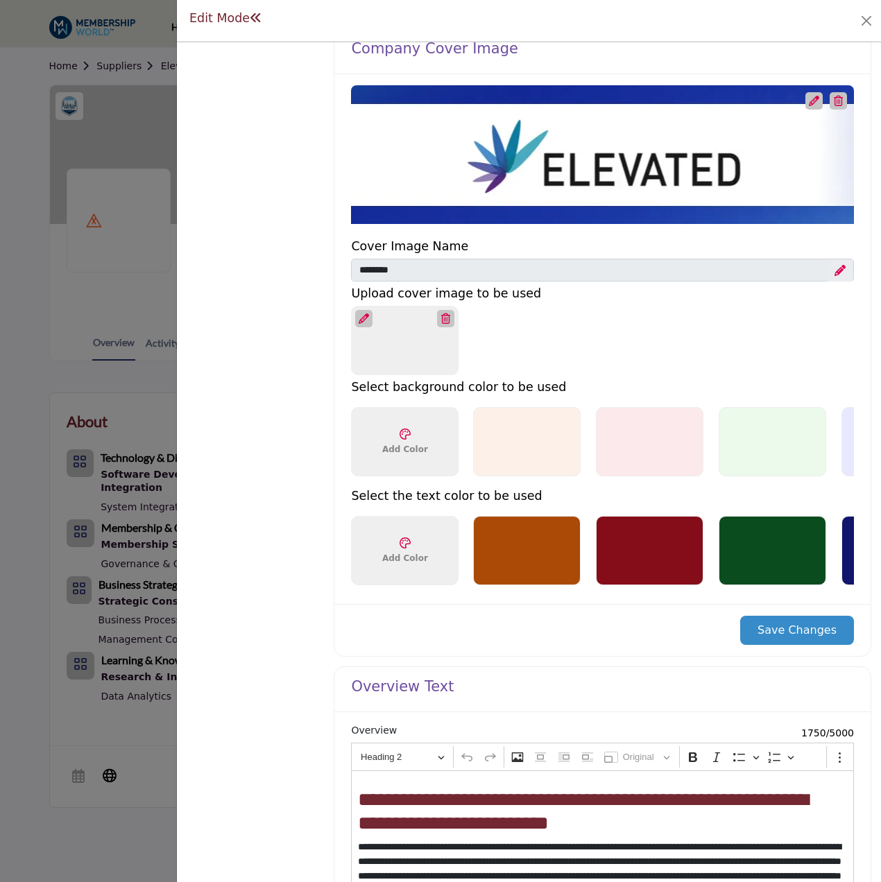
click at [772, 626] on button "Save Changes" at bounding box center [797, 630] width 114 height 29
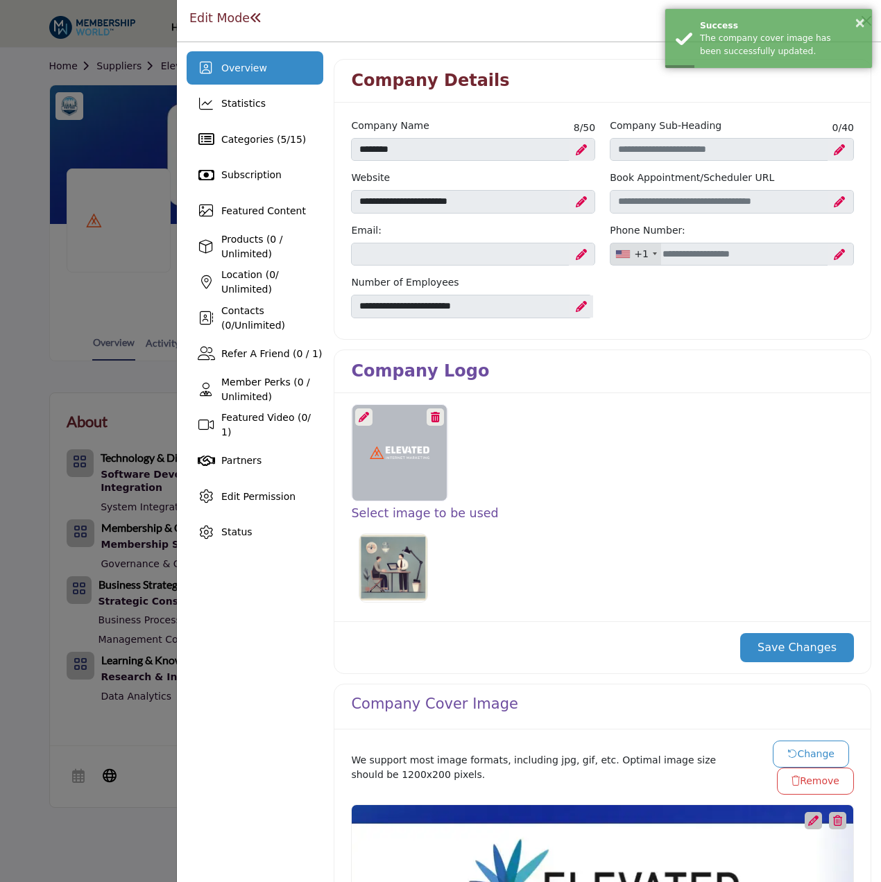
click at [362, 414] on icon at bounding box center [364, 417] width 10 height 10
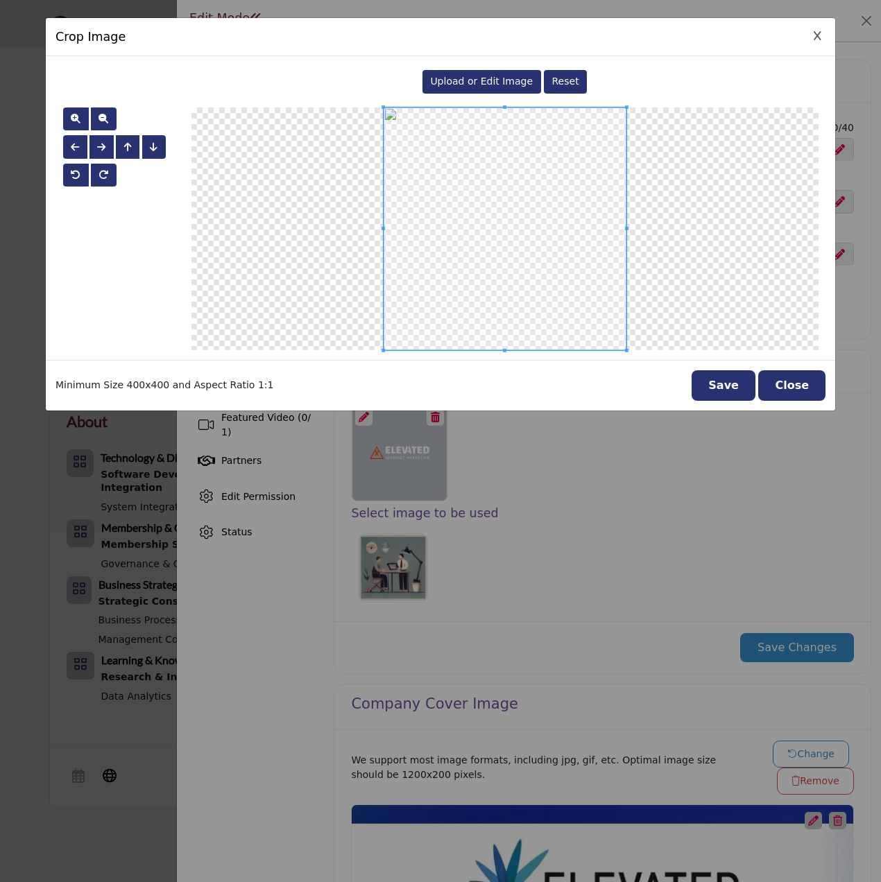
click at [477, 84] on span "Upload or Edit Image" at bounding box center [481, 81] width 103 height 11
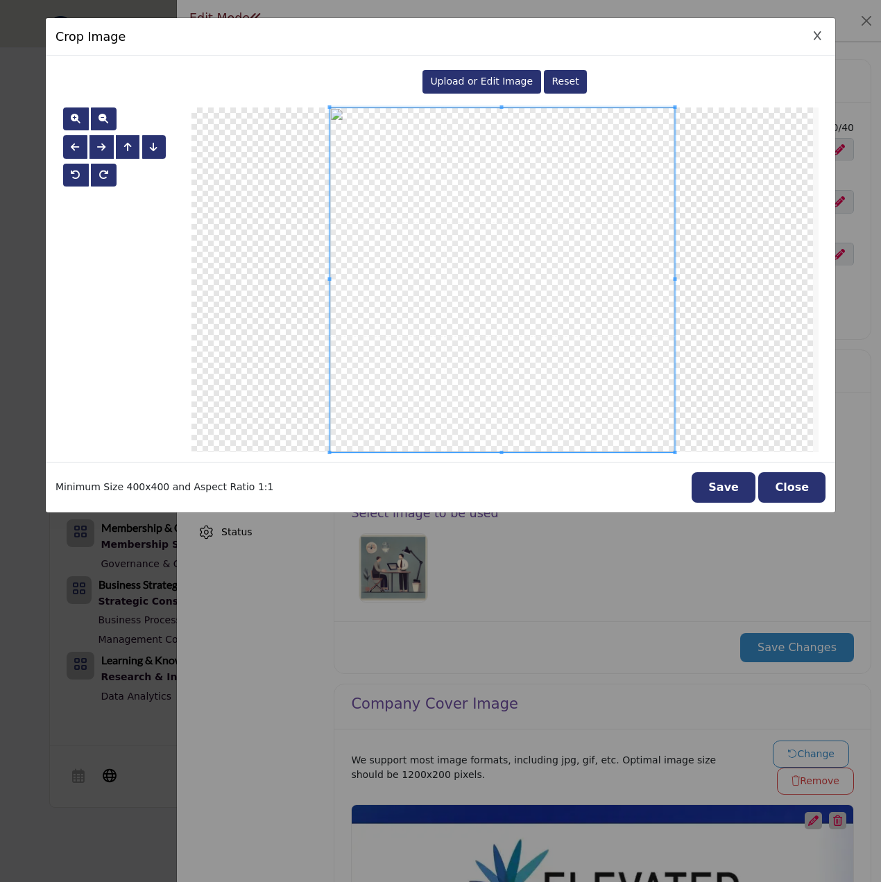
click at [726, 488] on button "Save" at bounding box center [724, 487] width 64 height 31
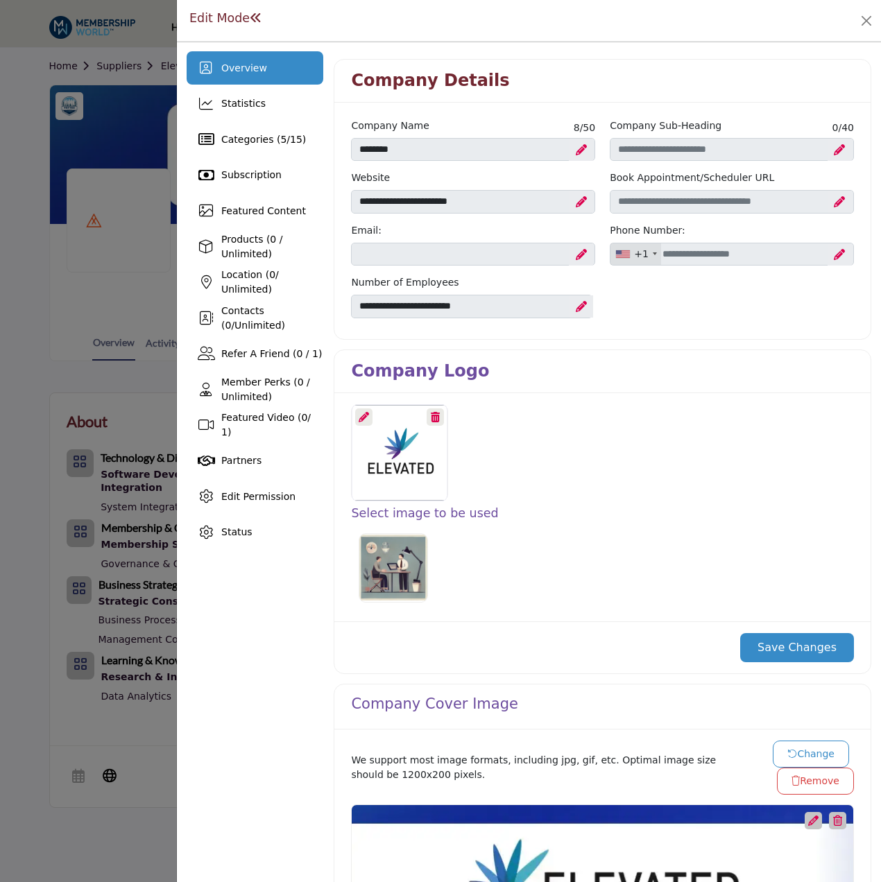
click at [788, 640] on button "Save Changes" at bounding box center [797, 647] width 114 height 29
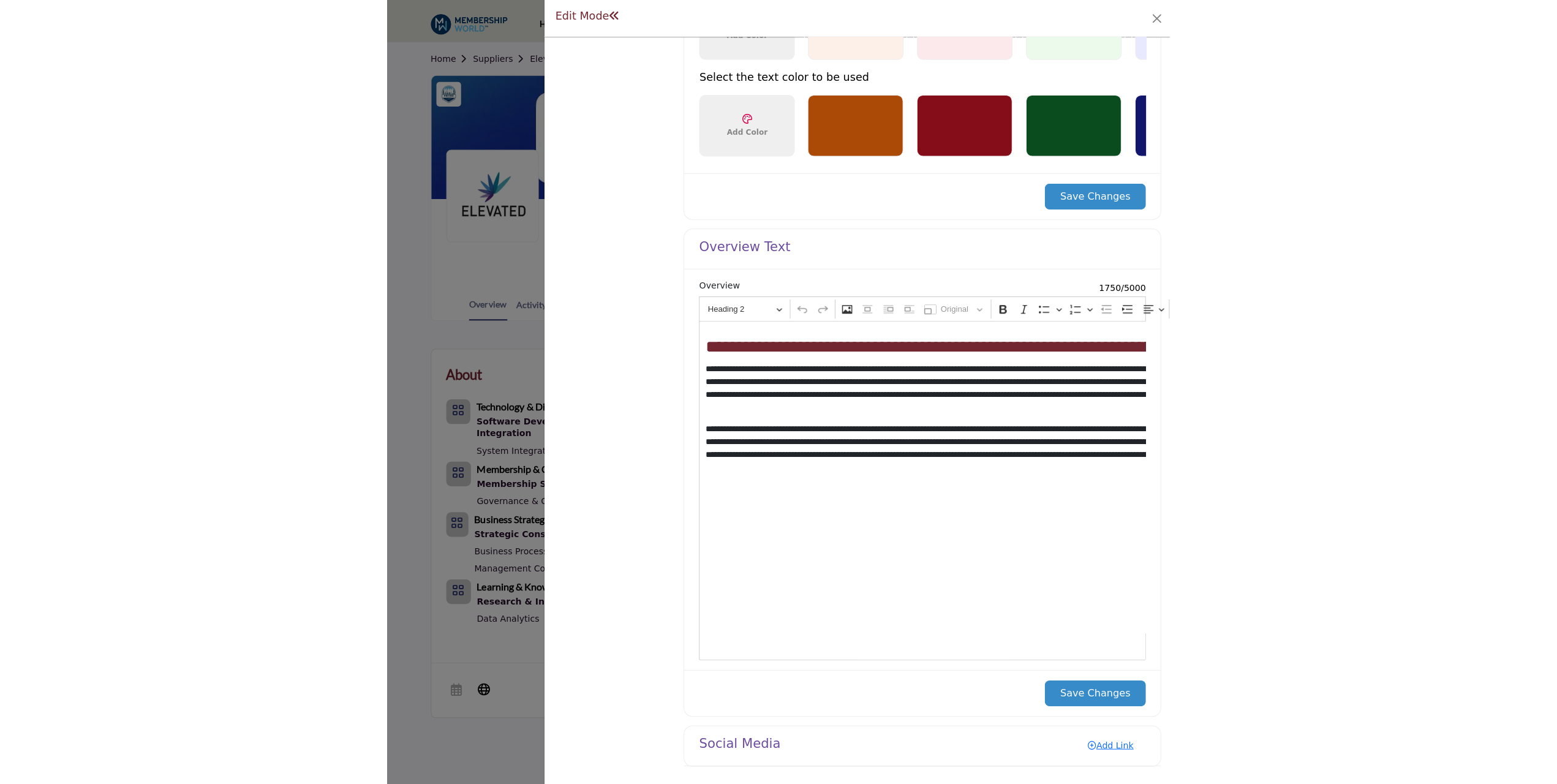
scroll to position [981, 0]
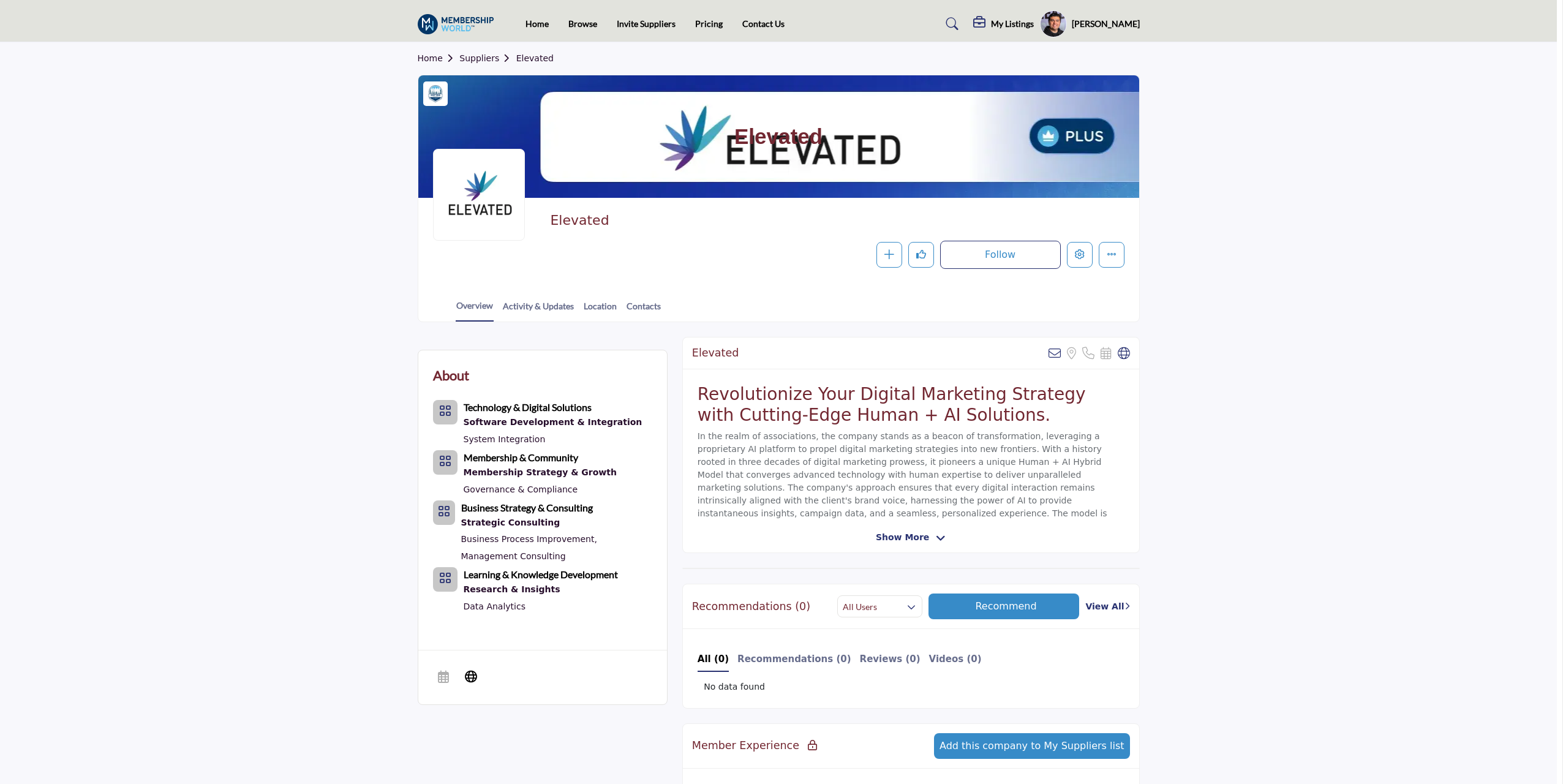
click at [257, 151] on div at bounding box center [782, 392] width 1563 height 784
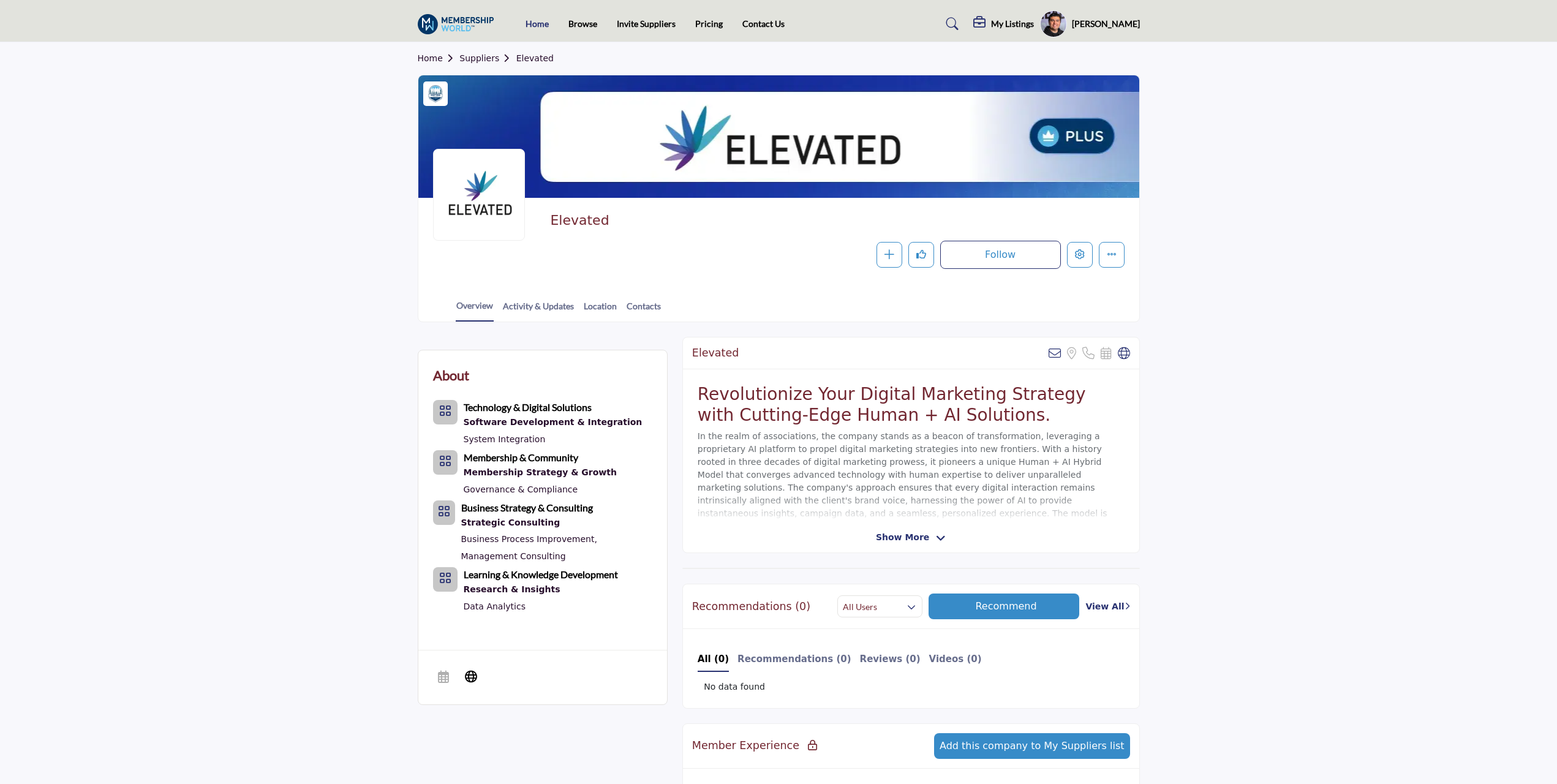
click at [543, 27] on link "Home" at bounding box center [537, 24] width 23 height 11
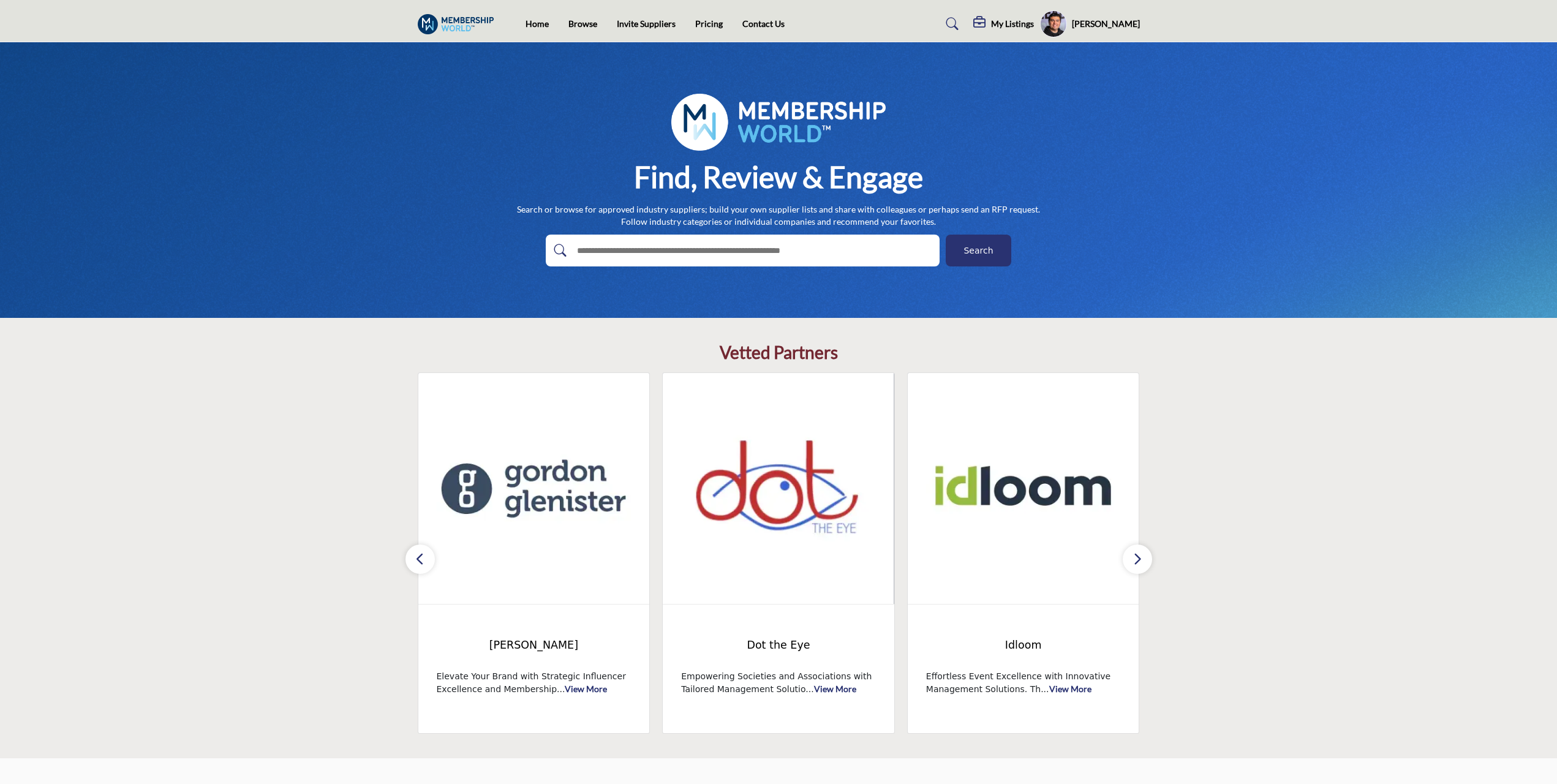
click at [1136, 561] on icon "button" at bounding box center [1138, 558] width 10 height 15
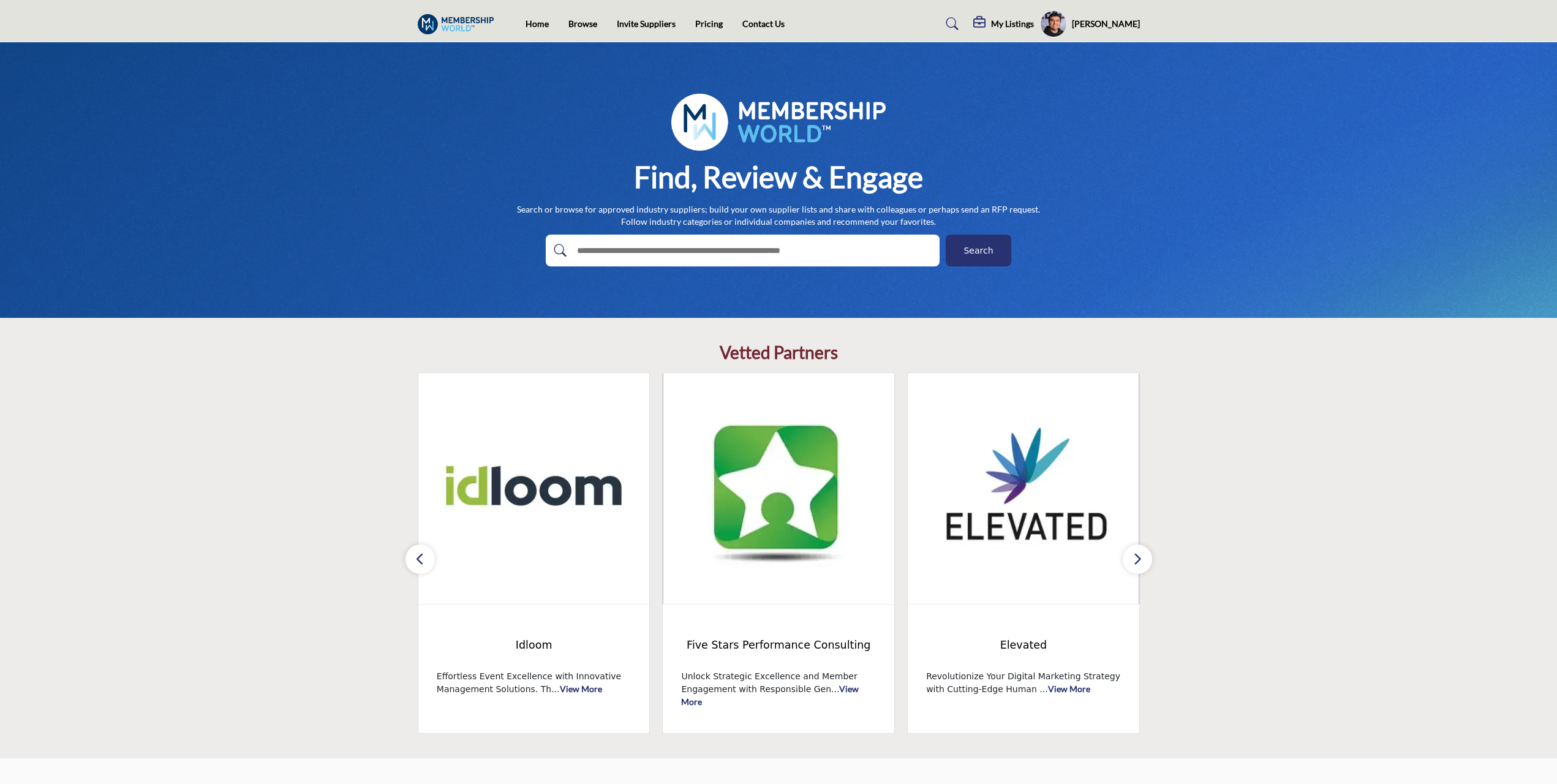
click at [1136, 561] on icon "button" at bounding box center [1138, 558] width 10 height 15
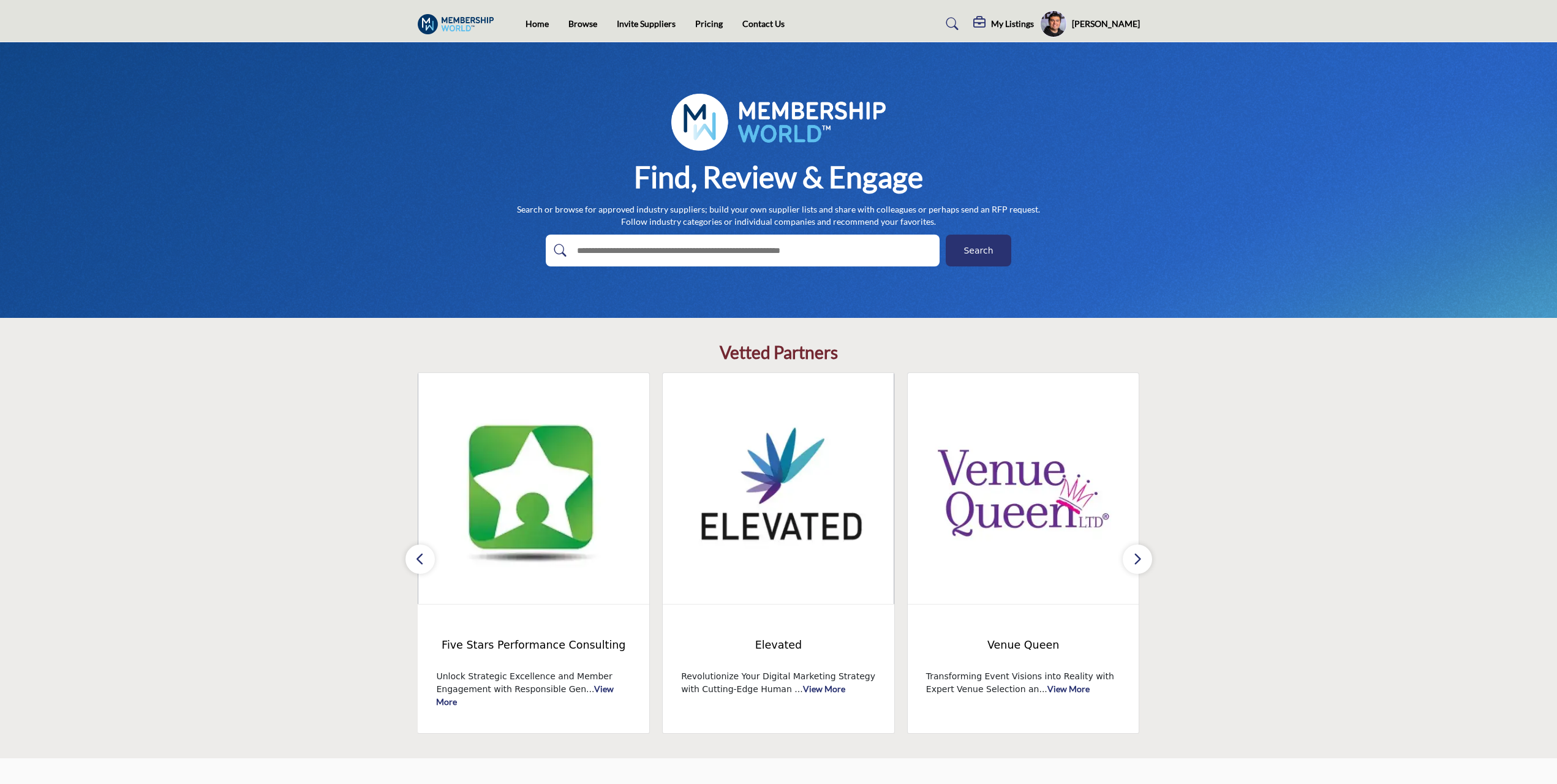
click at [1136, 561] on icon "button" at bounding box center [1138, 558] width 10 height 15
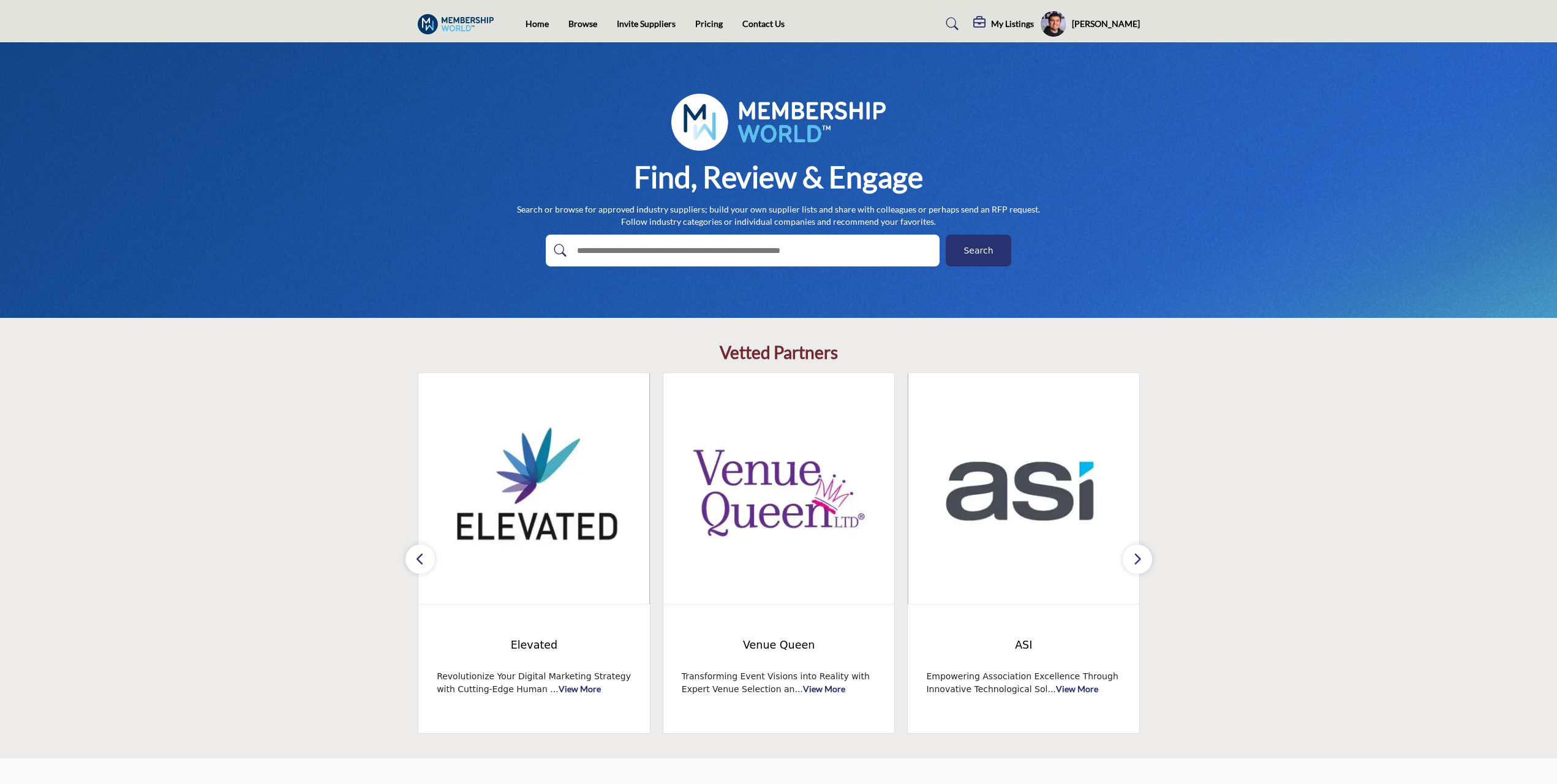
click at [1136, 561] on icon "button" at bounding box center [1138, 558] width 10 height 15
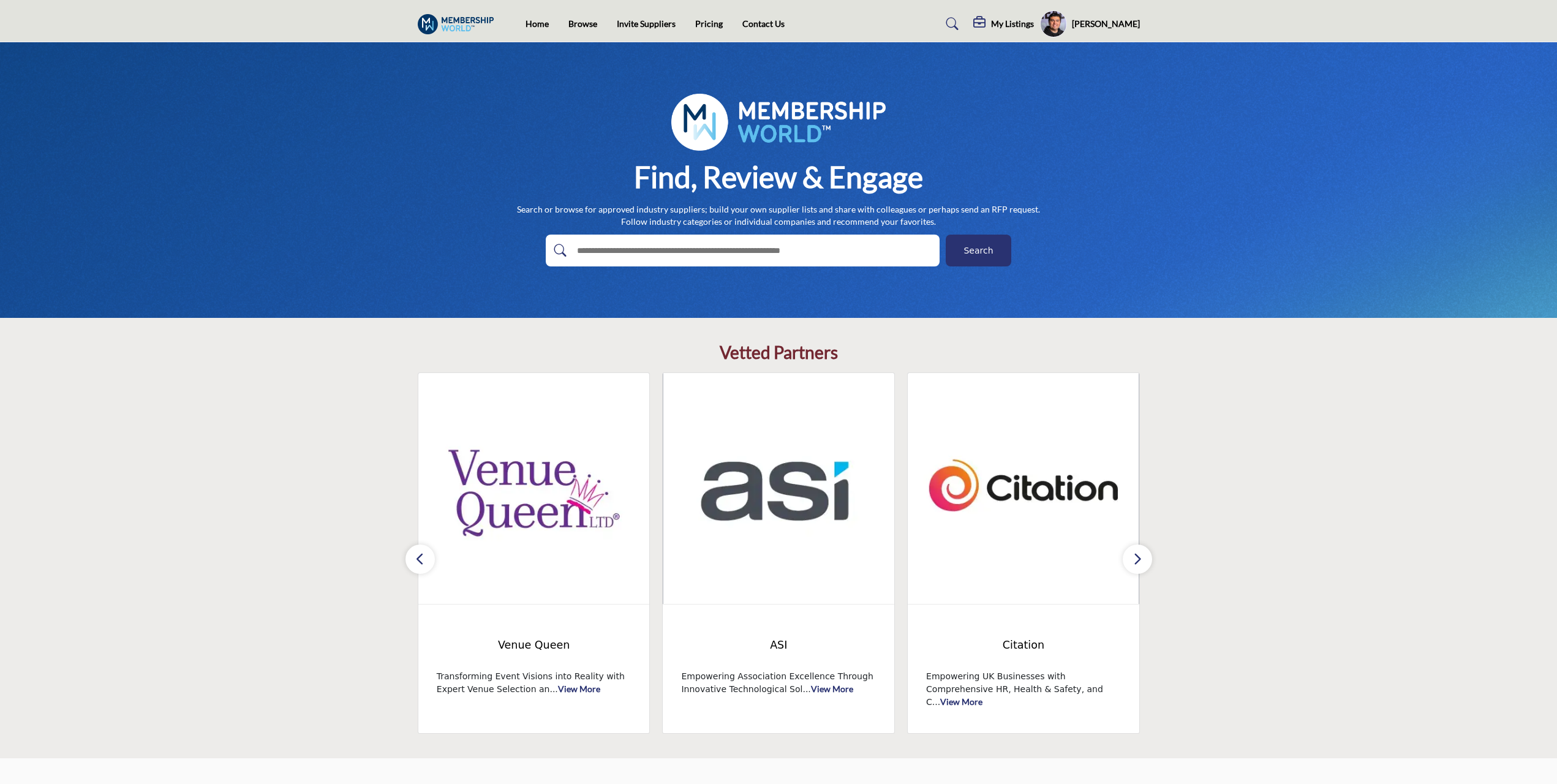
click at [1136, 561] on icon "button" at bounding box center [1138, 558] width 10 height 15
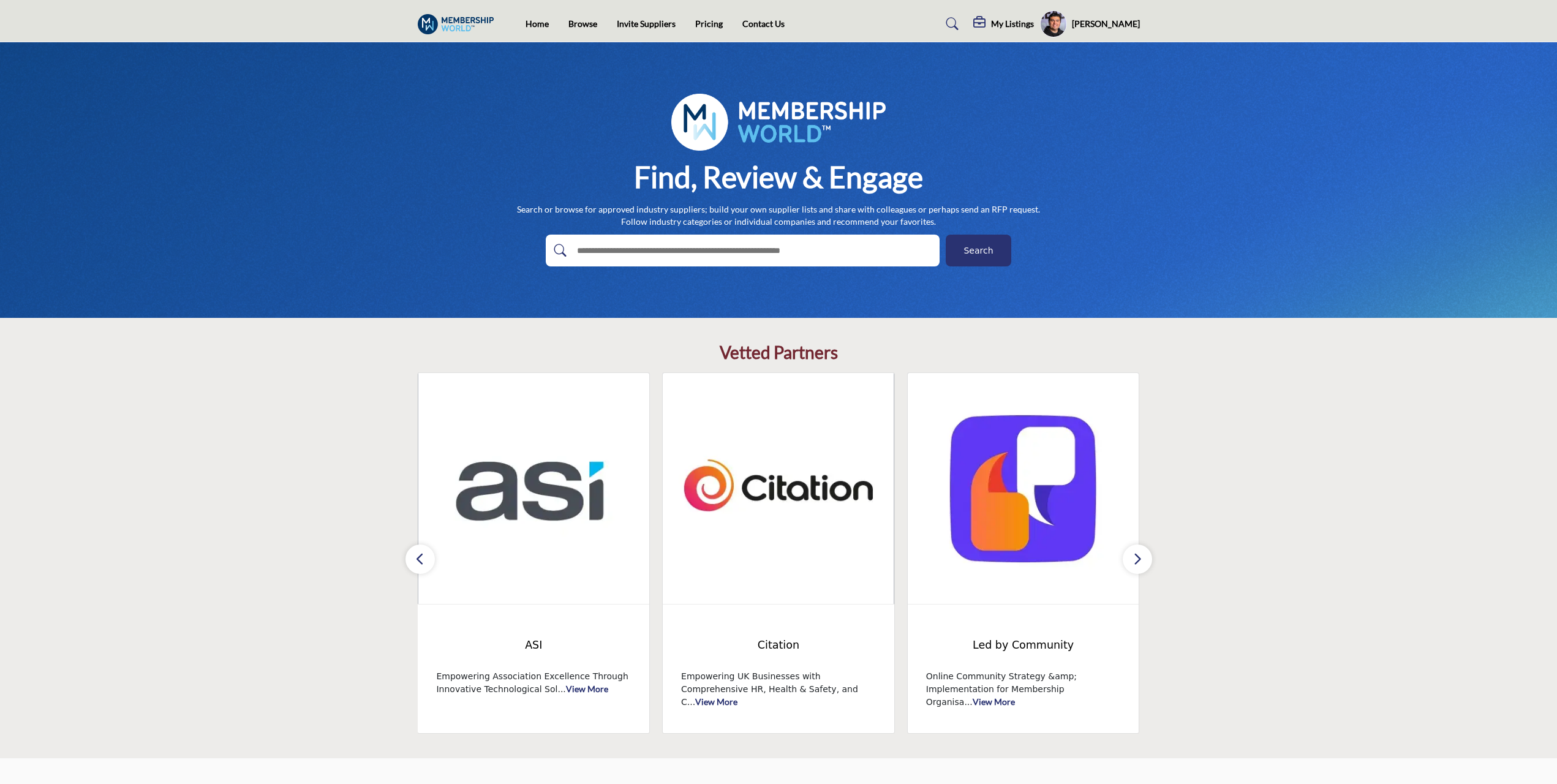
click at [1136, 561] on icon "button" at bounding box center [1138, 558] width 10 height 15
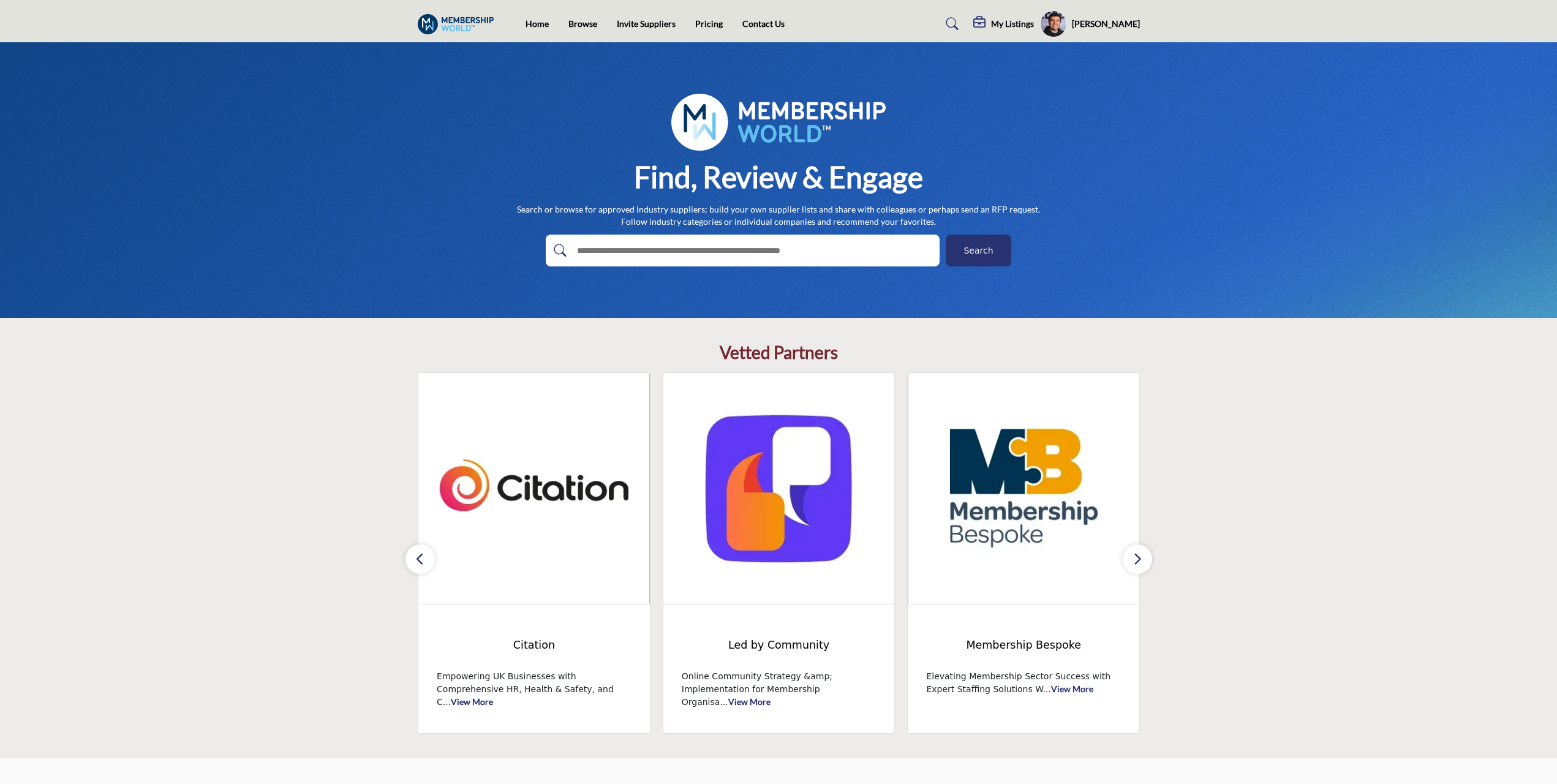
click at [1136, 561] on icon "button" at bounding box center [1138, 558] width 10 height 15
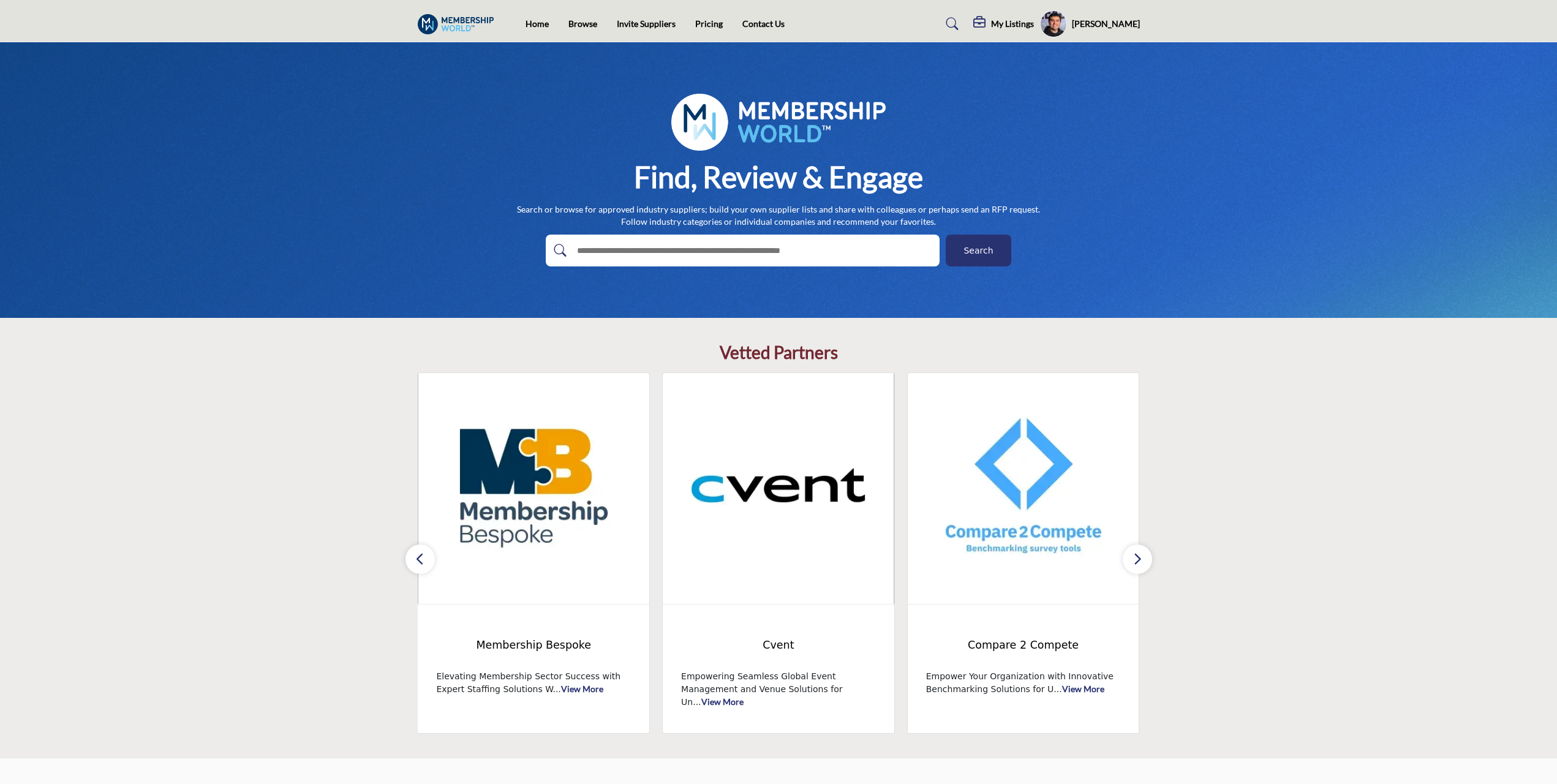
click at [1136, 561] on icon "button" at bounding box center [1138, 558] width 10 height 15
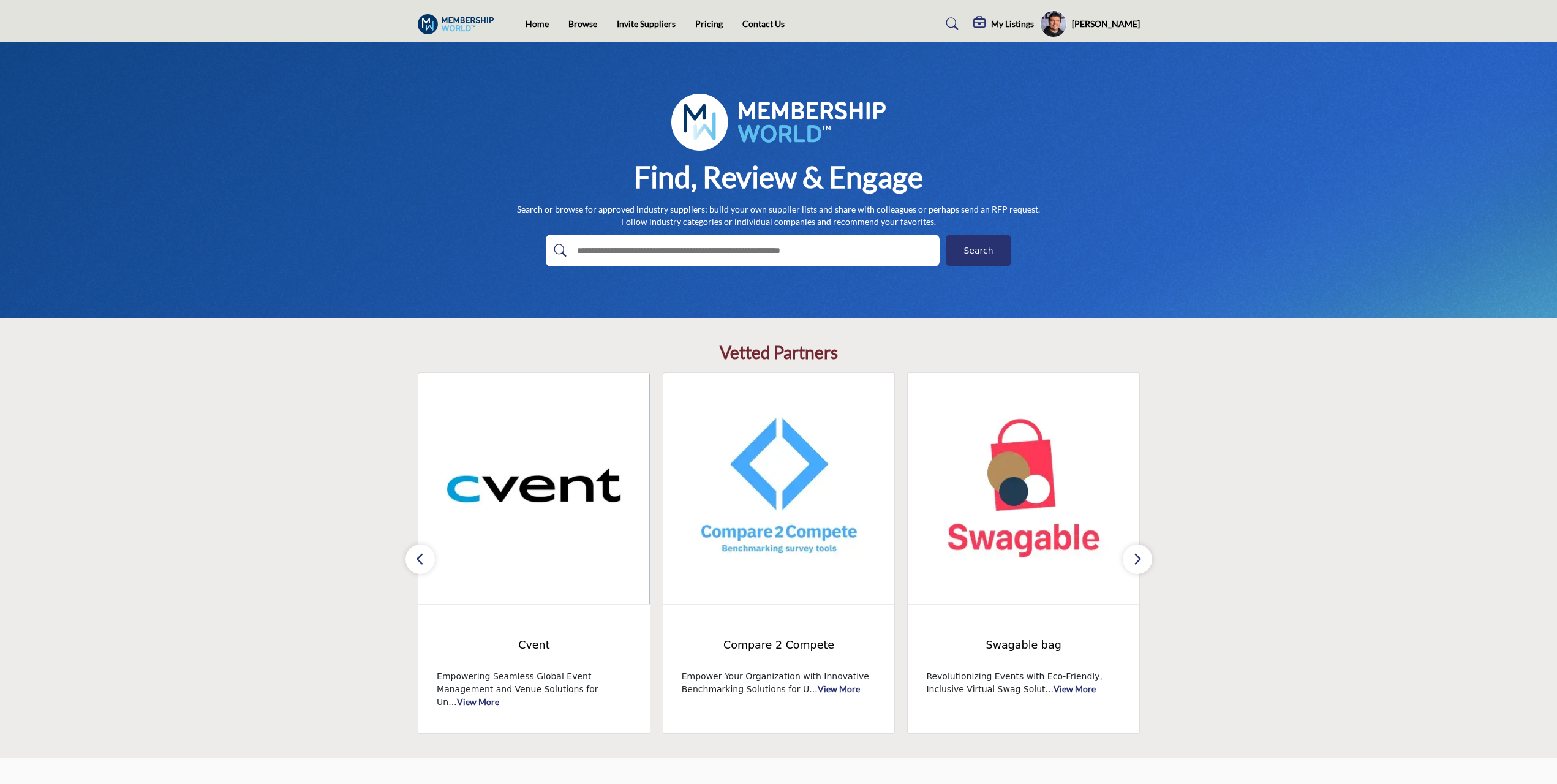
click at [1136, 561] on icon "button" at bounding box center [1138, 558] width 10 height 15
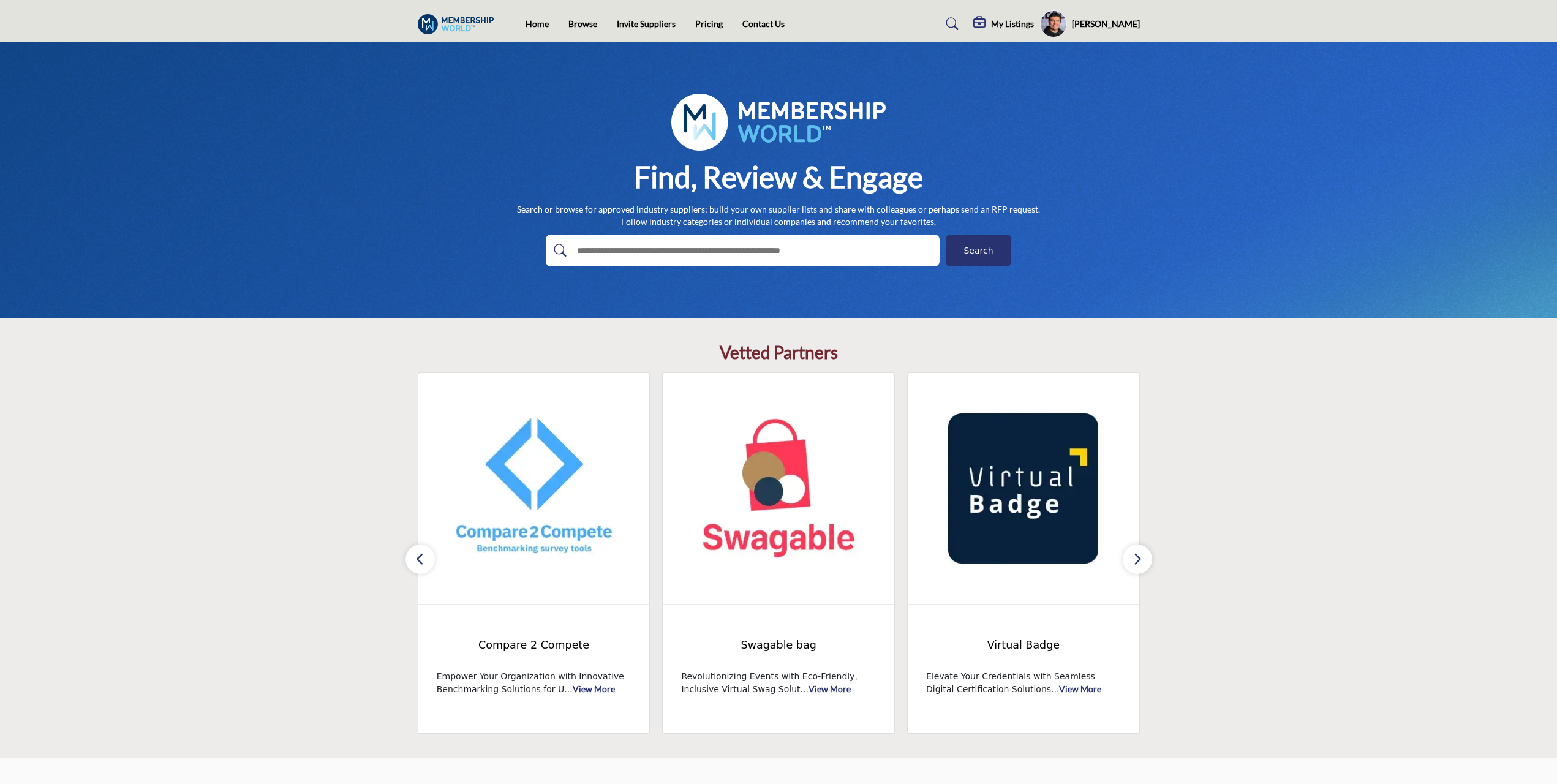
click at [1136, 561] on icon "button" at bounding box center [1138, 558] width 10 height 15
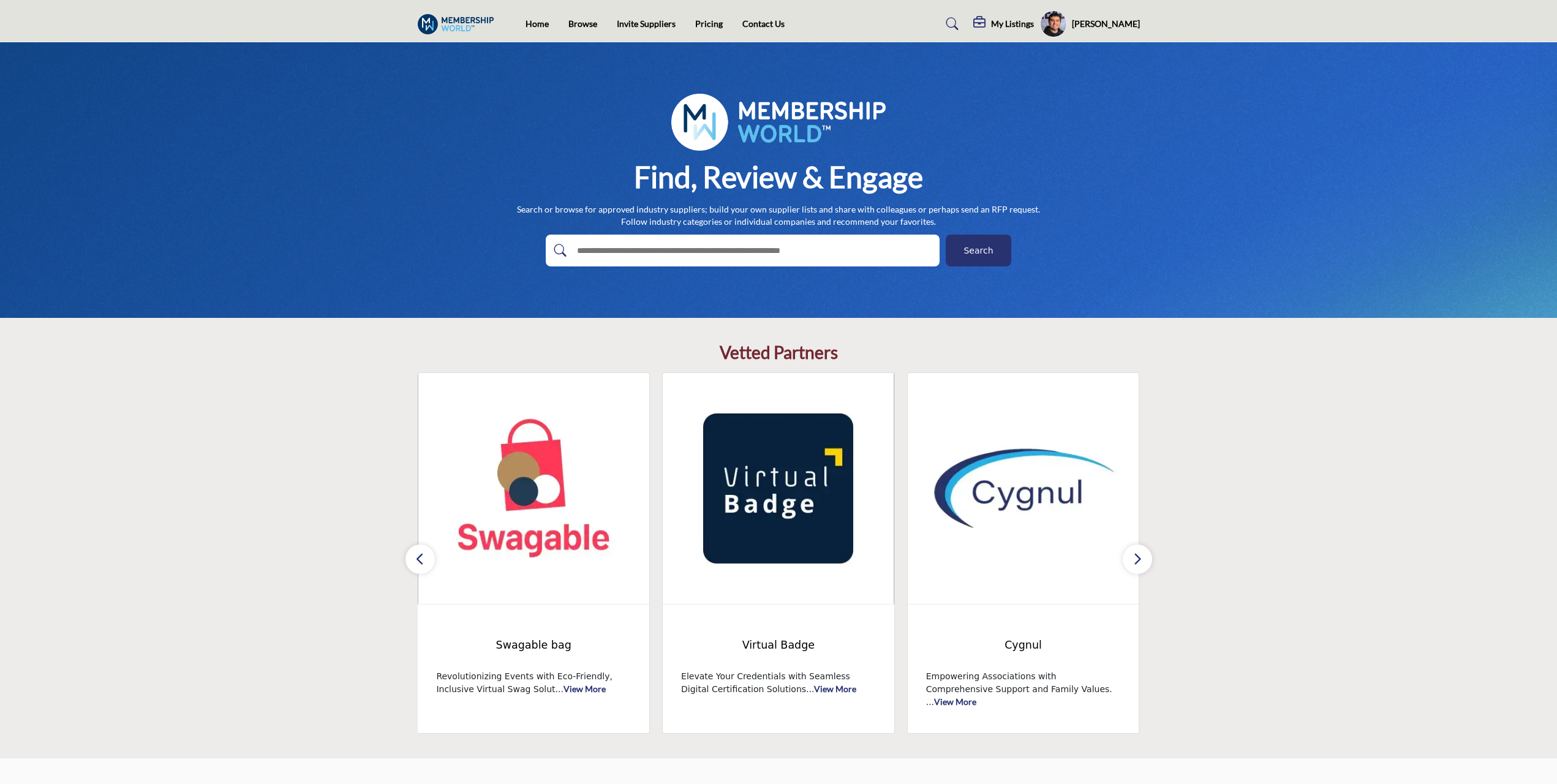
click at [1136, 561] on icon "button" at bounding box center [1138, 558] width 10 height 15
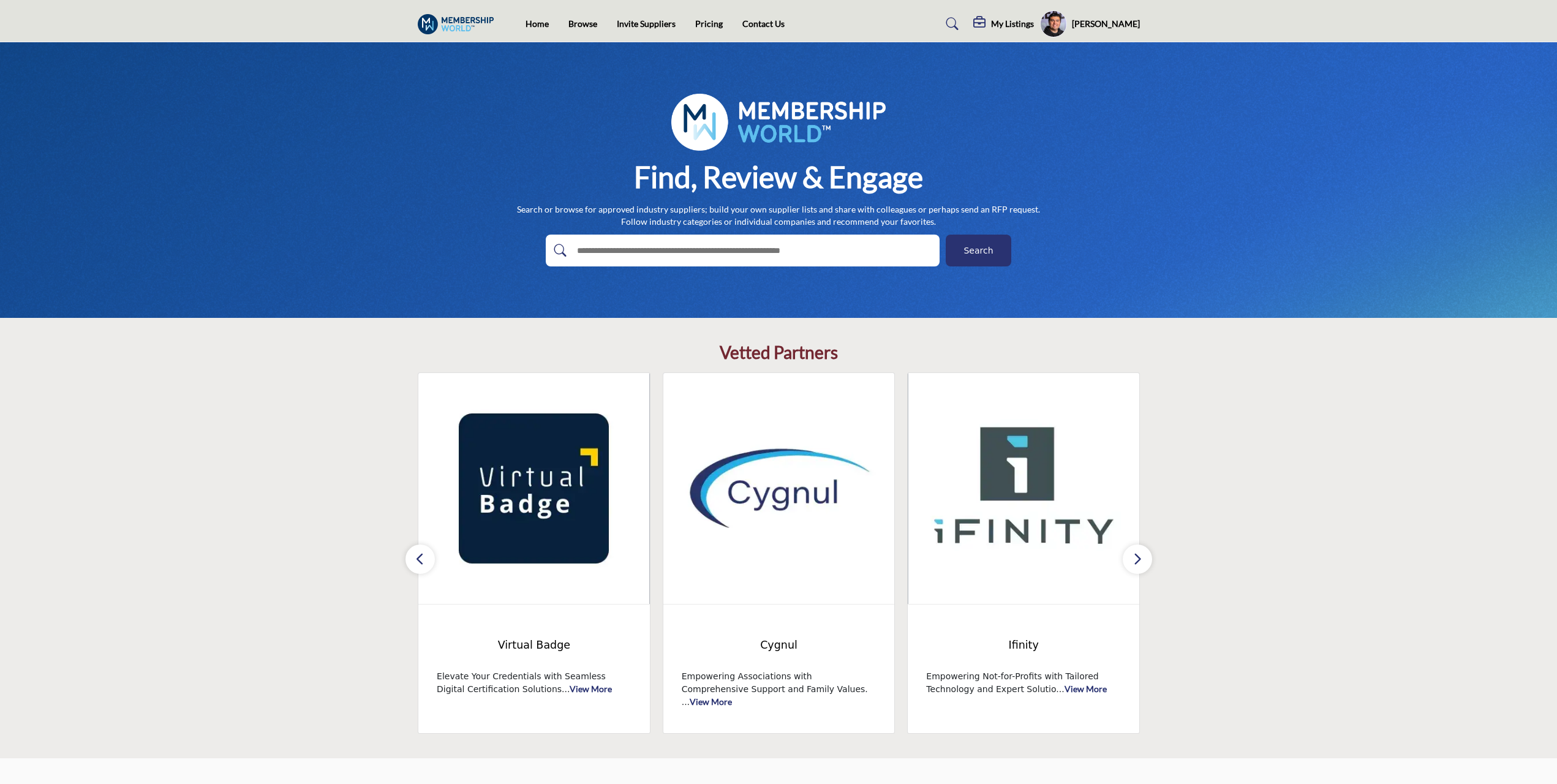
click at [1136, 561] on icon "button" at bounding box center [1138, 558] width 10 height 15
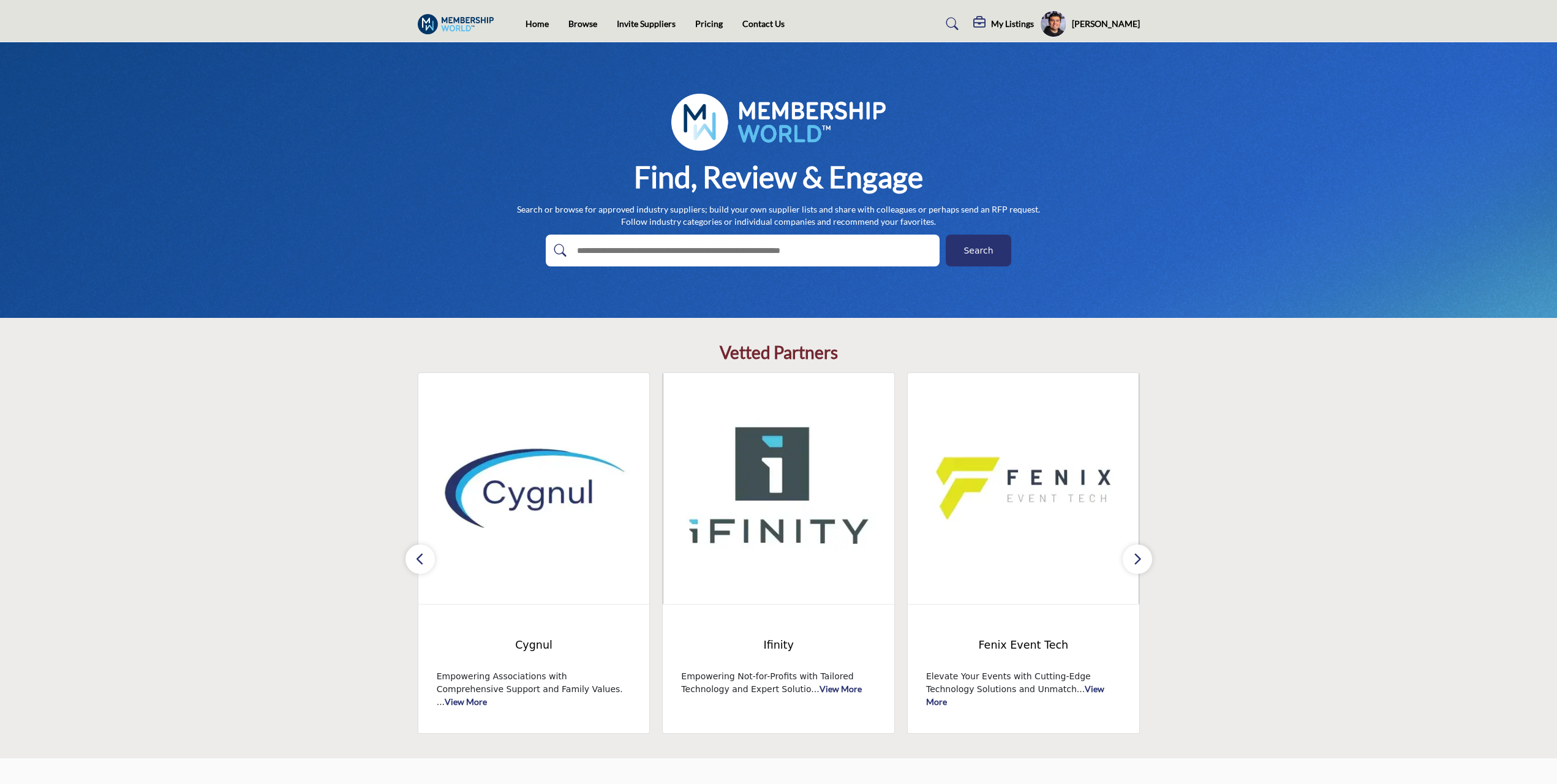
click at [1136, 561] on icon "button" at bounding box center [1138, 558] width 10 height 15
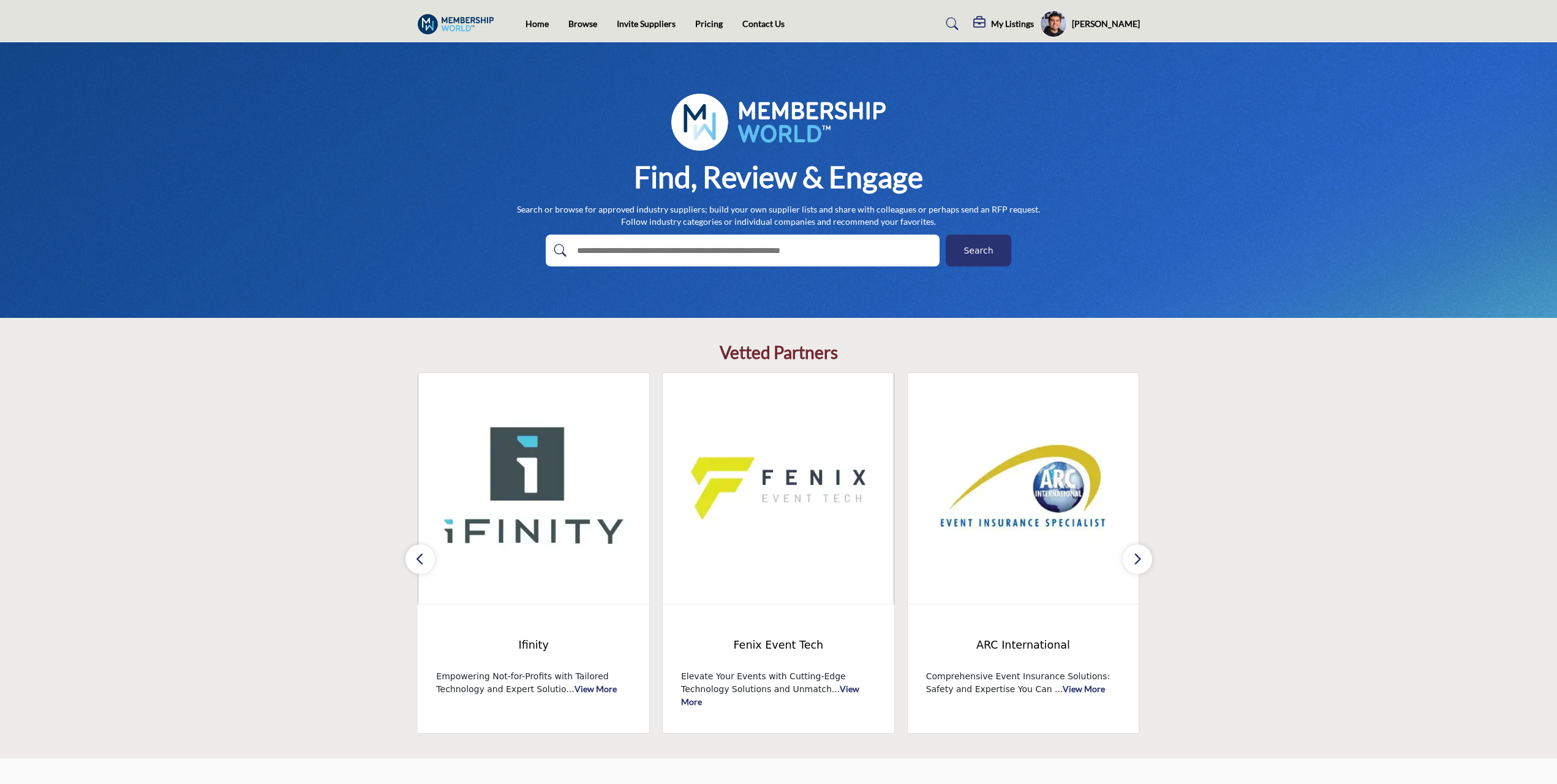
click at [1136, 561] on icon "button" at bounding box center [1138, 558] width 10 height 15
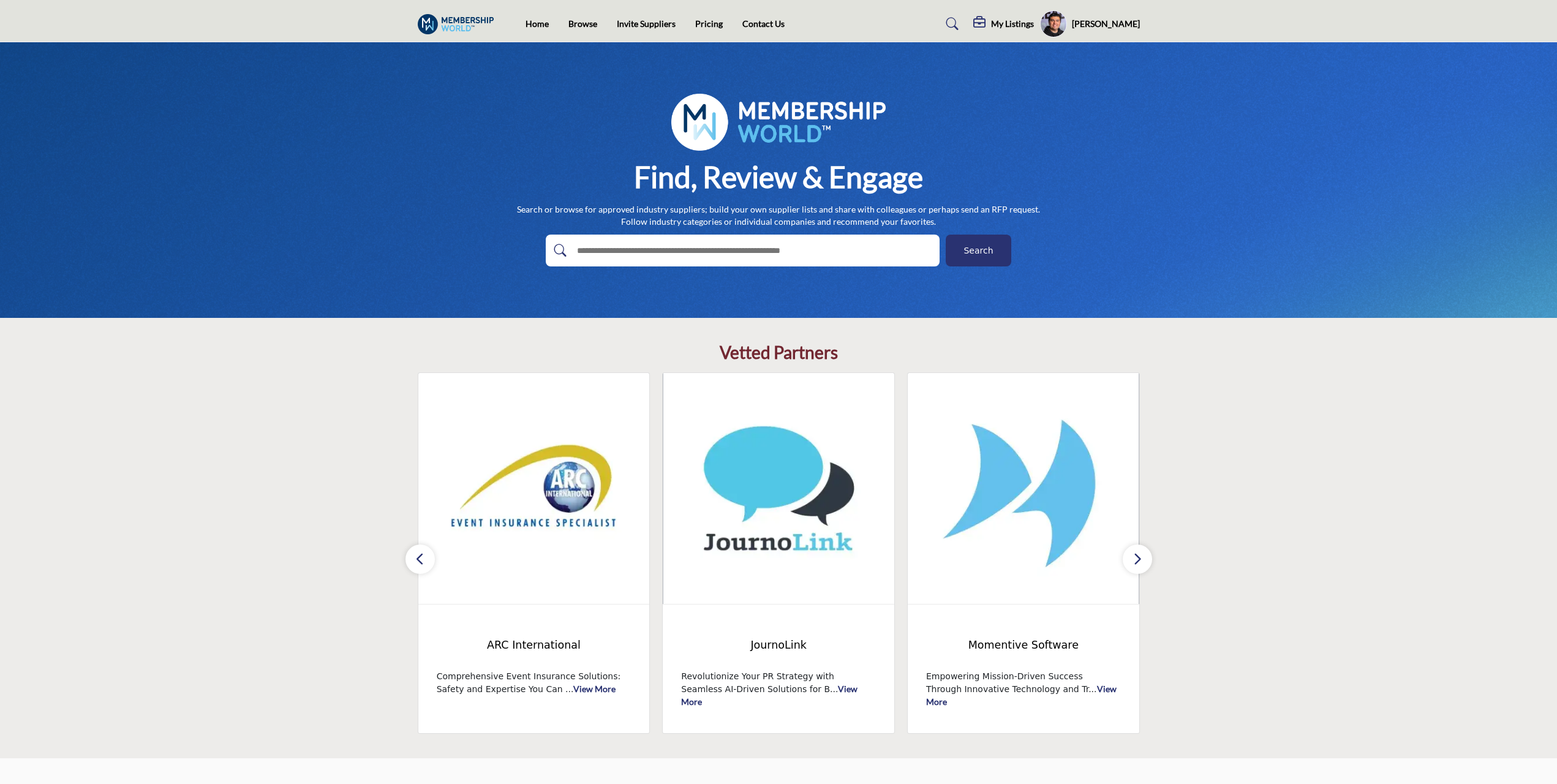
click at [1136, 561] on icon "button" at bounding box center [1138, 558] width 10 height 15
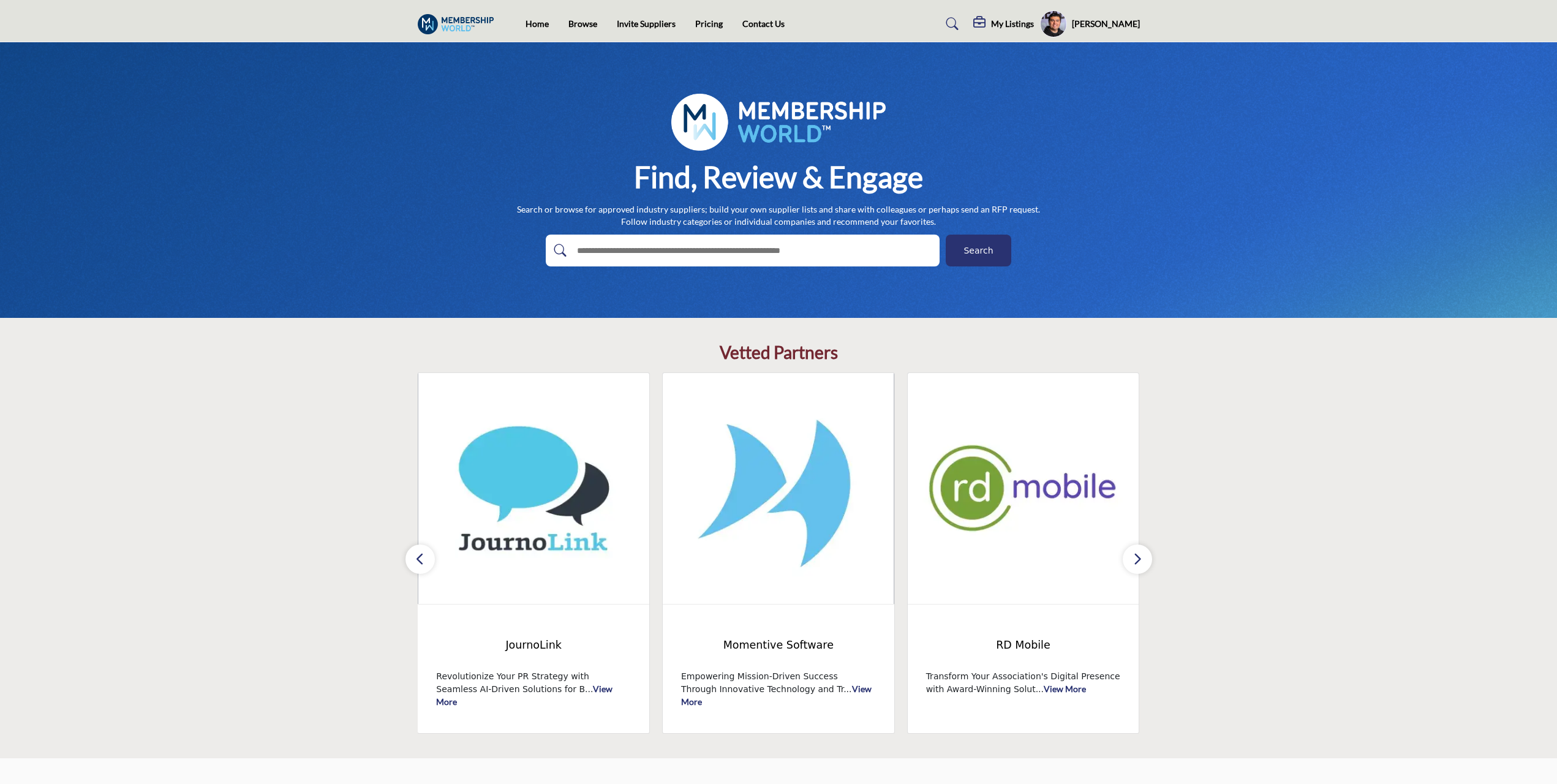
click at [1136, 561] on icon "button" at bounding box center [1138, 558] width 10 height 15
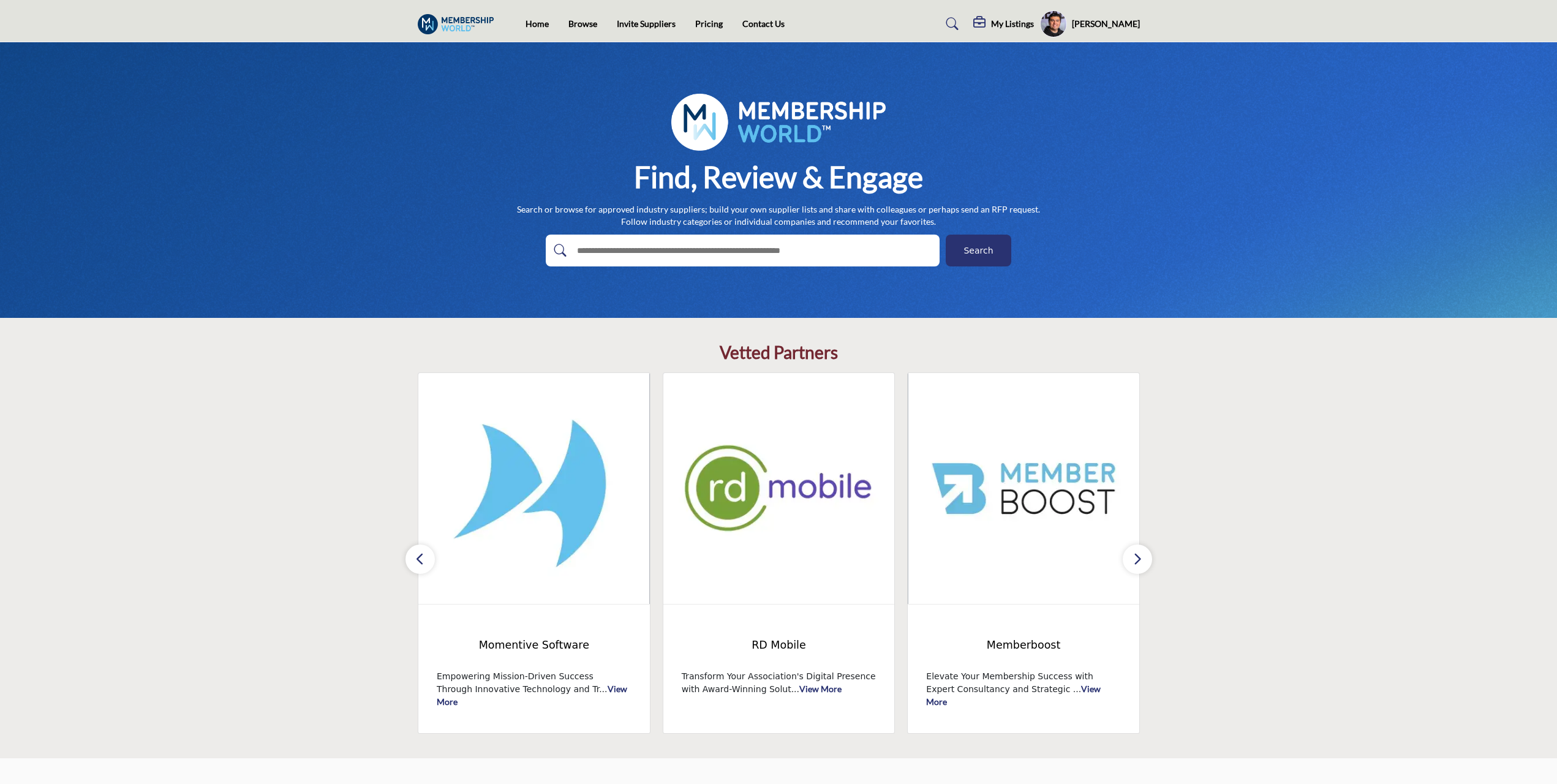
click at [1136, 561] on icon "button" at bounding box center [1138, 558] width 10 height 15
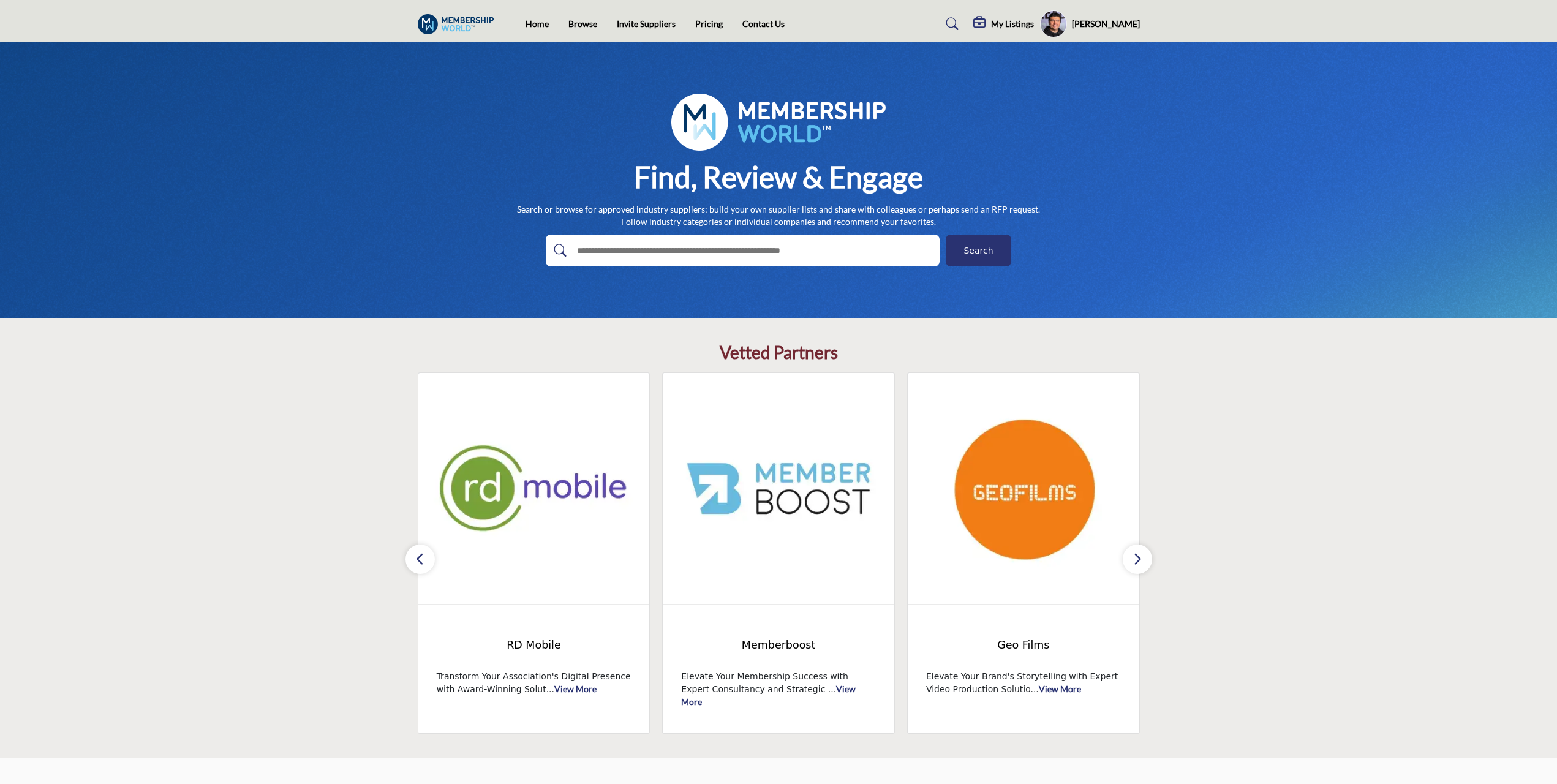
click at [1136, 561] on icon "button" at bounding box center [1138, 558] width 10 height 15
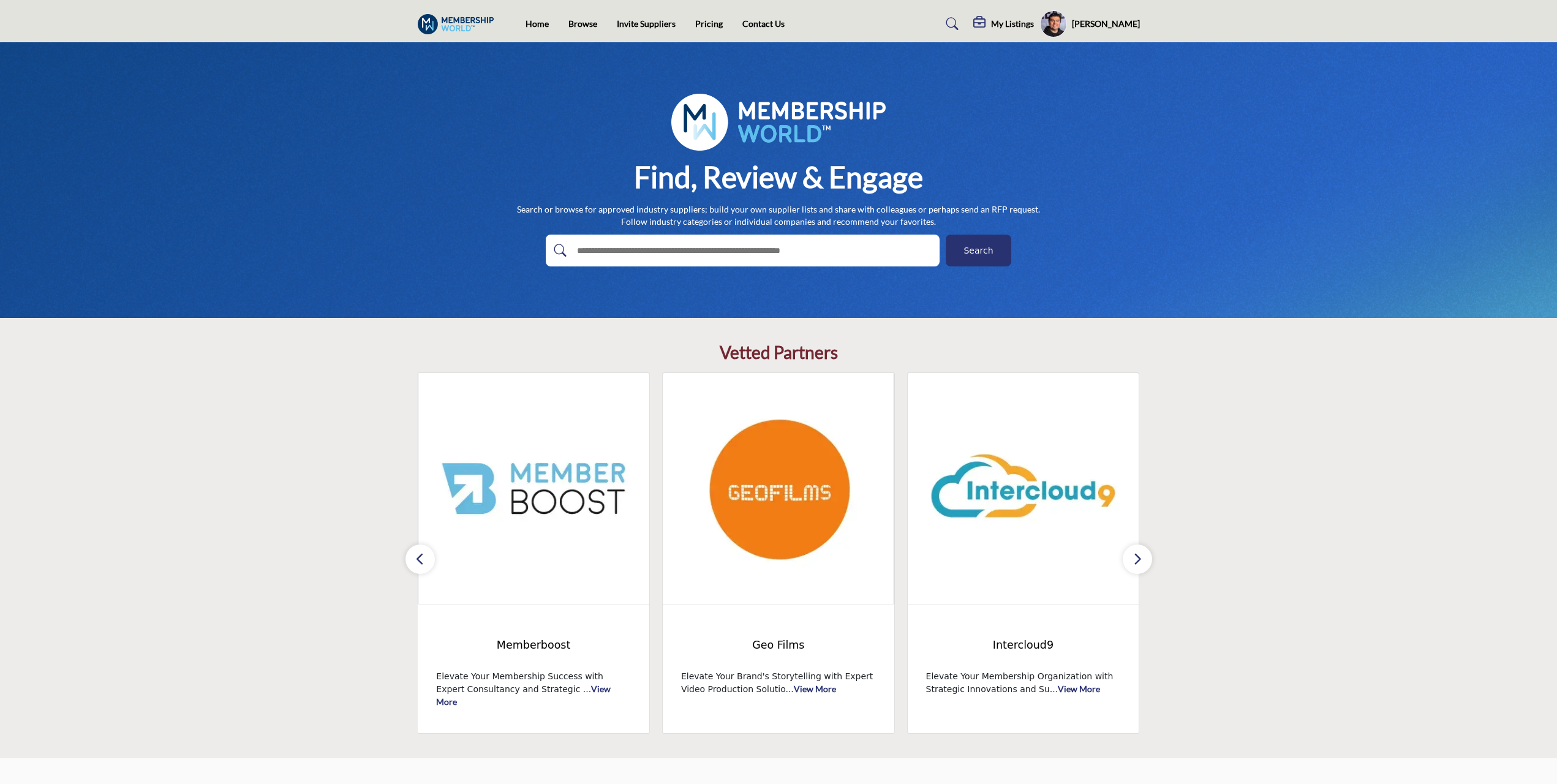
click at [1136, 561] on icon "button" at bounding box center [1138, 558] width 10 height 15
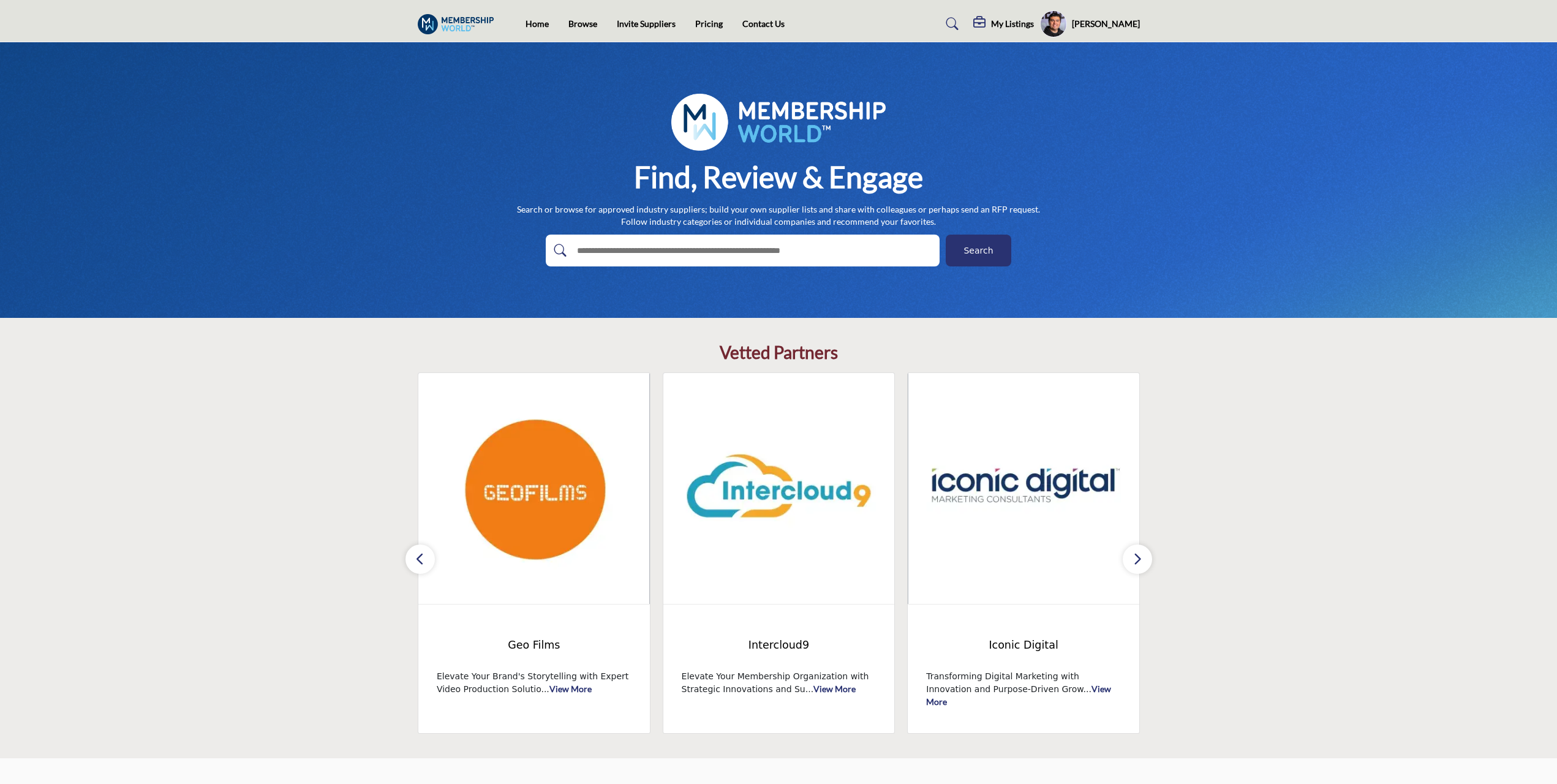
click at [1136, 559] on icon "button" at bounding box center [1138, 558] width 10 height 15
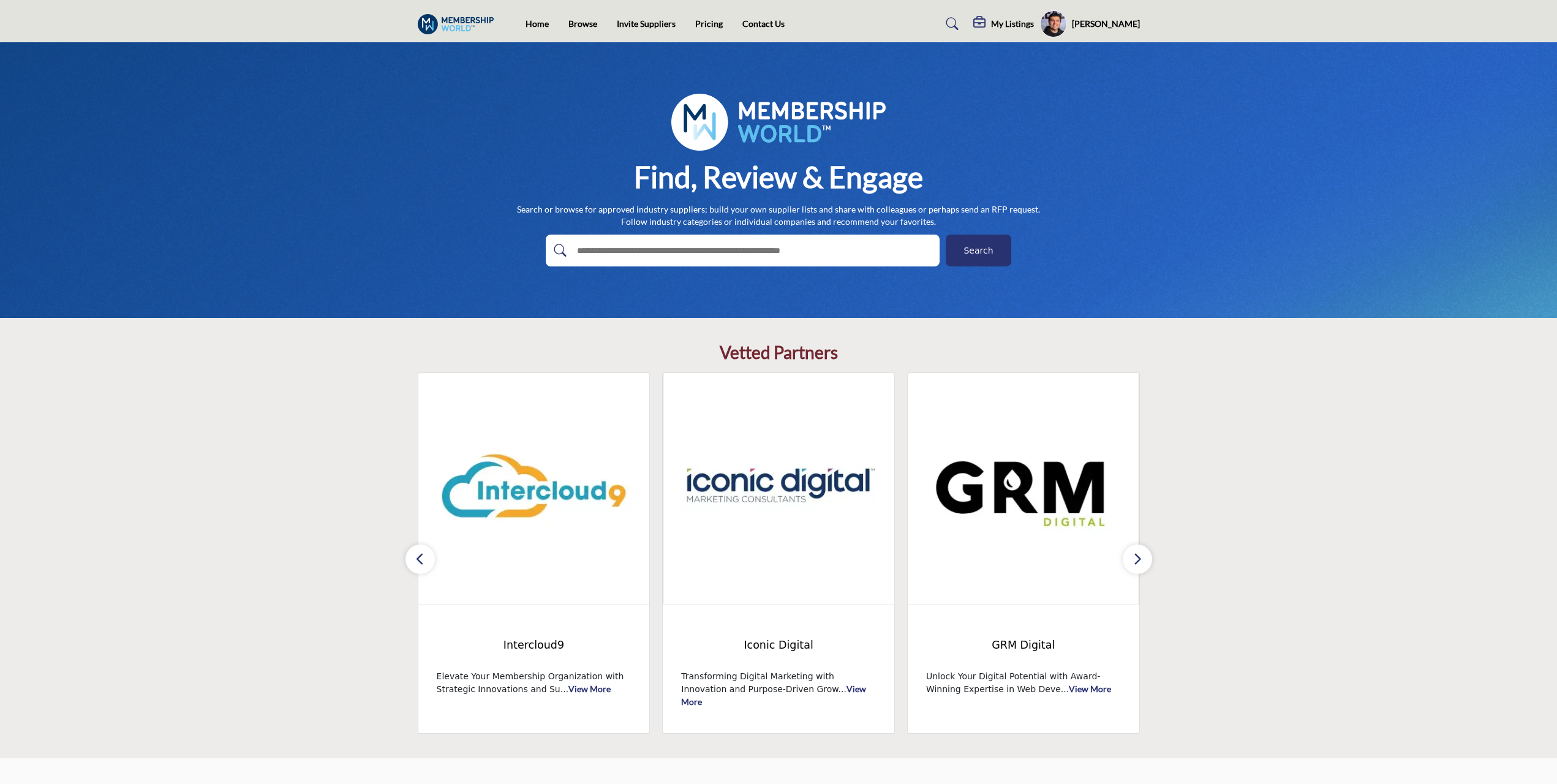
click at [1135, 554] on icon "button" at bounding box center [1138, 558] width 10 height 15
